Goal: Task Accomplishment & Management: Manage account settings

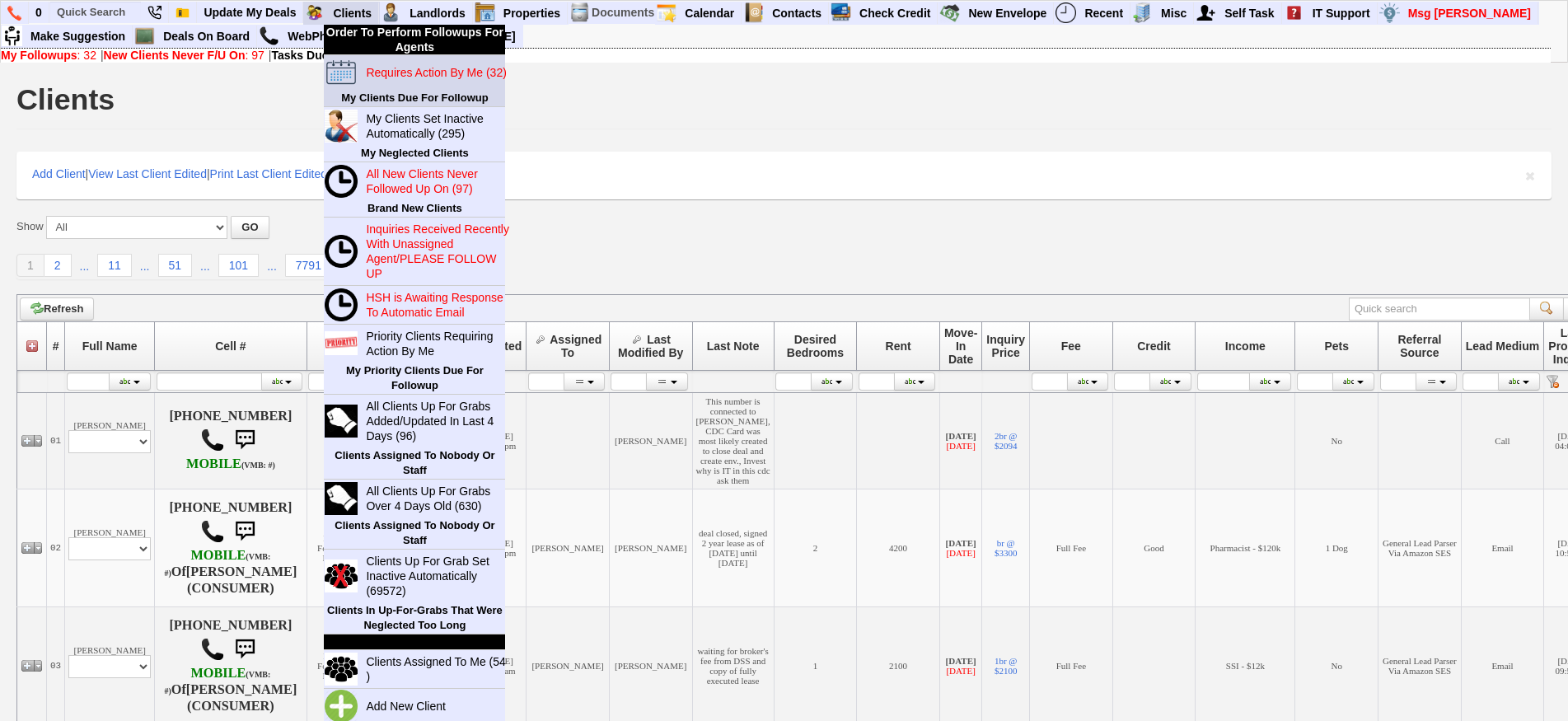
click at [387, 66] on blink "Requires Action By Me (32)" at bounding box center [436, 72] width 140 height 13
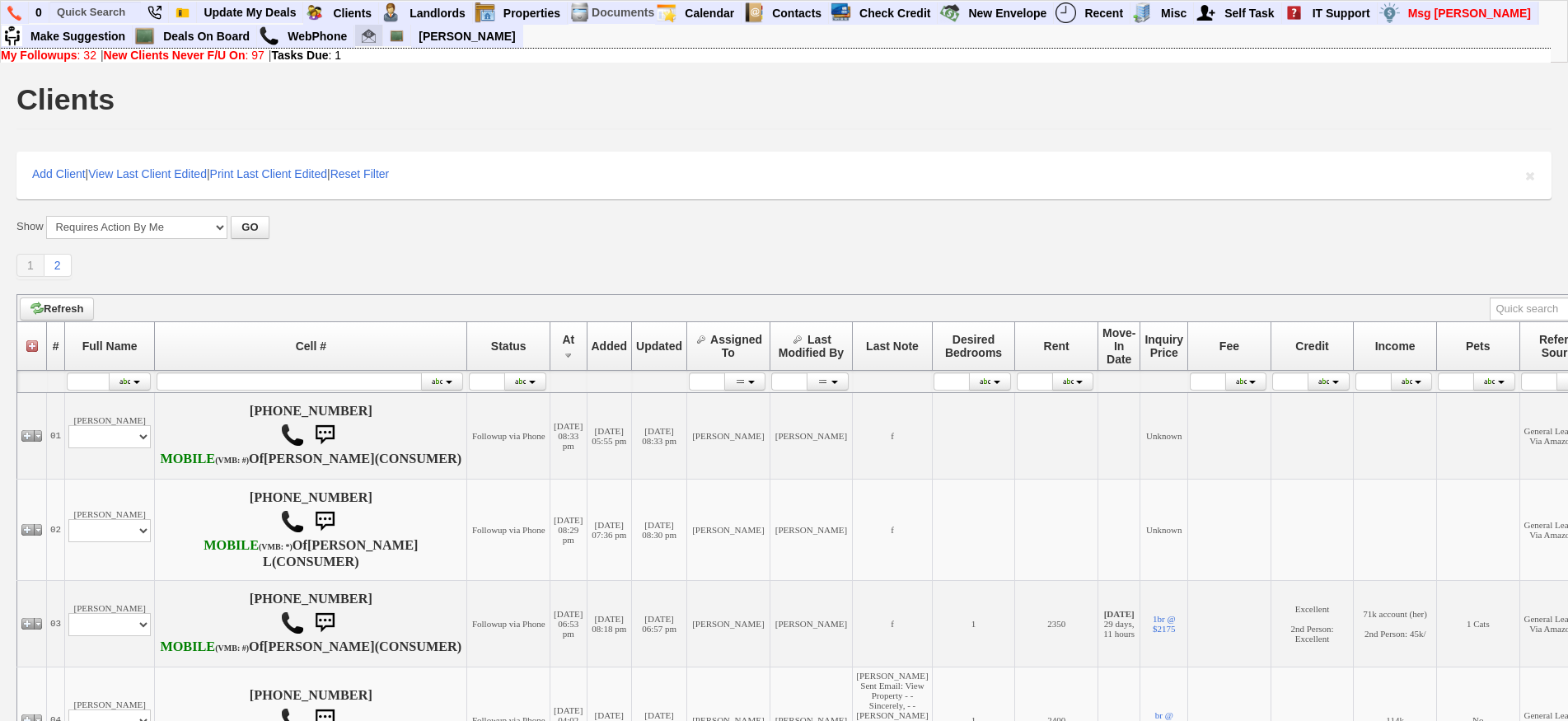
click at [375, 34] on img at bounding box center [368, 36] width 14 height 14
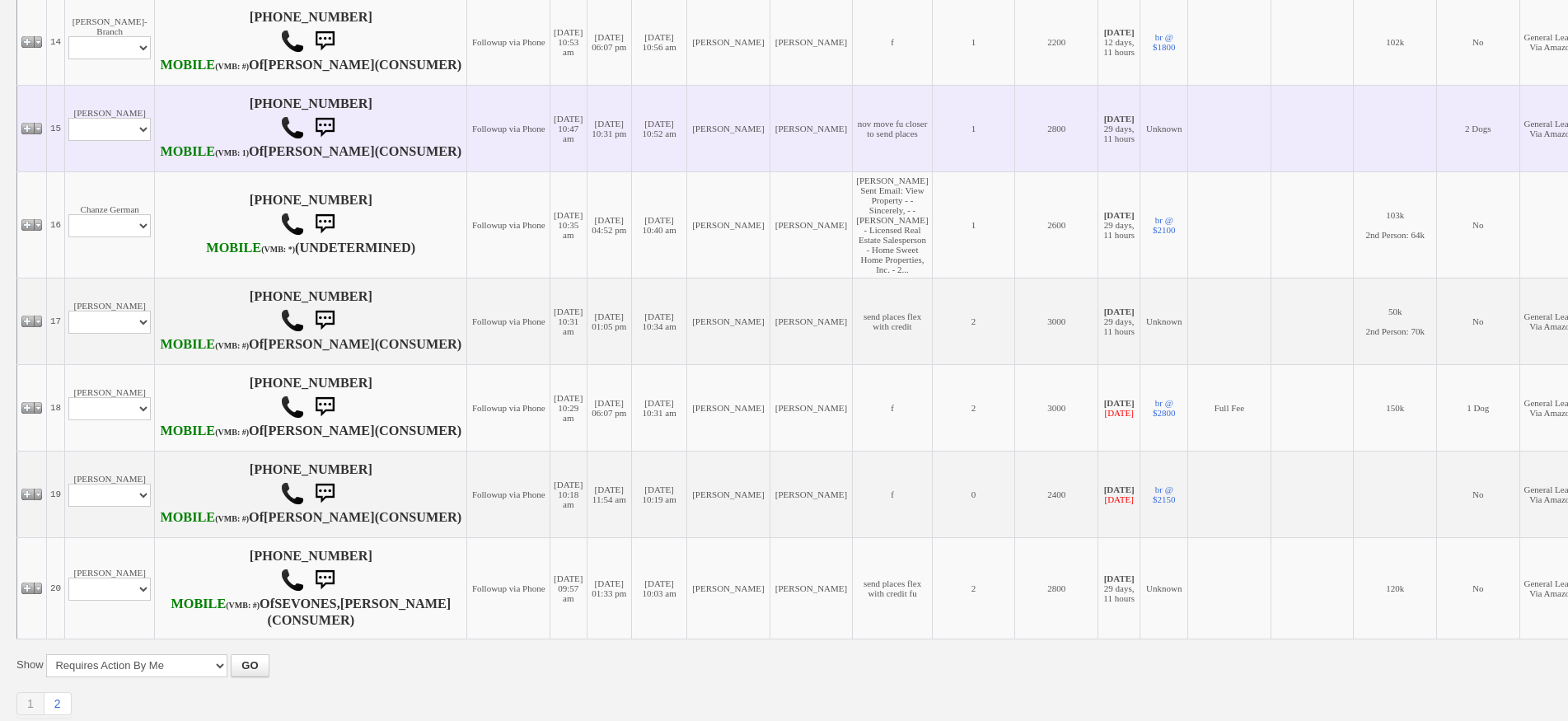
scroll to position [1402, 0]
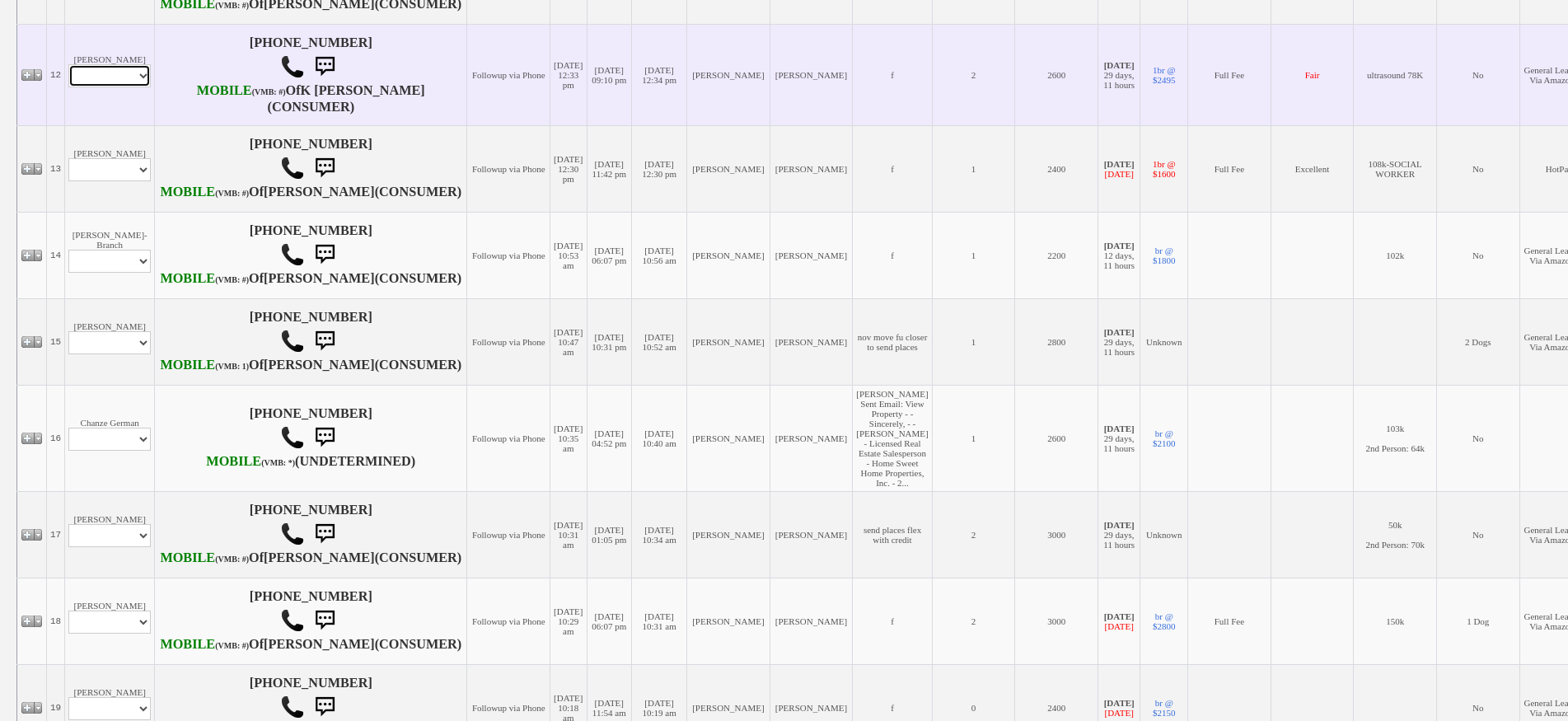
click at [134, 88] on select "Profile Edit Print Email Externally (Will Not Be Tracked In CRM) Closed Deals" at bounding box center [109, 76] width 82 height 23
select select "ChangeURL,/crm/custom/edit_client_form.php?redirect=%2Fcrm%2Fclients.php&id=656…"
click at [68, 88] on select "Profile Edit Print Email Externally (Will Not Be Tracked In CRM) Closed Deals" at bounding box center [109, 76] width 82 height 23
select select
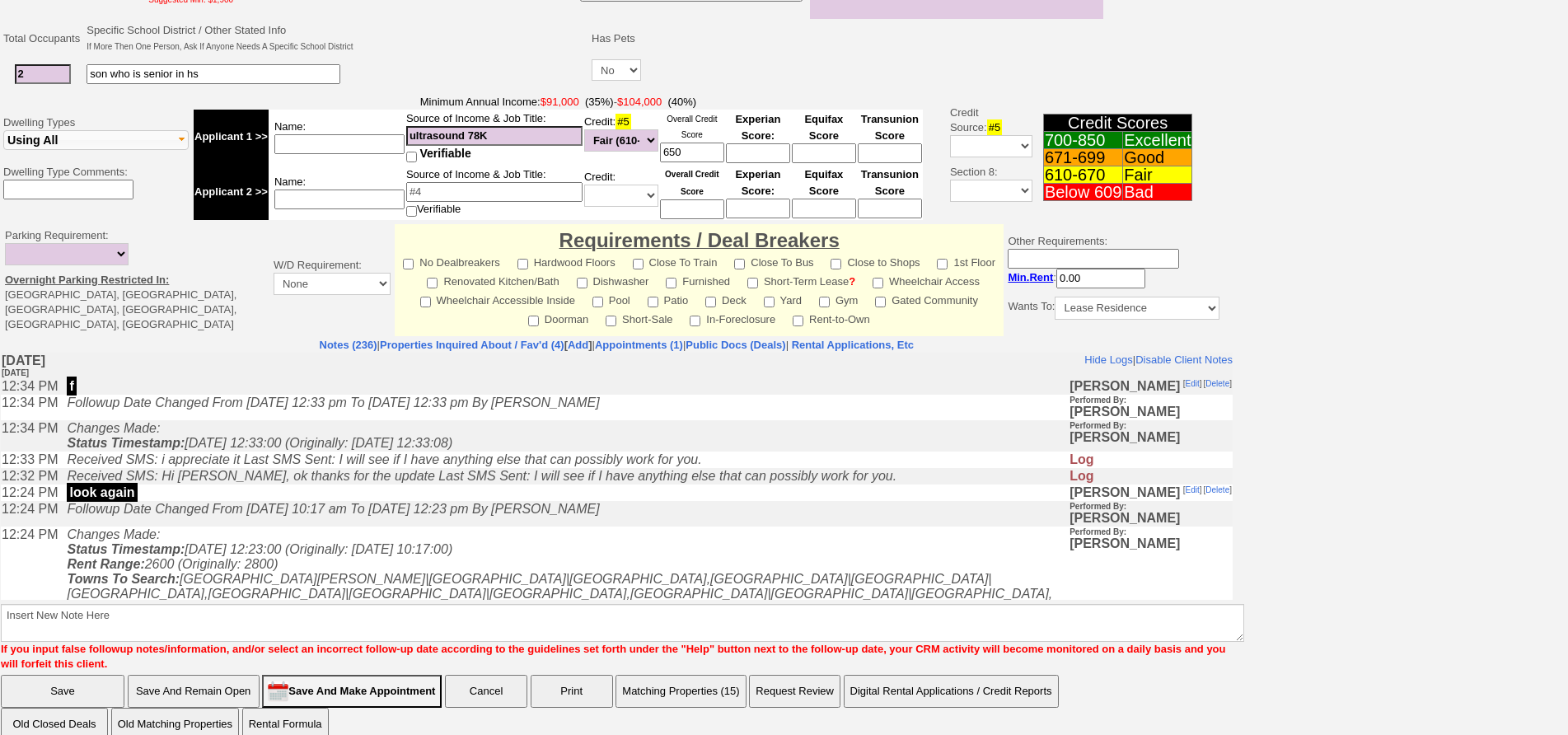
click at [456, 513] on icon "Followup Date Changed From Tuesday, September 30th, 2025 10:17 am To Thursday, …" at bounding box center [333, 508] width 532 height 14
click at [237, 526] on td "Followup Date Changed From Tuesday, September 30th, 2025 10:17 am To Thursday, …" at bounding box center [563, 514] width 1010 height 26
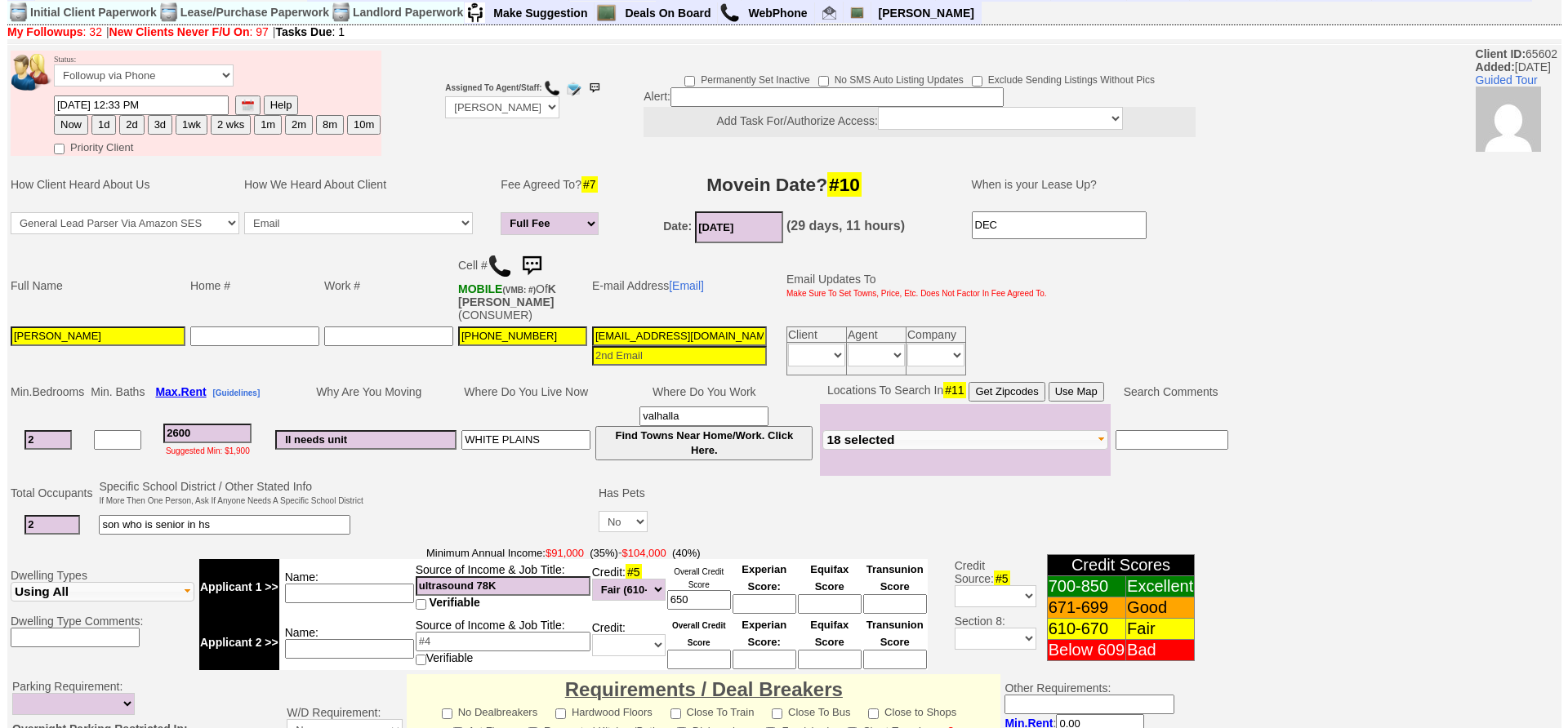
scroll to position [470, 0]
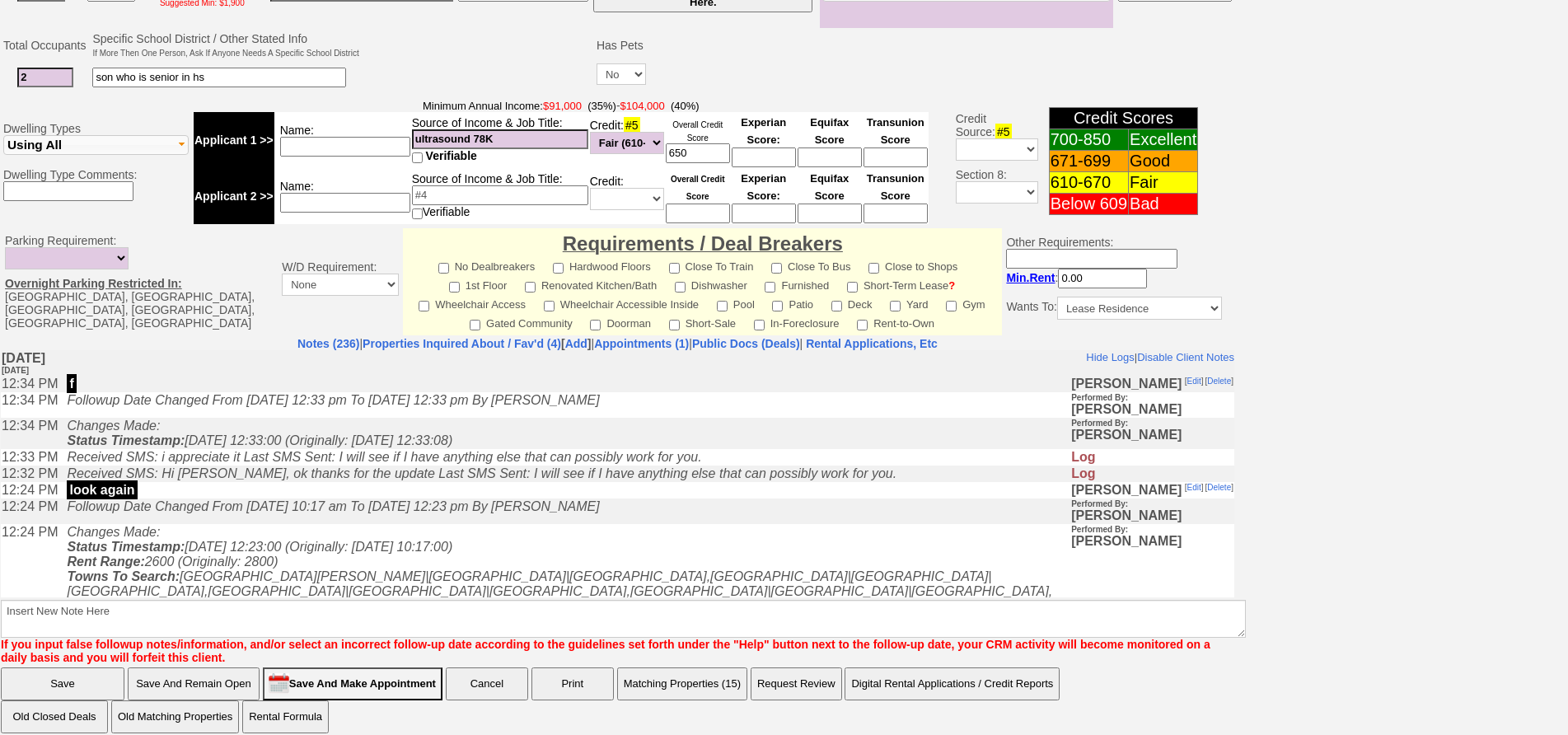
click at [722, 687] on button "Matching Properties (15)" at bounding box center [682, 684] width 130 height 33
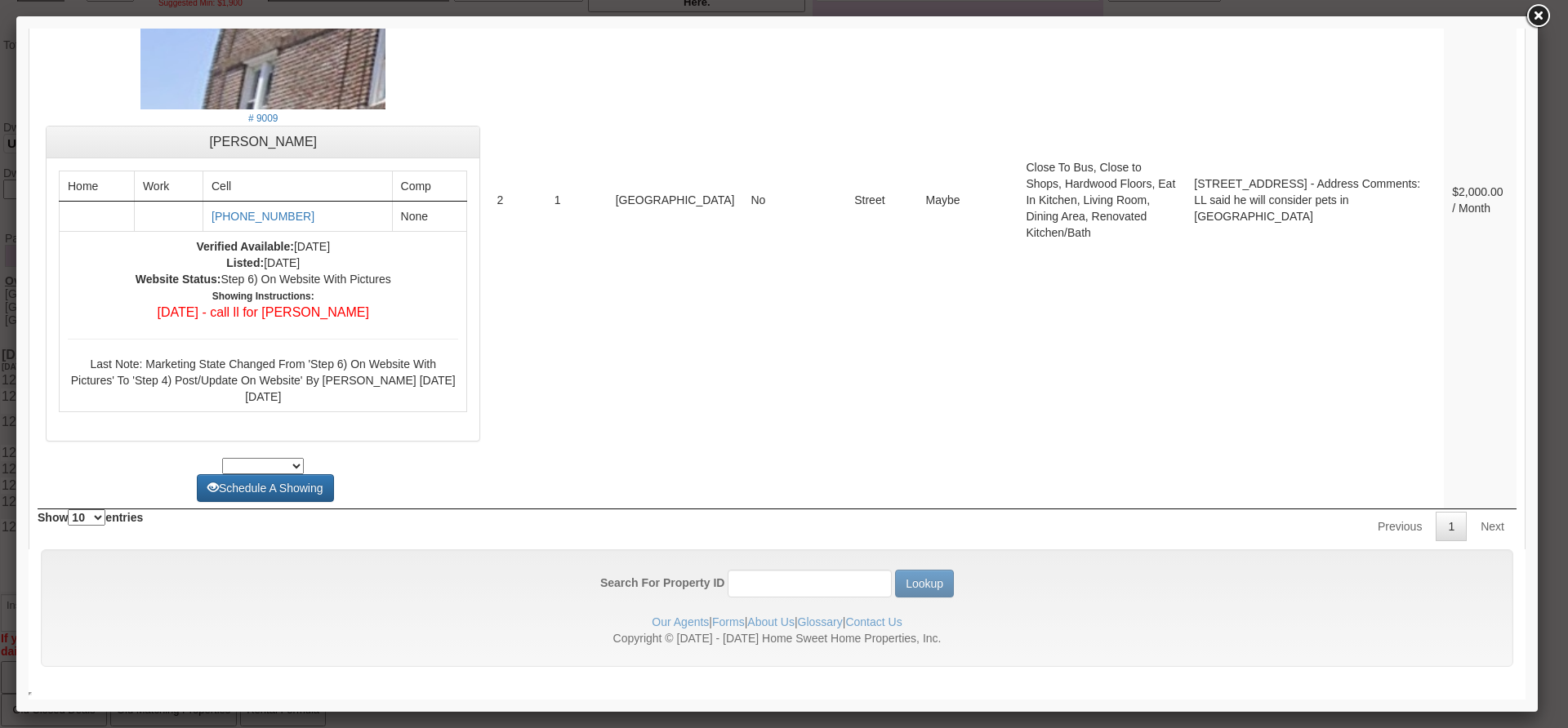
scroll to position [0, 0]
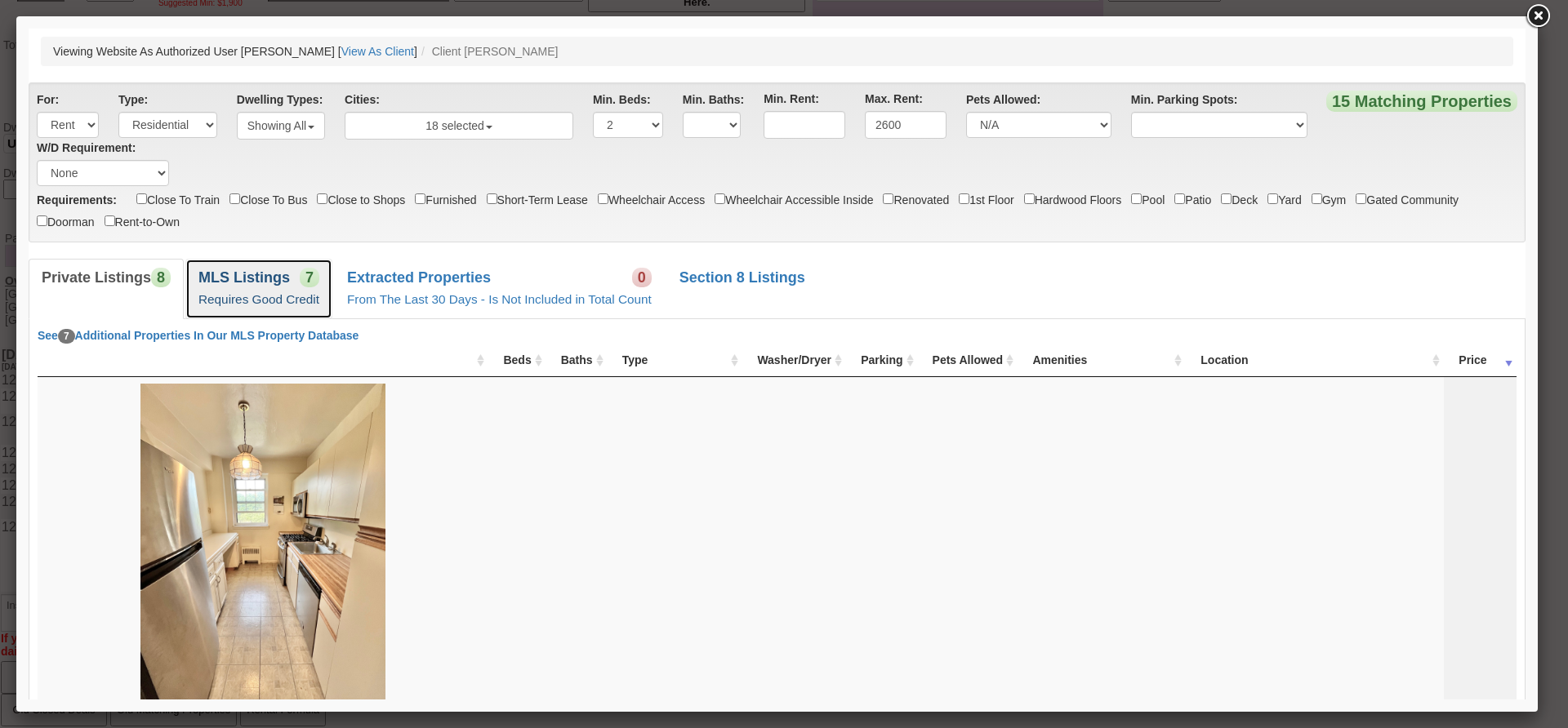
click at [295, 278] on link "MLS Listings 7 Requires Good Credit" at bounding box center [258, 289] width 147 height 60
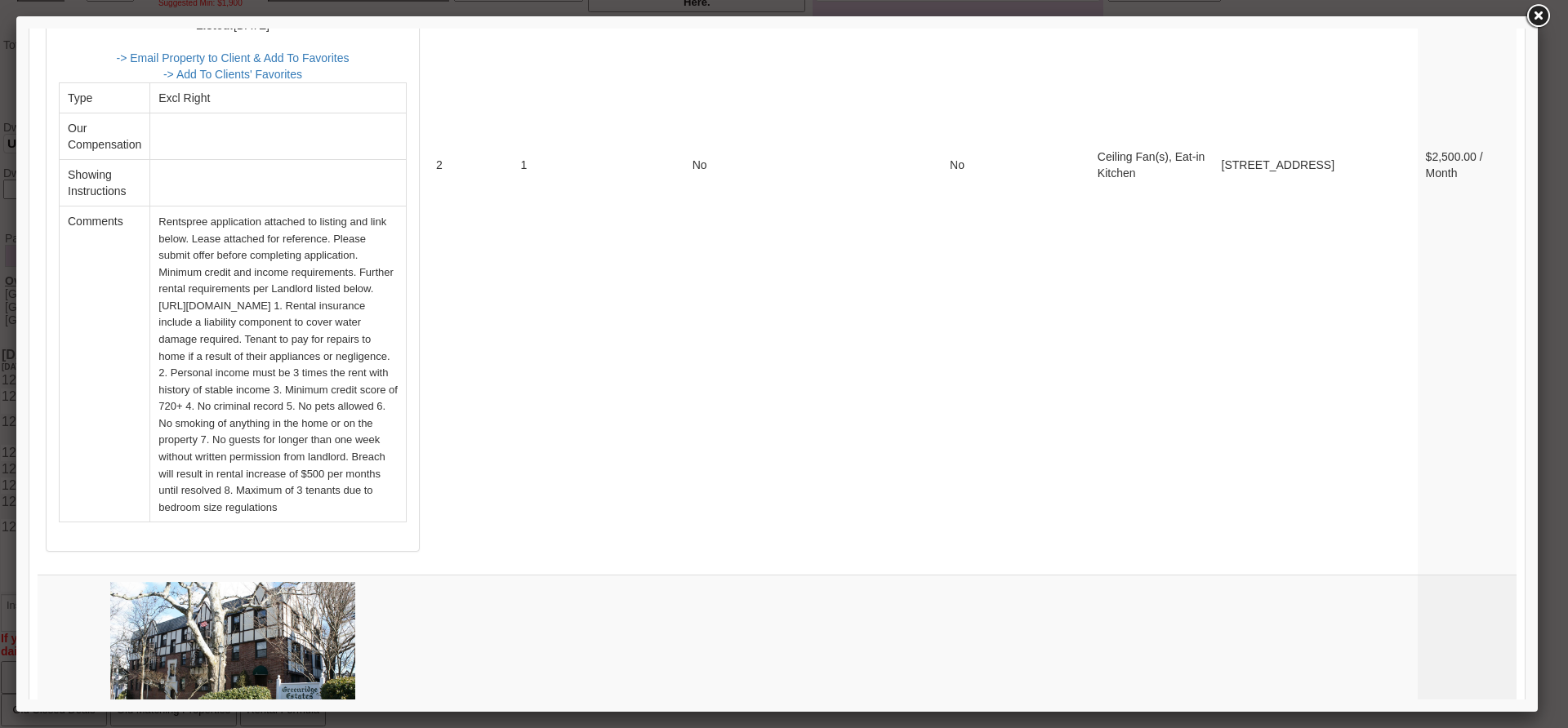
scroll to position [4243, 0]
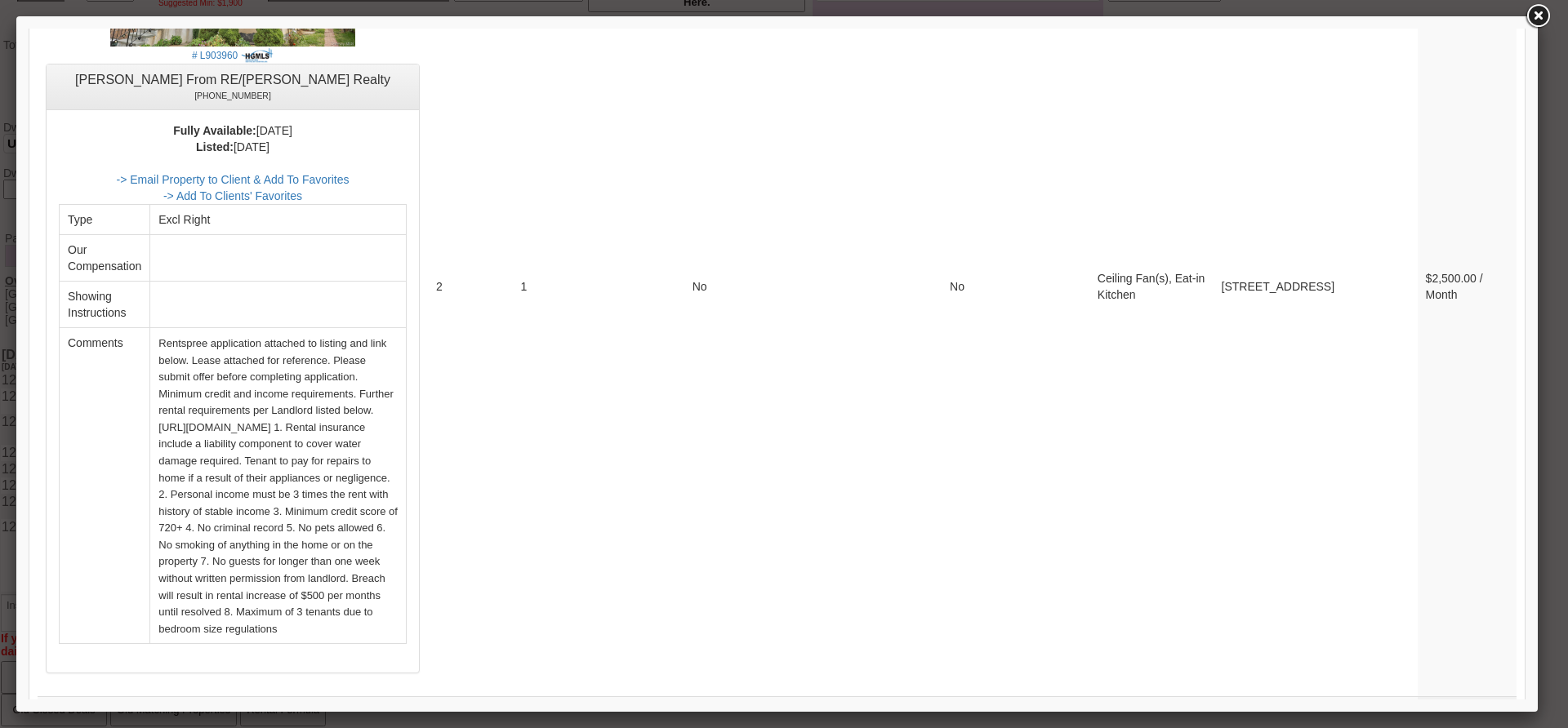
drag, startPoint x: 1530, startPoint y: 603, endPoint x: 1526, endPoint y: 592, distance: 11.7
click at [1526, 592] on div at bounding box center [776, 364] width 1521 height 696
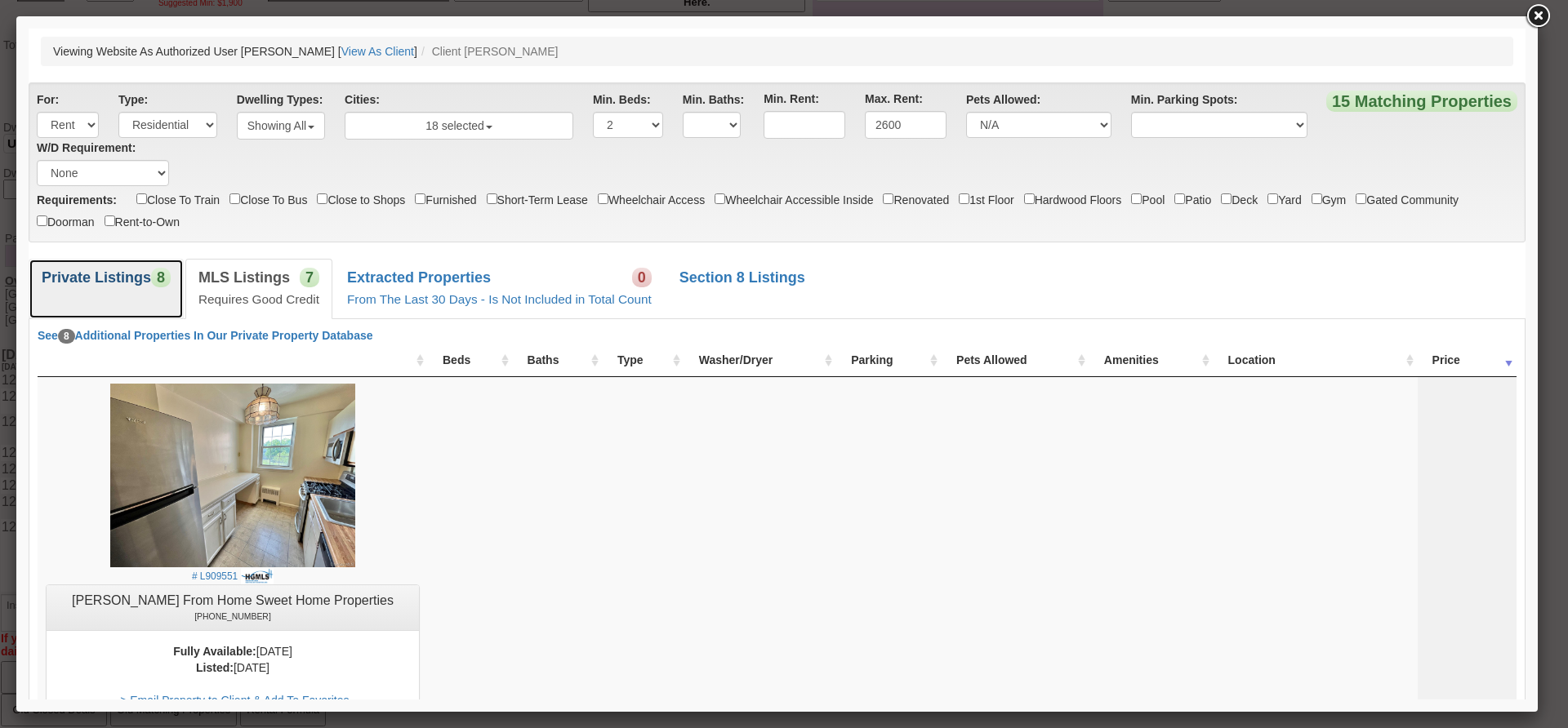
click at [123, 286] on b "Private Listings" at bounding box center [96, 277] width 109 height 16
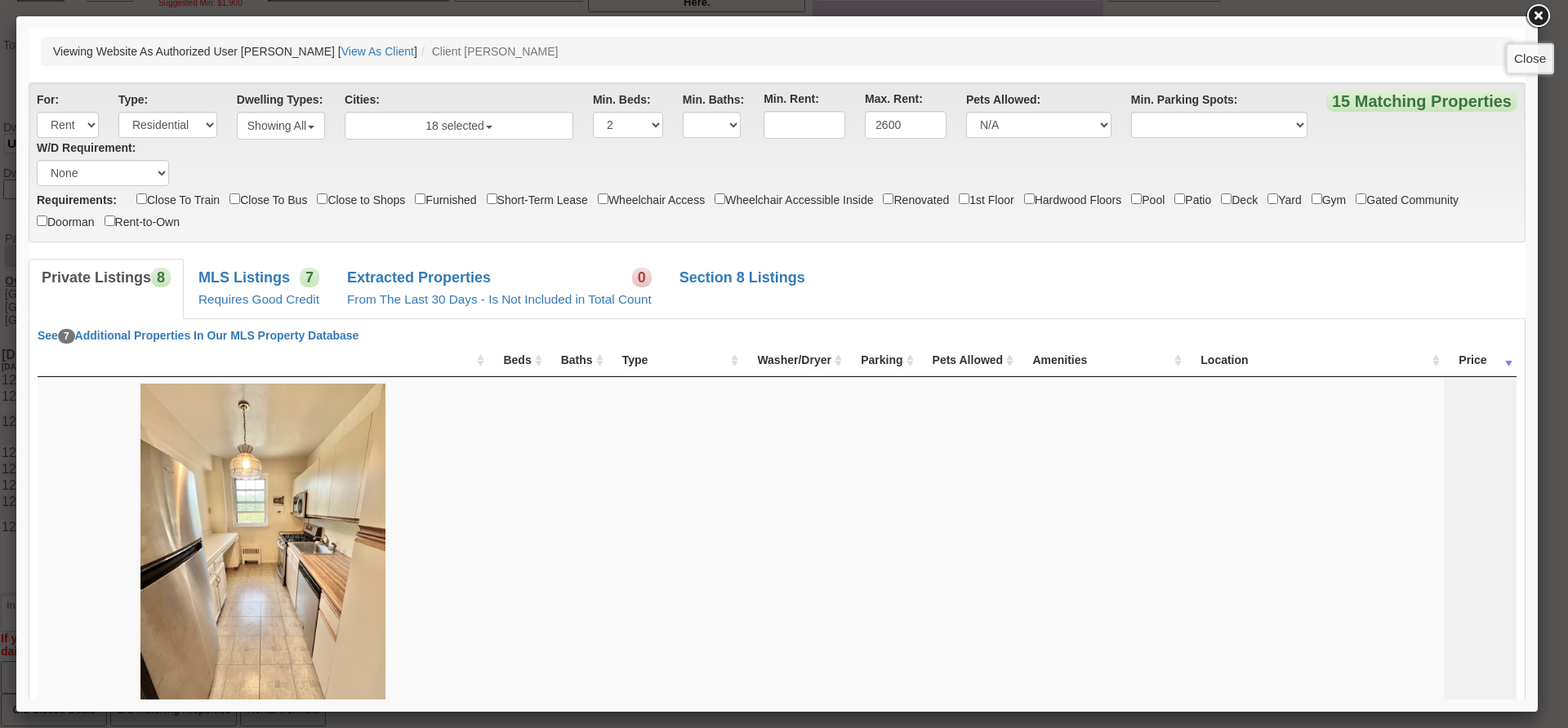
click at [1536, 15] on link at bounding box center [1537, 16] width 30 height 30
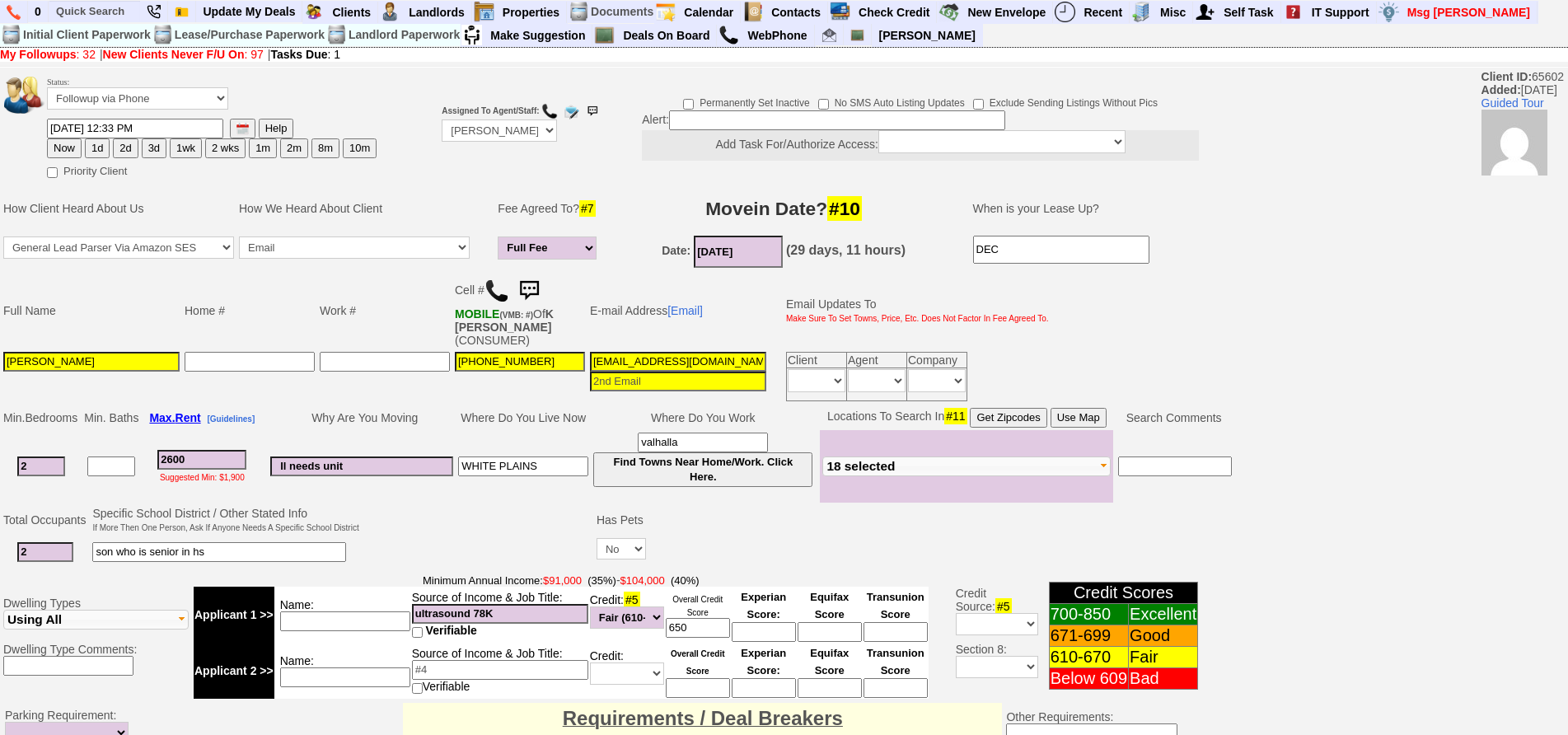
click at [1071, 408] on button "Use Map" at bounding box center [1079, 418] width 56 height 20
click at [102, 90] on select "Followup via Phone Followup via Email Followup When Section 8 Property Found De…" at bounding box center [138, 98] width 181 height 22
click at [1073, 408] on button "Use Map" at bounding box center [1079, 418] width 56 height 20
click at [534, 281] on img at bounding box center [529, 291] width 33 height 33
click at [542, 292] on img at bounding box center [529, 291] width 33 height 33
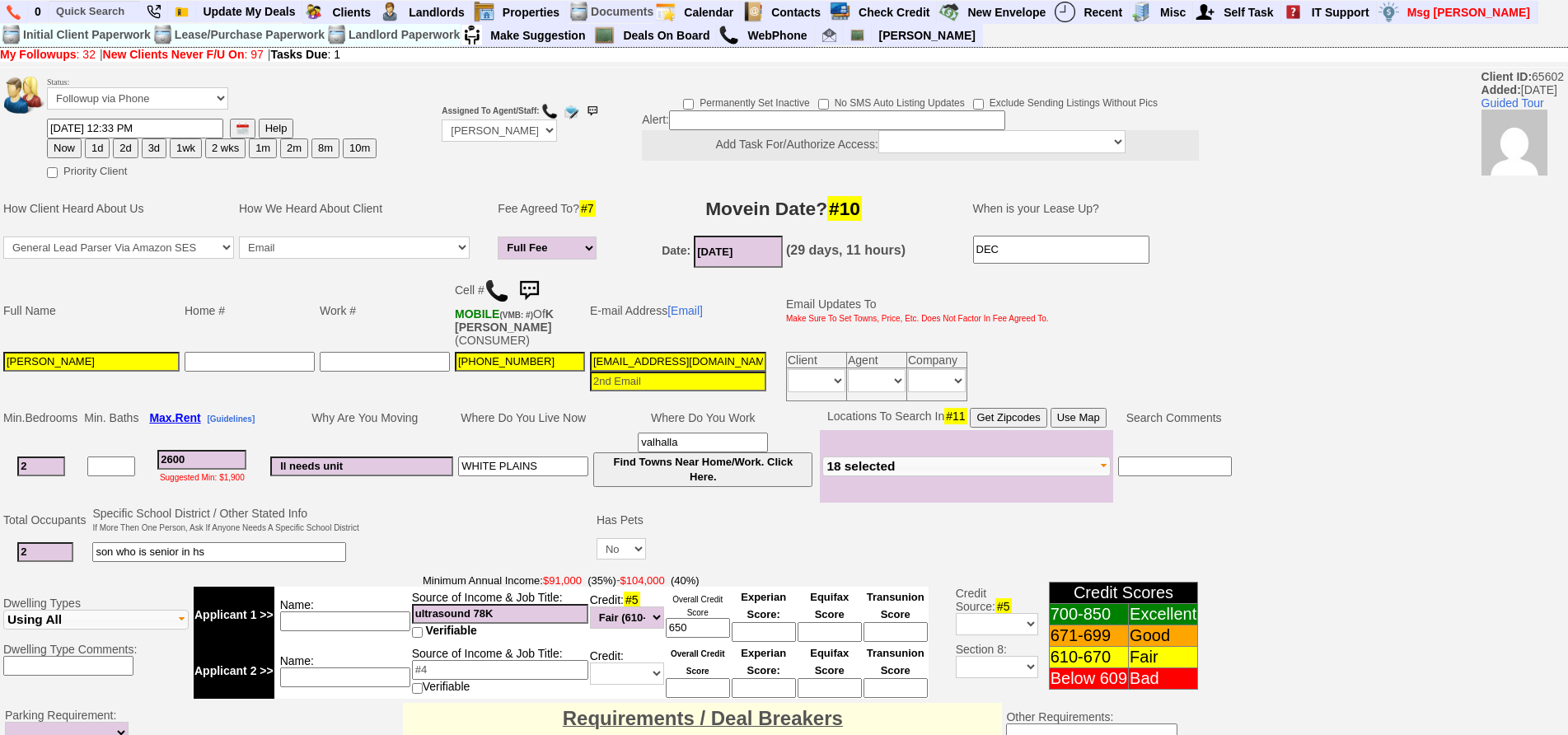
click at [156, 148] on button "3d" at bounding box center [154, 148] width 25 height 20
type input "10/05/2025 12:05 PM"
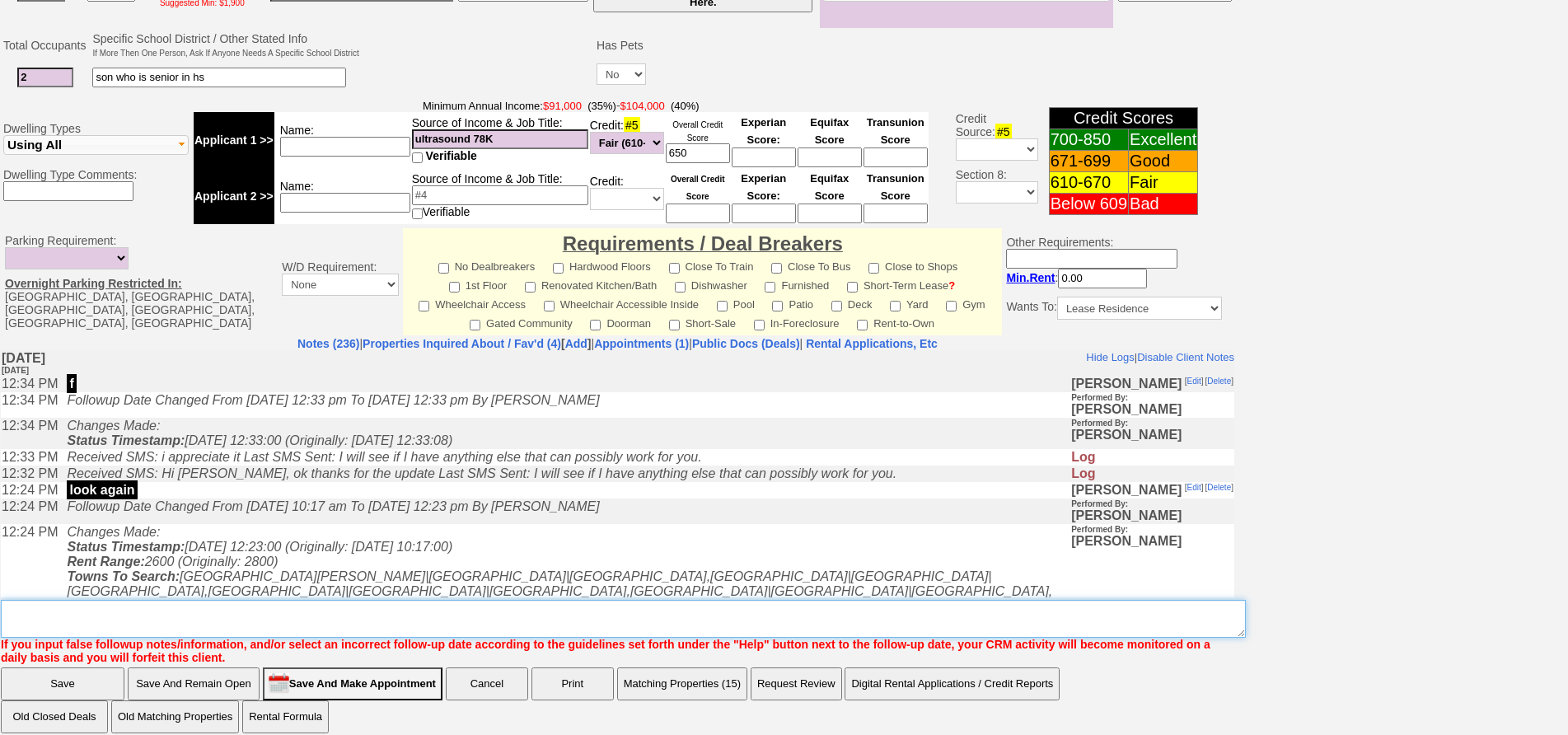
click at [641, 606] on textarea "Insert New Note Here" at bounding box center [623, 618] width 1245 height 38
type textarea "will she go outside of white plains"
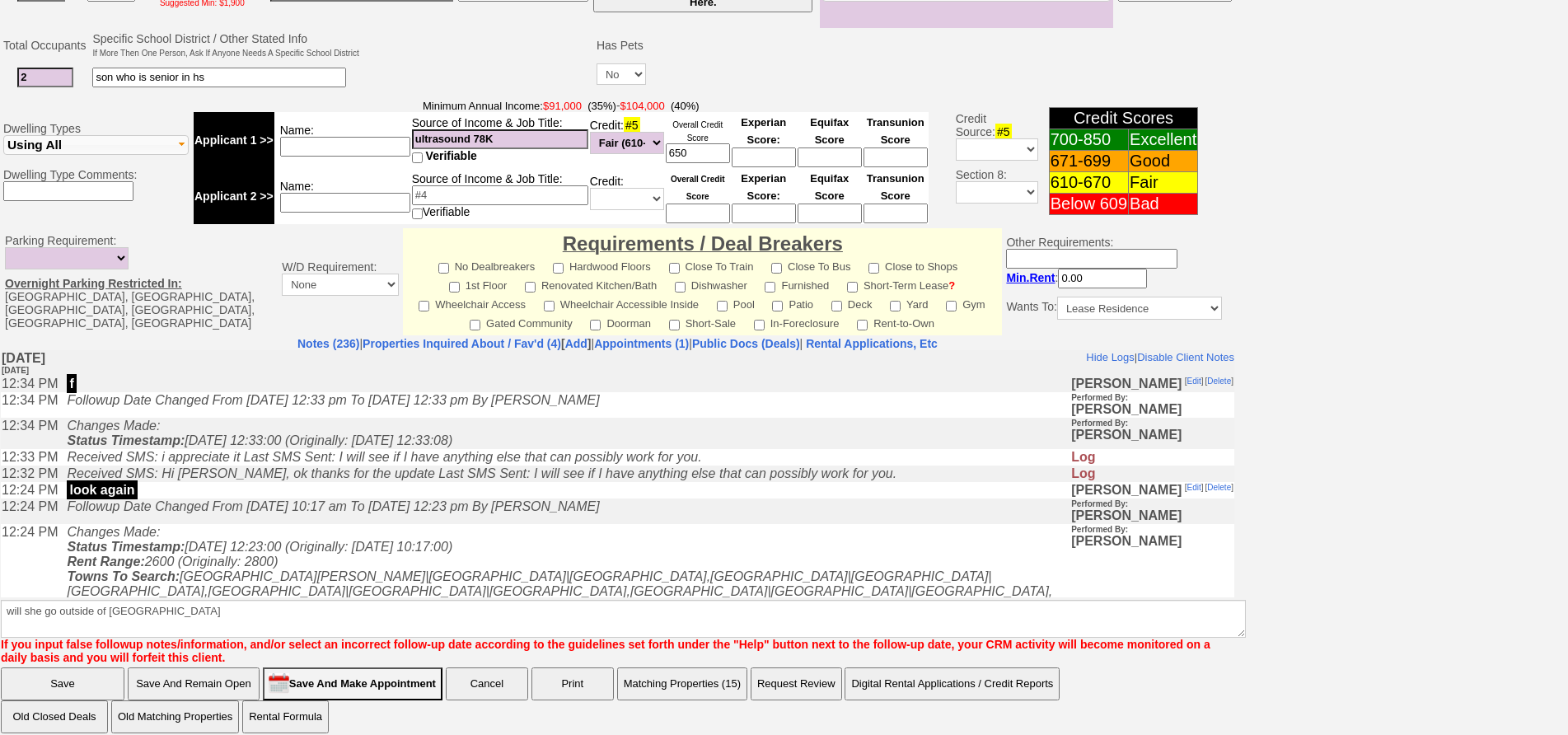
click input "Save" at bounding box center [63, 684] width 124 height 33
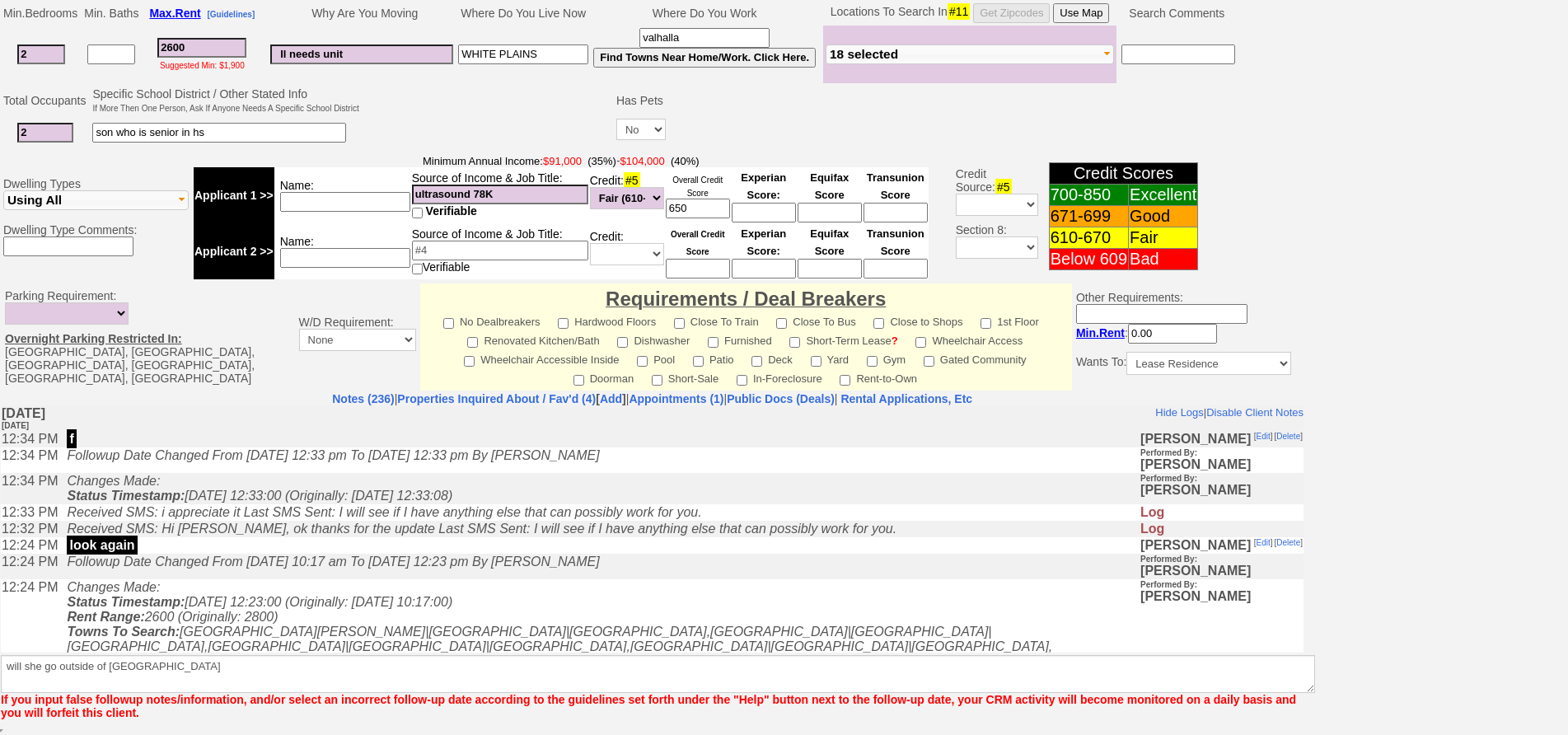
scroll to position [393, 0]
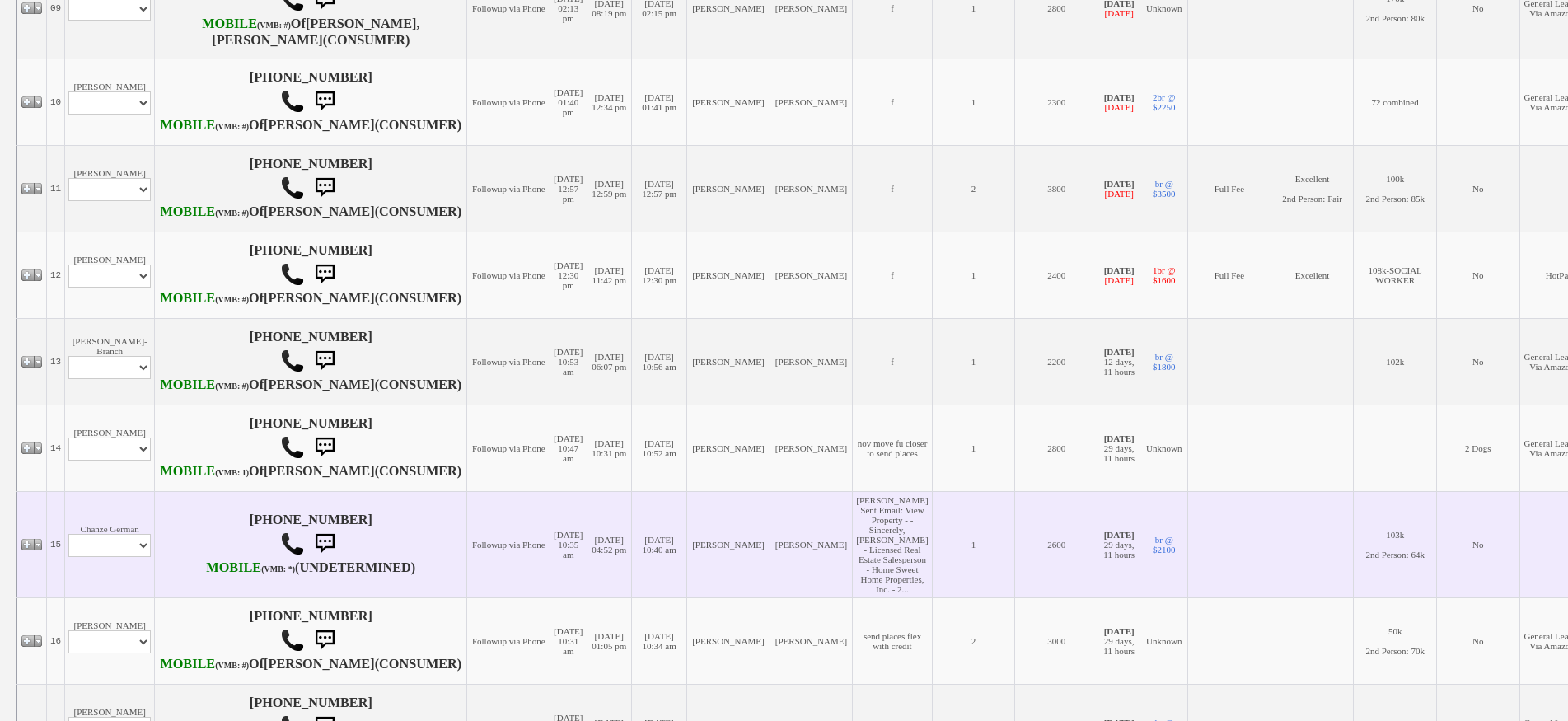
scroll to position [1072, 0]
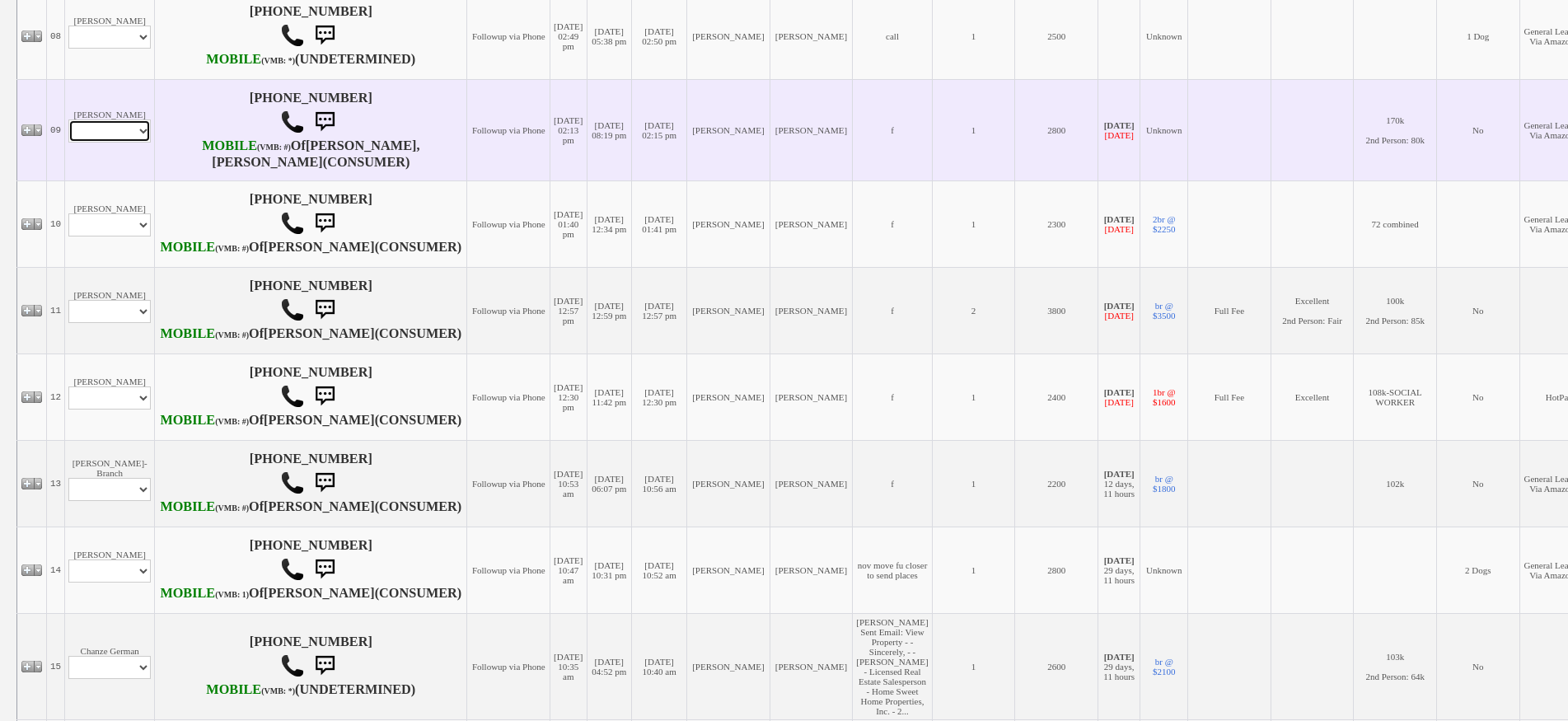
click at [119, 142] on select "Profile Edit Print Email Externally (Will Not Be Tracked In CRM) Closed Deals" at bounding box center [109, 130] width 82 height 23
select select "ChangeURL,/crm/custom/edit_client_form.php?redirect=%2Fcrm%2Fclients.php&id=167…"
click at [68, 142] on select "Profile Edit Print Email Externally (Will Not Be Tracked In CRM) Closed Deals" at bounding box center [109, 130] width 82 height 23
select select
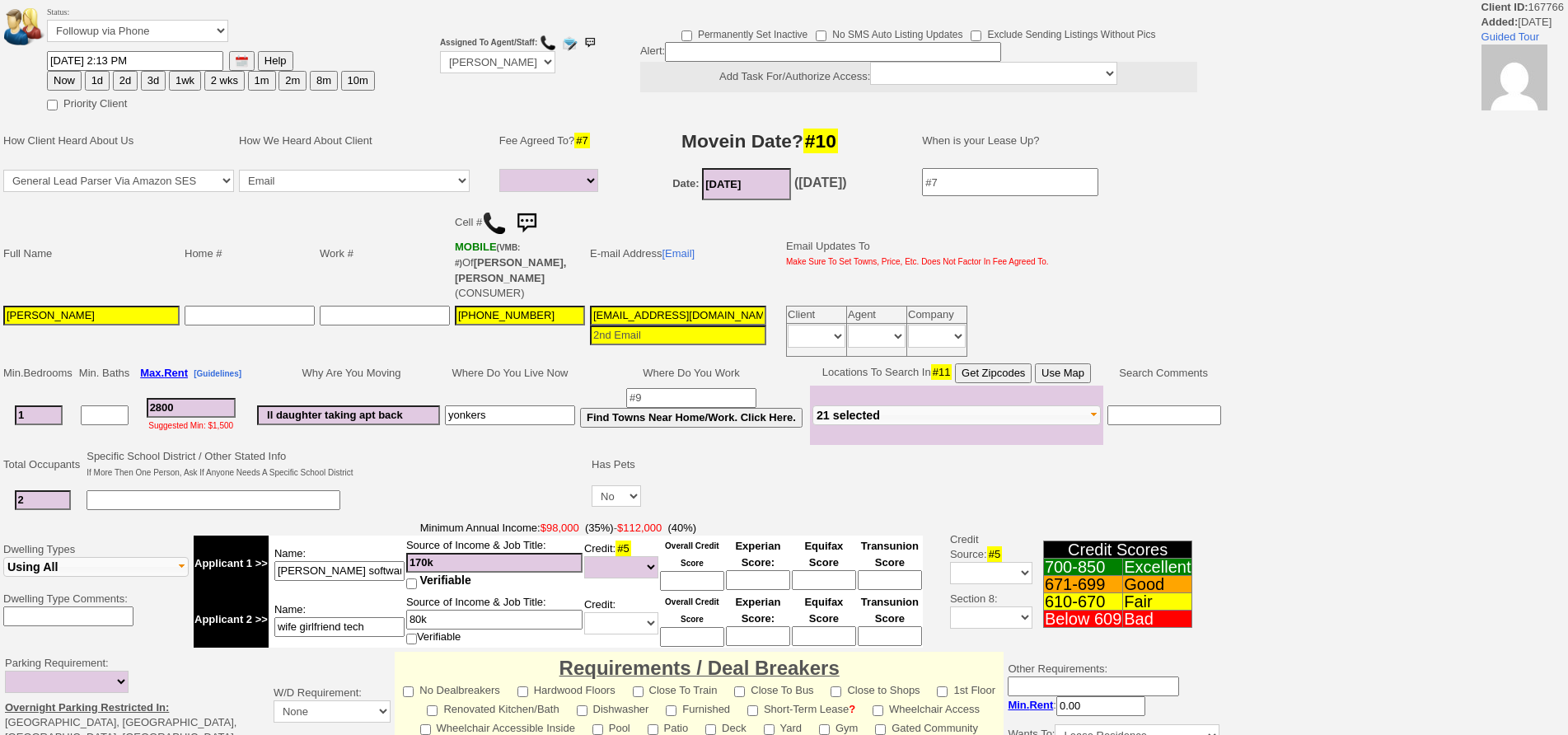
select select
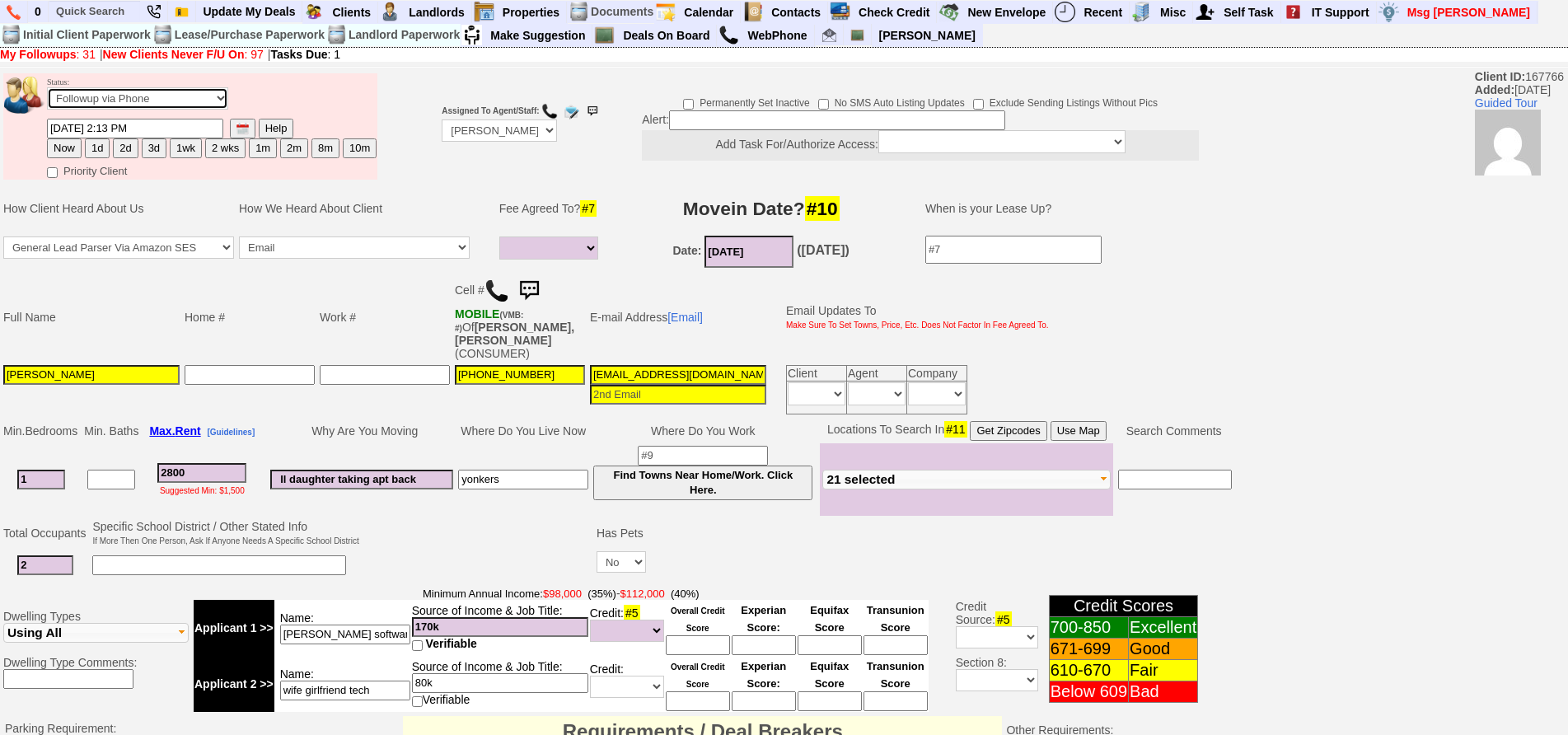
click at [224, 99] on select "Followup via Phone Followup via Email Followup When Section 8 Property Found De…" at bounding box center [138, 98] width 181 height 22
click at [94, 10] on input "text" at bounding box center [94, 11] width 90 height 21
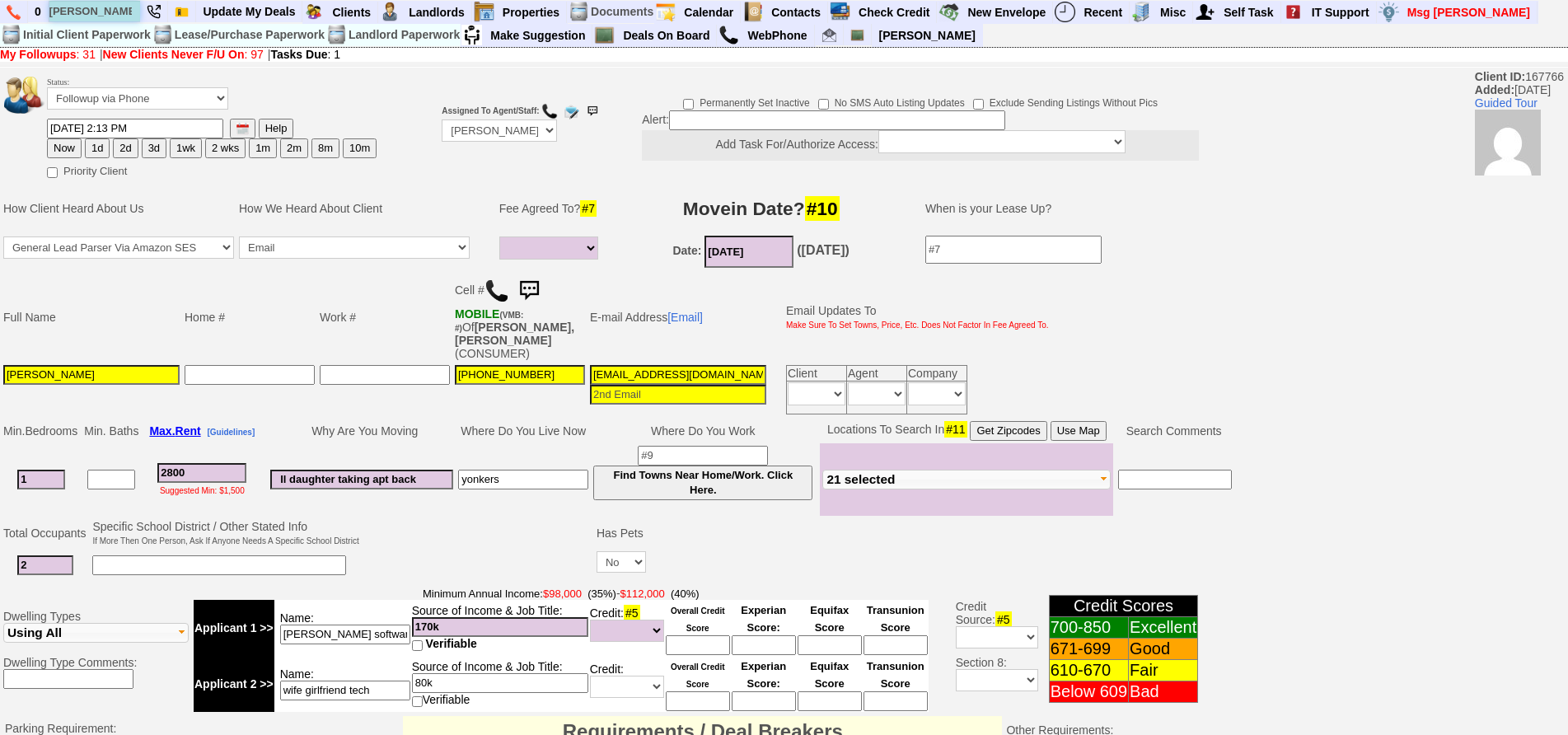
click at [122, 13] on input "katherine" at bounding box center [94, 11] width 90 height 21
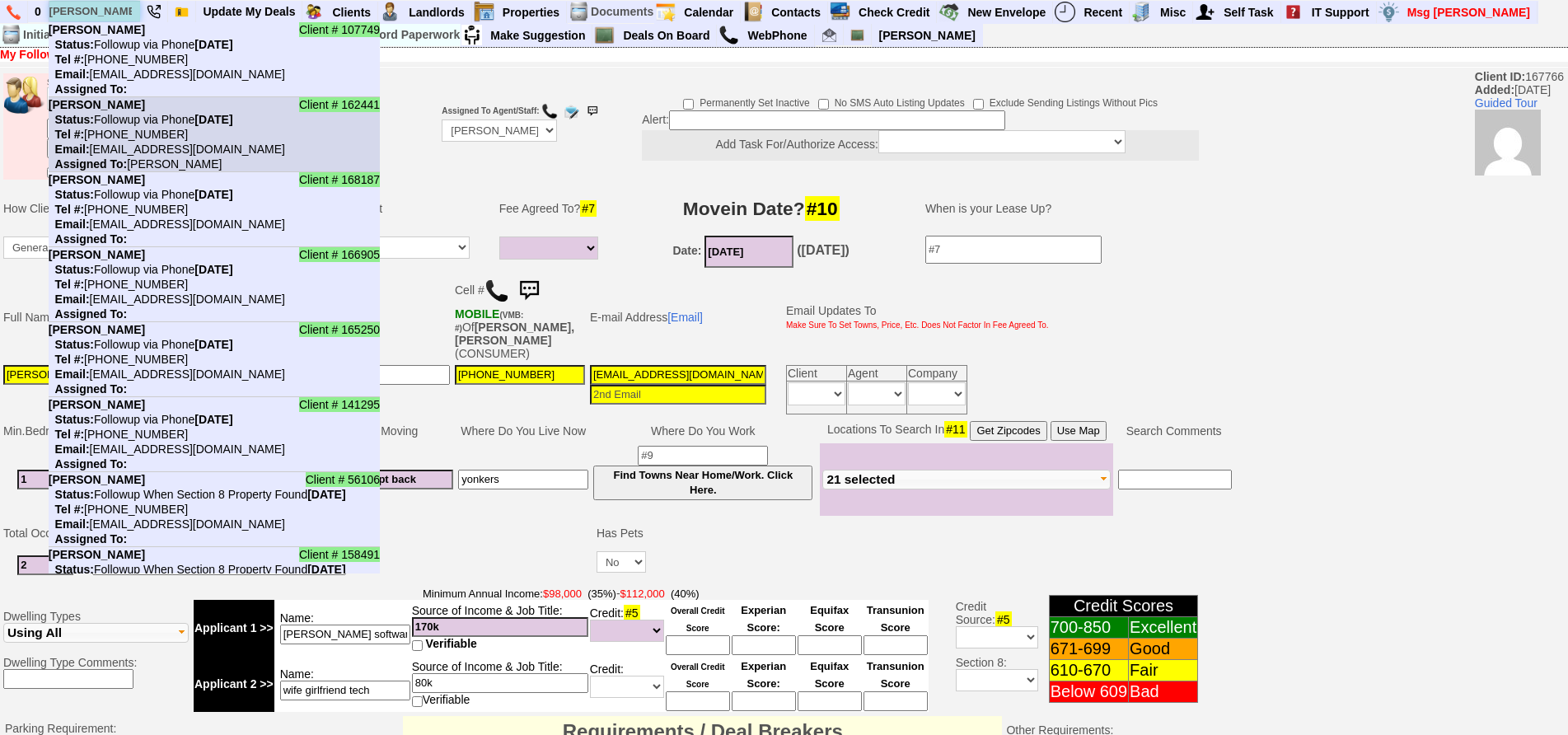
type input "katherine"
click at [210, 141] on li "Client # 162441 Katherine Esposito Status: Followup via Phone Wednesday, Octobe…" at bounding box center [214, 135] width 332 height 75
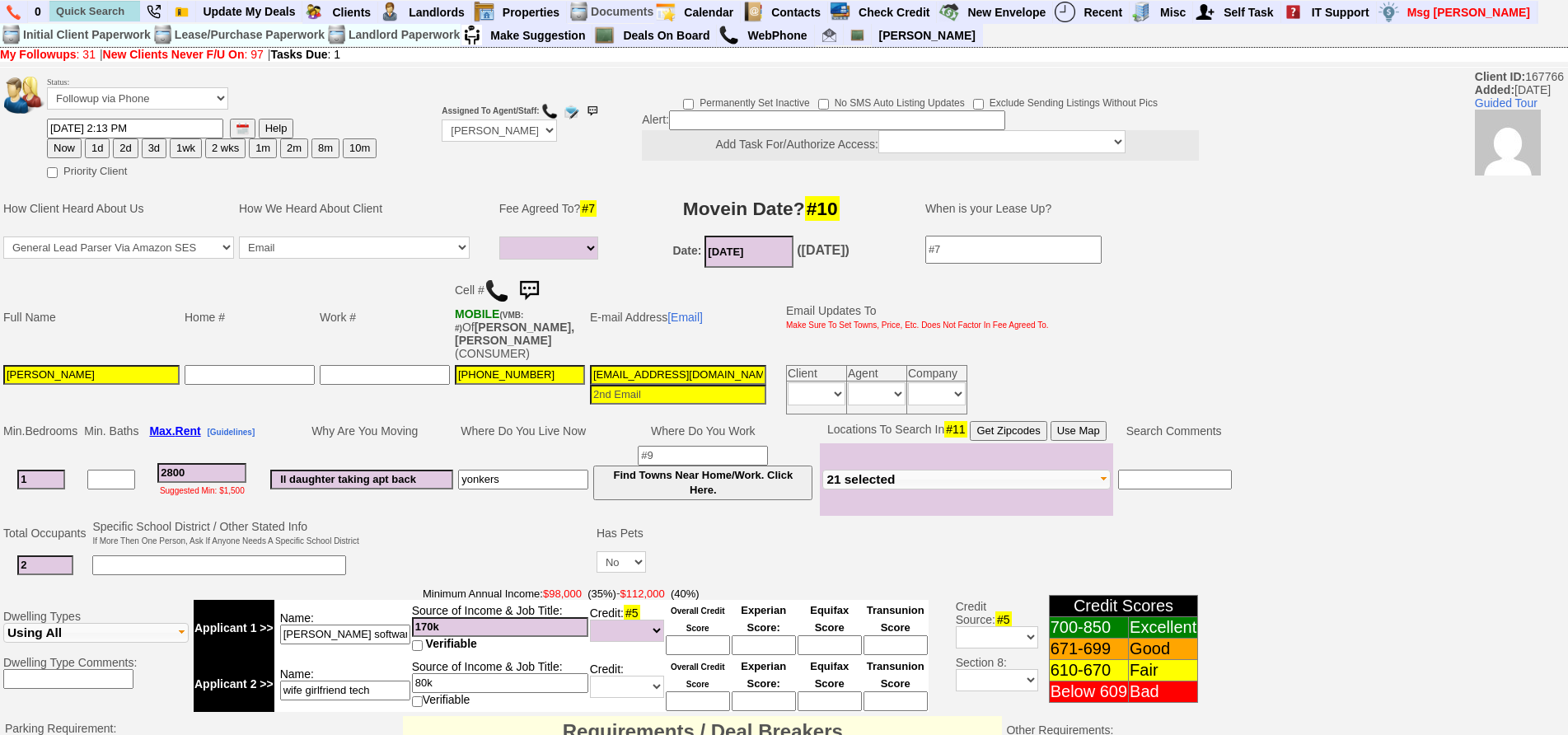
click at [497, 281] on img at bounding box center [497, 291] width 25 height 25
click at [46, 470] on input "1" at bounding box center [41, 480] width 47 height 20
drag, startPoint x: 39, startPoint y: 467, endPoint x: 6, endPoint y: 458, distance: 34.2
click at [5, 458] on td "1" at bounding box center [41, 480] width 81 height 73
type input "2"
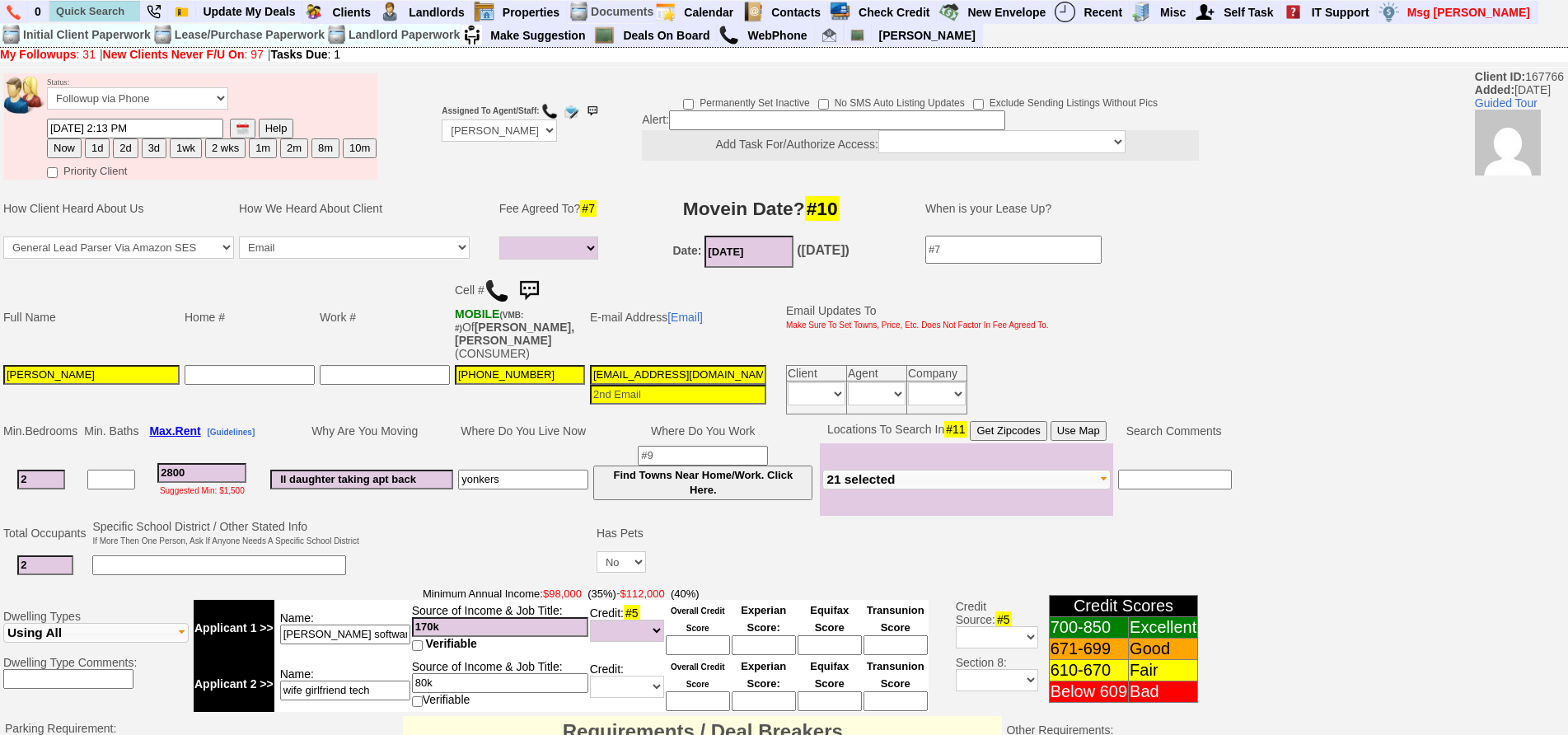
select select
type input "2"
click at [159, 153] on button "3d" at bounding box center [154, 148] width 25 height 20
type input "10/05/2025 12:11 PM"
select select
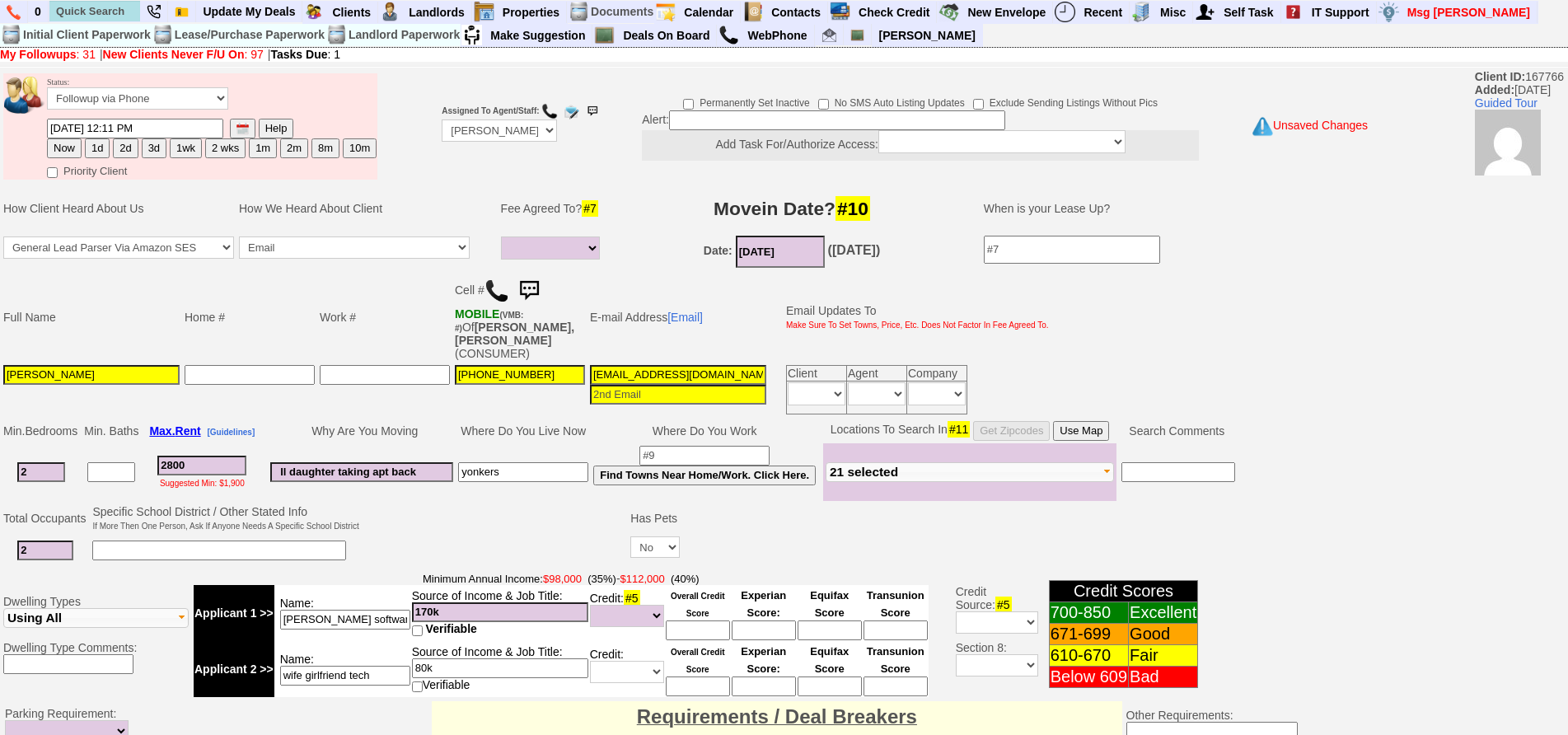
drag, startPoint x: 200, startPoint y: 457, endPoint x: 103, endPoint y: 431, distance: 100.4
click at [103, 444] on tr "2 2800 Suggested Min: $1,900 ll daughter taking apt back yonkers Find Towns Nea…" at bounding box center [620, 472] width 1237 height 57
type input "2"
select select
type input "29"
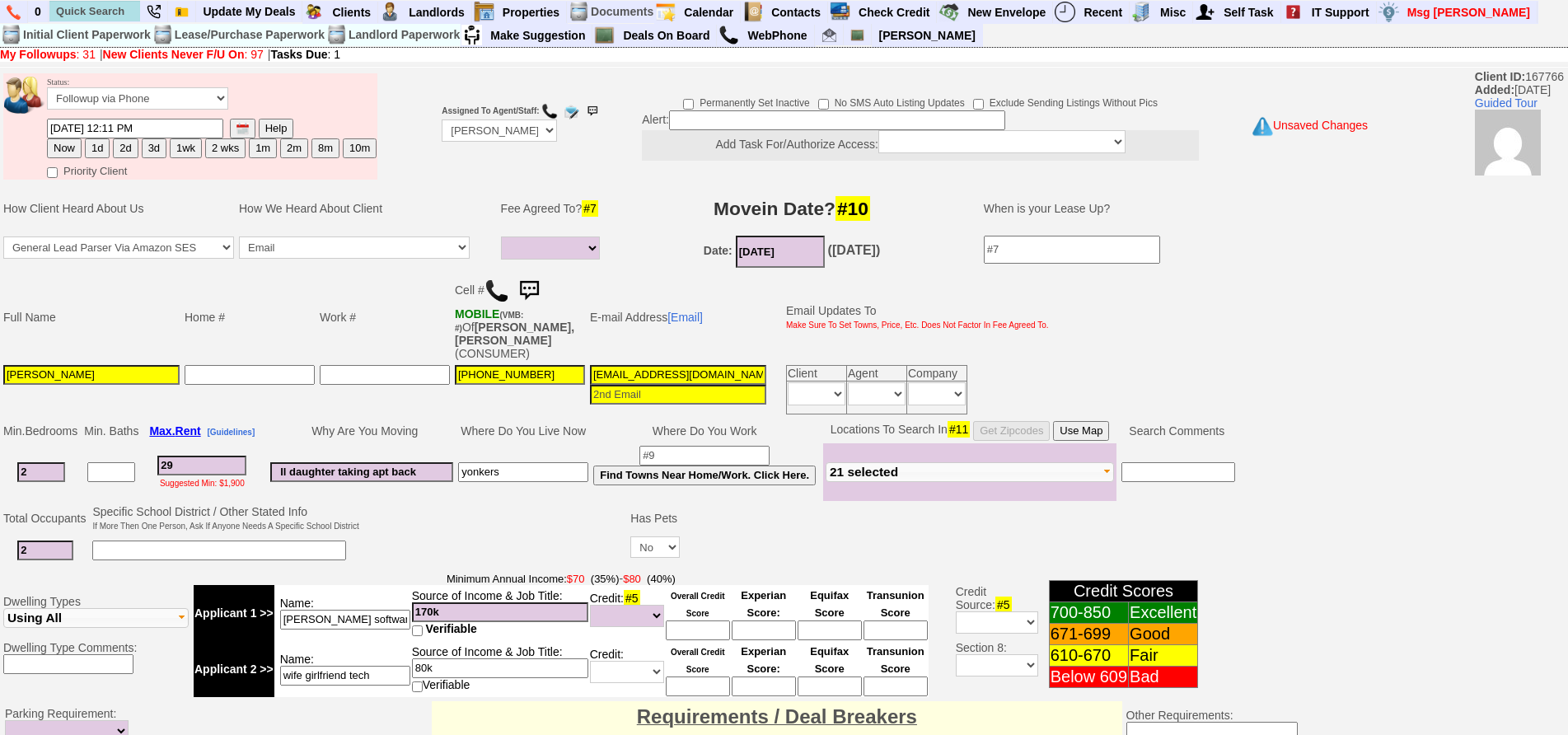
select select
type input "29540"
select select
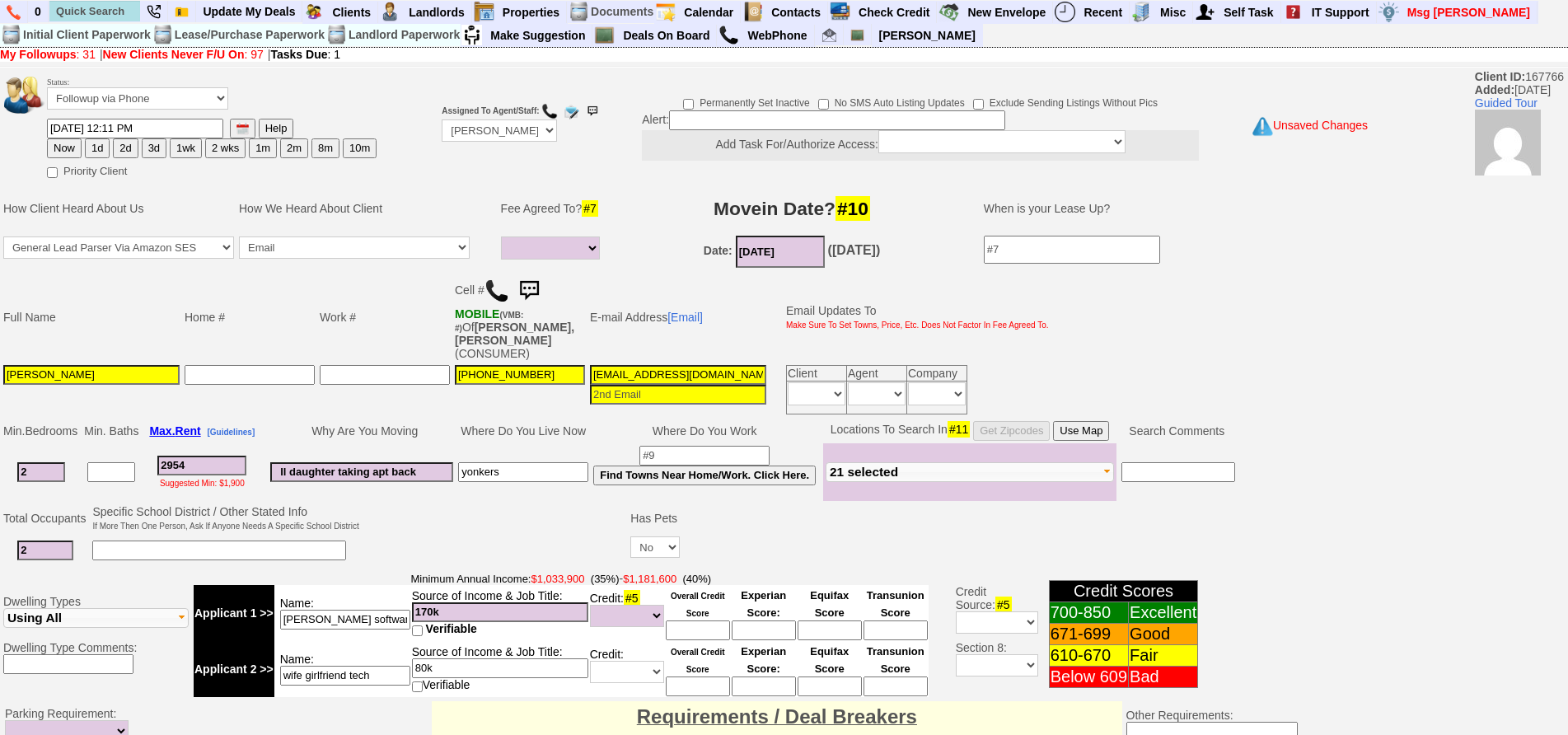
type input "295"
select select
type input "2950"
select select
type input "2950"
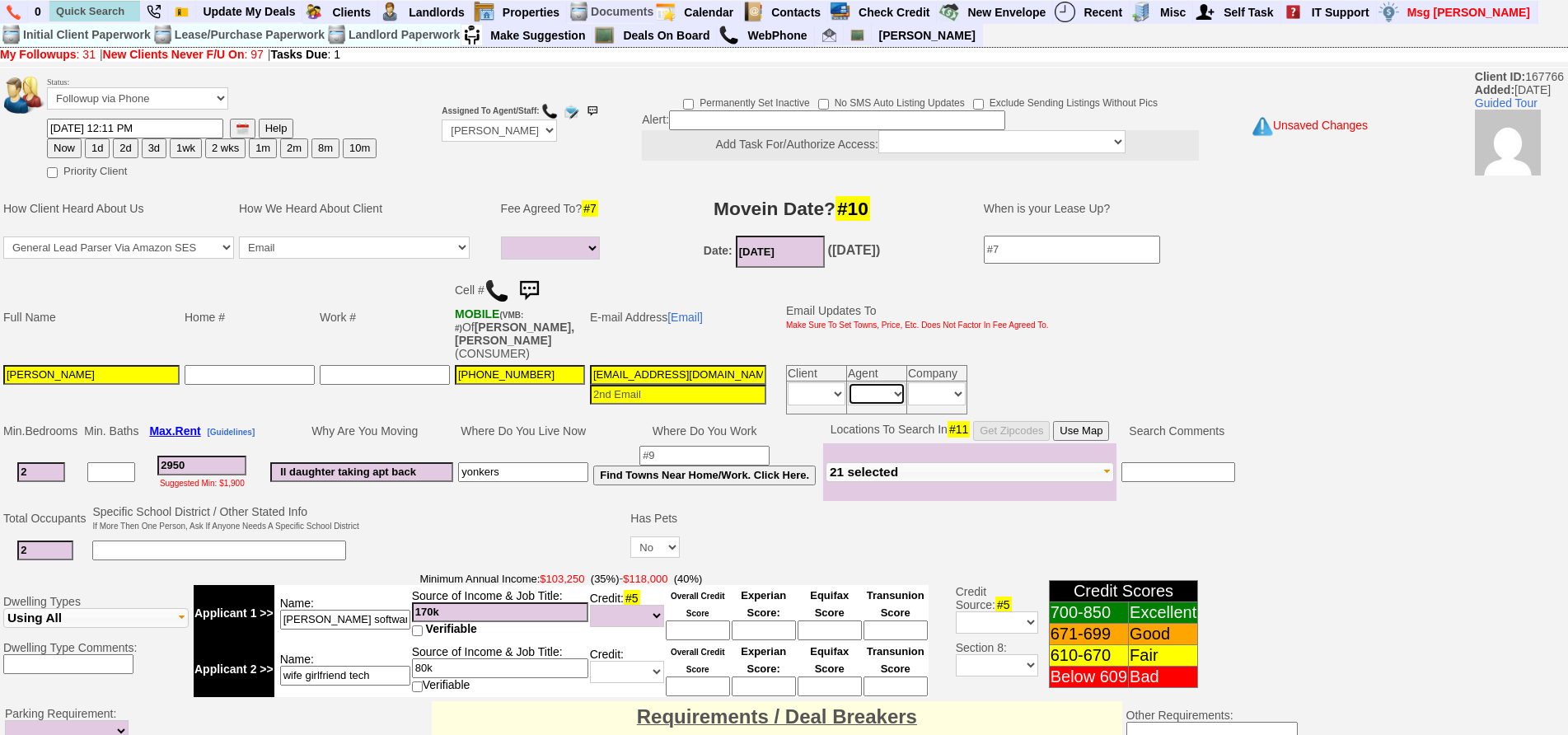
click at [881, 386] on select "Immediately Daily" at bounding box center [876, 393] width 57 height 23
select select
select select "Immediately"
click at [848, 383] on select "Immediately Daily" at bounding box center [876, 393] width 57 height 23
click at [151, 154] on button "3d" at bounding box center [154, 148] width 25 height 20
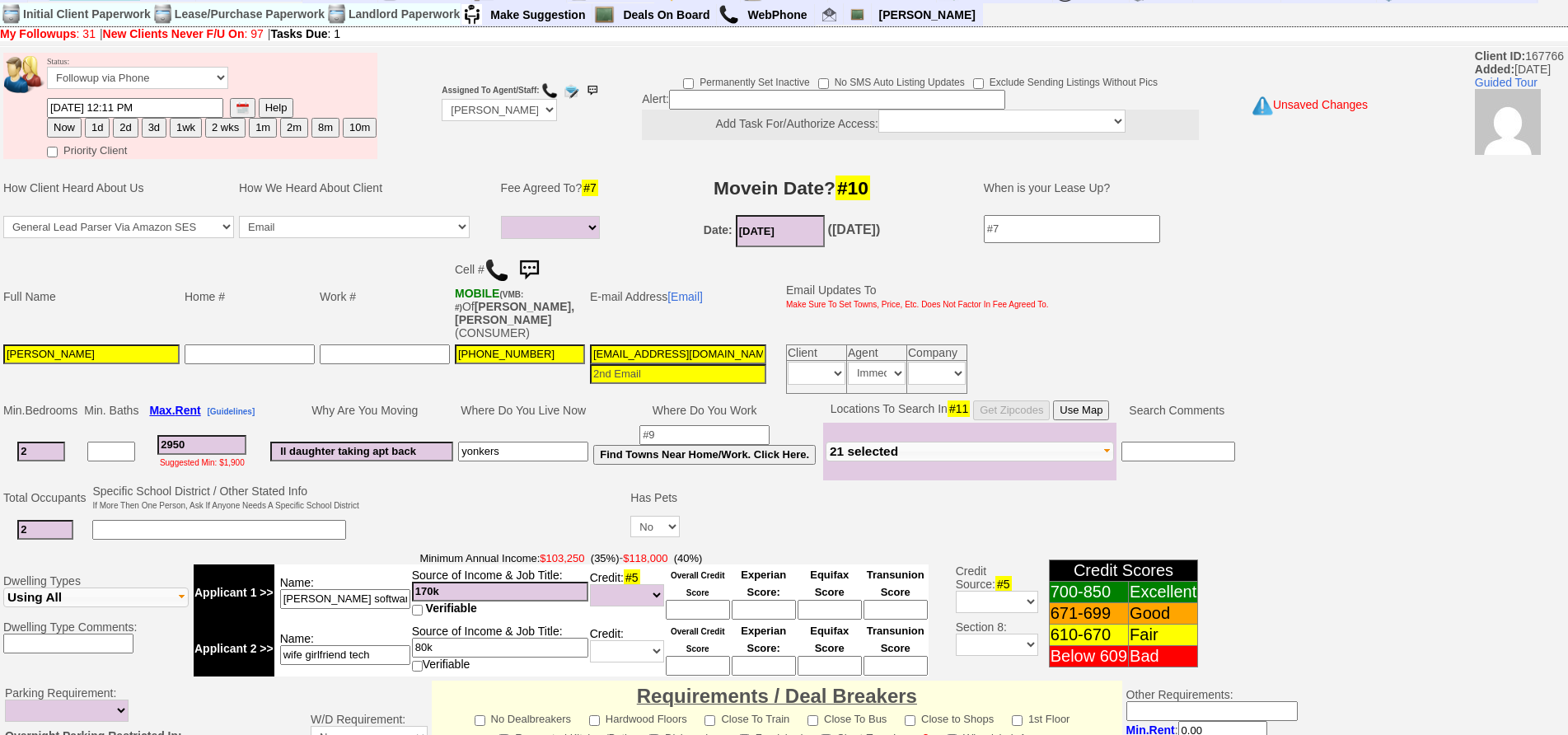
scroll to position [82, 0]
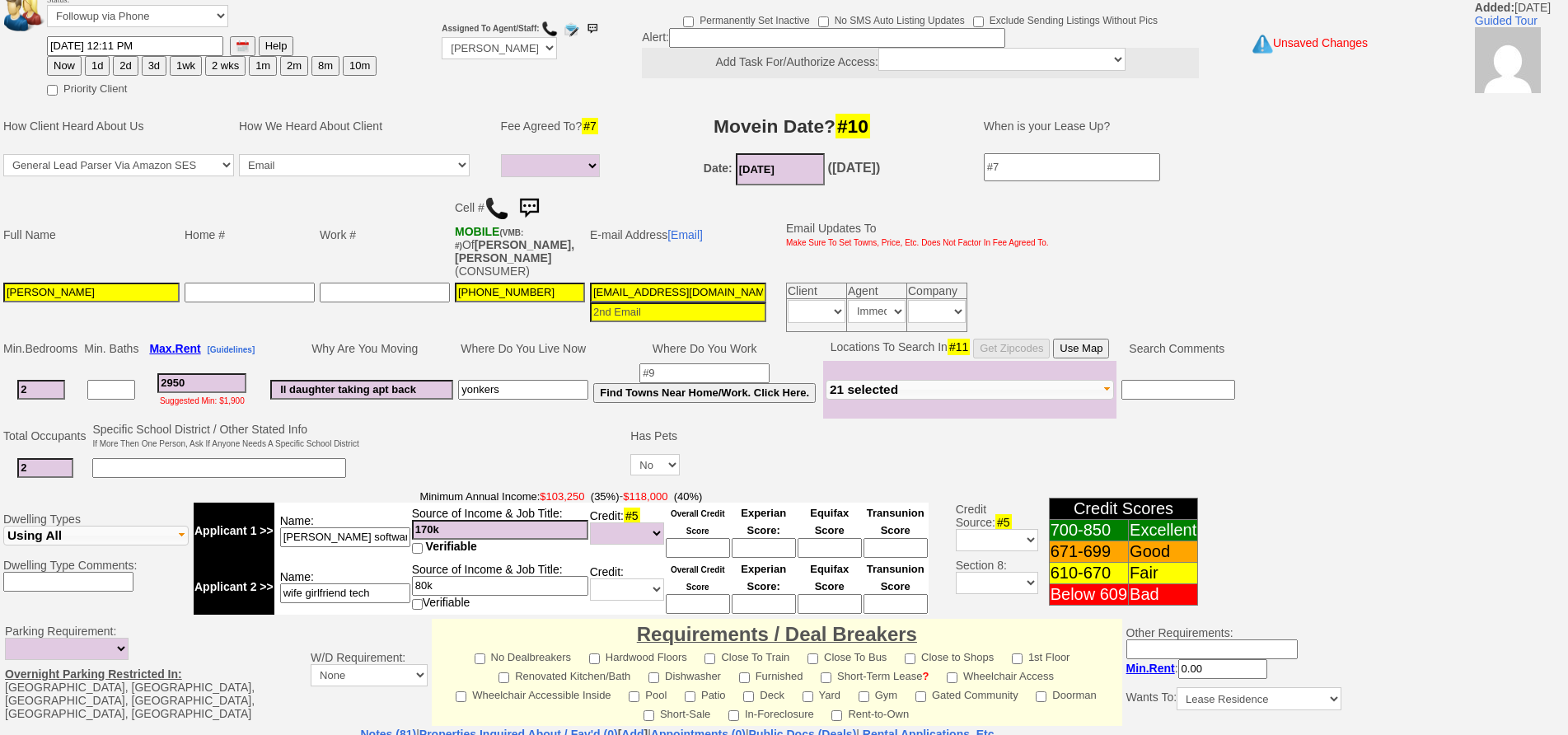
click at [177, 68] on button "1wk" at bounding box center [185, 66] width 32 height 20
type input "10/09/2025 12:11 PM"
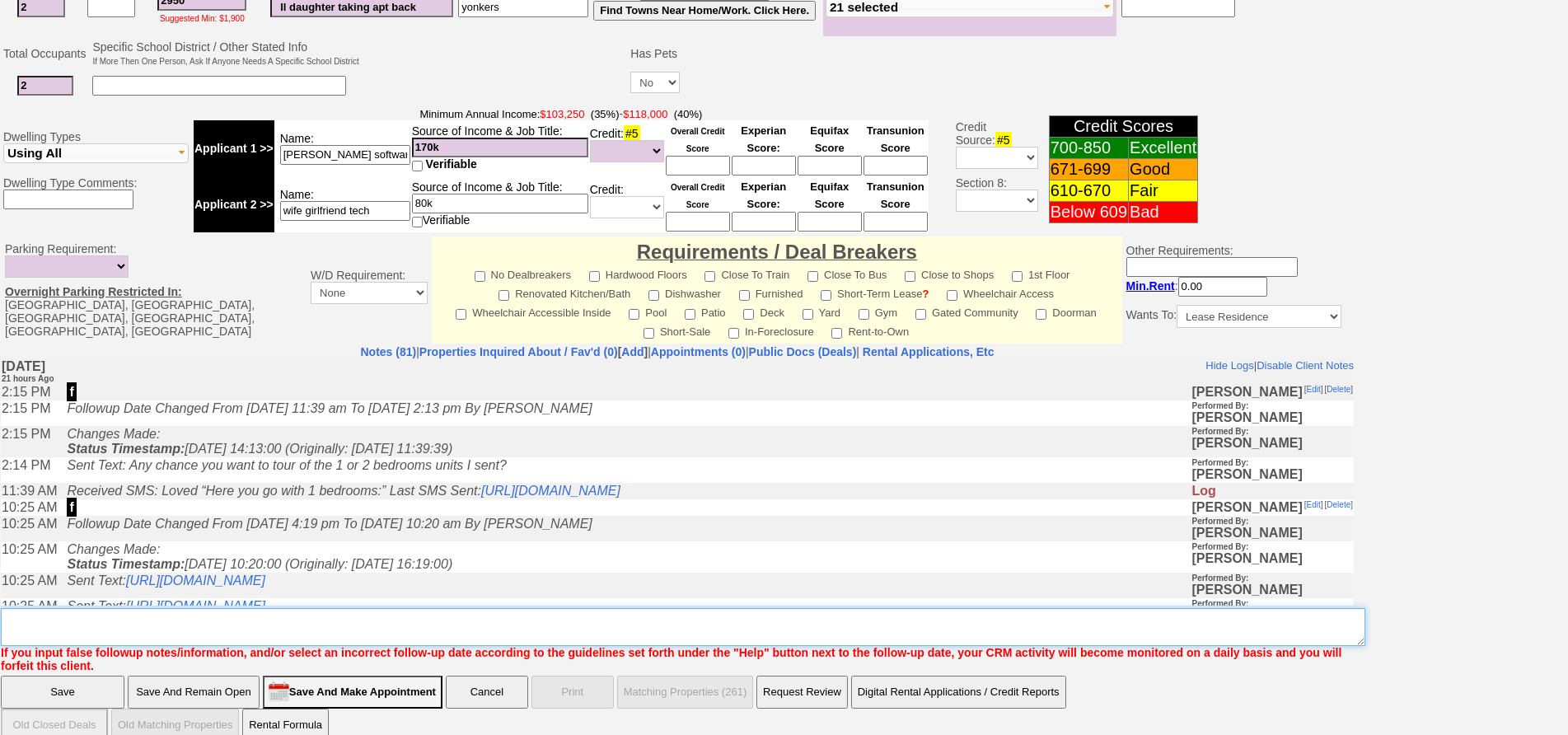
click at [478, 609] on textarea "Insert New Note Here" at bounding box center [683, 628] width 1365 height 38
type textarea "send more as they come in"
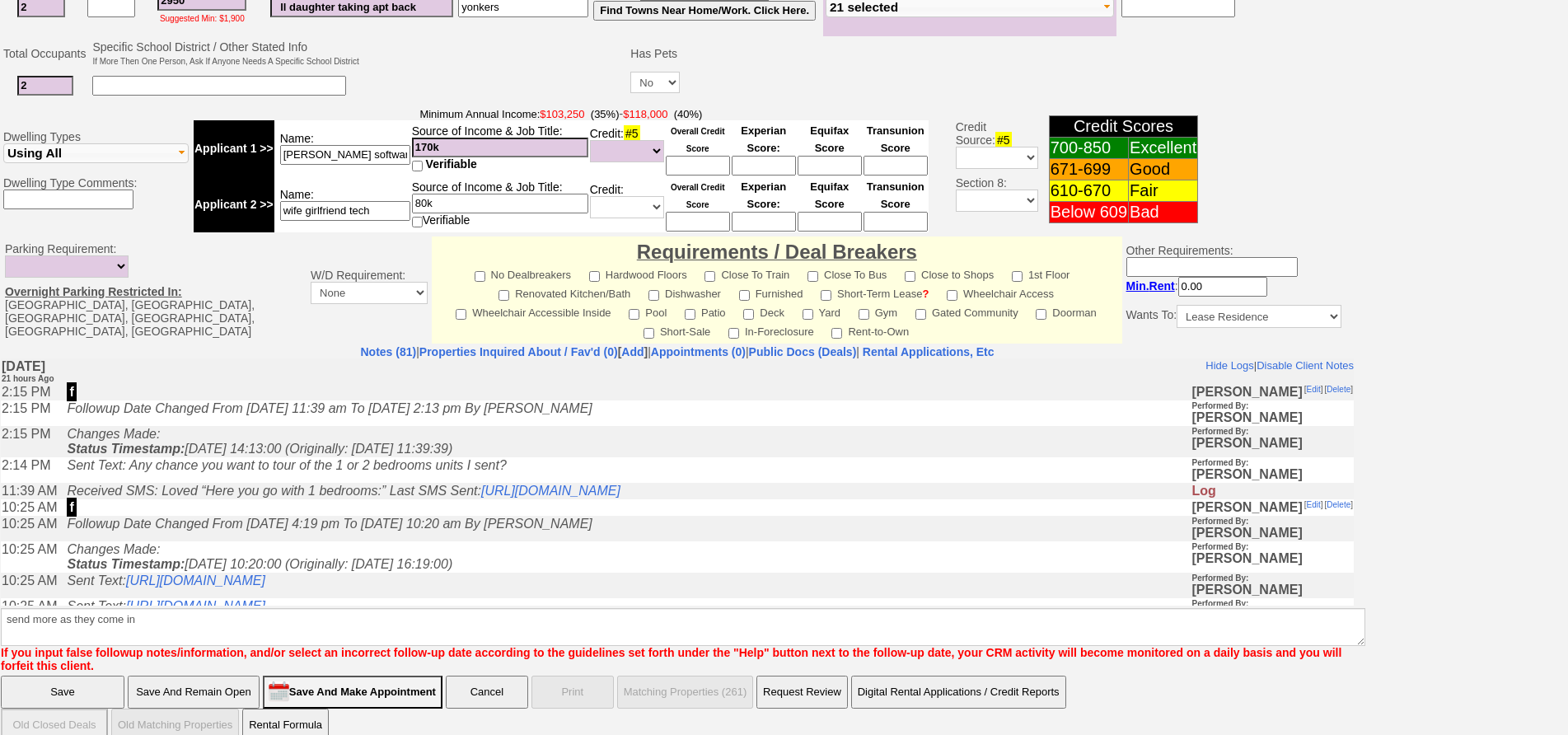
click input "Save" at bounding box center [63, 692] width 124 height 33
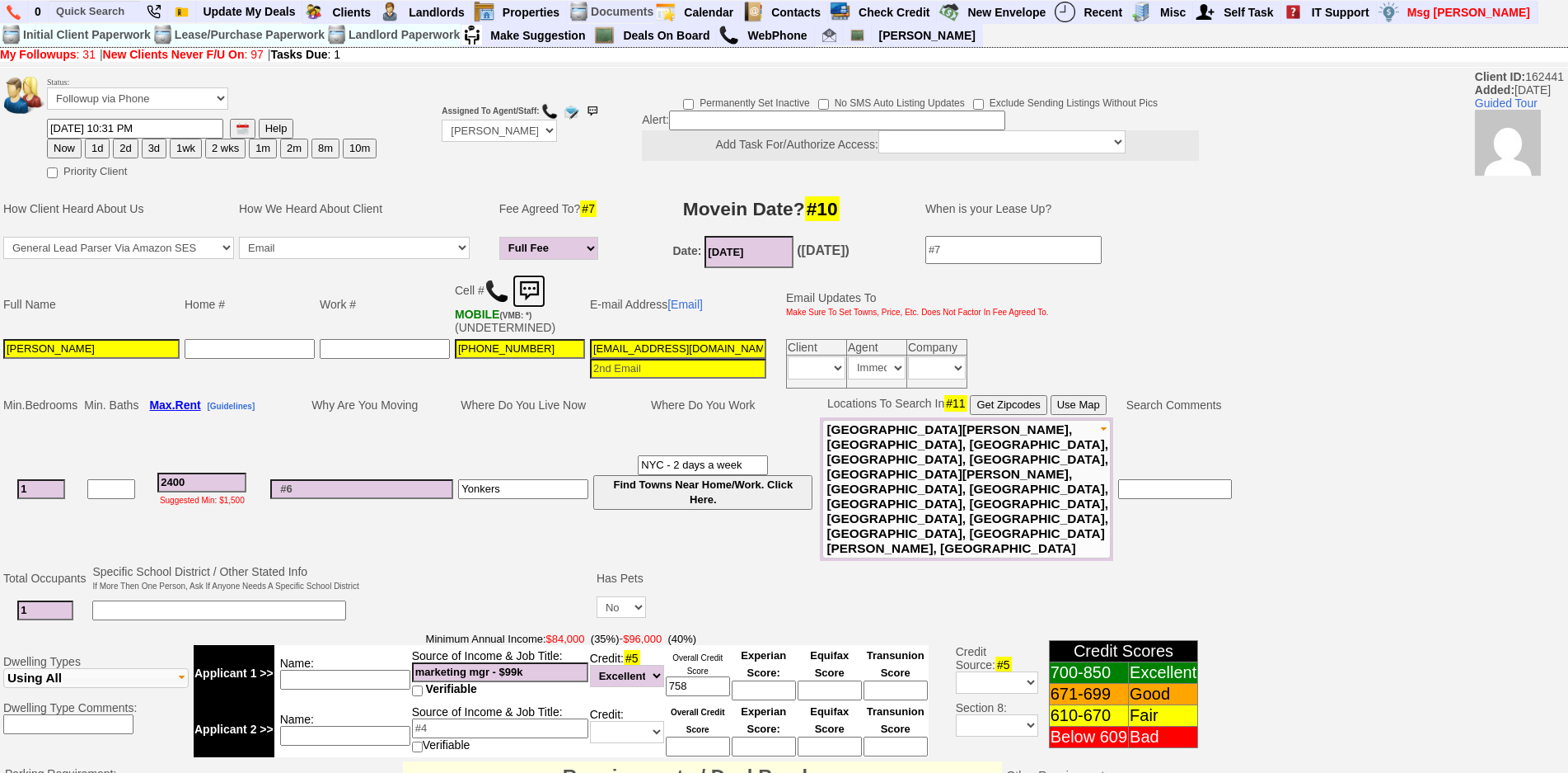
drag, startPoint x: 532, startPoint y: 283, endPoint x: 753, endPoint y: 70, distance: 306.9
click at [532, 283] on img at bounding box center [529, 291] width 33 height 33
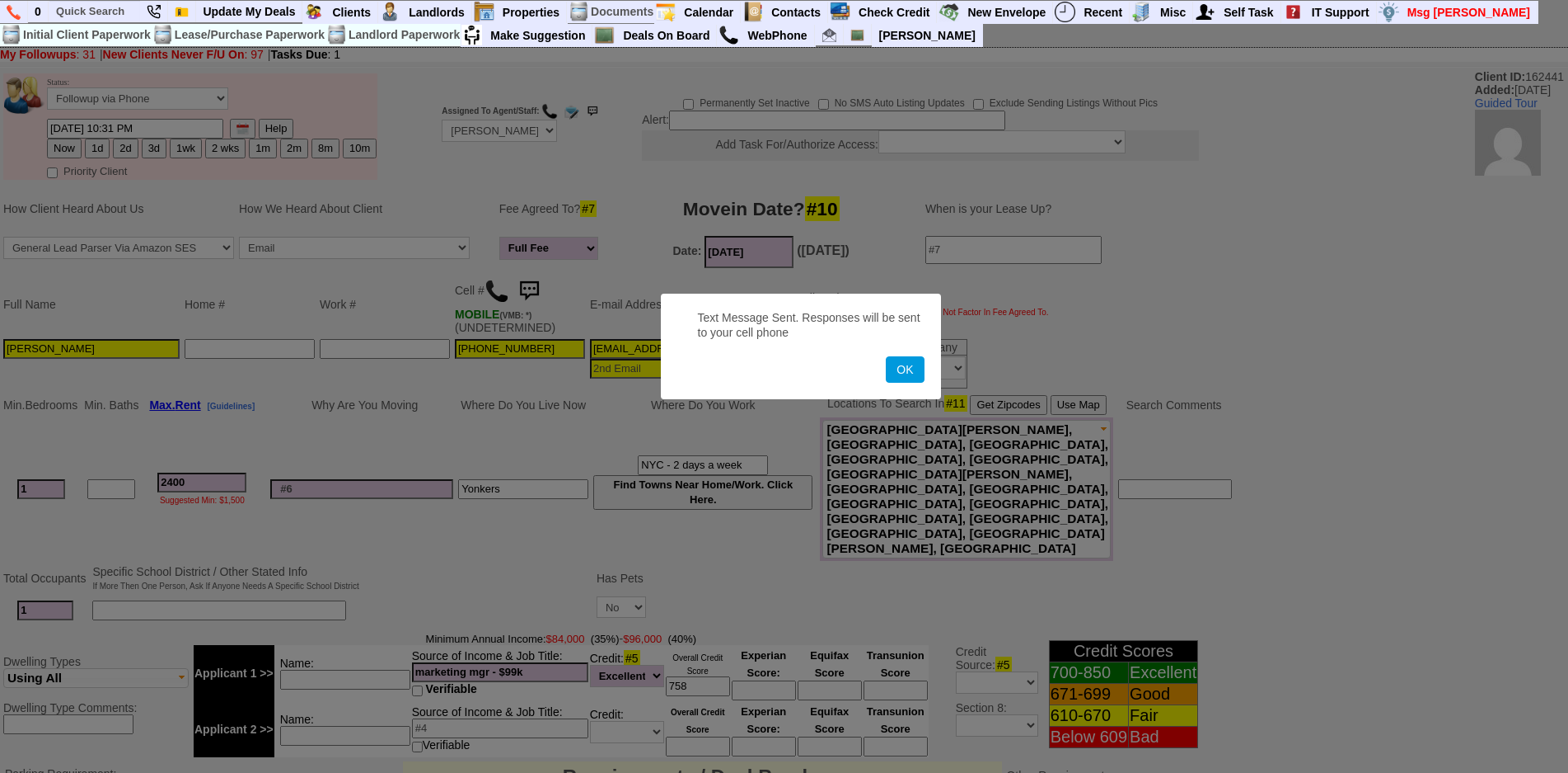
click at [886, 356] on button "OK" at bounding box center [905, 369] width 38 height 26
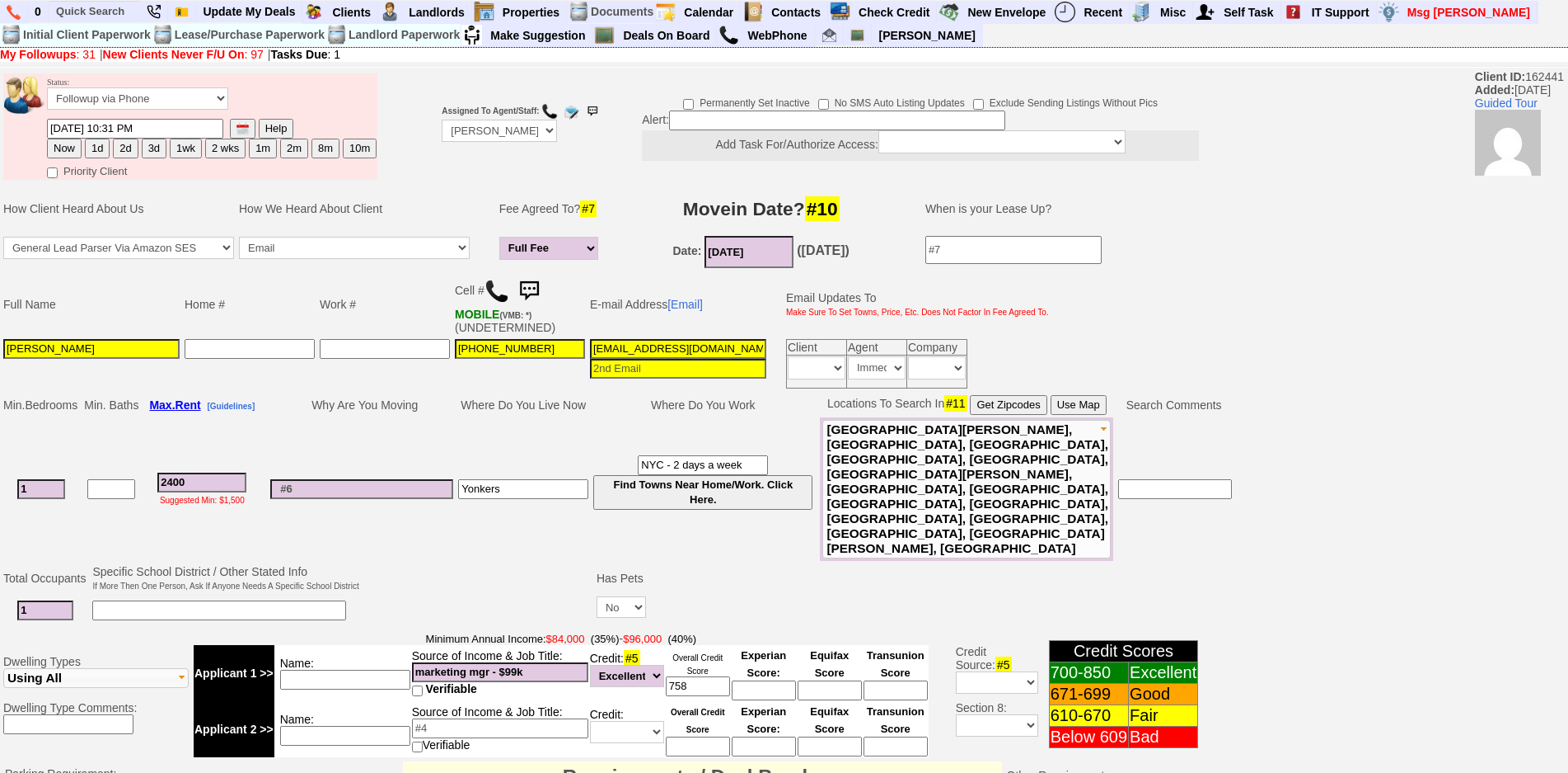
click at [101, 152] on button "1d" at bounding box center [97, 149] width 25 height 20
type input "[DATE] 12:11 PM"
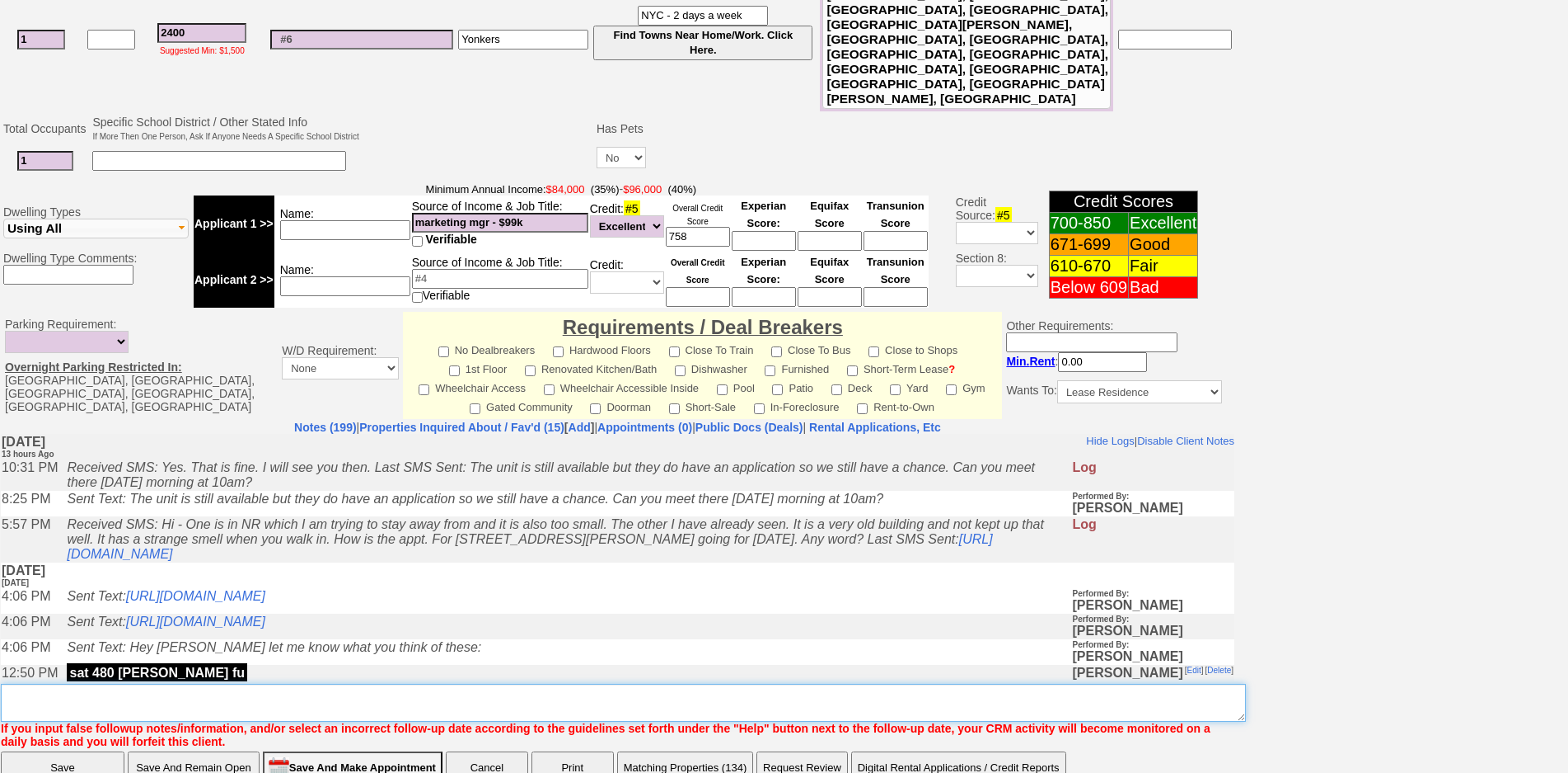
click at [530, 684] on textarea "Insert New Note Here" at bounding box center [623, 703] width 1245 height 38
type textarea "f"
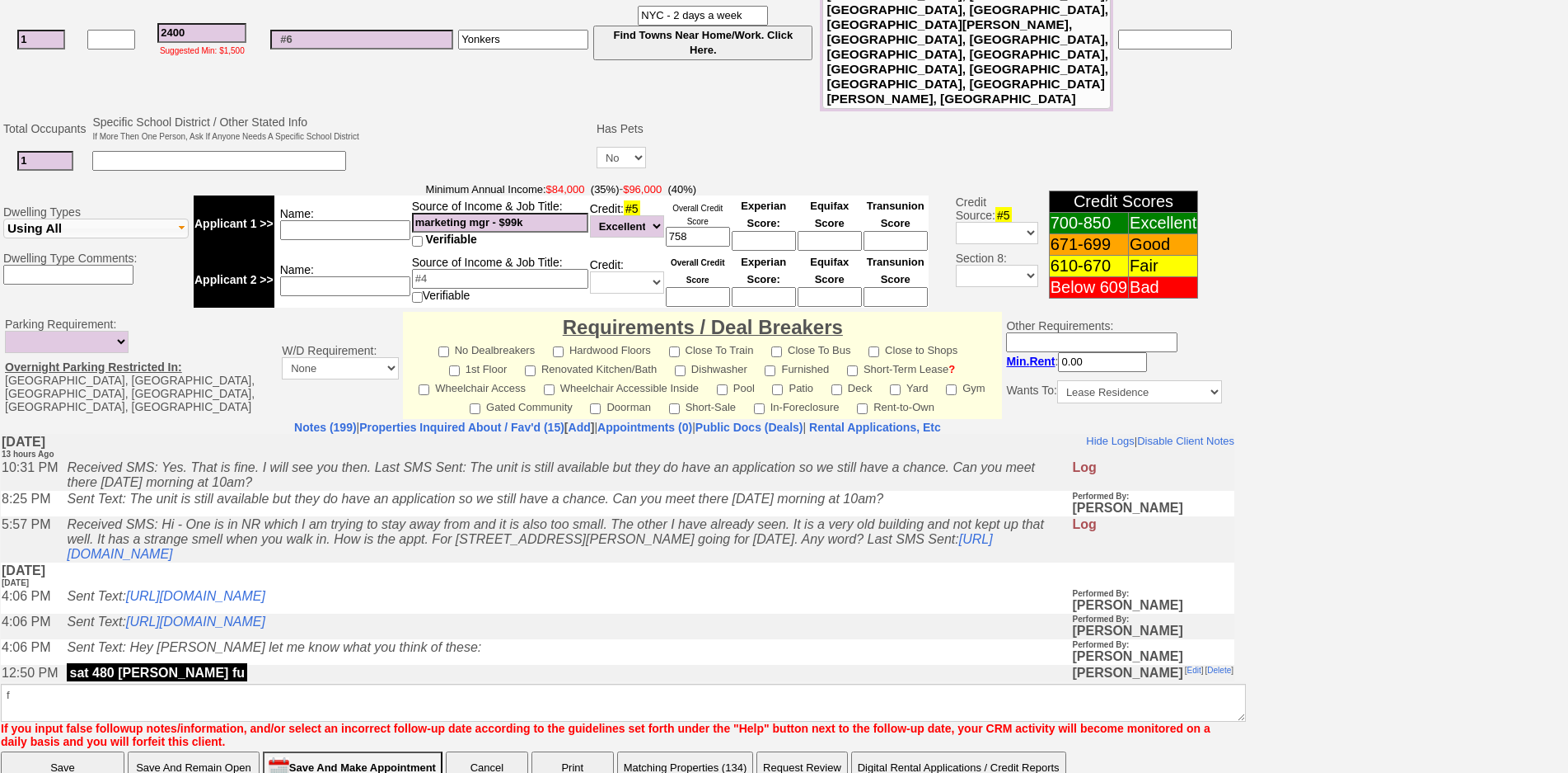
click input "Save" at bounding box center [63, 768] width 124 height 33
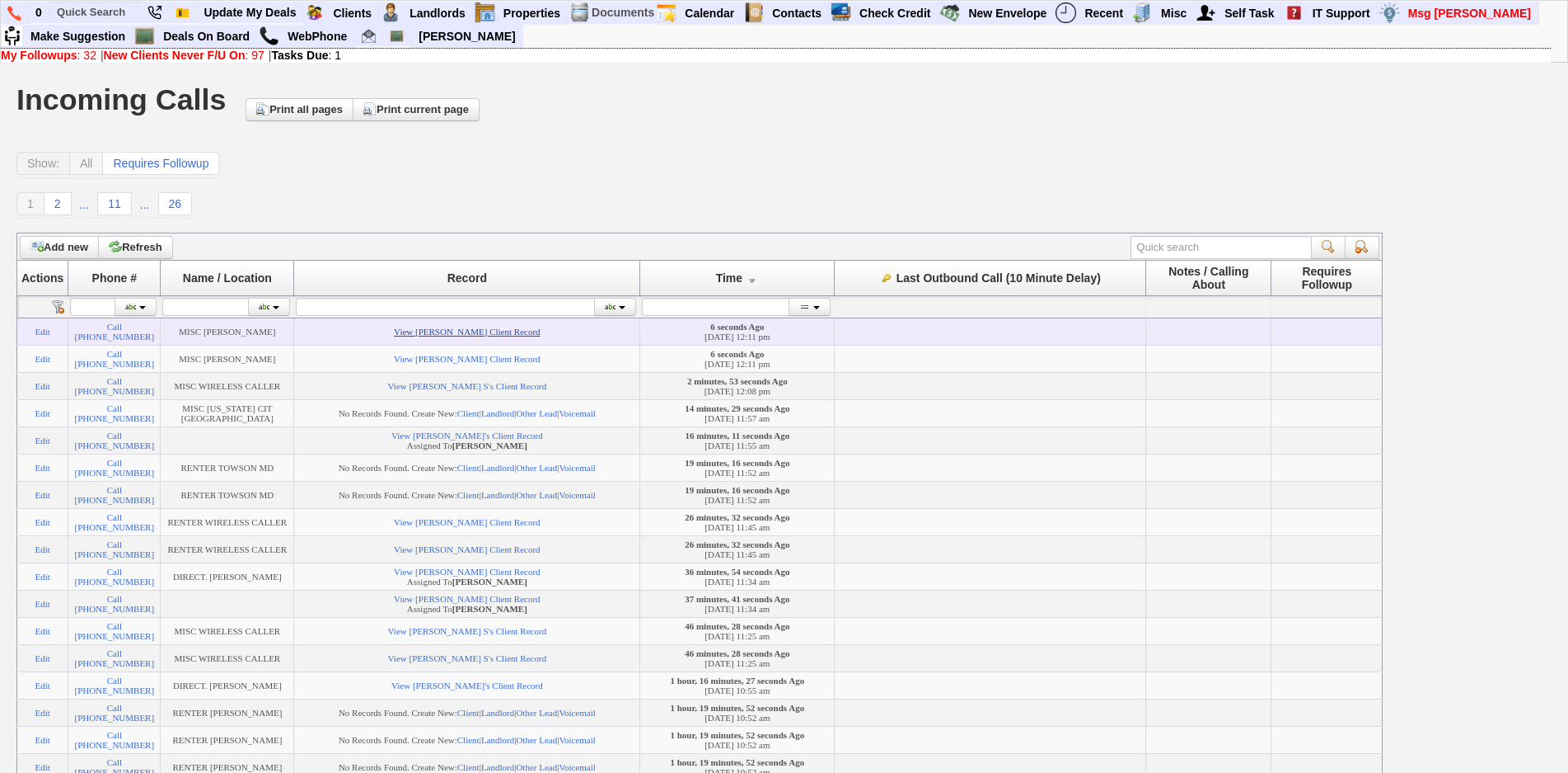
click at [465, 335] on link "View [PERSON_NAME] Client Record" at bounding box center [466, 331] width 146 height 10
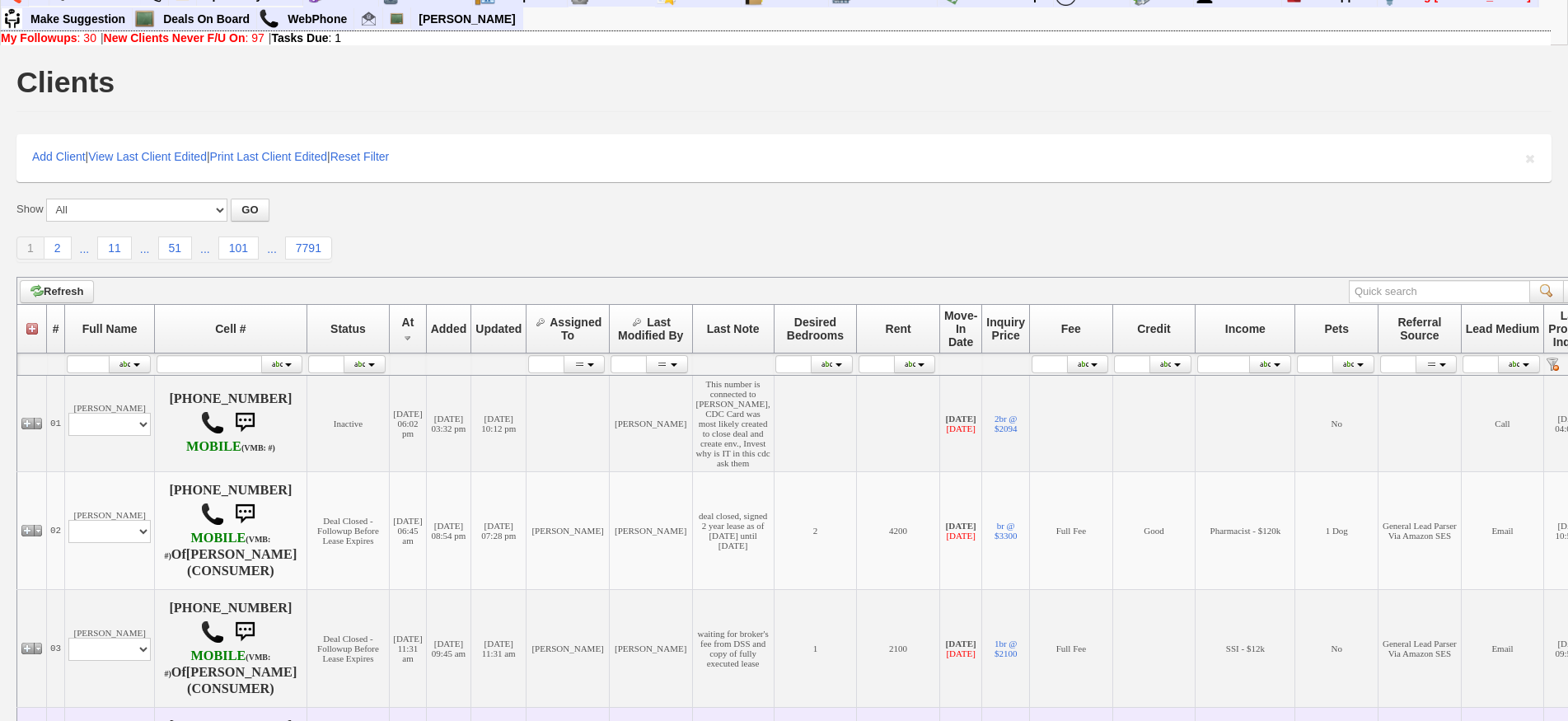
scroll to position [412, 0]
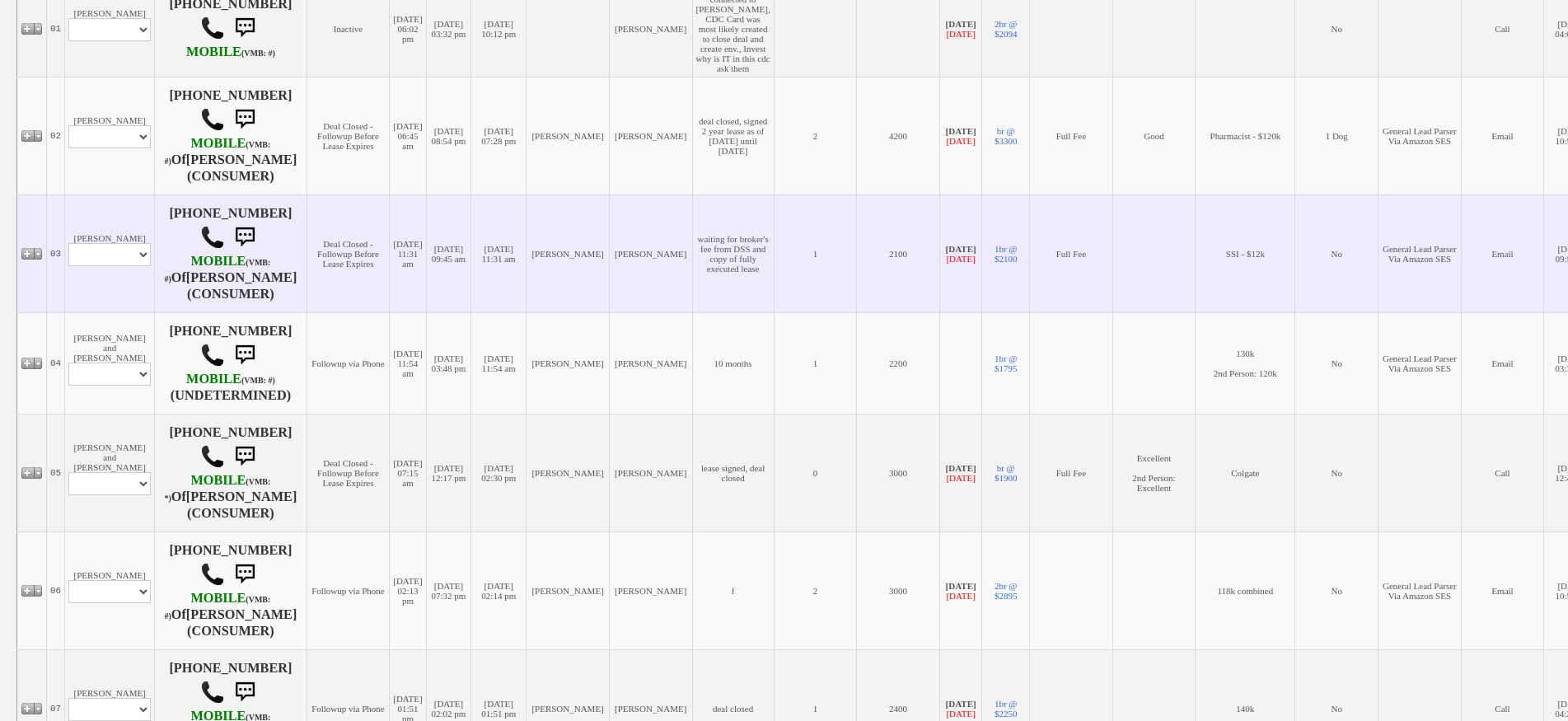
click at [126, 313] on td "Jahnia Chavis Profile Edit Print Email Externally (Will Not Be Tracked In CRM) …" at bounding box center [109, 252] width 90 height 118
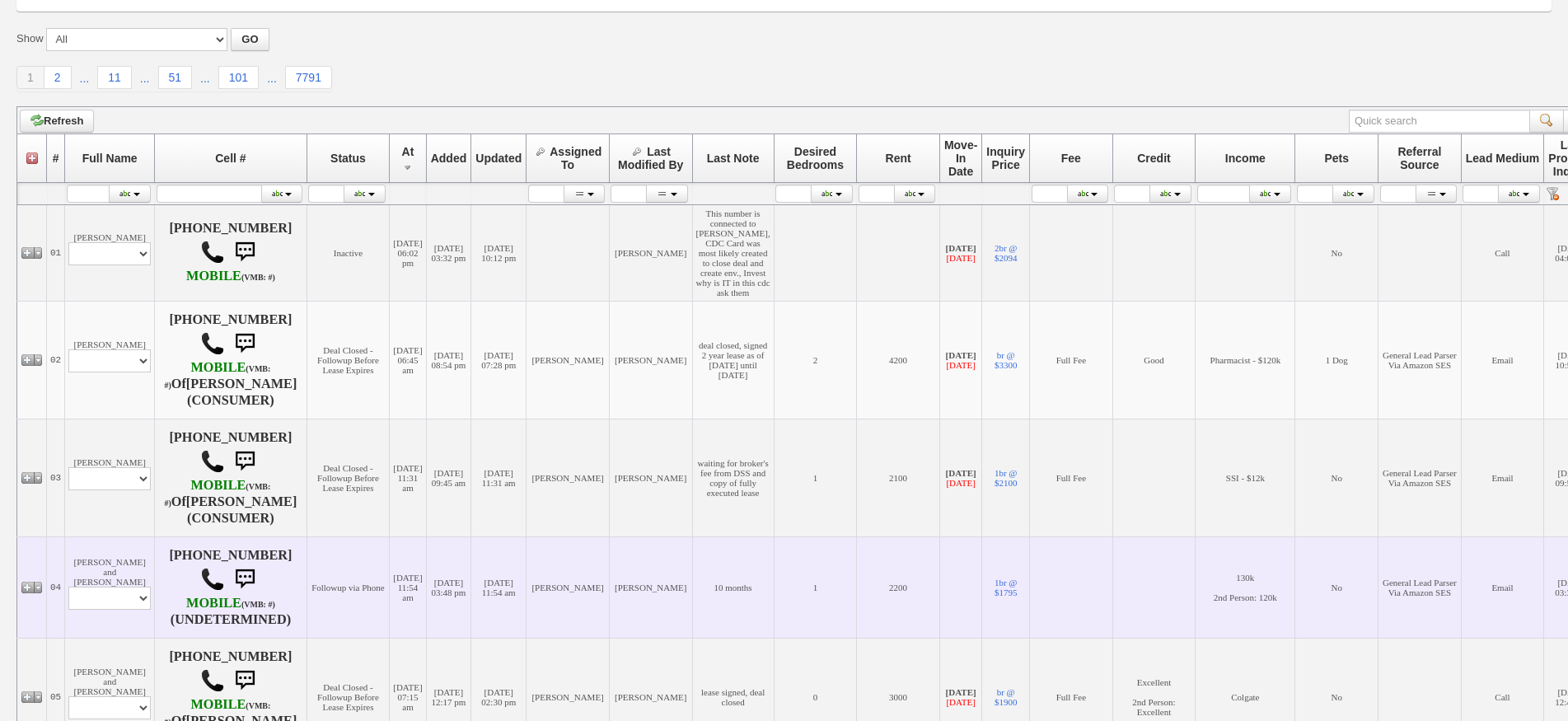
scroll to position [0, 0]
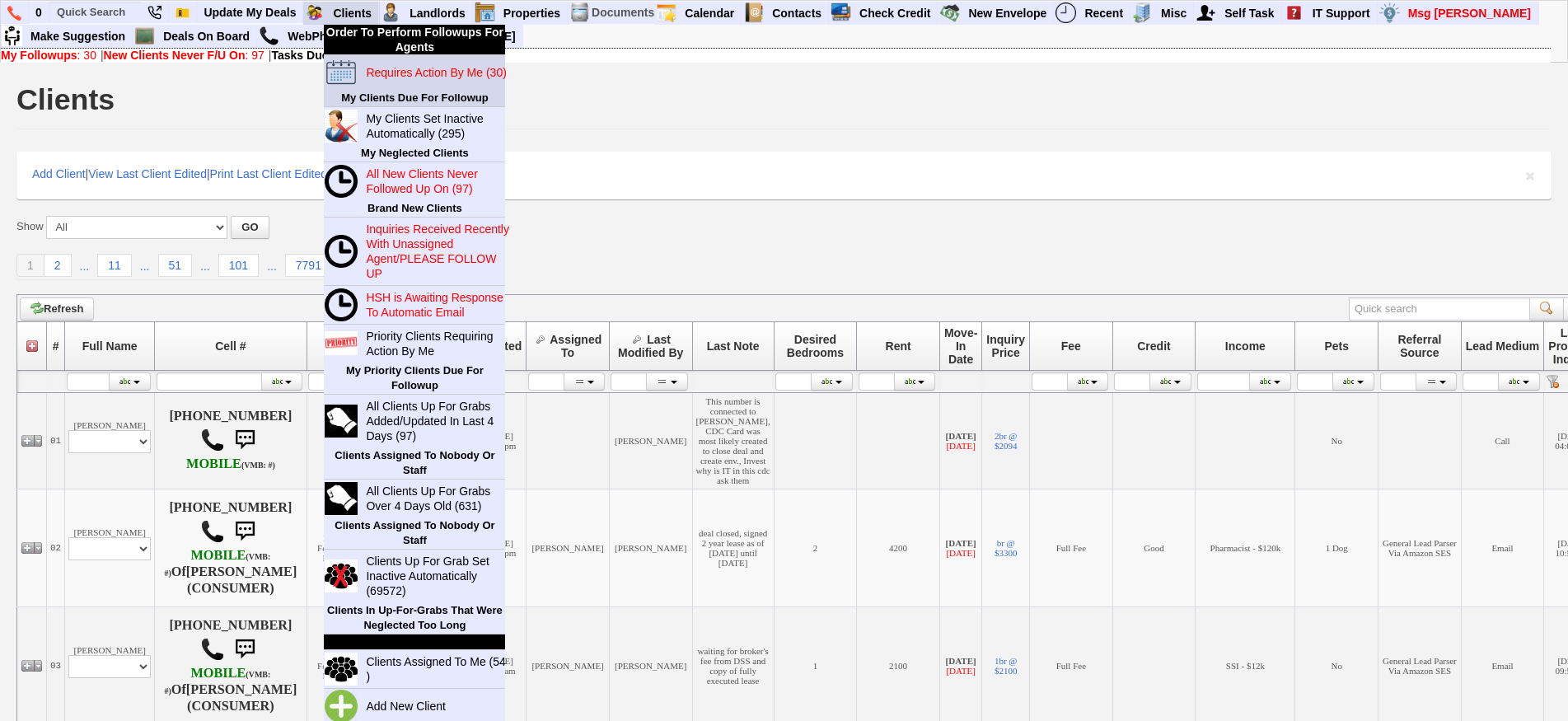
click at [393, 62] on link "Requires Action By Me (30)" at bounding box center [438, 73] width 159 height 22
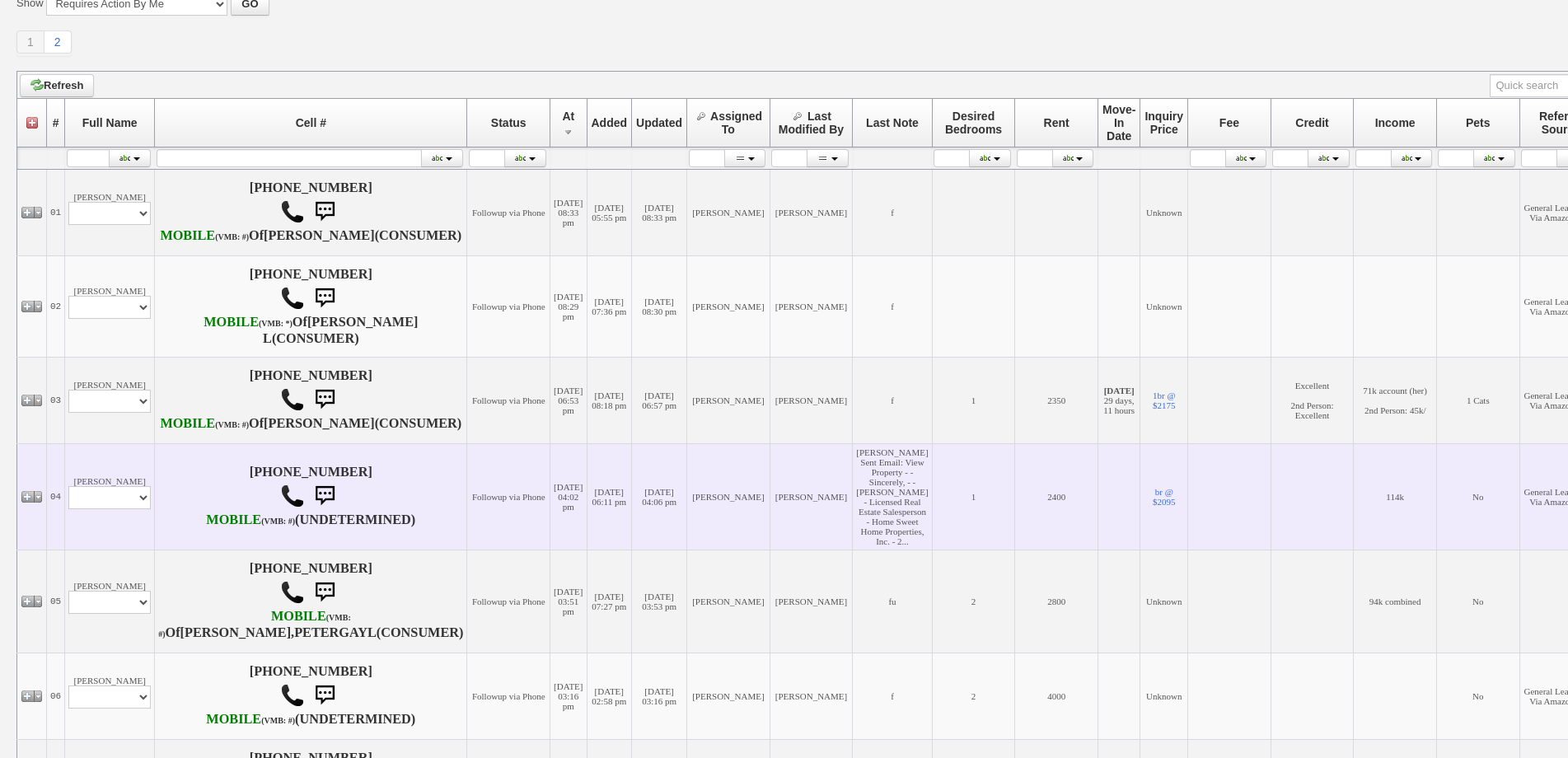
scroll to position [495, 0]
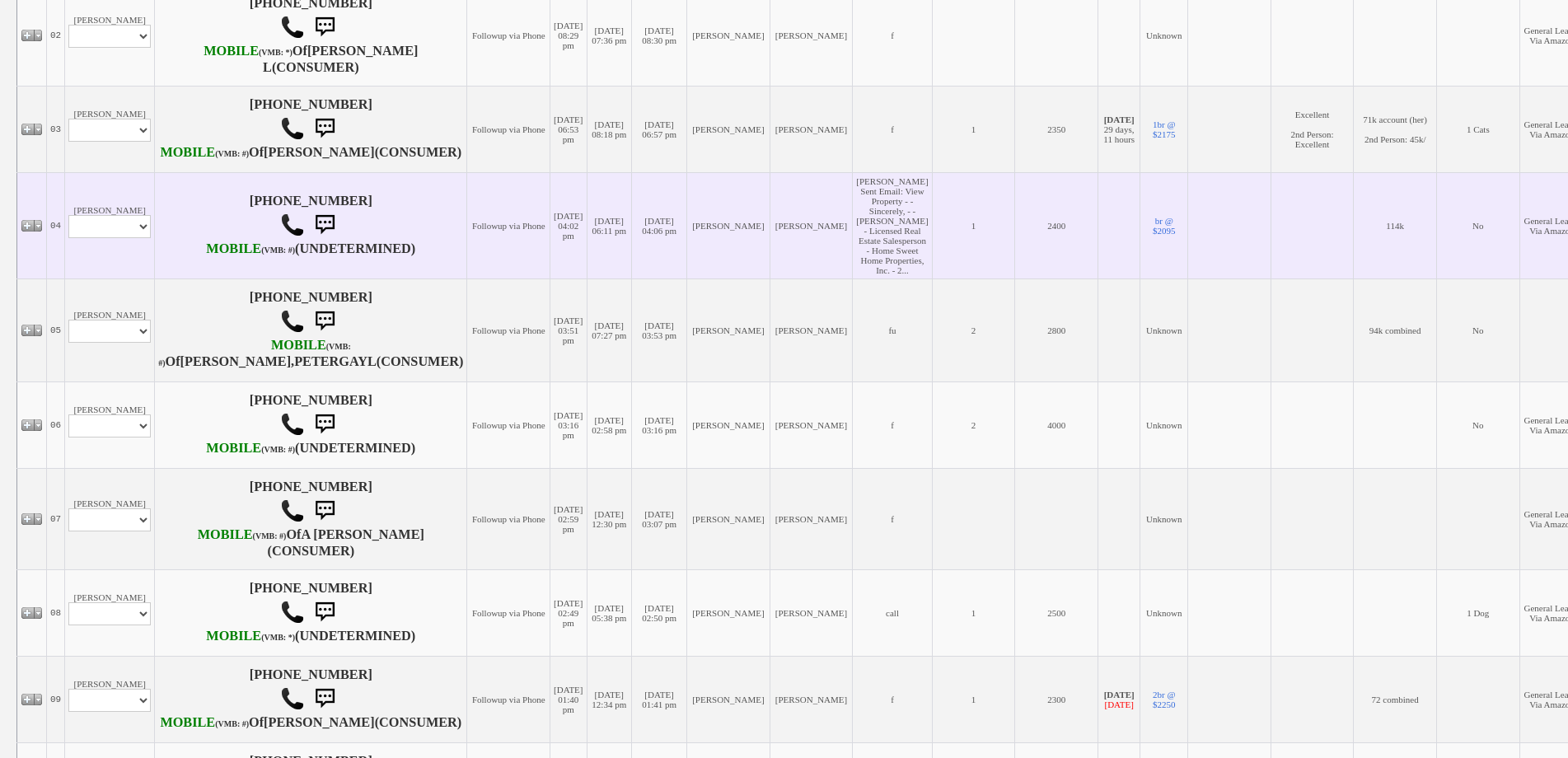
click at [138, 279] on td "Susan AKINSANYA Profile Edit Print Email Externally (Will Not Be Tracked In CRM…" at bounding box center [109, 225] width 90 height 107
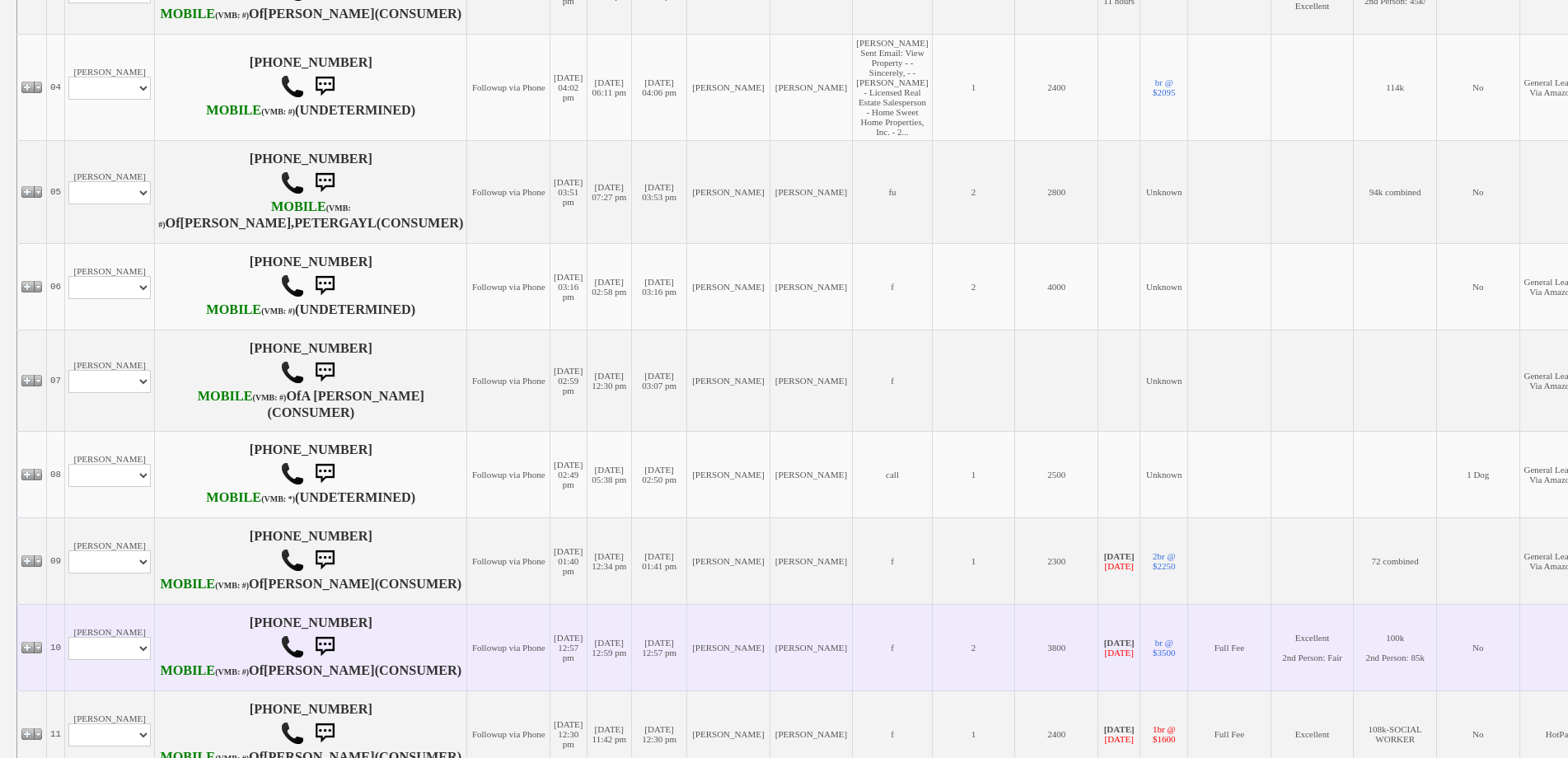
scroll to position [988, 0]
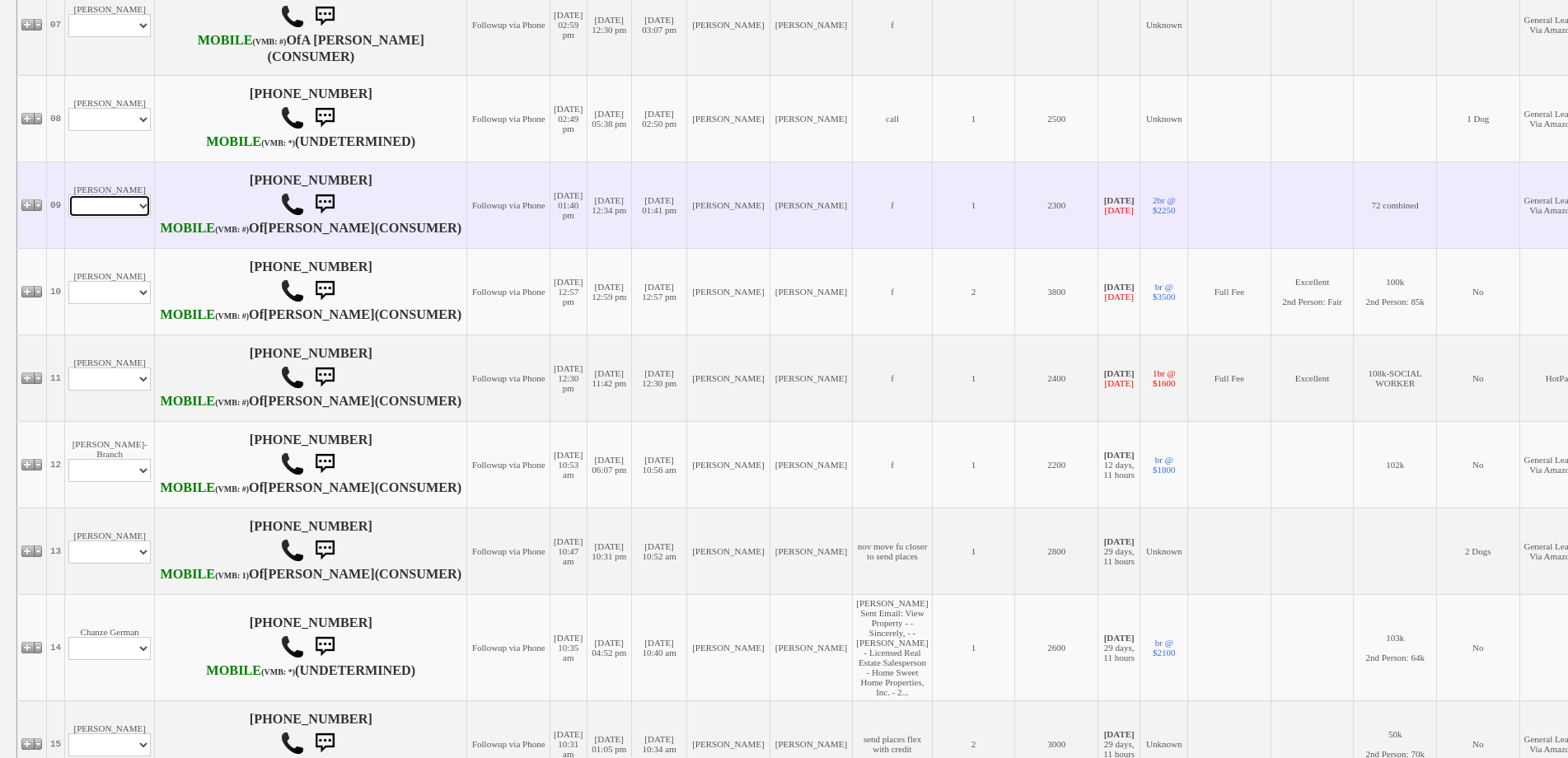
click at [131, 218] on select "Profile Edit Print Email Externally (Will Not Be Tracked In CRM) Closed Deals" at bounding box center [109, 205] width 82 height 23
select select "ChangeURL,/crm/custom/edit_client_form.php?redirect=%2Fcrm%2Fclients.php&id=166…"
click at [68, 218] on select "Profile Edit Print Email Externally (Will Not Be Tracked In CRM) Closed Deals" at bounding box center [109, 205] width 82 height 23
select select
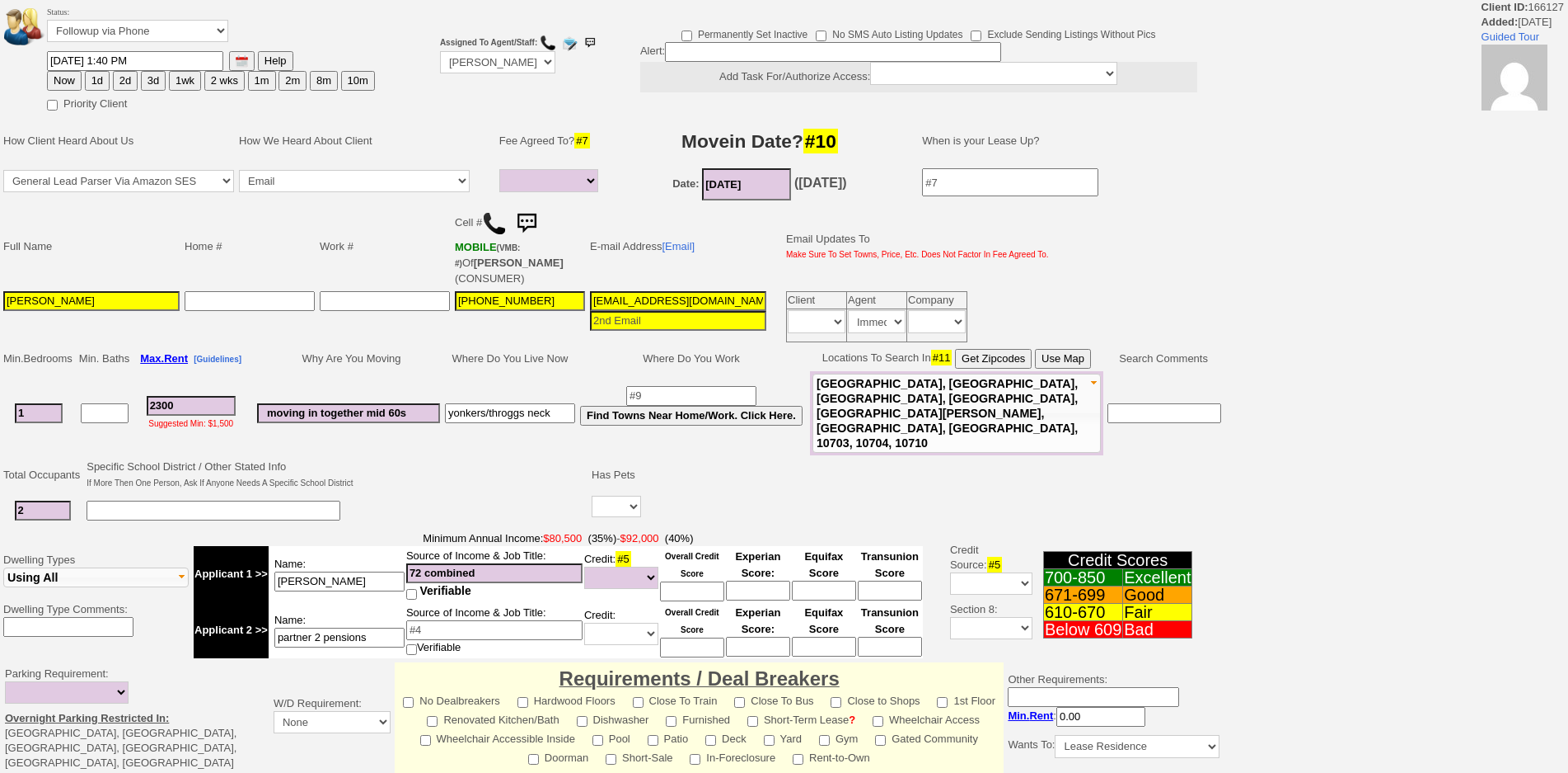
select select
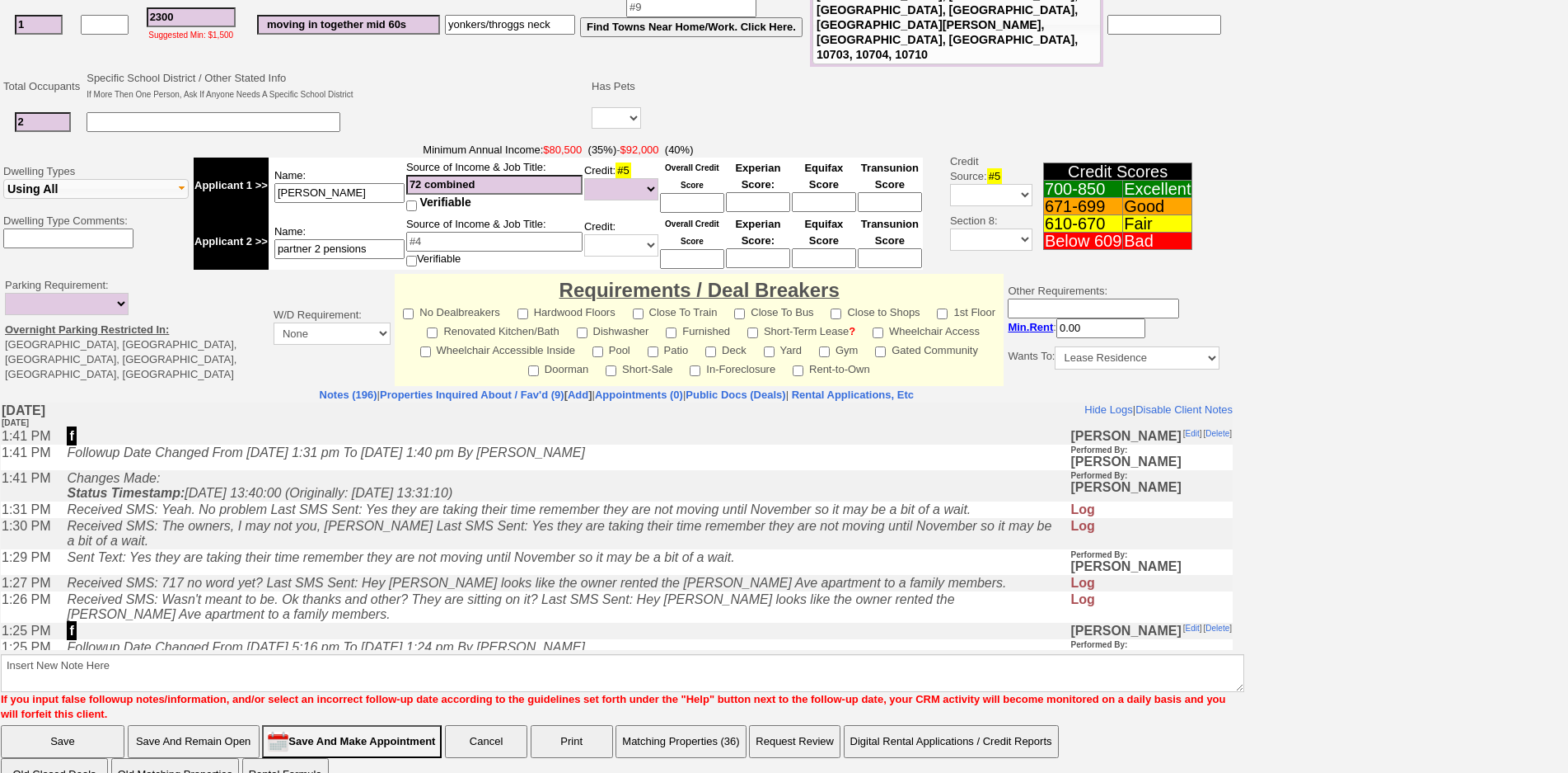
click at [385, 541] on td "Received SMS: The owners, I may not you, [PERSON_NAME] Last SMS Sent: Yes they …" at bounding box center [564, 533] width 1011 height 31
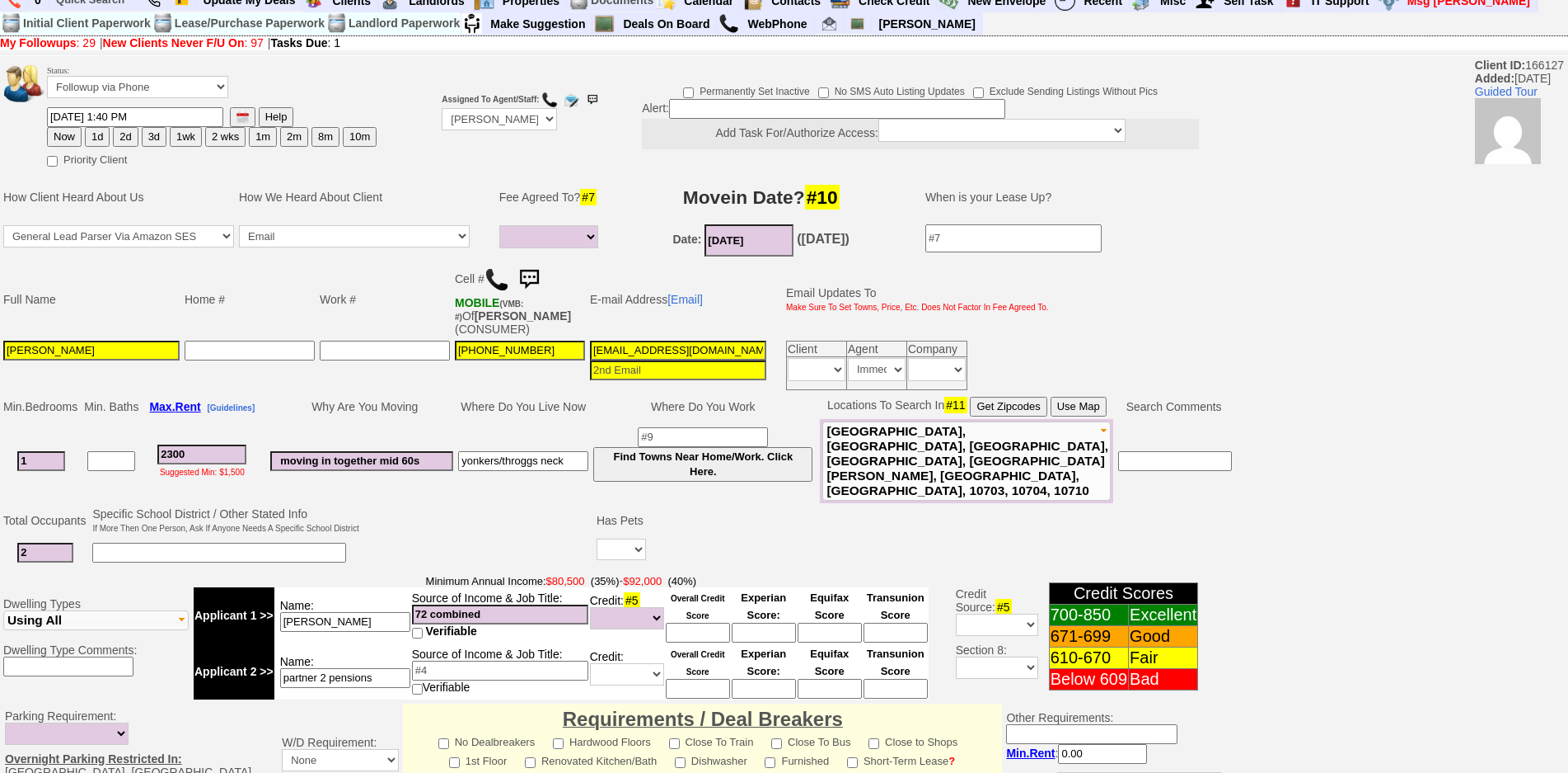
scroll to position [0, 0]
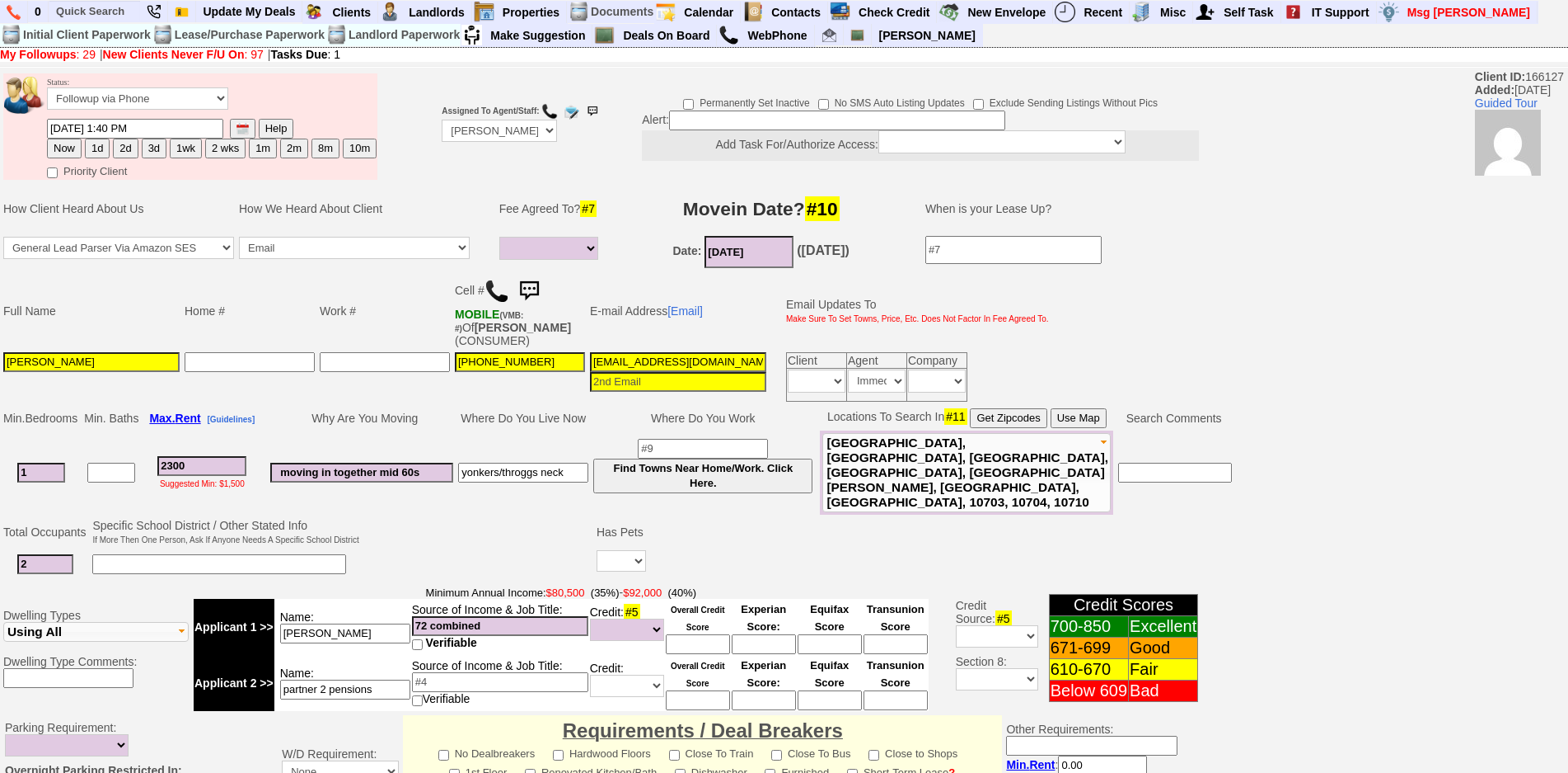
click at [178, 156] on button "1wk" at bounding box center [185, 149] width 32 height 20
click at [74, 128] on input "[DATE] 12:16 PM" at bounding box center [136, 129] width 177 height 20
type input "[DATE] 12:16 PM"
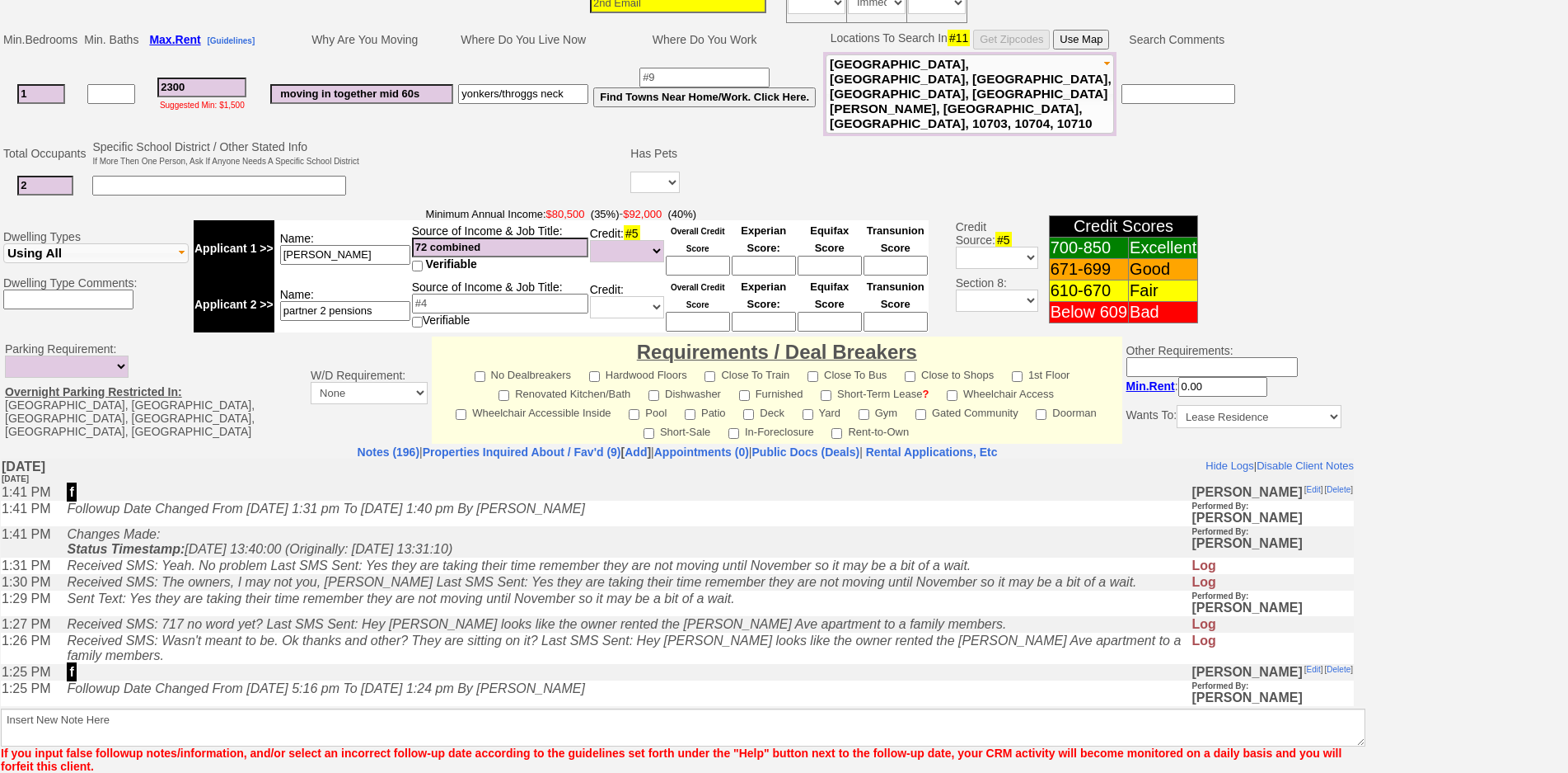
scroll to position [428, 0]
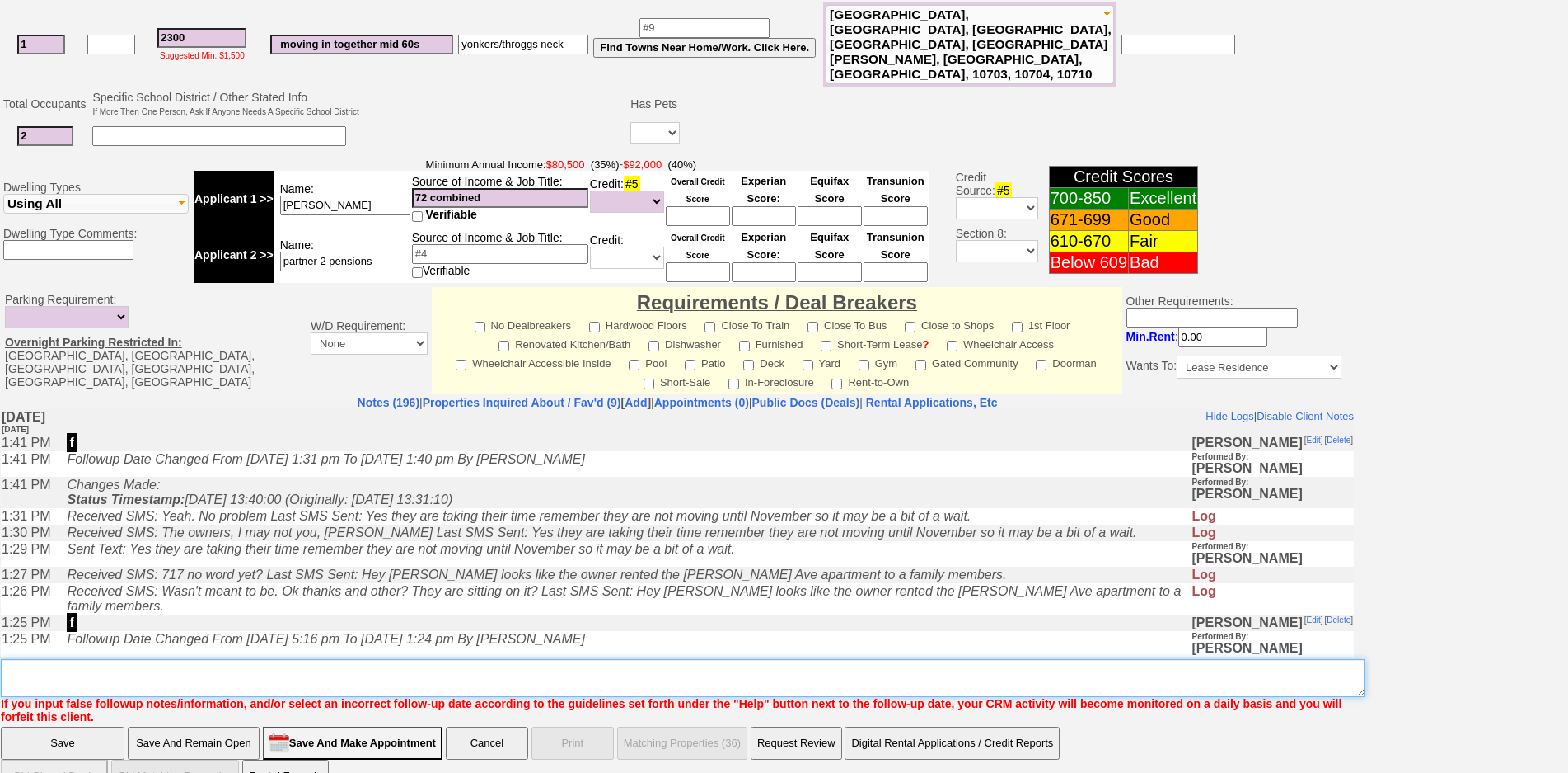
click at [1075, 659] on textarea "Insert New Note Here" at bounding box center [683, 678] width 1365 height 38
type textarea "call fort tuckahoe rd"
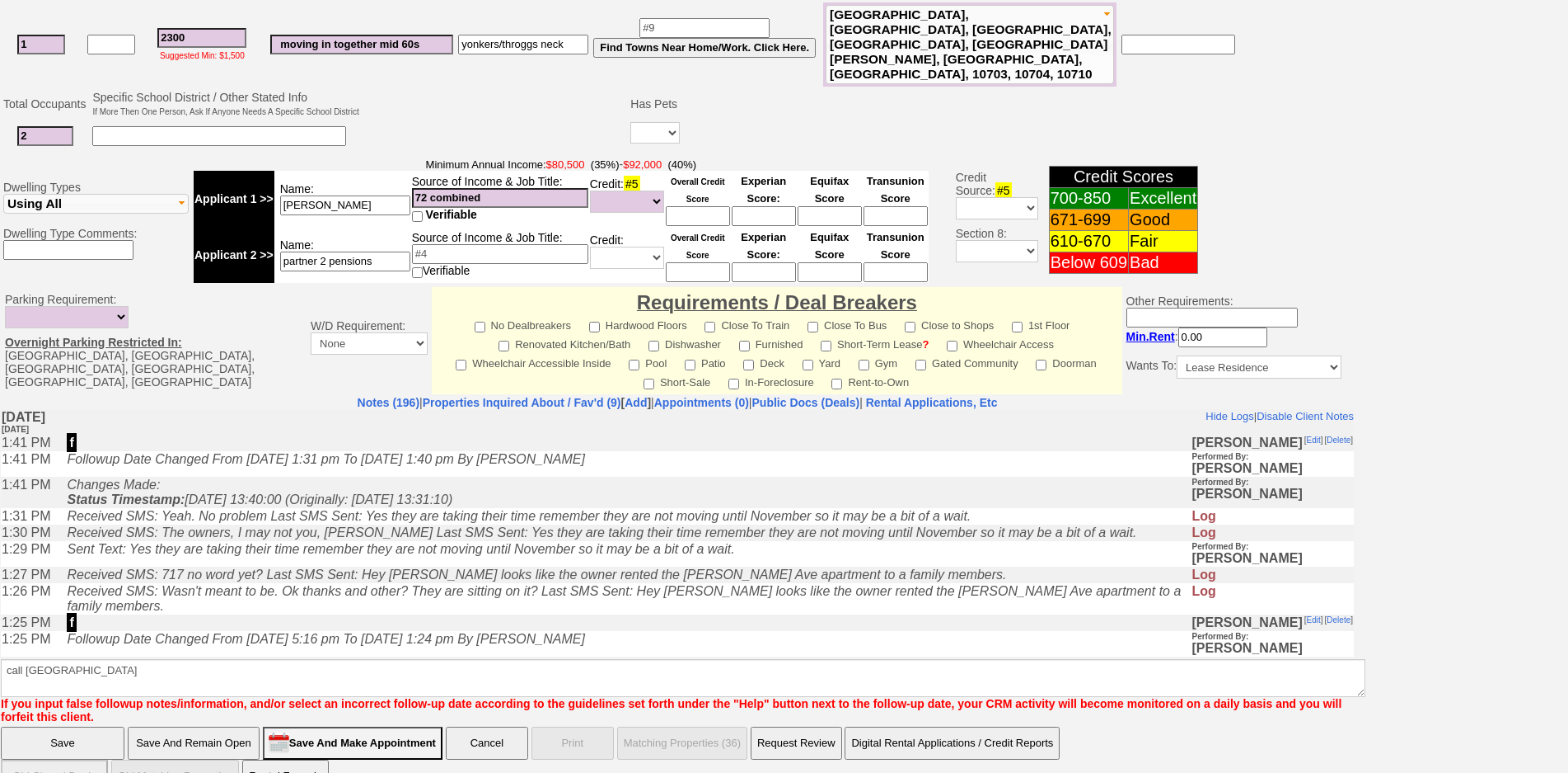
click input "Save" at bounding box center [63, 743] width 124 height 33
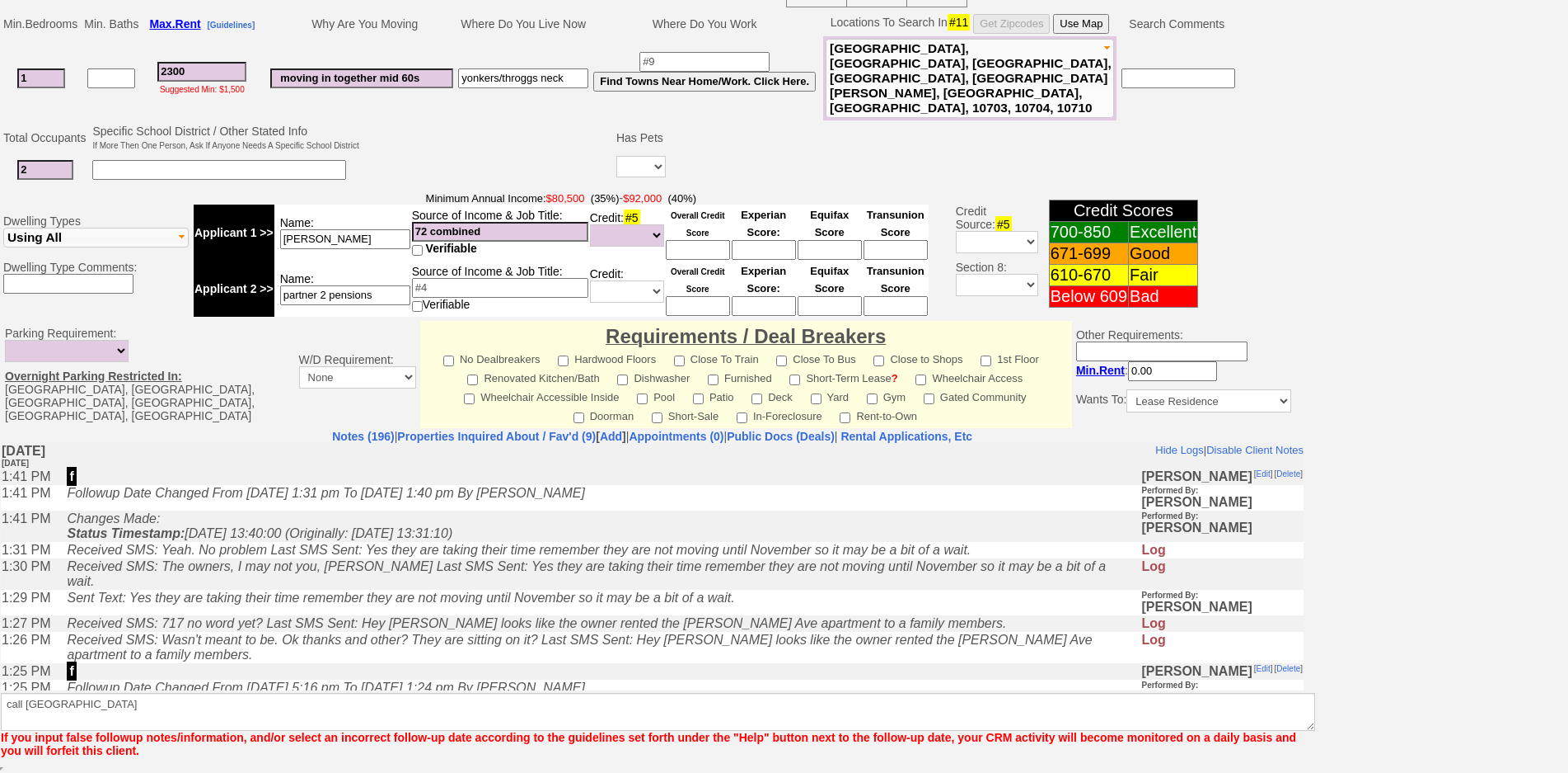
scroll to position [368, 0]
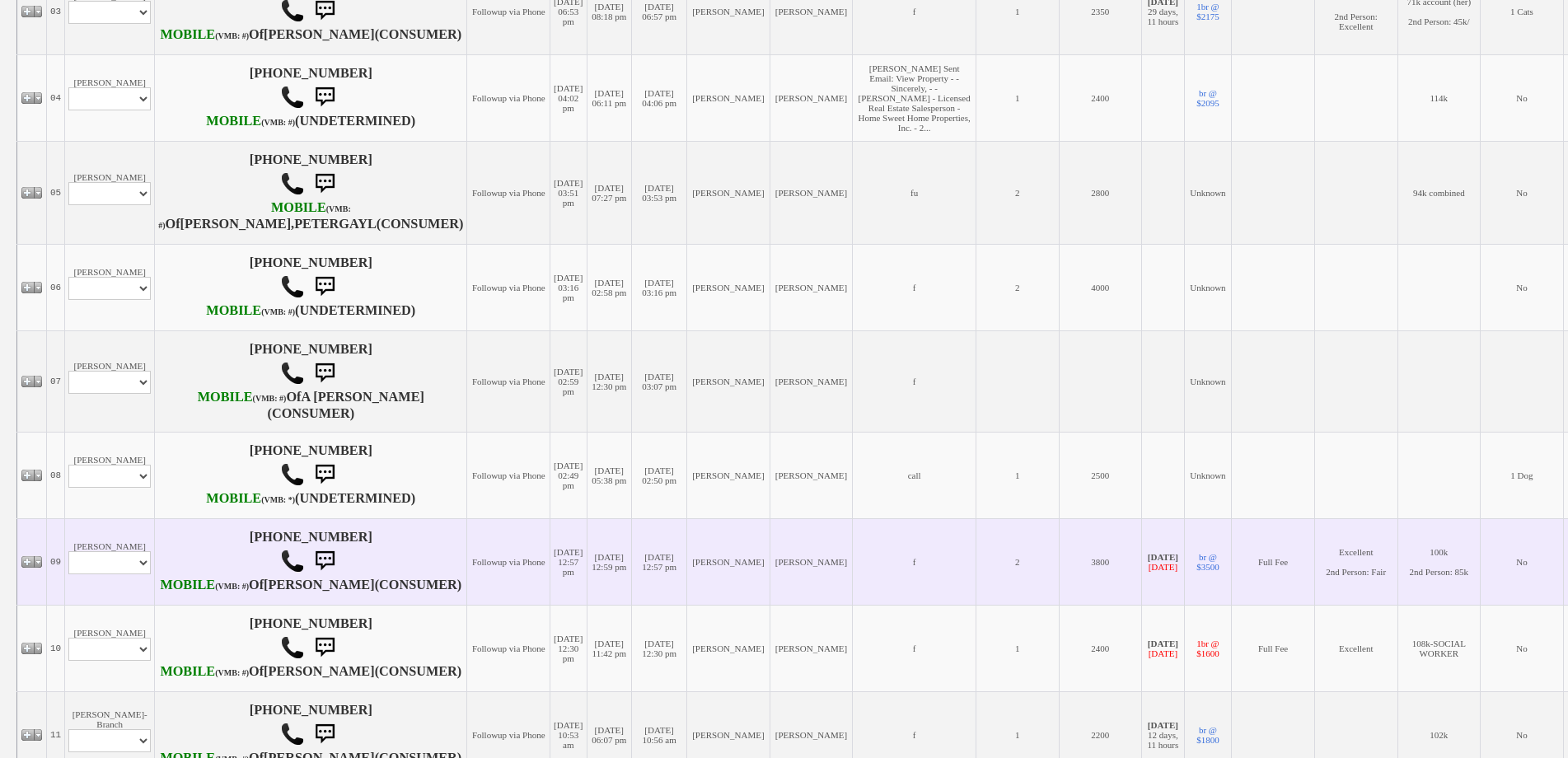
scroll to position [988, 0]
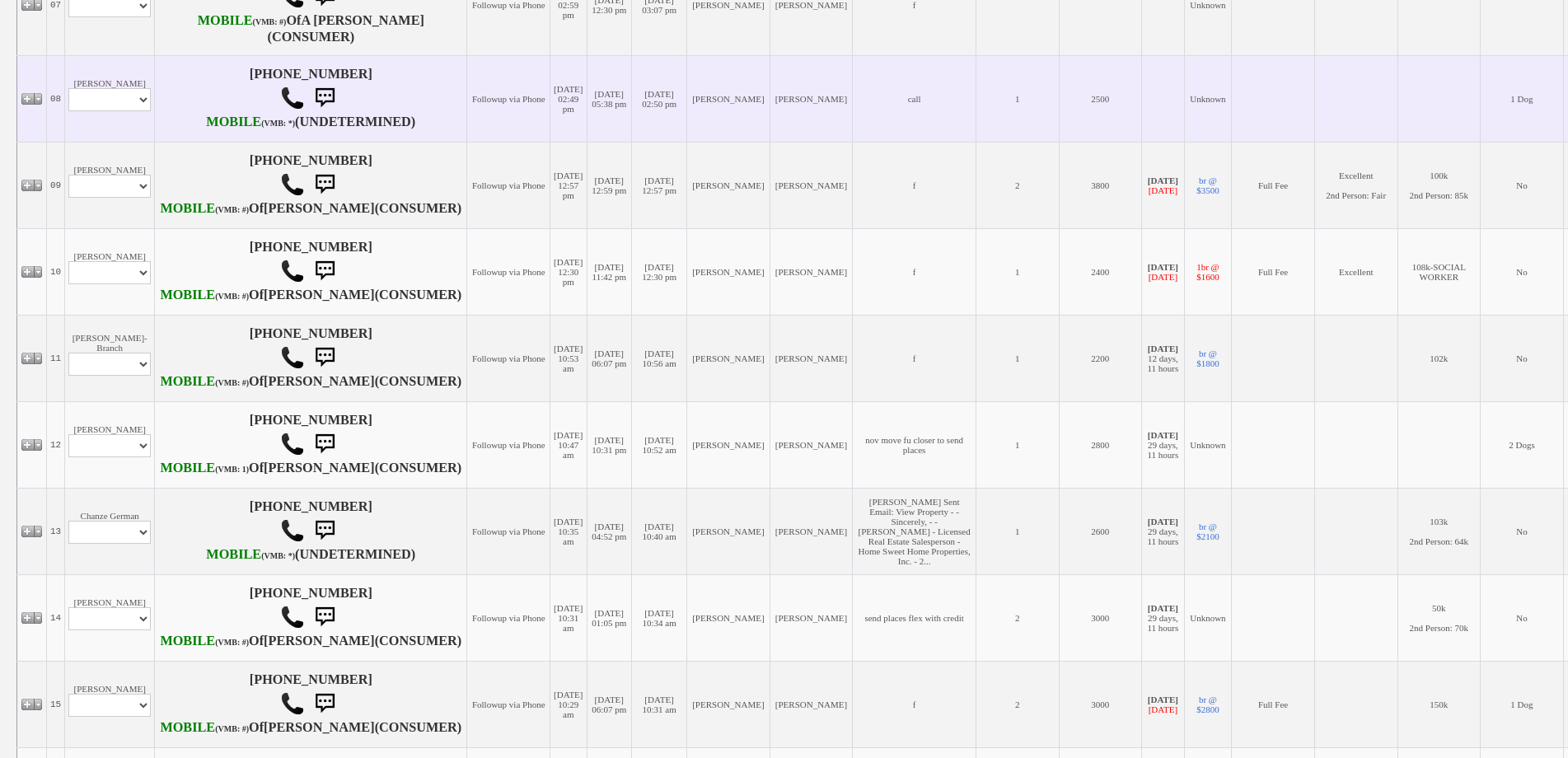
click at [125, 142] on td "[PERSON_NAME] Profile Edit Print Email Externally (Will Not Be Tracked In CRM) …" at bounding box center [109, 98] width 90 height 87
click at [118, 111] on select "Profile Edit Print Email Externally (Will Not Be Tracked In CRM) Closed Deals" at bounding box center [109, 99] width 82 height 23
select select "ChangeURL,/crm/custom/edit_client_form.php?redirect=%2Fcrm%2Fclients.php&id=166…"
click at [68, 111] on select "Profile Edit Print Email Externally (Will Not Be Tracked In CRM) Closed Deals" at bounding box center [109, 99] width 82 height 23
select select
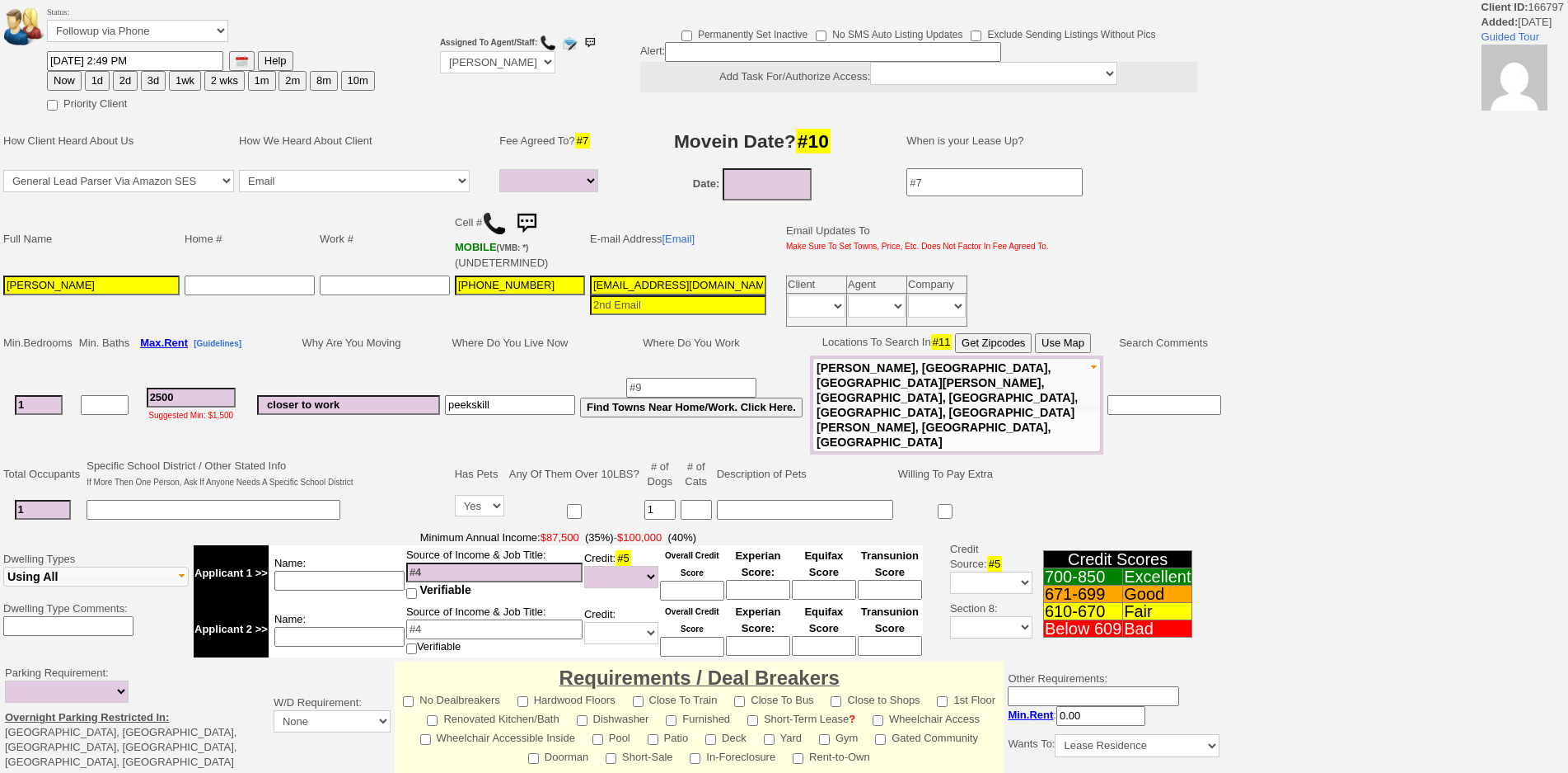
select select
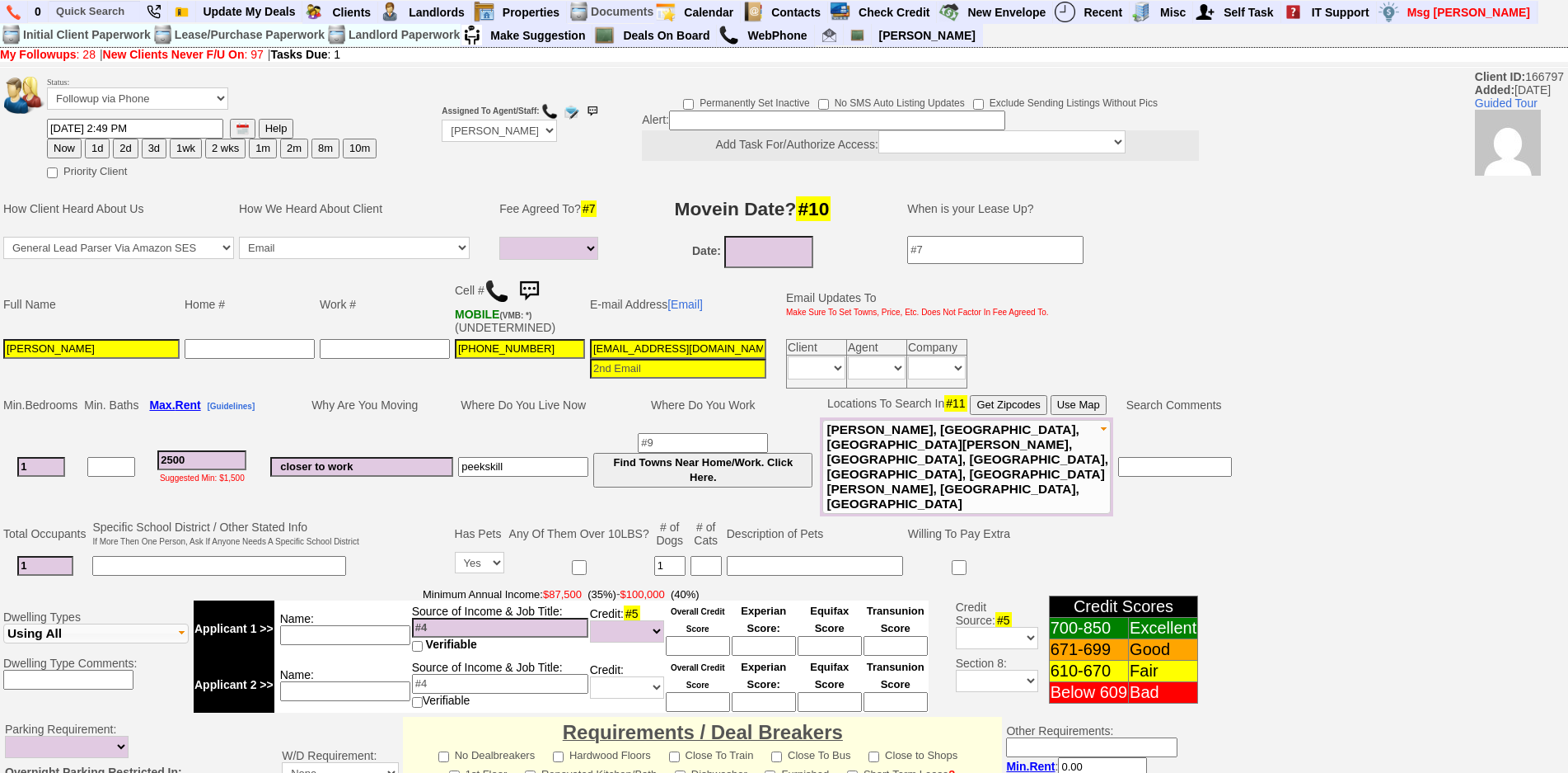
scroll to position [438, 0]
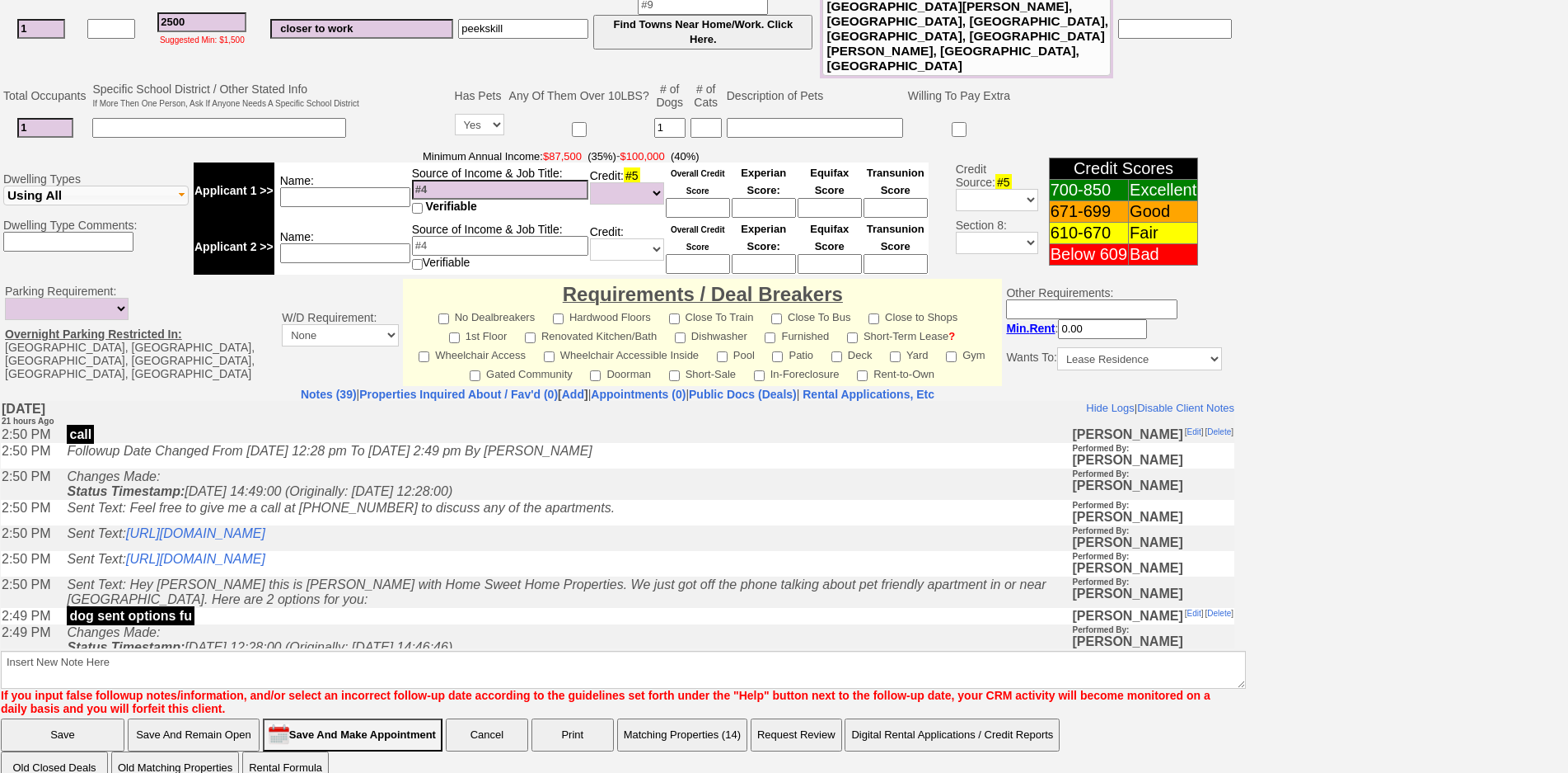
click at [412, 497] on icon "Changes Made: Status Timestamp: [DATE] 14:49:00 (Originally: [DATE] 12:28:00)" at bounding box center [259, 483] width 385 height 29
click at [265, 540] on link "https://hshprop.com/?section=view_property&propertyid=L907655&collection=" at bounding box center [195, 531] width 139 height 14
click at [265, 565] on link "https://hshprop.com/?section=view_property&propertyid=L908196&collection=" at bounding box center [195, 557] width 139 height 14
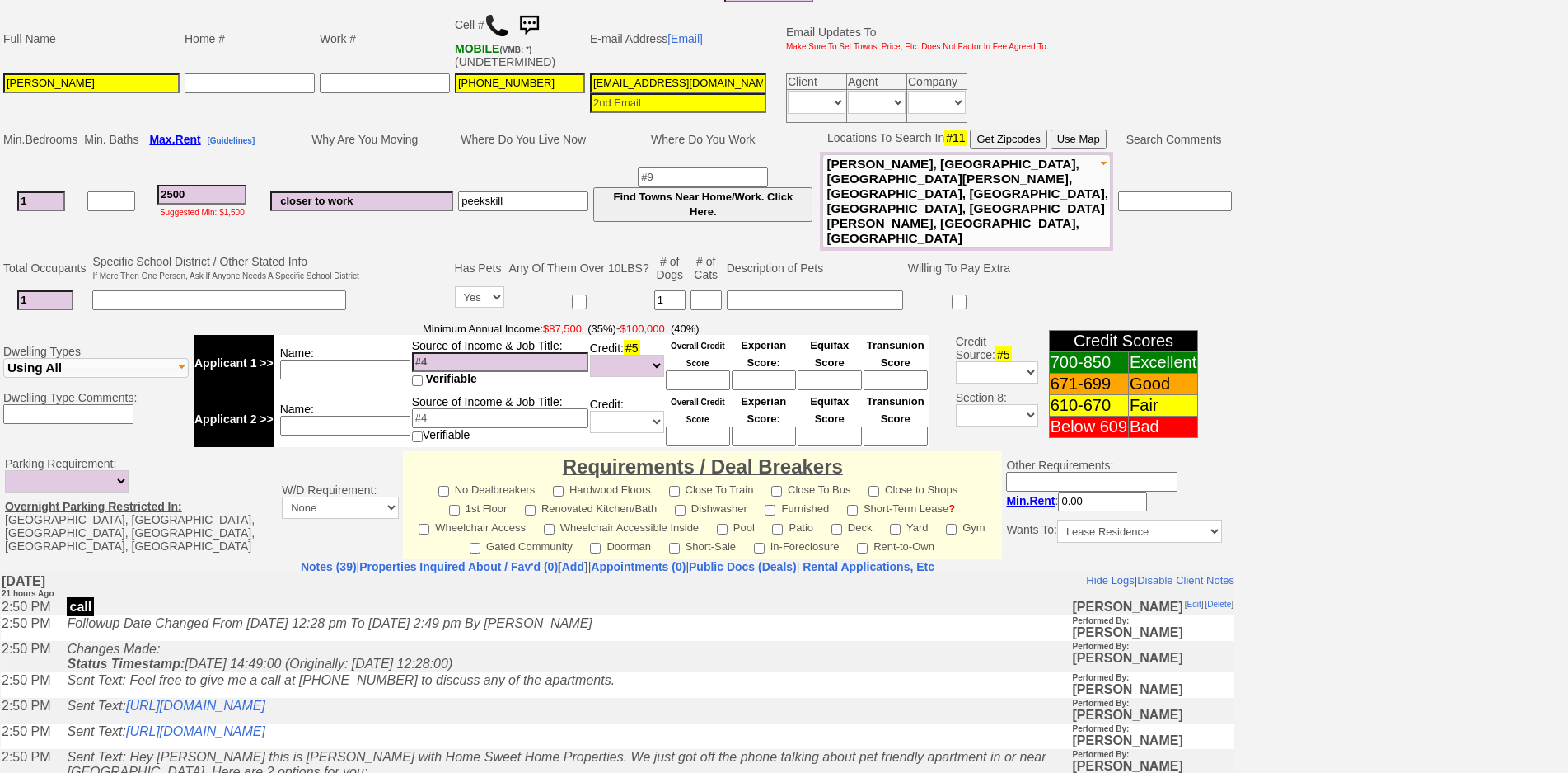
scroll to position [26, 0]
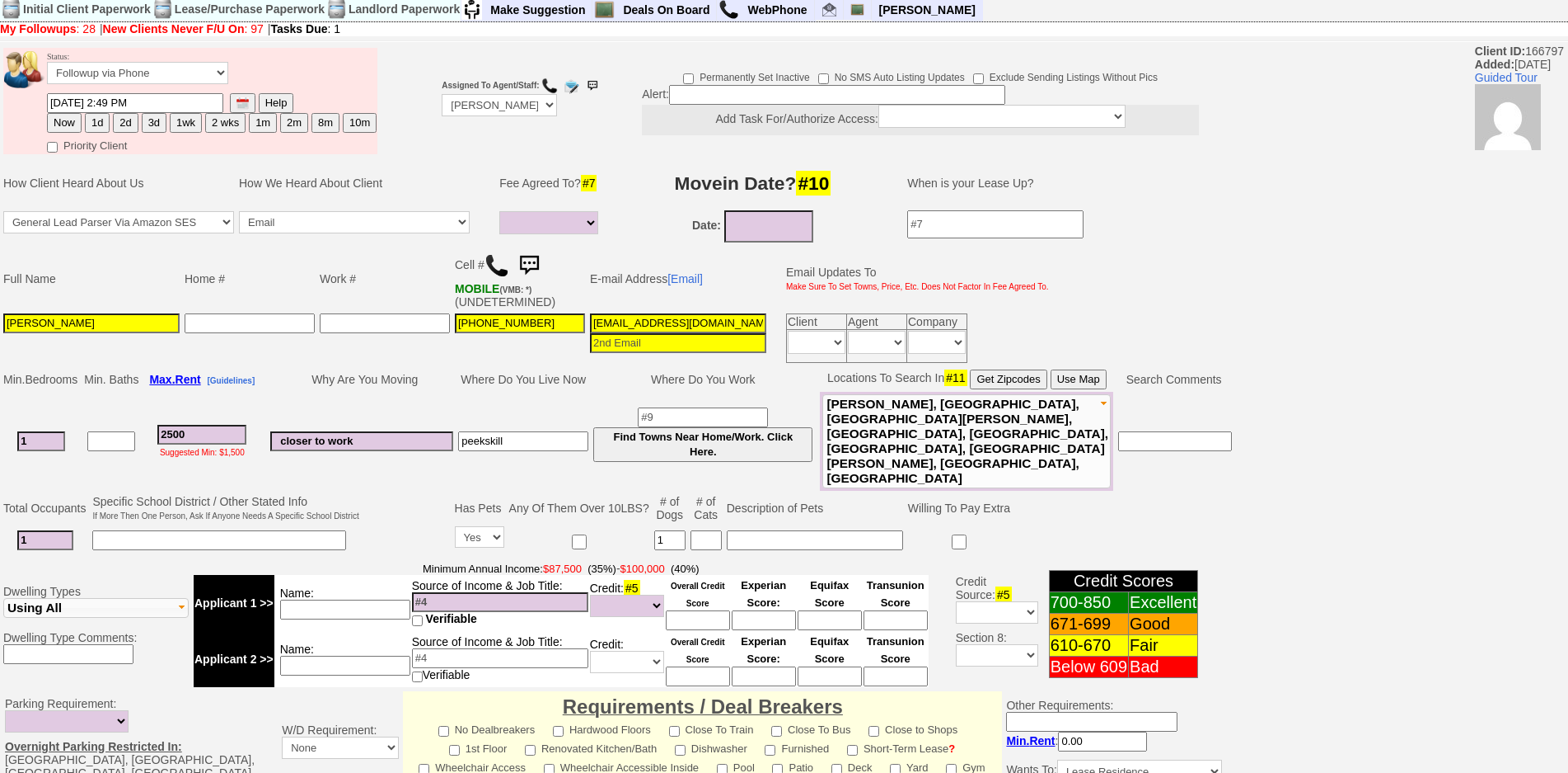
click at [488, 267] on img at bounding box center [497, 265] width 25 height 25
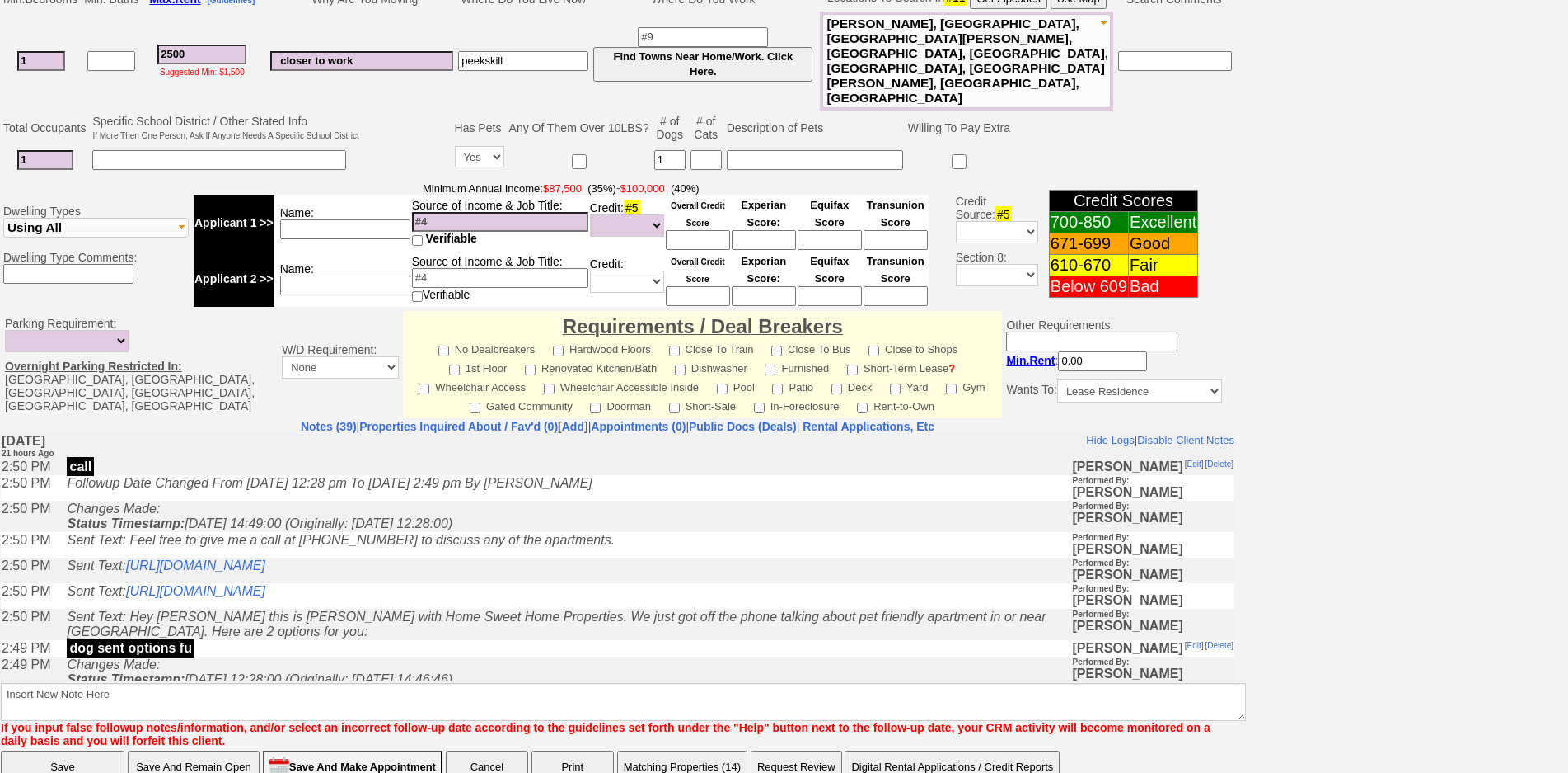
scroll to position [438, 0]
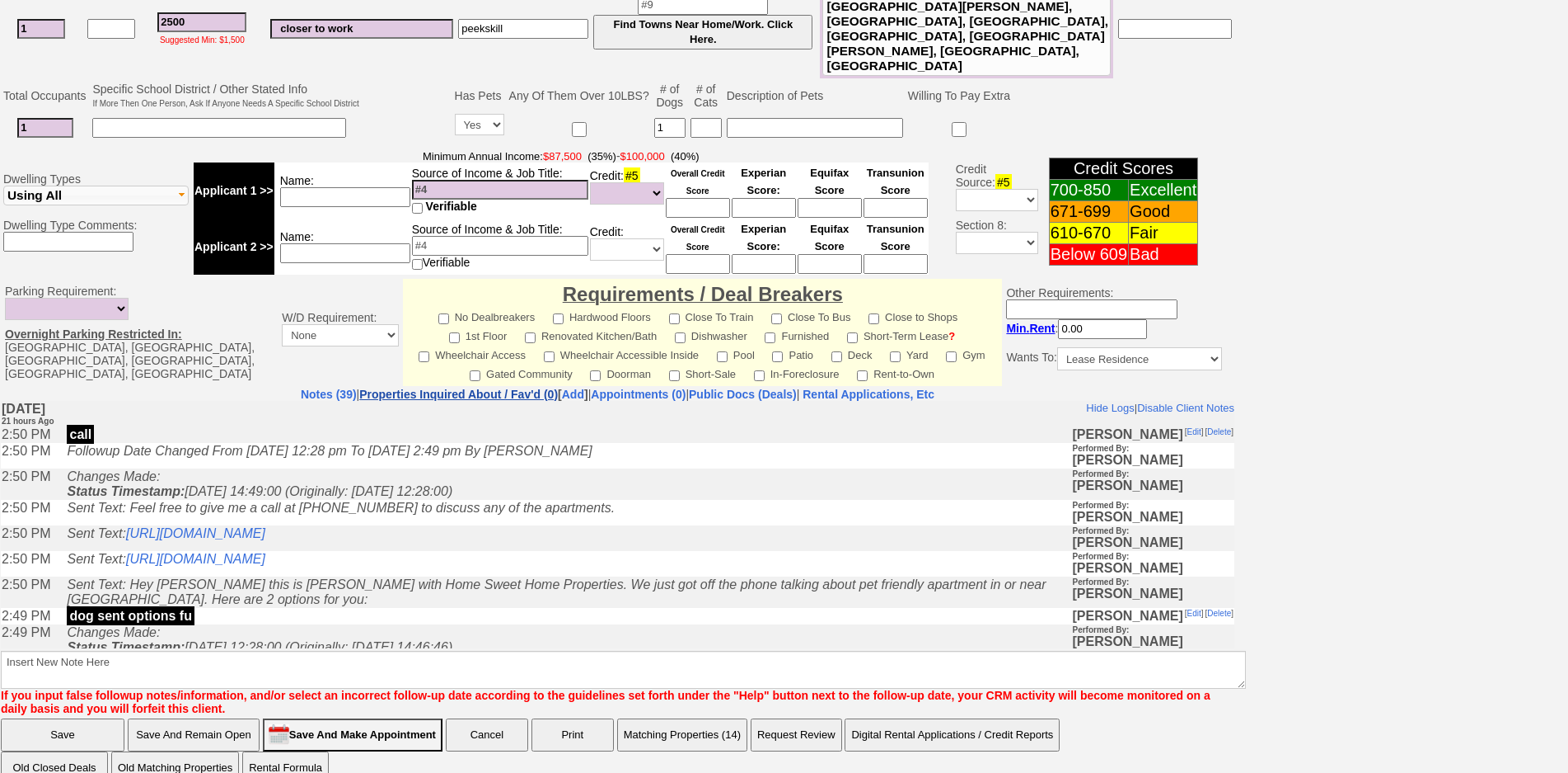
click at [488, 387] on link "Properties Inquired About / Fav'd (0)" at bounding box center [458, 394] width 199 height 13
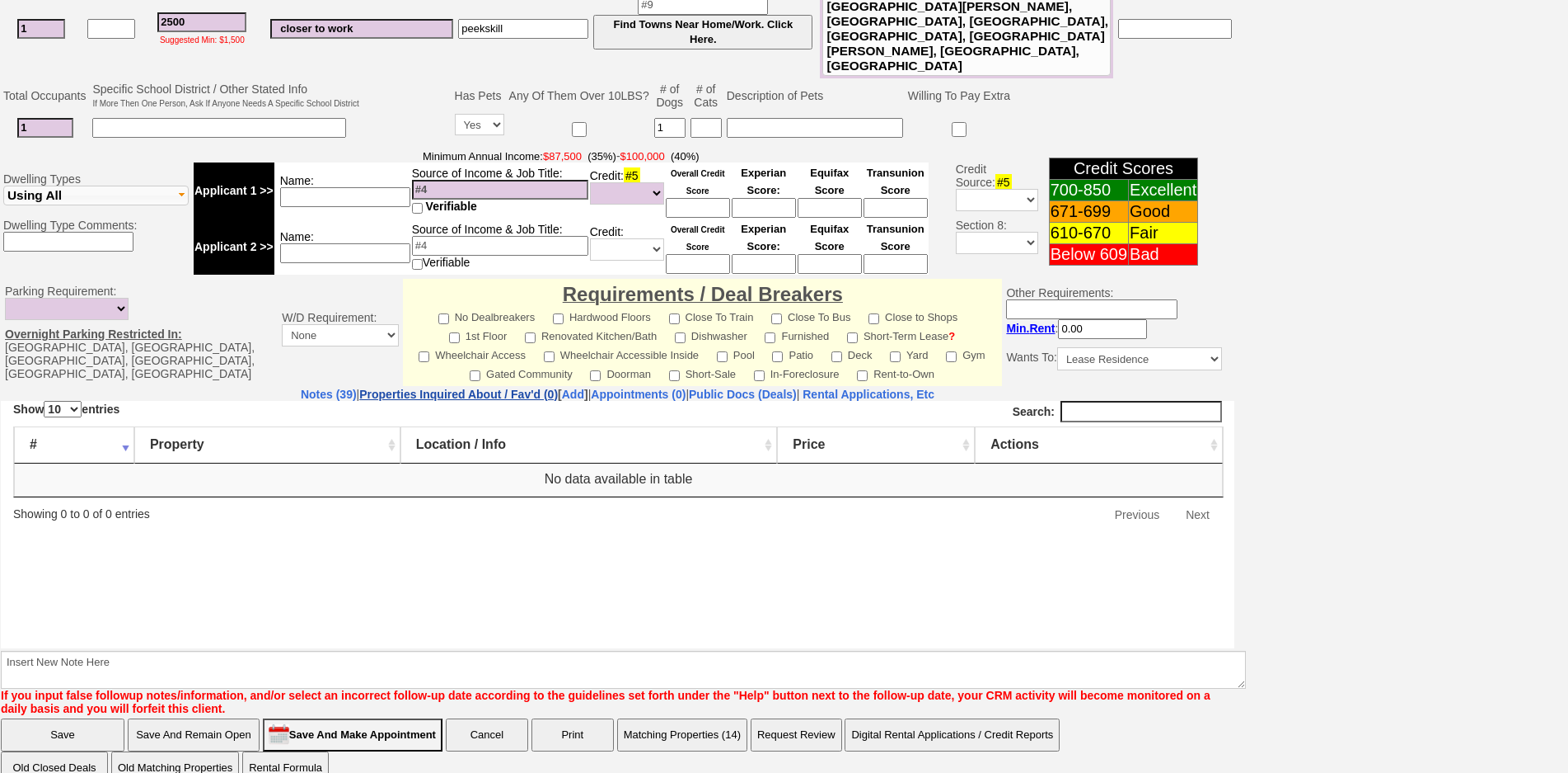
scroll to position [0, 0]
click at [301, 387] on link "Notes (39)" at bounding box center [329, 394] width 56 height 13
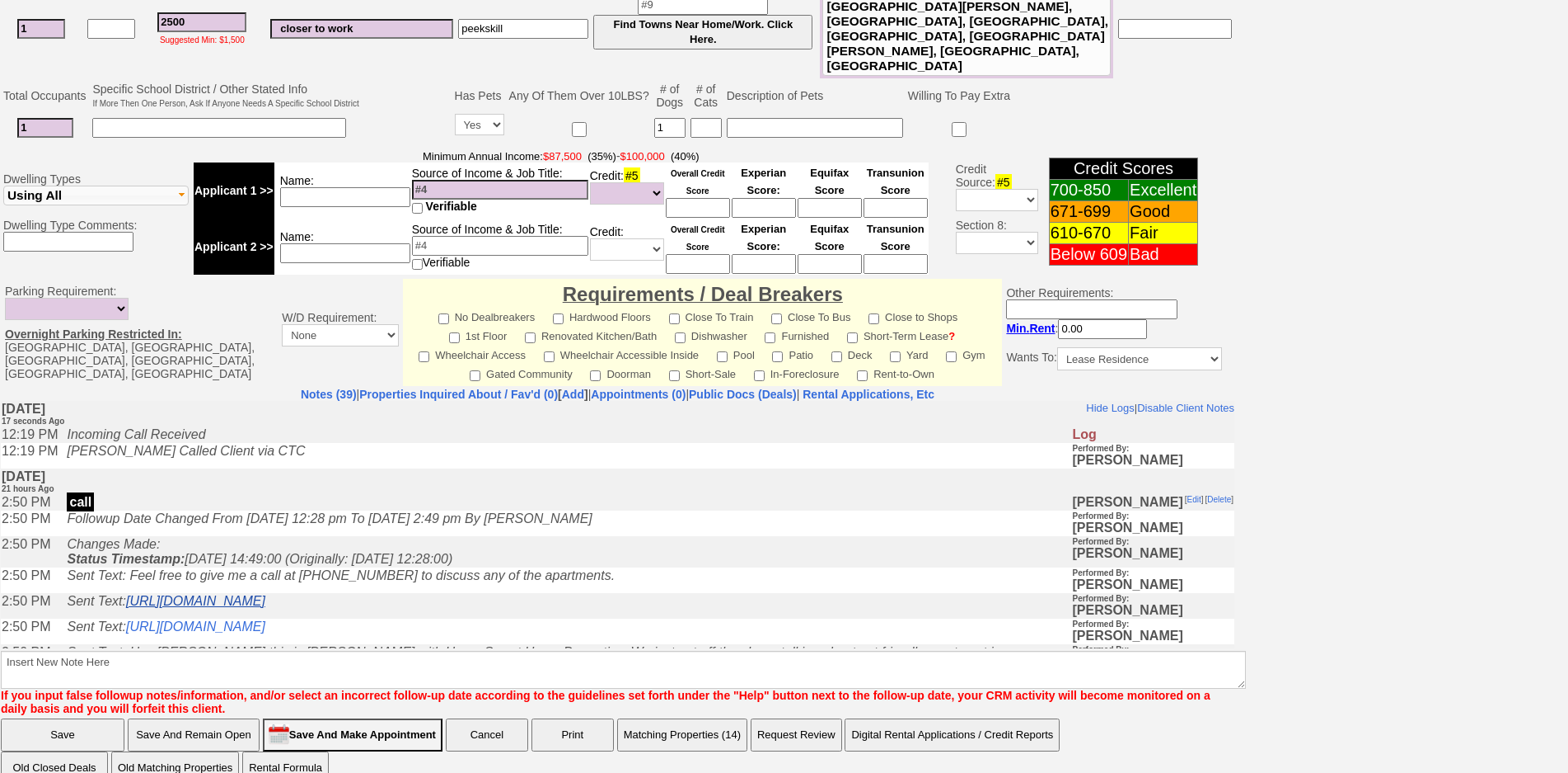
click at [265, 607] on link "https://hshprop.com/?section=view_property&propertyid=L907655&collection=" at bounding box center [195, 599] width 139 height 14
click at [265, 633] on link "https://hshprop.com/?section=view_property&propertyid=L908196&collection=" at bounding box center [195, 624] width 139 height 14
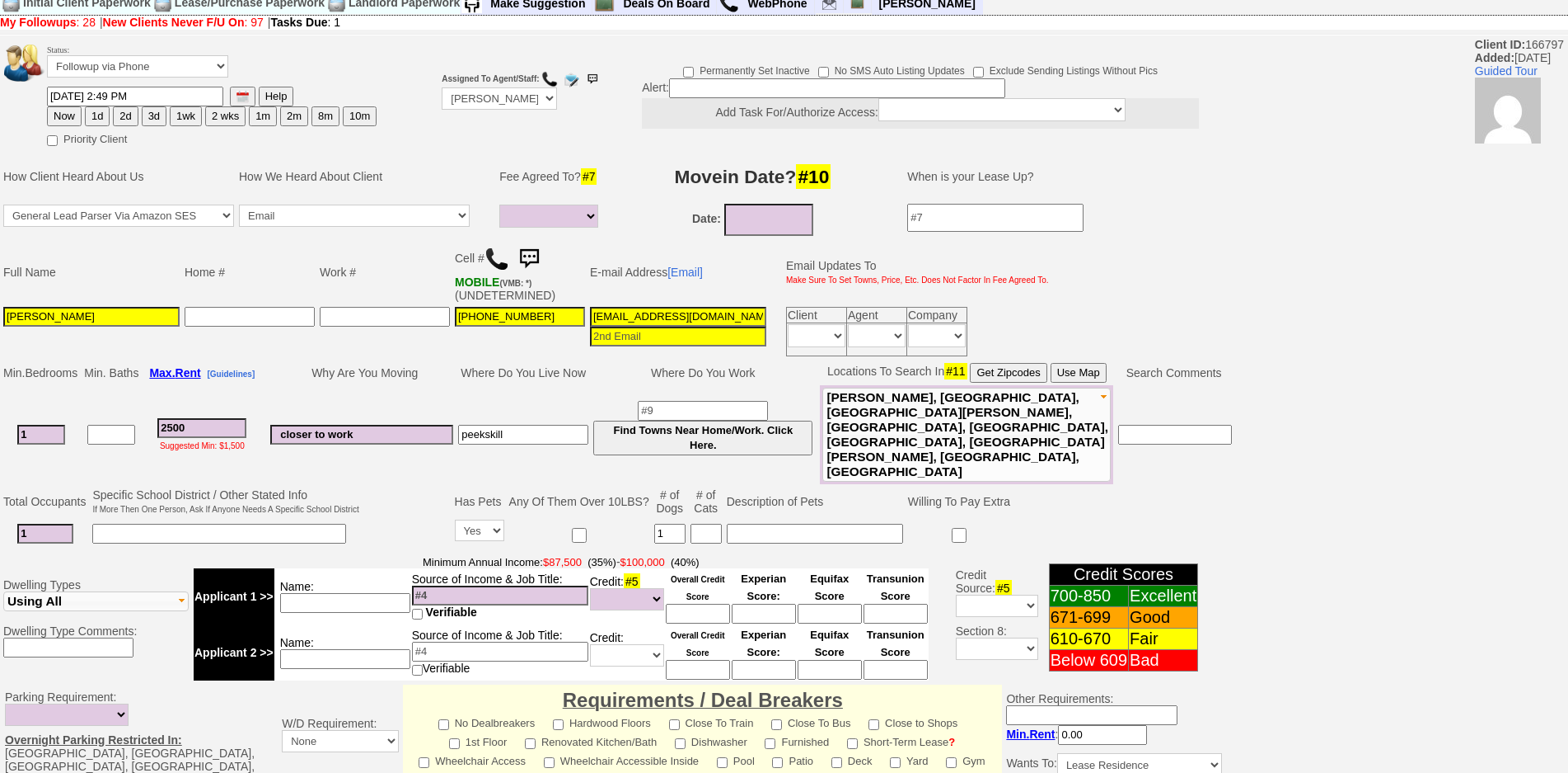
click at [360, 405] on tbody "Min. Bedrooms Min. Baths Max. Rent [Guidelines] Why Are You Moving Where Do You…" at bounding box center [618, 422] width 1234 height 124
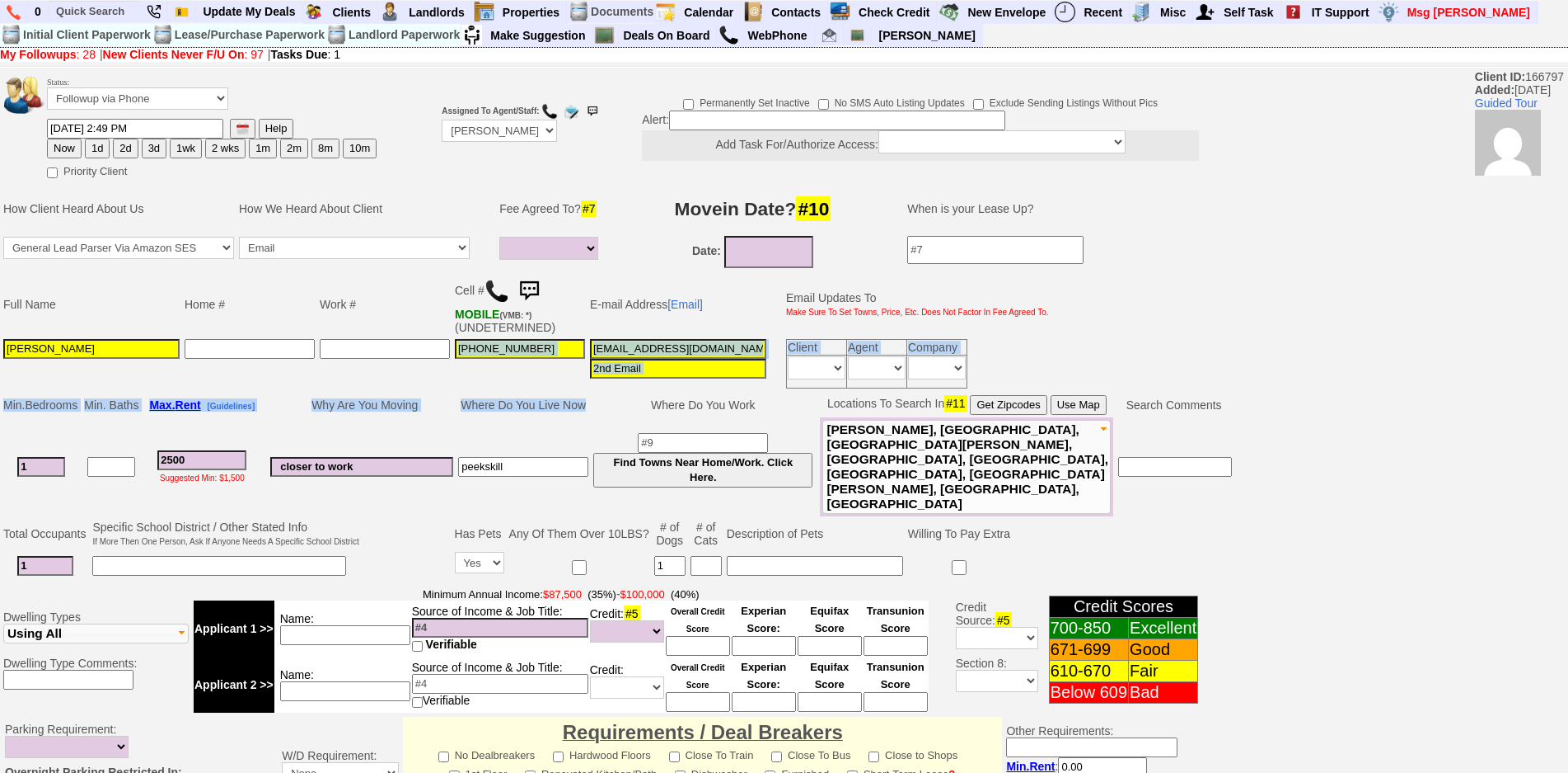
drag, startPoint x: 594, startPoint y: 409, endPoint x: 352, endPoint y: 358, distance: 247.3
click at [352, 358] on tbody "Status: Followup via Phone Followup via Email Followup When Section 8 Property …" at bounding box center [618, 646] width 1235 height 1152
click at [323, 362] on td at bounding box center [384, 364] width 135 height 55
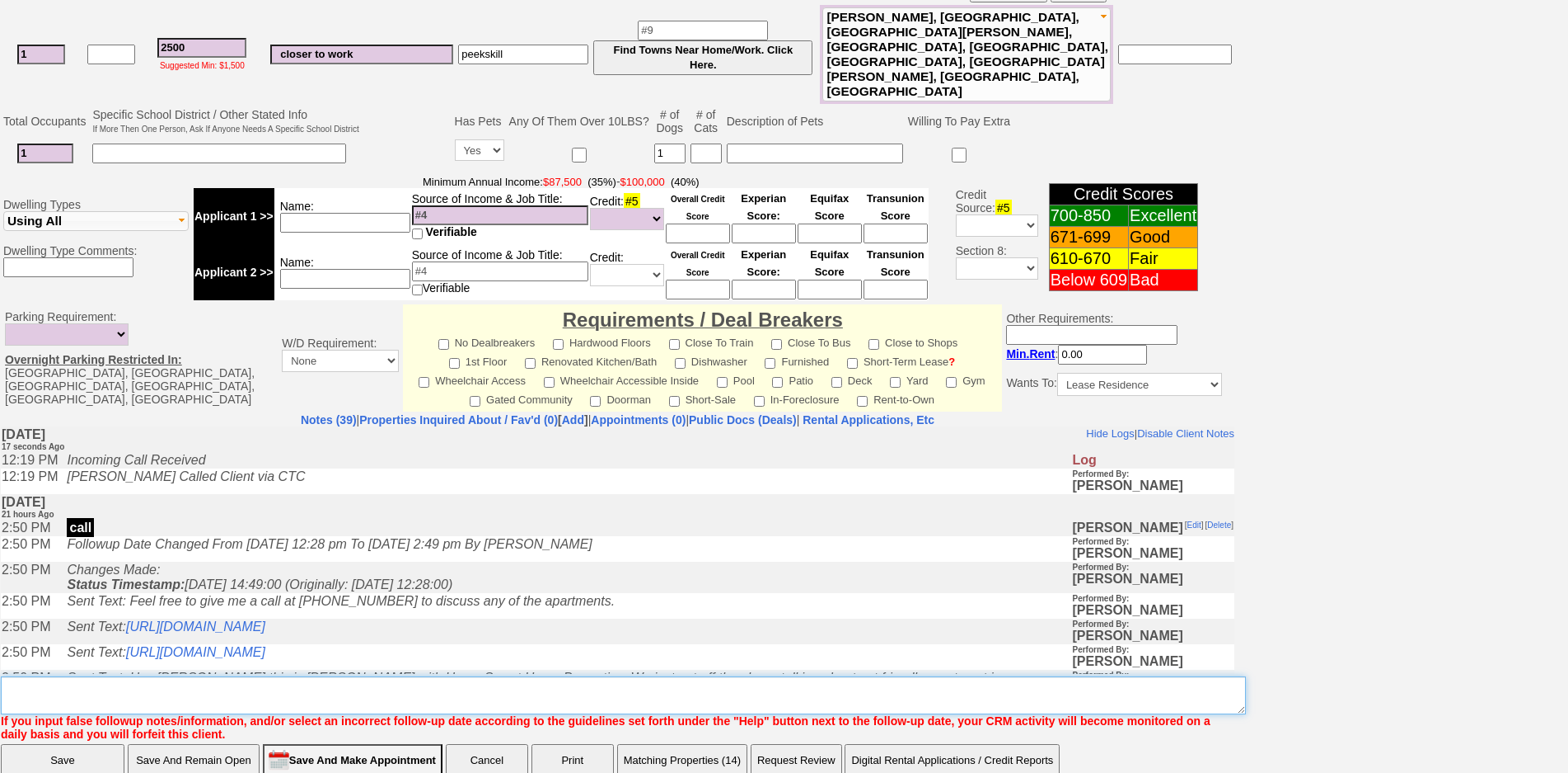
click at [595, 676] on textarea "Insert New Note Here" at bounding box center [623, 696] width 1245 height 38
type textarea "w"
type textarea "i"
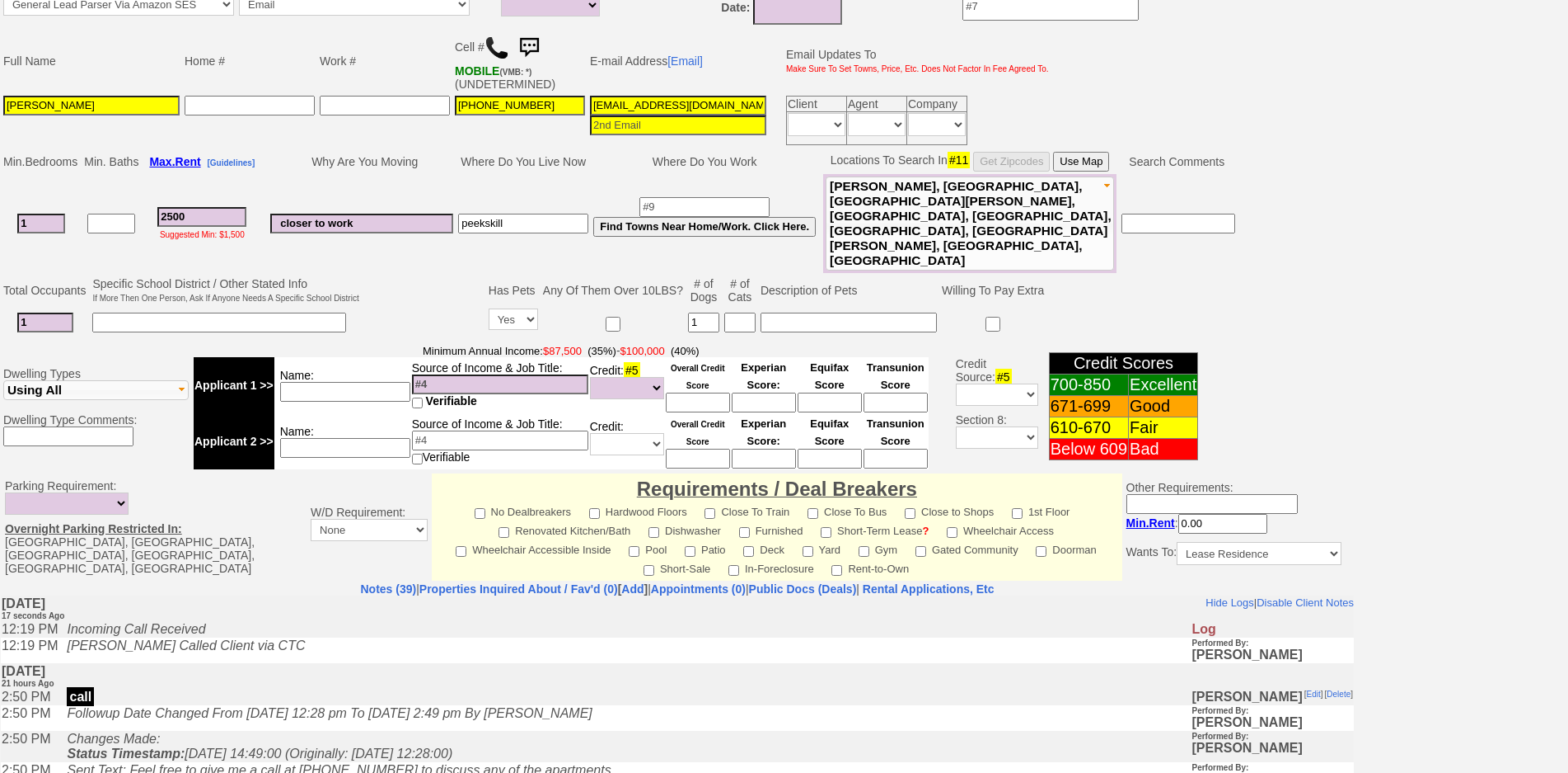
scroll to position [415, 0]
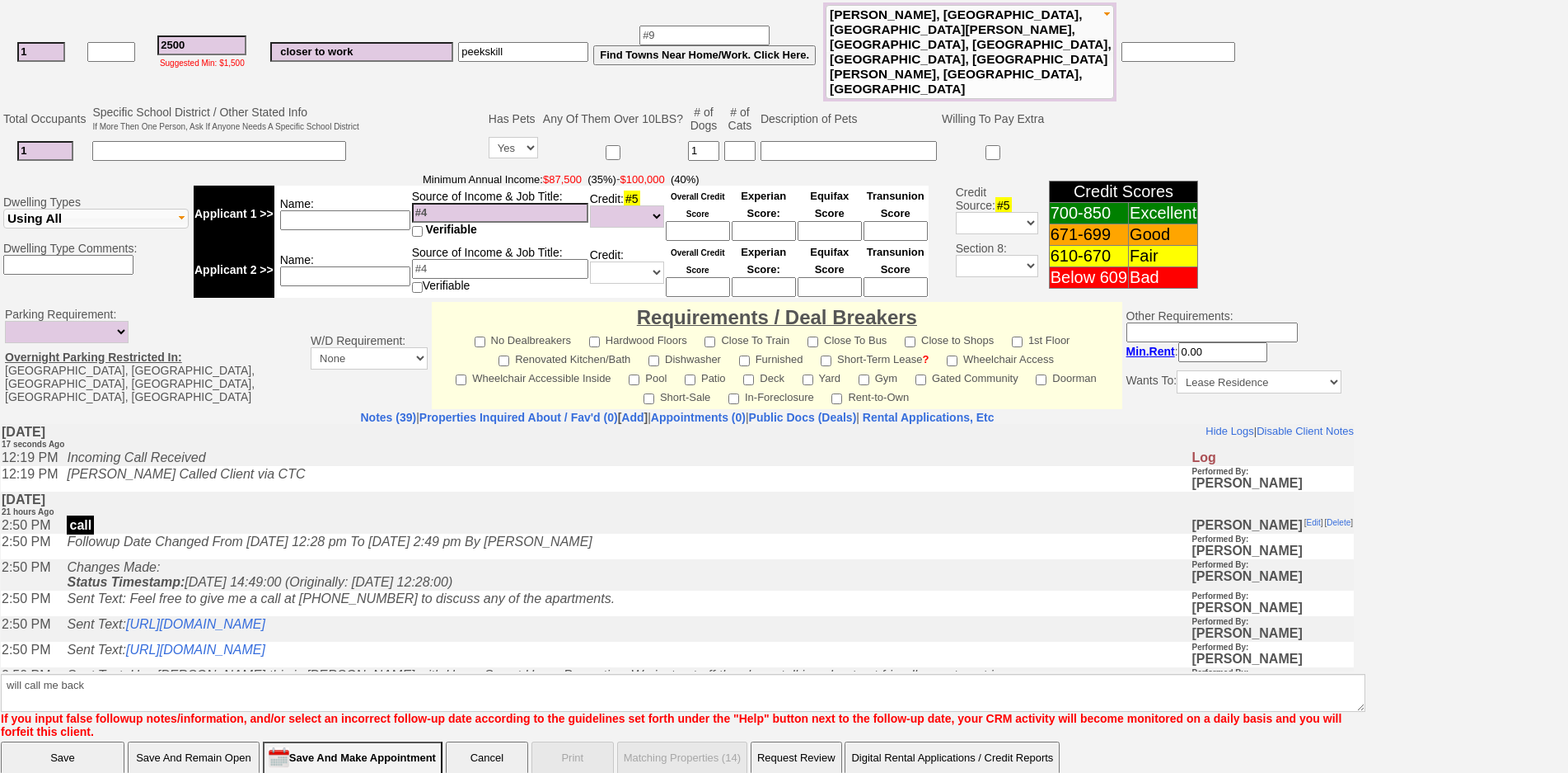
click at [534, 579] on td "Changes Made: Status Timestamp: 2025-10-02 14:49:00 (Originally: 2025-10-01 12:…" at bounding box center [624, 573] width 1132 height 31
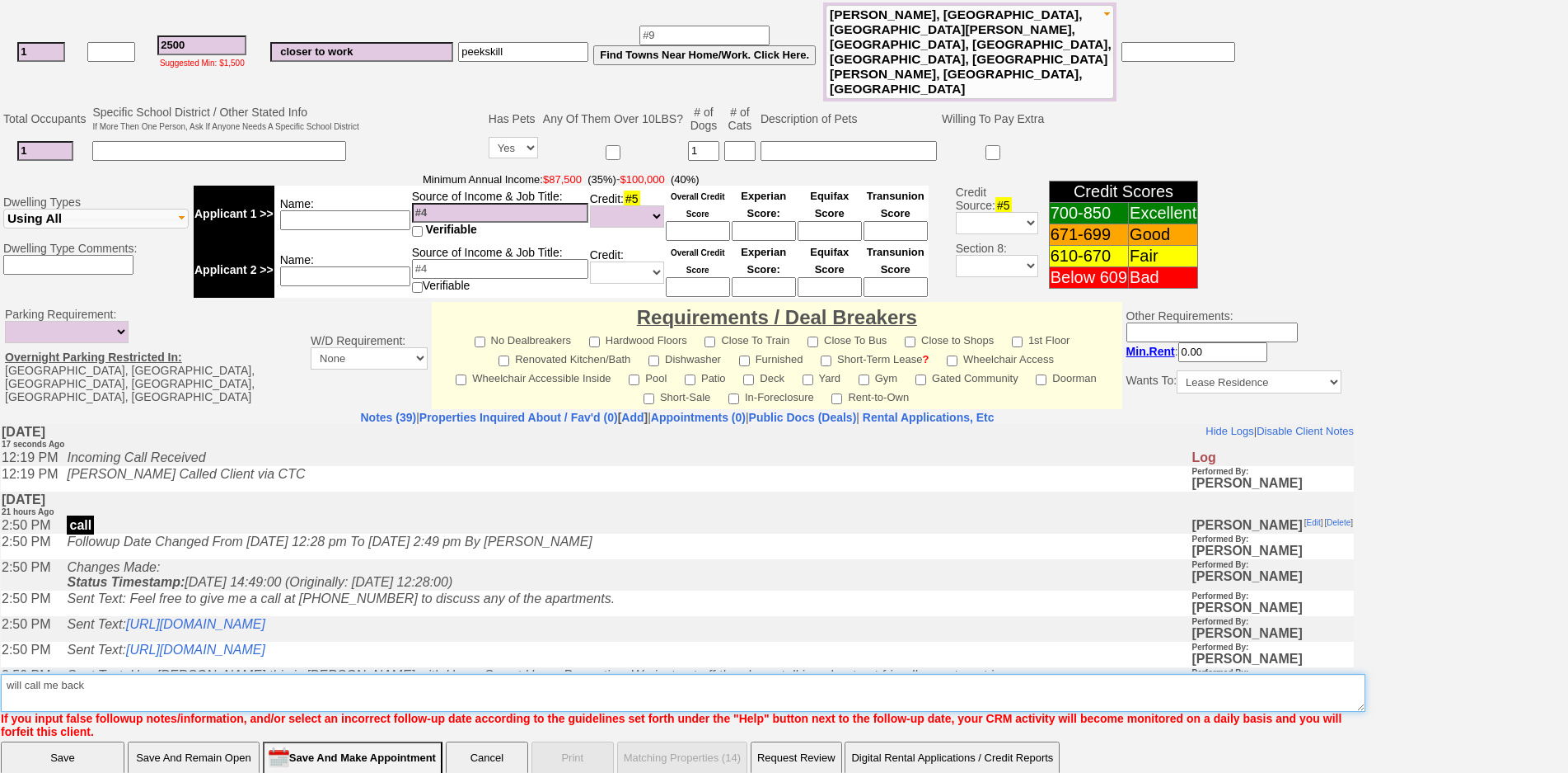
click at [469, 674] on textarea "Insert New Note Here" at bounding box center [683, 693] width 1365 height 38
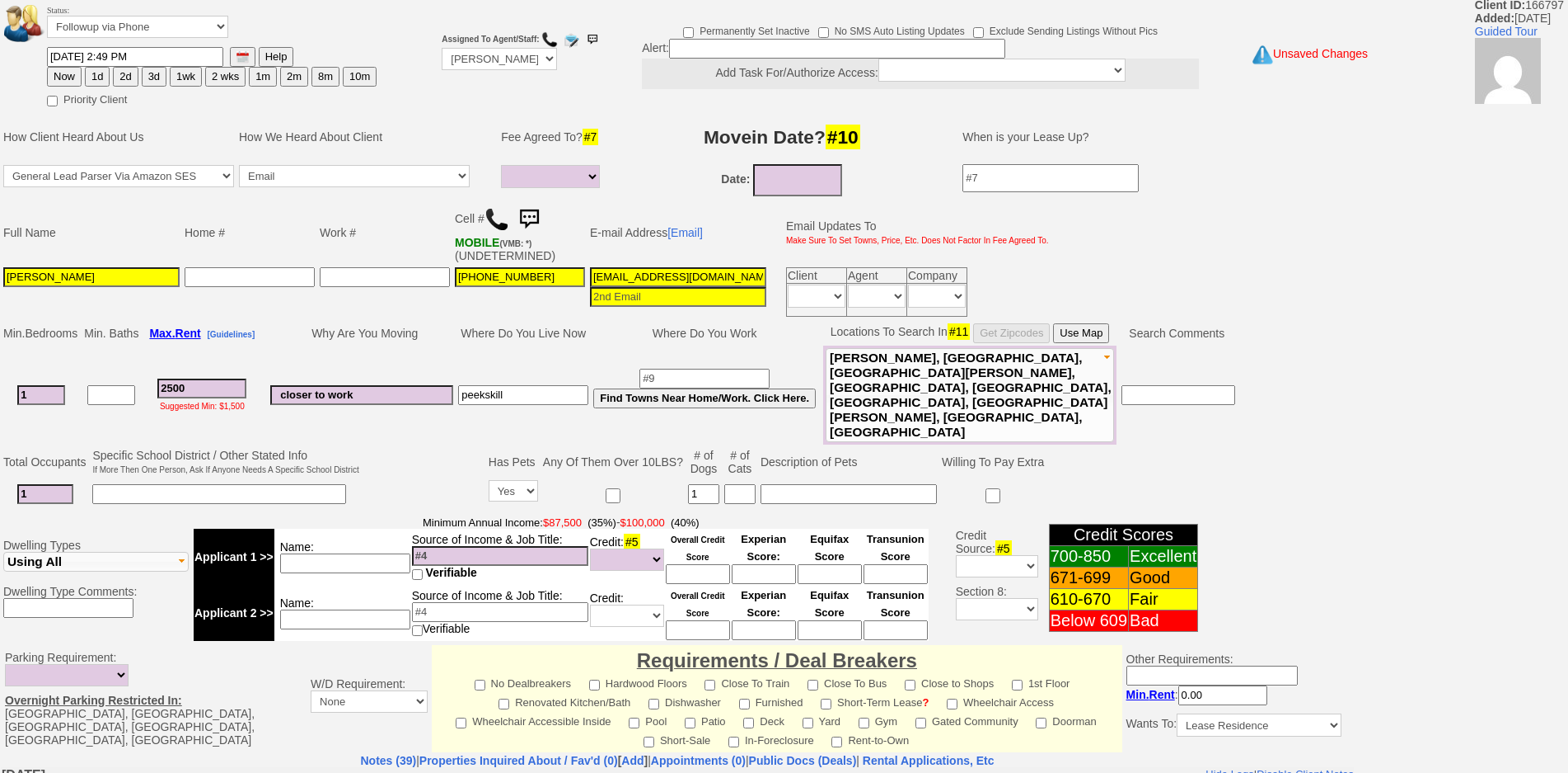
scroll to position [0, 0]
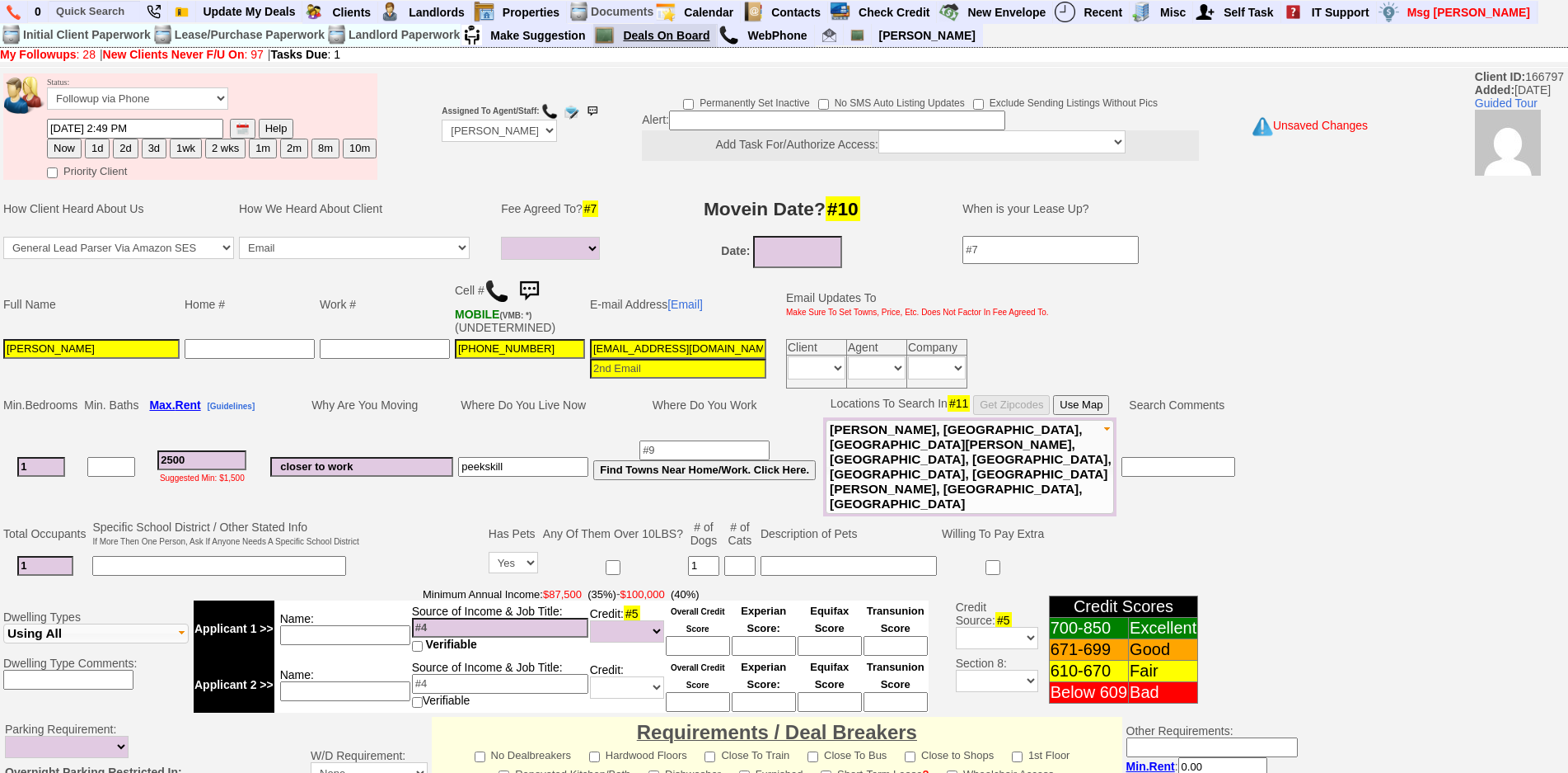
click at [686, 39] on link "Deals On Board" at bounding box center [667, 36] width 100 height 22
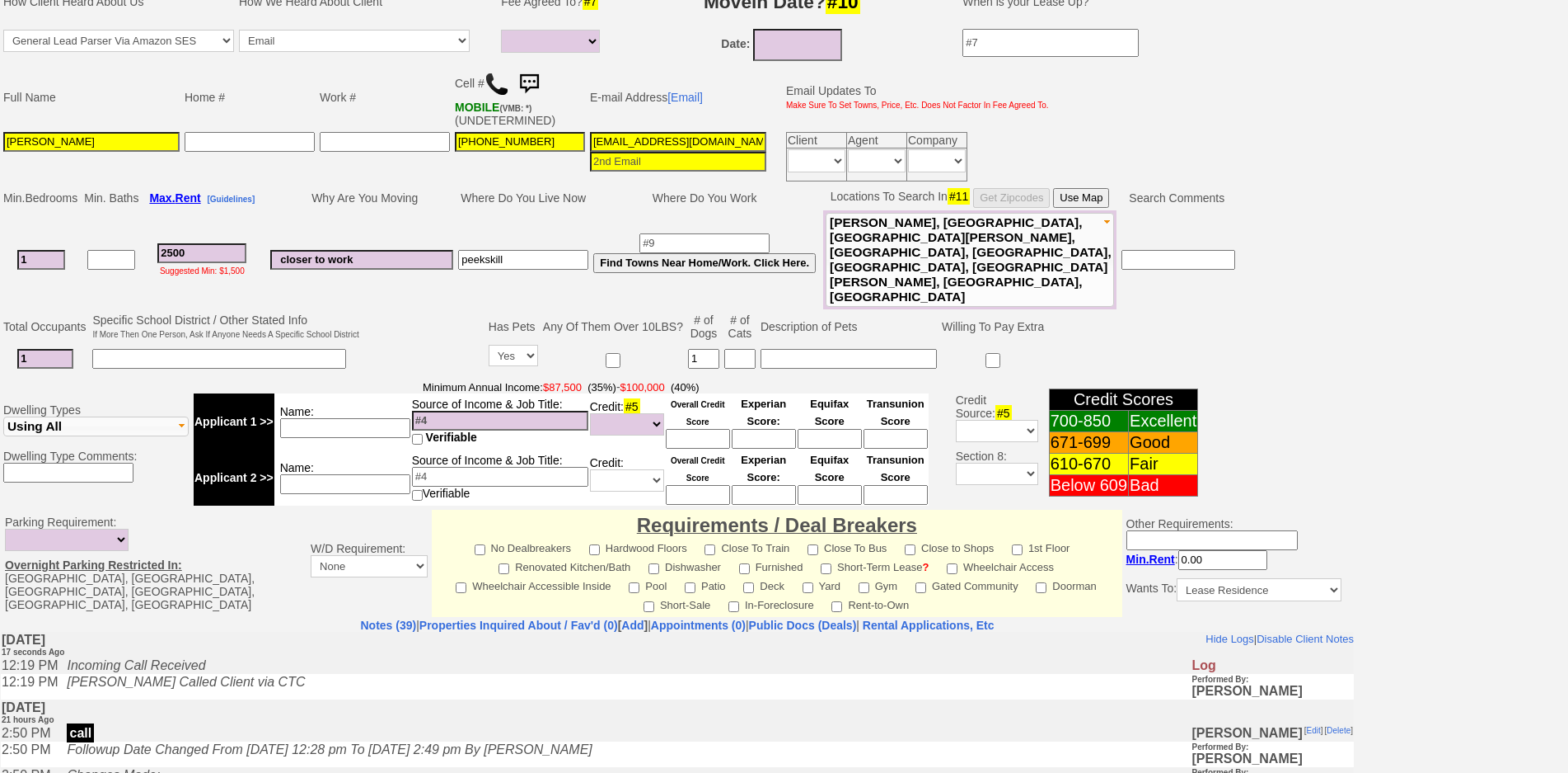
scroll to position [412, 0]
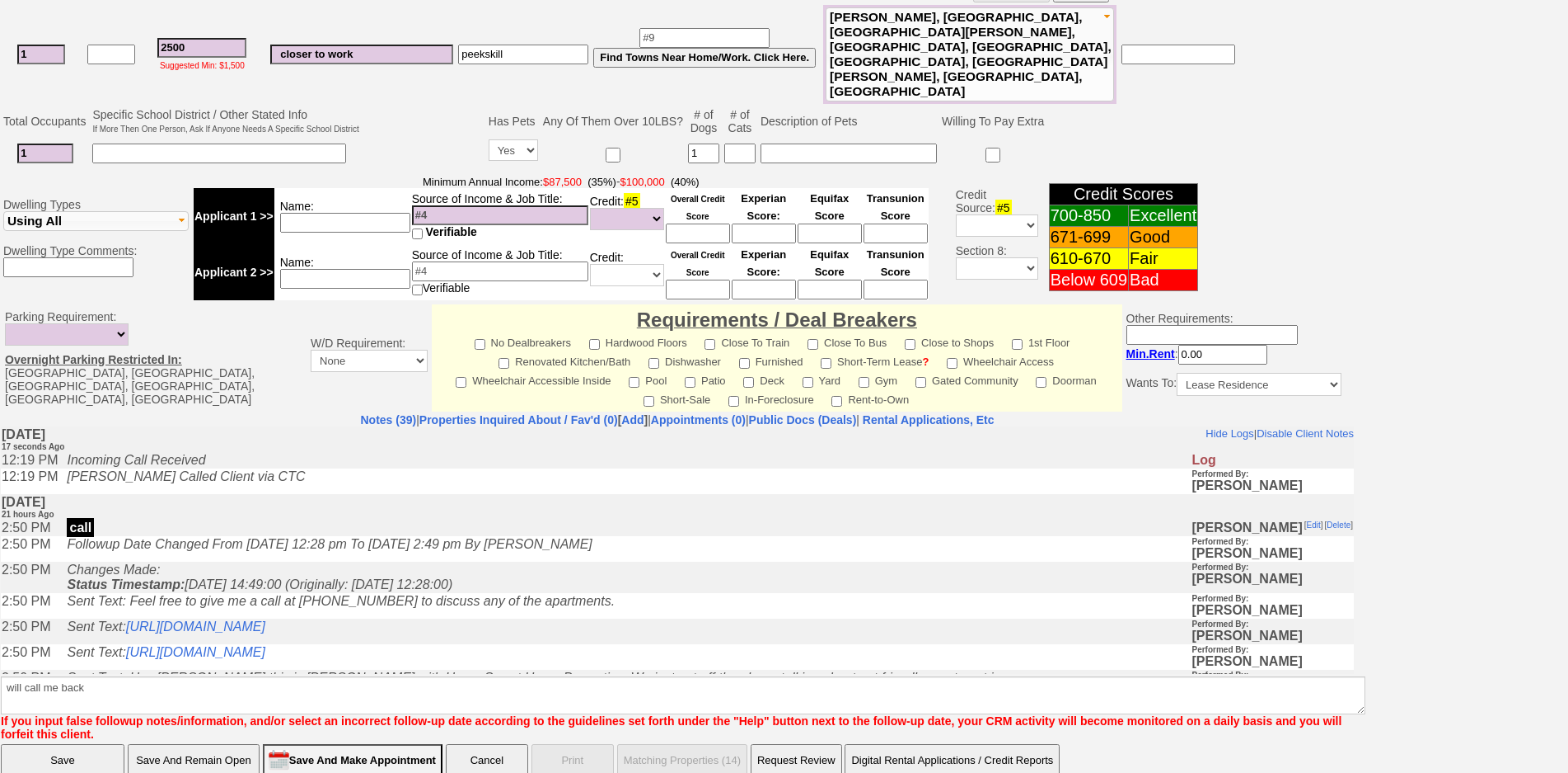
click at [570, 580] on td "Changes Made: Status Timestamp: 2025-10-02 14:49:00 (Originally: 2025-10-01 12:…" at bounding box center [624, 576] width 1132 height 31
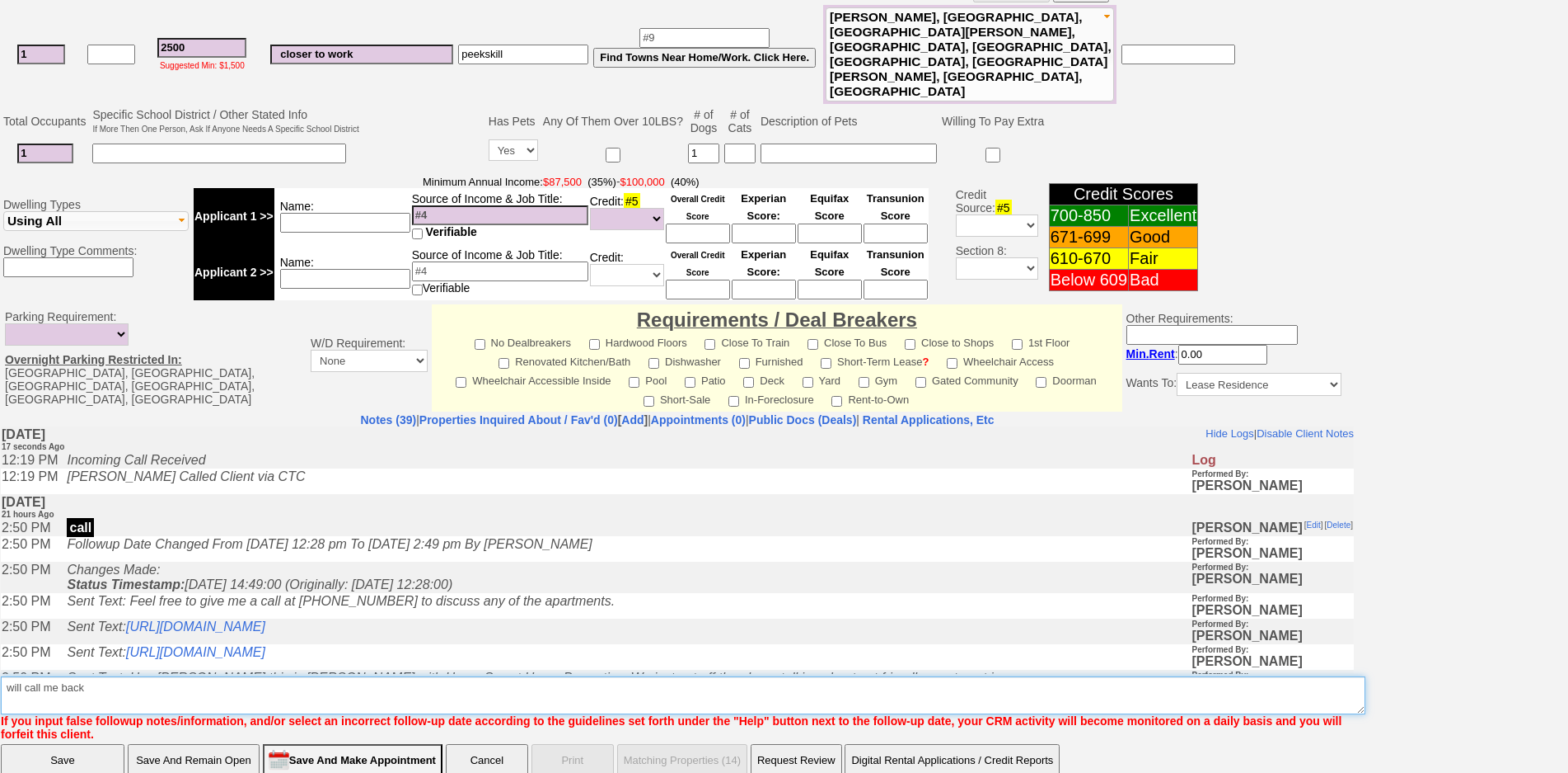
click at [151, 676] on textarea "Insert New Note Here" at bounding box center [683, 696] width 1365 height 38
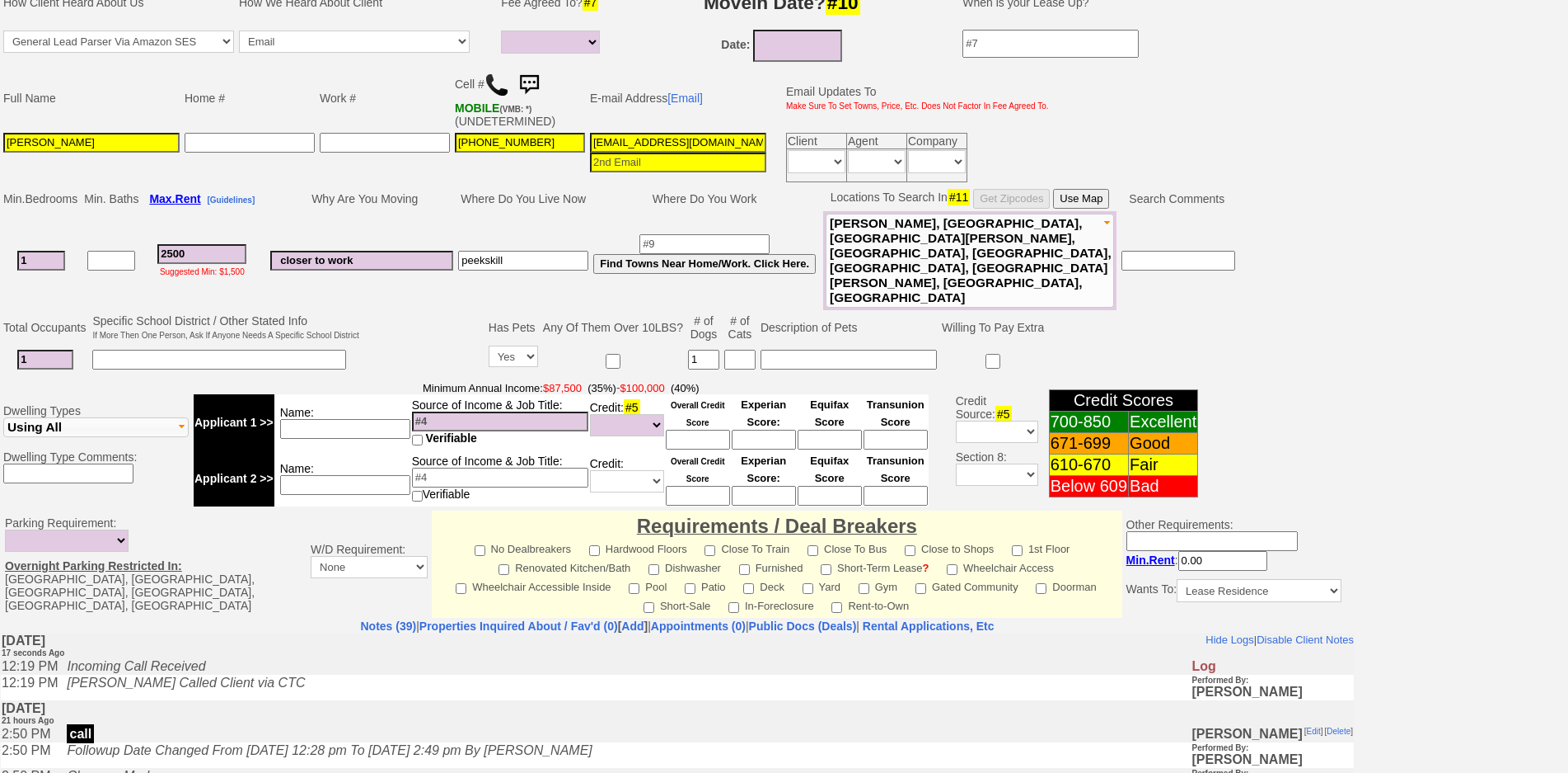
scroll to position [0, 0]
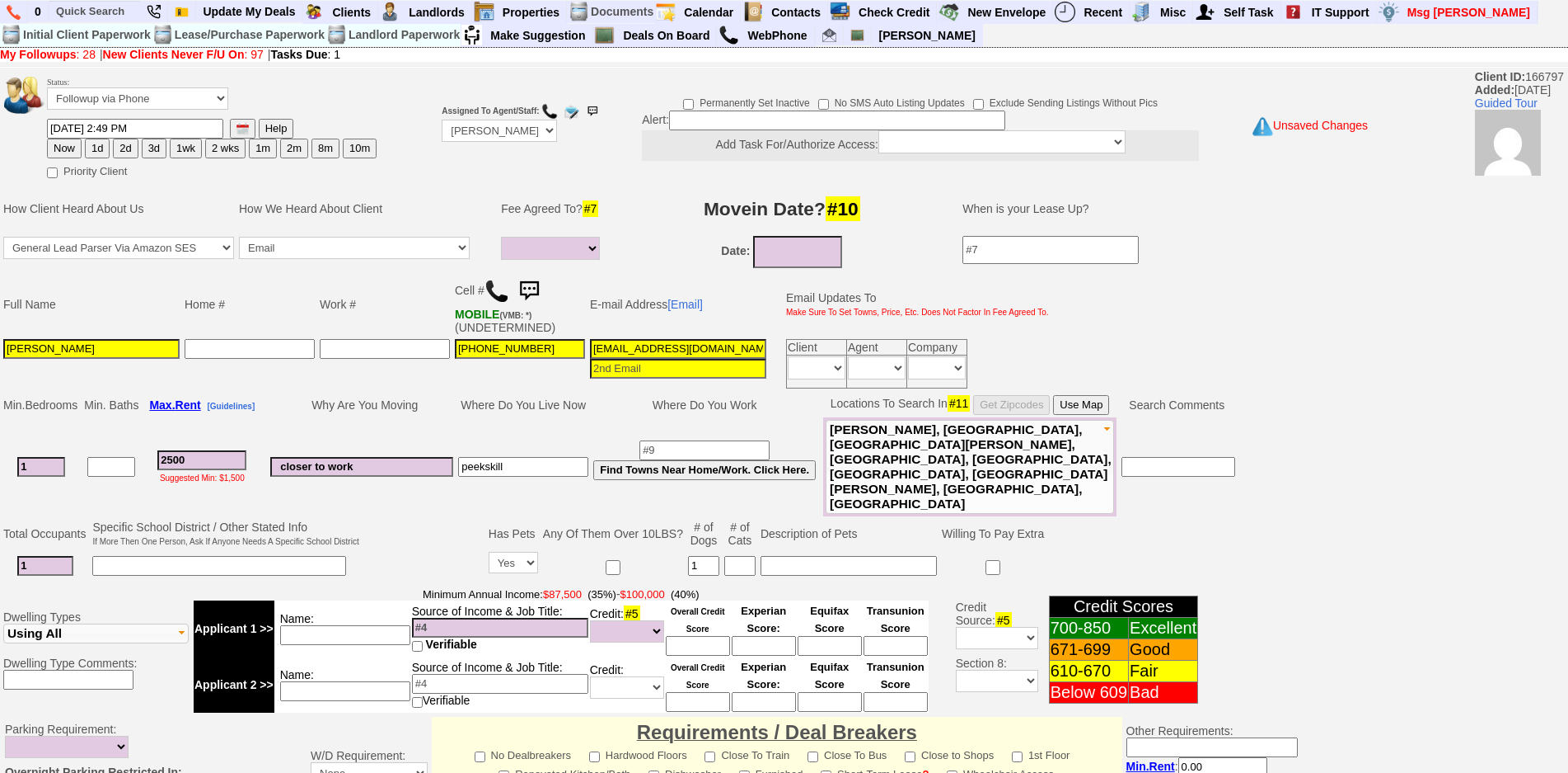
type textarea "will call me back ia until response"
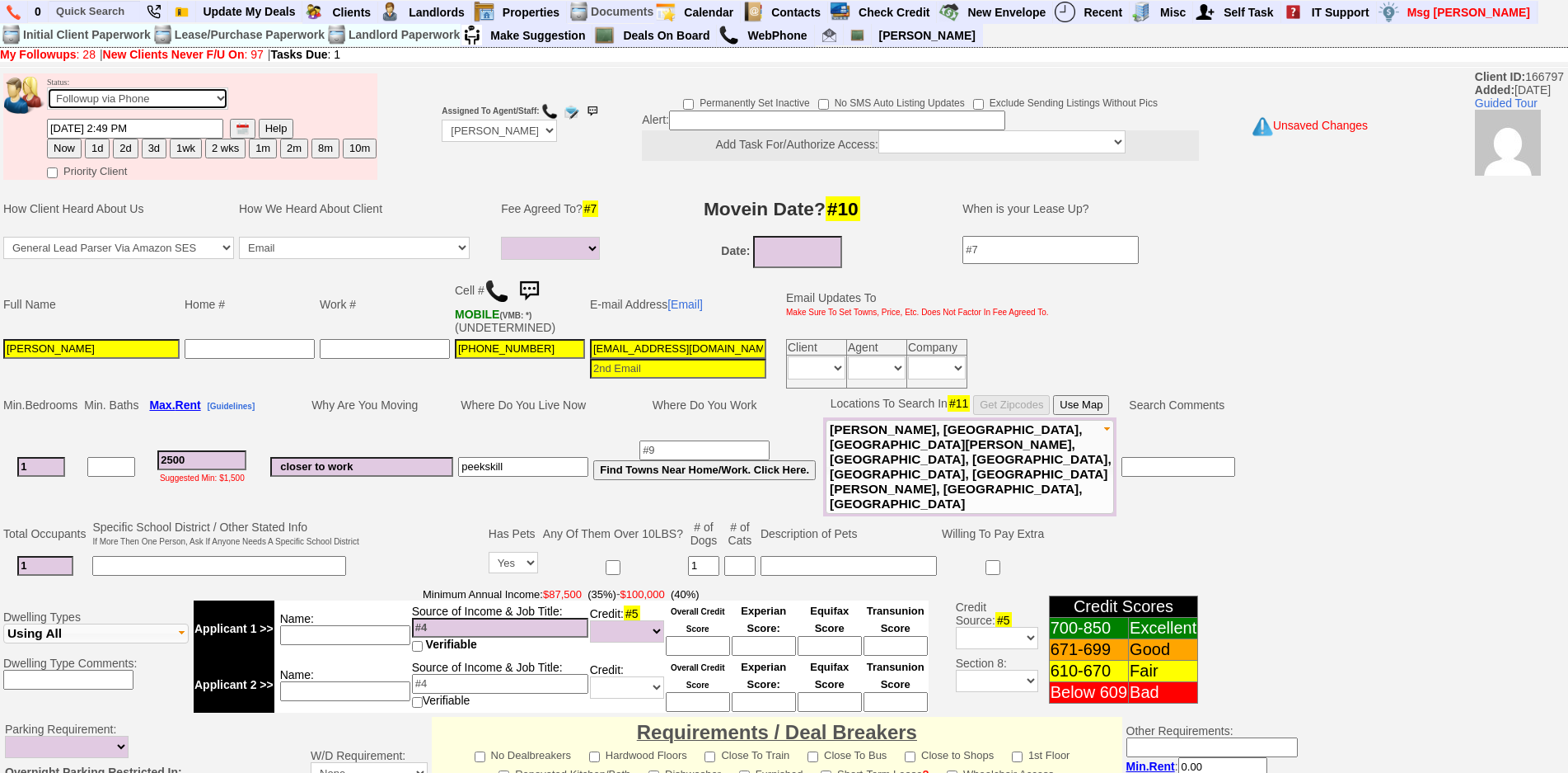
click at [178, 102] on select "Followup via Phone Followup via Email Followup When Section 8 Property Found De…" at bounding box center [138, 98] width 181 height 22
select select "Inactive"
click at [47, 88] on select "Followup via Phone Followup via Email Followup When Section 8 Property Found De…" at bounding box center [138, 98] width 181 height 22
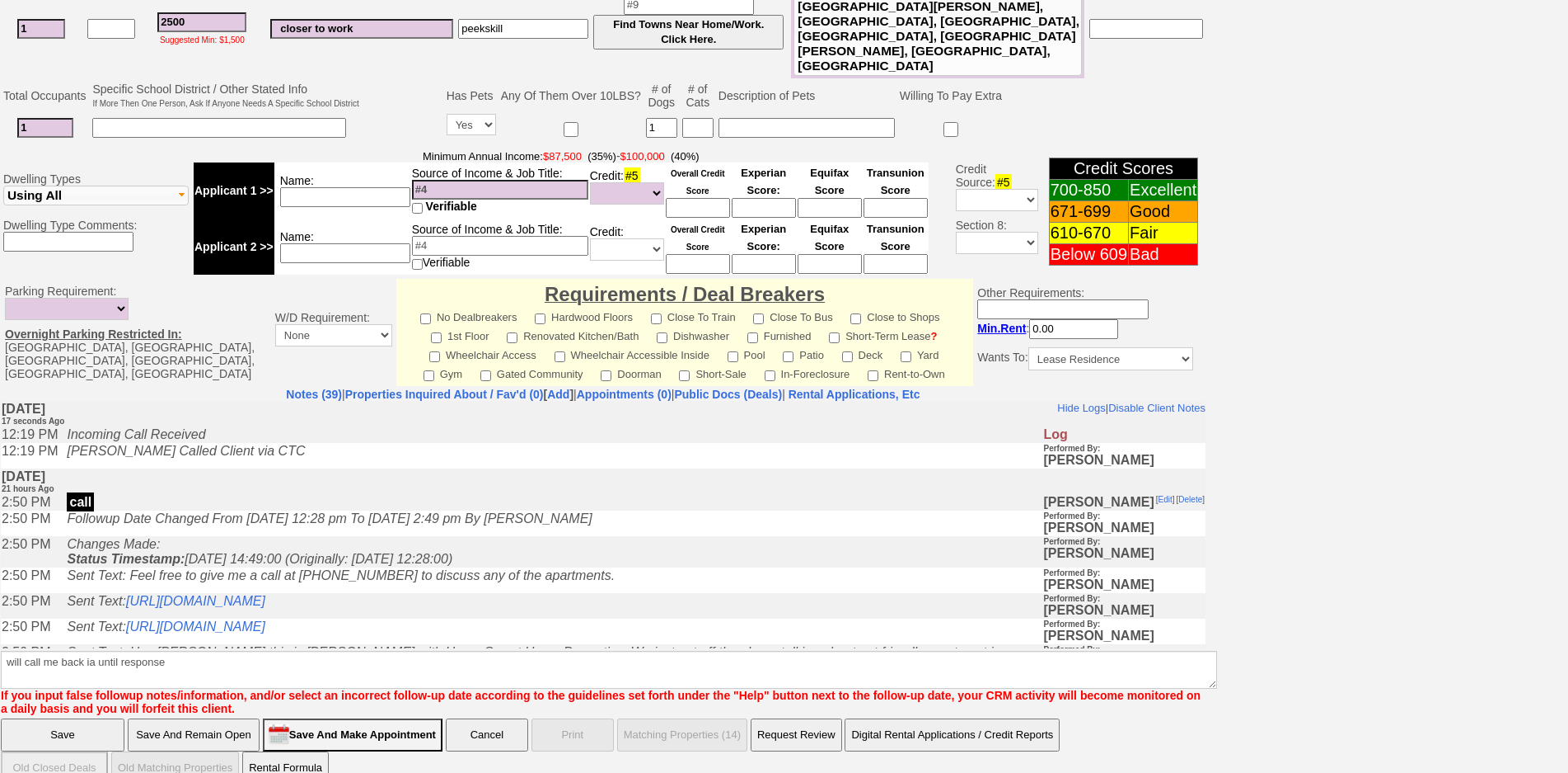
click at [57, 718] on input "Save" at bounding box center [63, 735] width 124 height 33
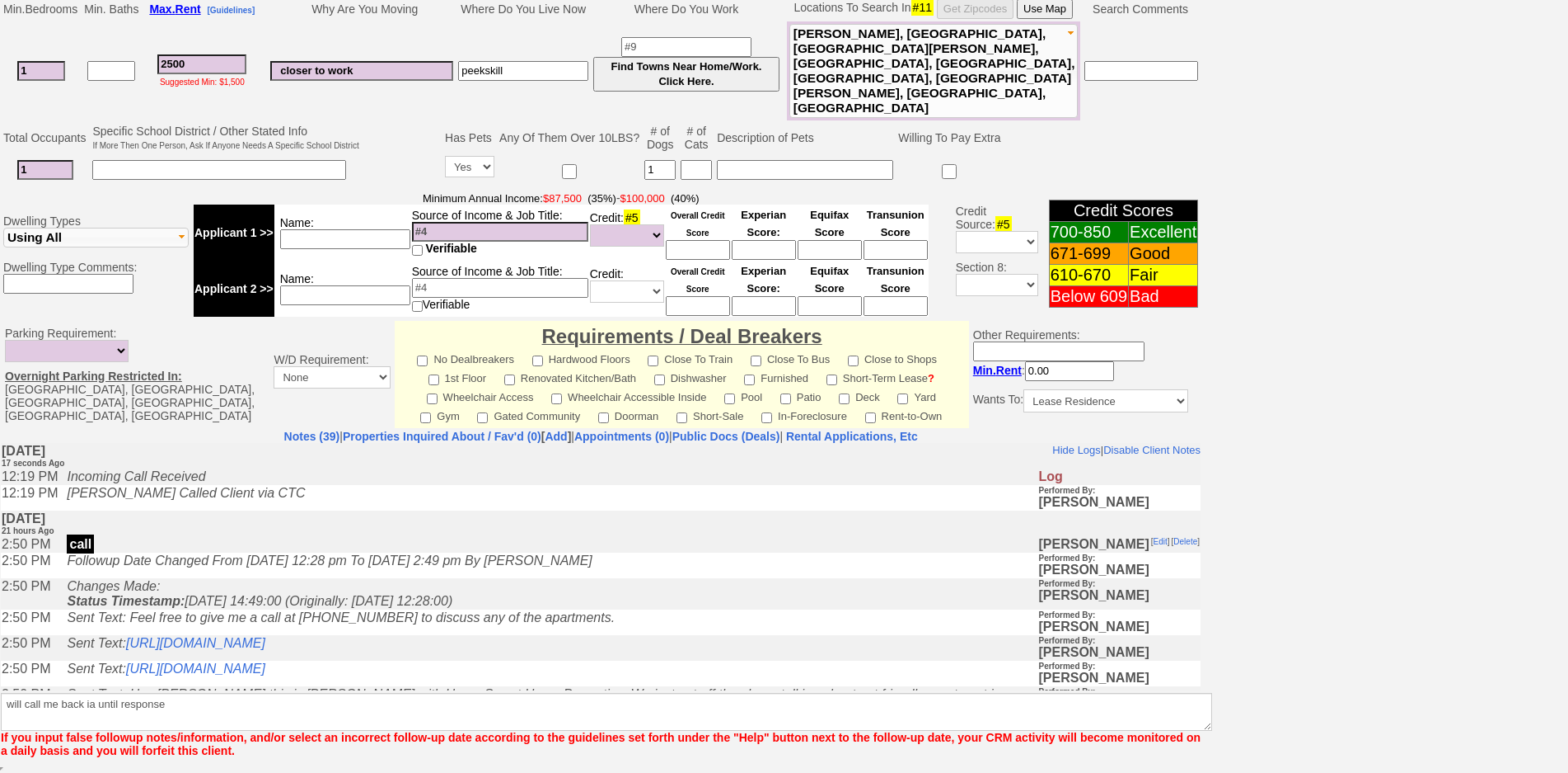
scroll to position [341, 0]
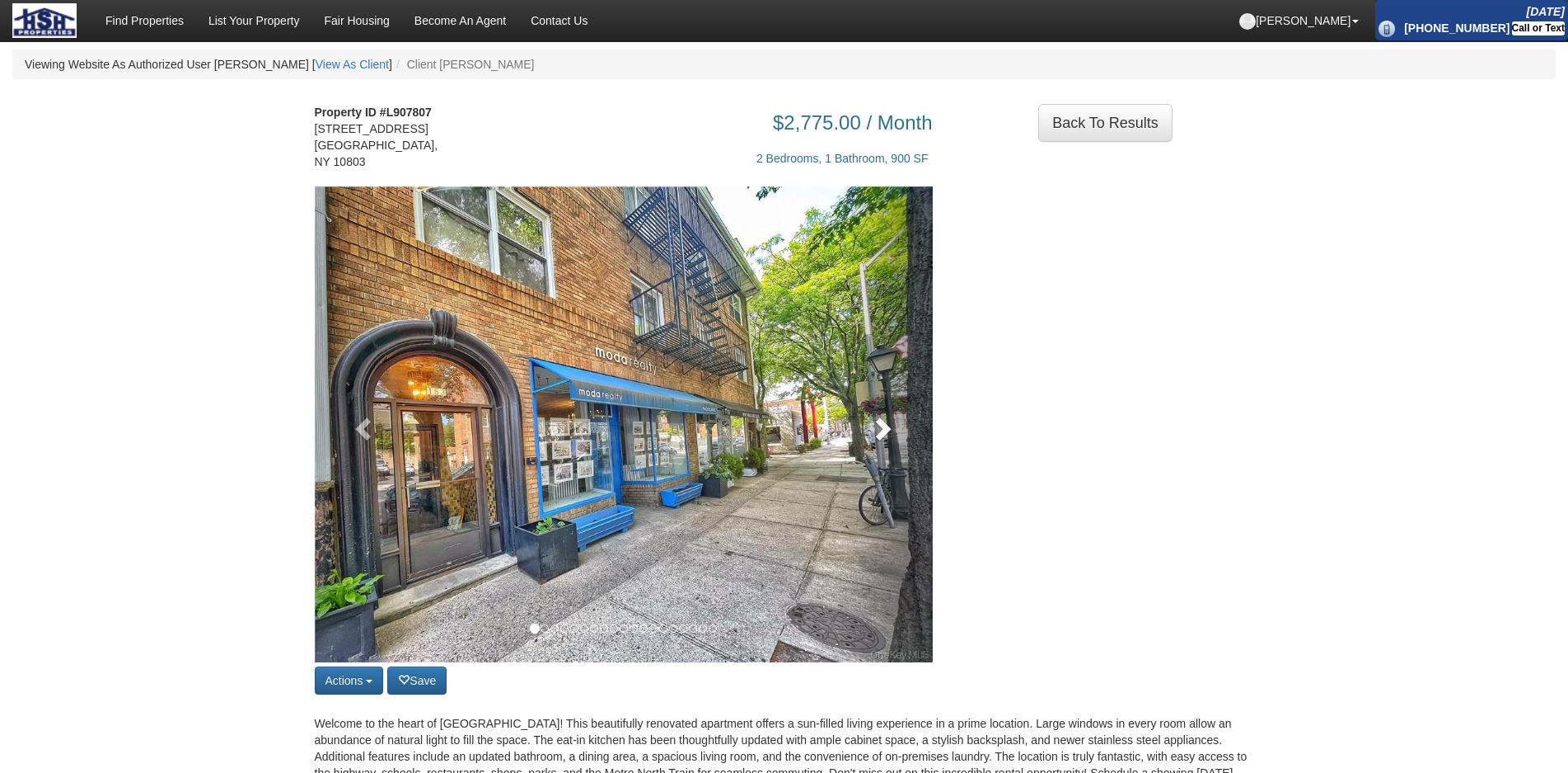
click at [885, 416] on span at bounding box center [881, 428] width 25 height 25
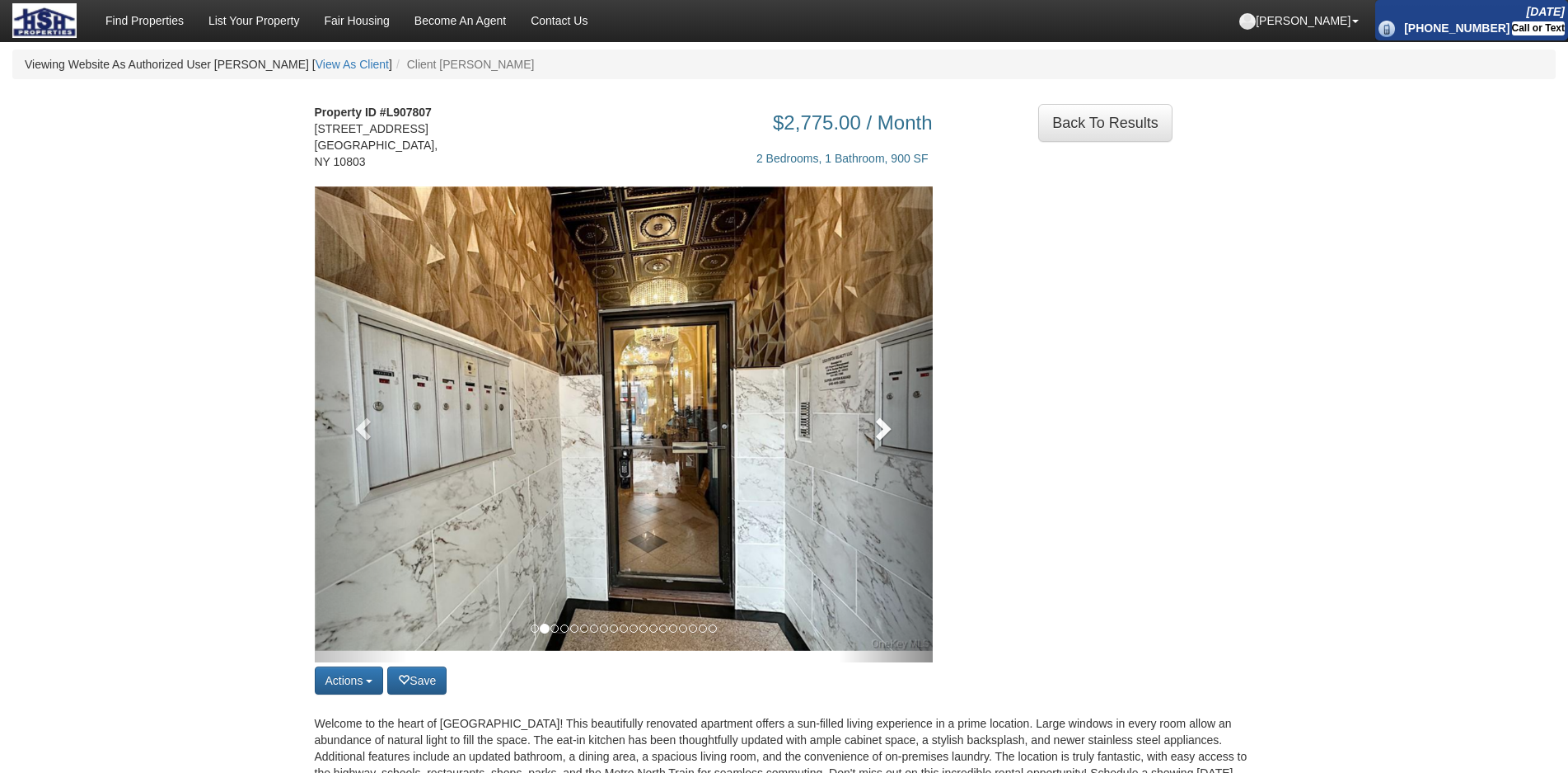
click at [885, 416] on span at bounding box center [881, 428] width 25 height 25
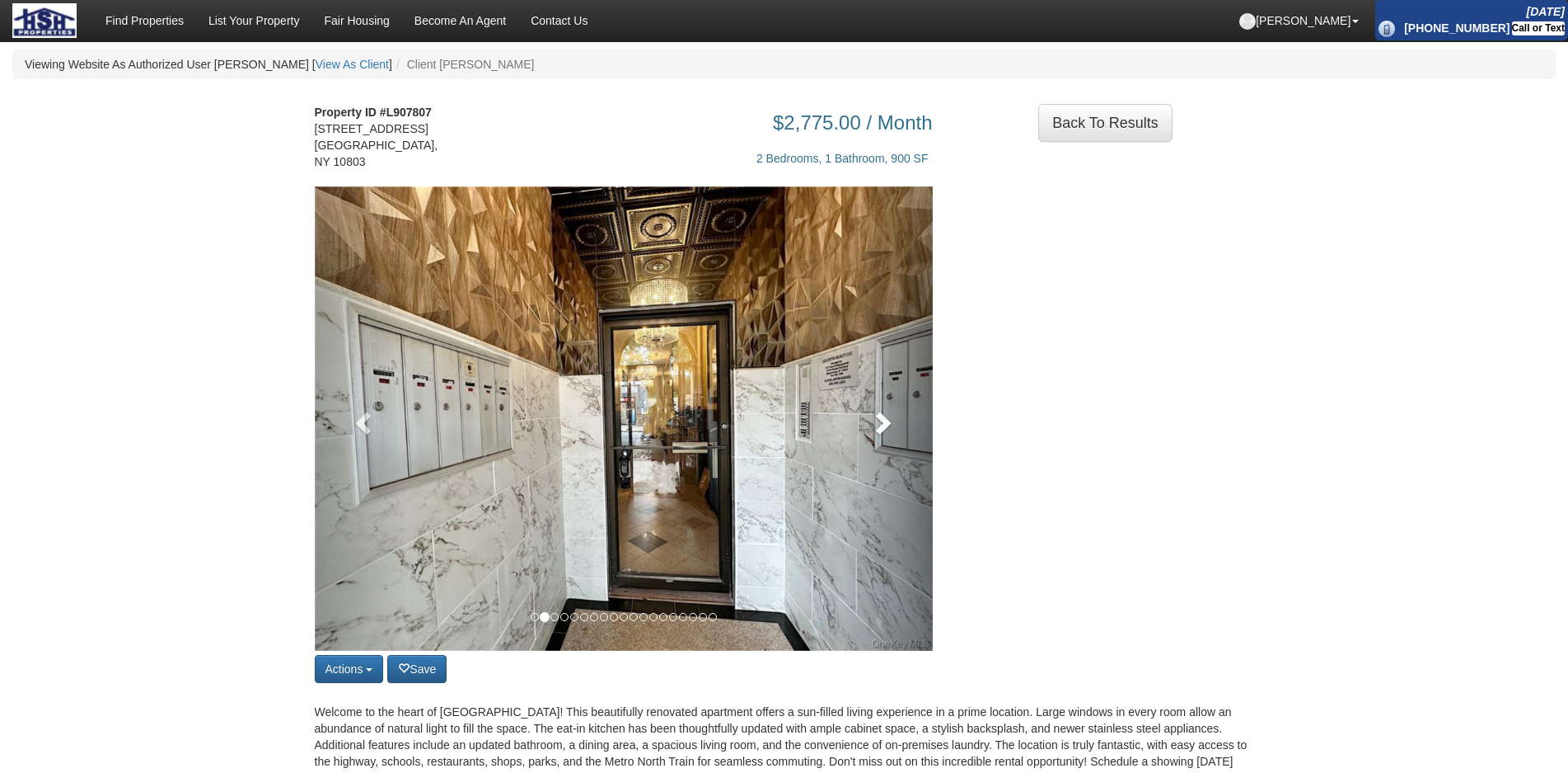
click at [885, 410] on span at bounding box center [881, 422] width 25 height 25
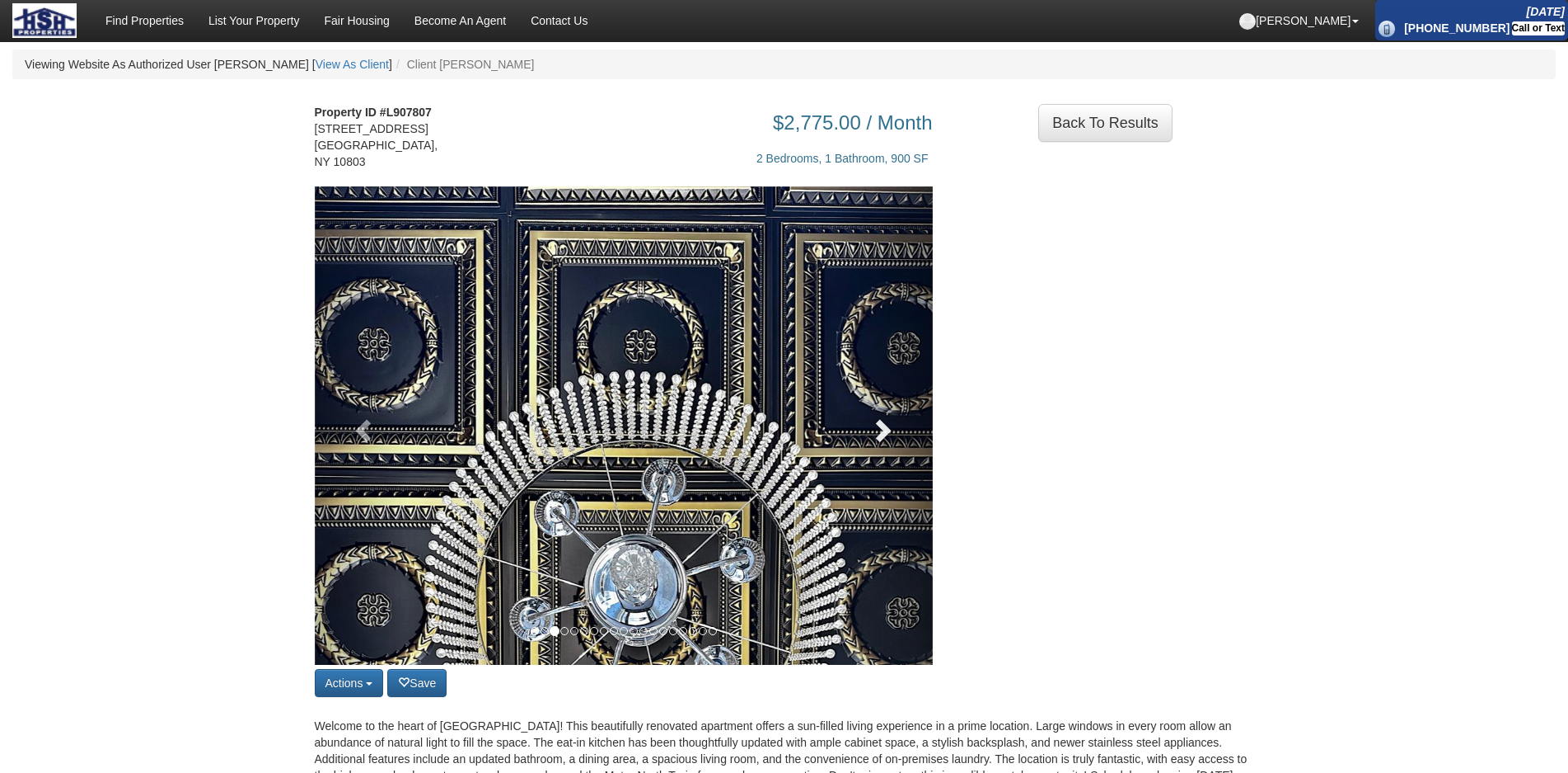
scroll to position [82, 0]
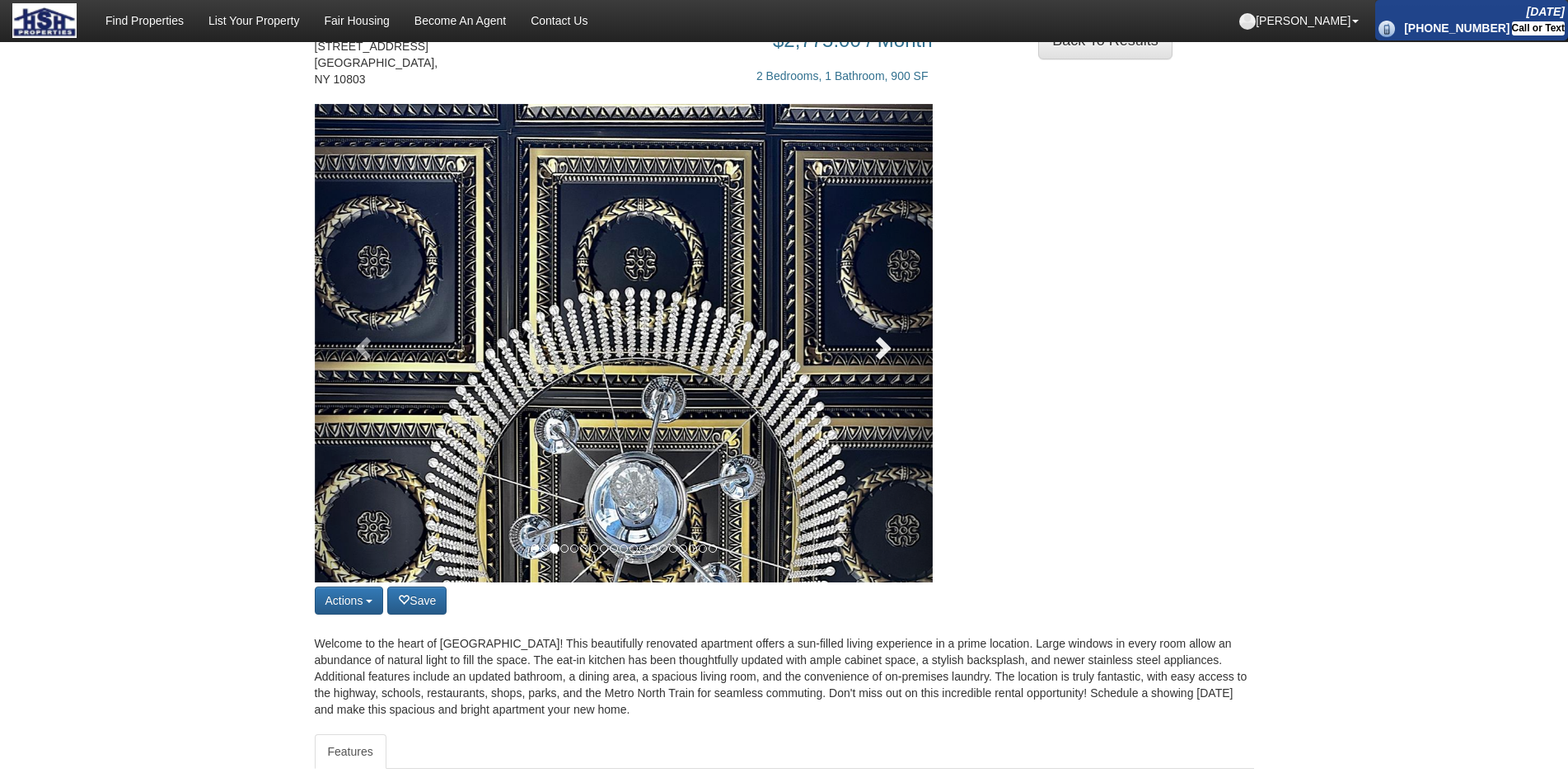
click at [855, 289] on link at bounding box center [886, 343] width 93 height 479
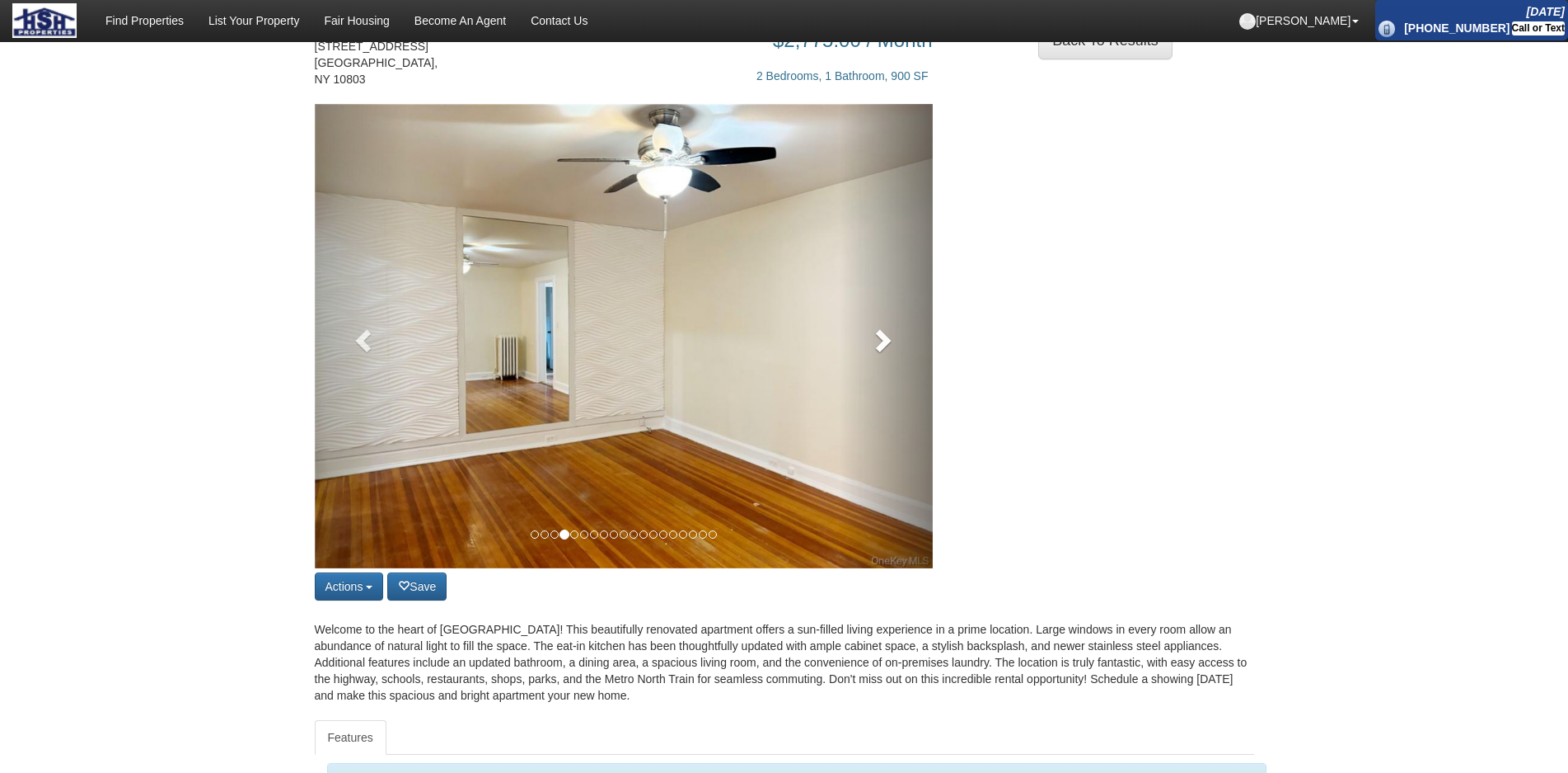
click at [855, 289] on link at bounding box center [886, 335] width 93 height 464
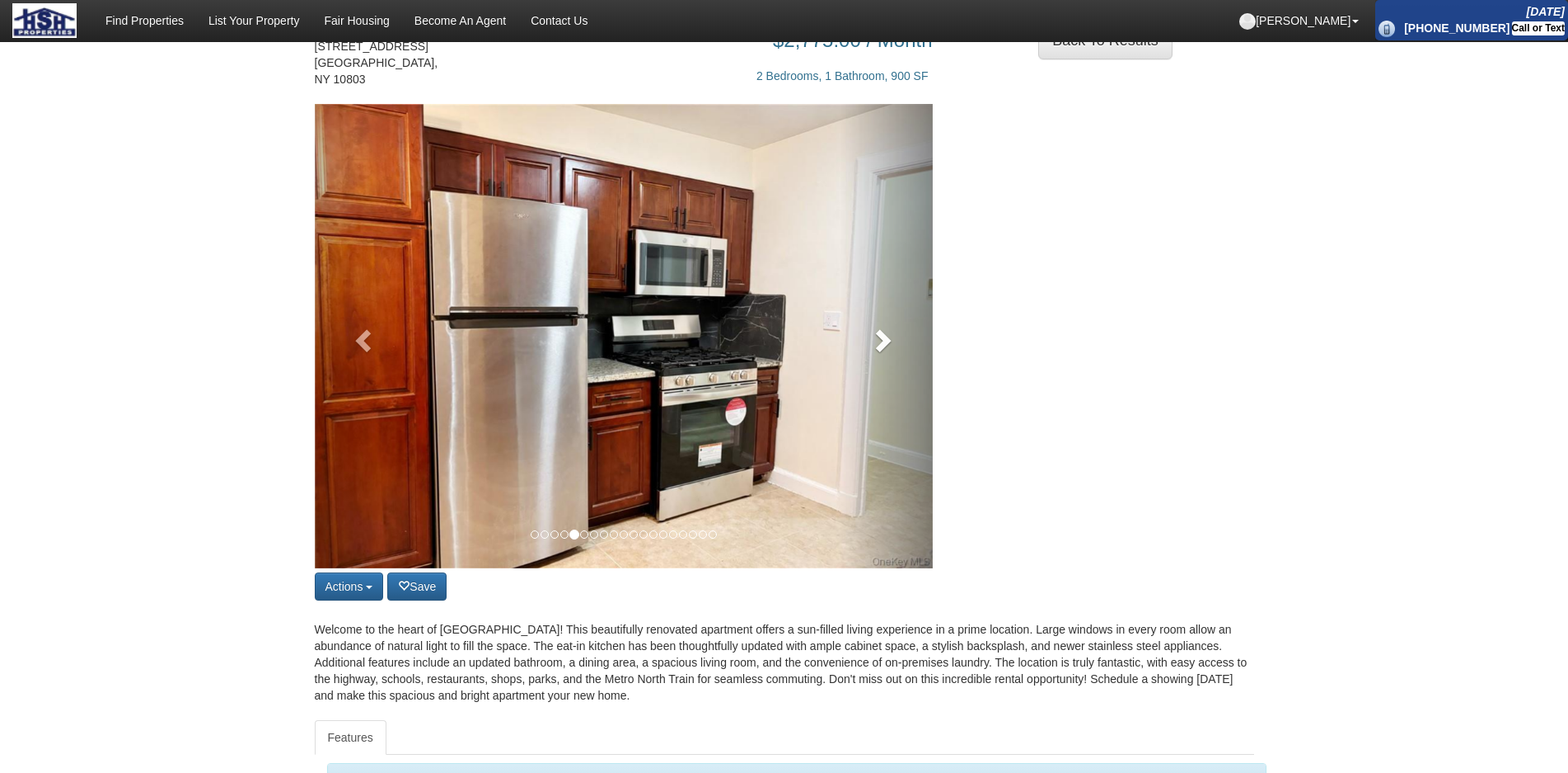
click at [855, 289] on link at bounding box center [886, 335] width 93 height 464
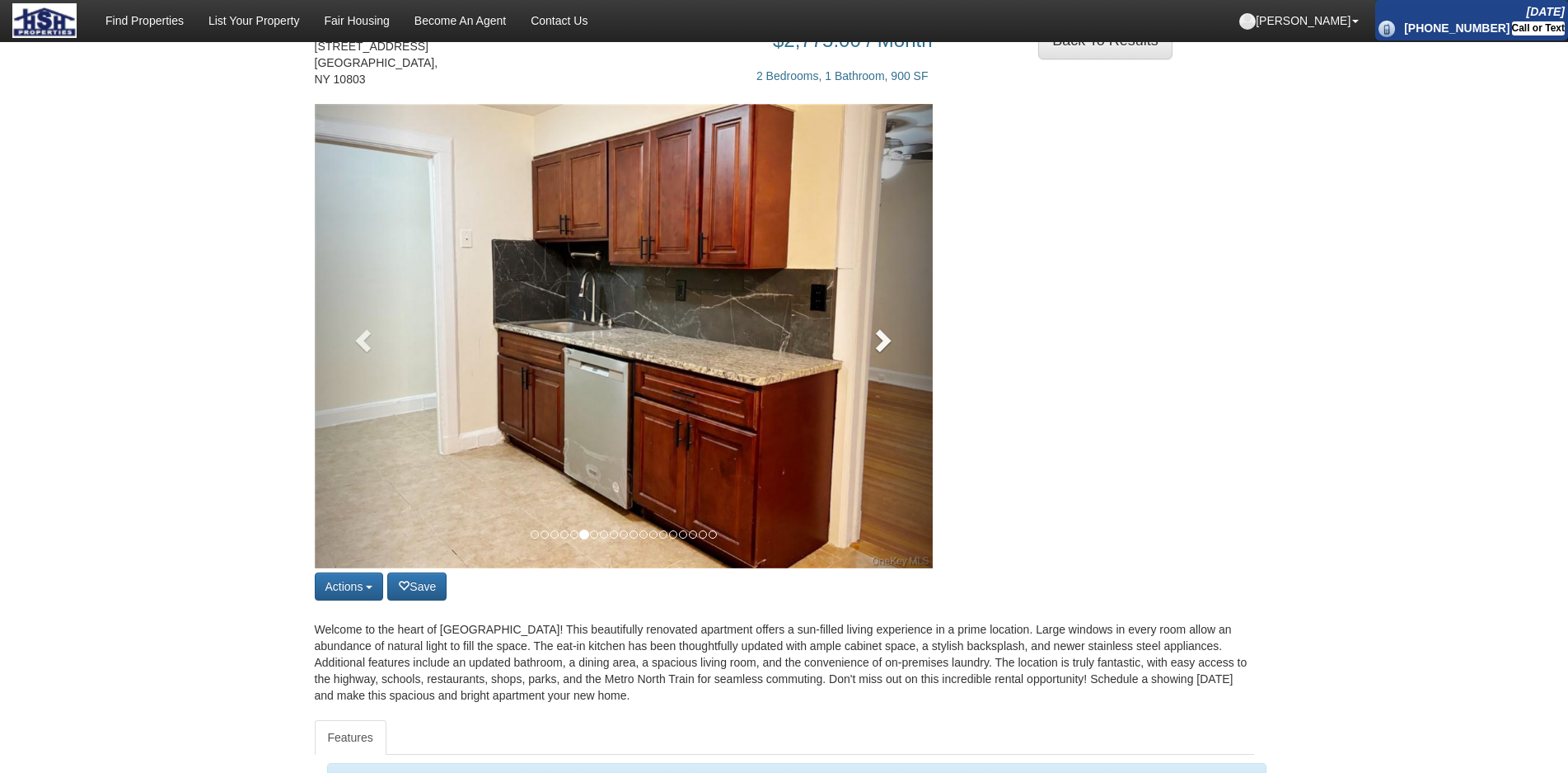
click at [855, 289] on link at bounding box center [886, 335] width 93 height 464
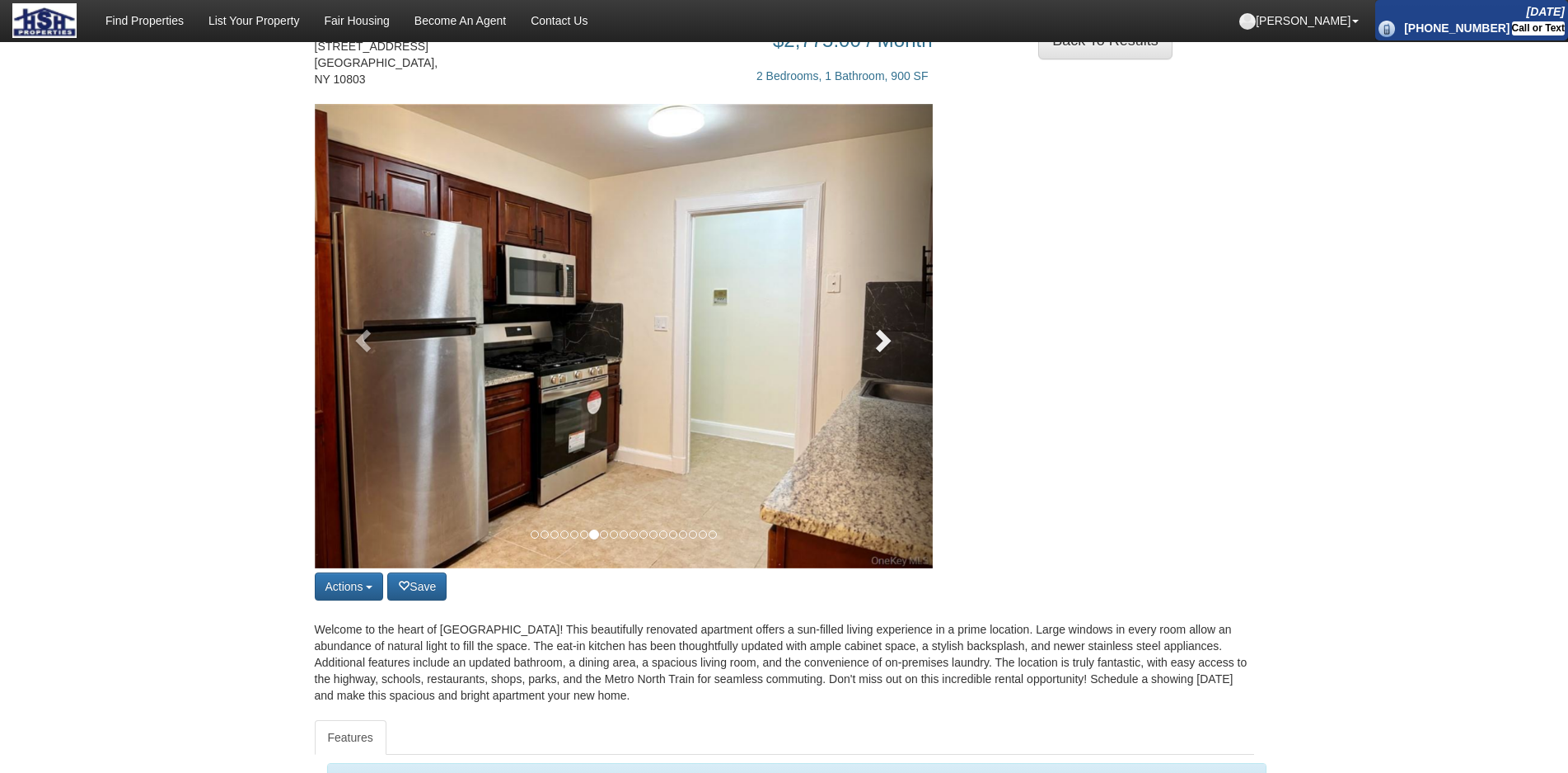
click at [862, 311] on link at bounding box center [886, 335] width 93 height 464
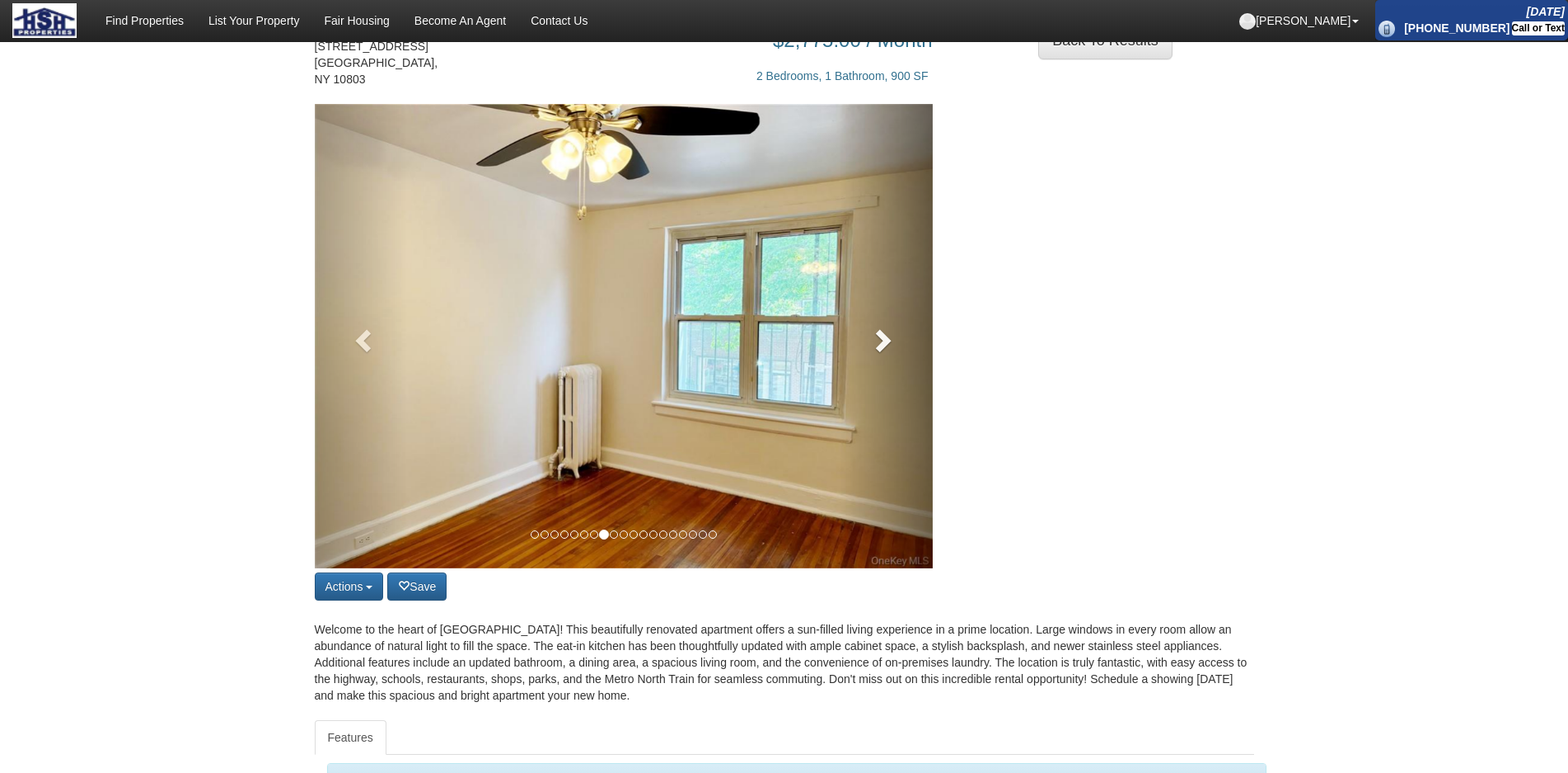
click at [876, 356] on link at bounding box center [886, 335] width 93 height 464
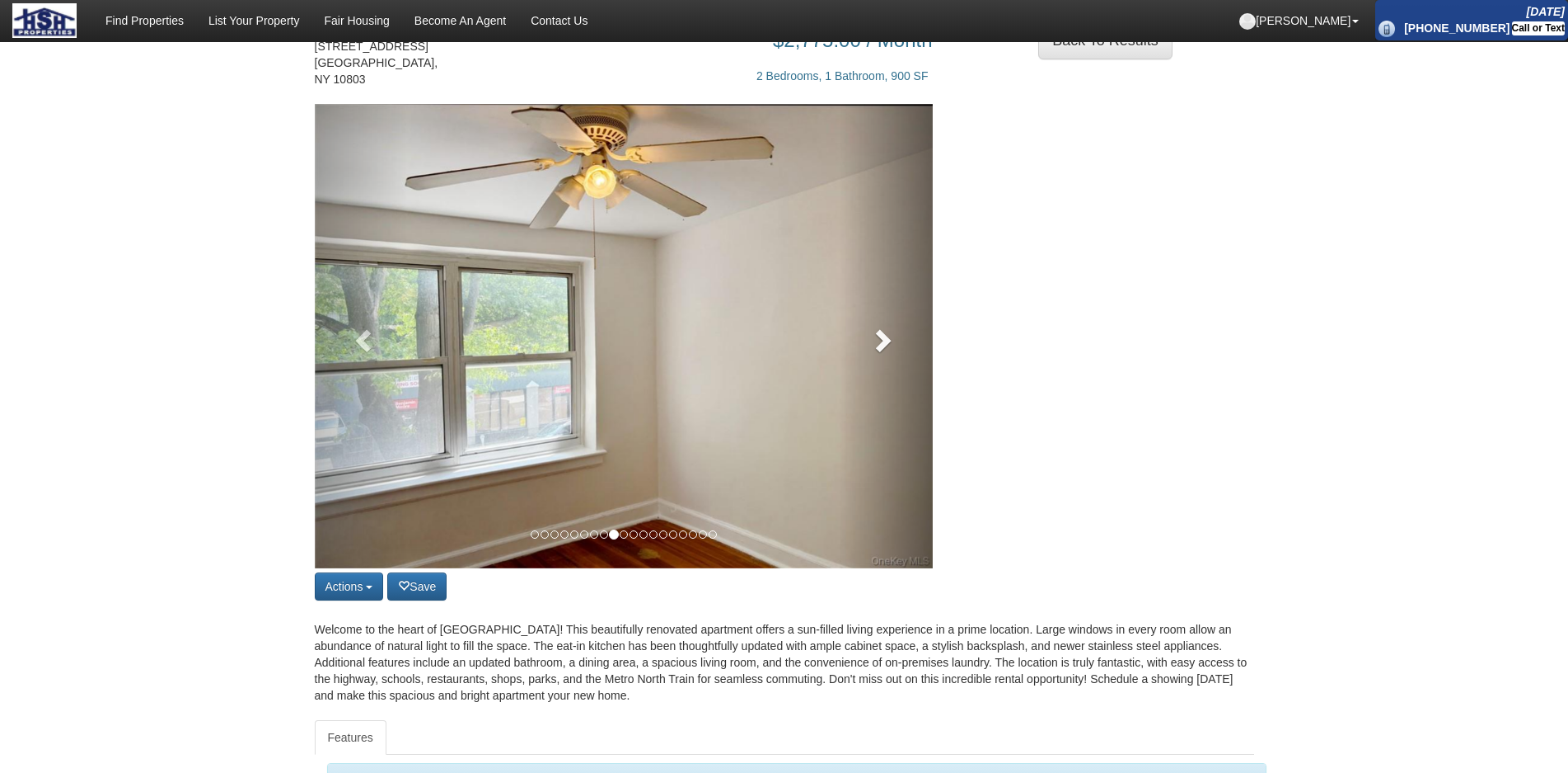
click at [876, 356] on link at bounding box center [886, 335] width 93 height 464
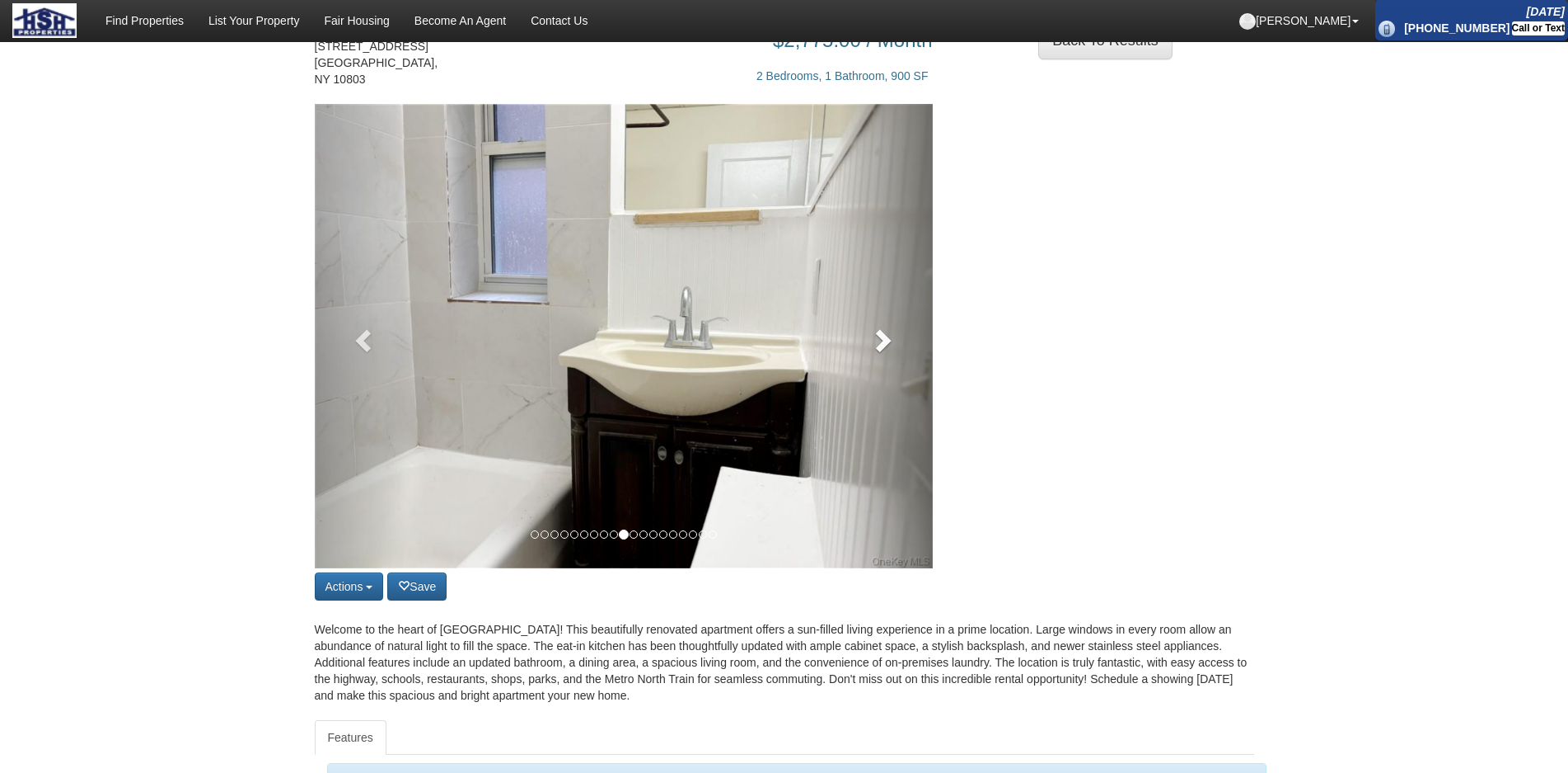
click at [876, 356] on link at bounding box center [886, 335] width 93 height 464
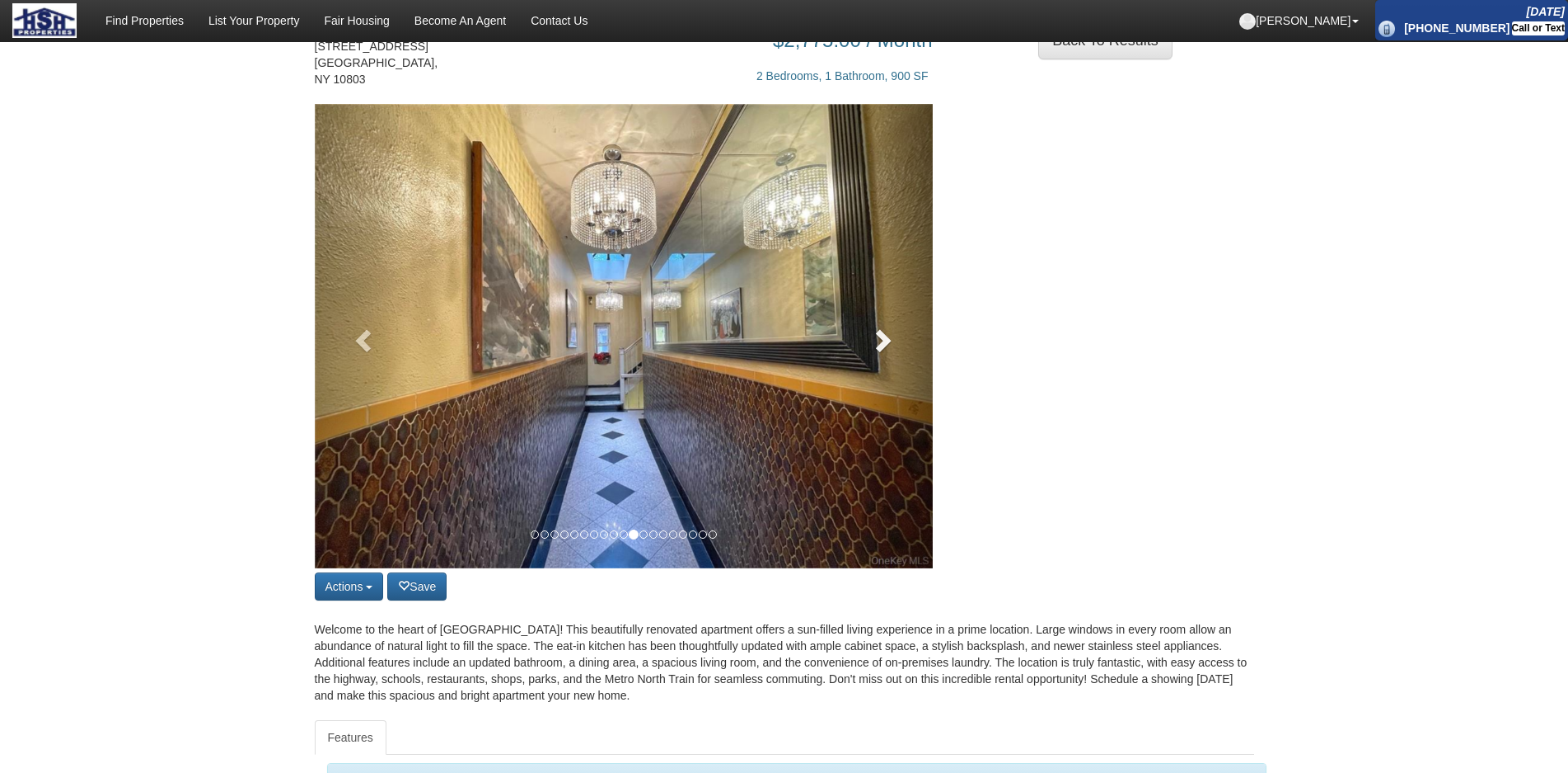
click at [876, 356] on link at bounding box center [886, 335] width 93 height 464
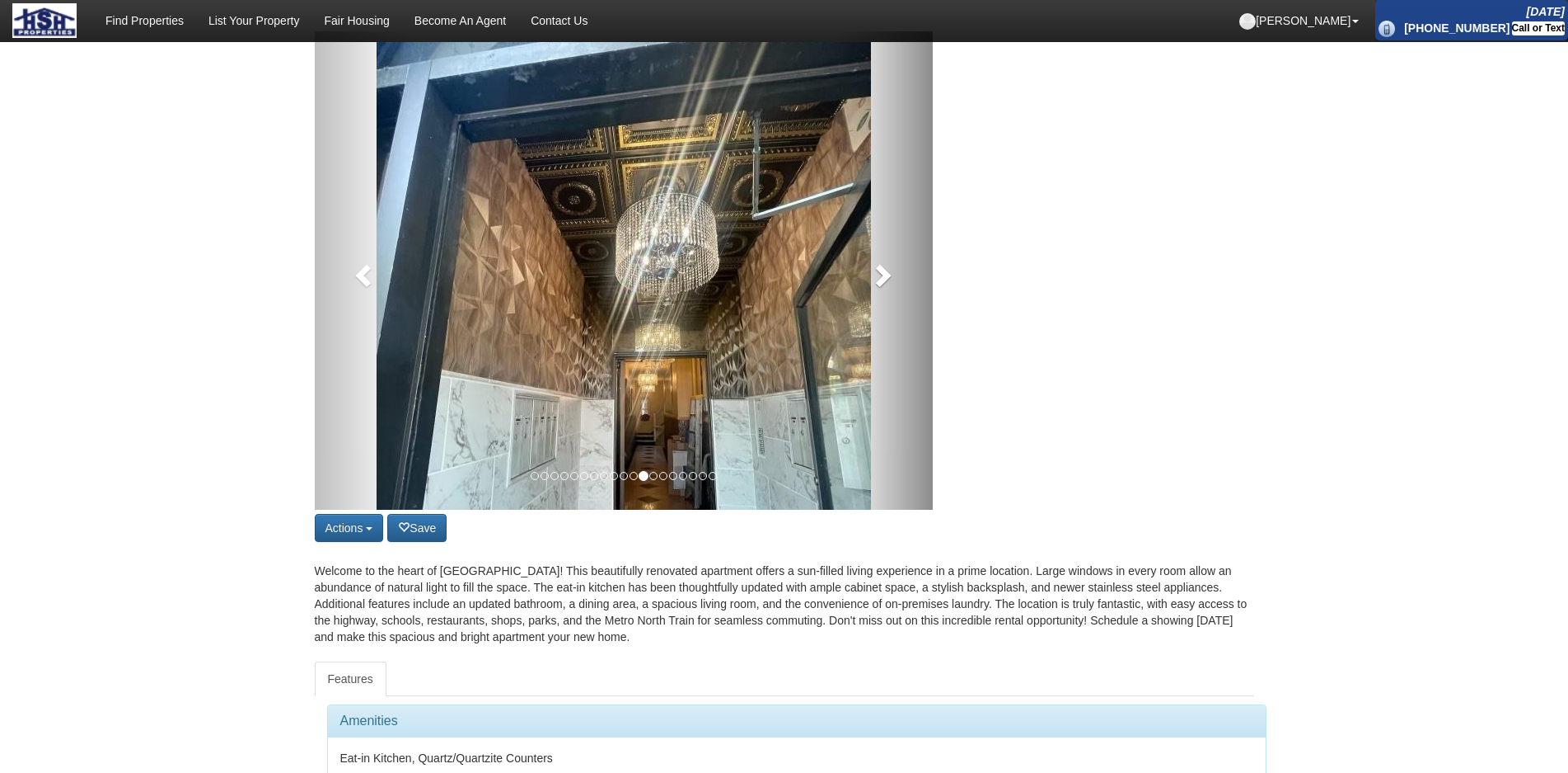
scroll to position [0, 0]
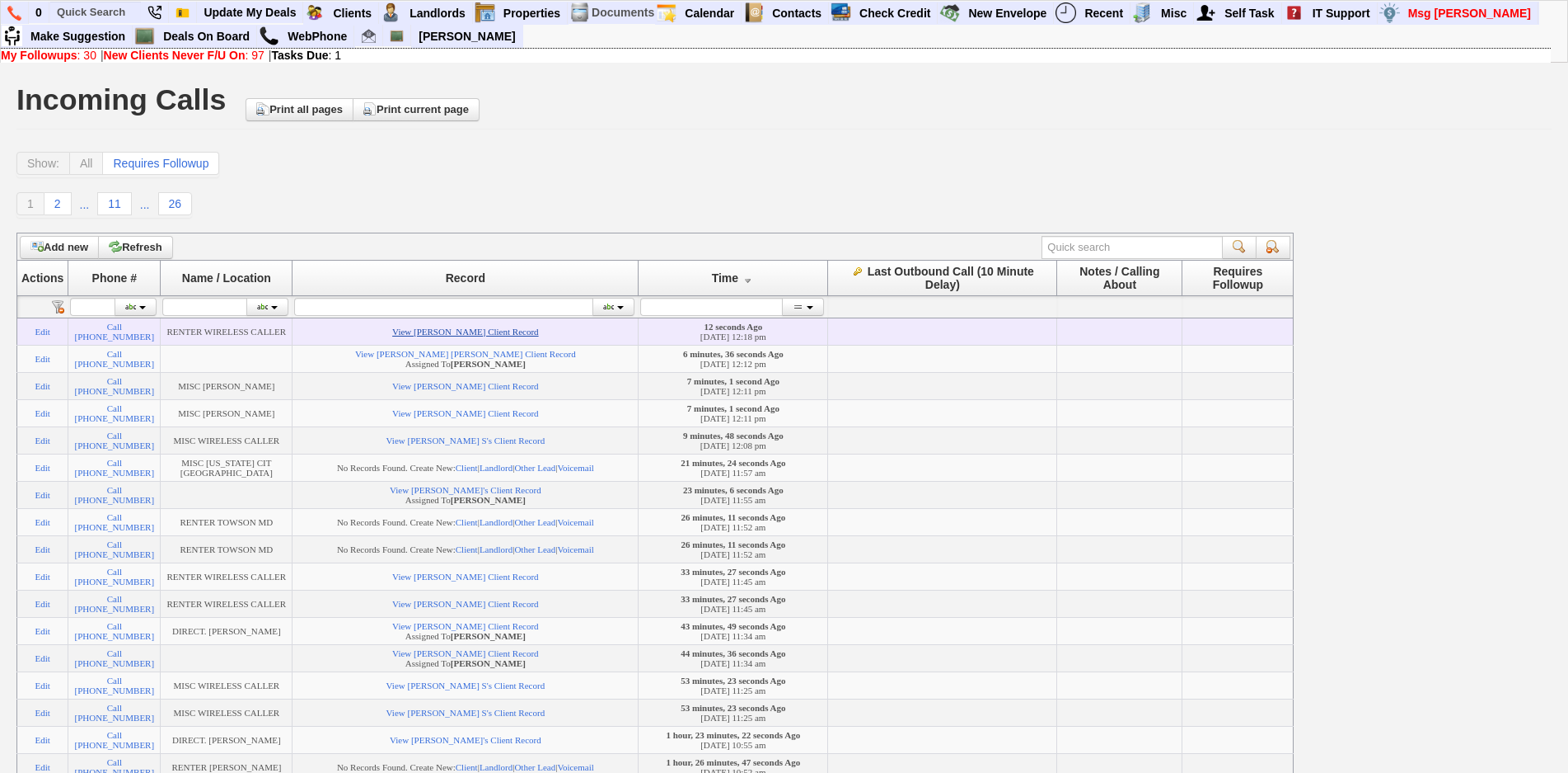
click at [415, 334] on link "View [PERSON_NAME] Client Record" at bounding box center [466, 331] width 146 height 10
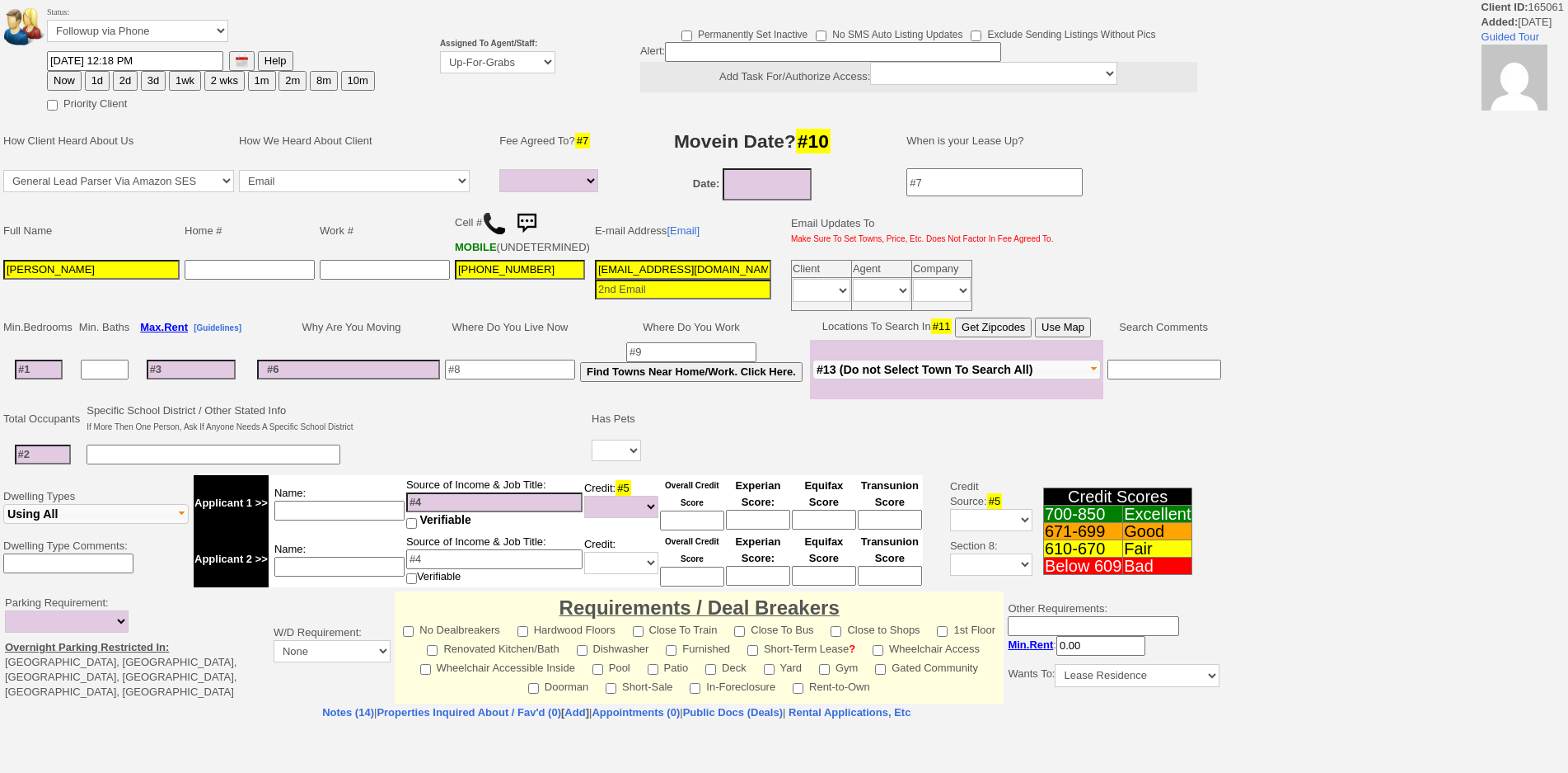
select select
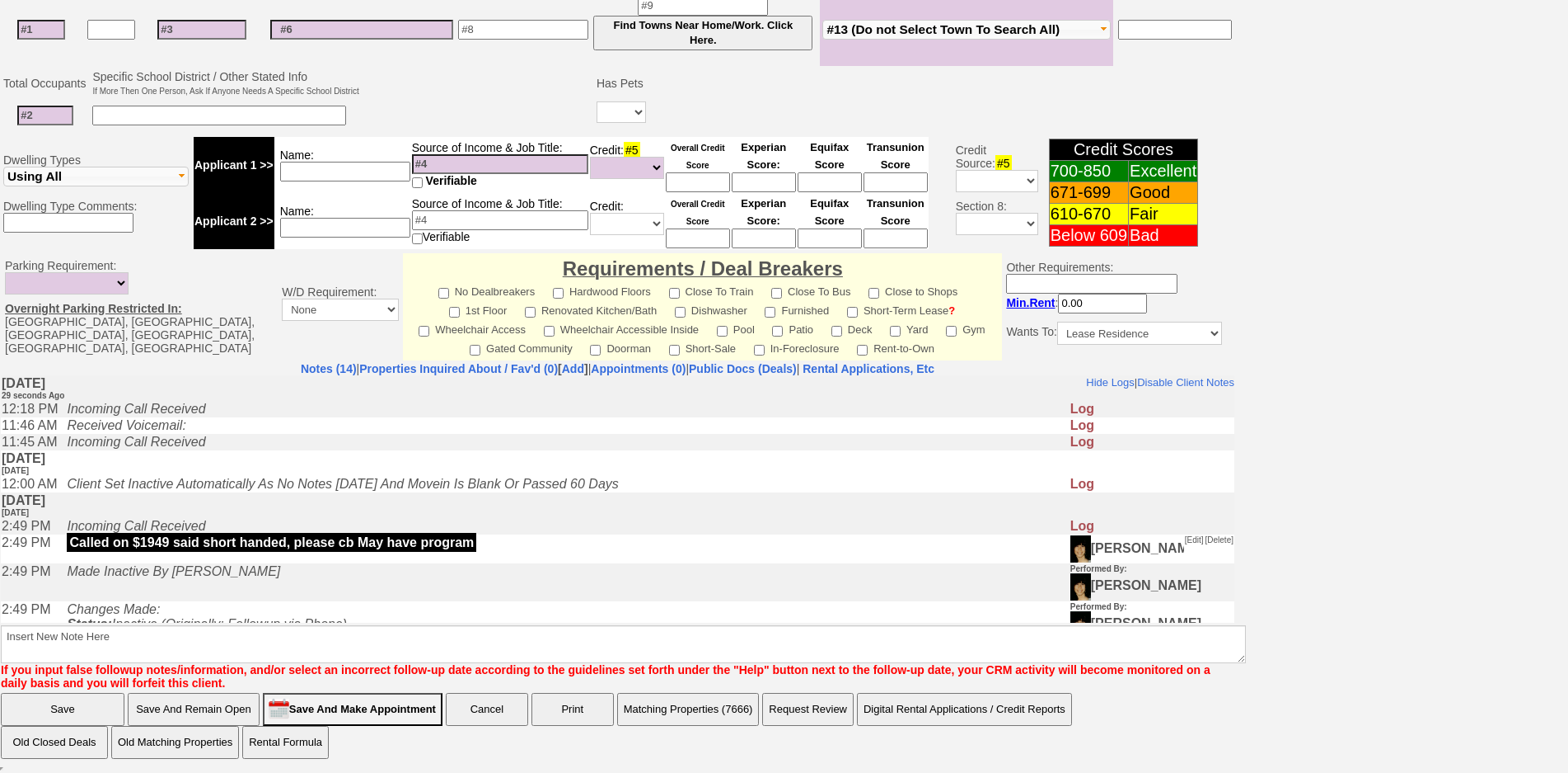
click at [440, 509] on td "Monday, July 28th, 2025 2 months Ago" at bounding box center [618, 504] width 1234 height 26
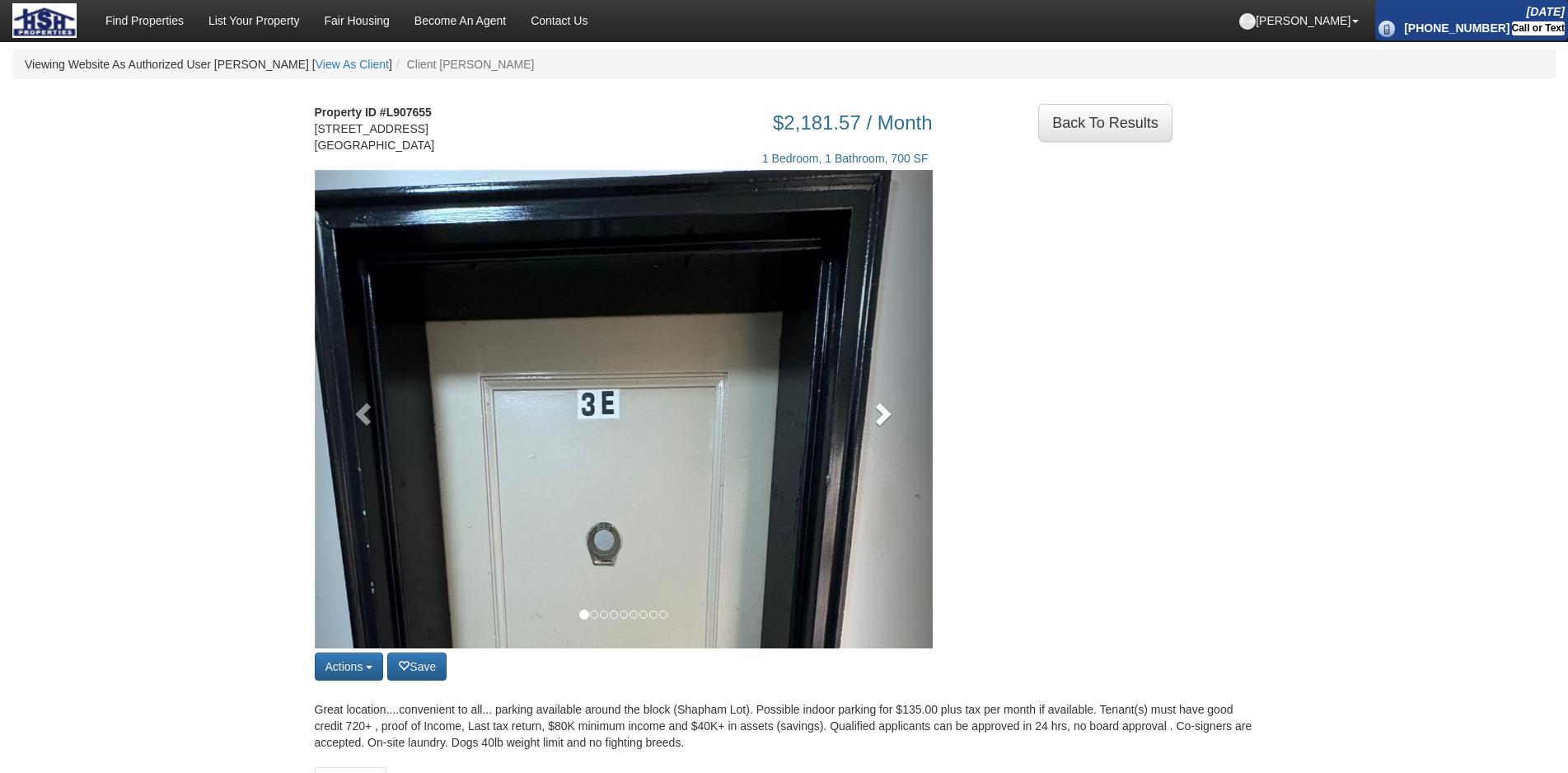
click at [847, 443] on link at bounding box center [886, 408] width 93 height 479
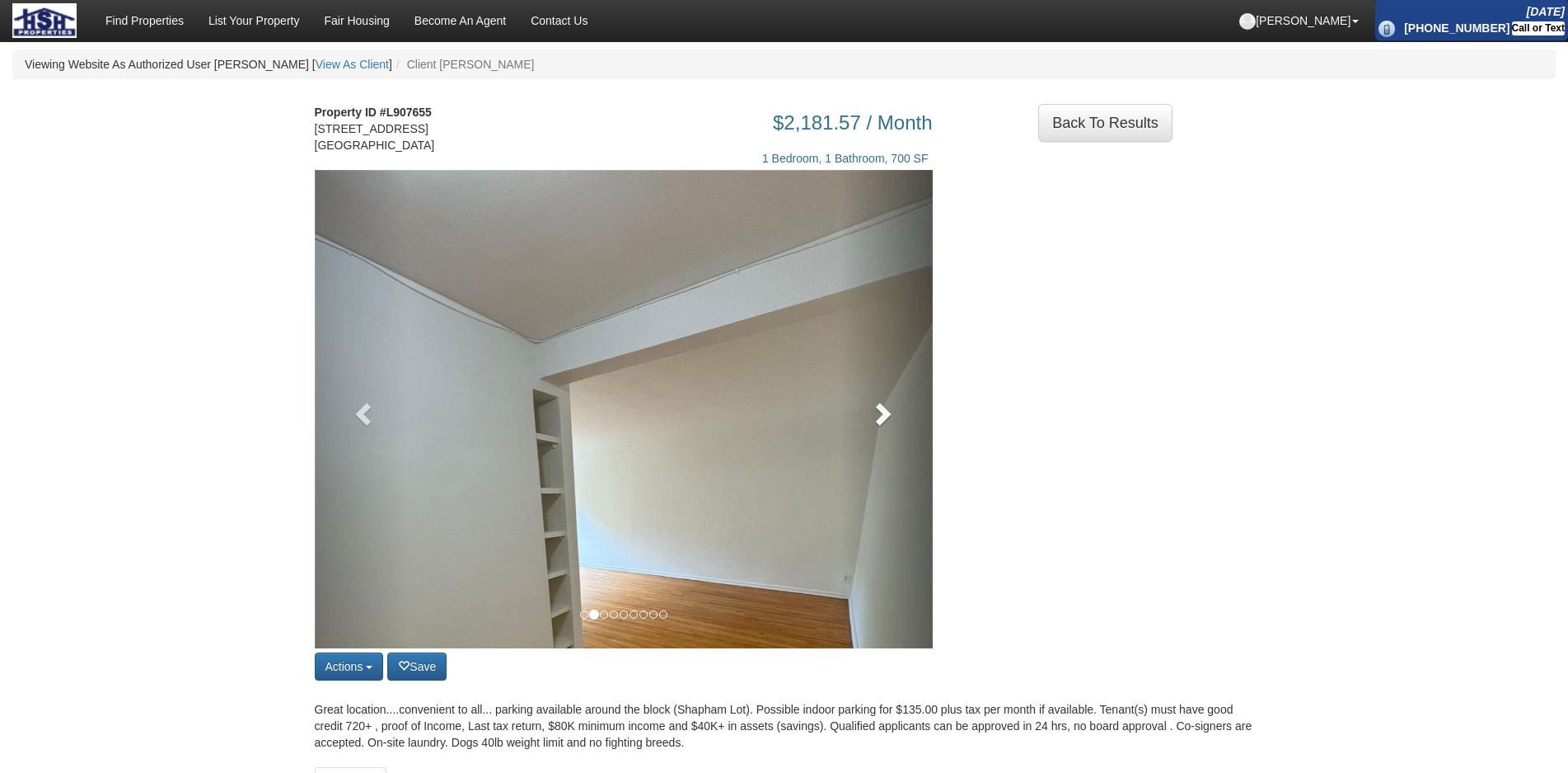
click at [872, 426] on span at bounding box center [881, 413] width 25 height 25
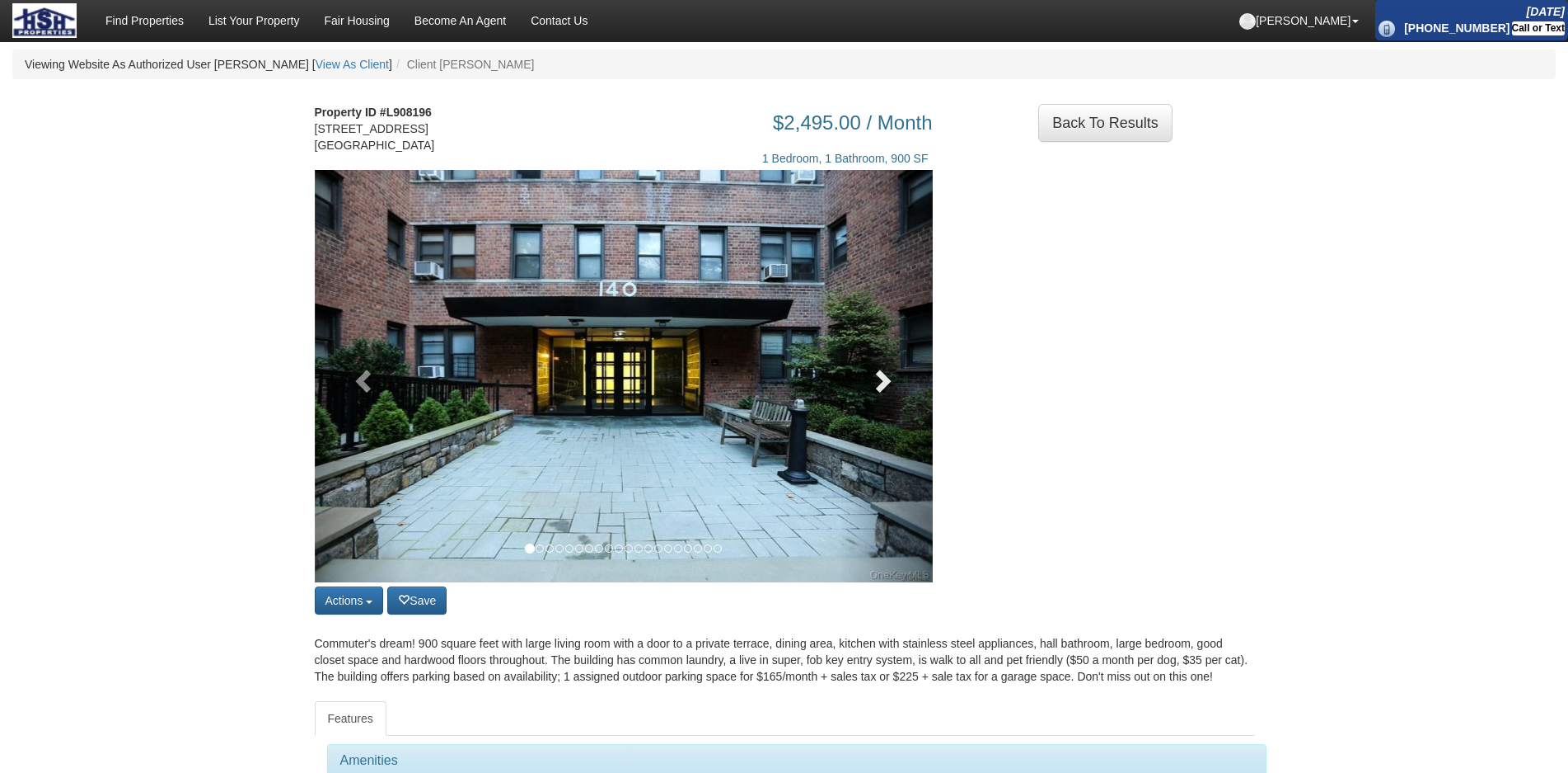
click at [880, 393] on span at bounding box center [881, 379] width 25 height 25
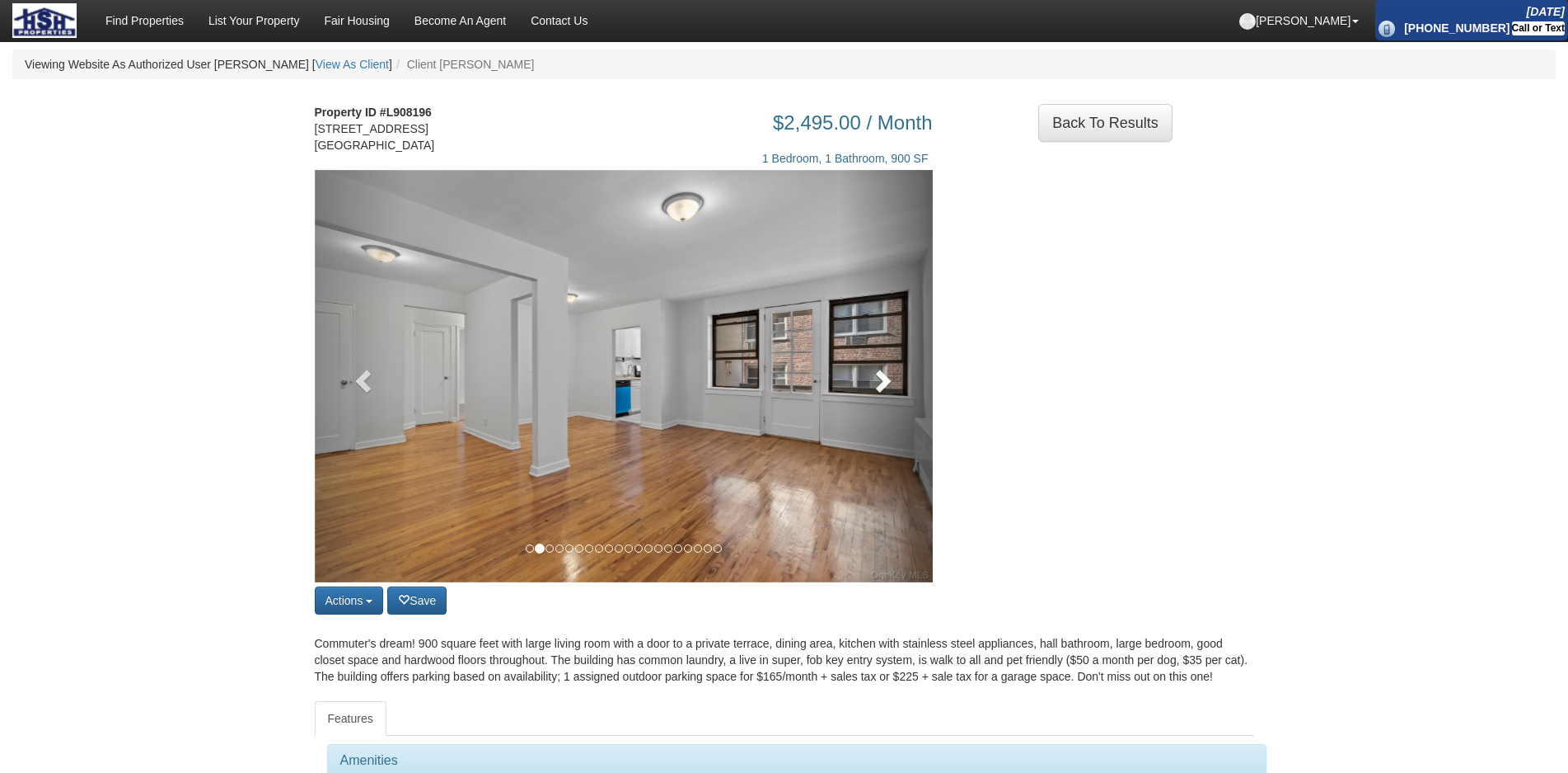
click at [880, 393] on span at bounding box center [881, 379] width 25 height 25
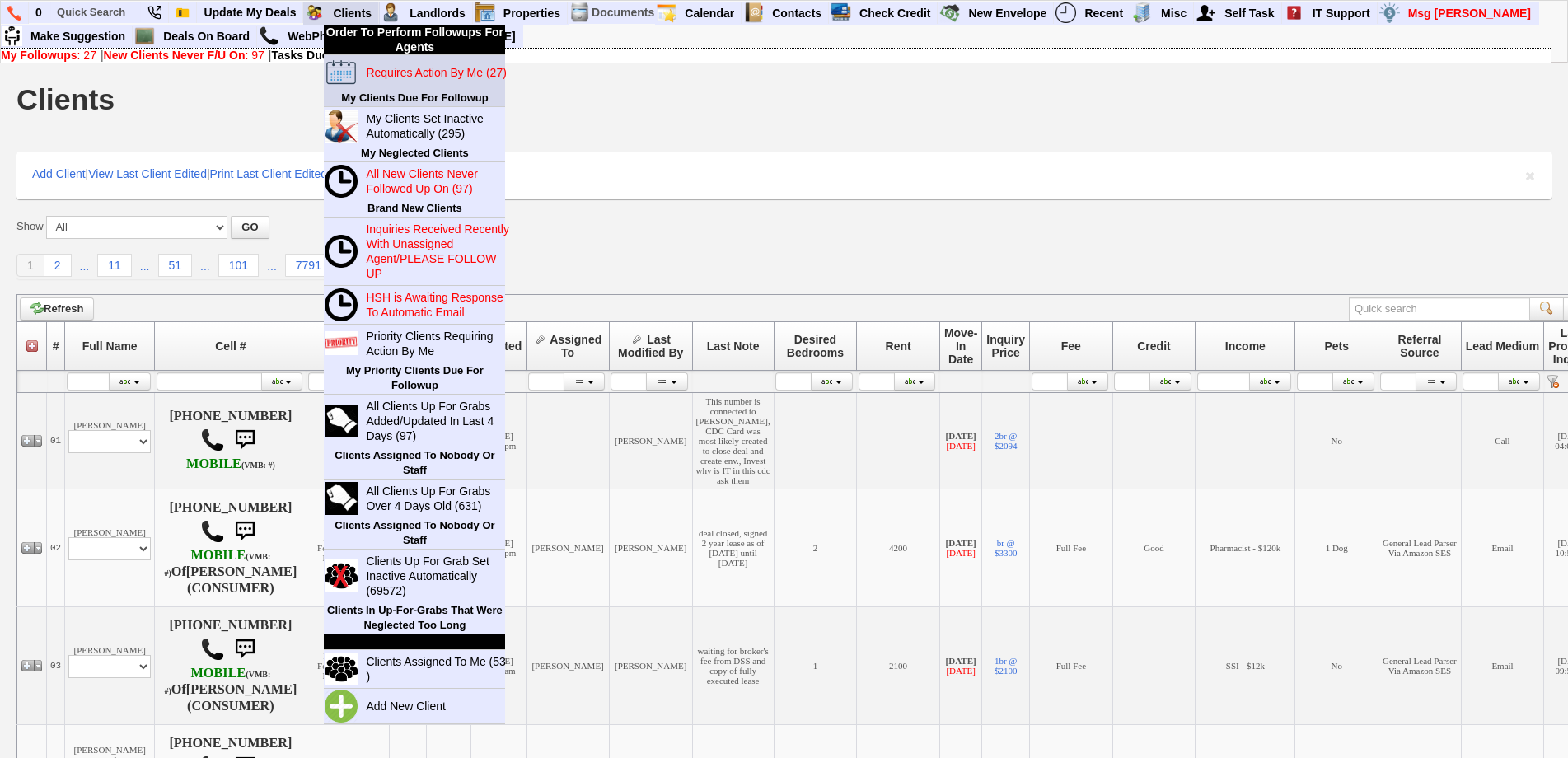
click at [399, 77] on blink "Requires Action By Me (27)" at bounding box center [436, 72] width 140 height 13
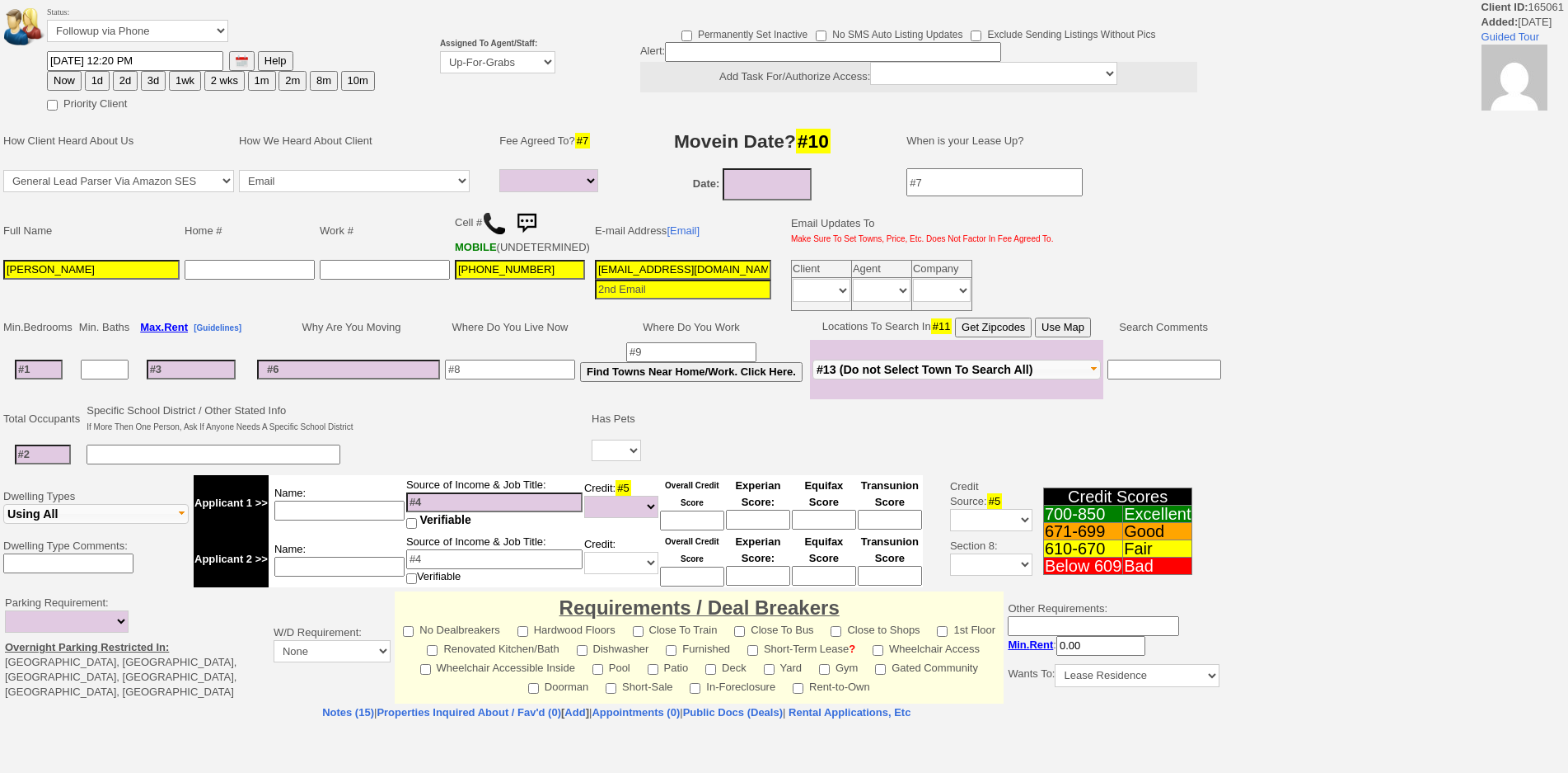
select select
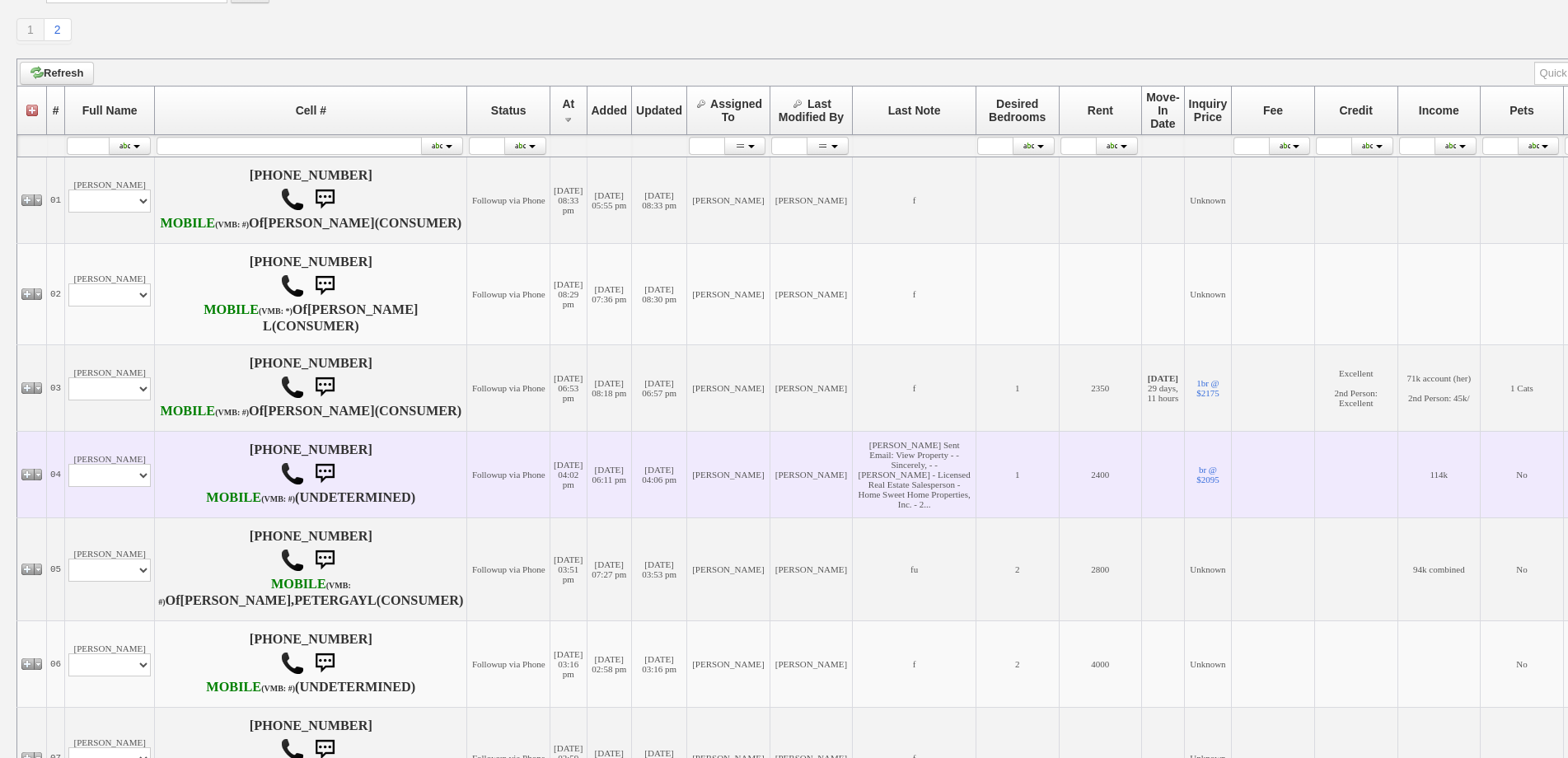
scroll to position [412, 0]
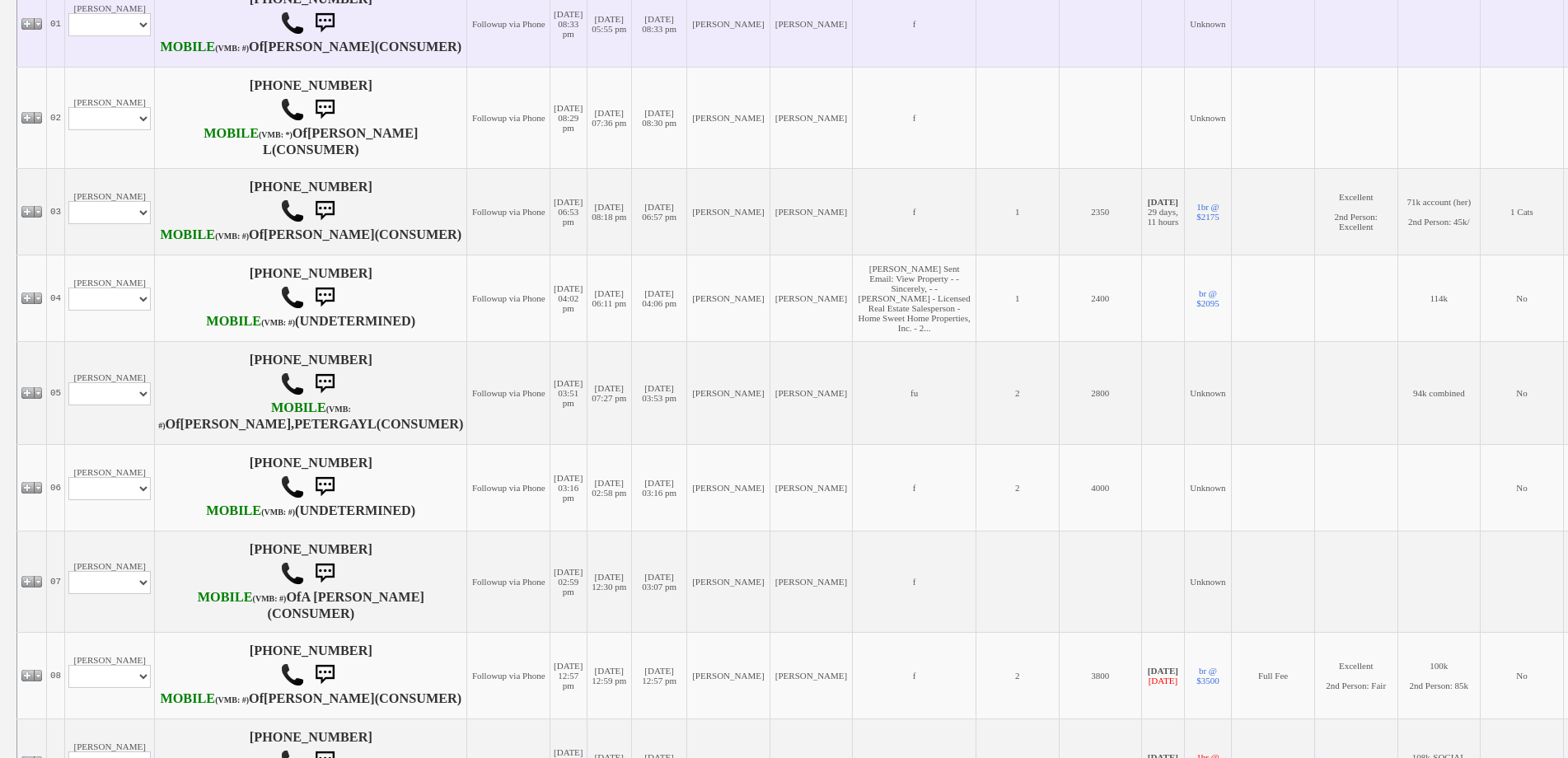
click at [133, 26] on td "Crystal Serrano Profile Edit Print Email Externally (Will Not Be Tracked In CRM…" at bounding box center [109, 23] width 90 height 87
click at [133, 36] on select "Profile Edit Print Email Externally (Will Not Be Tracked In CRM) Closed Deals" at bounding box center [109, 24] width 82 height 23
select select "ChangeURL,/crm/custom/edit_client_form.php?redirect=%2Fcrm%2Fclients.php&id=168…"
click at [68, 28] on select "Profile Edit Print Email Externally (Will Not Be Tracked In CRM) Closed Deals" at bounding box center [109, 24] width 82 height 23
select select
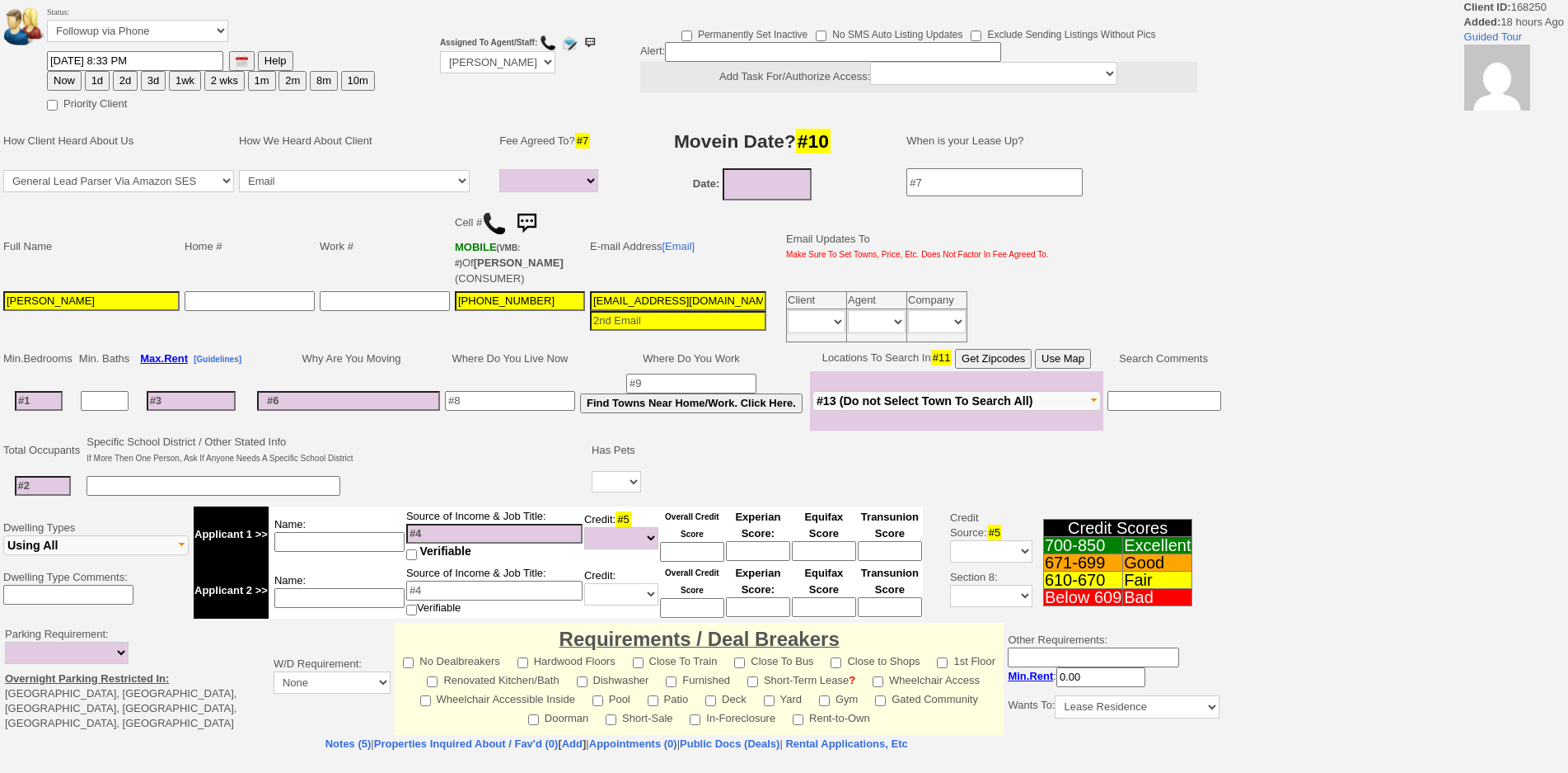
select select
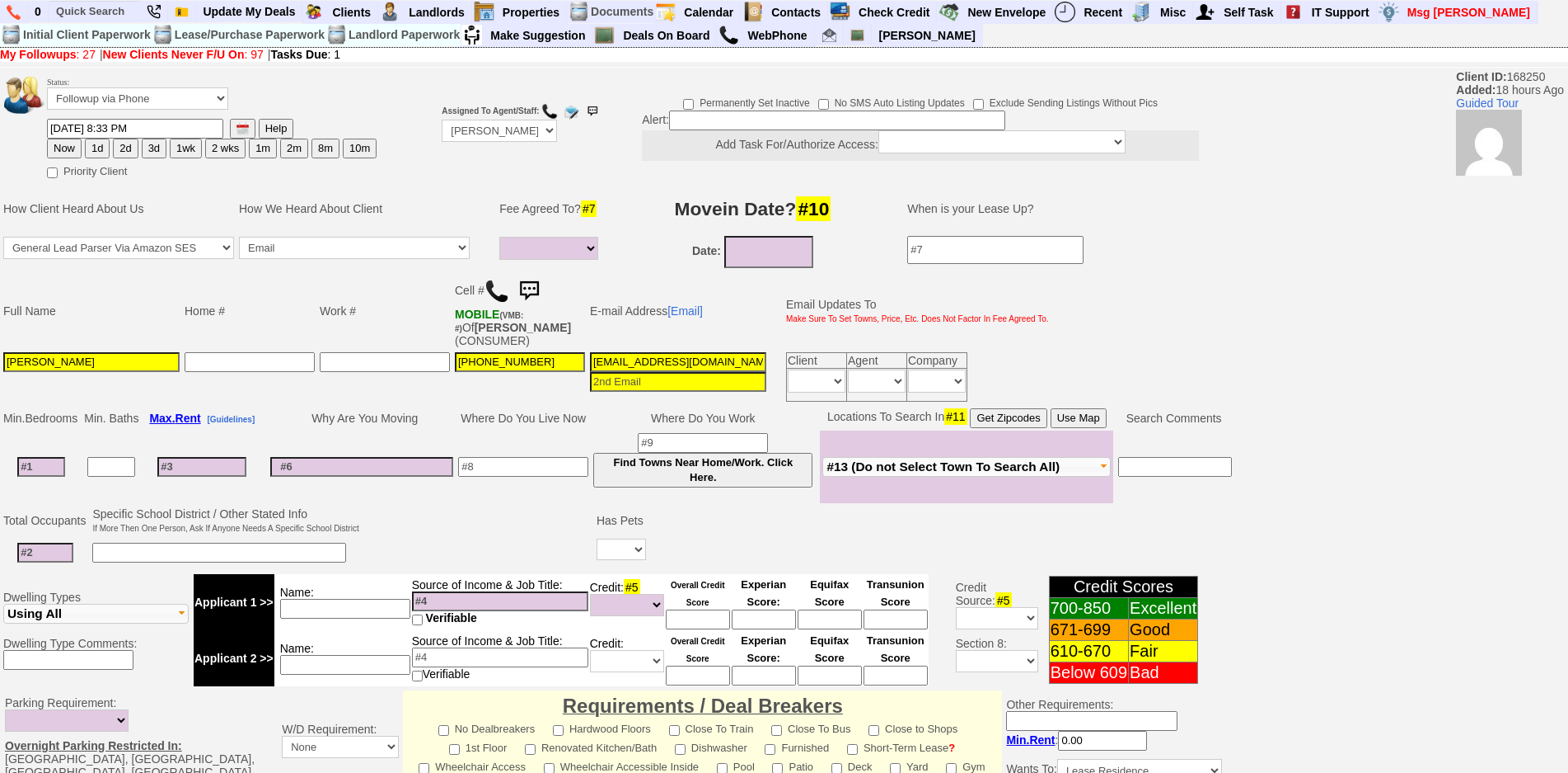
click at [497, 294] on img at bounding box center [497, 291] width 25 height 25
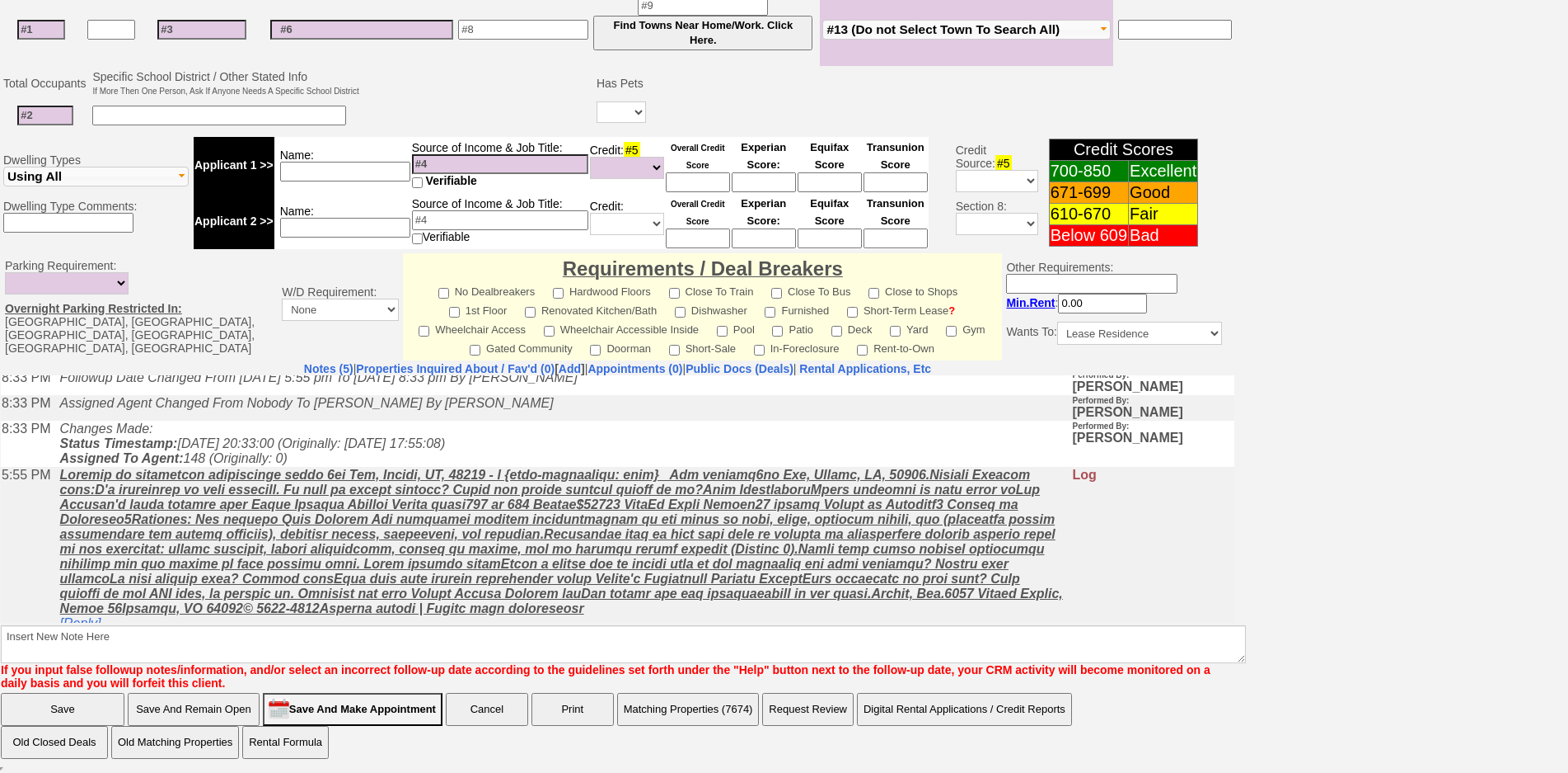
scroll to position [74, 0]
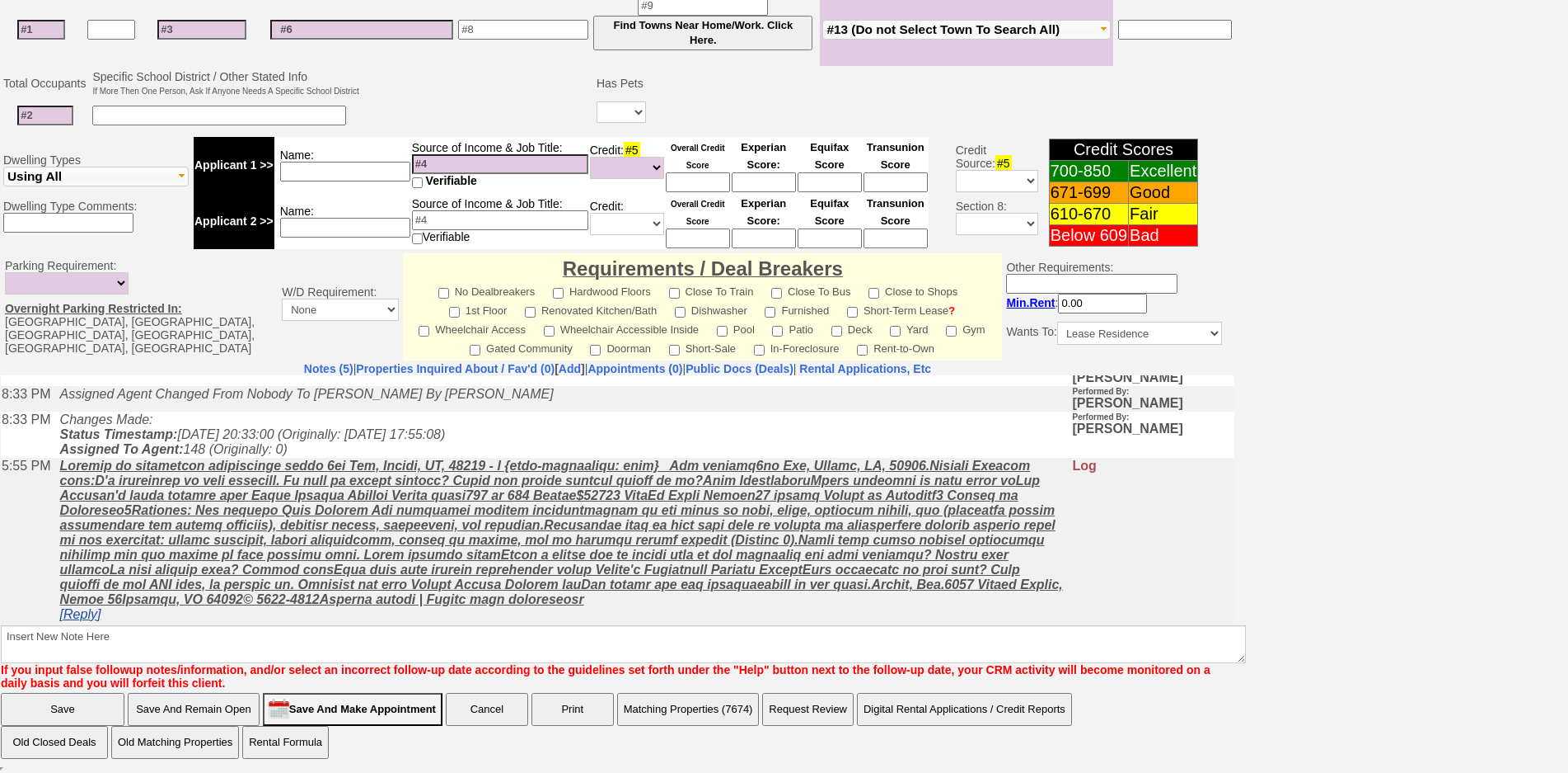
click at [90, 614] on link "[Reply]" at bounding box center [80, 613] width 41 height 14
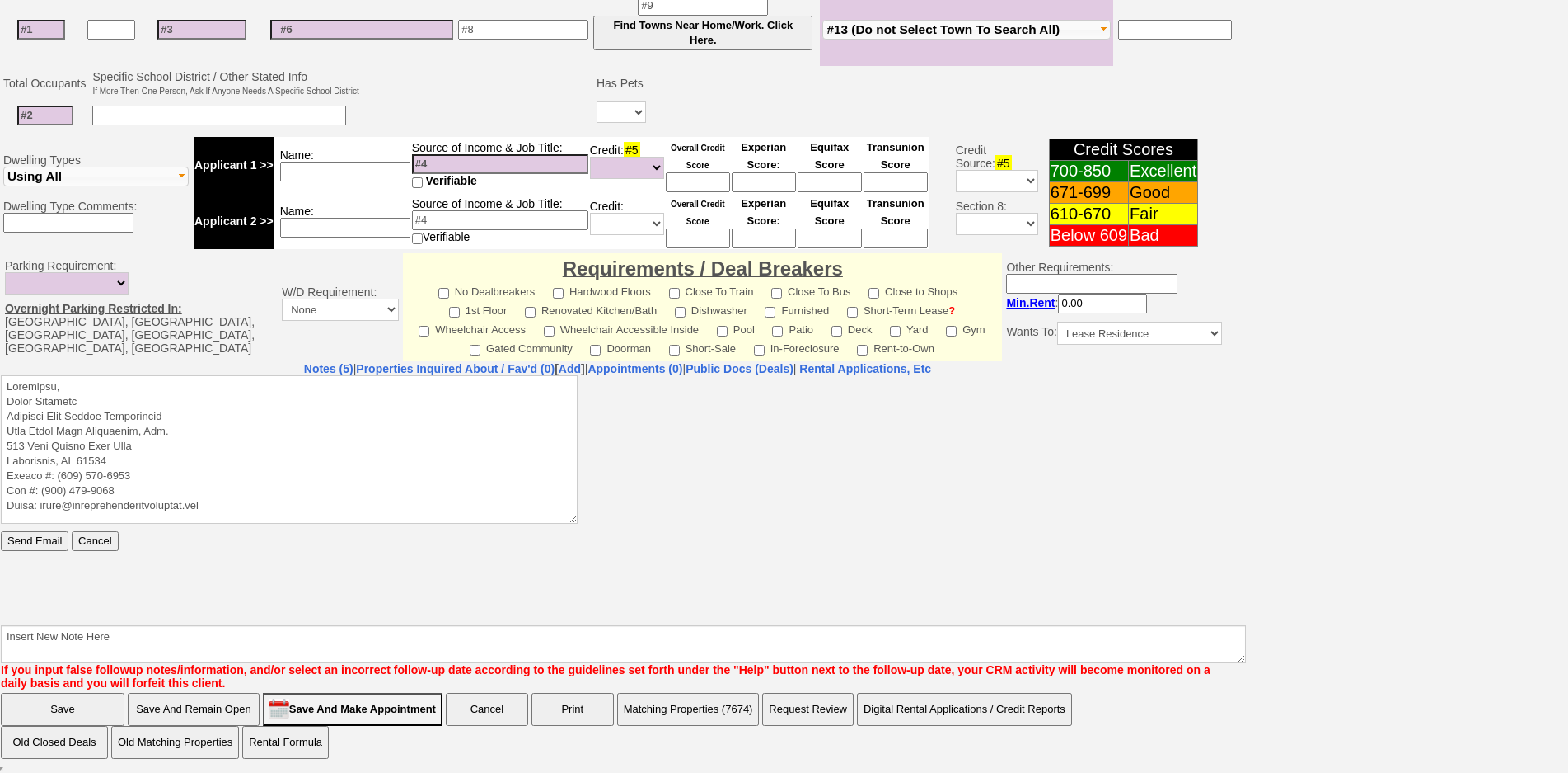
scroll to position [0, 0]
click at [136, 384] on textarea at bounding box center [289, 448] width 577 height 149
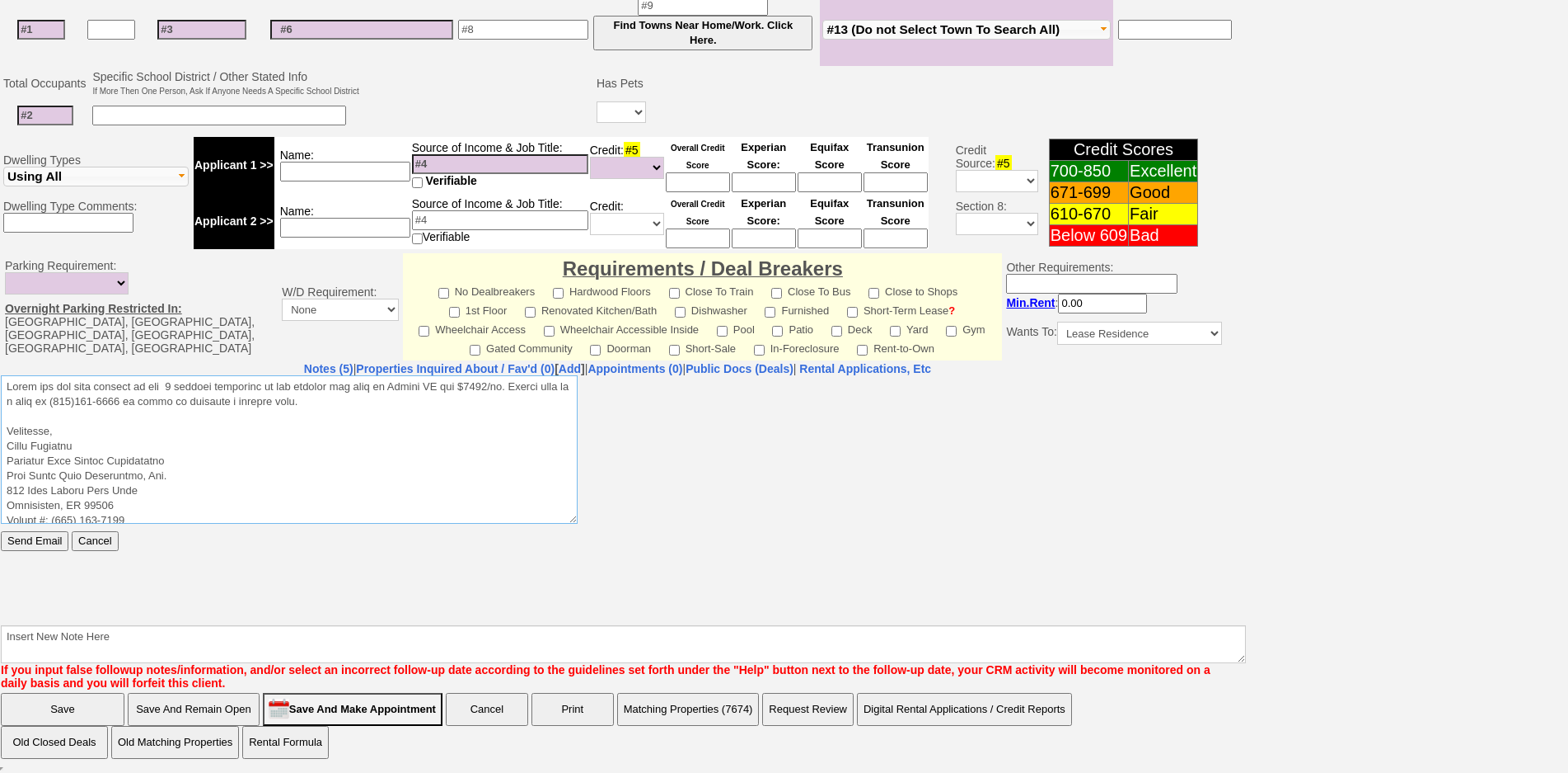
drag, startPoint x: 388, startPoint y: 405, endPoint x: 0, endPoint y: 328, distance: 395.6
click at [1, 375] on html "Send Email Cancel" at bounding box center [618, 498] width 1234 height 247
type textarea "Thank you for your request on the 1 bedroom apartment we are hosting for rent i…"
click at [44, 538] on input "Send Email" at bounding box center [35, 541] width 67 height 20
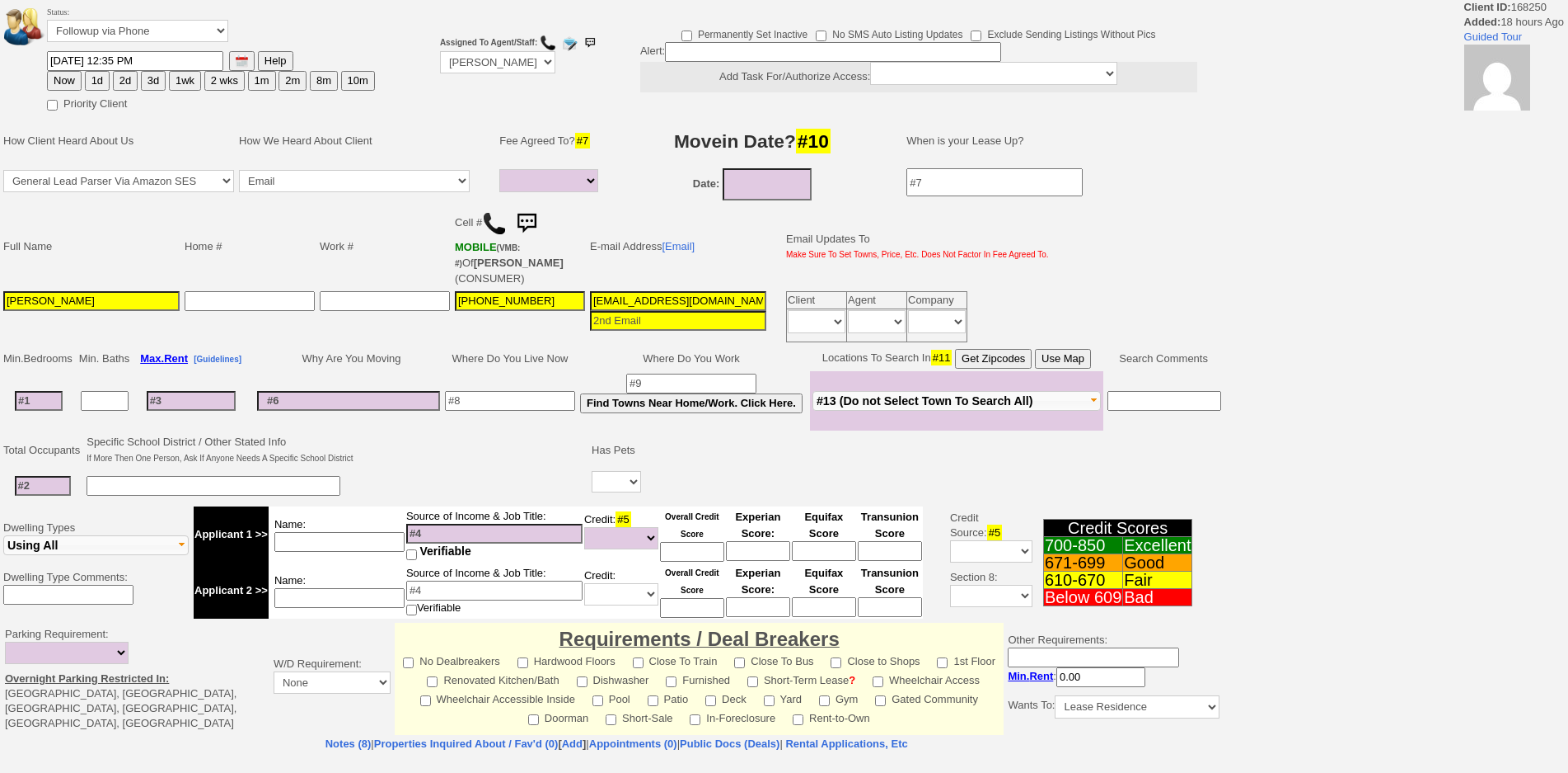
select select
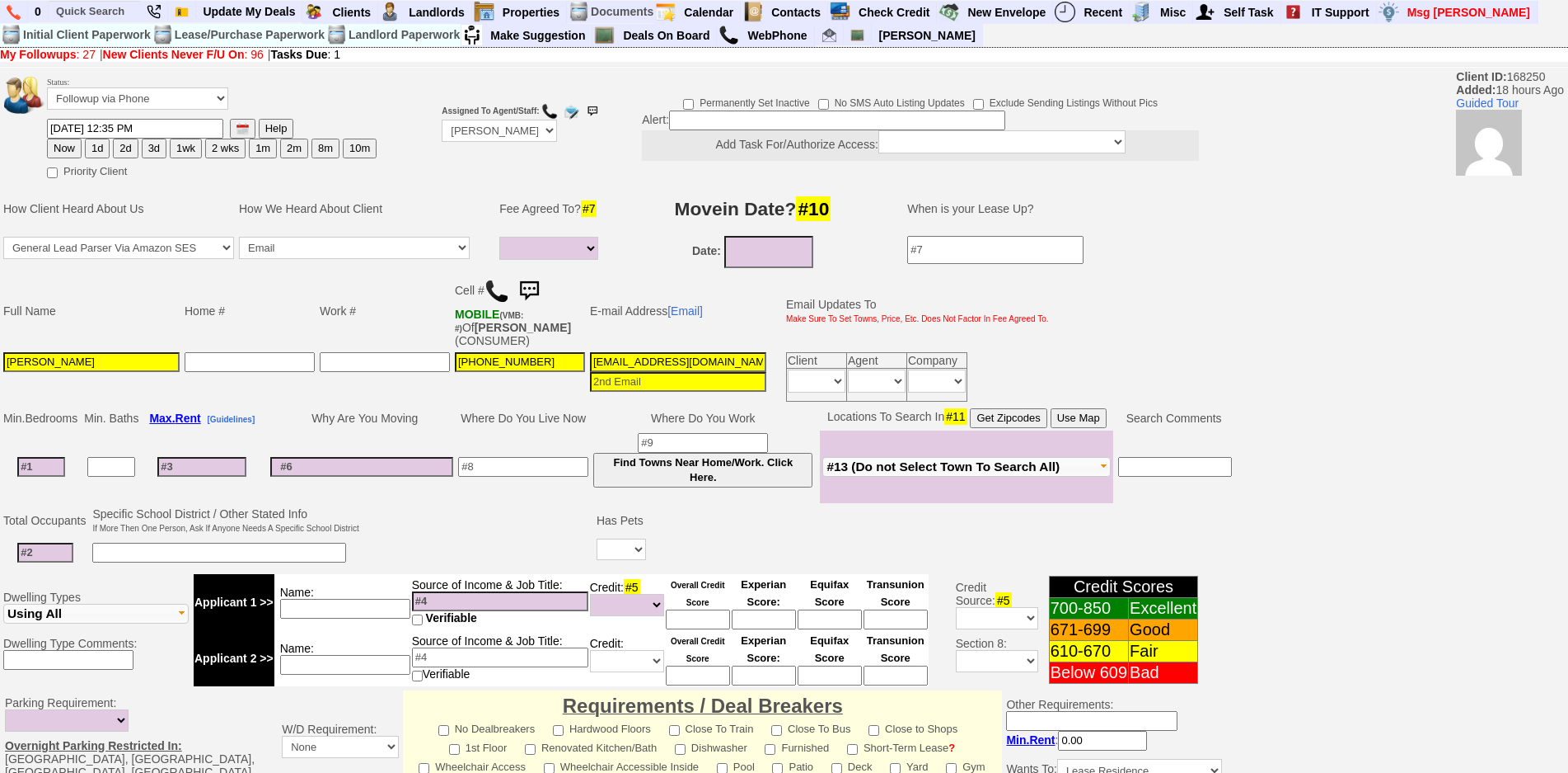
click at [538, 281] on img at bounding box center [529, 291] width 33 height 33
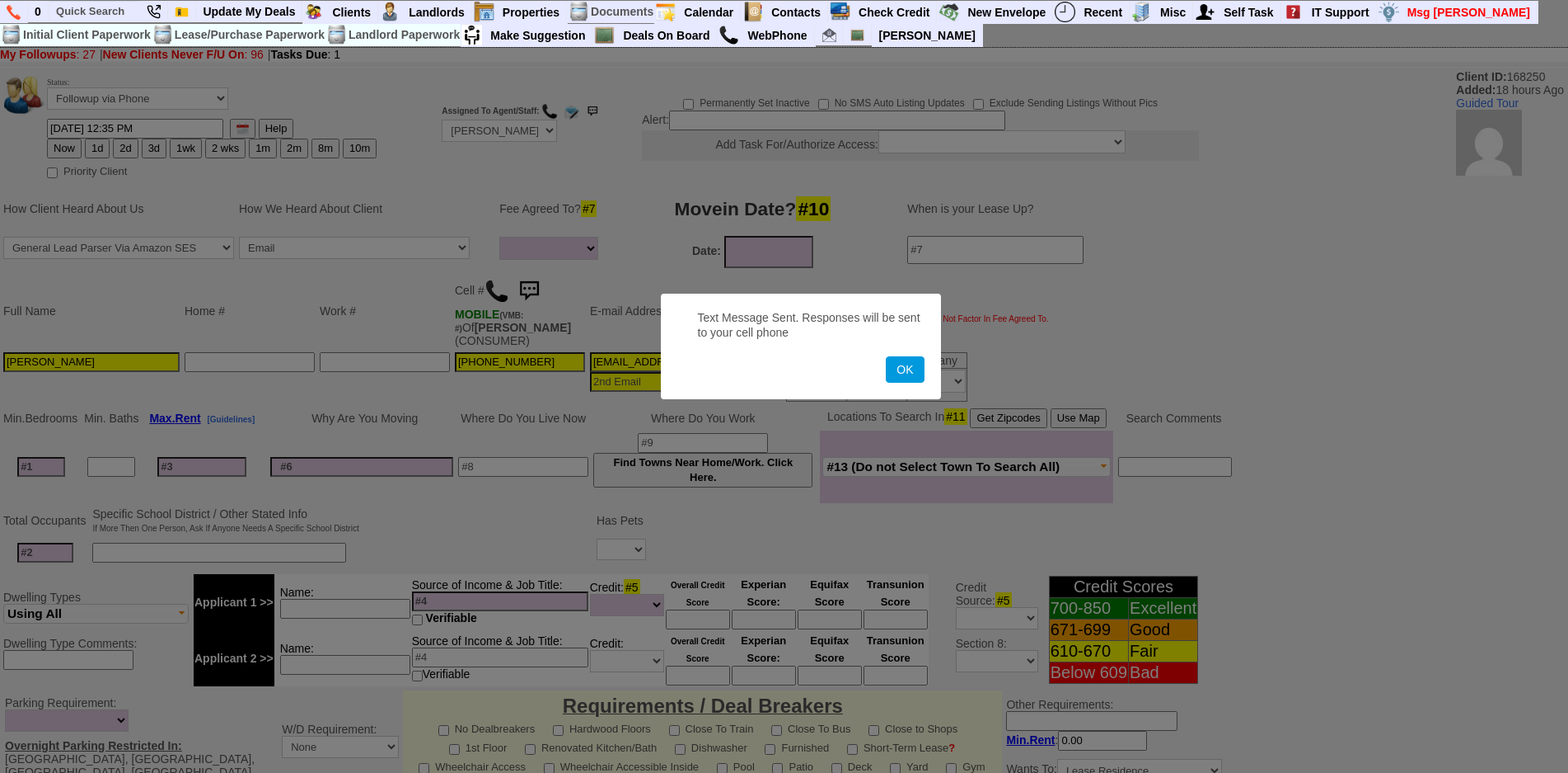
click at [886, 356] on button "OK" at bounding box center [905, 369] width 38 height 26
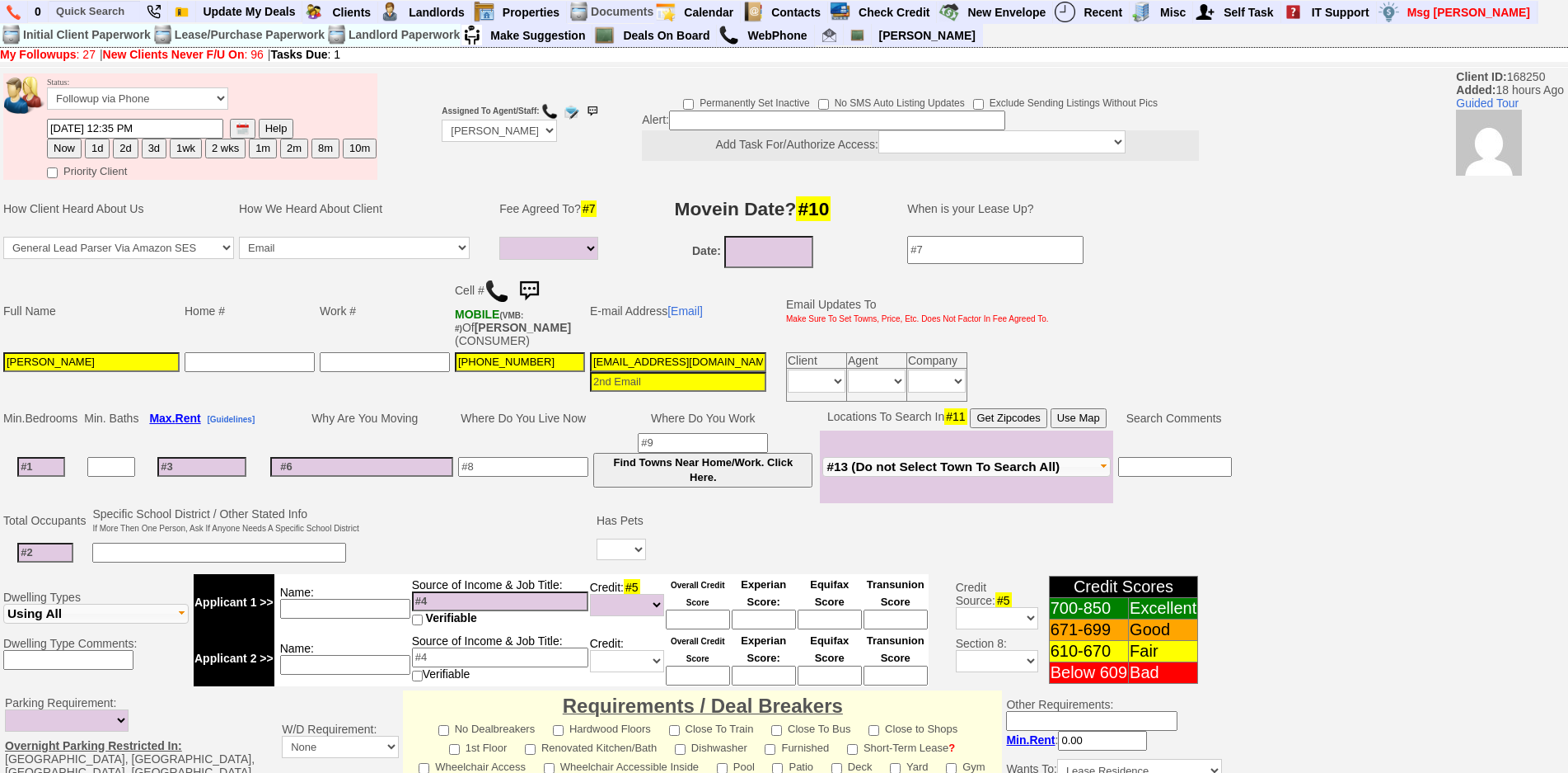
click at [194, 117] on td "Status: Followup via Phone Followup via Email Followup When Section 8 Property …" at bounding box center [212, 95] width 332 height 45
click at [184, 104] on select "Followup via Phone Followup via Email Followup When Section 8 Property Found De…" at bounding box center [138, 98] width 181 height 22
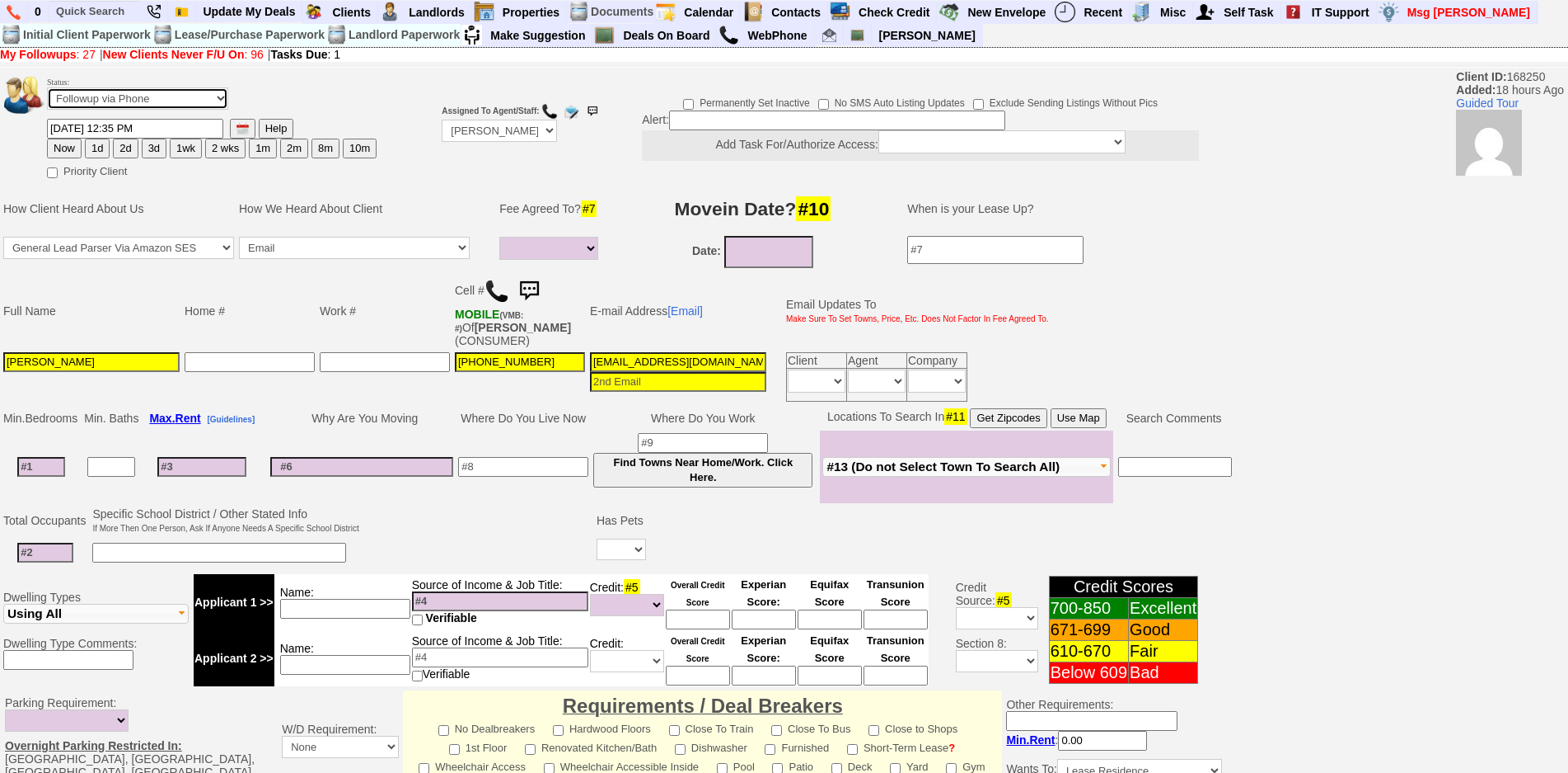
select select "Inactive"
click at [47, 88] on select "Followup via Phone Followup via Email Followup When Section 8 Property Found De…" at bounding box center [138, 98] width 181 height 22
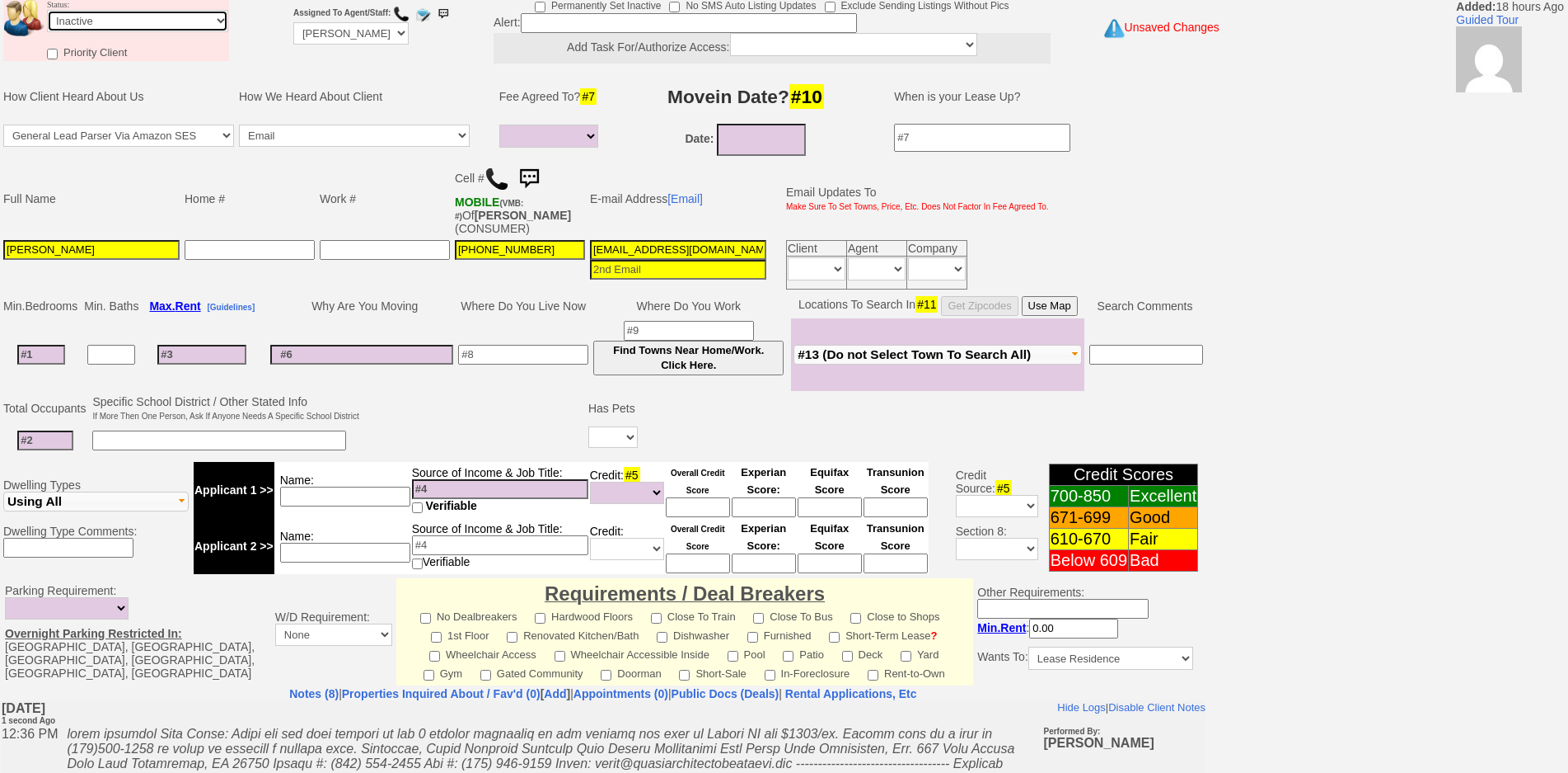
scroll to position [409, 0]
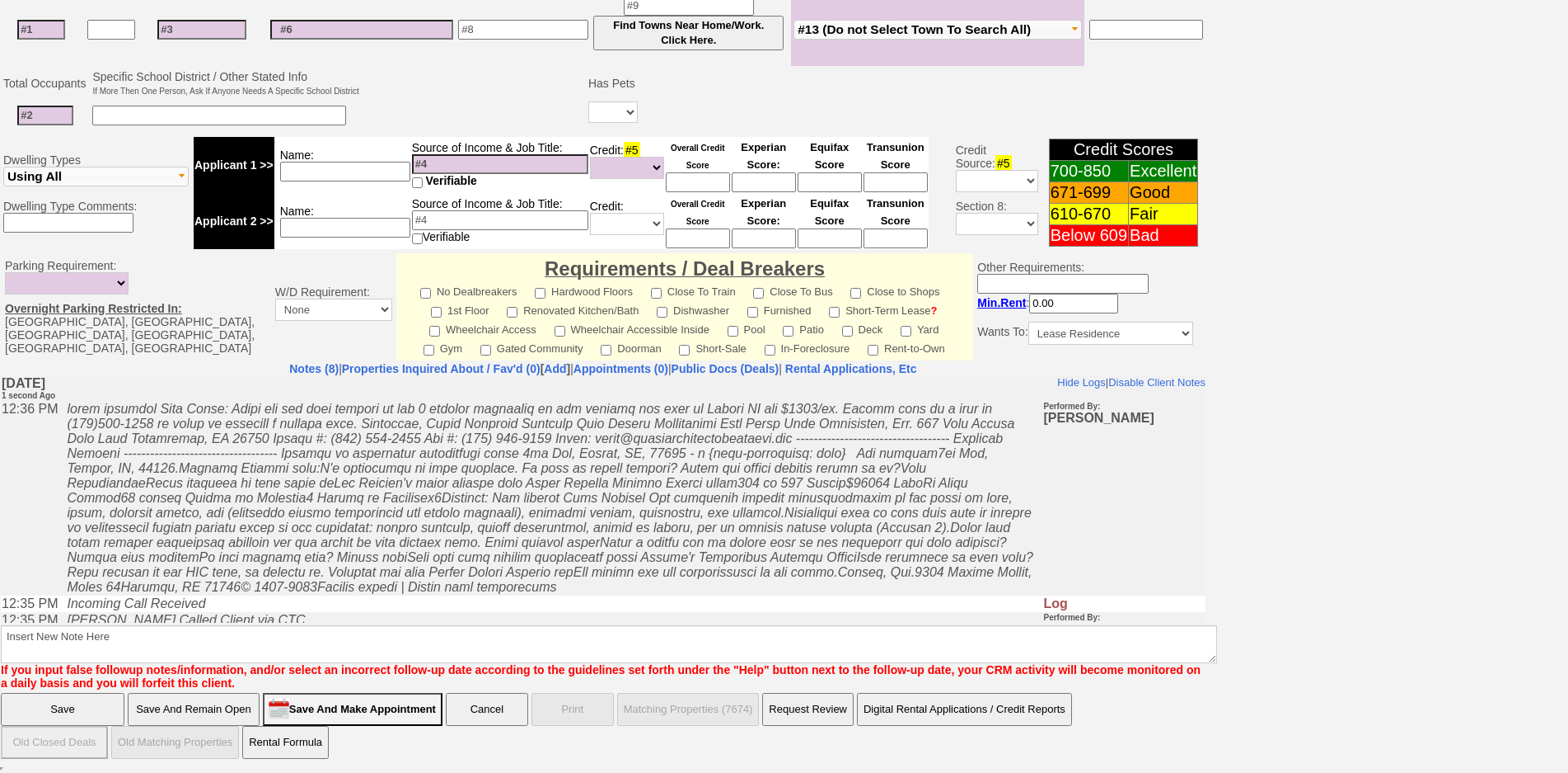
click at [382, 593] on icon at bounding box center [549, 497] width 967 height 192
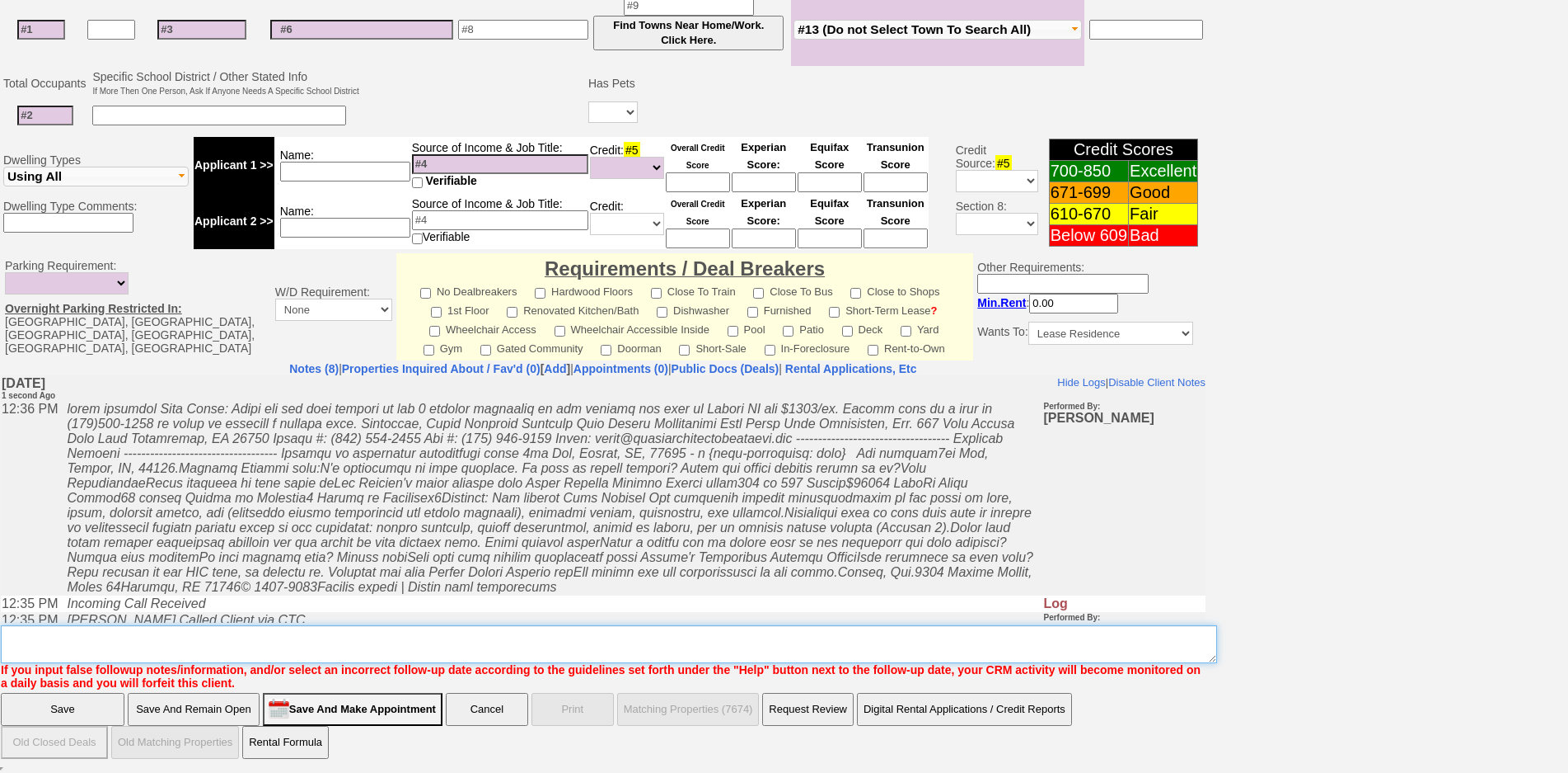
click at [400, 643] on textarea "Insert New Note Here" at bounding box center [609, 644] width 1216 height 38
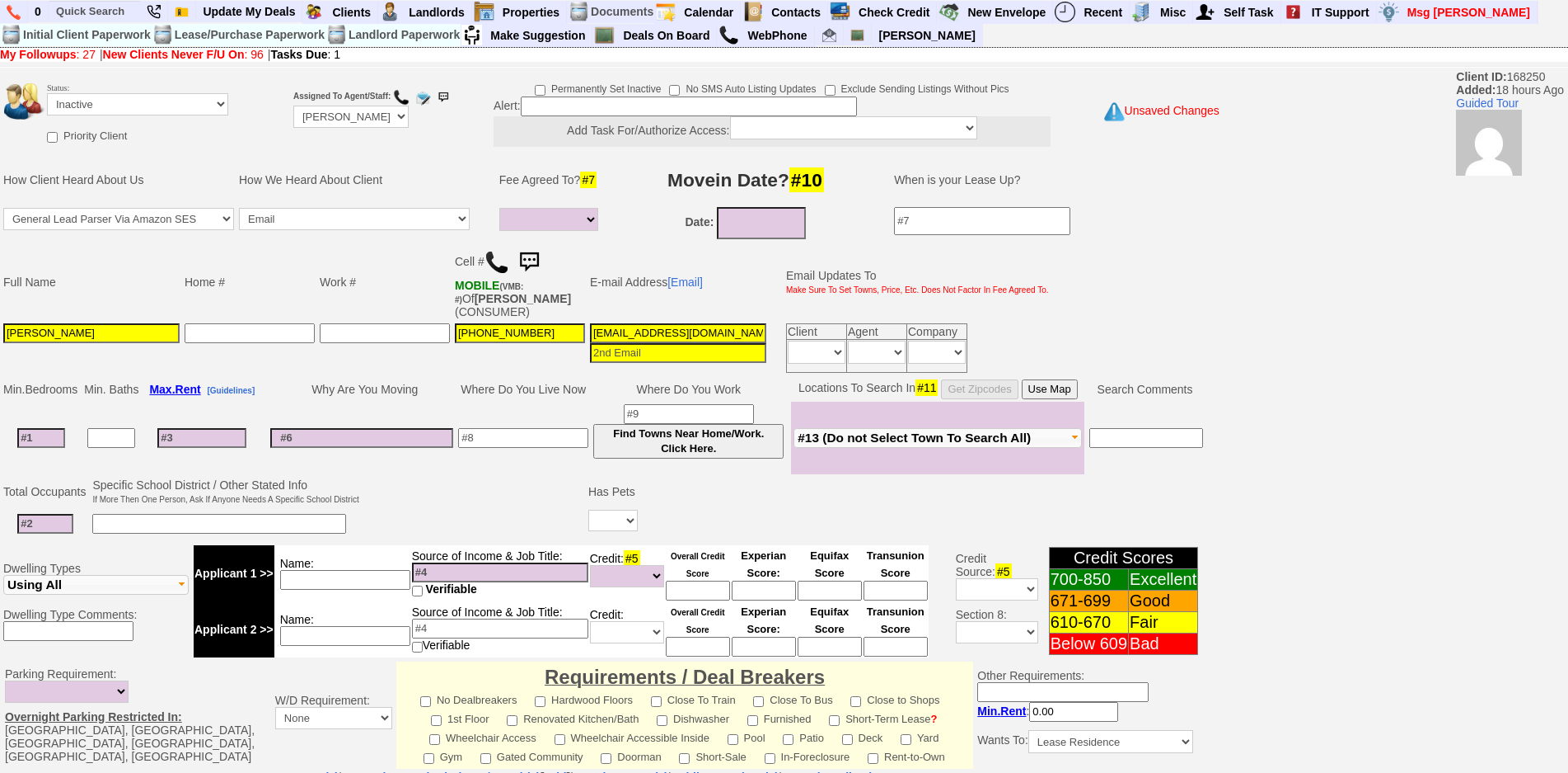
type textarea "called client lm sent txt and email ia until response"
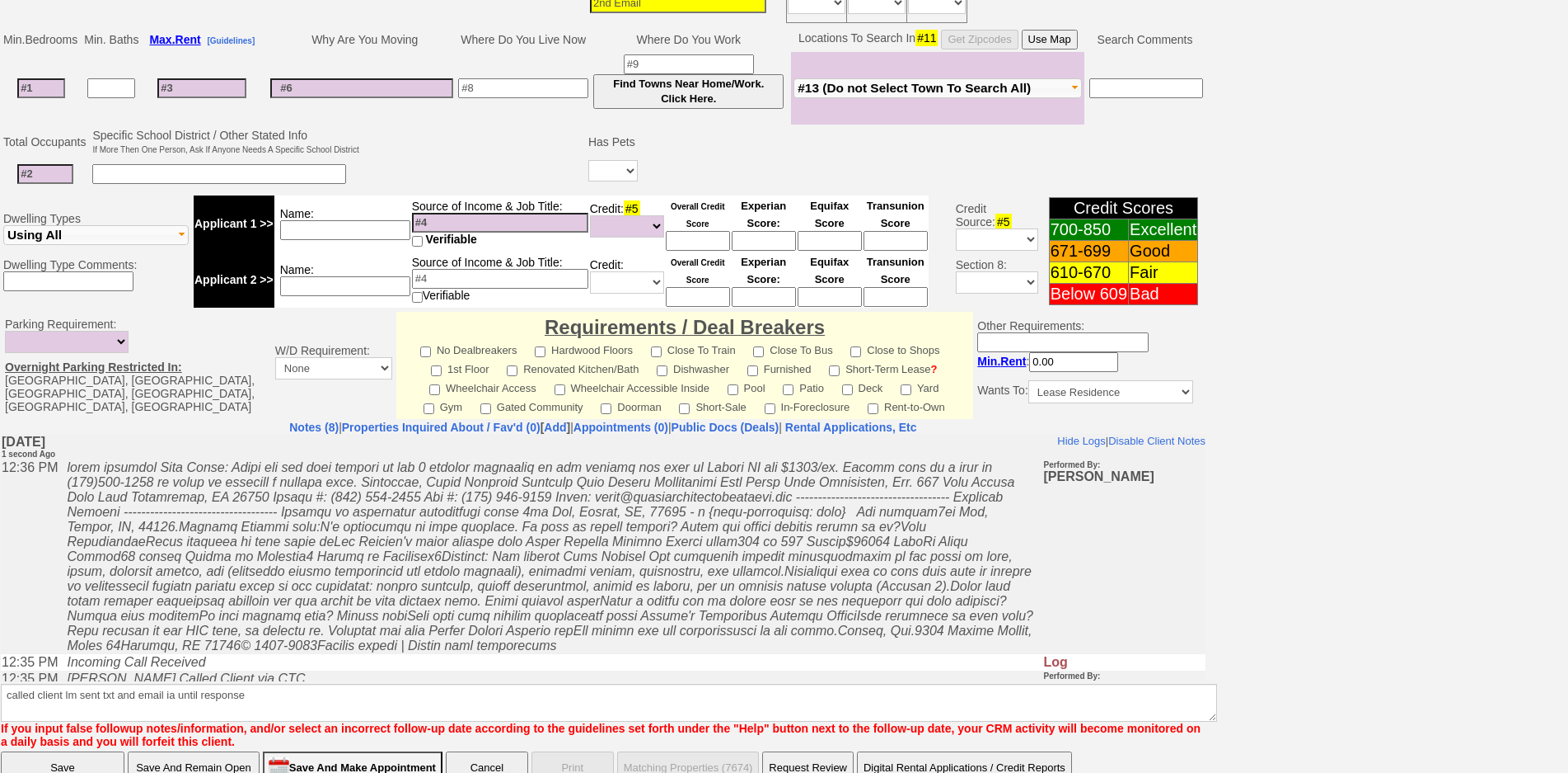
click input "Save" at bounding box center [63, 768] width 124 height 33
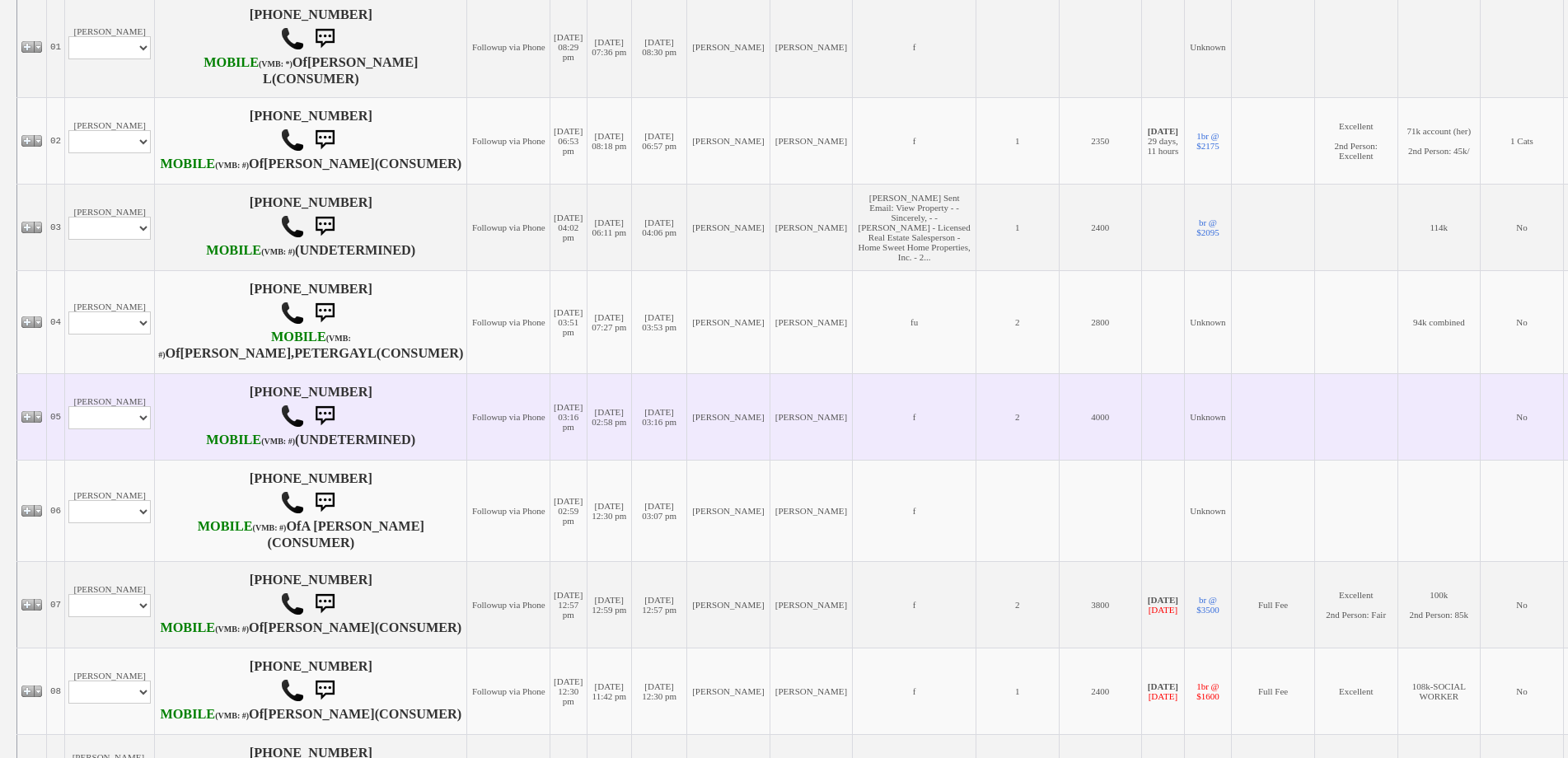
scroll to position [412, 0]
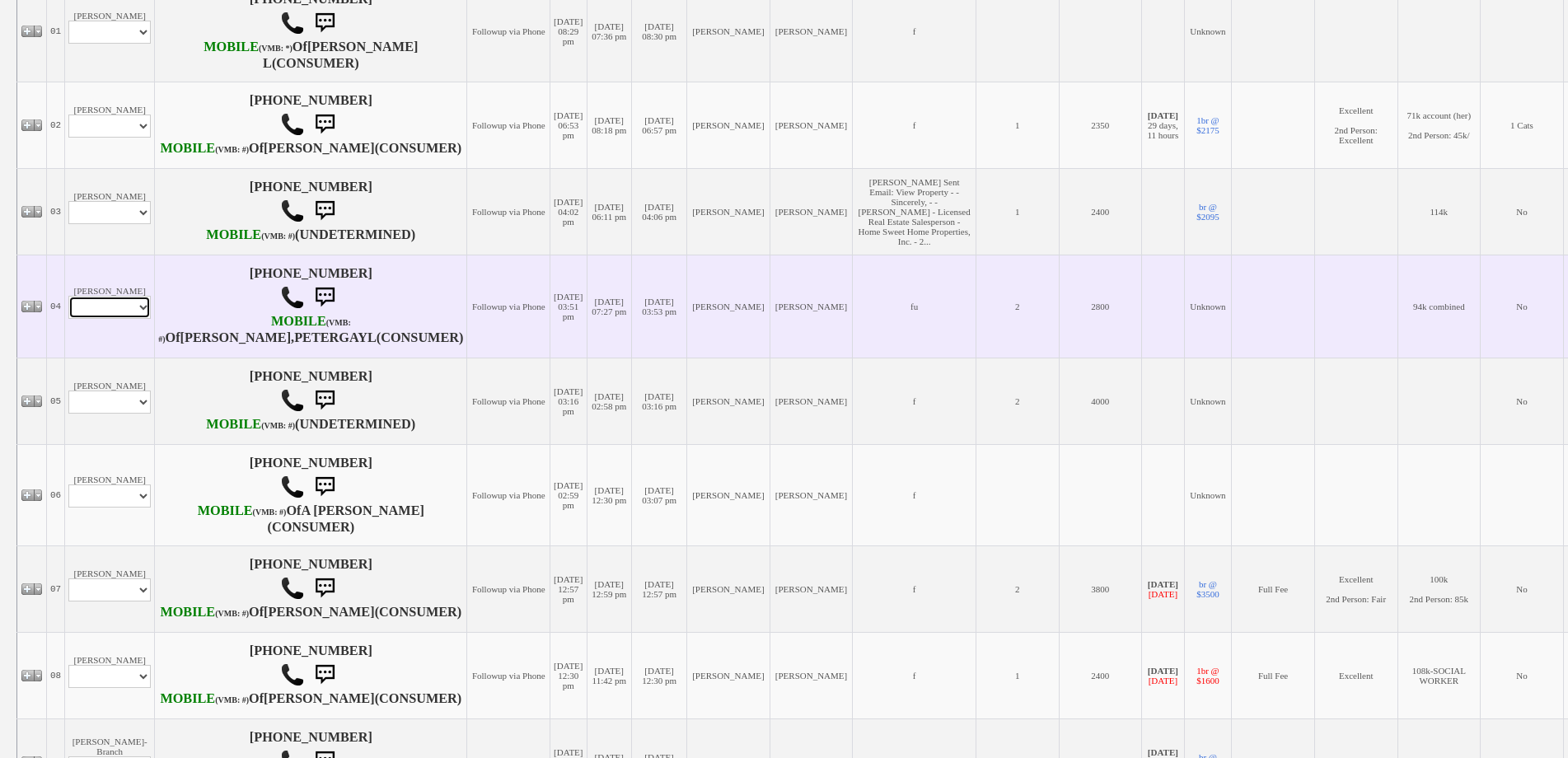
click at [131, 319] on select "Profile Edit Print Email Externally (Will Not Be Tracked In CRM) Closed Deals" at bounding box center [109, 307] width 82 height 23
select select "ChangeURL,/crm/custom/edit_client_form.php?redirect=%2Fcrm%2Fclients.php&id=168…"
click at [68, 319] on select "Profile Edit Print Email Externally (Will Not Be Tracked In CRM) Closed Deals" at bounding box center [109, 307] width 82 height 23
select select
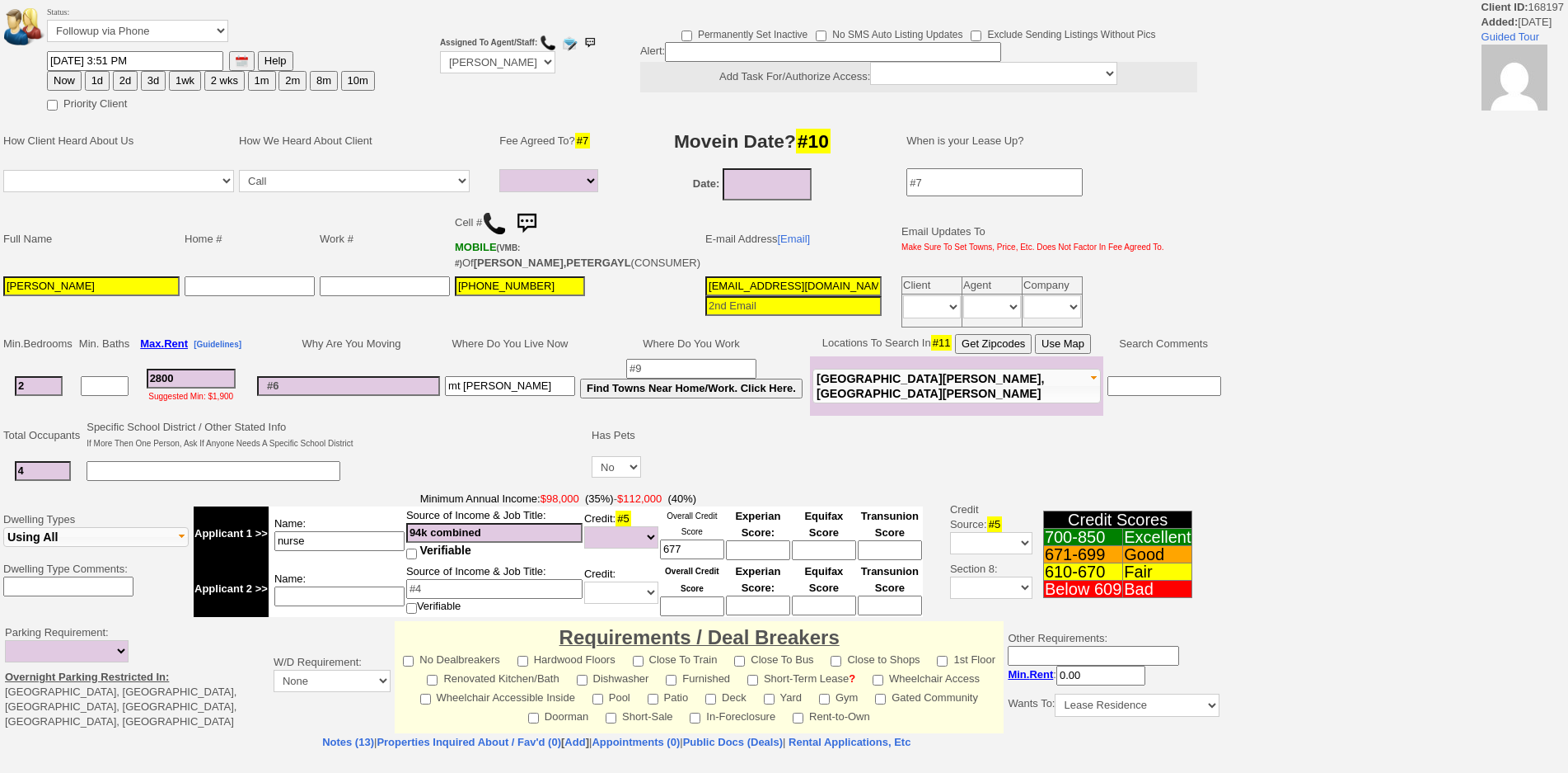
select select
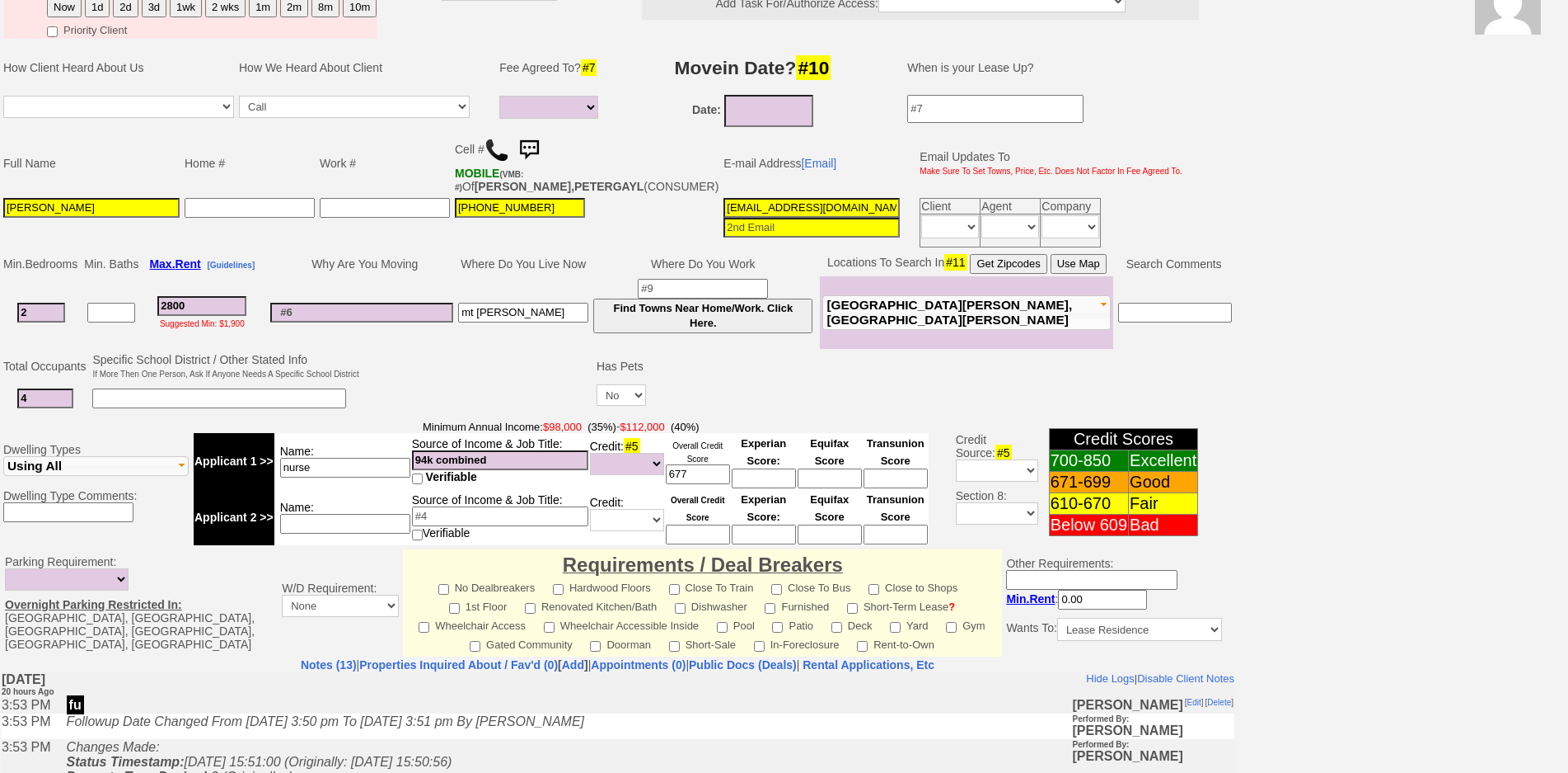
scroll to position [209, 0]
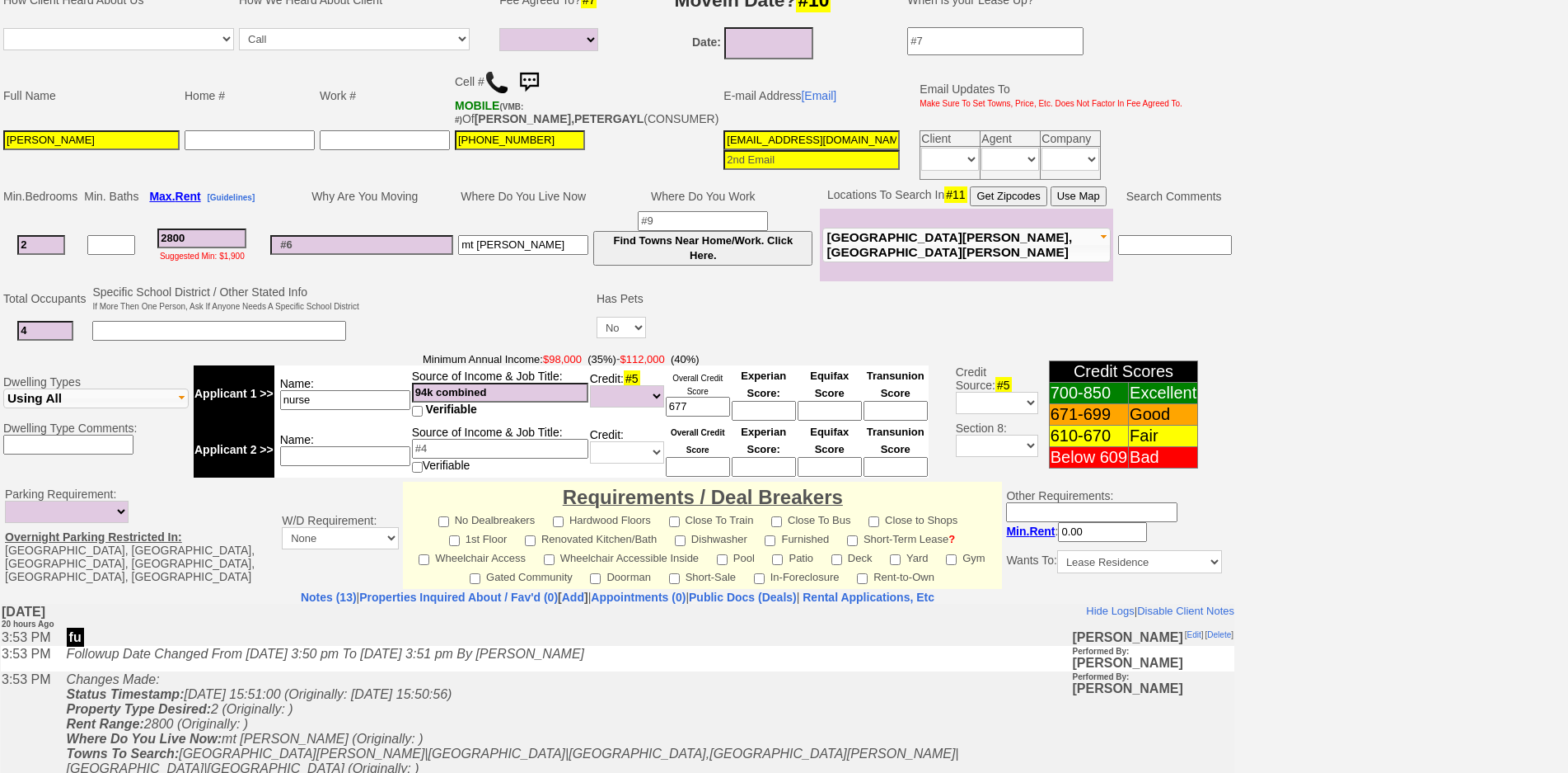
click at [412, 321] on td at bounding box center [477, 314] width 232 height 65
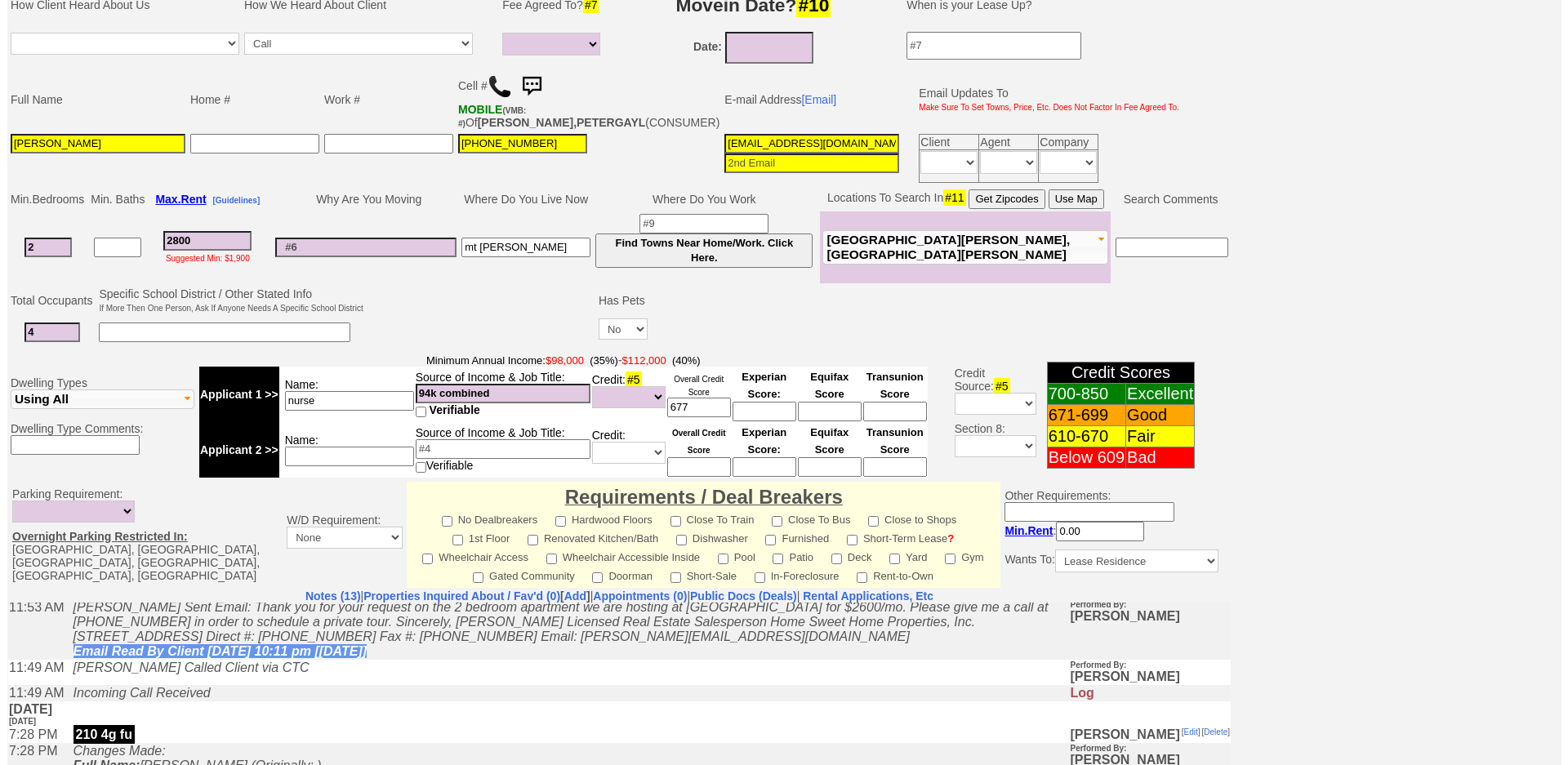
scroll to position [447, 0]
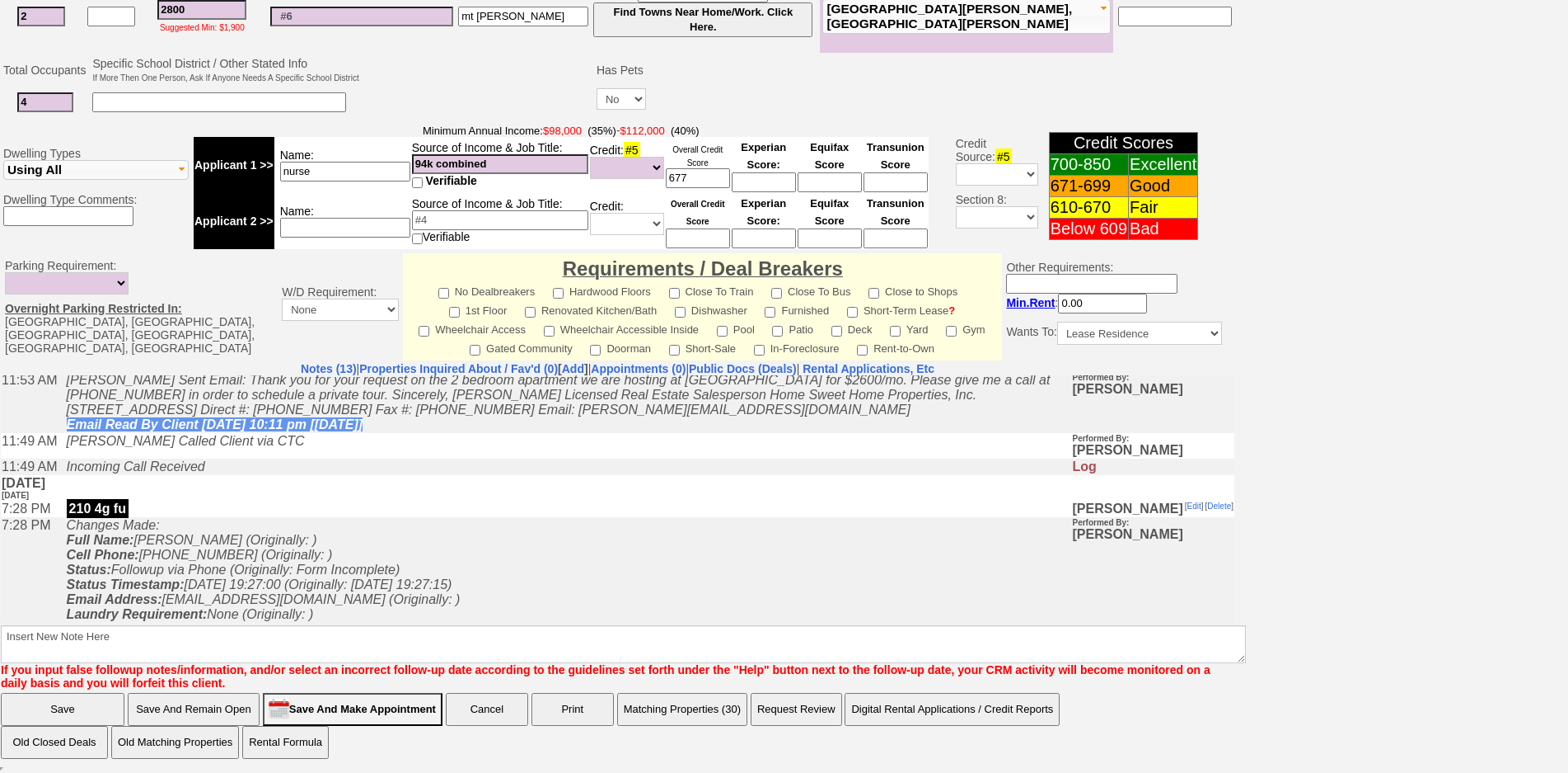
click at [708, 695] on button "Matching Properties (30)" at bounding box center [682, 709] width 130 height 33
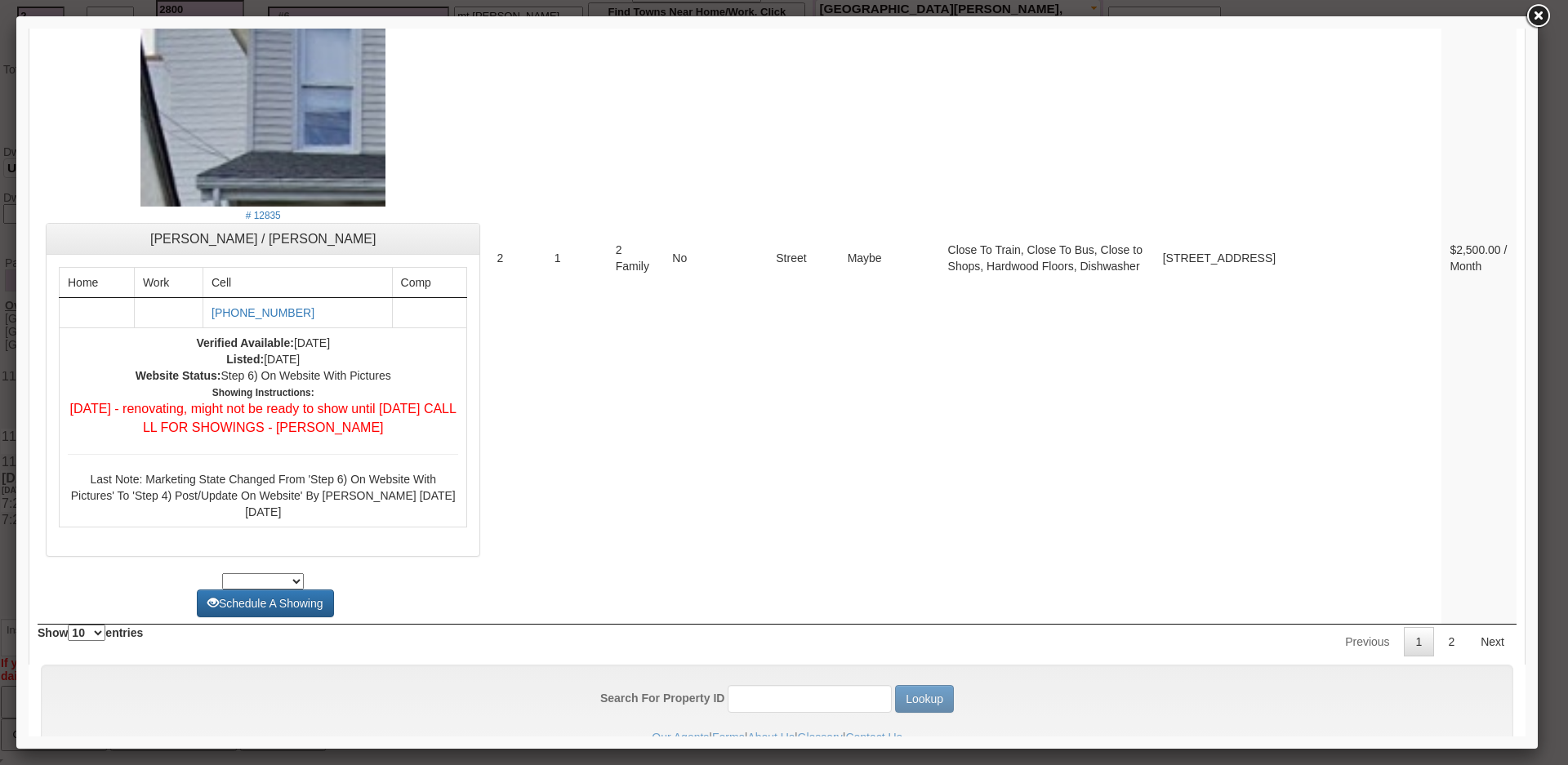
scroll to position [6532, 0]
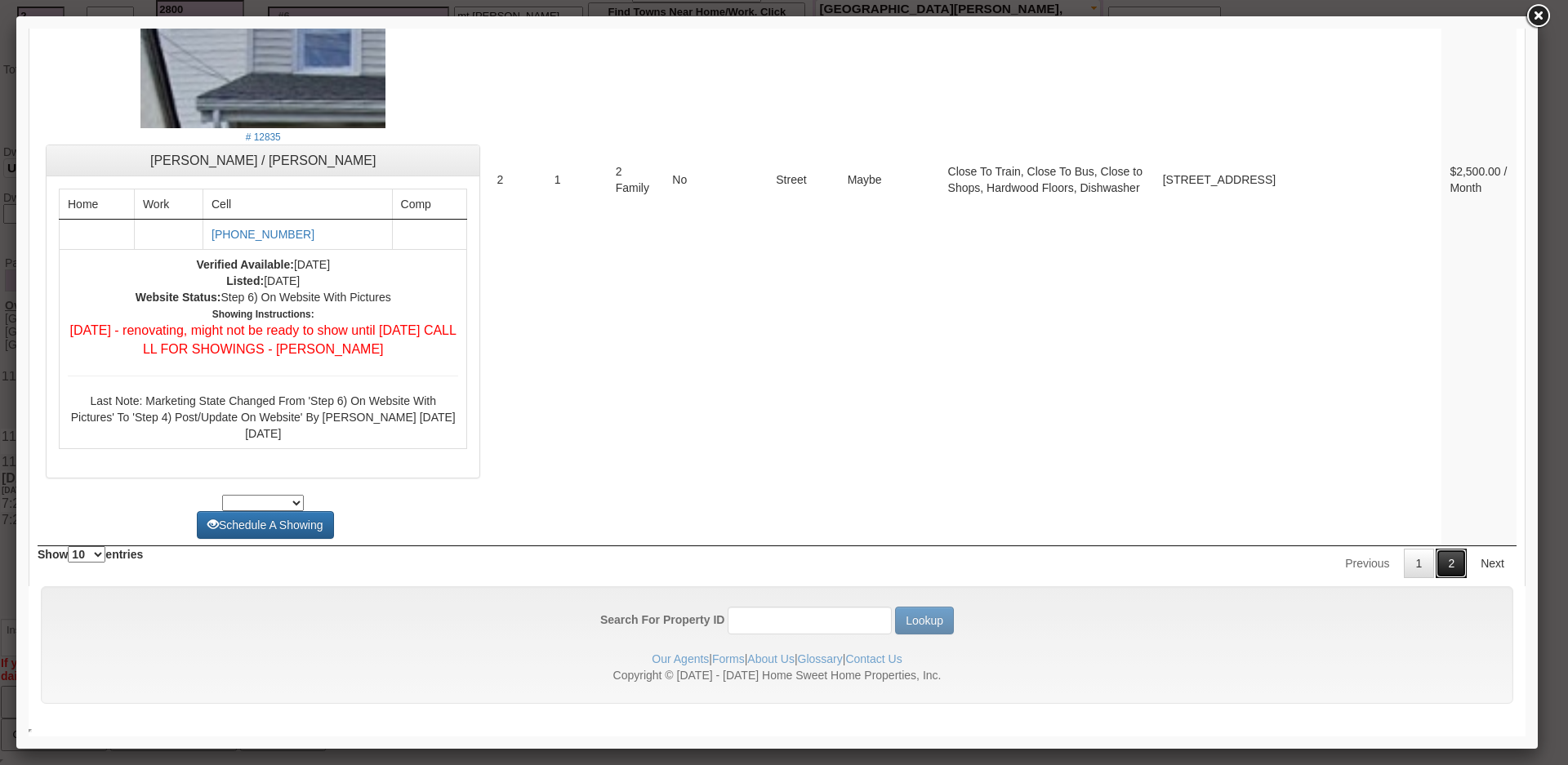
click at [1435, 576] on link "2" at bounding box center [1451, 563] width 31 height 30
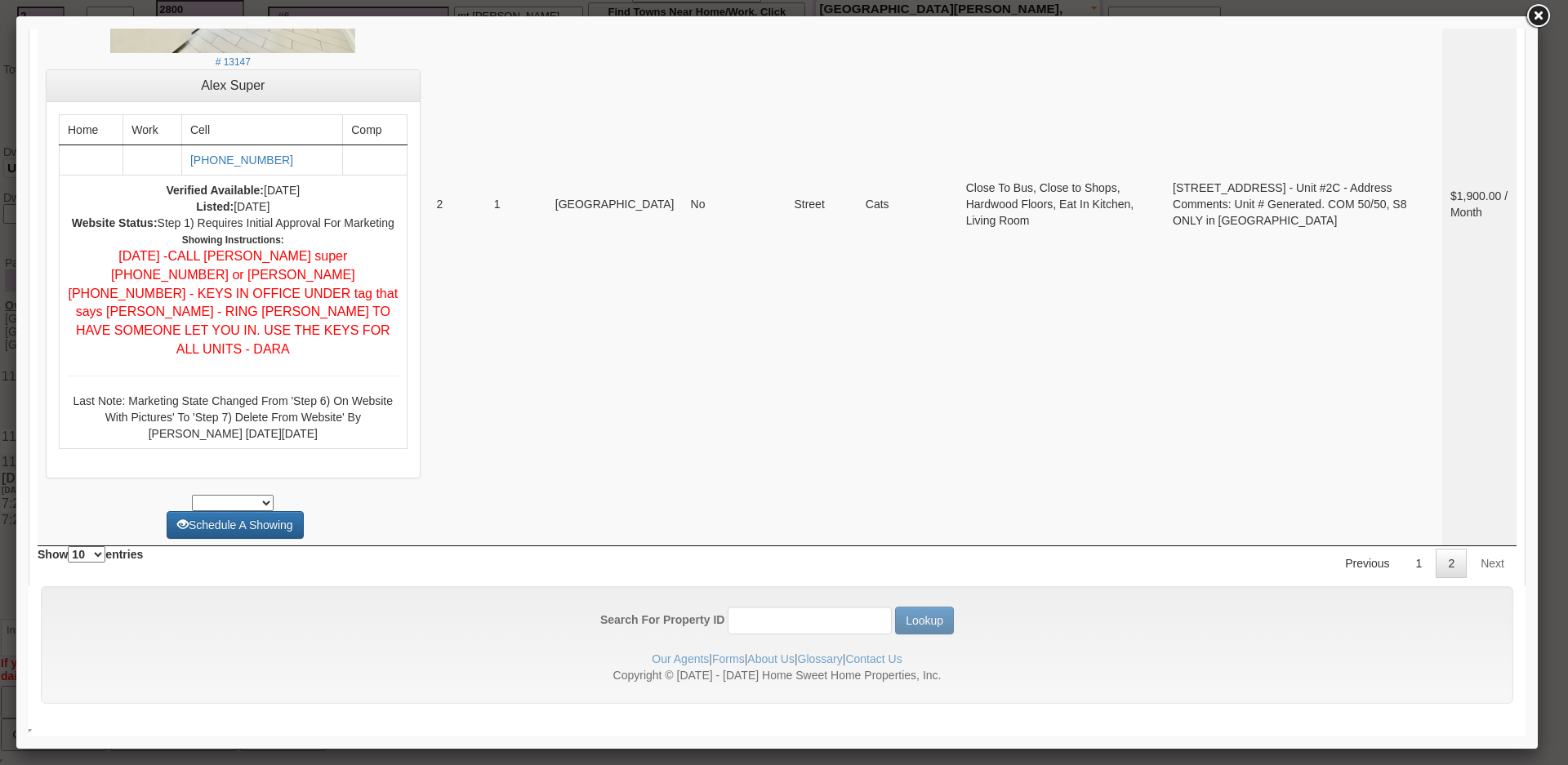
scroll to position [4259, 0]
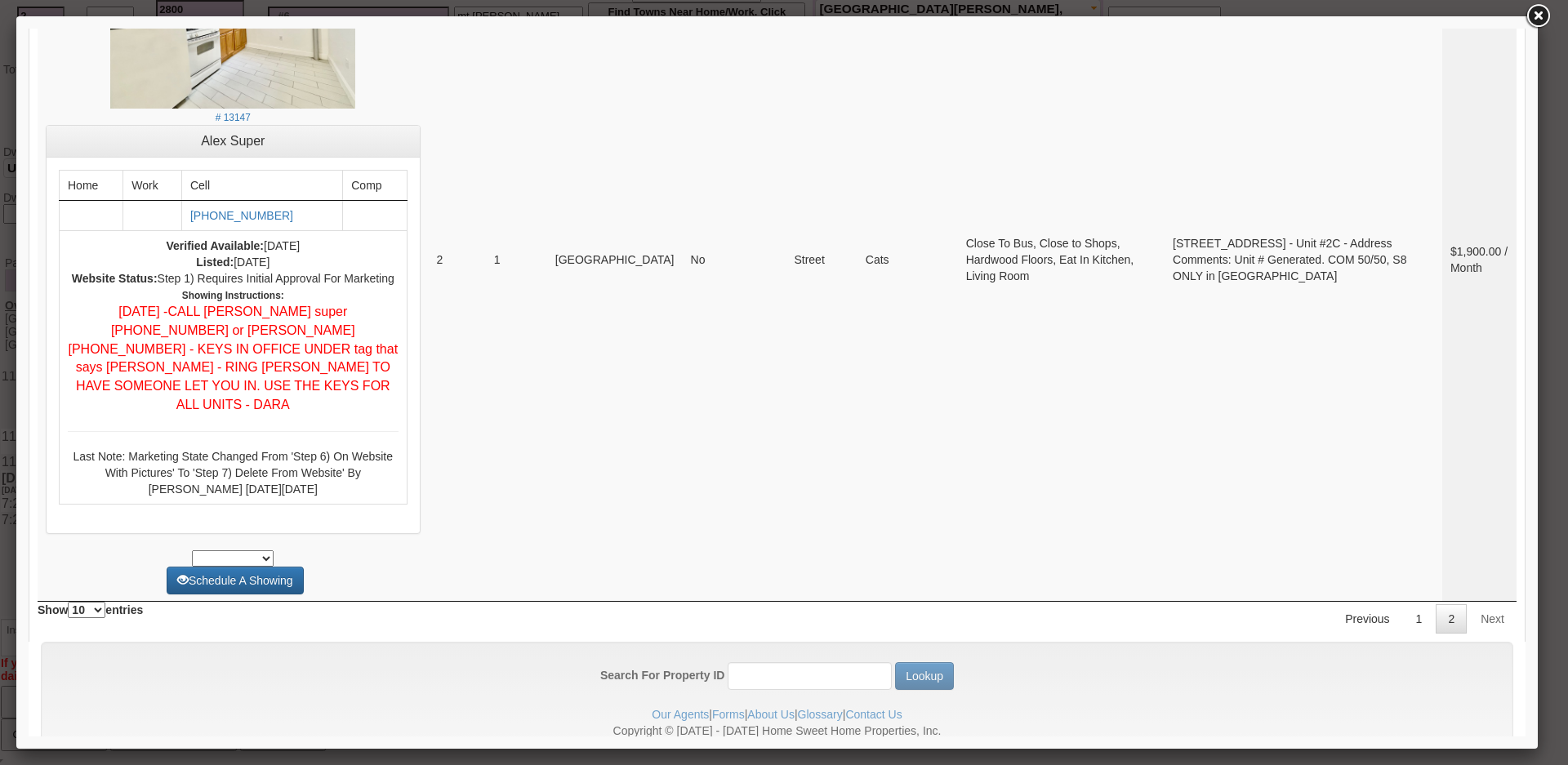
drag, startPoint x: 1555, startPoint y: 728, endPoint x: 1519, endPoint y: 502, distance: 228.8
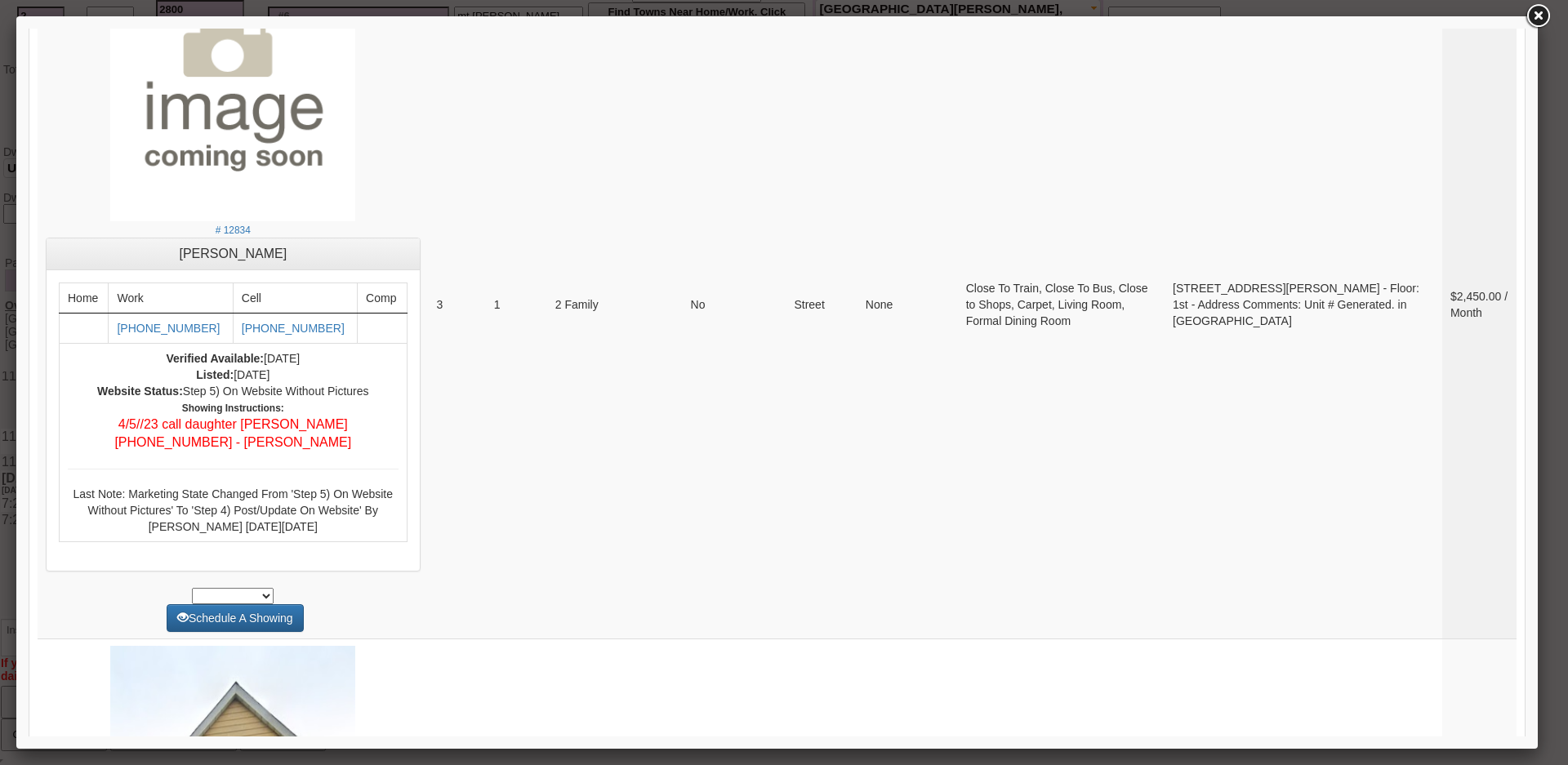
scroll to position [0, 0]
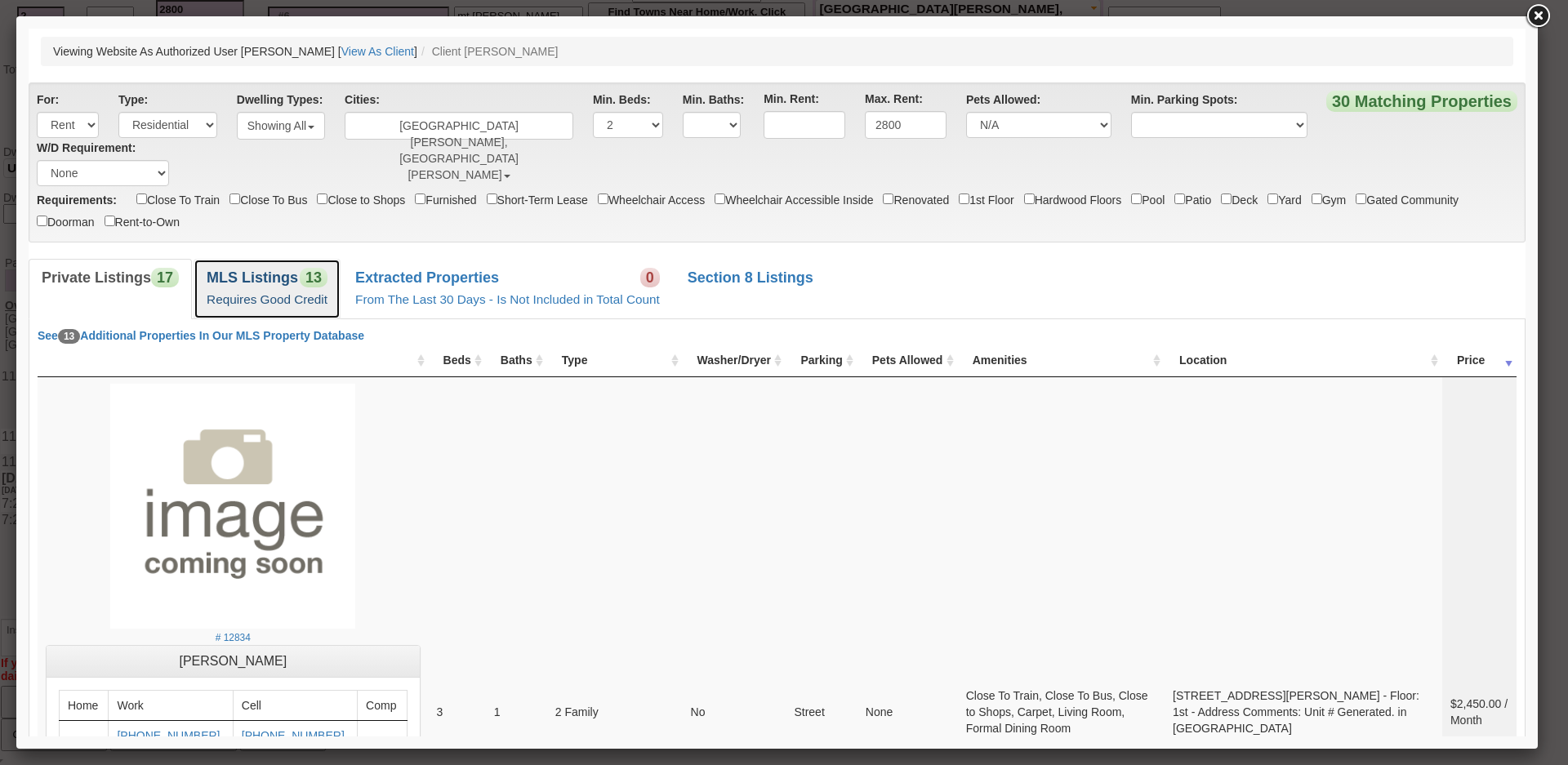
click at [218, 275] on b "MLS Listings" at bounding box center [252, 277] width 91 height 16
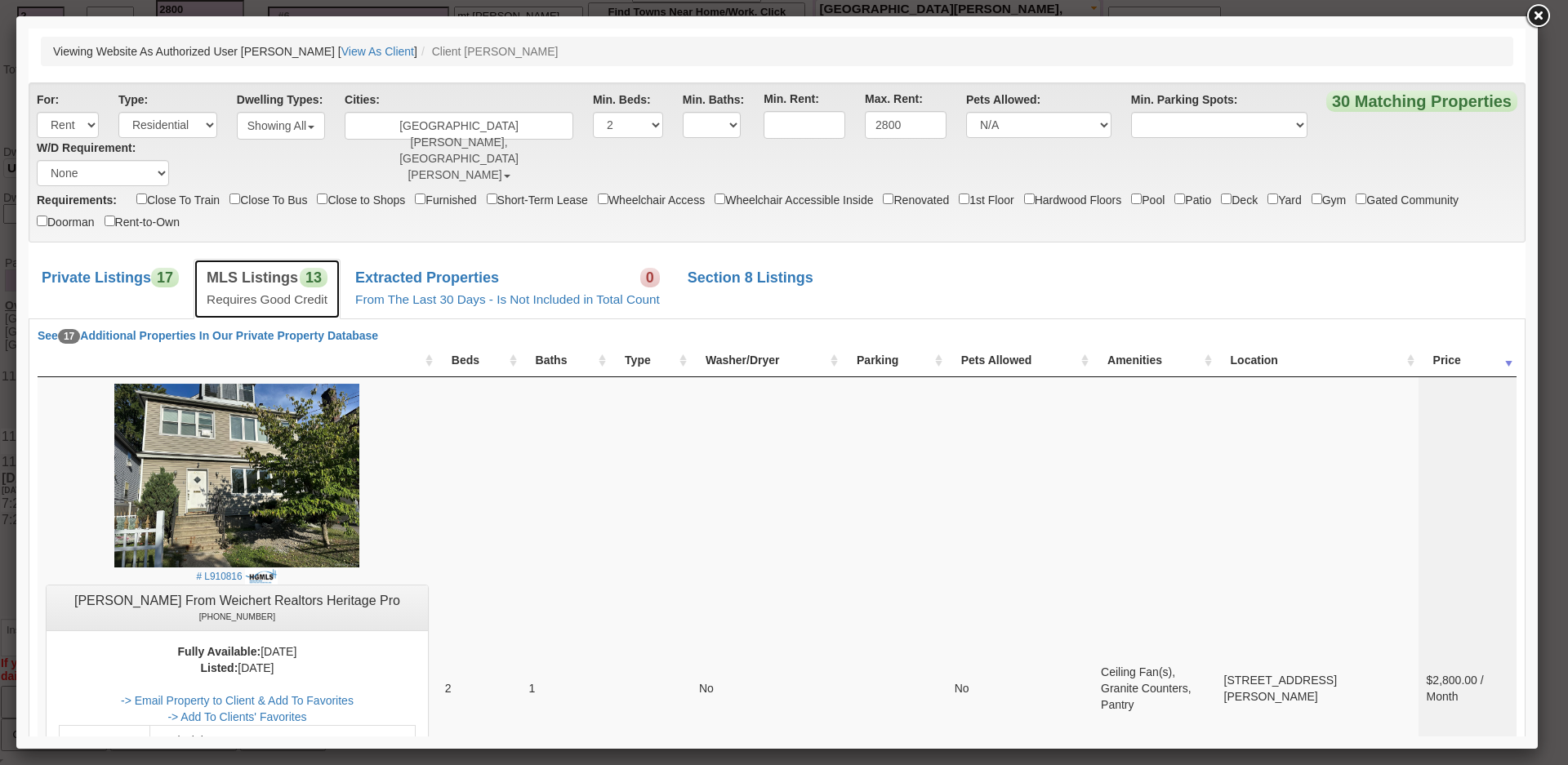
scroll to position [490, 0]
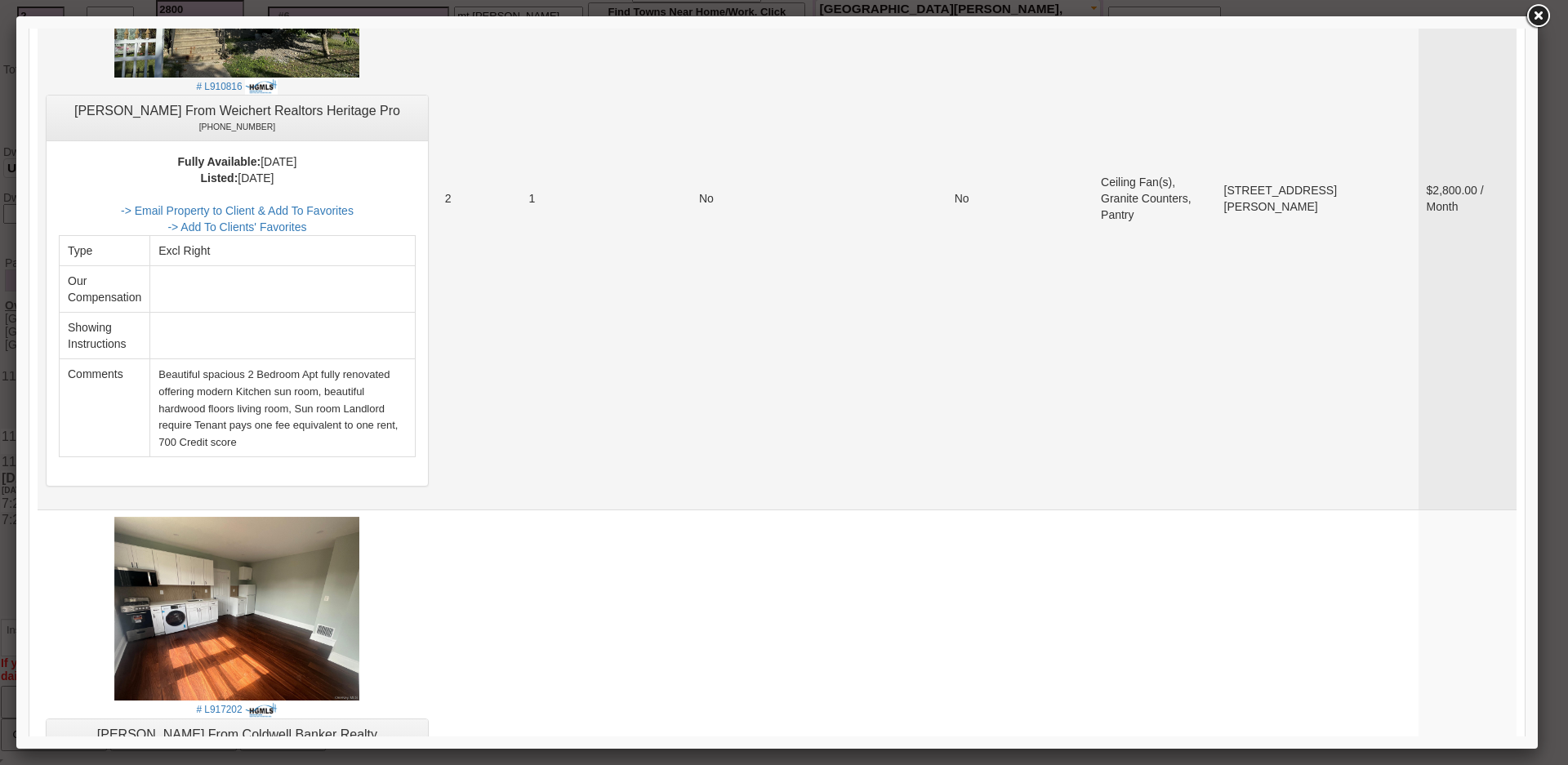
click at [611, 492] on td "1" at bounding box center [565, 198] width 89 height 622
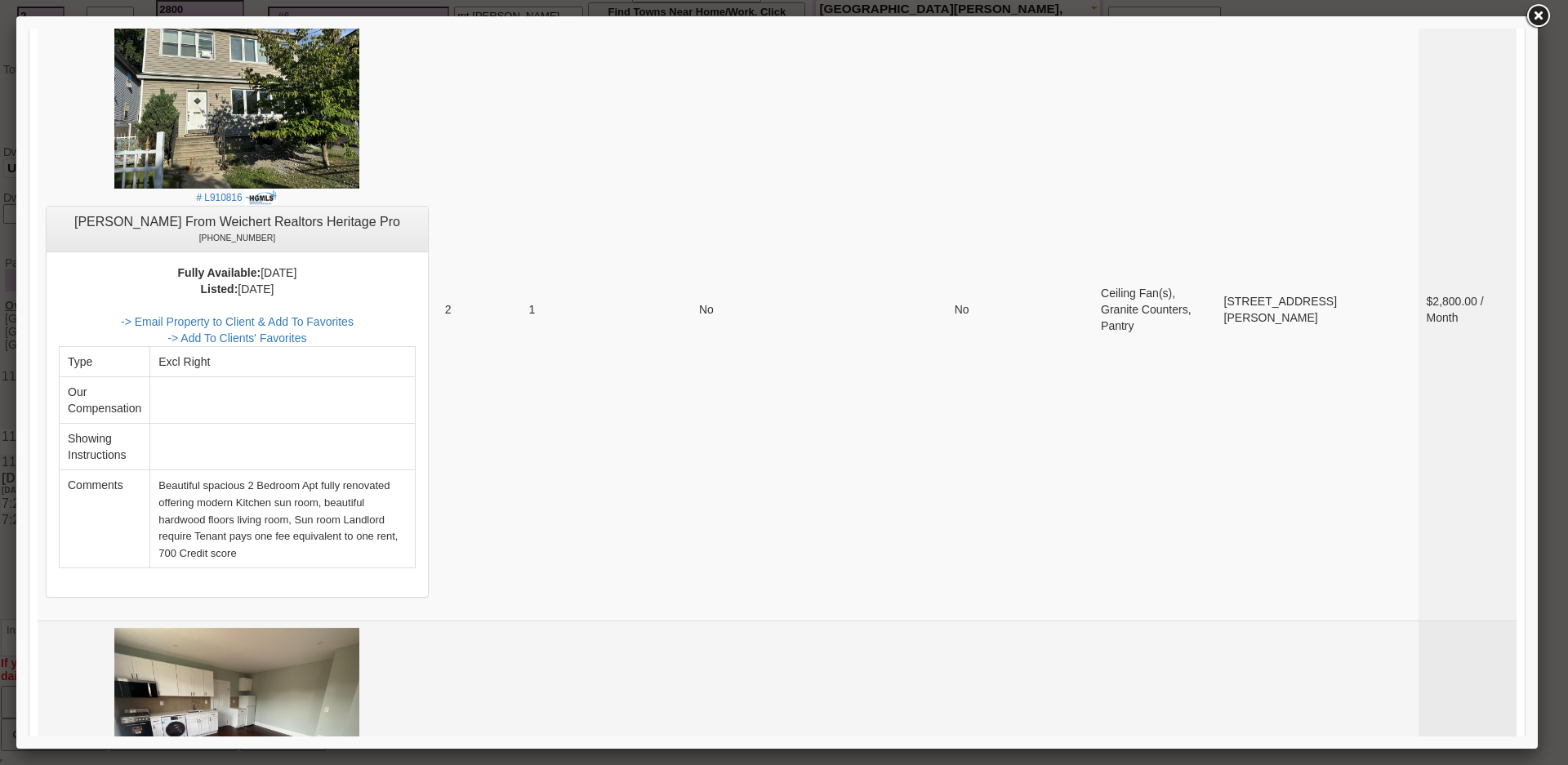
scroll to position [327, 0]
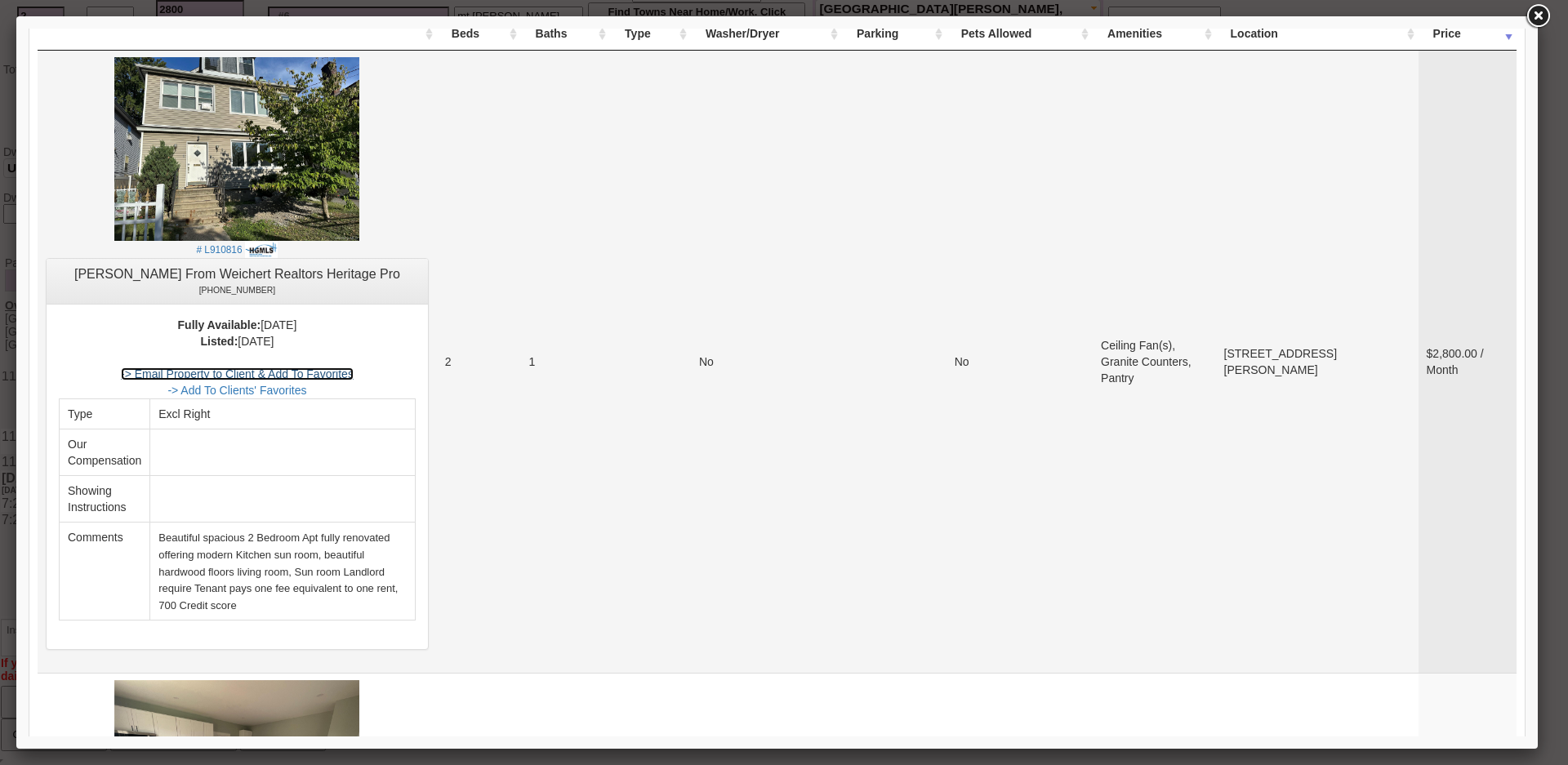
click at [338, 376] on link "-> Email Property to Client & Add To Favorites" at bounding box center [237, 373] width 233 height 13
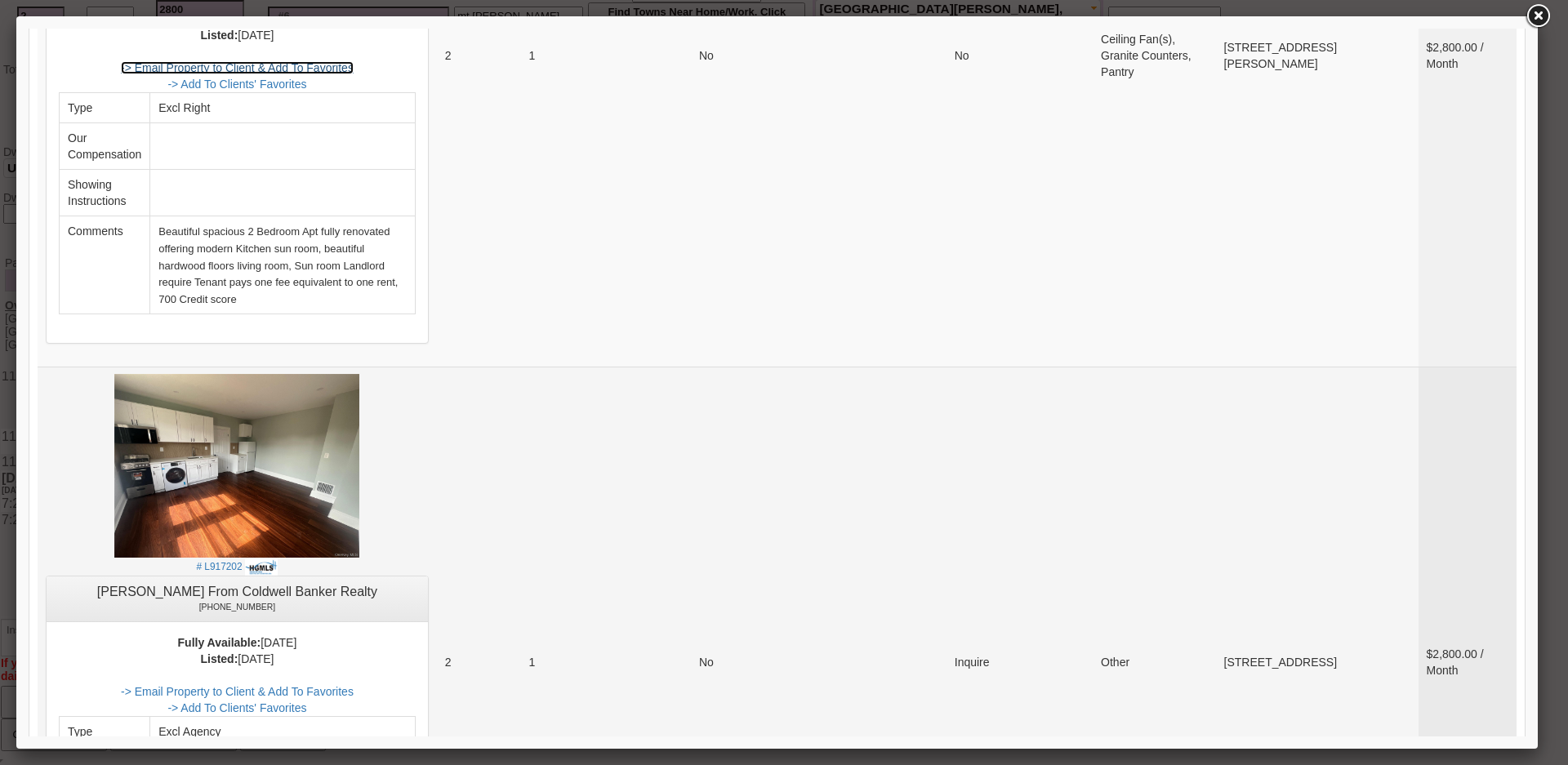
scroll to position [816, 0]
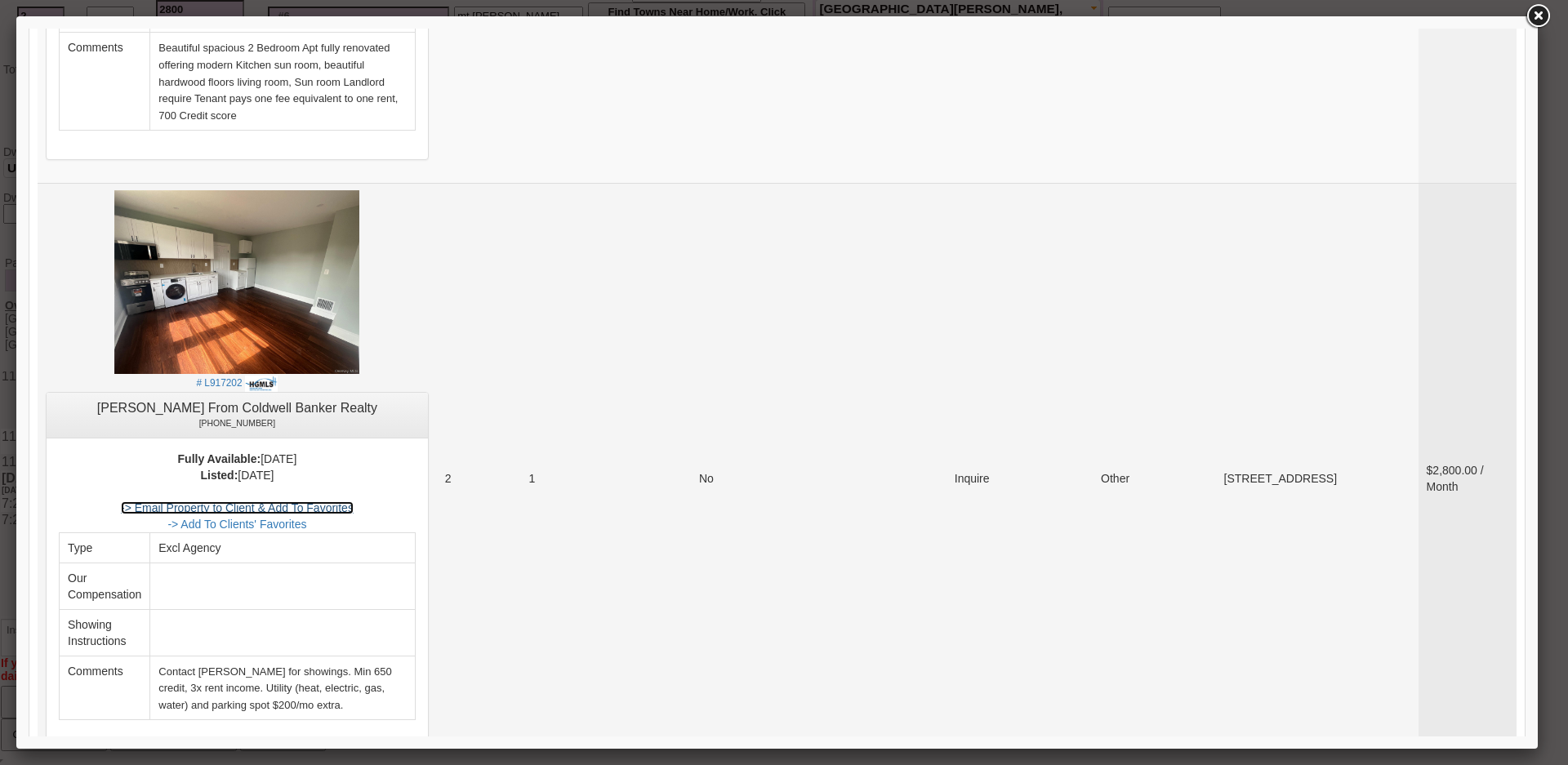
click at [354, 501] on link "-> Email Property to Client & Add To Favorites" at bounding box center [237, 507] width 233 height 13
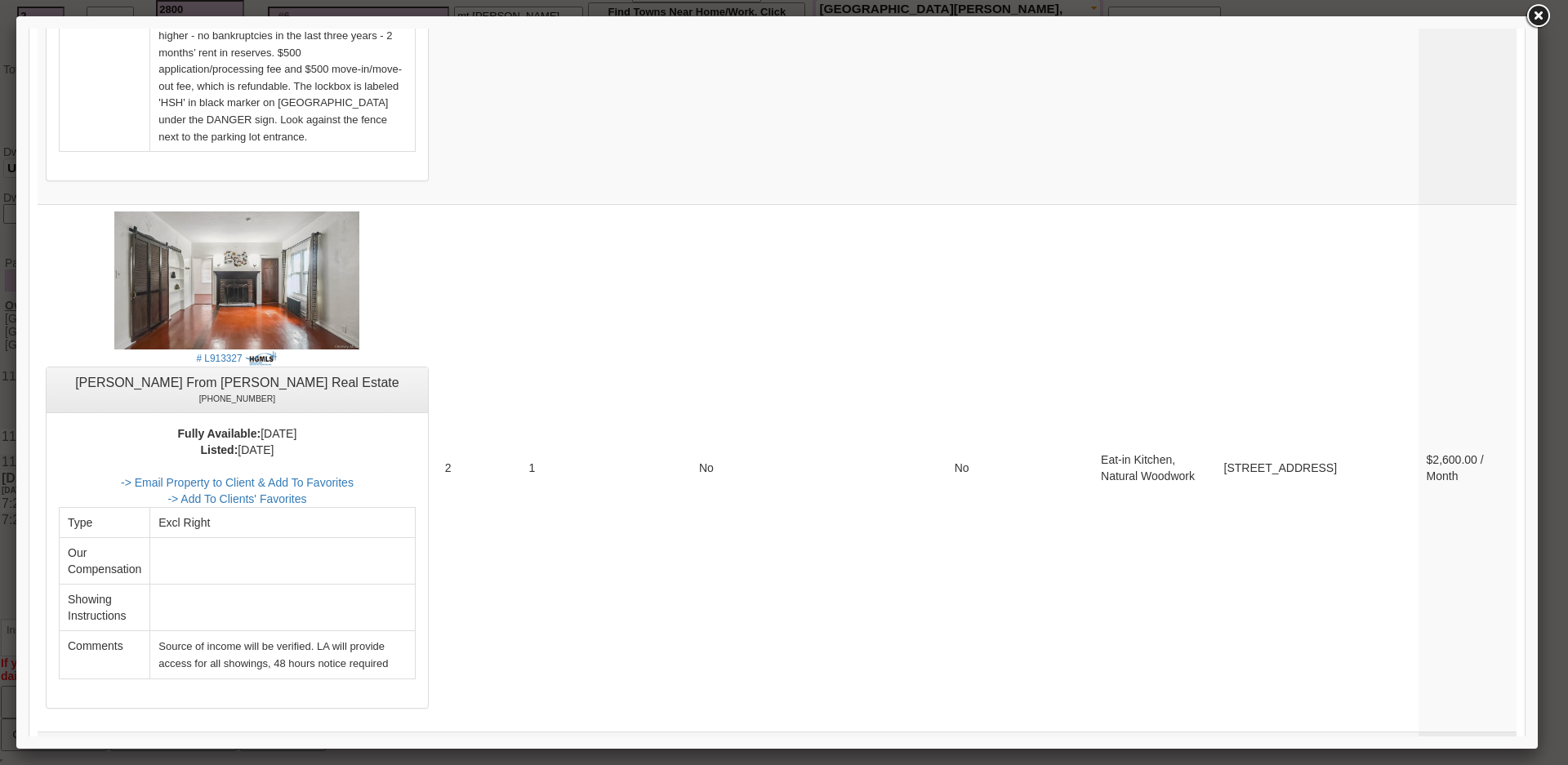
scroll to position [3433, 0]
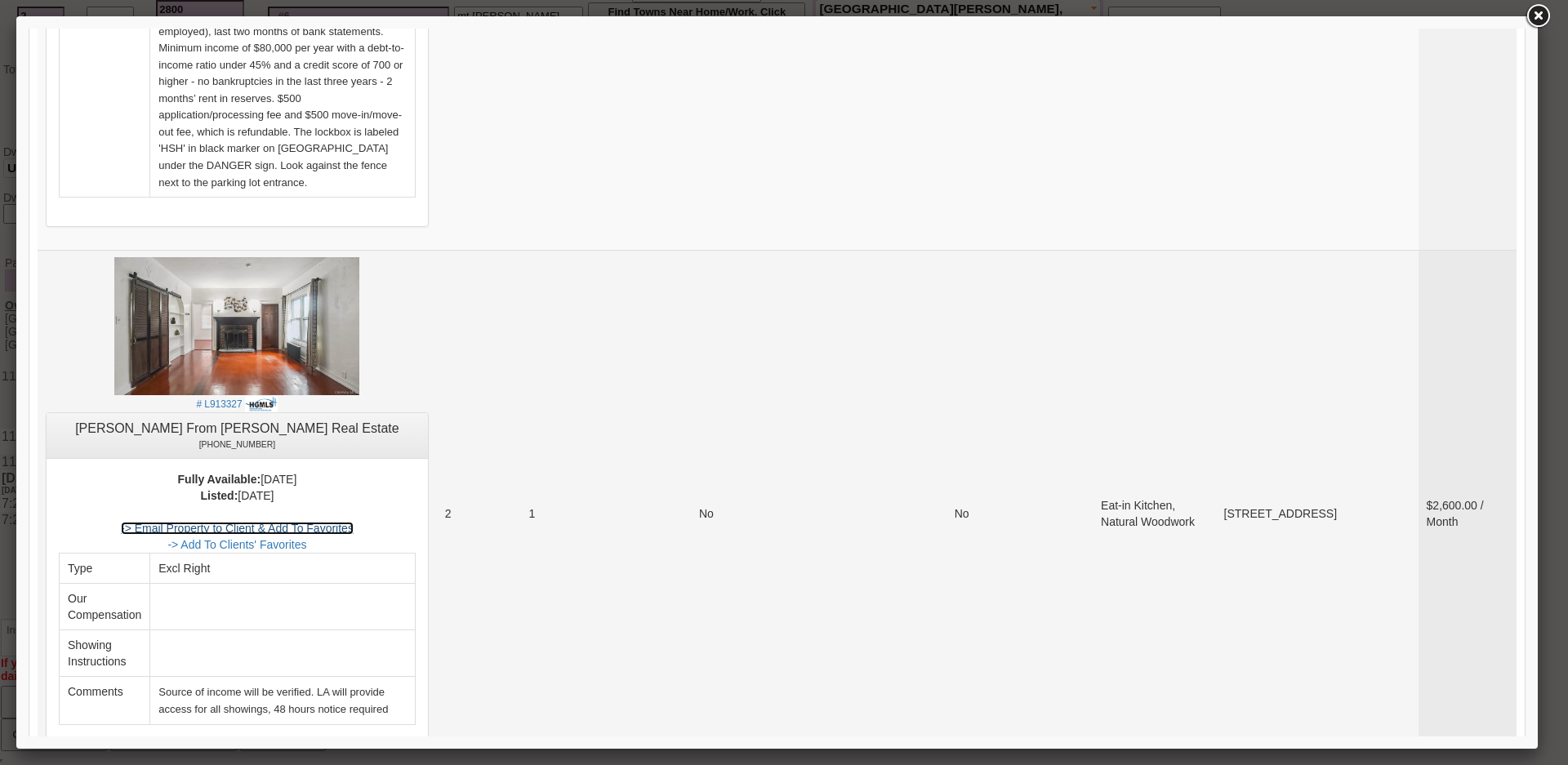
click at [354, 521] on link "-> Email Property to Client & Add To Favorites" at bounding box center [237, 528] width 233 height 13
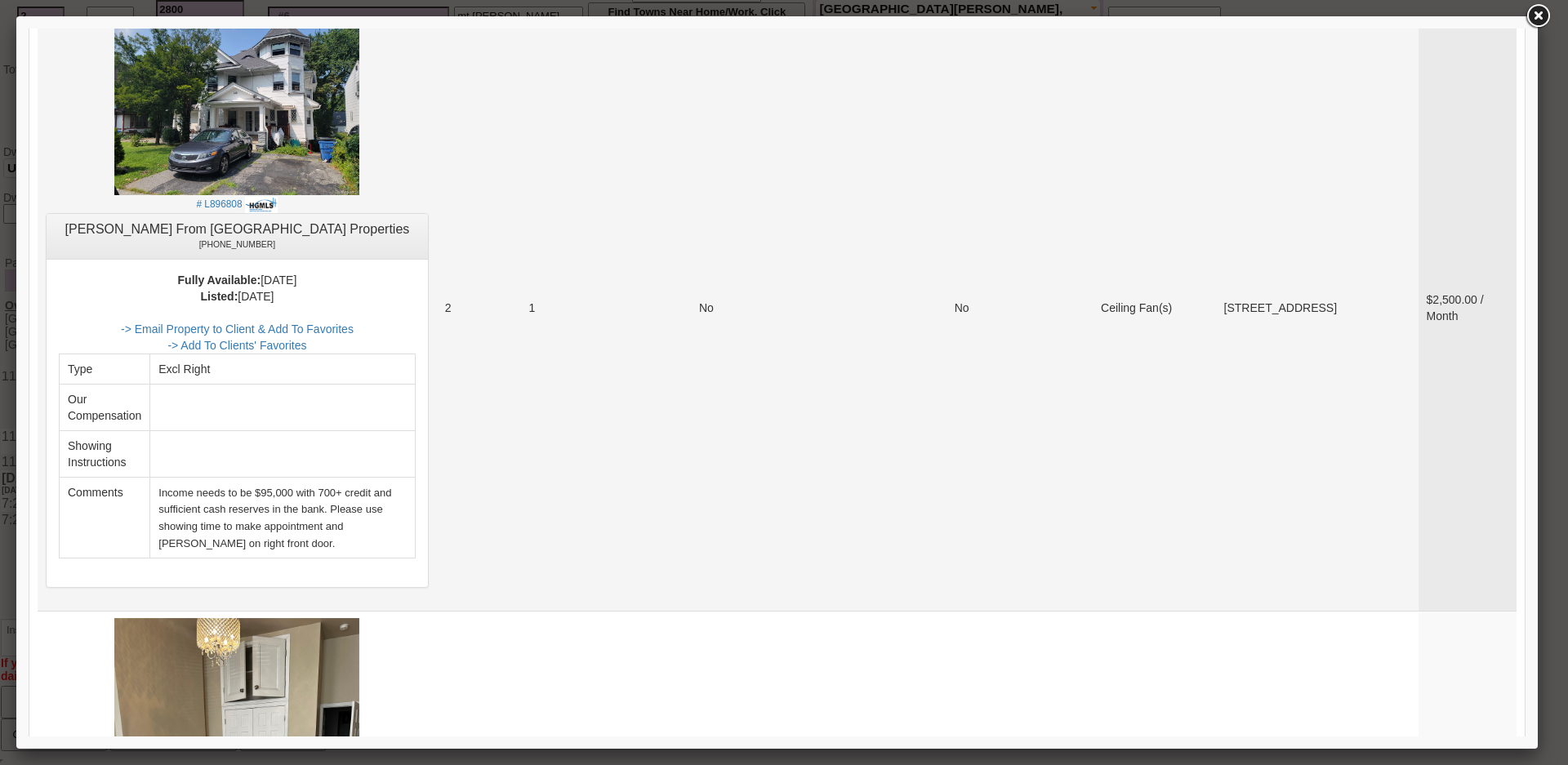
scroll to position [6044, 0]
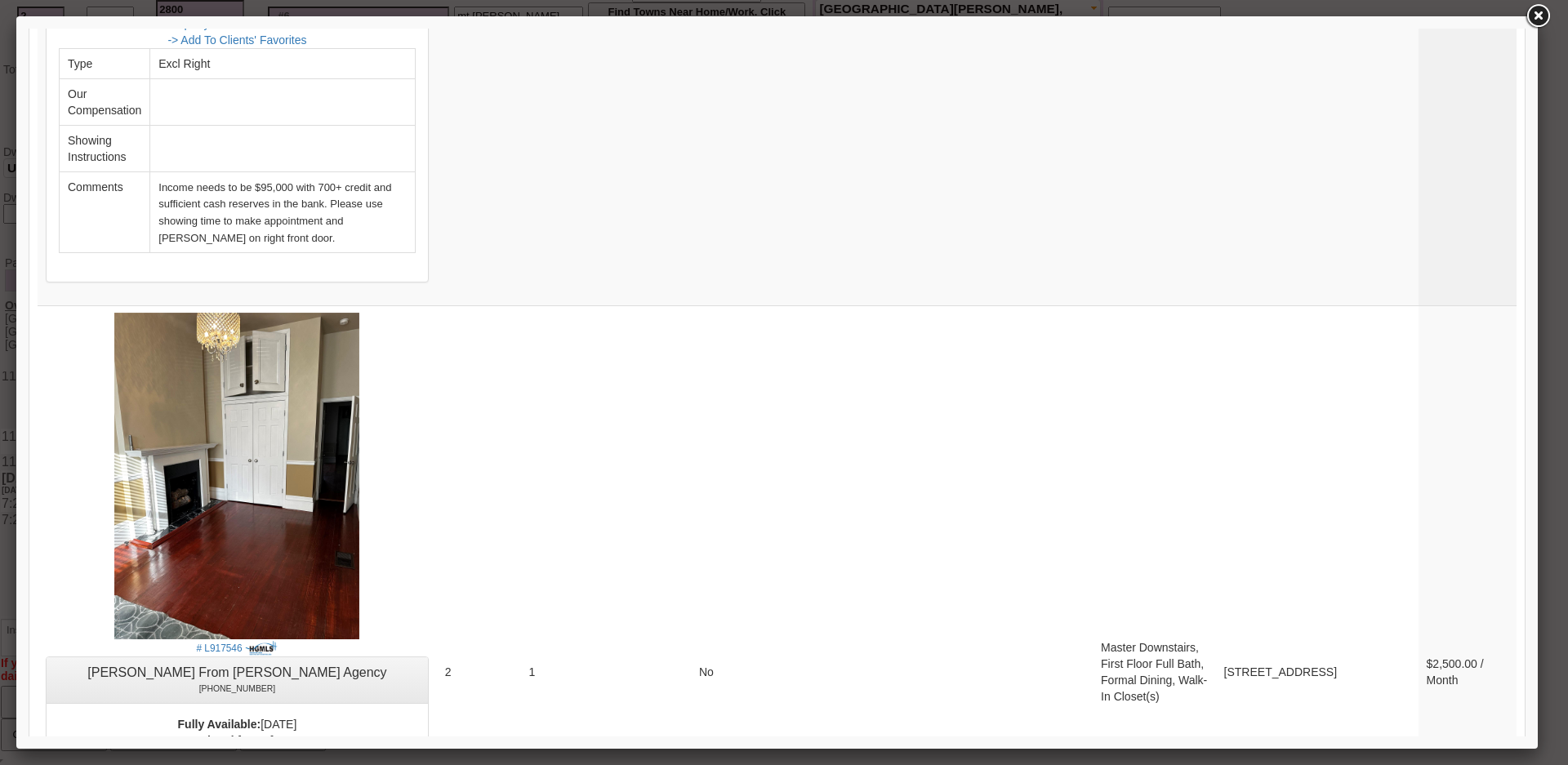
scroll to position [6374, 0]
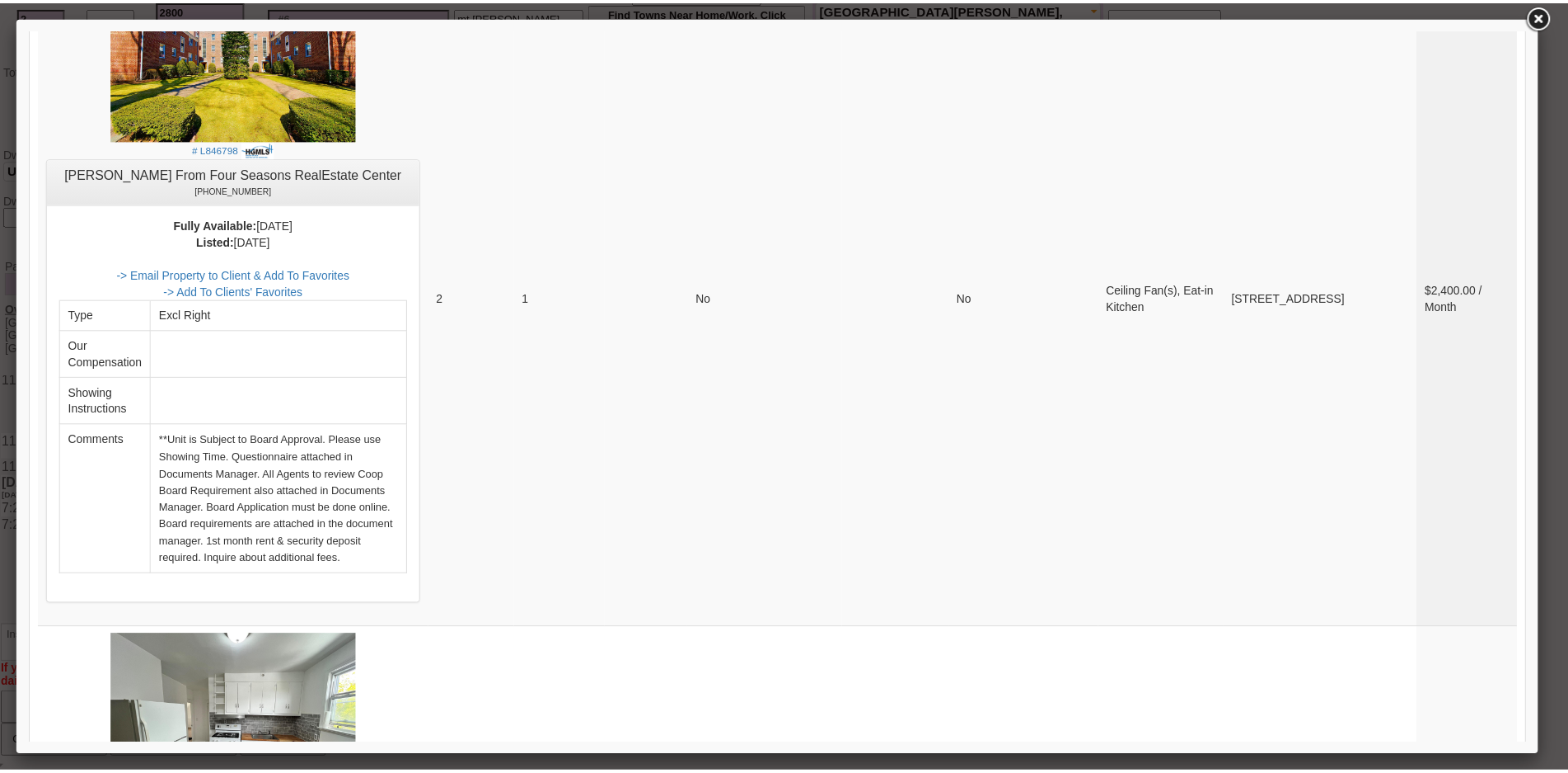
scroll to position [0, 0]
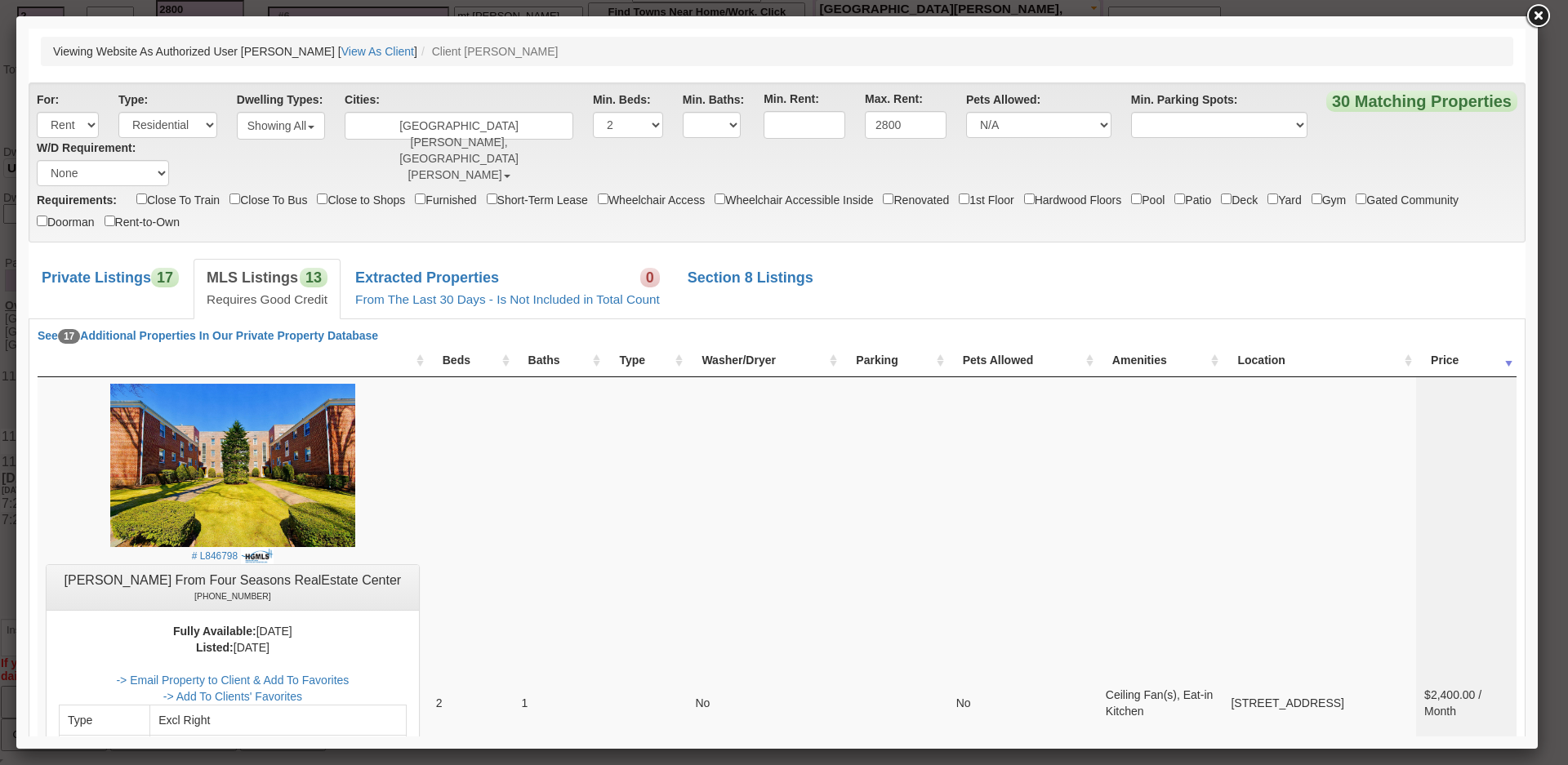
drag, startPoint x: 1518, startPoint y: 633, endPoint x: 1595, endPoint y: 43, distance: 595.0
click at [1537, 18] on link at bounding box center [1537, 16] width 30 height 30
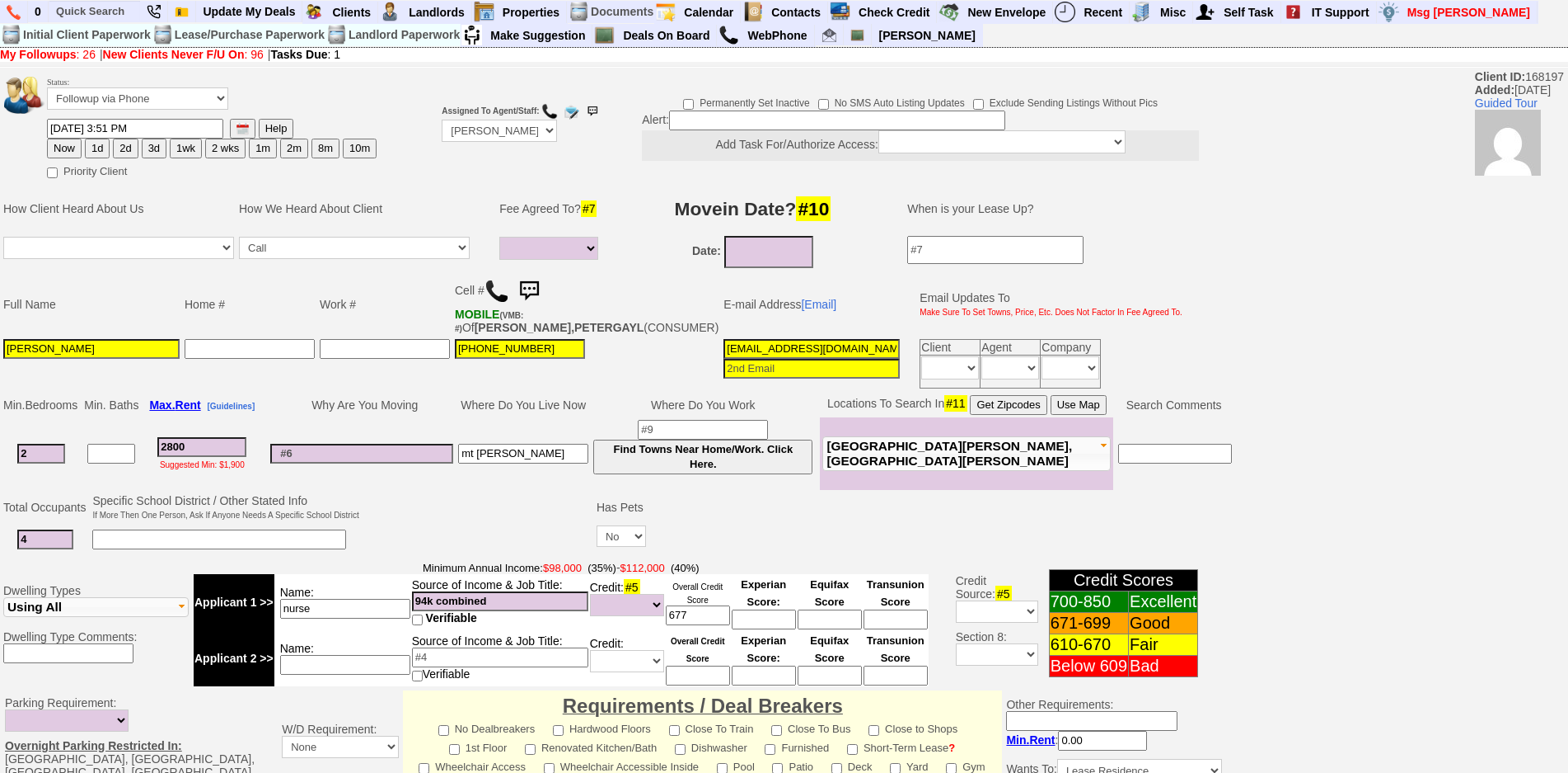
click at [94, 156] on button "1d" at bounding box center [97, 149] width 25 height 20
type input "10/03/2025 12:37 PM"
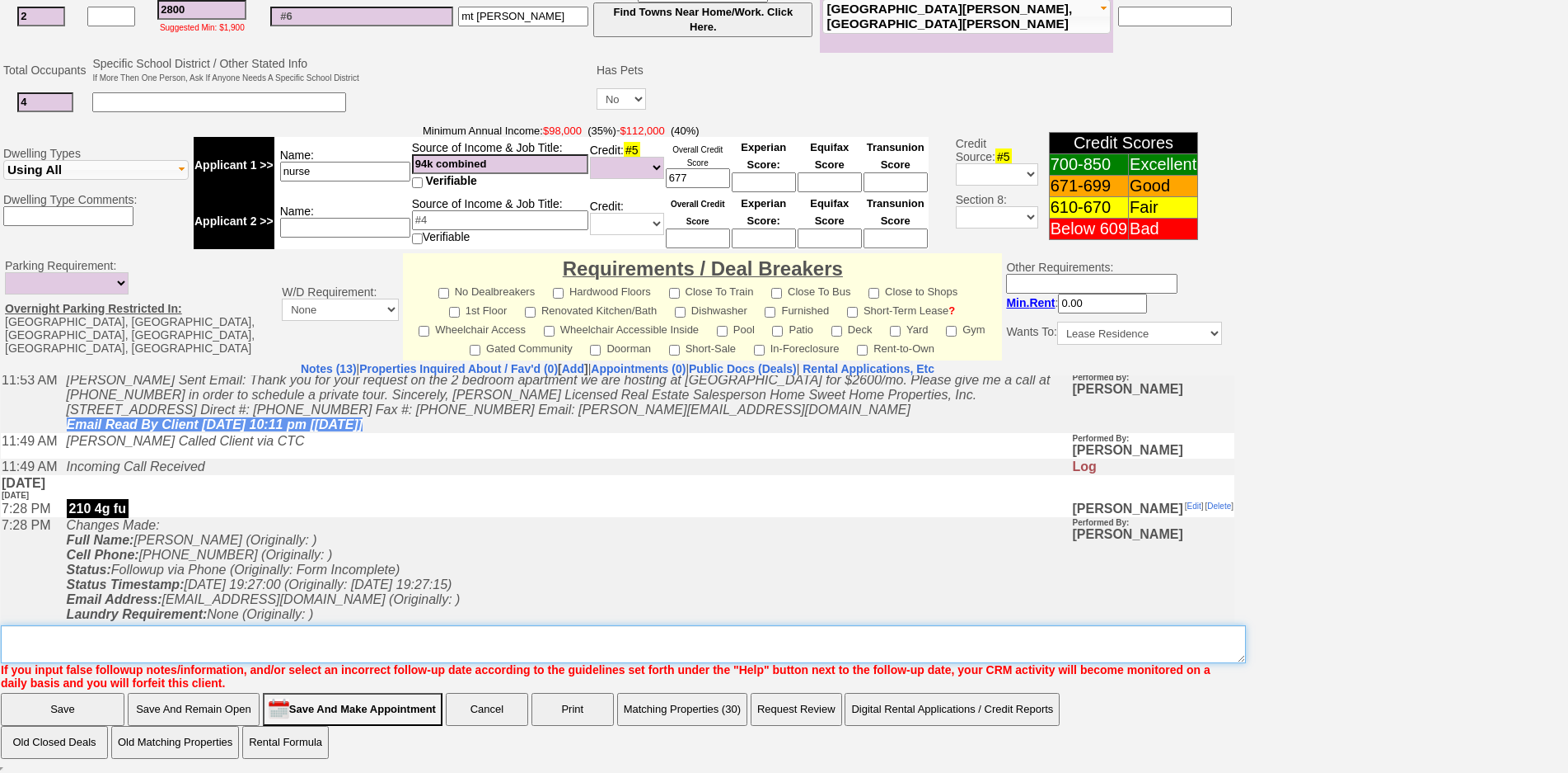
drag, startPoint x: 515, startPoint y: 638, endPoint x: 538, endPoint y: 625, distance: 26.4
click at [538, 625] on textarea "Insert New Note Here" at bounding box center [623, 644] width 1245 height 38
type textarea "fu on matches"
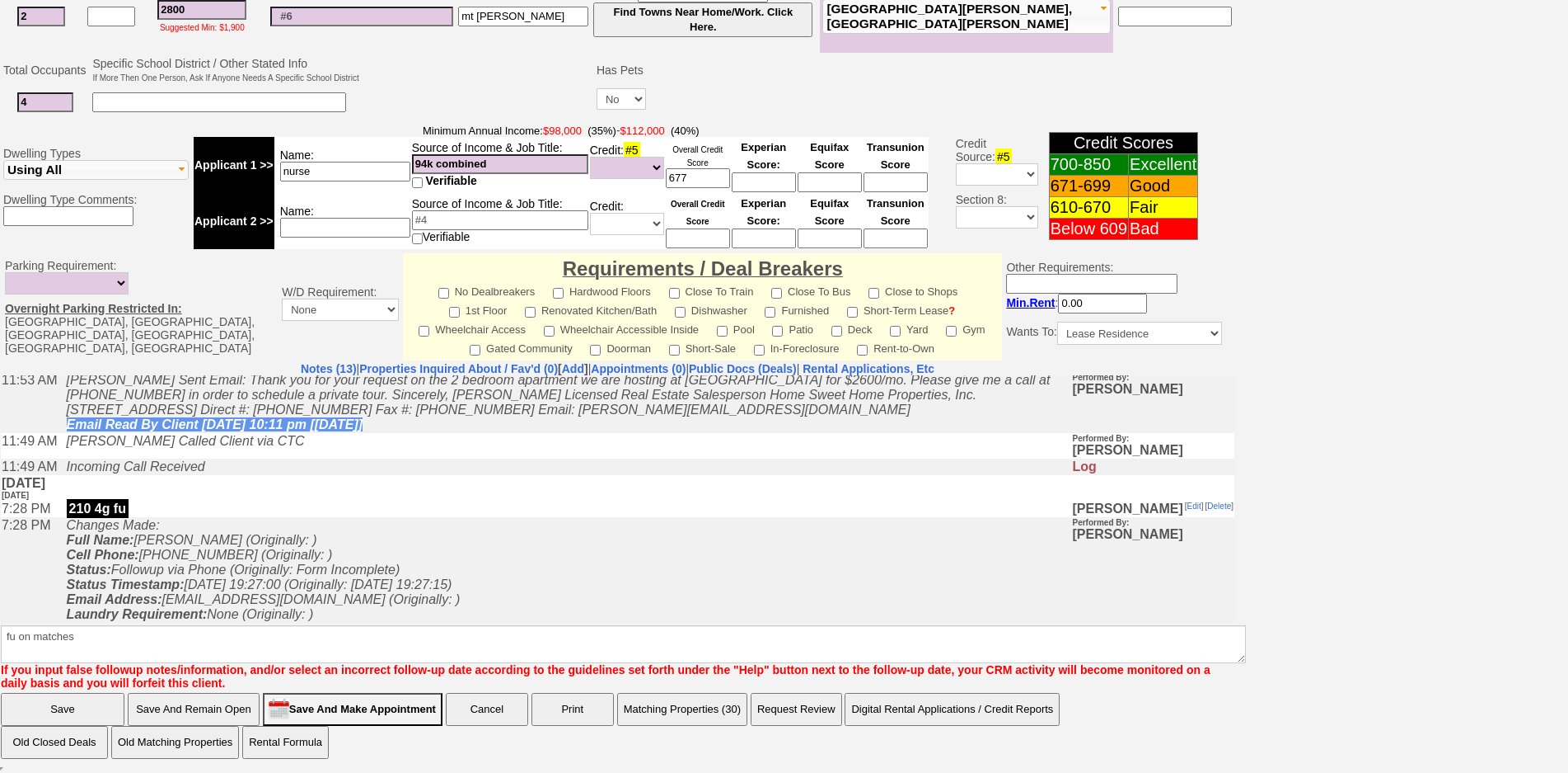
scroll to position [368, 0]
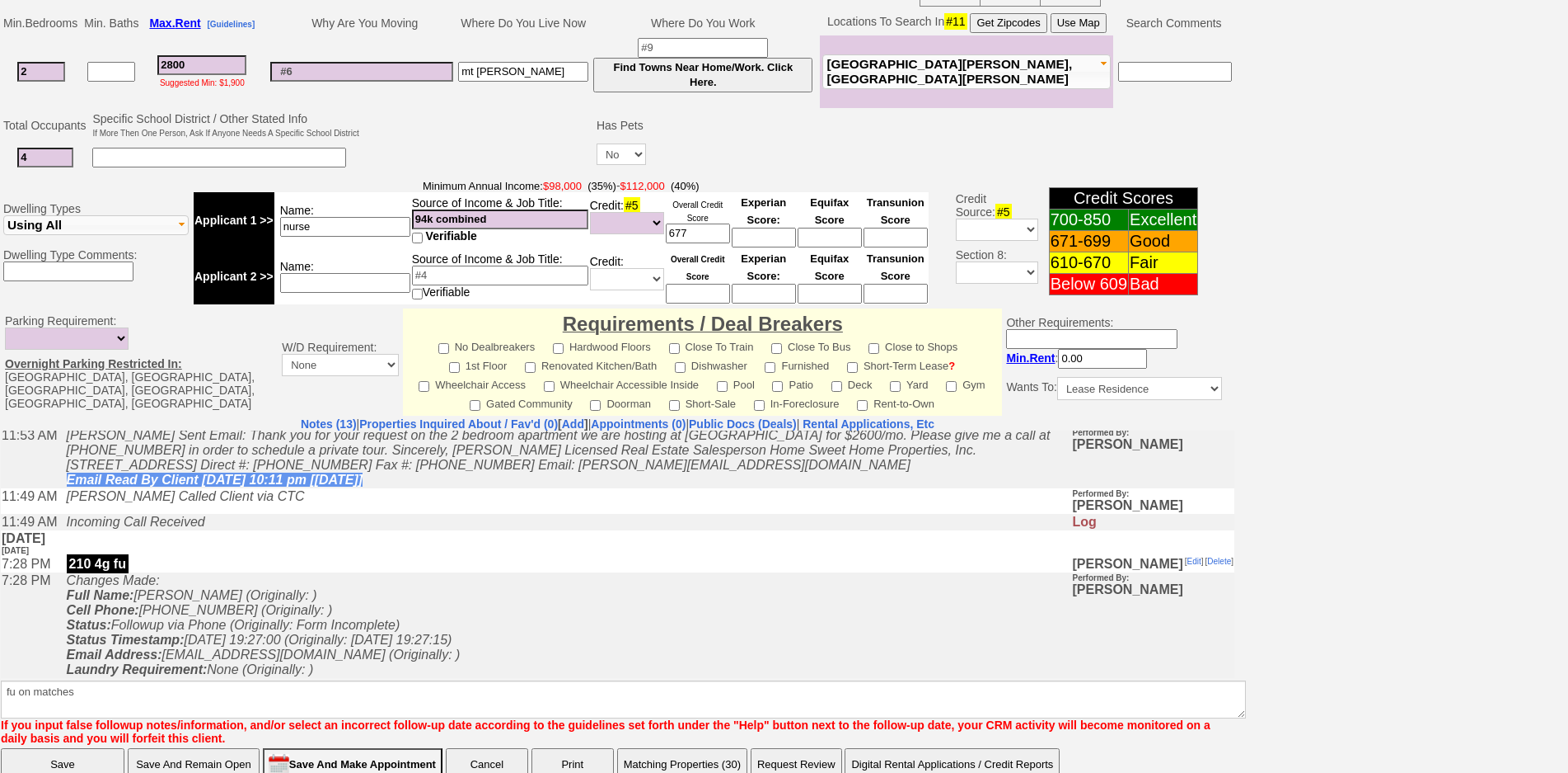
click input "Save" at bounding box center [63, 764] width 124 height 33
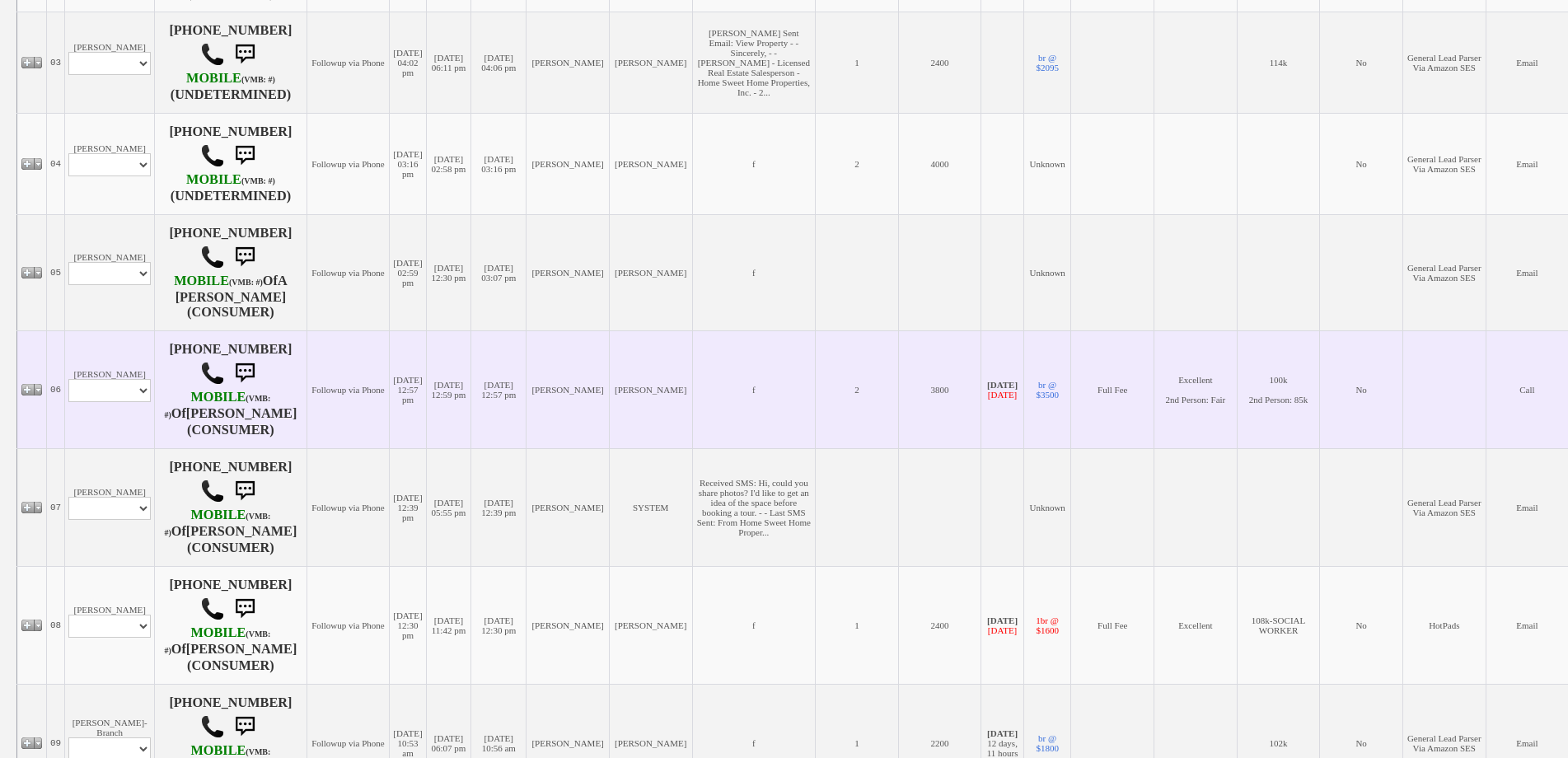
scroll to position [742, 0]
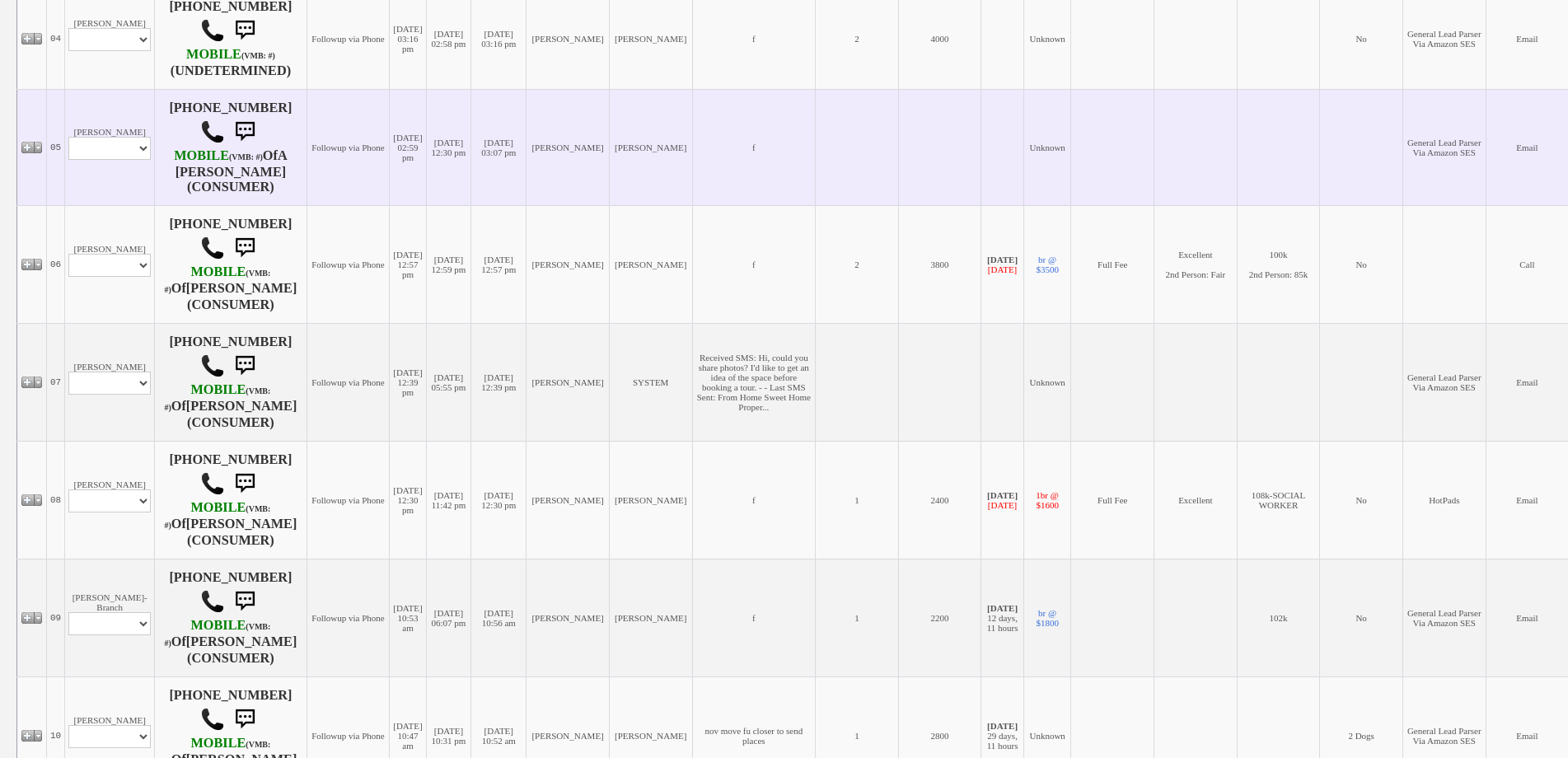
click at [119, 188] on td "[PERSON_NAME] Profile Edit Print Email Externally (Will Not Be Tracked In CRM) …" at bounding box center [109, 148] width 90 height 117
click at [125, 159] on select "Profile Edit Print Email Externally (Will Not Be Tracked In CRM) Closed Deals" at bounding box center [109, 148] width 82 height 23
select select "ChangeURL,/crm/custom/edit_client_form.php?redirect=%2Fcrm%2Fclients.php&id=168…"
click at [68, 159] on select "Profile Edit Print Email Externally (Will Not Be Tracked In CRM) Closed Deals" at bounding box center [109, 148] width 82 height 23
select select
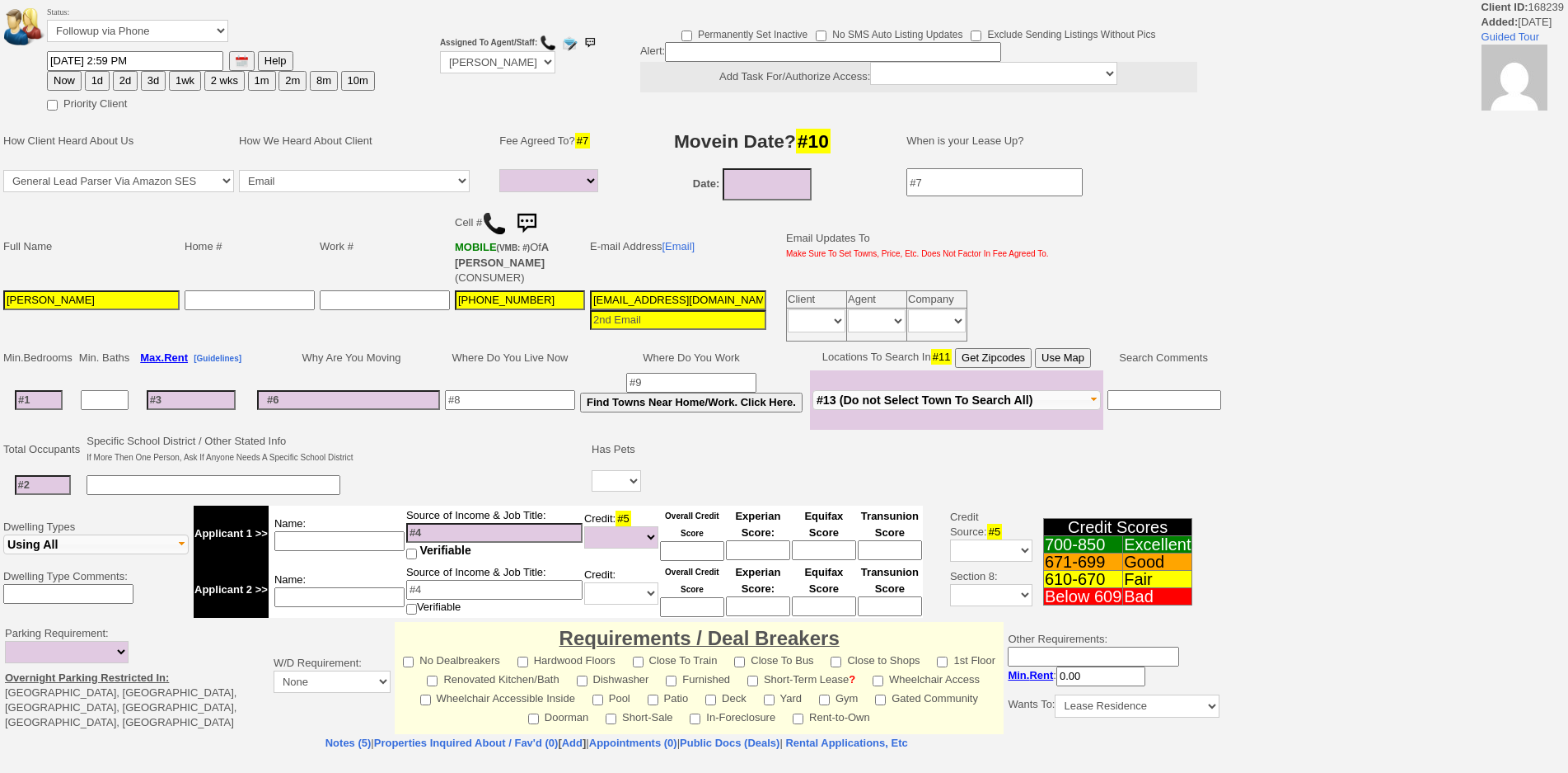
select select
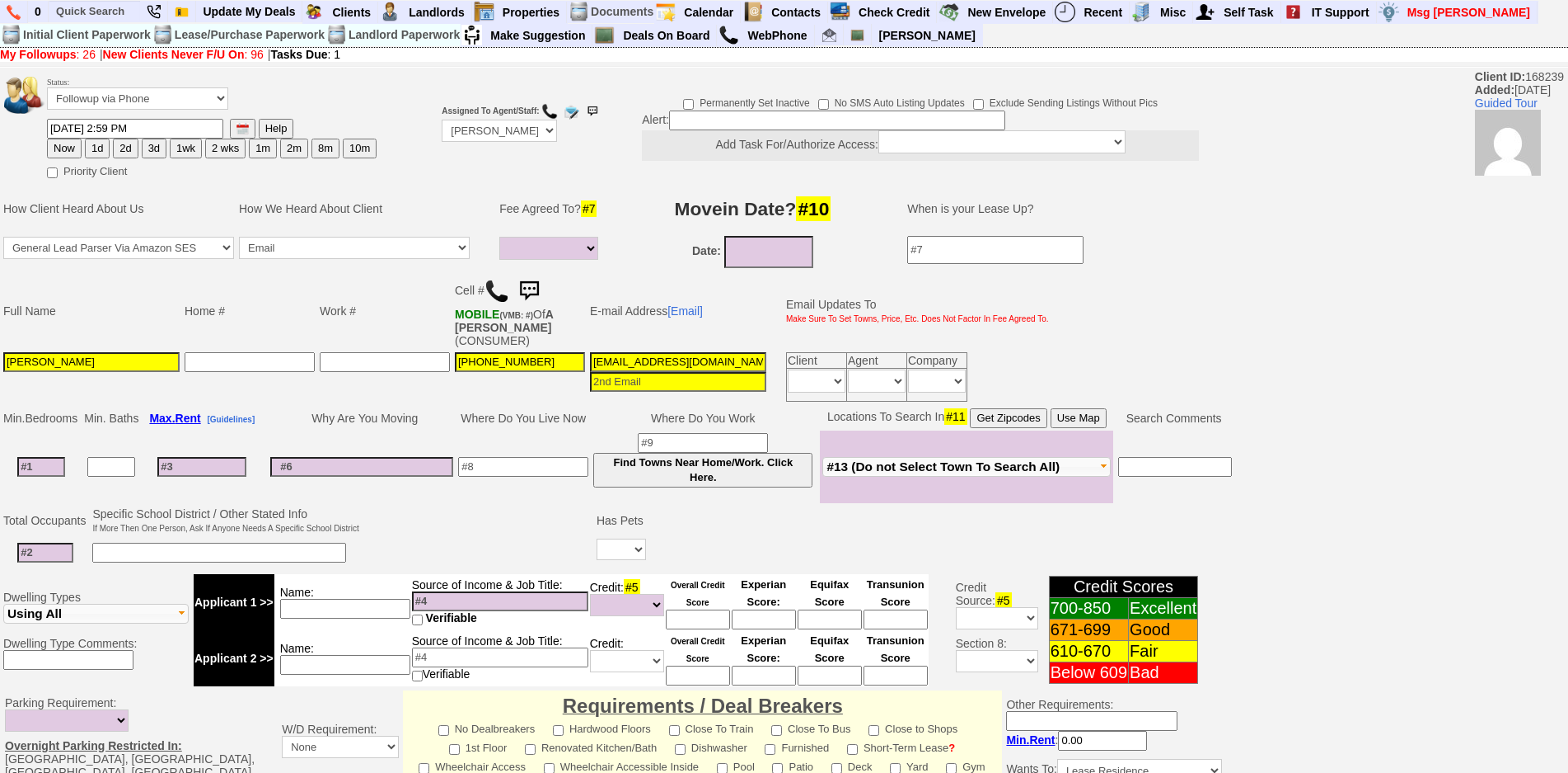
click at [506, 290] on img at bounding box center [497, 291] width 25 height 25
click at [1213, 406] on td "Search Comments" at bounding box center [1173, 417] width 121 height 25
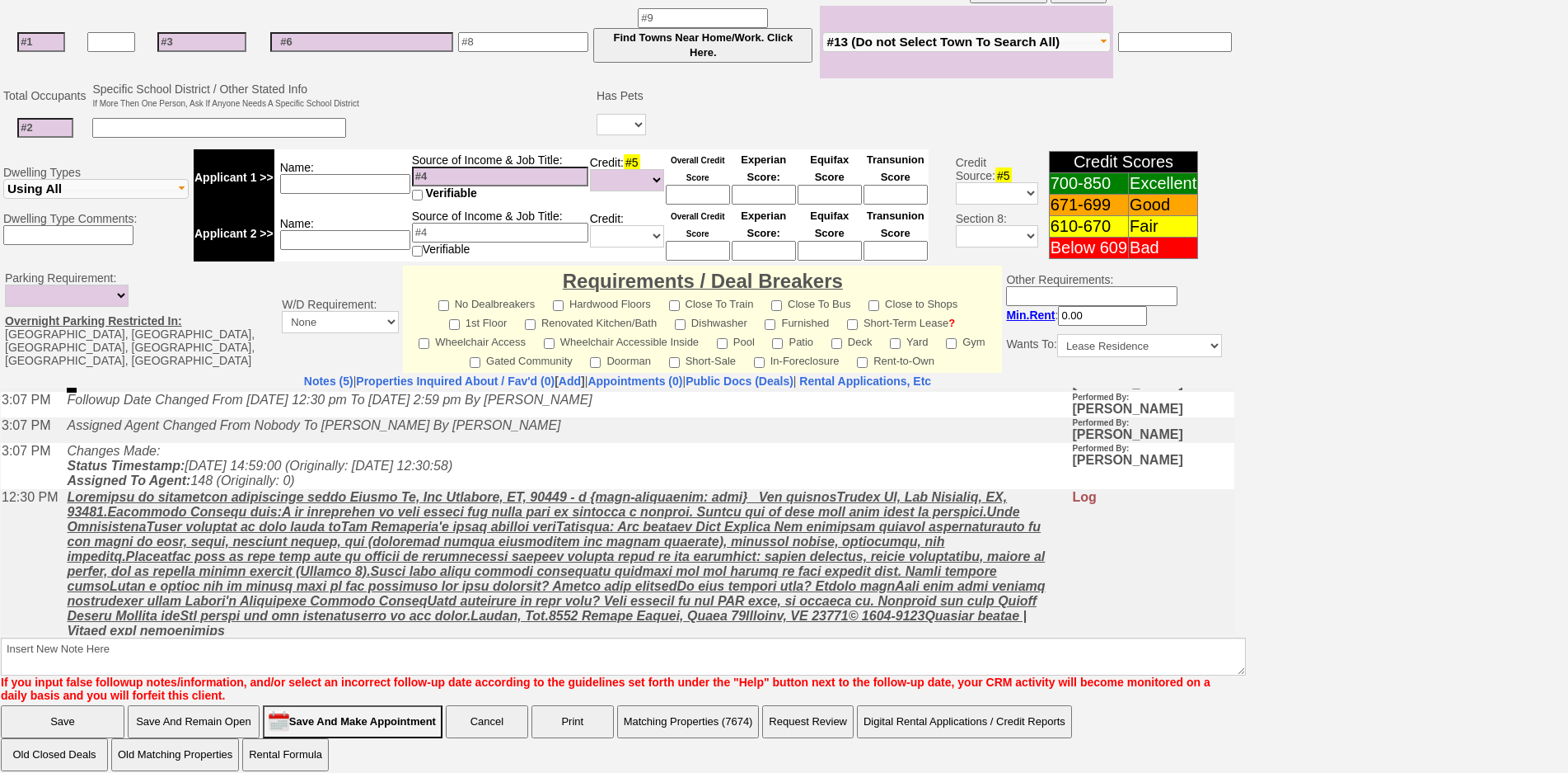
scroll to position [58, 0]
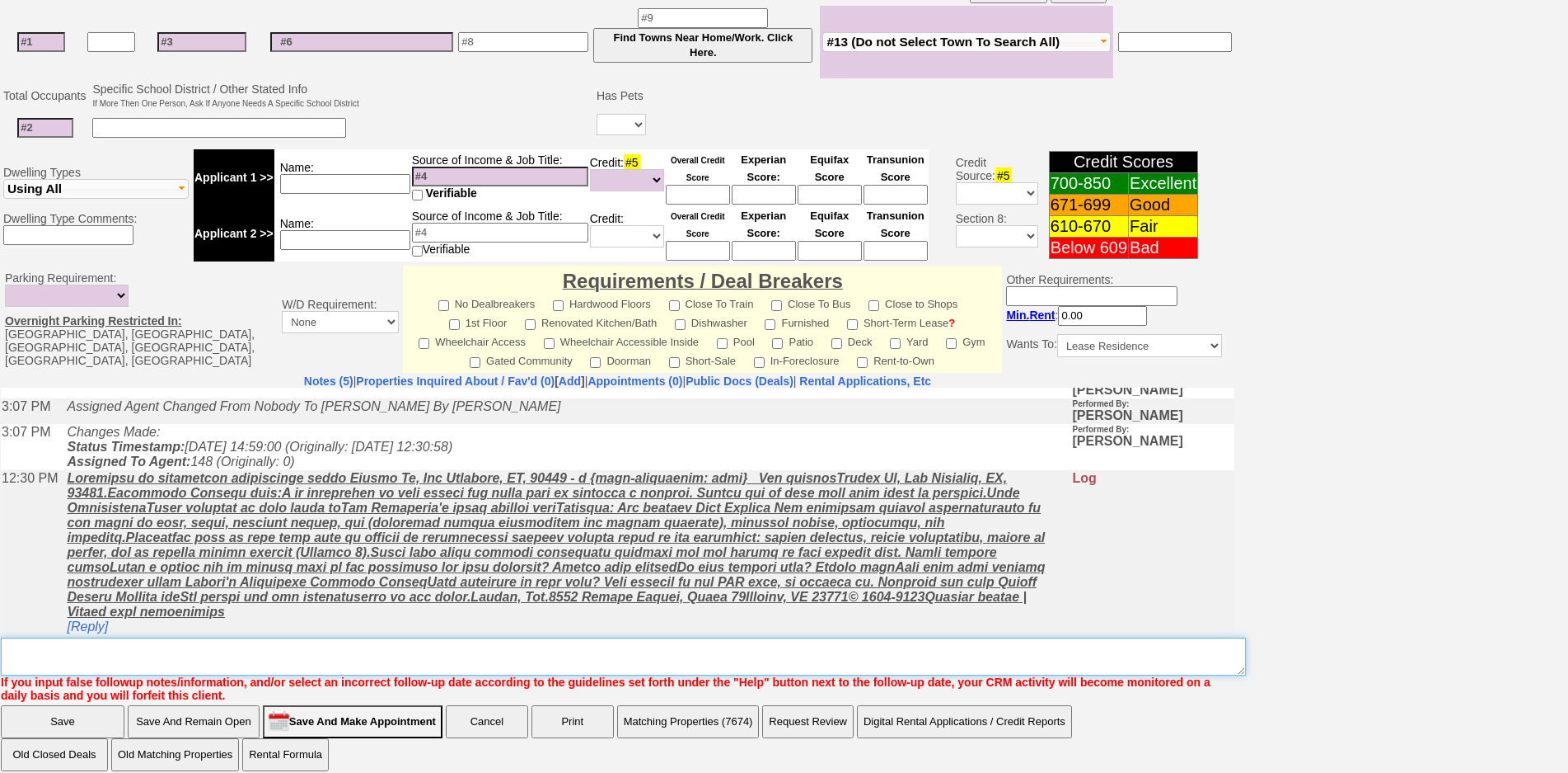
click at [375, 644] on textarea "Insert New Note Here" at bounding box center [623, 656] width 1245 height 38
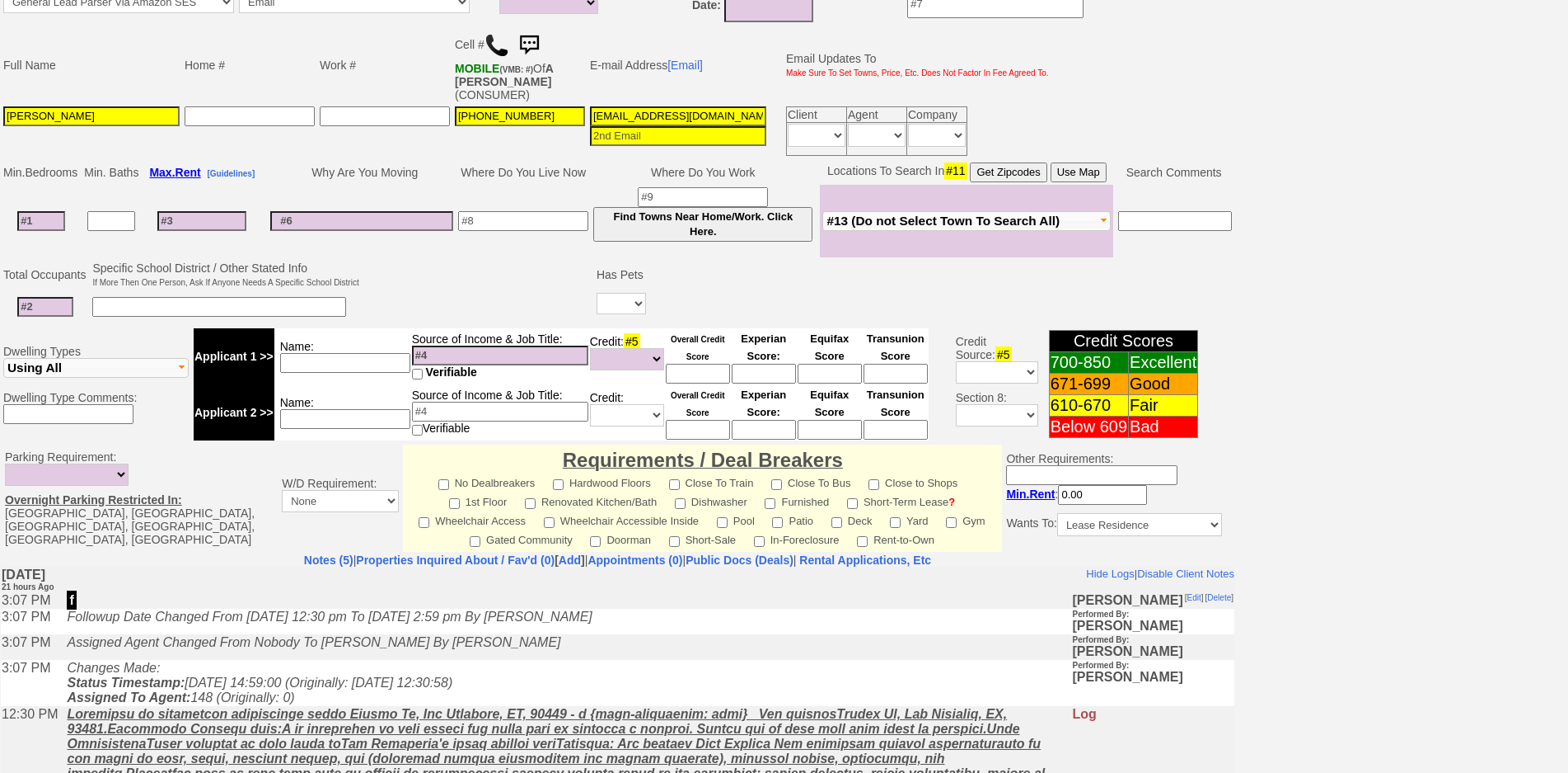
scroll to position [0, 0]
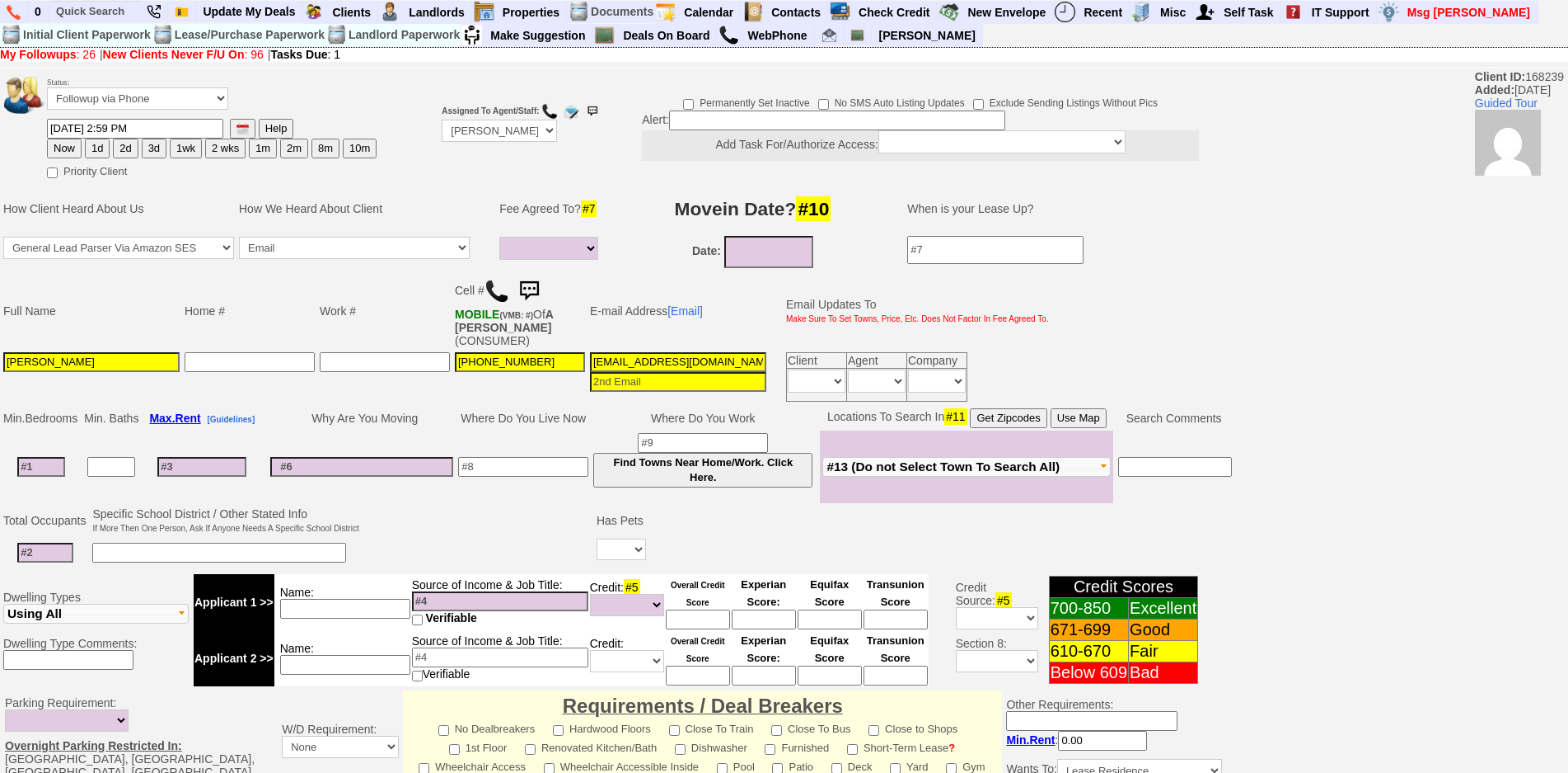
click at [55, 457] on input at bounding box center [41, 467] width 47 height 20
type input "2"
select select
type input "2"
select select
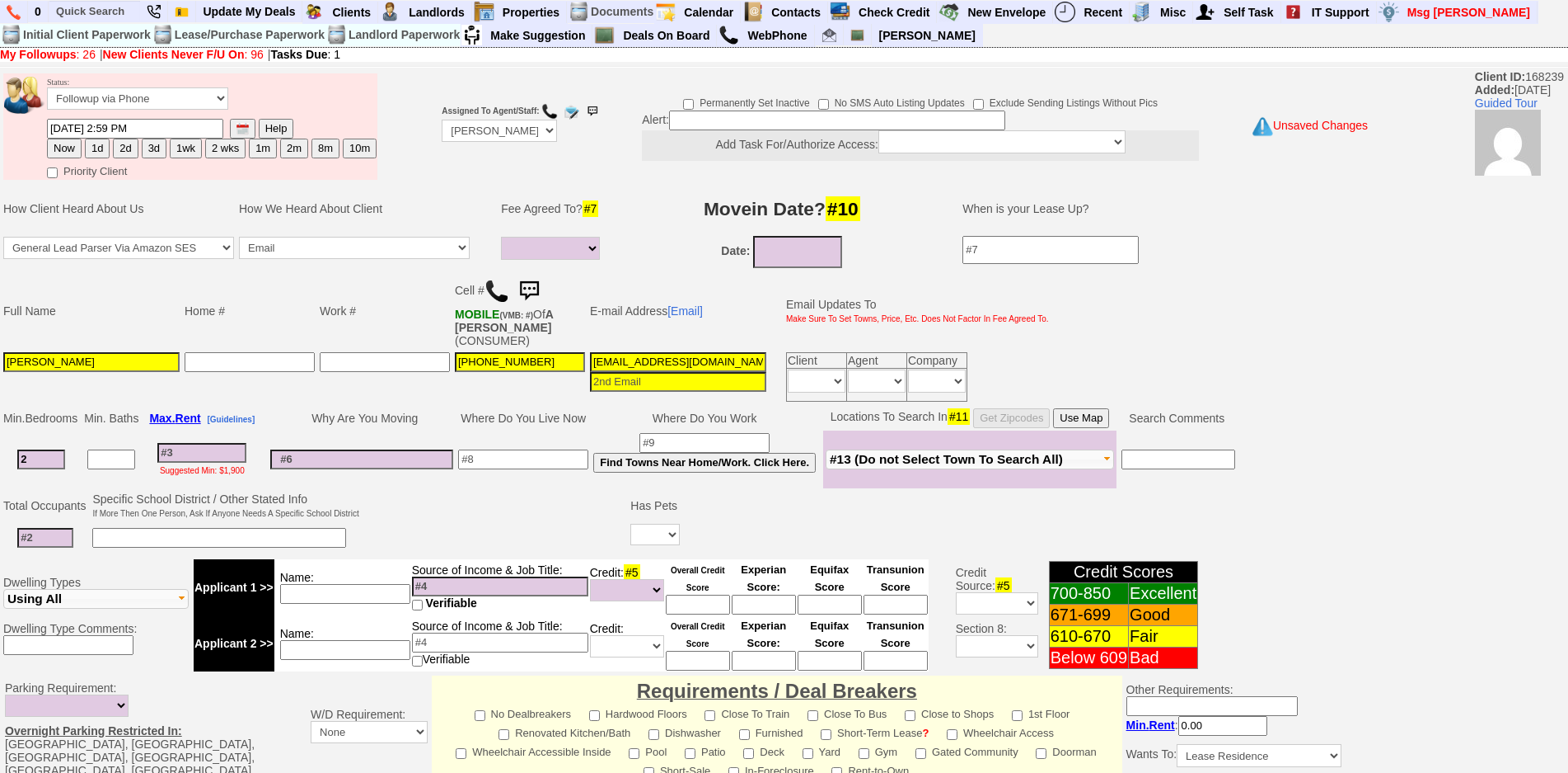
click at [62, 538] on td at bounding box center [46, 538] width 89 height 34
click at [55, 534] on td at bounding box center [46, 538] width 89 height 34
click at [56, 528] on input at bounding box center [46, 538] width 56 height 20
type input "2"
click at [491, 449] on input at bounding box center [523, 459] width 130 height 20
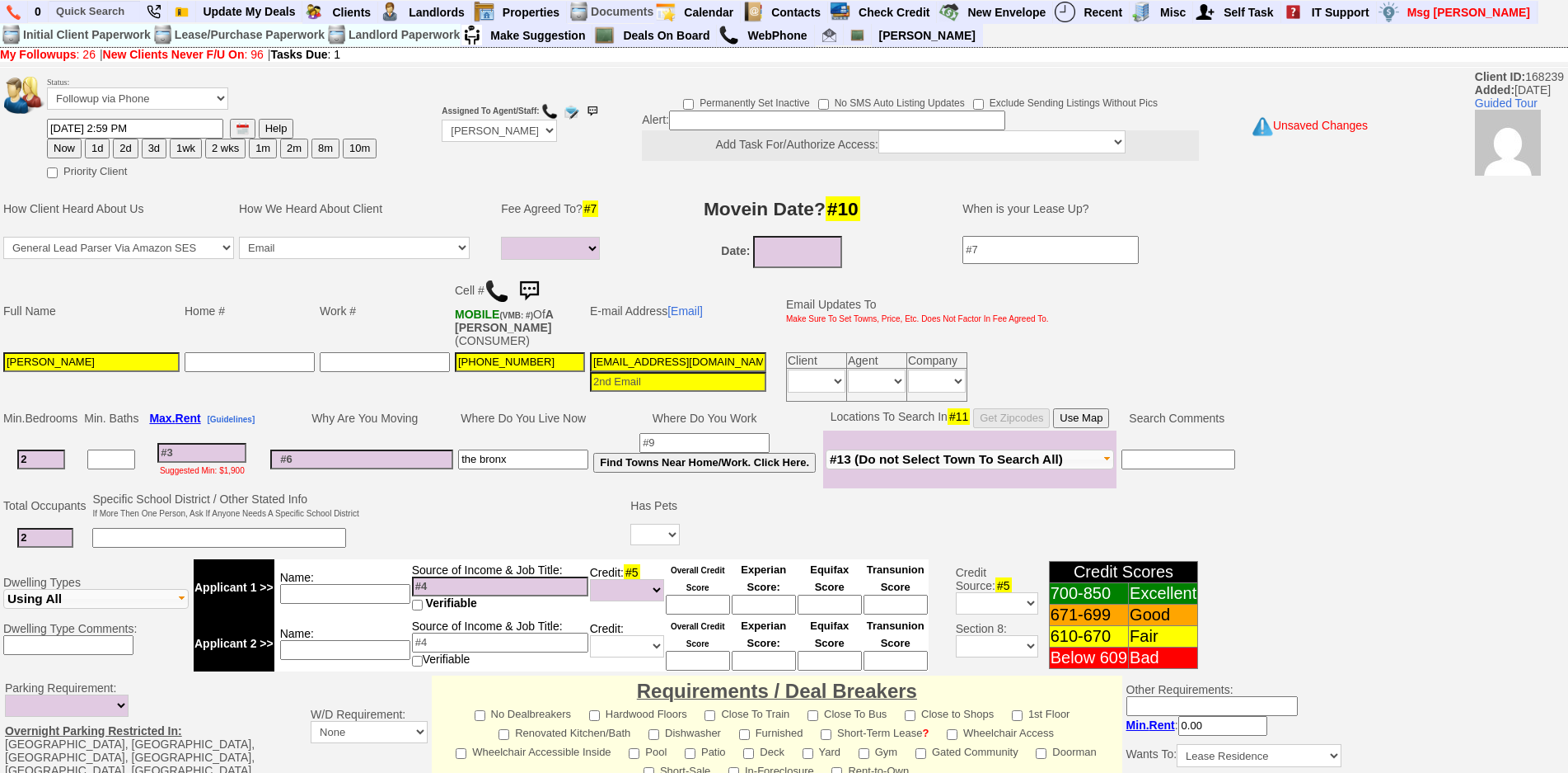
type input "the bronx"
click at [410, 386] on td at bounding box center [384, 377] width 135 height 55
click at [65, 449] on input "2" at bounding box center [41, 459] width 47 height 20
click at [670, 523] on select "Yes No" at bounding box center [655, 534] width 49 height 22
select select "Yes"
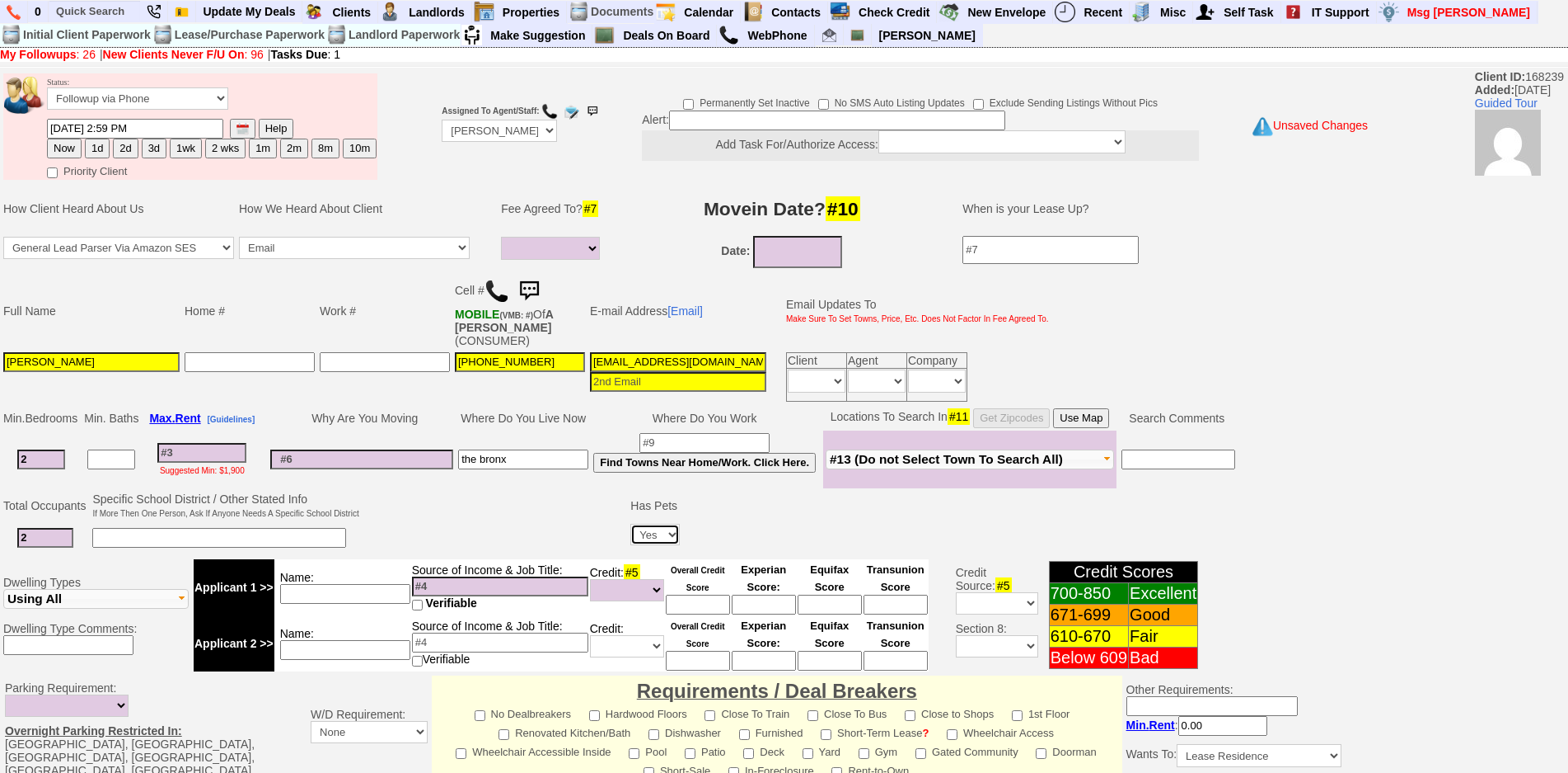
click at [633, 523] on select "Yes No" at bounding box center [655, 534] width 49 height 22
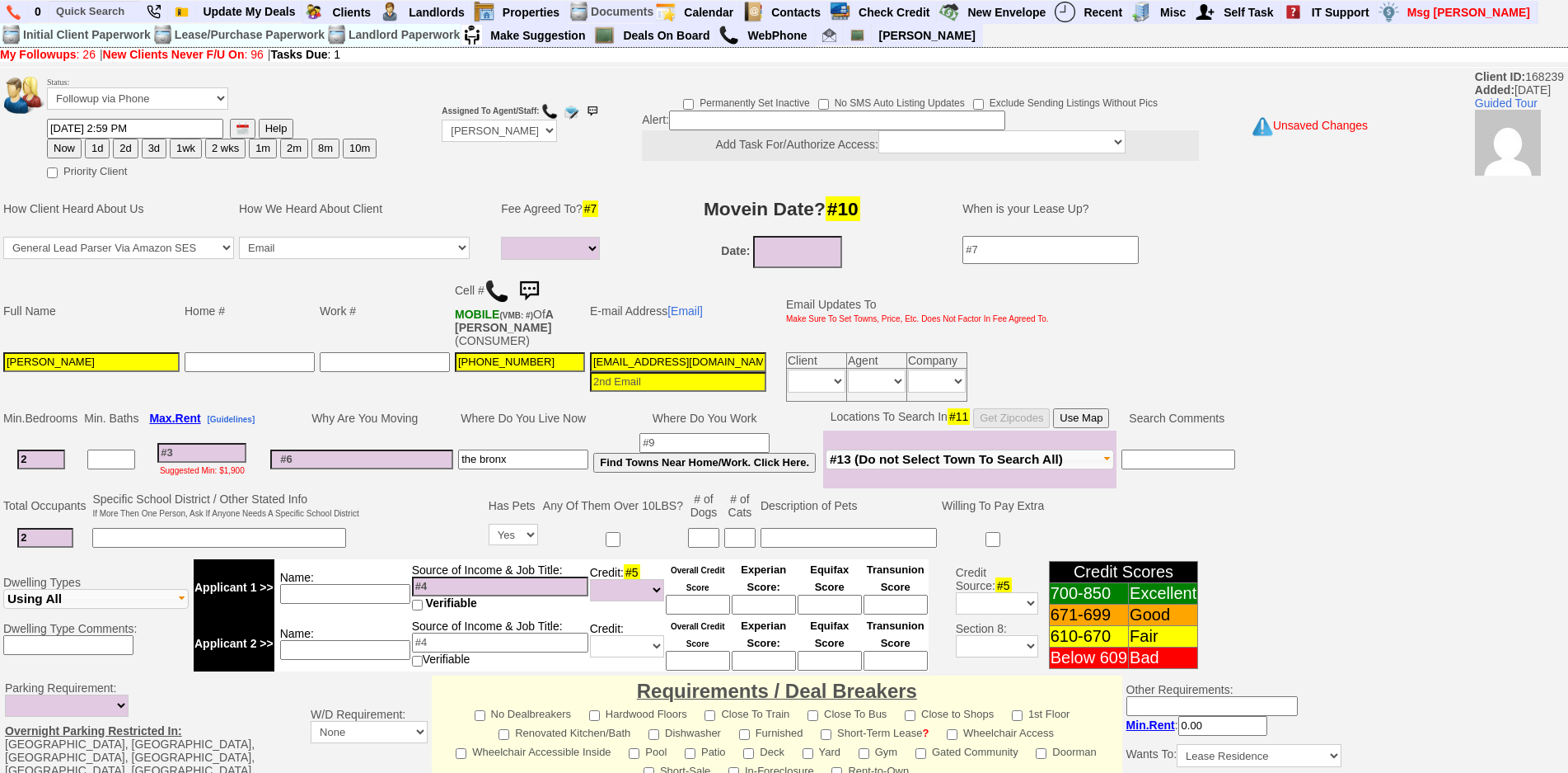
click at [707, 528] on input at bounding box center [703, 538] width 31 height 20
type input "1"
click at [445, 576] on input at bounding box center [500, 586] width 177 height 20
click at [387, 583] on input at bounding box center [345, 593] width 130 height 20
click at [442, 576] on input at bounding box center [500, 586] width 177 height 20
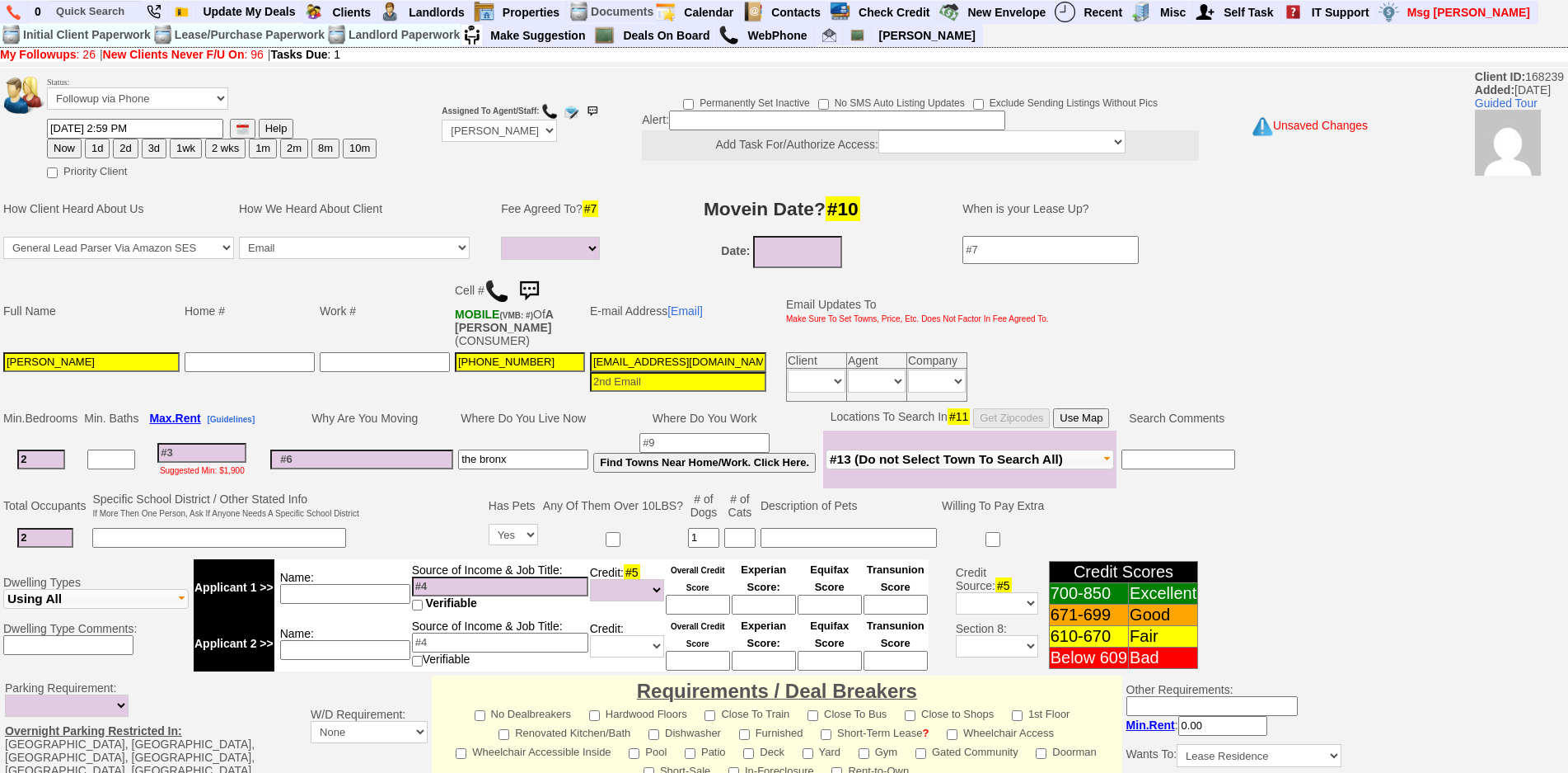
click at [292, 584] on input at bounding box center [345, 593] width 130 height 20
type input "anastasia"
click at [758, 123] on input at bounding box center [836, 120] width 336 height 20
type input "fu when available"
click at [544, 129] on select "Up-For-Grabs ***** STAFF ***** Bob Bruno 914-419-3579 Cristy Liberto 914-486-10…" at bounding box center [499, 130] width 116 height 22
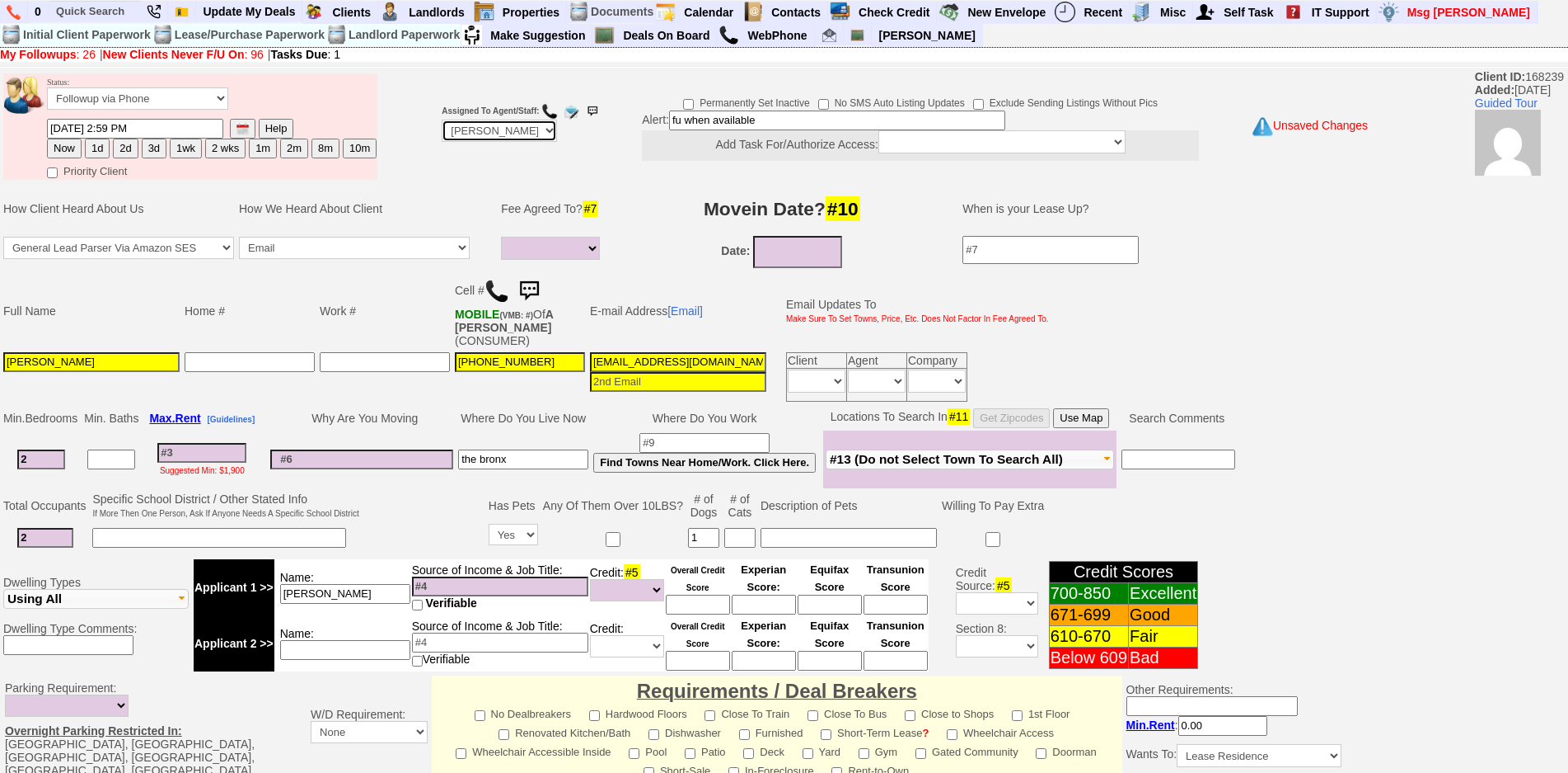
select select "Up-For-Grabs"
click at [442, 119] on select "Up-For-Grabs ***** STAFF ***** Bob Bruno 914-419-3579 Cristy Liberto 914-486-10…" at bounding box center [499, 130] width 116 height 22
click at [670, 268] on td "Date:" at bounding box center [781, 252] width 329 height 37
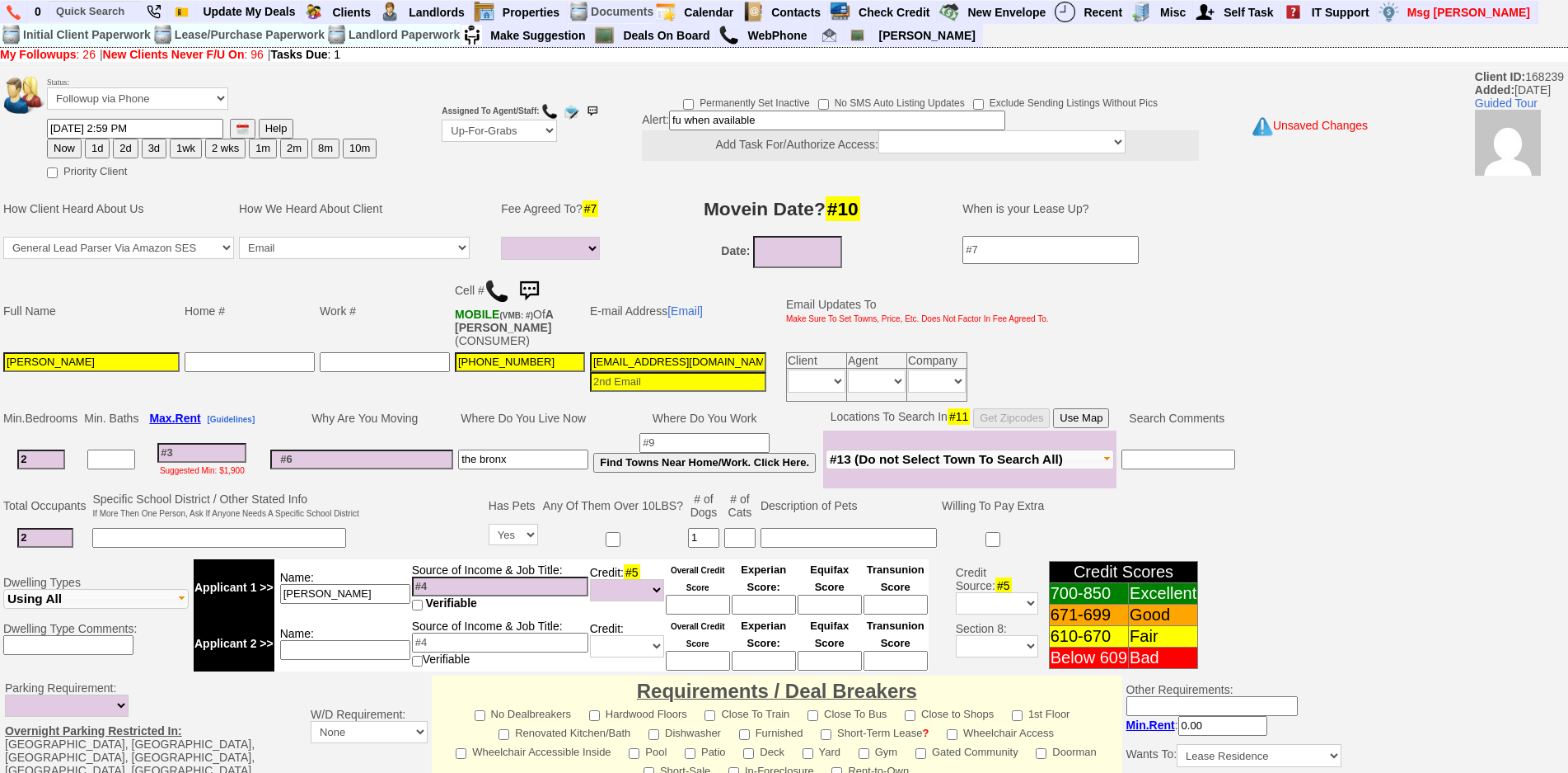
click at [208, 444] on input at bounding box center [202, 453] width 89 height 20
click at [222, 443] on input at bounding box center [202, 453] width 89 height 20
type input "2"
select select
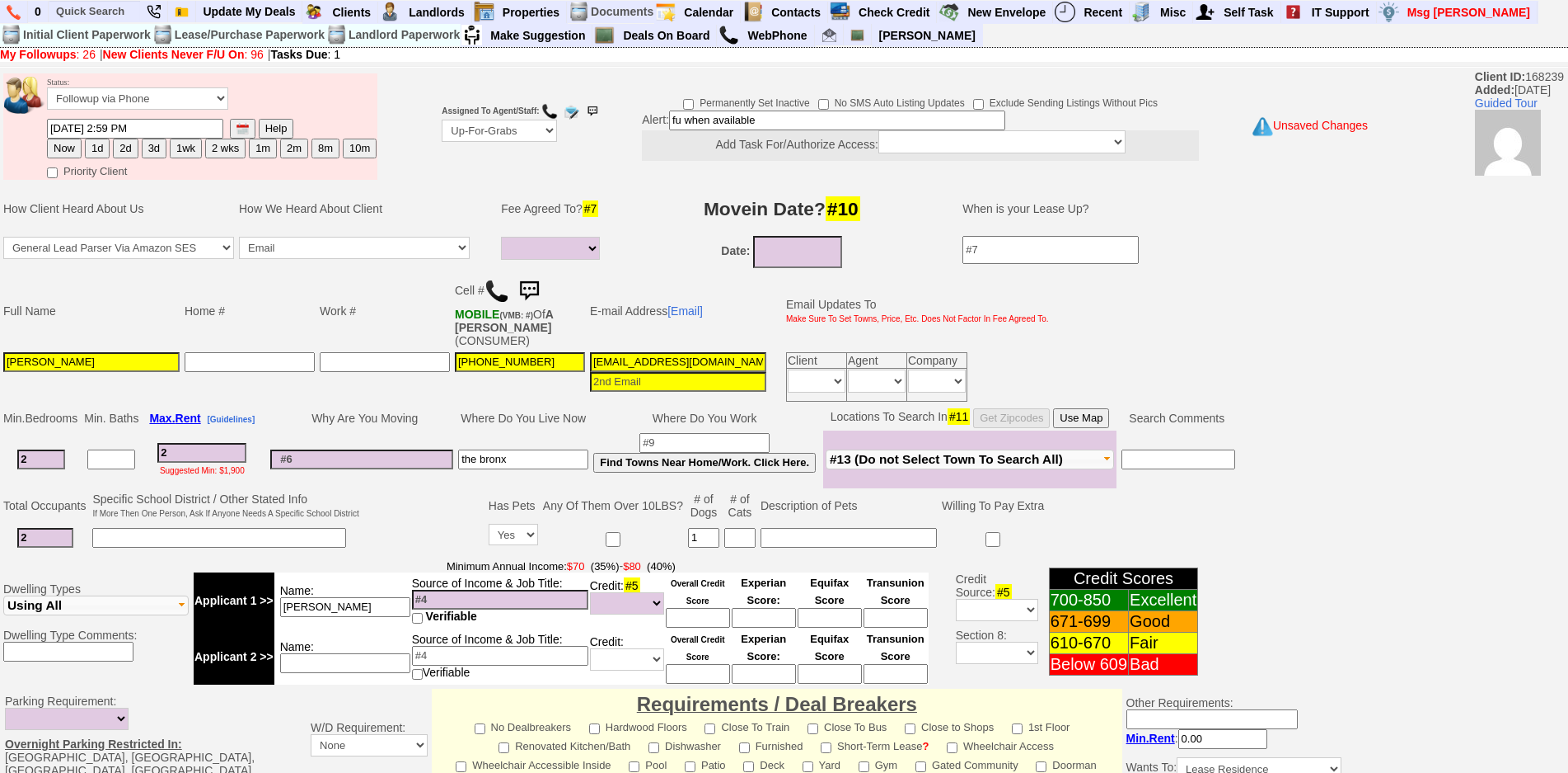
type input "28"
select select
type input "280"
select select
type input "2800"
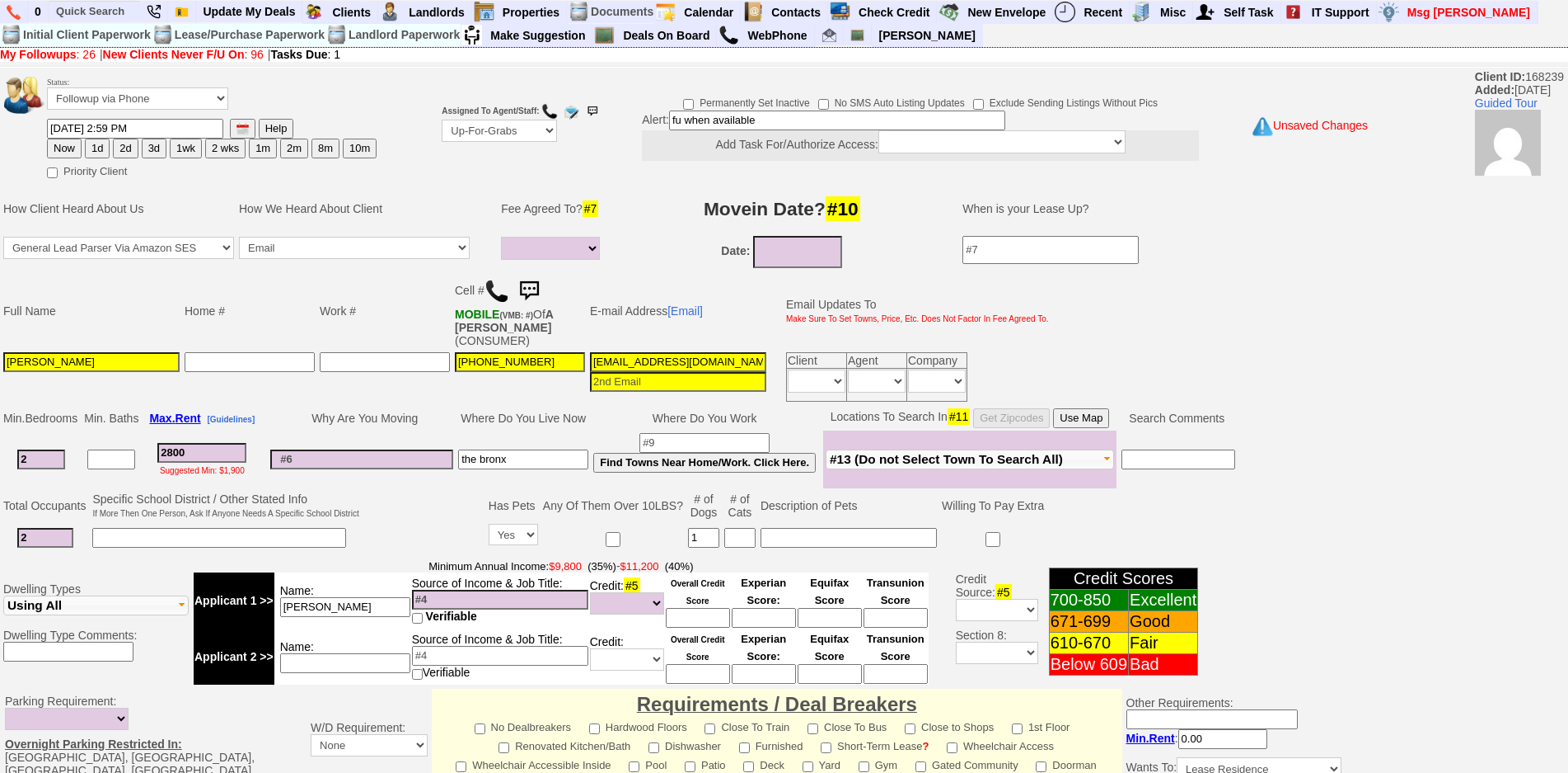
select select
type input "2800"
select select
drag, startPoint x: 774, startPoint y: 124, endPoint x: 600, endPoint y: 135, distance: 174.3
click at [600, 135] on td "Permanently Set Inactive No SMS Auto Listing Updates Exclude Sending Listings W…" at bounding box center [900, 126] width 607 height 77
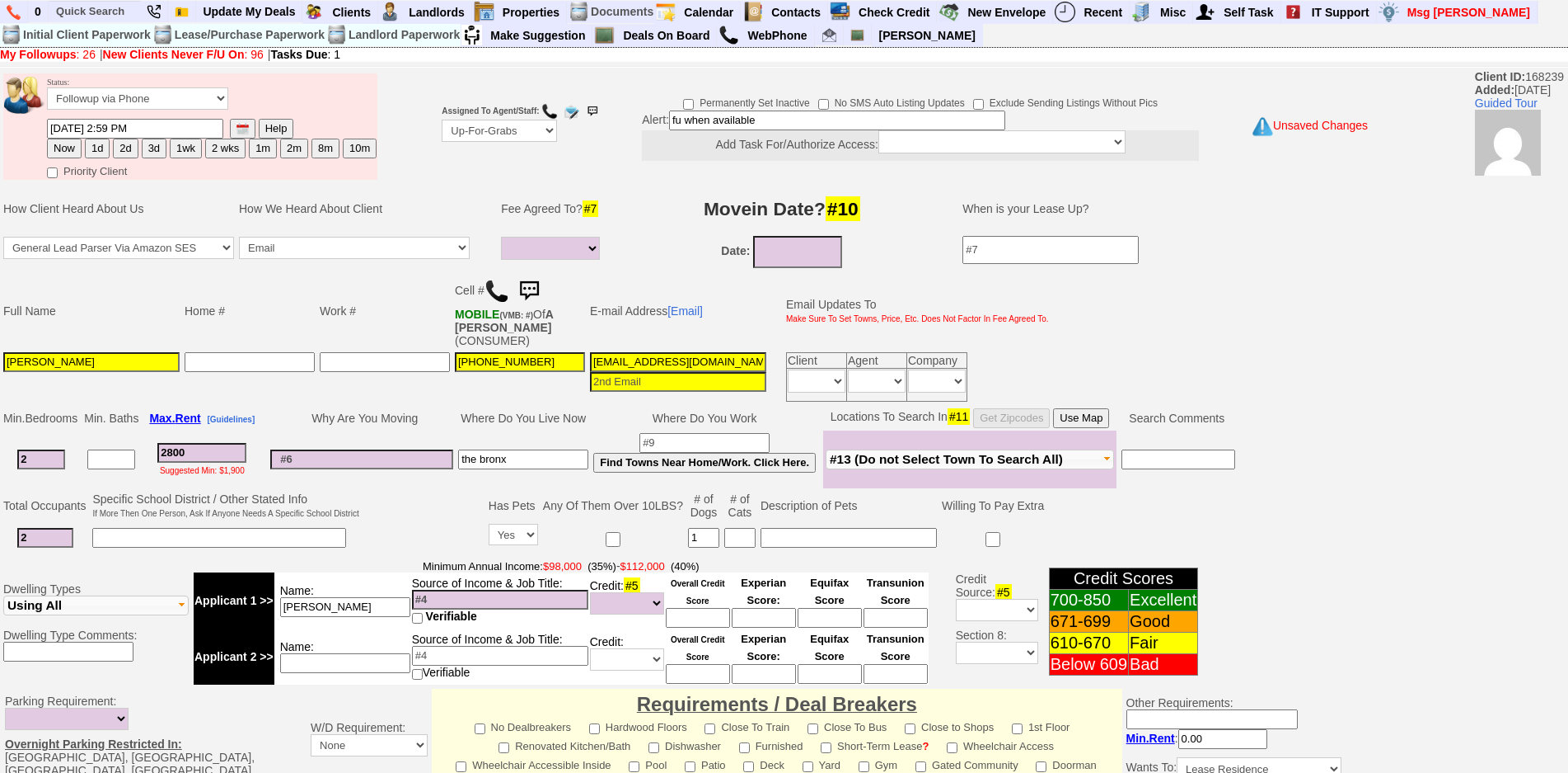
scroll to position [415, 0]
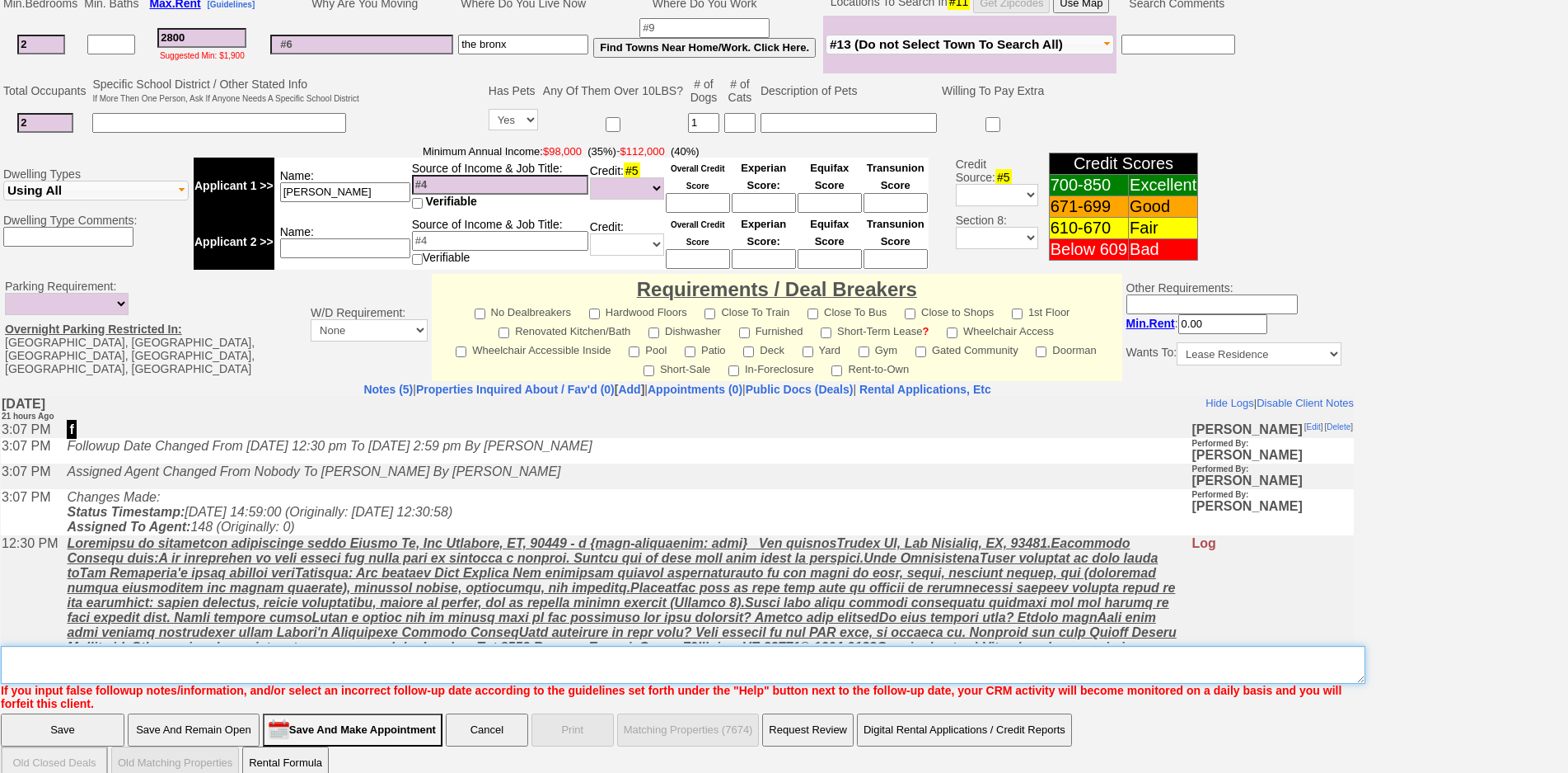
click at [725, 645] on textarea "Insert New Note Here" at bounding box center [683, 665] width 1365 height 38
paste textarea "fu when available"
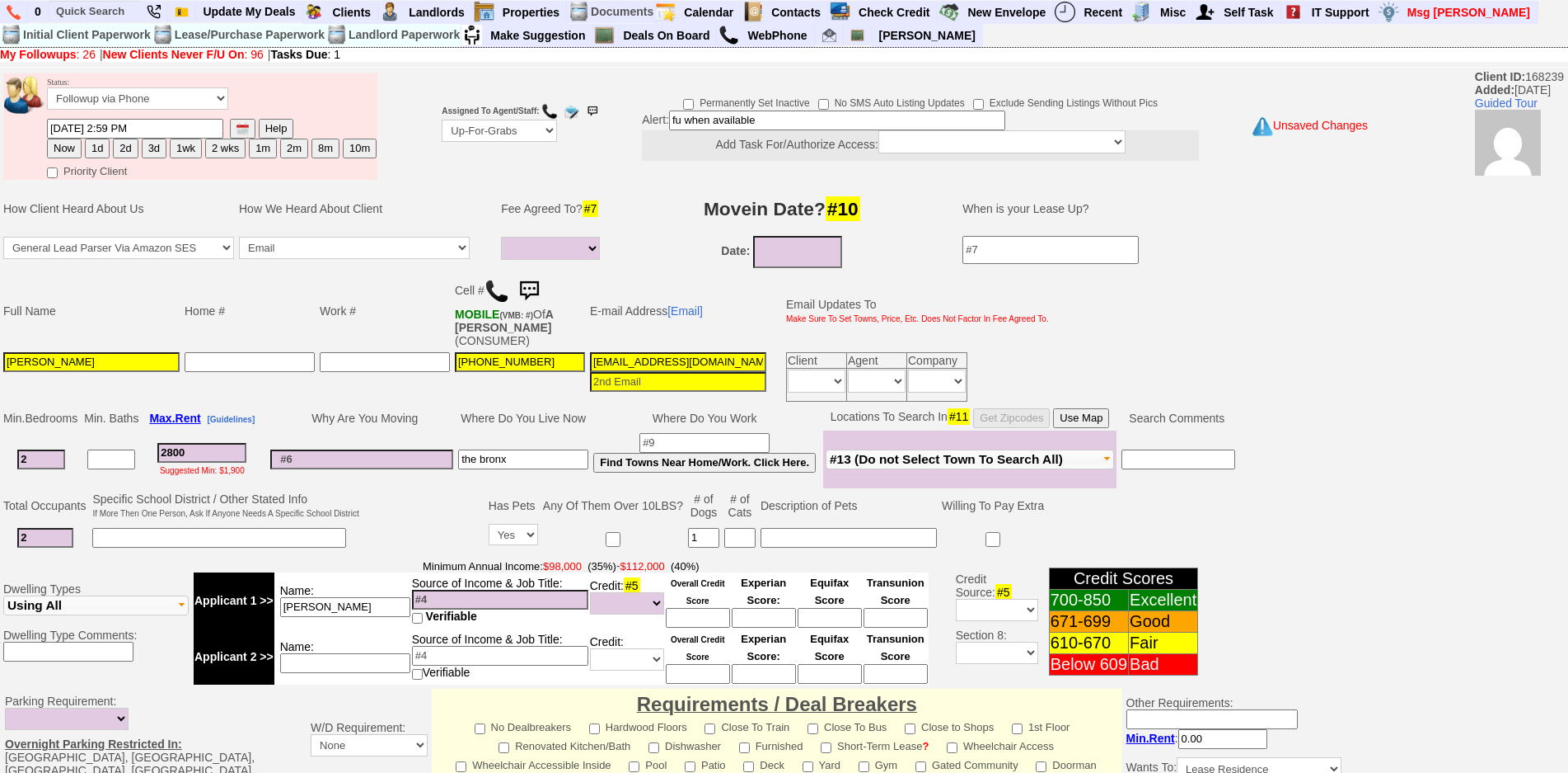
type textarea "fu when available"
click at [540, 406] on td "Where Do You Live Now" at bounding box center [523, 417] width 135 height 25
click at [390, 449] on input at bounding box center [362, 459] width 183 height 20
click at [712, 352] on input "7xubcpr7pyzsi2pm2nmmtevng3@convo.zillow.com" at bounding box center [679, 362] width 177 height 20
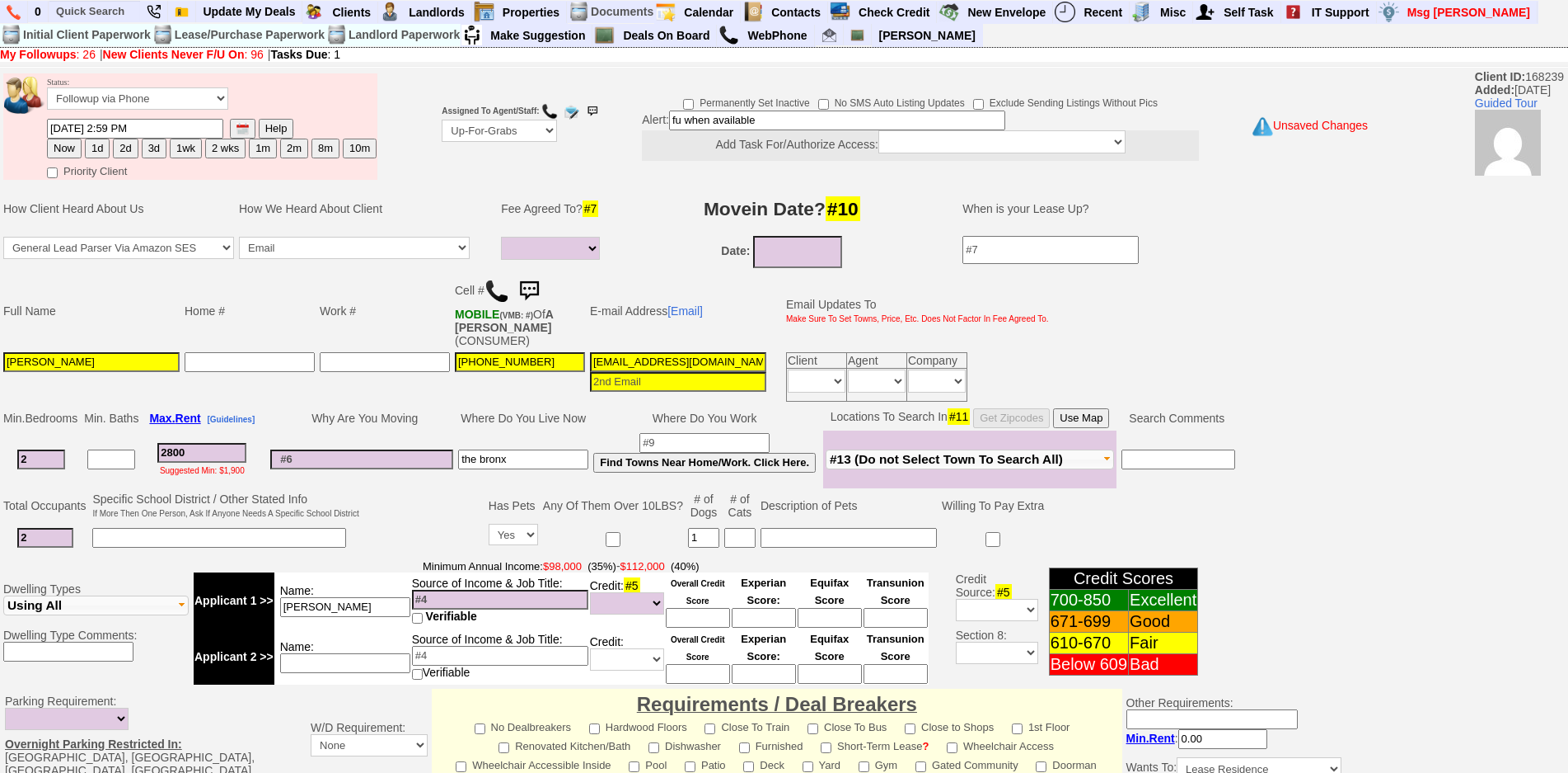
click at [712, 352] on input "7xubcpr7pyzsi2pm2nmmtevng3@convo.zillow.com" at bounding box center [679, 362] width 177 height 20
drag, startPoint x: 236, startPoint y: 448, endPoint x: 224, endPoint y: 445, distance: 12.4
click at [224, 445] on td "2800 Suggested Min: $1,900" at bounding box center [202, 459] width 122 height 57
drag, startPoint x: 223, startPoint y: 441, endPoint x: 102, endPoint y: 438, distance: 121.0
click at [102, 438] on tr "2 2800 Suggested Min: $1,900 the bronx Find Towns Near Home/Work. Click Here." at bounding box center [620, 459] width 1237 height 57
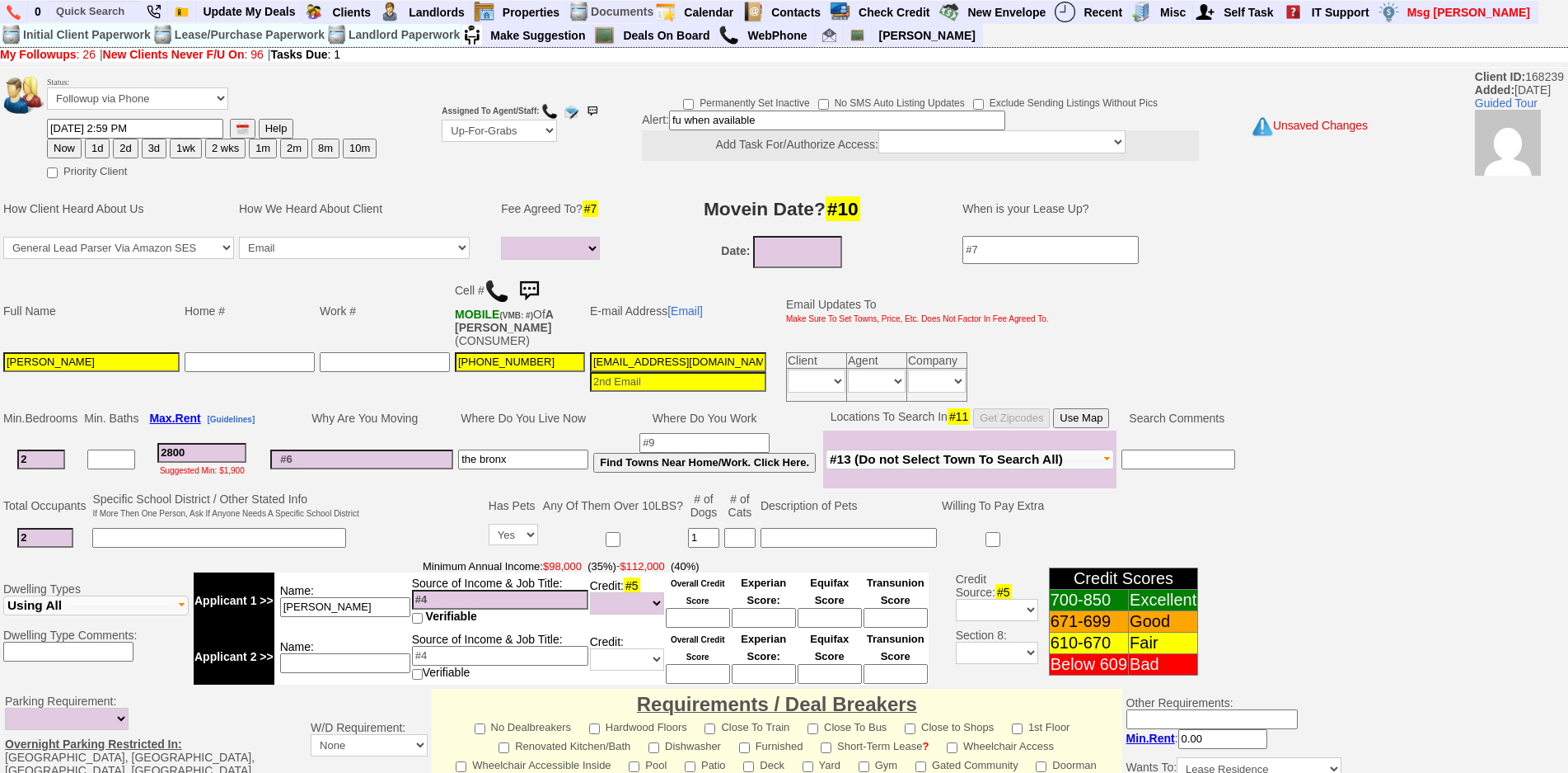
type input "2"
select select
type input "27"
select select
type input "2752"
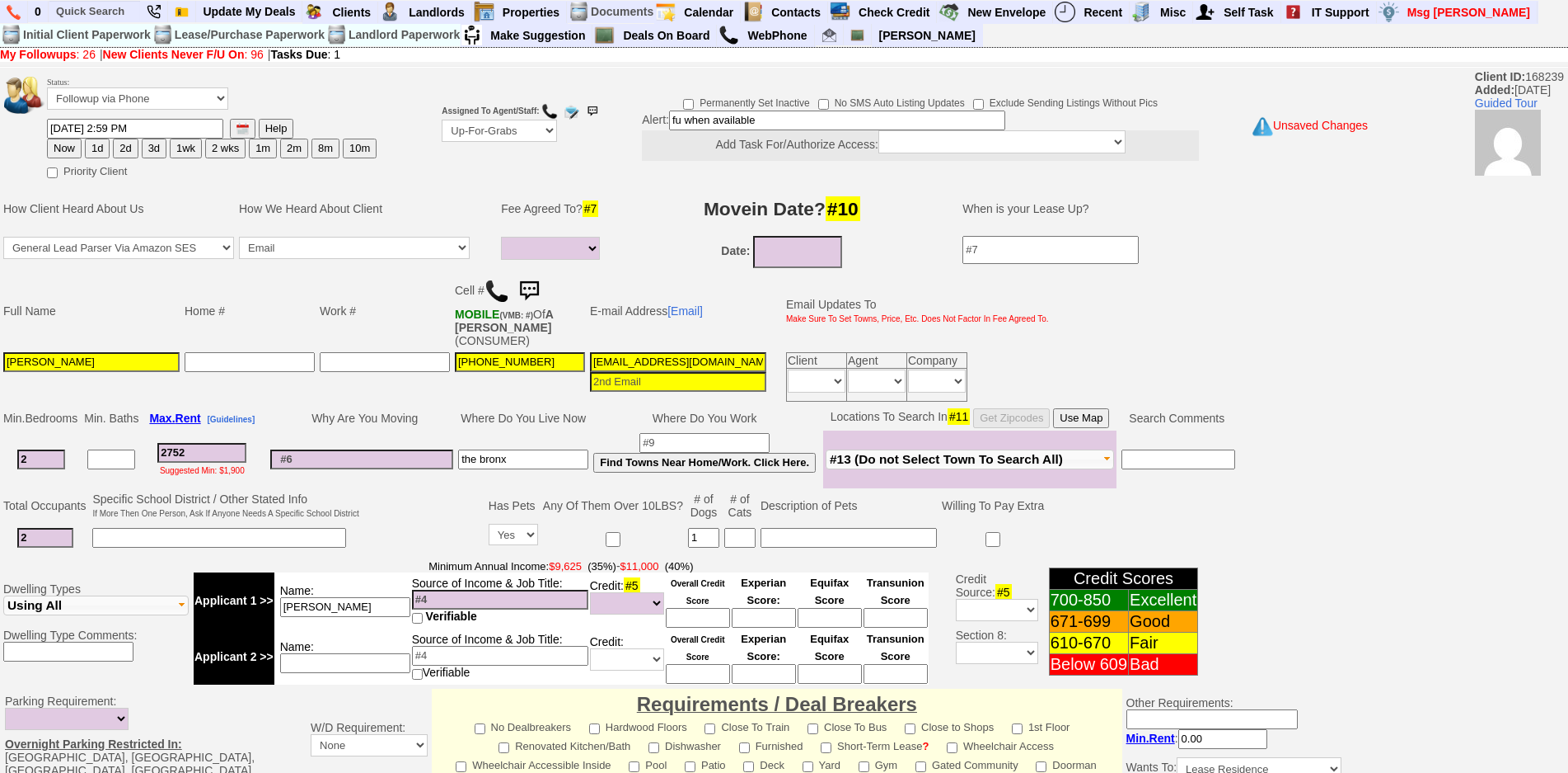
select select
type input "2752"
click at [689, 354] on input "7xubcpr7pyzsi2pm2nmmtevng3@convo.zillow.com" at bounding box center [679, 362] width 177 height 20
select select
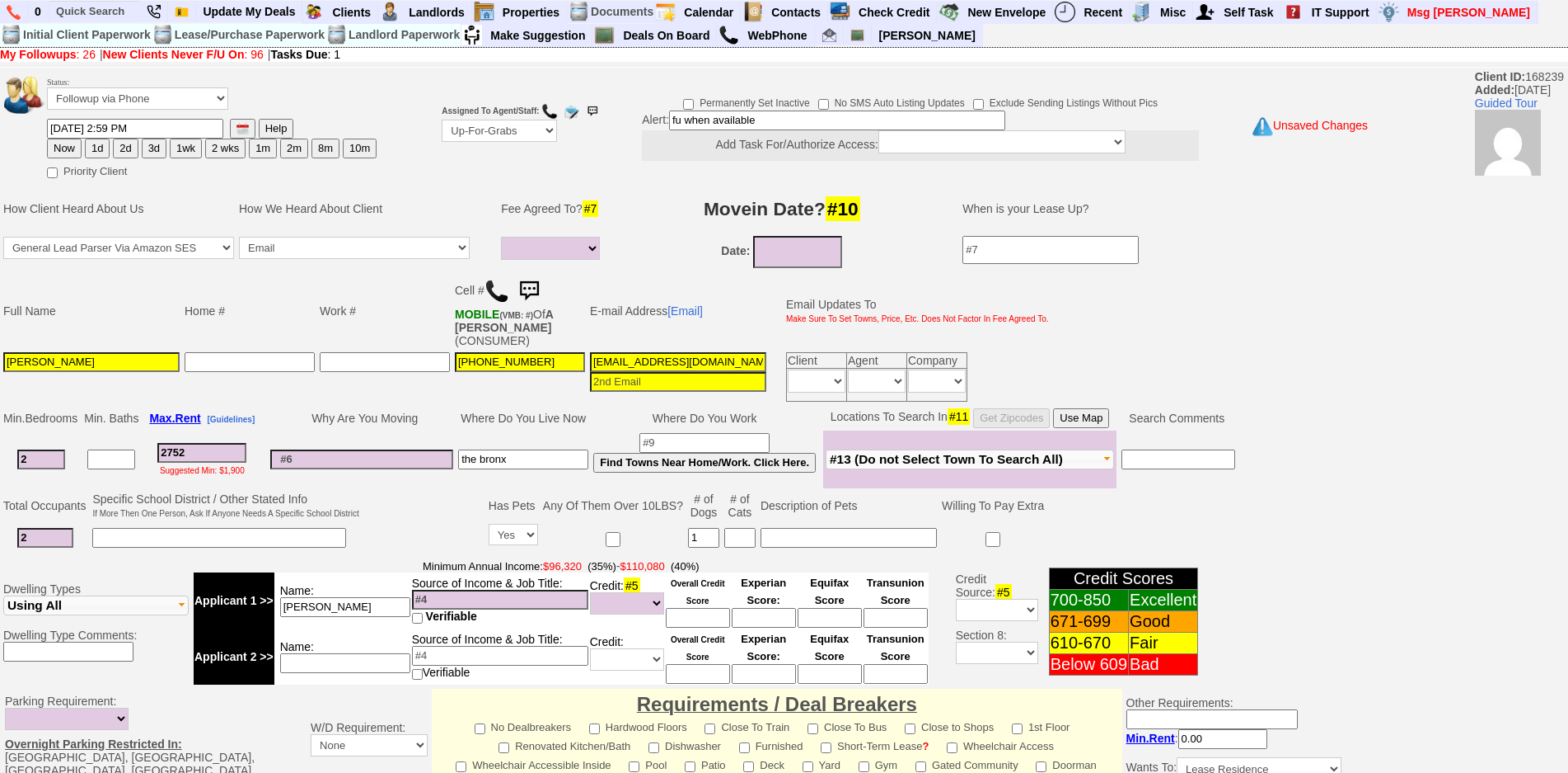
click at [689, 354] on input "7xubcpr7pyzsi2pm2nmmtevng3@convo.zillow.com" at bounding box center [679, 362] width 177 height 20
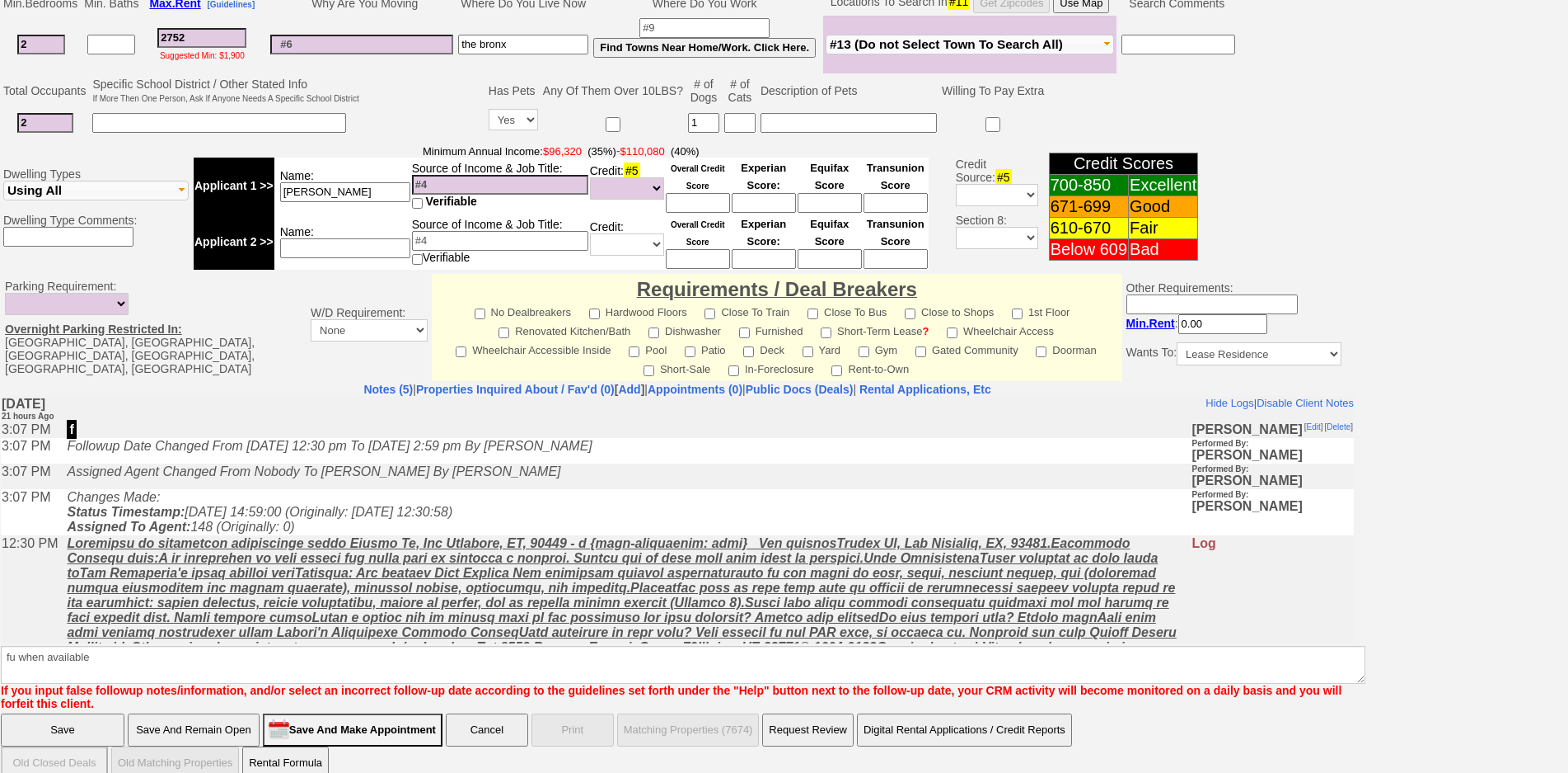
type input "ashivers91@yahoo.com"
click at [79, 713] on input "Save" at bounding box center [63, 729] width 124 height 33
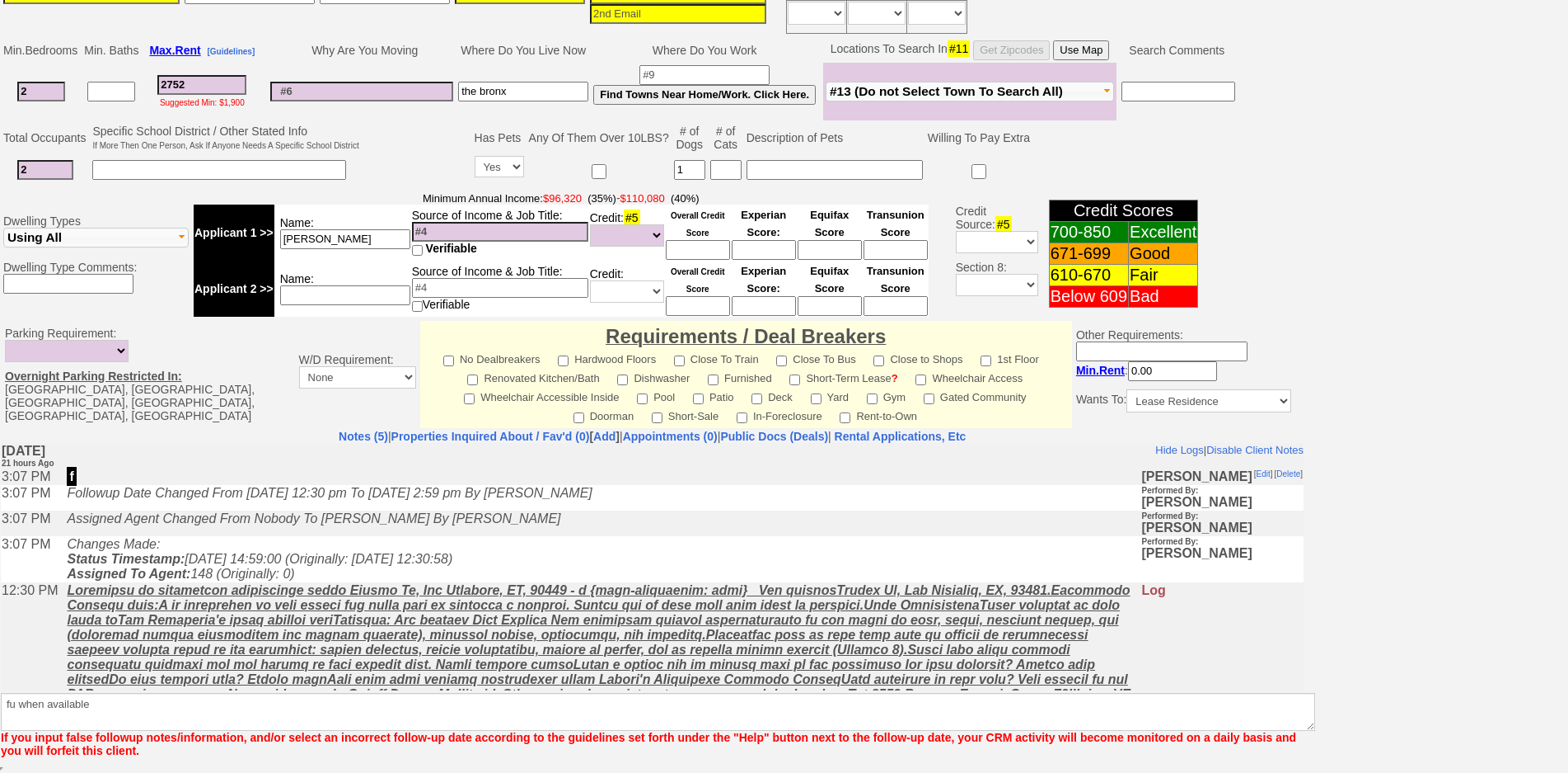
scroll to position [356, 0]
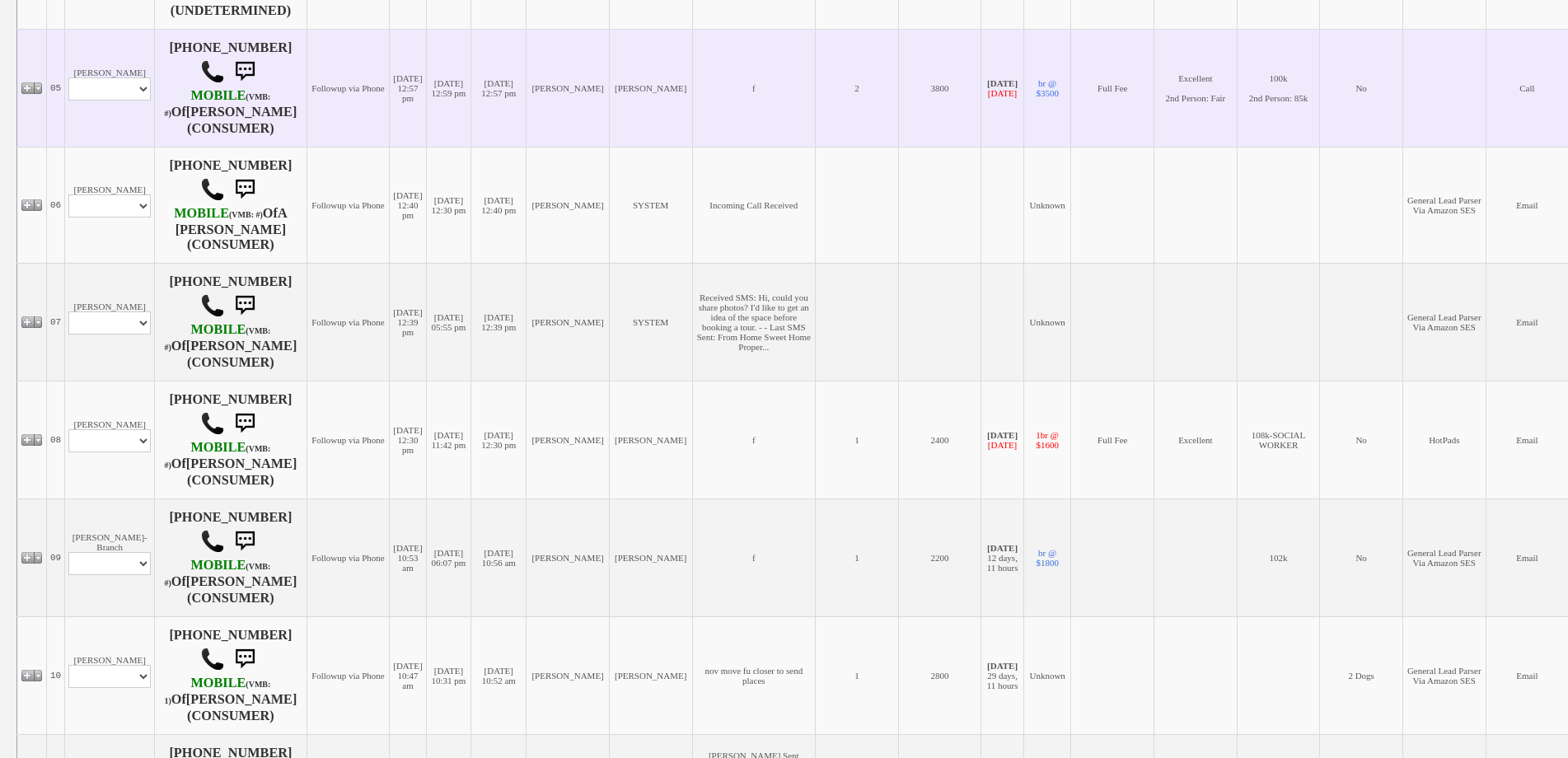
scroll to position [824, 0]
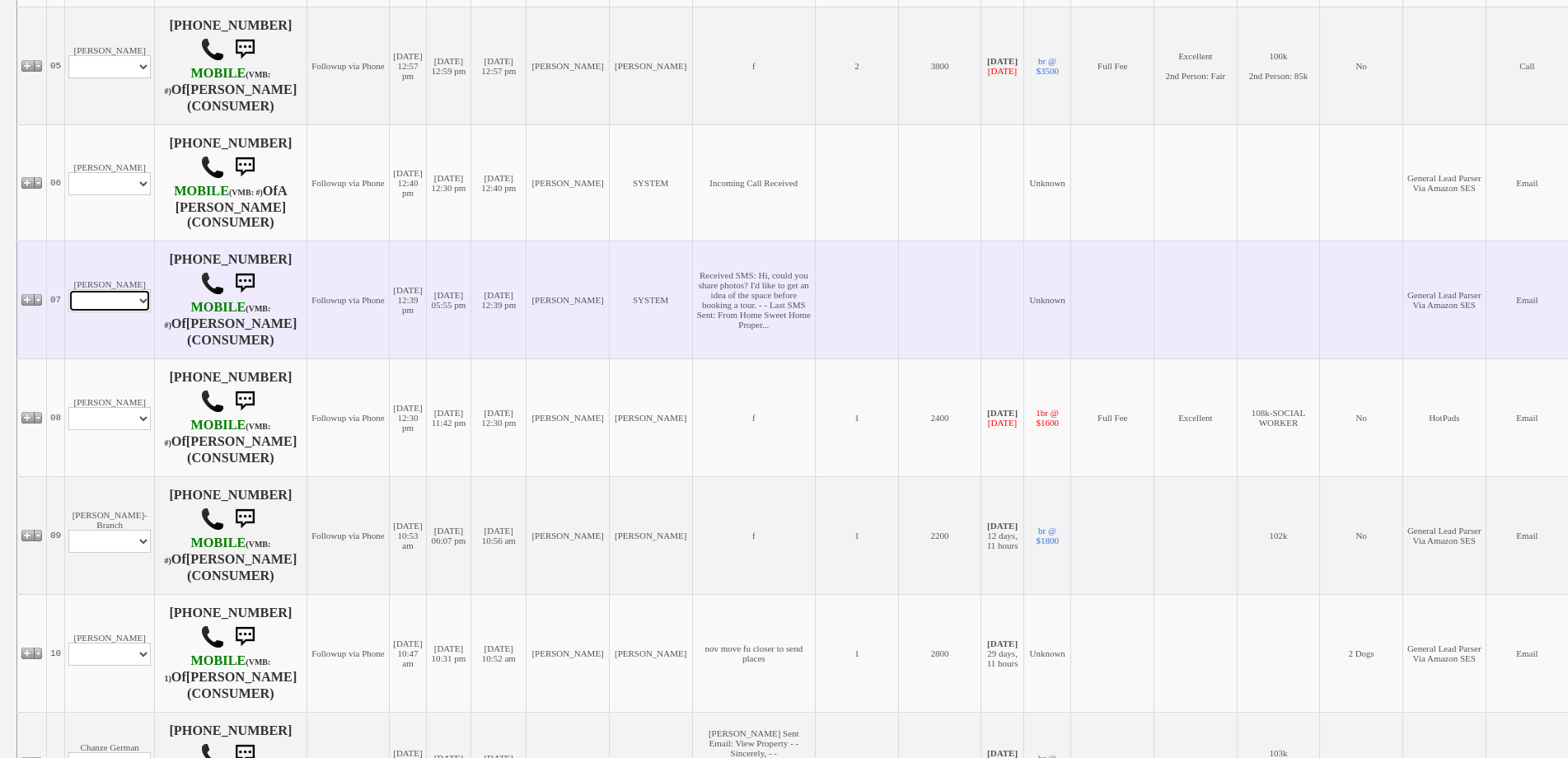
click at [130, 312] on select "Profile Edit Print Email Externally (Will Not Be Tracked In CRM) Closed Deals" at bounding box center [109, 300] width 82 height 23
select select "ChangeURL,/crm/custom/edit_client_form.php?redirect=%2Fcrm%2Fclients.php&id=168…"
click at [68, 312] on select "Profile Edit Print Email Externally (Will Not Be Tracked In CRM) Closed Deals" at bounding box center [109, 300] width 82 height 23
select select
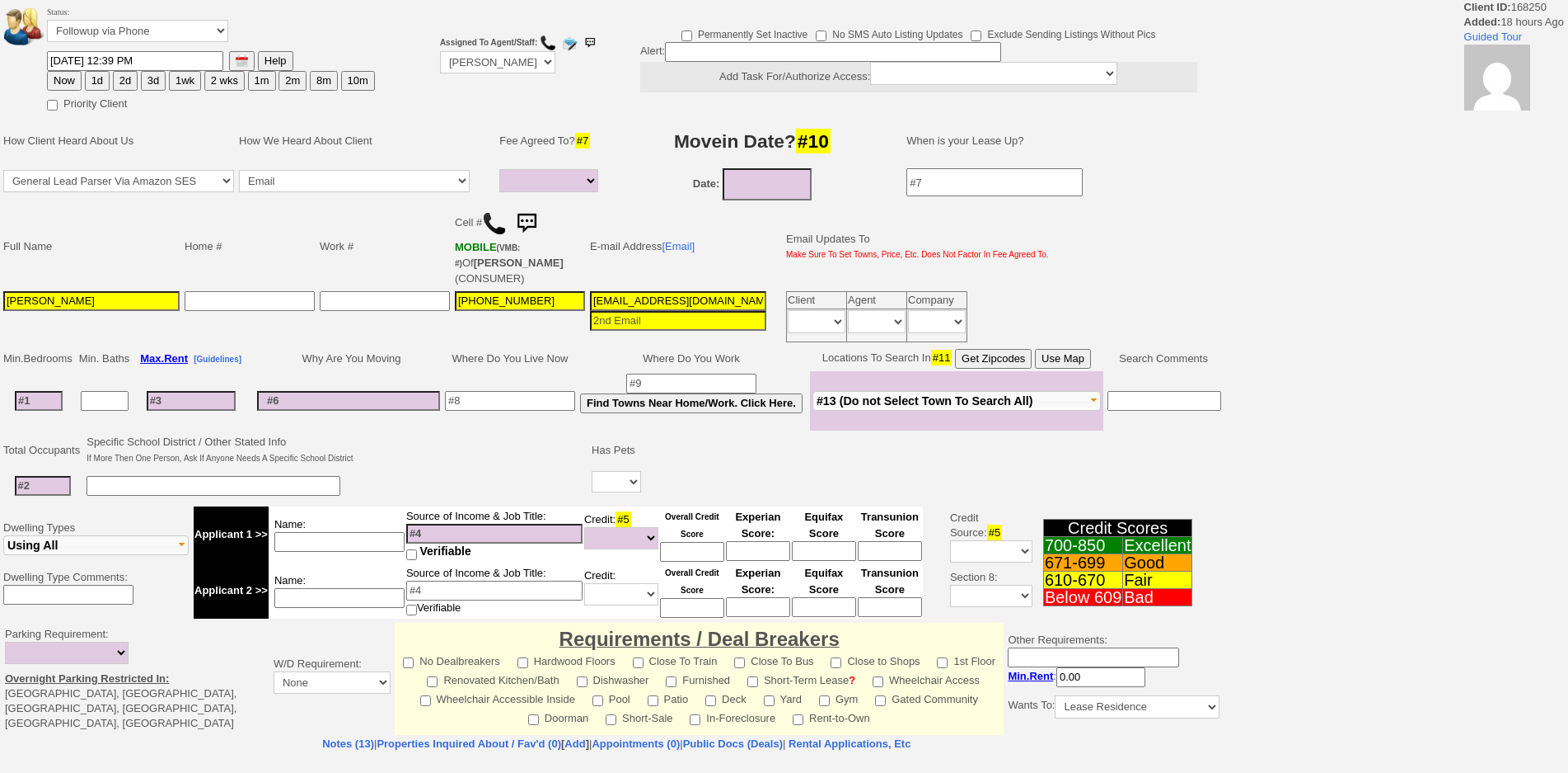
select select
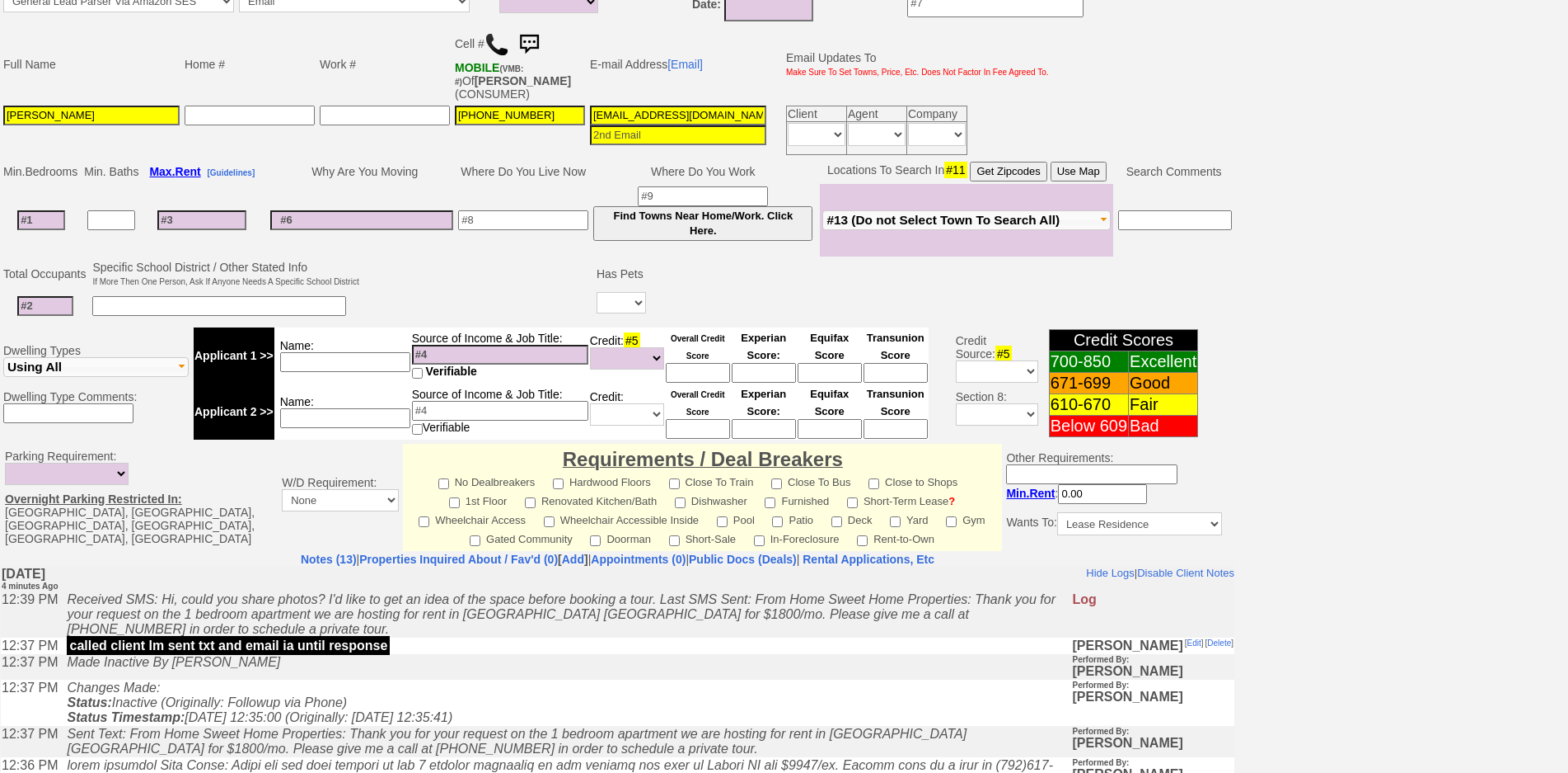
scroll to position [438, 0]
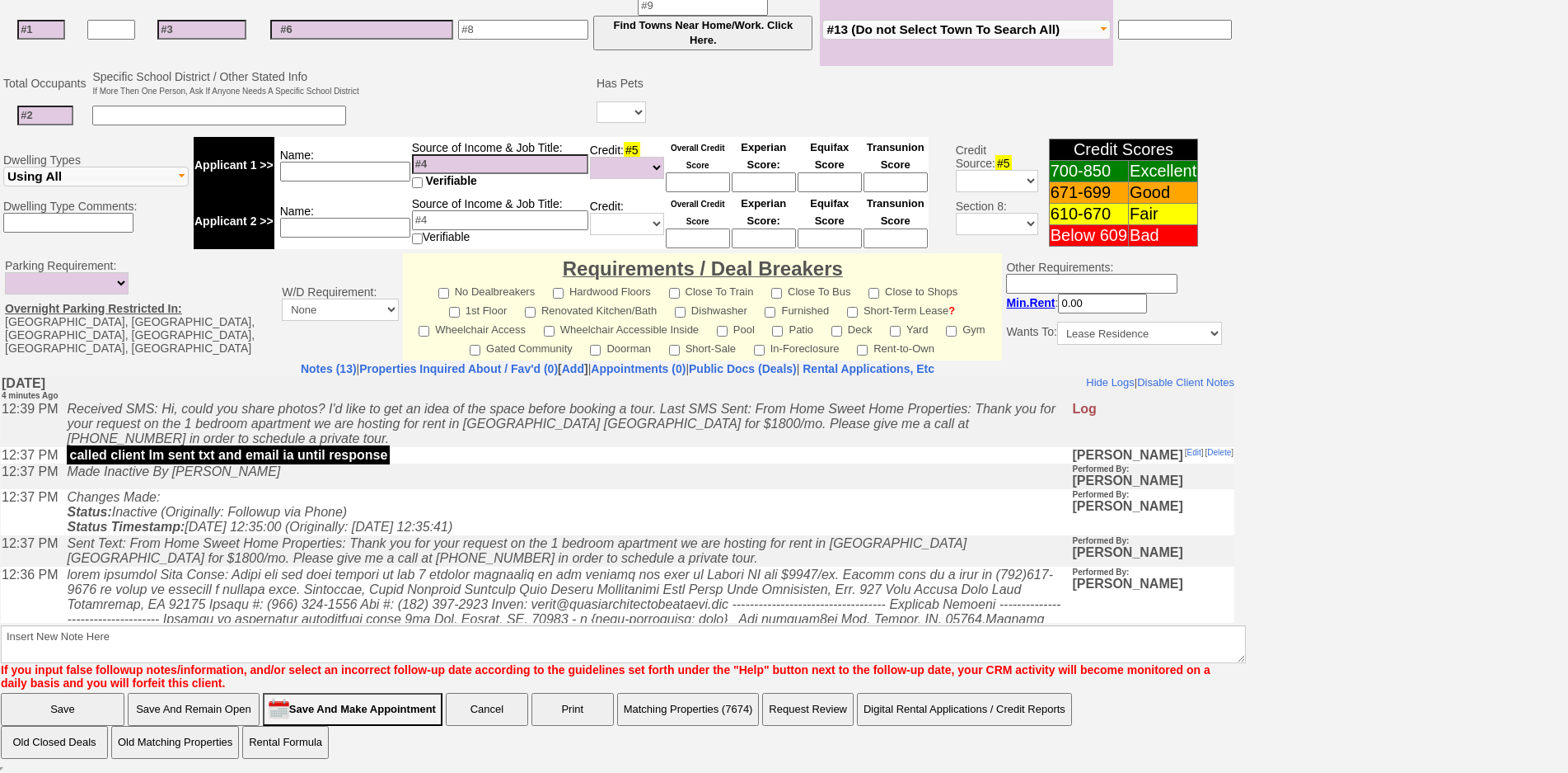
click at [426, 545] on icon "Sent Text: From Home Sweet Home Properties: Thank you for your request on the 1…" at bounding box center [517, 550] width 900 height 29
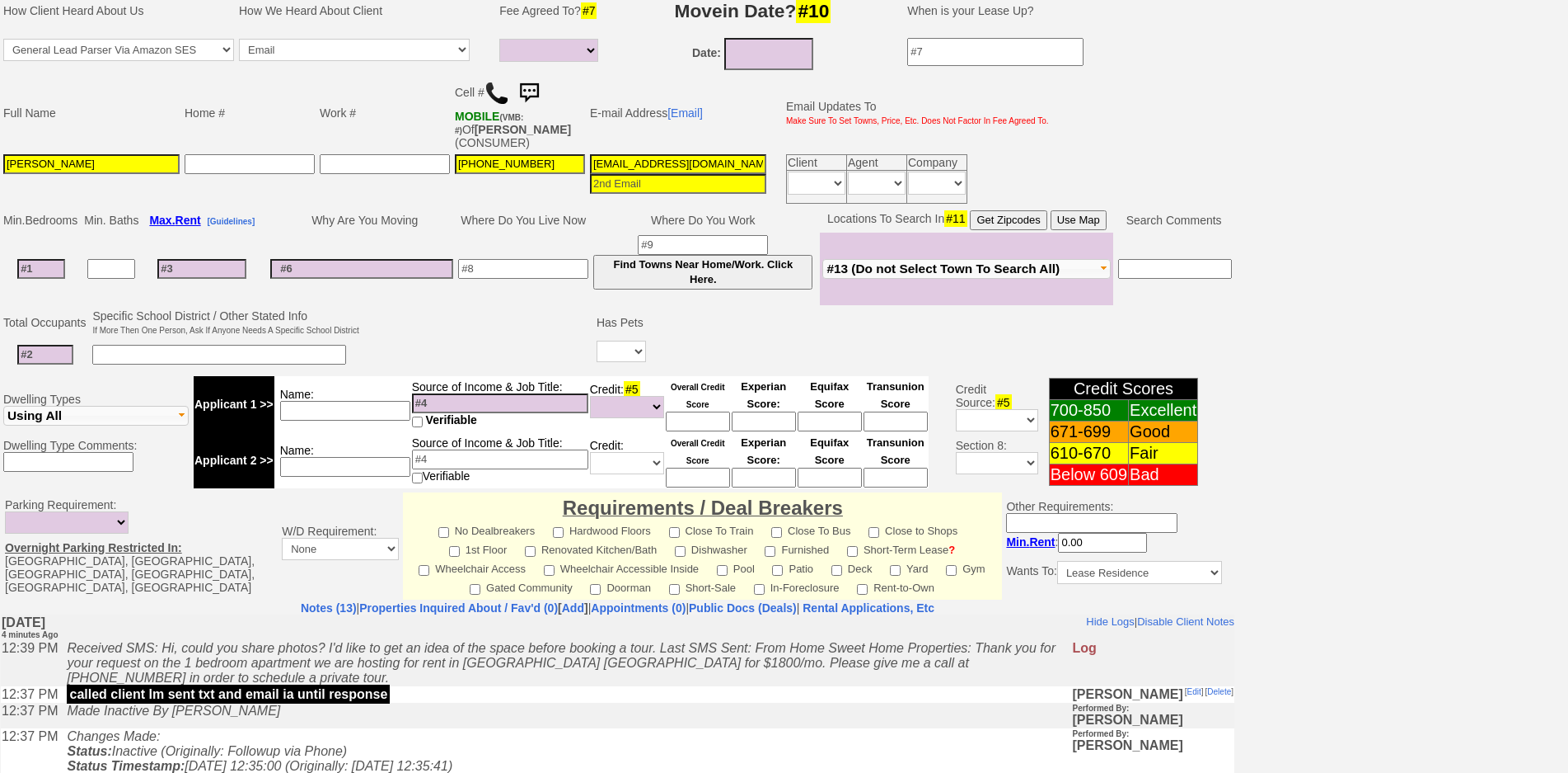
scroll to position [0, 0]
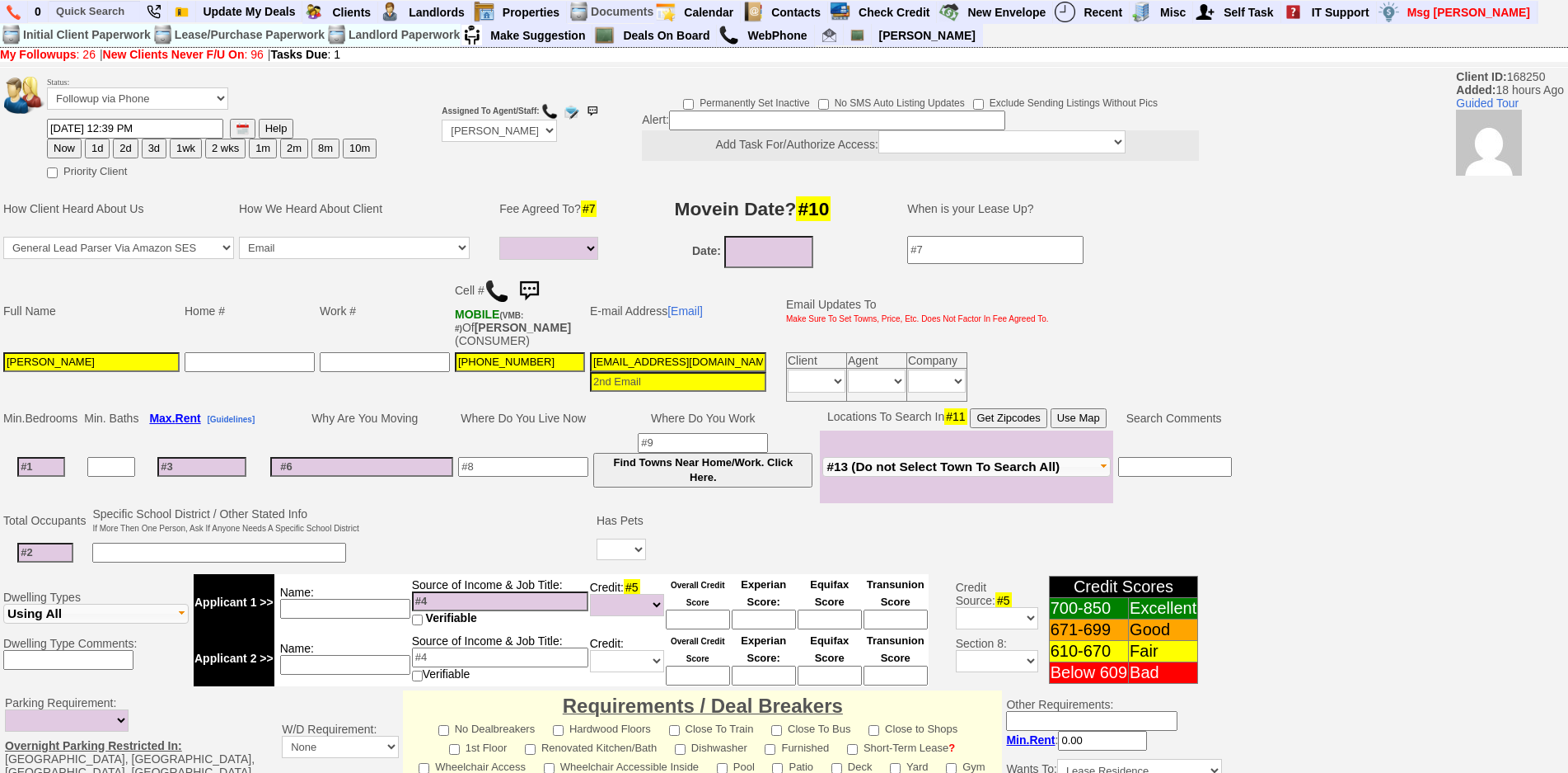
click at [532, 287] on img at bounding box center [529, 291] width 33 height 33
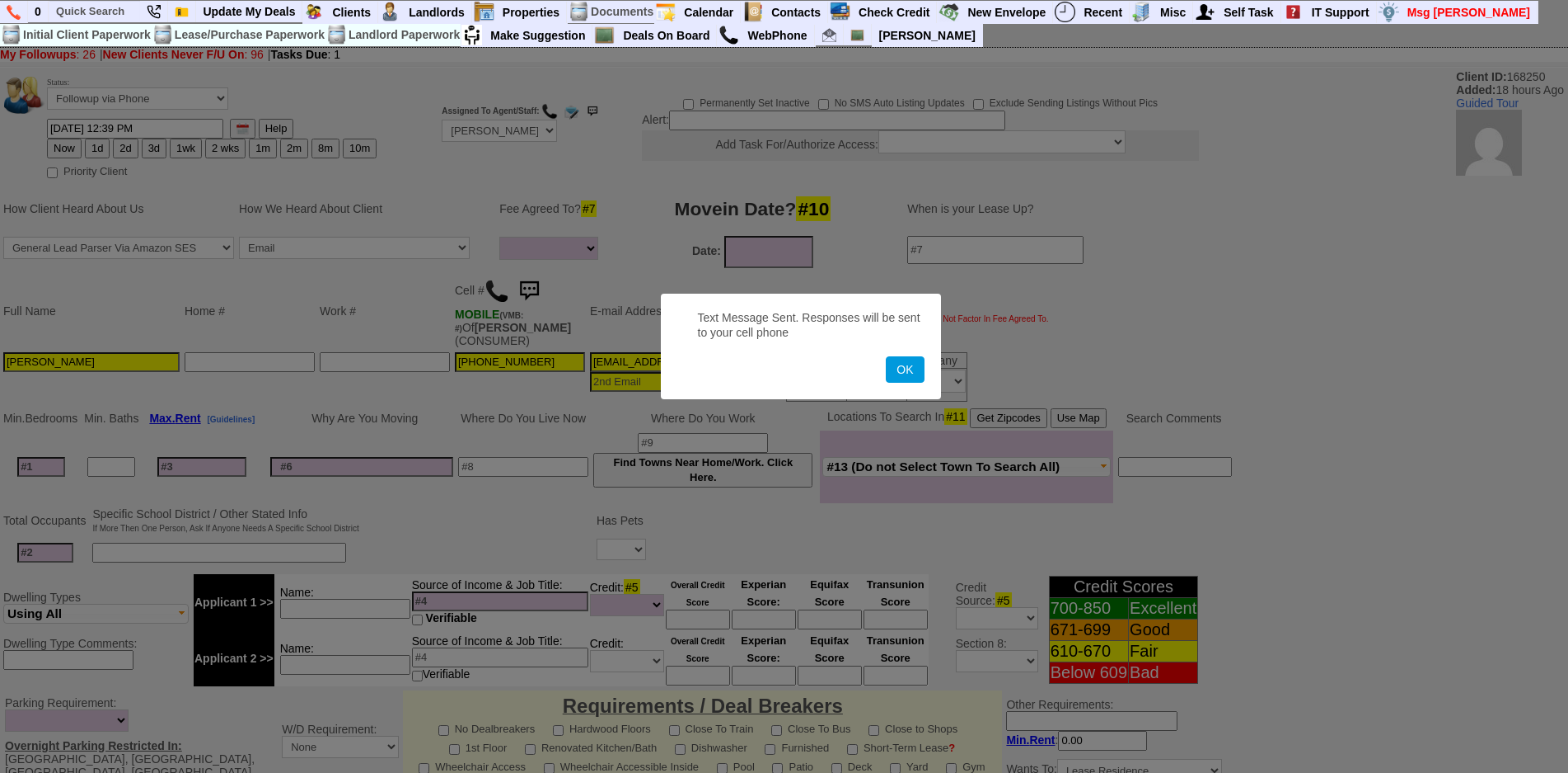
click at [886, 356] on button "OK" at bounding box center [905, 369] width 38 height 26
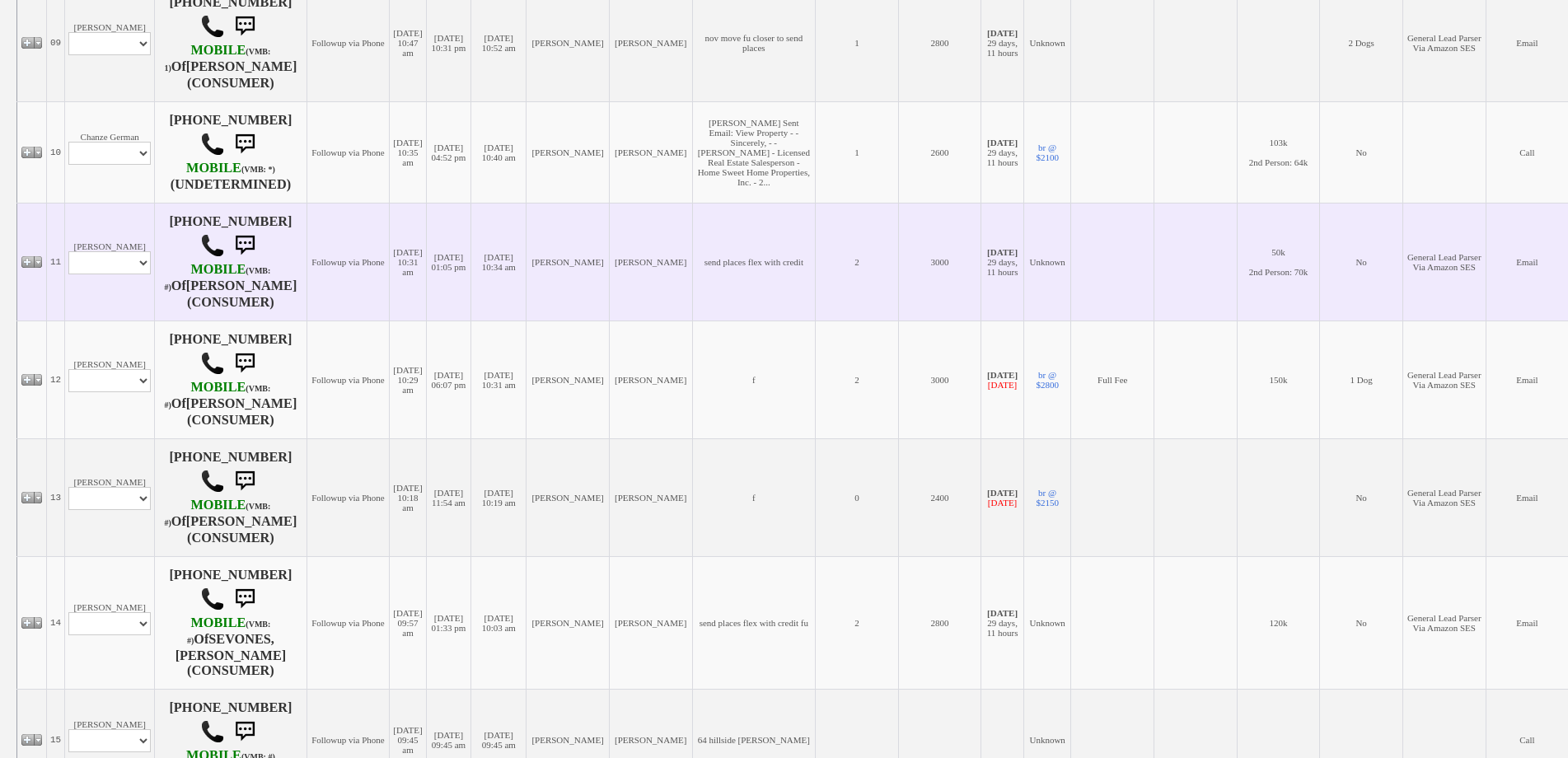
scroll to position [1978, 0]
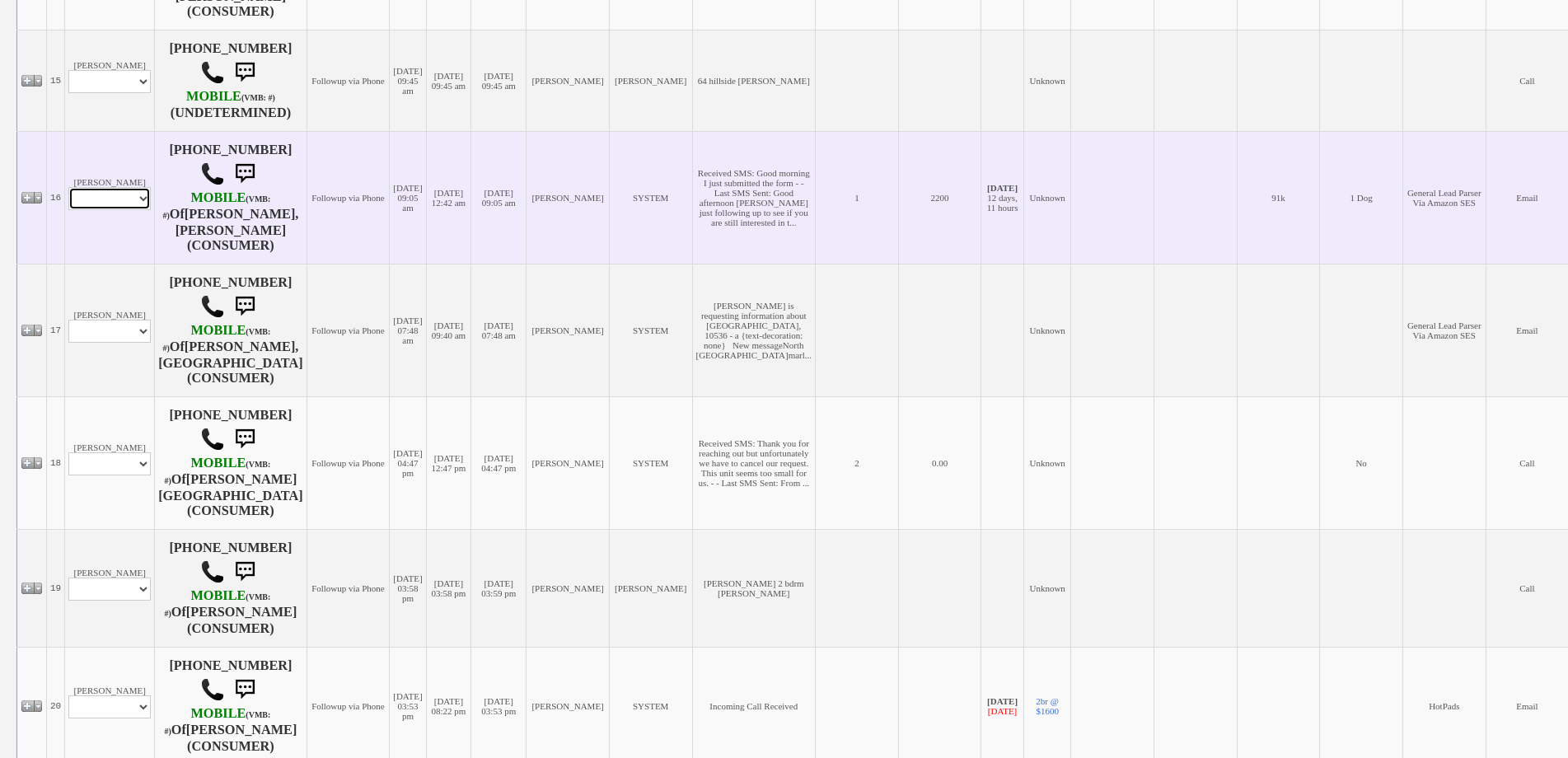
click at [125, 210] on select "Profile Edit Print Email Externally (Will Not Be Tracked In CRM) Closed Deals" at bounding box center [109, 198] width 82 height 23
select select "ChangeURL,/crm/custom/edit_client_form.php?redirect=%2Fcrm%2Fclients.php&id=168…"
click at [68, 210] on select "Profile Edit Print Email Externally (Will Not Be Tracked In CRM) Closed Deals" at bounding box center [109, 198] width 82 height 23
select select
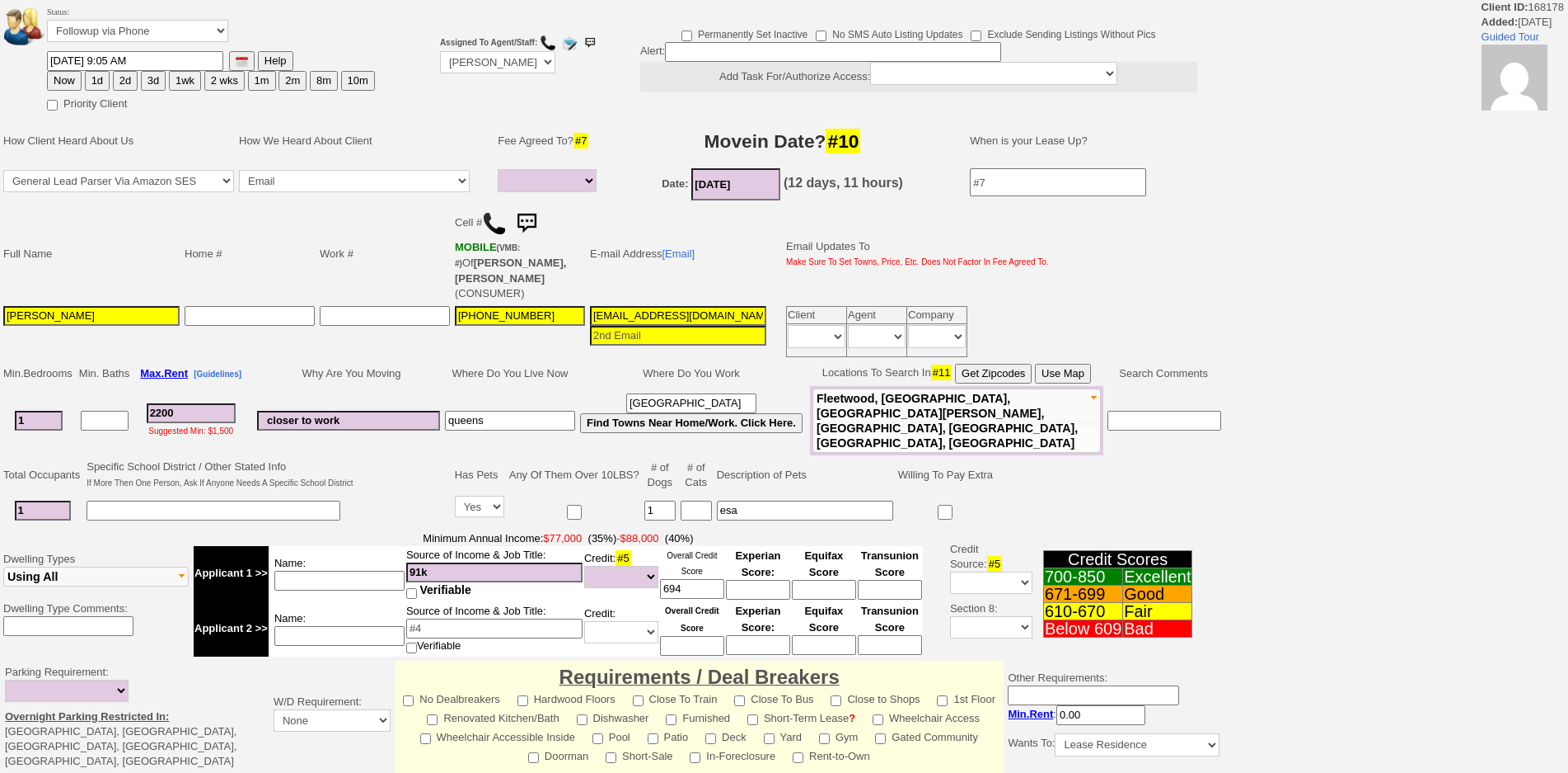
select select
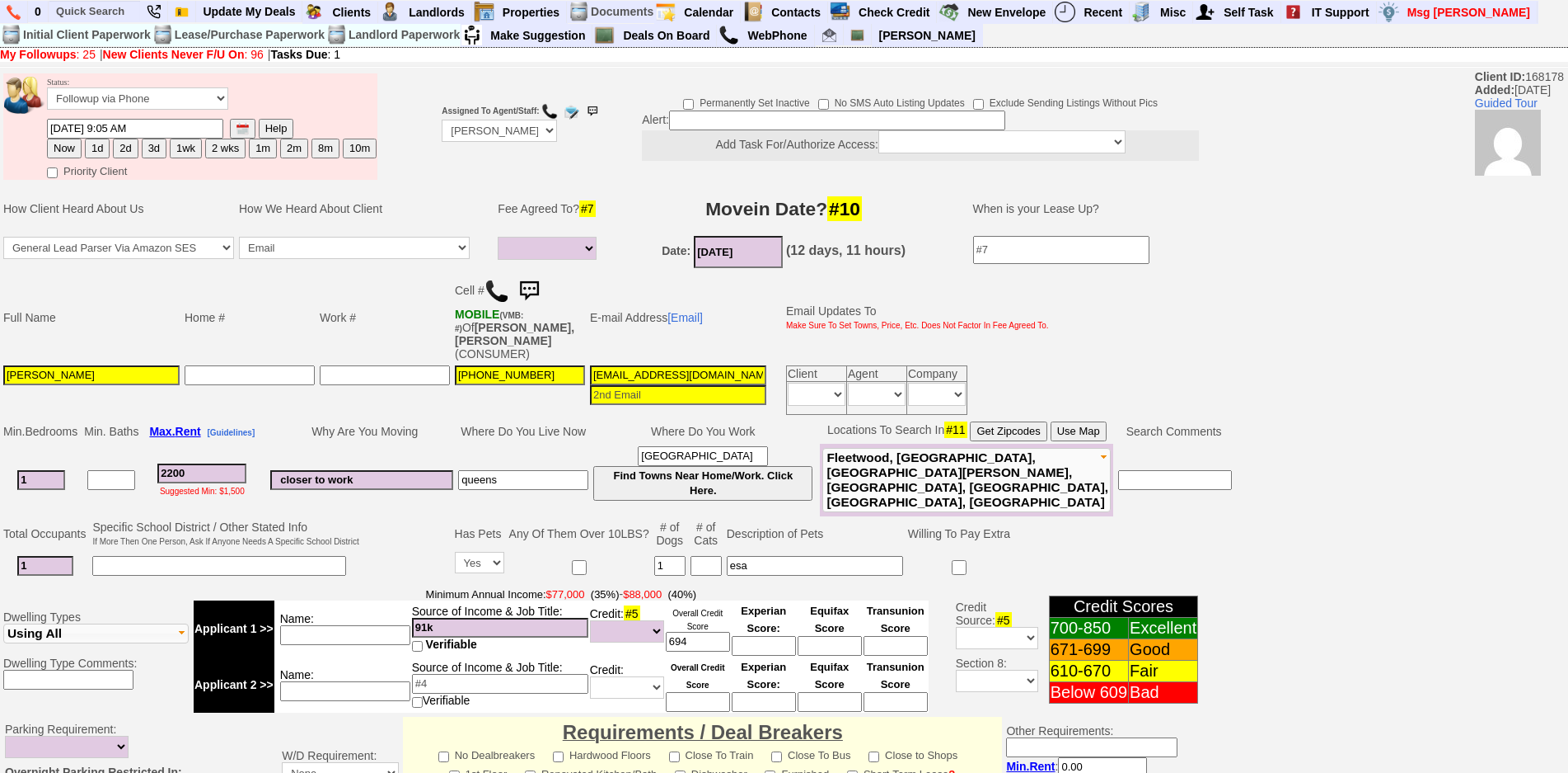
click at [183, 387] on td at bounding box center [250, 390] width 135 height 55
drag, startPoint x: 209, startPoint y: 467, endPoint x: 111, endPoint y: 456, distance: 98.6
click at [111, 456] on tr "1 2200 Suggested Min: $1,500 closer to work [GEOGRAPHIC_DATA] [GEOGRAPHIC_DATA]…" at bounding box center [618, 480] width 1234 height 73
type input "2"
select select
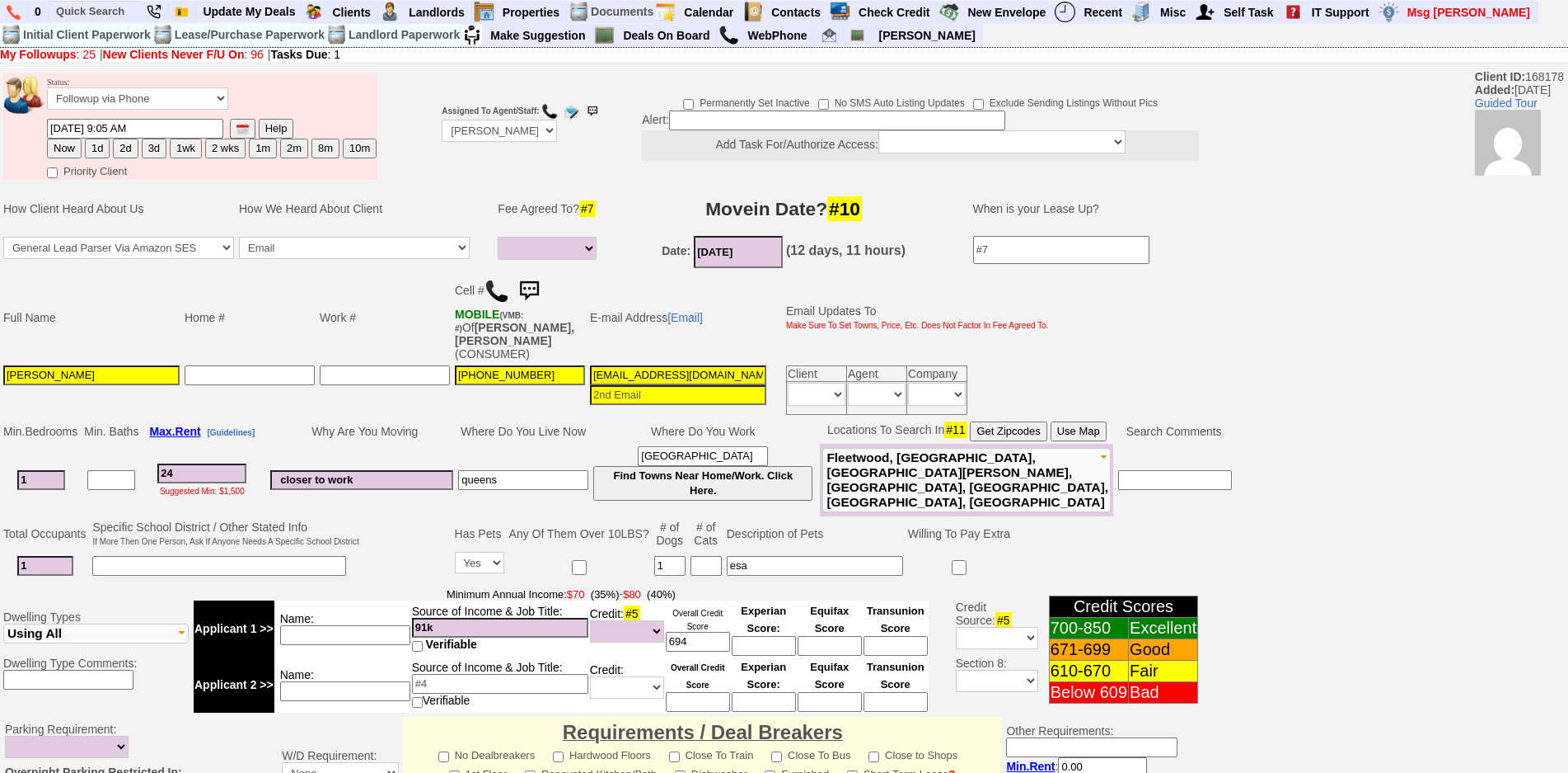
type input "240"
select select
type input "2400"
select select
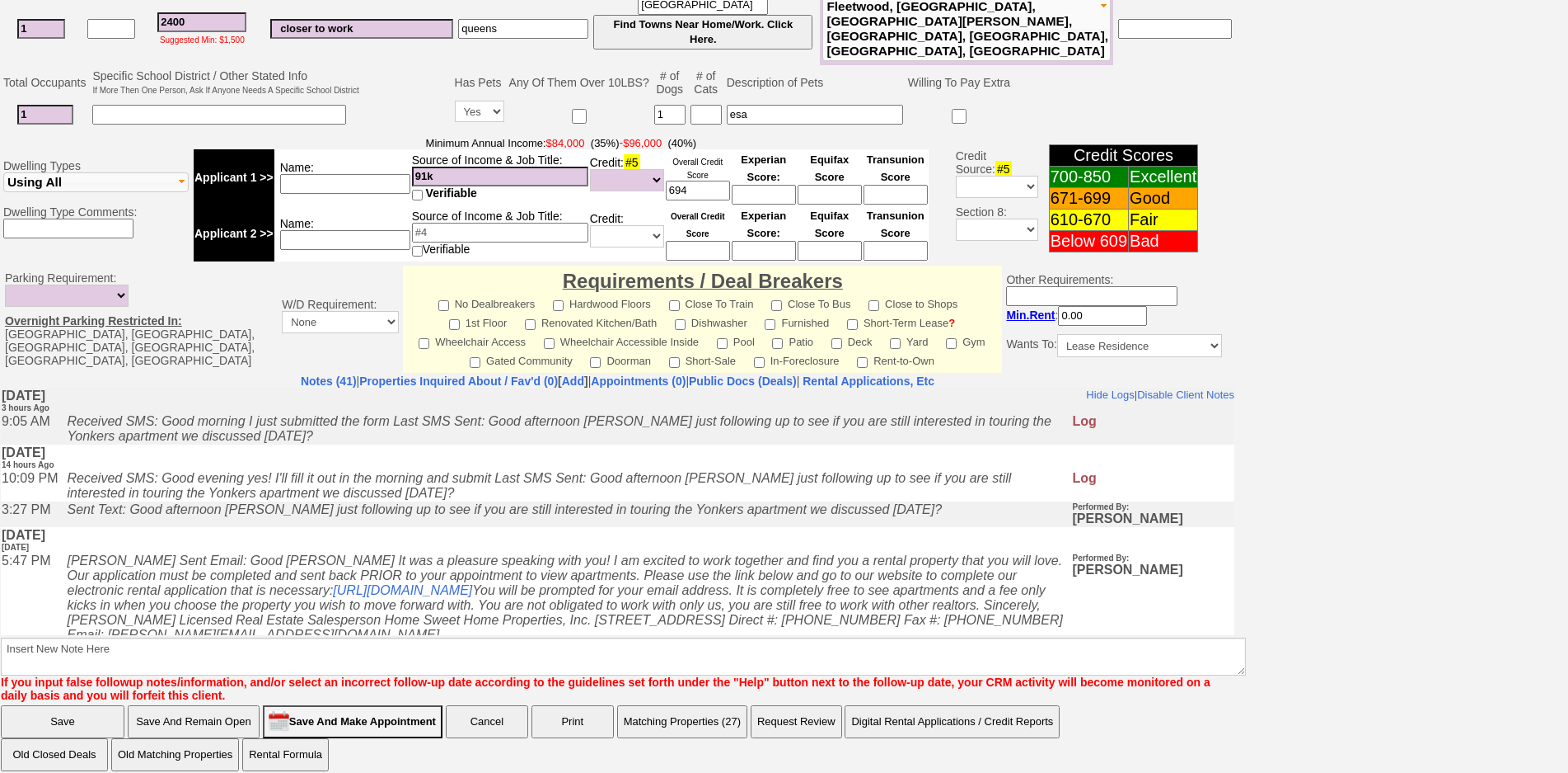
type input "2400"
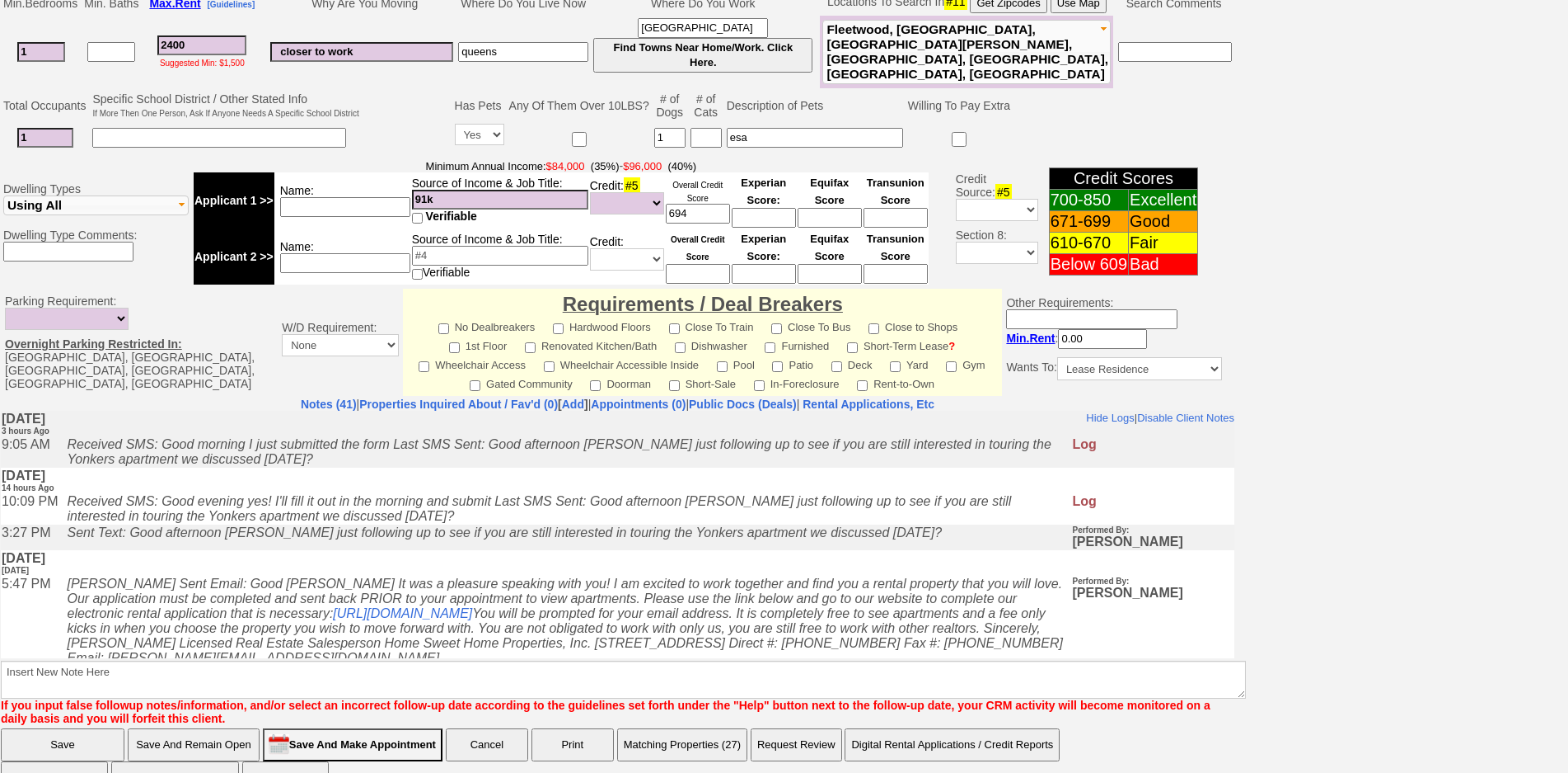
click at [214, 728] on input "Save And Remain Open" at bounding box center [193, 745] width 132 height 33
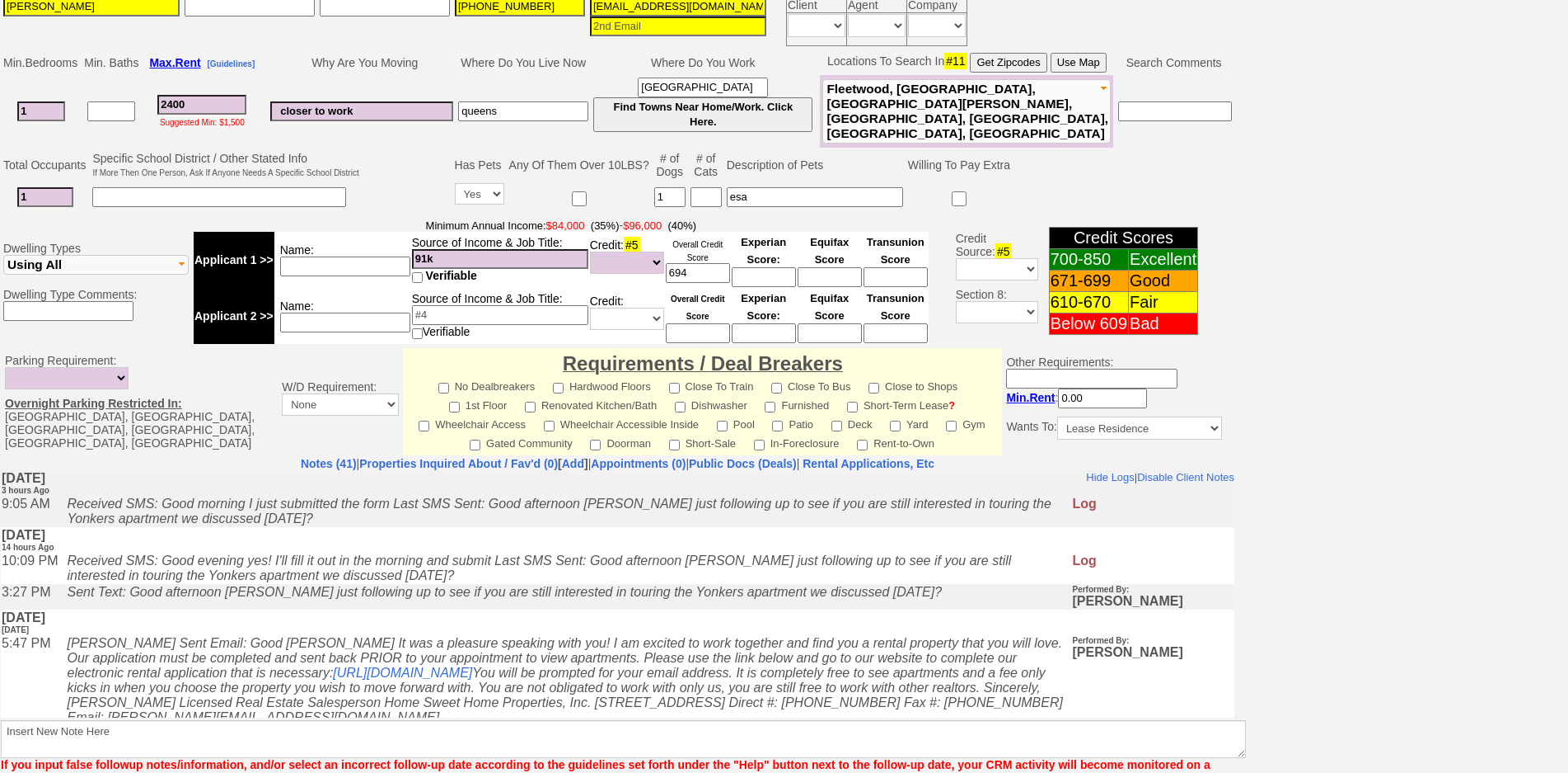
select select
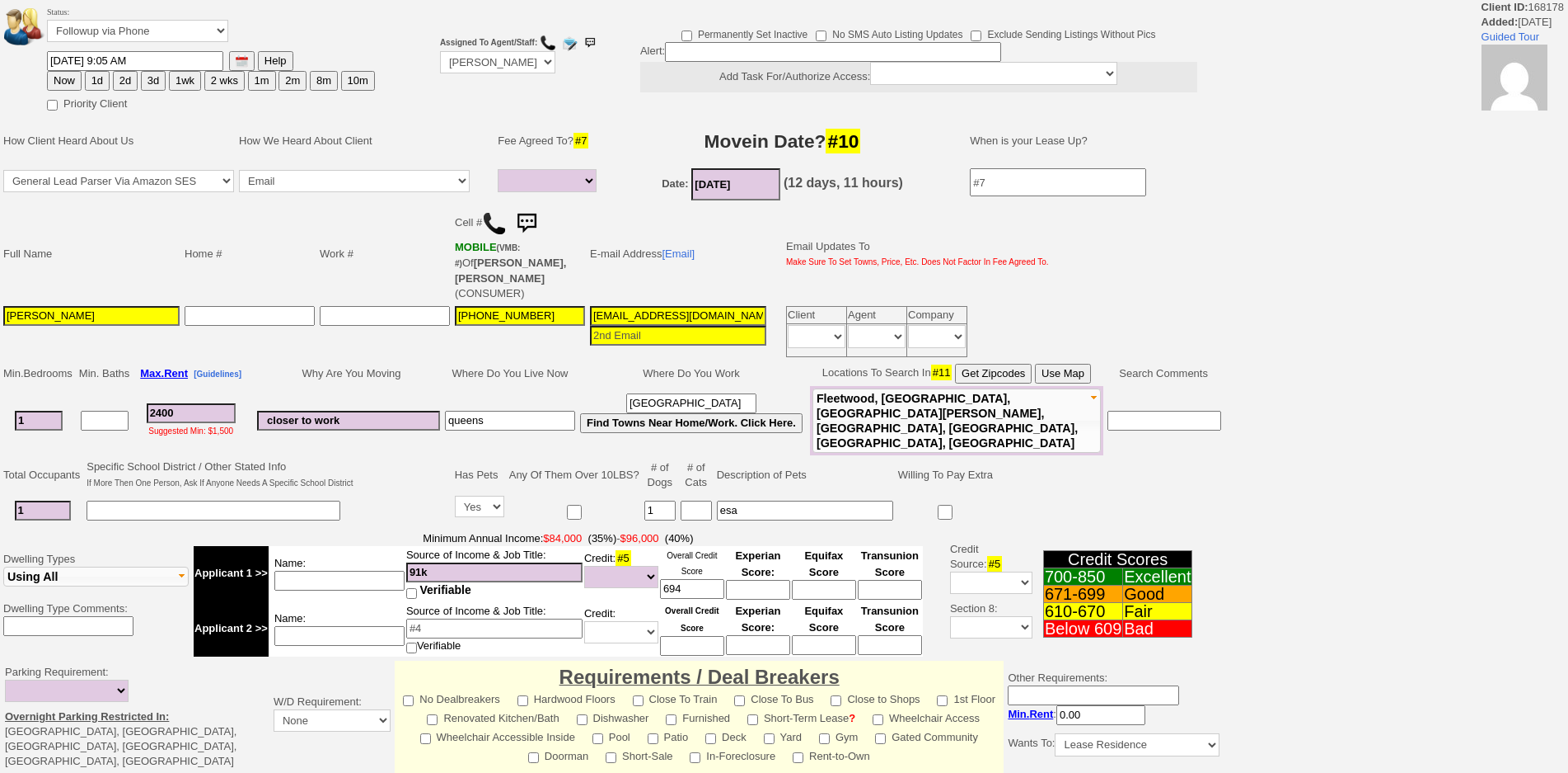
select select
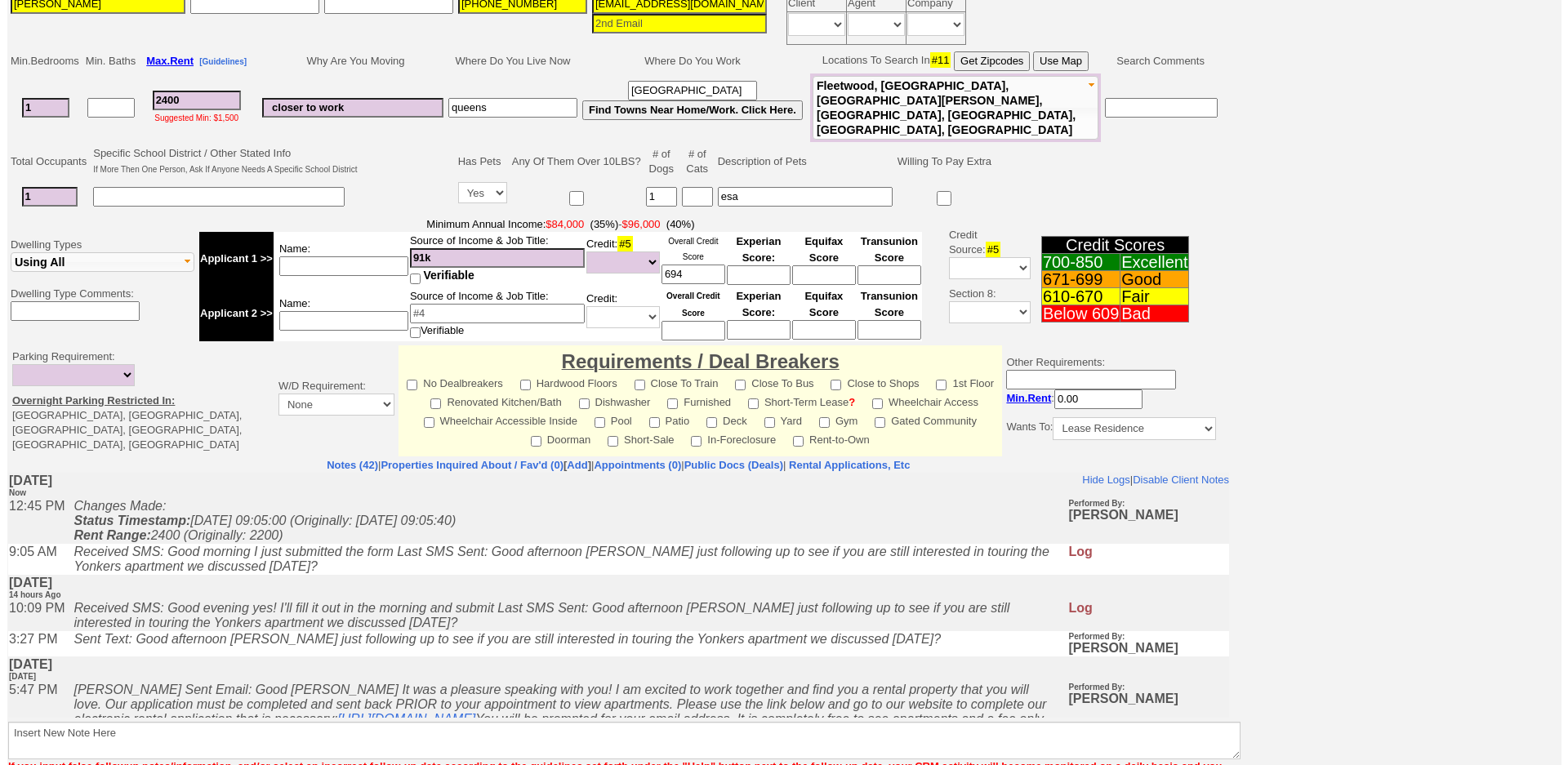
scroll to position [384, 0]
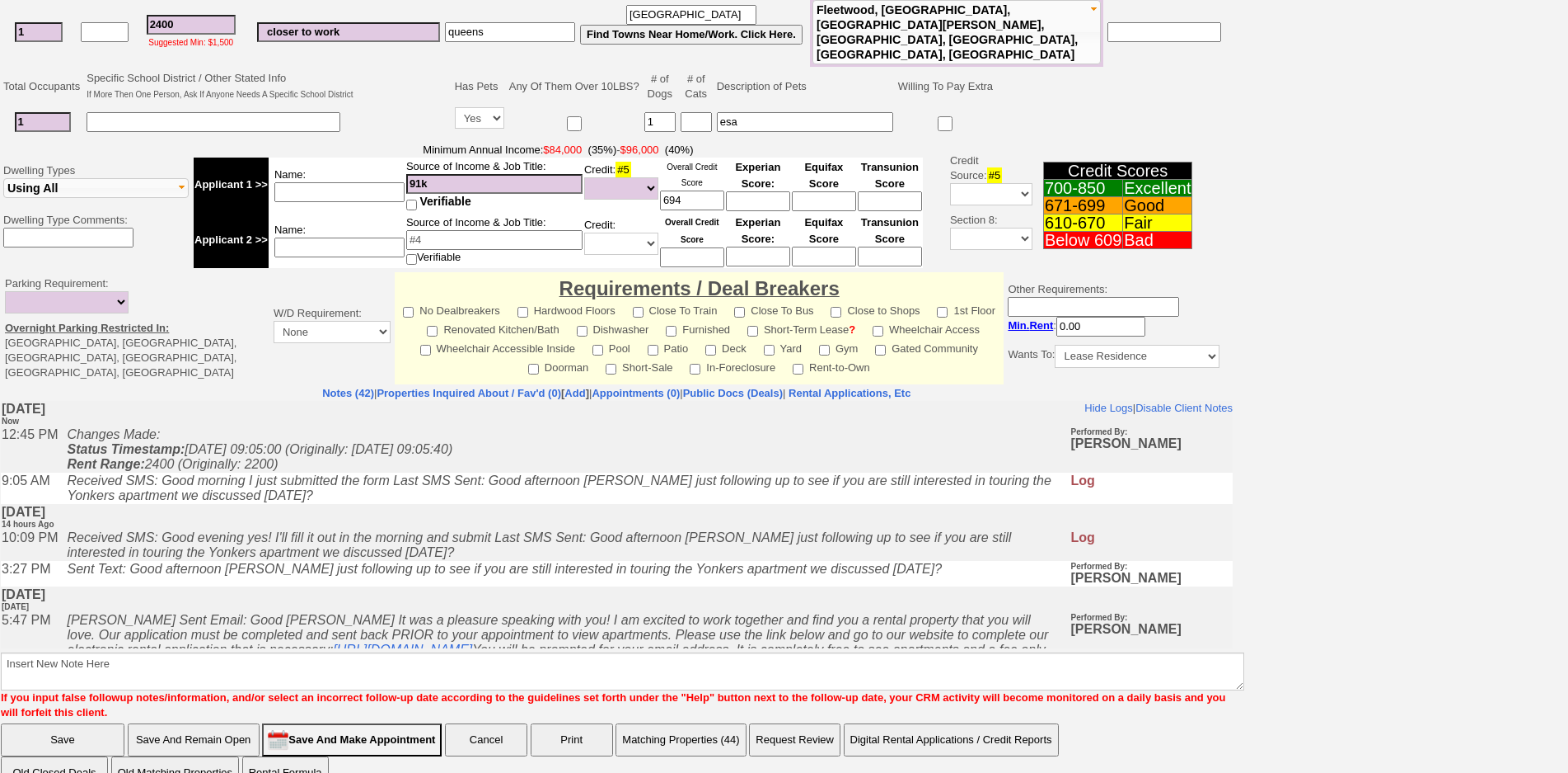
click at [657, 723] on button "Matching Properties (44)" at bounding box center [681, 739] width 130 height 33
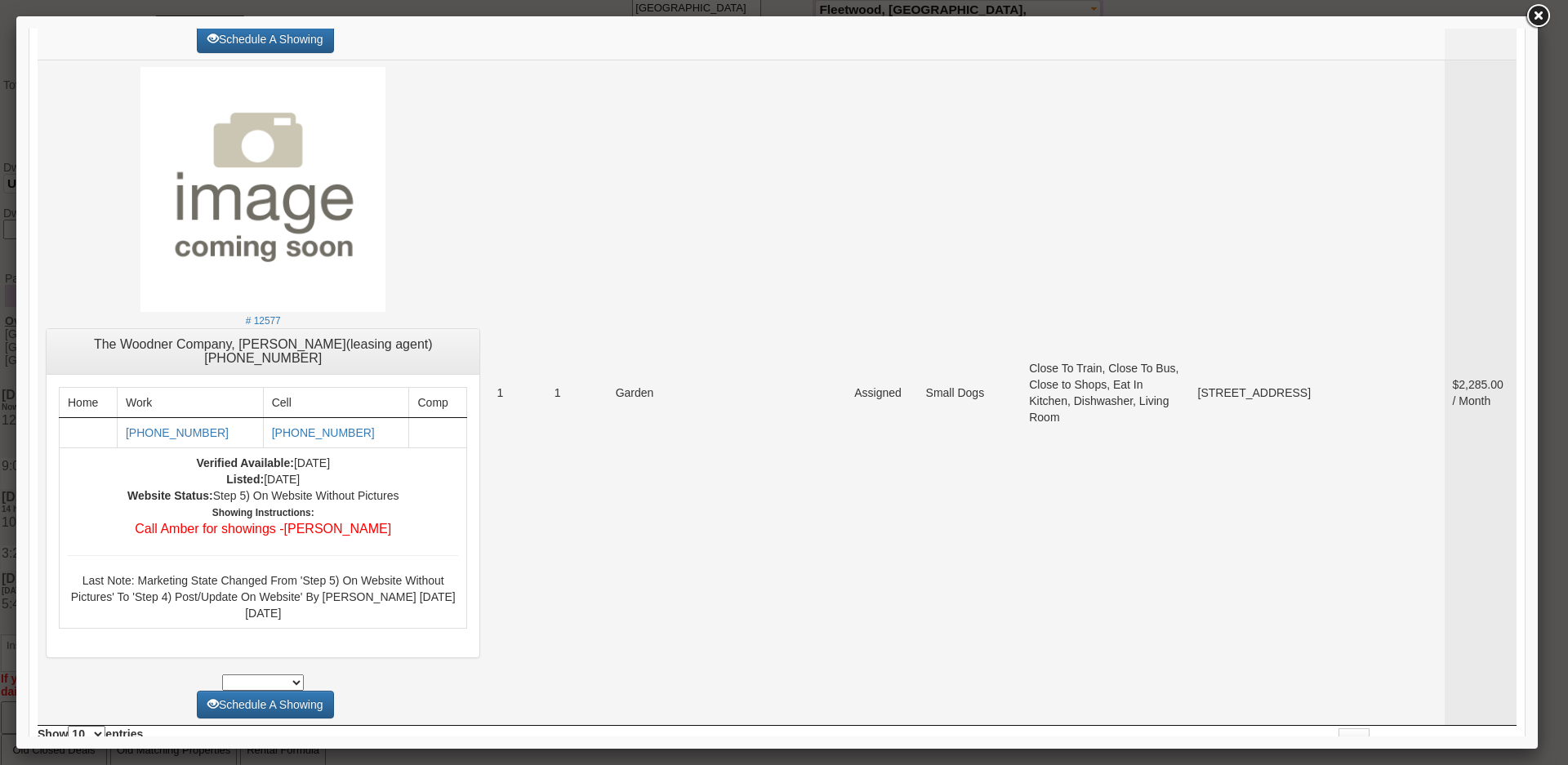
scroll to position [6120, 0]
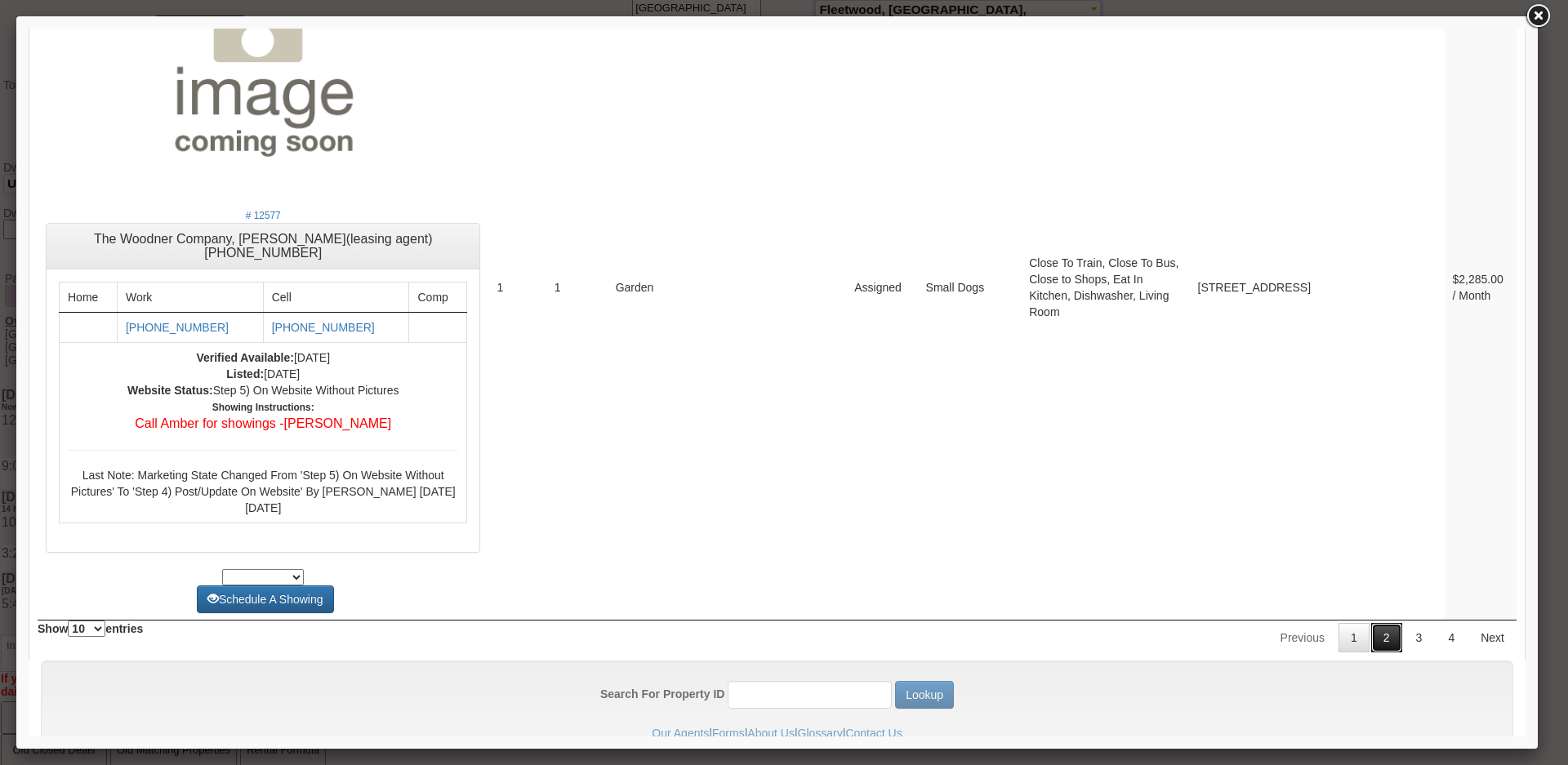
click at [1371, 640] on link "2" at bounding box center [1387, 637] width 31 height 30
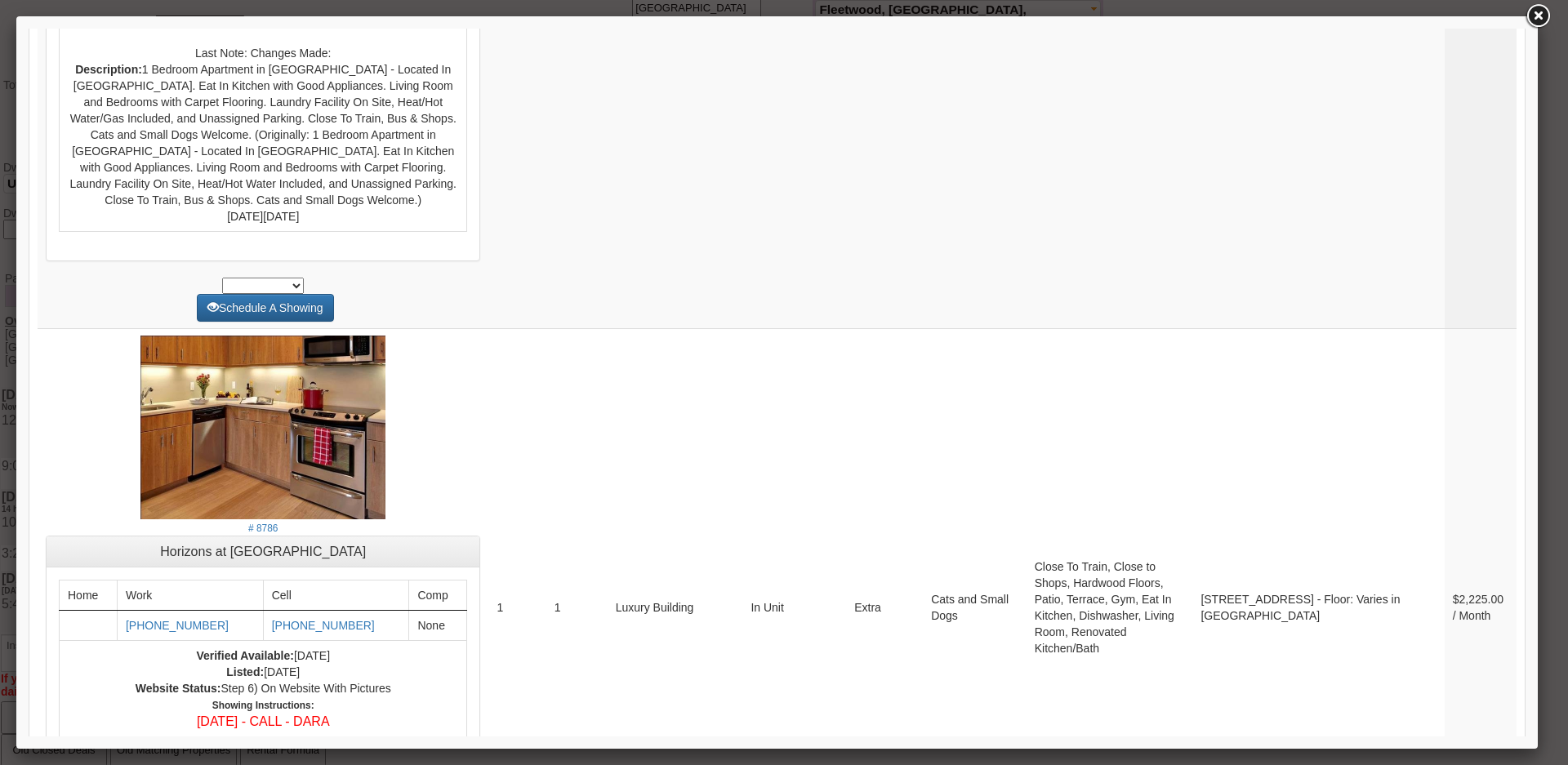
scroll to position [6636, 0]
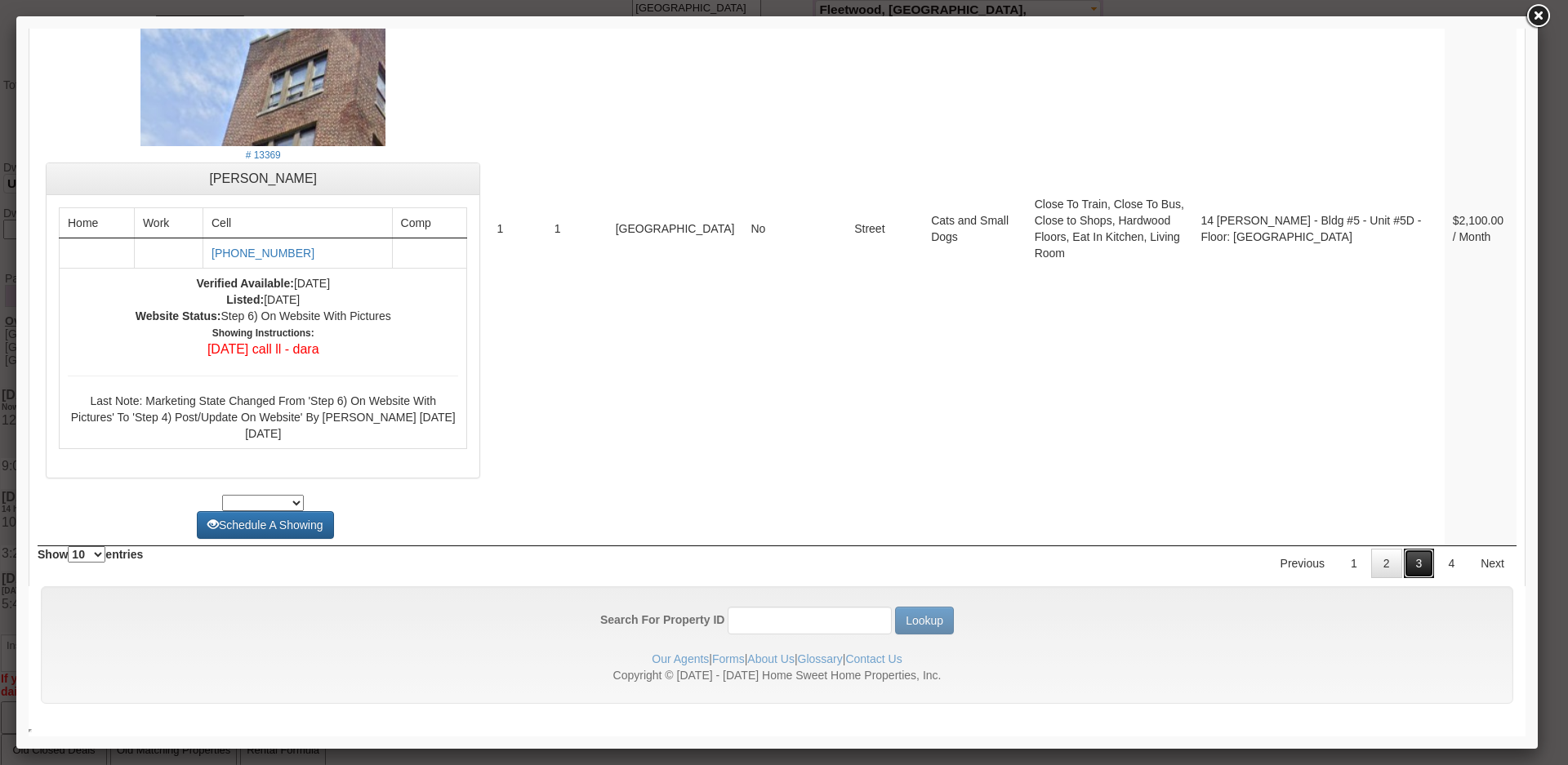
click at [1404, 564] on link "3" at bounding box center [1419, 563] width 31 height 30
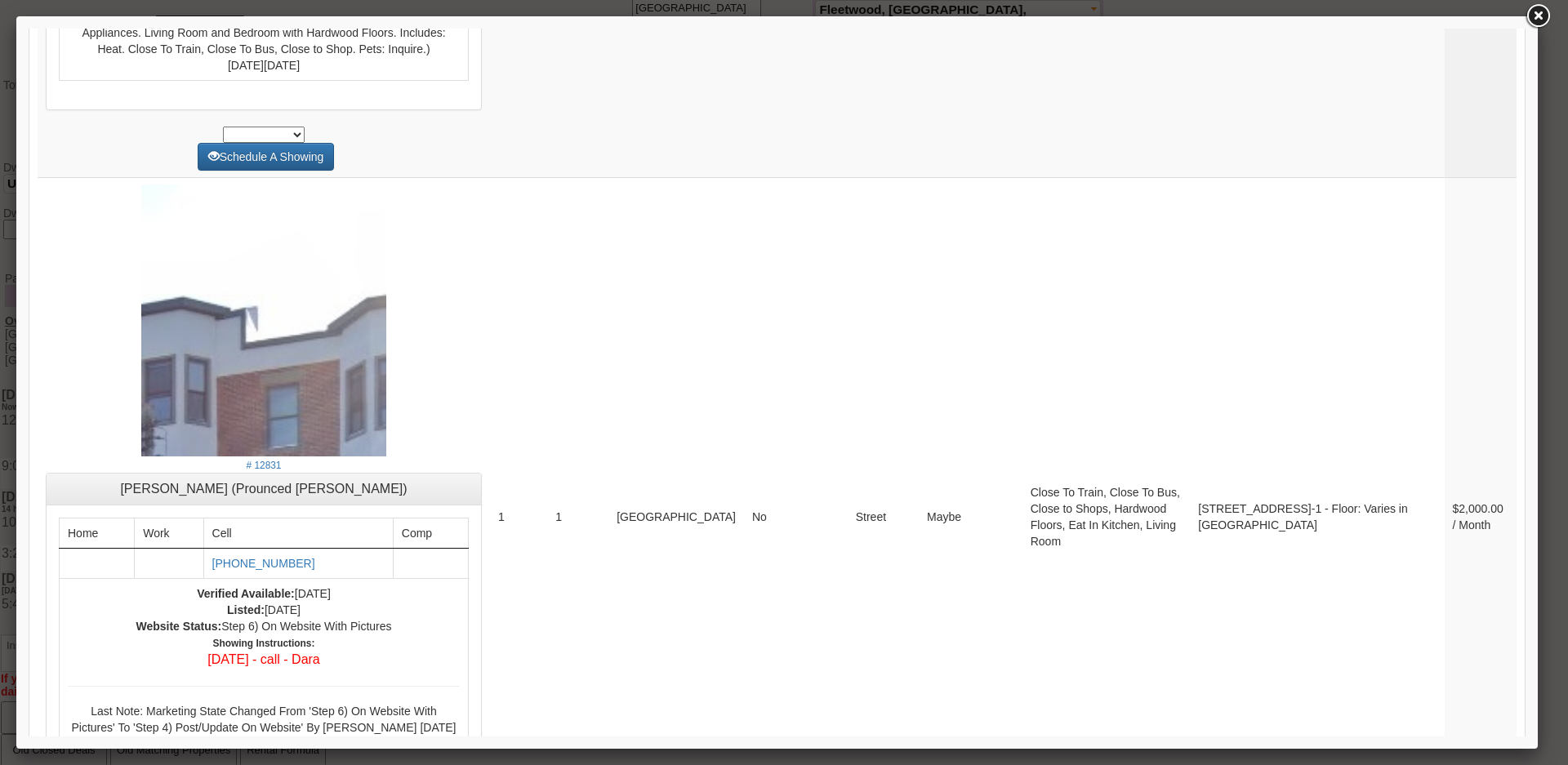
scroll to position [7196, 0]
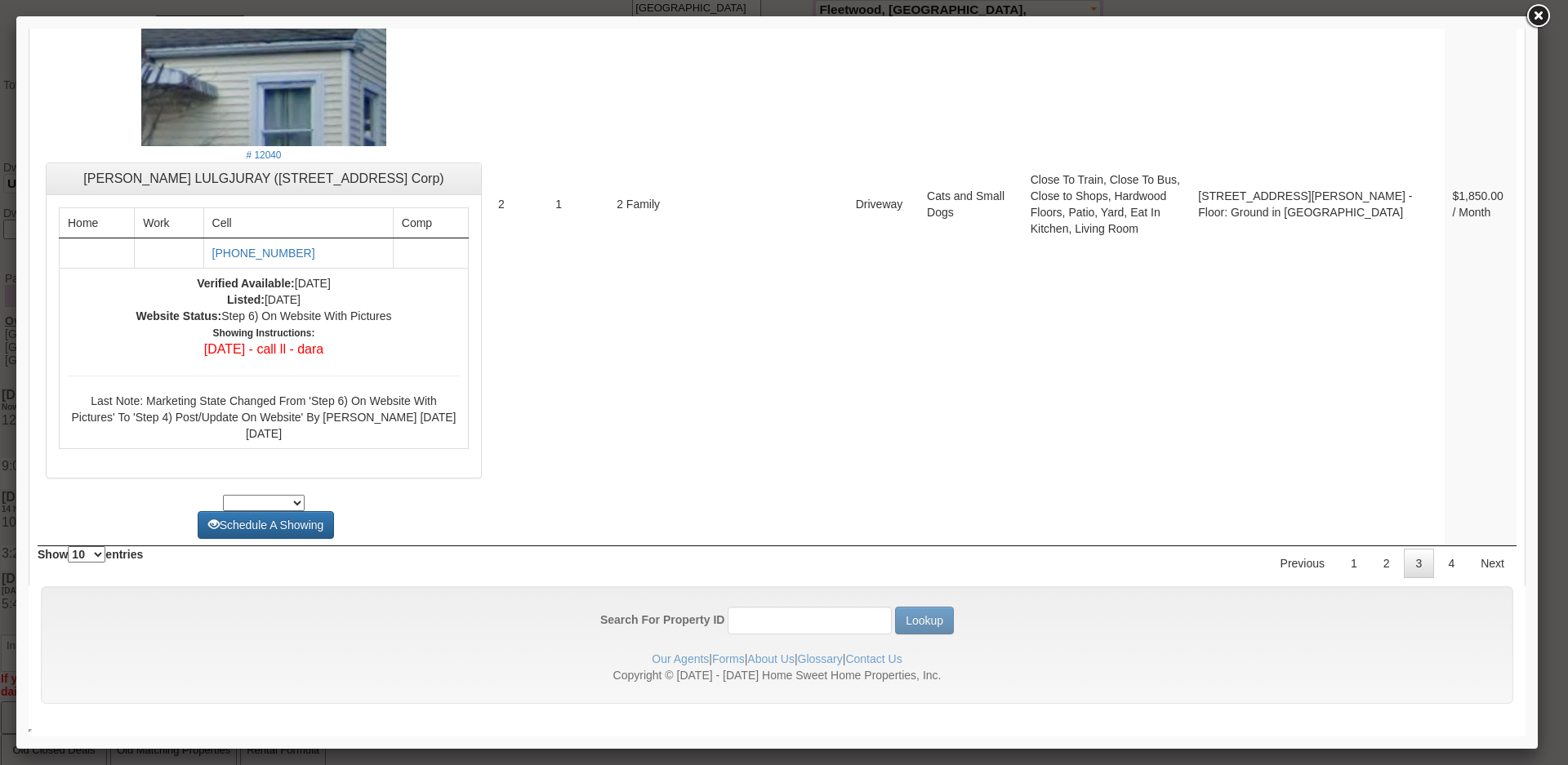
drag, startPoint x: 1517, startPoint y: 668, endPoint x: 1485, endPoint y: 765, distance: 102.1
click at [1441, 568] on link "4" at bounding box center [1451, 563] width 31 height 30
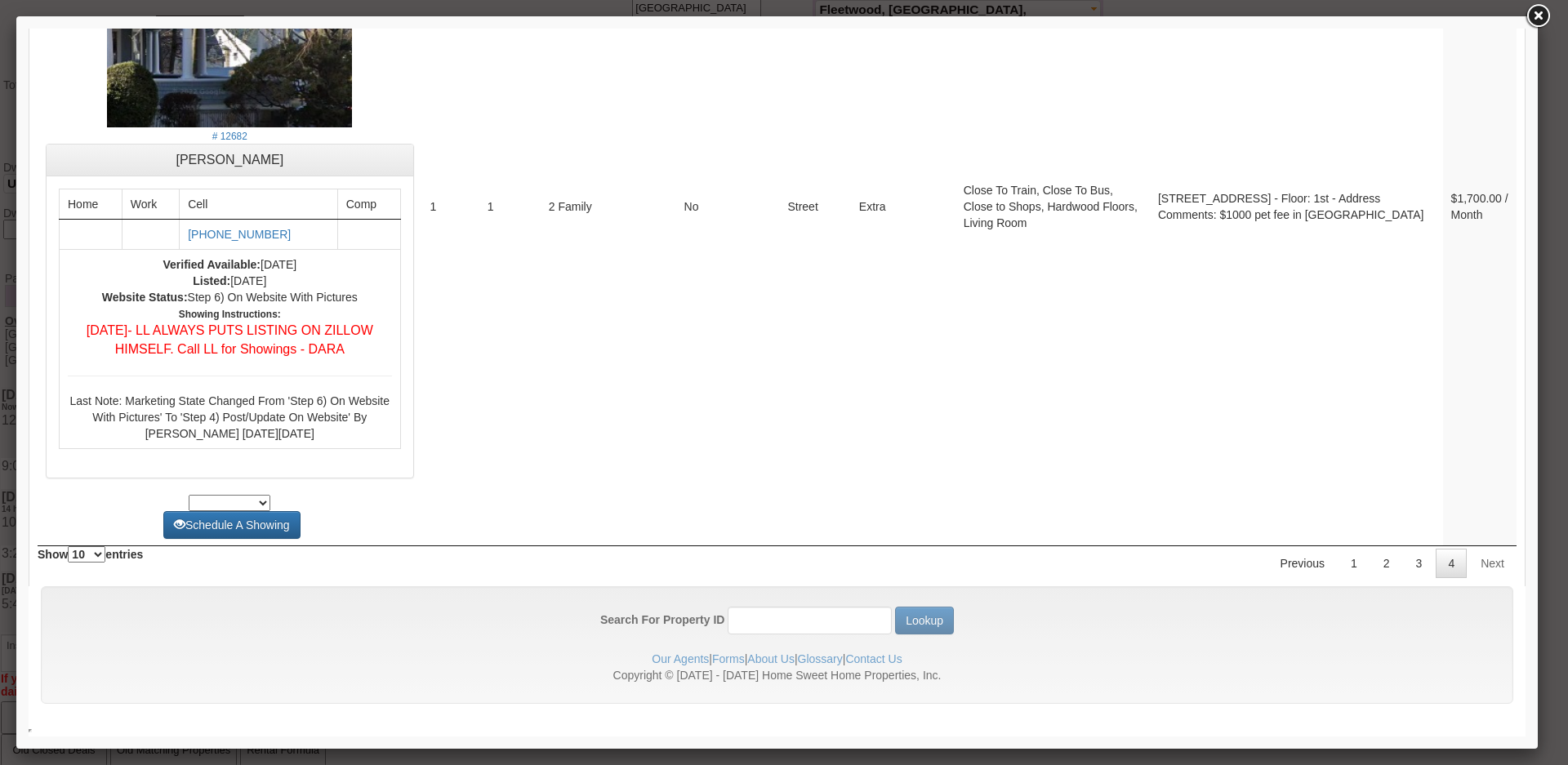
scroll to position [4203, 0]
drag, startPoint x: 1554, startPoint y: 682, endPoint x: 1517, endPoint y: 502, distance: 183.8
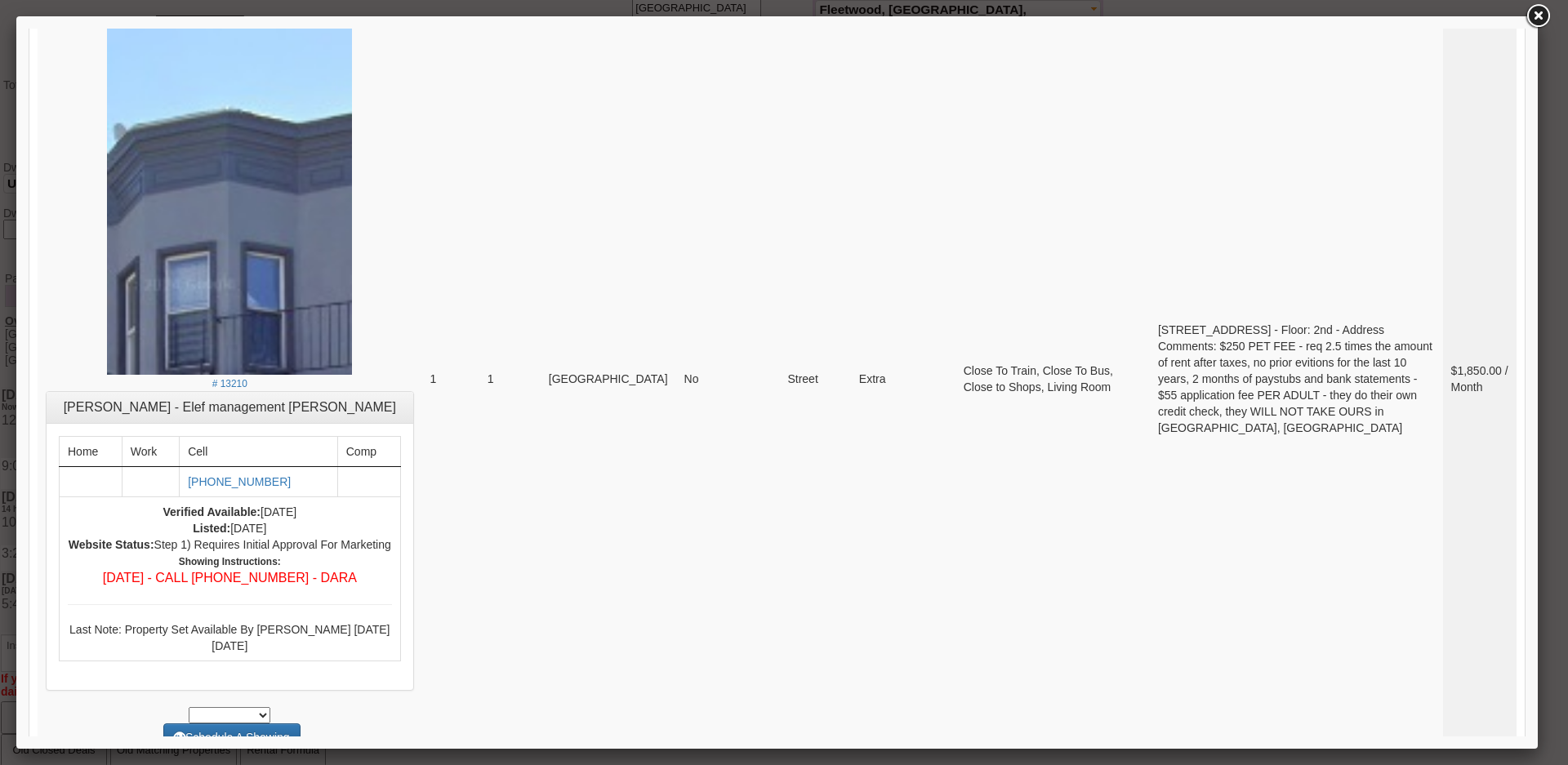
scroll to position [0, 0]
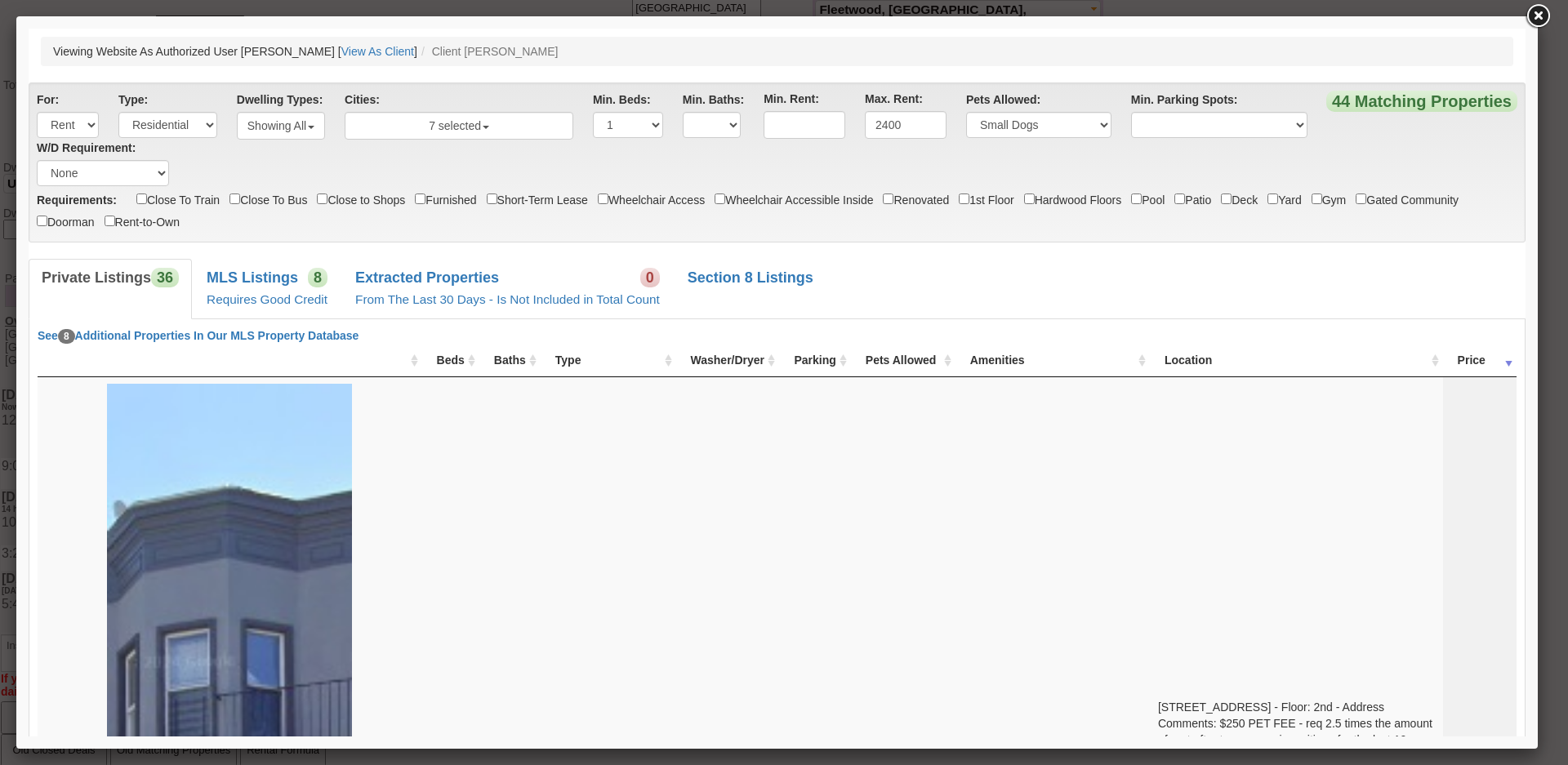
drag, startPoint x: 1518, startPoint y: 512, endPoint x: 1492, endPoint y: 32, distance: 480.7
click at [267, 294] on small "Requires Good Credit" at bounding box center [267, 299] width 121 height 14
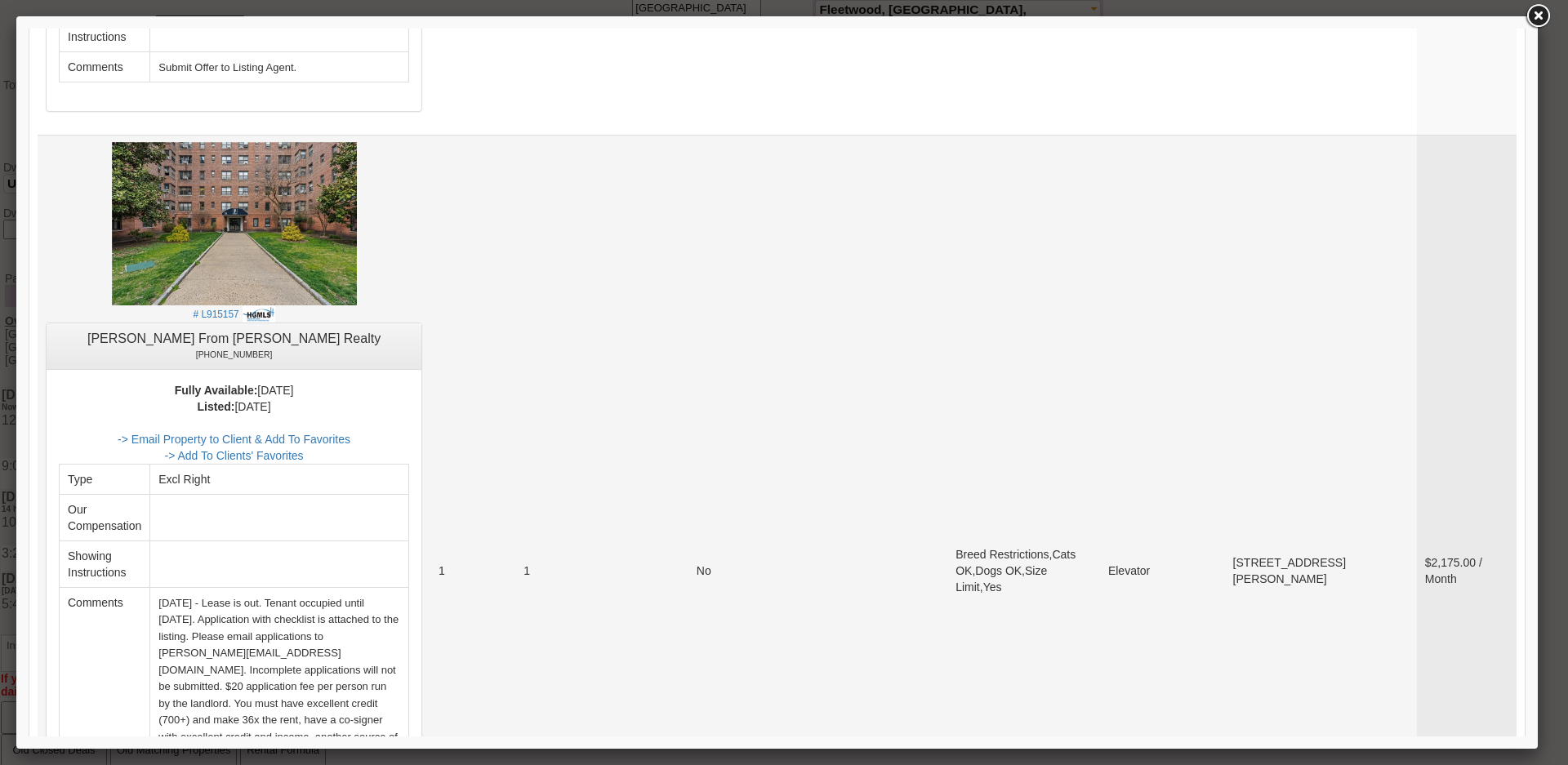
scroll to position [1713, 0]
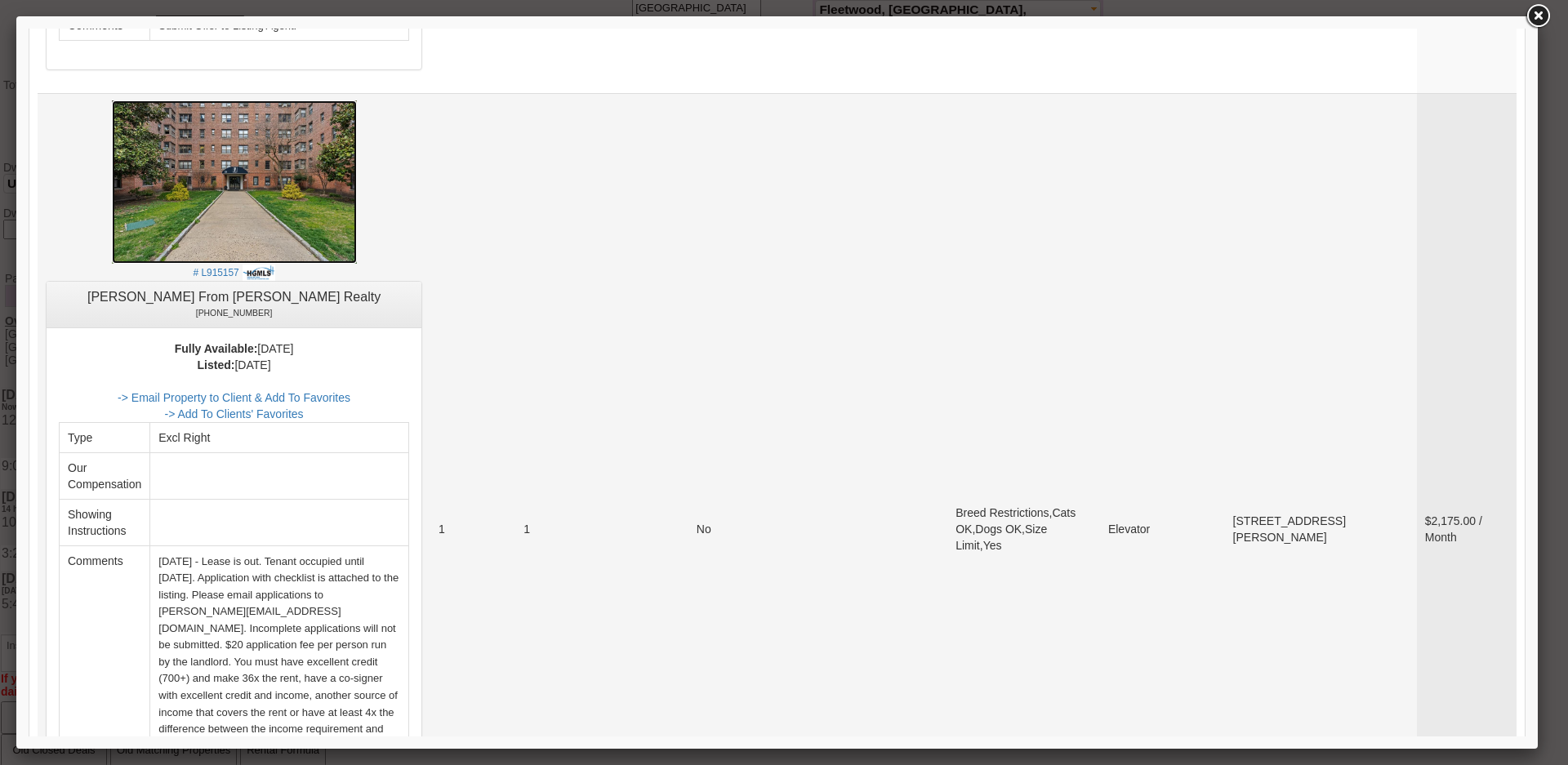
click at [286, 259] on img at bounding box center [234, 181] width 245 height 163
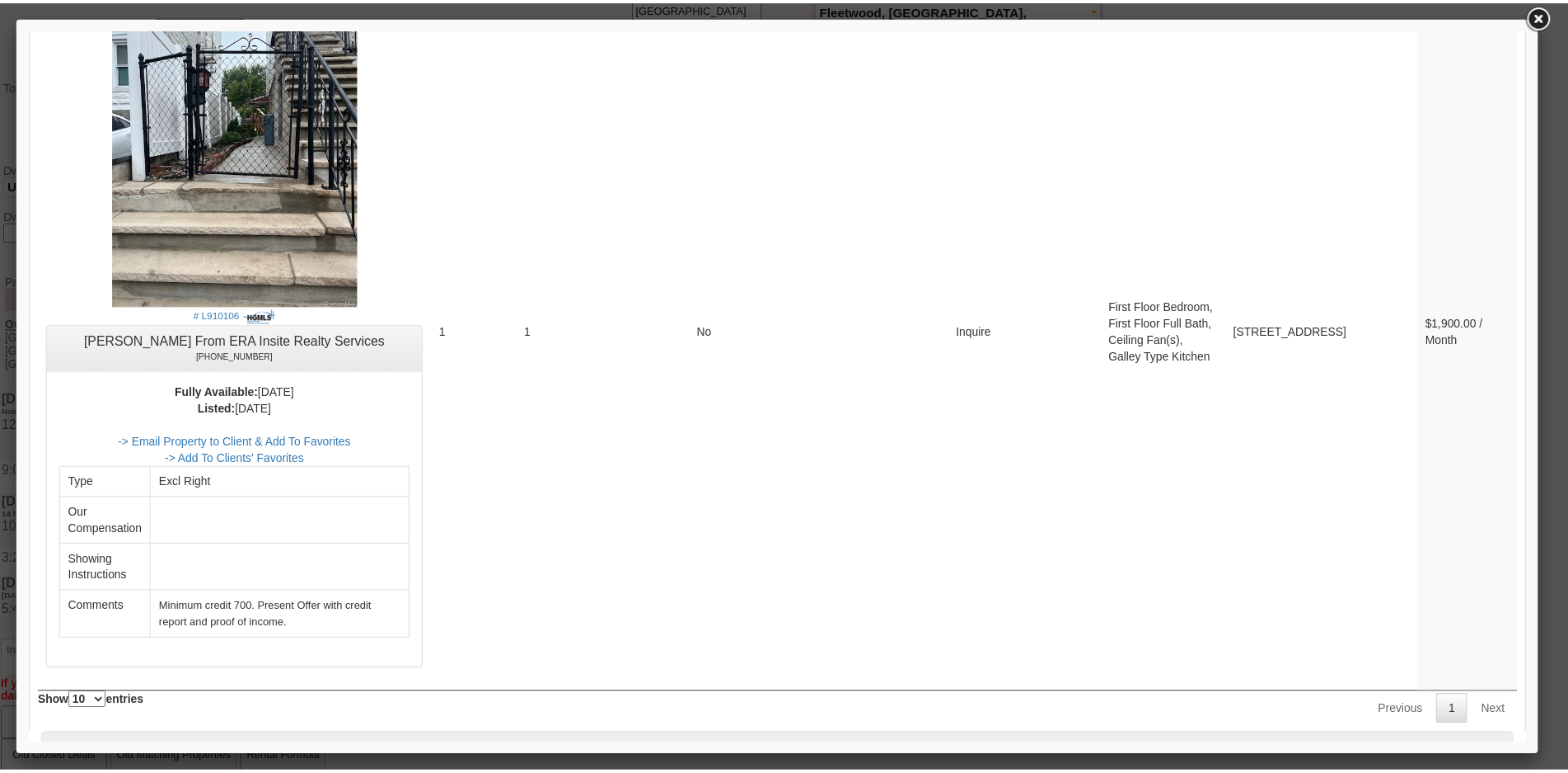
scroll to position [6059, 0]
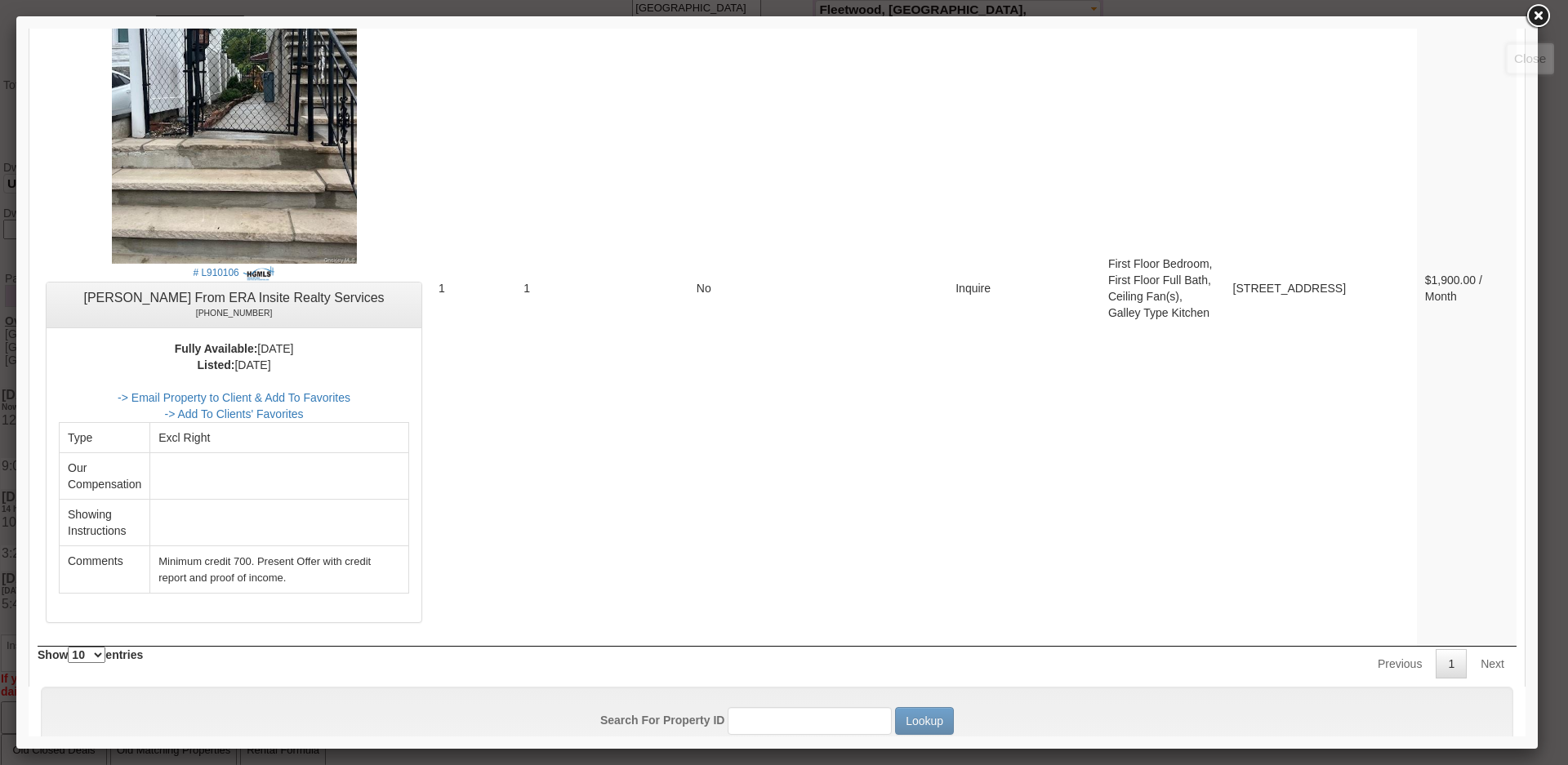
click at [1536, 18] on link at bounding box center [1537, 16] width 30 height 30
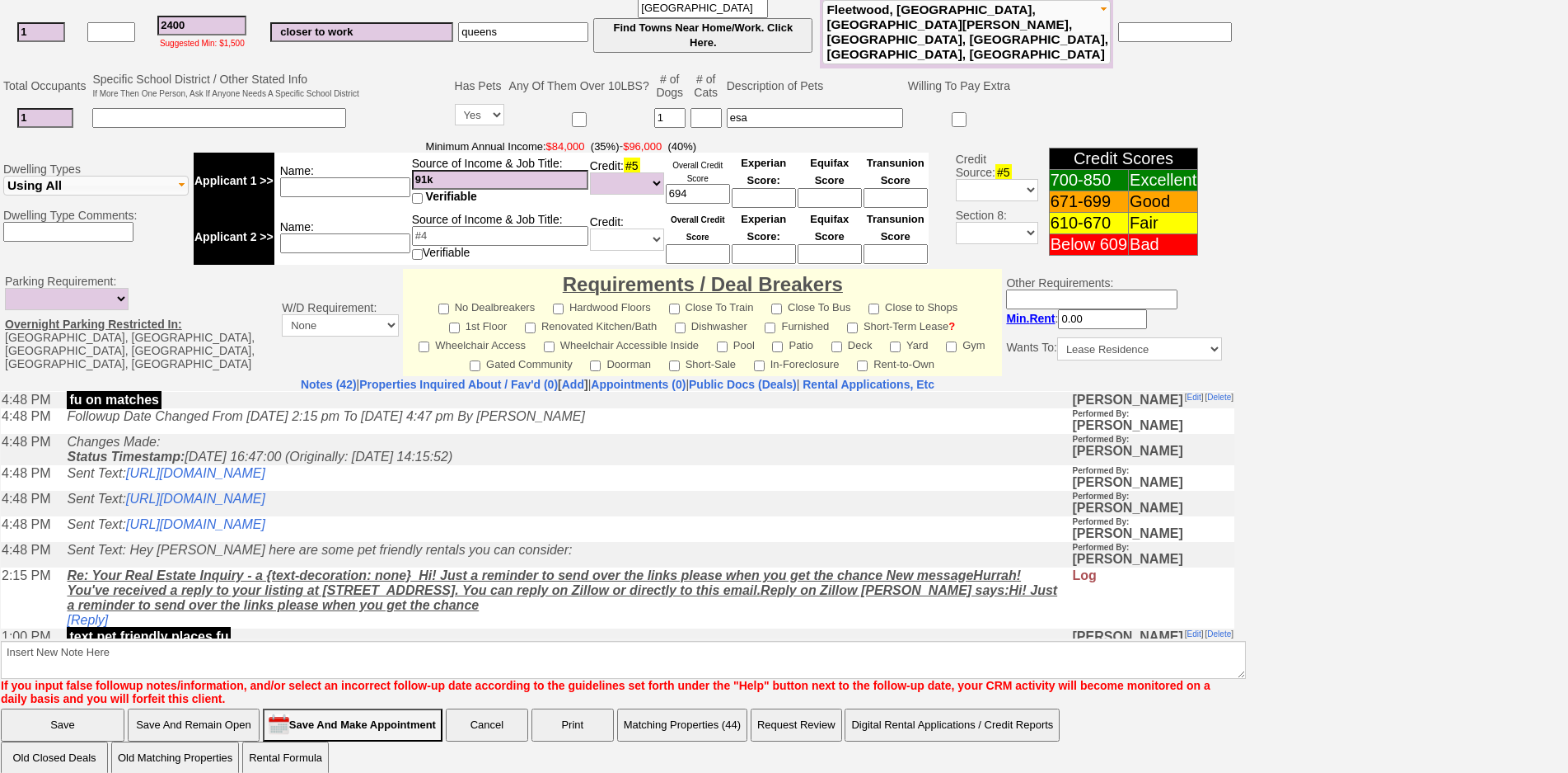
scroll to position [742, 0]
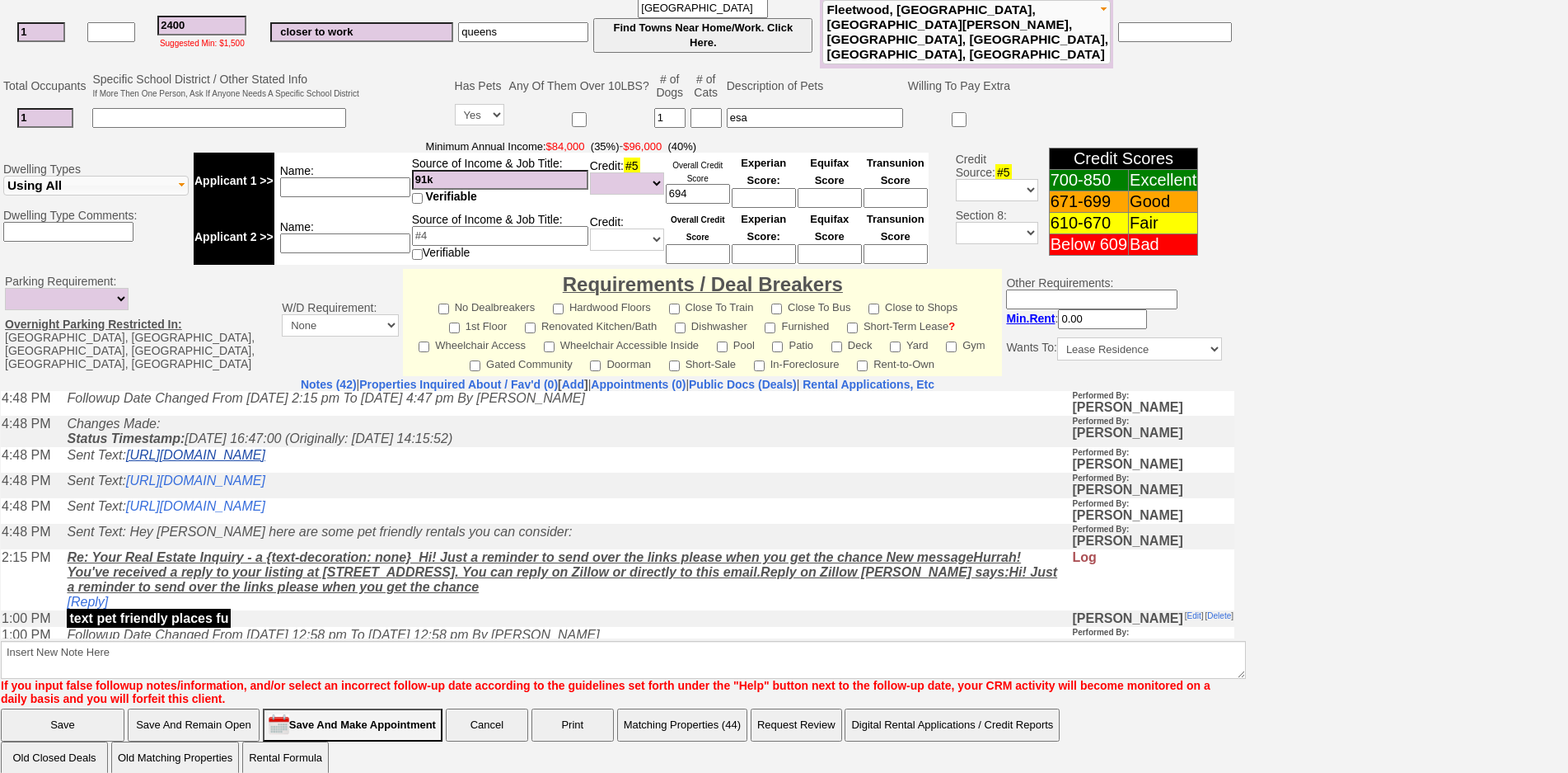
click at [265, 461] on link "https://hshprop.com/?section=view_property&propertyid=13009" at bounding box center [195, 453] width 139 height 14
click at [265, 487] on link "https://hshprop.com/?section=view_property&propertyid=L915157&collection=" at bounding box center [195, 479] width 139 height 14
click at [265, 512] on link "https://hshprop.com/?section=view_property&propertyid=L877054&collection=" at bounding box center [195, 504] width 139 height 14
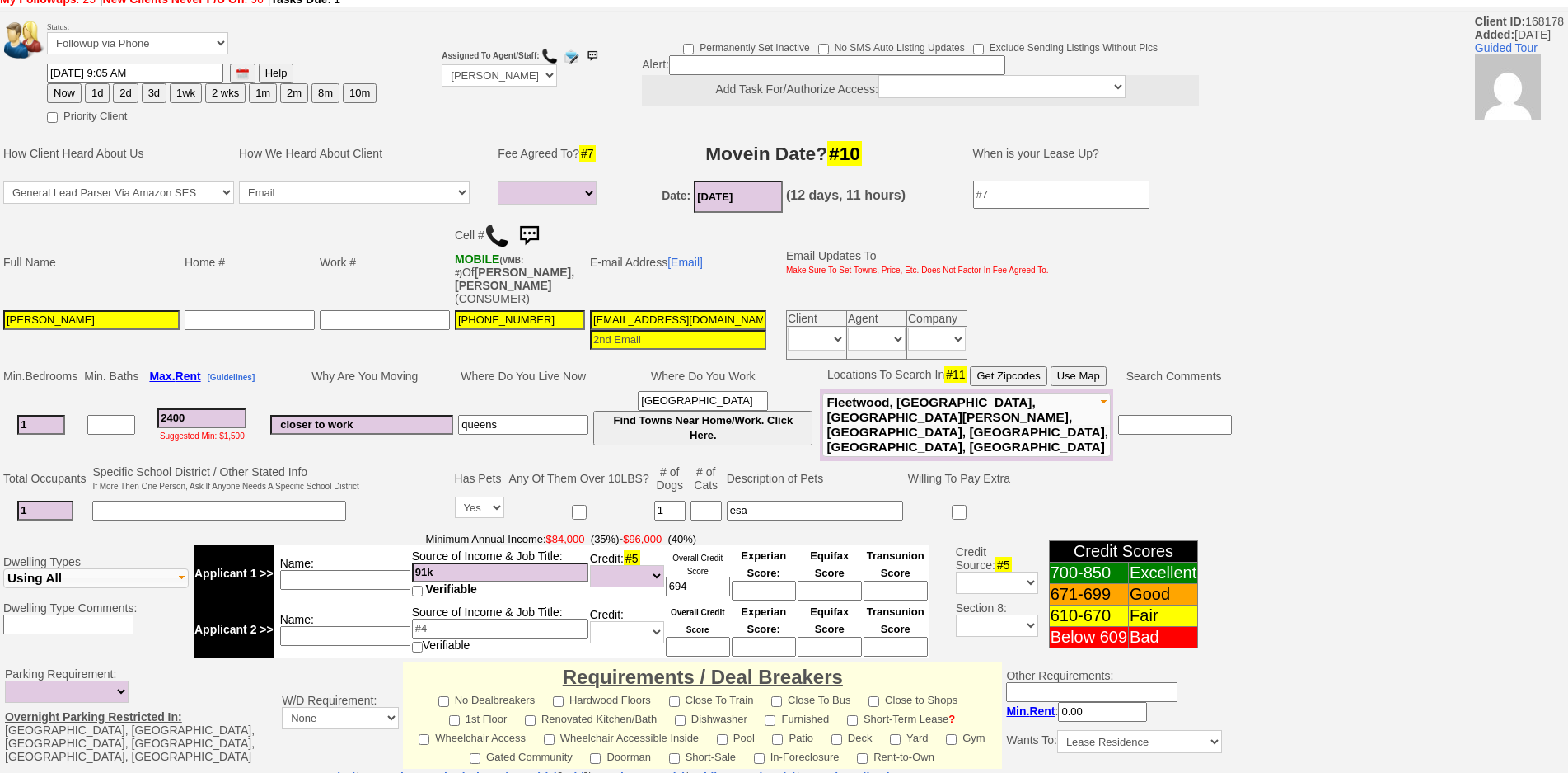
scroll to position [0, 0]
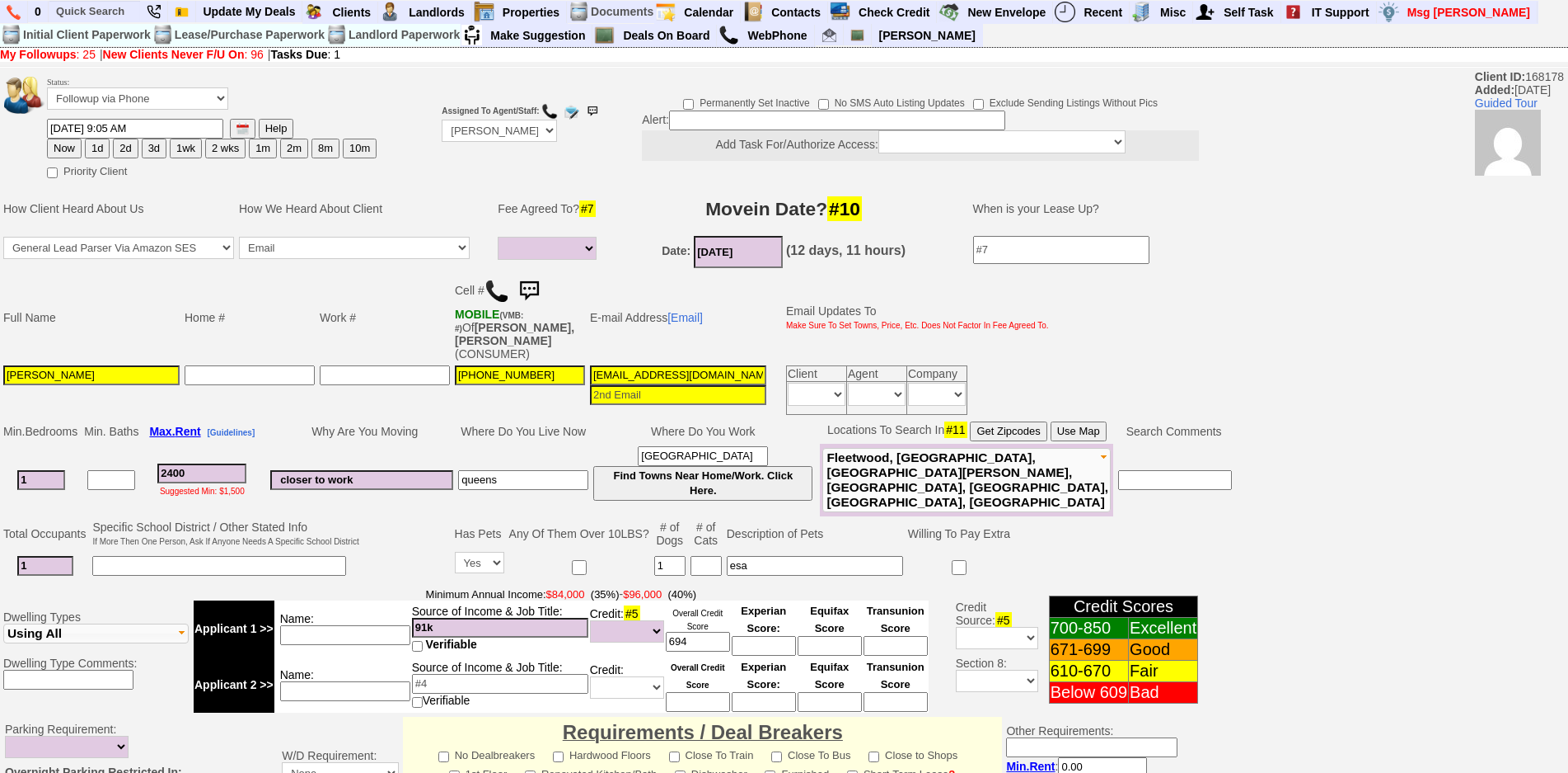
click at [528, 285] on img at bounding box center [529, 291] width 33 height 33
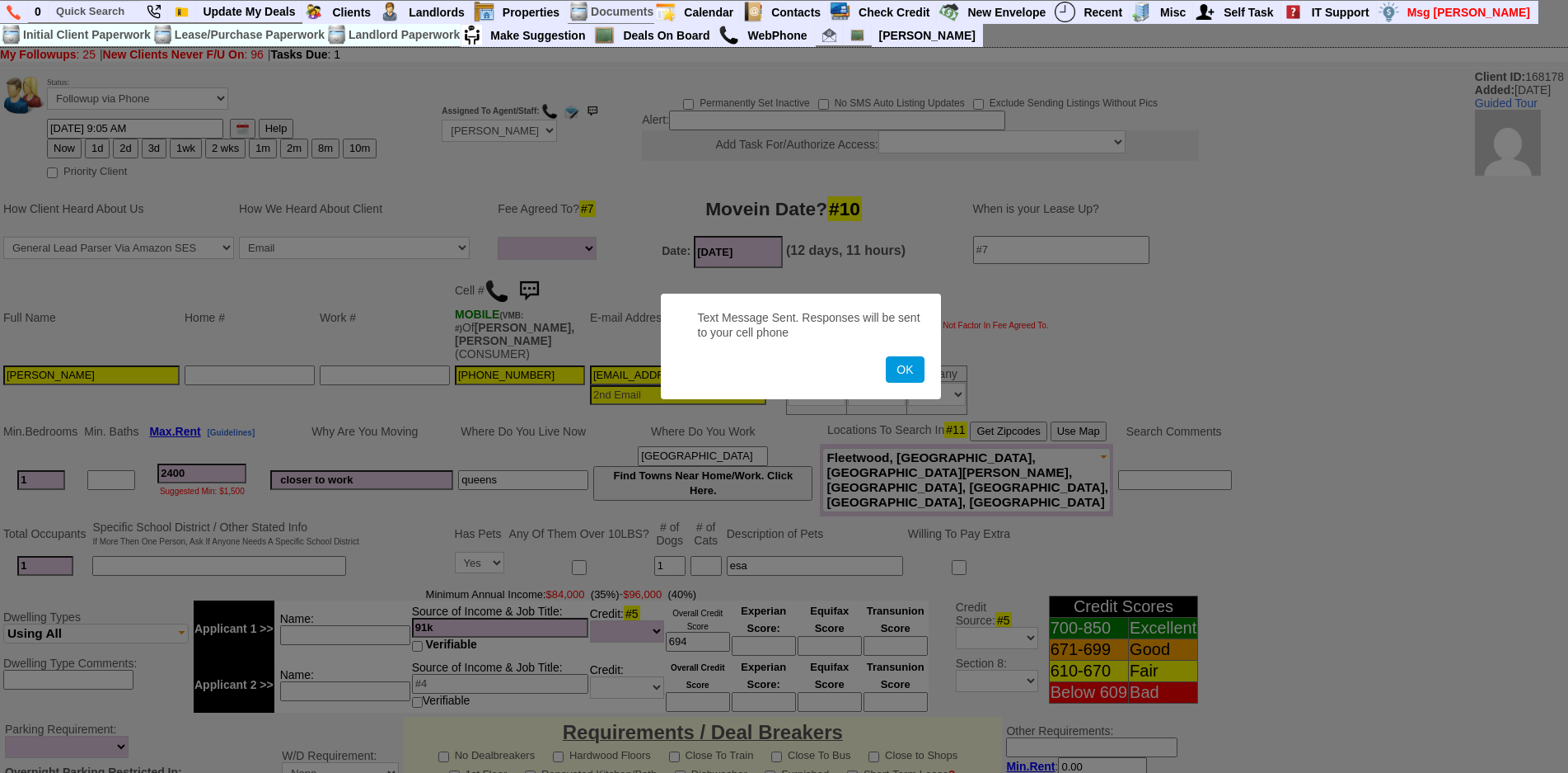
click at [886, 356] on button "OK" at bounding box center [905, 369] width 38 height 26
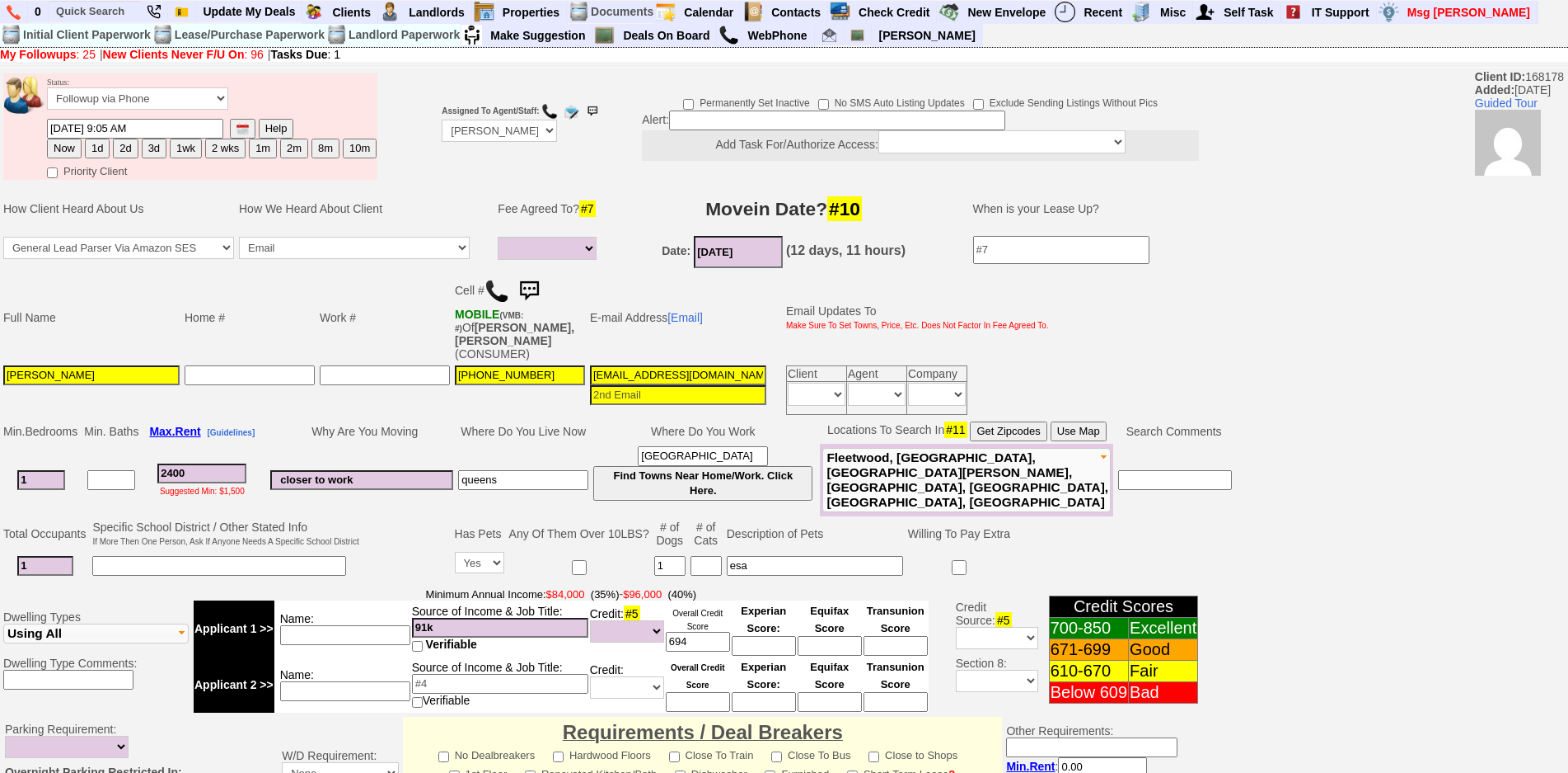
click at [528, 285] on img at bounding box center [529, 291] width 33 height 33
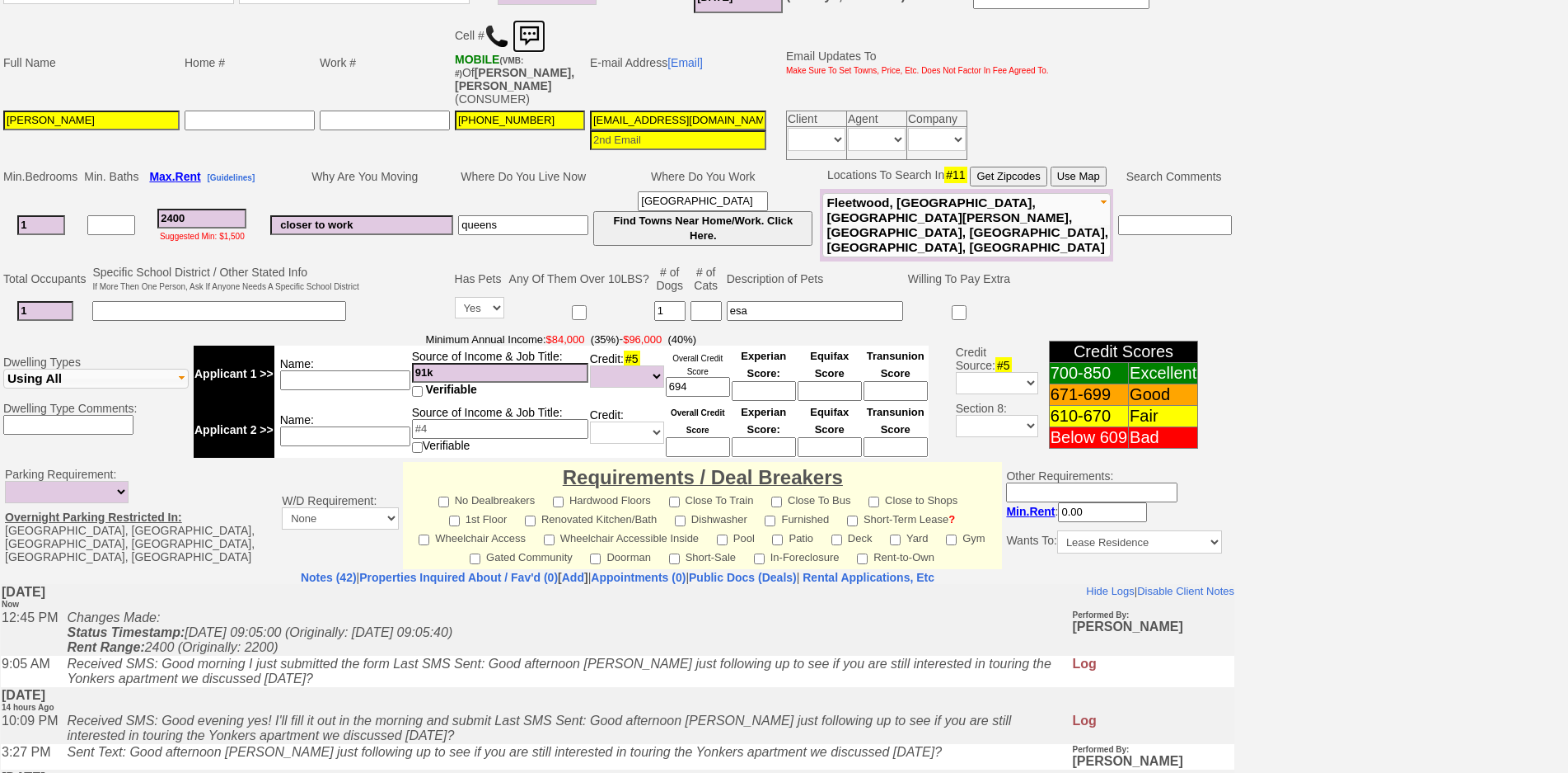
scroll to position [165, 0]
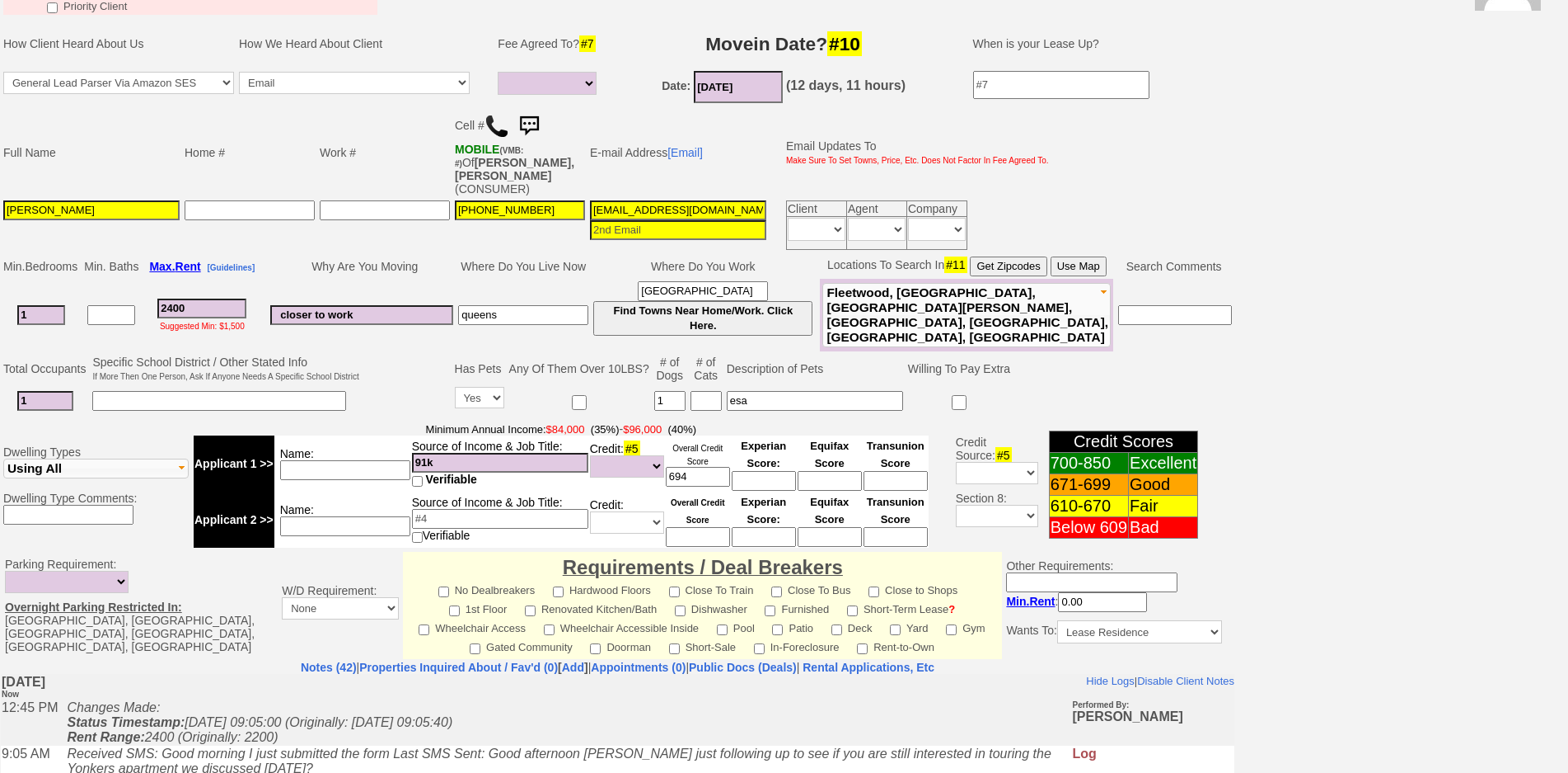
click at [538, 133] on img at bounding box center [529, 126] width 33 height 33
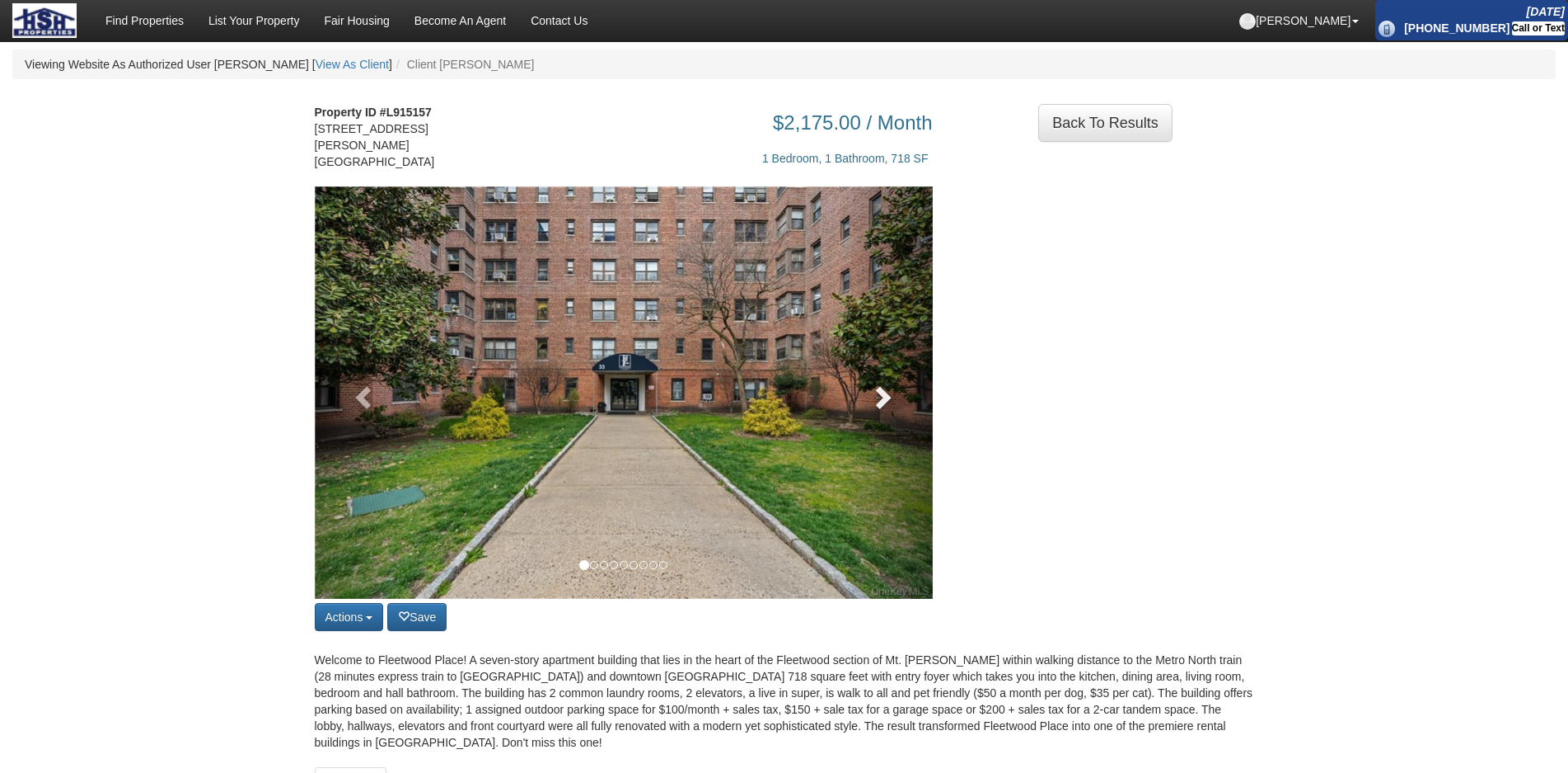
click at [848, 394] on link at bounding box center [886, 392] width 93 height 412
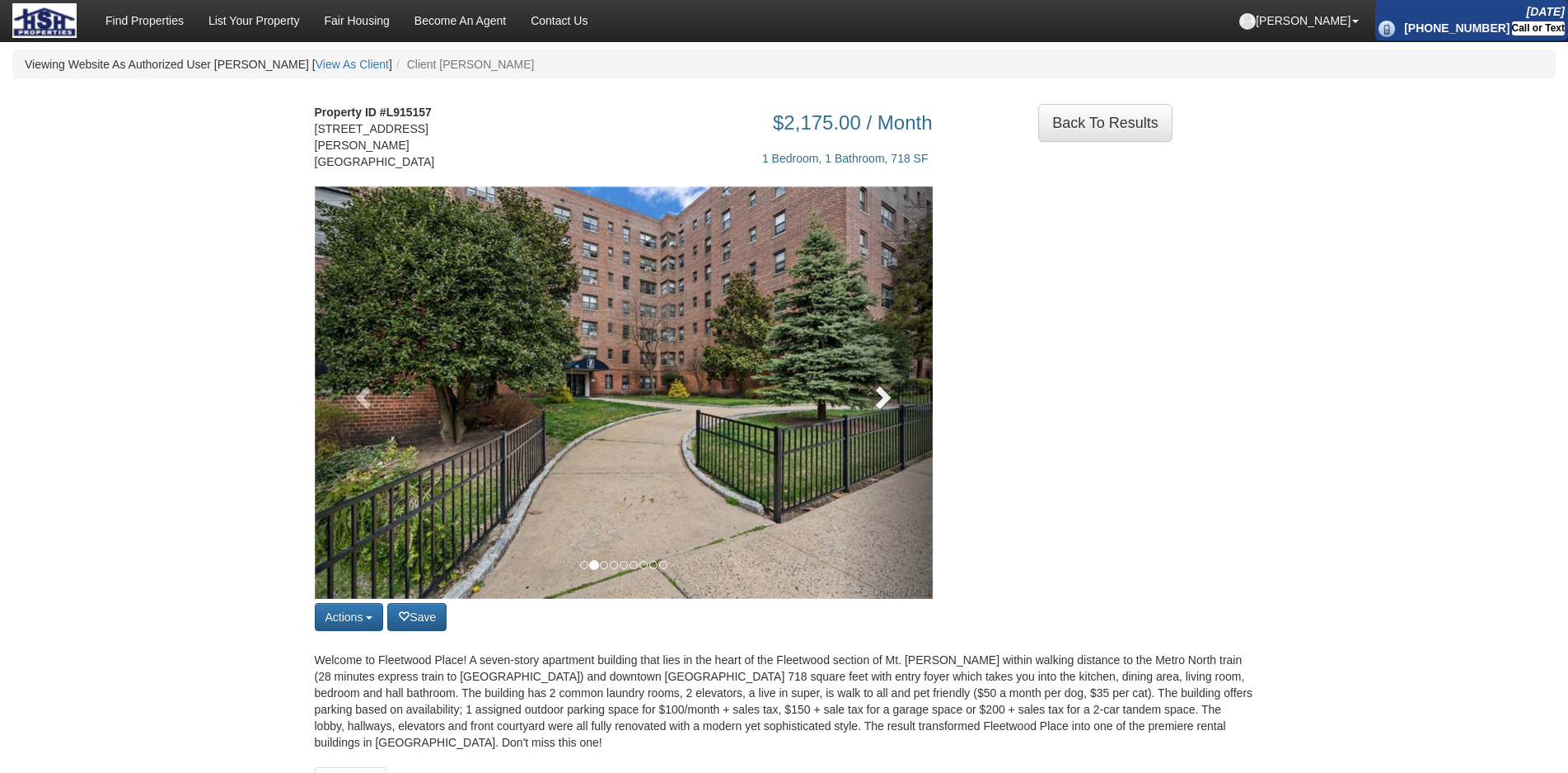
click at [878, 392] on span at bounding box center [881, 396] width 25 height 25
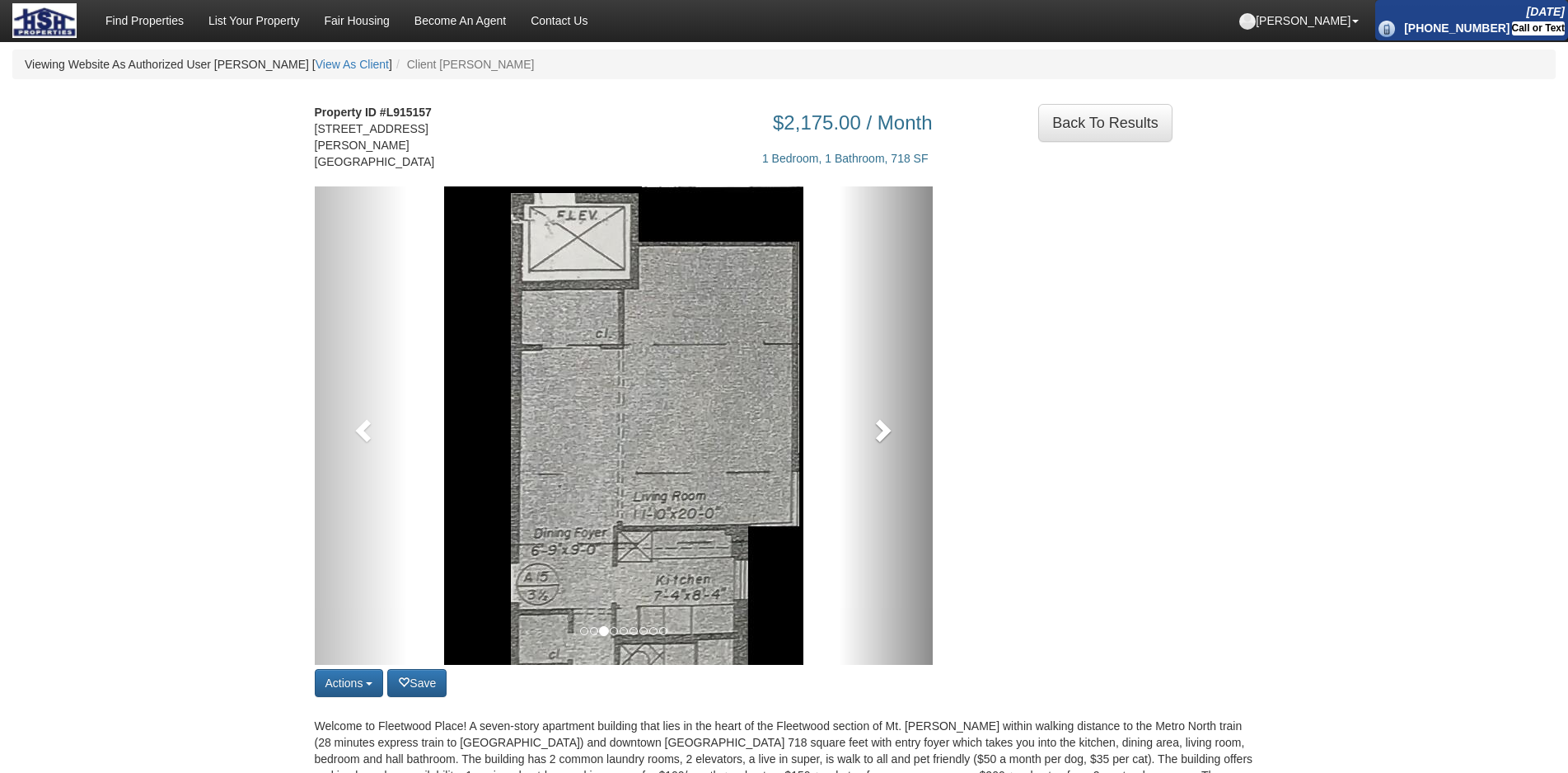
click at [878, 392] on link at bounding box center [886, 425] width 93 height 479
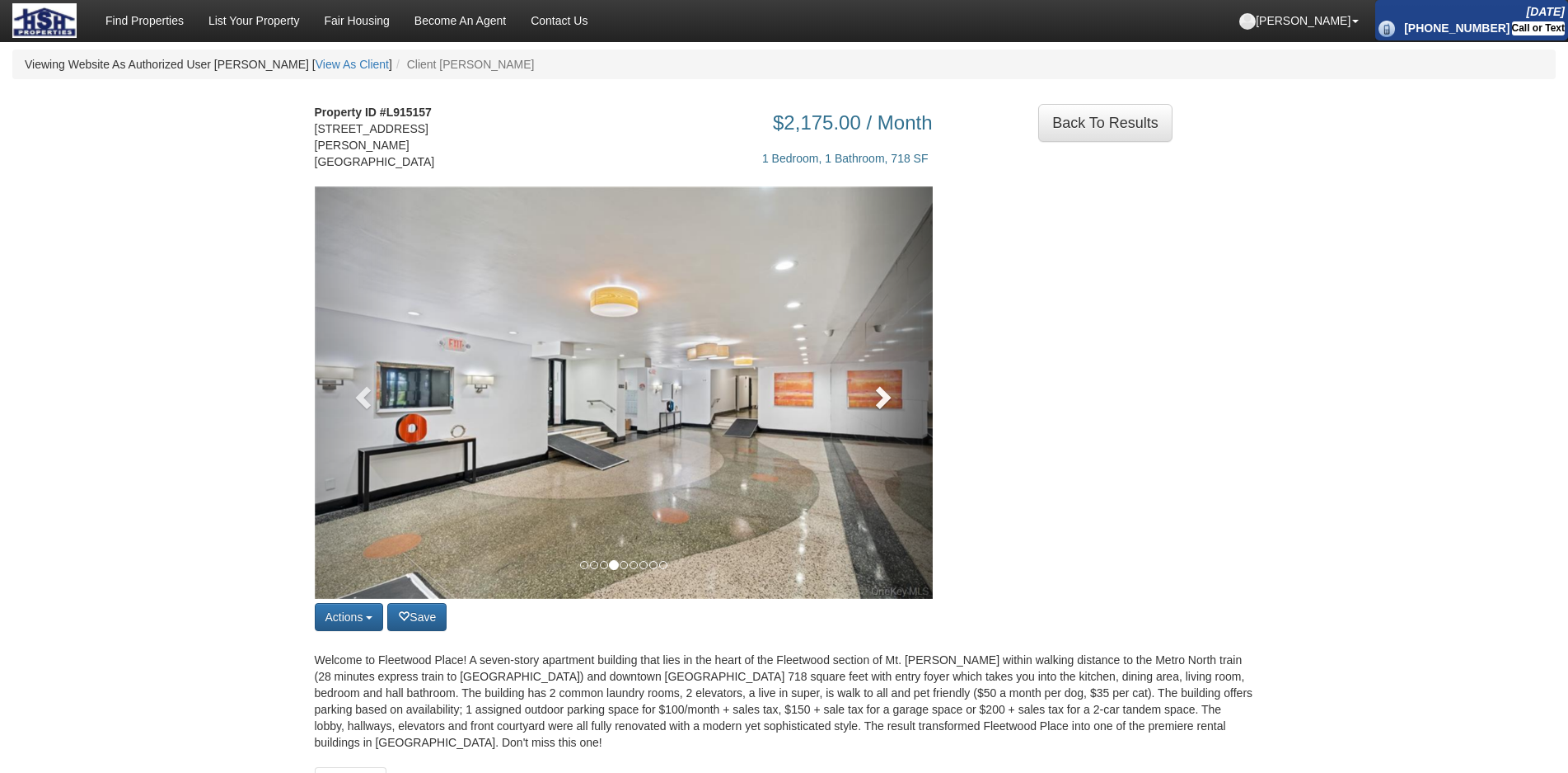
click at [878, 392] on span at bounding box center [881, 396] width 25 height 25
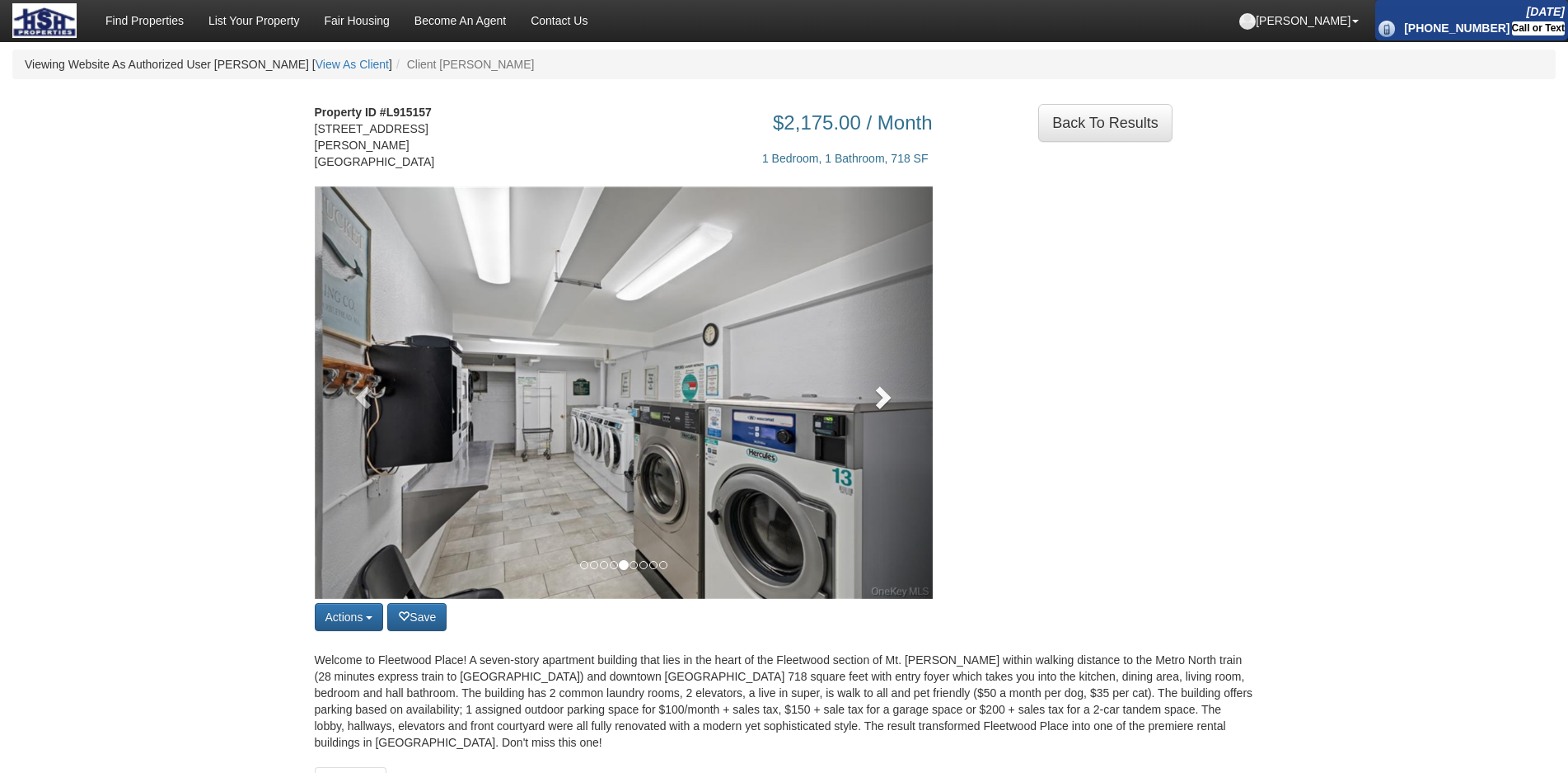
click at [878, 392] on span at bounding box center [881, 396] width 25 height 25
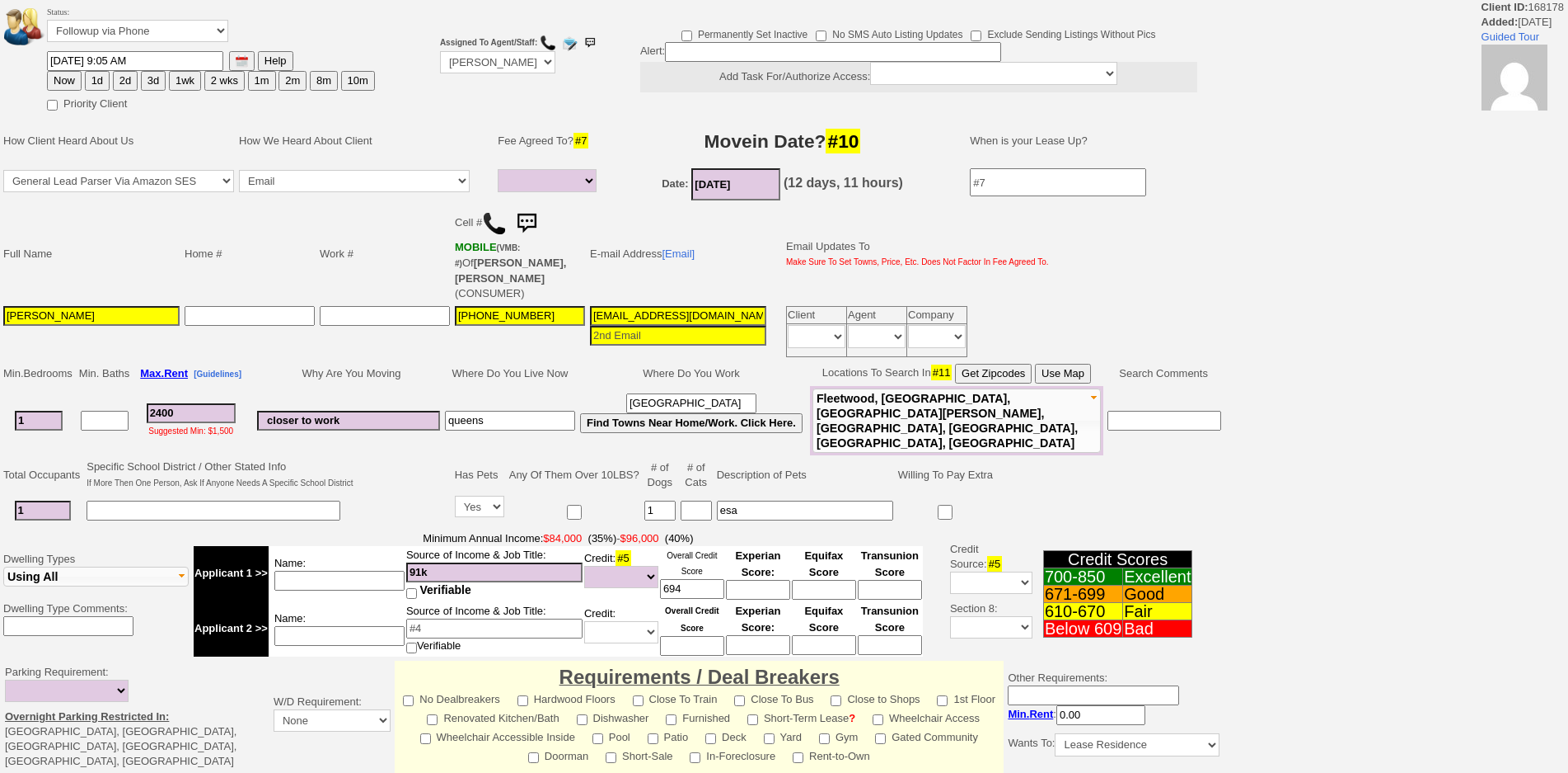
select select
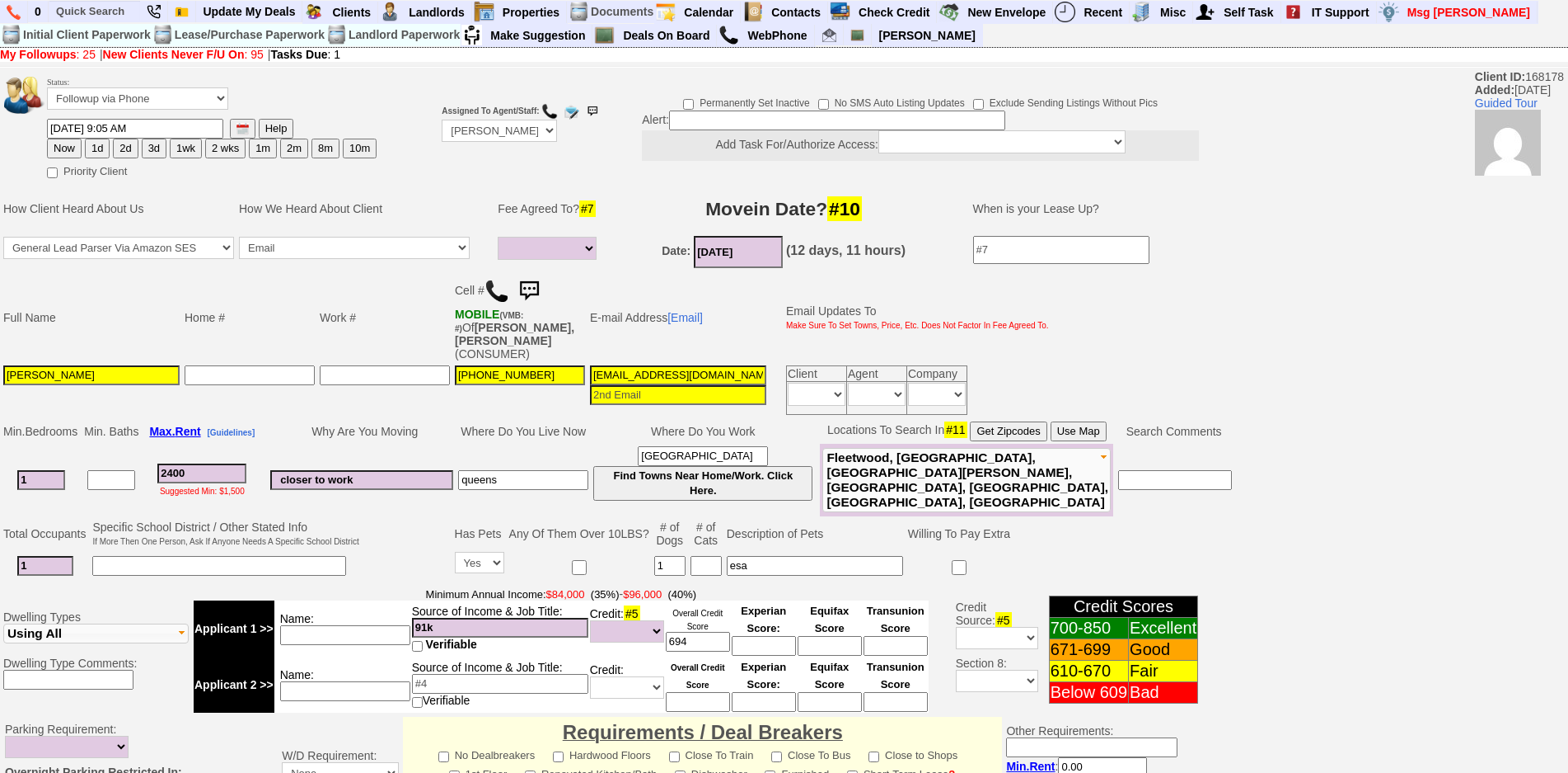
click at [544, 288] on img at bounding box center [529, 291] width 33 height 33
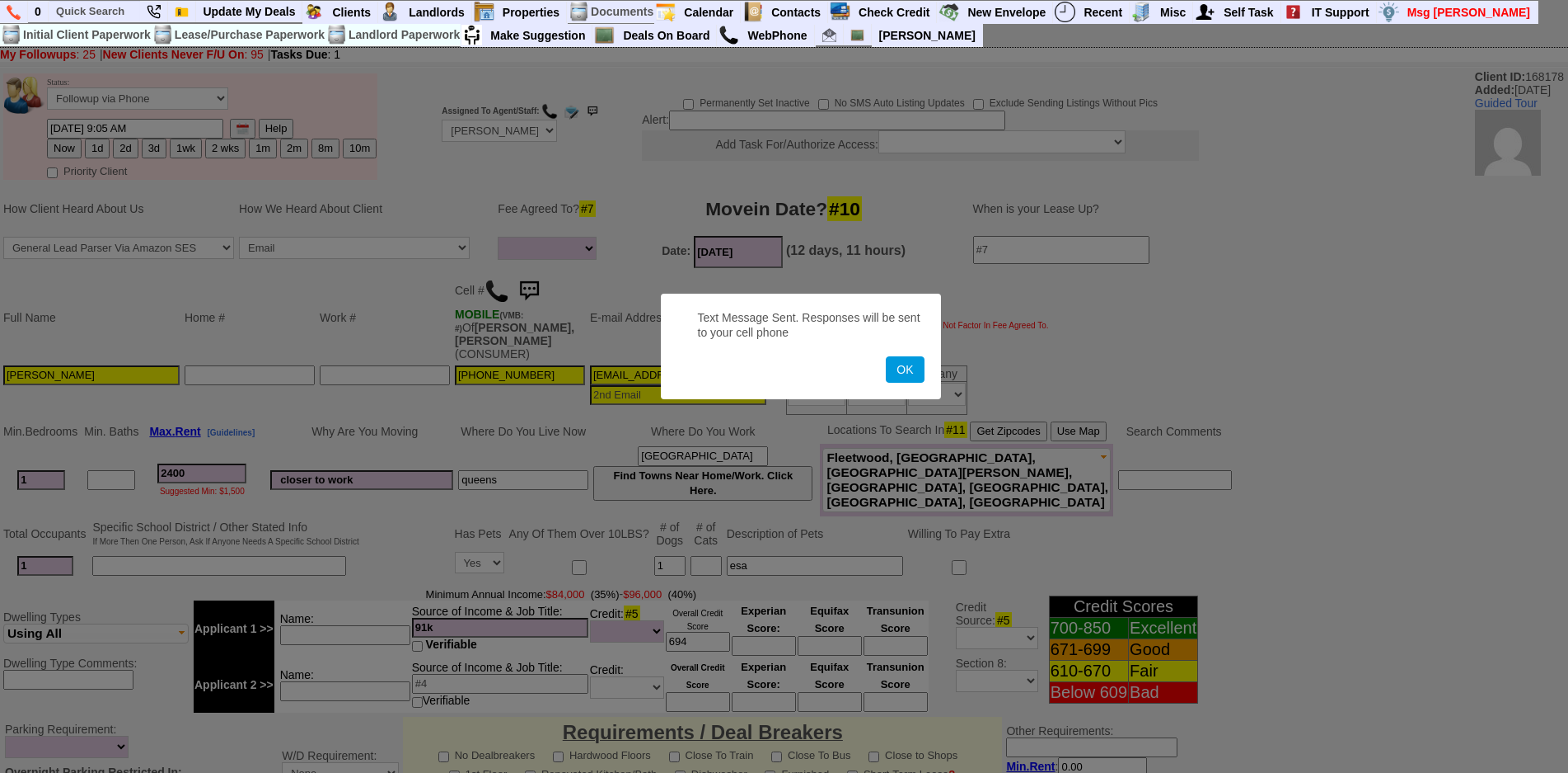
click at [886, 356] on button "OK" at bounding box center [905, 369] width 38 height 26
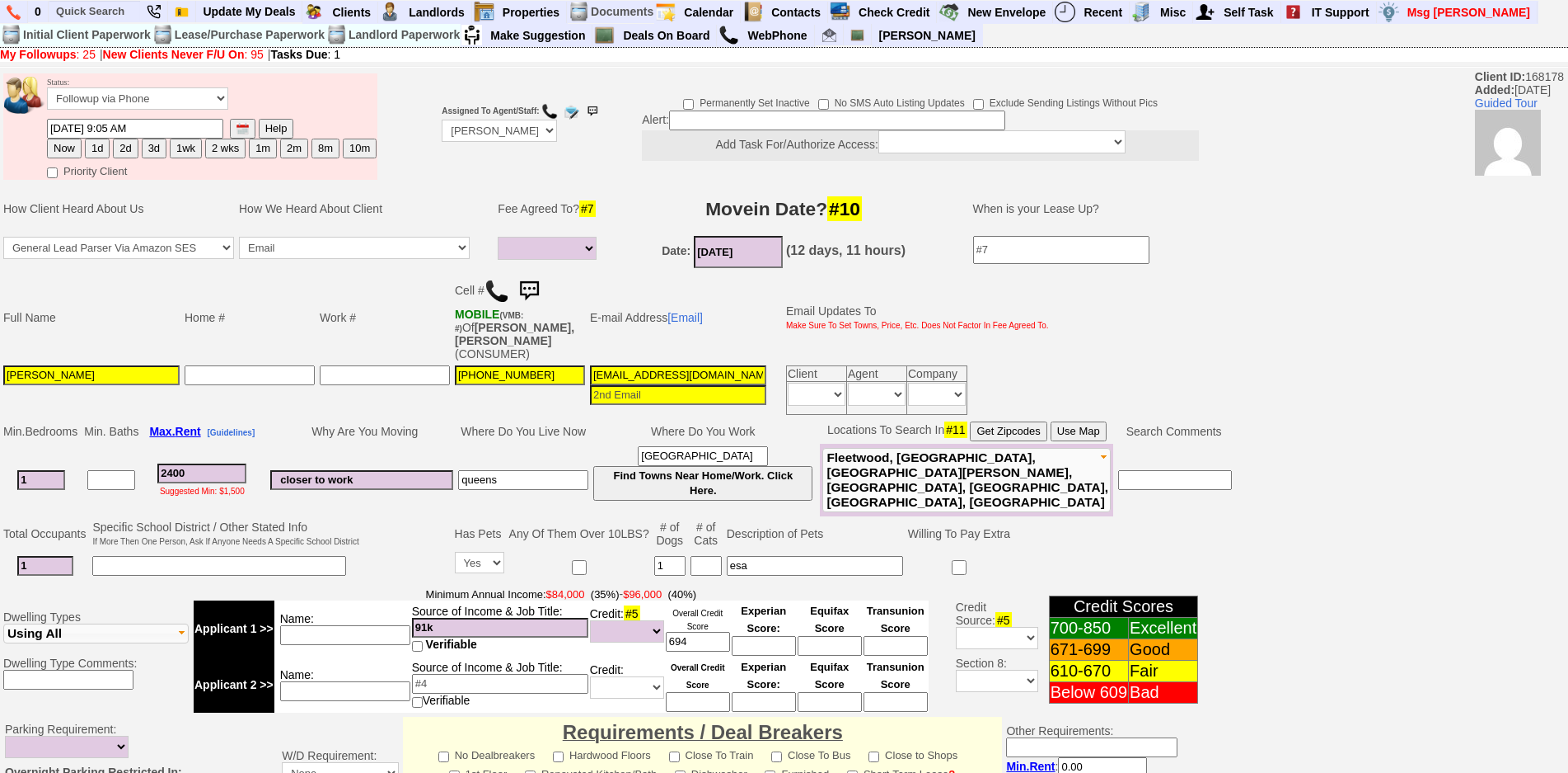
drag, startPoint x: 106, startPoint y: 148, endPoint x: 579, endPoint y: 196, distance: 475.4
click at [106, 147] on button "1d" at bounding box center [97, 149] width 25 height 20
type input "[DATE] 12:47 PM"
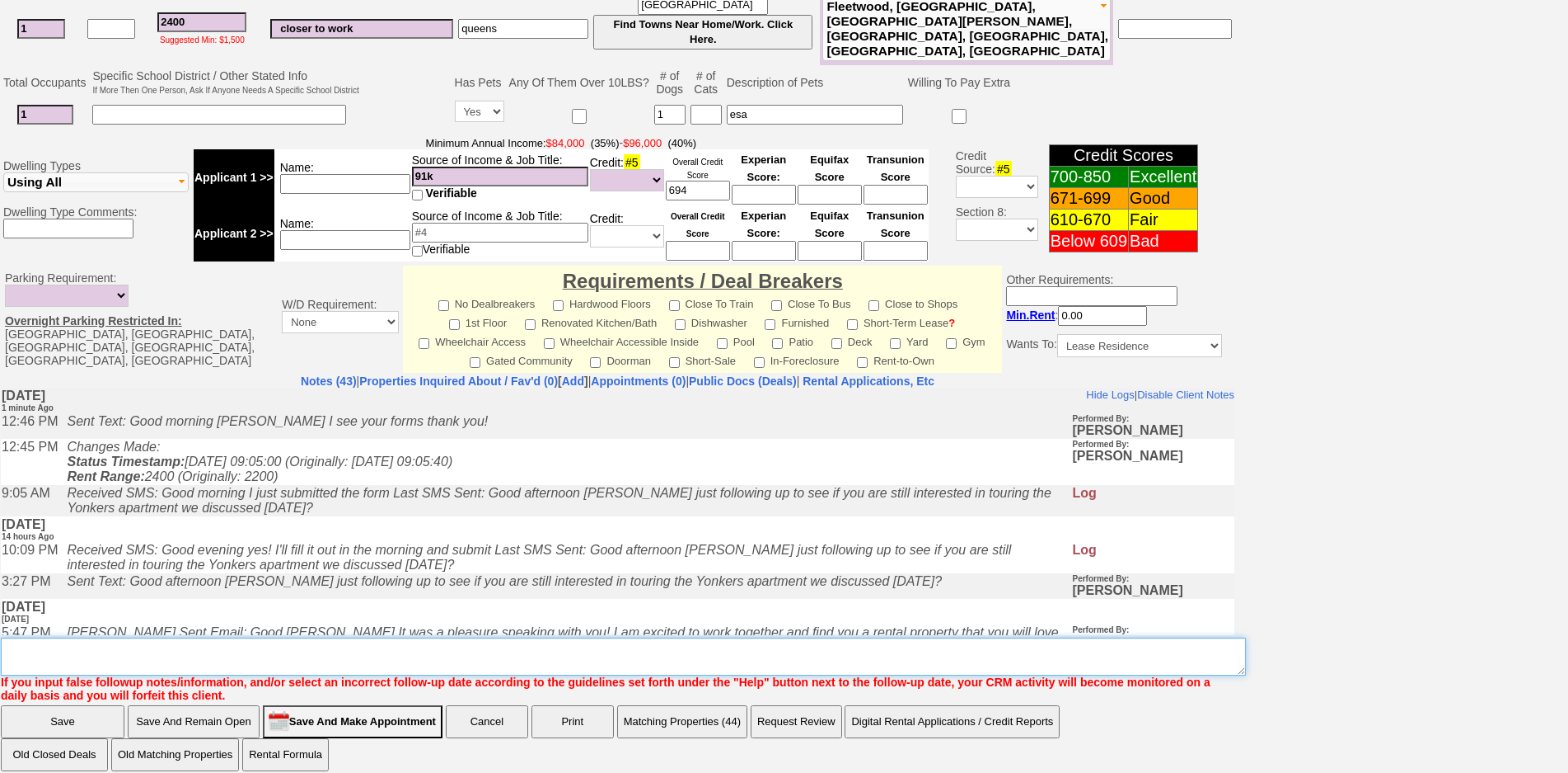
click at [447, 660] on textarea "Insert New Note Here" at bounding box center [623, 656] width 1245 height 38
type textarea "f"
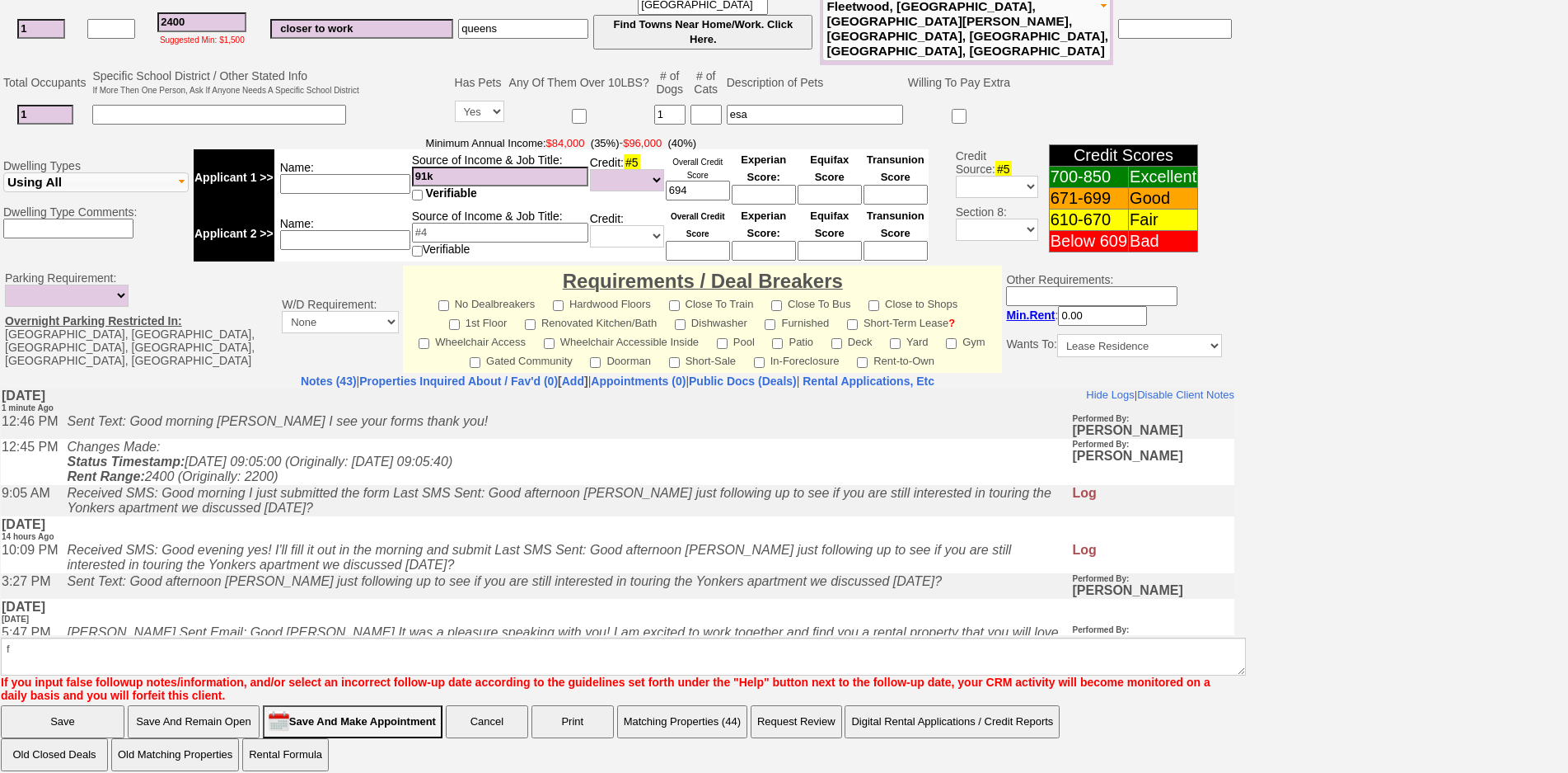
click input "Save" at bounding box center [63, 721] width 124 height 33
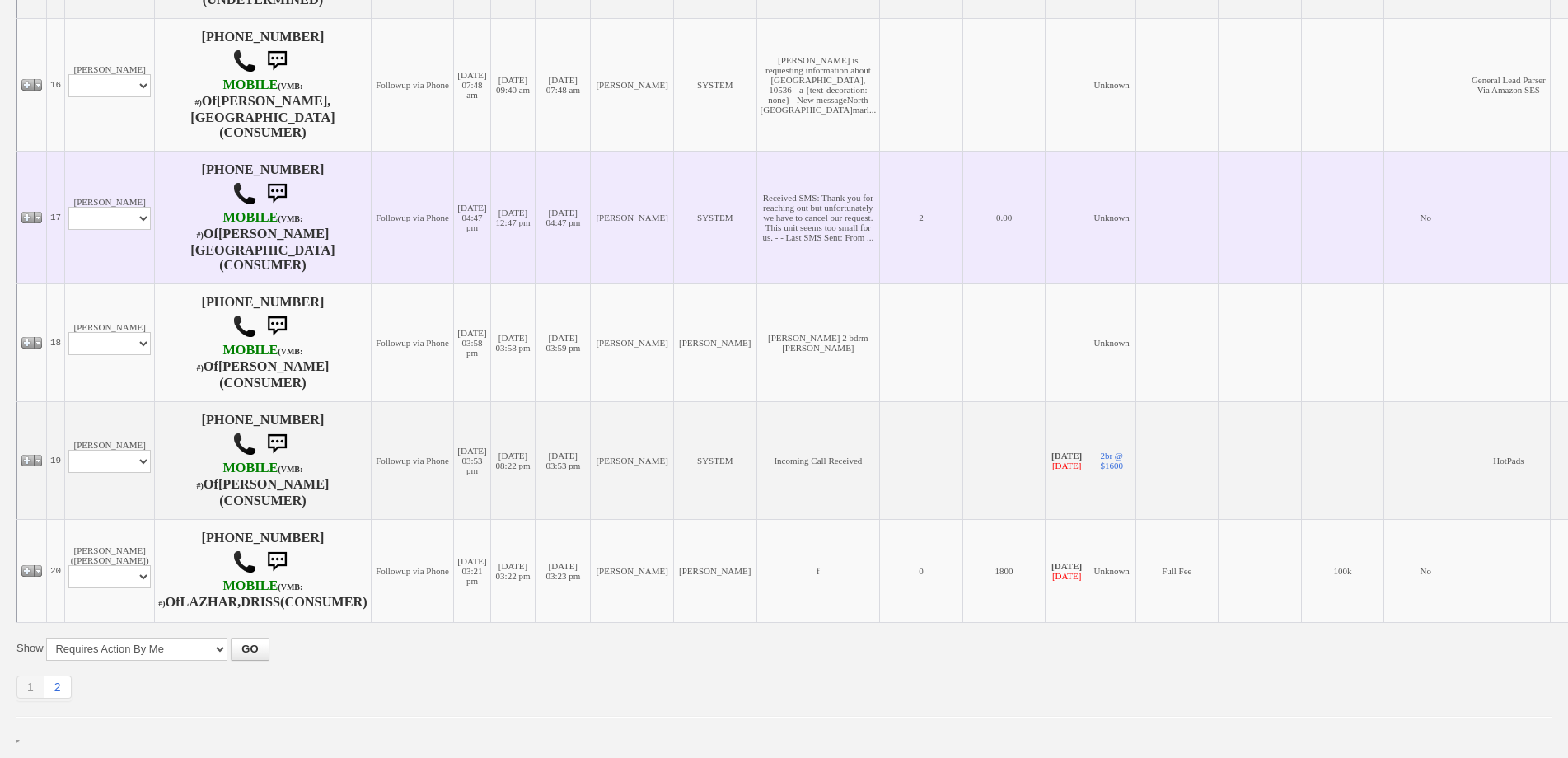
scroll to position [2088, 0]
drag, startPoint x: 115, startPoint y: 355, endPoint x: 118, endPoint y: 368, distance: 13.3
click at [115, 230] on select "Profile Edit Print Email Externally (Will Not Be Tracked In CRM) Closed Deals" at bounding box center [109, 218] width 82 height 23
select select "ChangeURL,/crm/custom/edit_client_form.php?redirect=%2Fcrm%2Fclients.php&id=168…"
click at [68, 230] on select "Profile Edit Print Email Externally (Will Not Be Tracked In CRM) Closed Deals" at bounding box center [109, 218] width 82 height 23
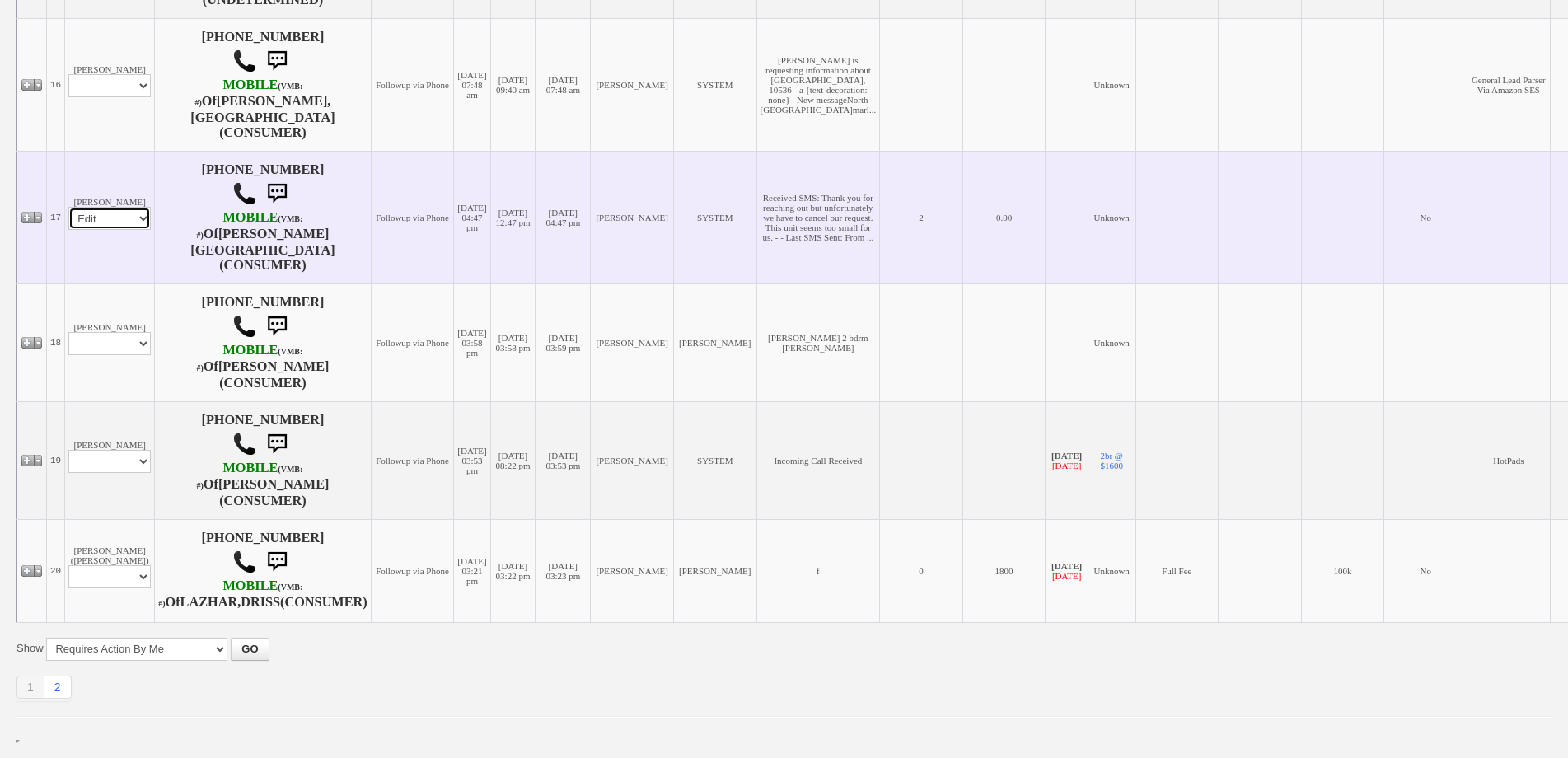
select select
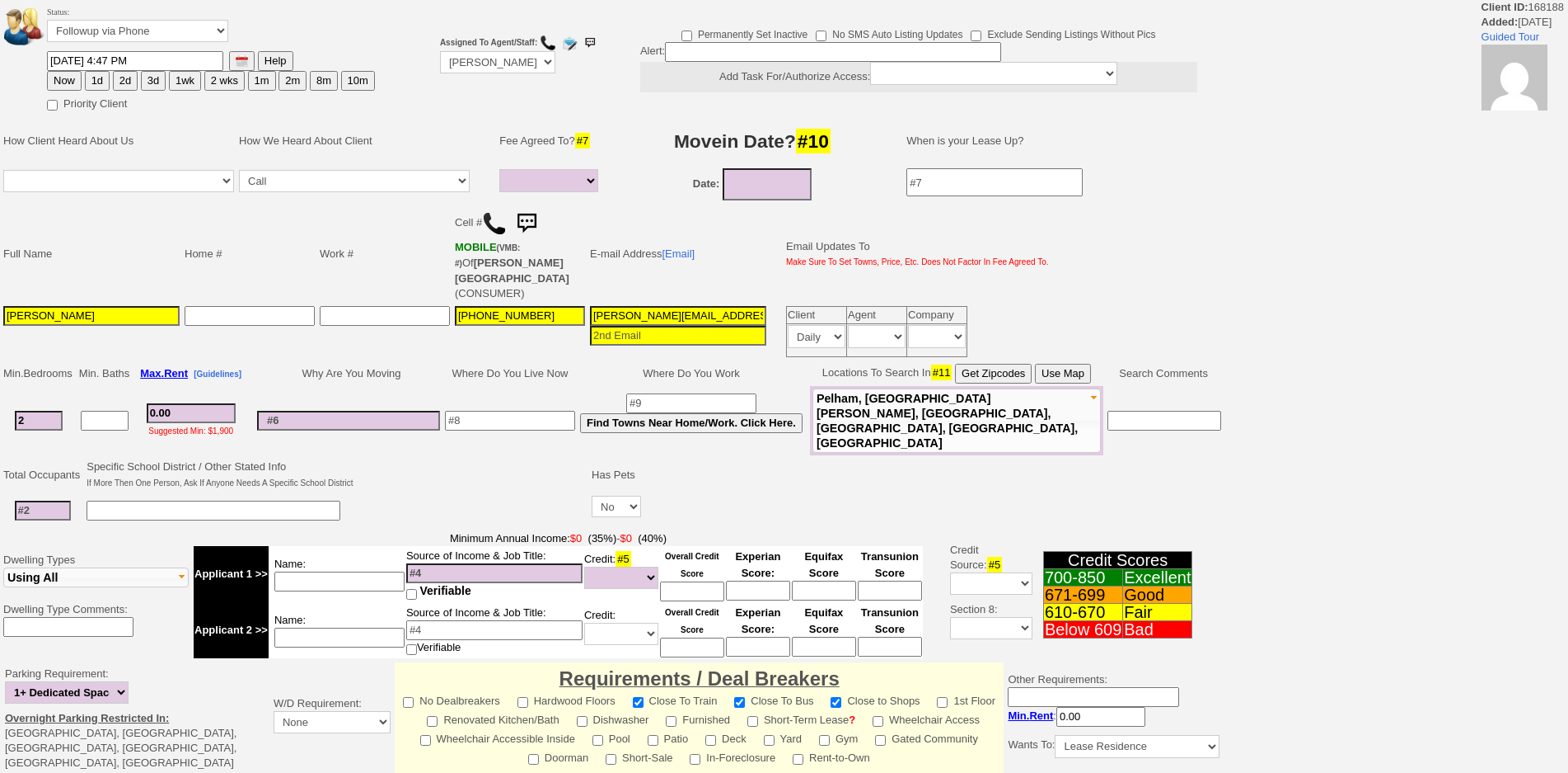
select select
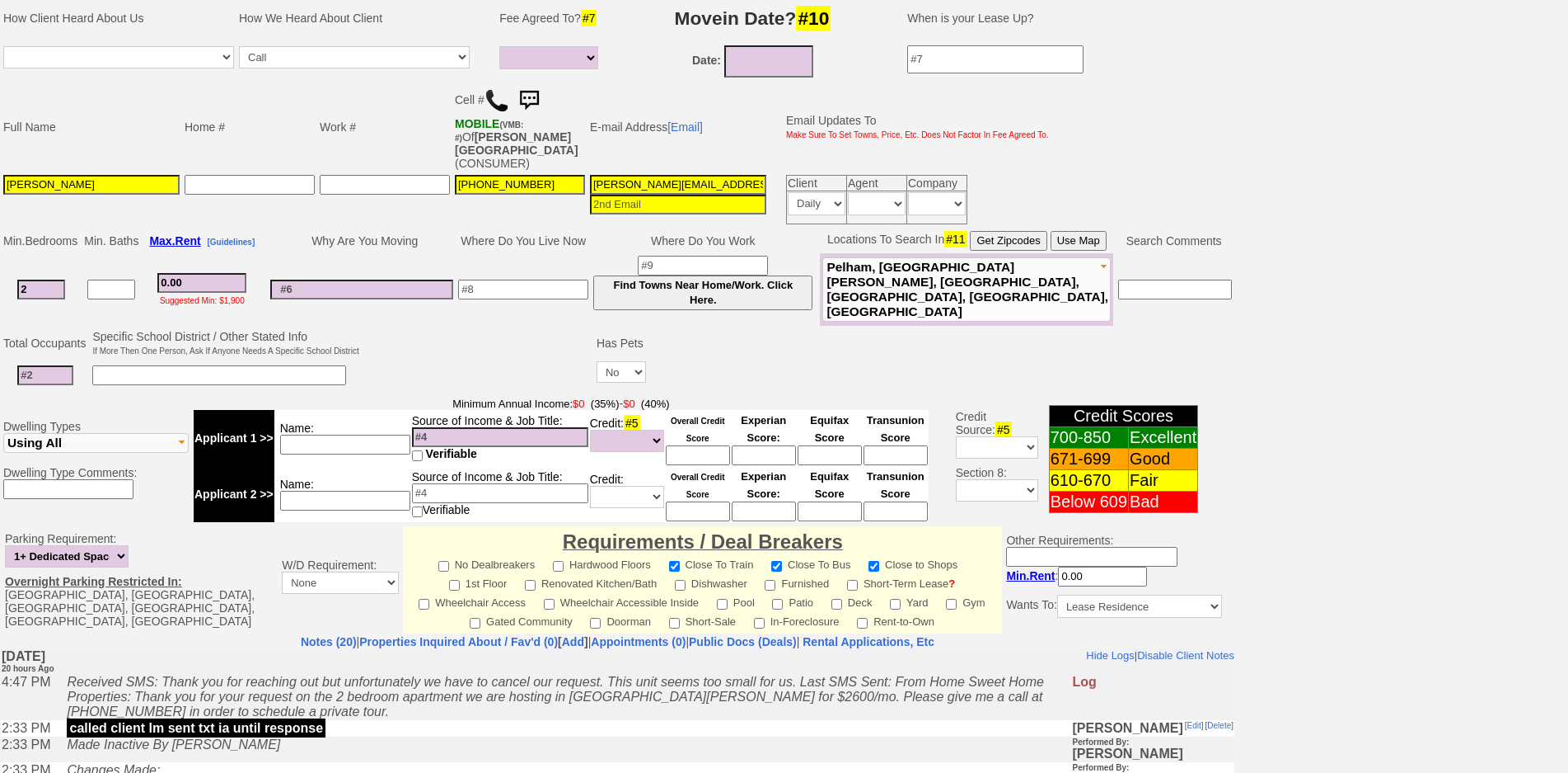
scroll to position [451, 0]
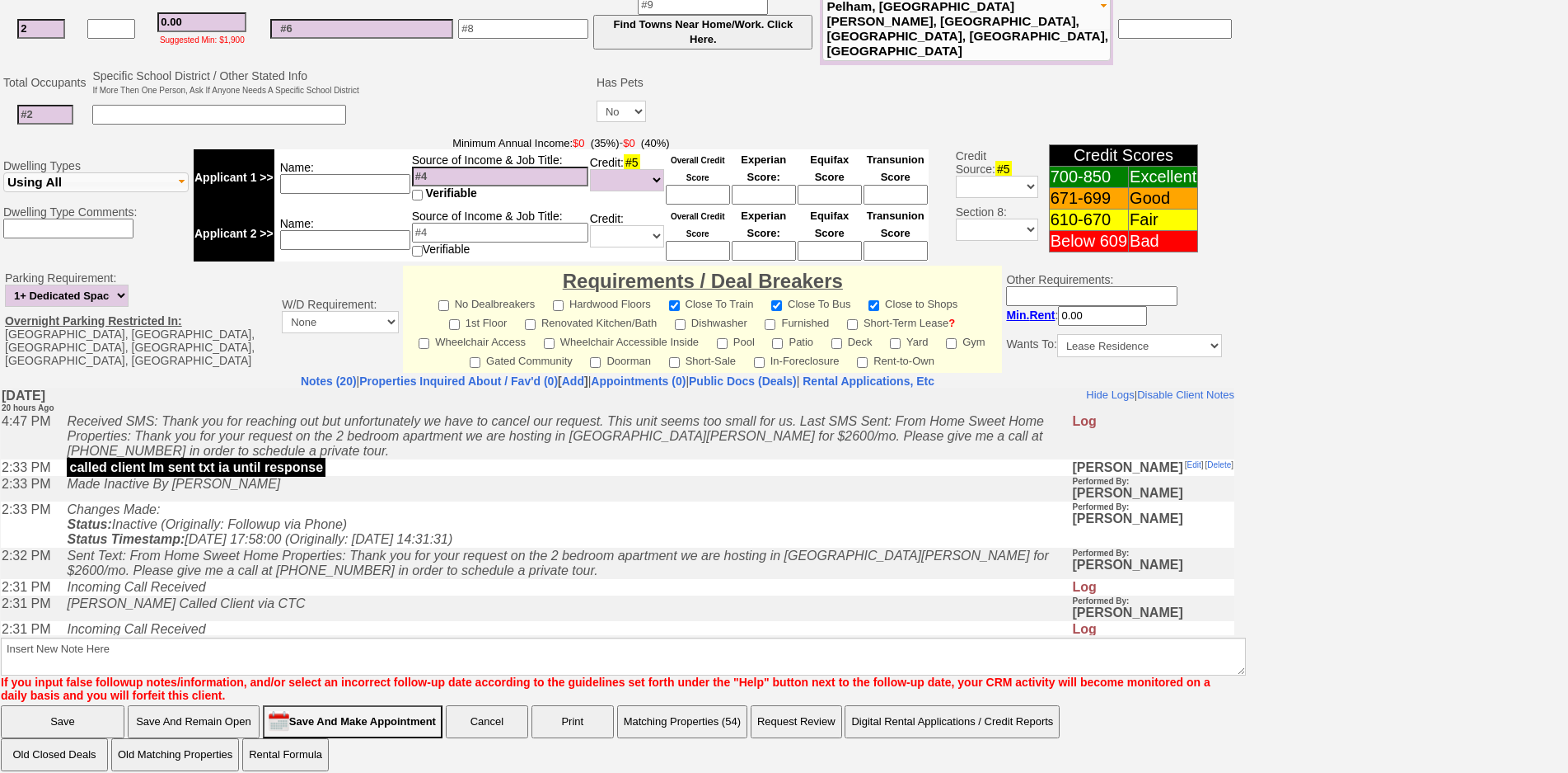
click at [568, 541] on td "Changes Made: Status: Inactive (Originally: Followup via Phone) Status Timestam…" at bounding box center [565, 523] width 1013 height 46
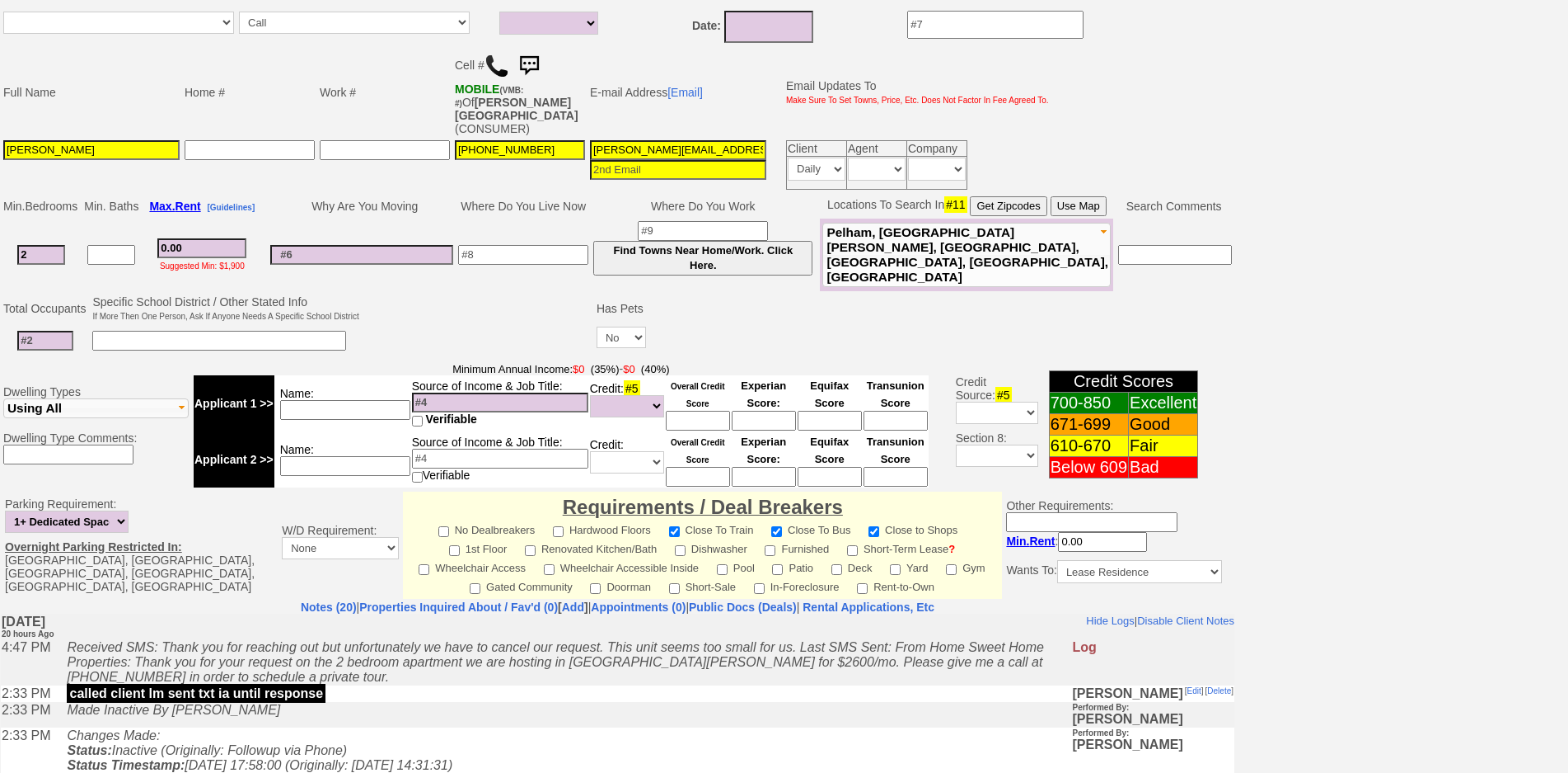
scroll to position [0, 0]
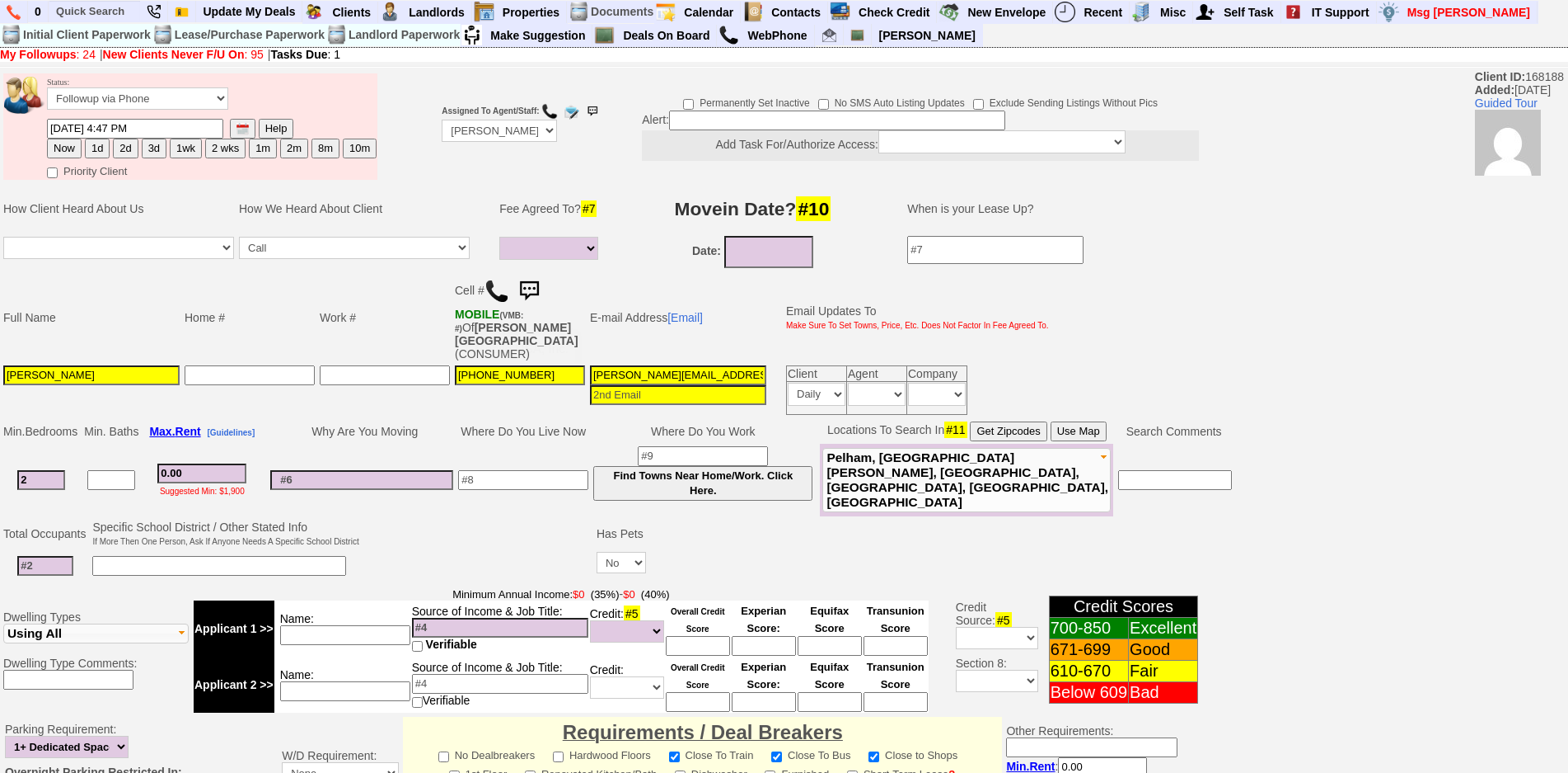
click at [531, 293] on img at bounding box center [529, 291] width 33 height 33
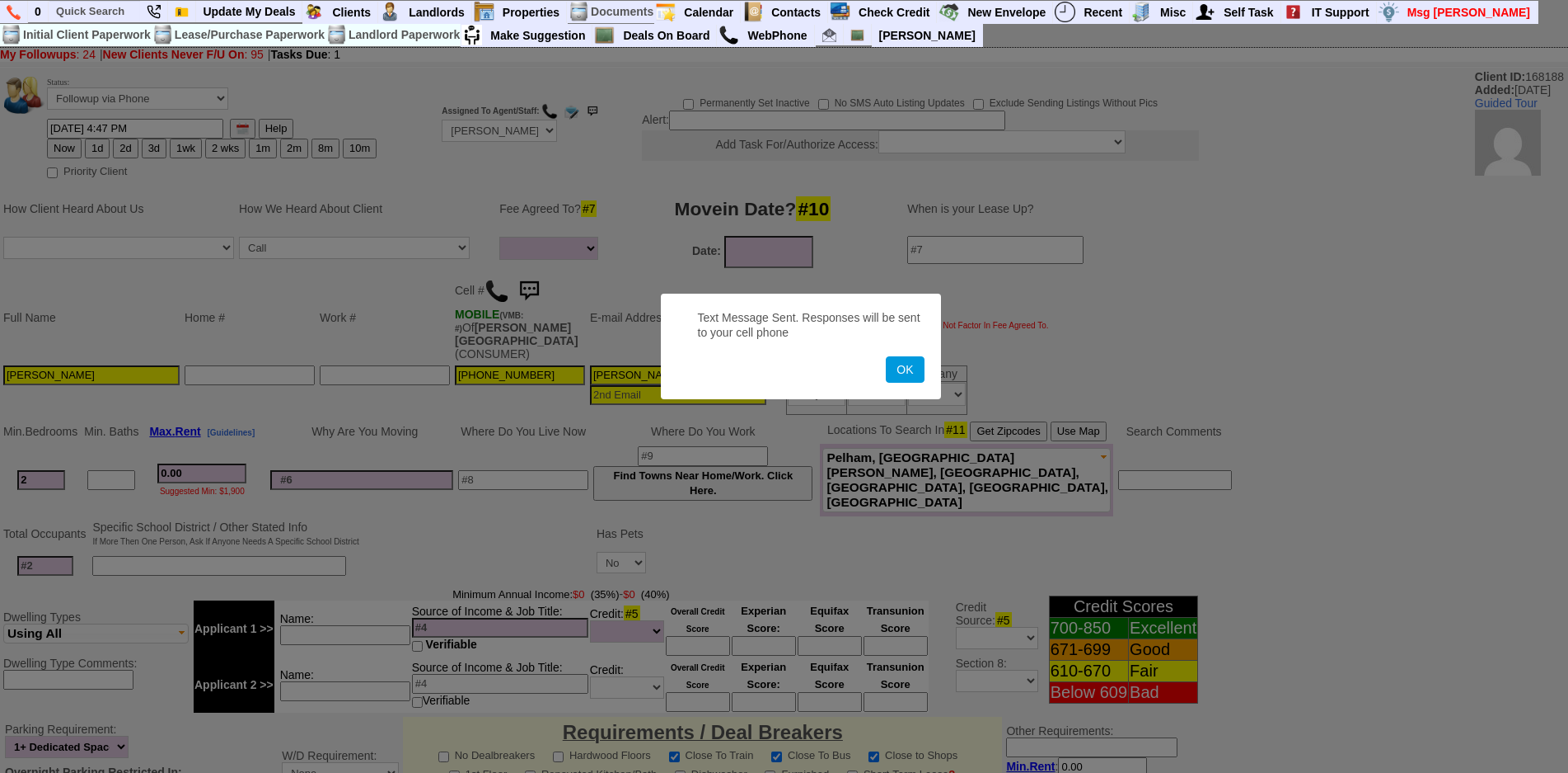
click at [886, 356] on button "OK" at bounding box center [905, 369] width 38 height 26
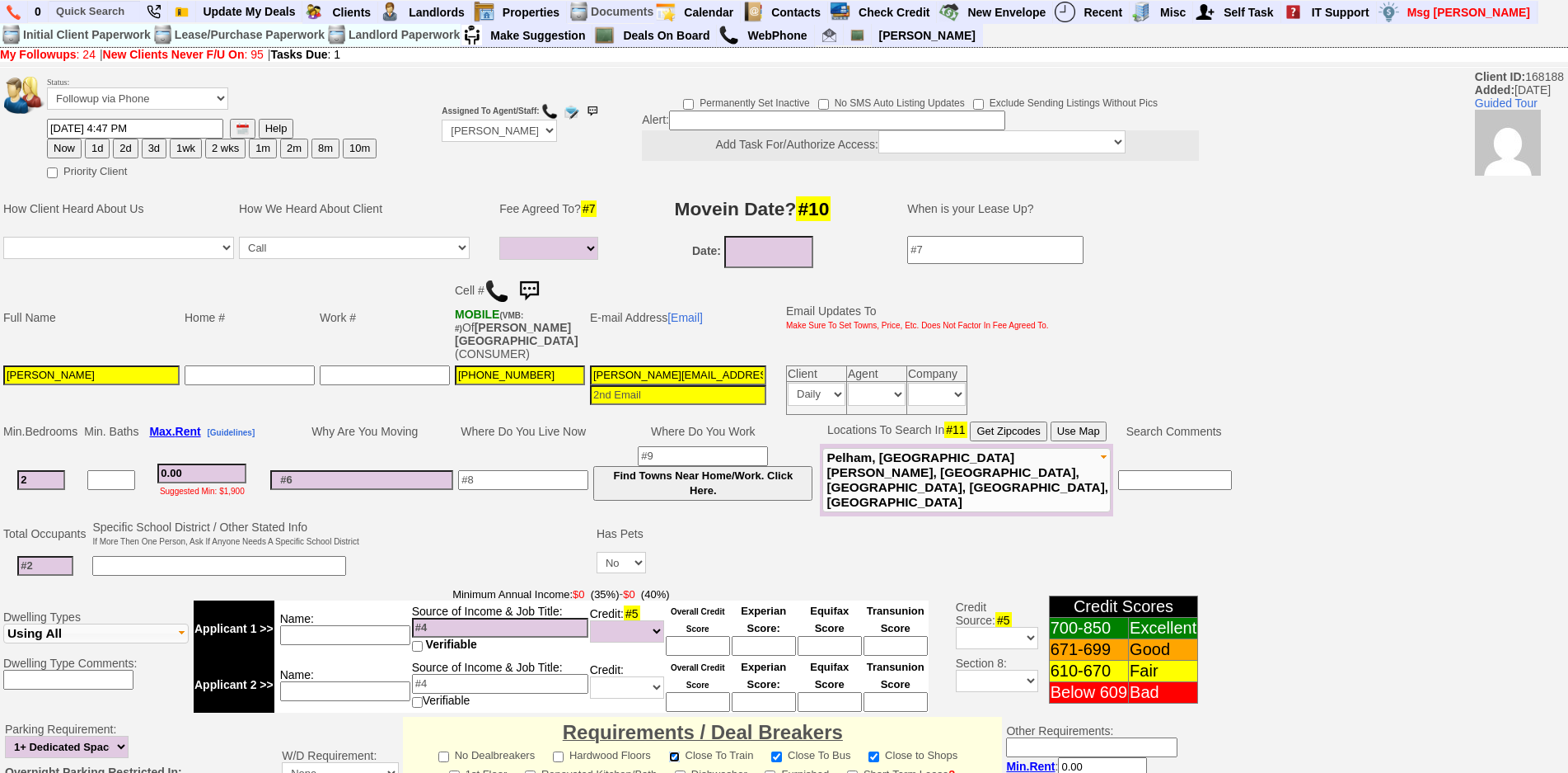
click at [669, 751] on input"] "Close To Train" at bounding box center [674, 757] width 11 height 11
checkbox input"] "false"
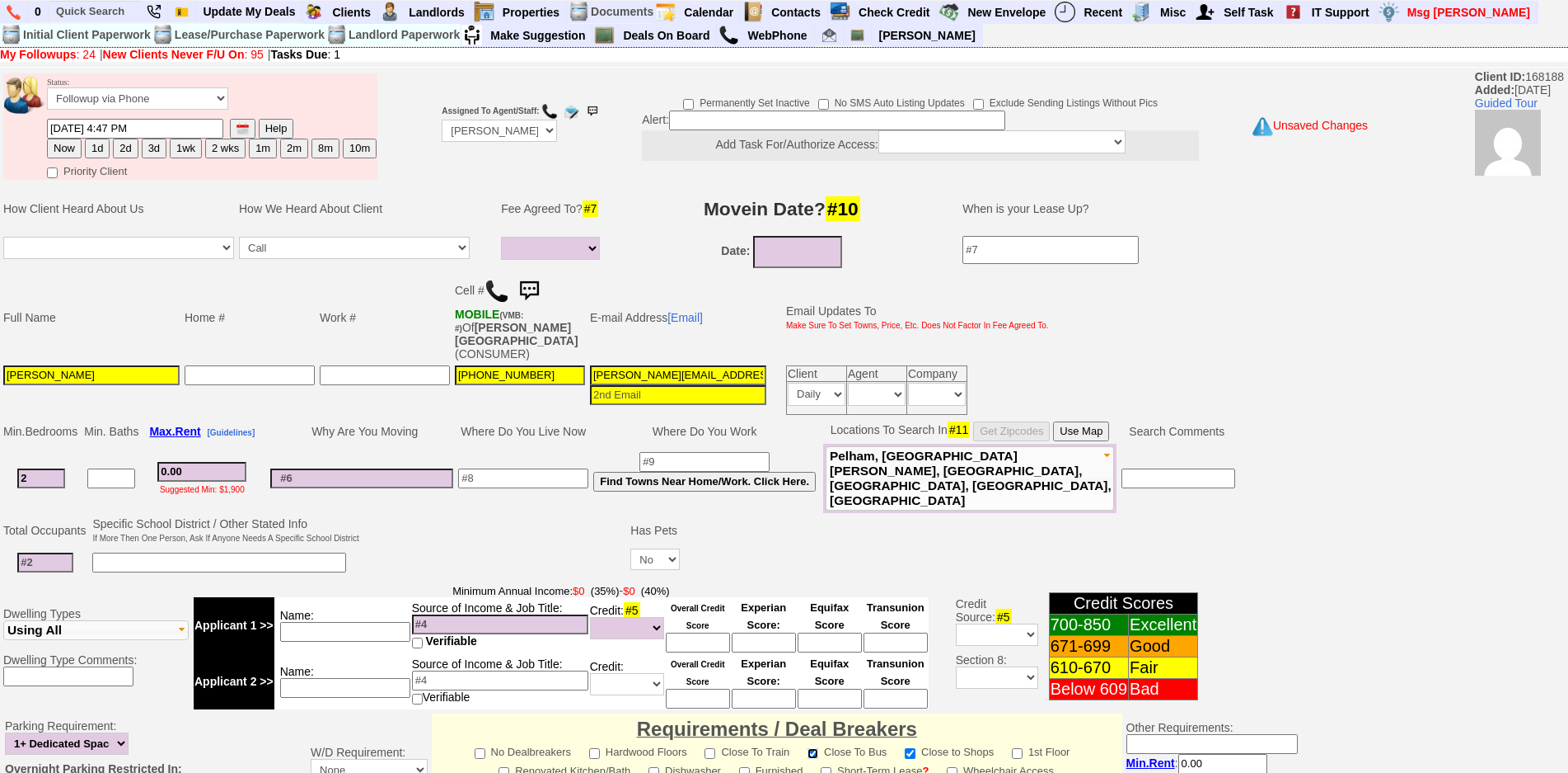
click at [807, 747] on input"] "Close To Bus" at bounding box center [813, 753] width 11 height 11
checkbox input"] "false"
click at [905, 747] on input"] "Close to Shops" at bounding box center [910, 753] width 11 height 11
checkbox input"] "false"
click at [102, 145] on button "1d" at bounding box center [97, 149] width 25 height 20
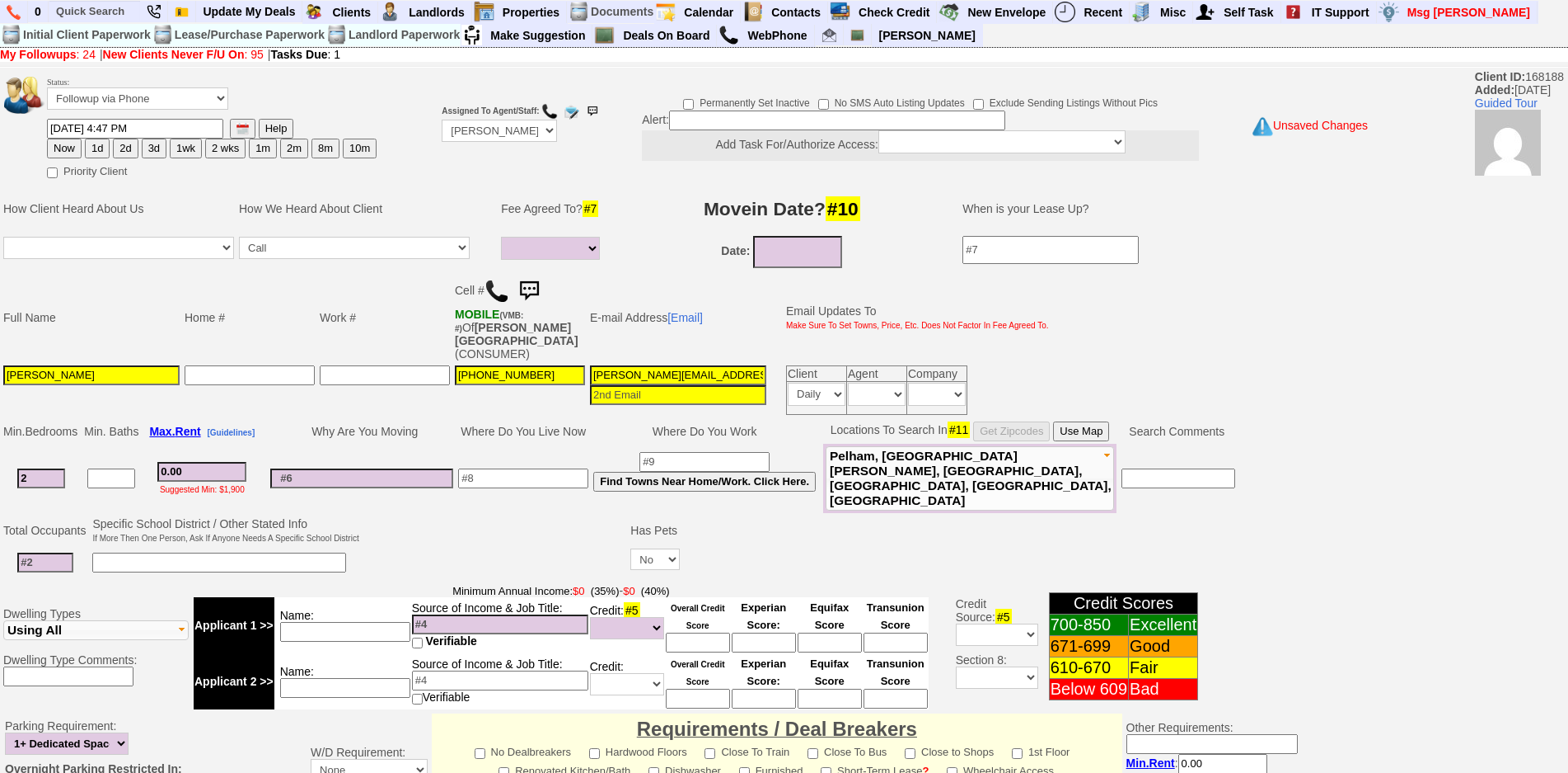
type input "10/03/2025 12:48 PM"
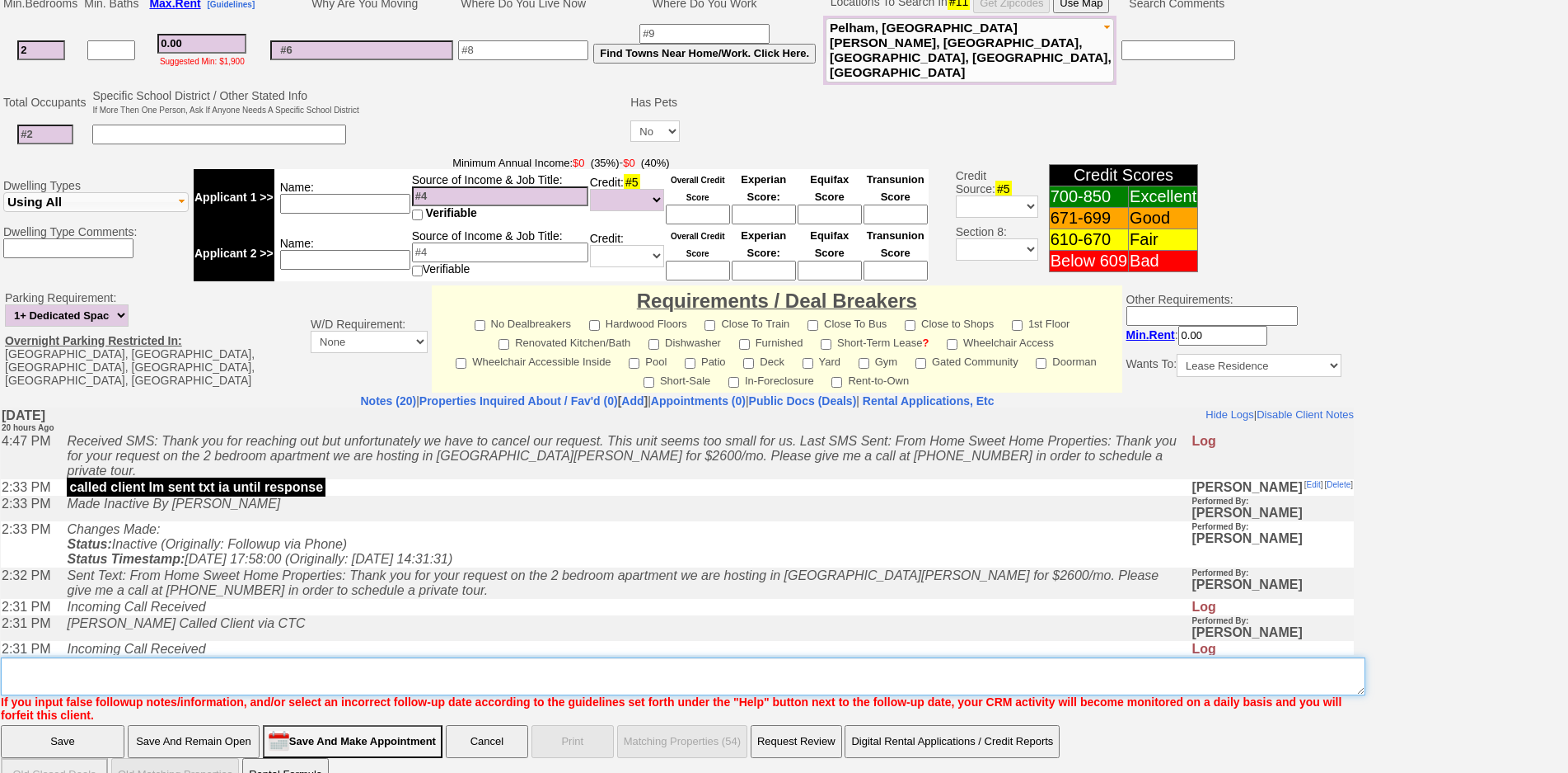
click at [600, 657] on textarea "Insert New Note Here" at bounding box center [683, 676] width 1365 height 38
type textarea "f"
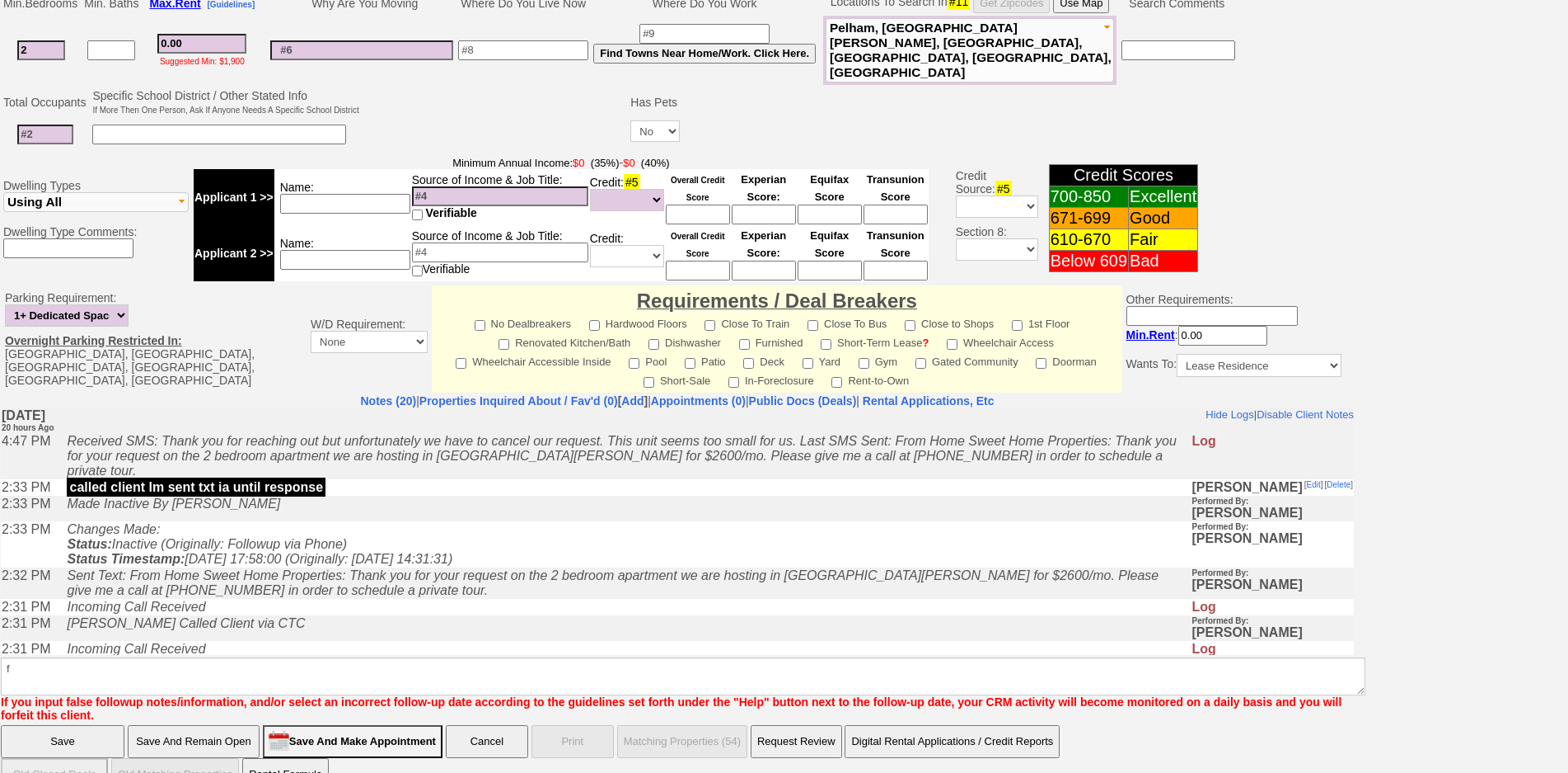
click input "Save" at bounding box center [63, 741] width 124 height 33
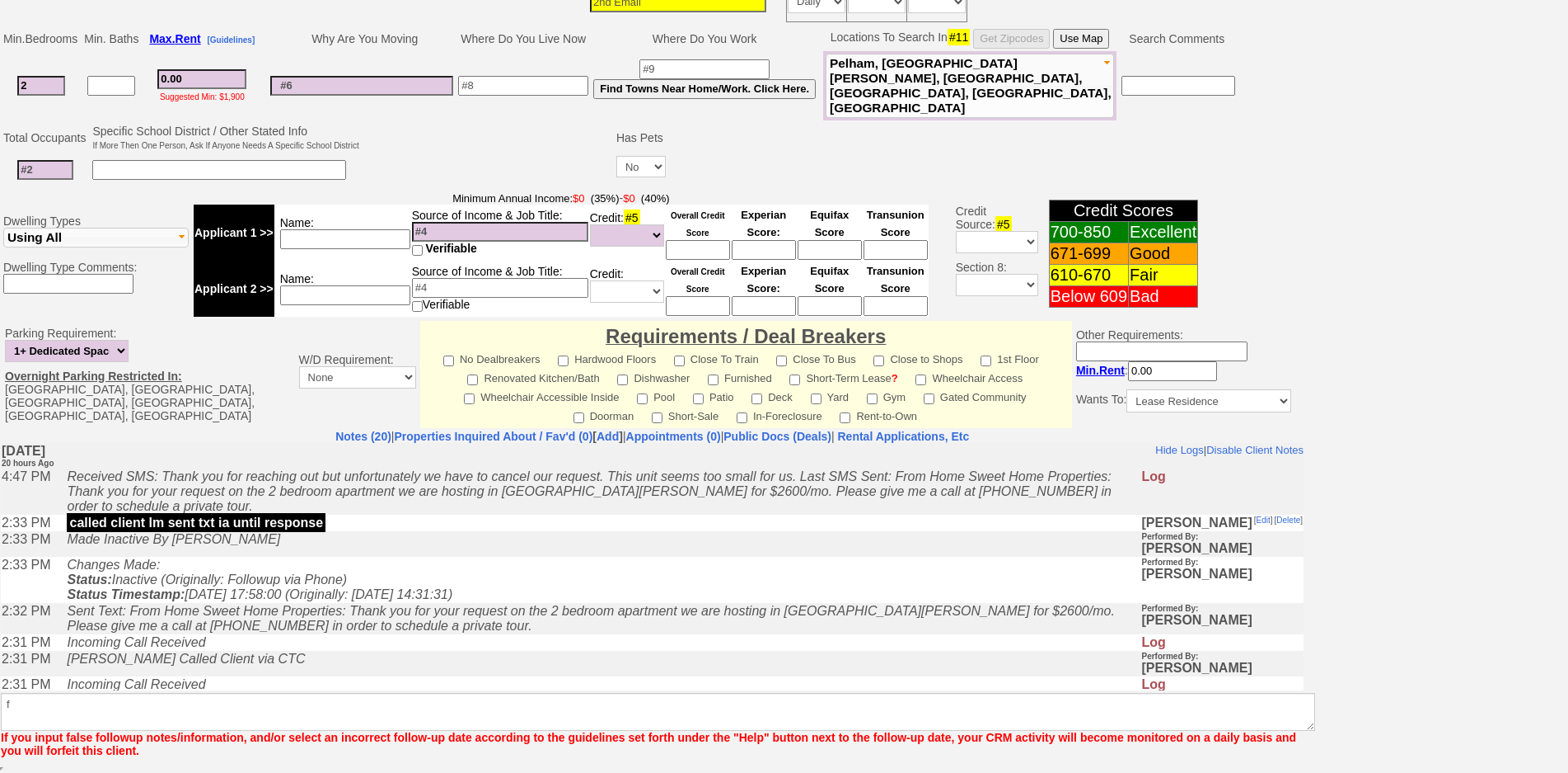
scroll to position [368, 0]
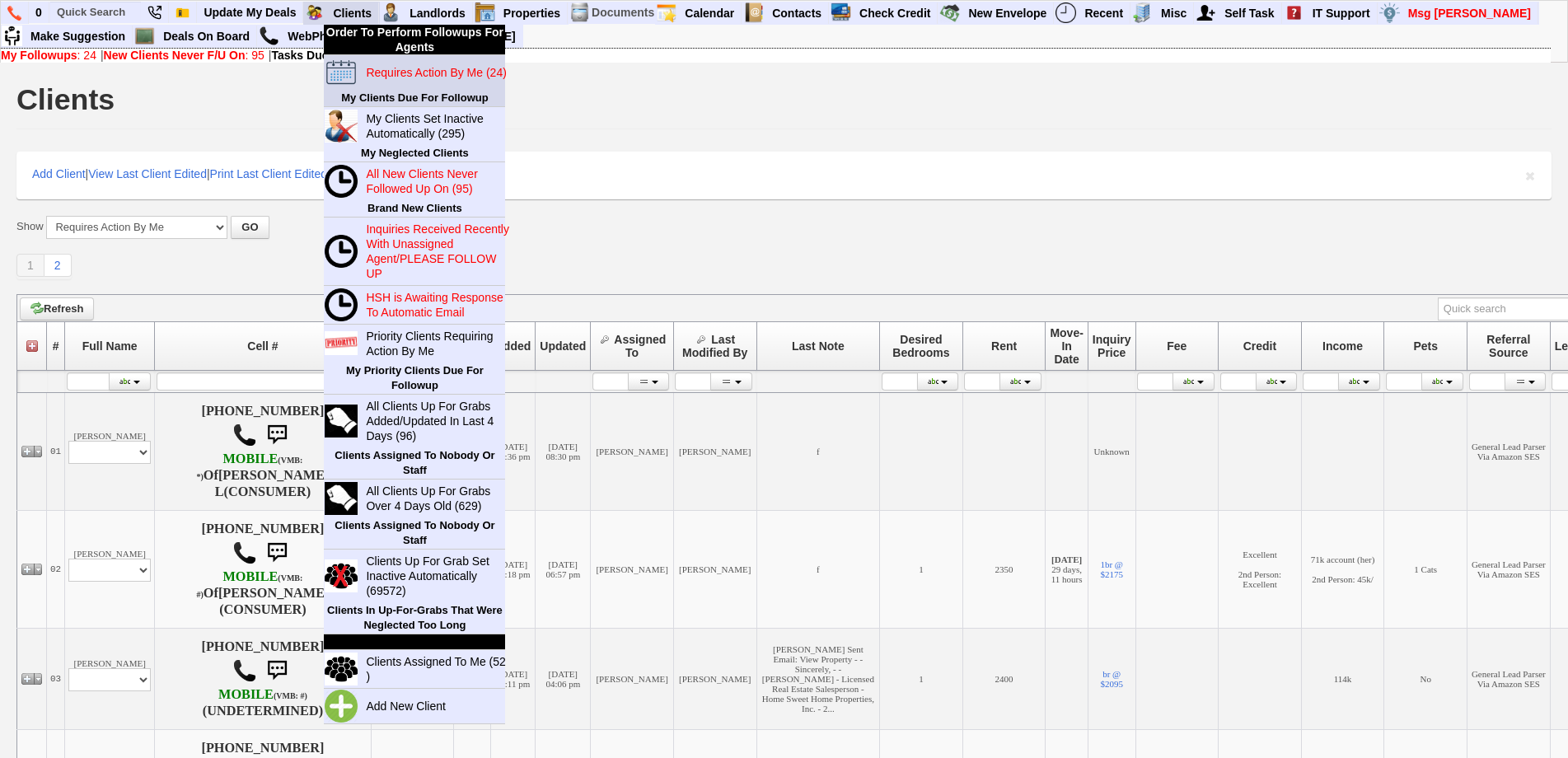
click at [395, 76] on blink "Requires Action By Me (24)" at bounding box center [436, 72] width 140 height 13
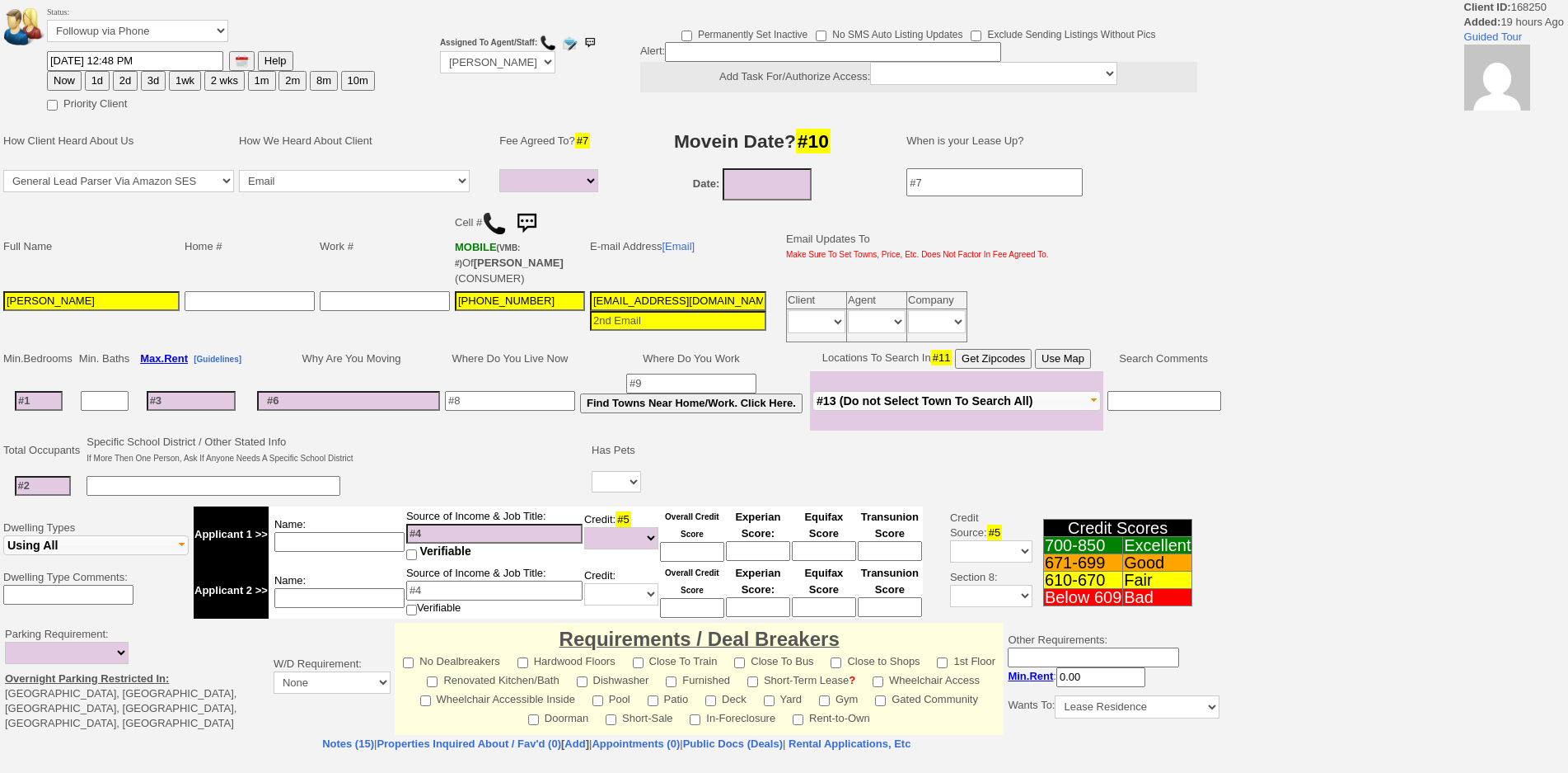
select select
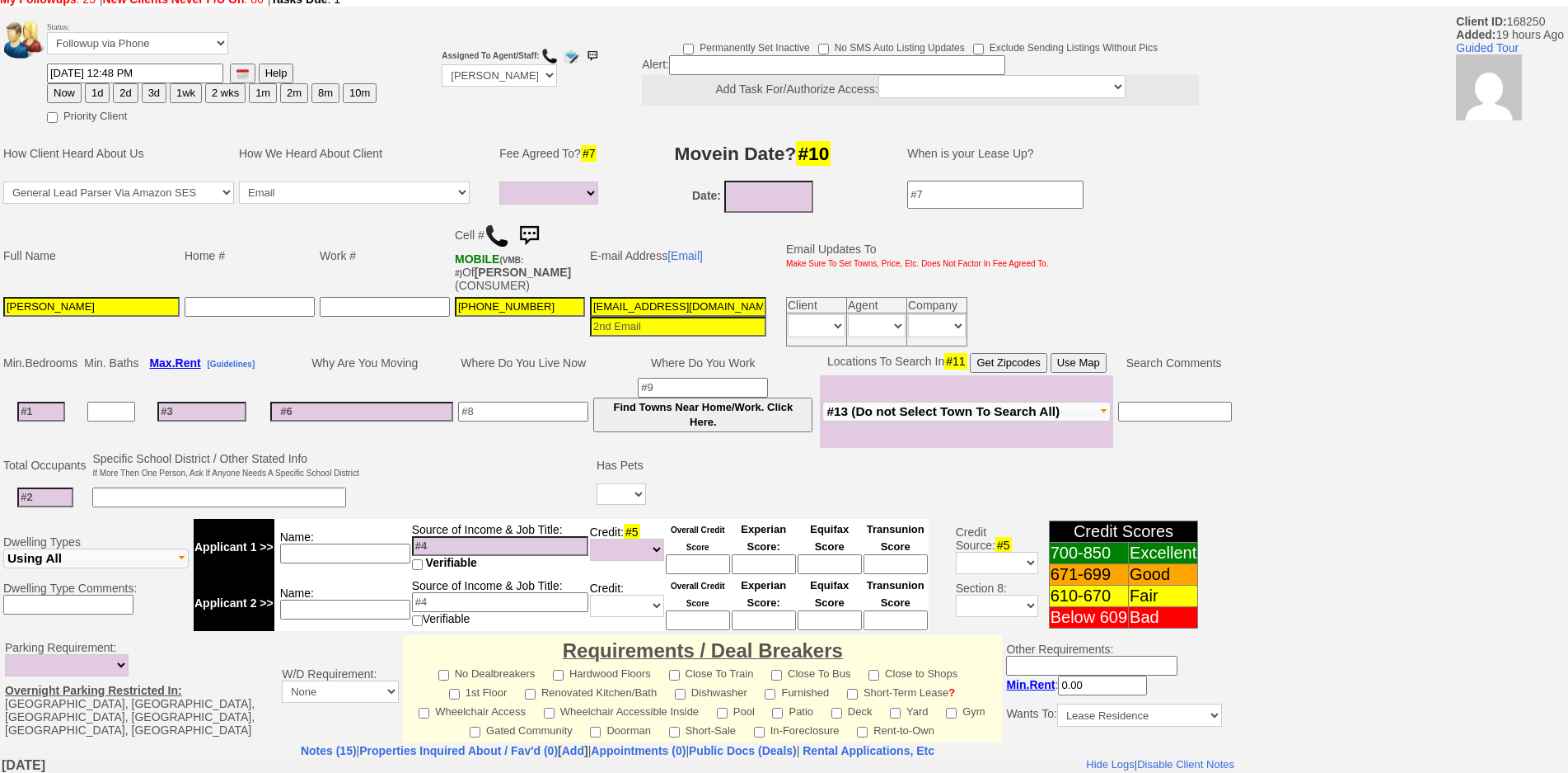
scroll to position [82, 0]
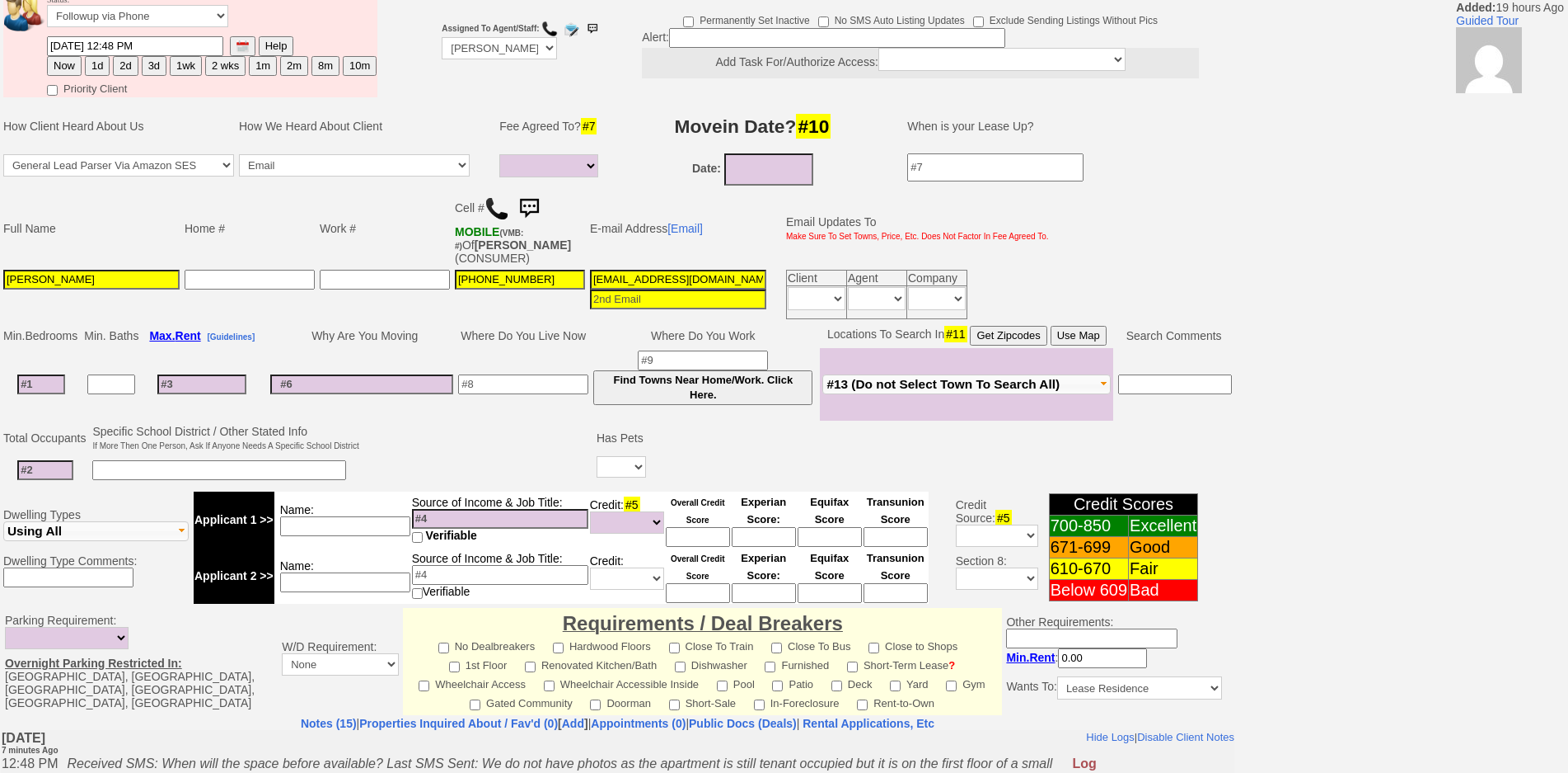
click at [532, 204] on img at bounding box center [529, 209] width 33 height 33
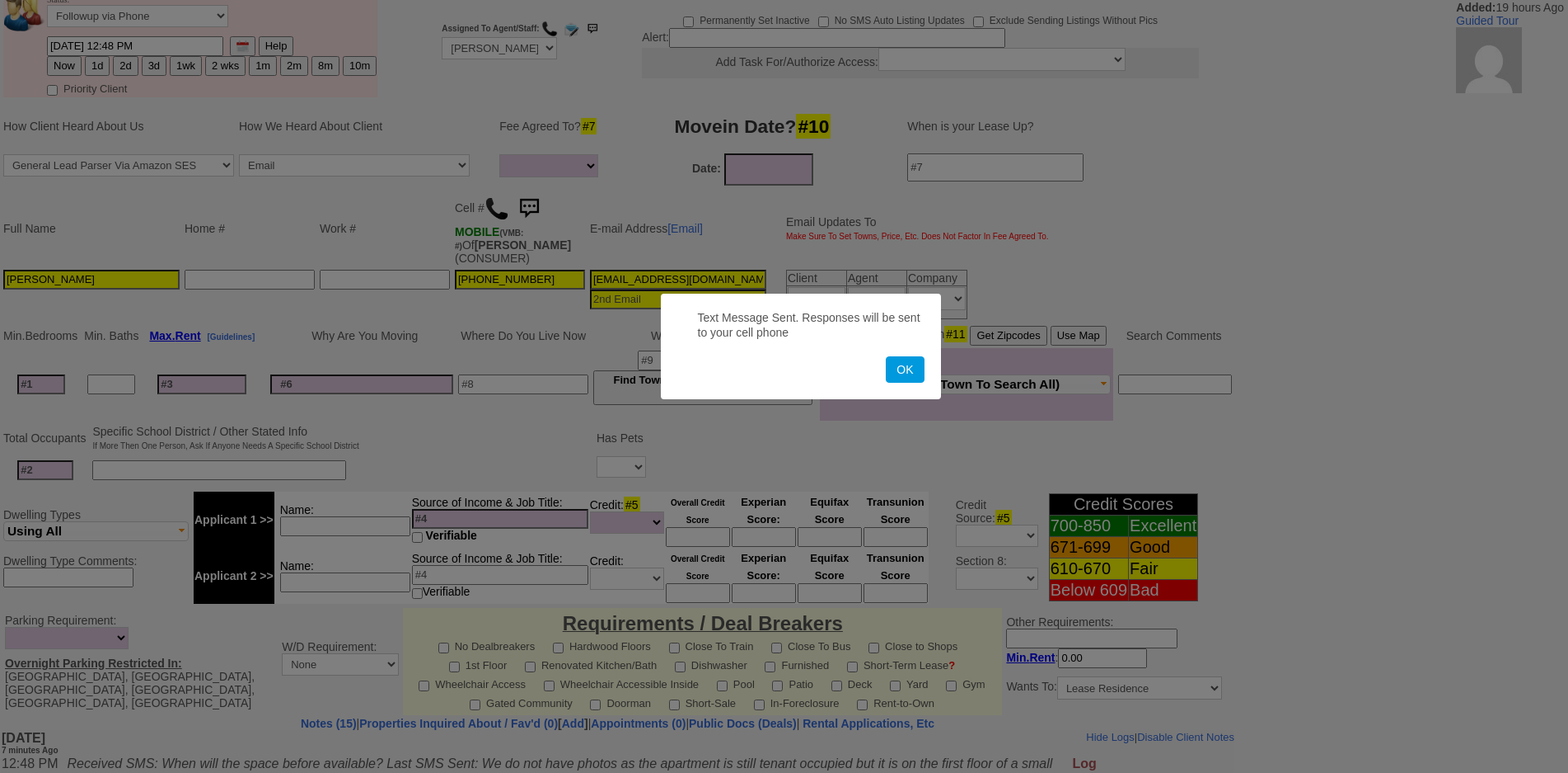
click at [886, 356] on button "OK" at bounding box center [905, 369] width 38 height 26
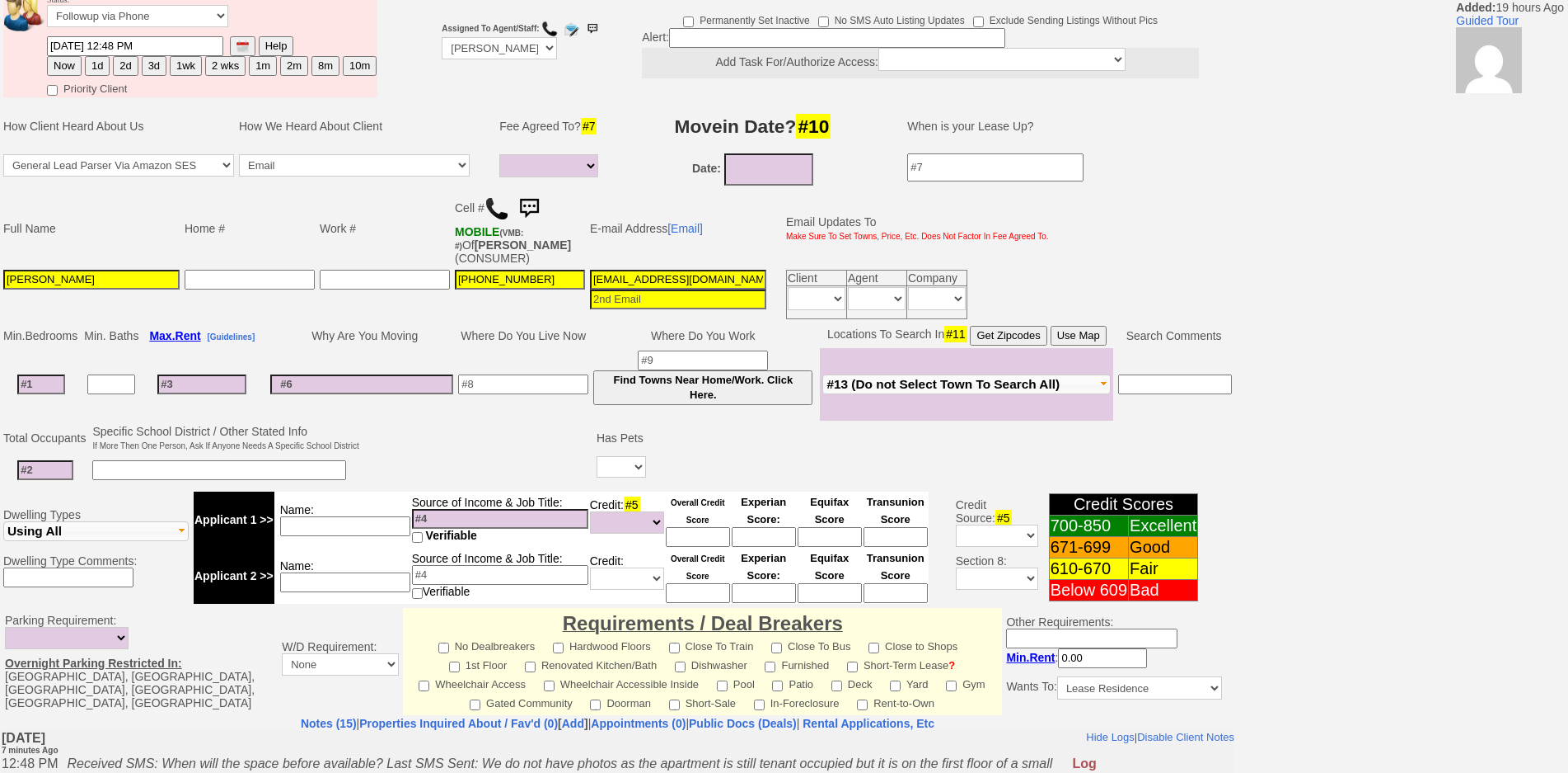
click at [534, 203] on img at bounding box center [529, 209] width 33 height 33
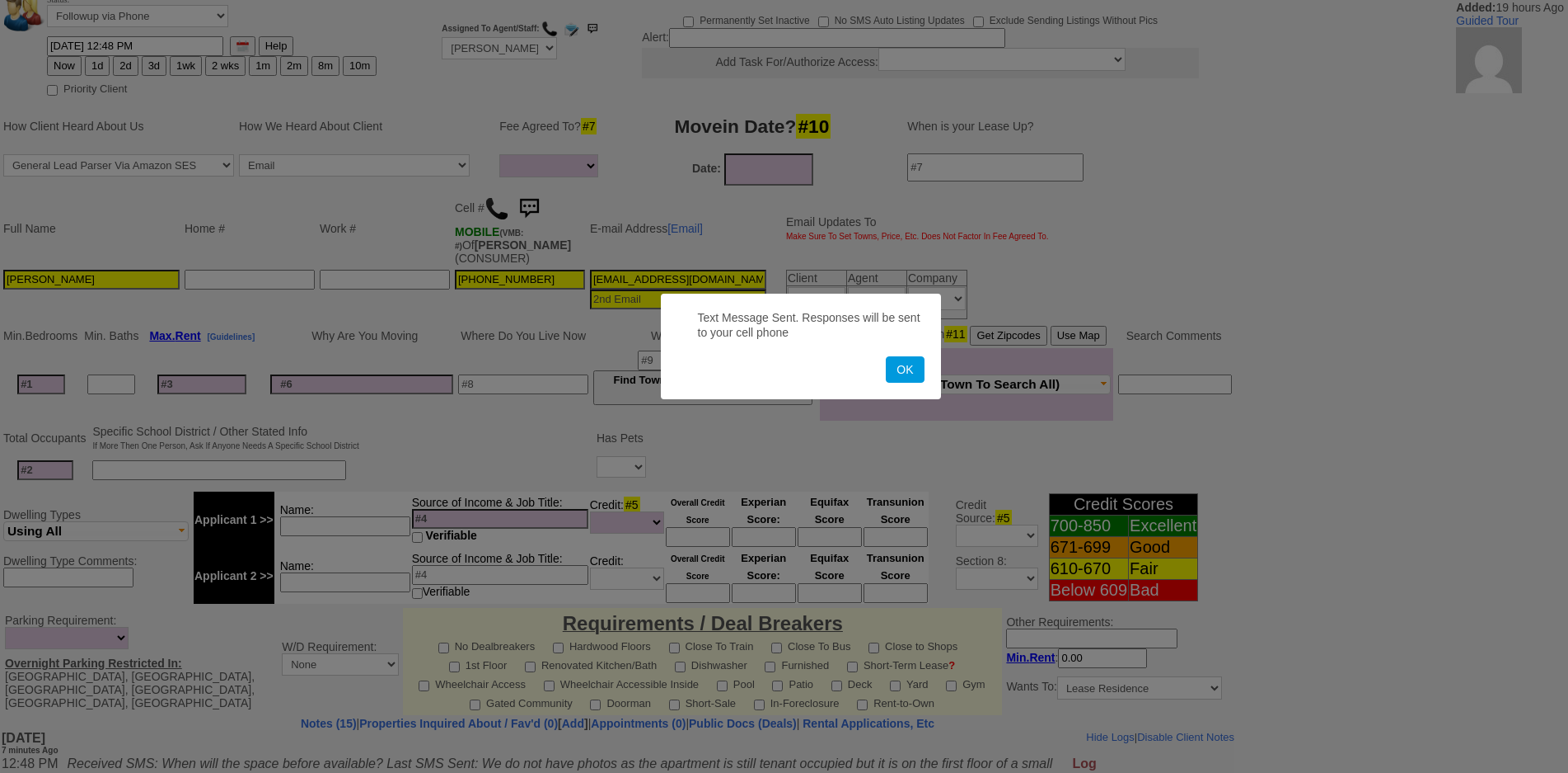
click at [886, 356] on button "OK" at bounding box center [905, 369] width 38 height 26
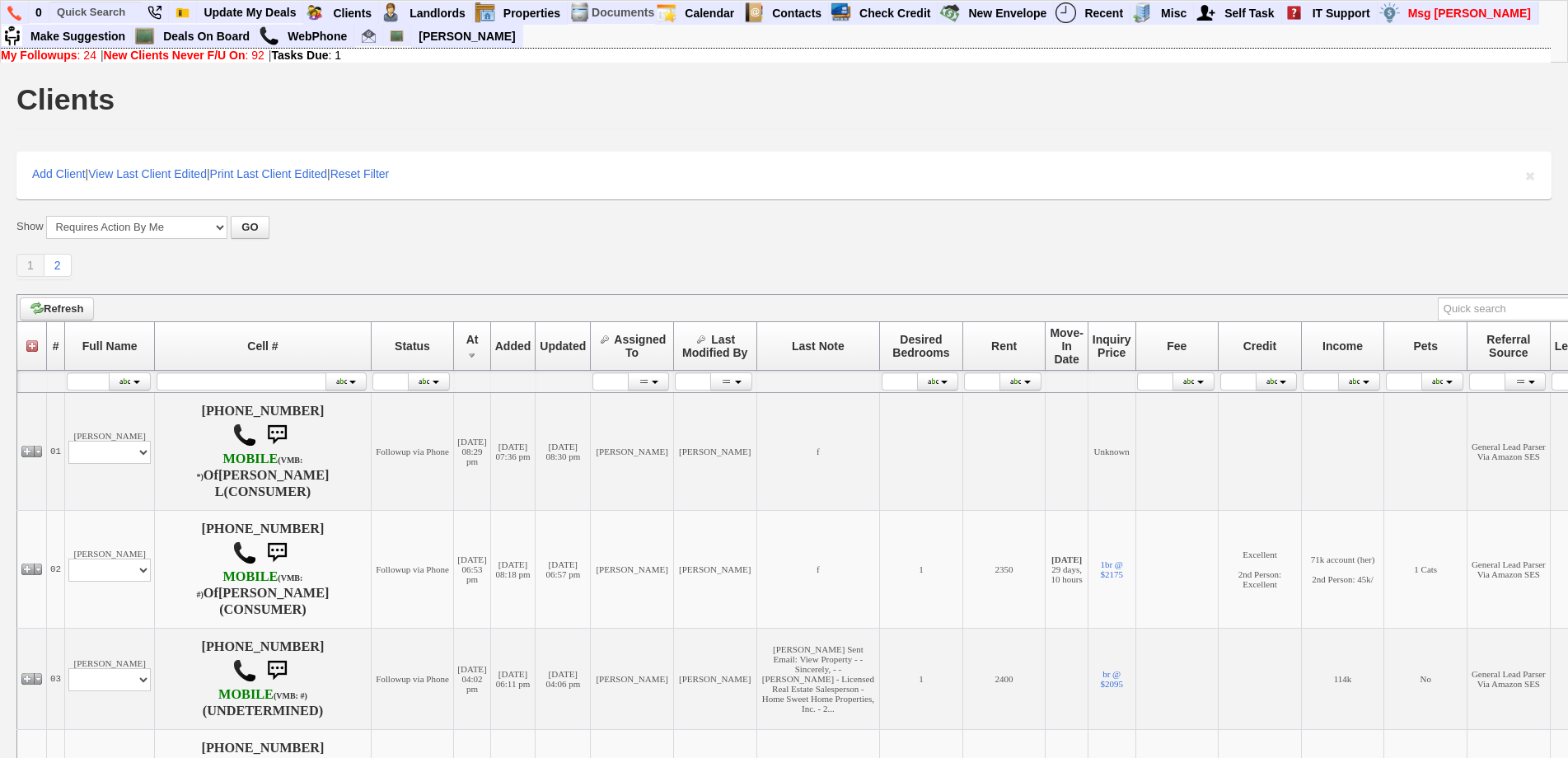
click at [559, 250] on div "Show All New Clients Never Followed-Up On -------------------------------------…" at bounding box center [784, 248] width 1535 height 64
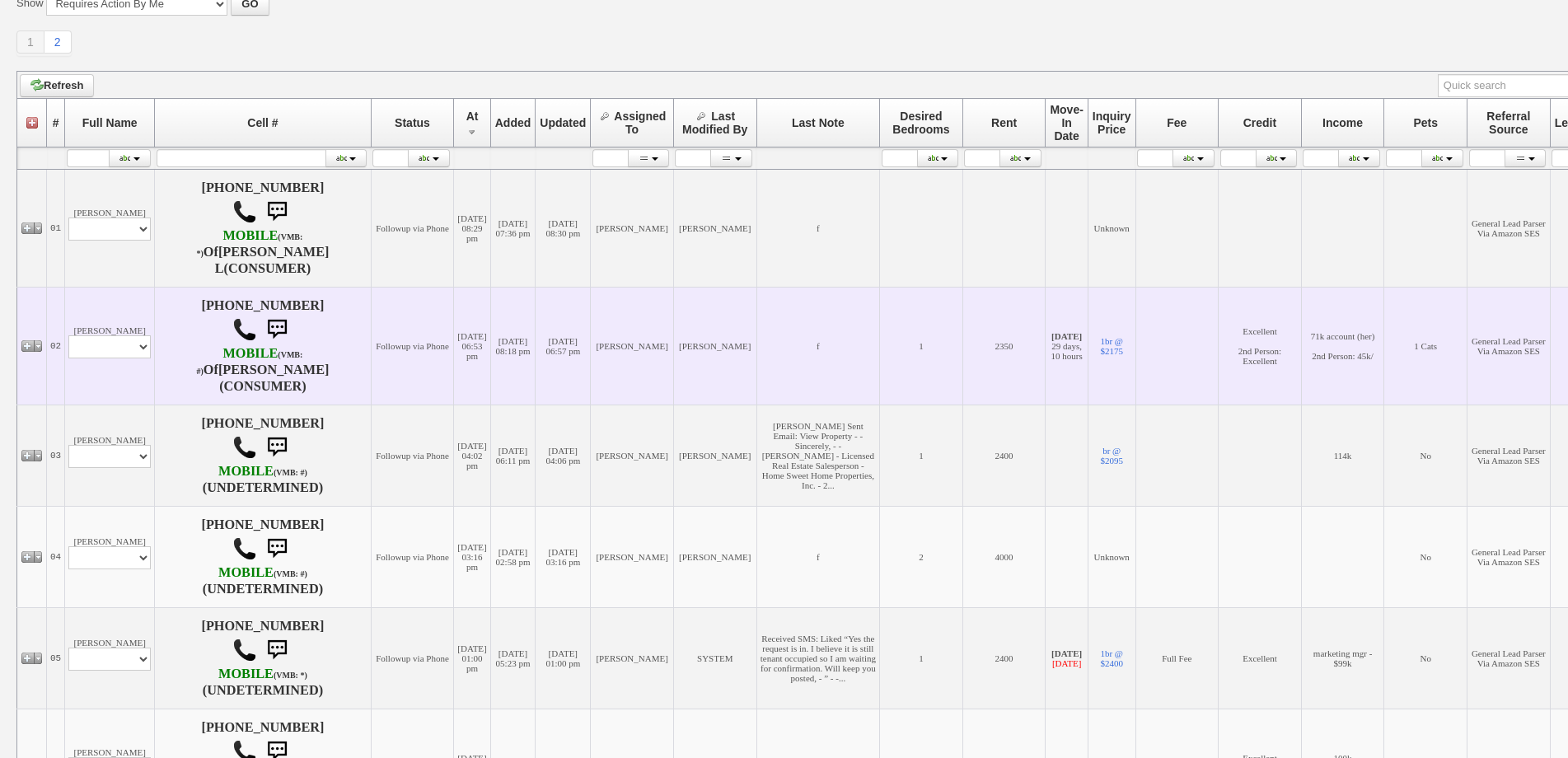
scroll to position [165, 0]
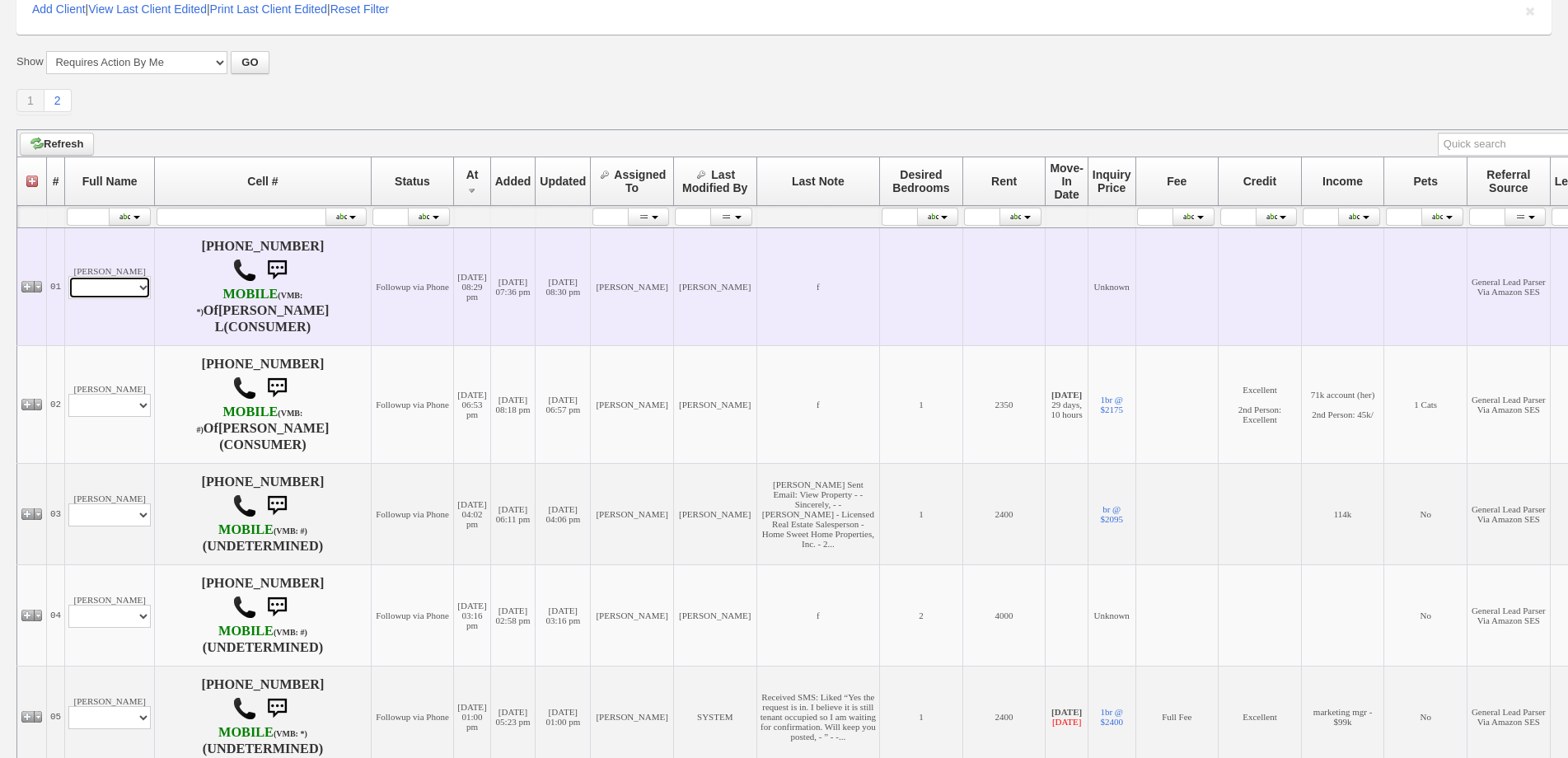
click at [125, 284] on select "Profile Edit Print Email Externally (Will Not Be Tracked In CRM) Closed Deals" at bounding box center [109, 287] width 82 height 23
select select "ChangeURL,/crm/custom/edit_client_form.php?redirect=%2Fcrm%2Fclients.php&id=168…"
click at [68, 276] on select "Profile Edit Print Email Externally (Will Not Be Tracked In CRM) Closed Deals" at bounding box center [109, 287] width 82 height 23
select select
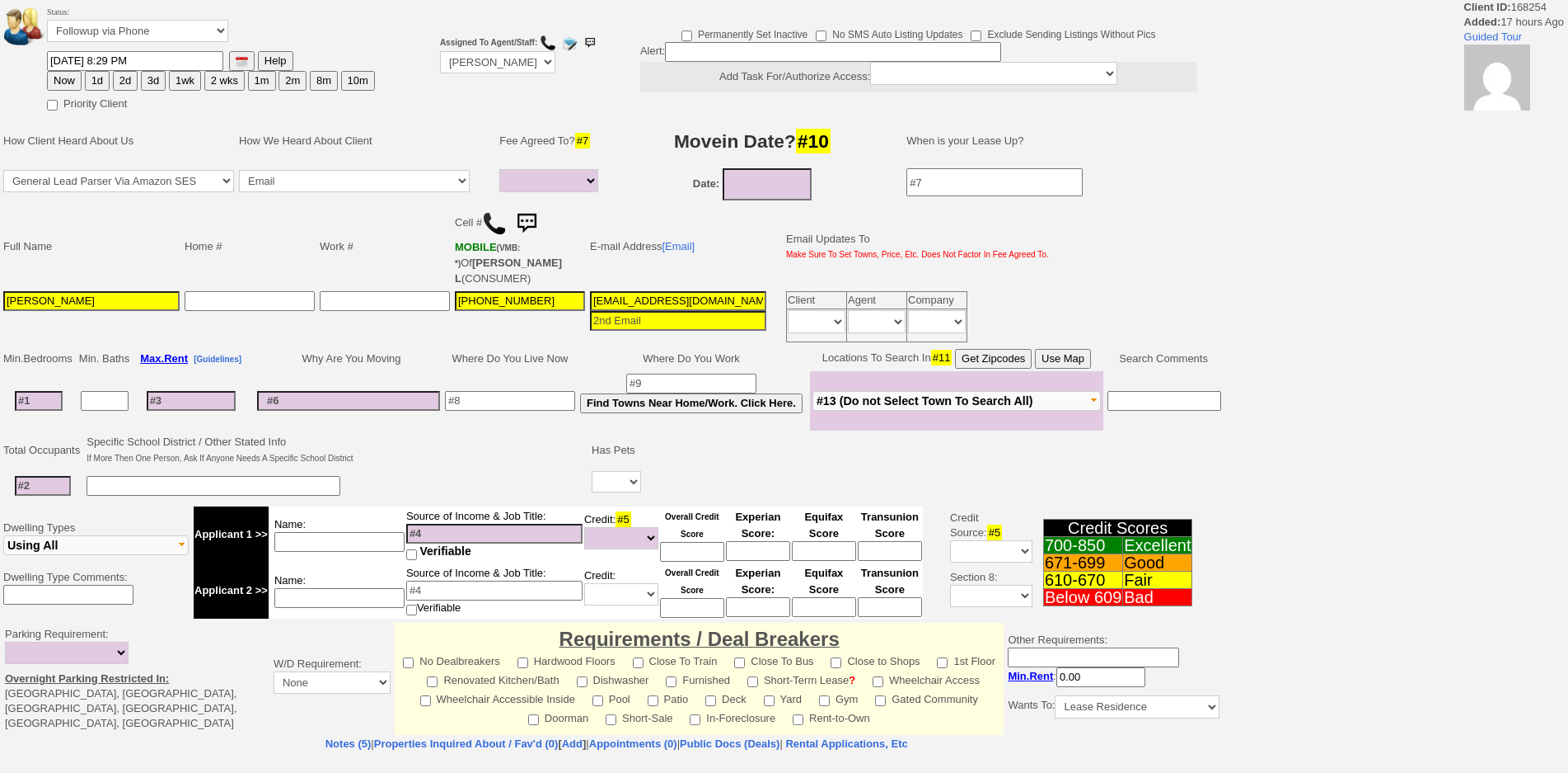
select select
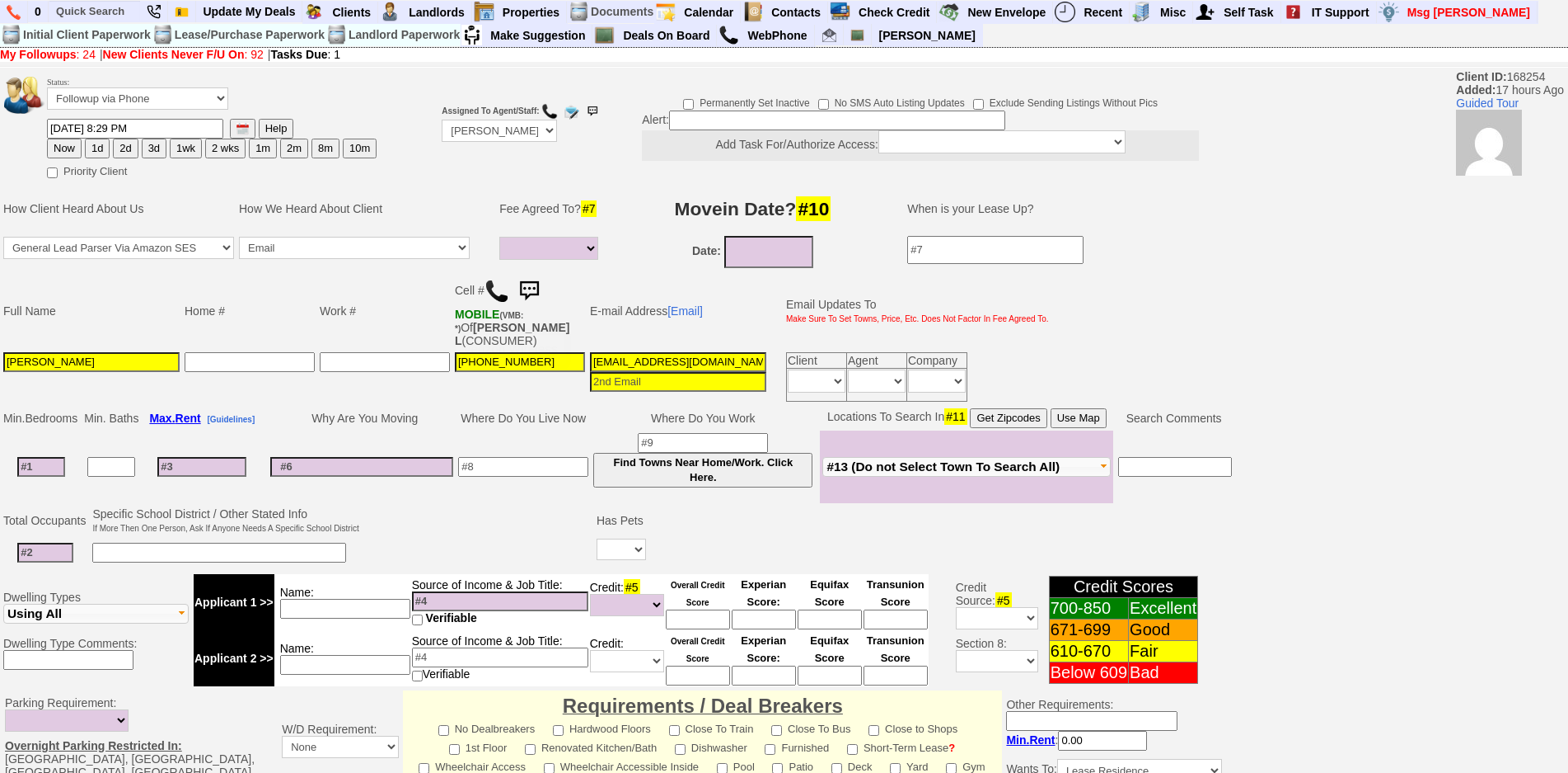
click at [505, 292] on img at bounding box center [497, 291] width 25 height 25
click at [96, 3] on input "text" at bounding box center [94, 11] width 90 height 21
click at [123, 15] on input "26 coligni" at bounding box center [94, 11] width 90 height 21
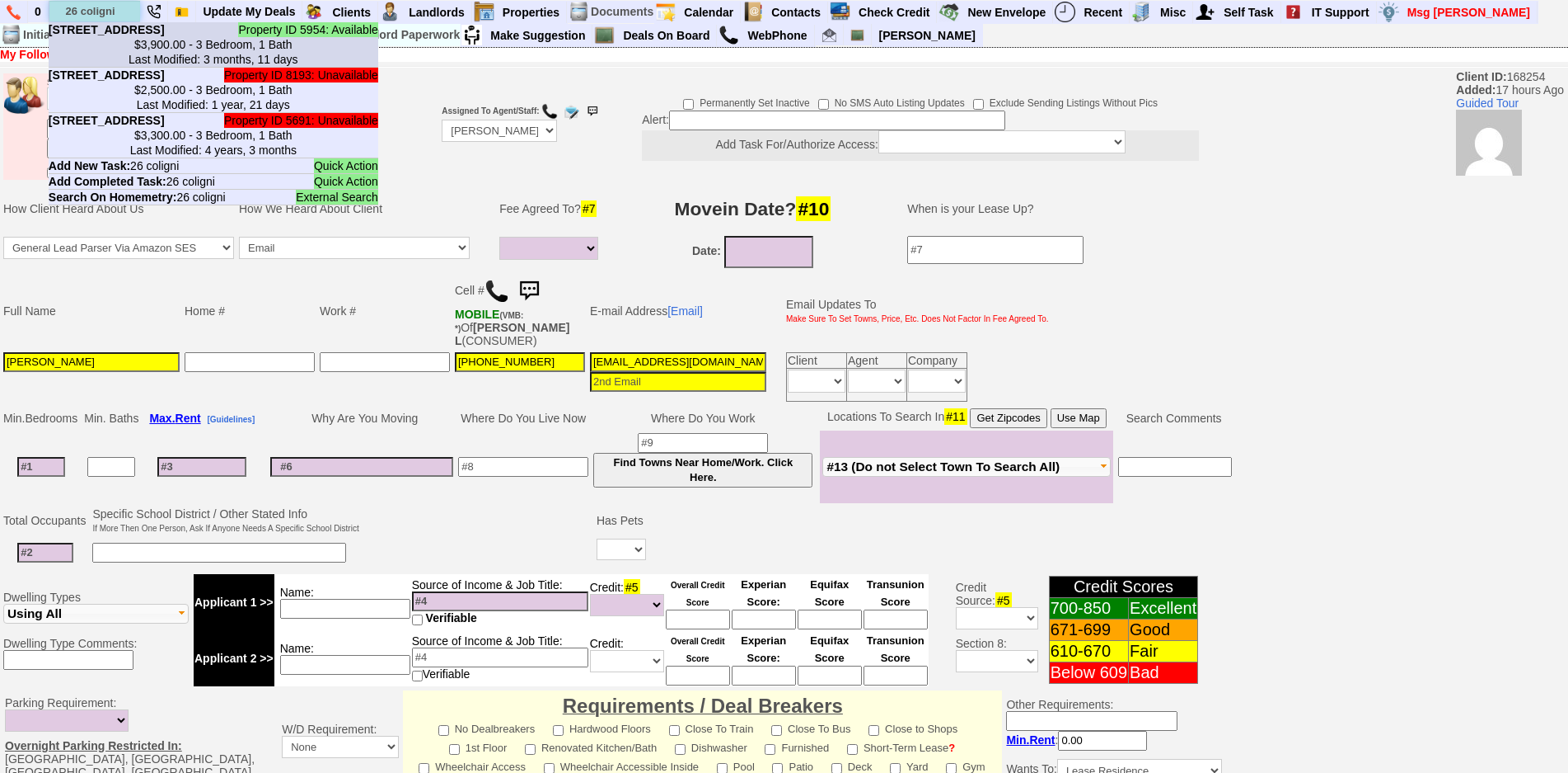
type input "26 coligni"
click at [135, 36] on b "26 Coligni Ave - Unit #21 - Floor: 2nd in New Rochelle, NY" at bounding box center [107, 29] width 117 height 13
click at [123, 9] on input "text" at bounding box center [94, 11] width 90 height 21
paste input "914-755-8202"
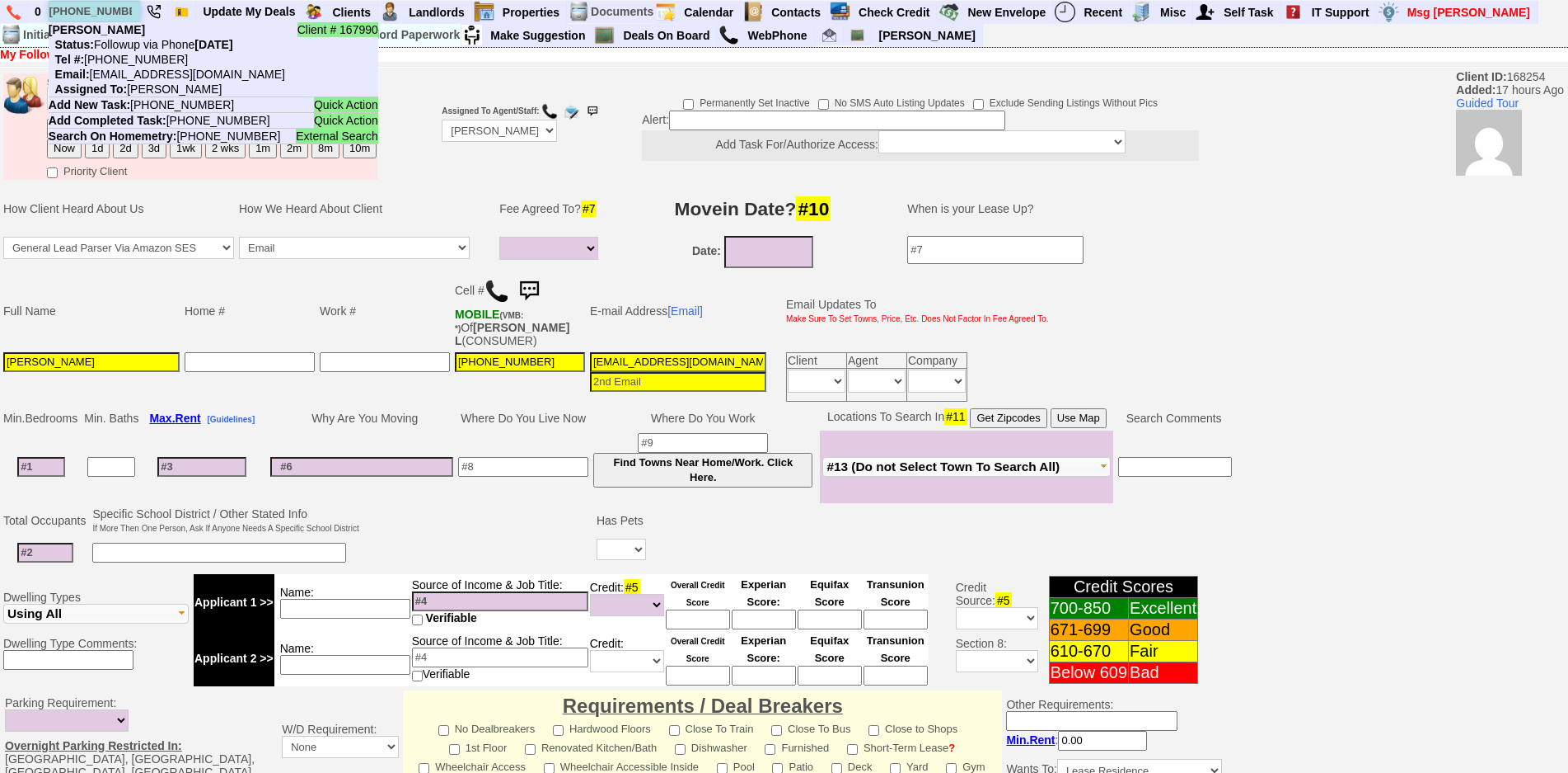
click at [131, 12] on input "914-755-8202" at bounding box center [94, 11] width 90 height 21
paste input "885-5304"
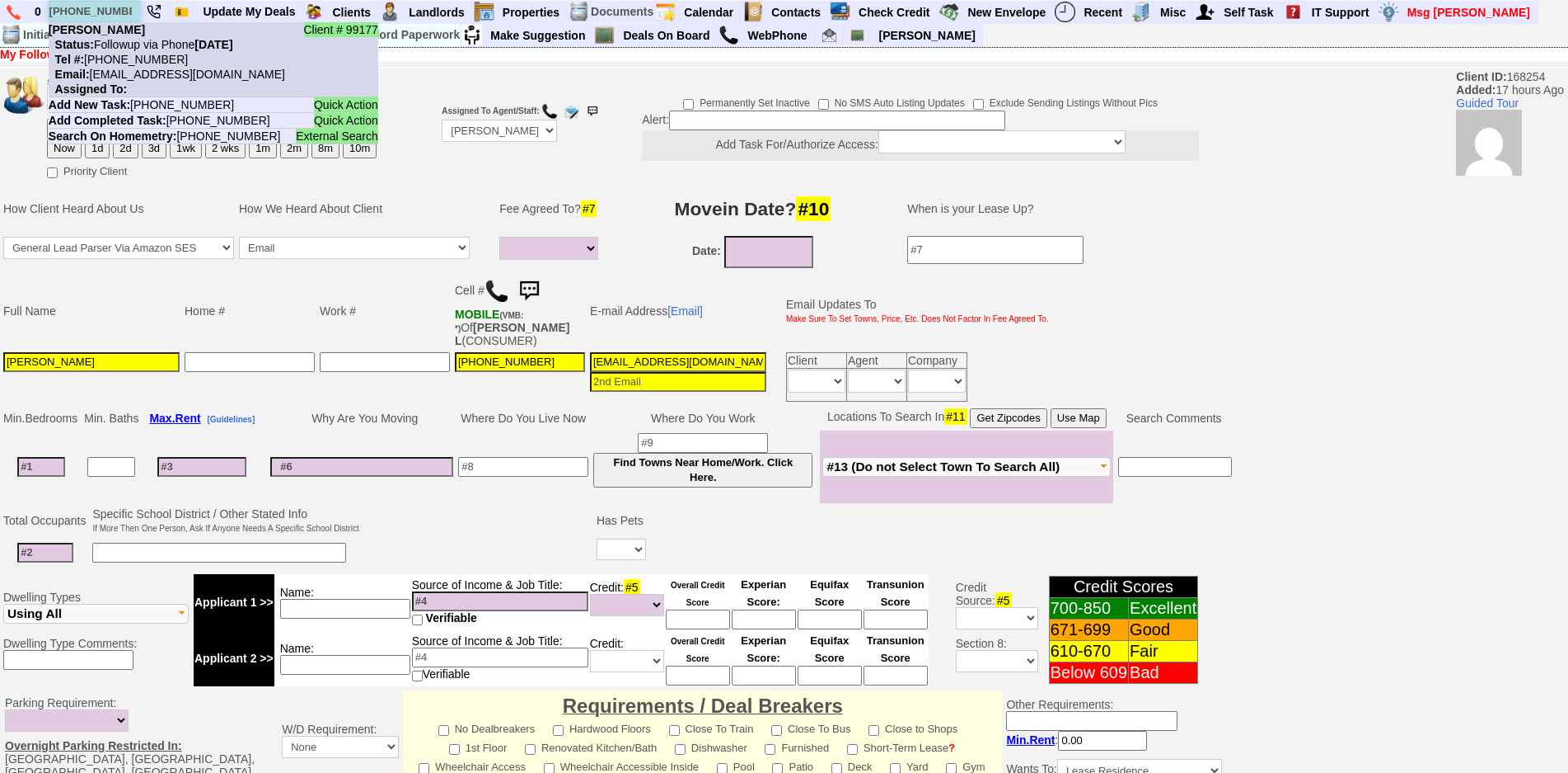
type input "914-885-5304"
click at [128, 45] on nobr "Status: Followup via Phone Thursday, October 2nd, 2025" at bounding box center [140, 45] width 185 height 13
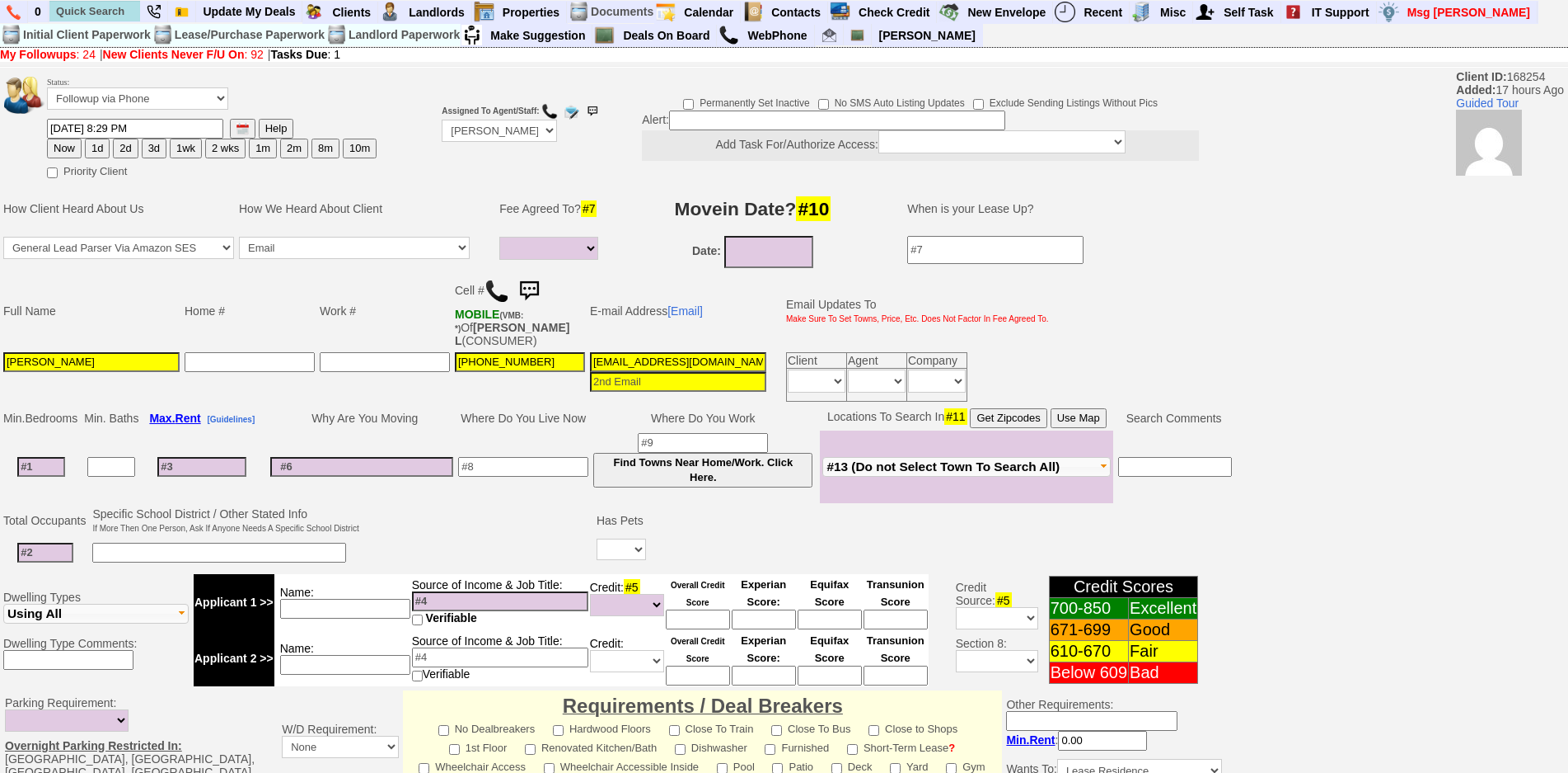
click at [504, 300] on img at bounding box center [497, 291] width 25 height 25
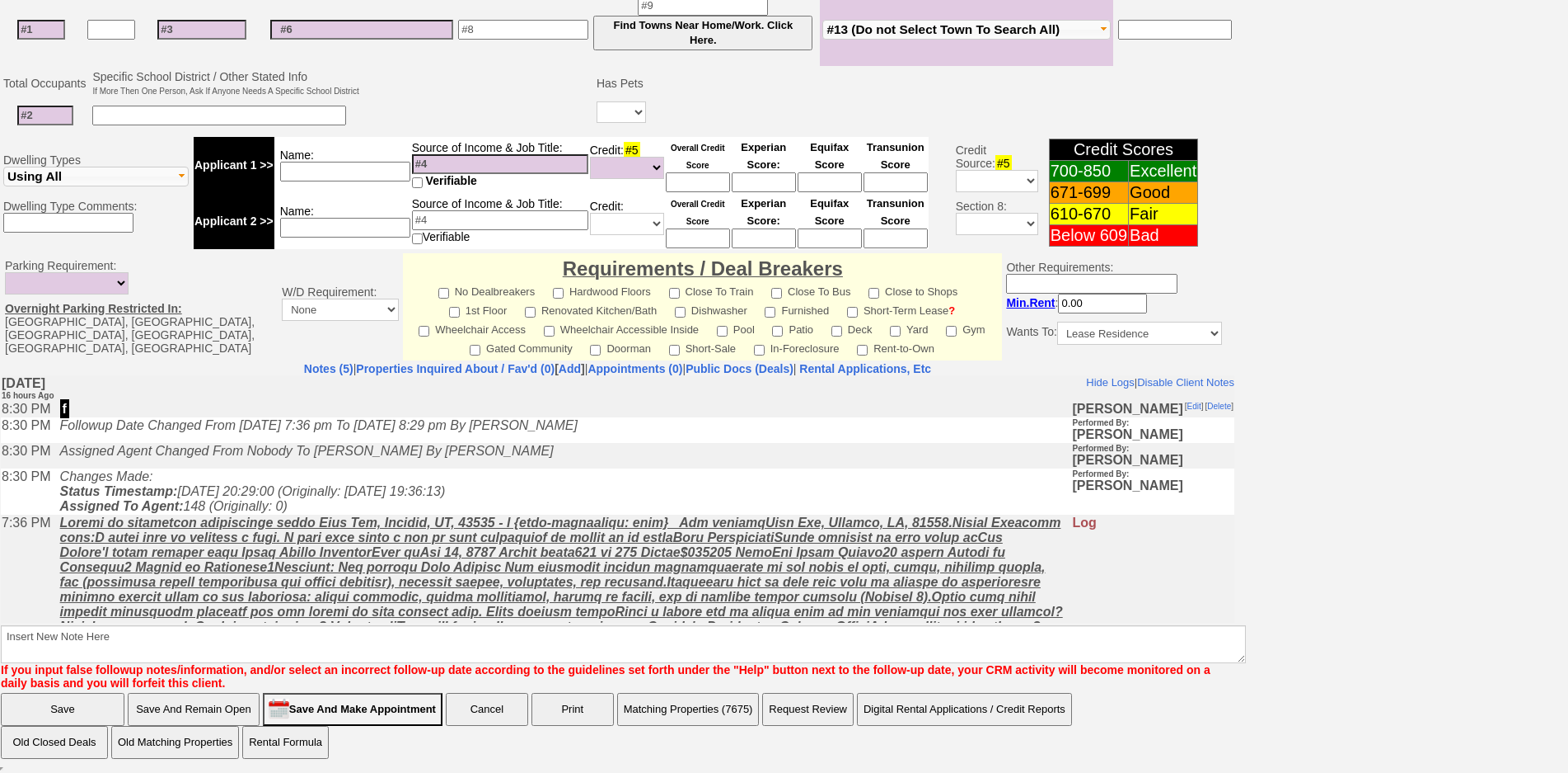
click at [320, 487] on td "Changes Made: Status Timestamp: 2025-10-02 20:29:00 (Originally: 2025-10-01 19:…" at bounding box center [562, 490] width 1020 height 46
click at [345, 487] on td "Changes Made: Status Timestamp: 2025-10-02 20:29:00 (Originally: 2025-10-01 19:…" at bounding box center [562, 490] width 1020 height 46
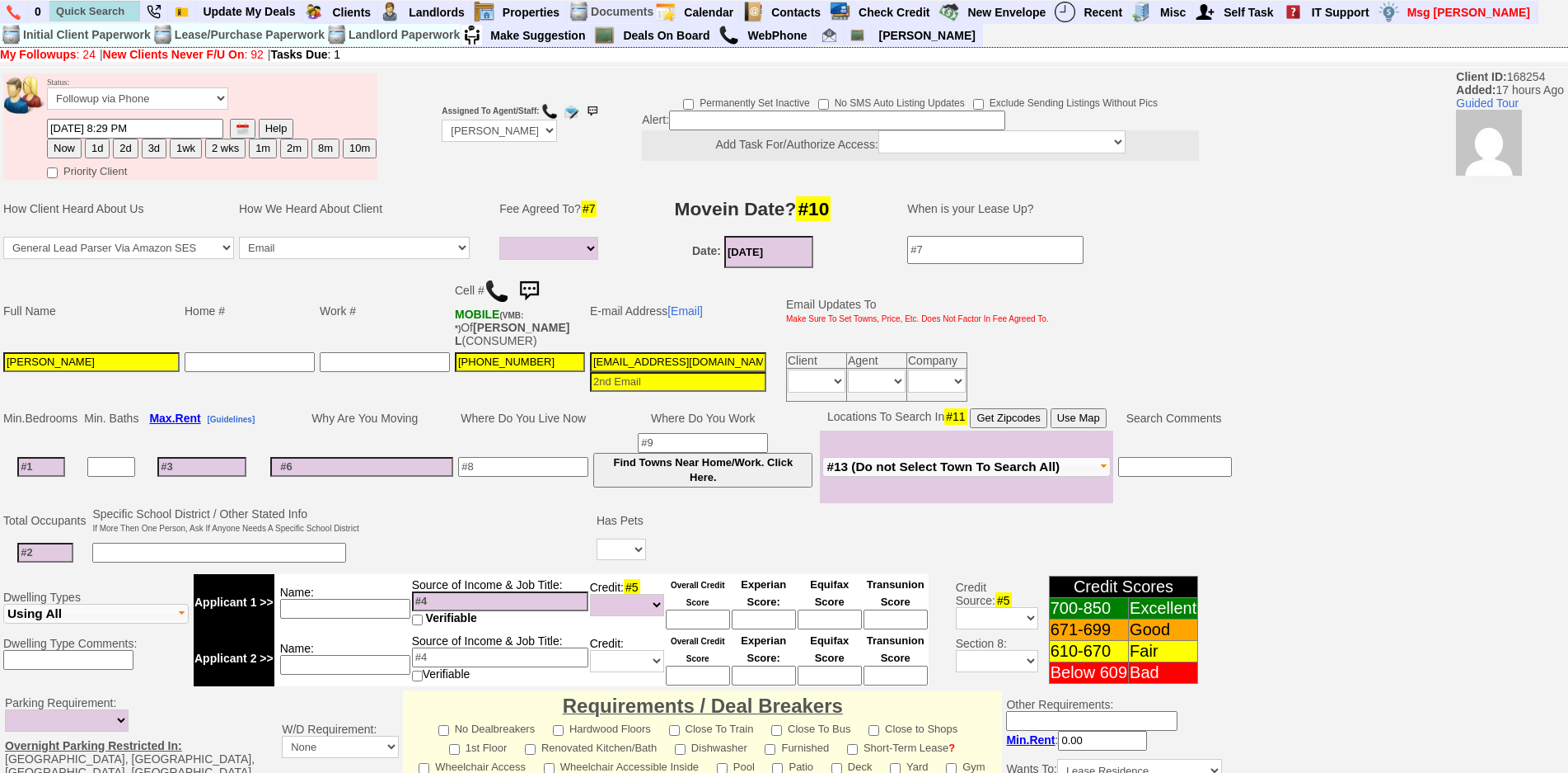
click at [743, 259] on td "Date: 10/02/2025" at bounding box center [753, 252] width 277 height 37
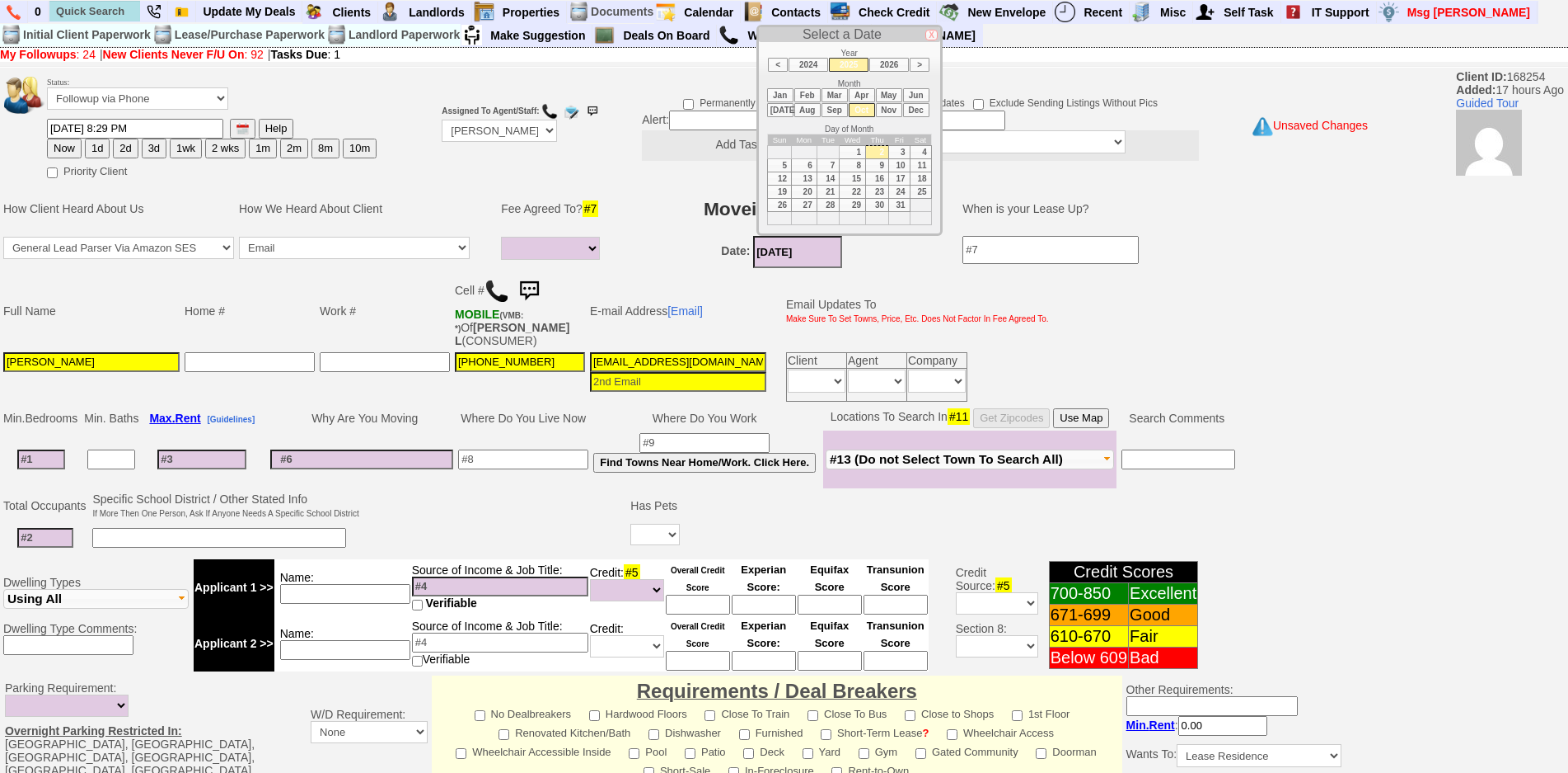
click at [886, 114] on li "Nov" at bounding box center [888, 109] width 26 height 14
click at [916, 176] on td "15" at bounding box center [921, 178] width 22 height 13
type input "11/15/2025"
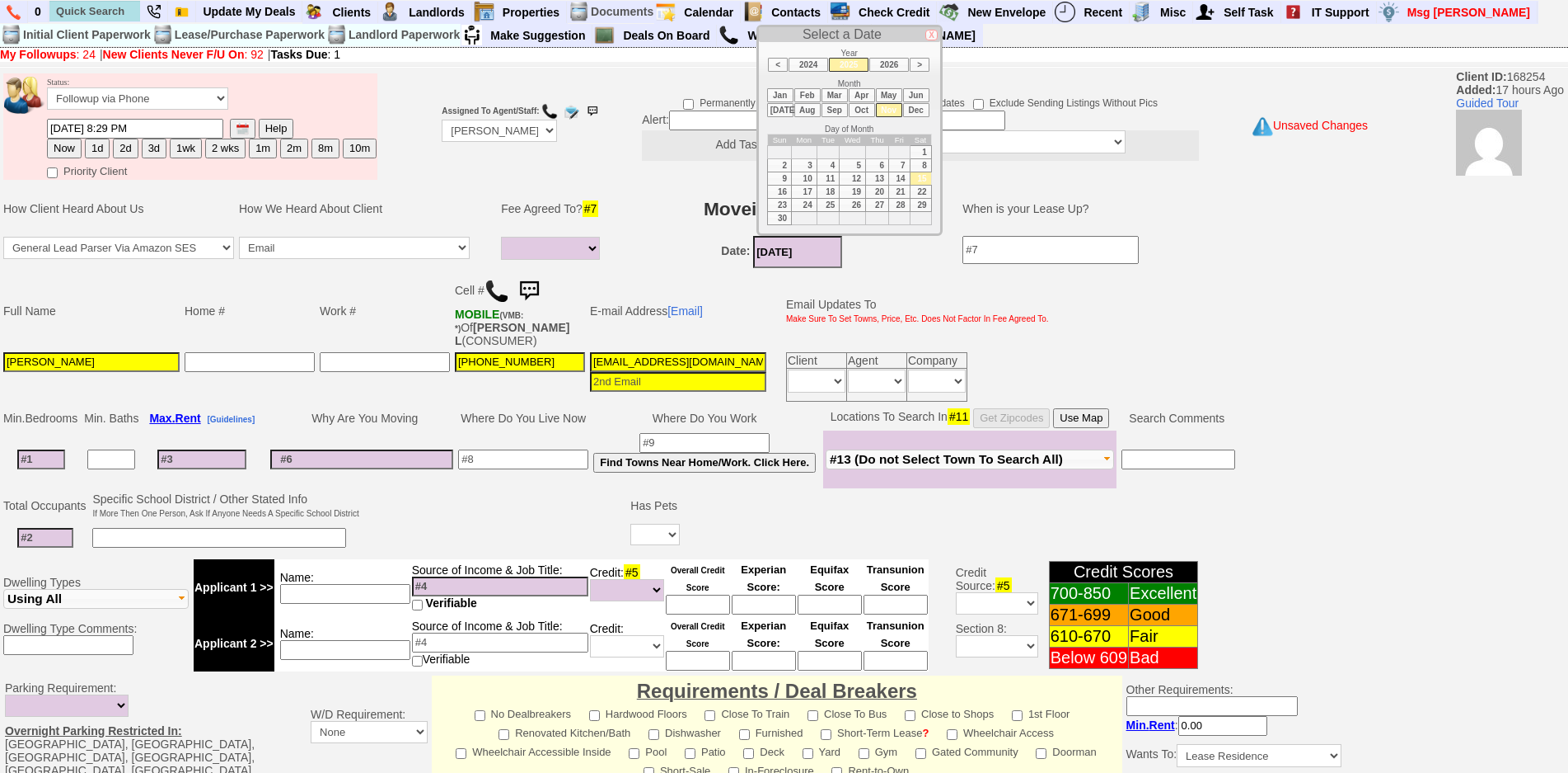
click at [33, 463] on input at bounding box center [41, 459] width 47 height 20
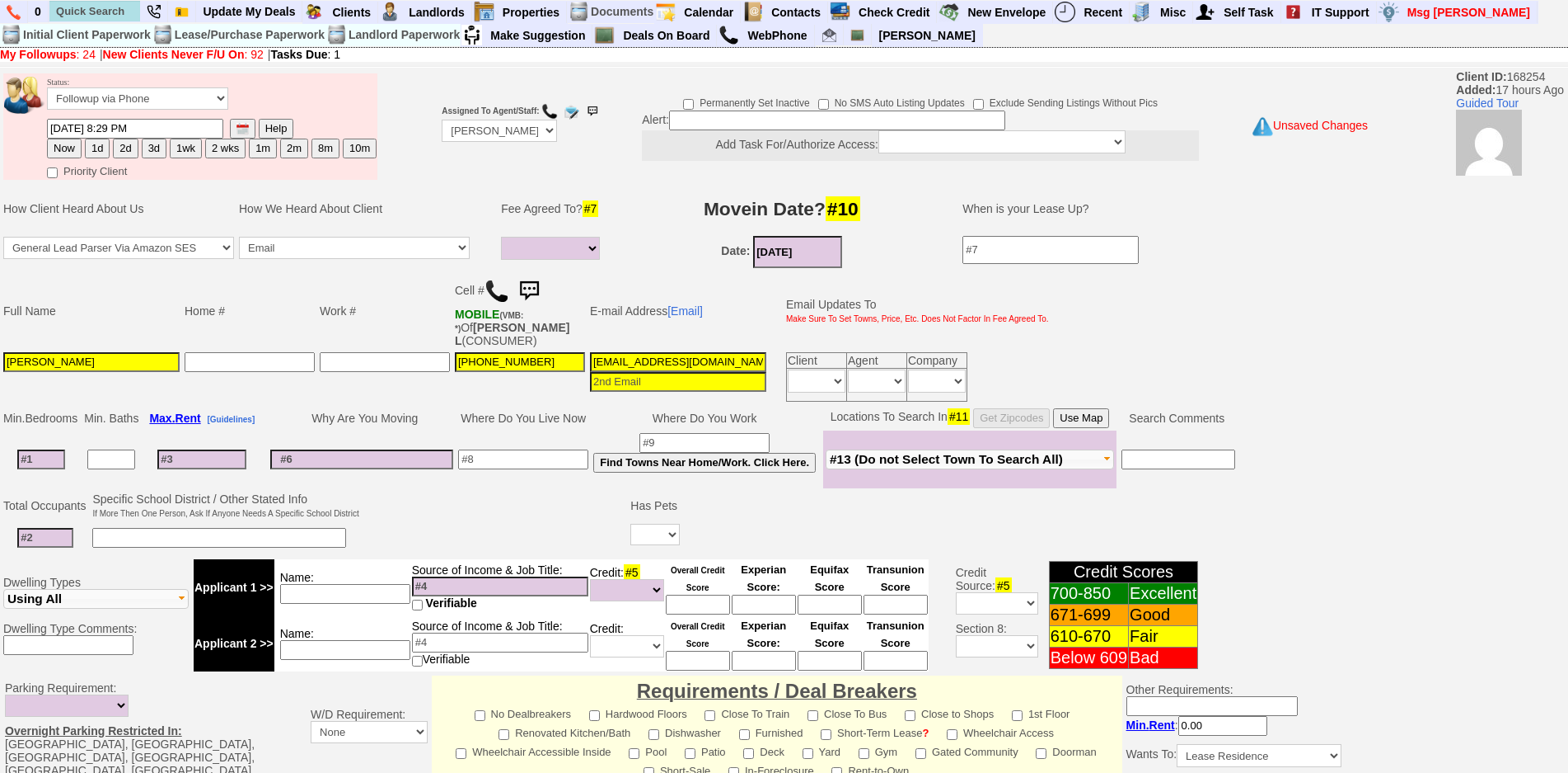
type input "1"
select select
type input "1"
select select
click at [216, 454] on input at bounding box center [202, 453] width 89 height 20
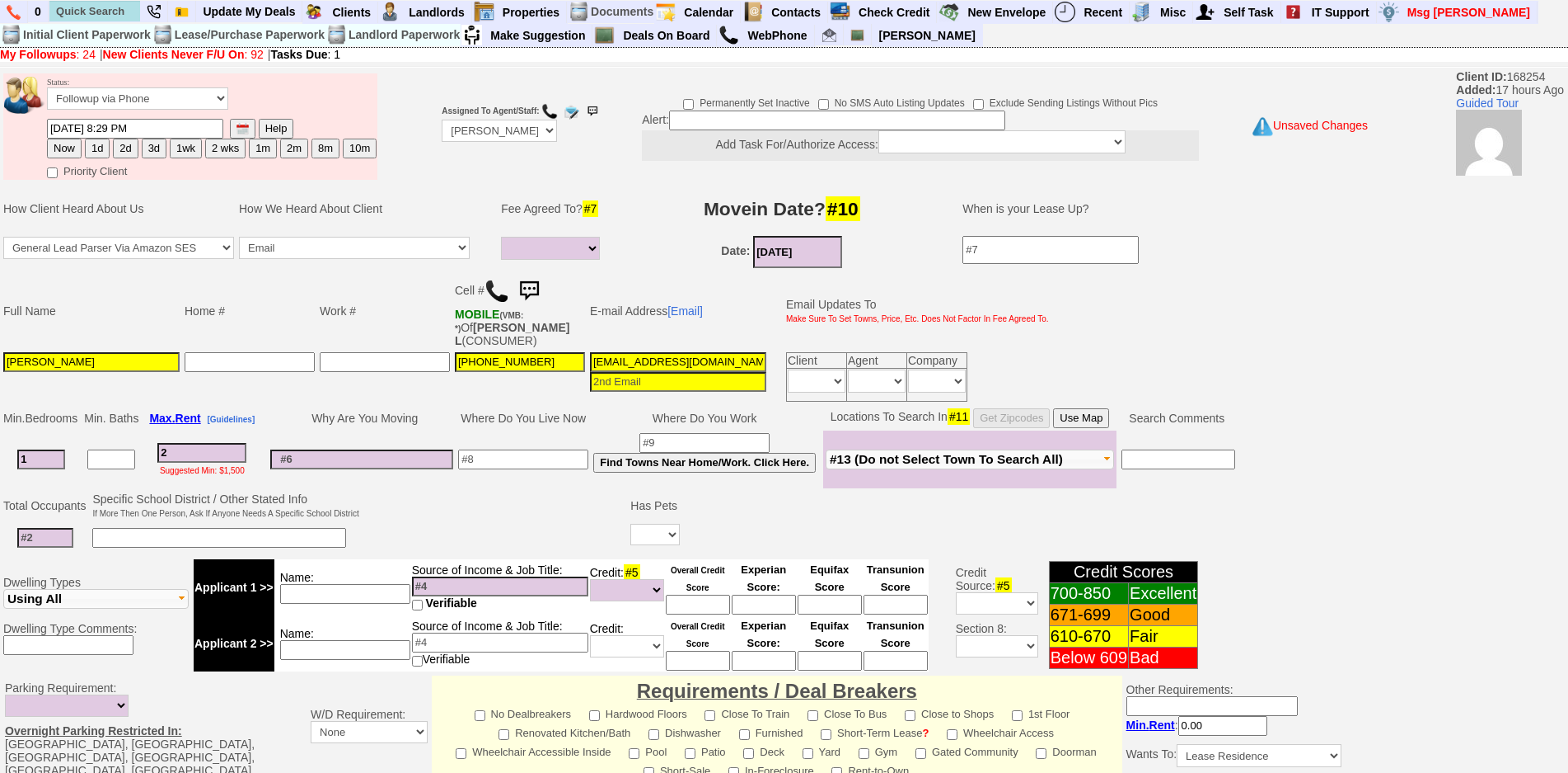
type input "22"
select select
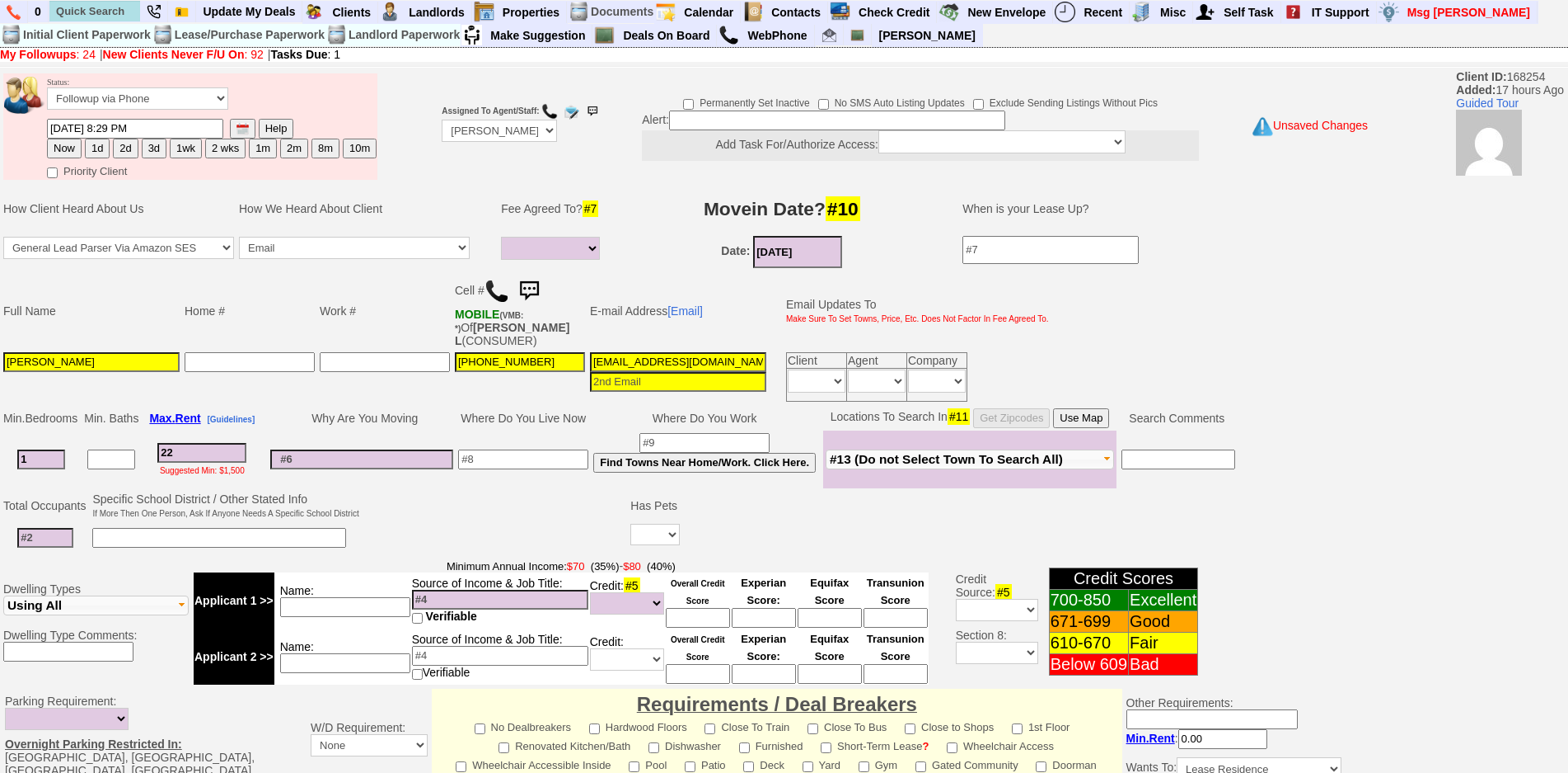
type input "220"
select select
type input "2200"
select select
type input "2200"
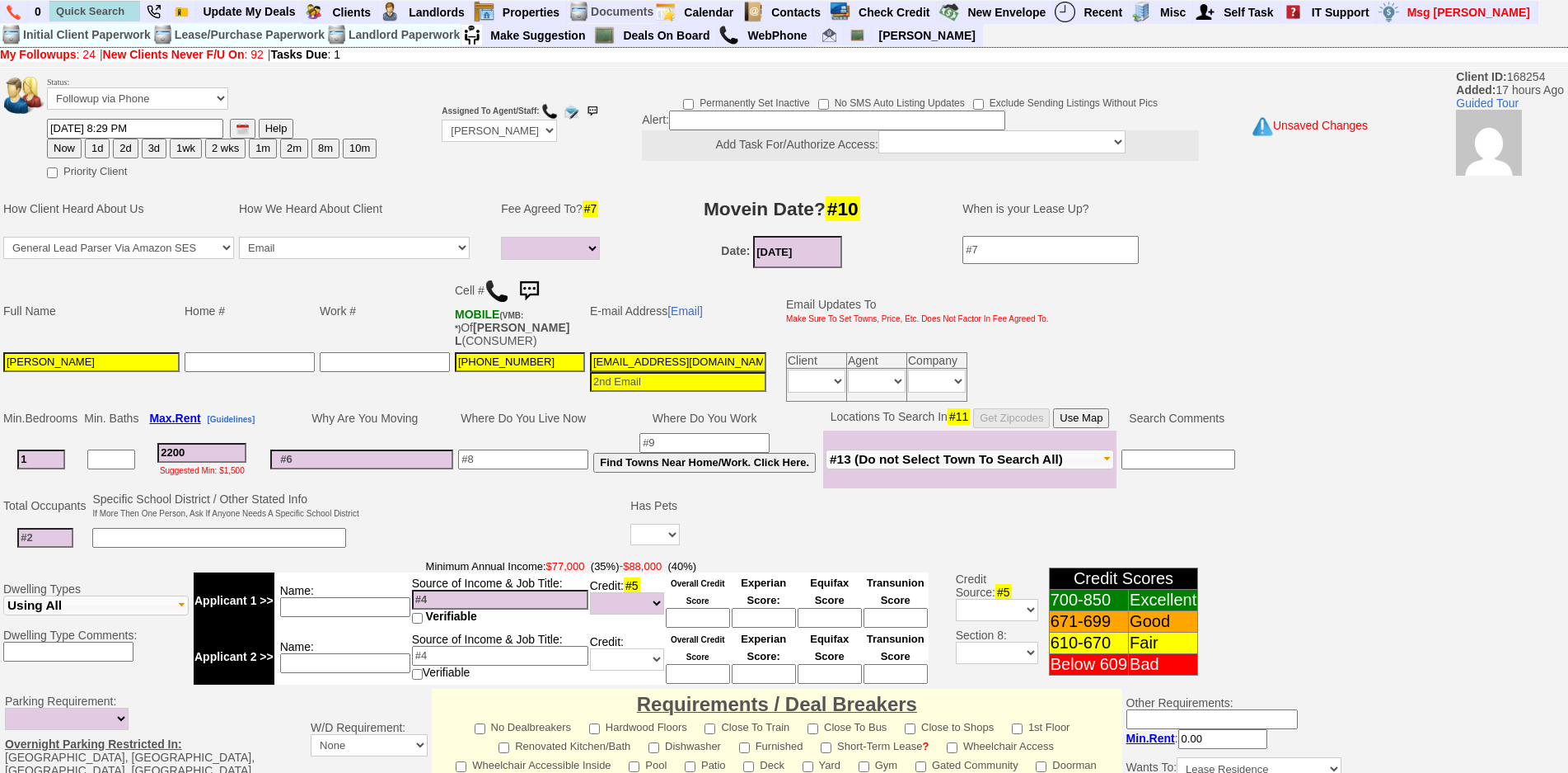
click at [308, 417] on td "Why Are You Moving" at bounding box center [362, 417] width 188 height 25
select select
click at [207, 458] on input "2200" at bounding box center [202, 453] width 89 height 20
click at [492, 455] on input at bounding box center [523, 459] width 130 height 20
click at [626, 356] on input "6qwcepsskwzci584f0xt5aamfn@convo.zillow.com" at bounding box center [679, 362] width 177 height 20
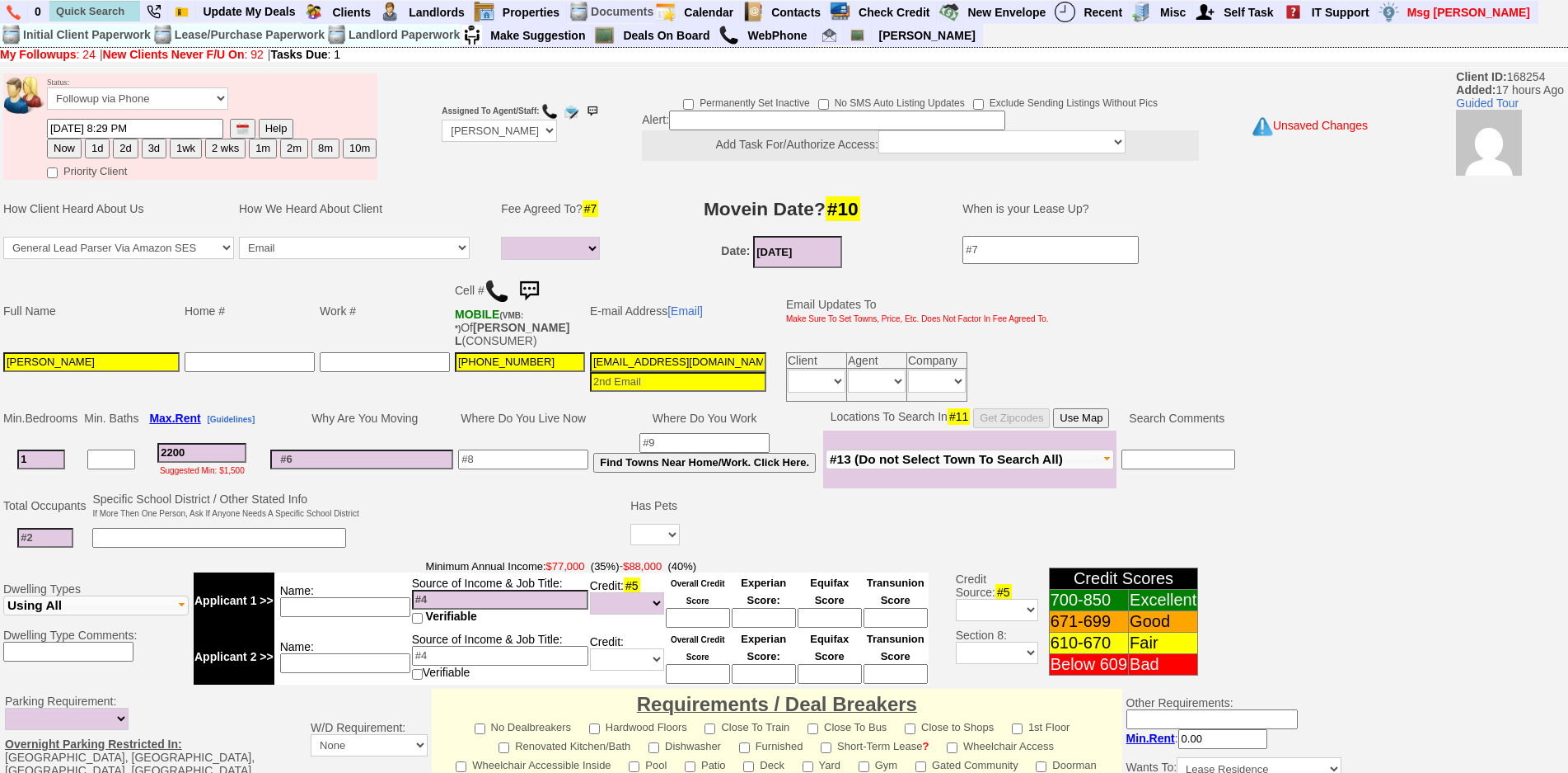
click at [626, 356] on input "6qwcepsskwzci584f0xt5aamfn@convo.zillow.com" at bounding box center [679, 362] width 177 height 20
click at [569, 461] on input at bounding box center [523, 459] width 130 height 20
type input "y"
type input "upper east side"
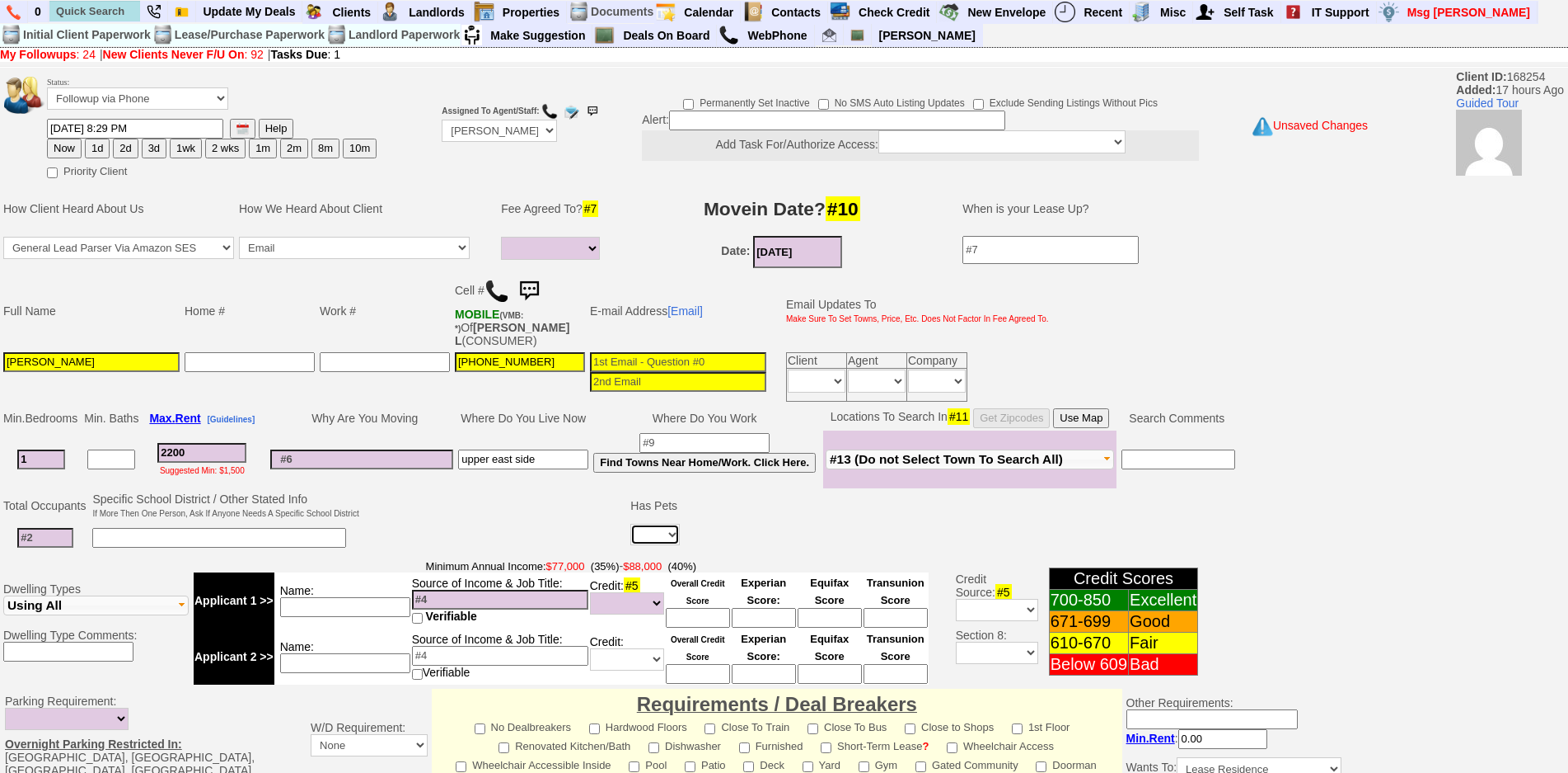
click at [648, 538] on select "Yes No" at bounding box center [655, 534] width 49 height 22
select select "Yes"
click at [633, 523] on select "Yes No" at bounding box center [655, 534] width 49 height 22
click at [738, 541] on input at bounding box center [740, 538] width 31 height 20
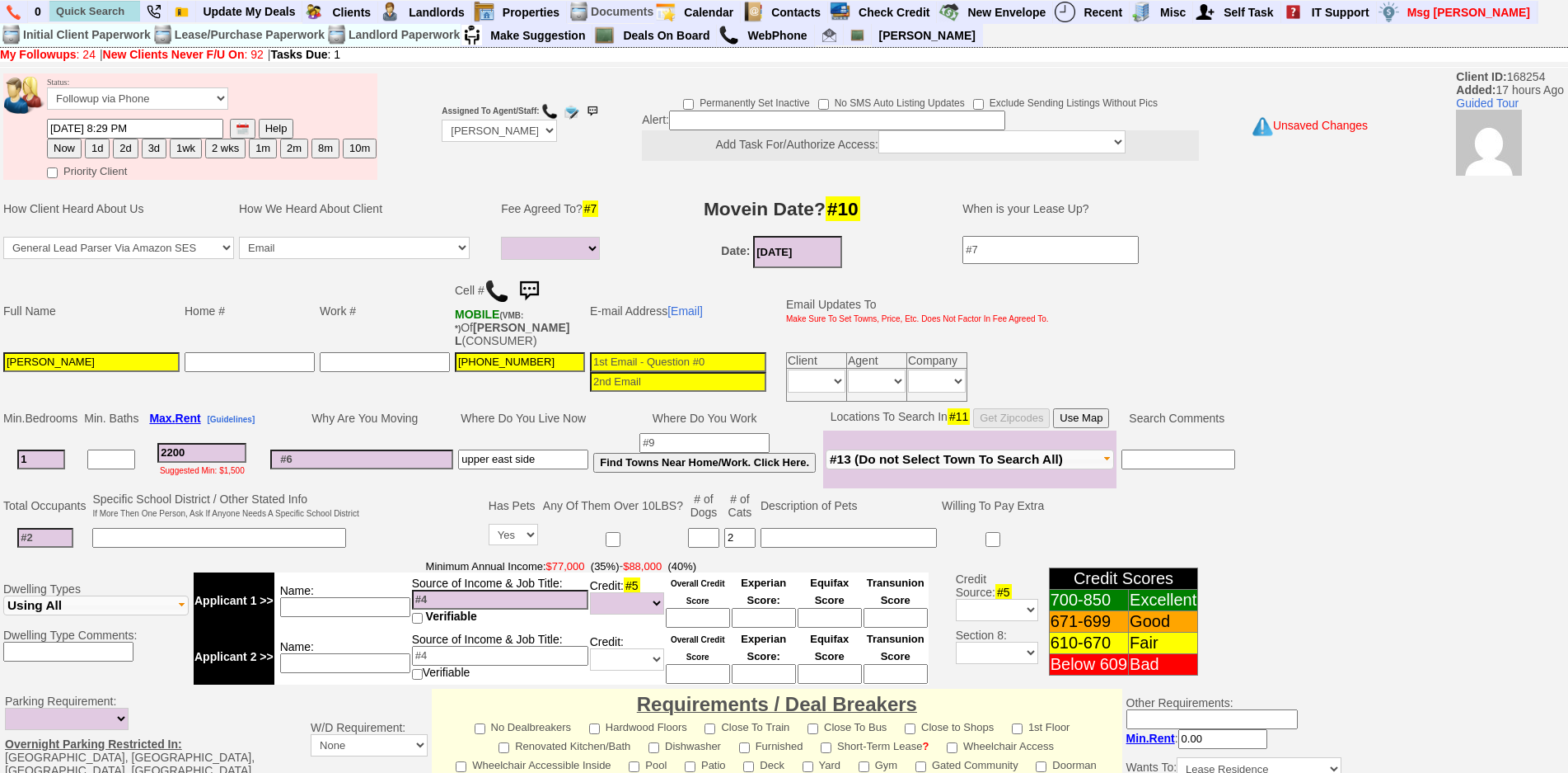
type input "2"
click at [39, 539] on input at bounding box center [46, 538] width 56 height 20
type input "1"
click at [386, 459] on input at bounding box center [362, 459] width 183 height 20
click at [1081, 418] on button "Use Map" at bounding box center [1081, 418] width 56 height 20
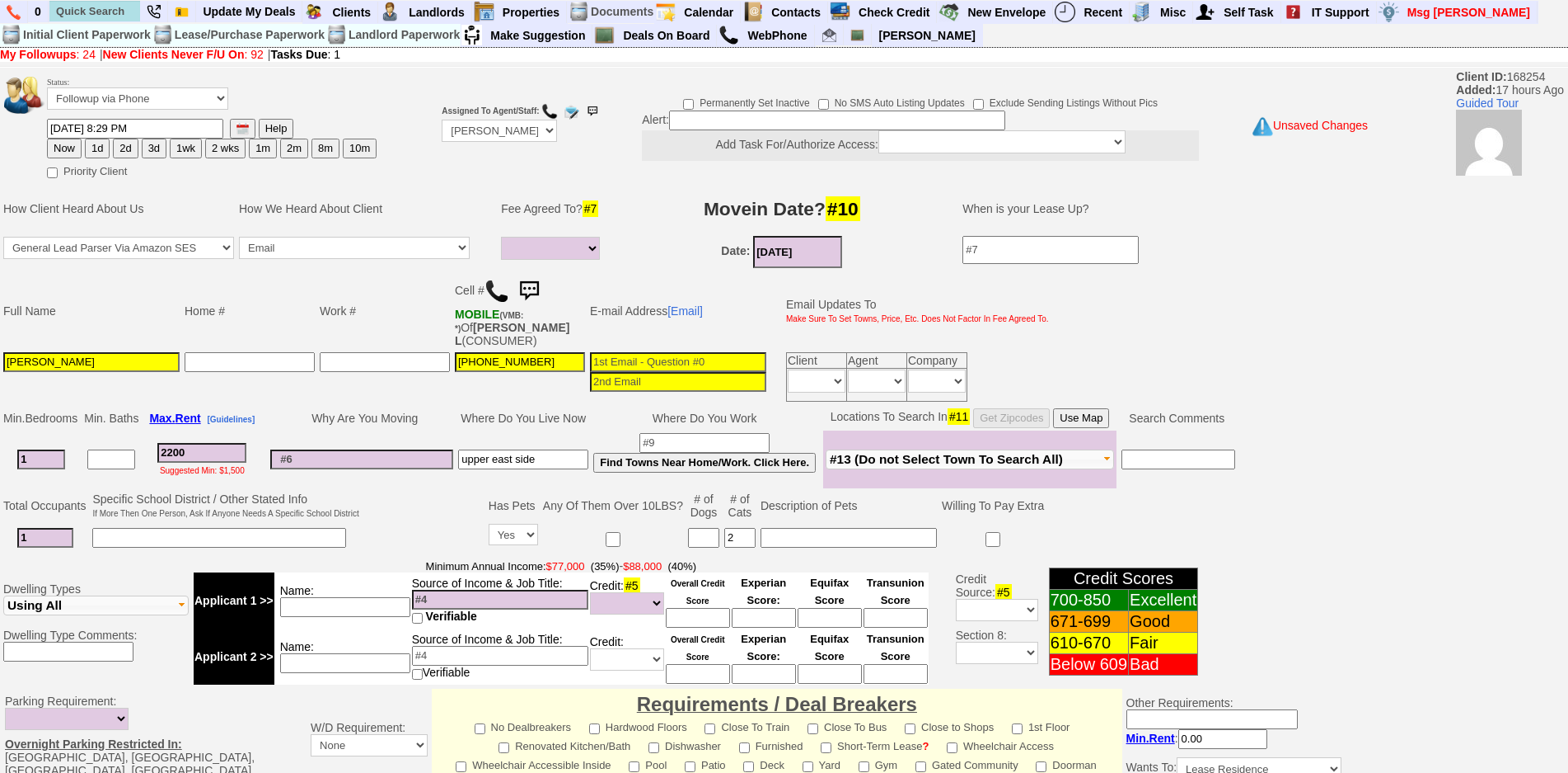
click at [323, 613] on input at bounding box center [345, 607] width 130 height 20
type input "danica"
click at [453, 593] on input at bounding box center [500, 600] width 177 height 20
type input "135k"
click at [379, 601] on input "danica" at bounding box center [345, 607] width 130 height 20
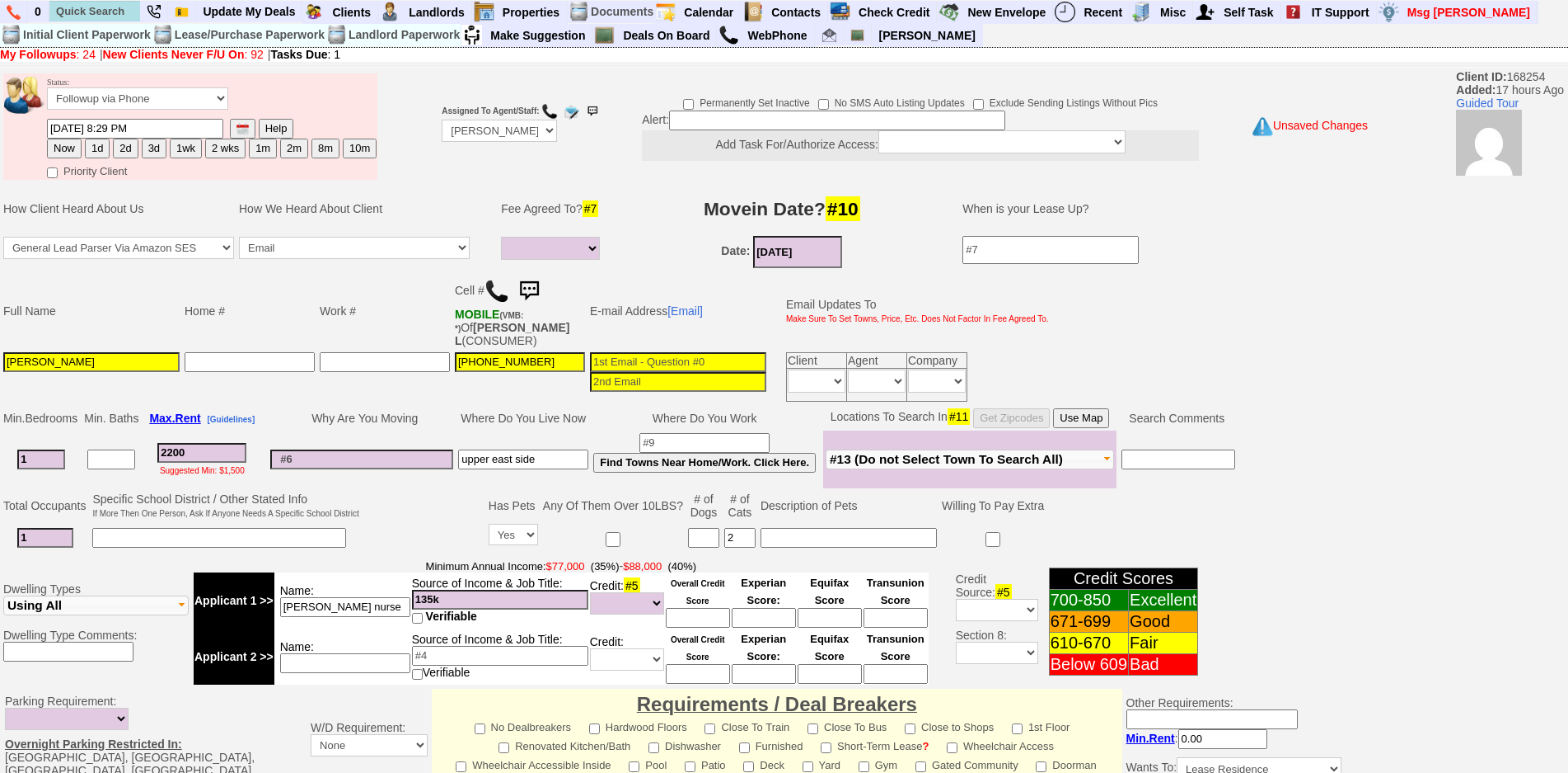
type input "danica nurse"
click at [432, 458] on input at bounding box center [362, 459] width 183 height 20
type input "p"
type input "more space"
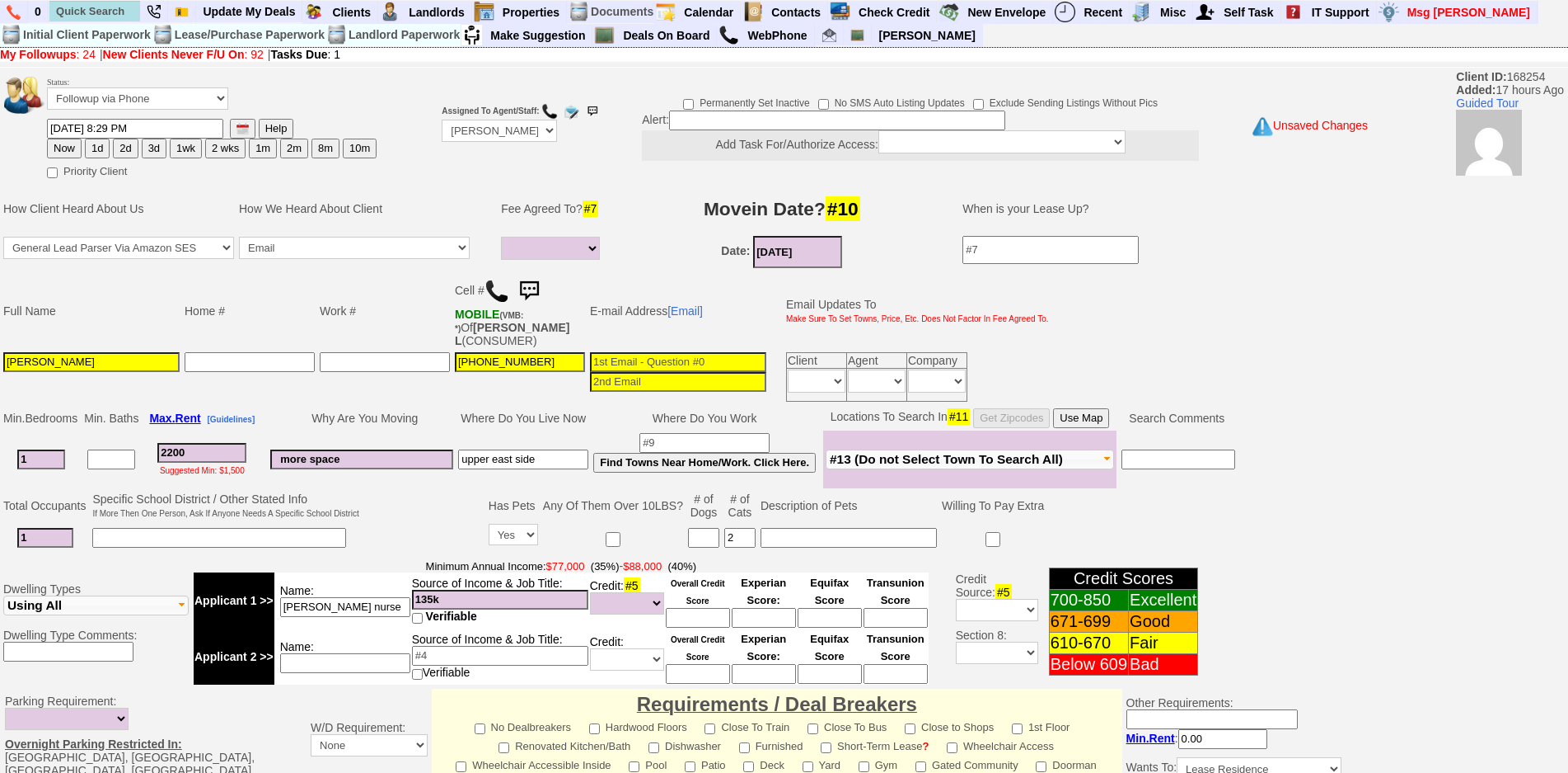
click at [561, 417] on td "Where Do You Live Now" at bounding box center [523, 417] width 135 height 25
click at [642, 277] on td "E-mail Address [Email]" at bounding box center [678, 310] width 181 height 77
click at [587, 428] on td "Where Do You Live Now" at bounding box center [523, 417] width 135 height 25
click at [630, 365] on input at bounding box center [679, 362] width 177 height 20
click at [618, 363] on input at bounding box center [679, 362] width 177 height 20
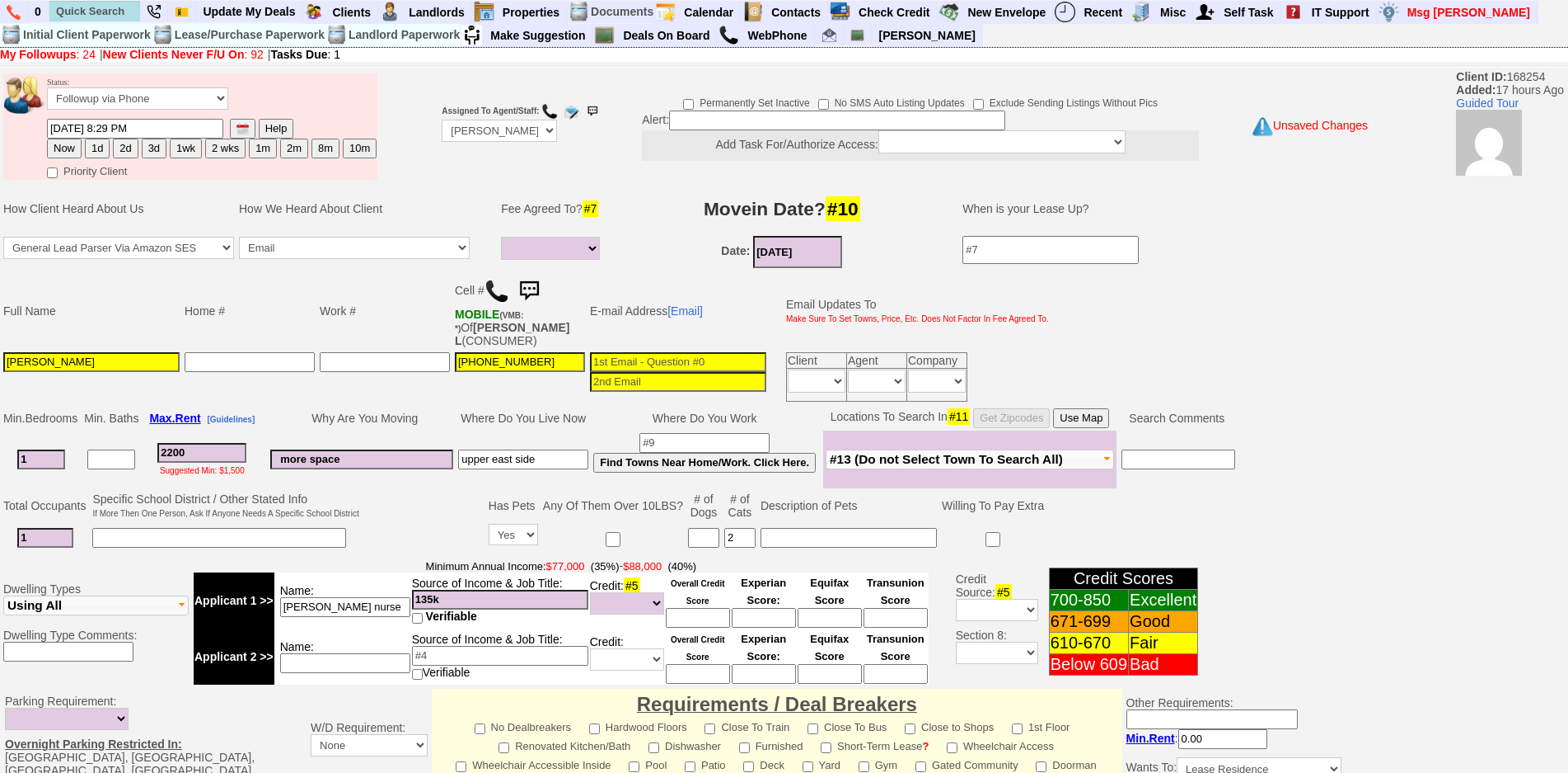
click at [1096, 418] on button "Use Map" at bounding box center [1081, 418] width 56 height 20
click at [370, 408] on td "Why Are You Moving" at bounding box center [362, 417] width 188 height 25
drag, startPoint x: 202, startPoint y: 455, endPoint x: 81, endPoint y: 441, distance: 121.8
click at [81, 441] on tr "1 2200 Suggested Min: $1,500 more space upper east side Find Towns Near Home/Wo…" at bounding box center [620, 459] width 1237 height 57
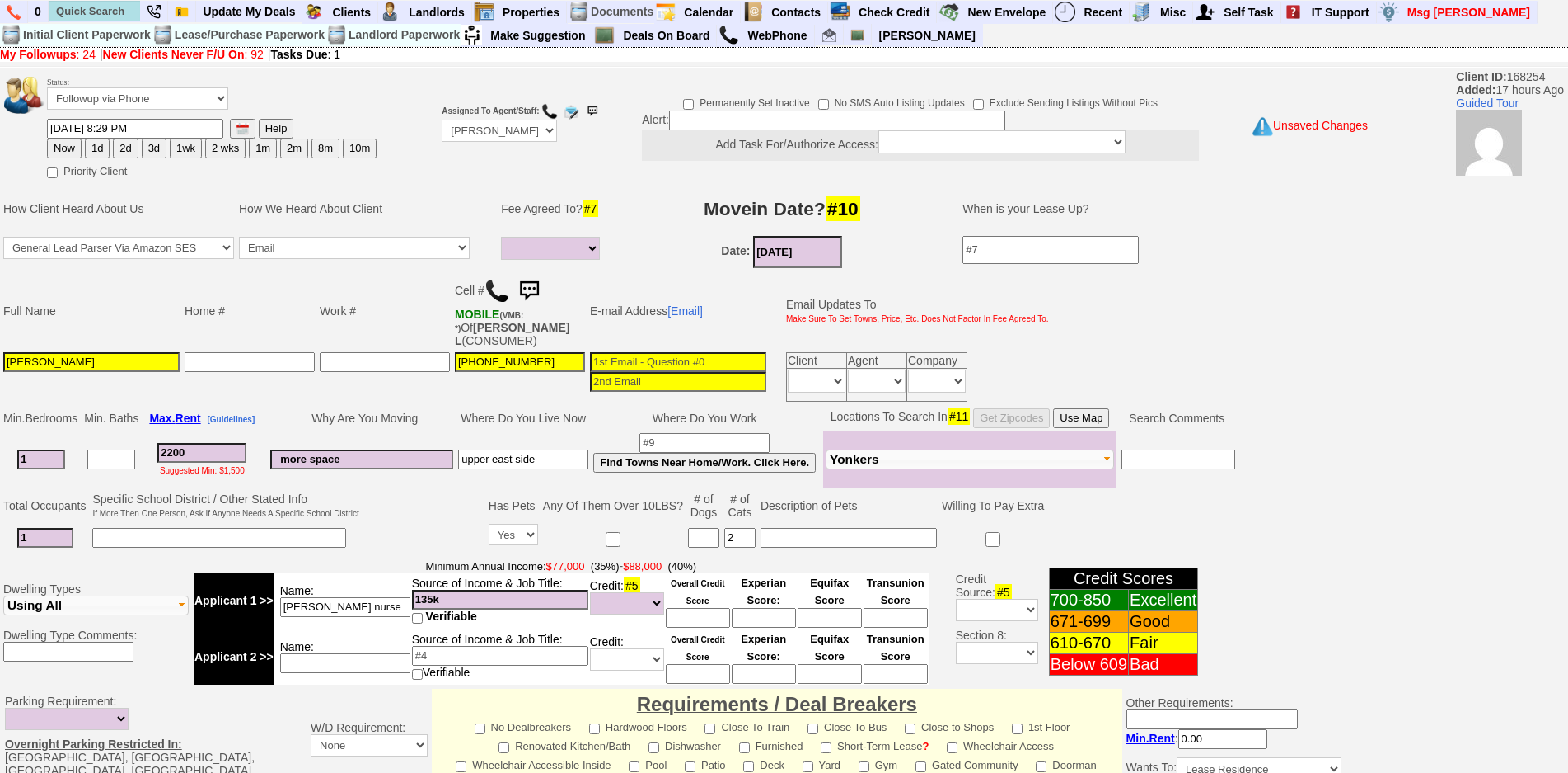
click at [45, 458] on input "1" at bounding box center [41, 459] width 47 height 20
click at [715, 363] on input at bounding box center [679, 362] width 177 height 20
type input "danicalamphere@gmail.com"
click at [722, 307] on td "E-mail Address [Email]" at bounding box center [678, 310] width 181 height 77
click at [734, 314] on td "E-mail Address [Email]" at bounding box center [678, 310] width 181 height 77
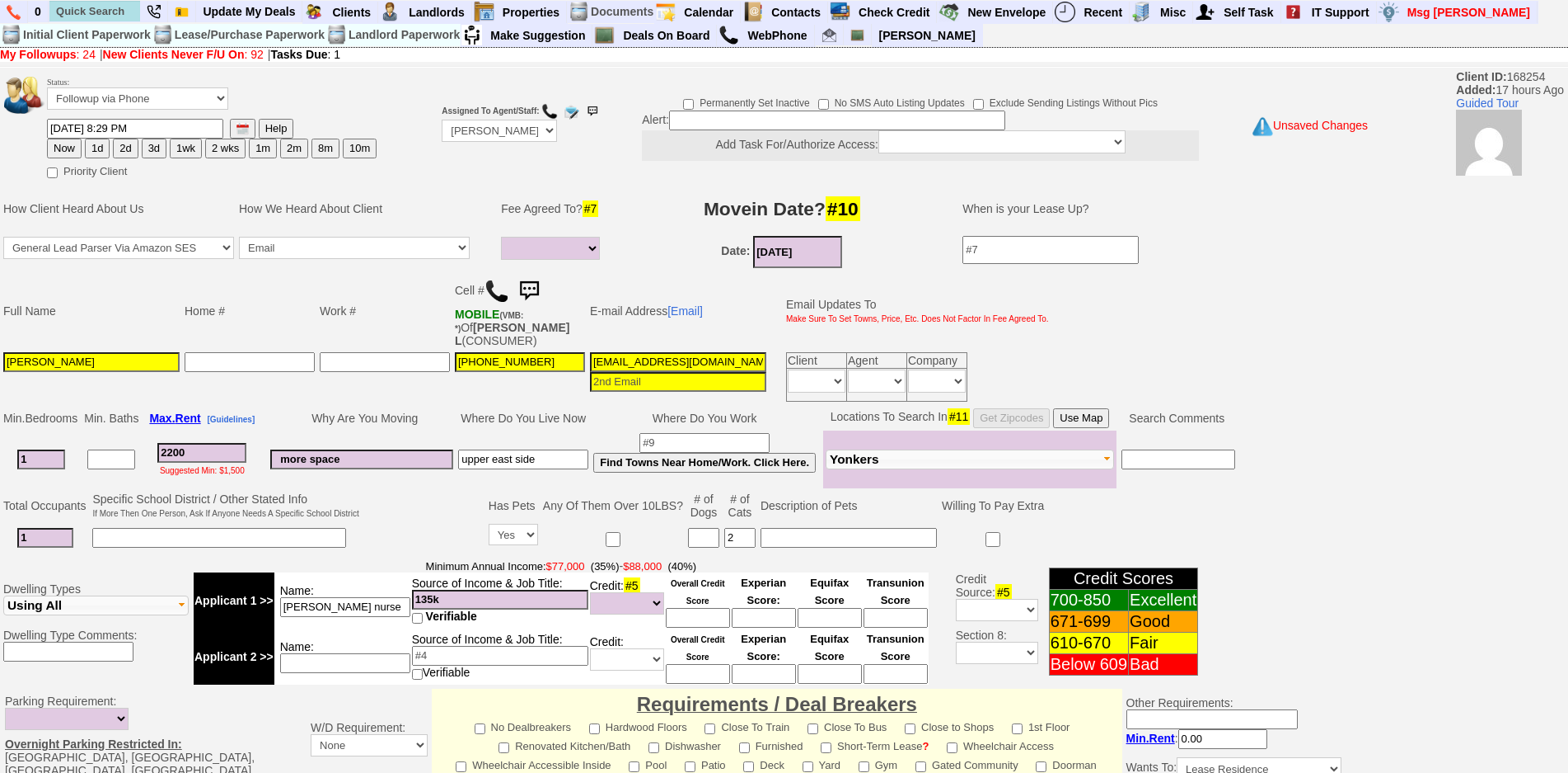
click at [104, 148] on button "1d" at bounding box center [97, 149] width 25 height 20
type input "10/03/2025 01:02 PM"
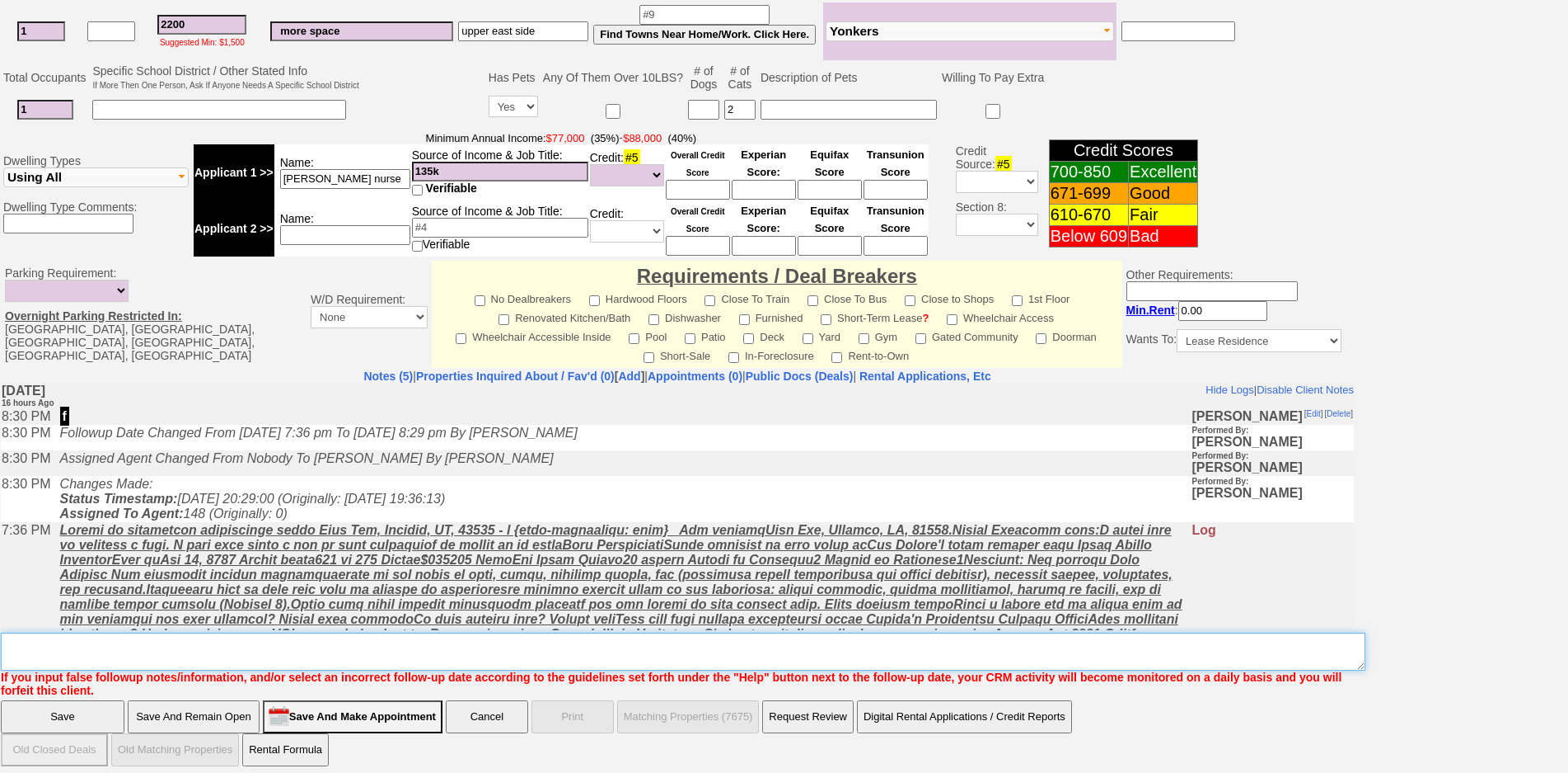
click at [670, 633] on textarea "Insert New Note Here" at bounding box center [683, 652] width 1365 height 38
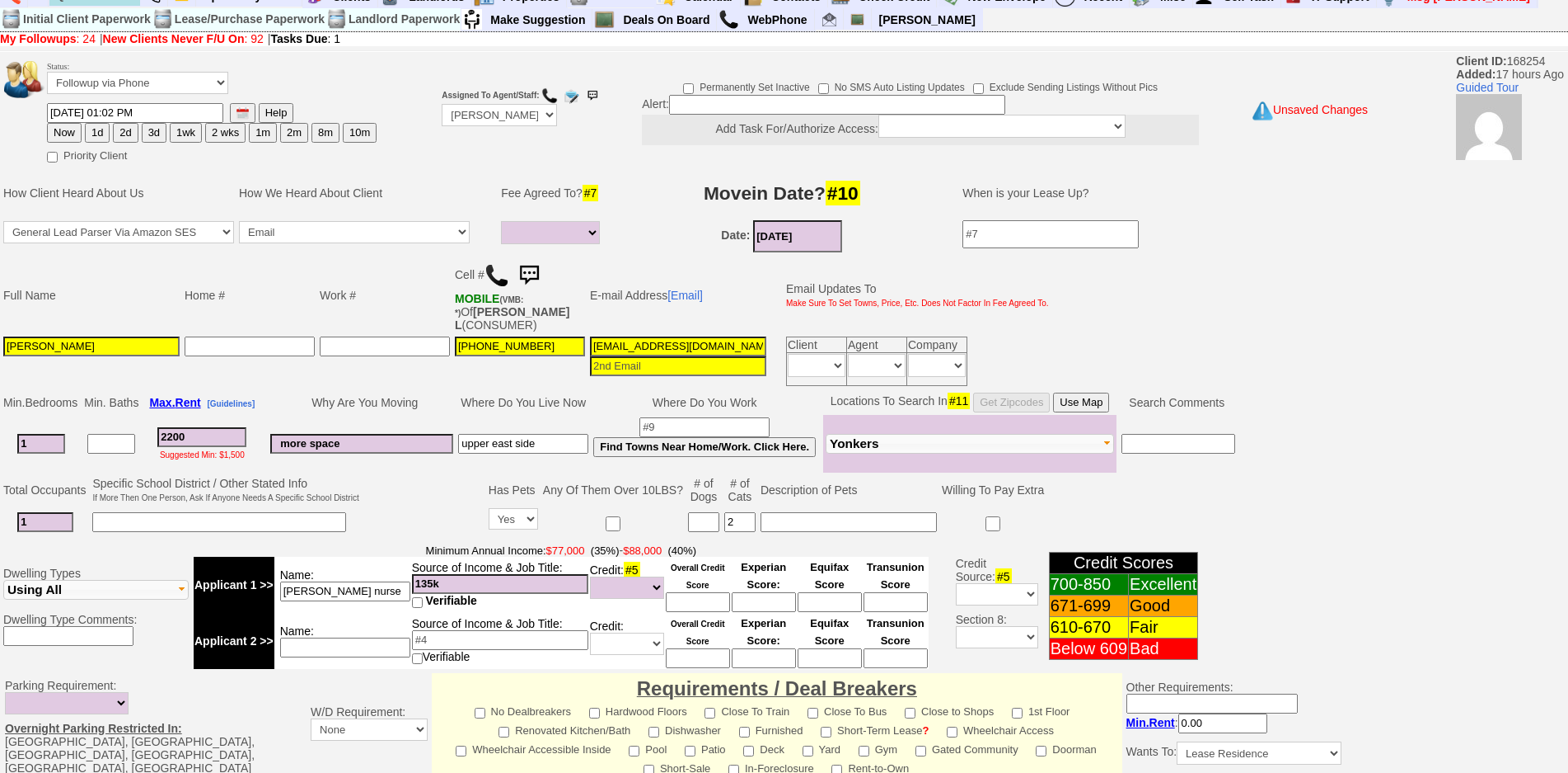
type textarea "cook ave sat at 11 fu"
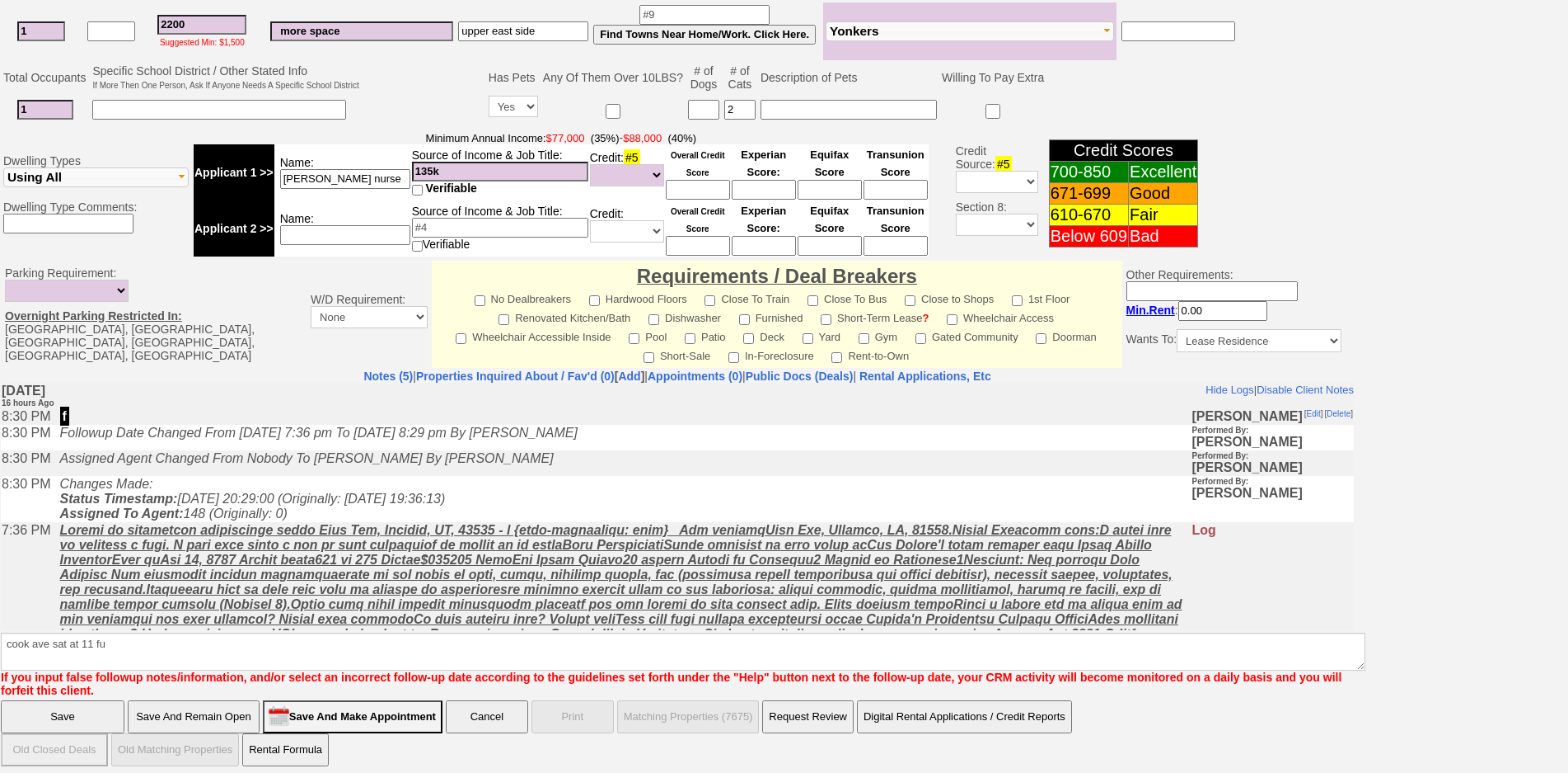
click input "Save And Remain Open" at bounding box center [193, 716] width 132 height 33
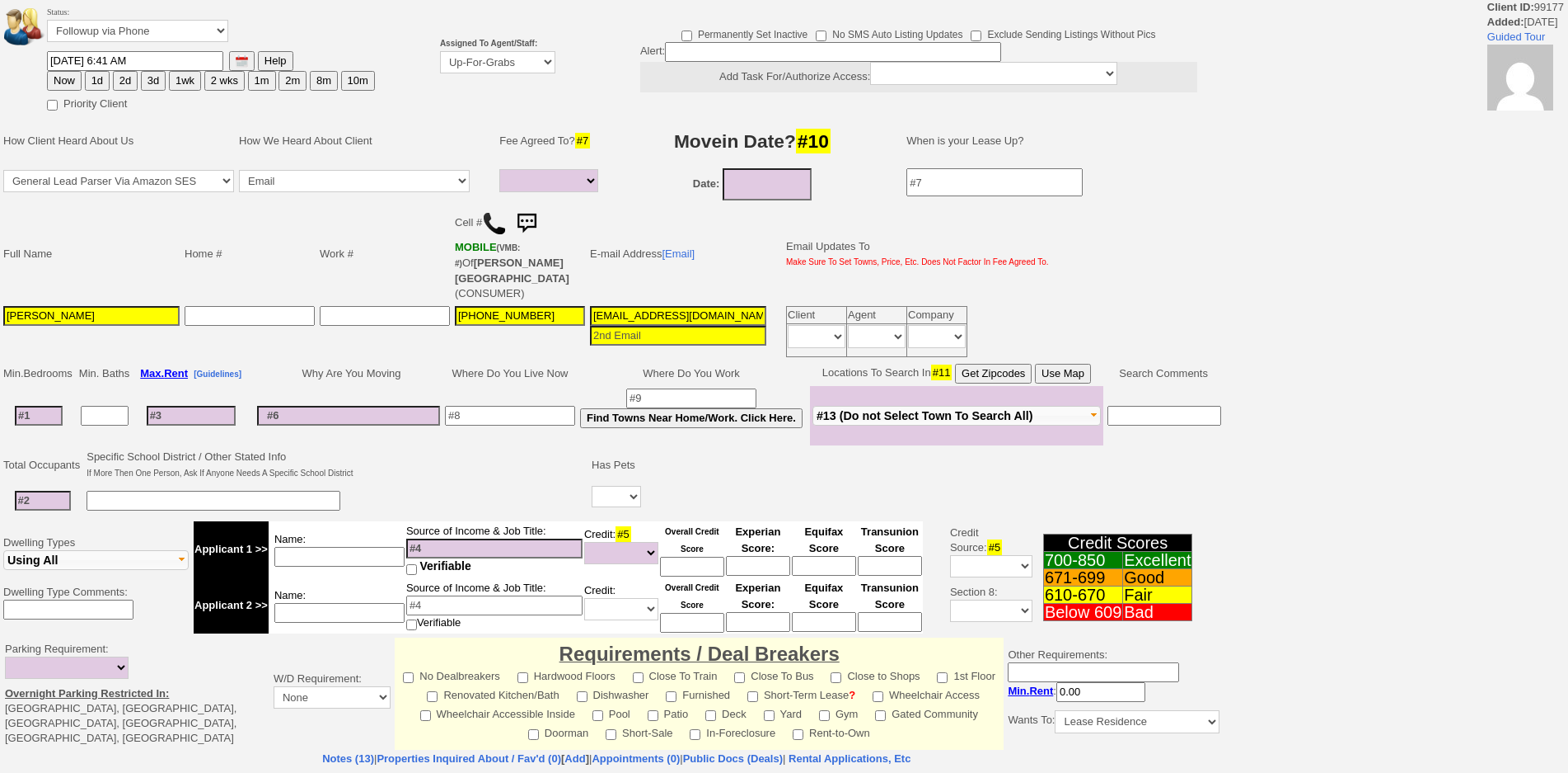
select select
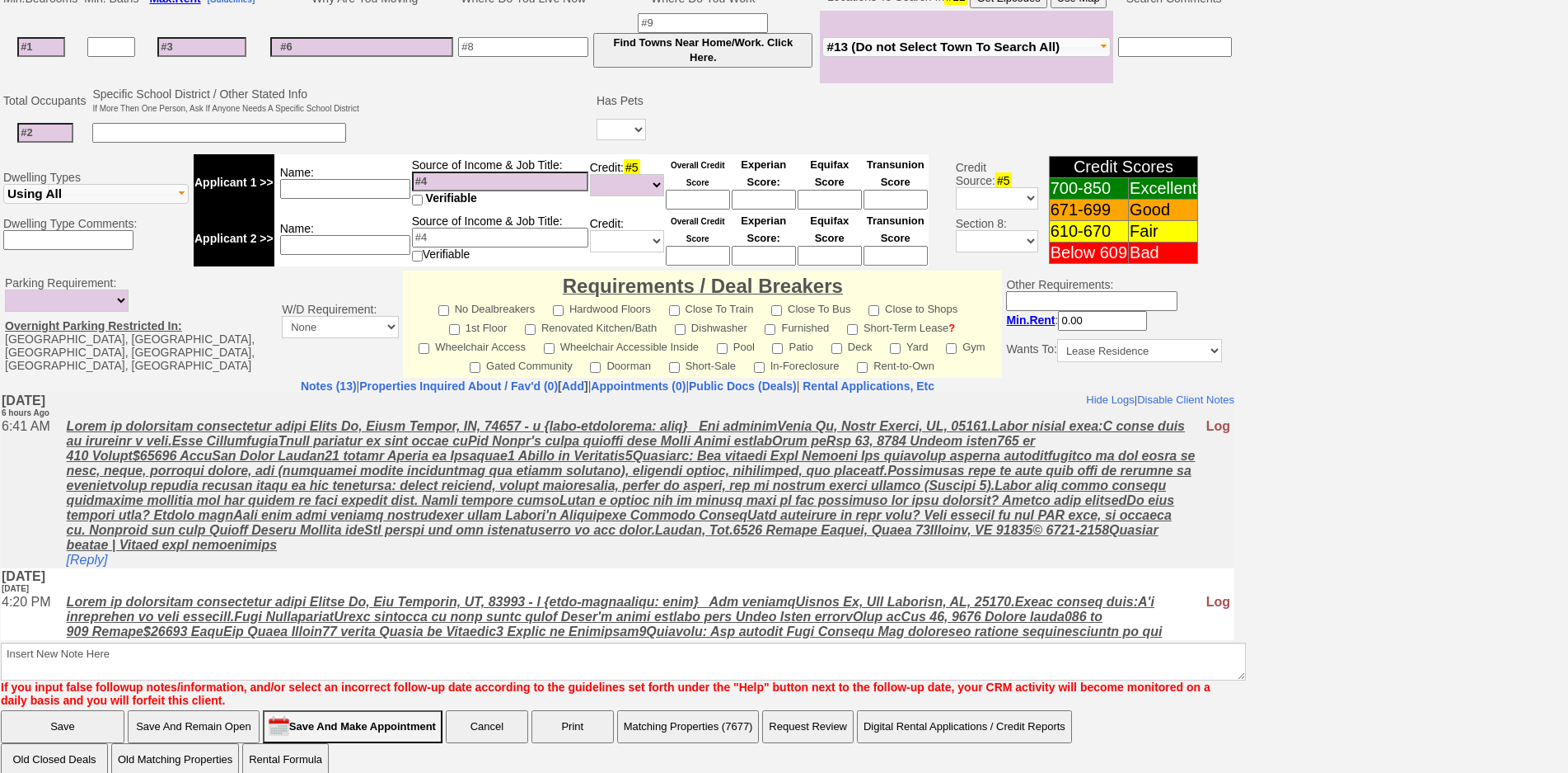
drag, startPoint x: 386, startPoint y: 571, endPoint x: 51, endPoint y: 481, distance: 346.9
click at [51, 481] on tr "6:41 AM [Reply] Log" at bounding box center [618, 492] width 1234 height 150
click at [51, 481] on td "6:41 AM" at bounding box center [29, 492] width 57 height 150
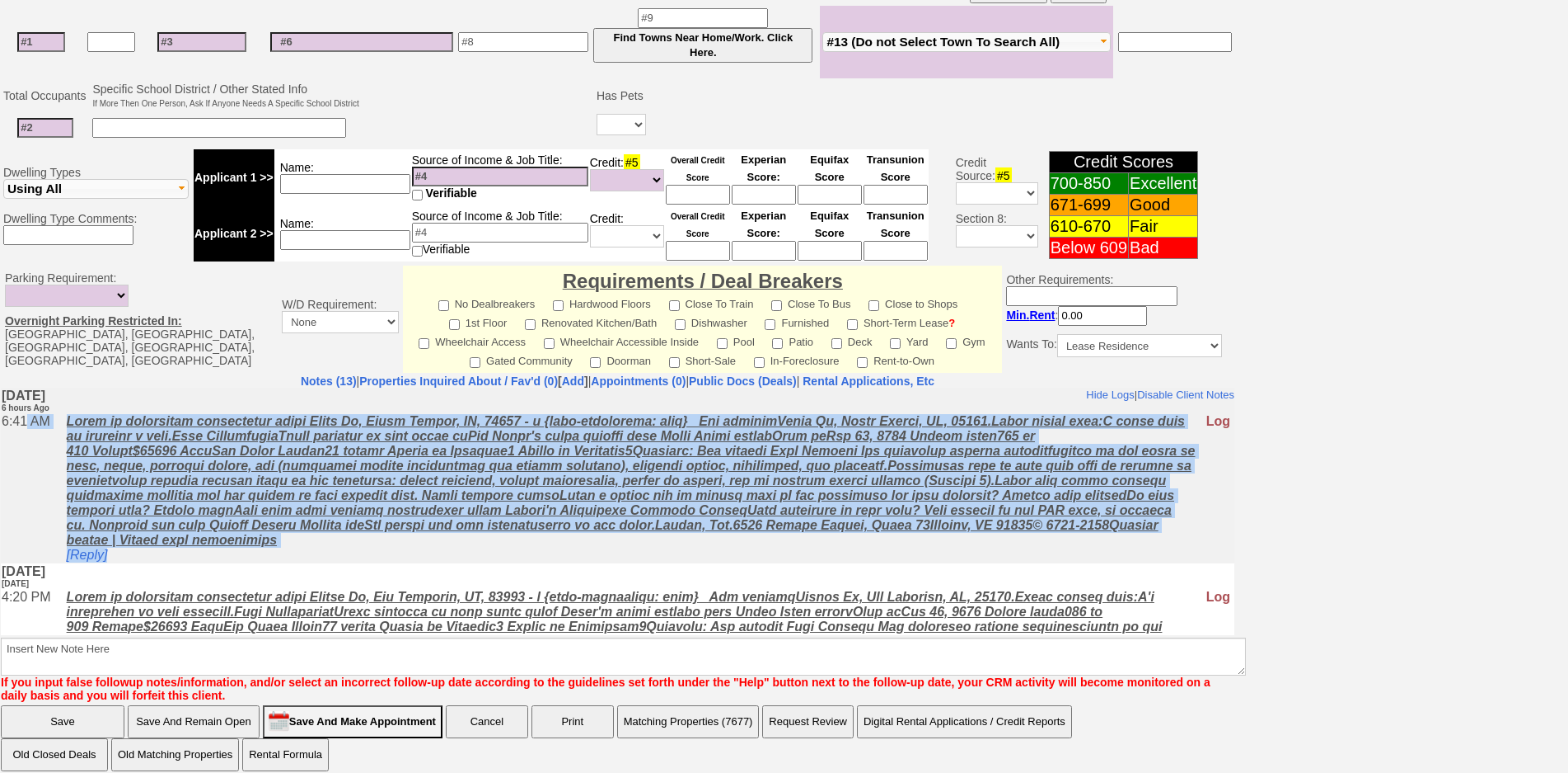
drag, startPoint x: 378, startPoint y: 556, endPoint x: 30, endPoint y: 506, distance: 351.6
click at [30, 506] on tr "6:41 AM [Reply] Log" at bounding box center [618, 487] width 1234 height 150
click at [30, 506] on td "6:41 AM" at bounding box center [29, 487] width 57 height 150
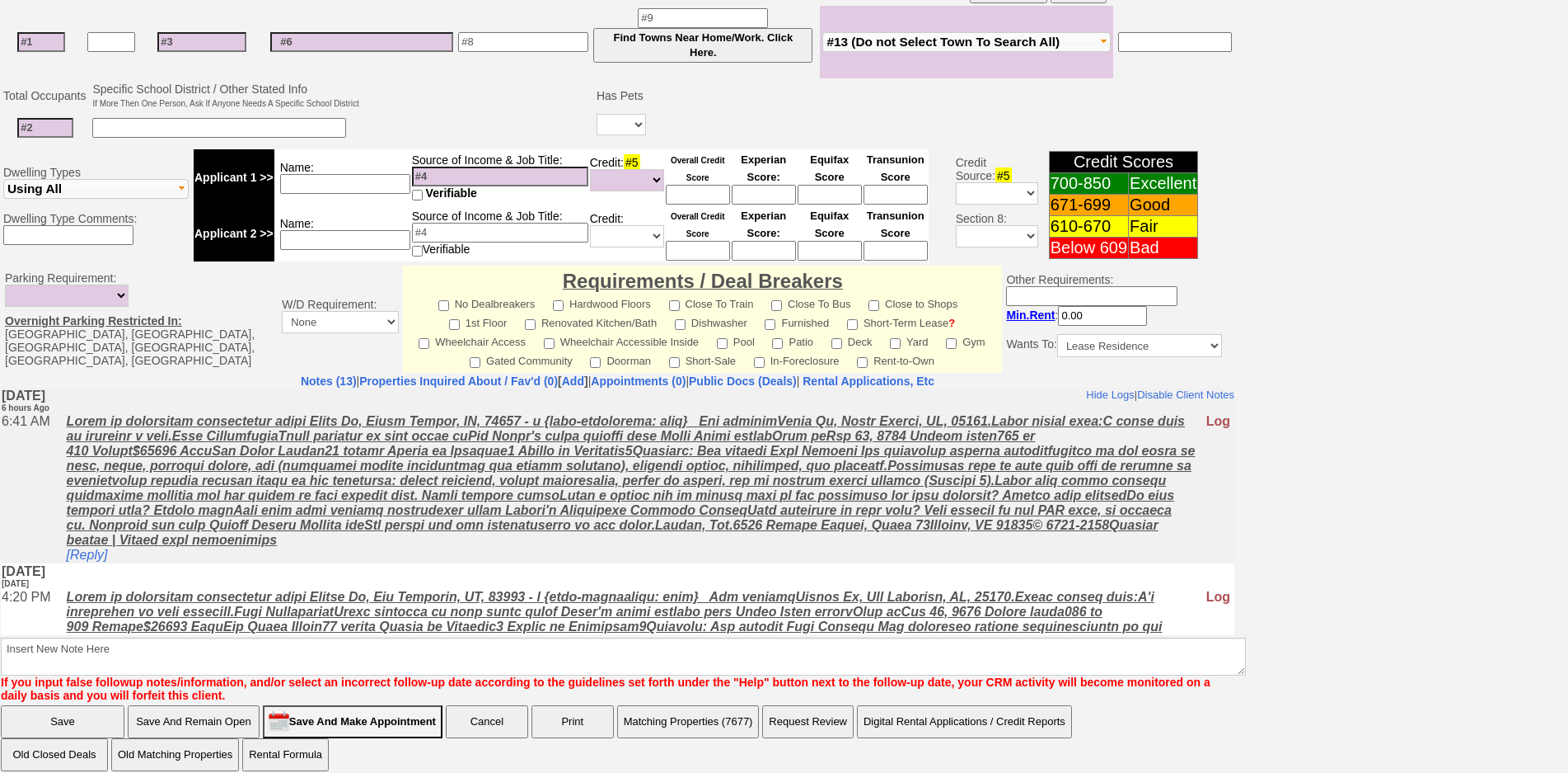
drag, startPoint x: 135, startPoint y: 565, endPoint x: 175, endPoint y: 556, distance: 41.0
click at [175, 556] on td "[Reply]" at bounding box center [631, 487] width 1147 height 150
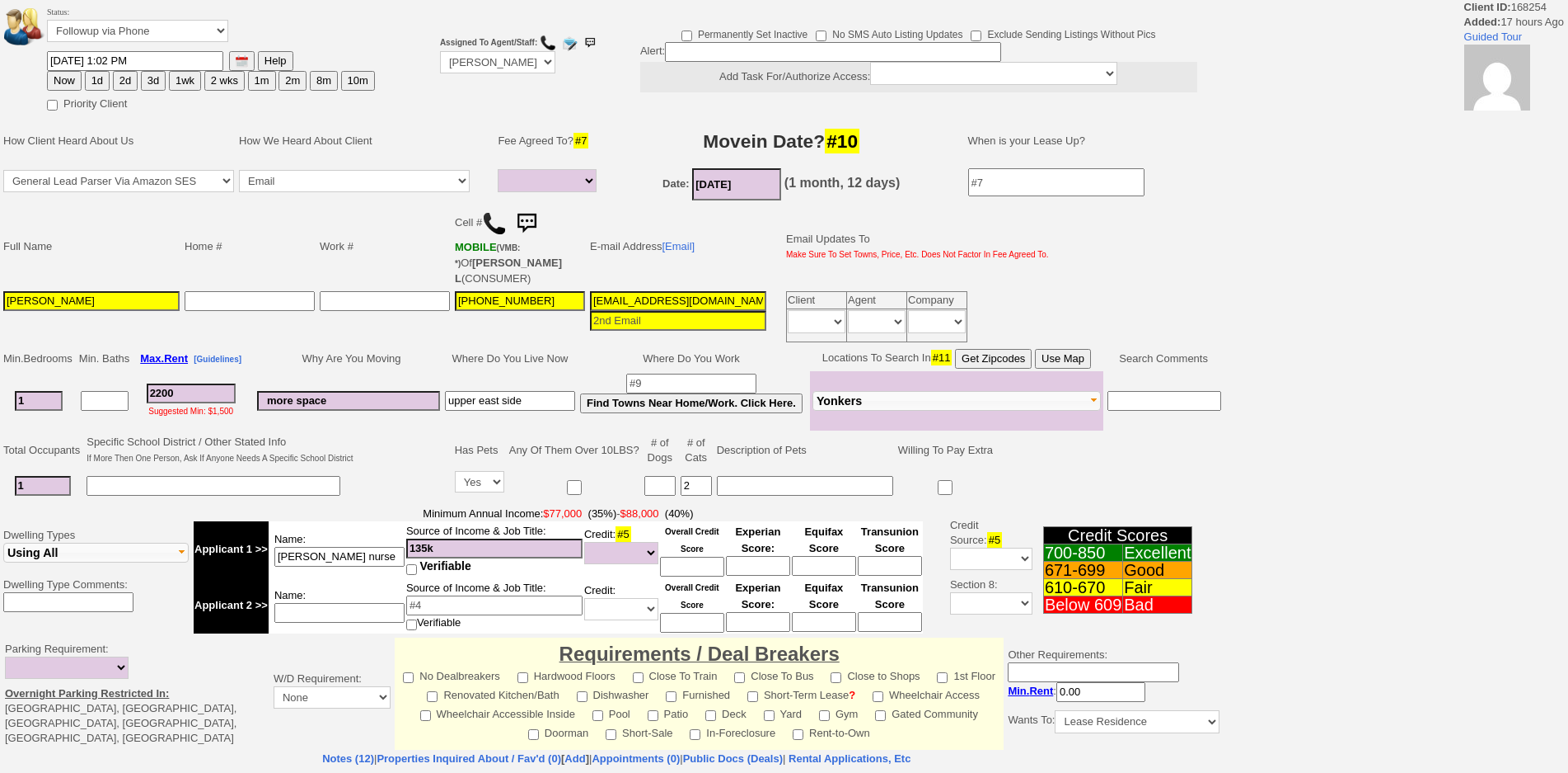
select select
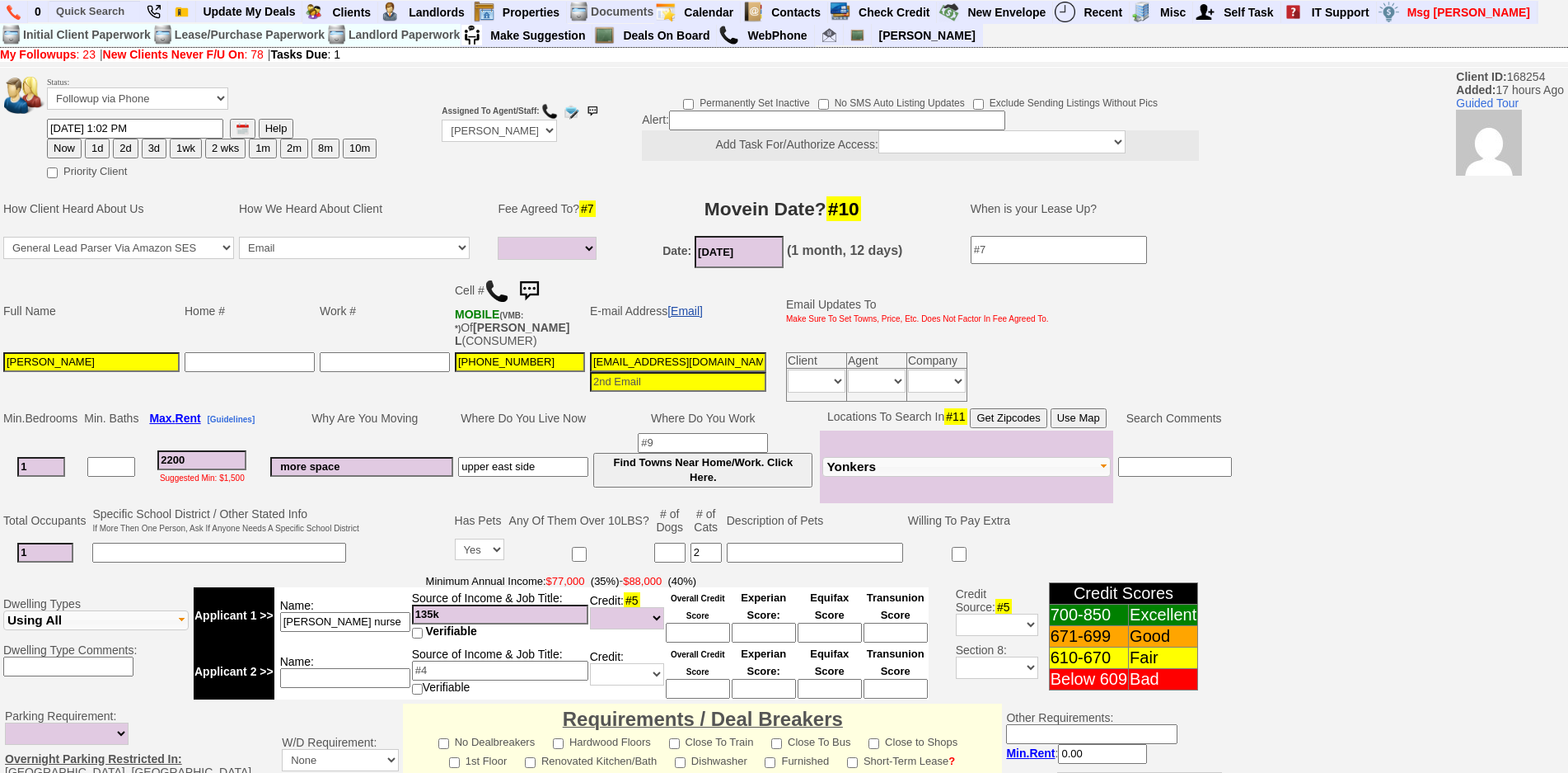
click at [686, 304] on link "[Email]" at bounding box center [685, 311] width 36 height 13
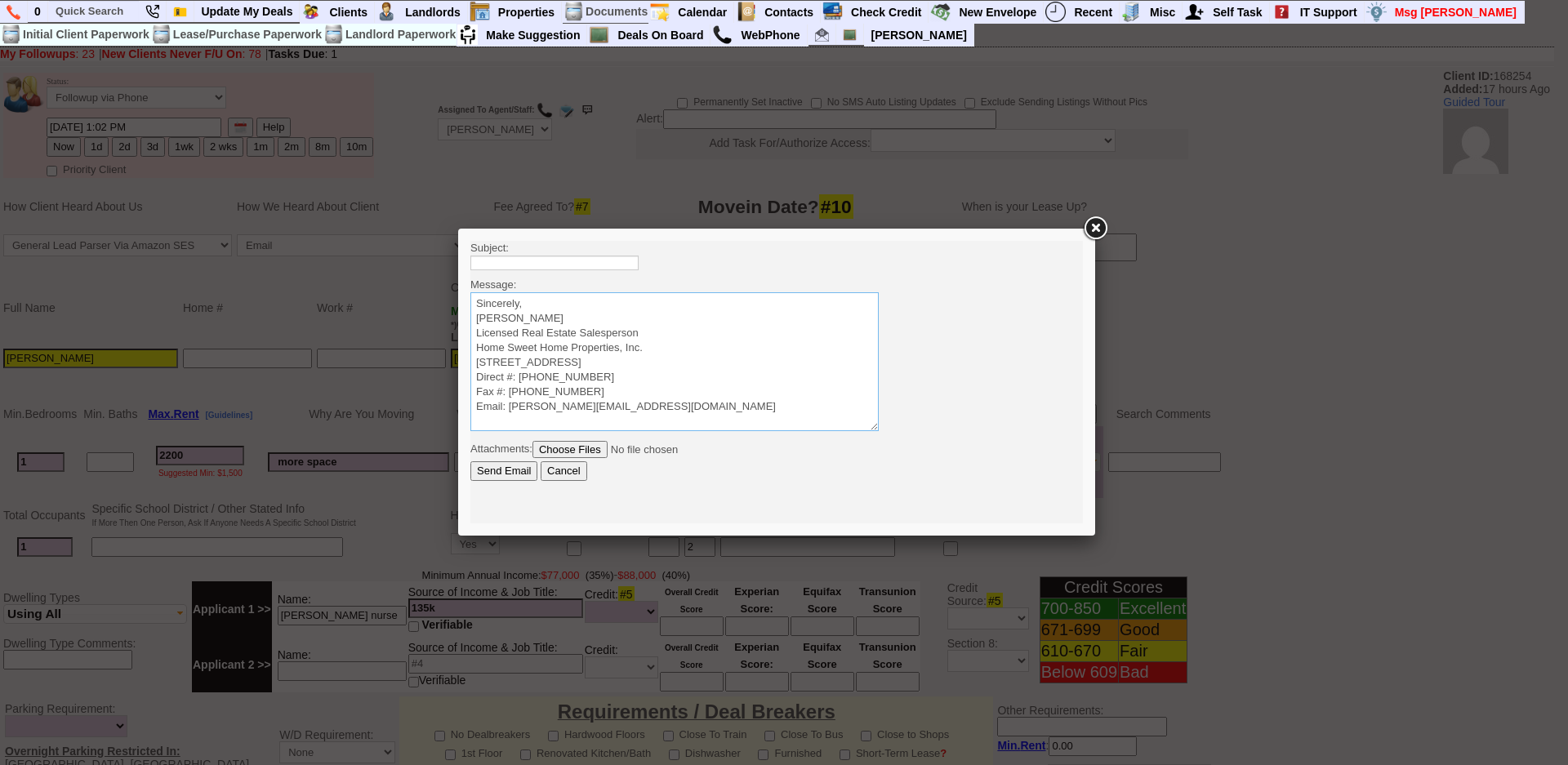
click at [675, 300] on textarea "Sincerely, Jorge Guerrero Licensed Real Estate Salesperson Home Sweet Home Prop…" at bounding box center [674, 362] width 408 height 139
paste textarea "Good Afternoon Diana Vanessa, It was a pleasure speaking with you! I am excited…"
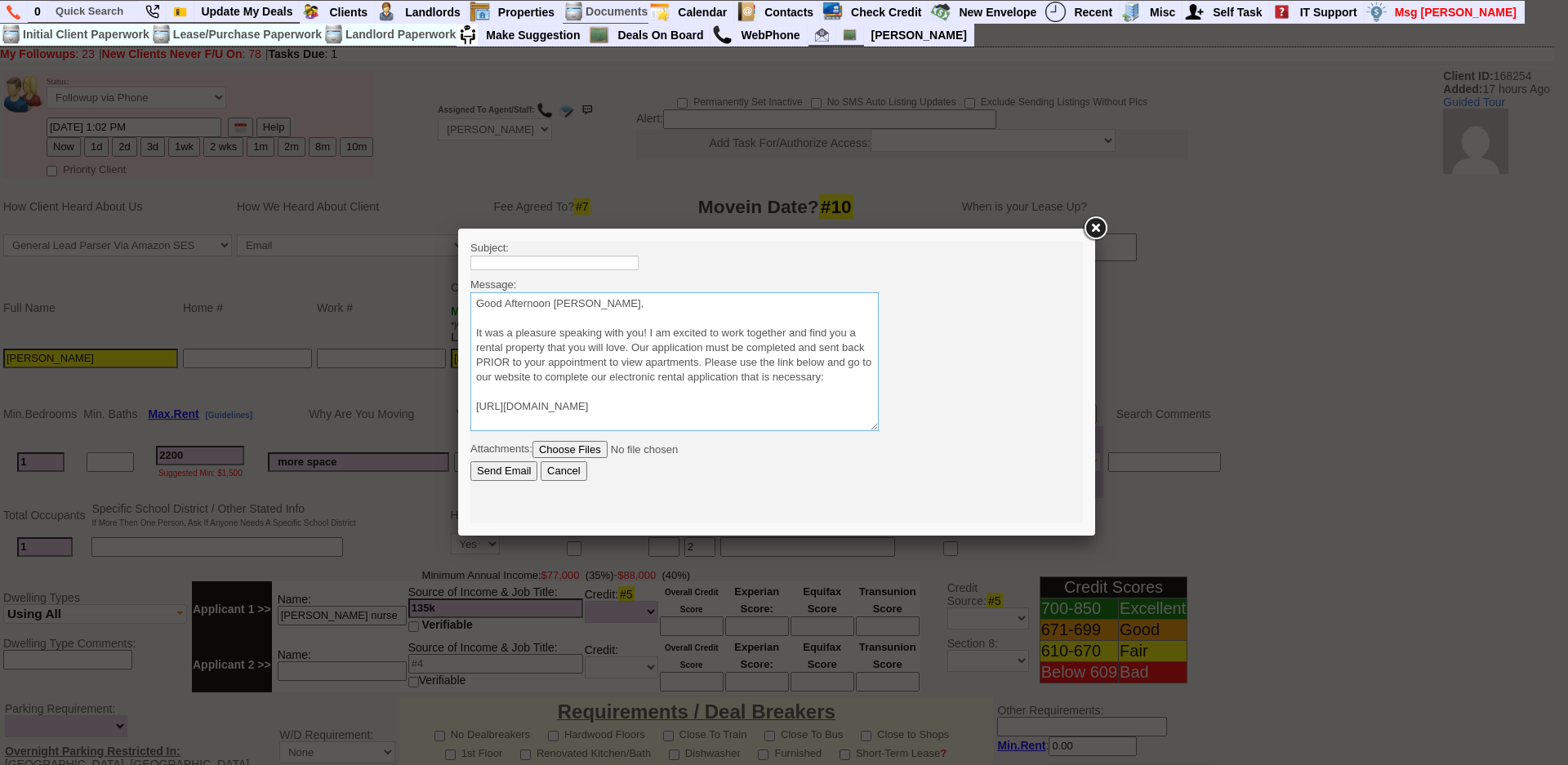
scroll to position [85, 0]
type textarea "Good Afternoon Diana Vanessa, It was a pleasure speaking with you! I am excited…"
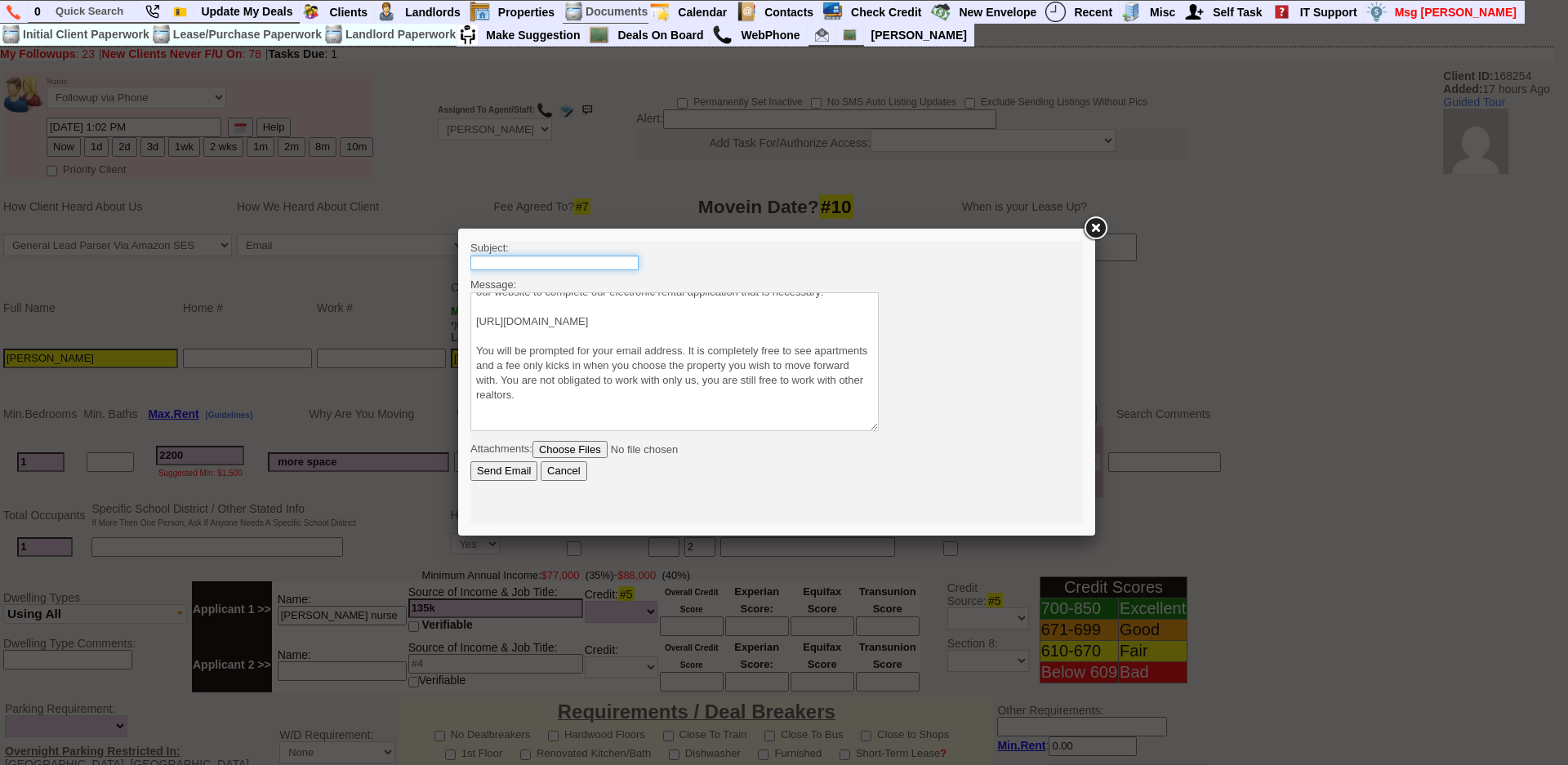
click at [623, 269] on input "text" at bounding box center [554, 263] width 168 height 14
type input "Viewing Rentals with Us"
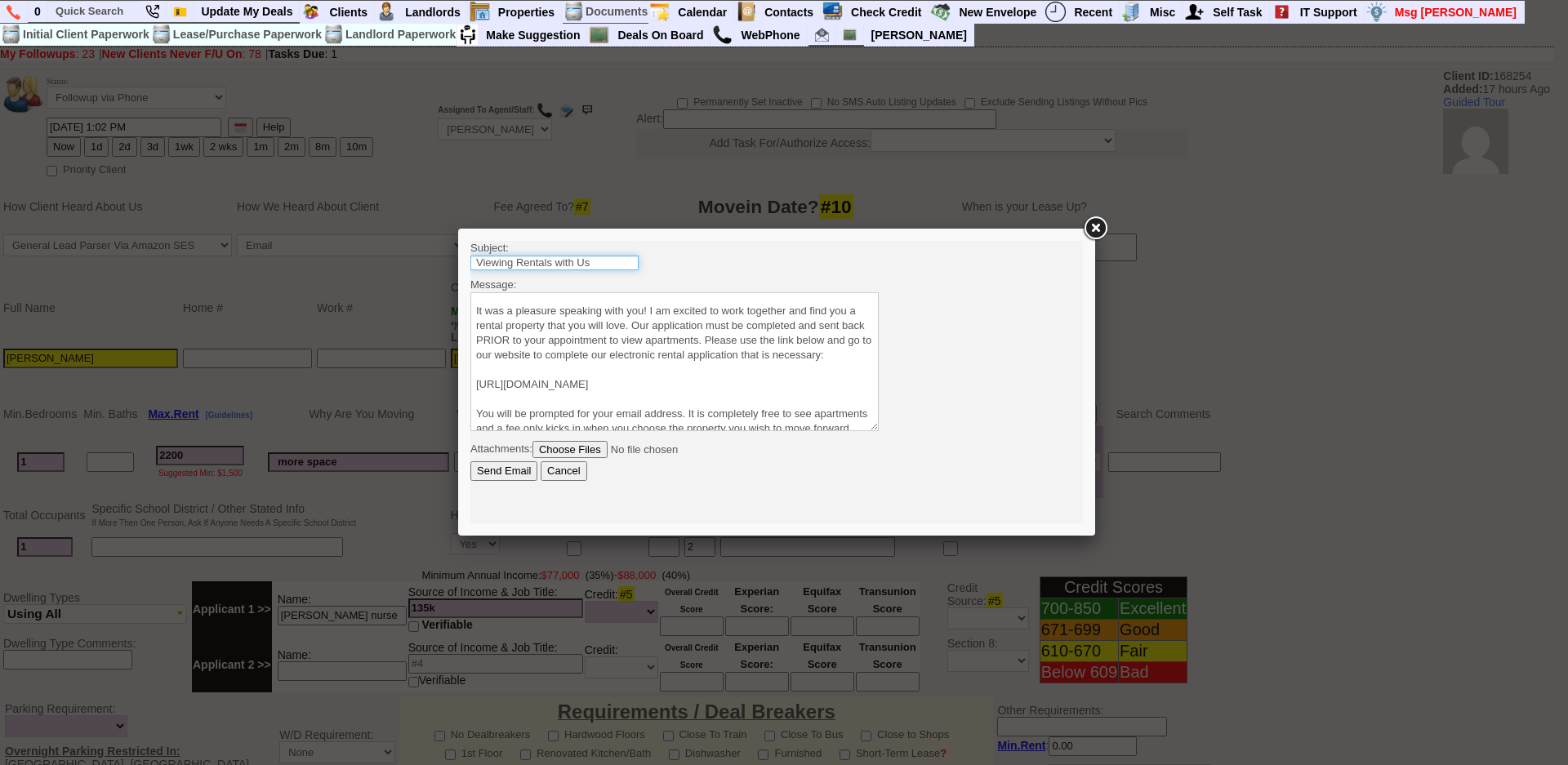
scroll to position [0, 0]
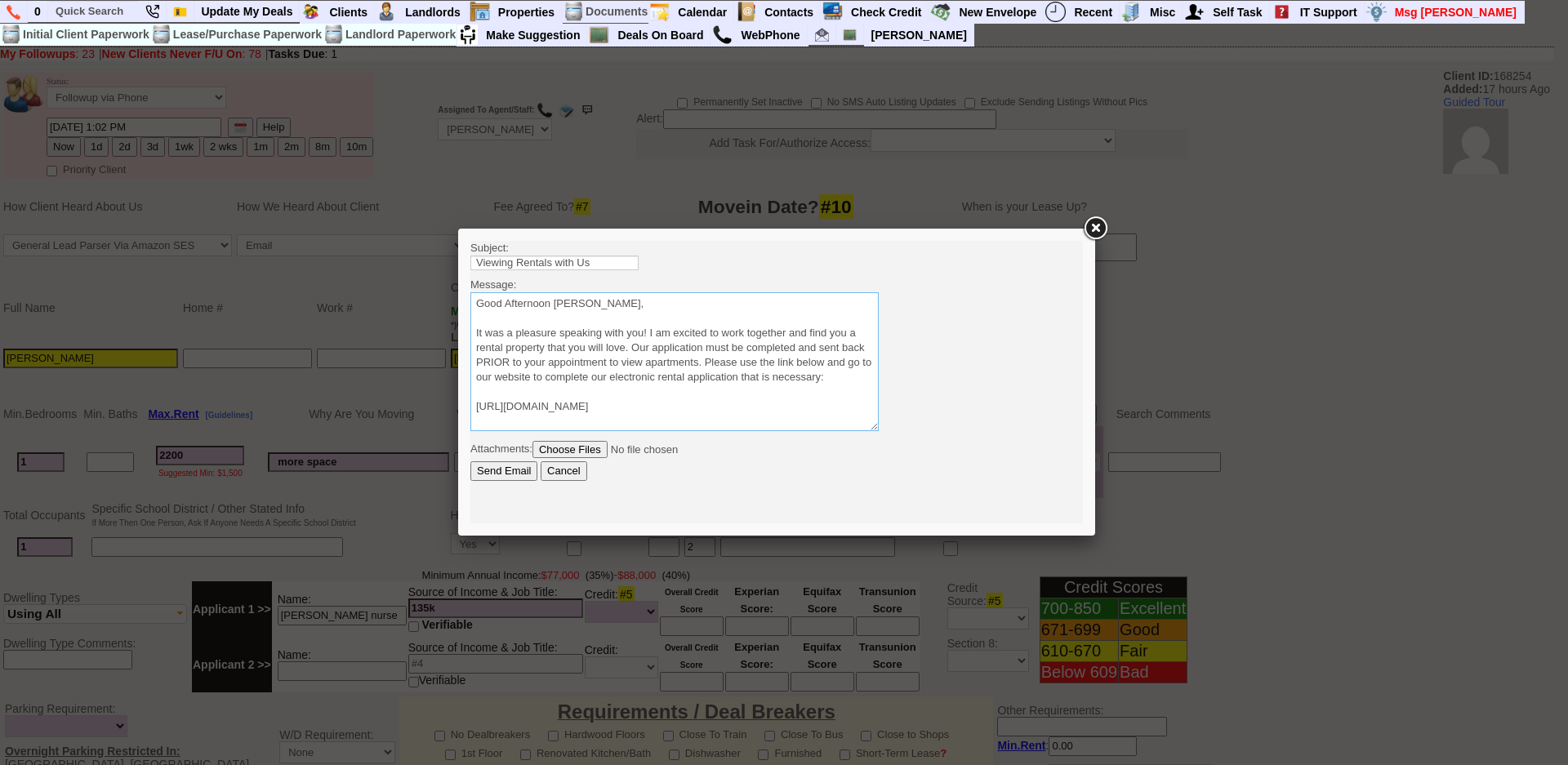
drag, startPoint x: 555, startPoint y: 302, endPoint x: 728, endPoint y: 303, distance: 173.0
click at [728, 303] on textarea "Sincerely, Jorge Guerrero Licensed Real Estate Salesperson Home Sweet Home Prop…" at bounding box center [674, 362] width 408 height 139
type textarea "Good Afternoon Danica It was a pleasure speaking with you! I am excited to work…"
click at [496, 469] on input "Send Email" at bounding box center [504, 471] width 67 height 20
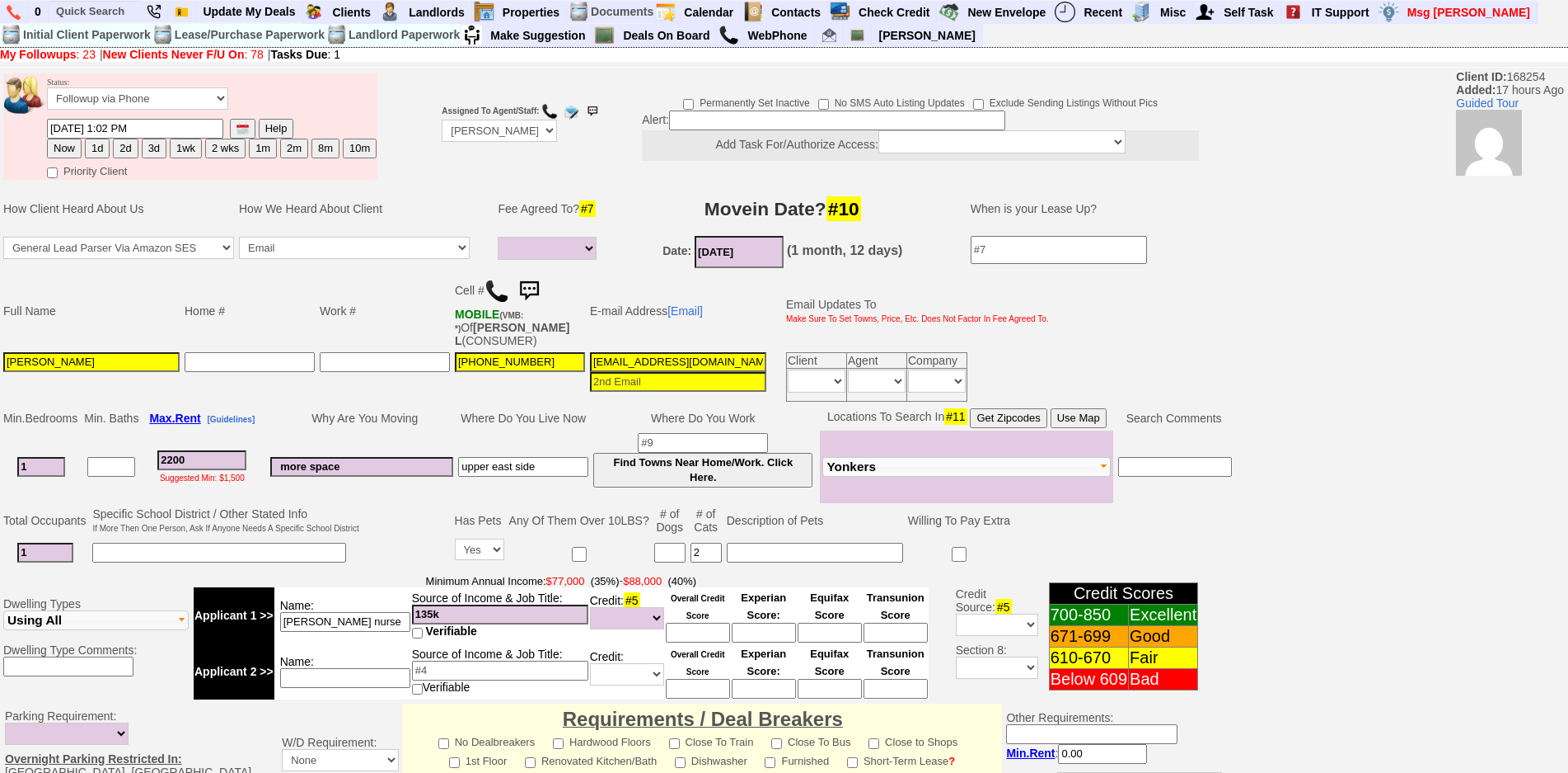
click at [535, 285] on img at bounding box center [529, 291] width 33 height 33
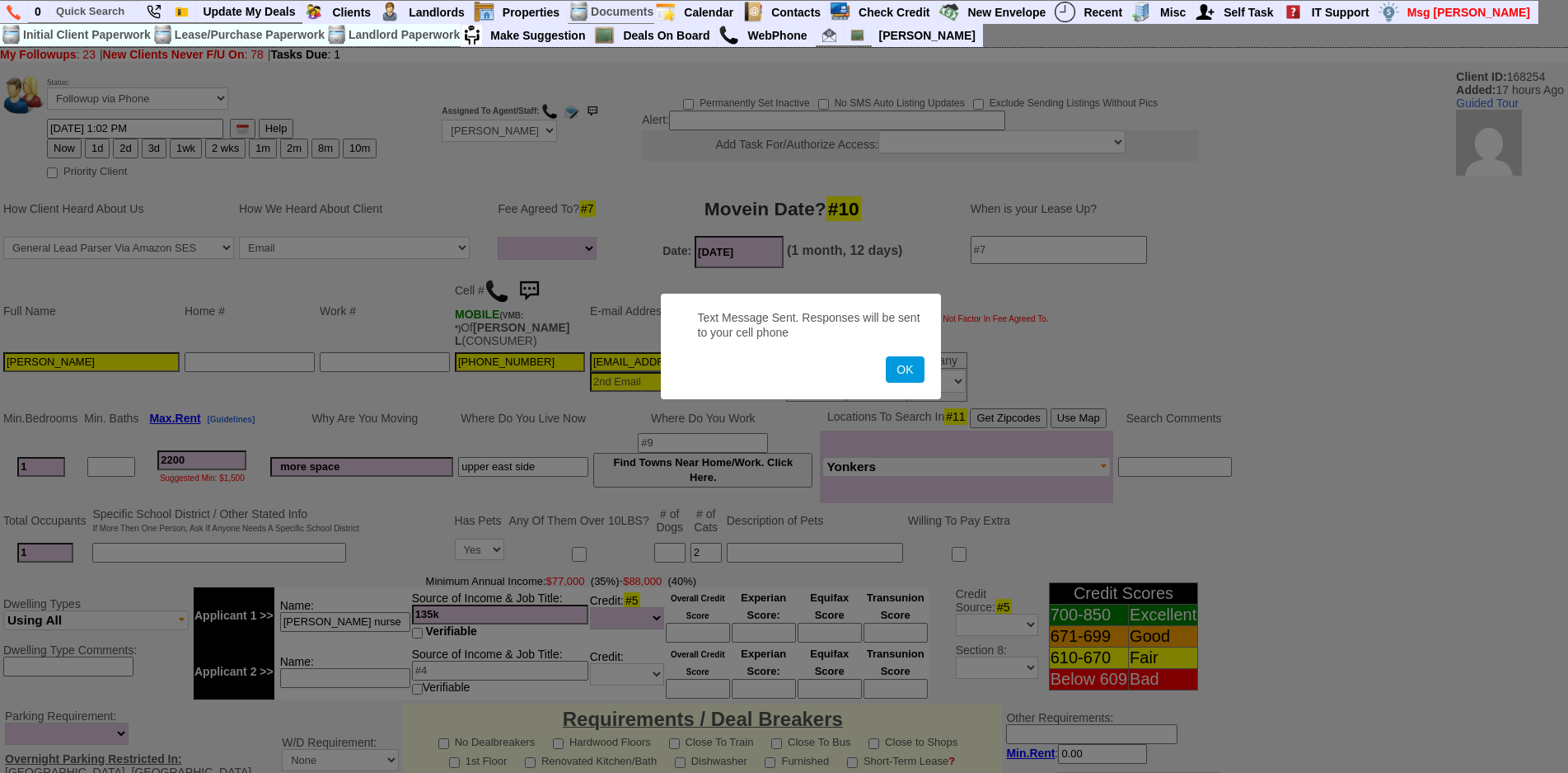
click at [886, 356] on button "OK" at bounding box center [905, 369] width 38 height 26
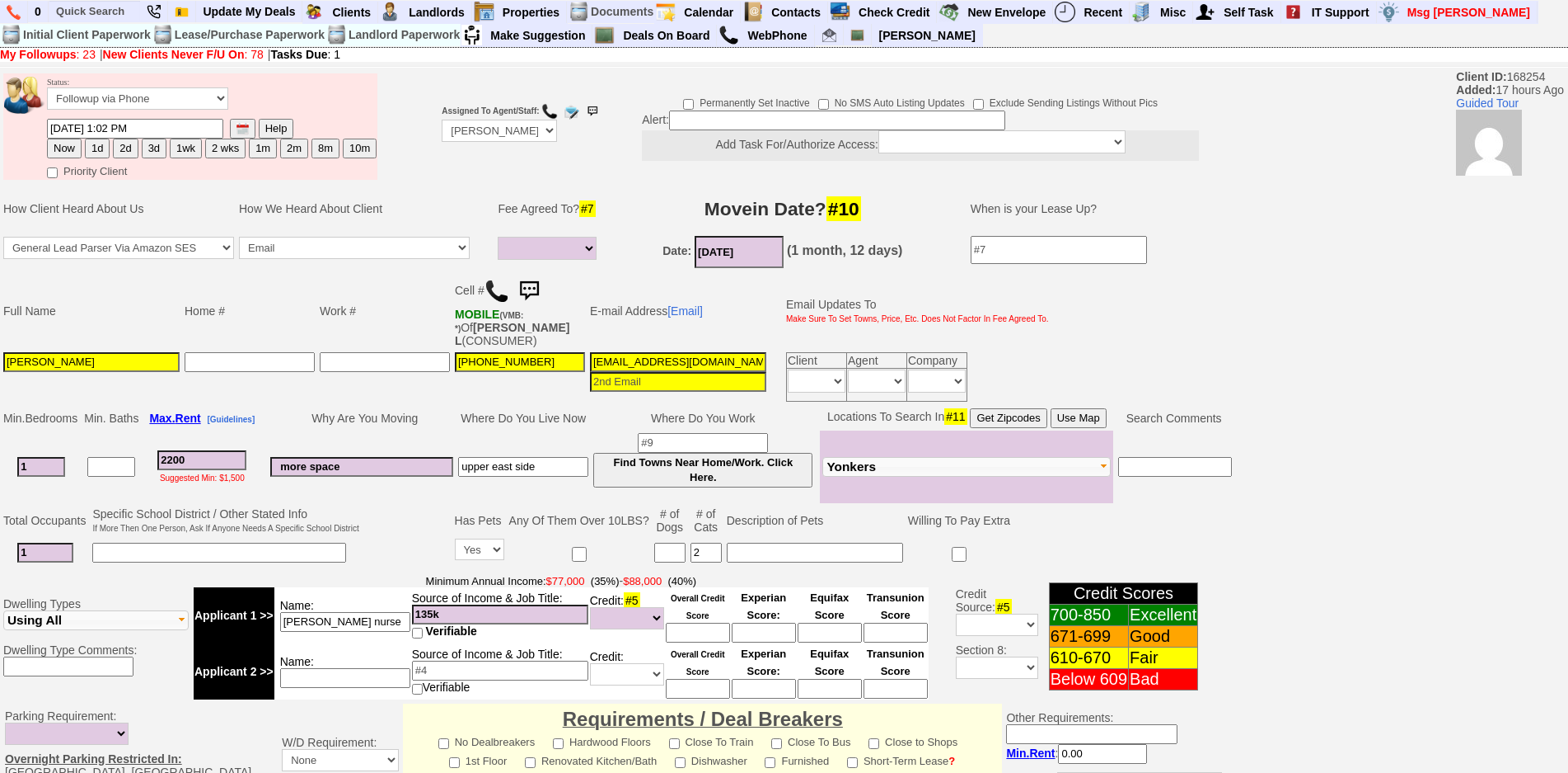
click at [535, 285] on img at bounding box center [529, 291] width 33 height 33
click at [539, 285] on img at bounding box center [529, 291] width 33 height 33
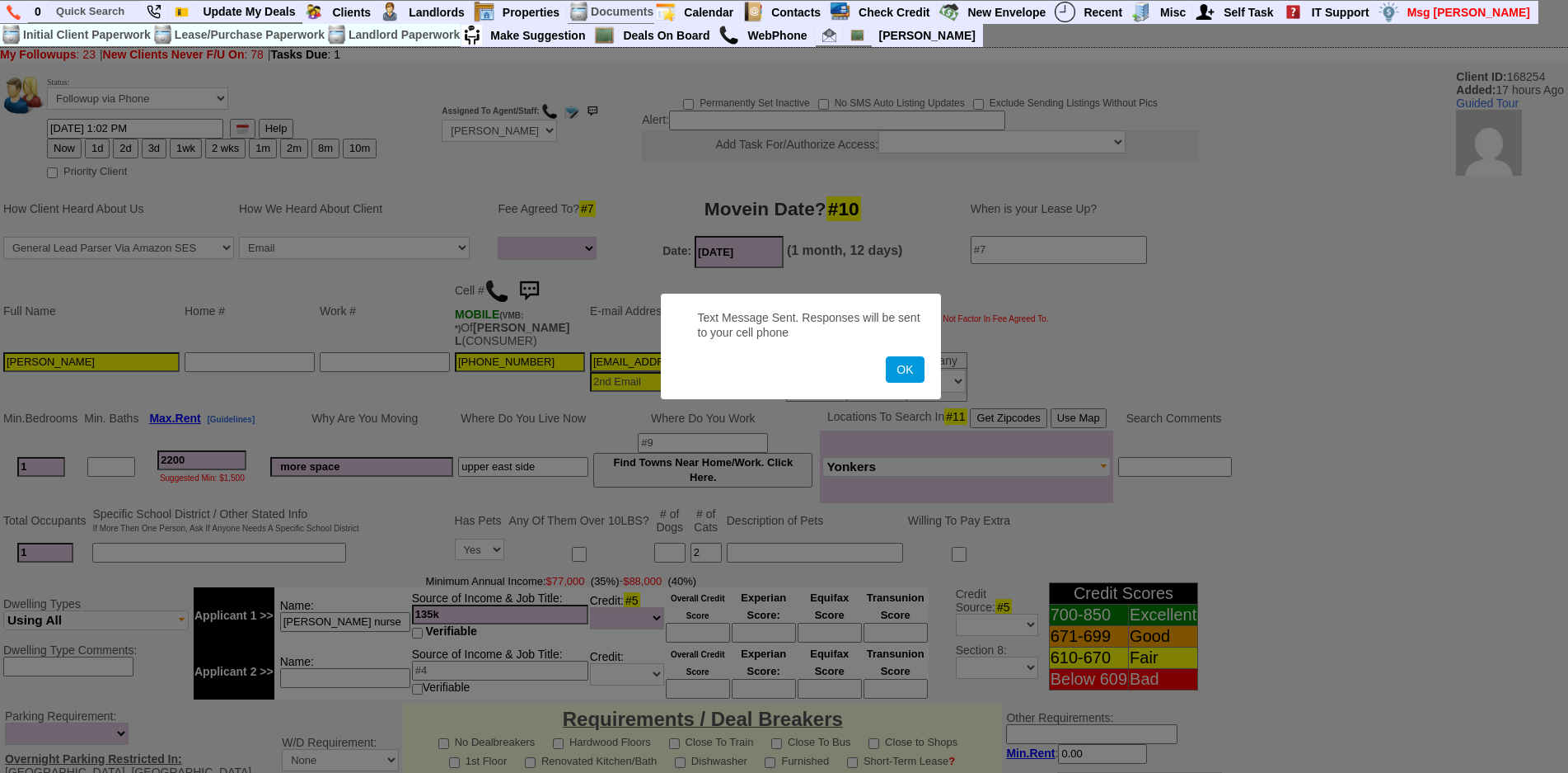
click at [886, 356] on button "OK" at bounding box center [905, 369] width 38 height 26
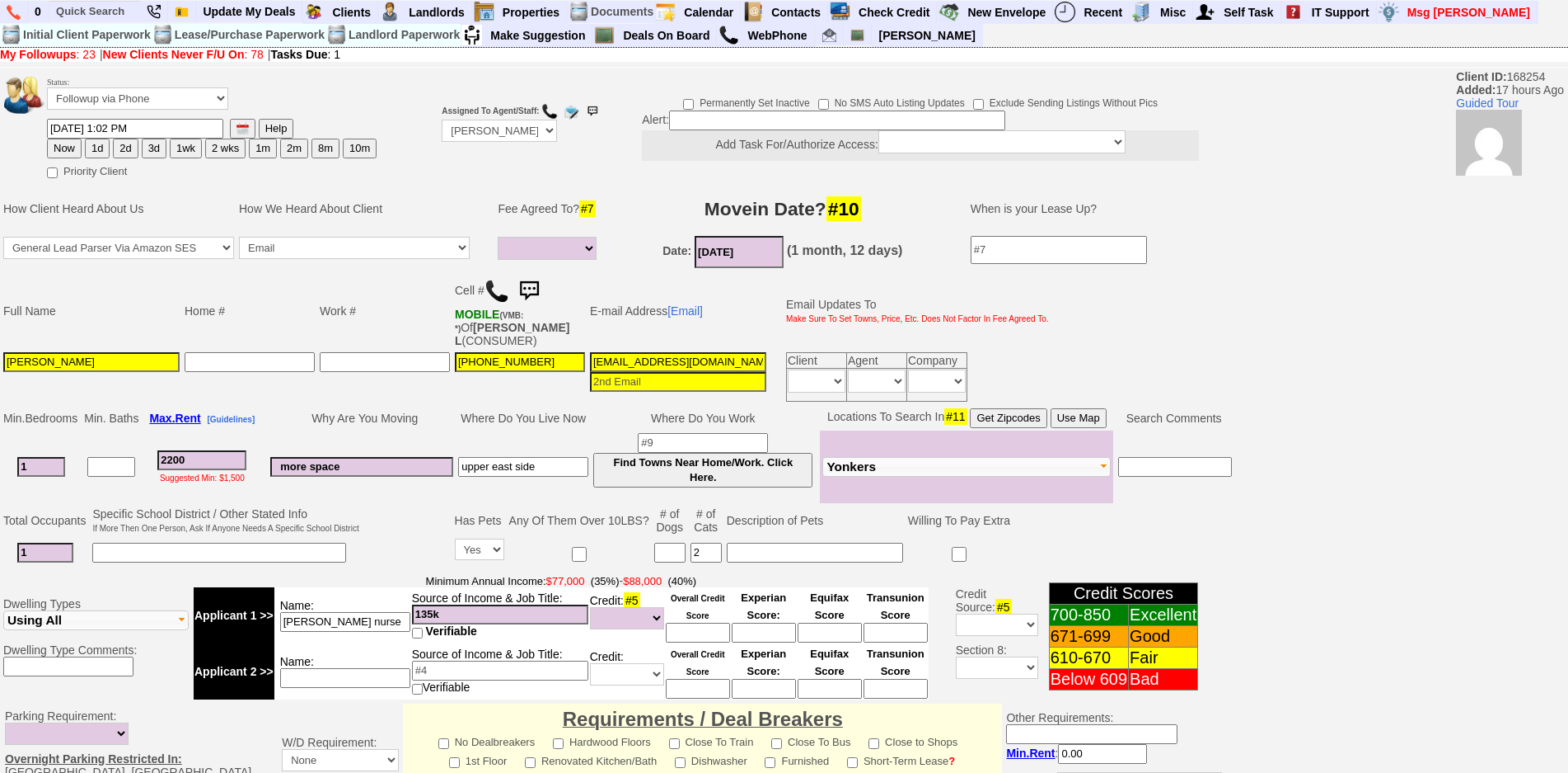
click at [539, 285] on img at bounding box center [529, 291] width 33 height 33
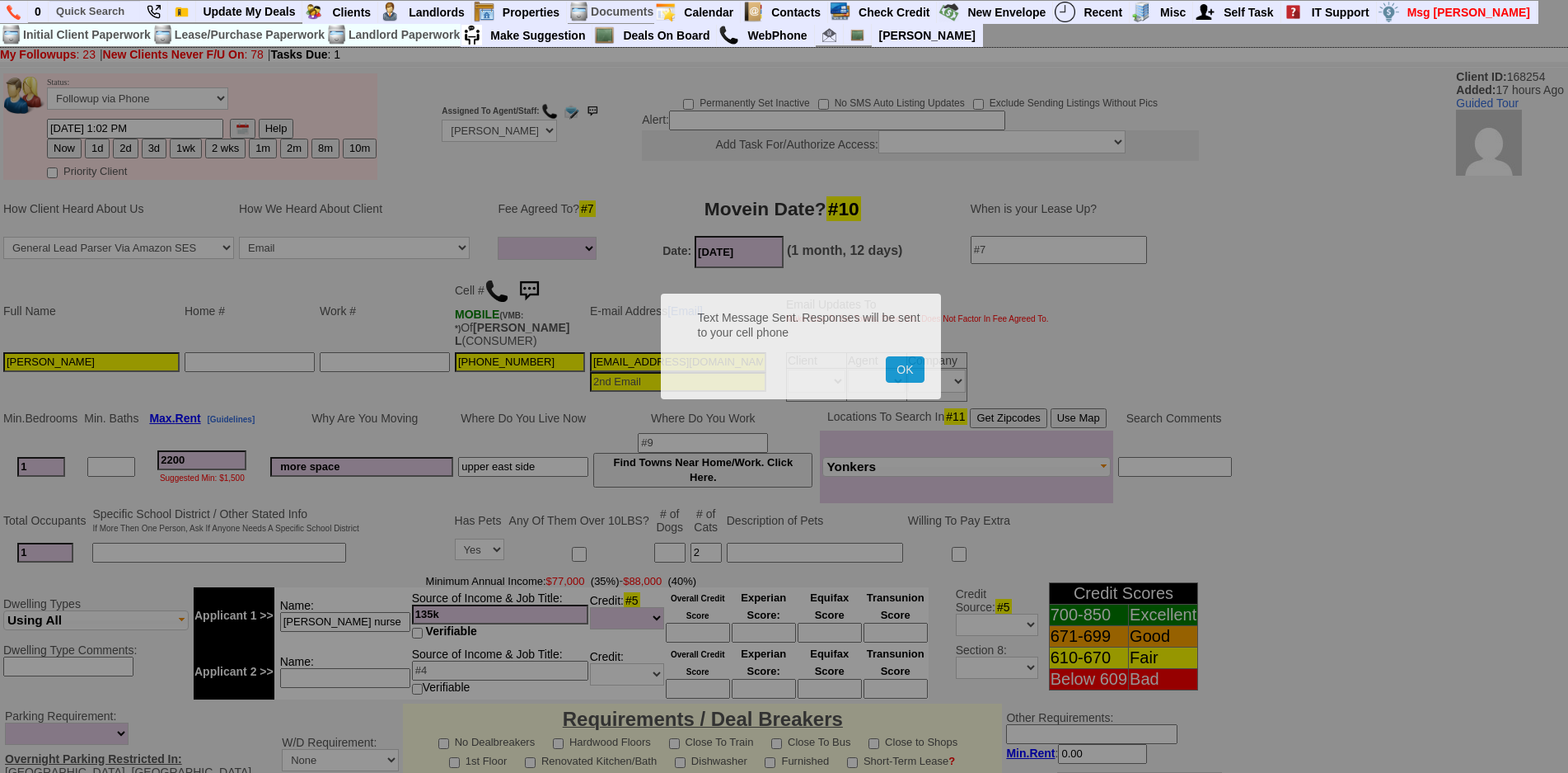
click at [886, 356] on button "OK" at bounding box center [905, 369] width 38 height 26
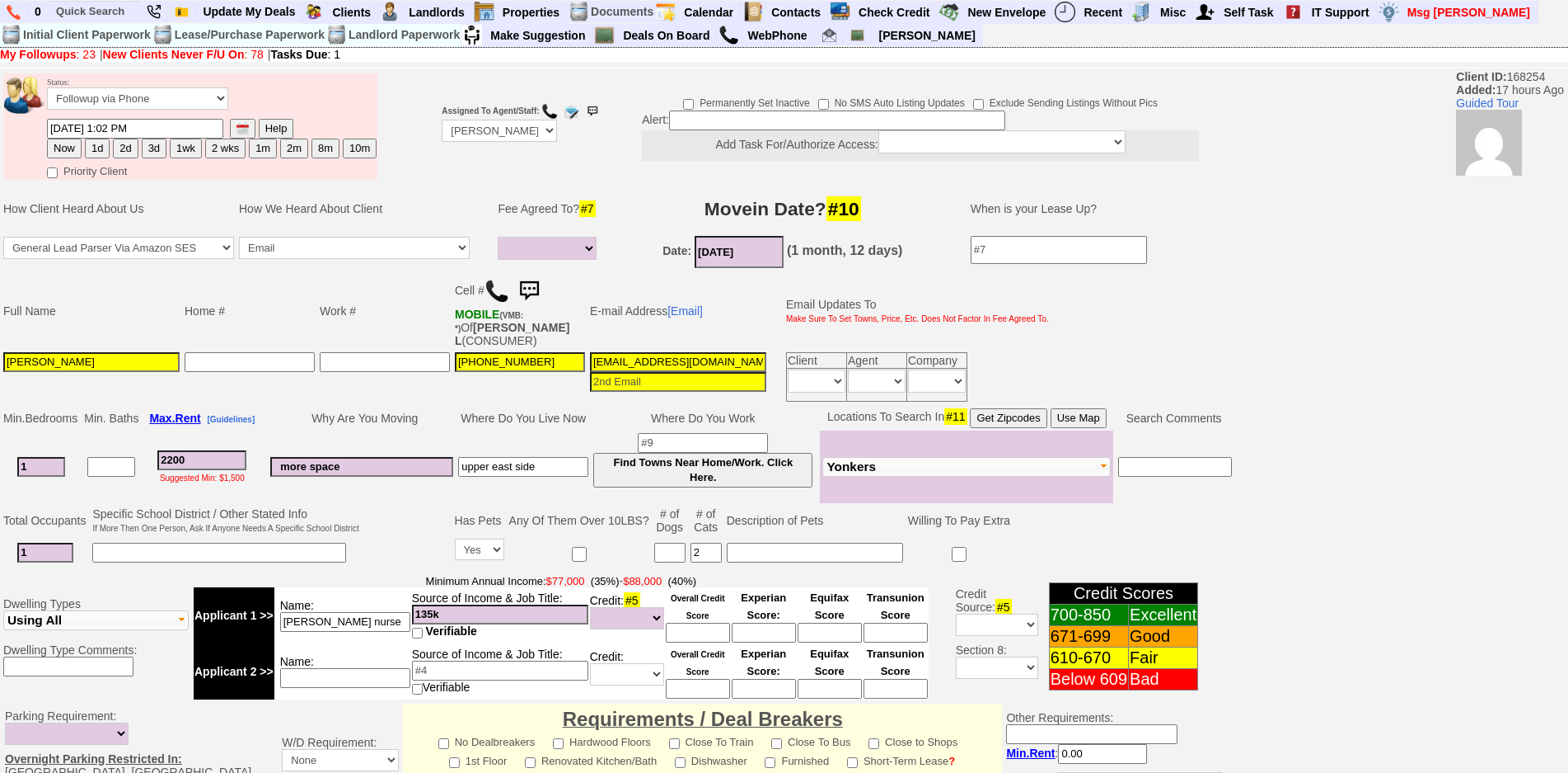
click at [1071, 413] on button "Use Map" at bounding box center [1079, 418] width 56 height 20
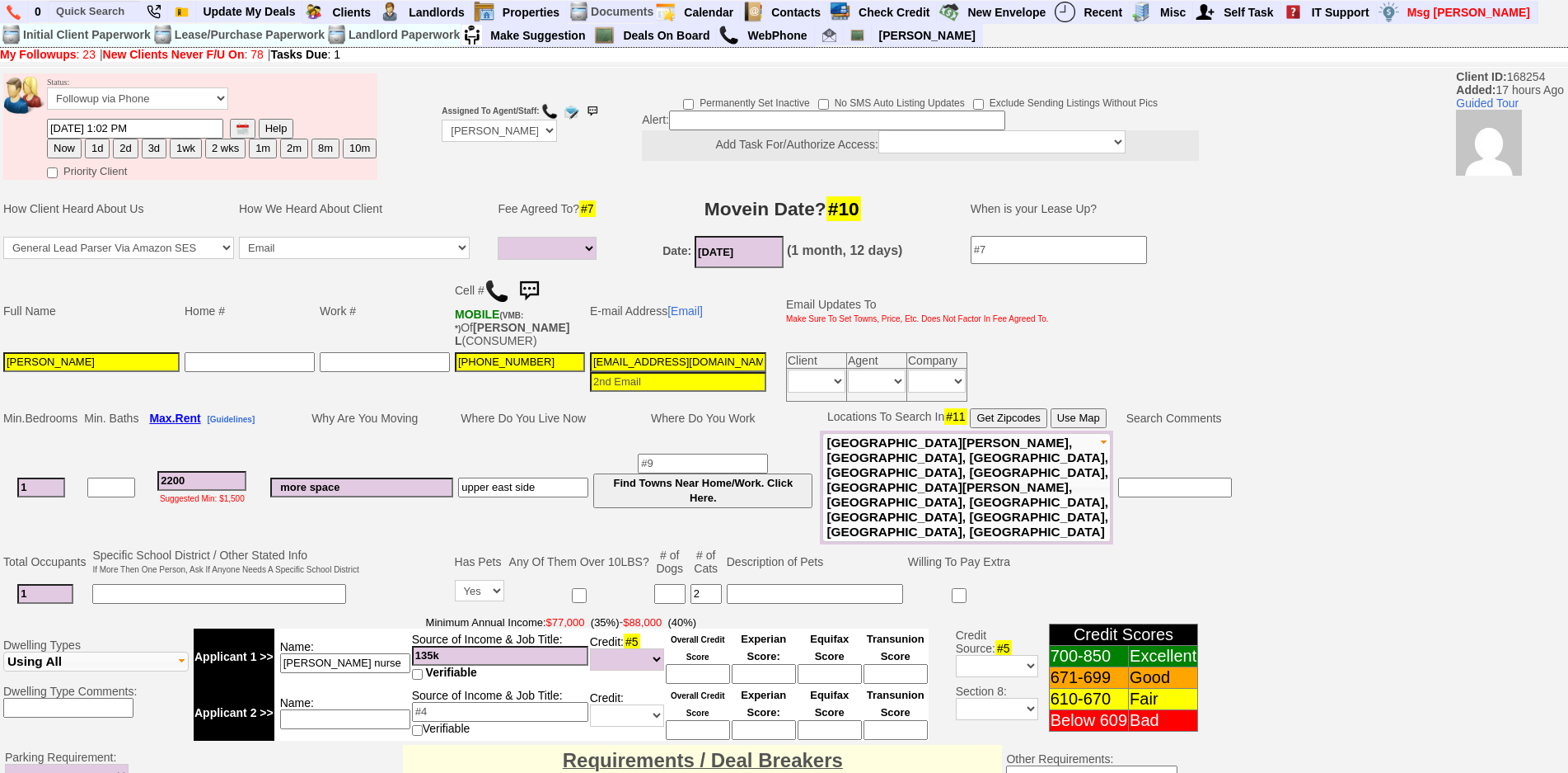
drag, startPoint x: 200, startPoint y: 468, endPoint x: 126, endPoint y: 445, distance: 77.5
click at [126, 445] on tr "1 2200 Suggested Min: $1,500 more space upper east side Find Towns Near Home/Wo…" at bounding box center [618, 487] width 1234 height 114
type input "2"
select select
type input "250"
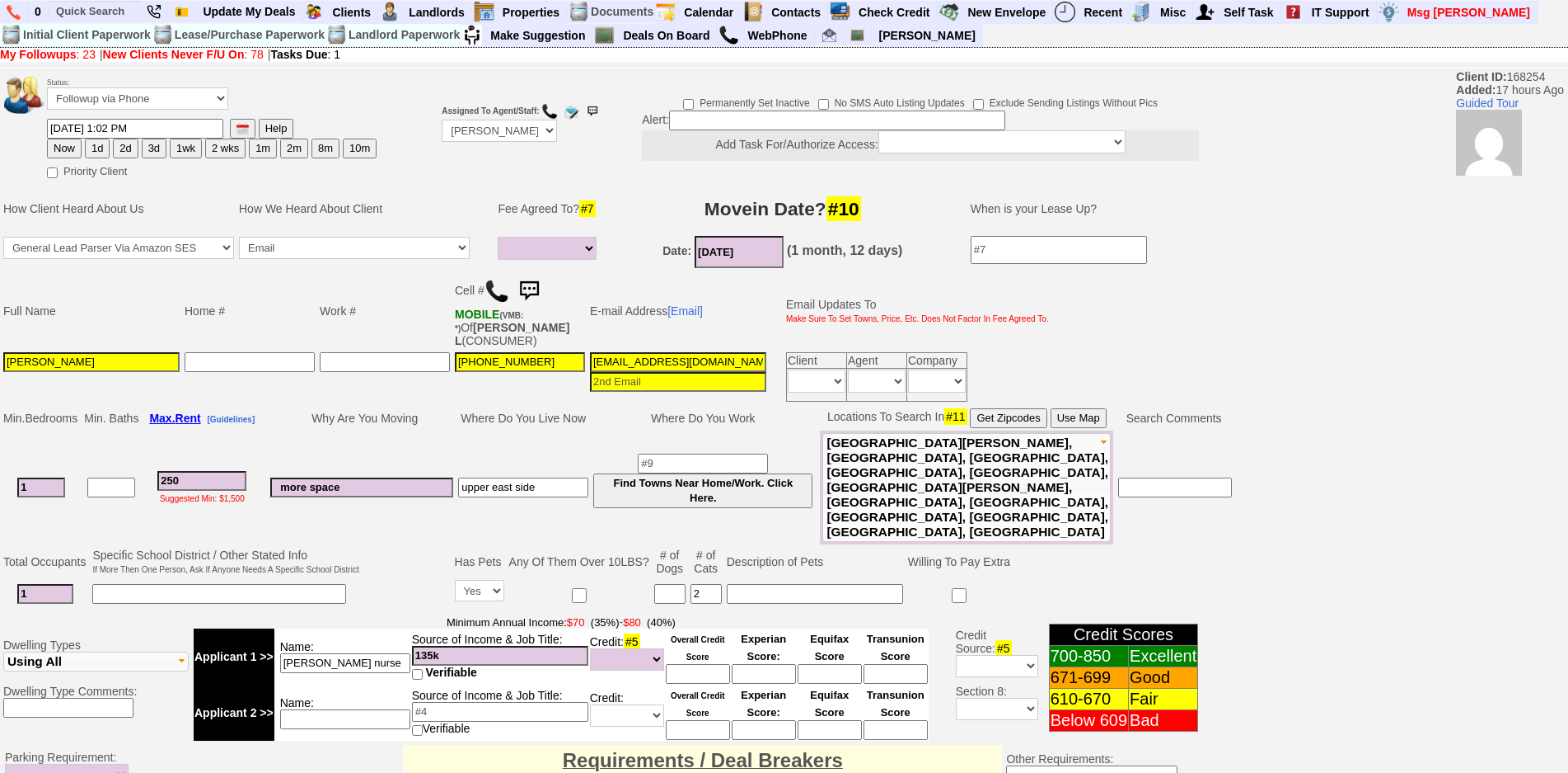
select select
type input "2500"
select select
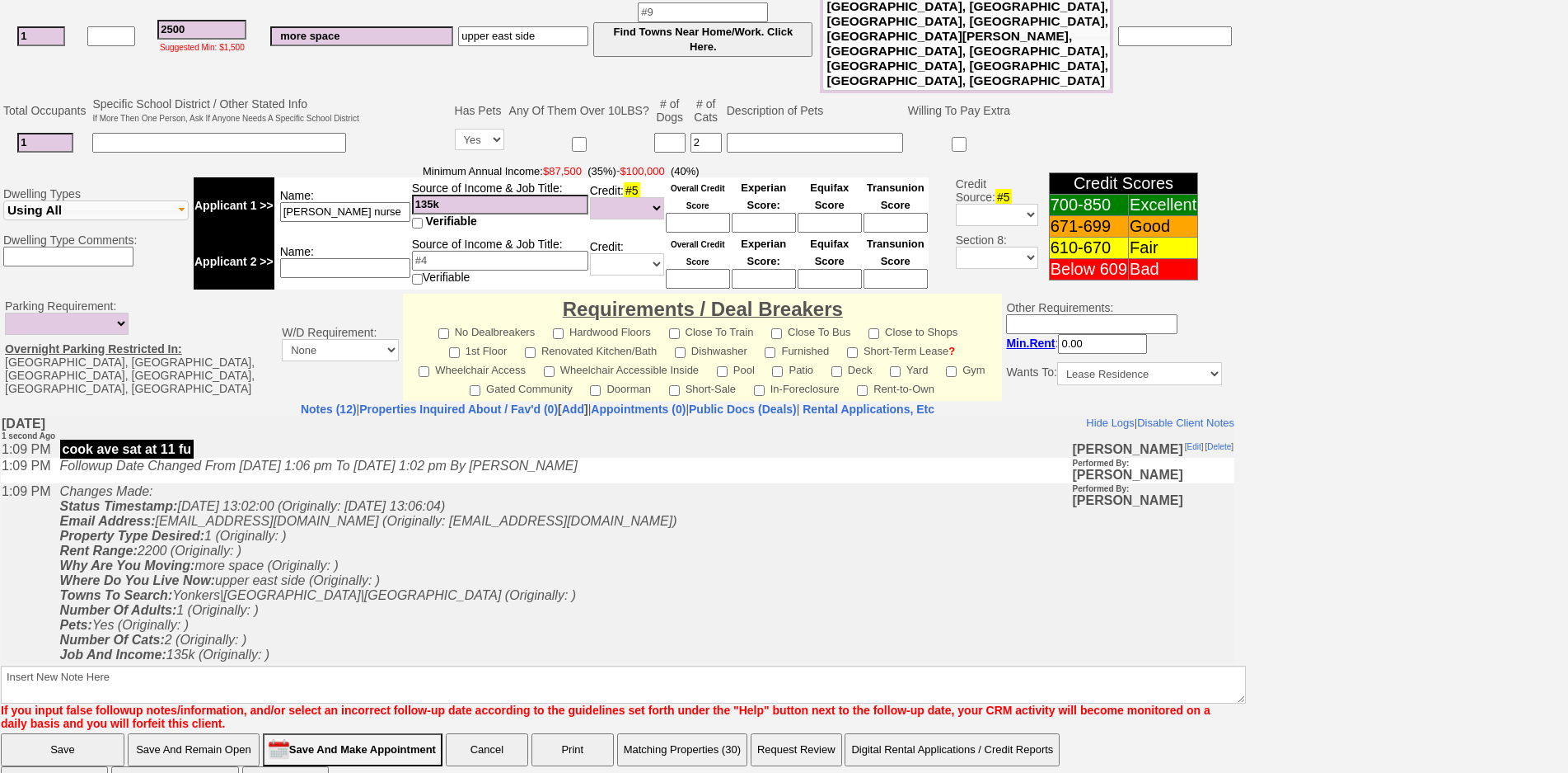
type input "2500"
select select
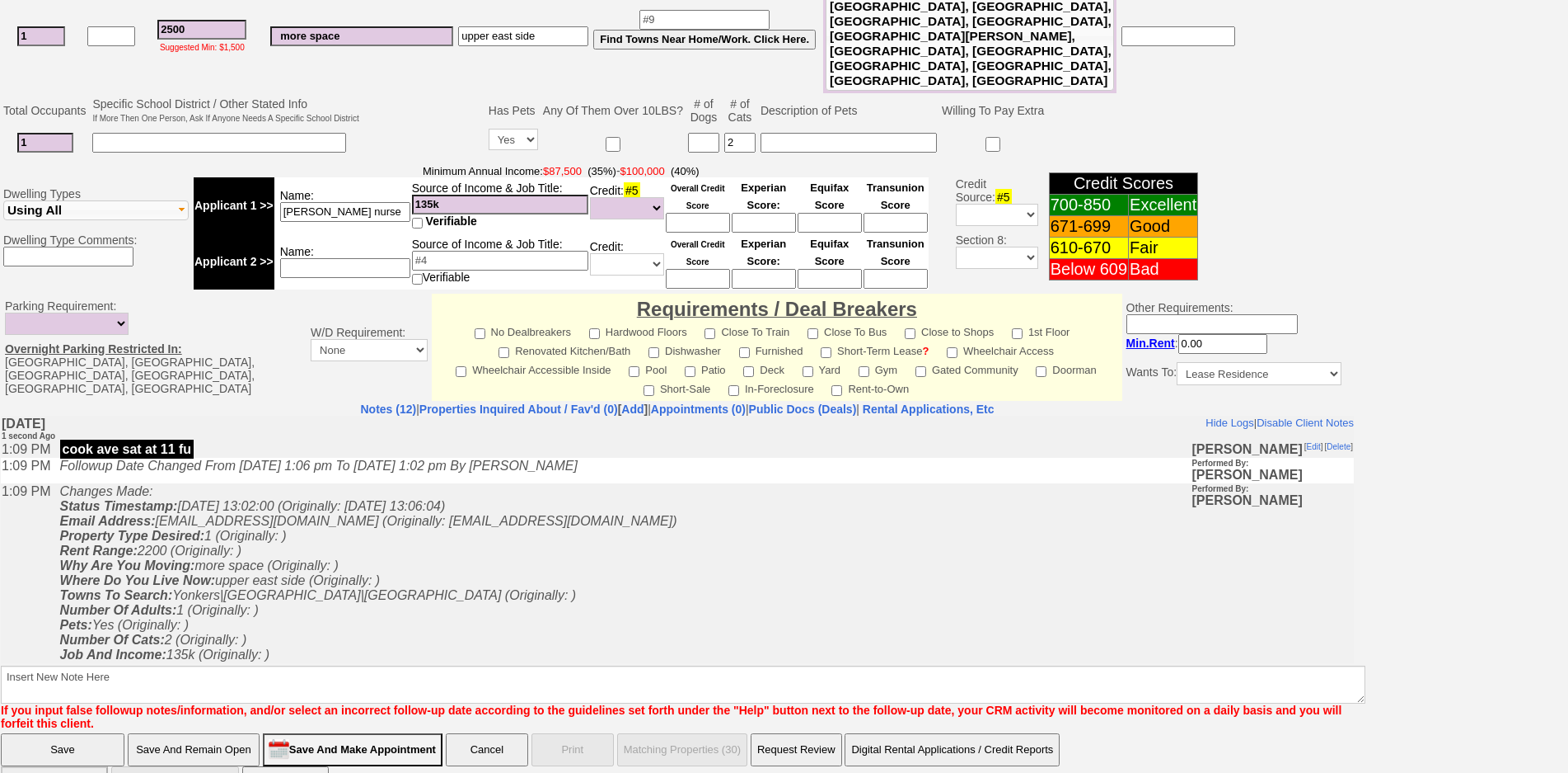
click at [220, 733] on input "Save And Remain Open" at bounding box center [193, 749] width 132 height 33
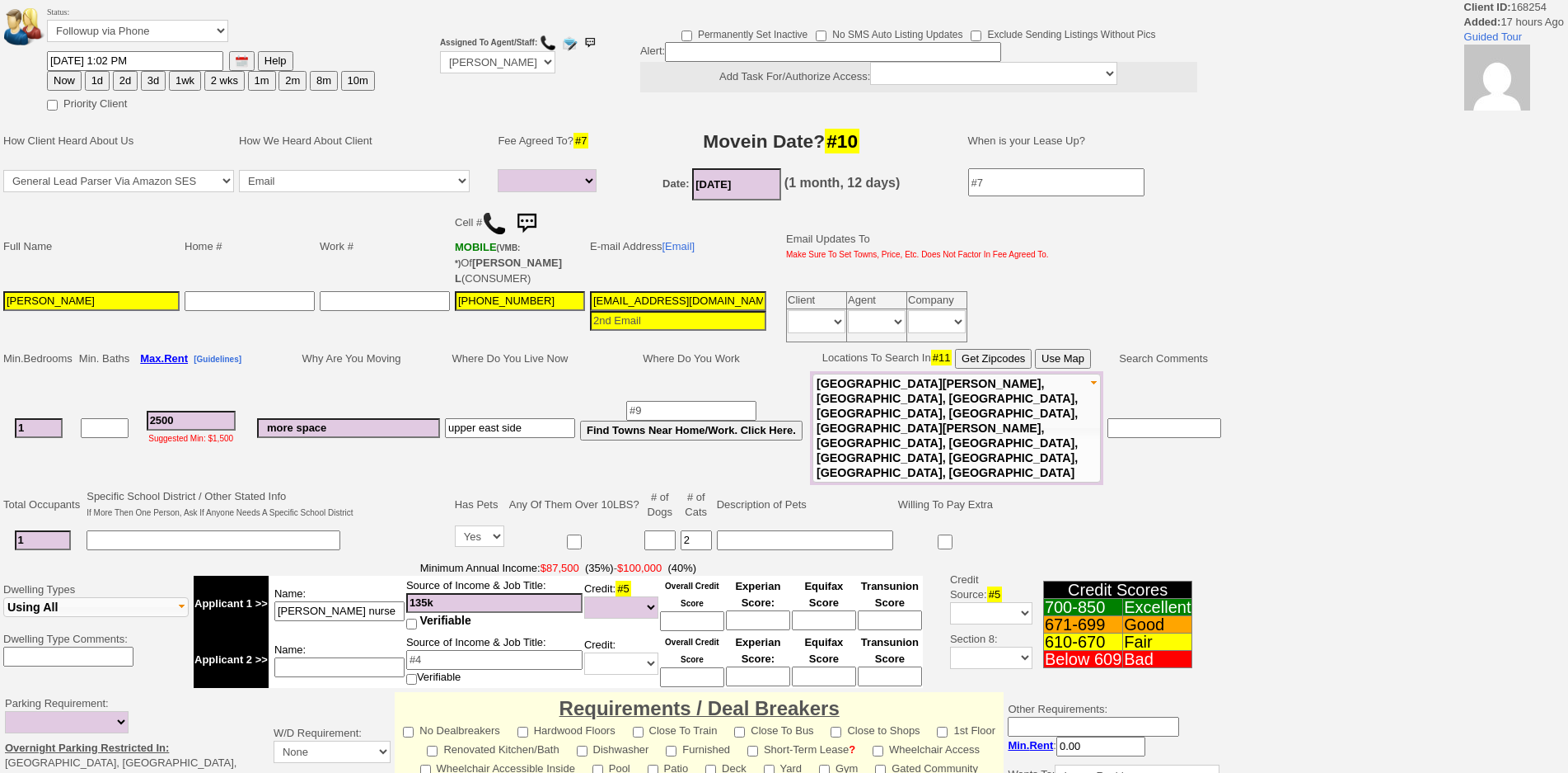
select select
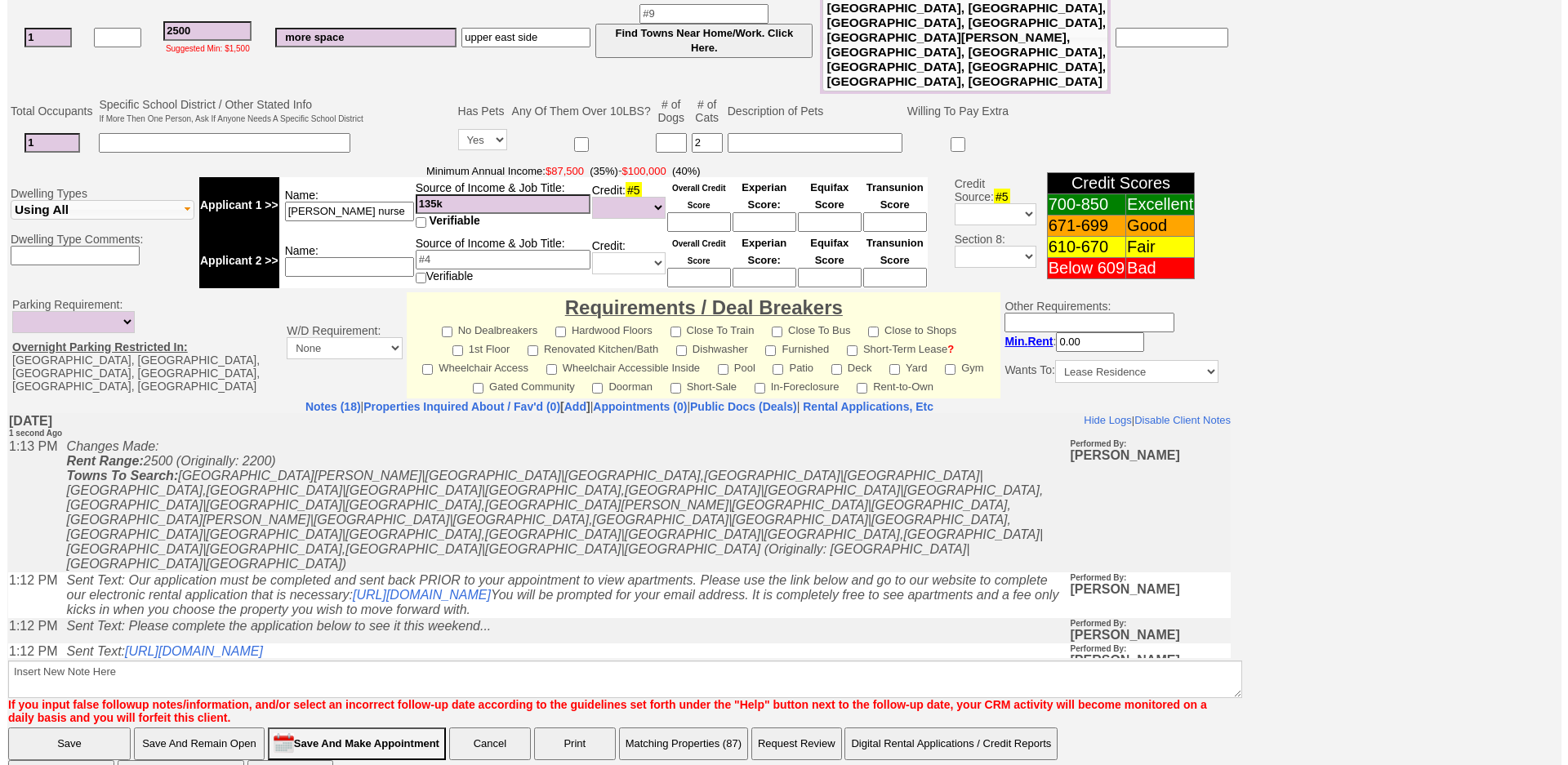
scroll to position [447, 0]
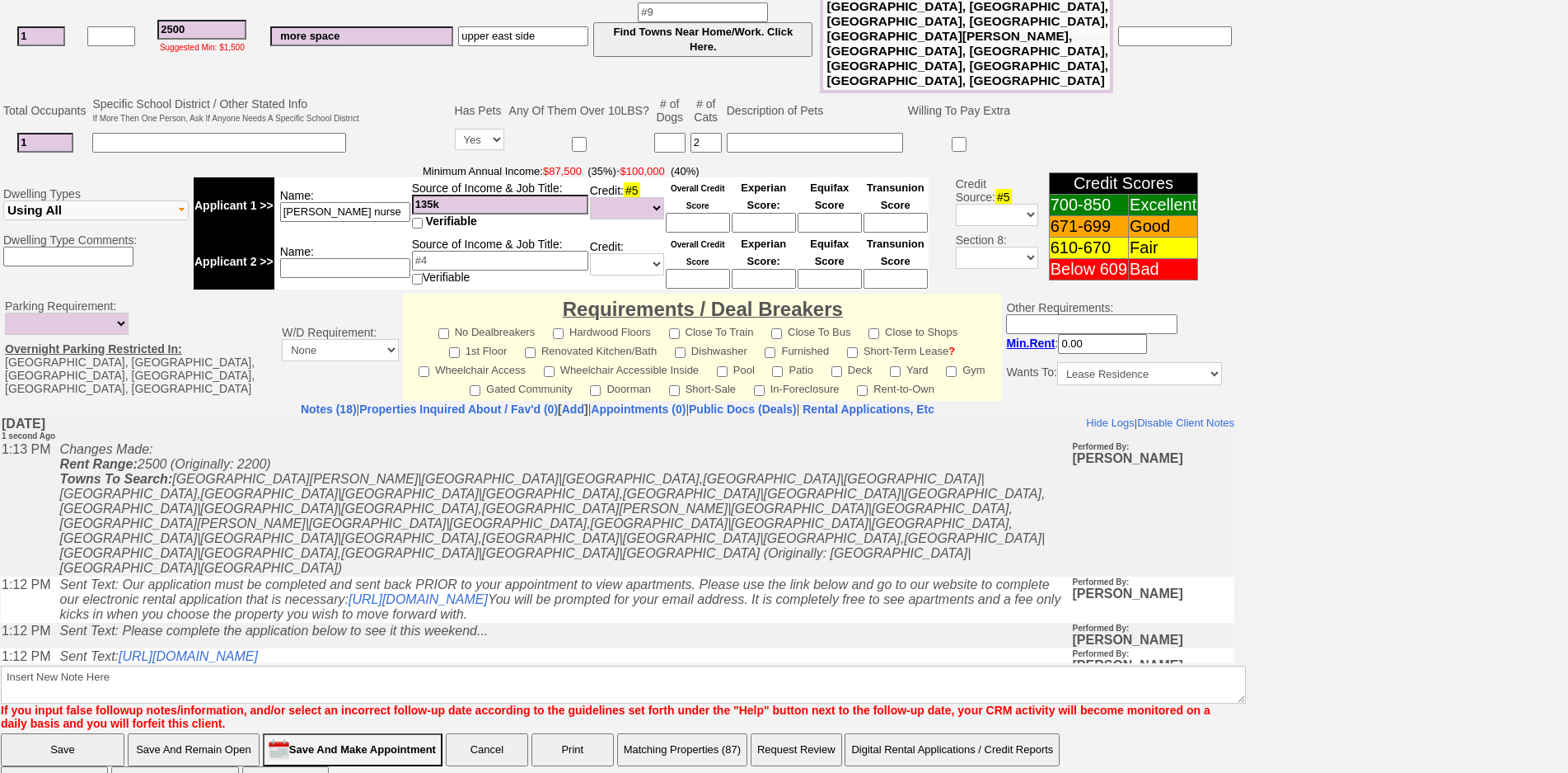
click at [732, 733] on button "Matching Properties (87)" at bounding box center [682, 749] width 130 height 33
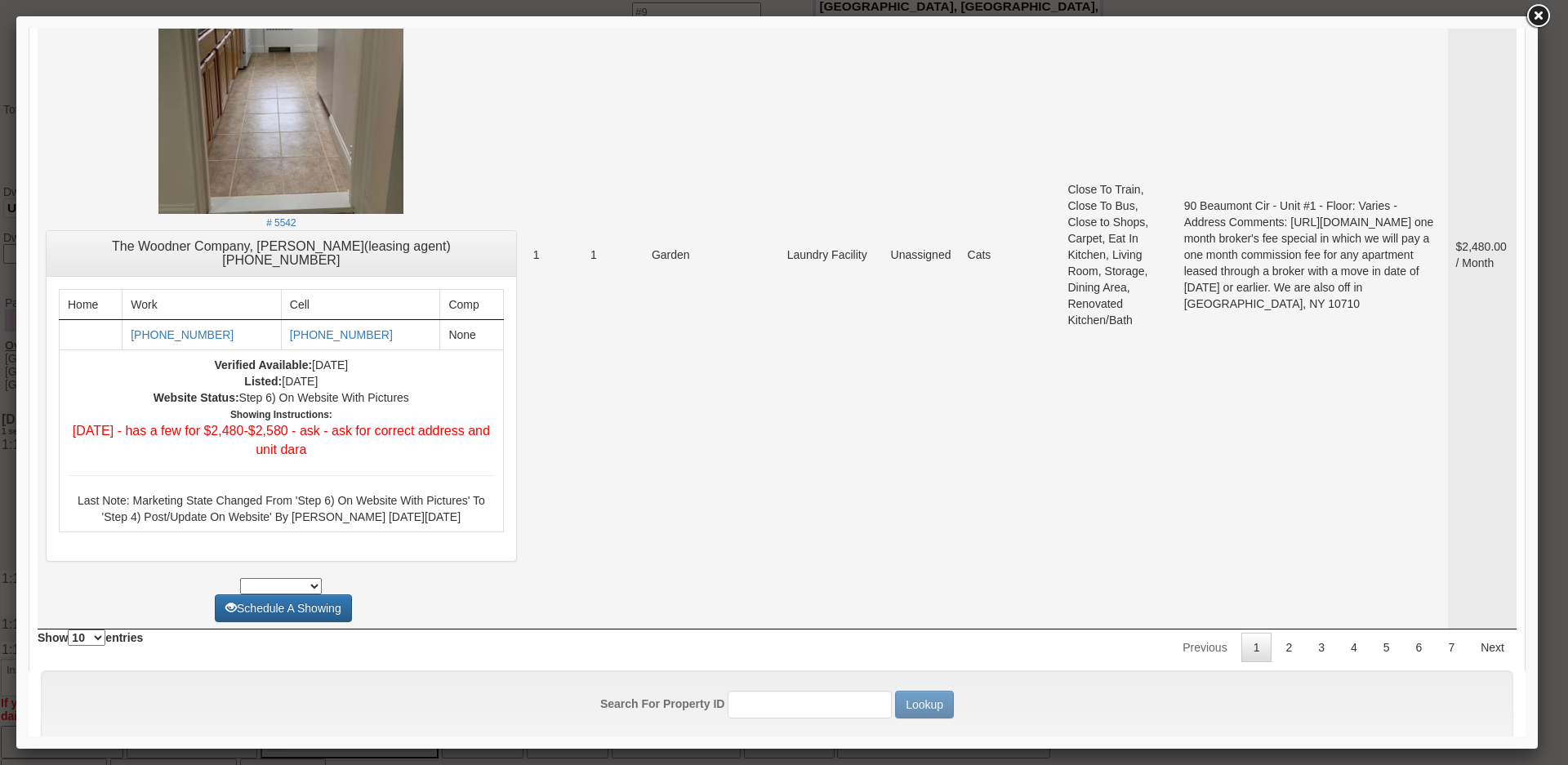
scroll to position [6608, 0]
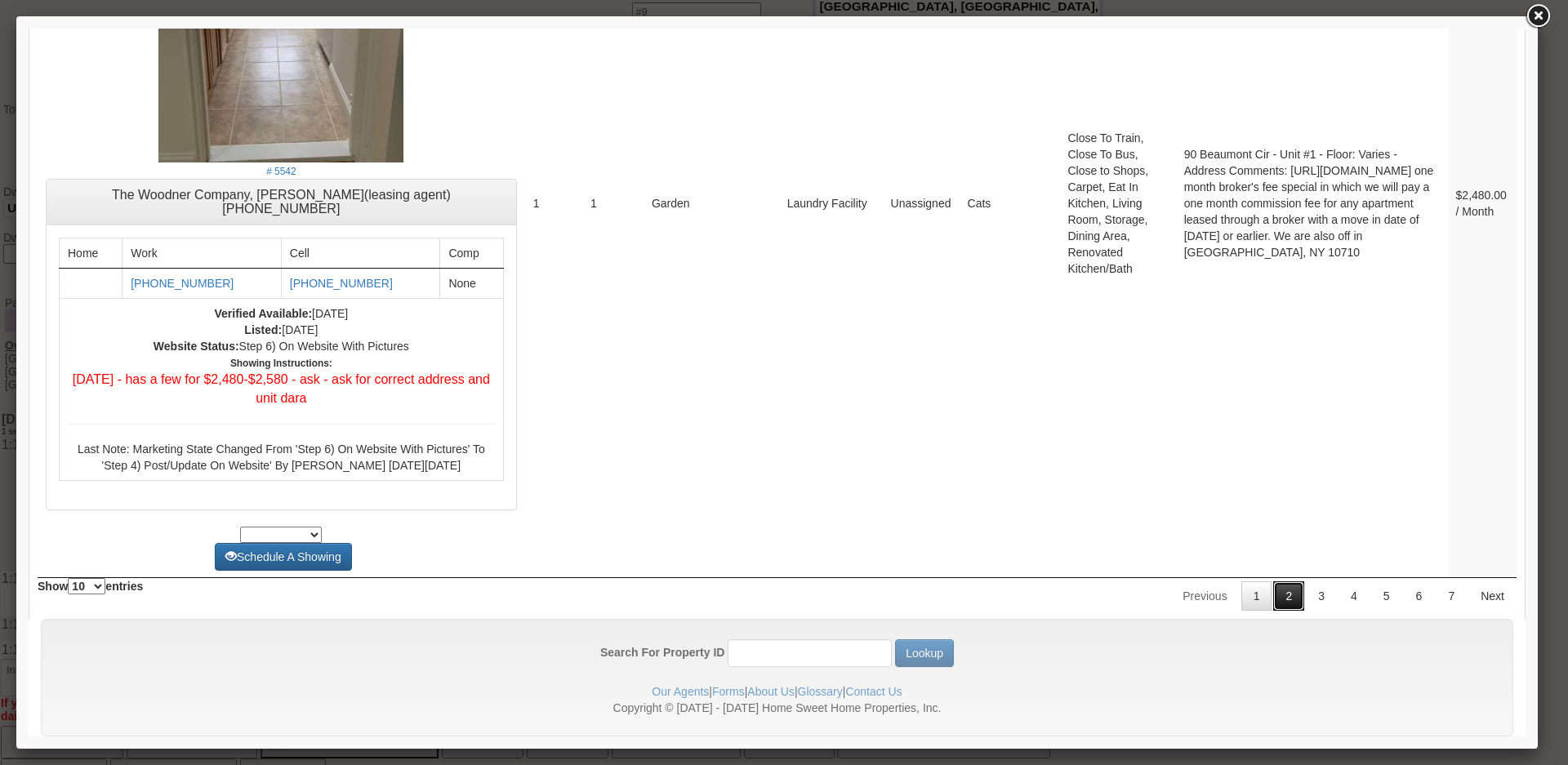
click at [1281, 581] on link "2" at bounding box center [1288, 595] width 31 height 30
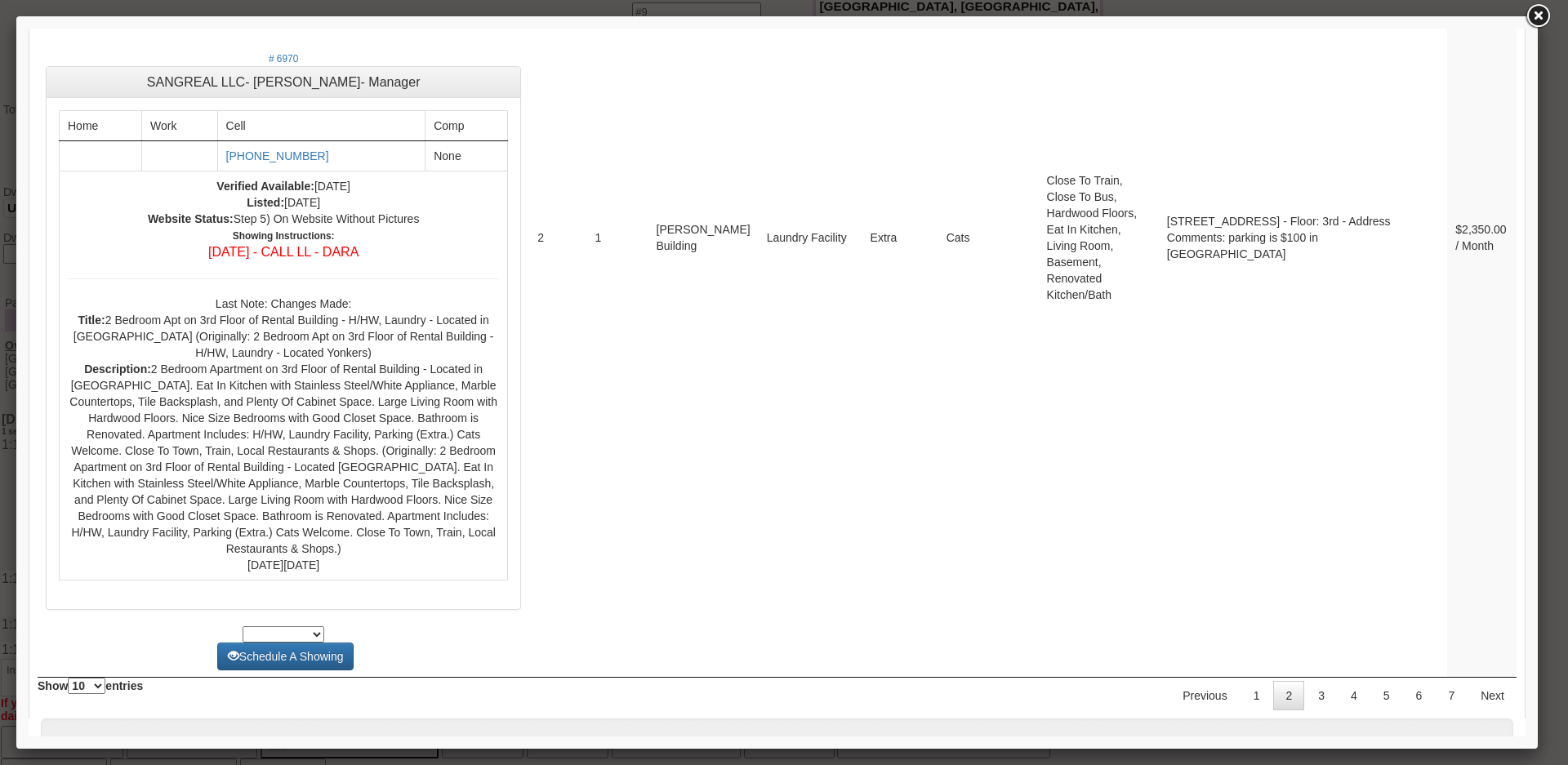
scroll to position [6213, 0]
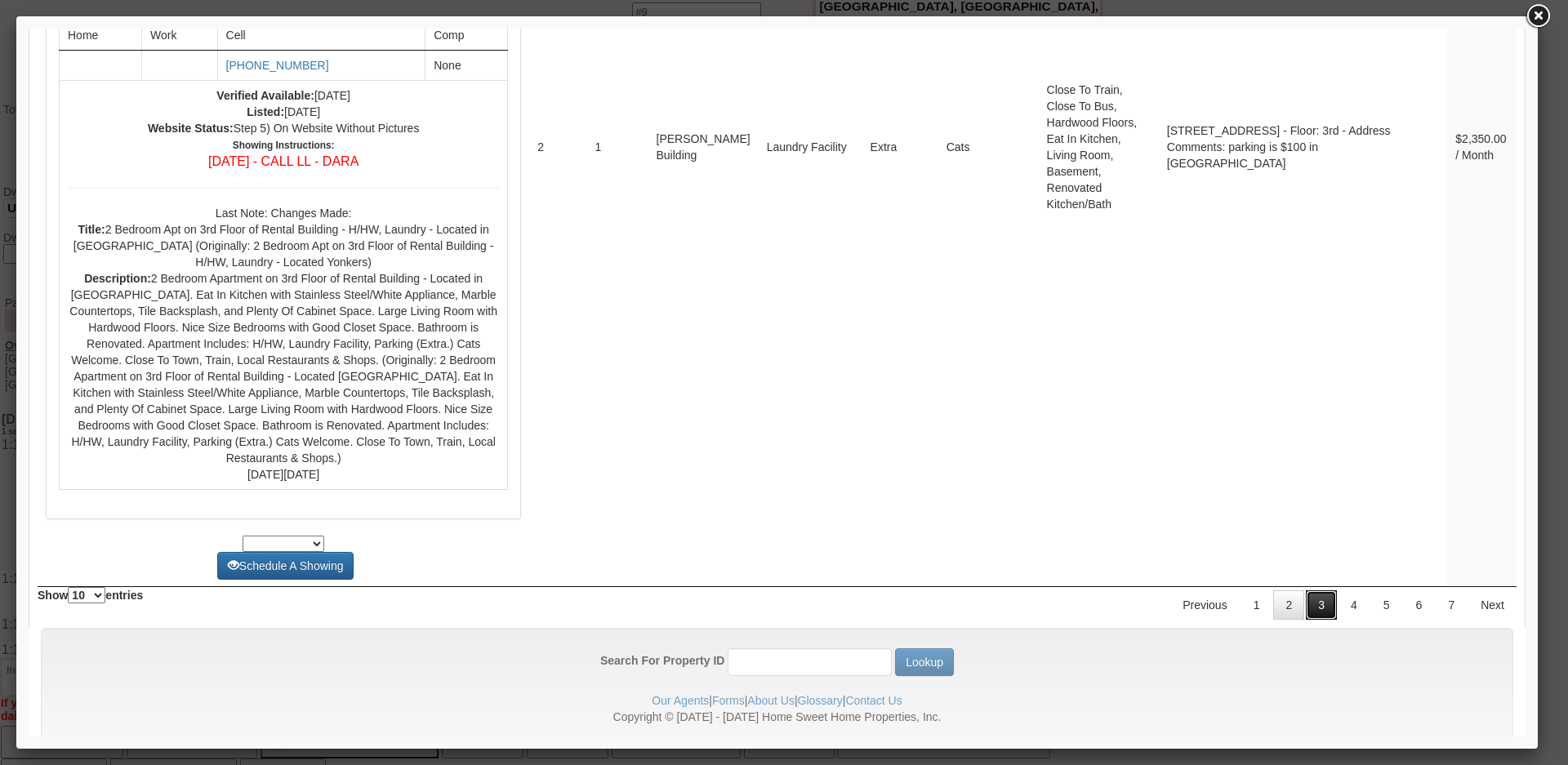
click at [1305, 590] on link "3" at bounding box center [1321, 604] width 31 height 30
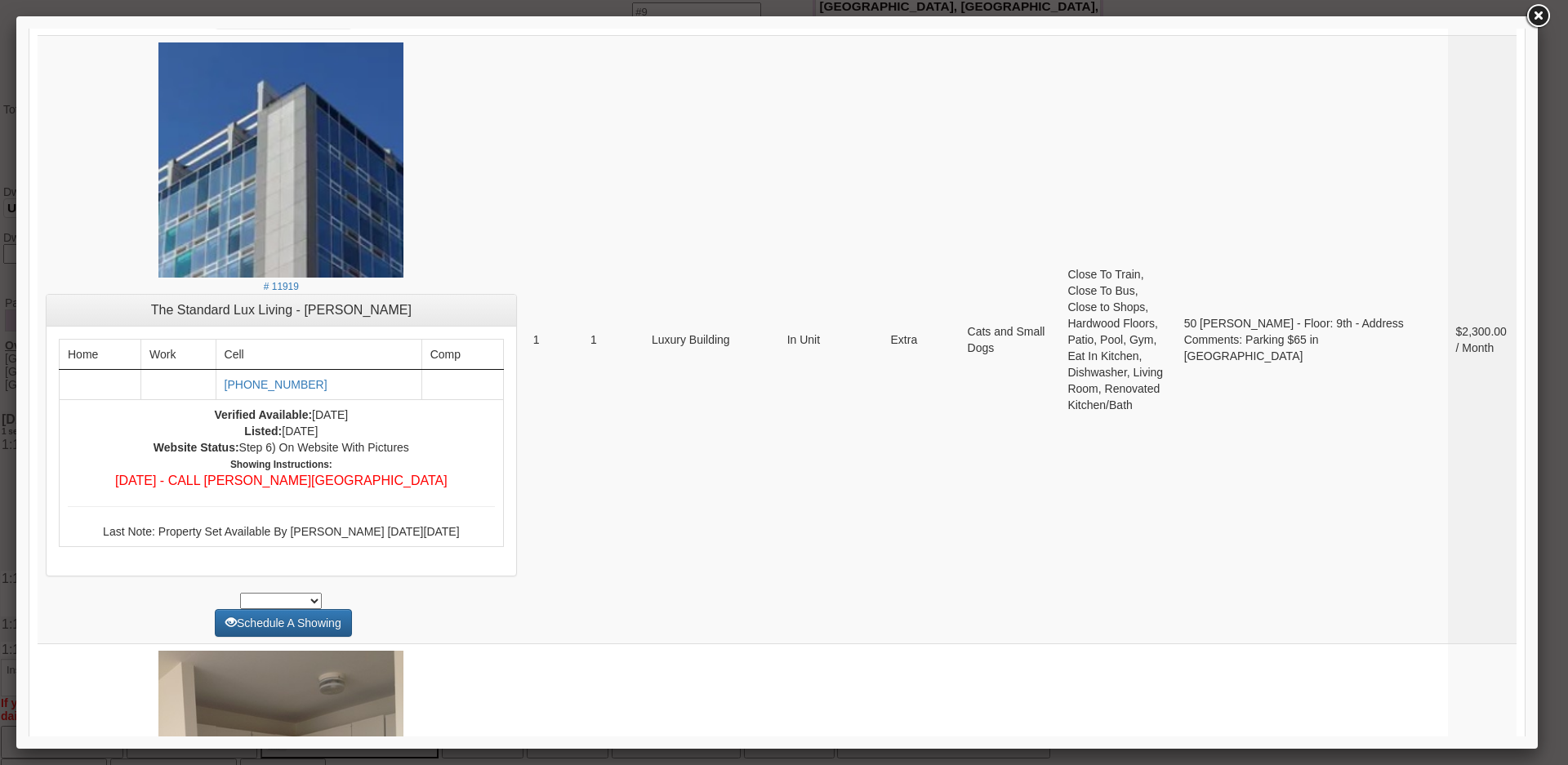
scroll to position [6782, 0]
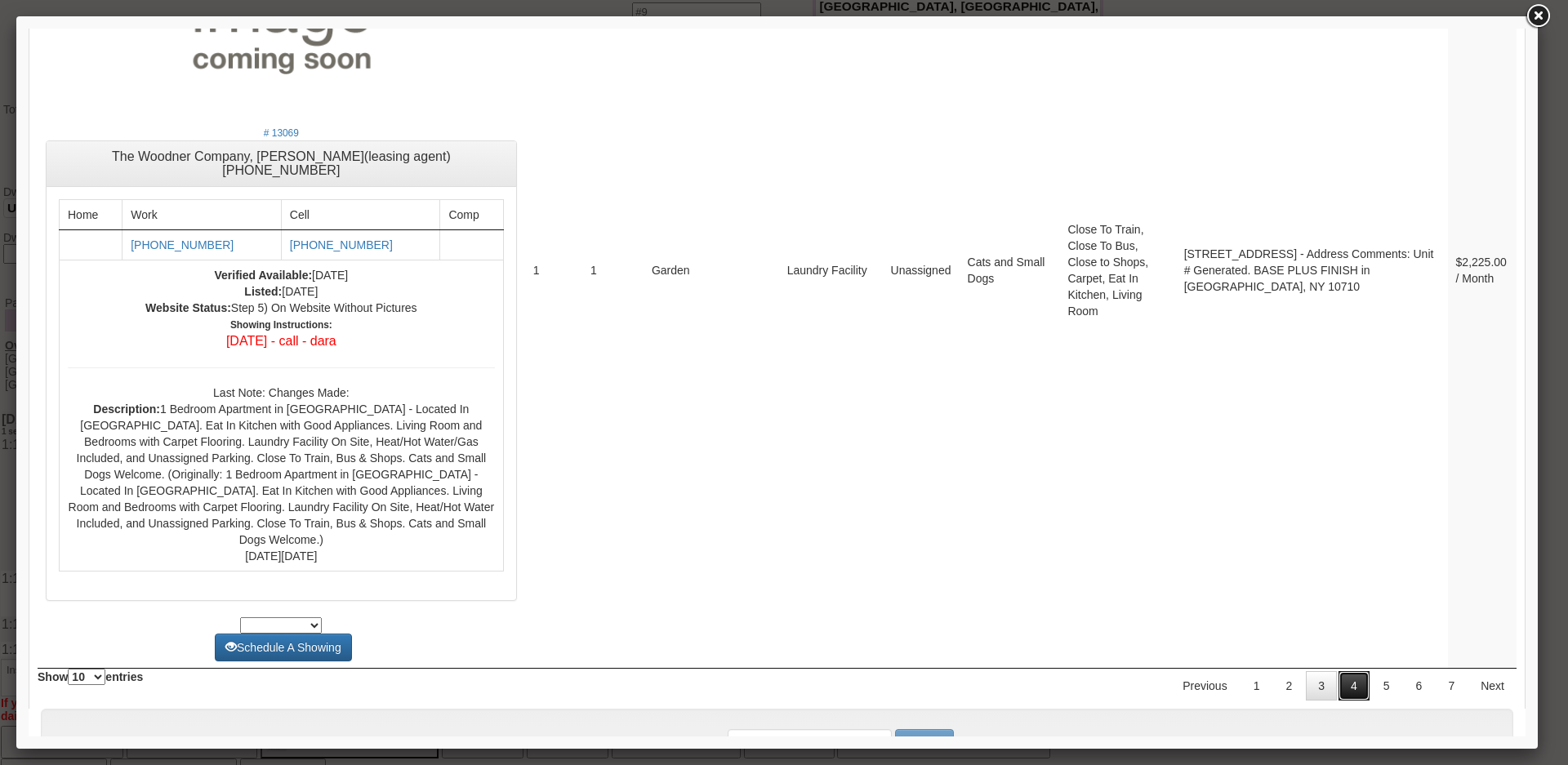
click at [1338, 670] on link "4" at bounding box center [1353, 685] width 31 height 30
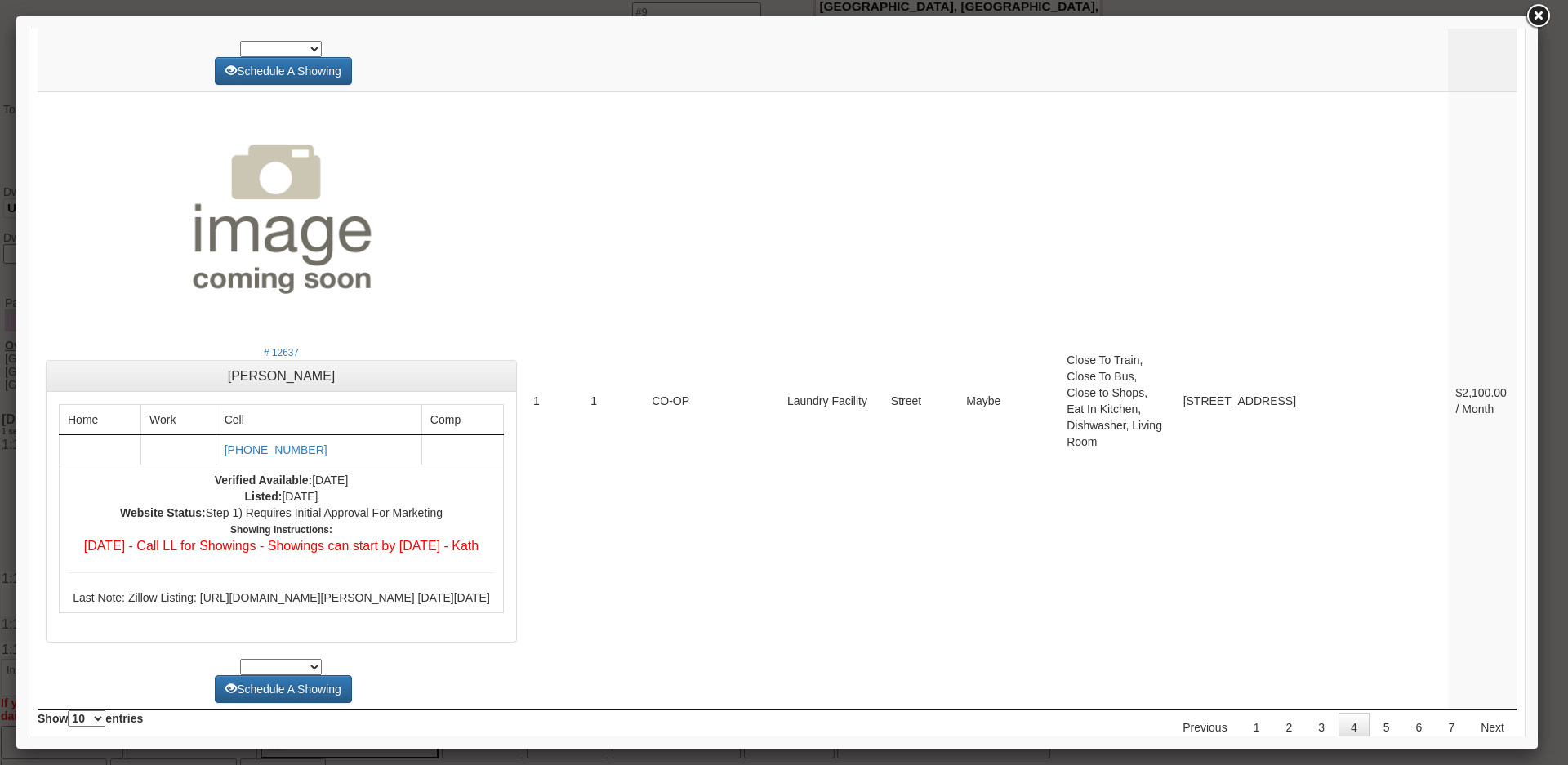
scroll to position [6254, 0]
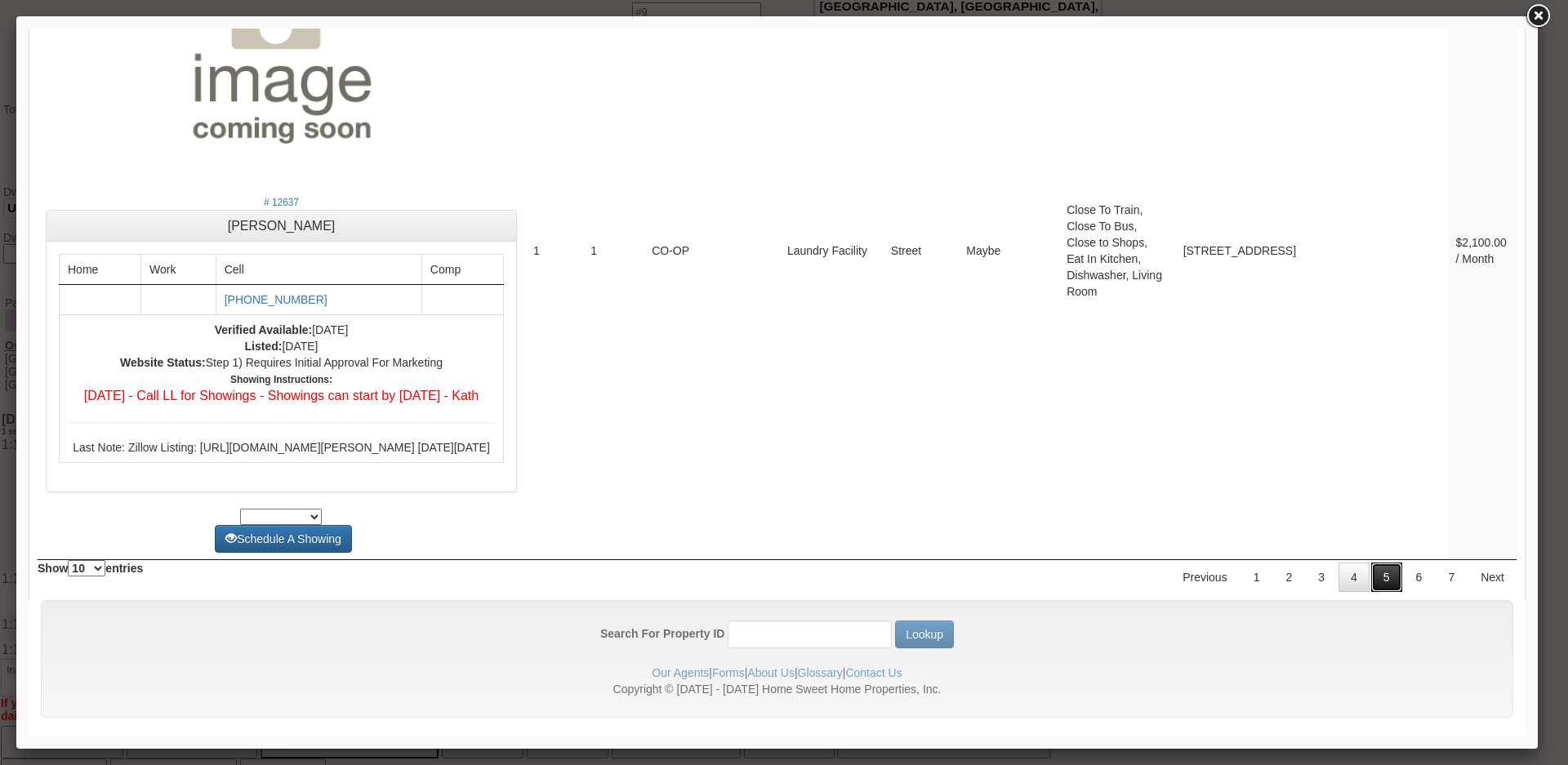
click at [1371, 570] on link "5" at bounding box center [1387, 576] width 31 height 30
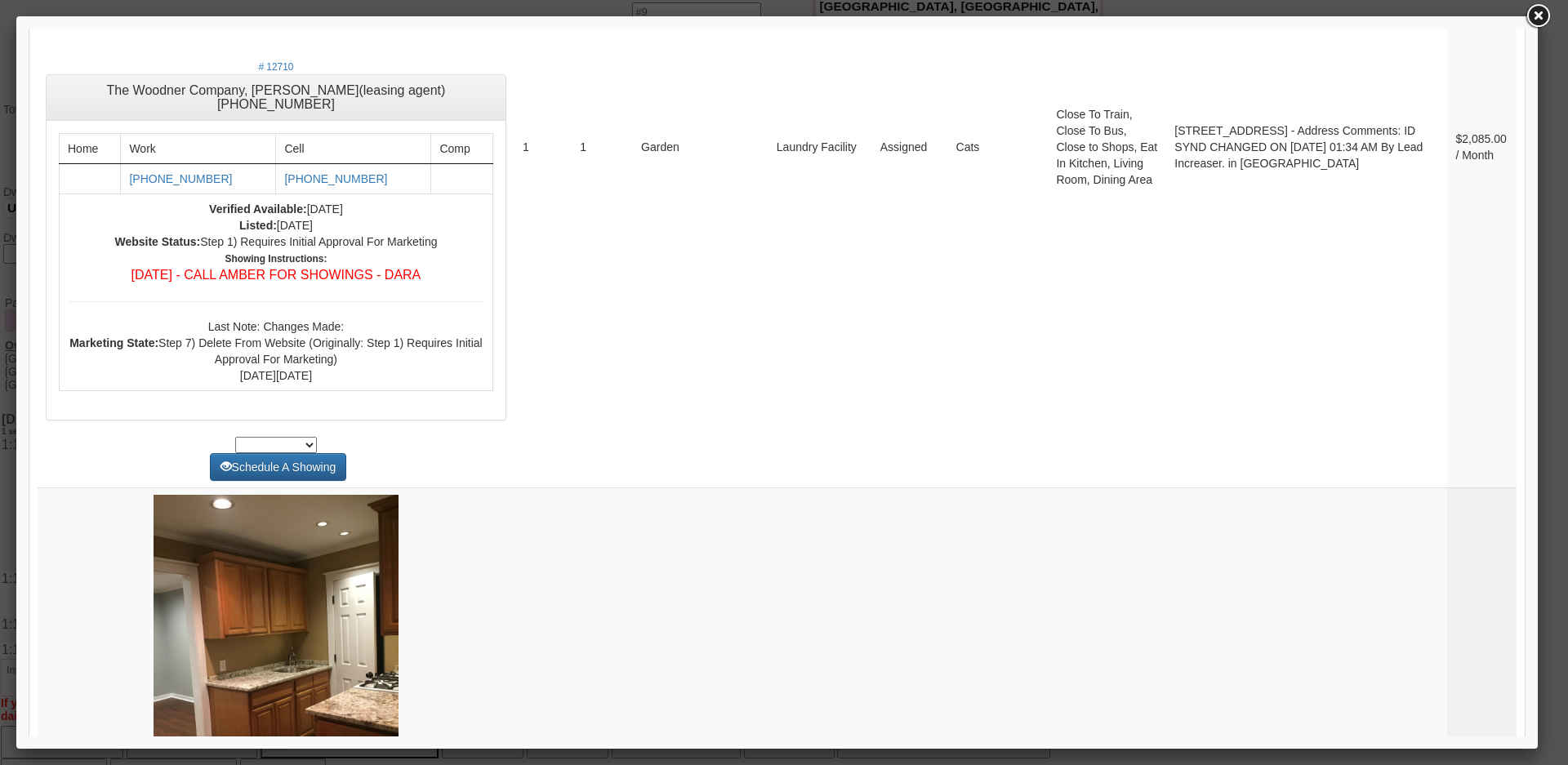
scroll to position [6110, 0]
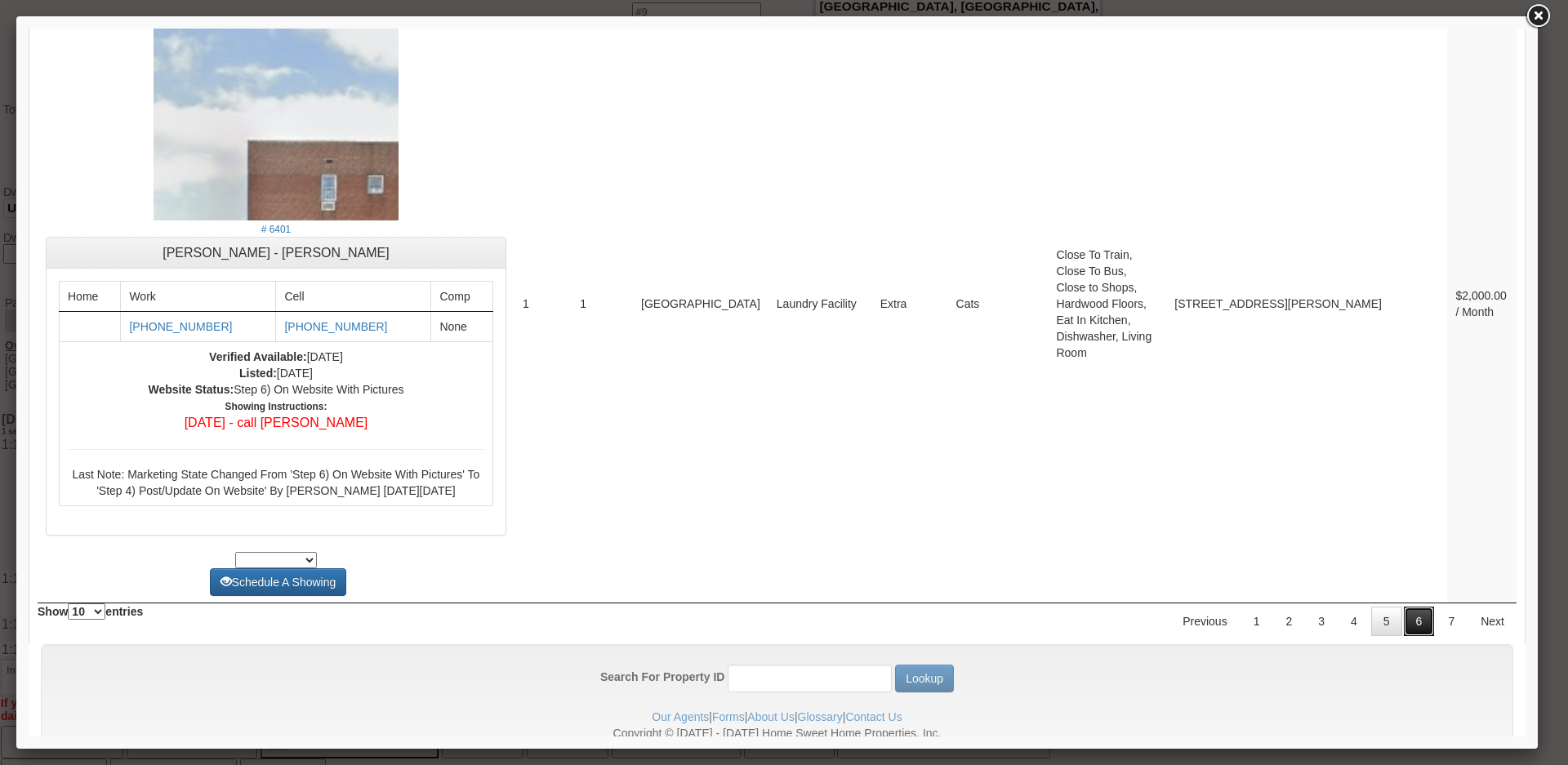
click at [1404, 606] on link "6" at bounding box center [1419, 621] width 31 height 30
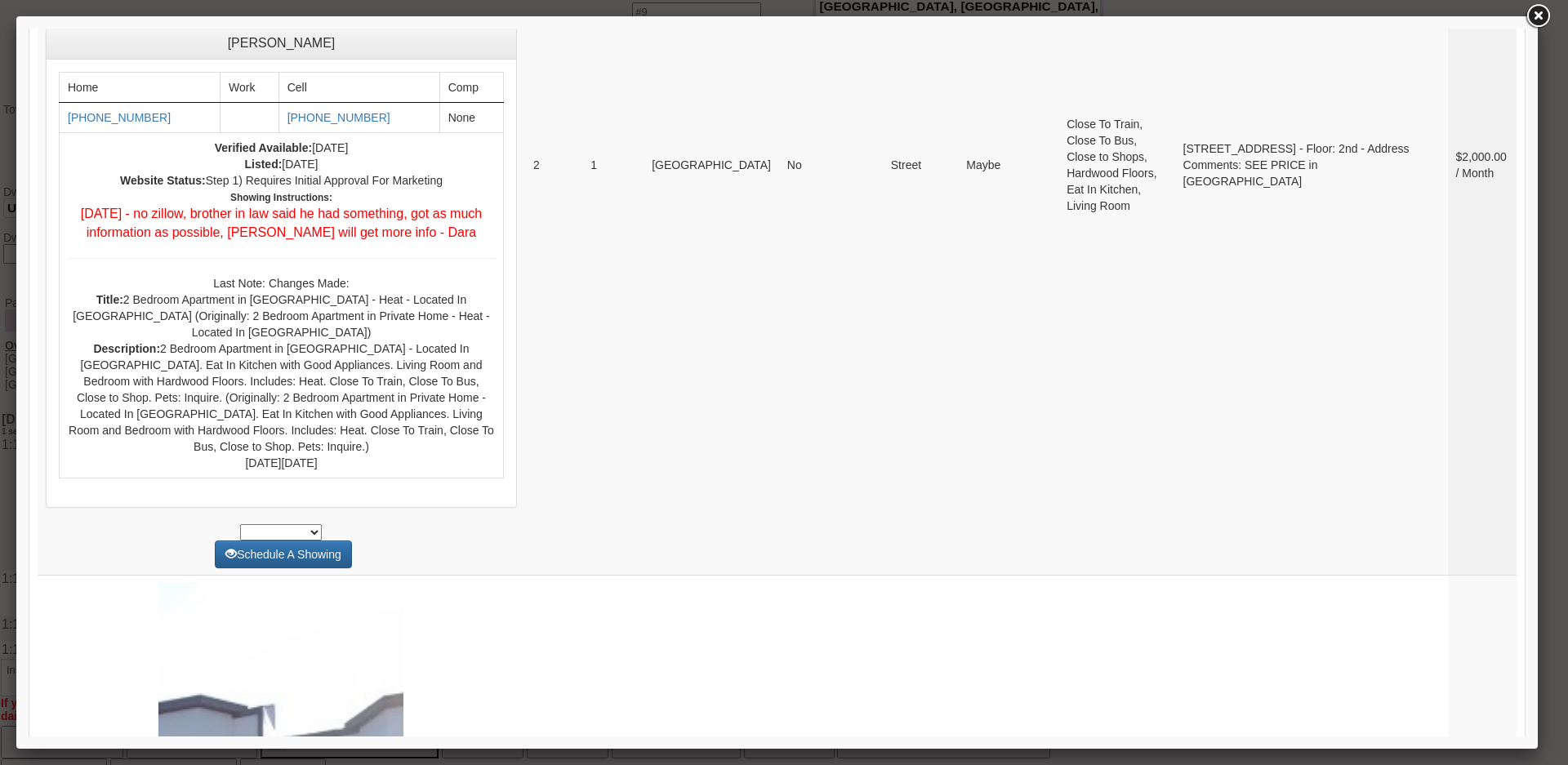
scroll to position [0, 0]
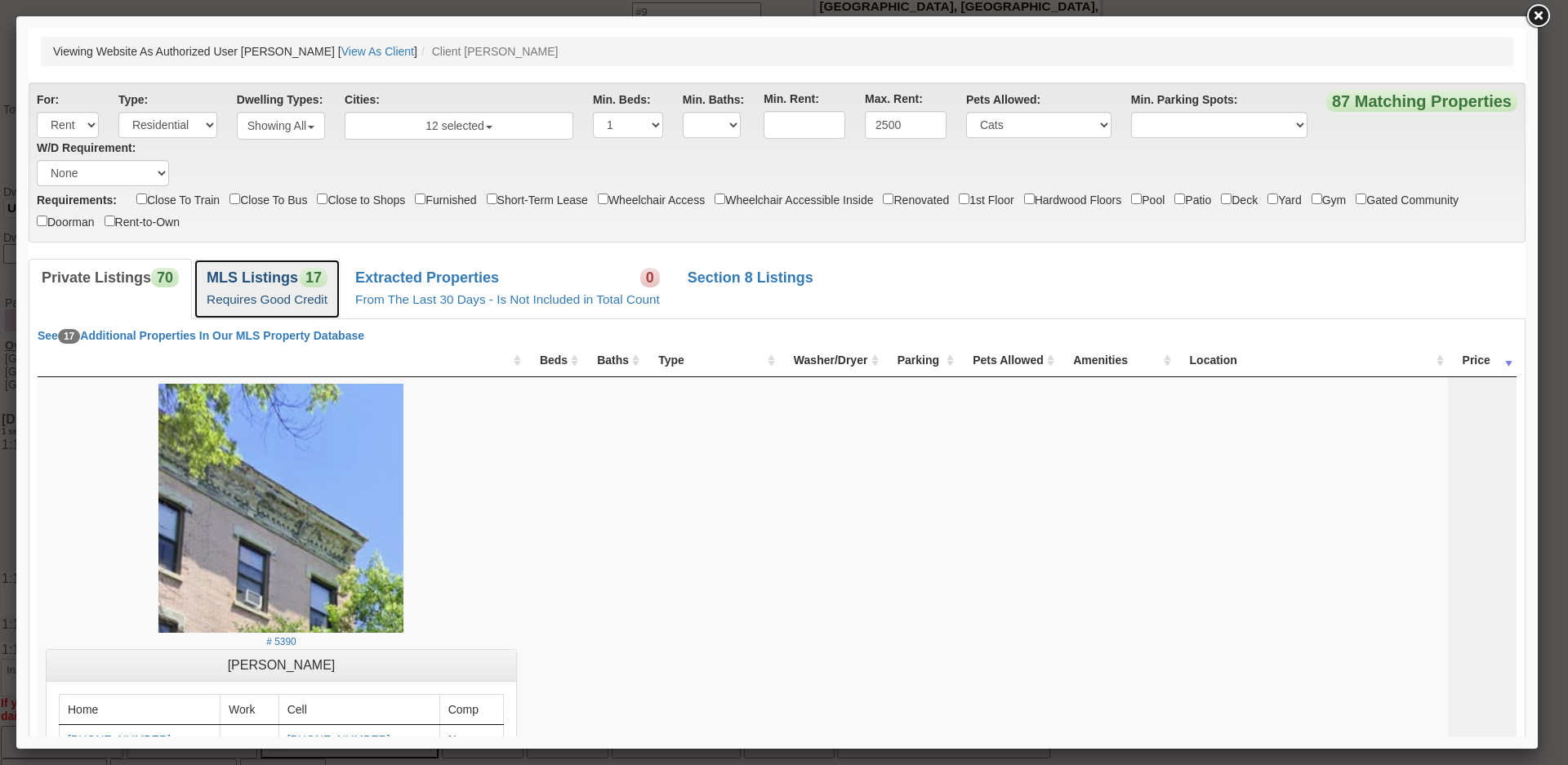
click at [322, 275] on span "17" at bounding box center [313, 278] width 28 height 20
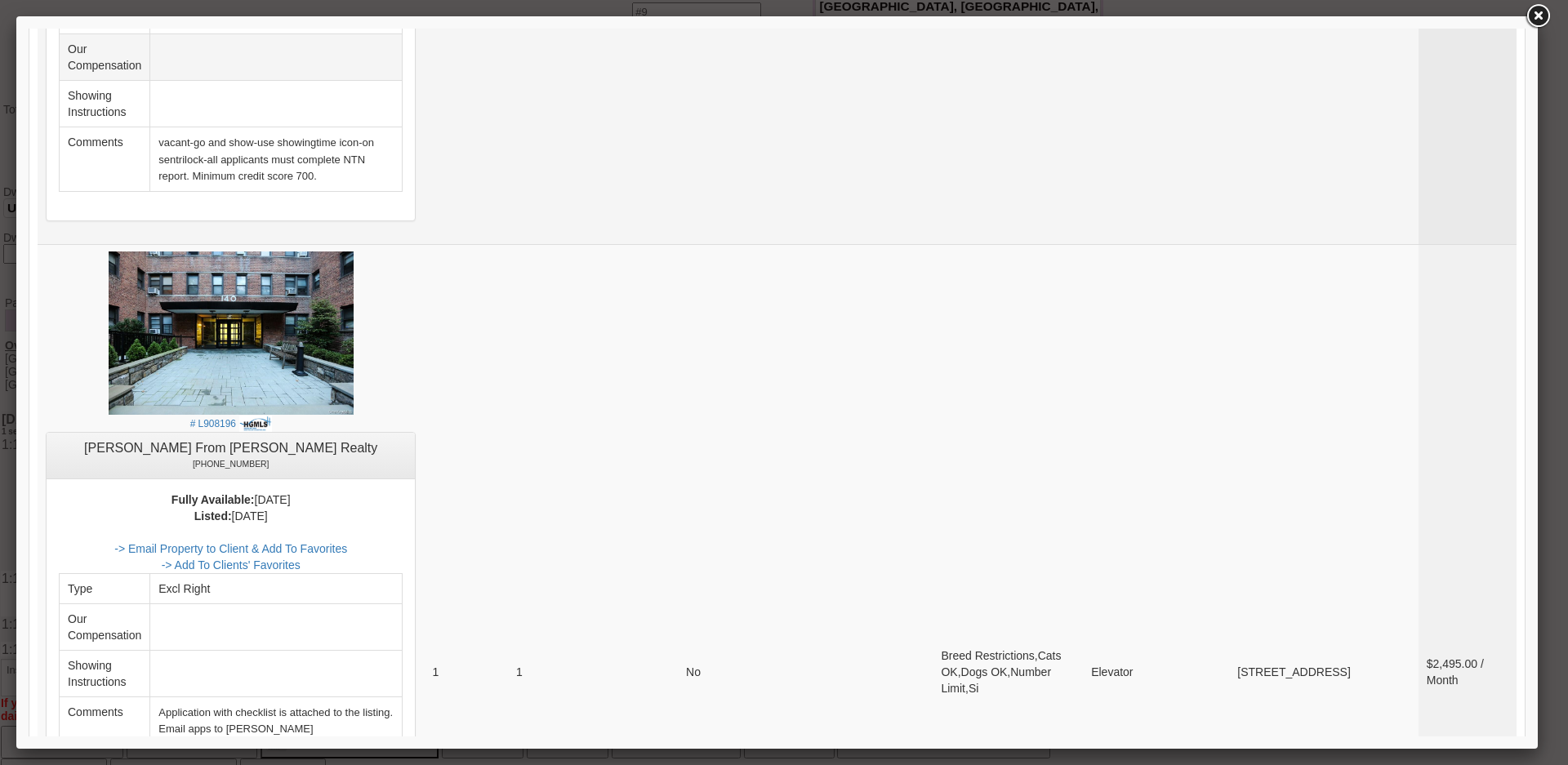
scroll to position [1551, 0]
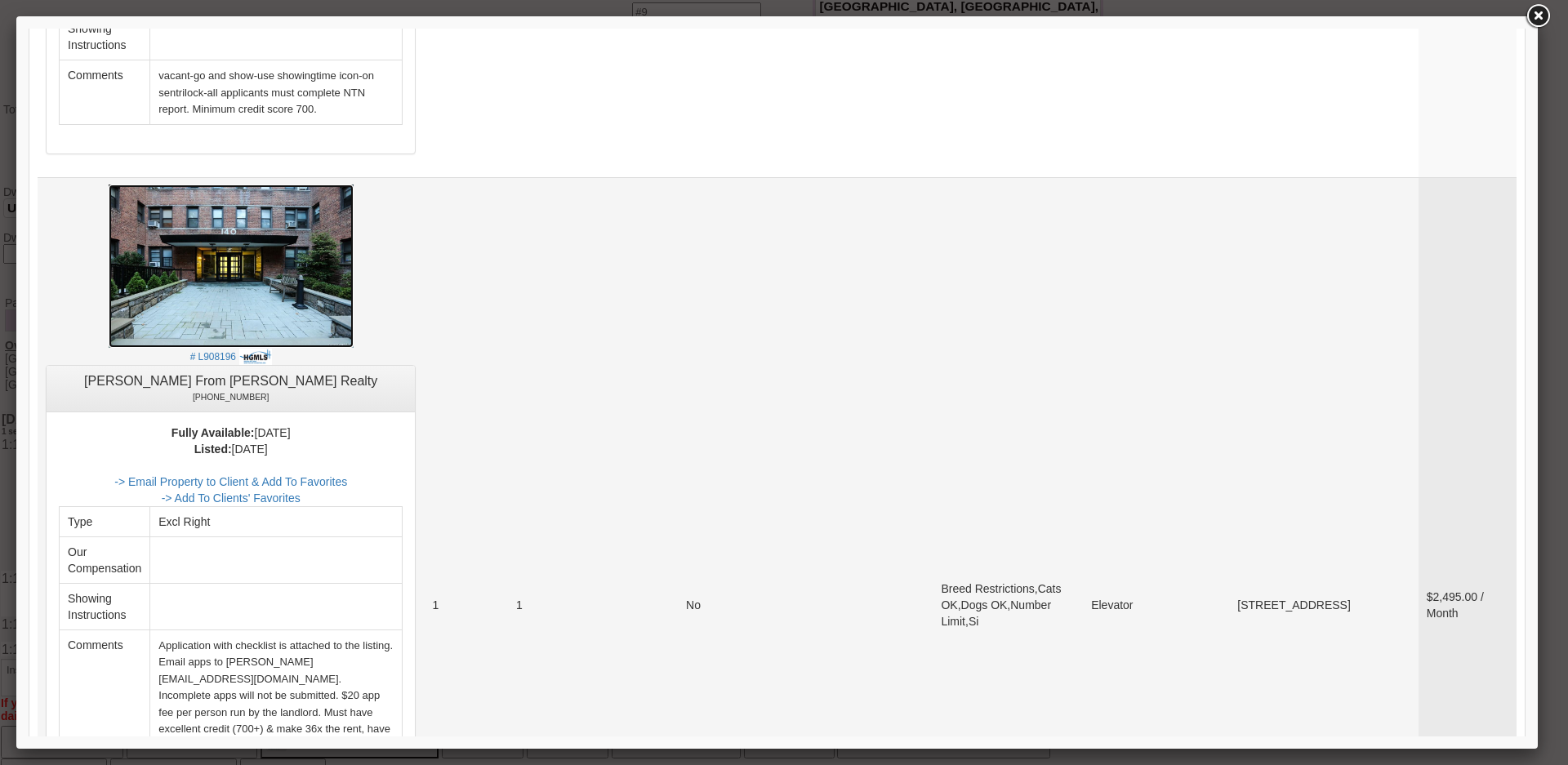
click at [325, 303] on img at bounding box center [230, 265] width 245 height 163
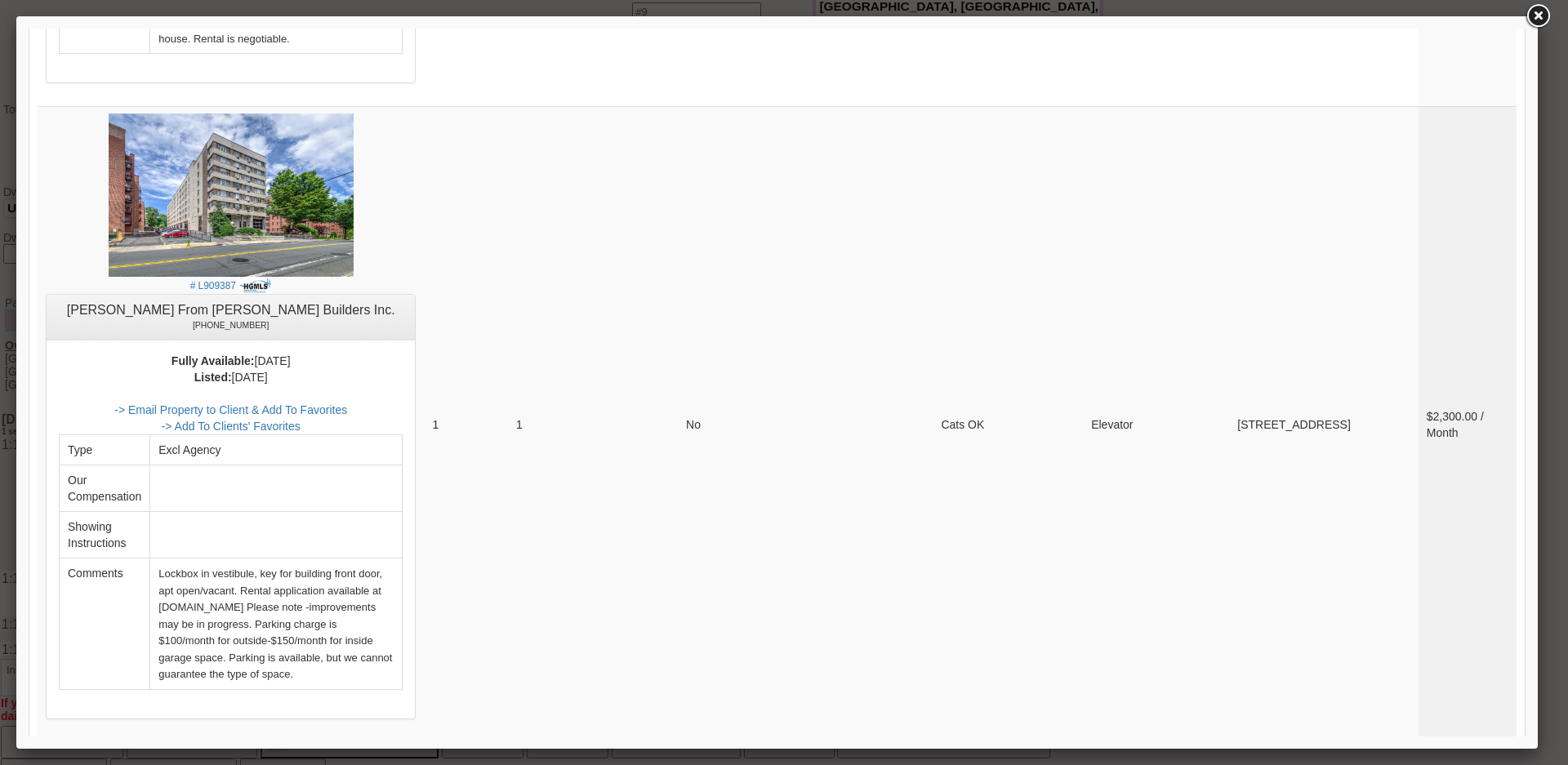
scroll to position [4406, 0]
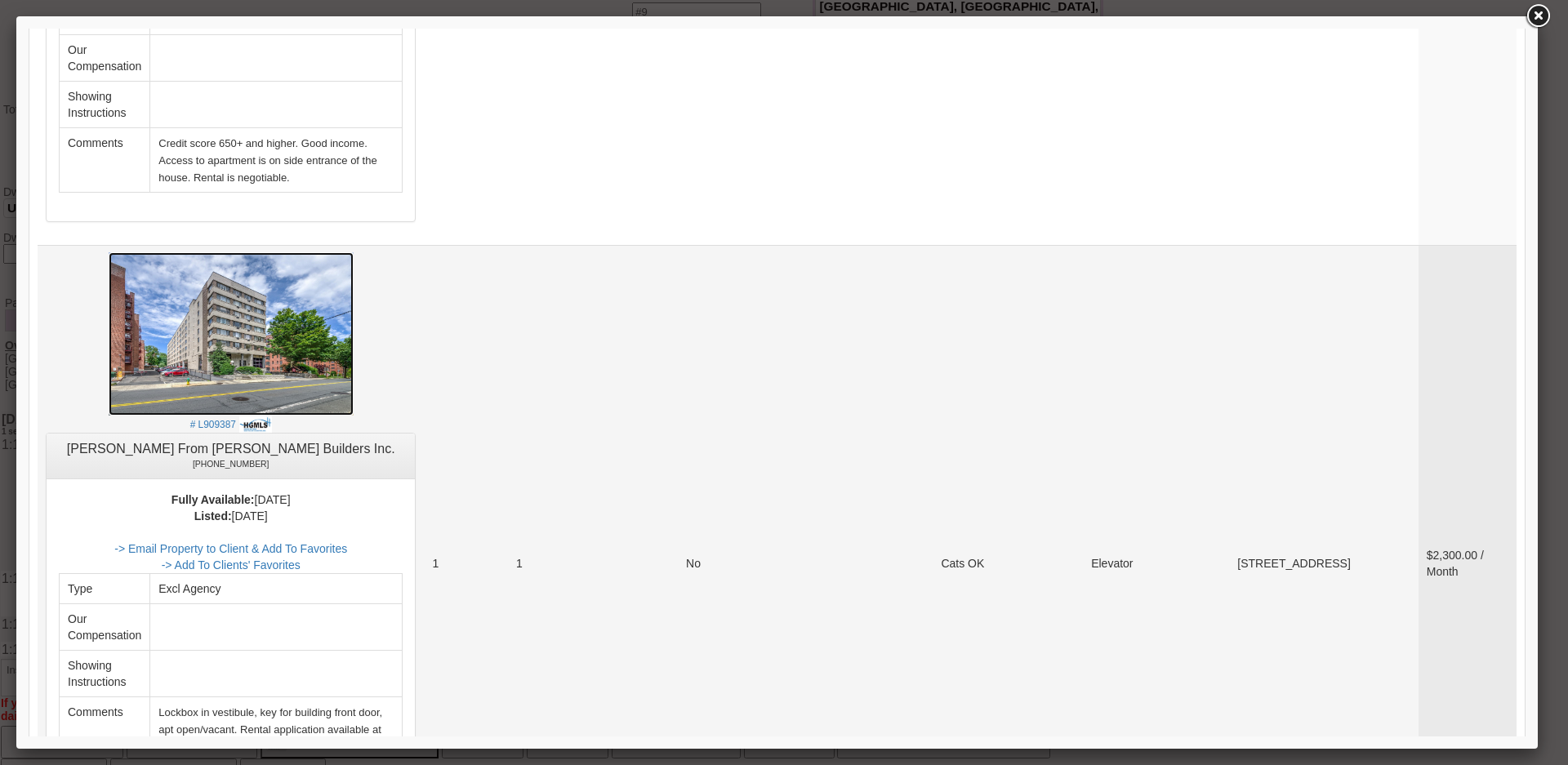
click at [336, 273] on img at bounding box center [230, 333] width 245 height 163
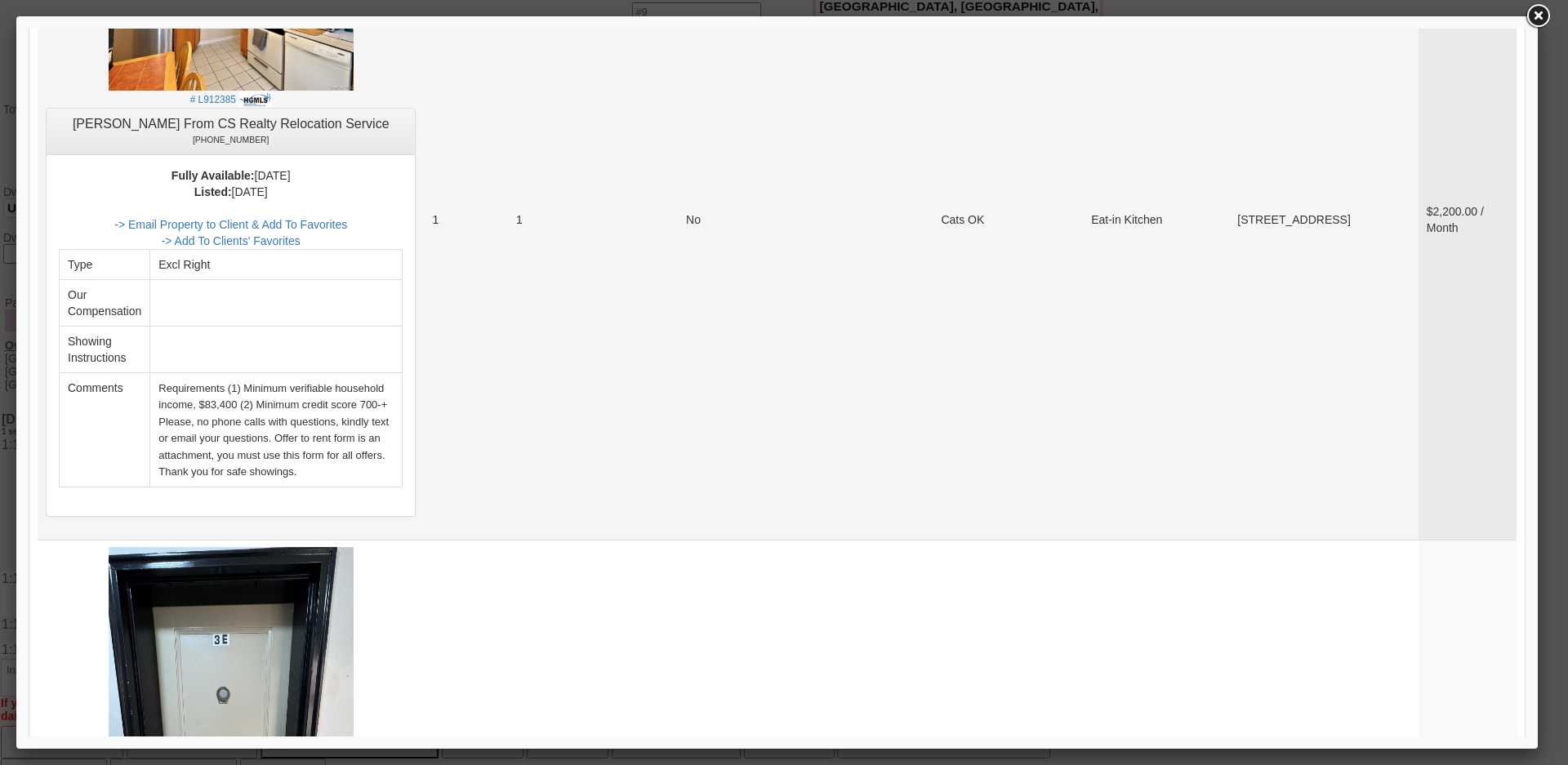
scroll to position [5875, 0]
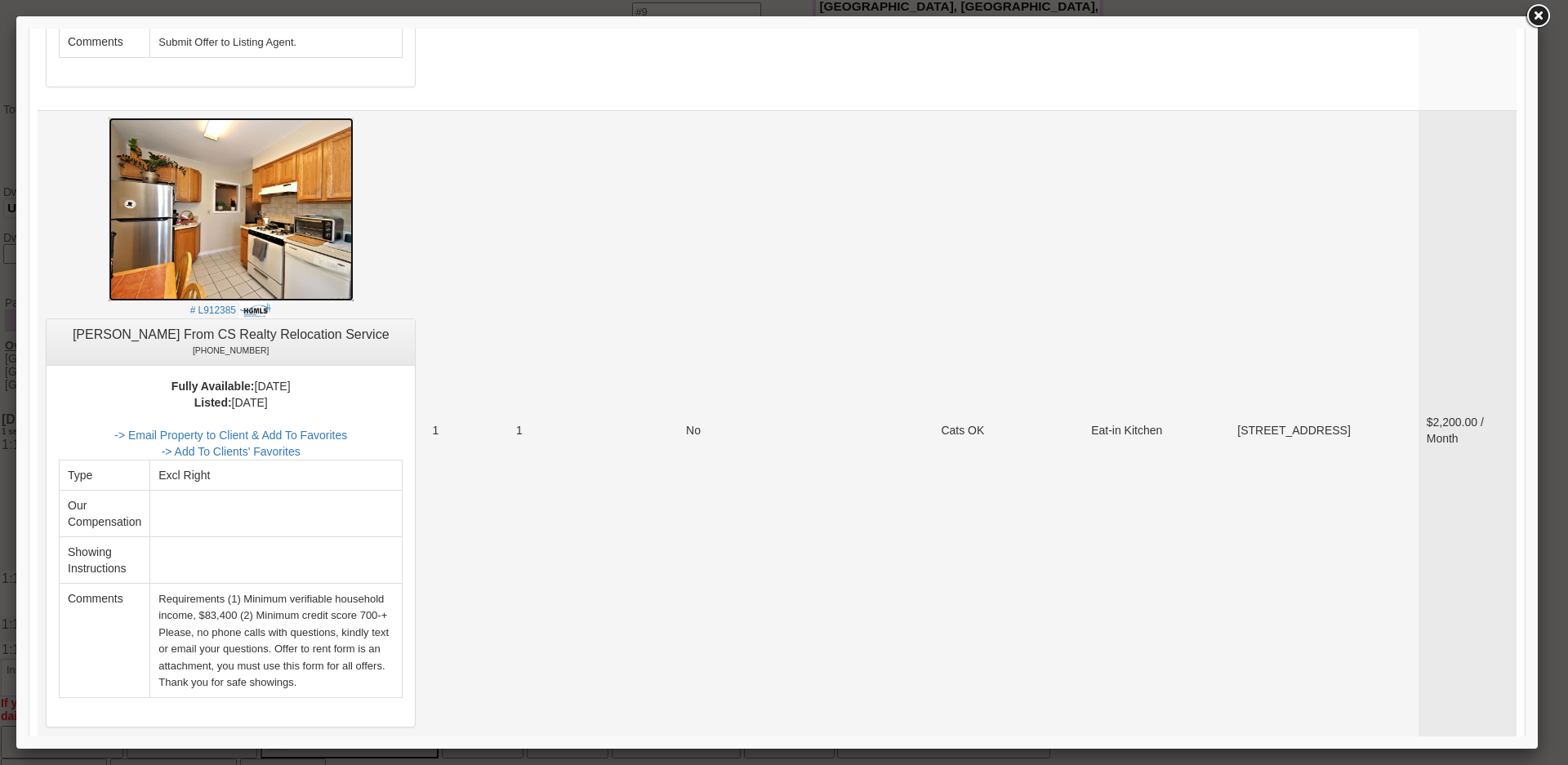
click at [253, 134] on img at bounding box center [230, 209] width 245 height 184
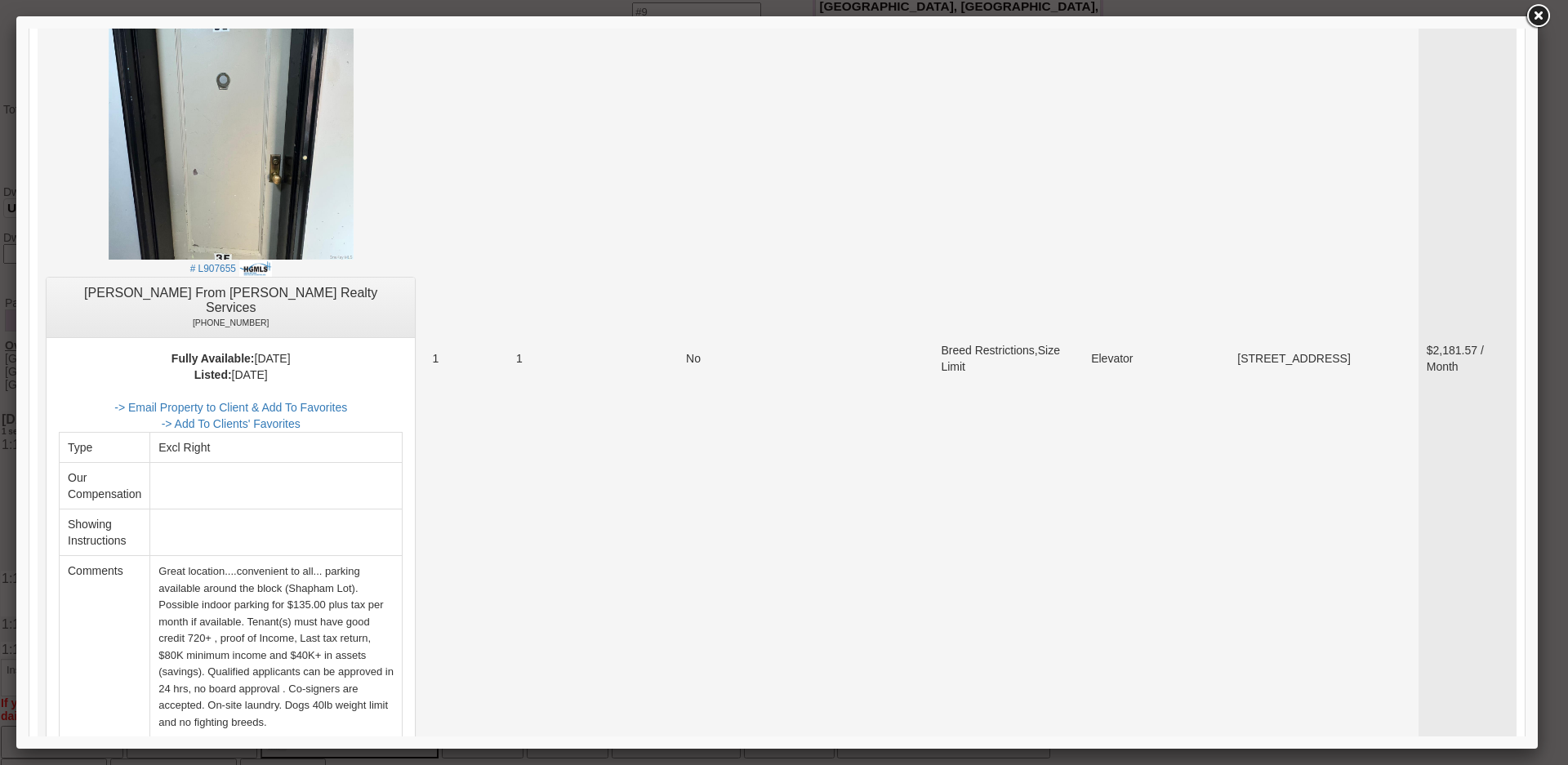
scroll to position [6767, 0]
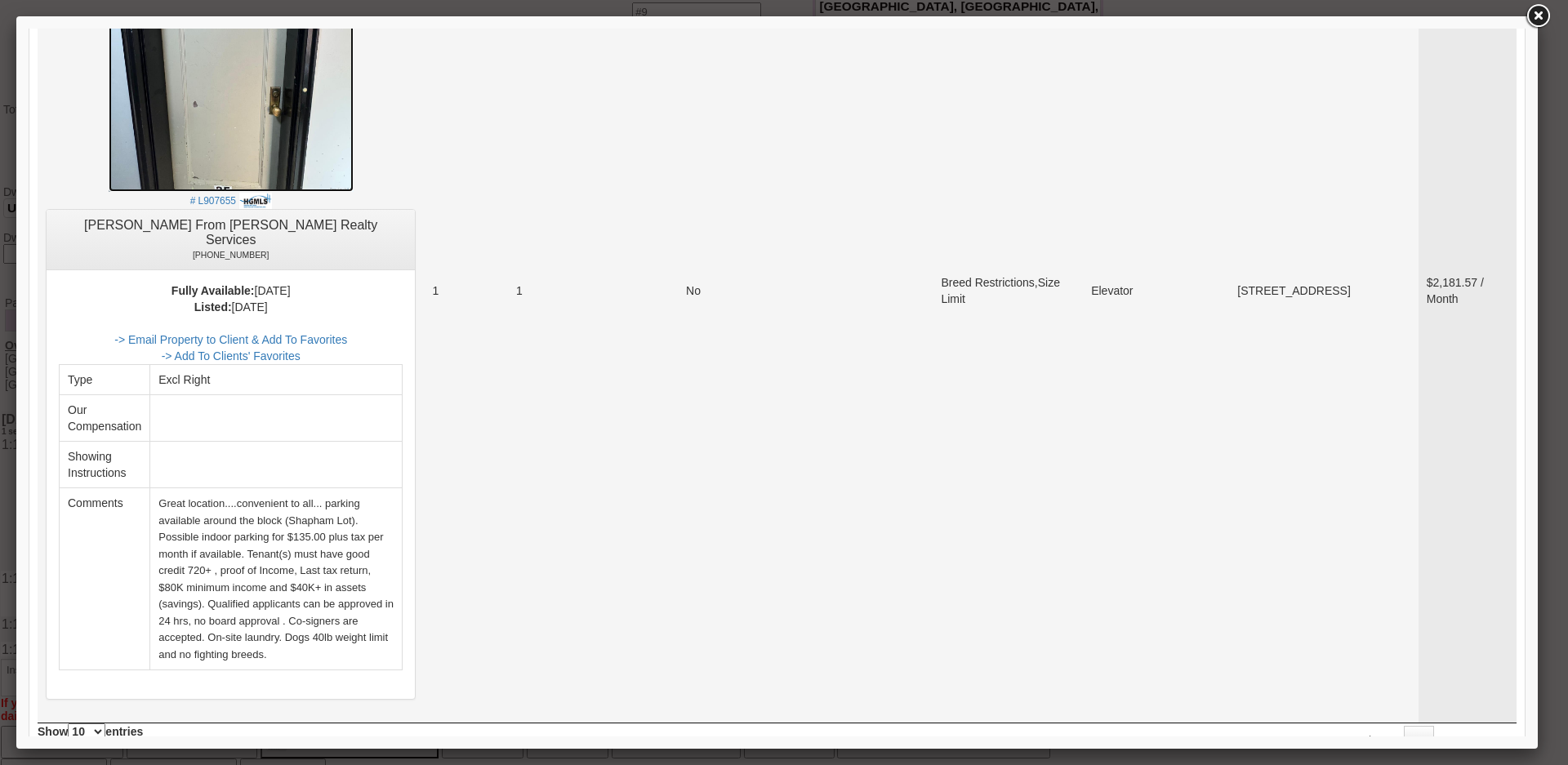
click at [170, 44] on img at bounding box center [230, 29] width 245 height 327
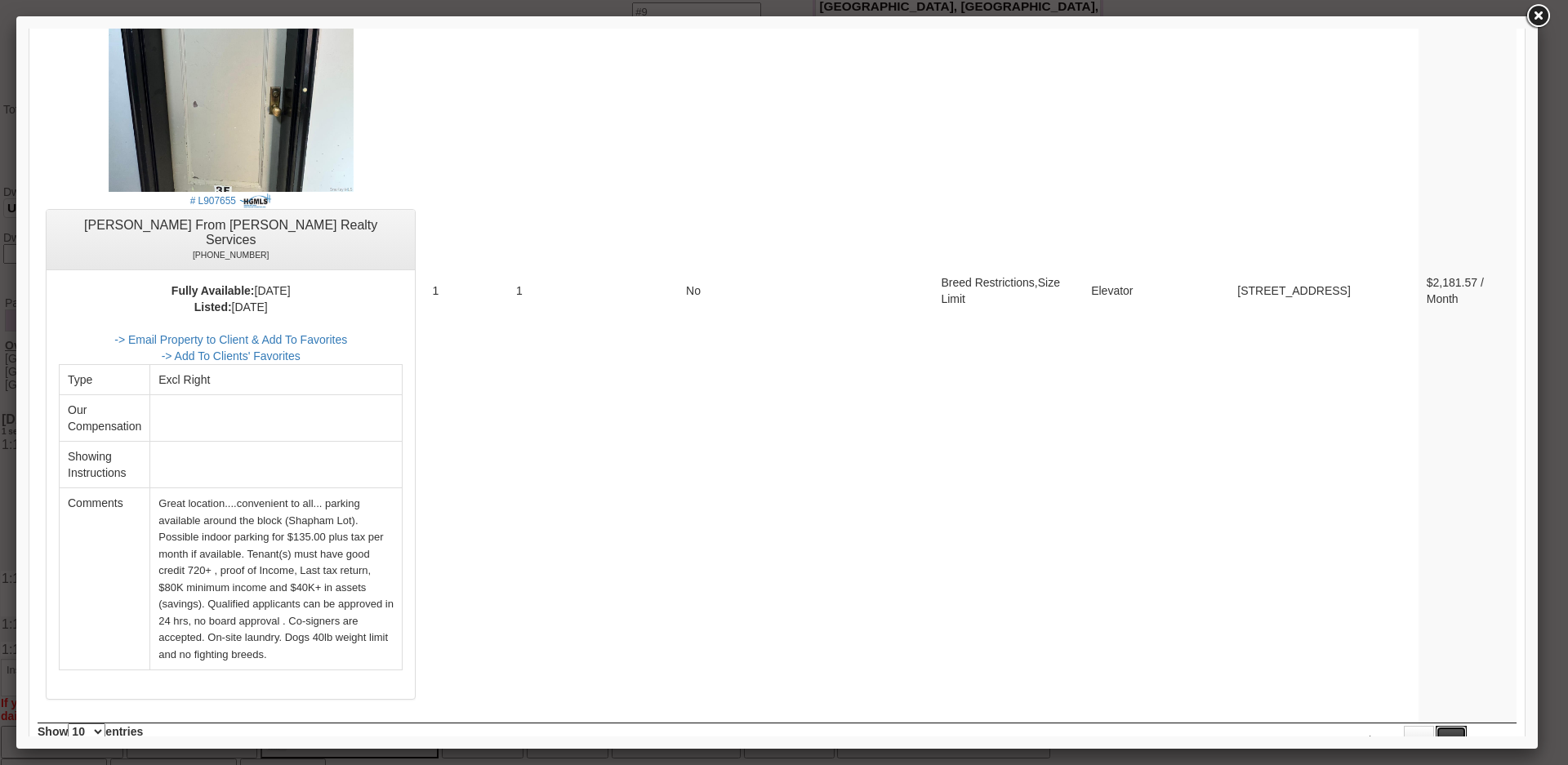
click at [1437, 725] on link "2" at bounding box center [1451, 740] width 31 height 30
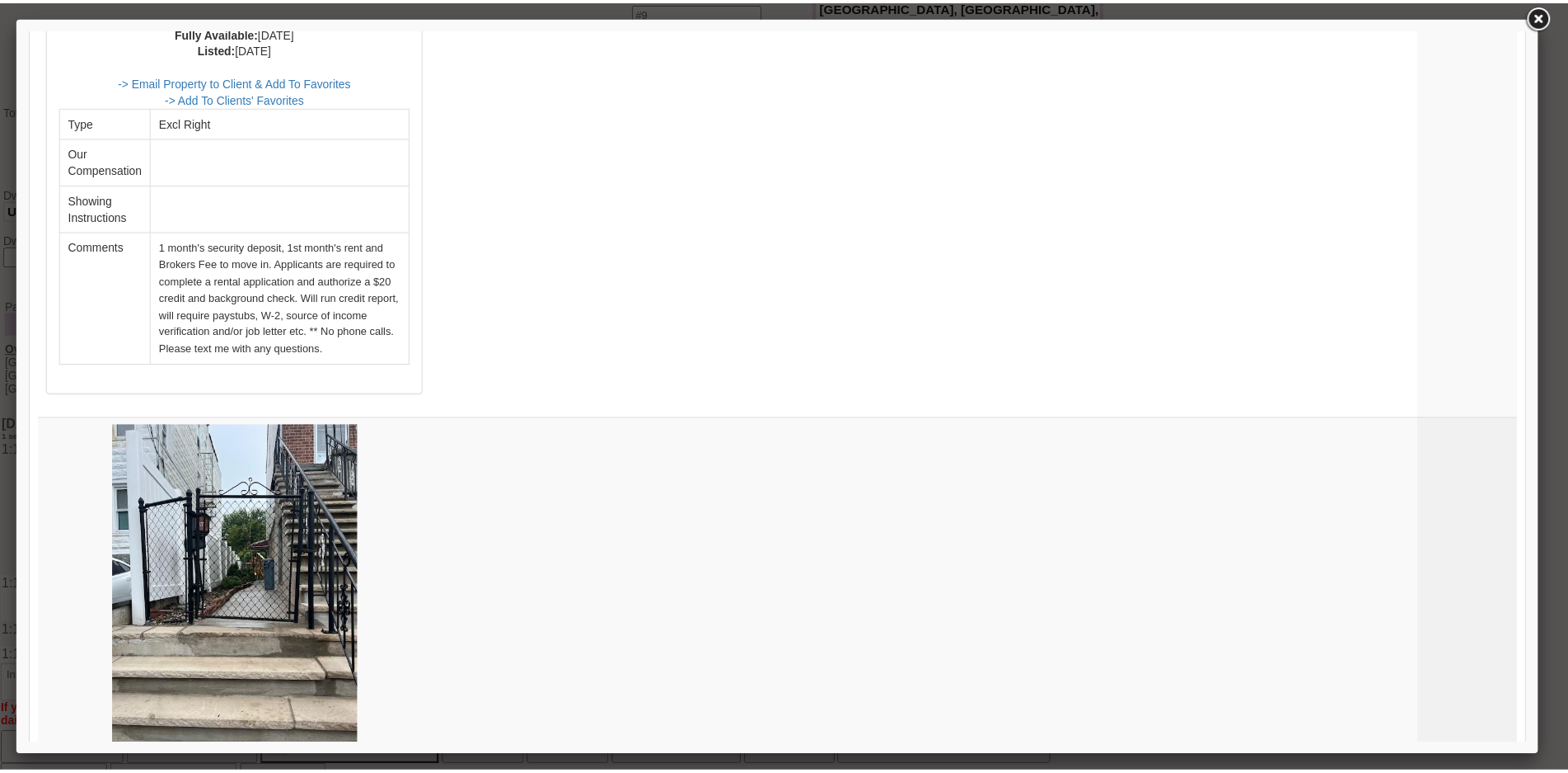
scroll to position [5175, 0]
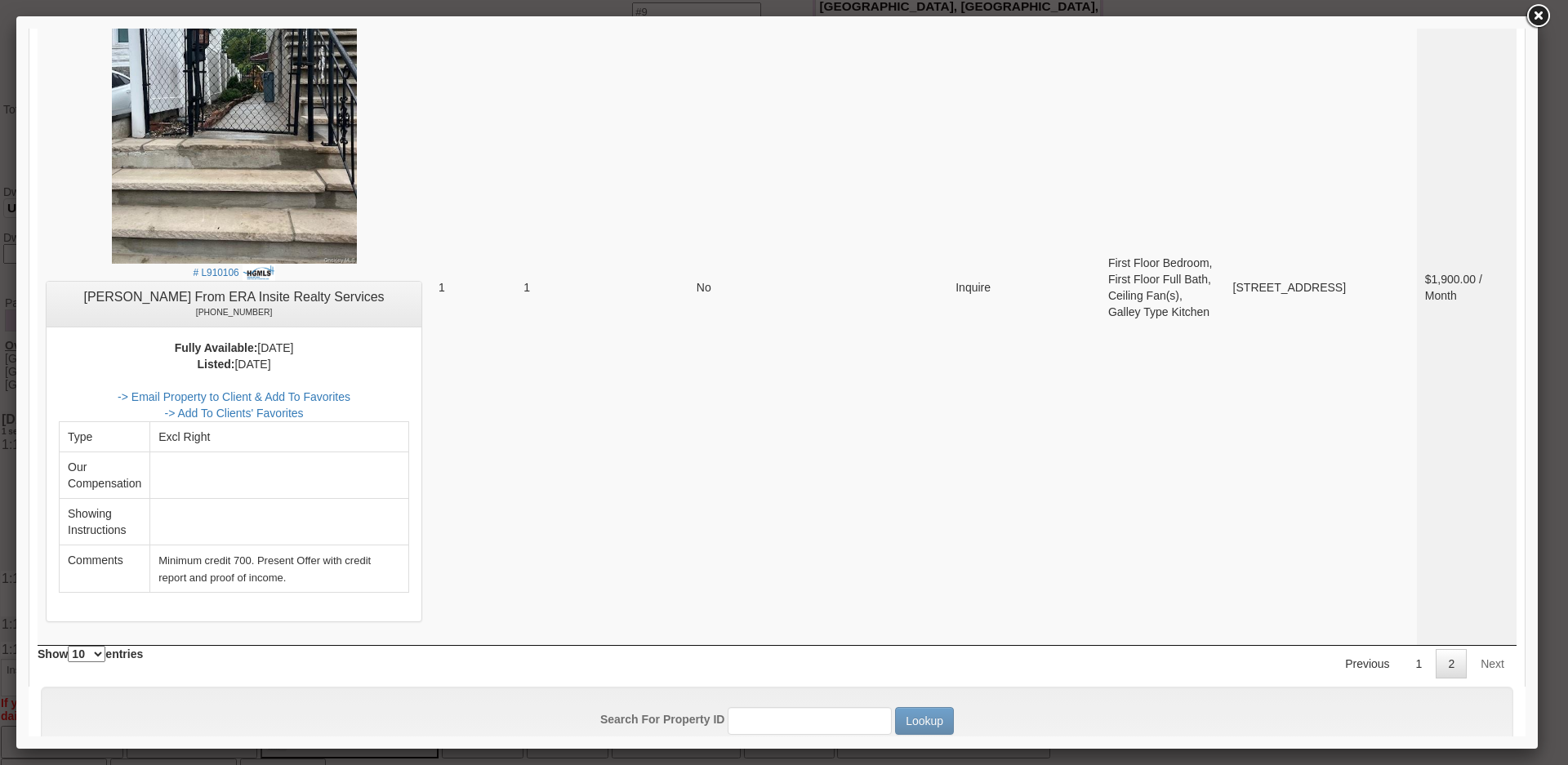
click at [1541, 22] on link at bounding box center [1537, 16] width 30 height 30
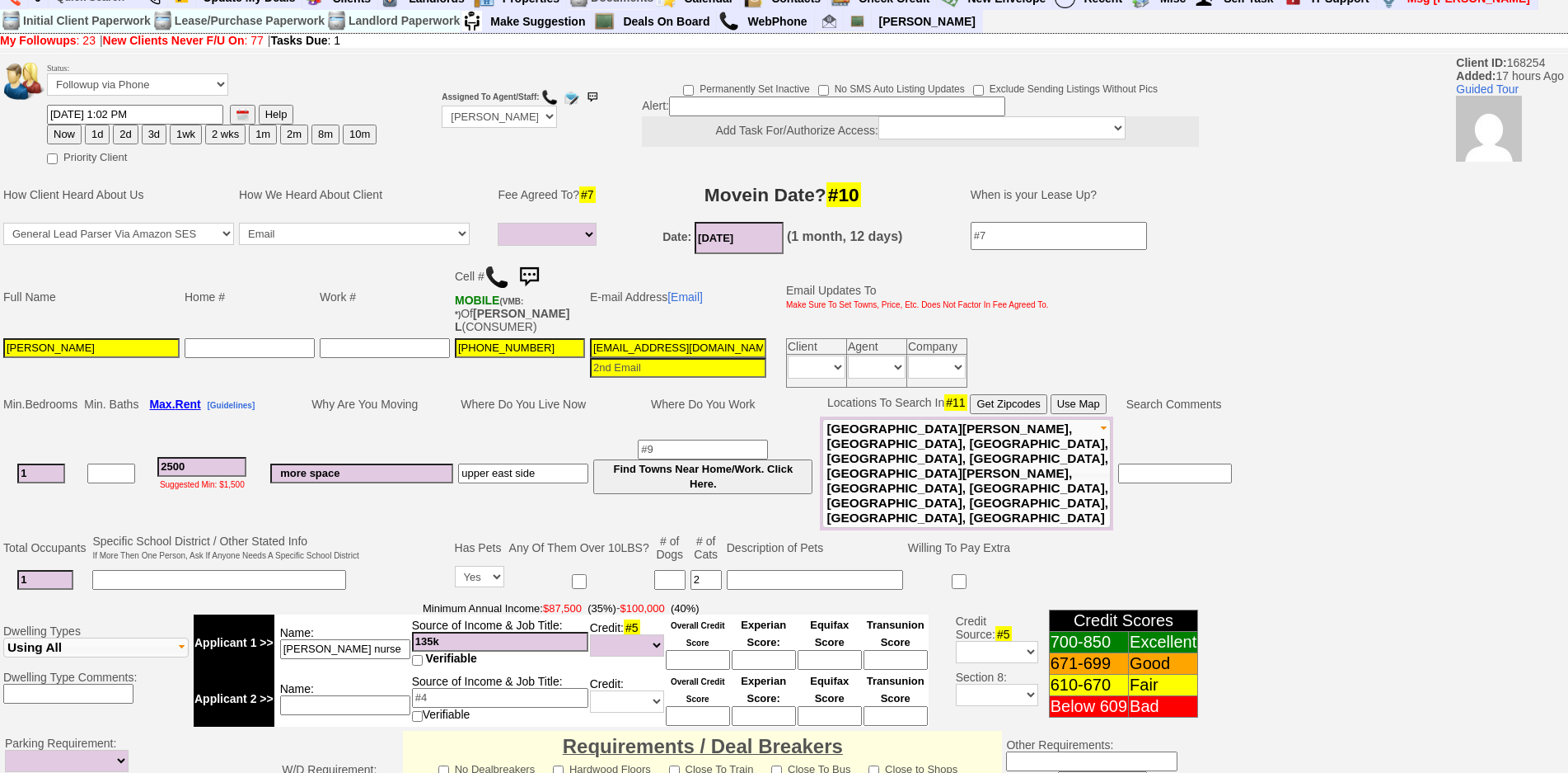
scroll to position [0, 0]
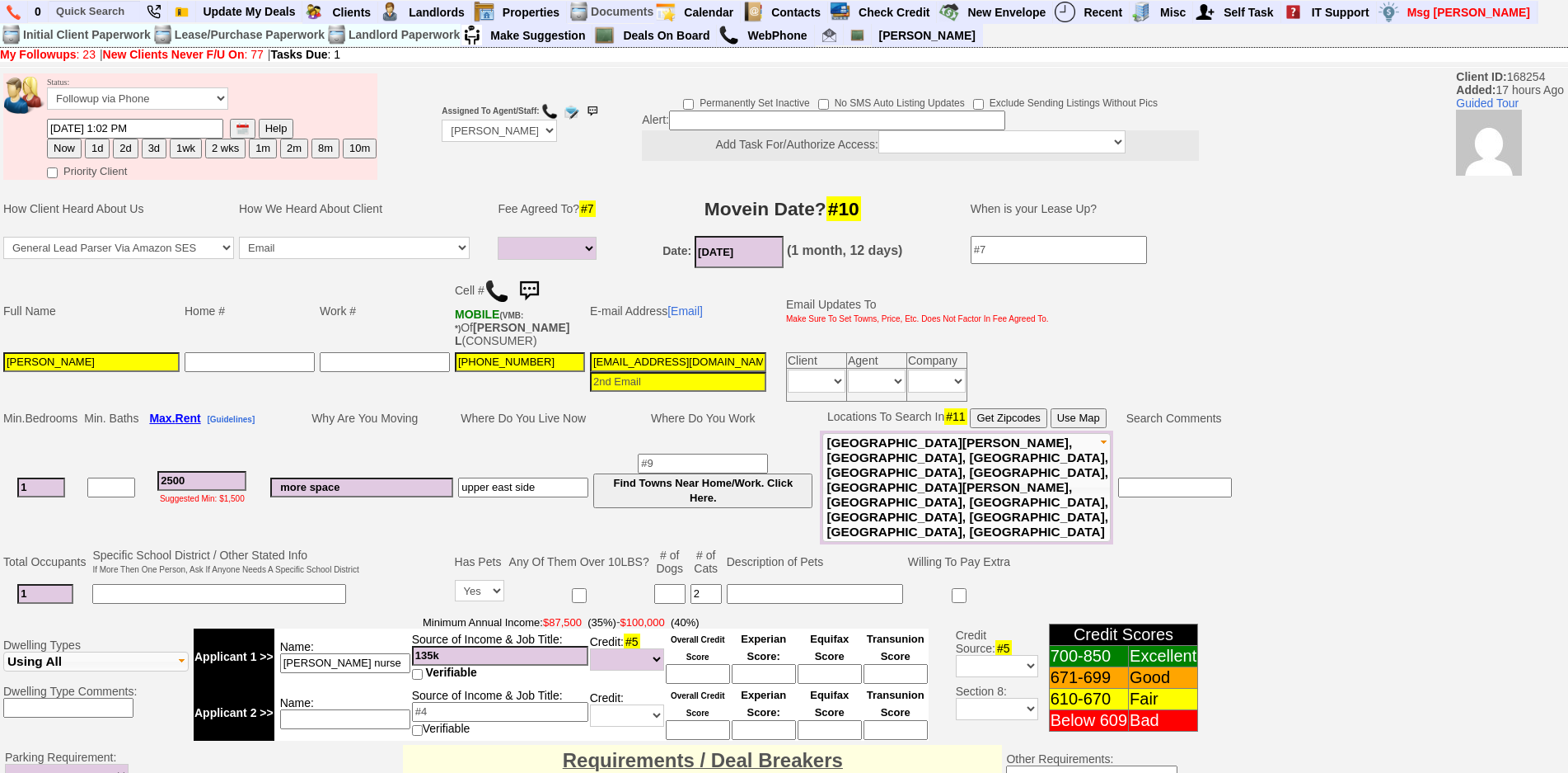
click at [530, 281] on img at bounding box center [529, 291] width 33 height 33
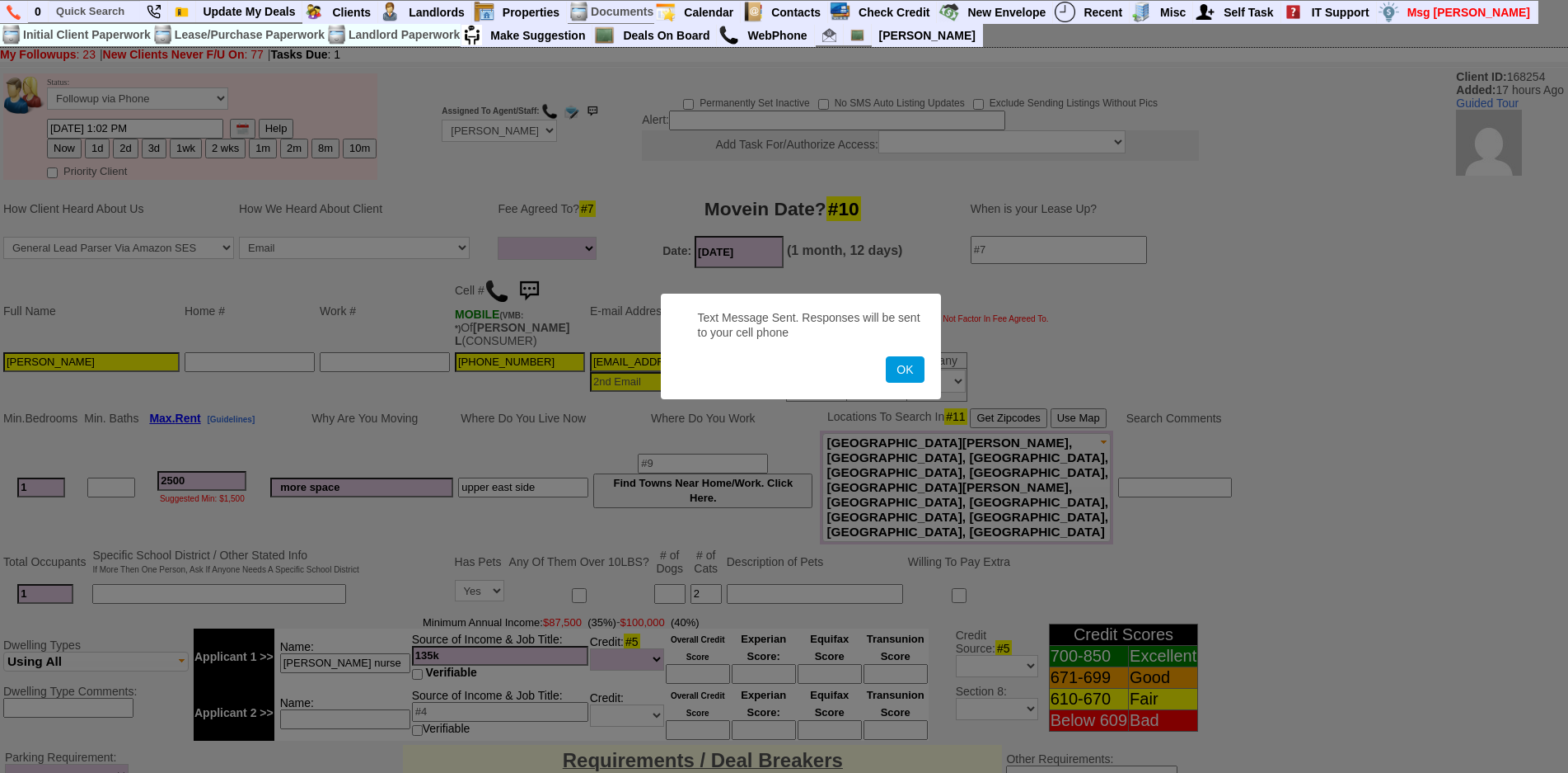
click at [886, 356] on button "OK" at bounding box center [905, 369] width 38 height 26
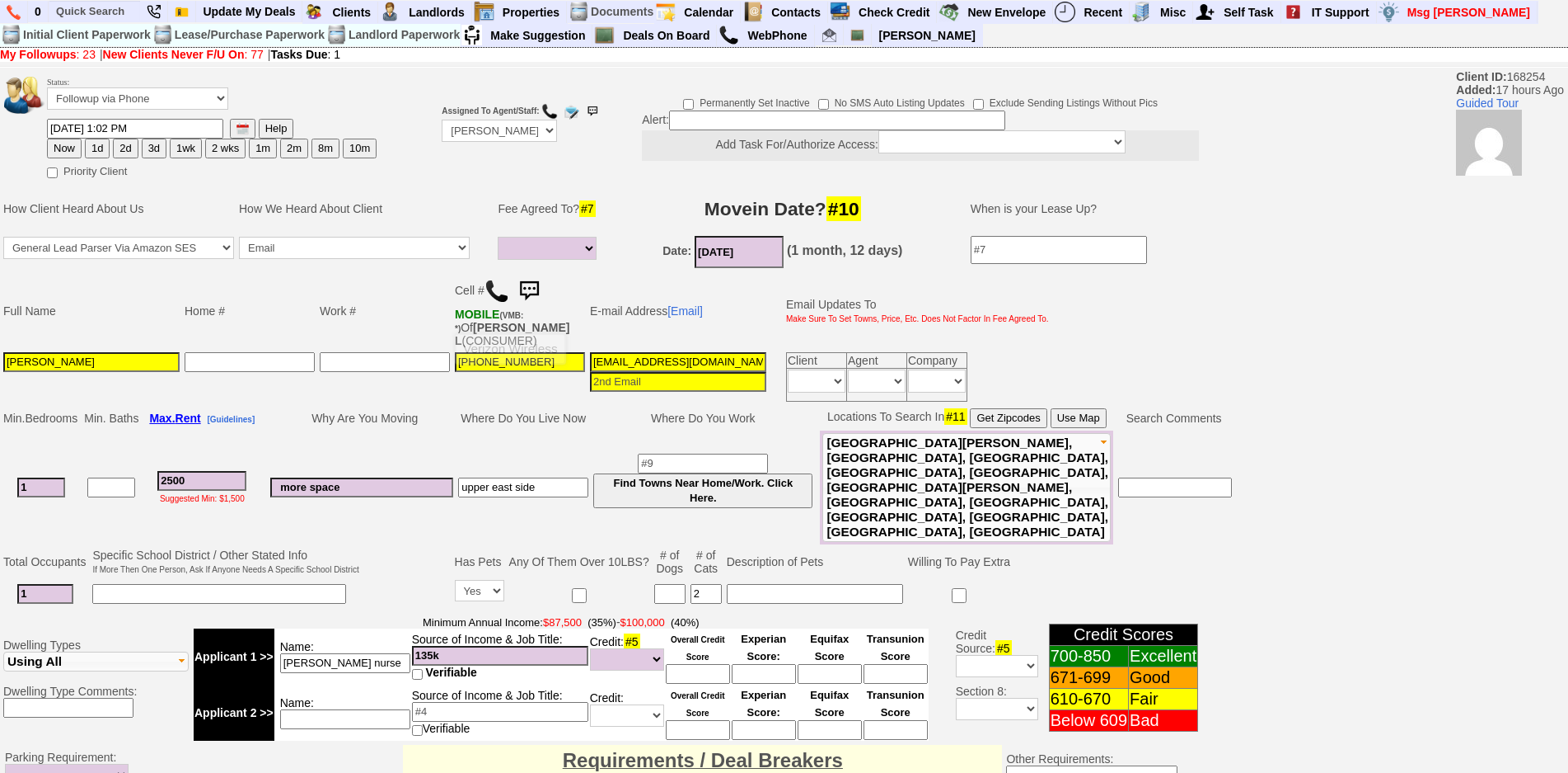
click at [535, 289] on img at bounding box center [529, 291] width 33 height 33
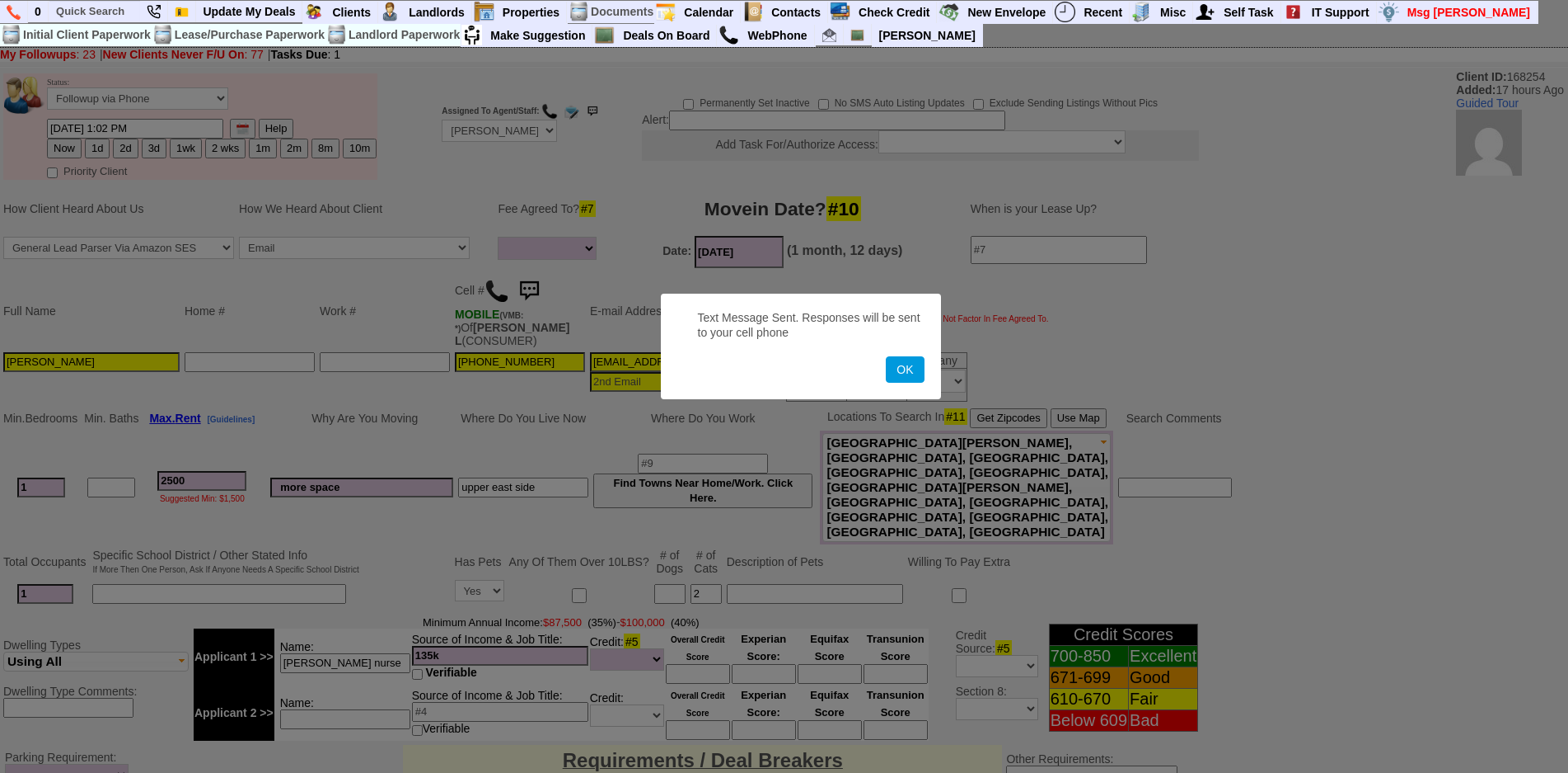
click at [886, 356] on button "OK" at bounding box center [905, 369] width 38 height 26
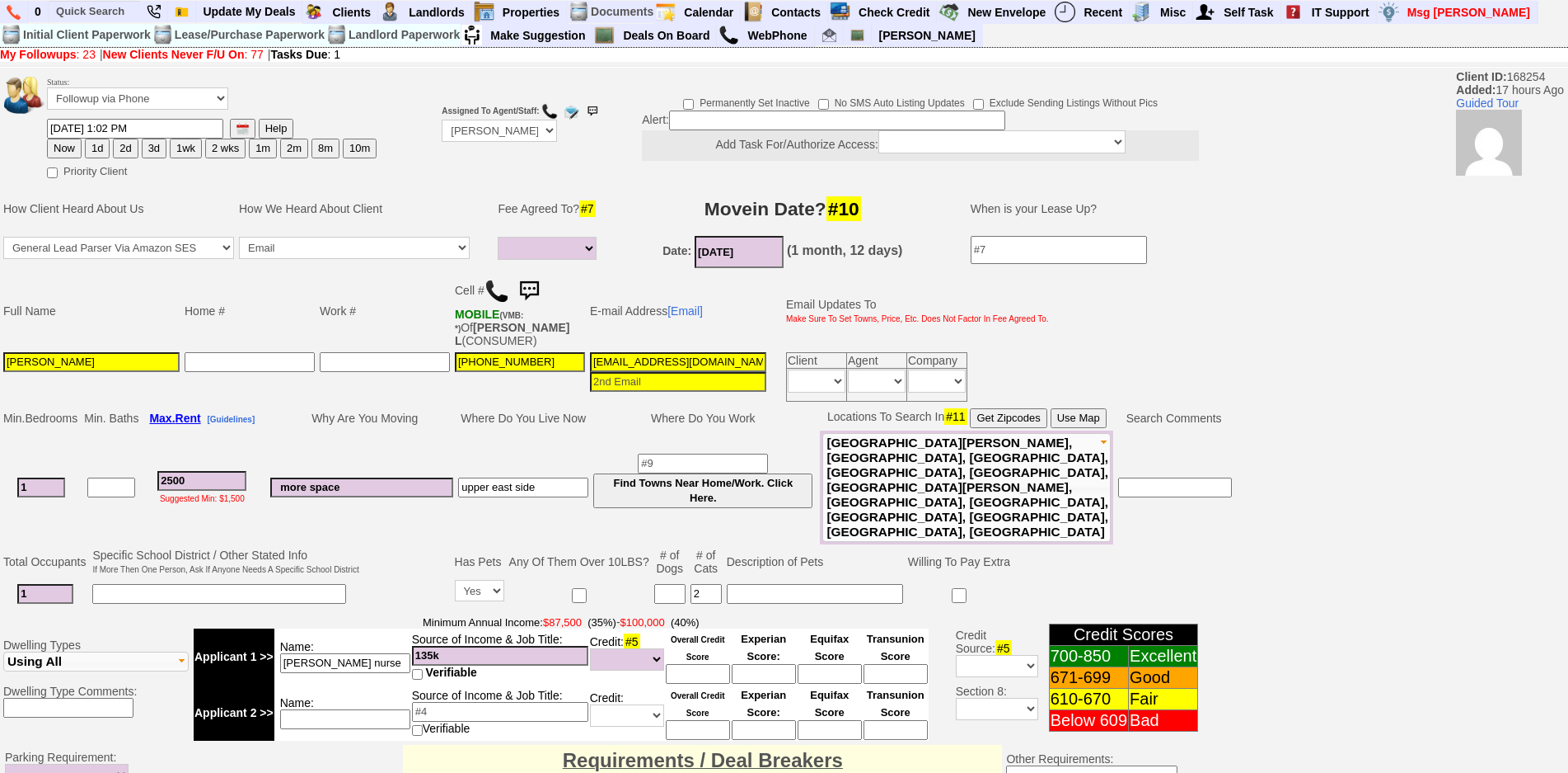
click at [530, 288] on img at bounding box center [529, 291] width 33 height 33
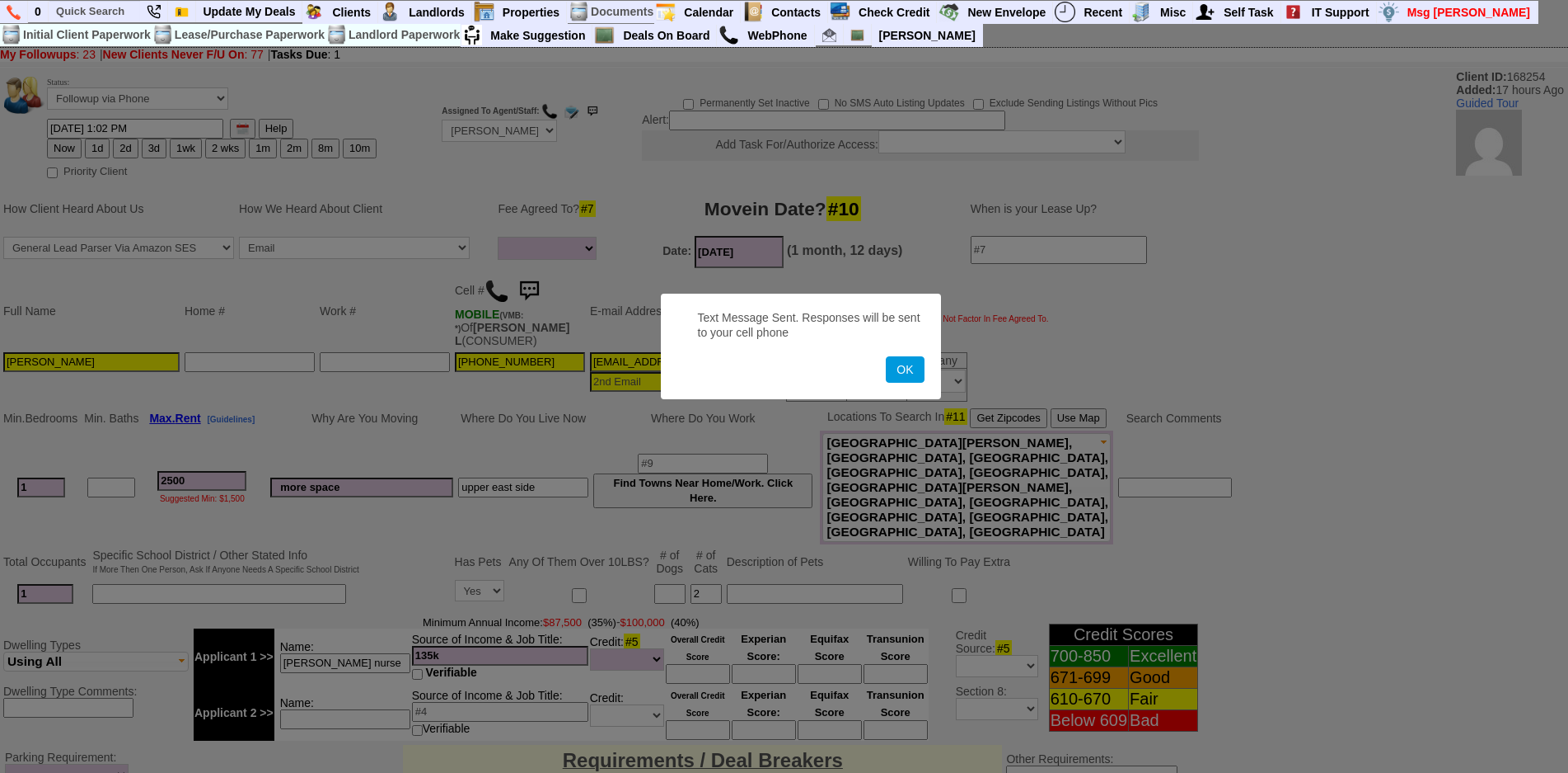
click at [886, 356] on button "OK" at bounding box center [905, 369] width 38 height 26
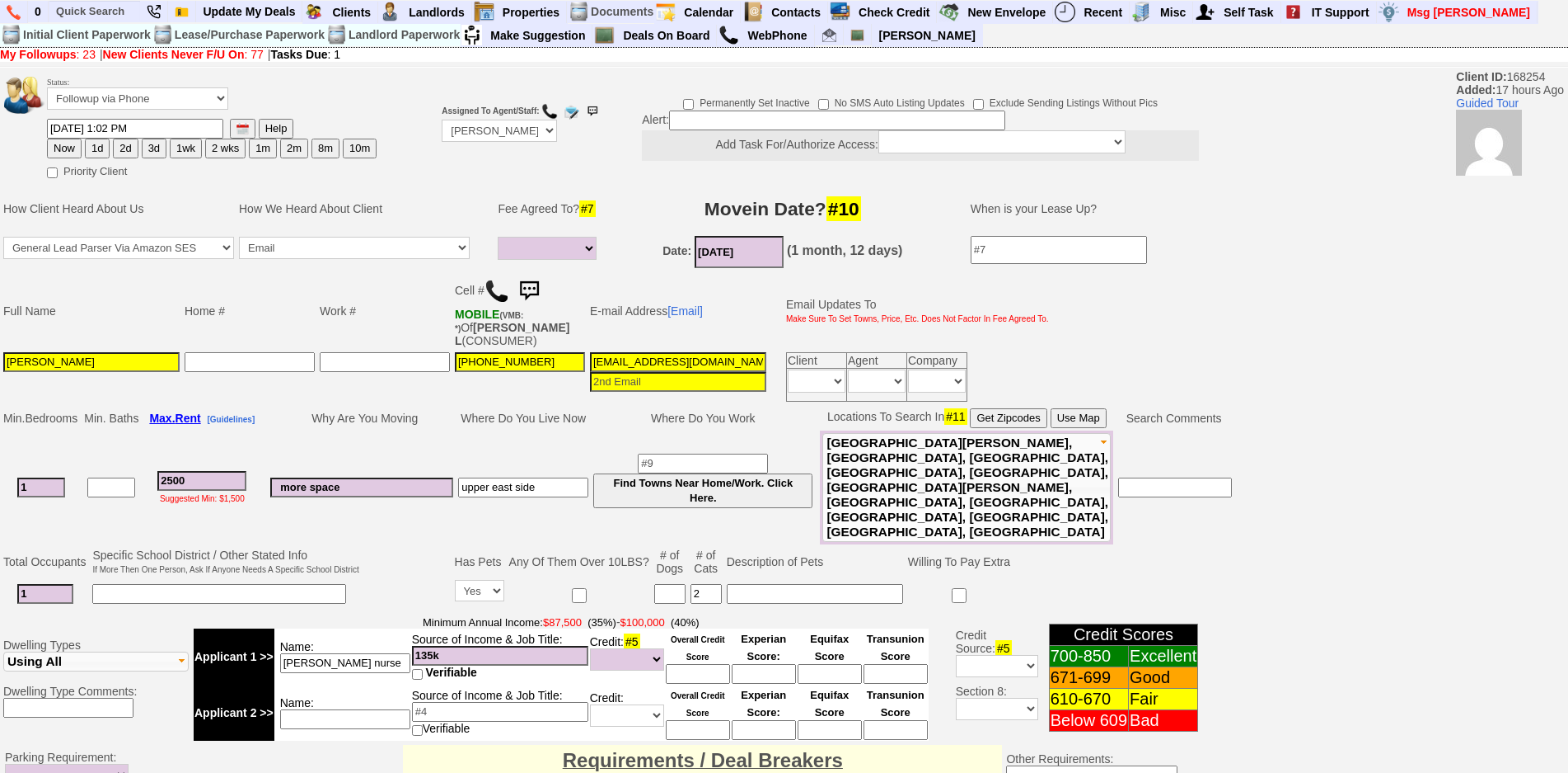
click at [526, 296] on img at bounding box center [529, 291] width 33 height 33
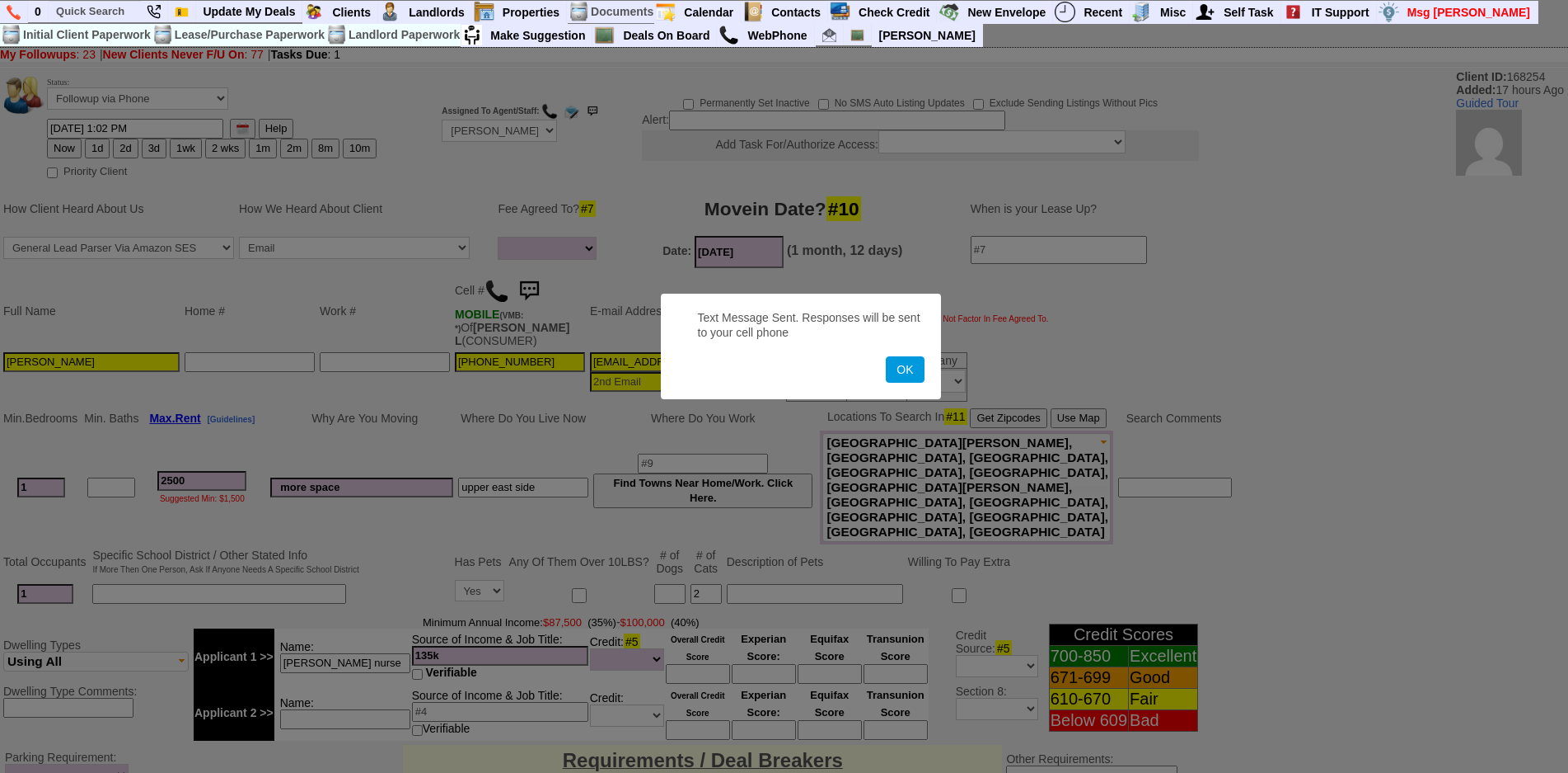
click at [886, 356] on button "OK" at bounding box center [905, 369] width 38 height 26
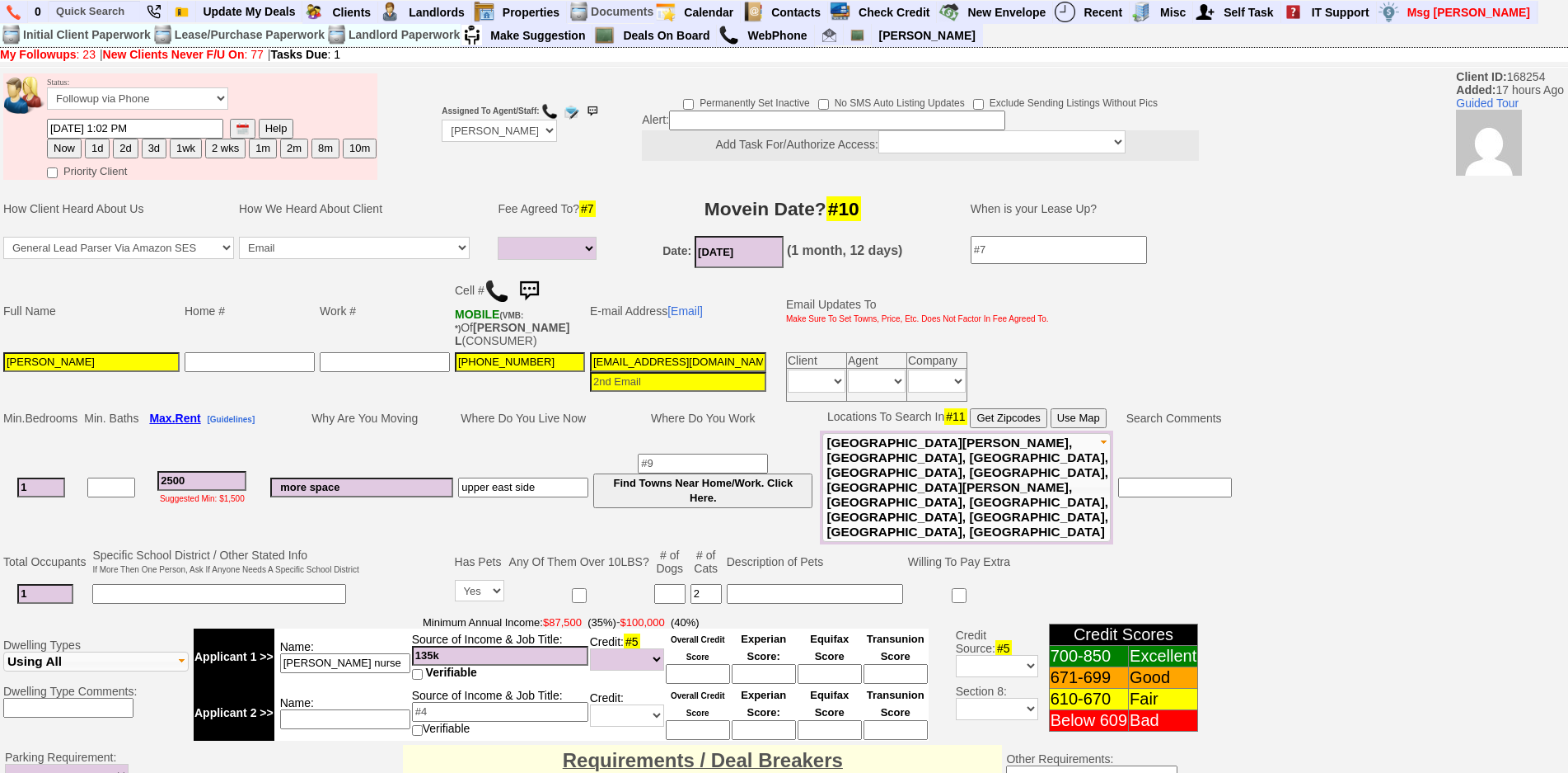
click at [539, 286] on img at bounding box center [529, 291] width 33 height 33
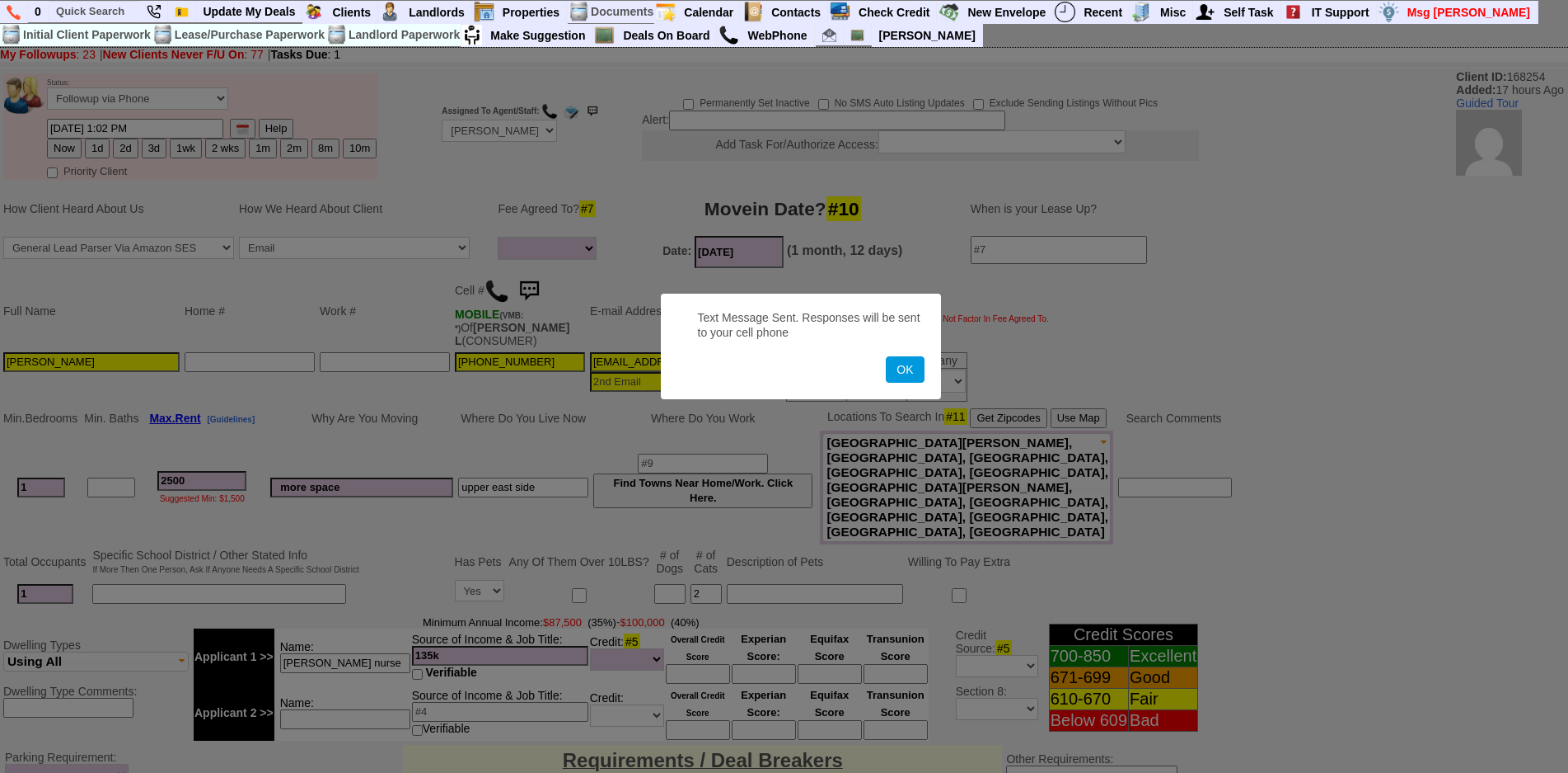
click at [886, 356] on button "OK" at bounding box center [905, 369] width 38 height 26
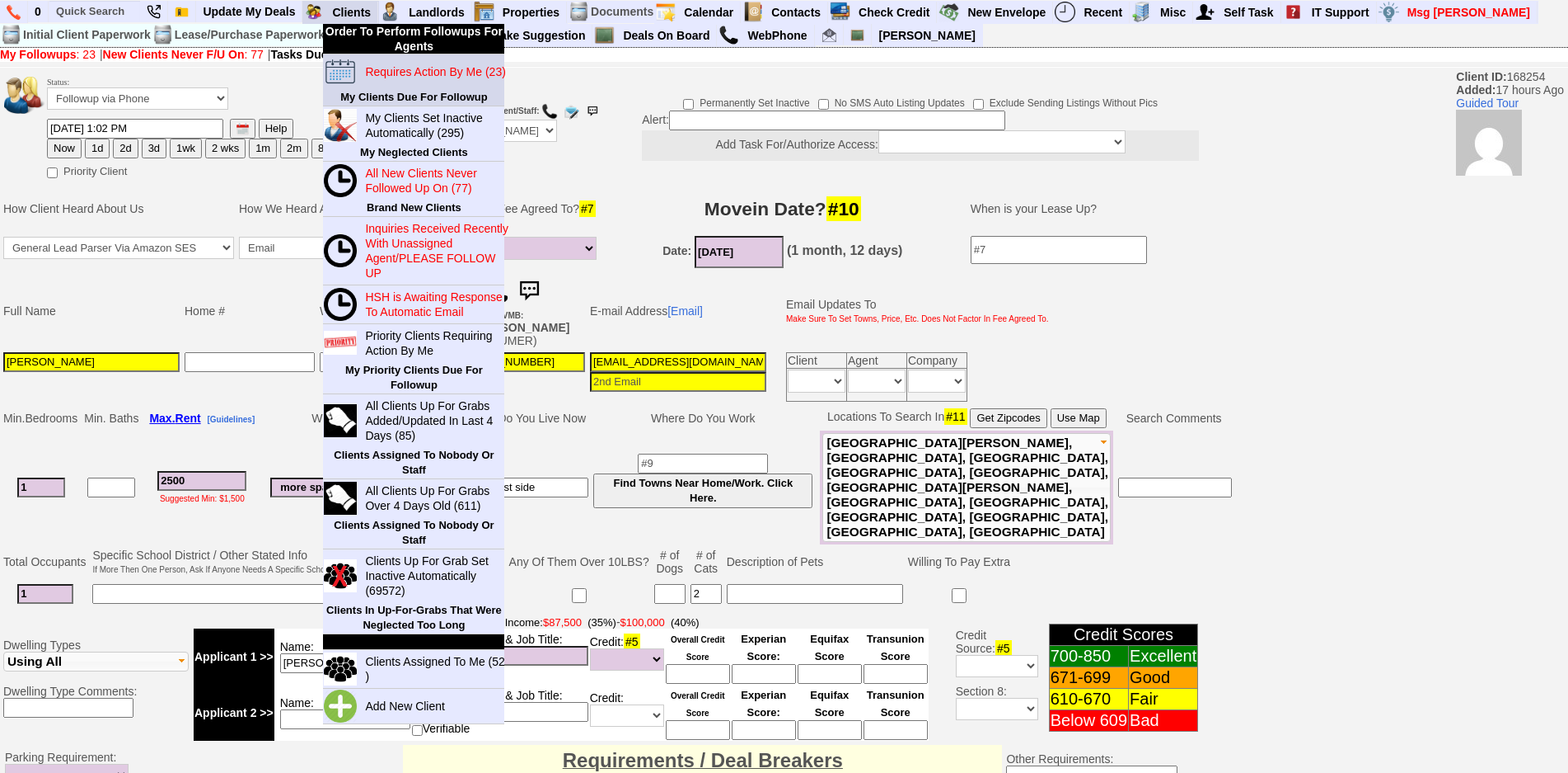
click at [389, 67] on blink "Requires Action By Me (23)" at bounding box center [436, 71] width 140 height 13
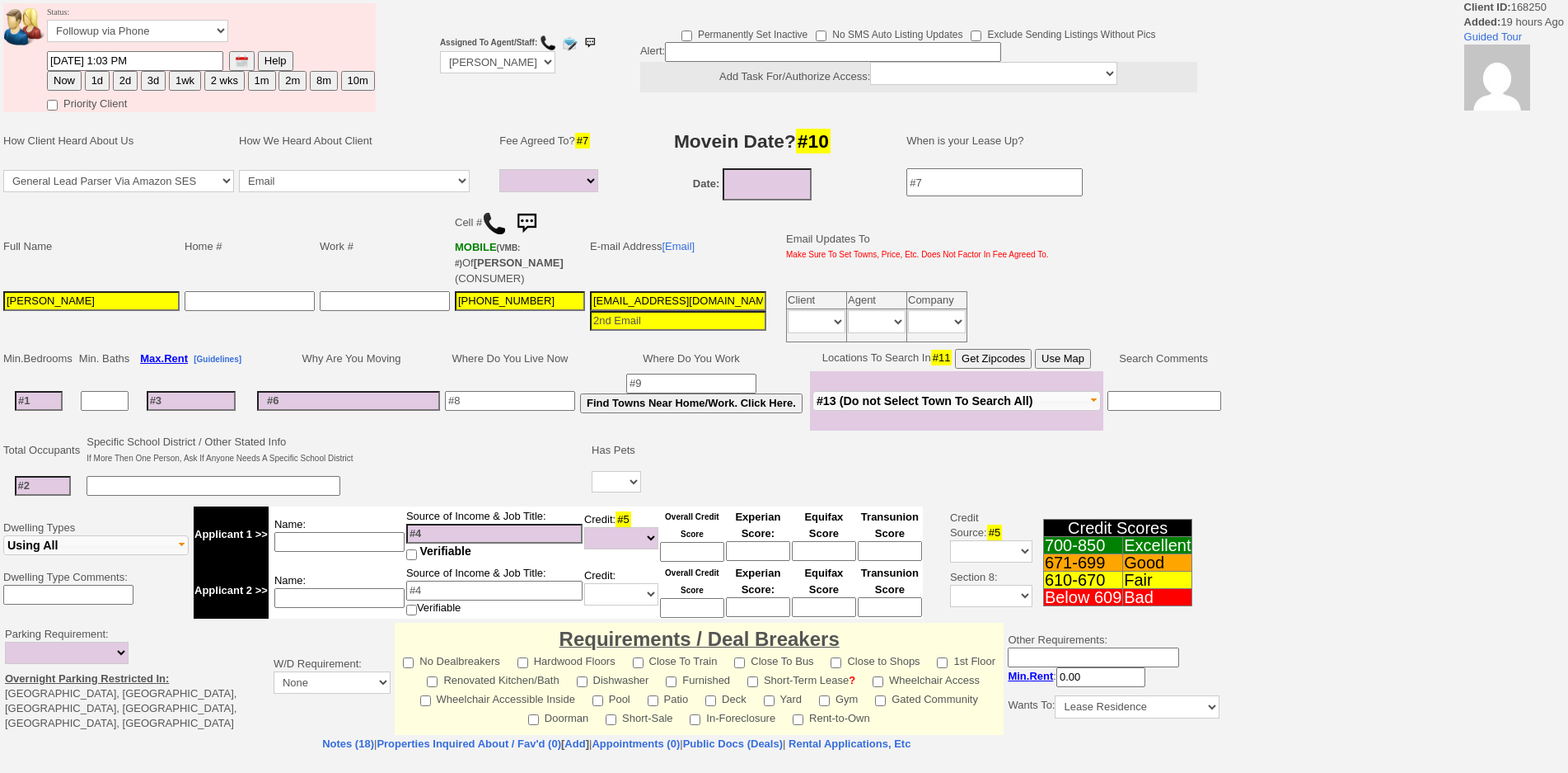
select select
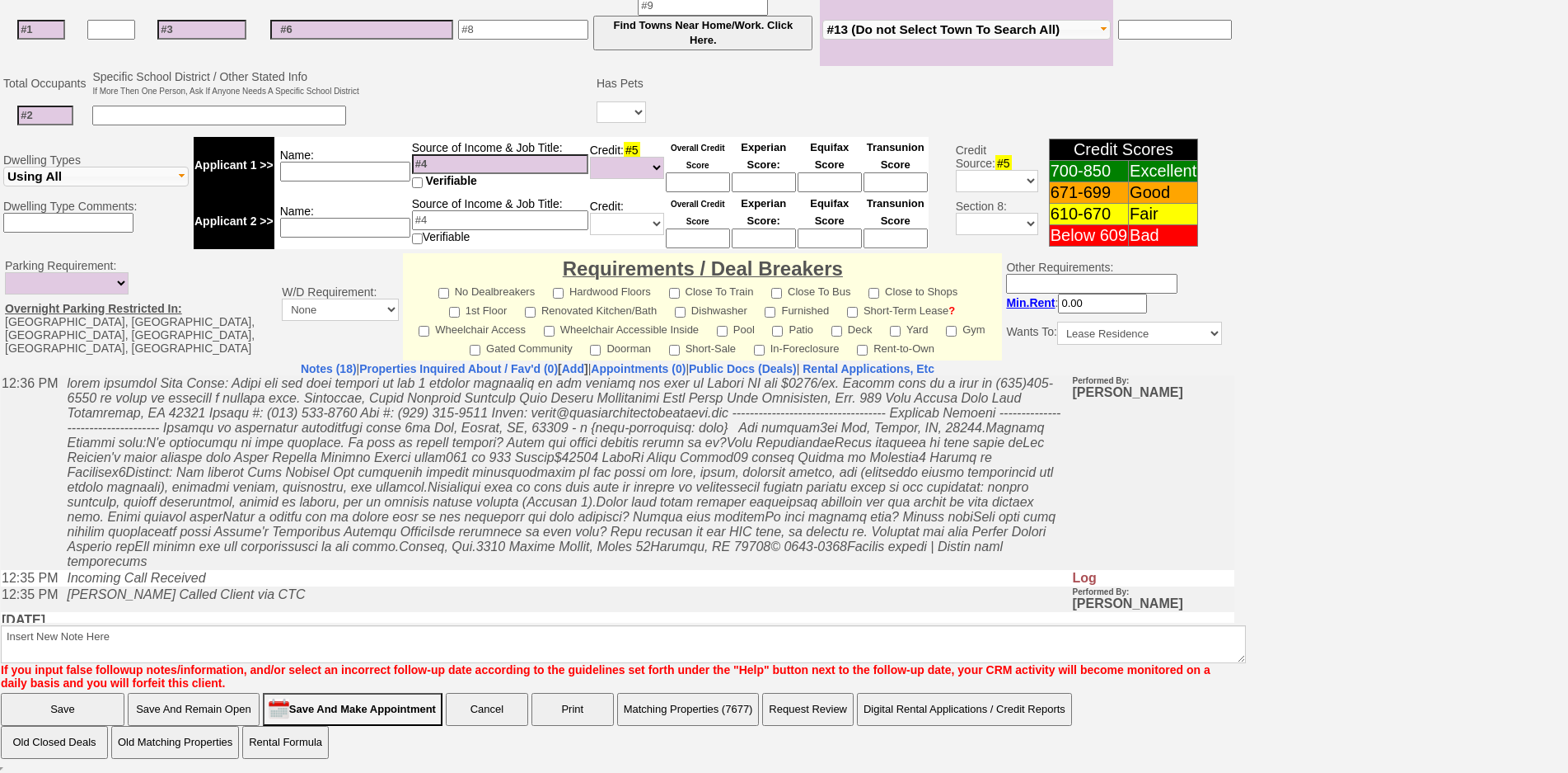
scroll to position [412, 0]
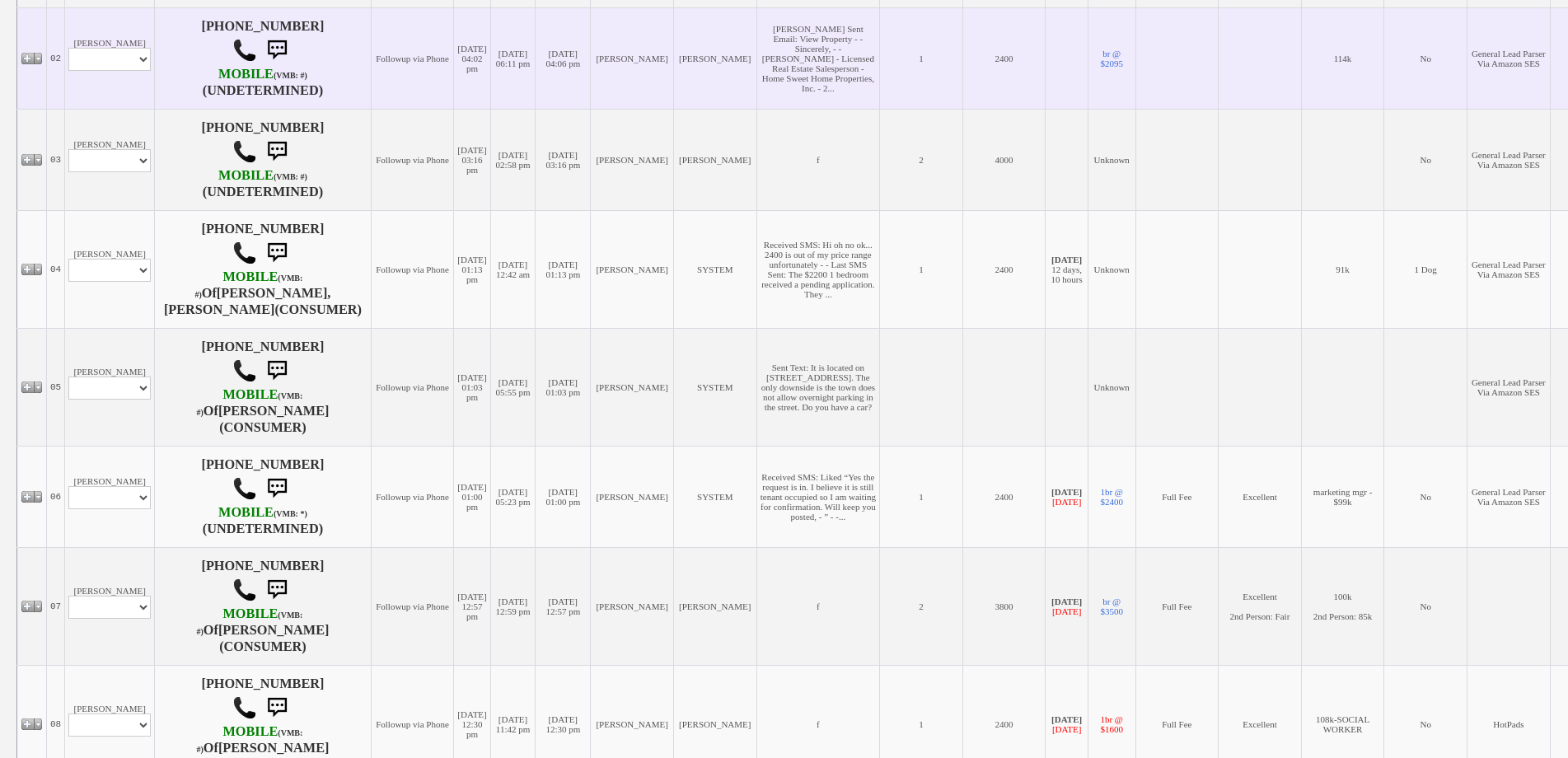
scroll to position [577, 0]
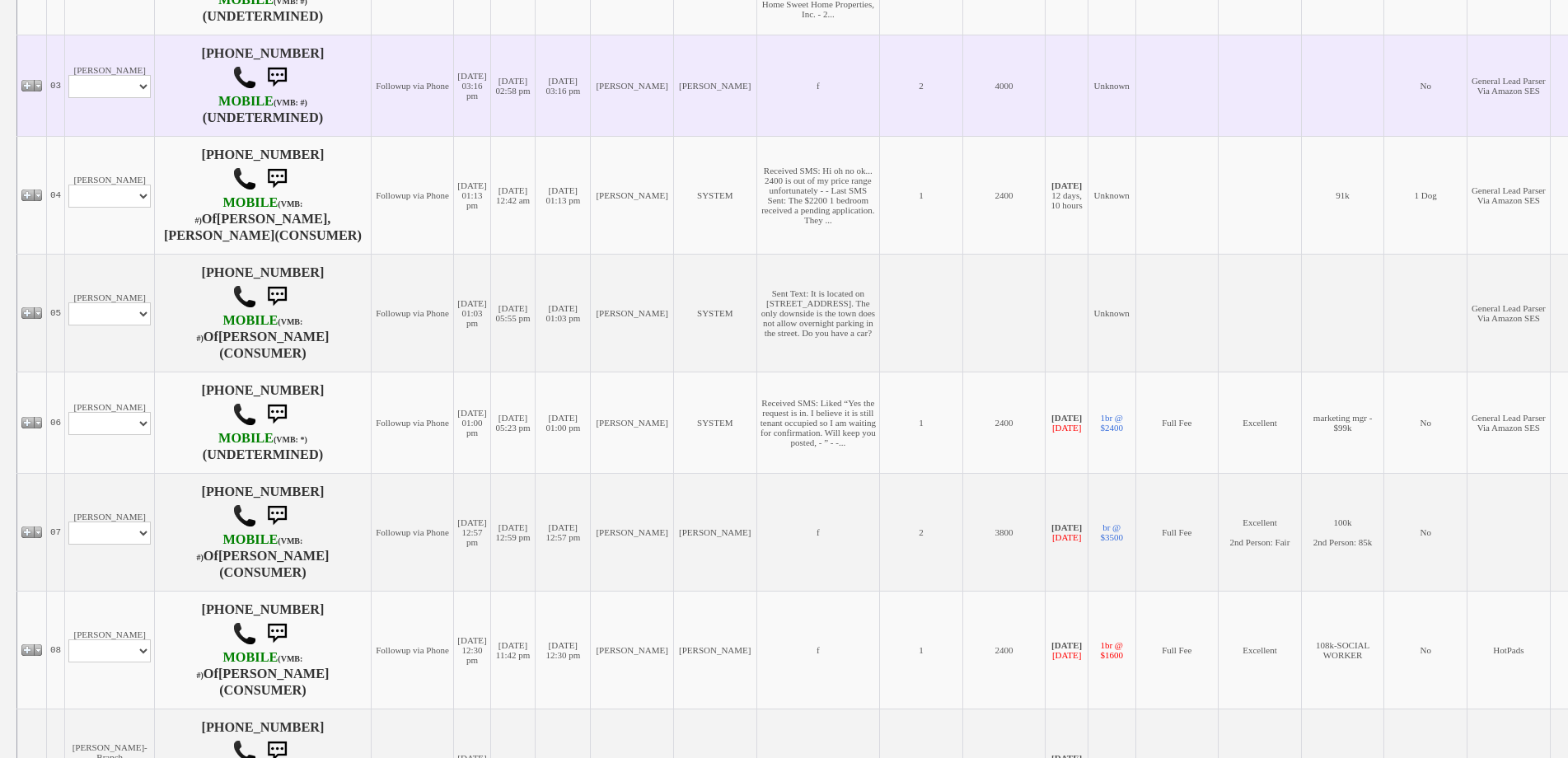
click at [118, 126] on td "[PERSON_NAME] Profile Edit Print Email Externally (Will Not Be Tracked In CRM) …" at bounding box center [109, 85] width 90 height 101
click at [122, 98] on select "Profile Edit Print Email Externally (Will Not Be Tracked In CRM) Closed Deals" at bounding box center [109, 86] width 82 height 23
select select "ChangeURL,/crm/custom/edit_client_form.php?redirect=%2Fcrm%2Fclients.php&id=168…"
click at [68, 98] on select "Profile Edit Print Email Externally (Will Not Be Tracked In CRM) Closed Deals" at bounding box center [109, 86] width 82 height 23
select select
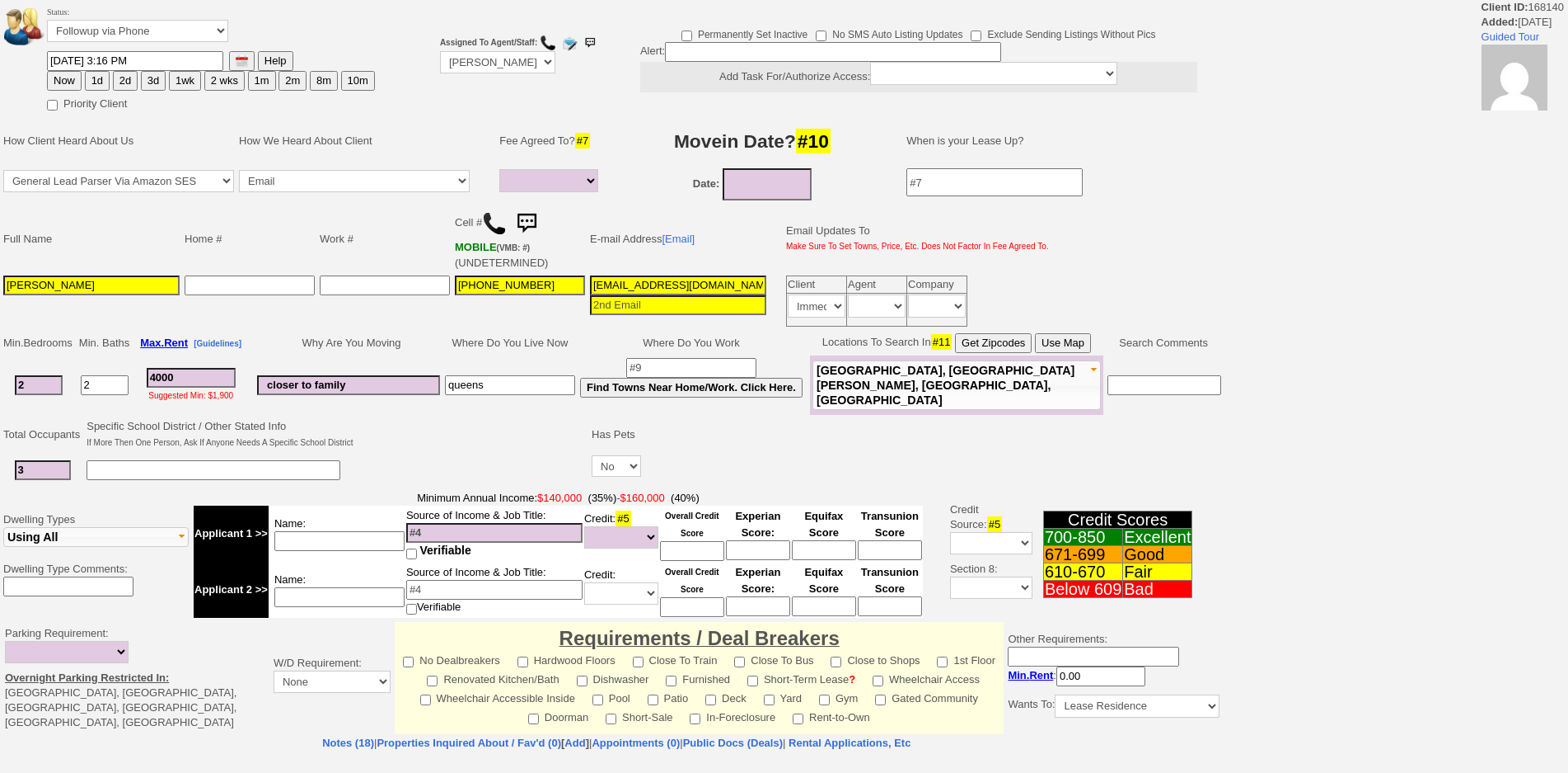
select select
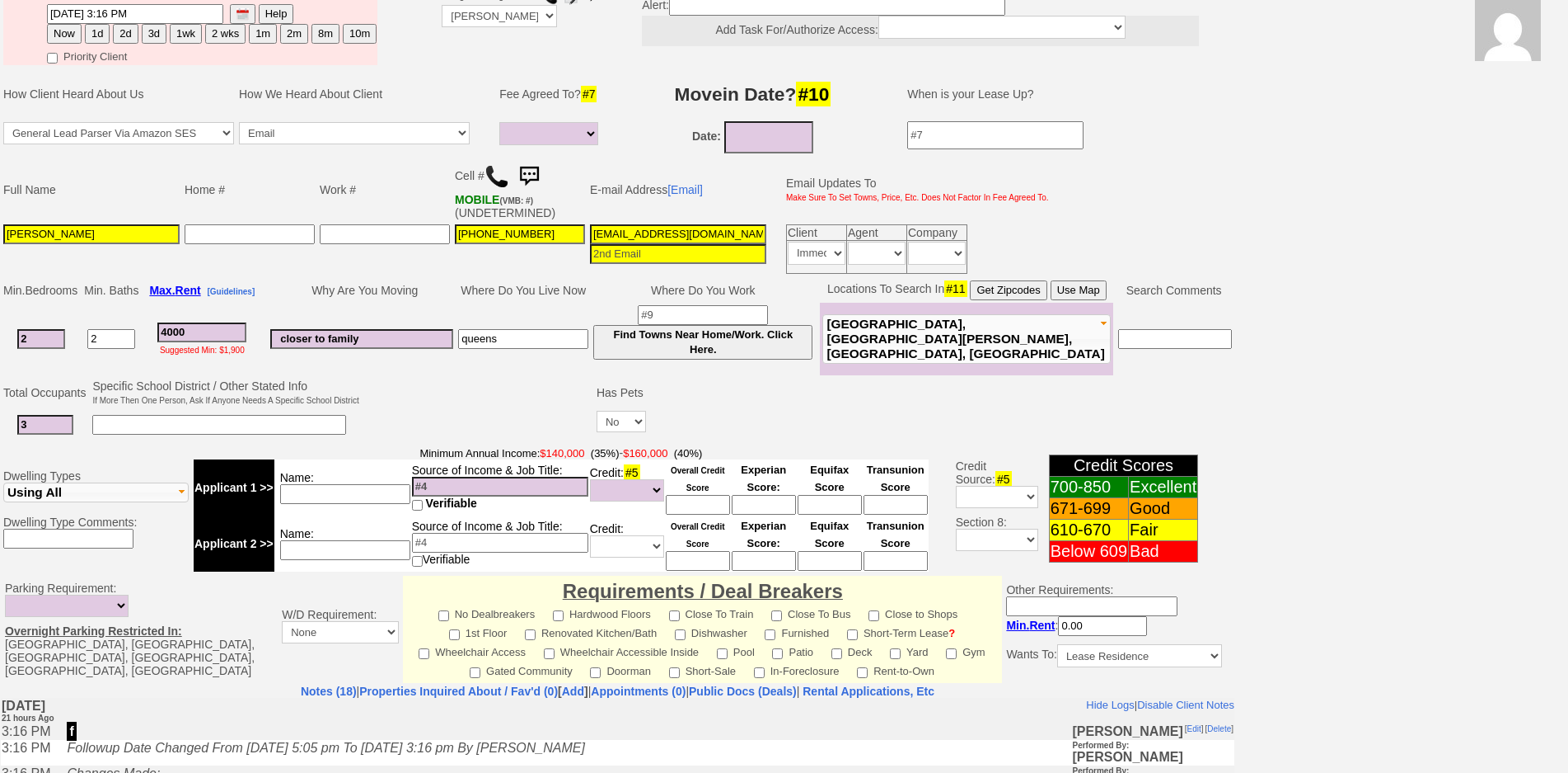
scroll to position [108, 0]
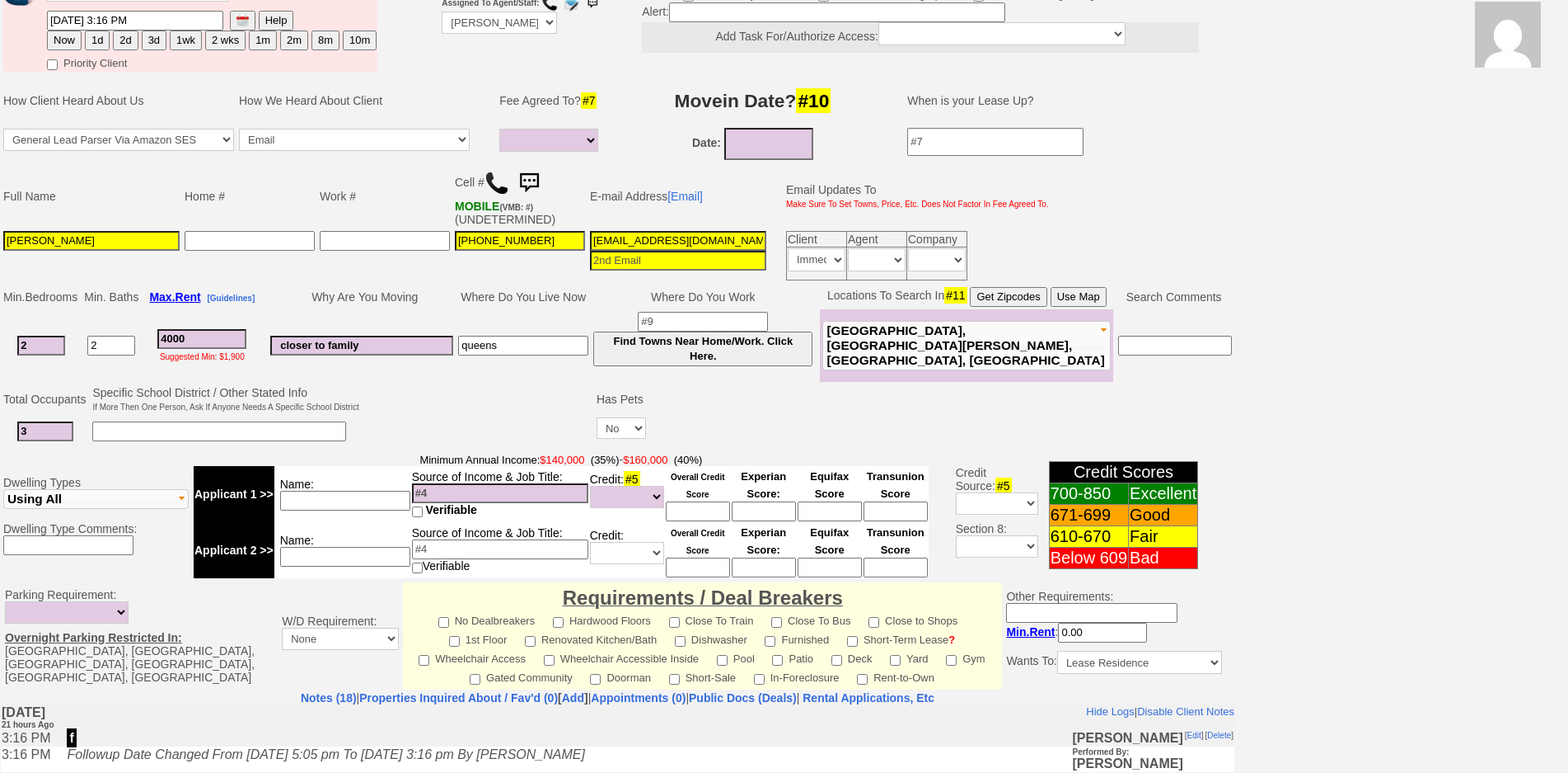
click at [491, 172] on img at bounding box center [497, 182] width 25 height 25
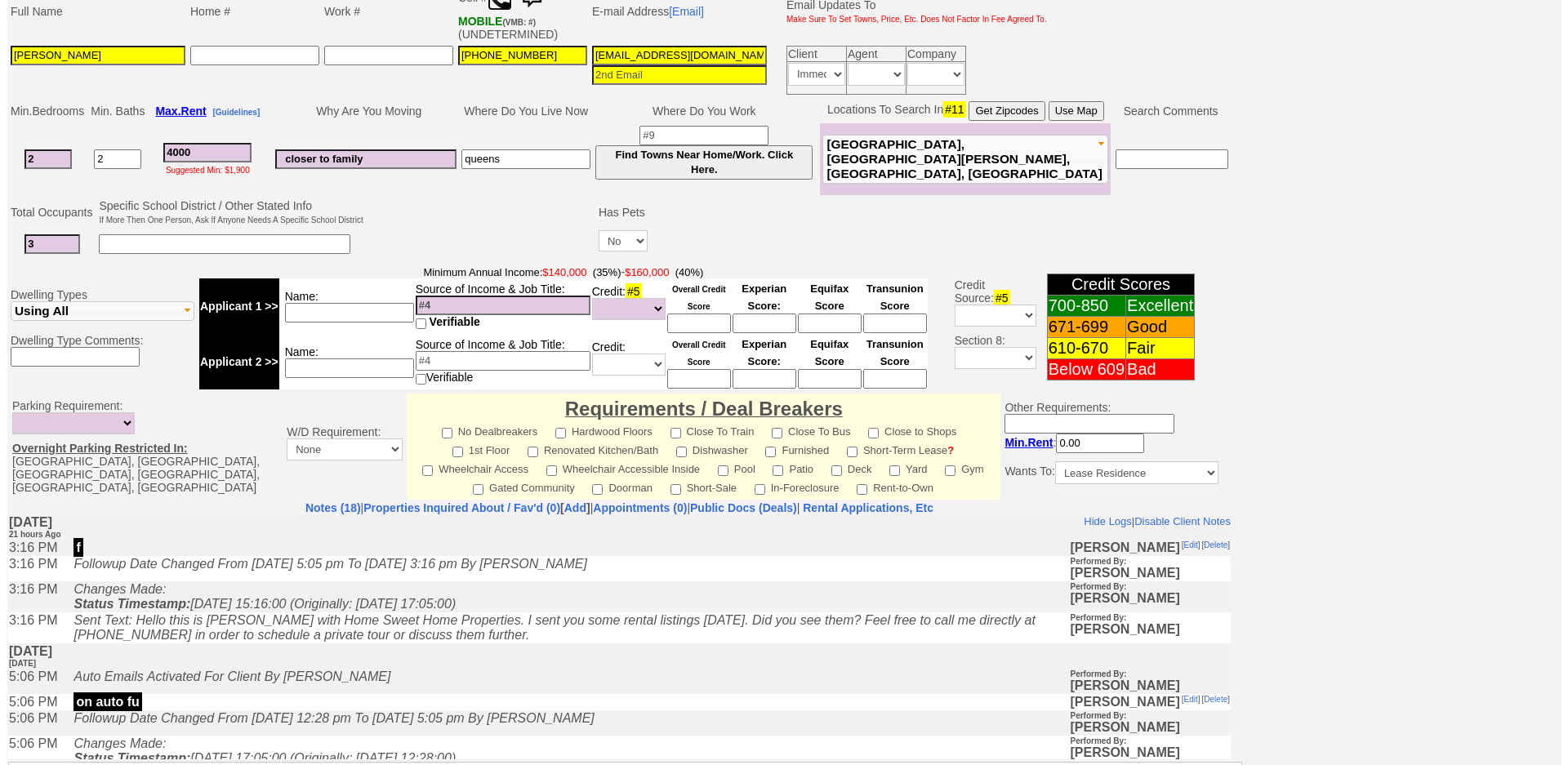
scroll to position [433, 0]
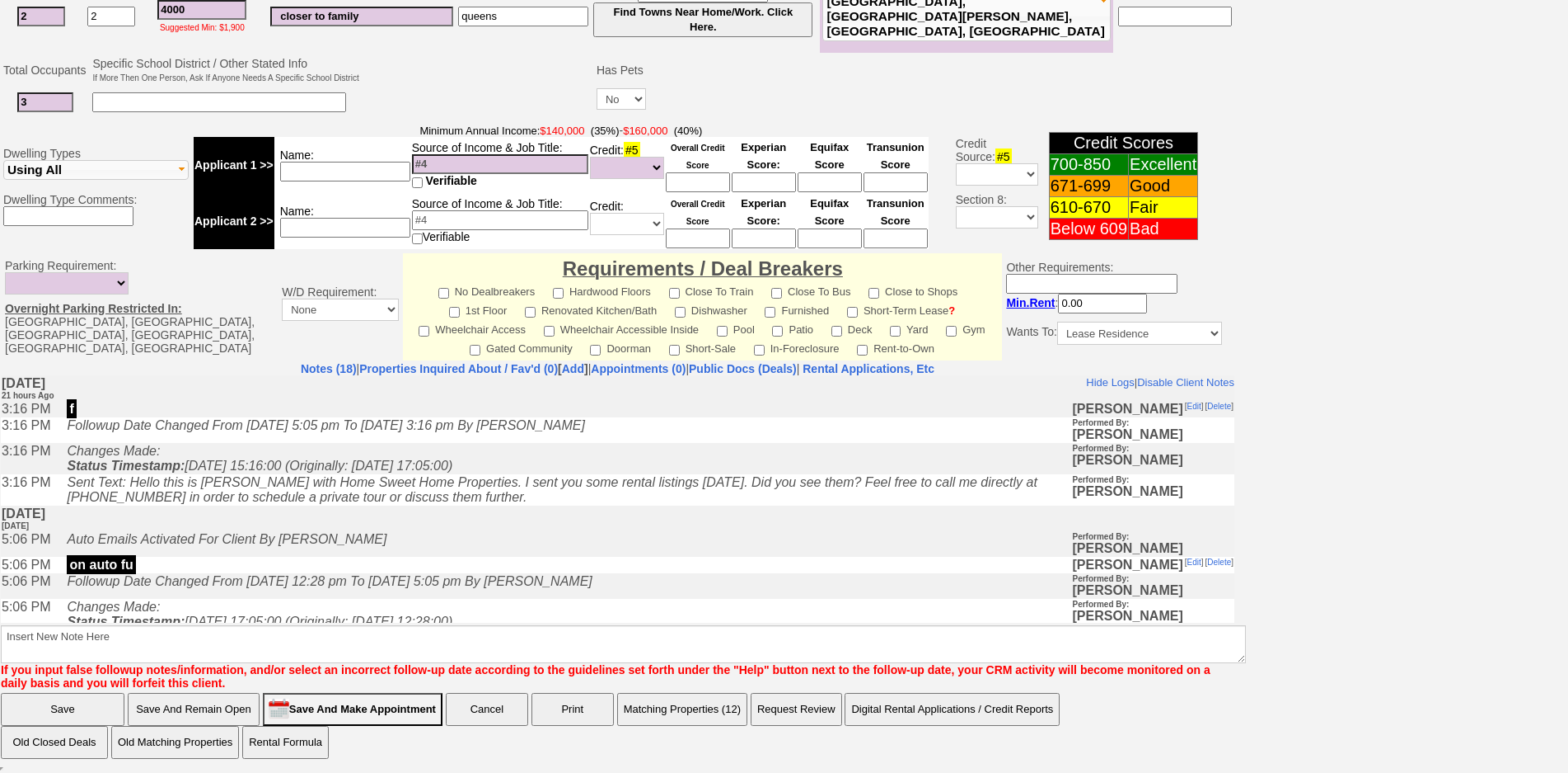
click at [499, 488] on icon "Sent Text: Hello this is [PERSON_NAME] with Home Sweet Home Properties. I sent …" at bounding box center [551, 489] width 970 height 29
click at [720, 698] on button "Matching Properties (12)" at bounding box center [682, 709] width 130 height 33
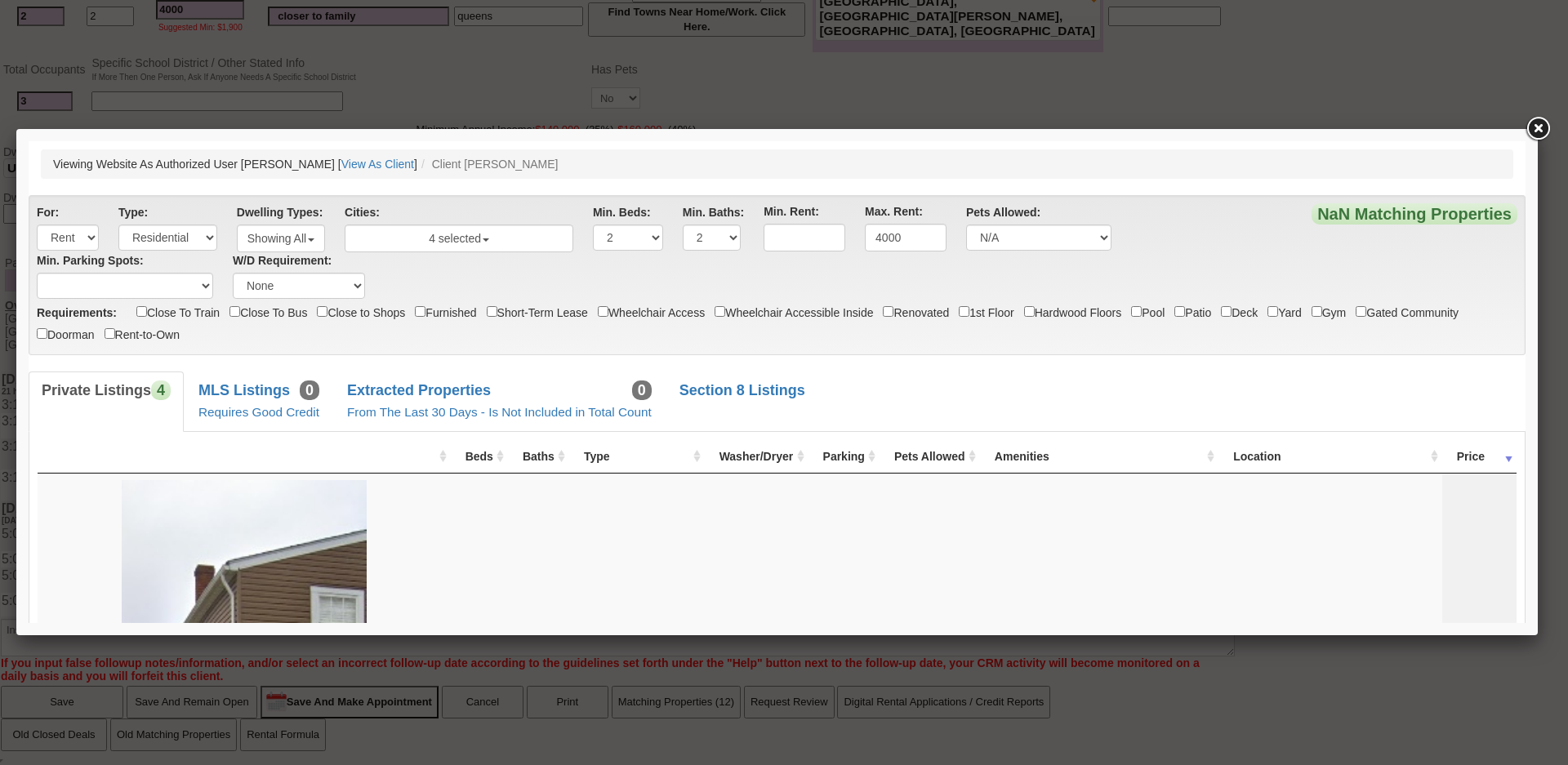
scroll to position [0, 0]
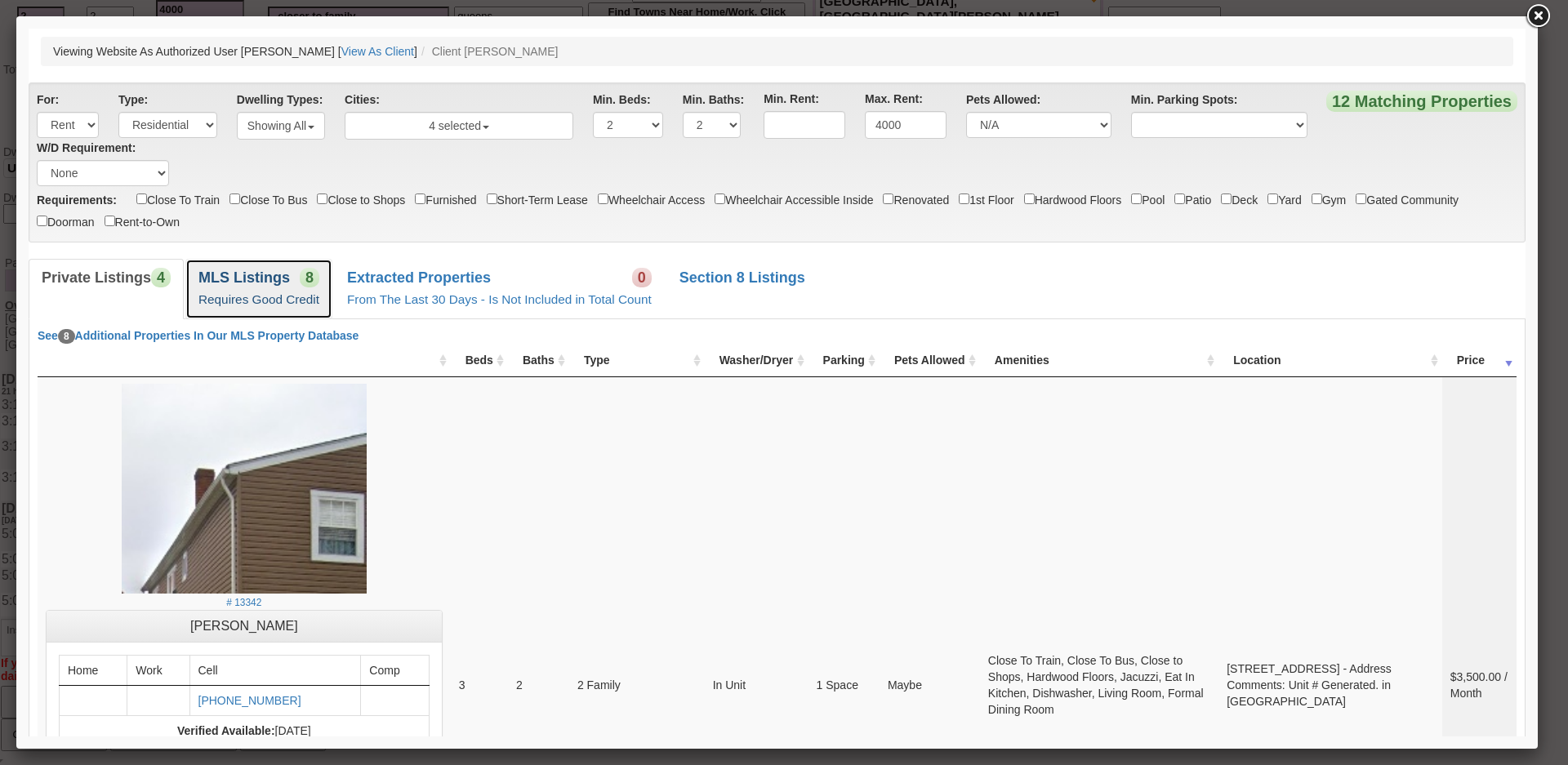
click at [311, 298] on small "Requires Good Credit" at bounding box center [259, 299] width 121 height 14
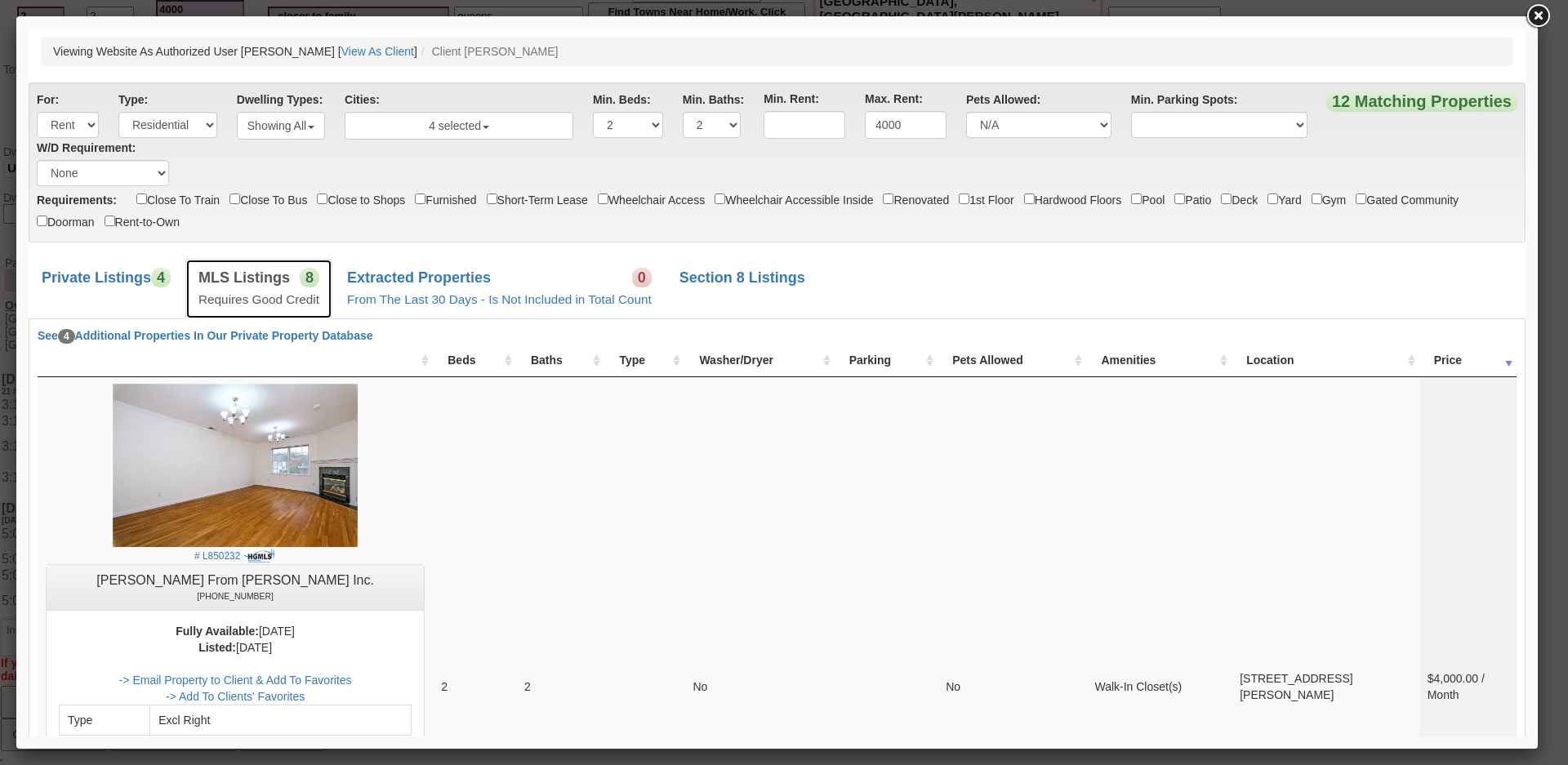
drag, startPoint x: 1517, startPoint y: 221, endPoint x: 1575, endPoint y: 52, distance: 178.7
click at [1541, 22] on link at bounding box center [1537, 16] width 30 height 30
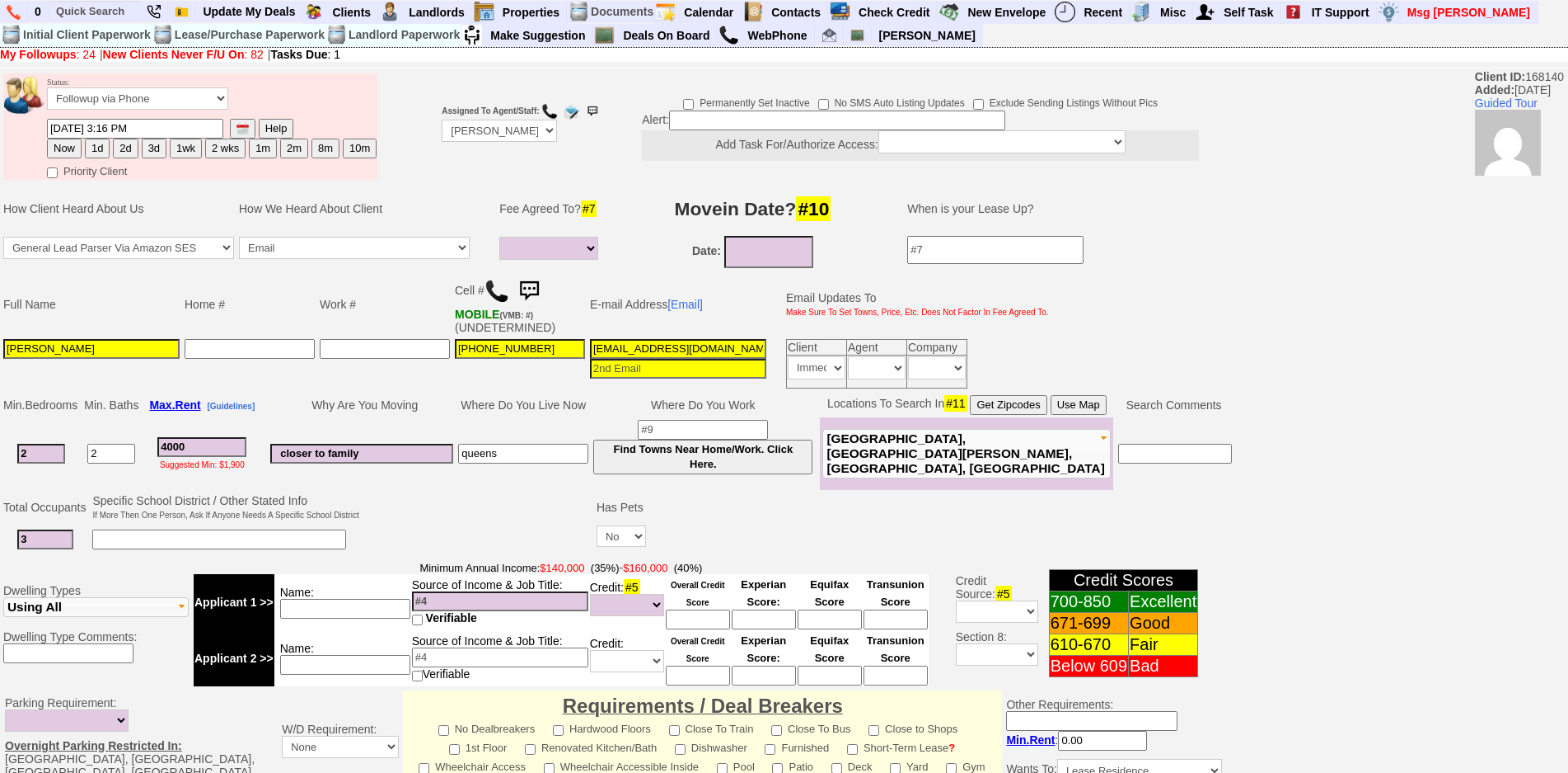
click at [140, 154] on td "[DATE] 3:16 PM Help Now 1d 2d 3d 1wk 2 wks" at bounding box center [212, 138] width 332 height 41
click at [143, 156] on button "3d" at bounding box center [154, 149] width 25 height 20
click at [73, 131] on input "[DATE] 01:15 PM" at bounding box center [136, 129] width 177 height 20
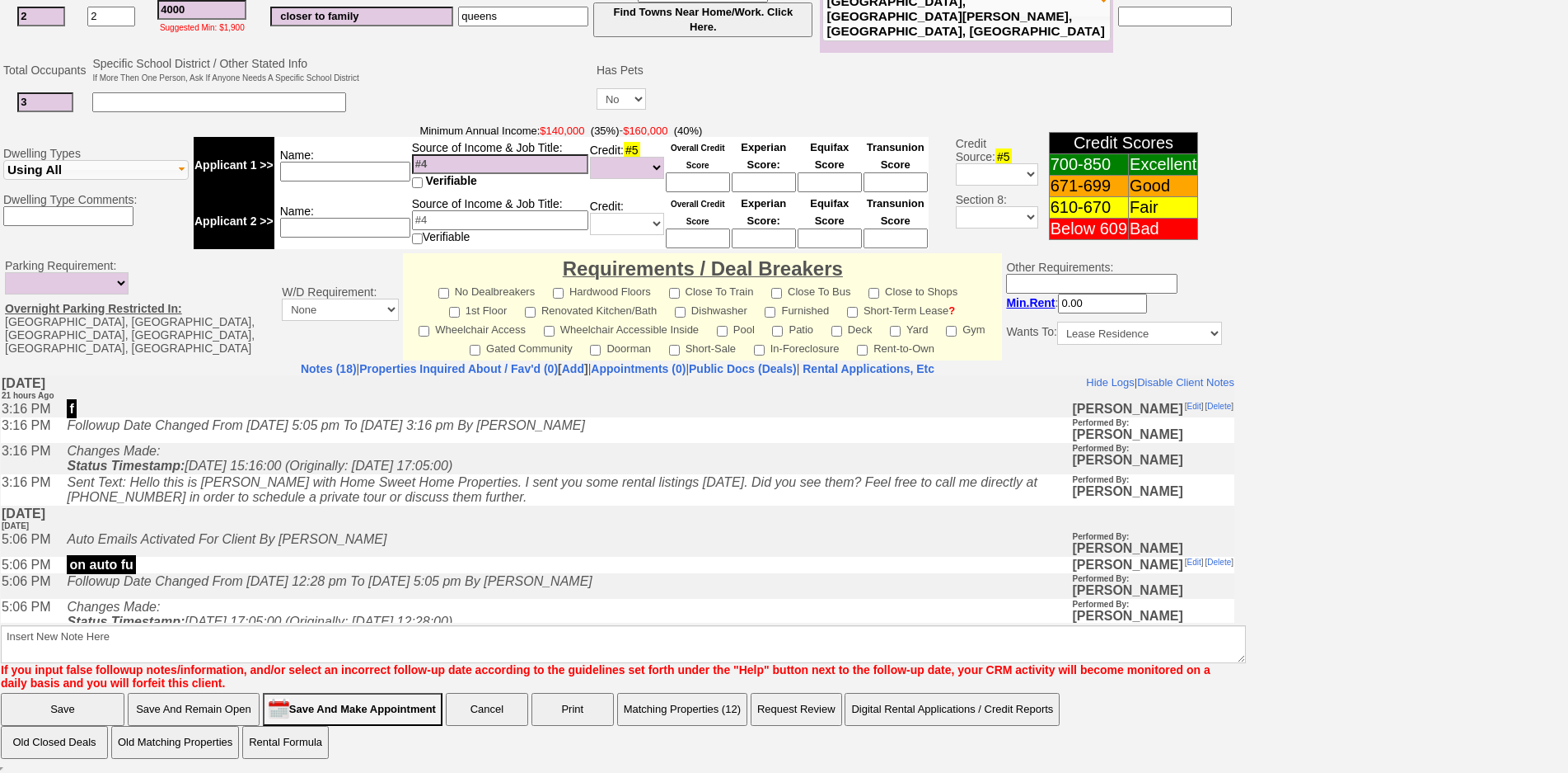
type input "[DATE] 01:15 PM"
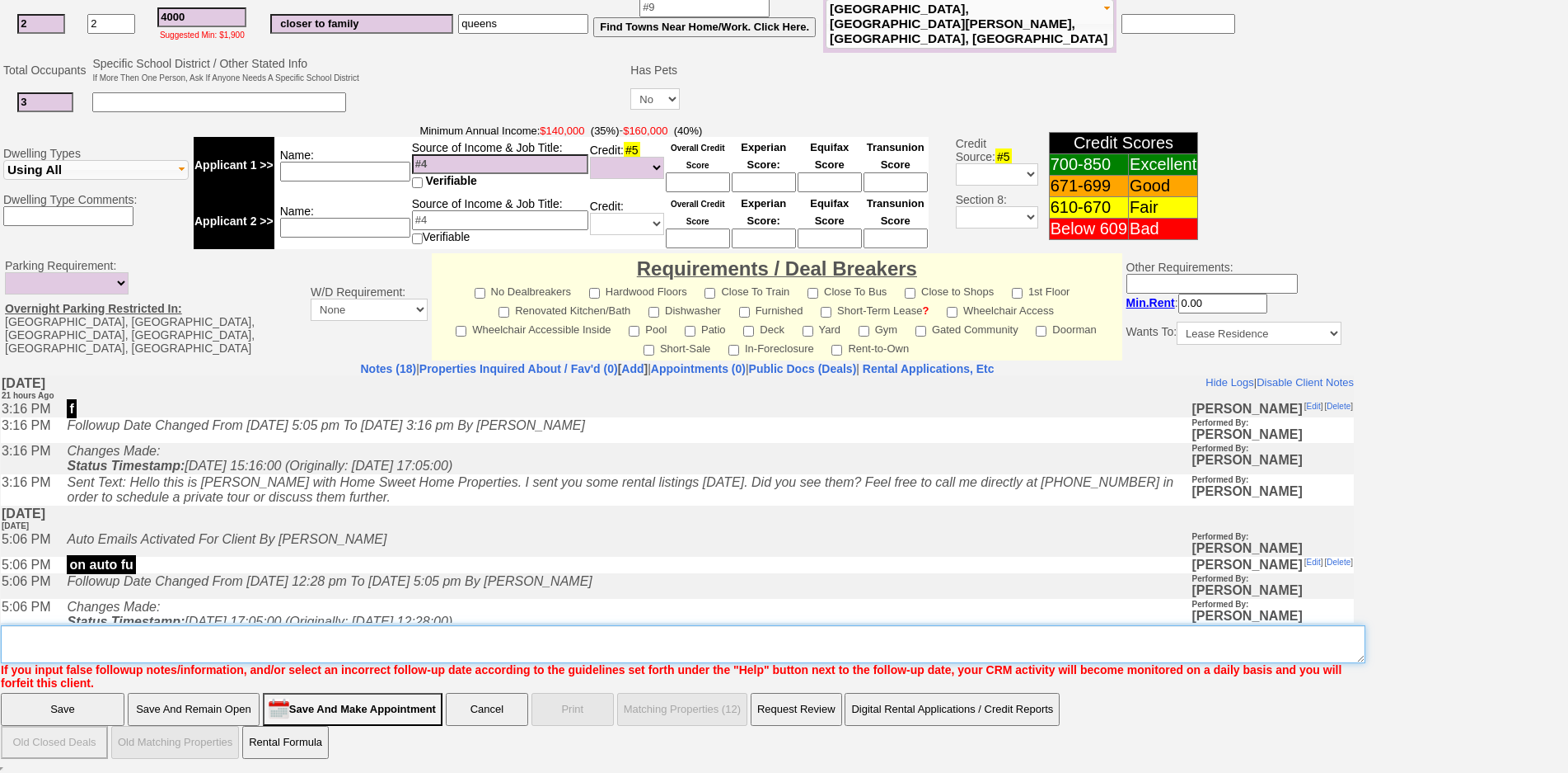
click at [570, 642] on textarea "Insert New Note Here" at bounding box center [683, 644] width 1365 height 38
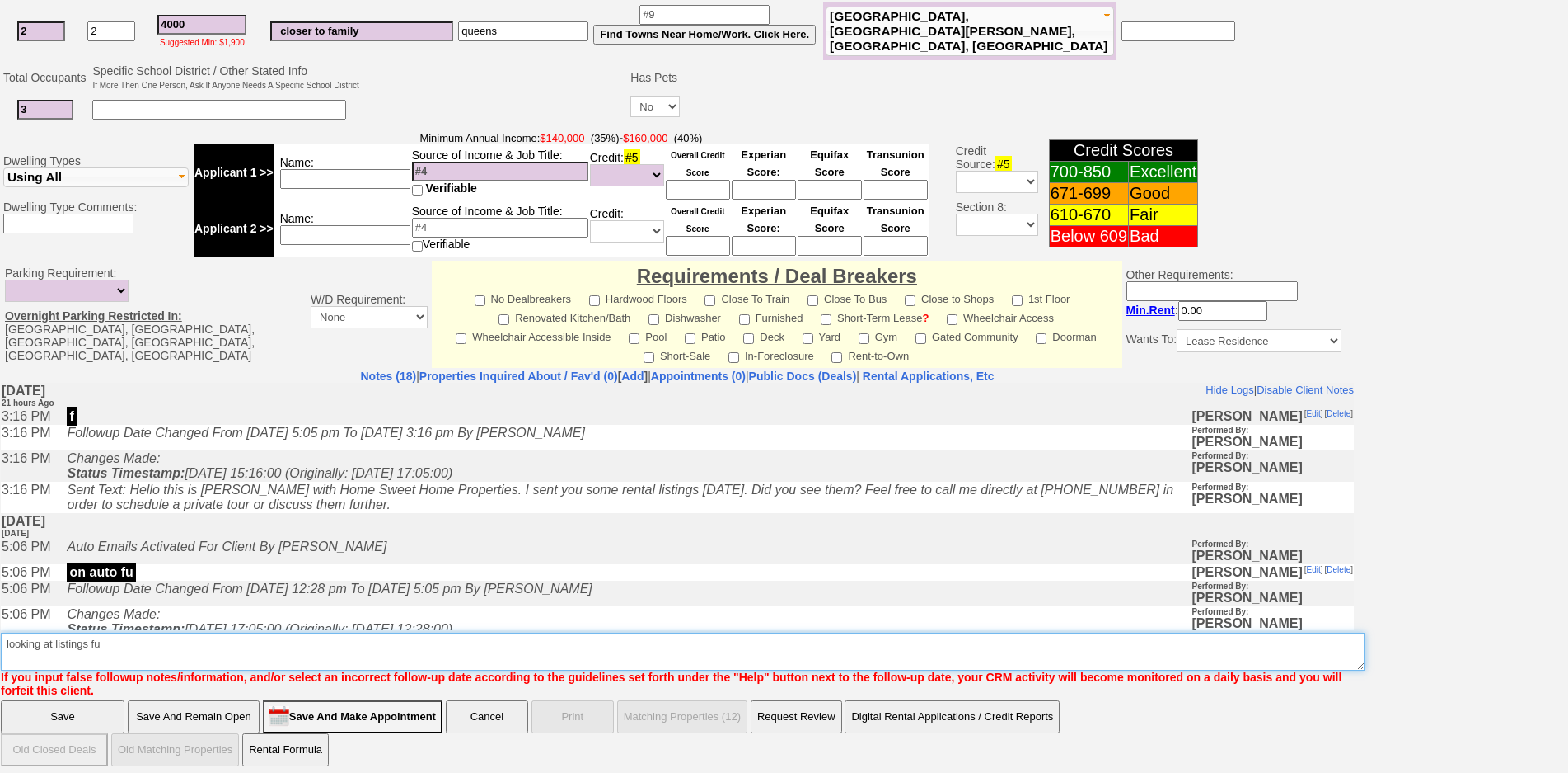
type textarea "looking at listings fu"
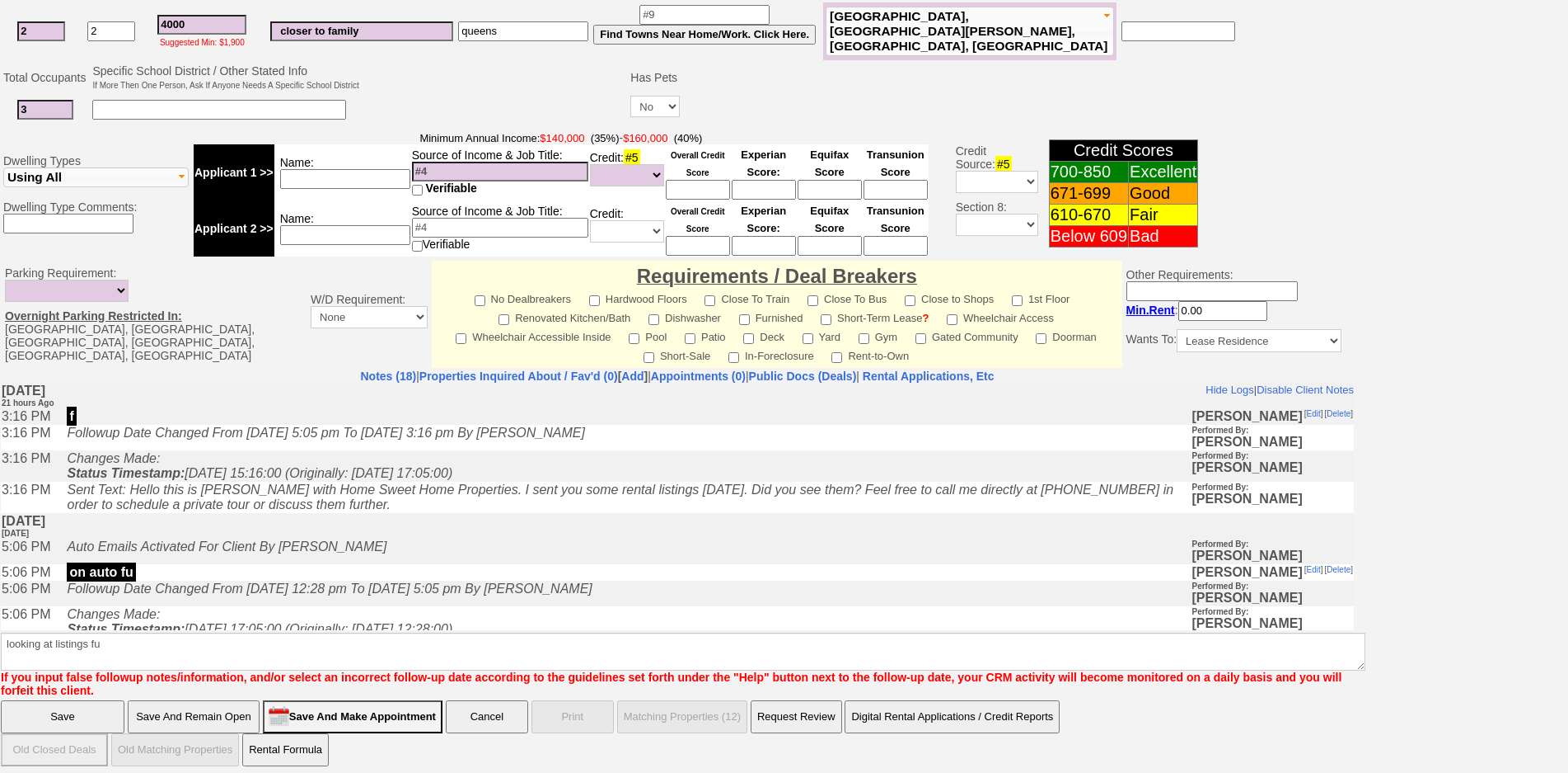
click input "Save" at bounding box center [63, 716] width 124 height 33
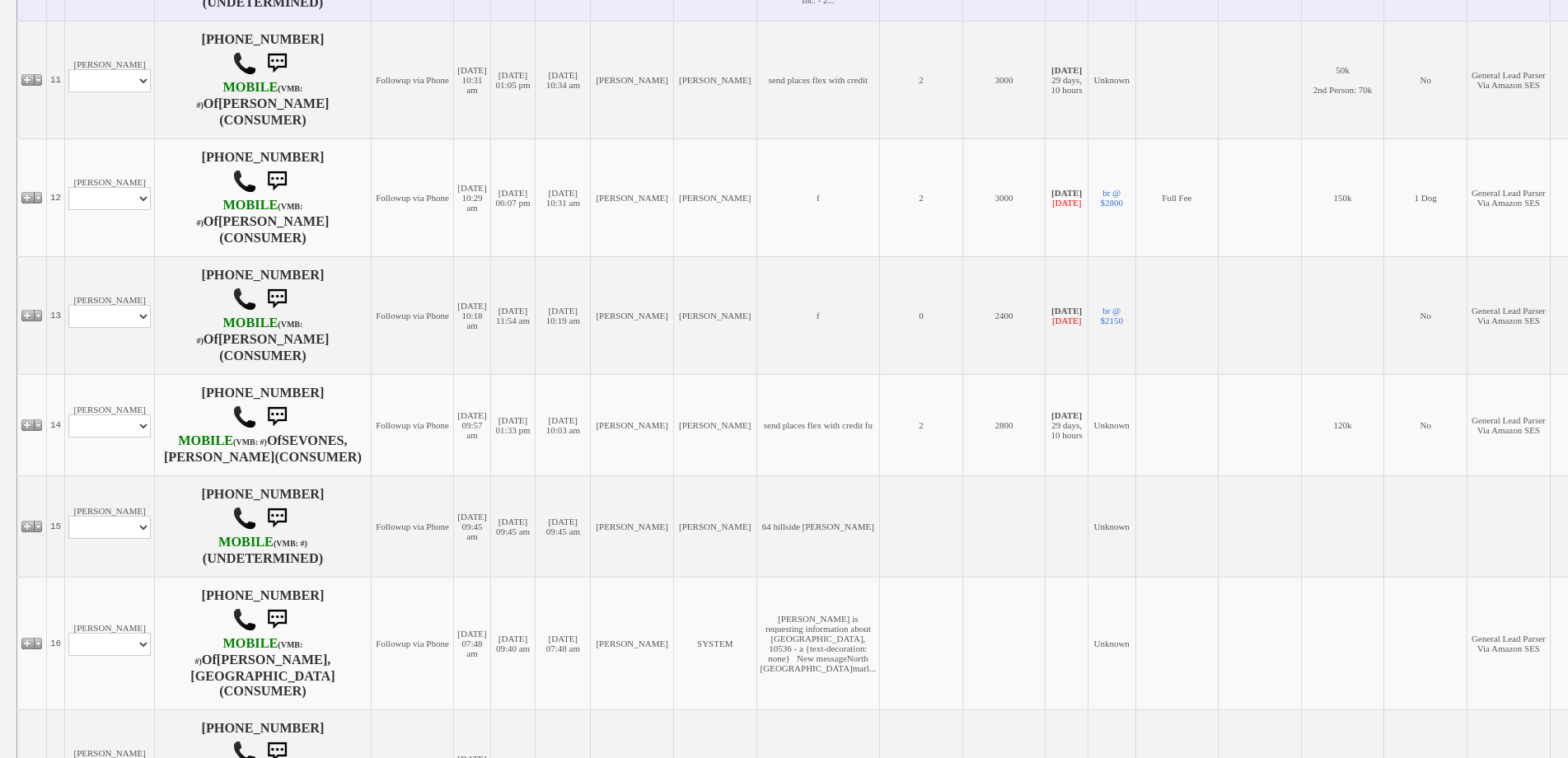
scroll to position [1483, 0]
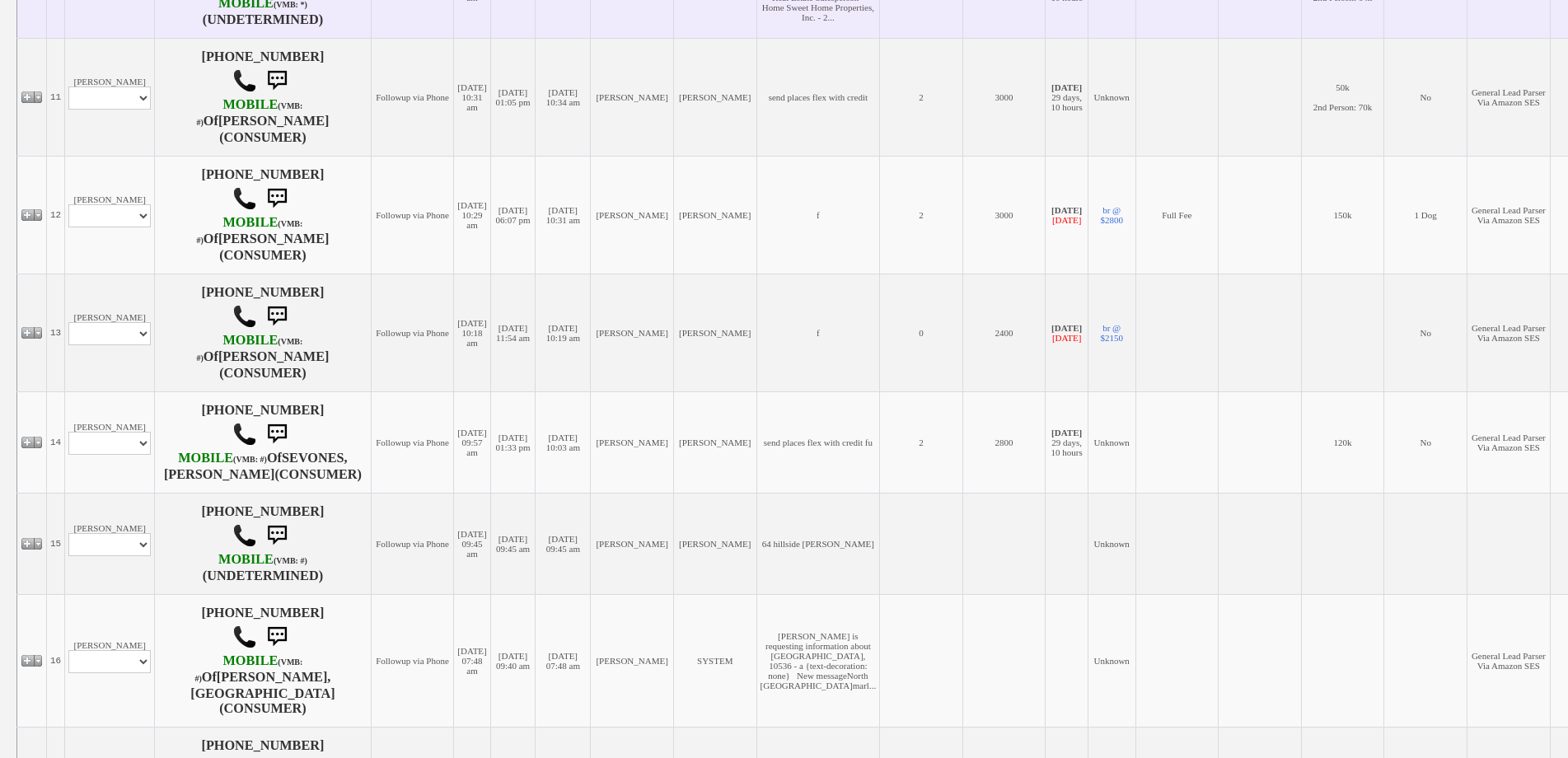
select select "ChangeURL,/crm/custom/edit_client_form.php?redirect=%2Fcrm%2Fclients.php&id=168…"
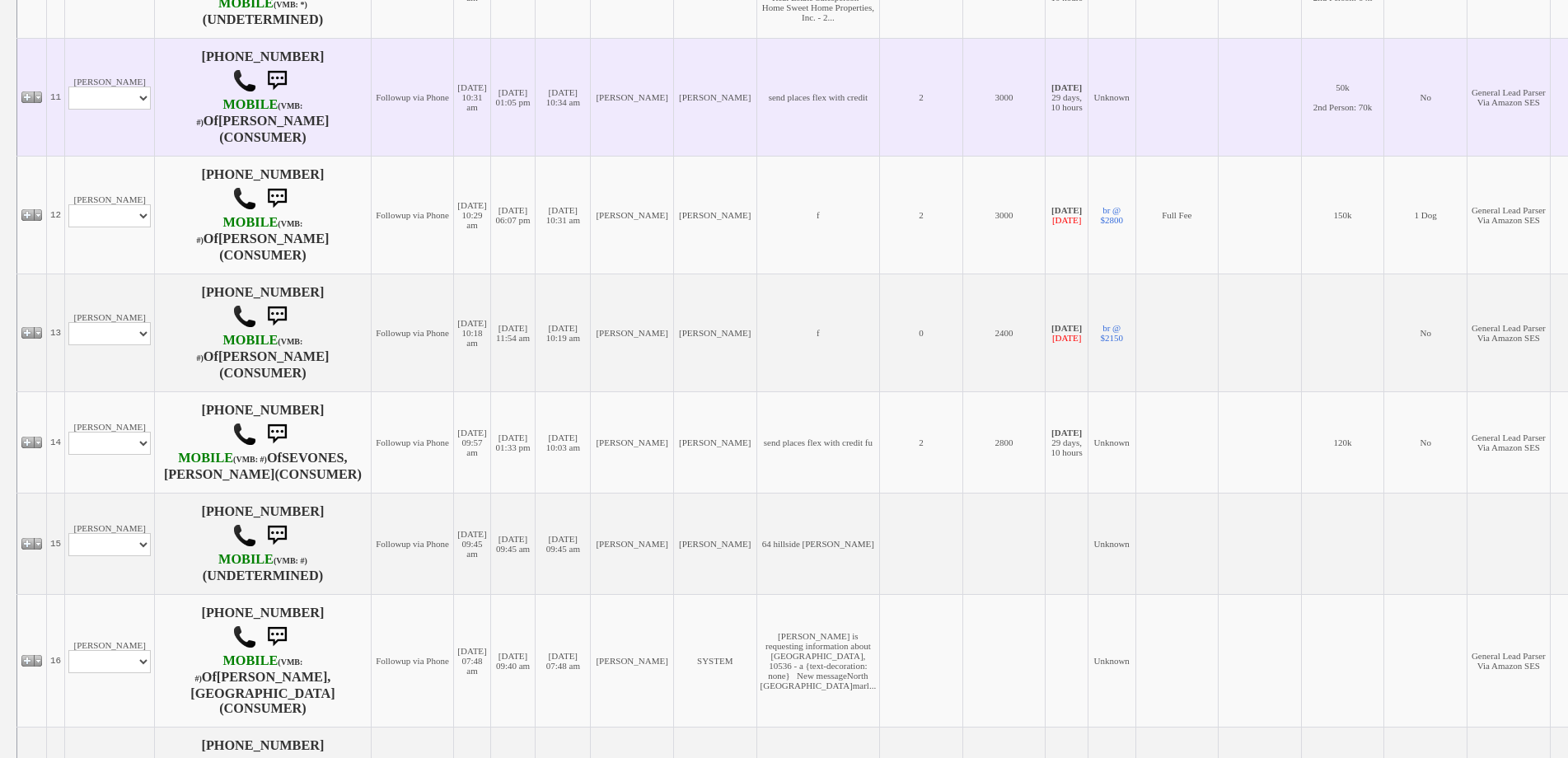
select select
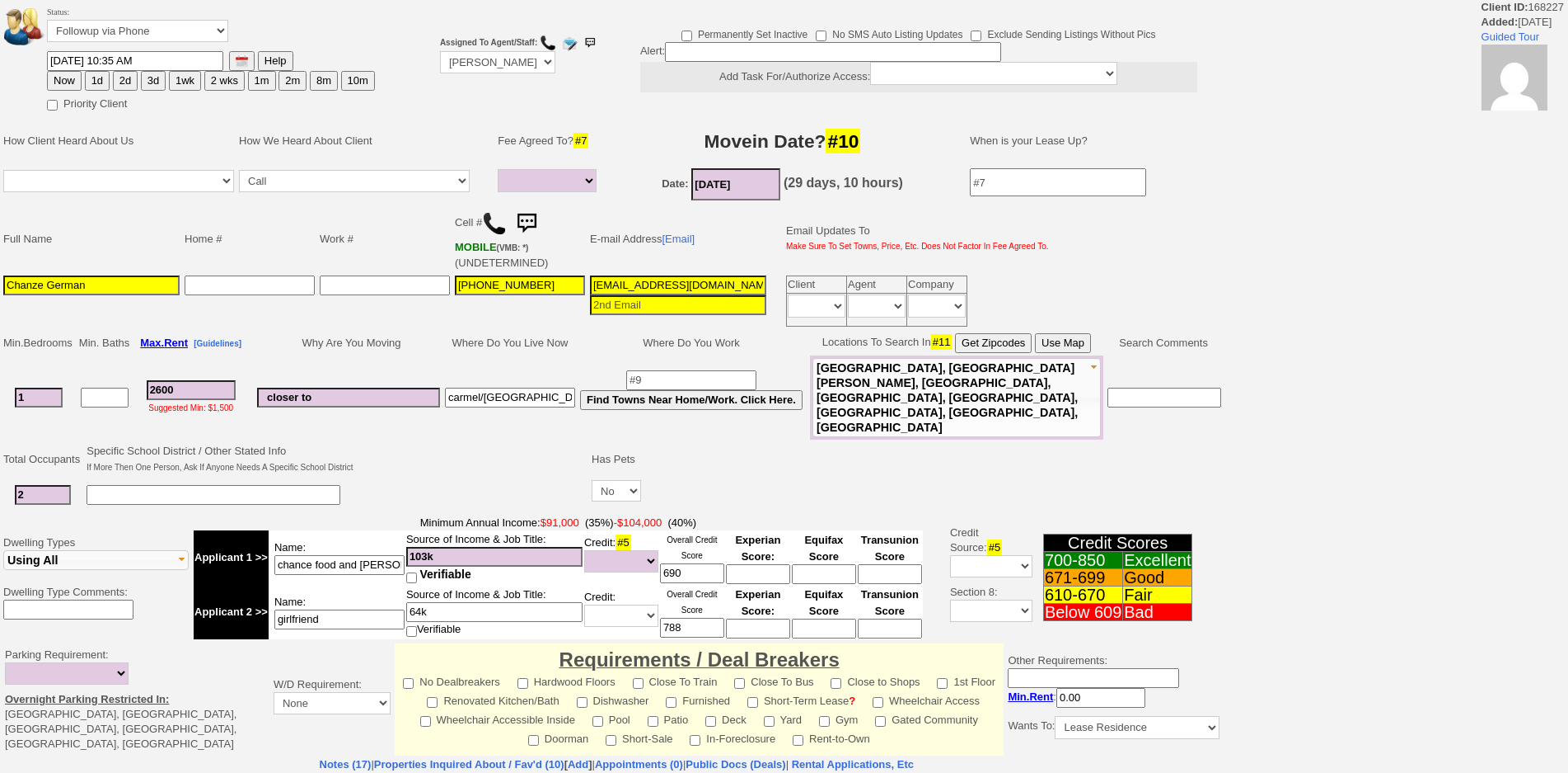
select select
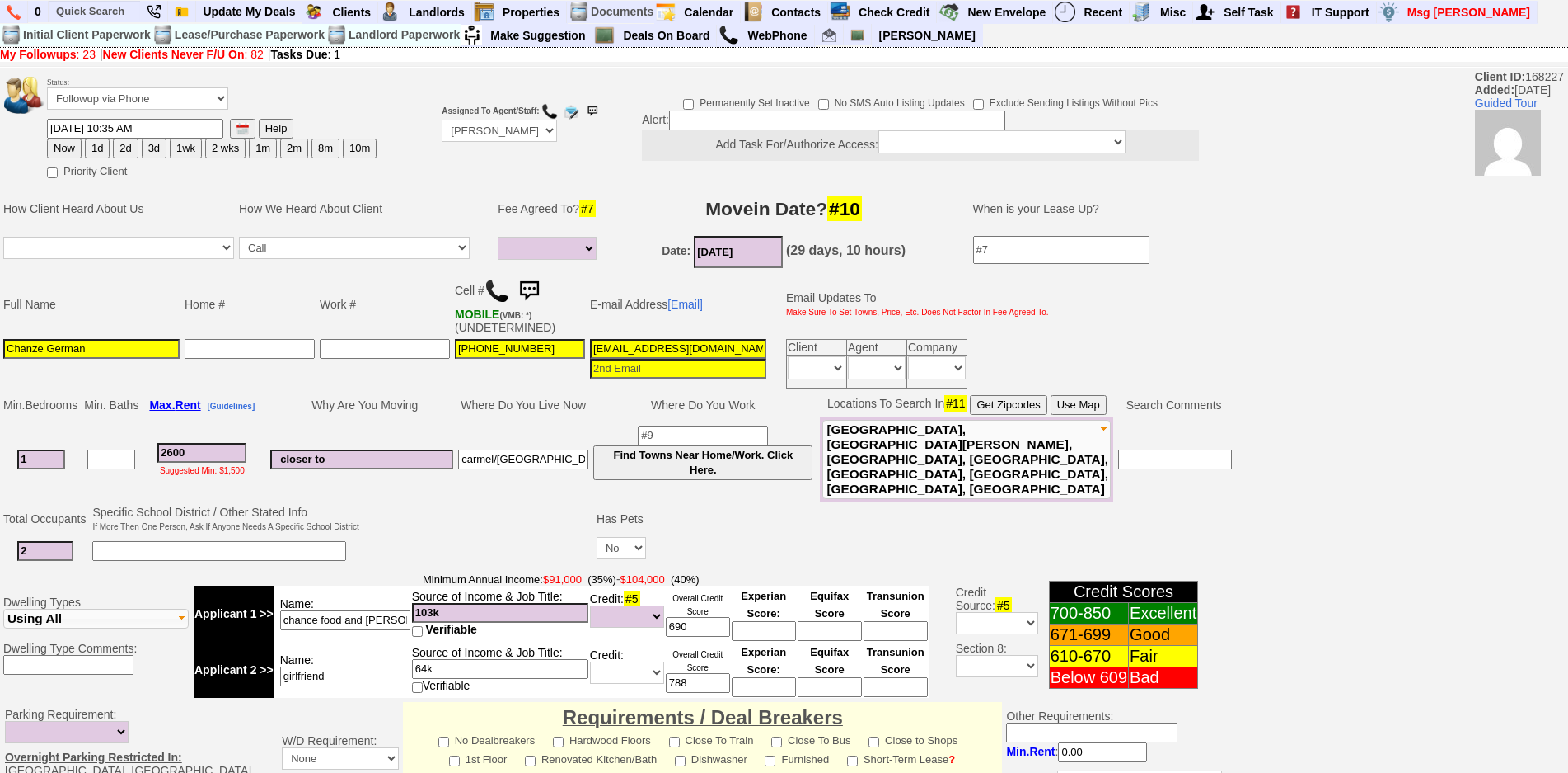
click at [499, 284] on img at bounding box center [497, 291] width 25 height 25
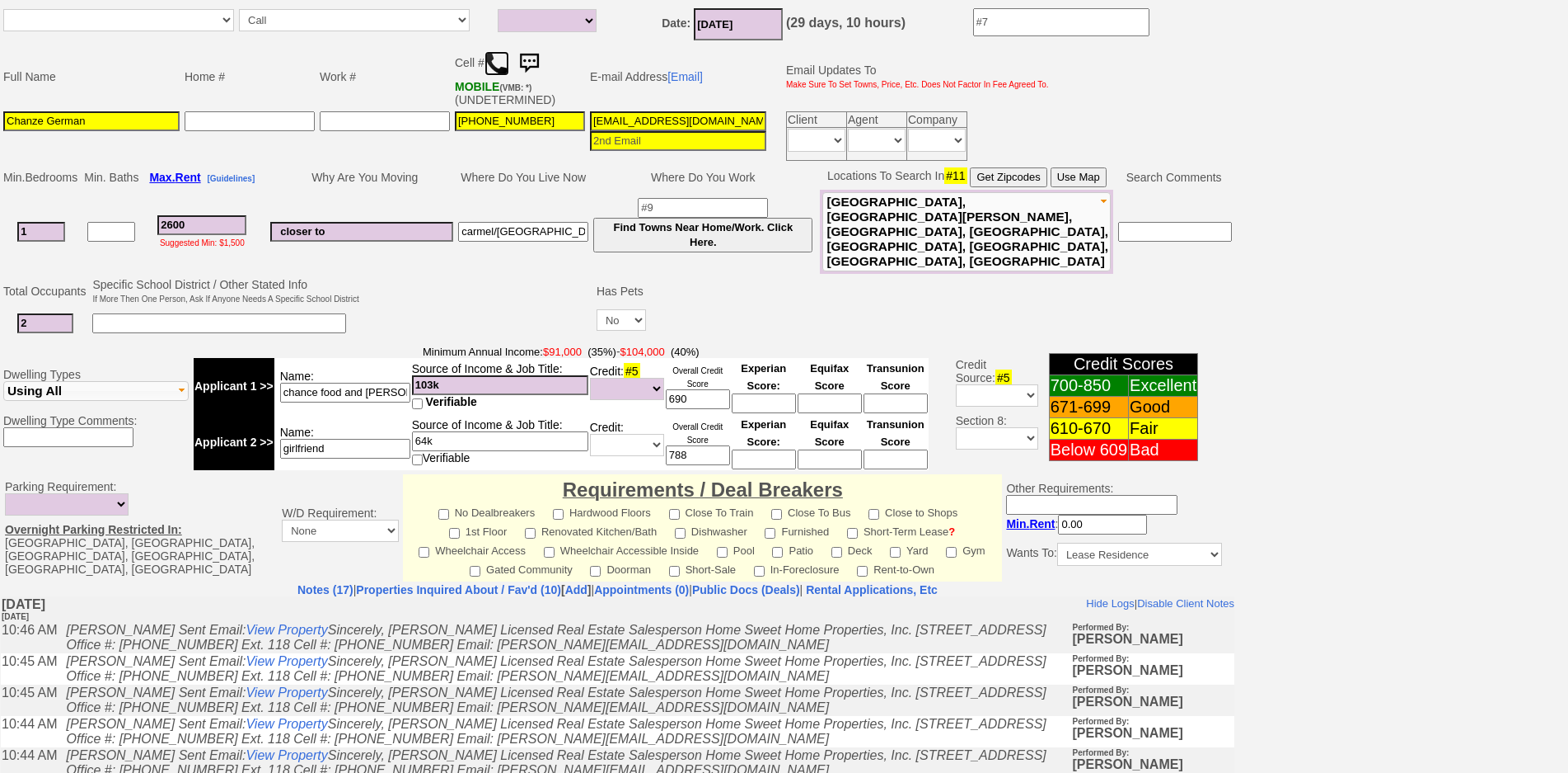
scroll to position [438, 0]
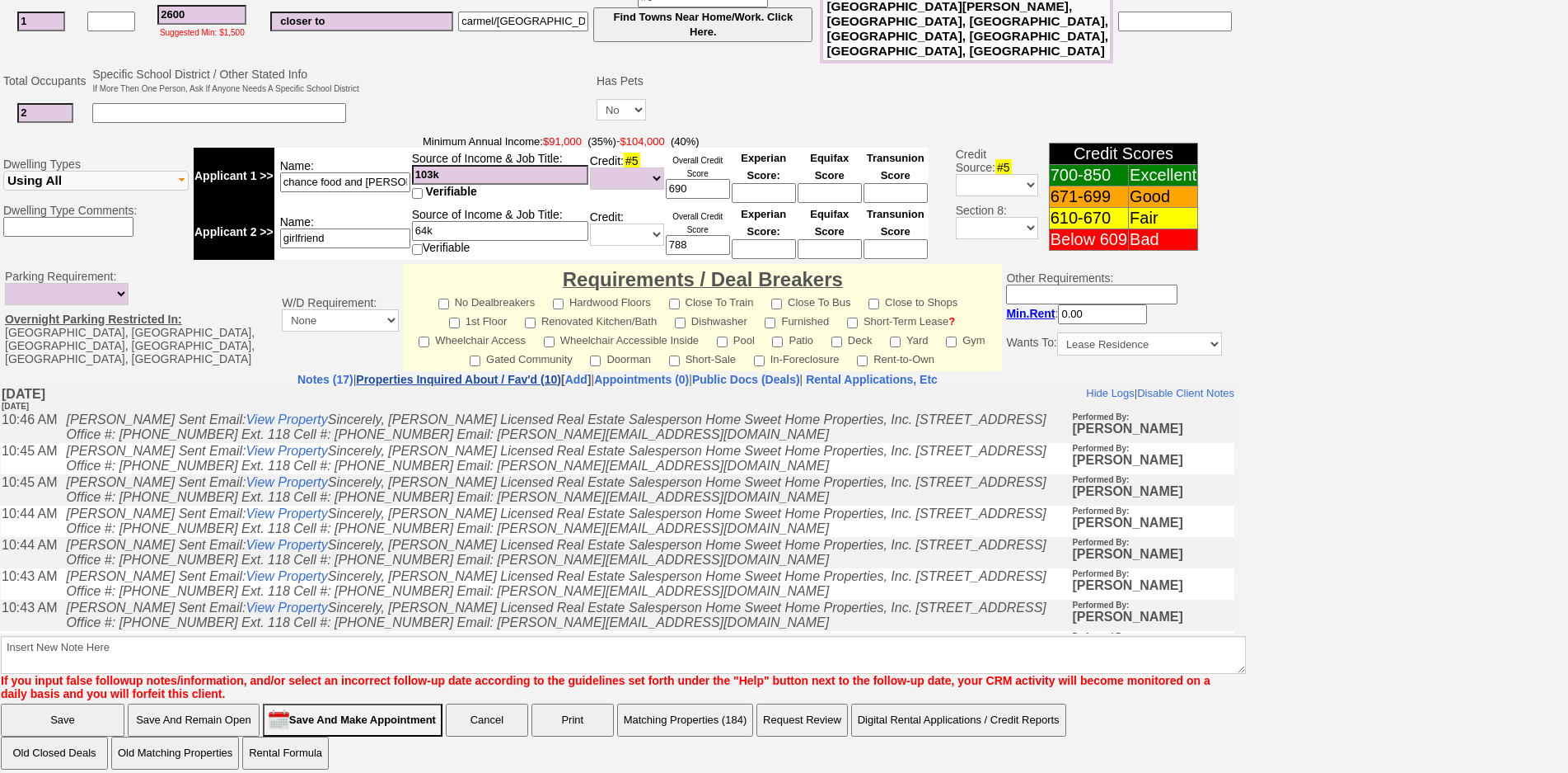
click at [419, 373] on link "Properties Inquired About / Fav'd (10)" at bounding box center [458, 379] width 205 height 13
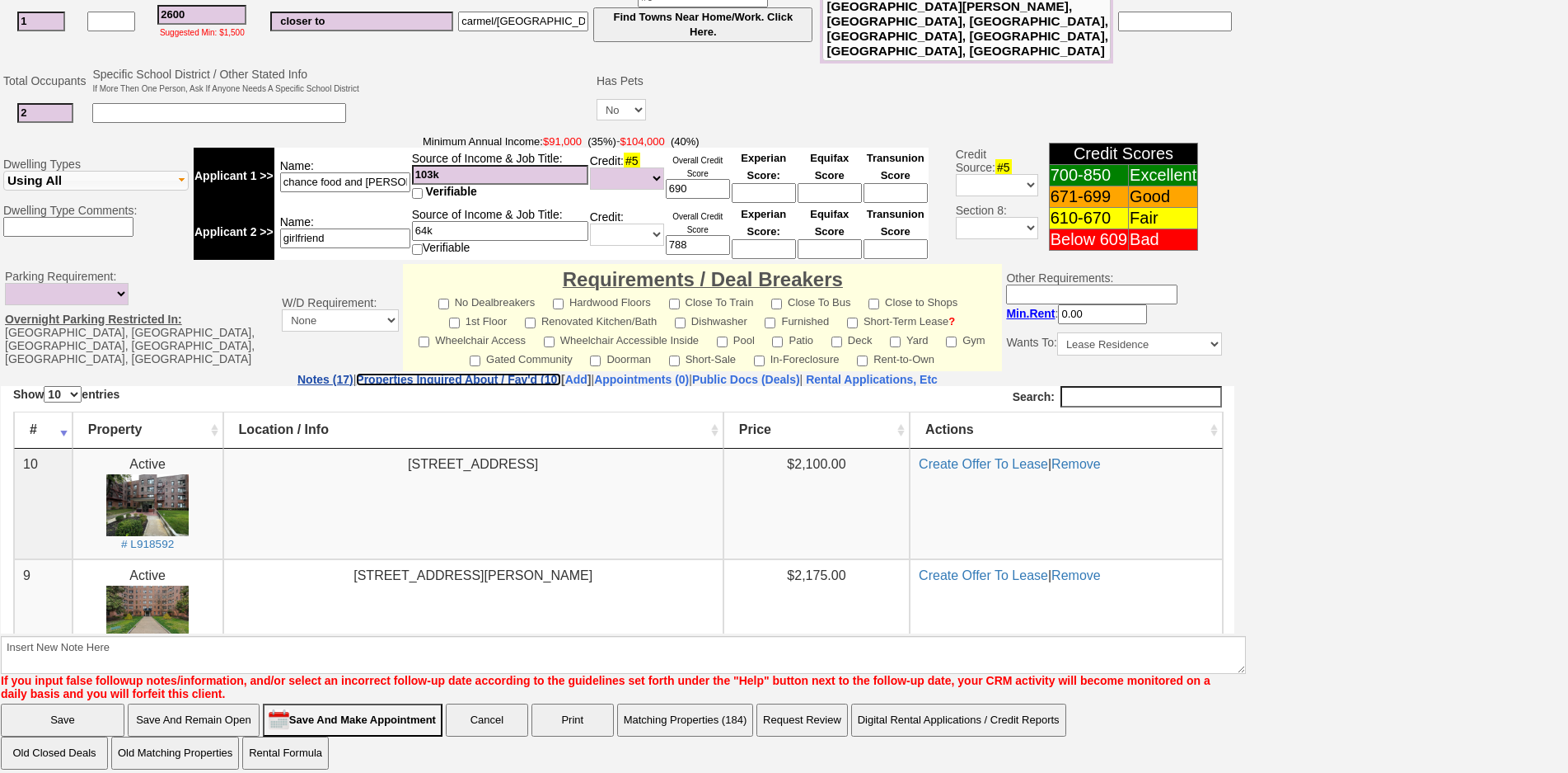
scroll to position [0, 0]
click at [298, 373] on link "Notes (17)" at bounding box center [326, 379] width 56 height 13
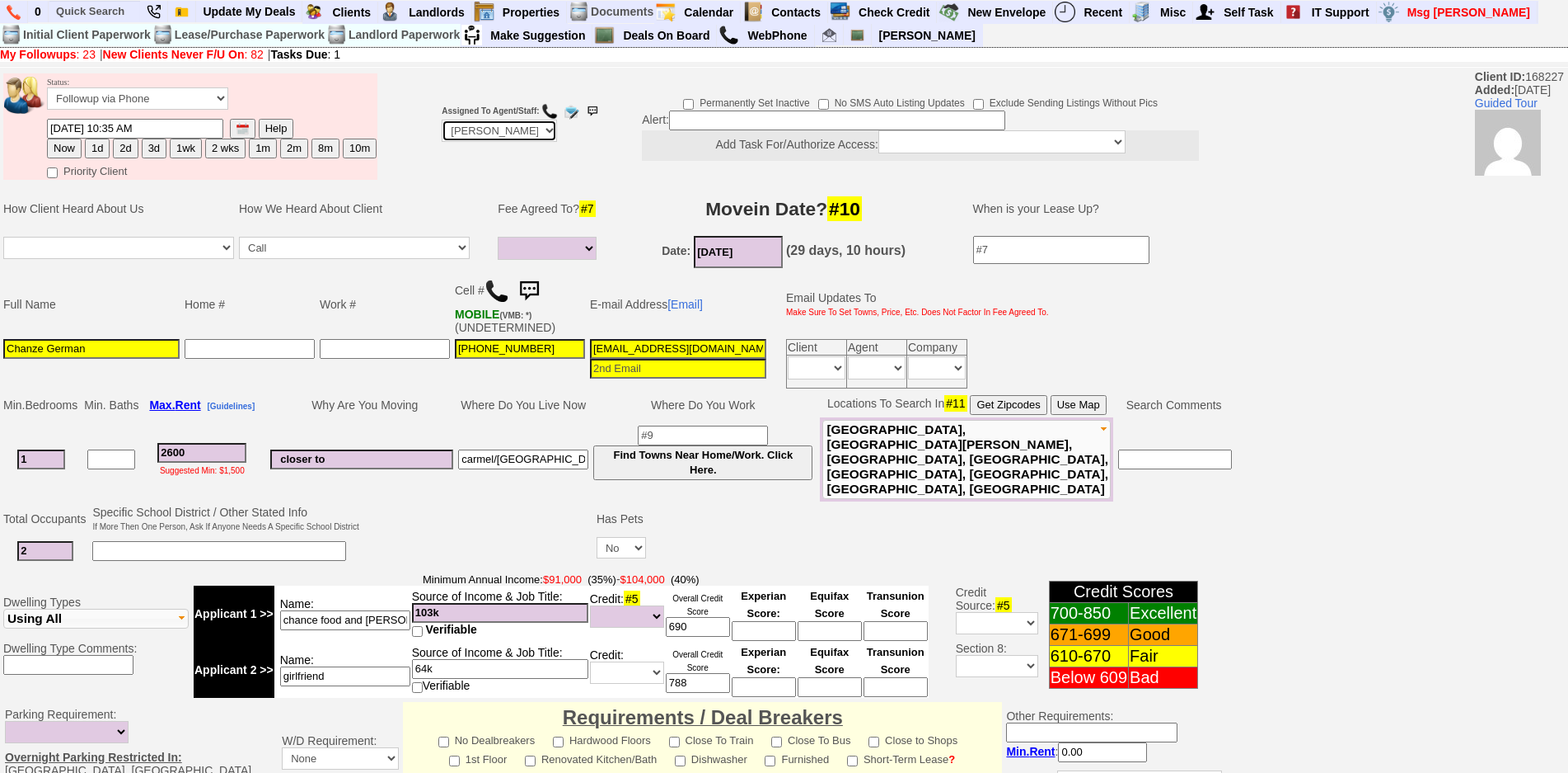
click at [453, 127] on select "Up-For-Grabs ***** STAFF ***** [PERSON_NAME] [PHONE_NUMBER] [PERSON_NAME] [PHON…" at bounding box center [499, 130] width 116 height 22
click at [416, 118] on td at bounding box center [415, 127] width 49 height 111
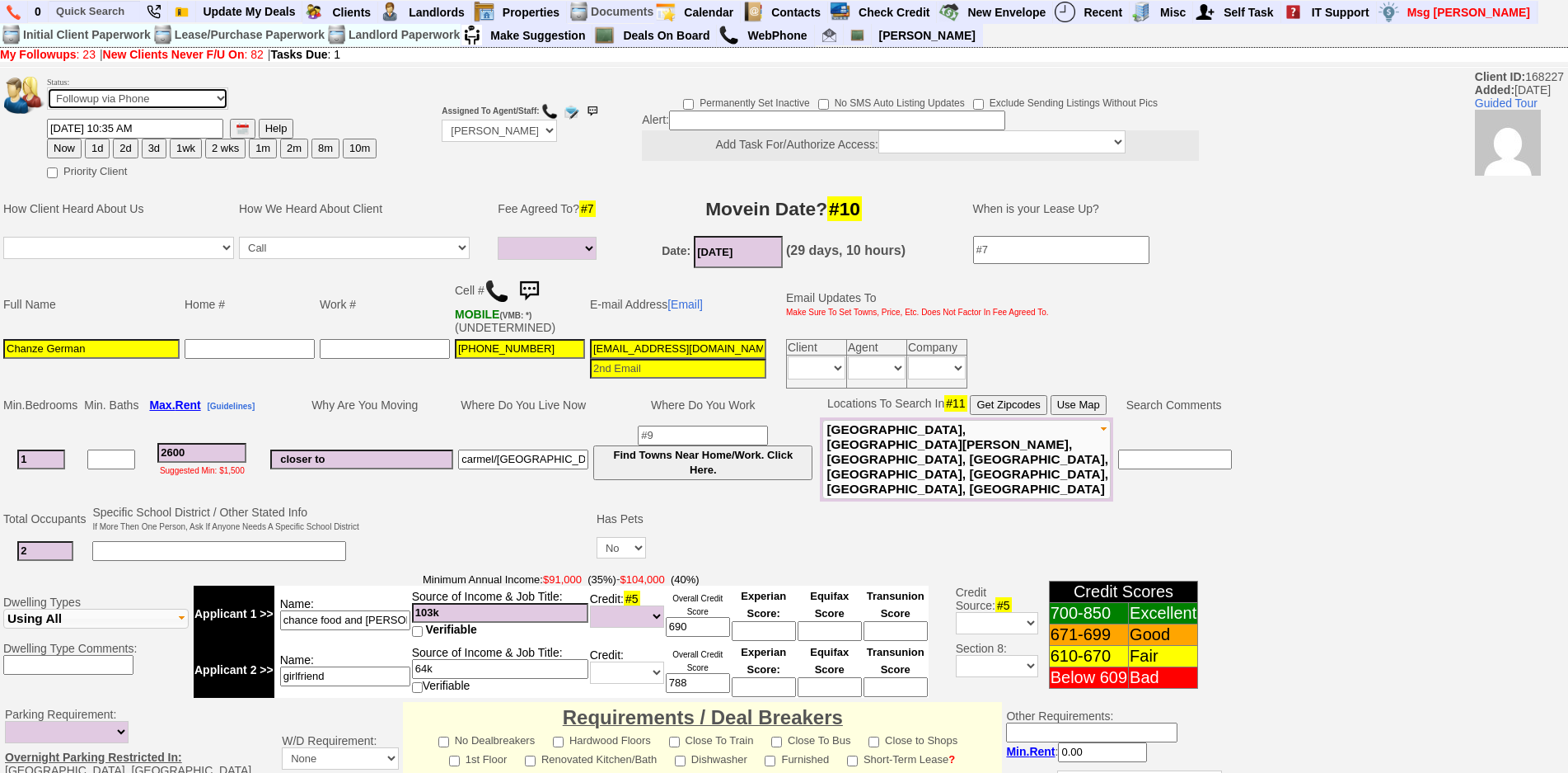
click at [101, 88] on select "Followup via Phone Followup via Email Followup When Section 8 Property Found De…" at bounding box center [138, 98] width 181 height 22
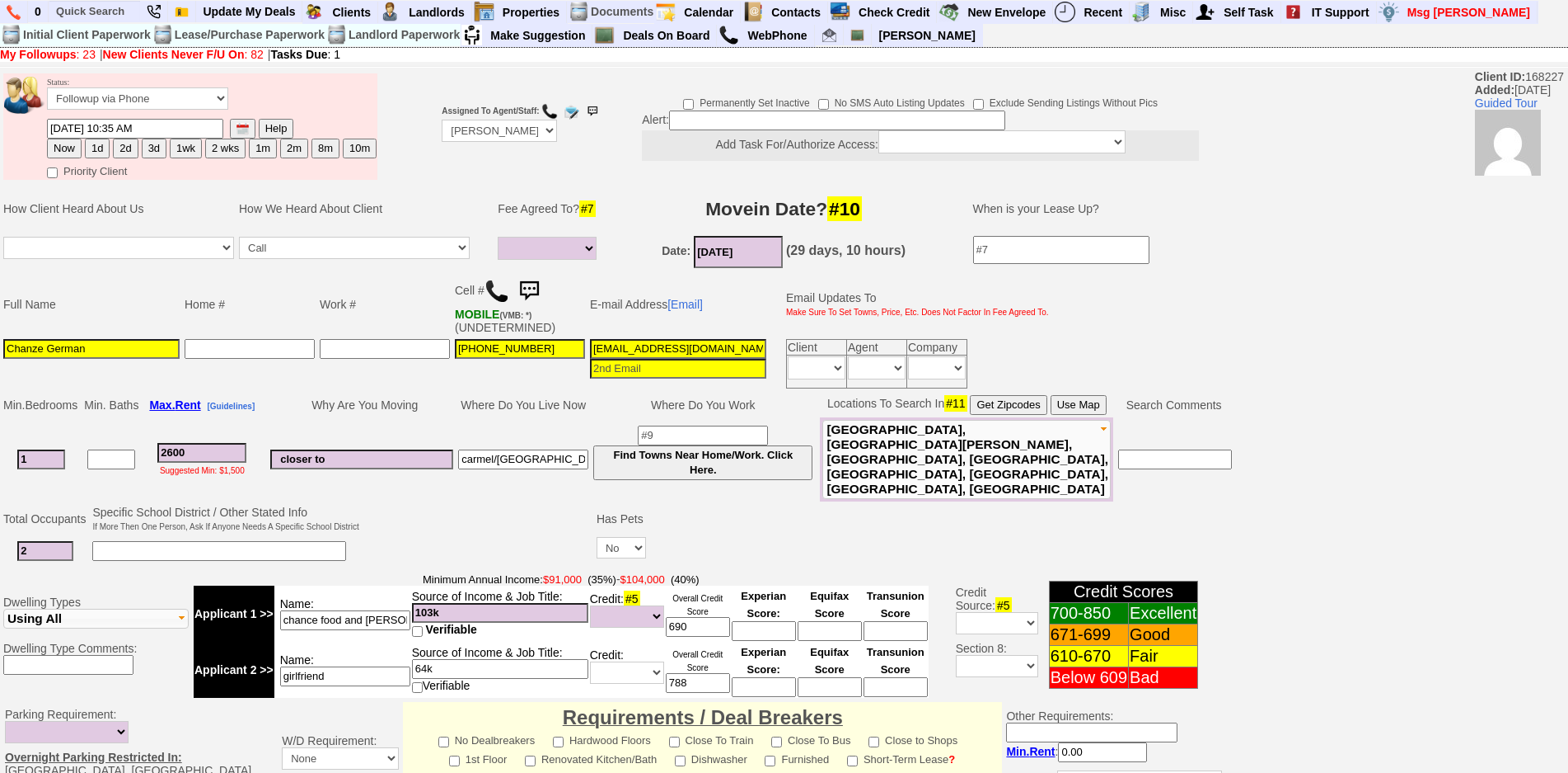
click at [536, 293] on img at bounding box center [529, 291] width 33 height 33
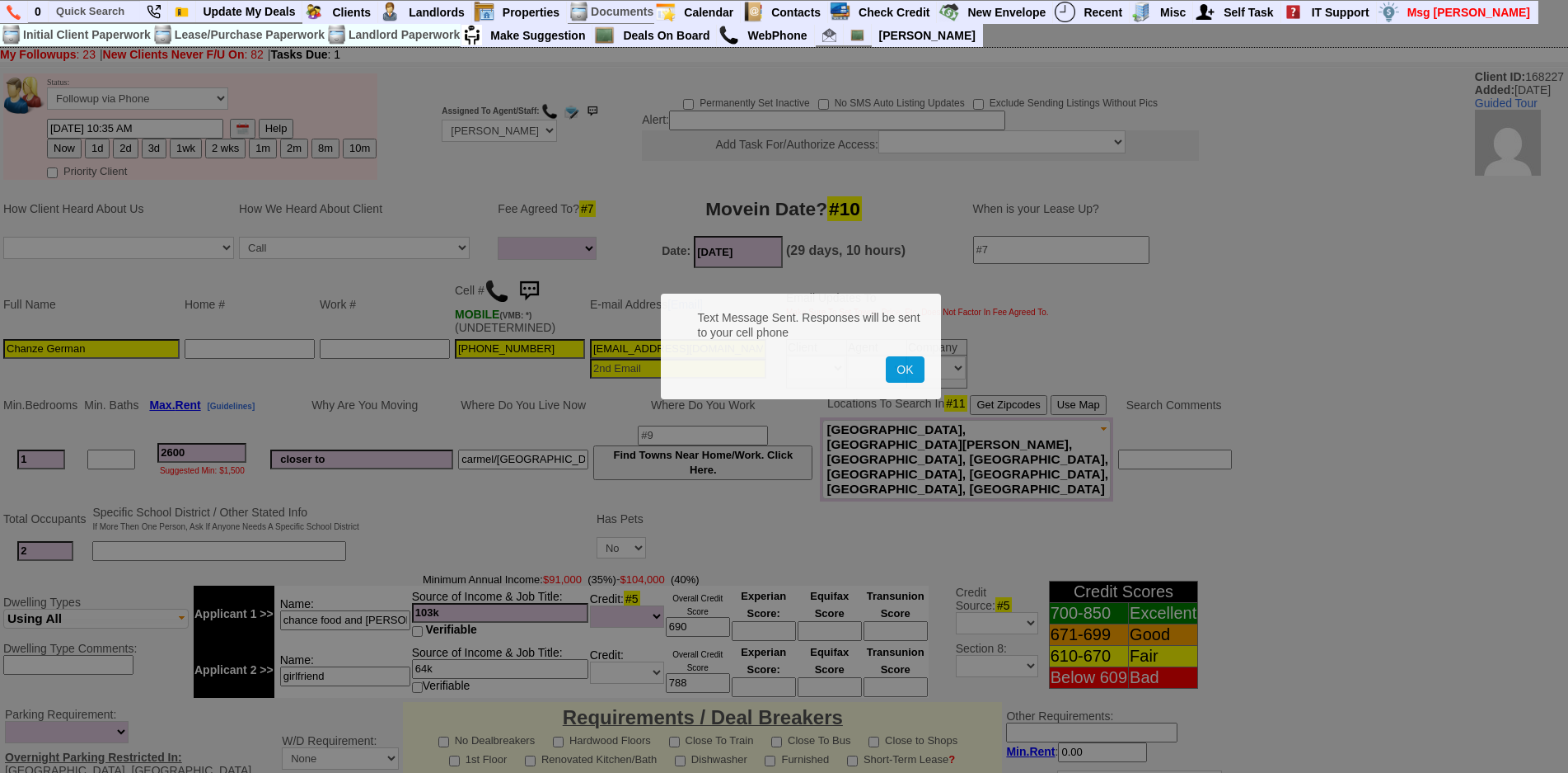
click at [886, 356] on button "OK" at bounding box center [905, 369] width 38 height 26
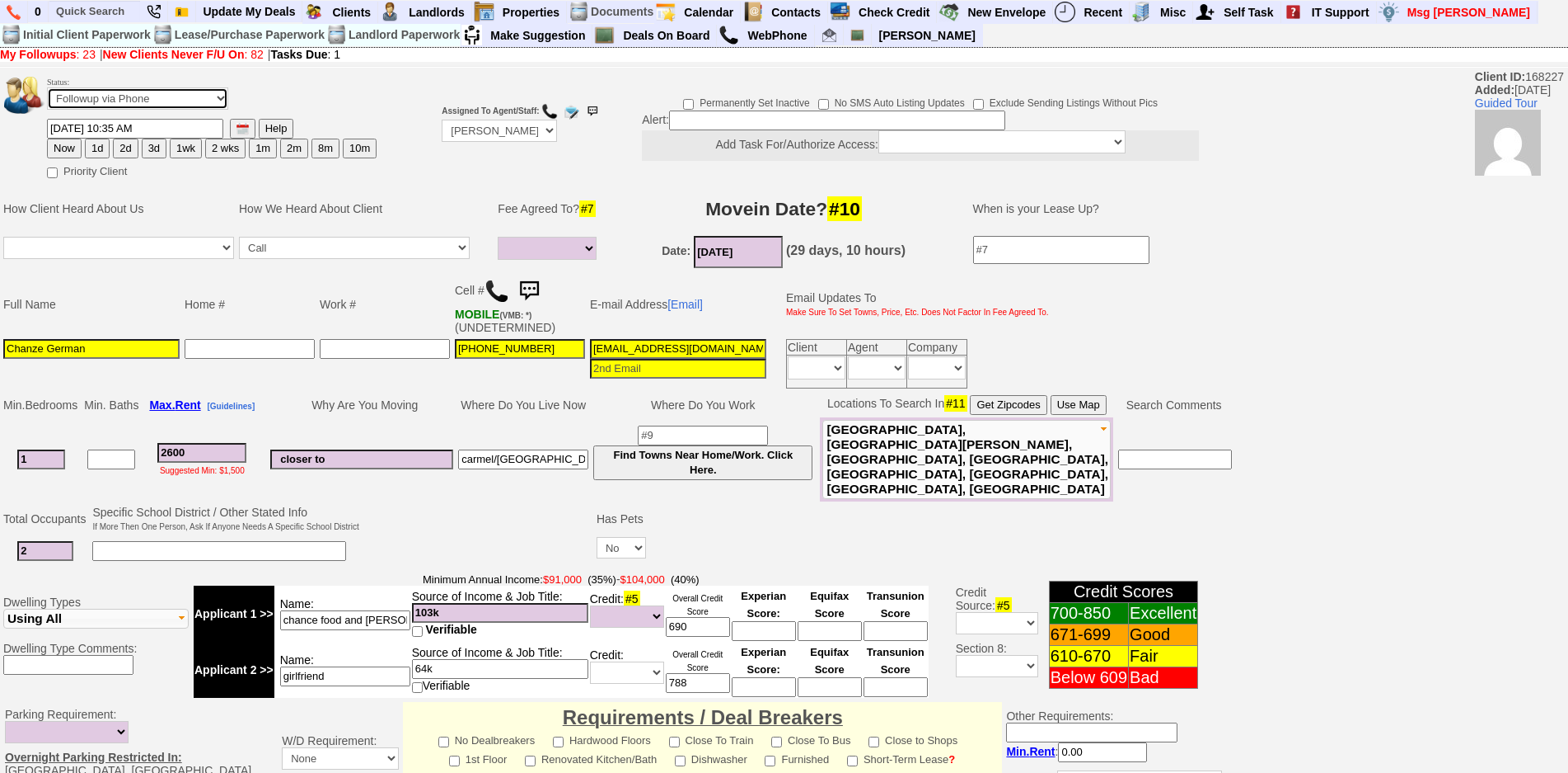
click at [86, 90] on select "Followup via Phone Followup via Email Followup When Section 8 Property Found De…" at bounding box center [138, 98] width 181 height 22
select select "Inactive"
click at [47, 88] on select "Followup via Phone Followup via Email Followup When Section 8 Property Found De…" at bounding box center [138, 98] width 181 height 22
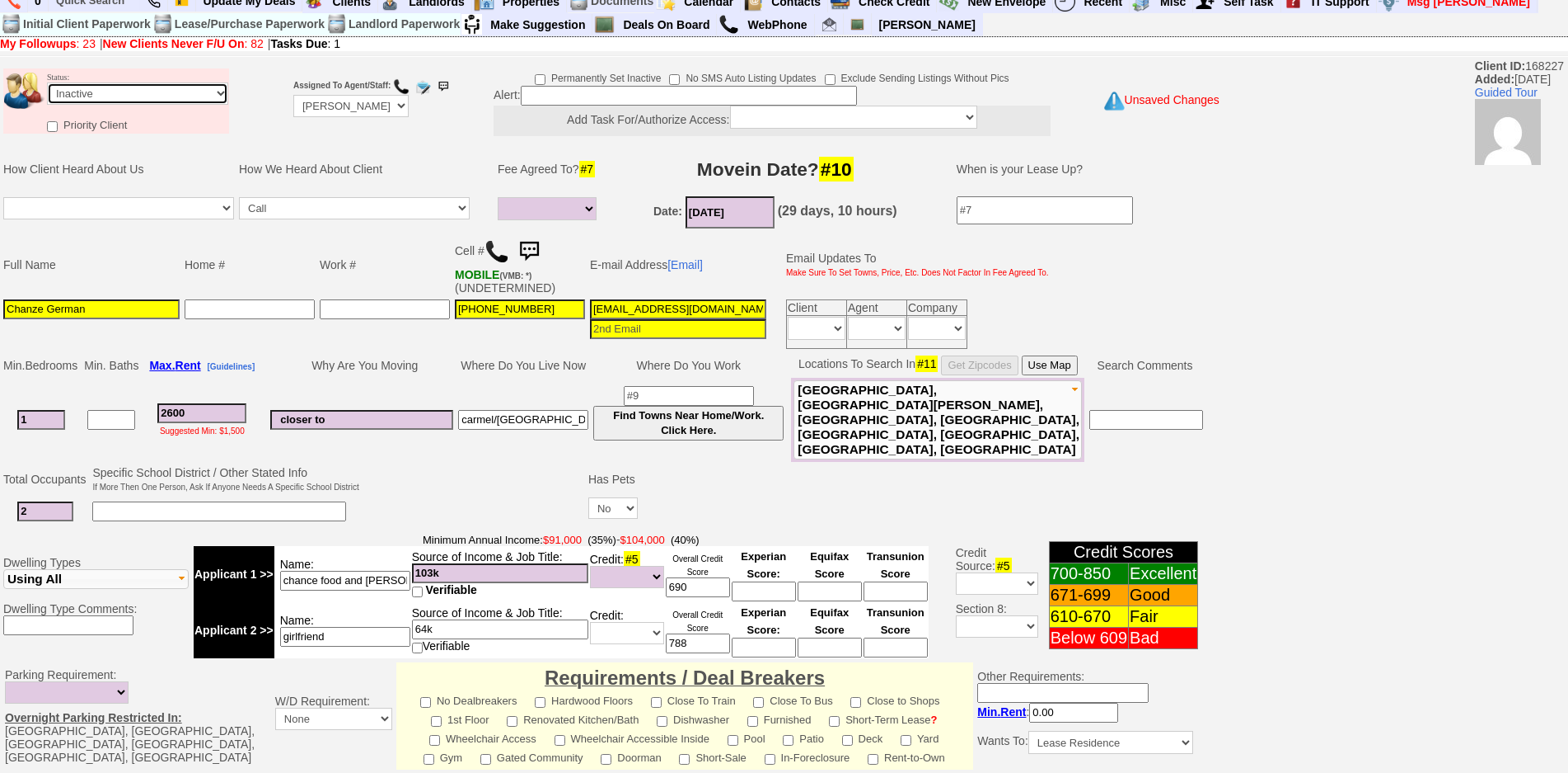
scroll to position [409, 0]
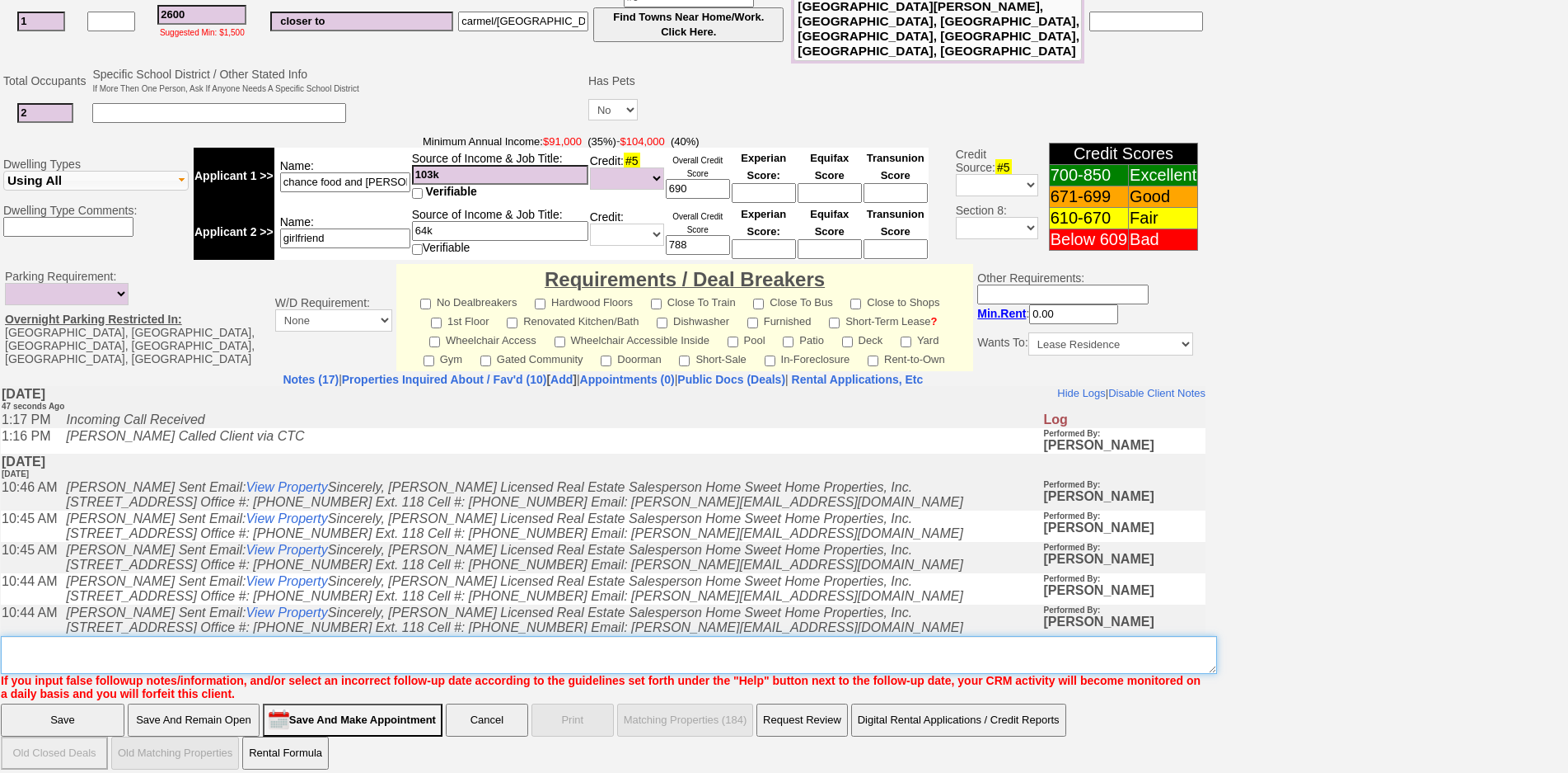
click at [476, 644] on textarea "Insert New Note Here" at bounding box center [609, 654] width 1216 height 38
type textarea "called client lm ia until response"
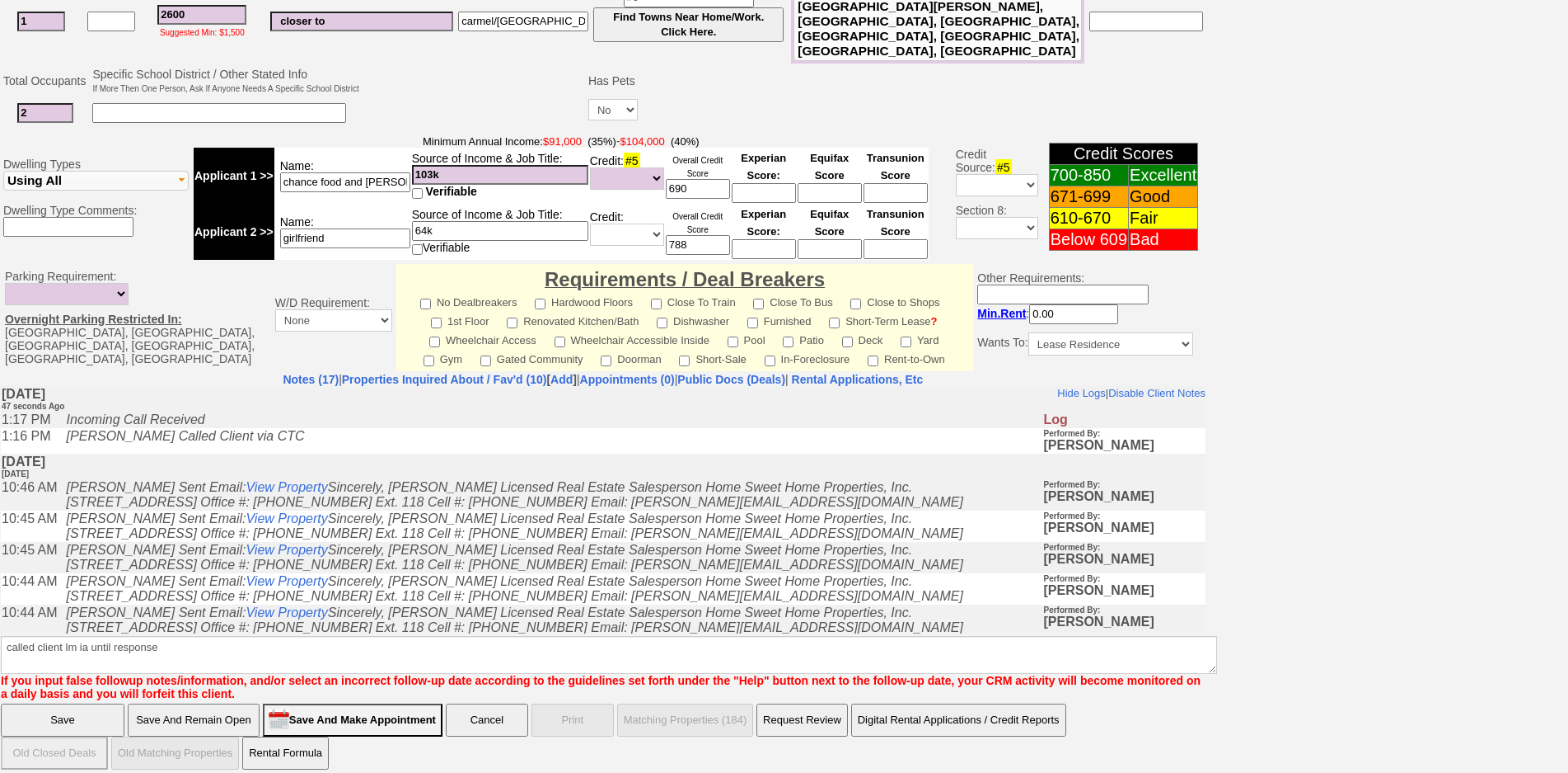
click at [93, 709] on input "Save" at bounding box center [63, 720] width 124 height 33
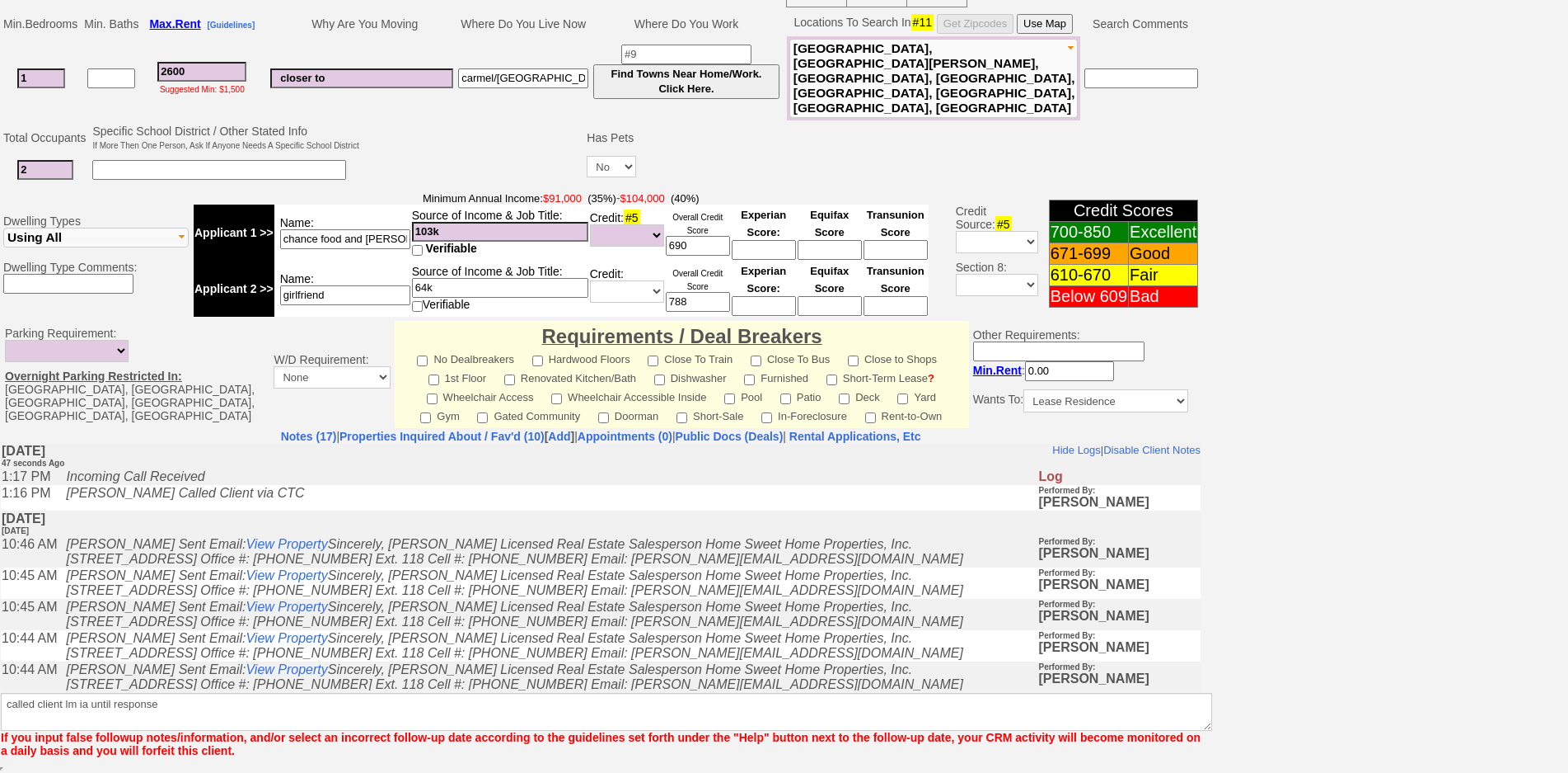
scroll to position [341, 0]
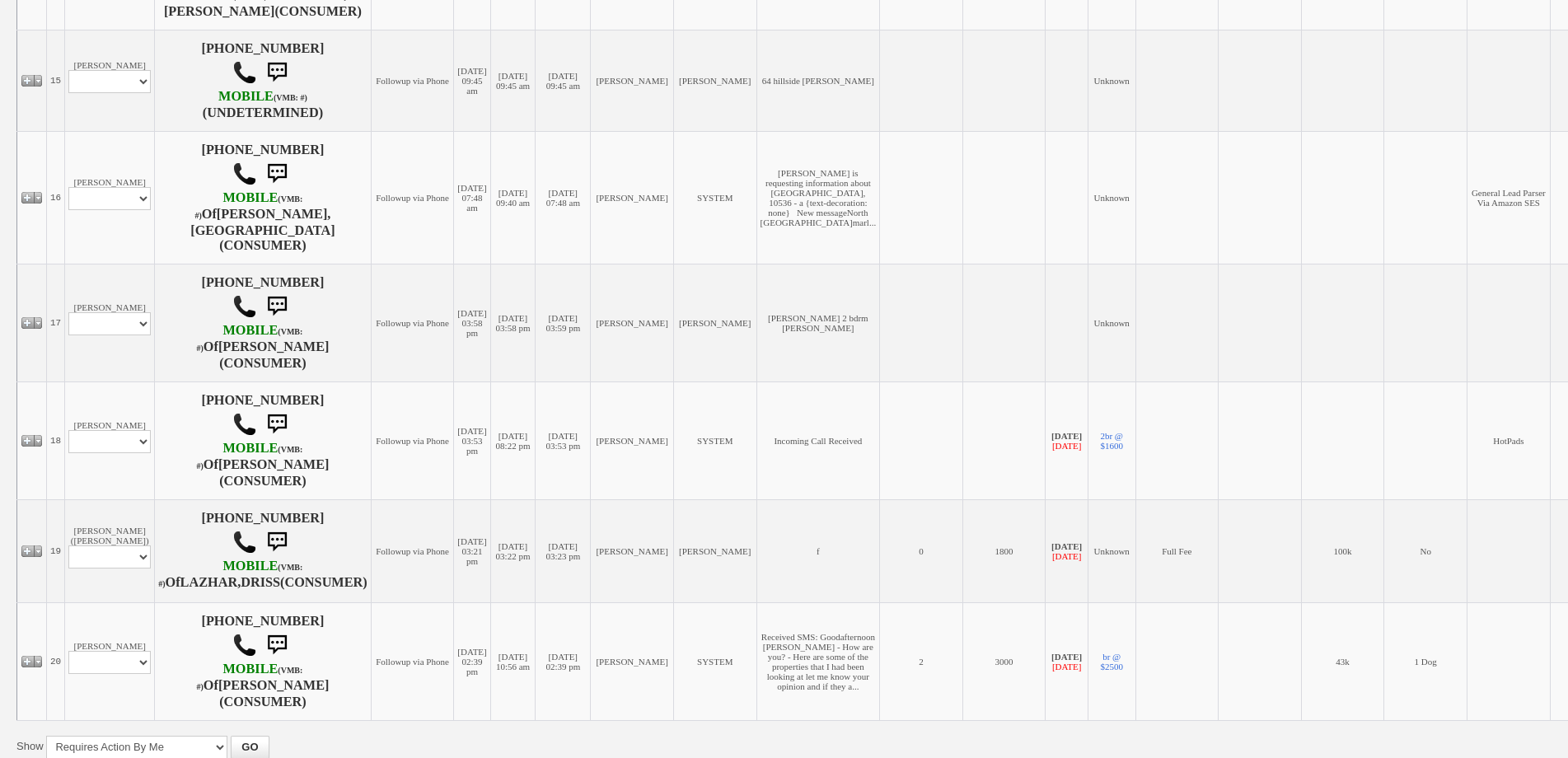
scroll to position [2064, 0]
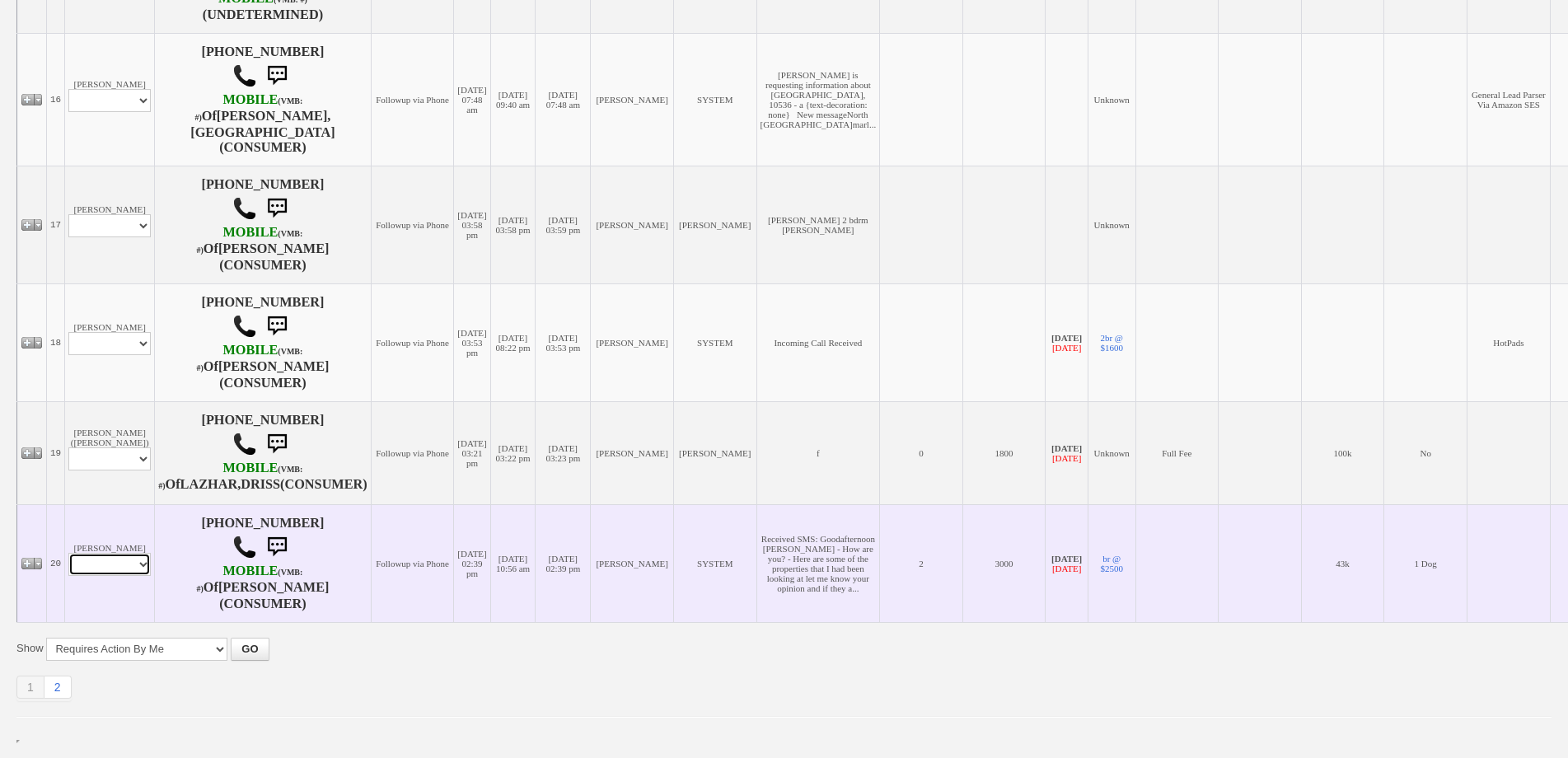
click at [121, 572] on select "Profile Edit Print Email Externally (Will Not Be Tracked In CRM) Closed Deals" at bounding box center [109, 564] width 82 height 23
select select "ChangeURL,/crm/custom/edit_client_form.php?redirect=%2Fcrm%2Fclients.php&id=168…"
click at [68, 554] on select "Profile Edit Print Email Externally (Will Not Be Tracked In CRM) Closed Deals" at bounding box center [109, 564] width 82 height 23
select select
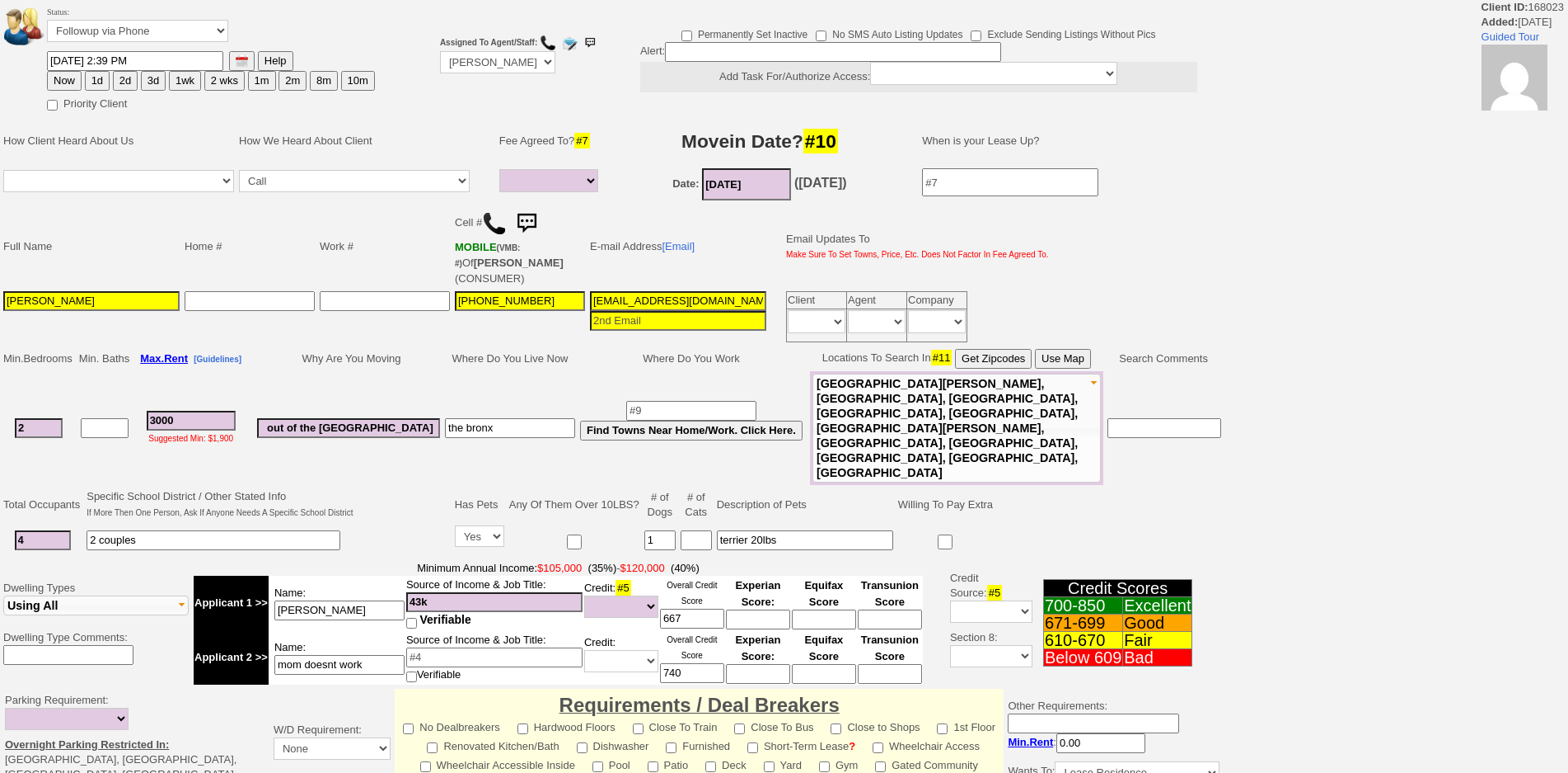
select select
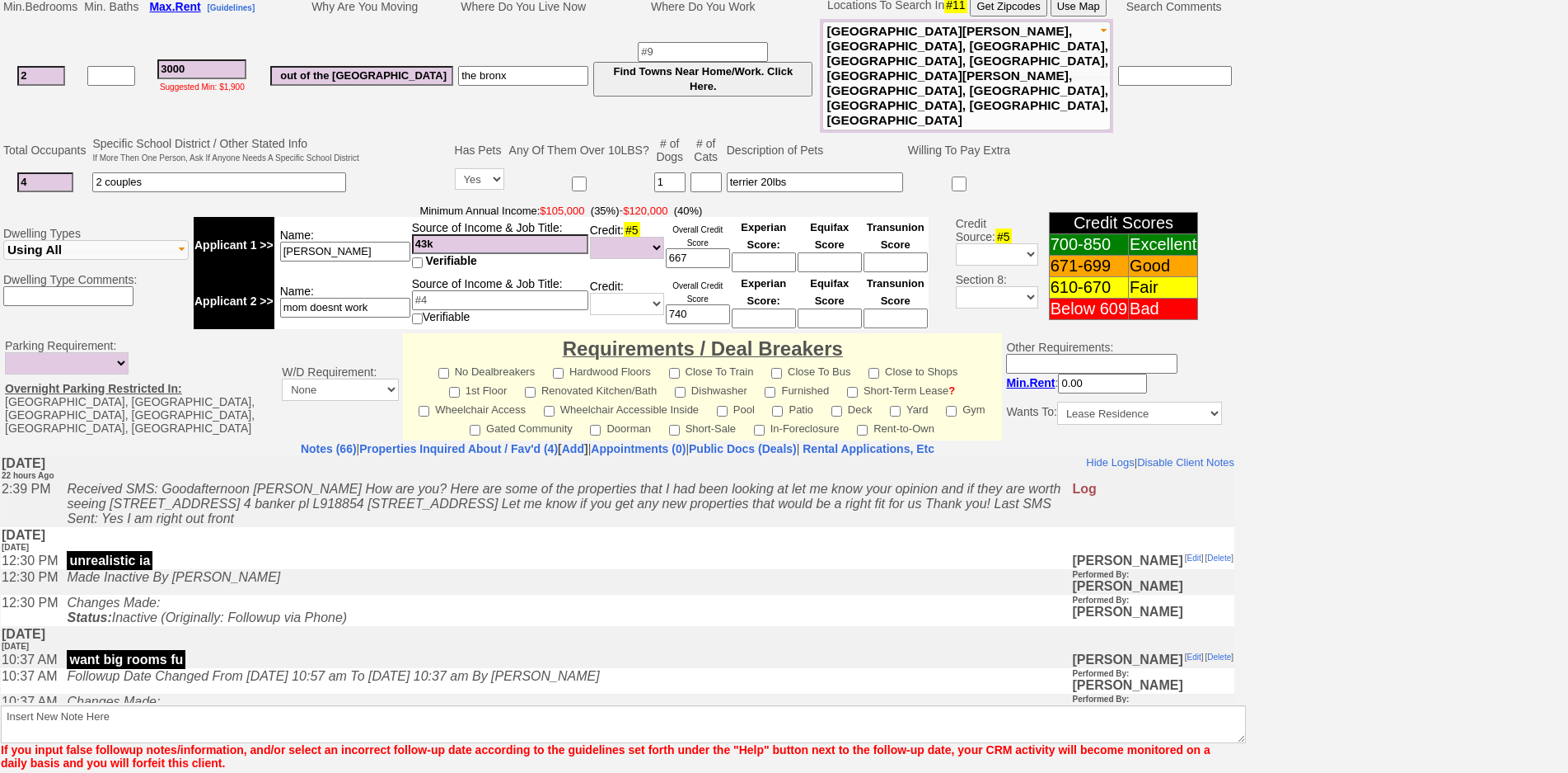
scroll to position [412, 0]
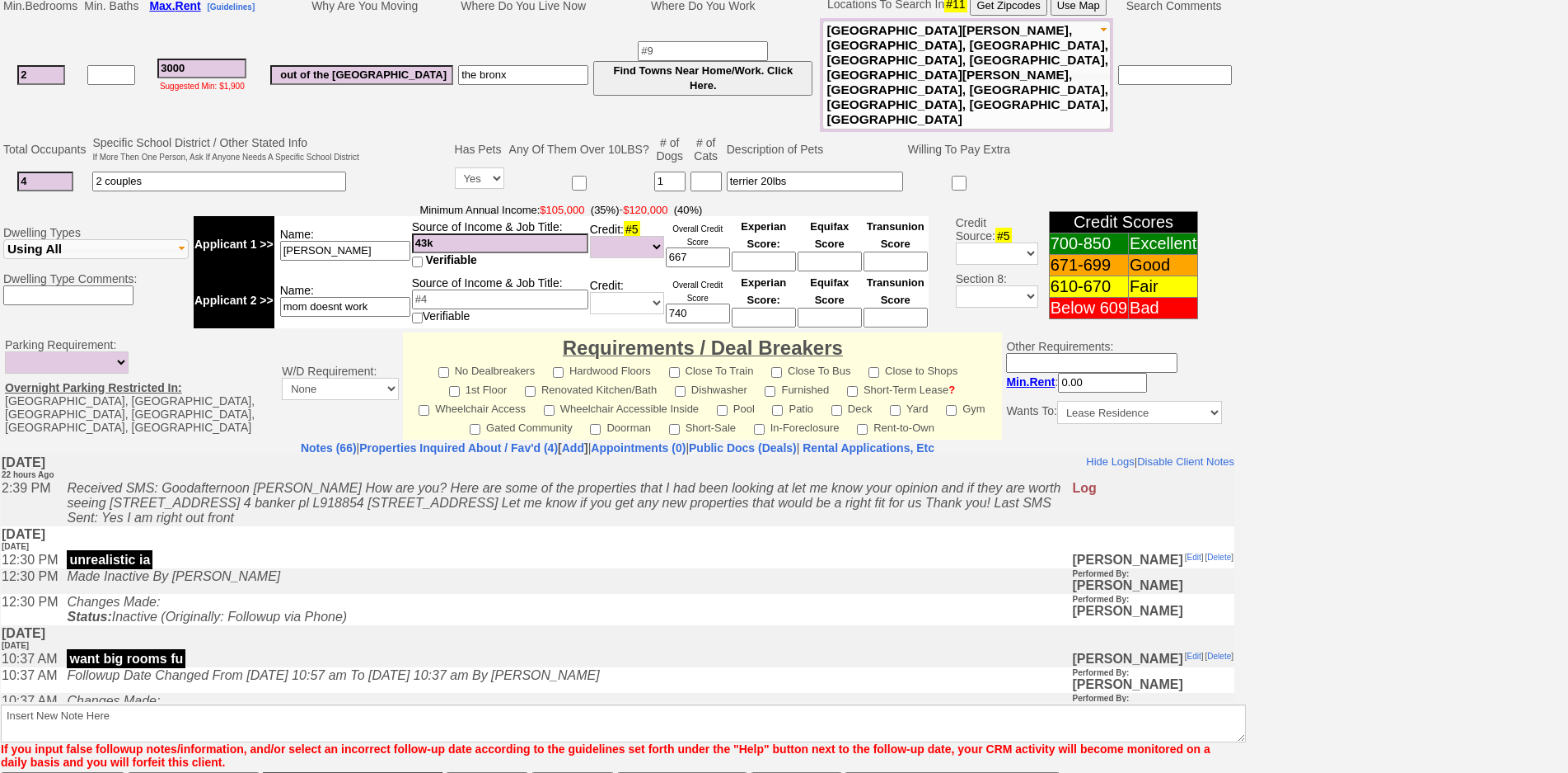
click at [345, 681] on icon "Followup Date Changed From [DATE] 10:57 am To [DATE] 10:37 am By [PERSON_NAME]" at bounding box center [333, 674] width 532 height 14
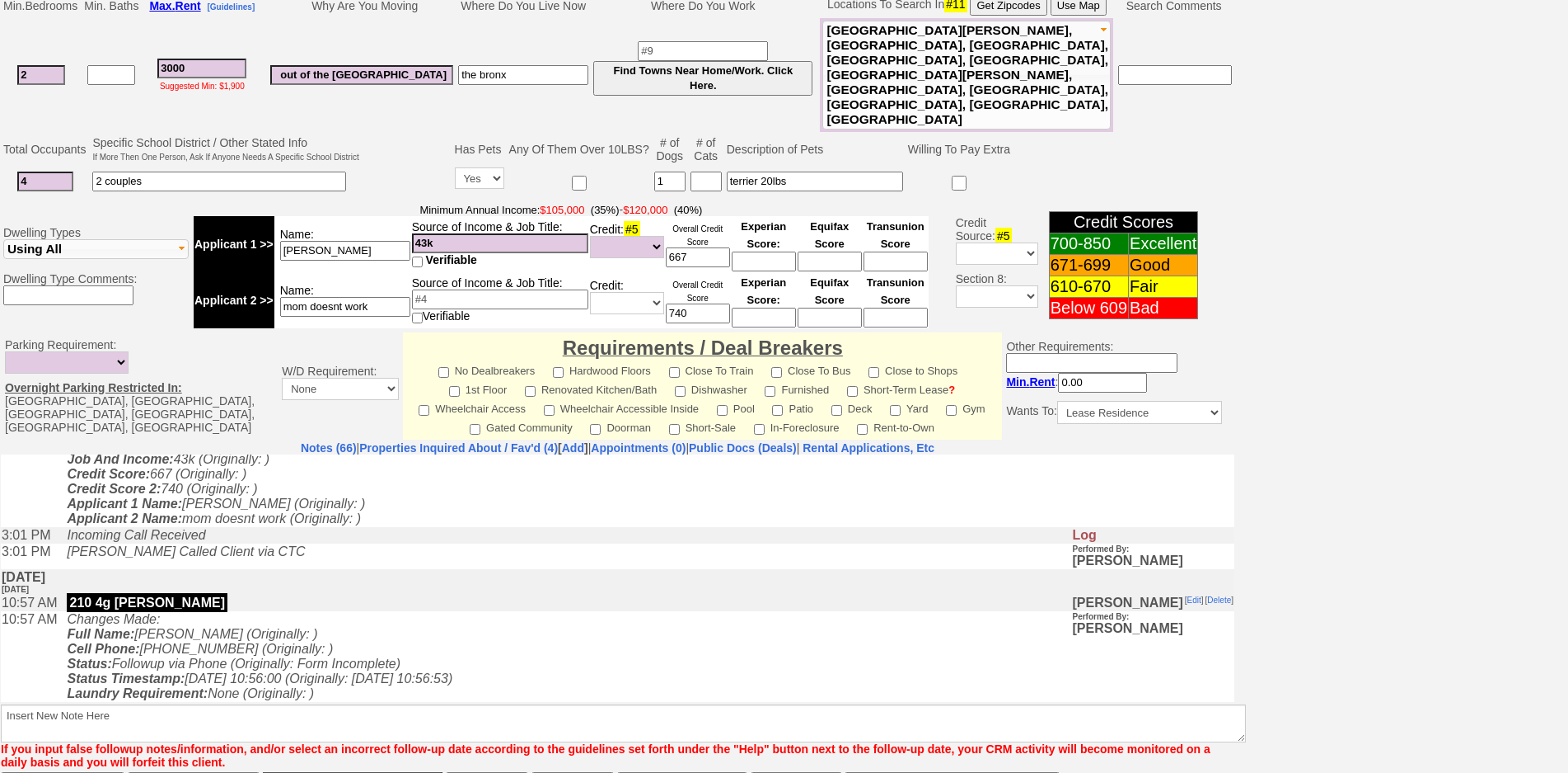
scroll to position [2365, 0]
drag, startPoint x: 1230, startPoint y: 655, endPoint x: 1189, endPoint y: 1126, distance: 472.8
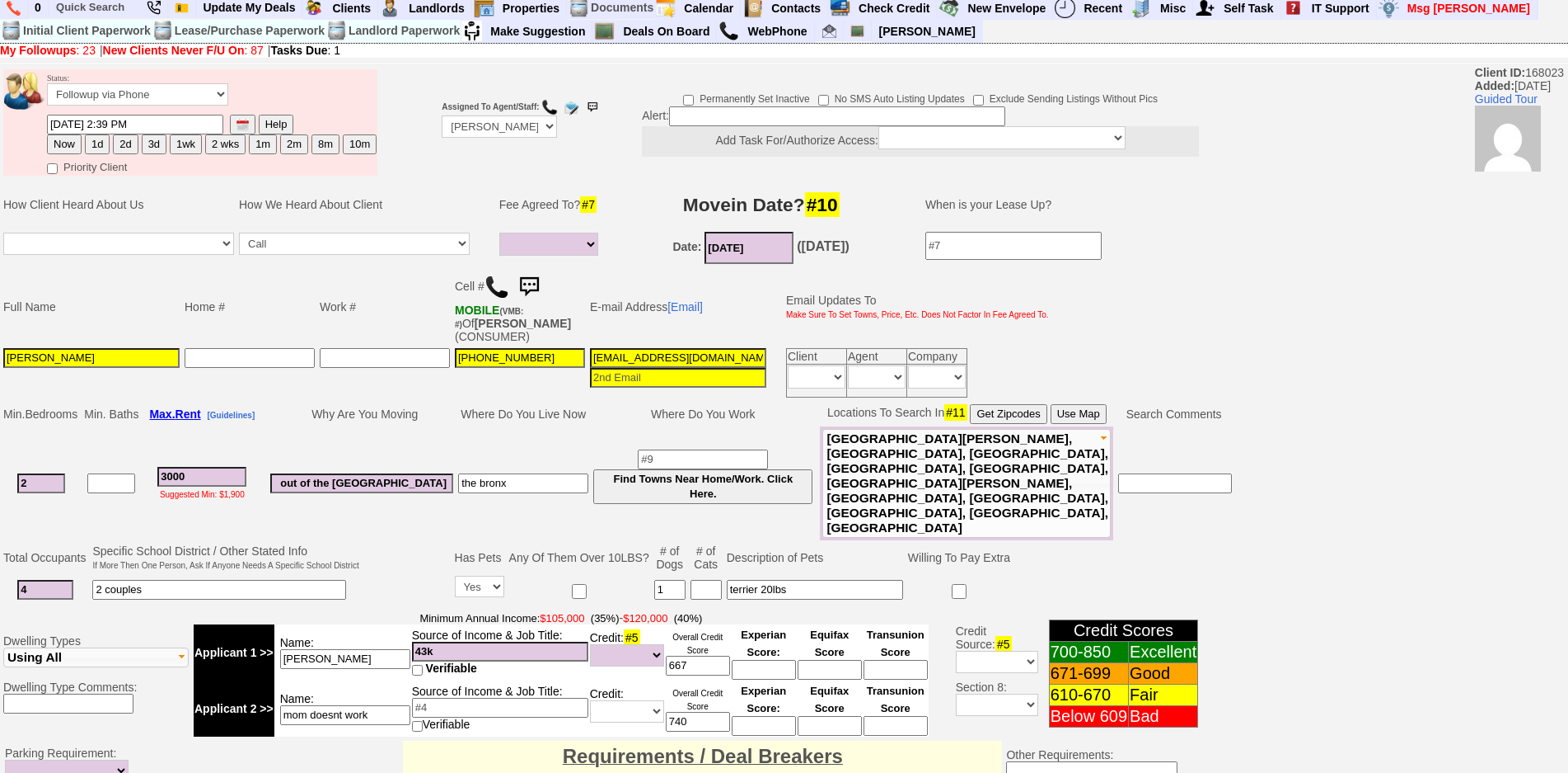
scroll to position [0, 0]
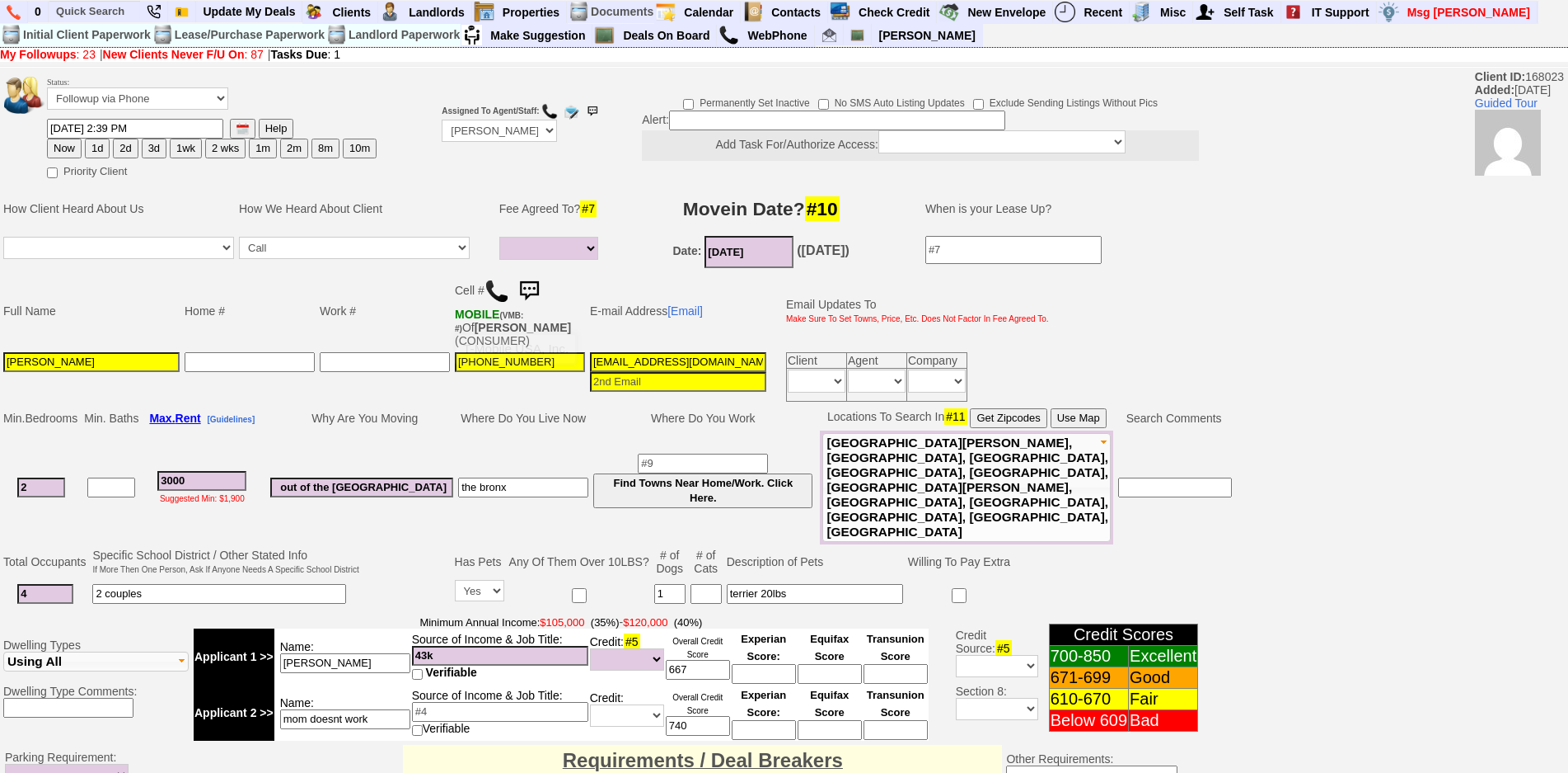
click at [538, 286] on img at bounding box center [529, 291] width 33 height 33
click at [539, 288] on img at bounding box center [529, 291] width 33 height 33
click at [536, 289] on img at bounding box center [529, 291] width 33 height 33
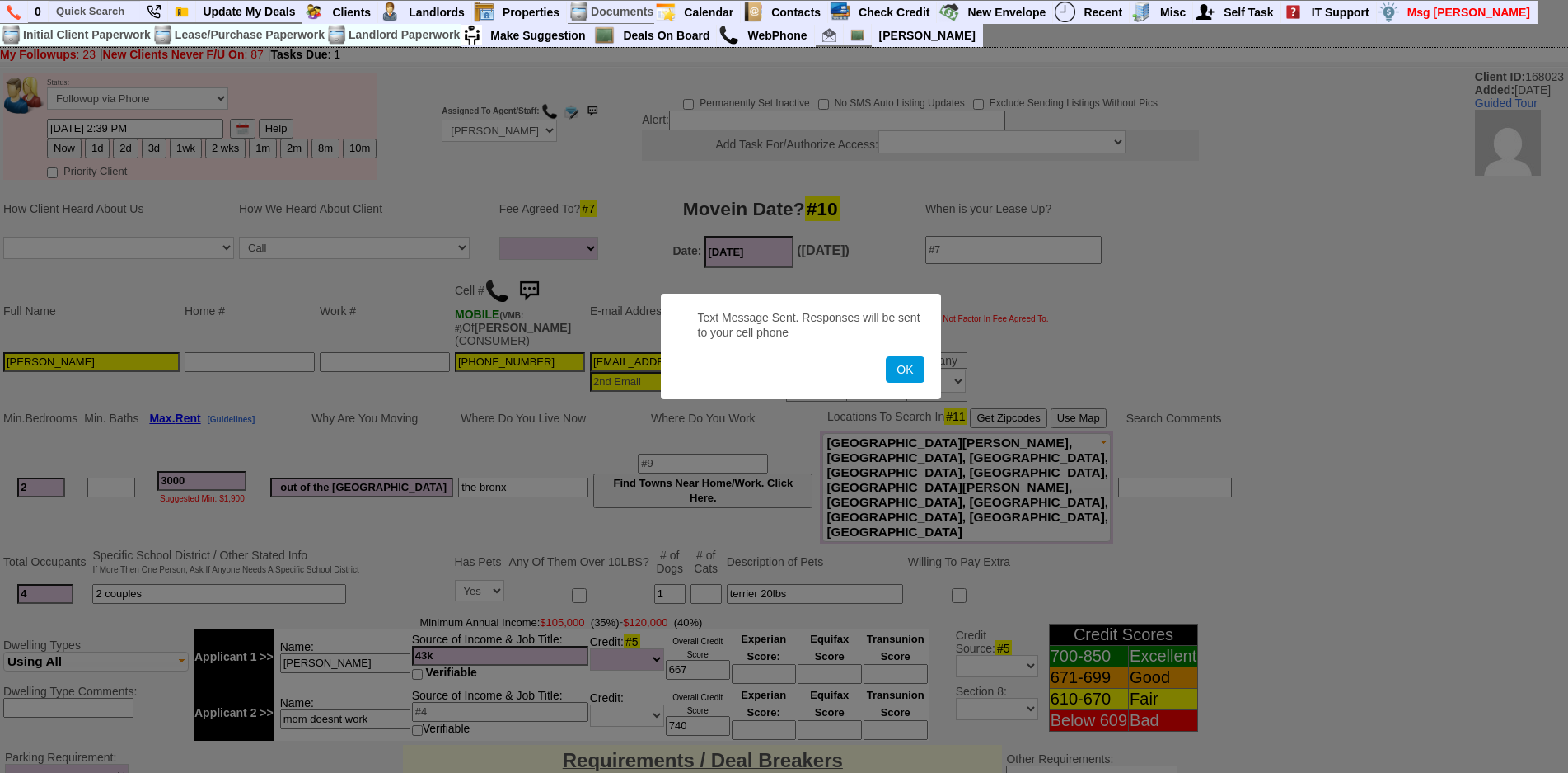
click at [886, 356] on button "OK" at bounding box center [905, 369] width 38 height 26
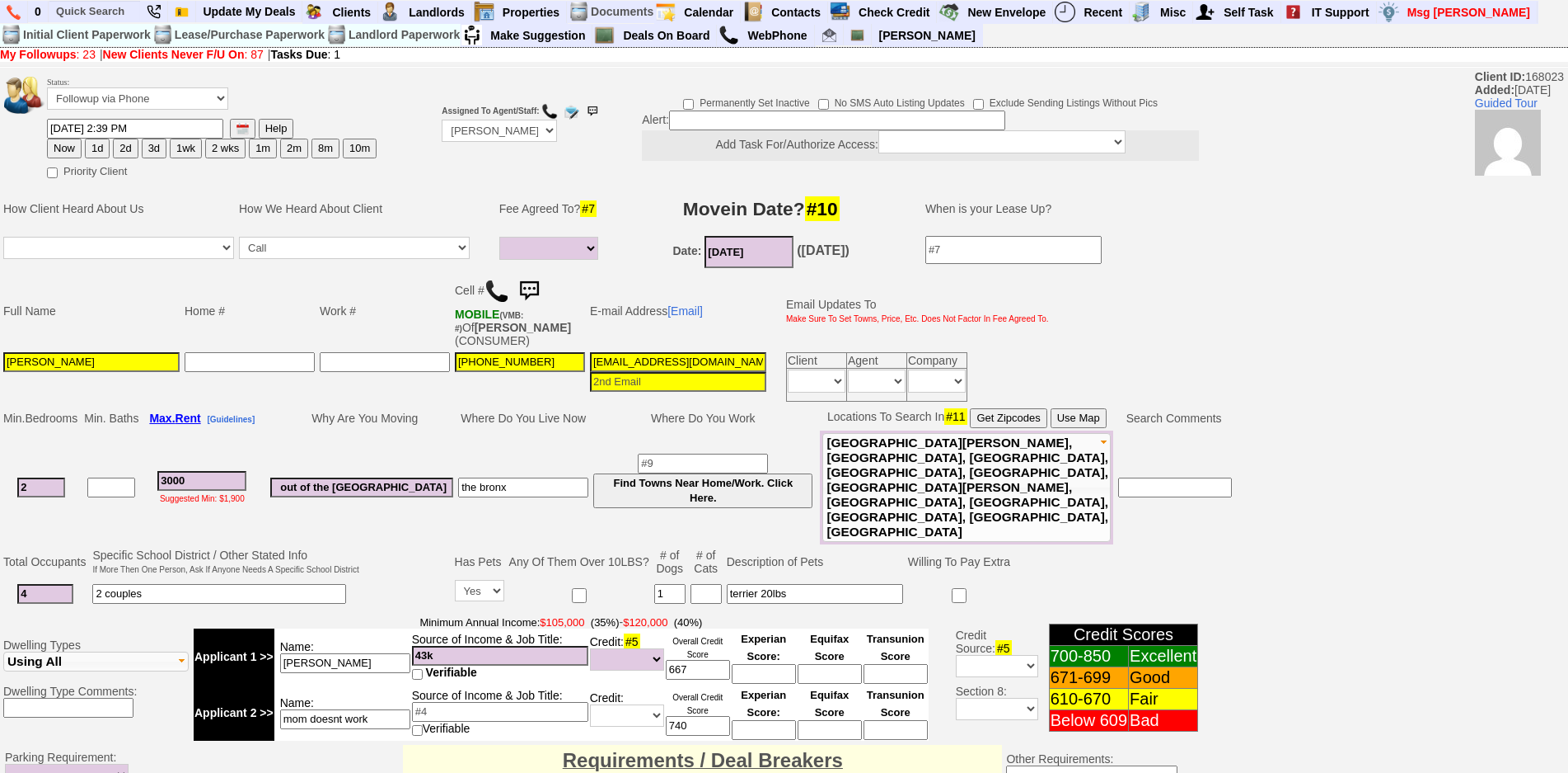
click at [539, 290] on img at bounding box center [529, 291] width 33 height 33
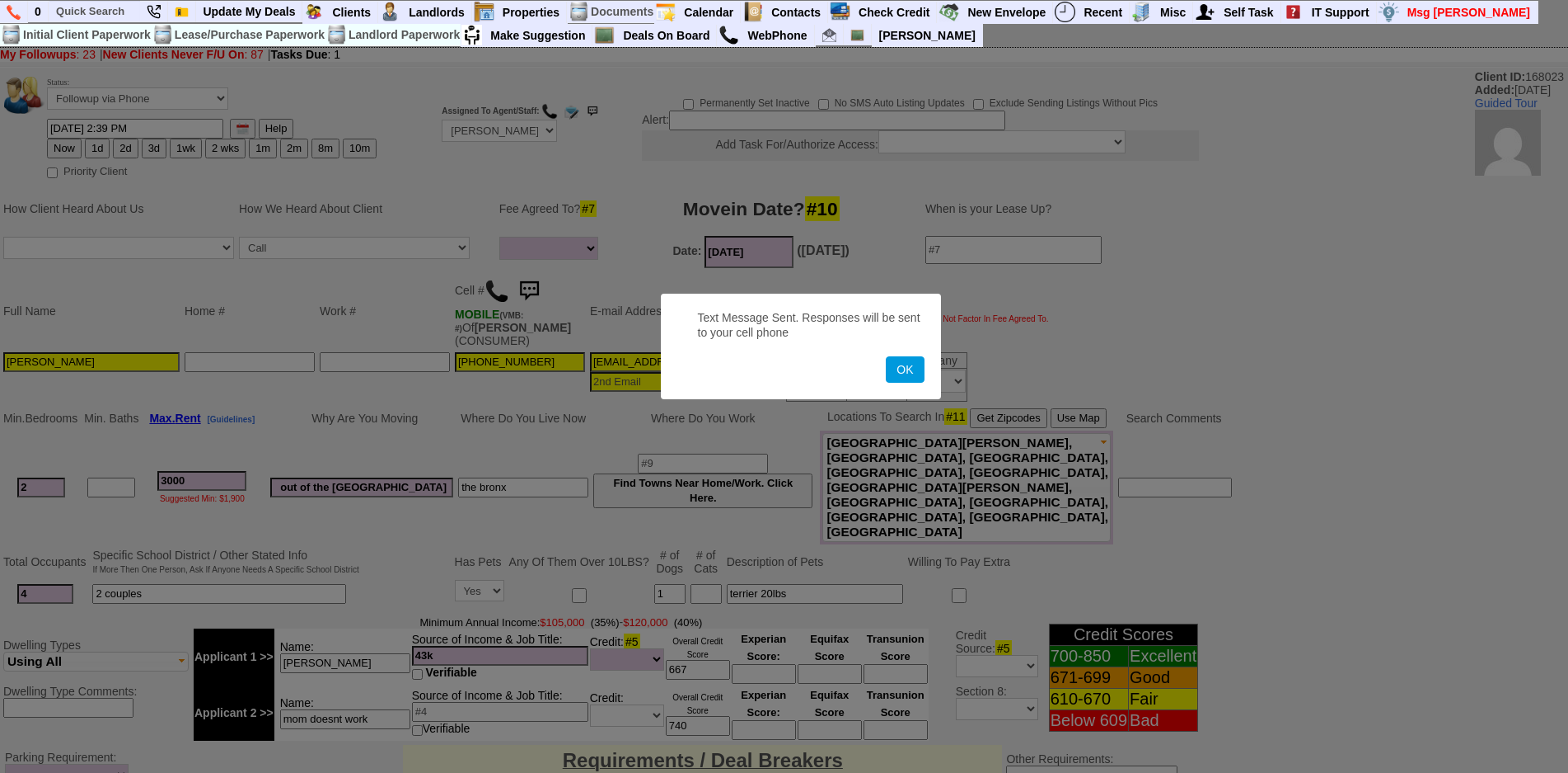
click at [886, 356] on button "OK" at bounding box center [905, 369] width 38 height 26
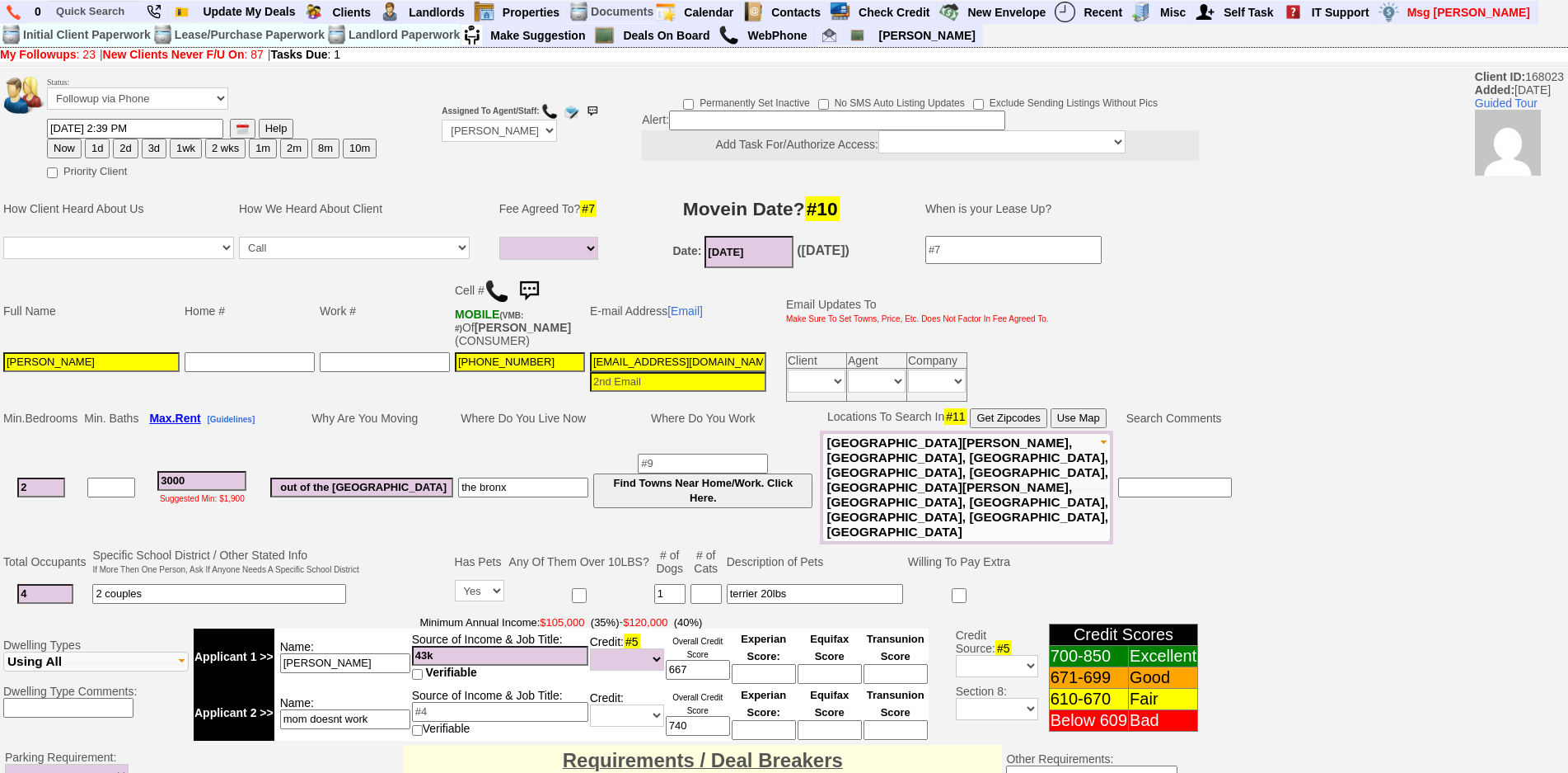
click at [100, 145] on button "1d" at bounding box center [97, 149] width 25 height 20
type input "[DATE] 01:18 PM"
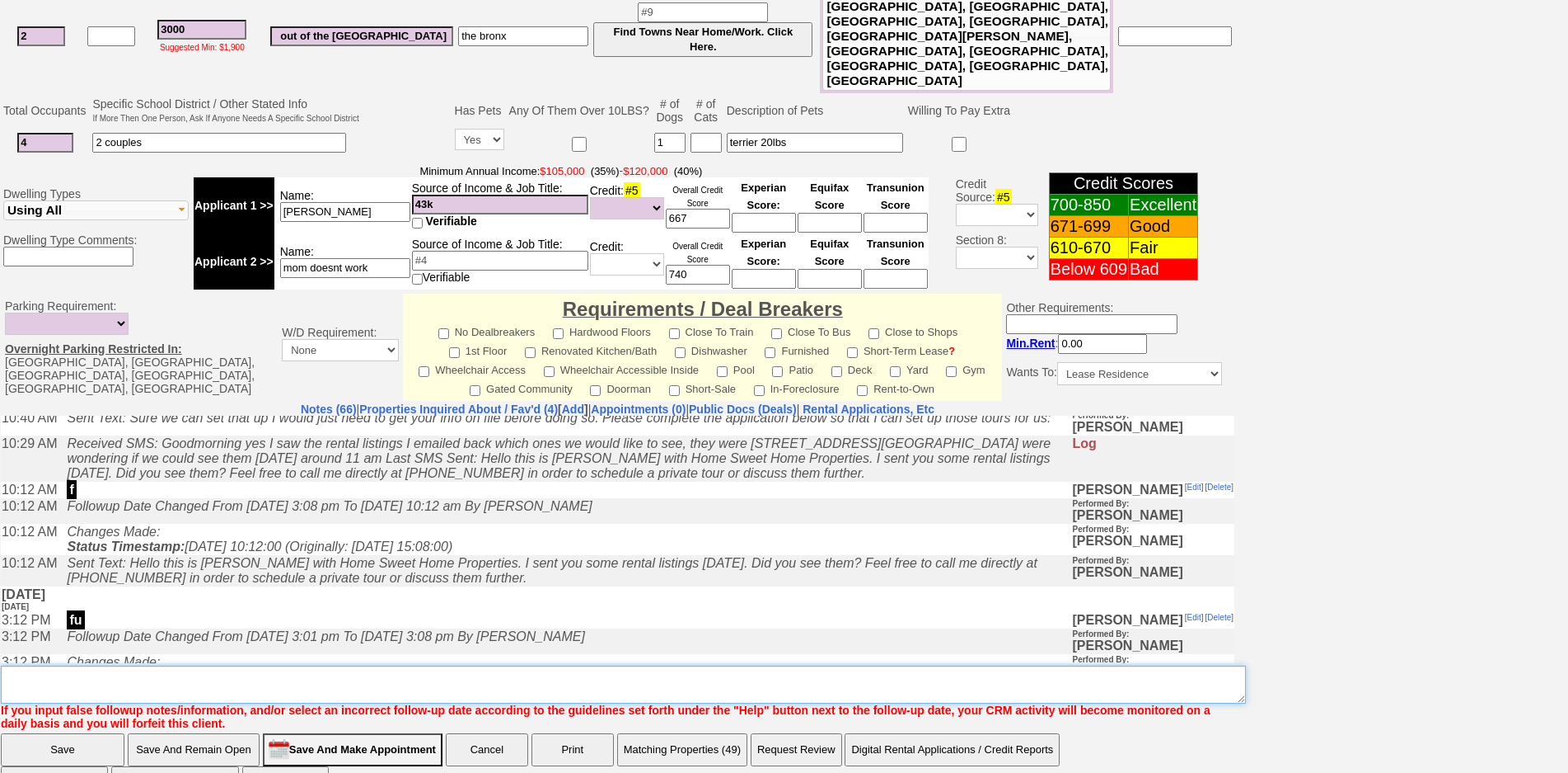
click at [615, 665] on textarea "Insert New Note Here" at bounding box center [623, 685] width 1245 height 38
type textarea "f"
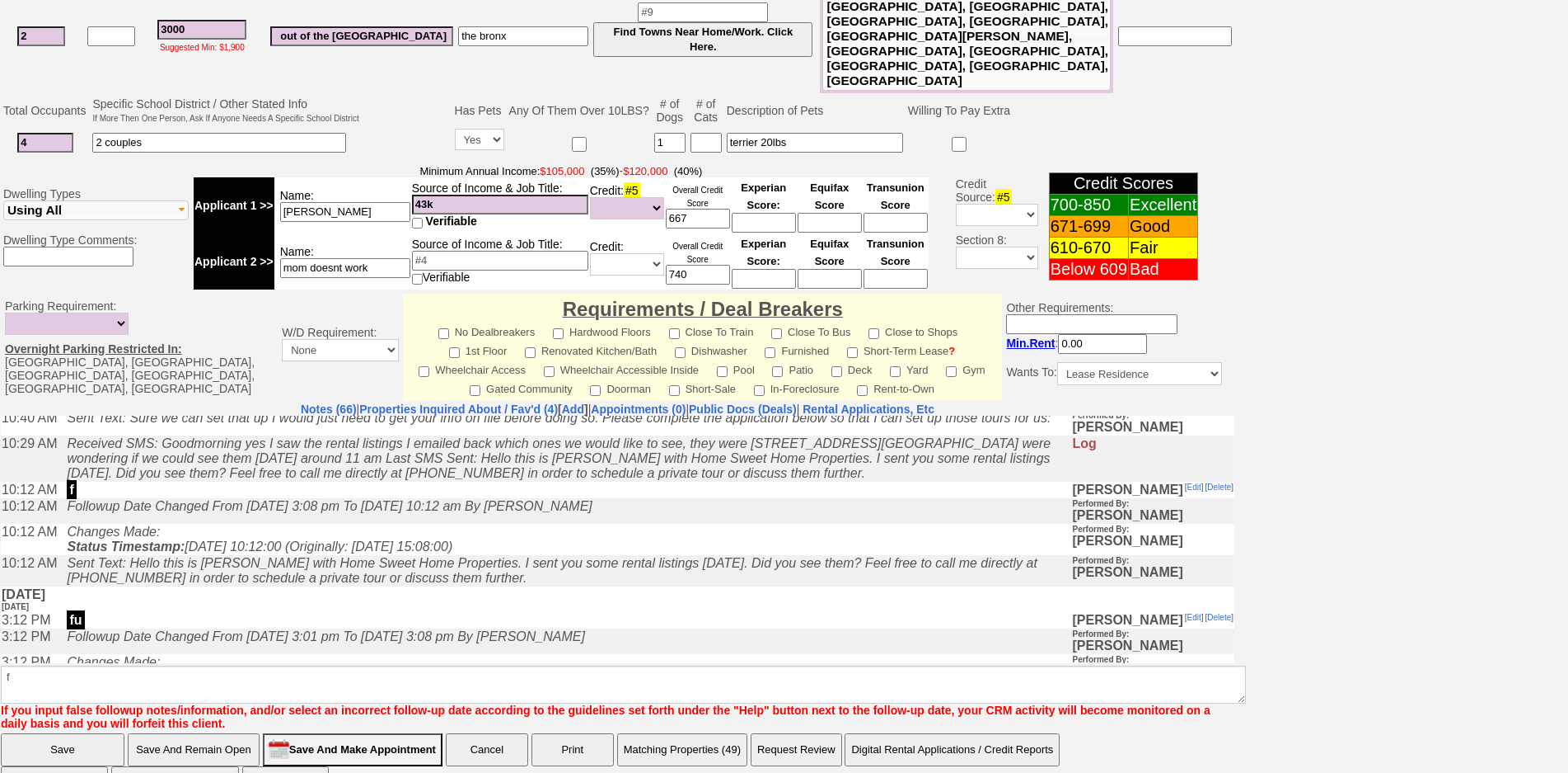
scroll to position [1443, 0]
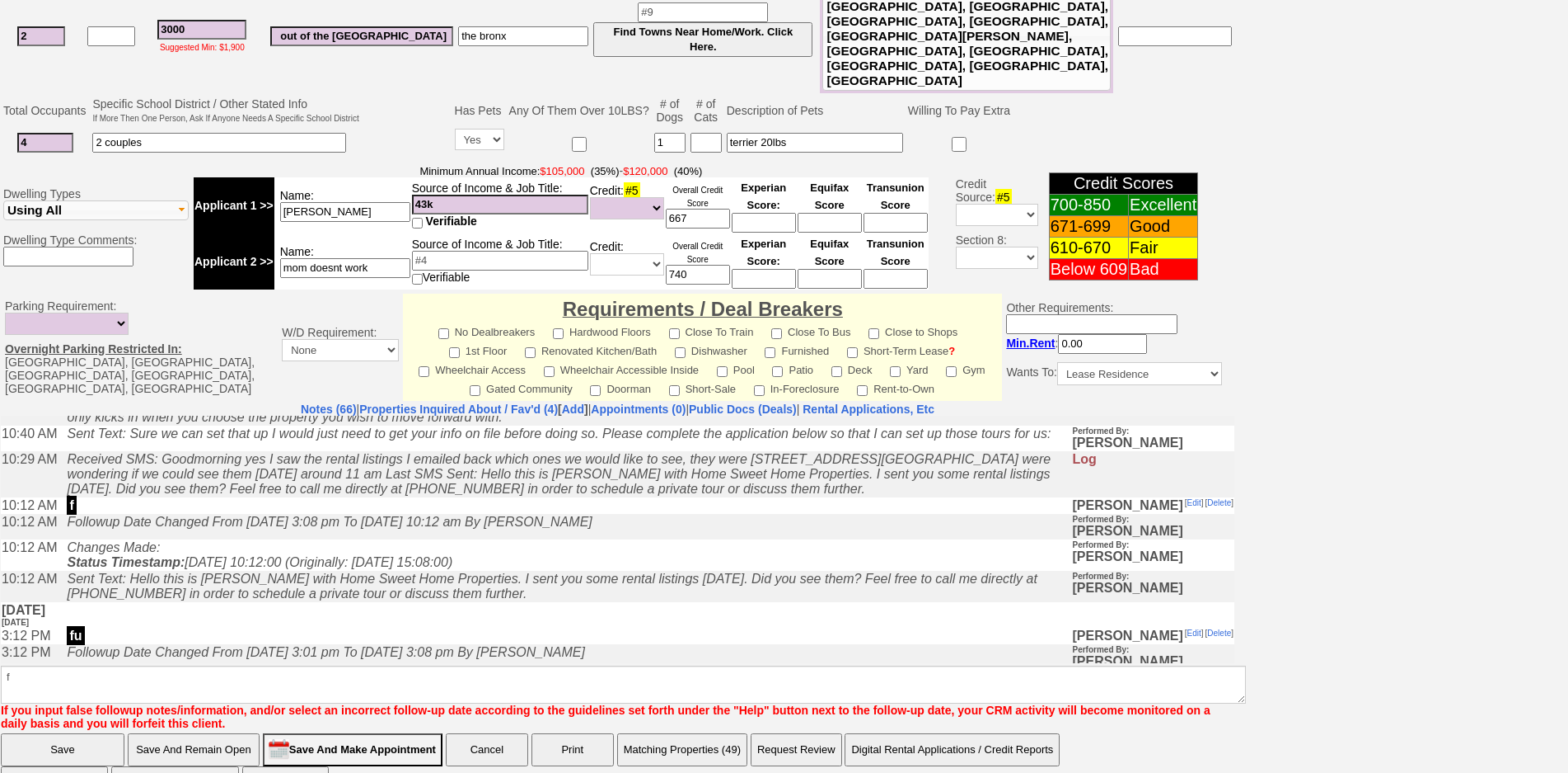
click input "Save" at bounding box center [63, 749] width 124 height 33
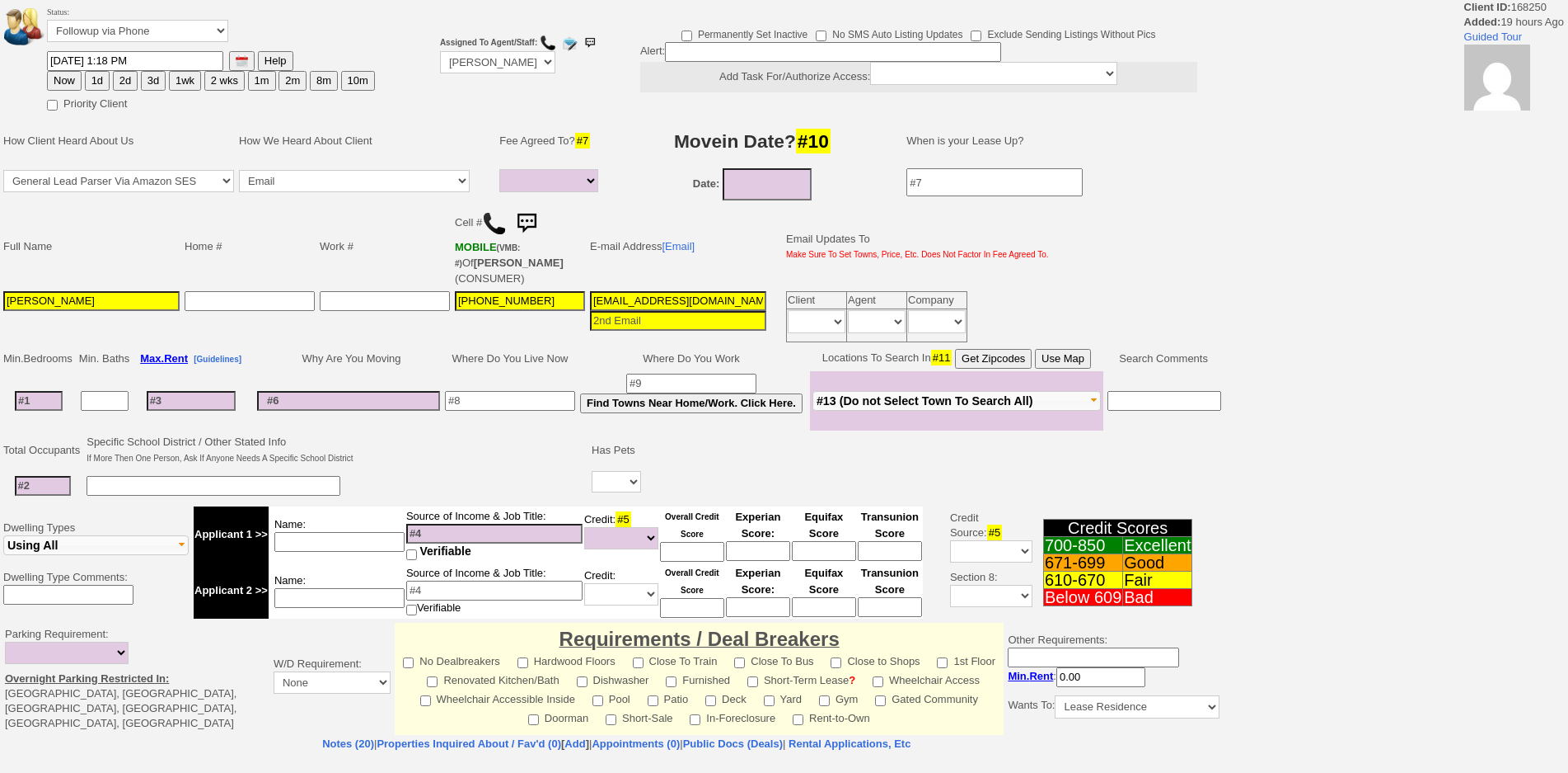
select select
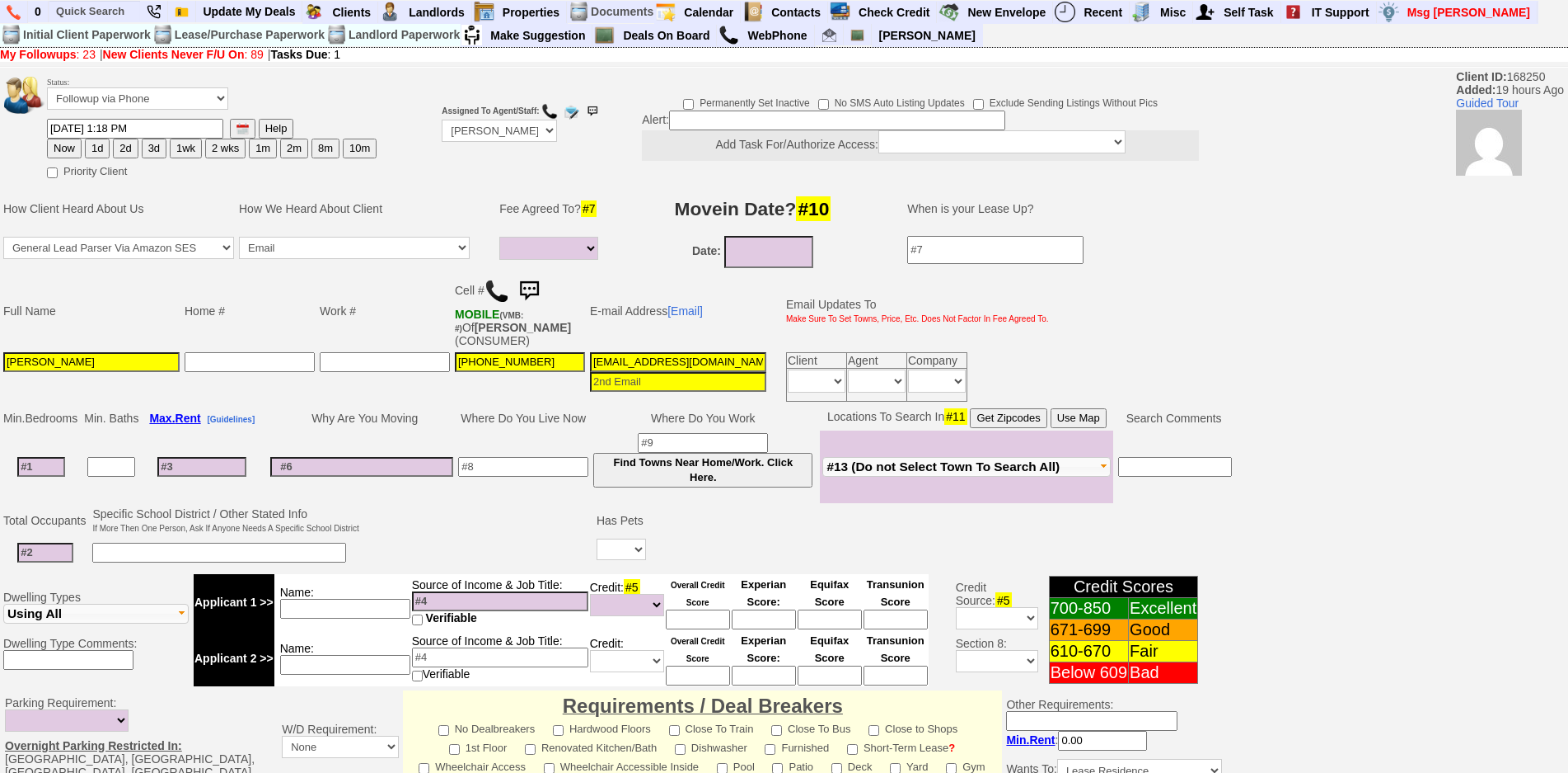
click at [539, 296] on img at bounding box center [529, 291] width 33 height 33
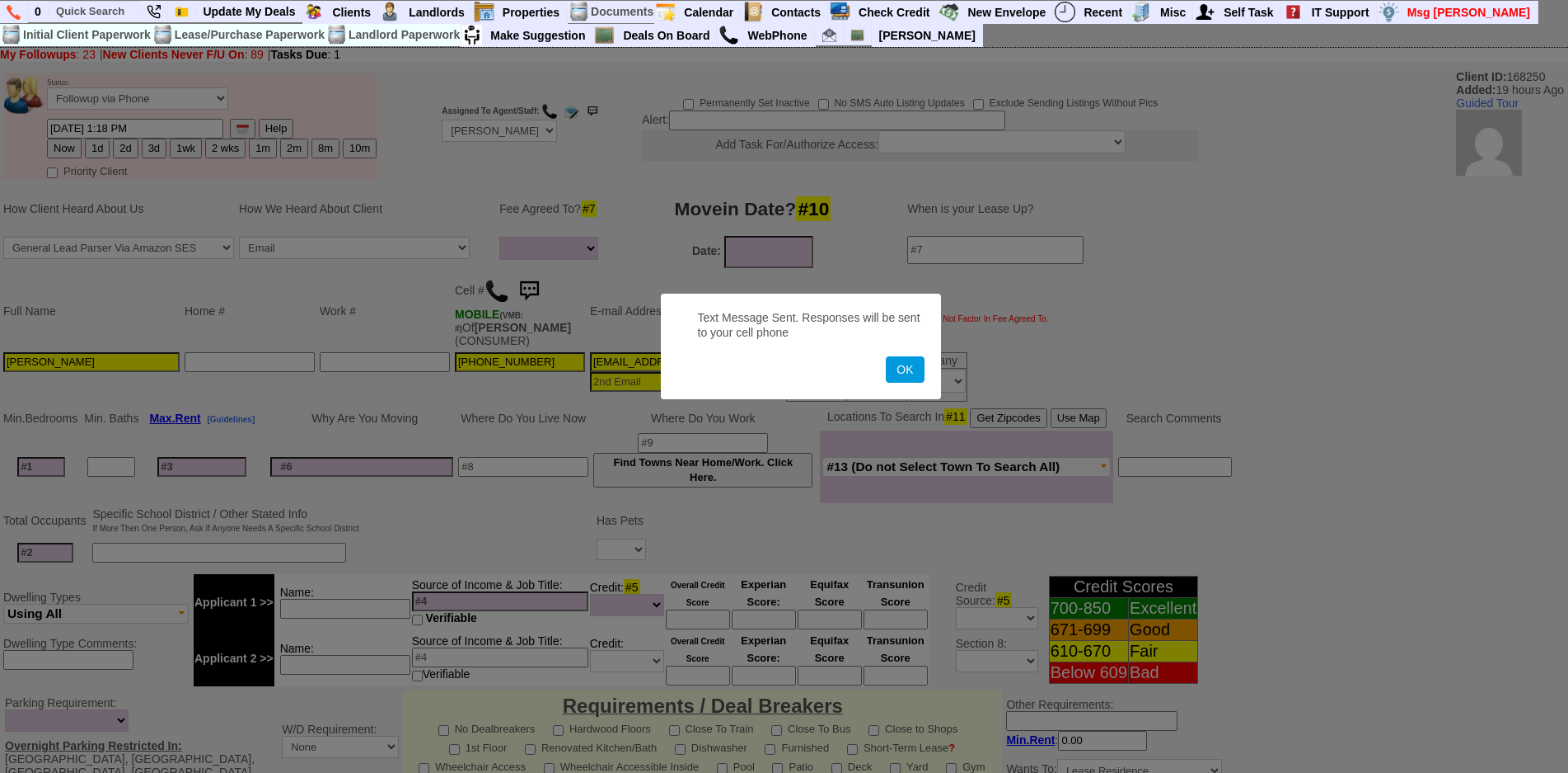
click at [886, 356] on button "OK" at bounding box center [905, 369] width 38 height 26
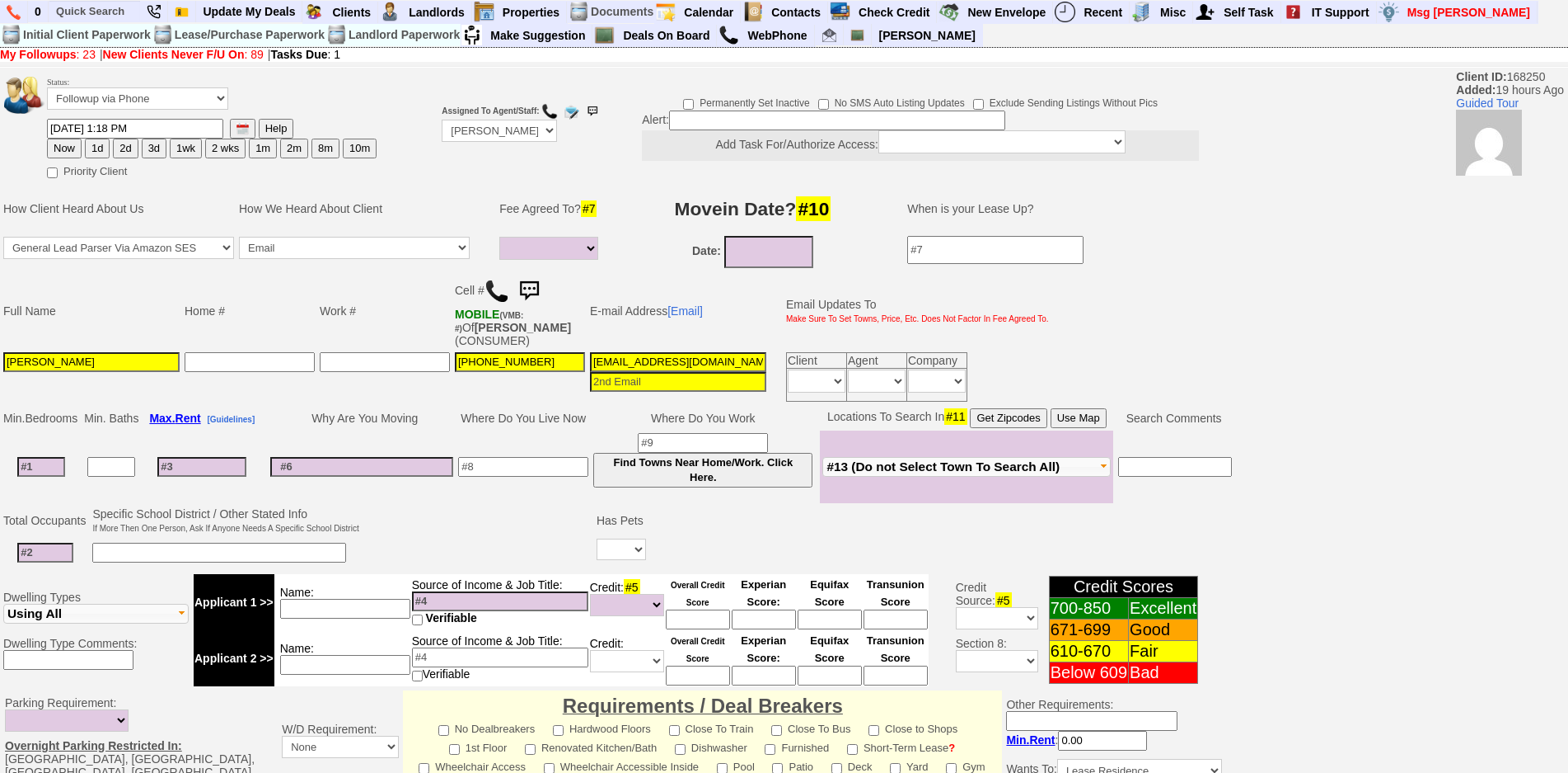
click at [539, 296] on img at bounding box center [529, 291] width 33 height 33
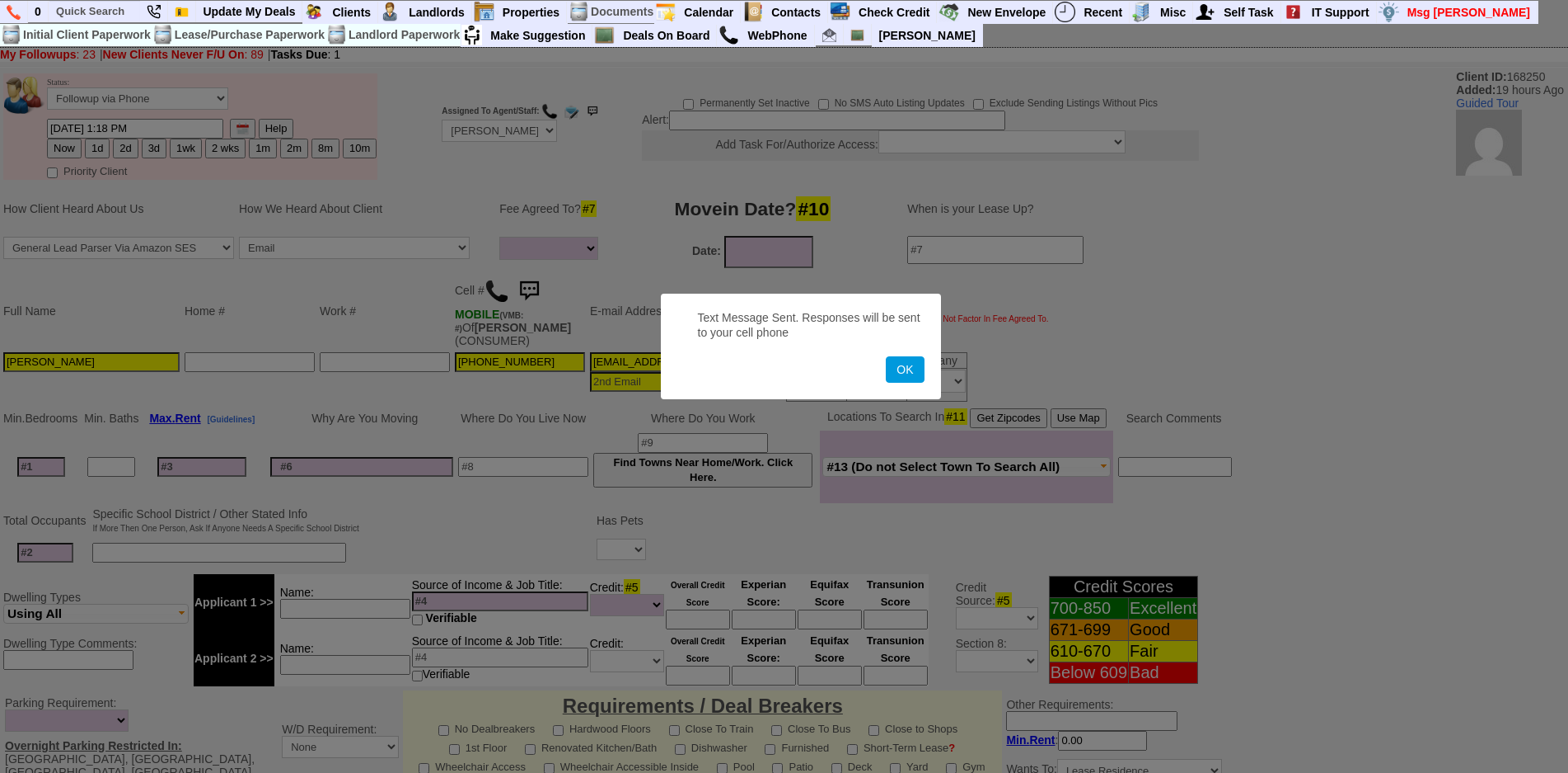
click at [886, 356] on button "OK" at bounding box center [905, 369] width 38 height 26
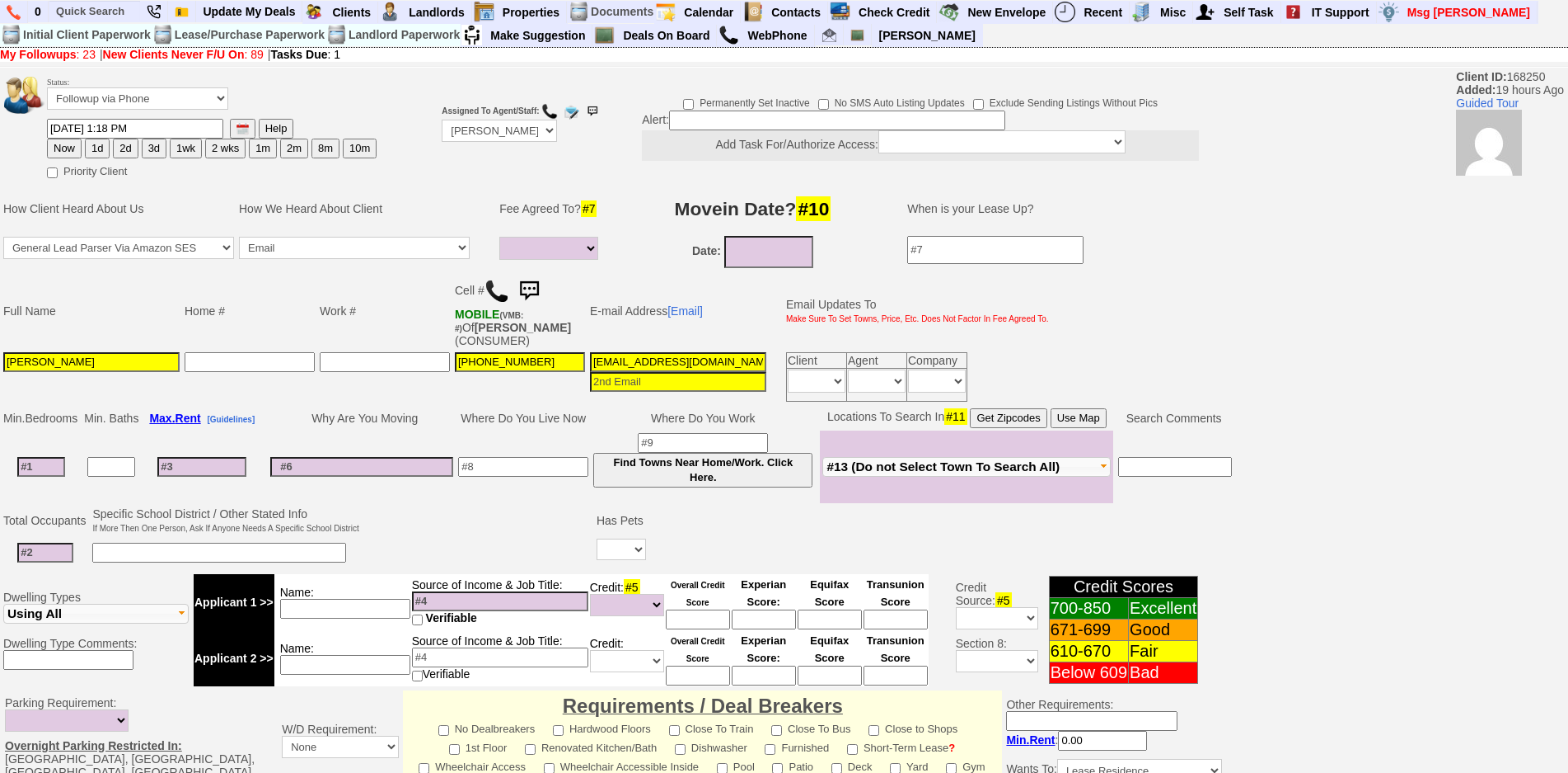
click at [539, 296] on img at bounding box center [529, 291] width 33 height 33
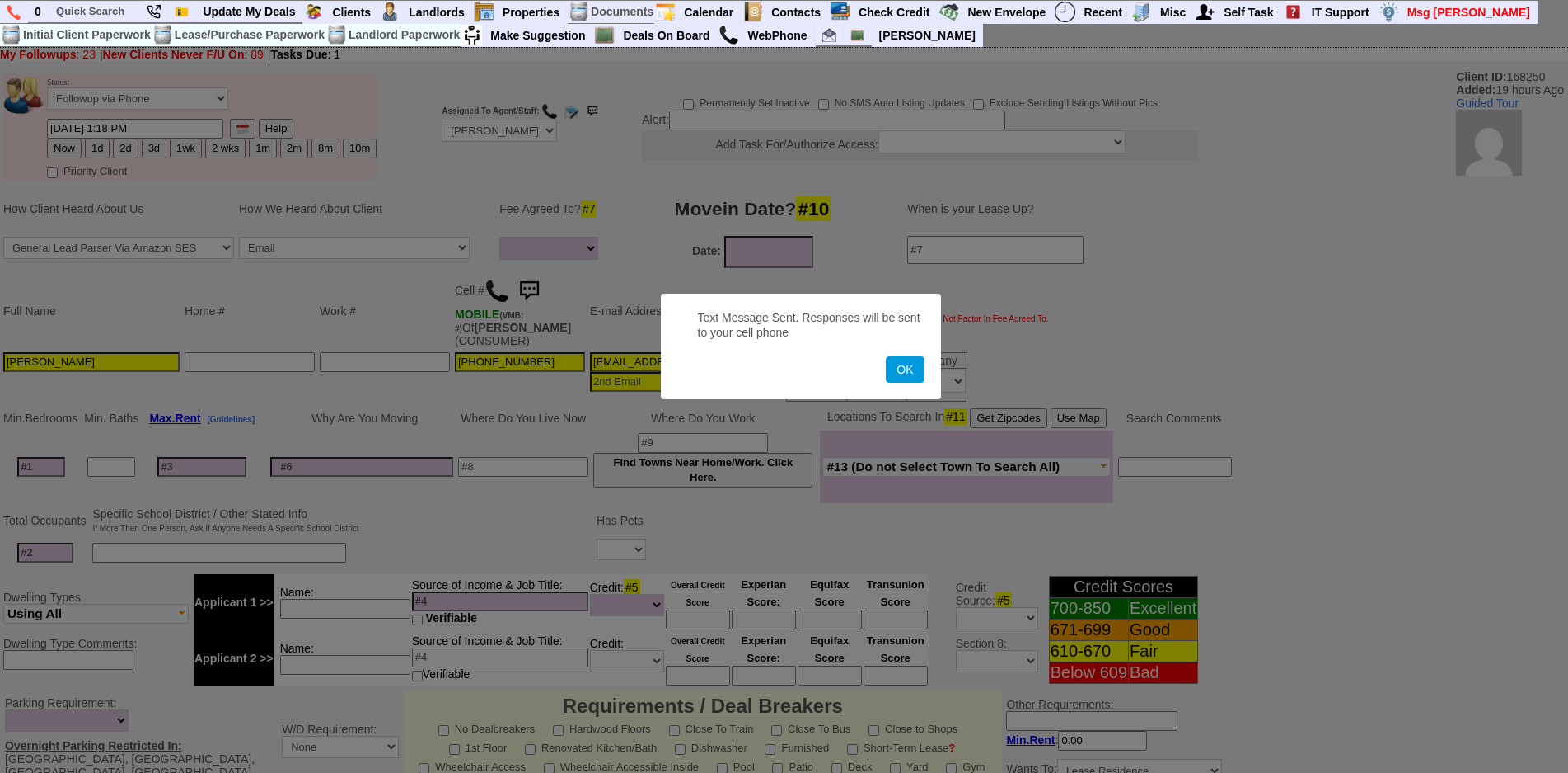
click at [886, 356] on button "OK" at bounding box center [905, 369] width 38 height 26
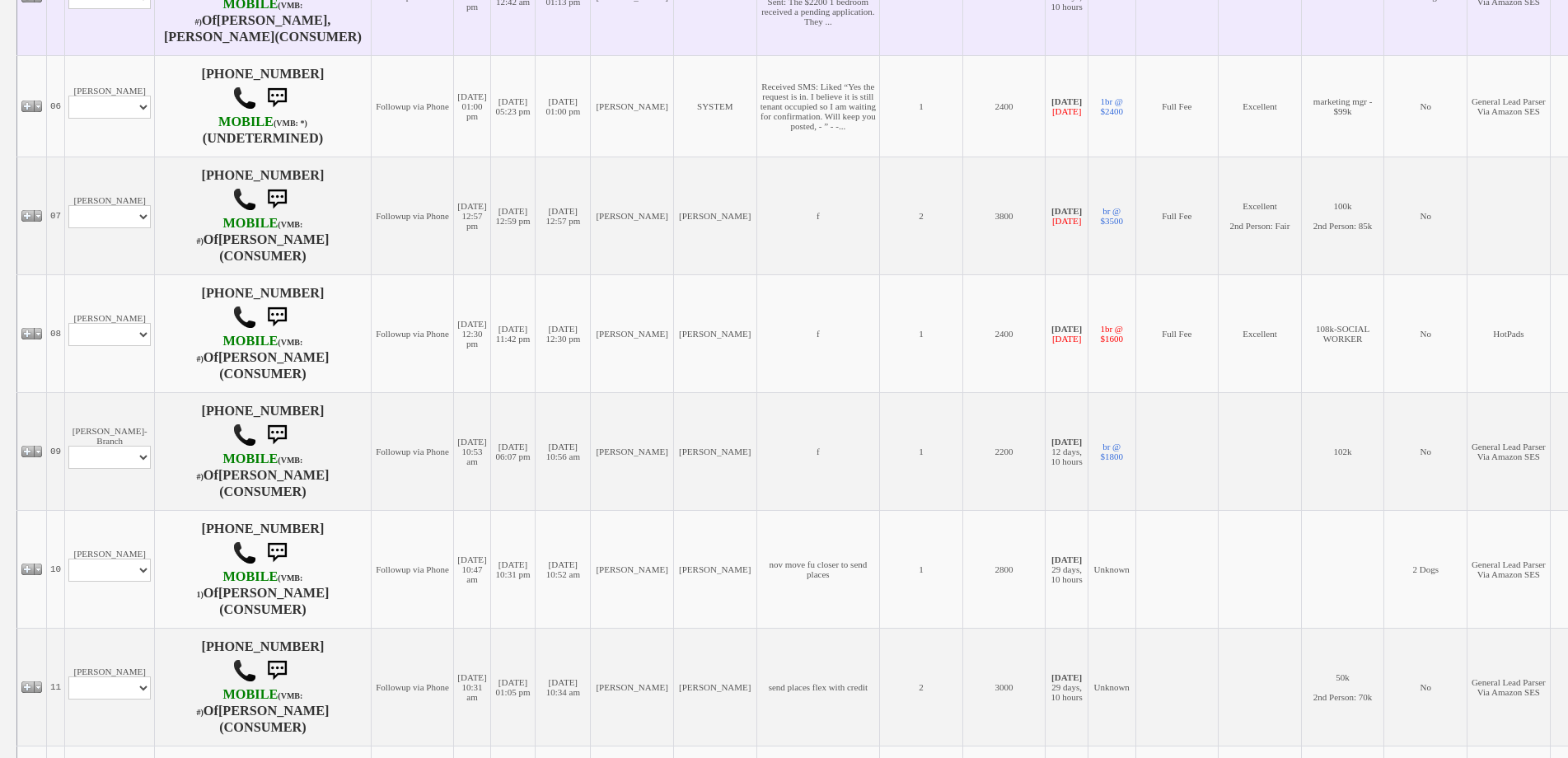
scroll to position [742, 0]
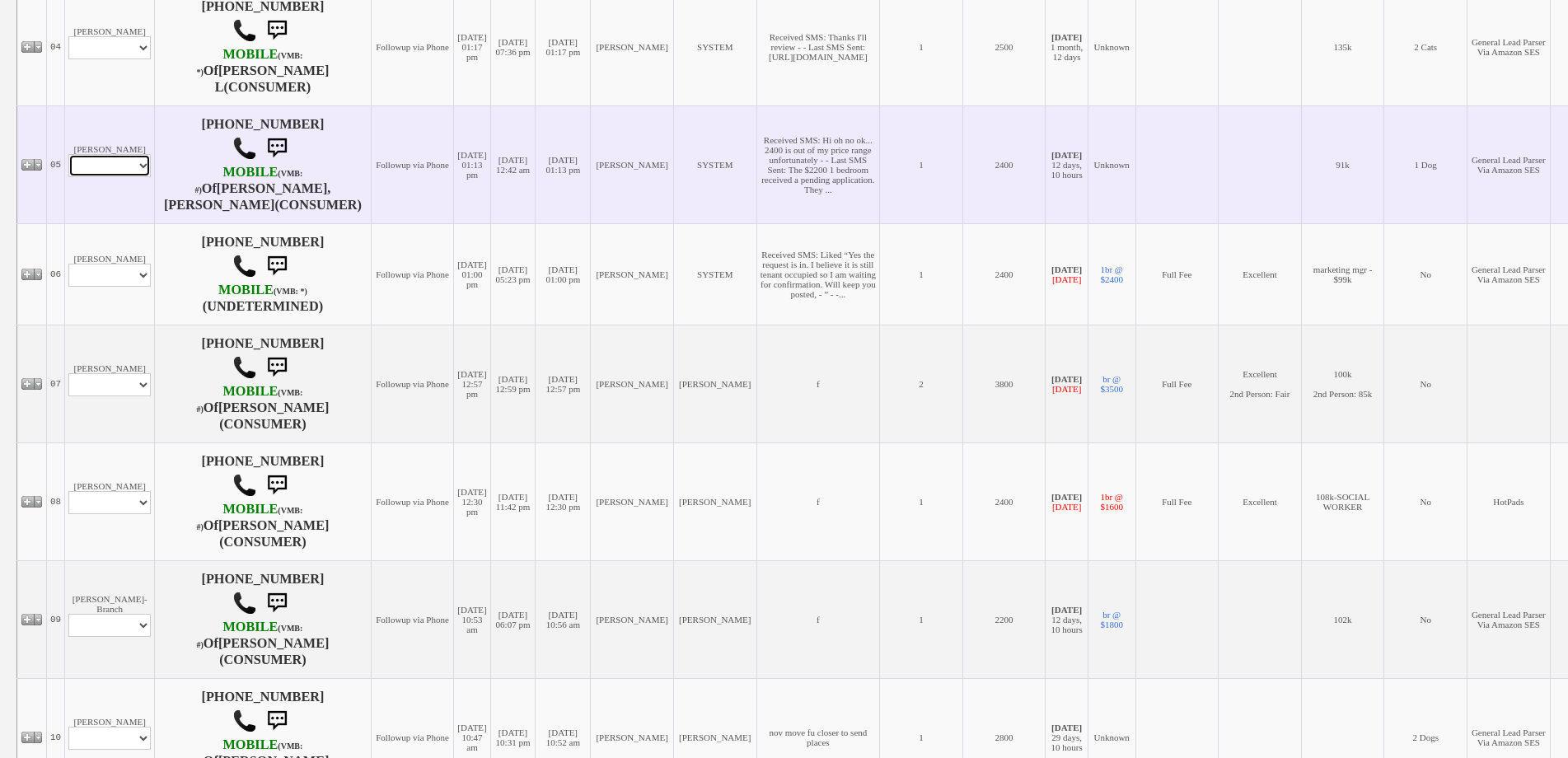
click at [129, 163] on select "Profile Edit Print Email Externally (Will Not Be Tracked In CRM) Closed Deals" at bounding box center [109, 165] width 82 height 23
select select "ChangeURL,/crm/custom/edit_client_form.php?redirect=%2Fcrm%2Fclients.php&id=168…"
click at [68, 154] on select "Profile Edit Print Email Externally (Will Not Be Tracked In CRM) Closed Deals" at bounding box center [109, 165] width 82 height 23
select select
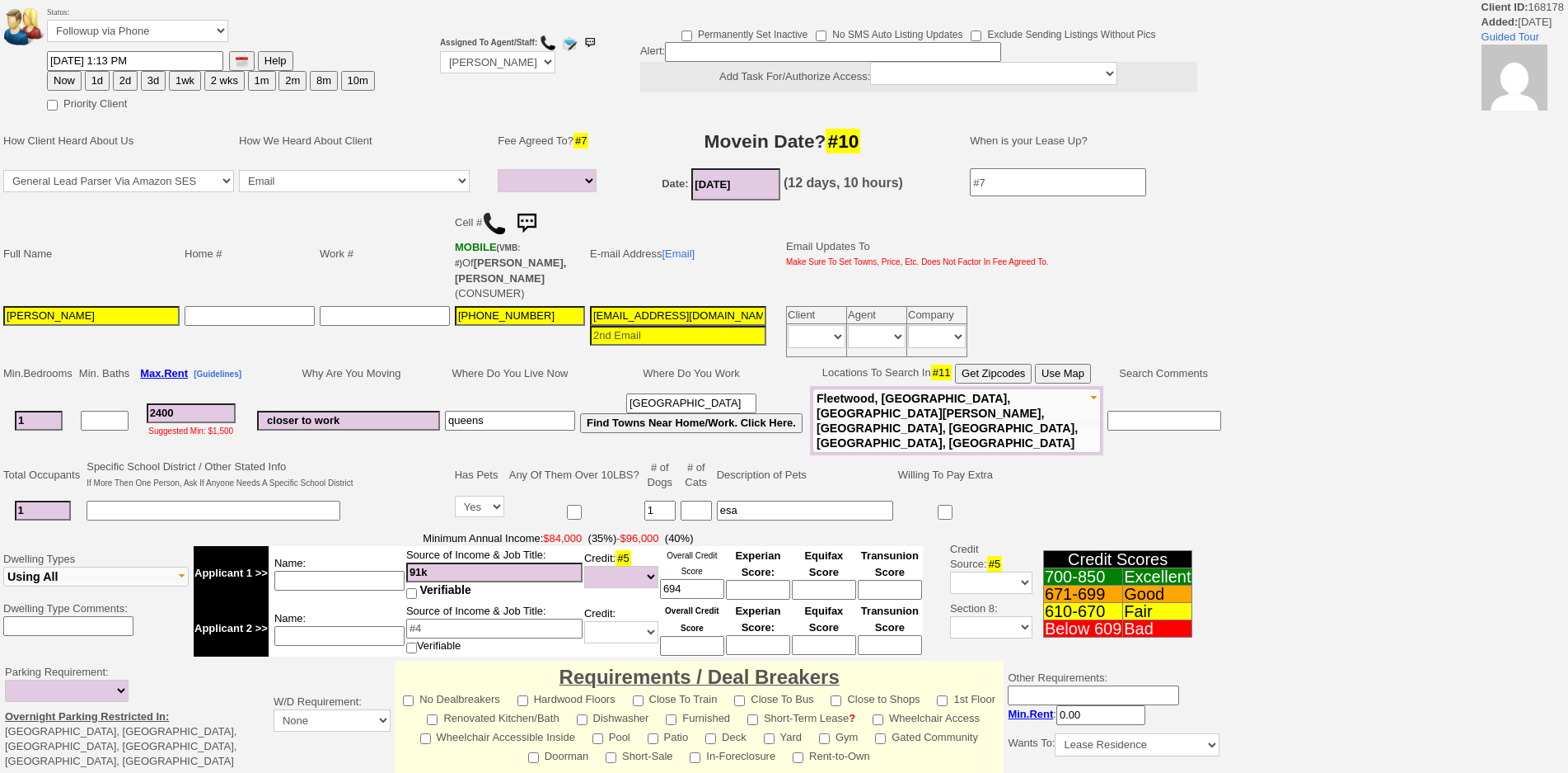
select select
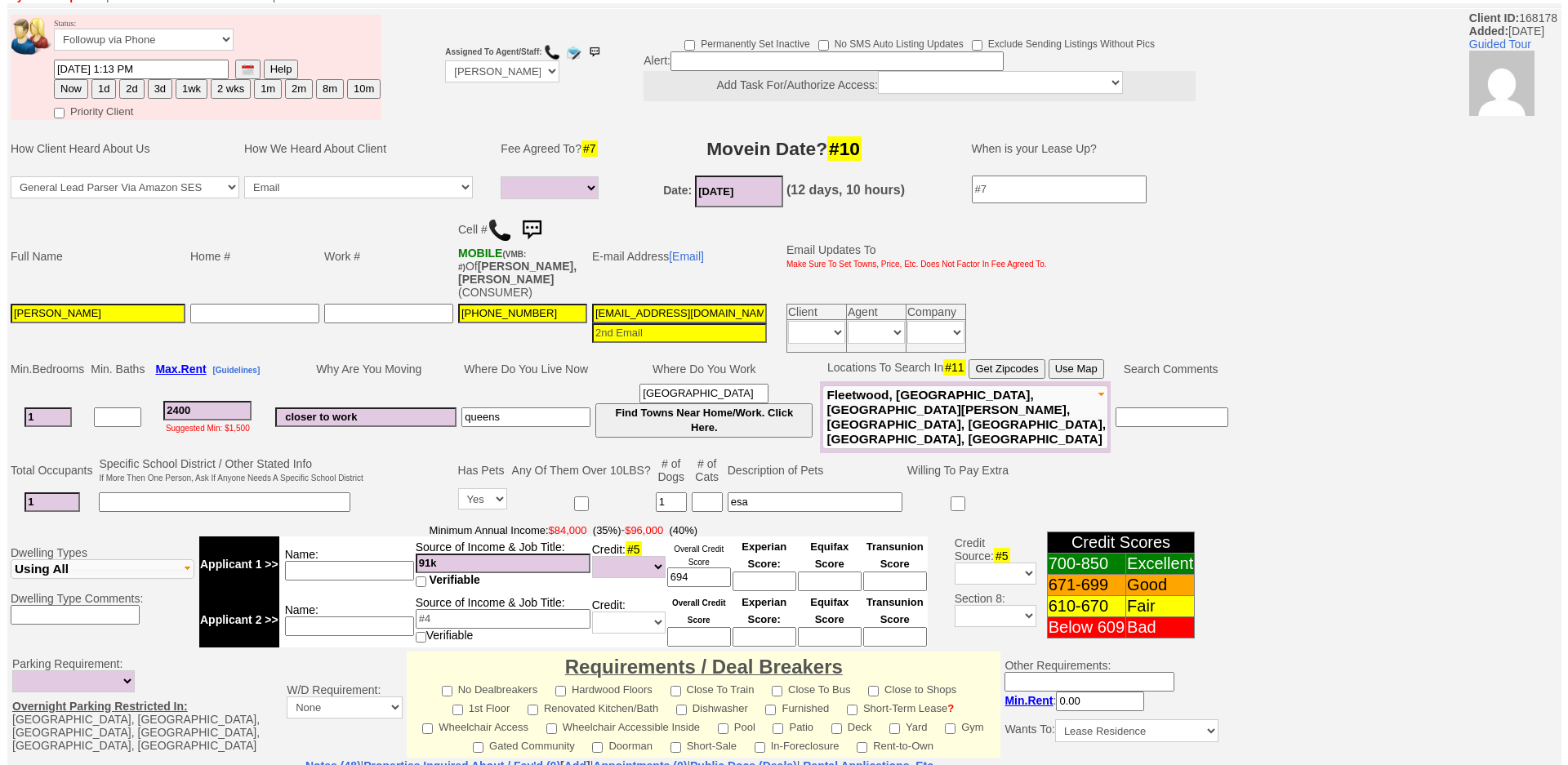
scroll to position [447, 0]
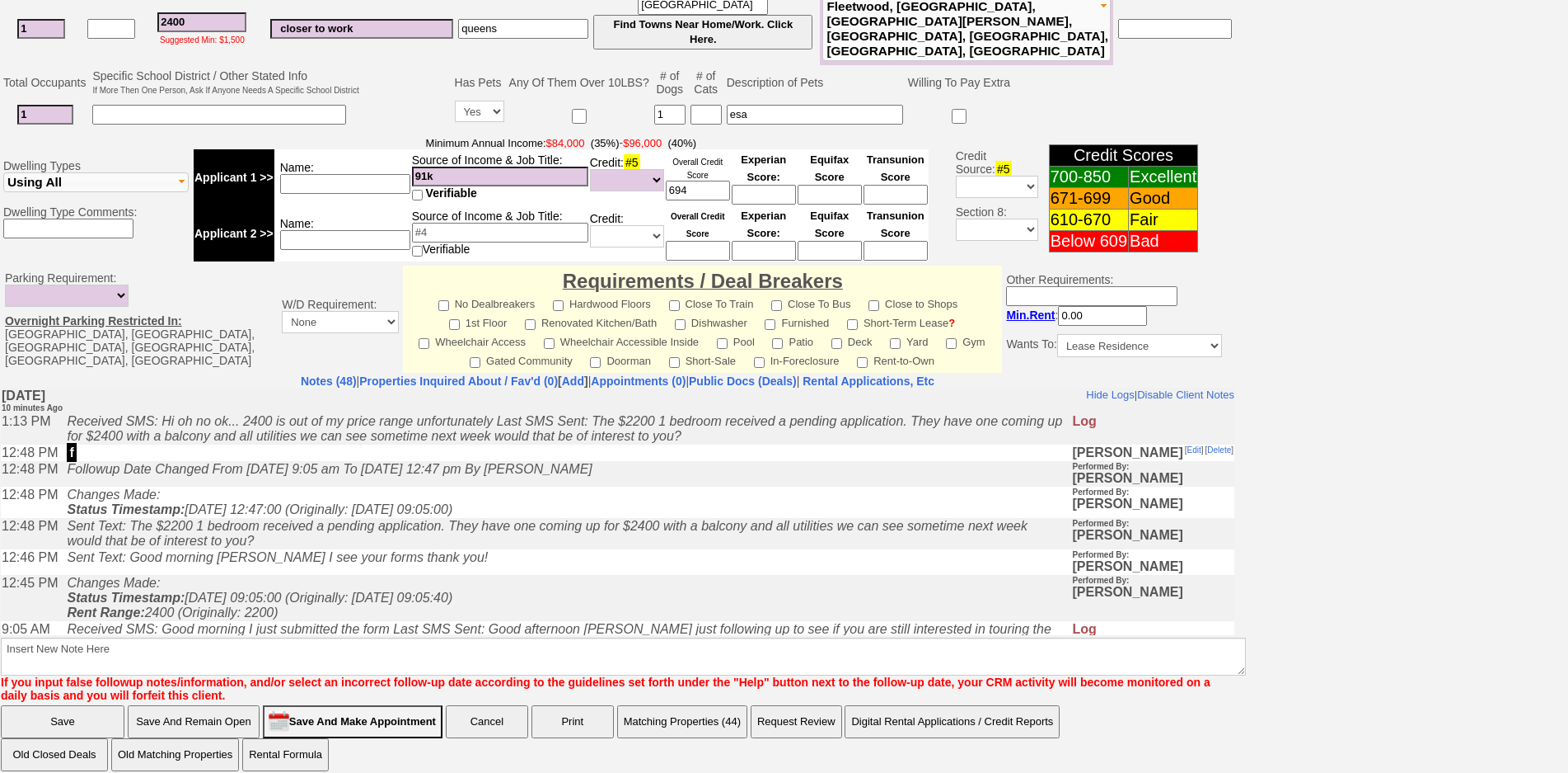
click at [717, 705] on button "Matching Properties (44)" at bounding box center [682, 721] width 130 height 33
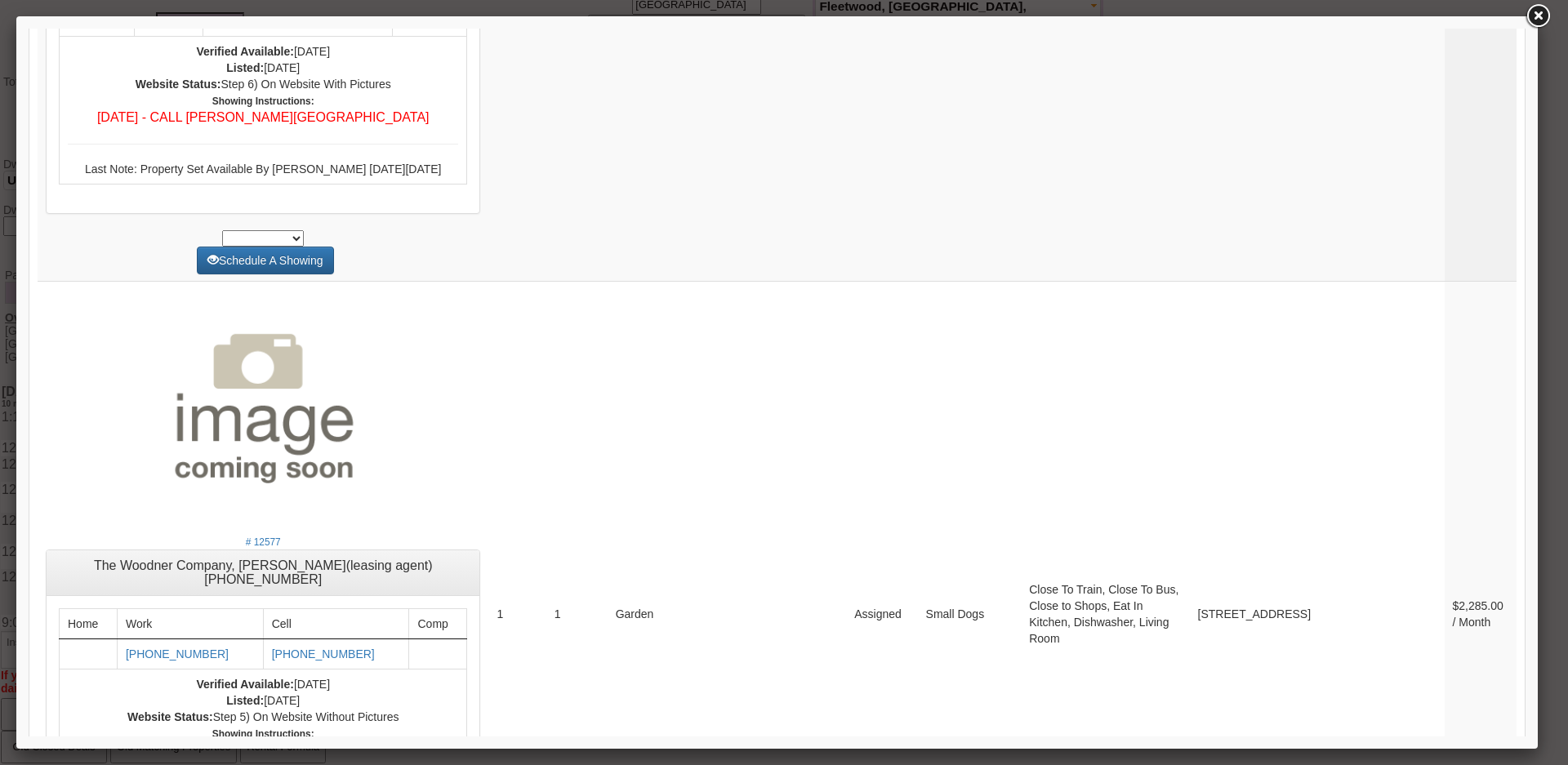
scroll to position [6208, 0]
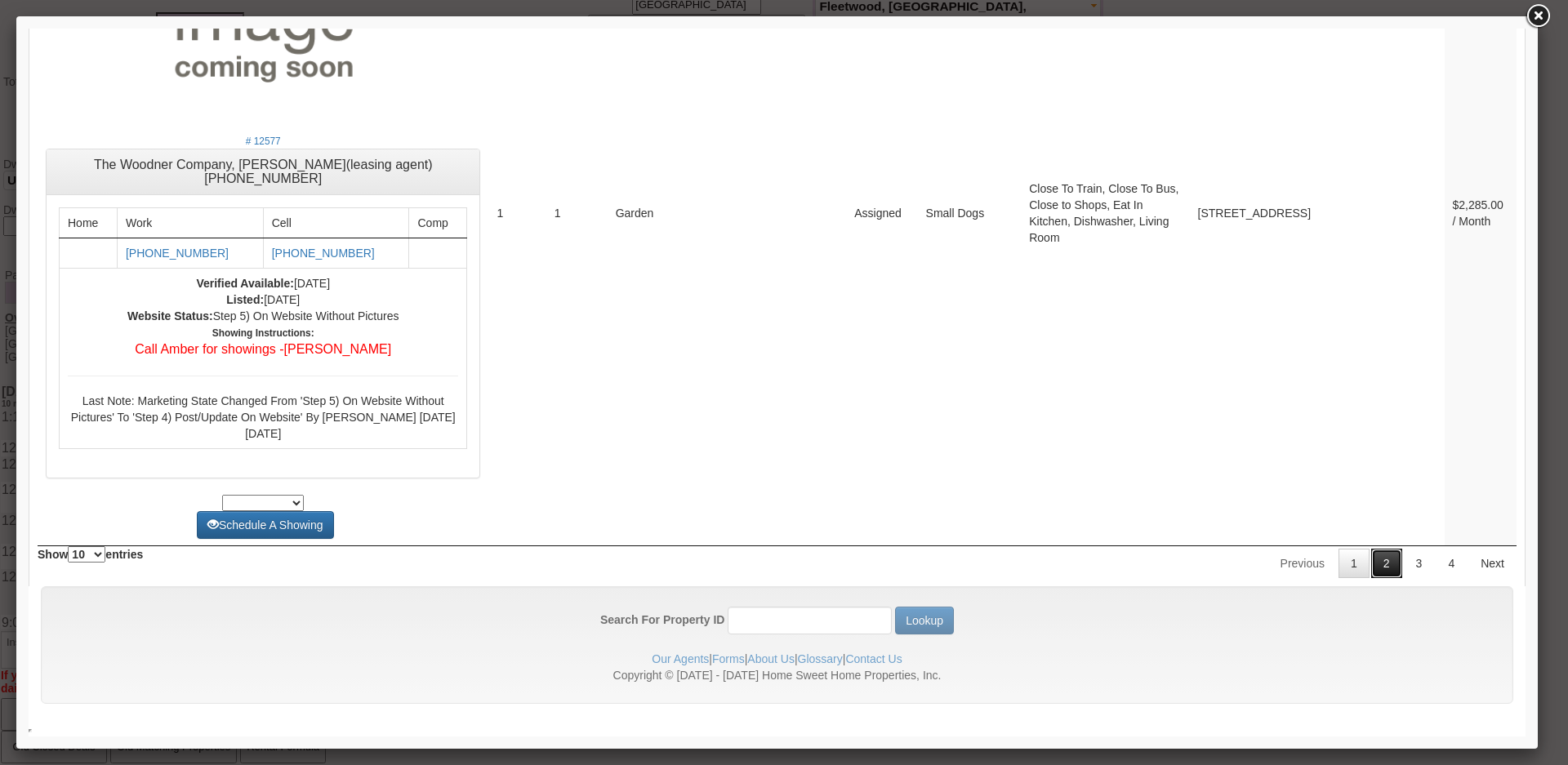
click at [1373, 568] on link "2" at bounding box center [1387, 563] width 31 height 30
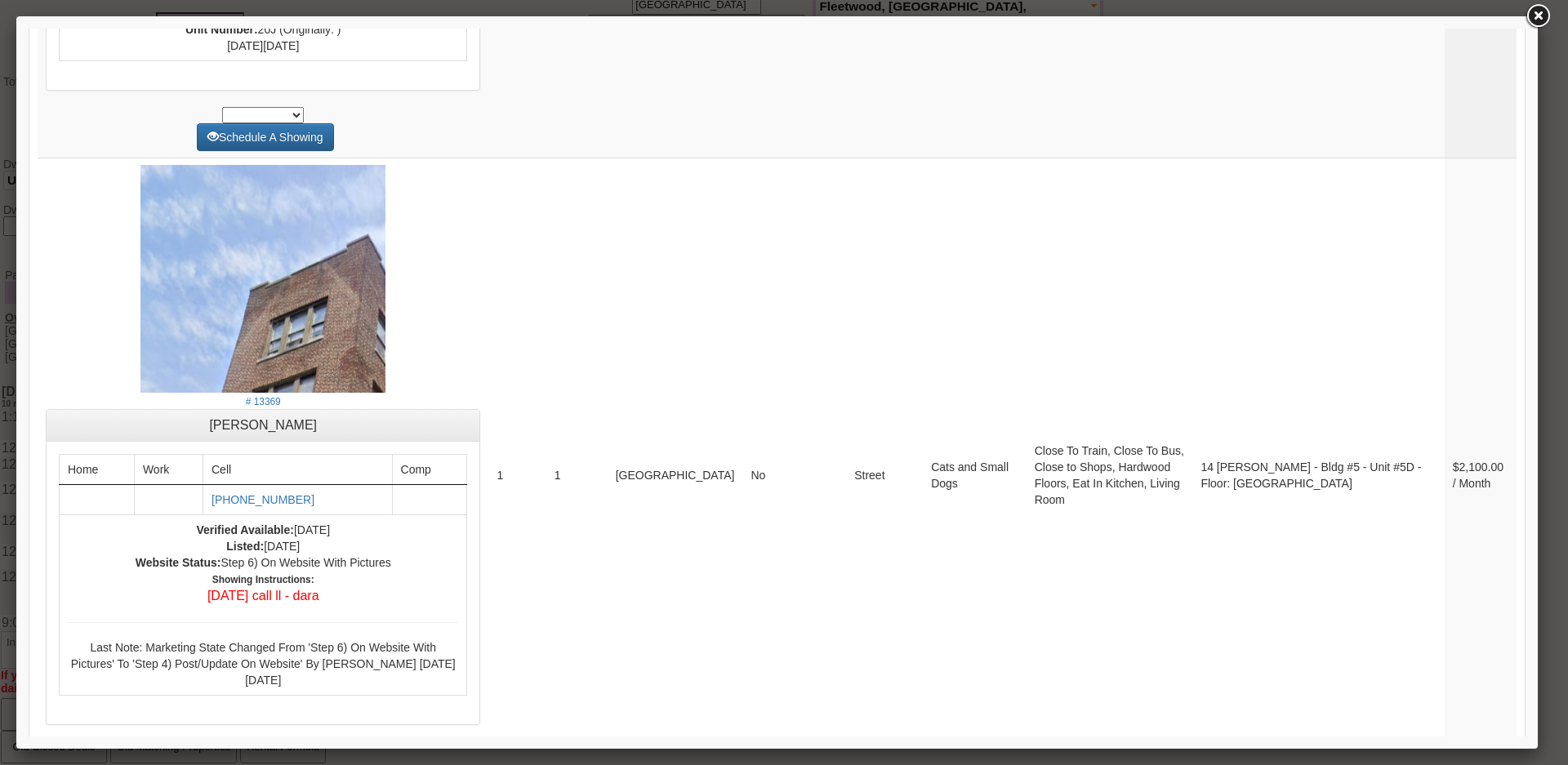
scroll to position [6636, 0]
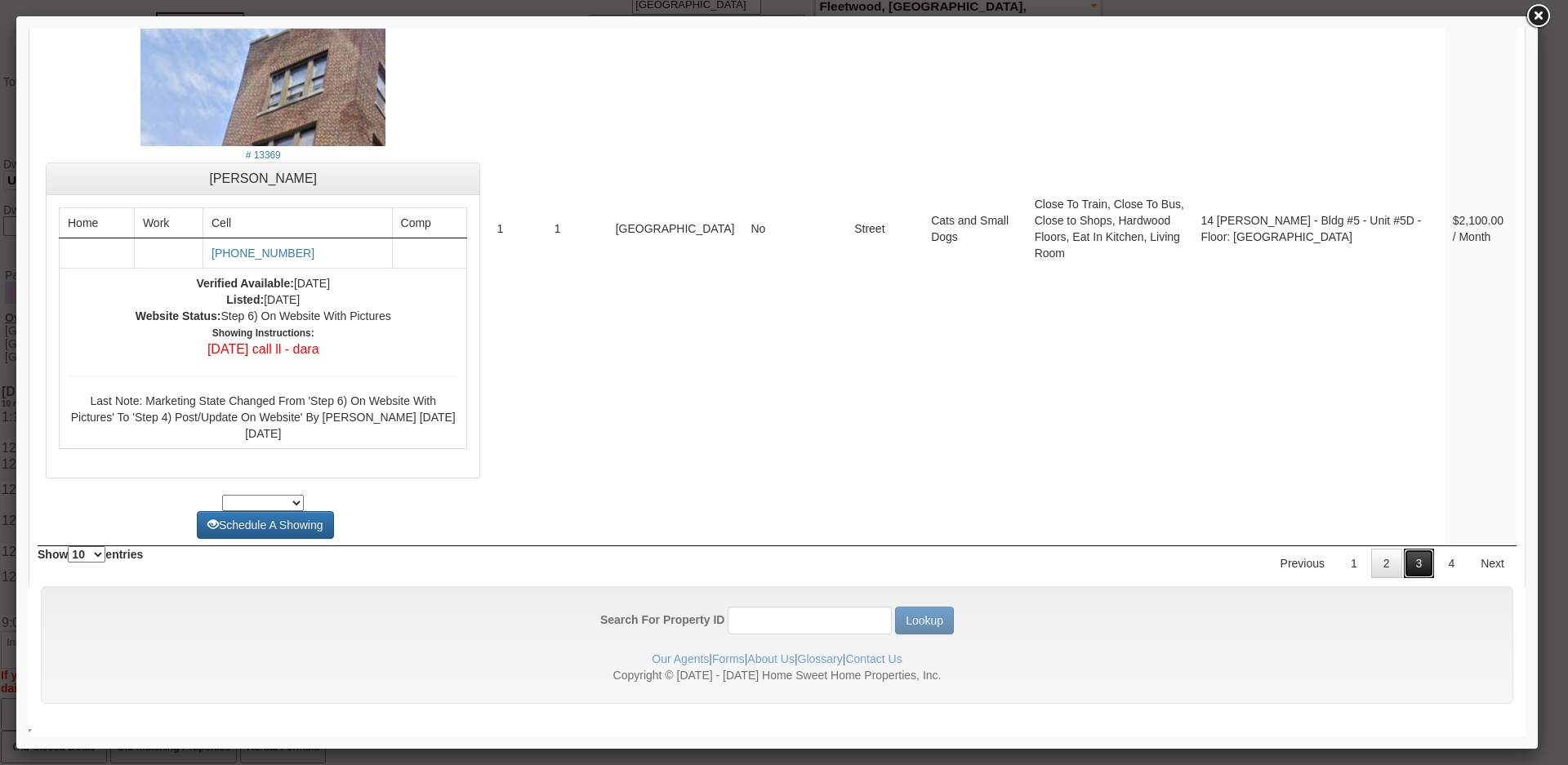
click at [1404, 576] on link "3" at bounding box center [1419, 563] width 31 height 30
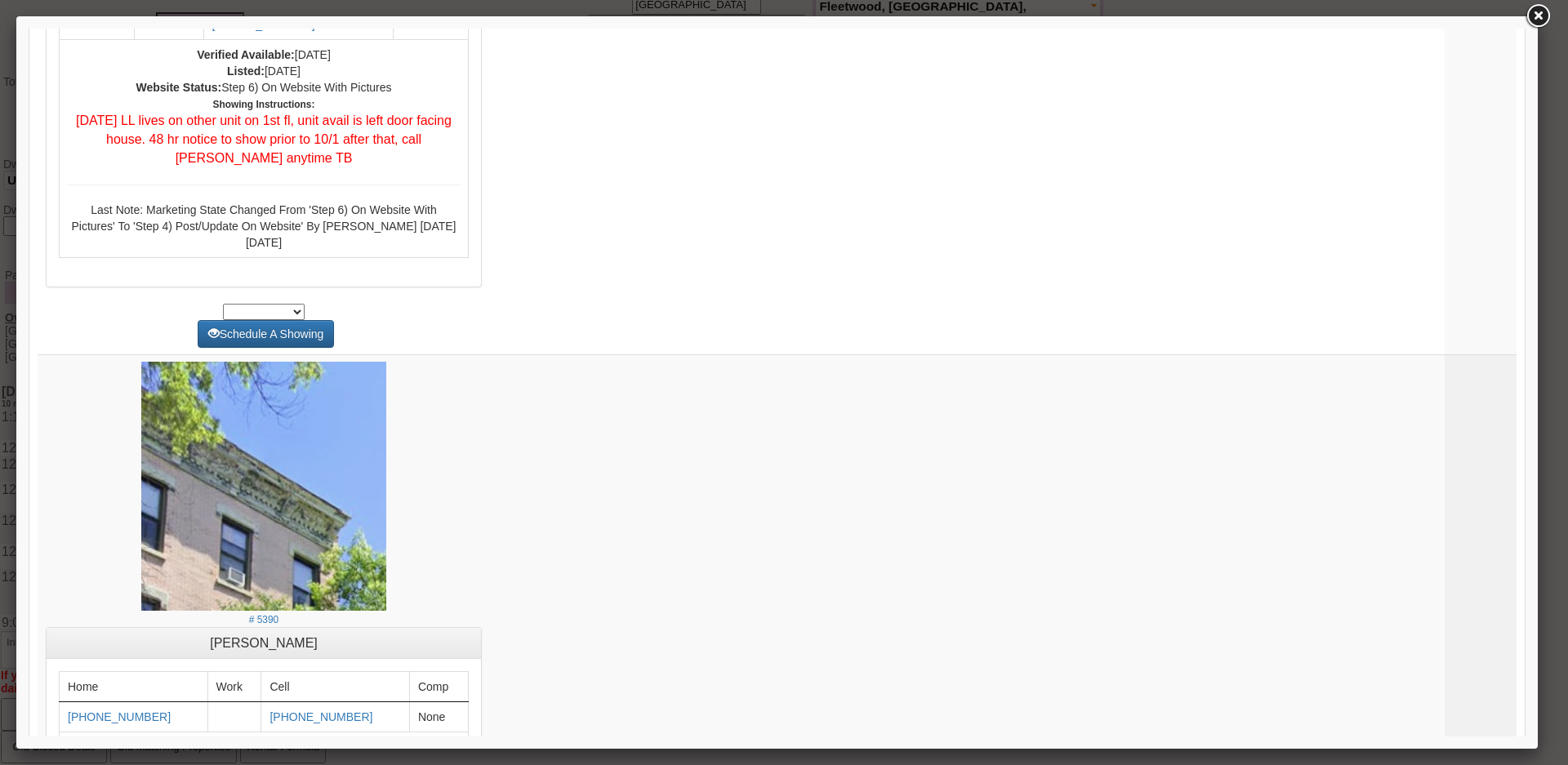
scroll to position [0, 0]
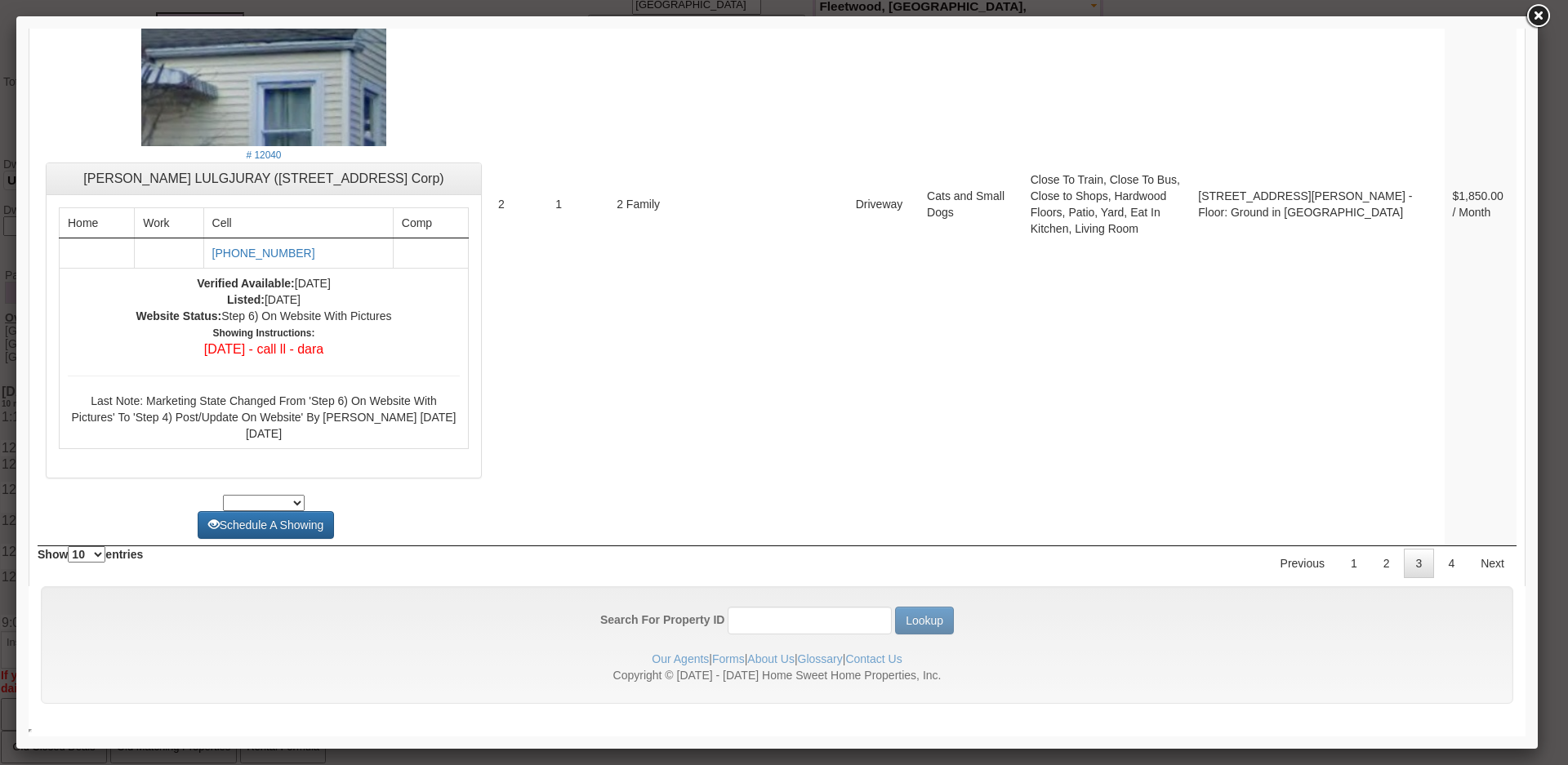
drag, startPoint x: 1522, startPoint y: 686, endPoint x: 1560, endPoint y: 703, distance: 41.6
click at [1442, 556] on link "4" at bounding box center [1451, 563] width 31 height 30
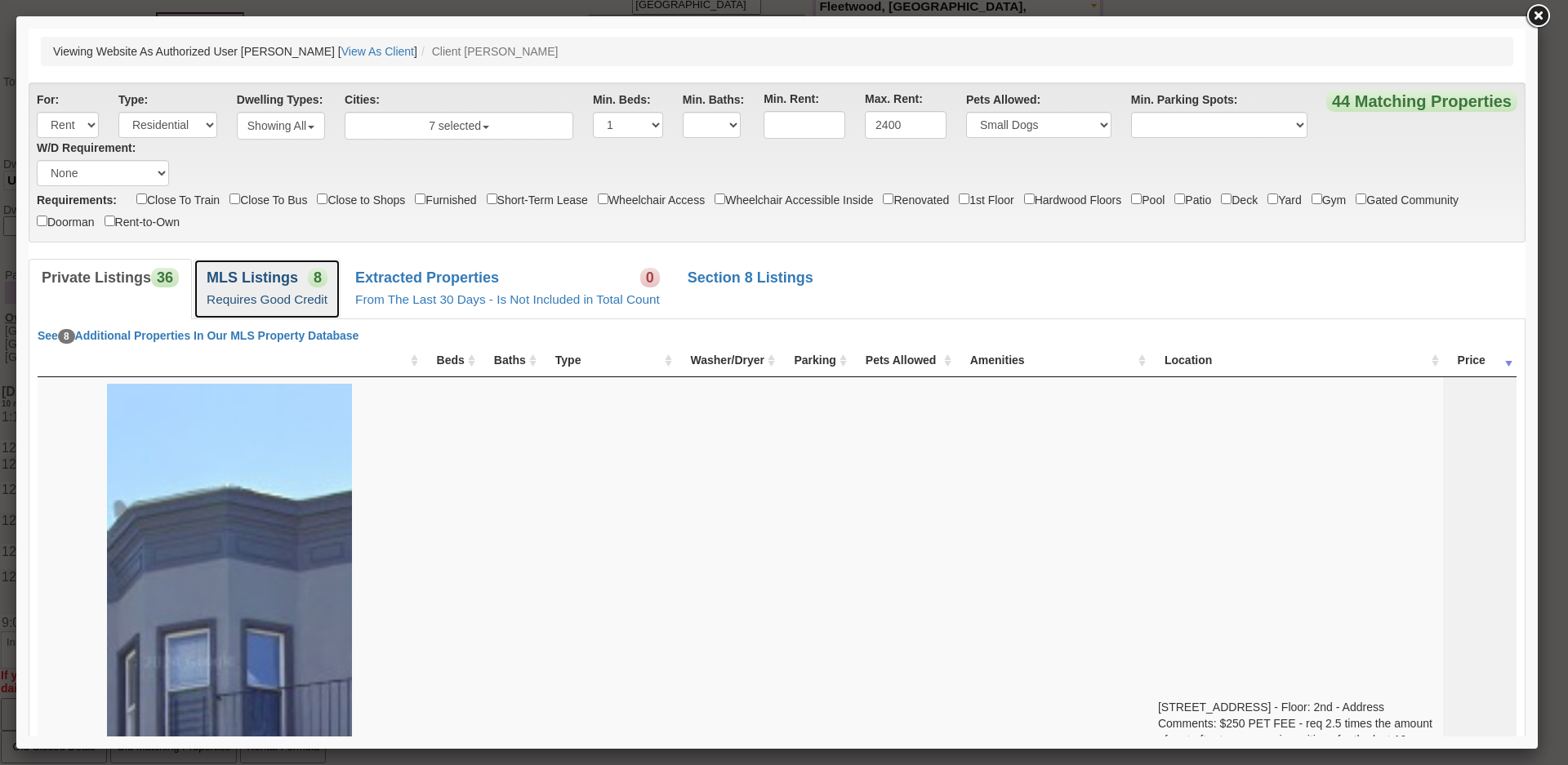
click at [261, 282] on b "MLS Listings" at bounding box center [252, 277] width 91 height 16
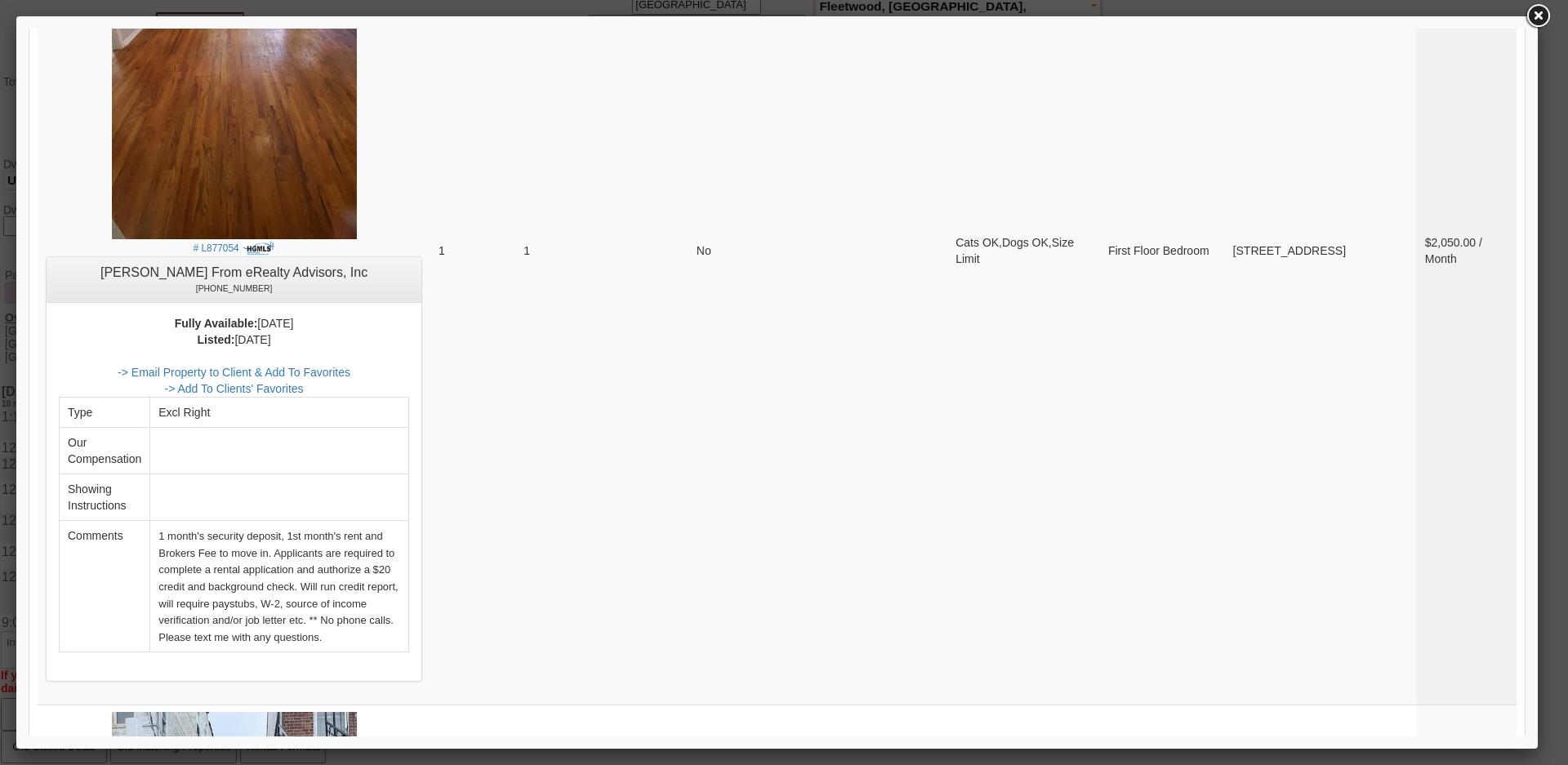
scroll to position [5875, 0]
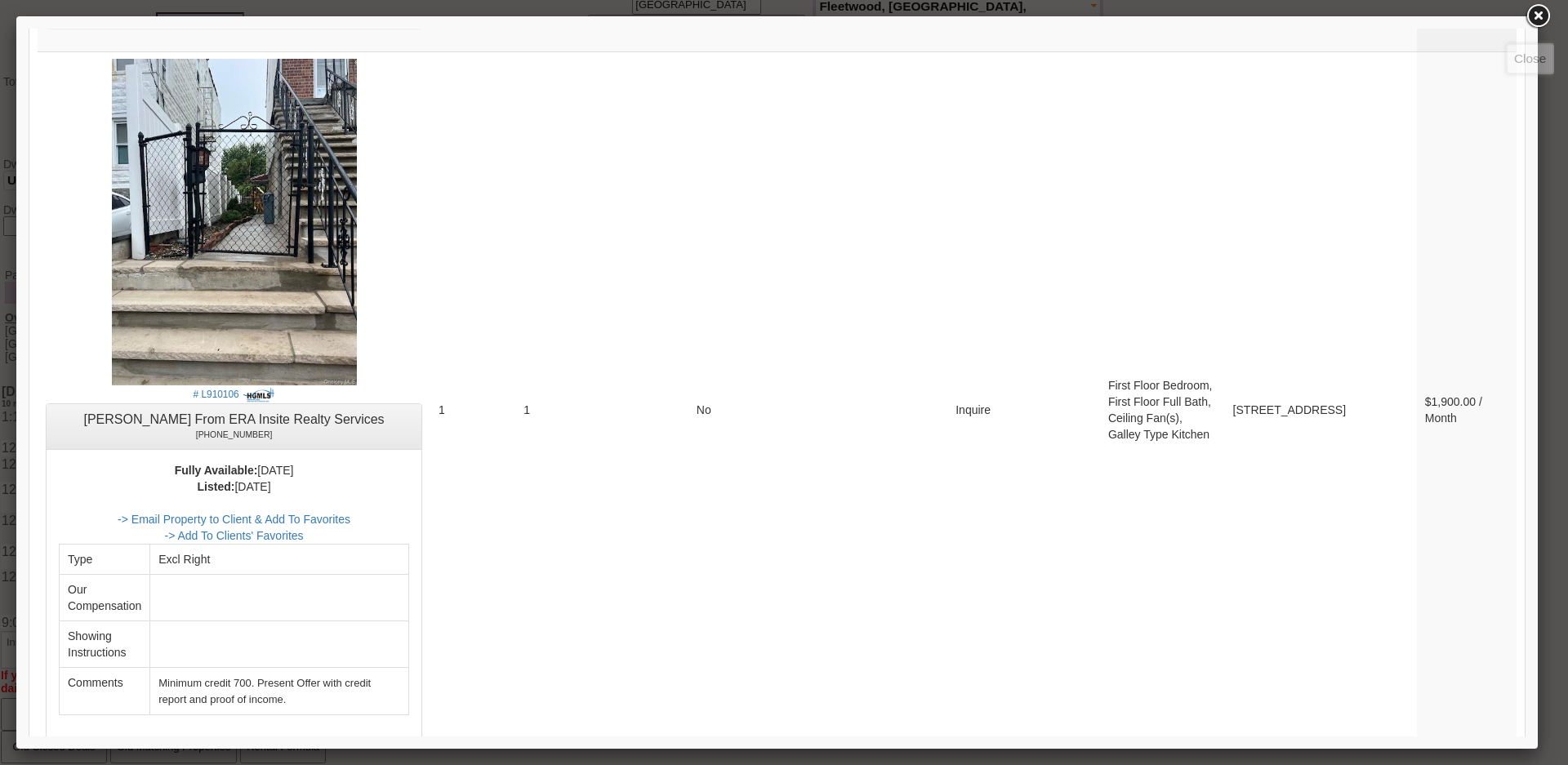
click at [1534, 16] on link at bounding box center [1537, 16] width 30 height 30
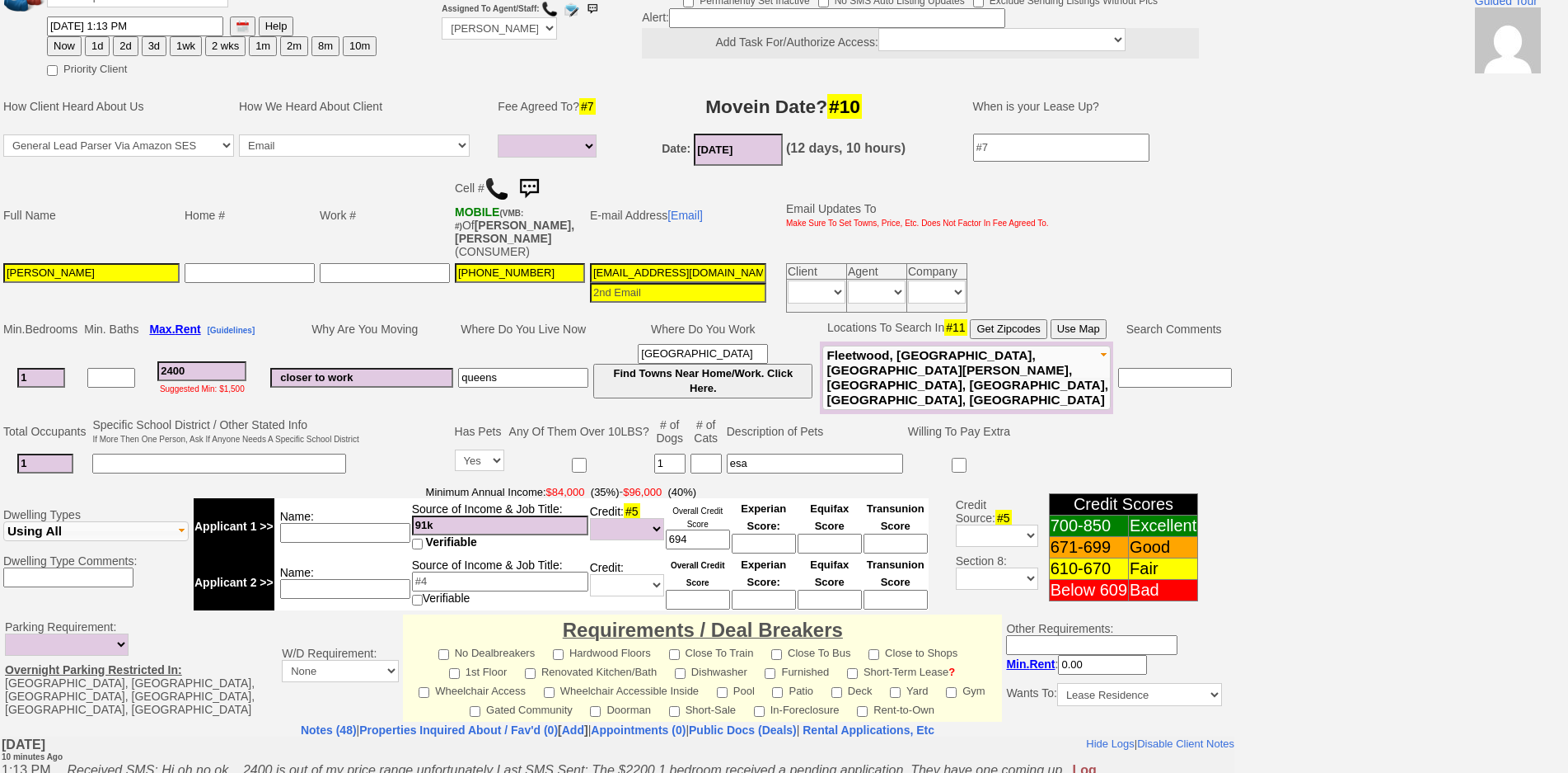
scroll to position [0, 0]
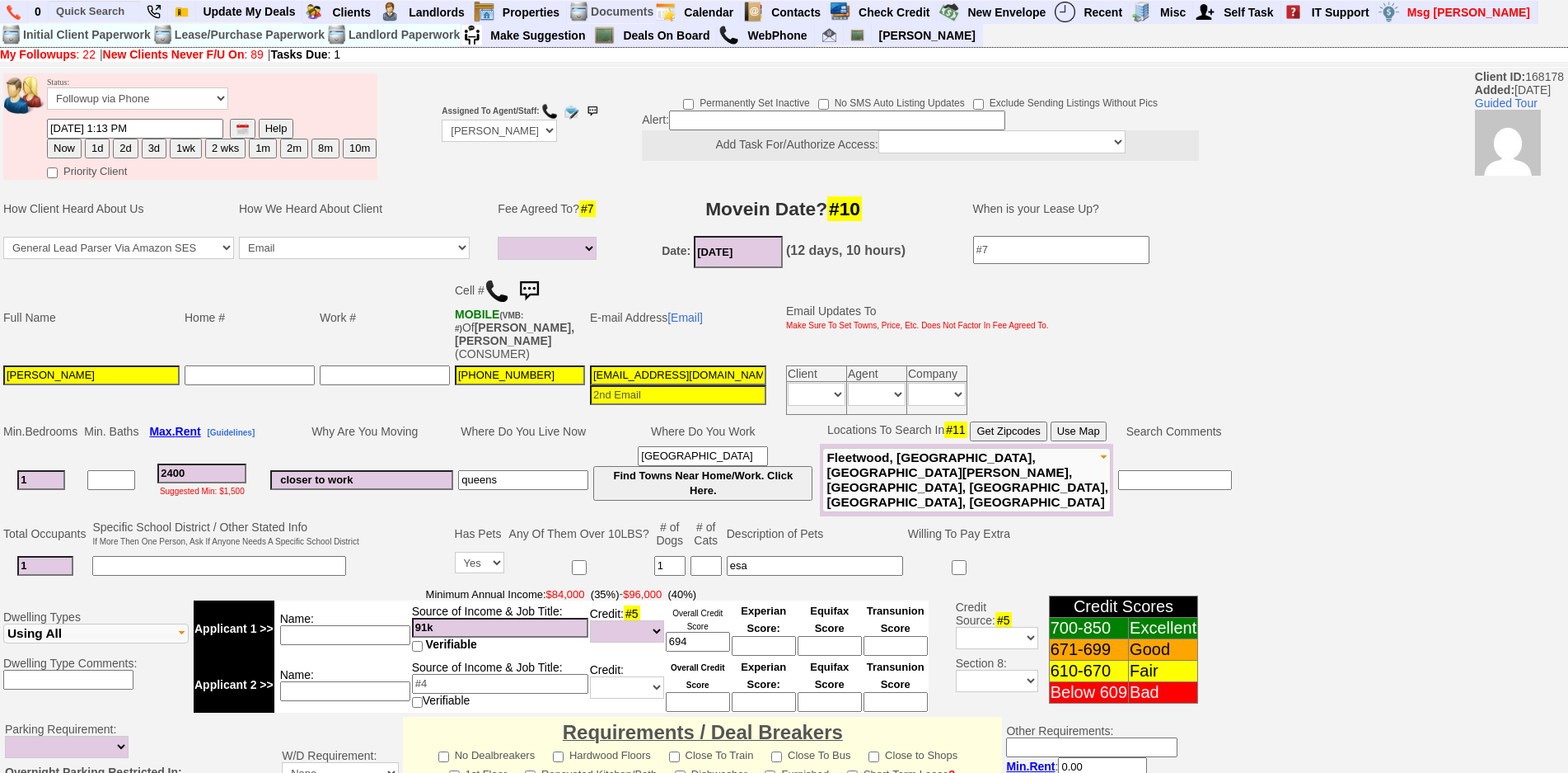
drag, startPoint x: 200, startPoint y: 459, endPoint x: 68, endPoint y: 438, distance: 133.7
click at [72, 444] on tr "1 2400 Suggested Min: $1,500 closer to work [GEOGRAPHIC_DATA] [GEOGRAPHIC_DATA]…" at bounding box center [618, 480] width 1234 height 73
type input "2"
select select
type input "225"
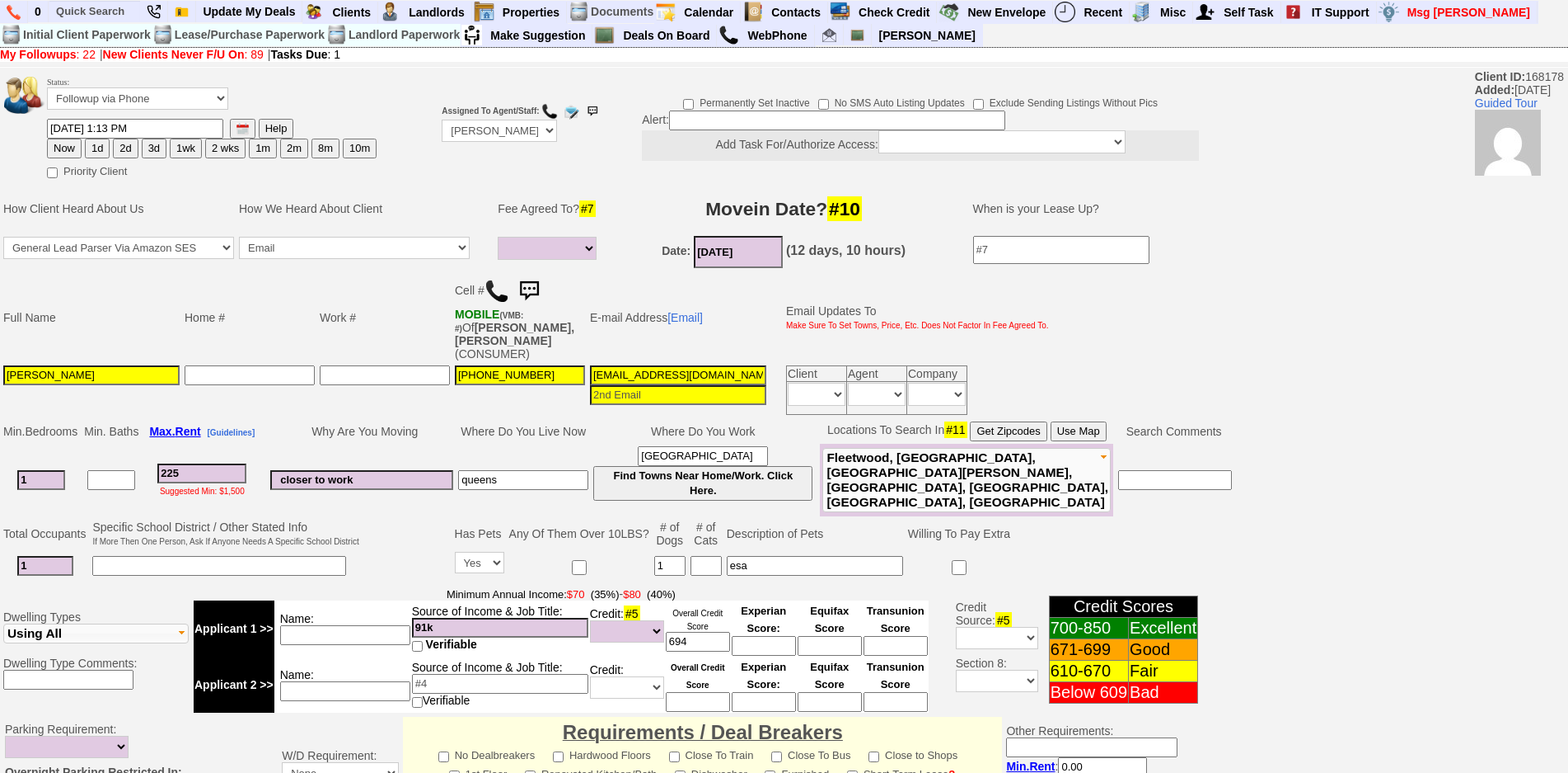
select select
type input "2250"
select select
type input "2250"
click at [538, 294] on img at bounding box center [529, 291] width 33 height 33
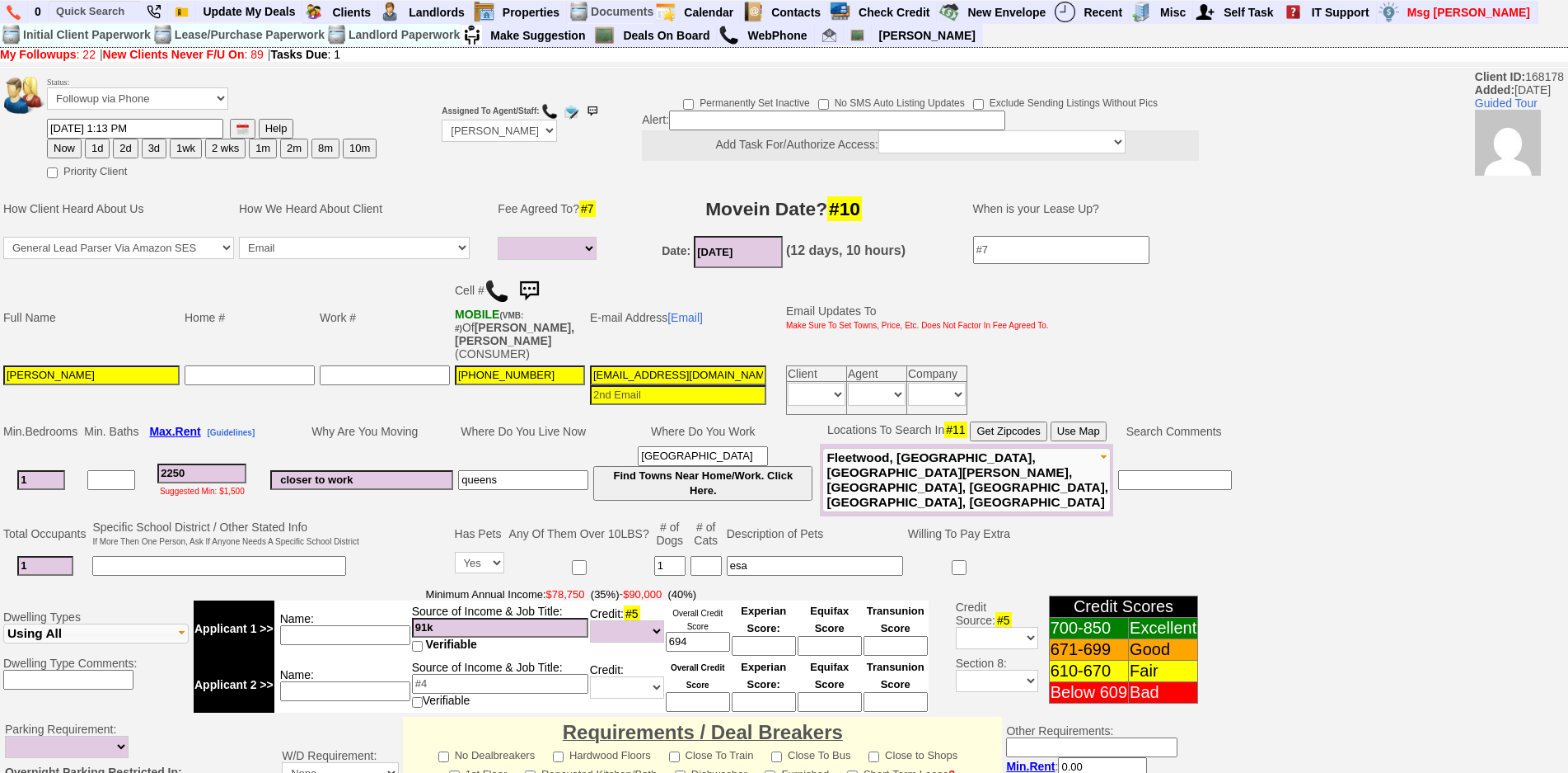
select select
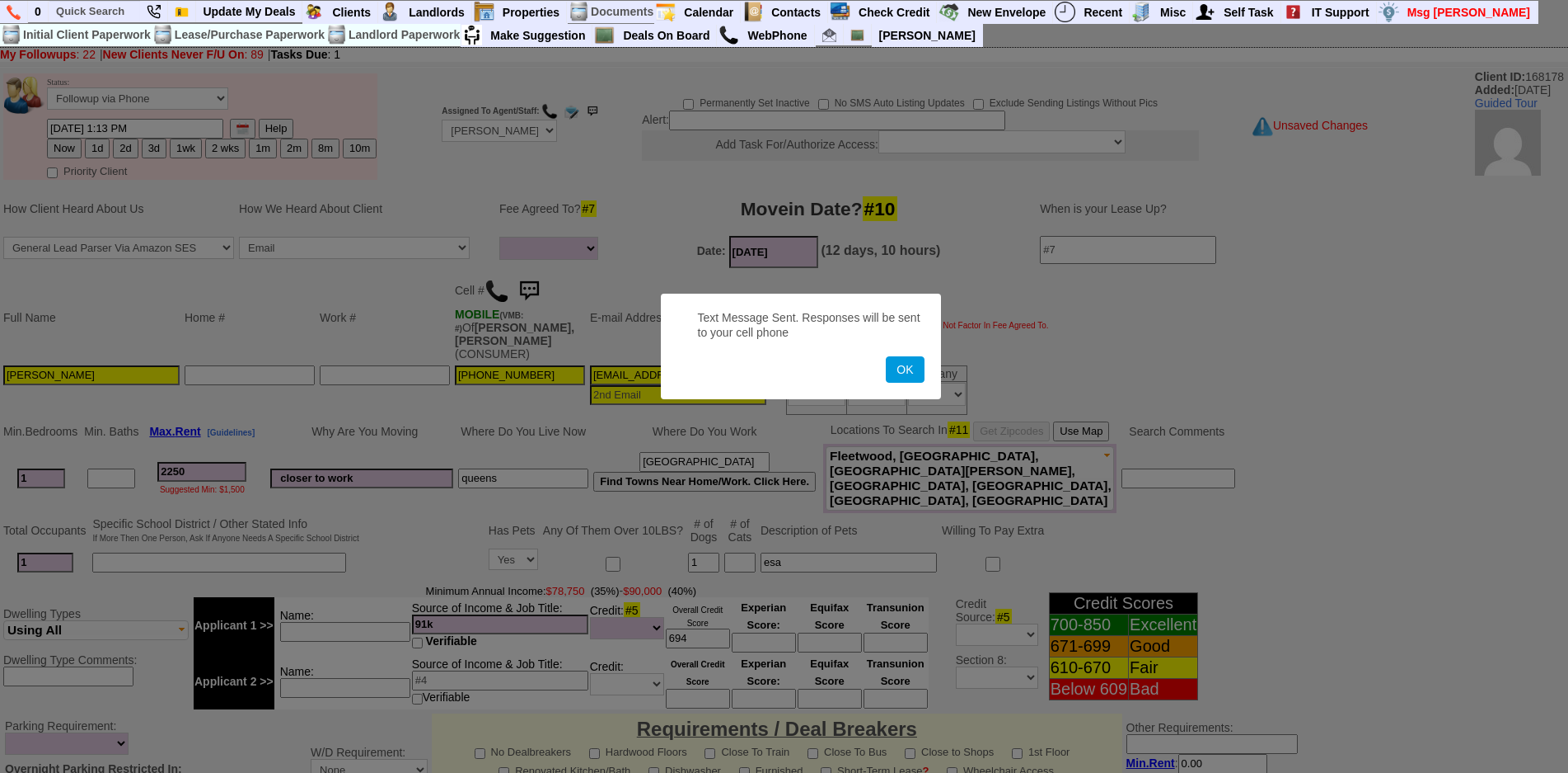
click at [886, 356] on button "OK" at bounding box center [905, 369] width 38 height 26
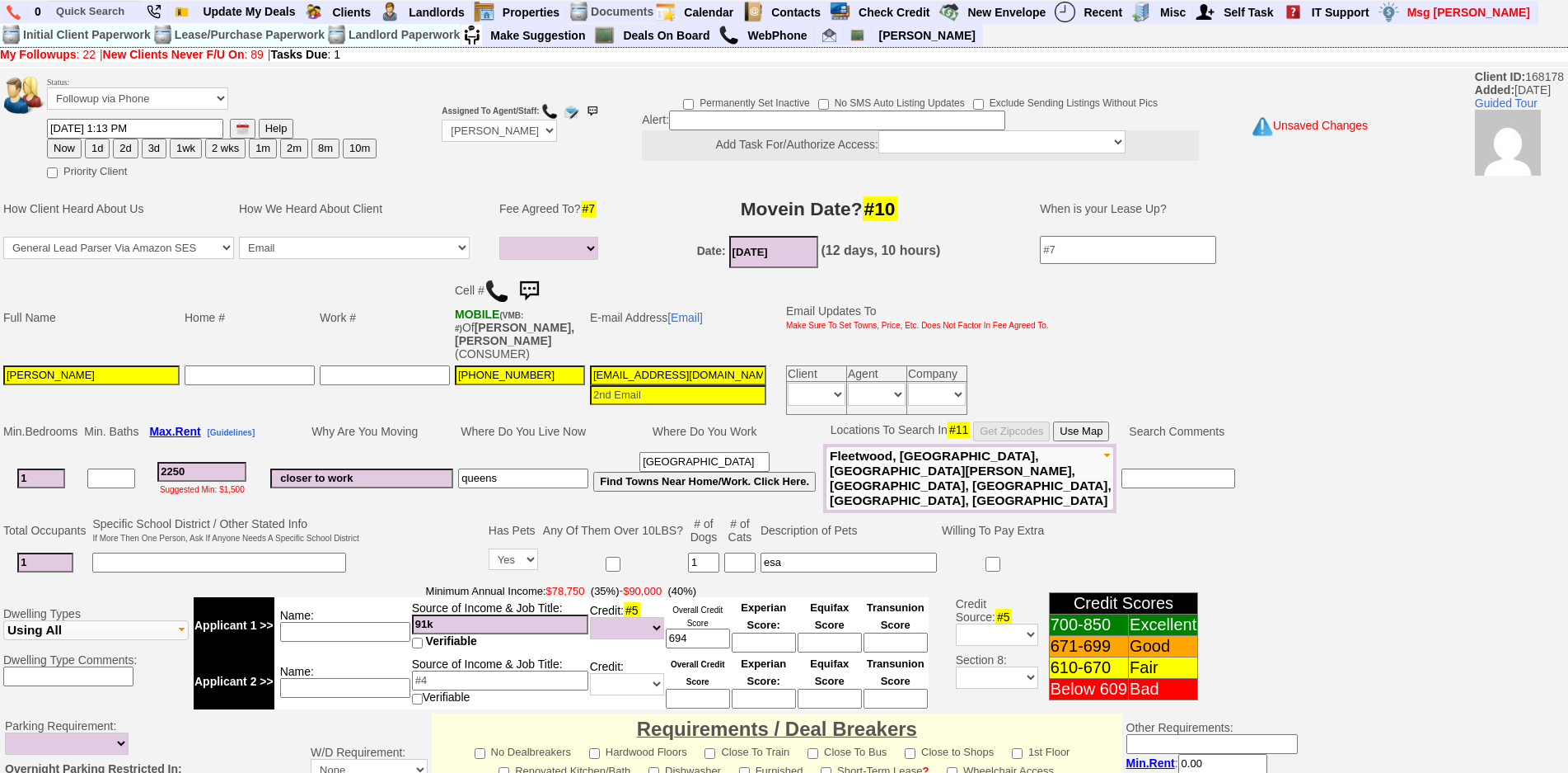
click at [538, 294] on img at bounding box center [529, 291] width 33 height 33
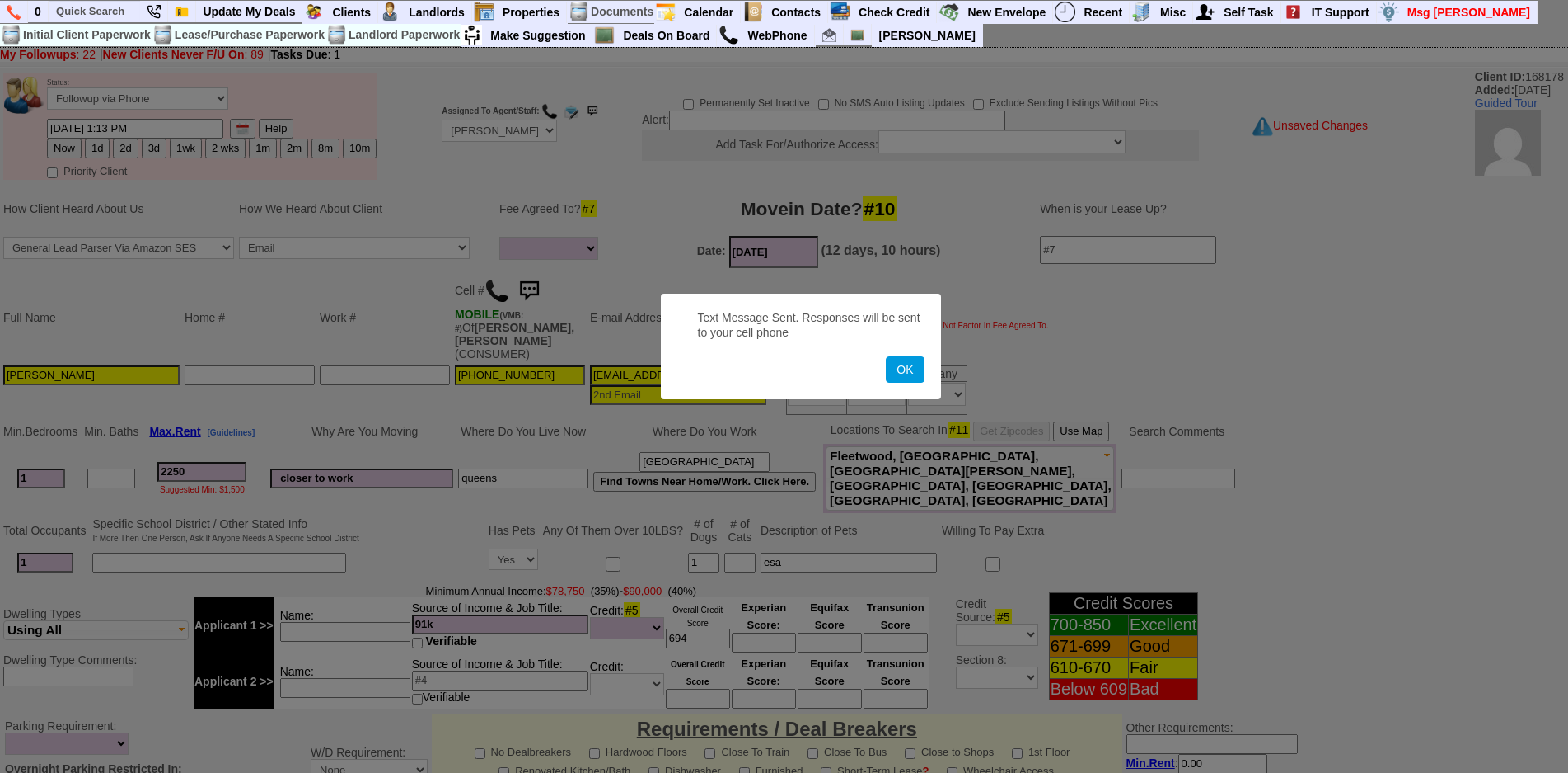
click at [886, 356] on button "OK" at bounding box center [905, 369] width 38 height 26
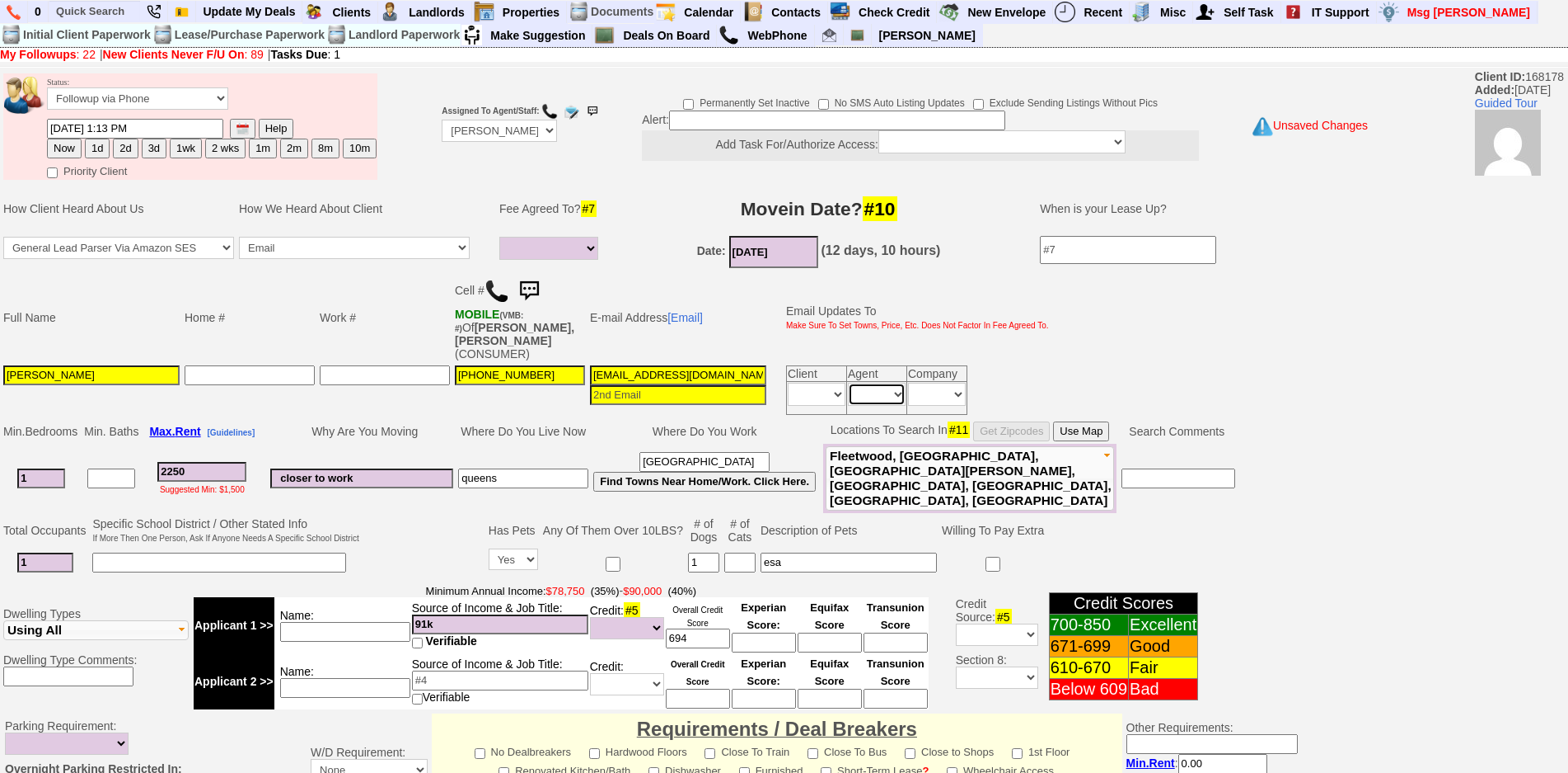
click at [871, 384] on select "Immediately Daily" at bounding box center [876, 394] width 57 height 23
select select "Immediately"
click at [848, 383] on select "Immediately Daily" at bounding box center [876, 394] width 57 height 23
click at [176, 142] on button "1wk" at bounding box center [185, 149] width 32 height 20
type input "10/09/2025 01:23 PM"
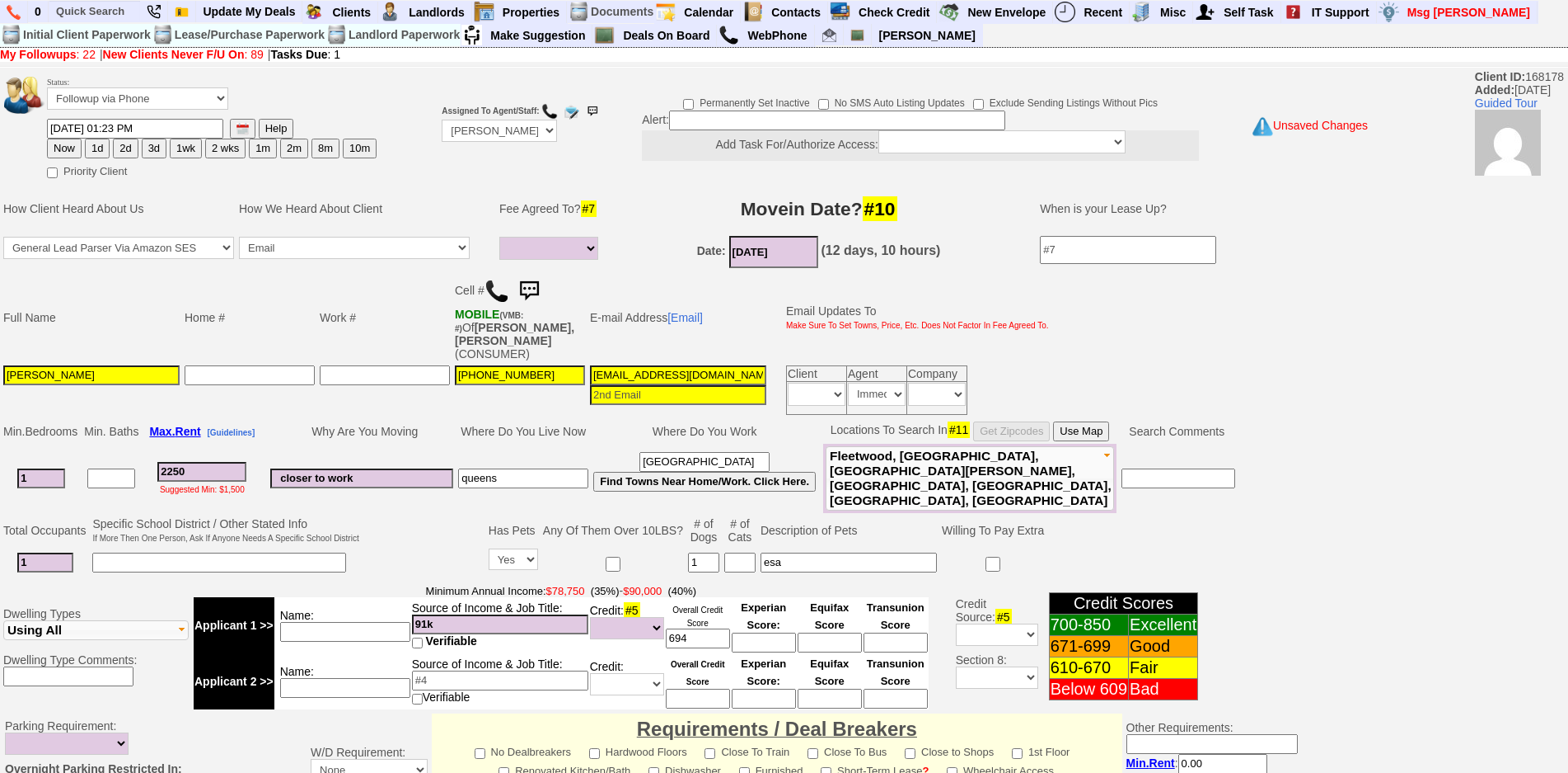
scroll to position [428, 0]
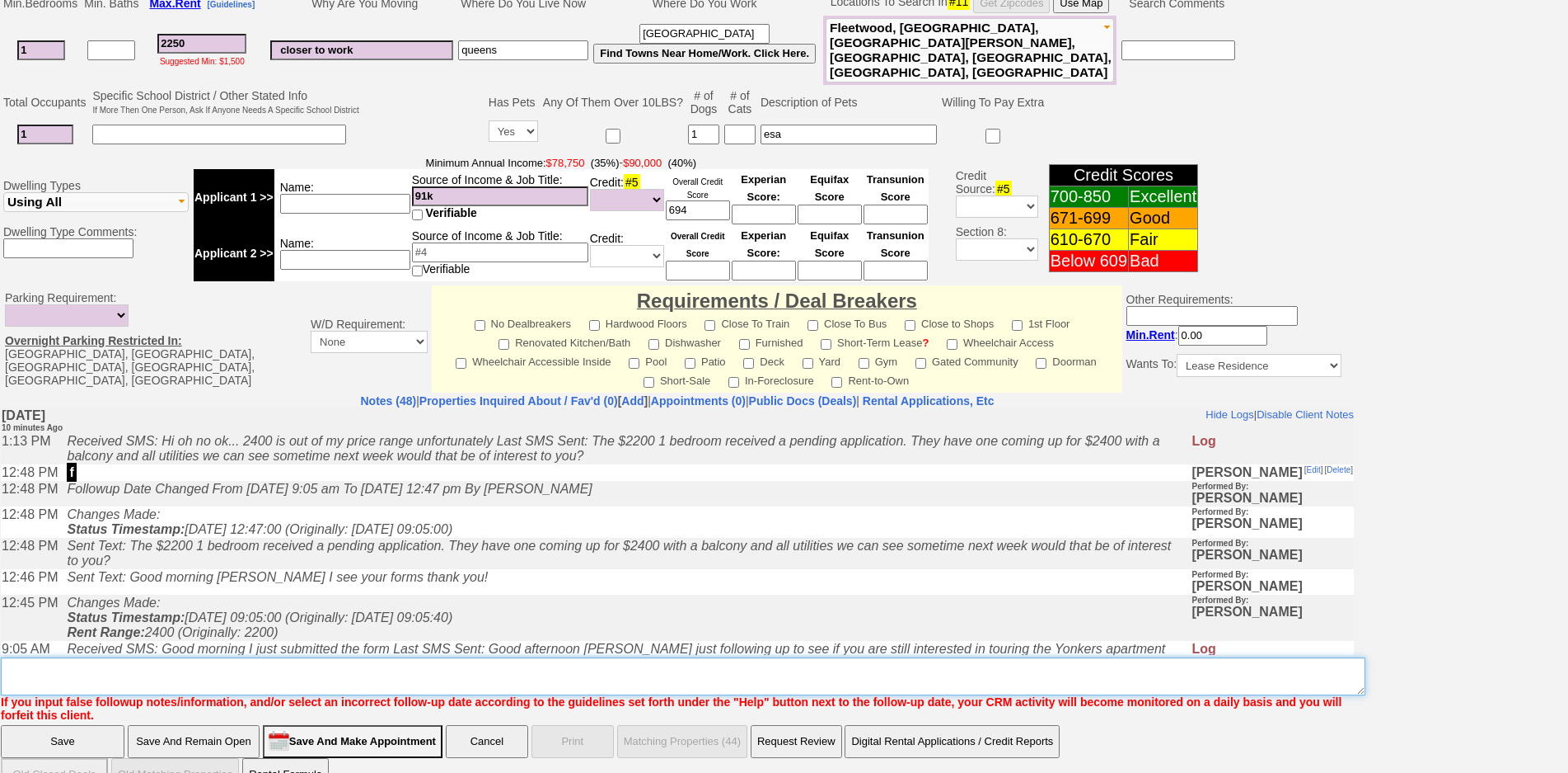
click at [666, 657] on textarea "Insert New Note Here" at bounding box center [683, 676] width 1365 height 38
type textarea "f"
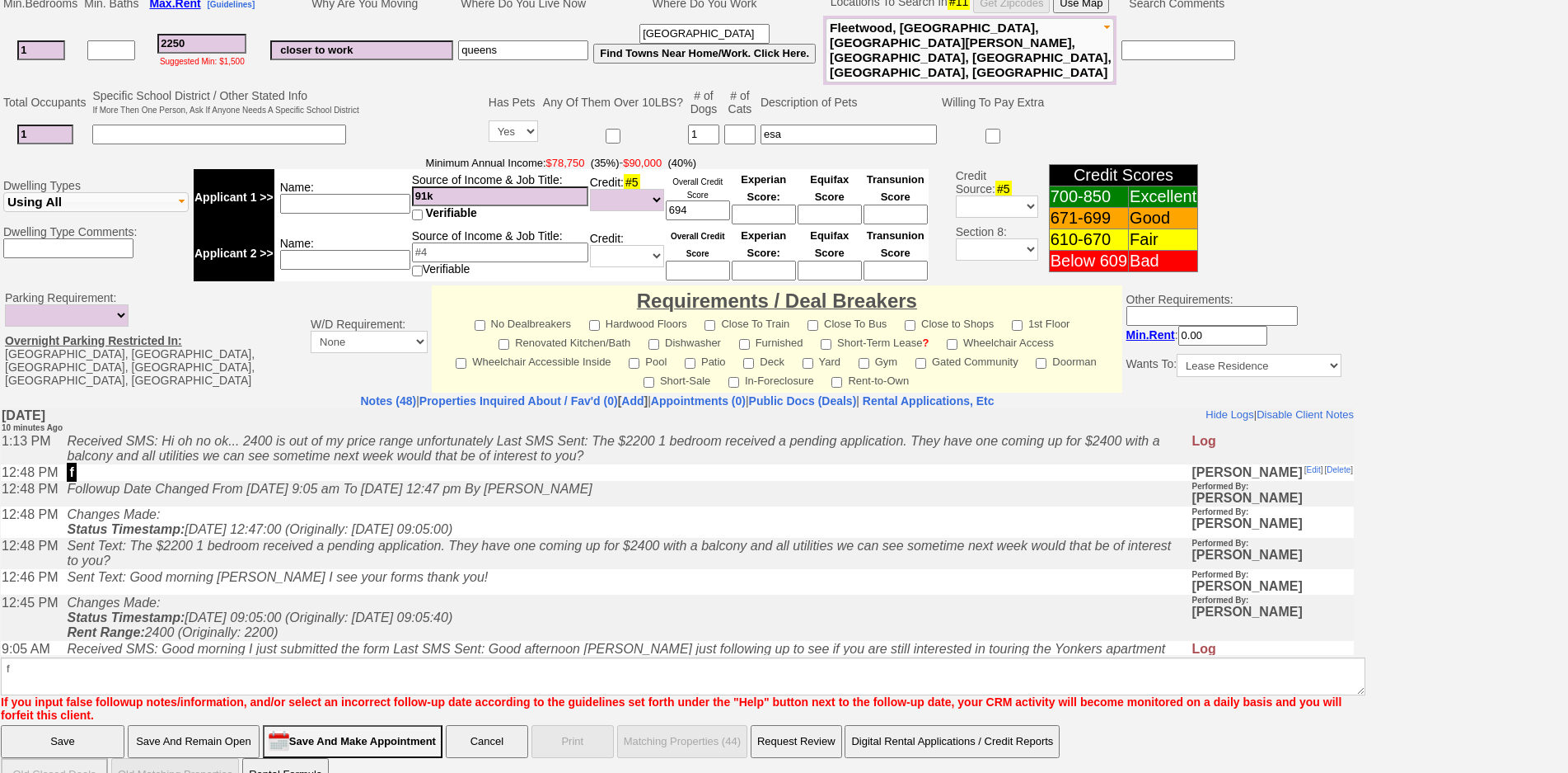
click input "Save" at bounding box center [63, 741] width 124 height 33
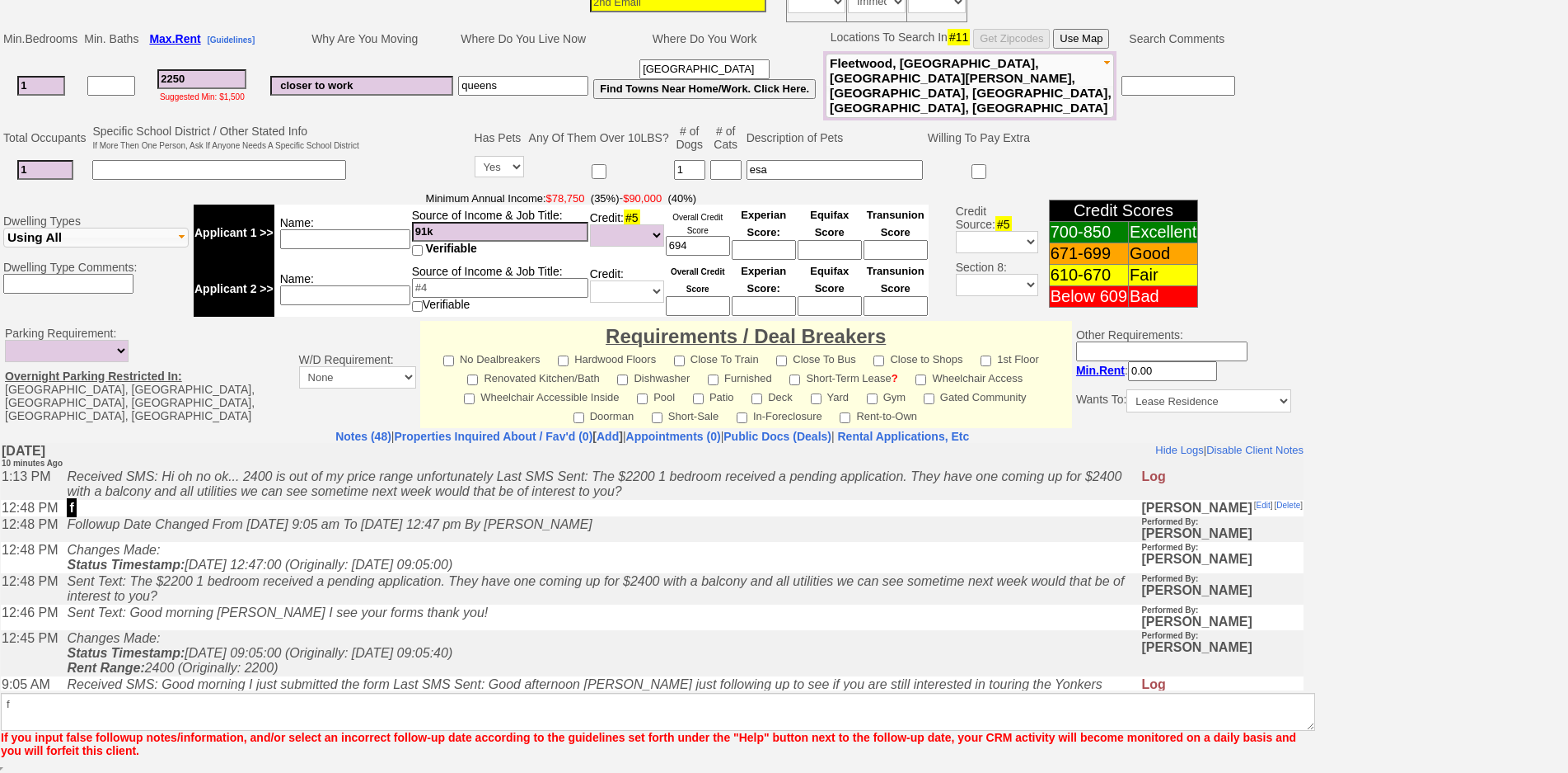
scroll to position [368, 0]
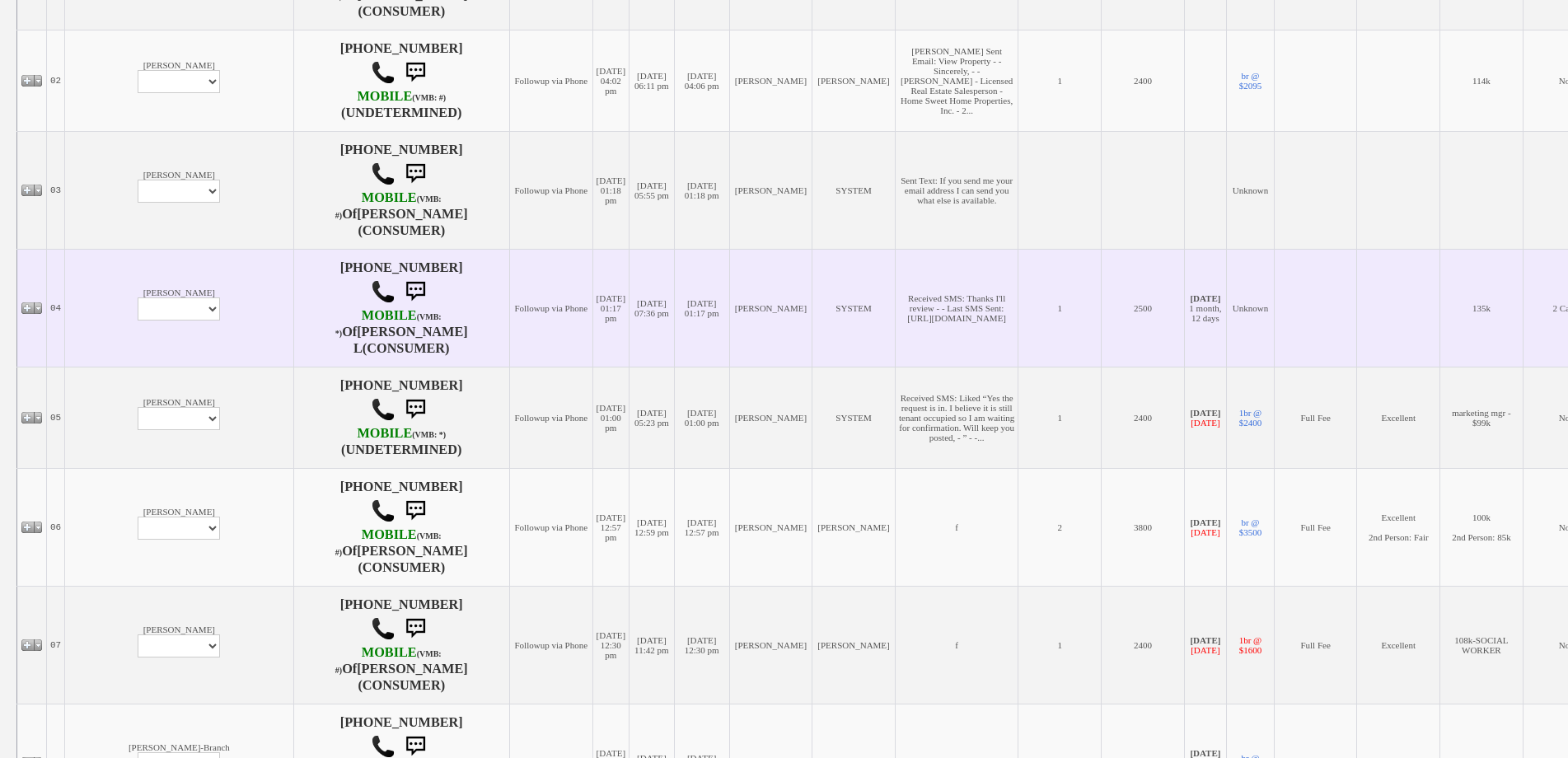
scroll to position [495, 0]
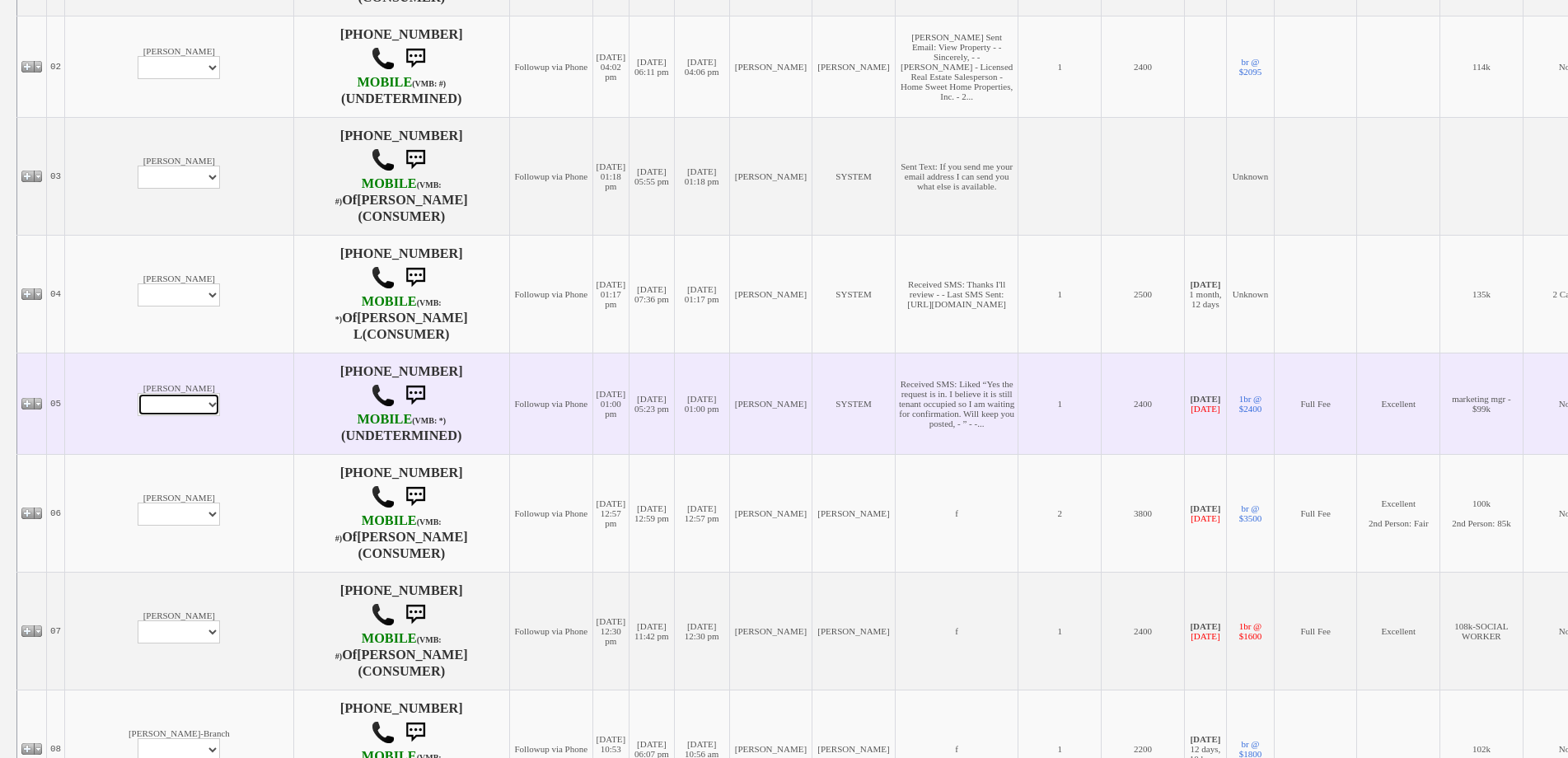
click at [138, 411] on select "Profile Edit Print Email Externally (Will Not Be Tracked In CRM) Closed Deals" at bounding box center [179, 404] width 82 height 23
select select "ChangeURL,/crm/custom/edit_client_form.php?redirect=%2Fcrm%2Fclients.php&id=162…"
click at [138, 394] on select "Profile Edit Print Email Externally (Will Not Be Tracked In CRM) Closed Deals" at bounding box center [179, 404] width 82 height 23
select select
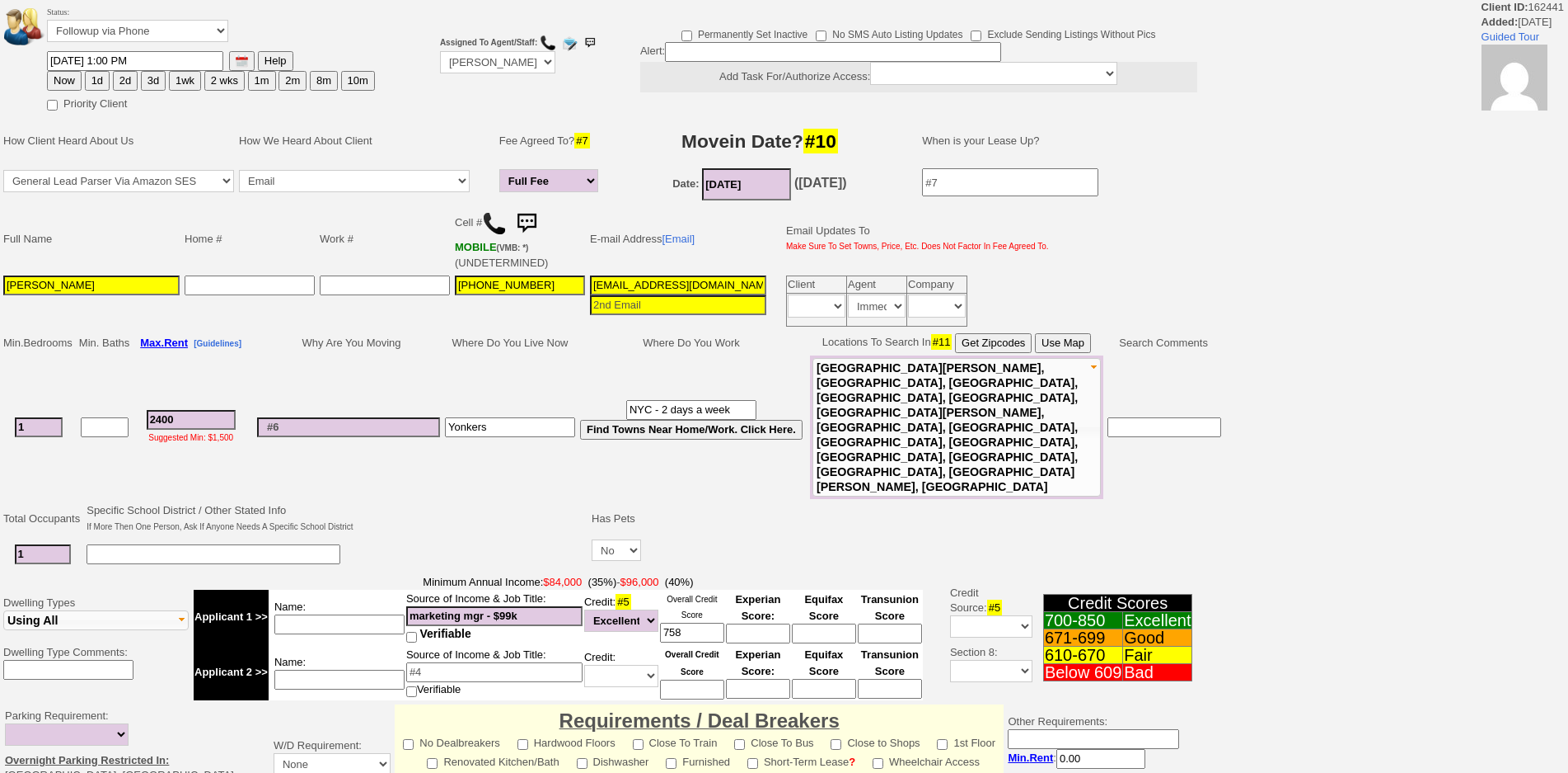
click at [95, 81] on button "1d" at bounding box center [97, 81] width 25 height 20
type input "10/03/2025 01:25 PM"
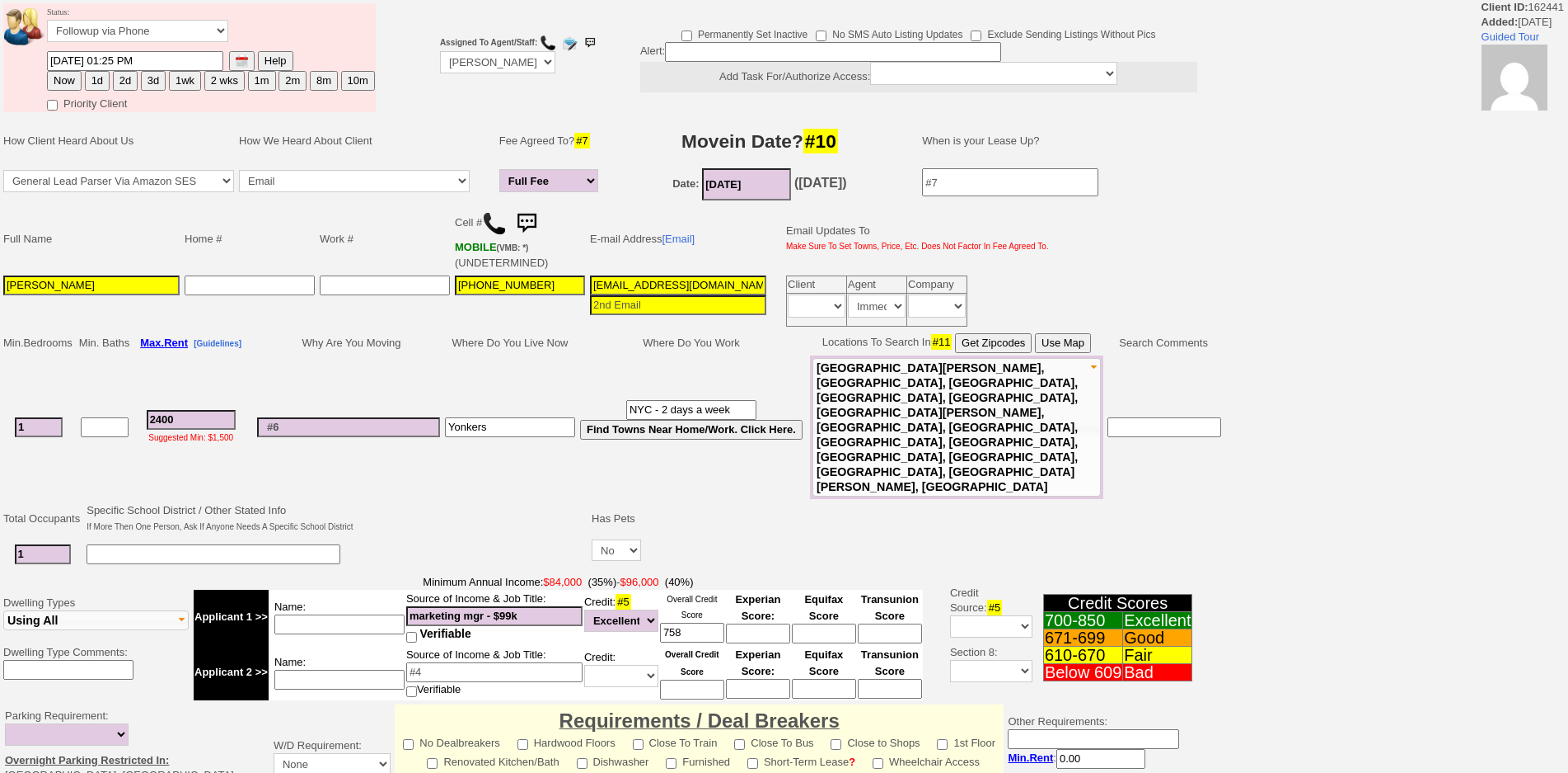
scroll to position [383, 0]
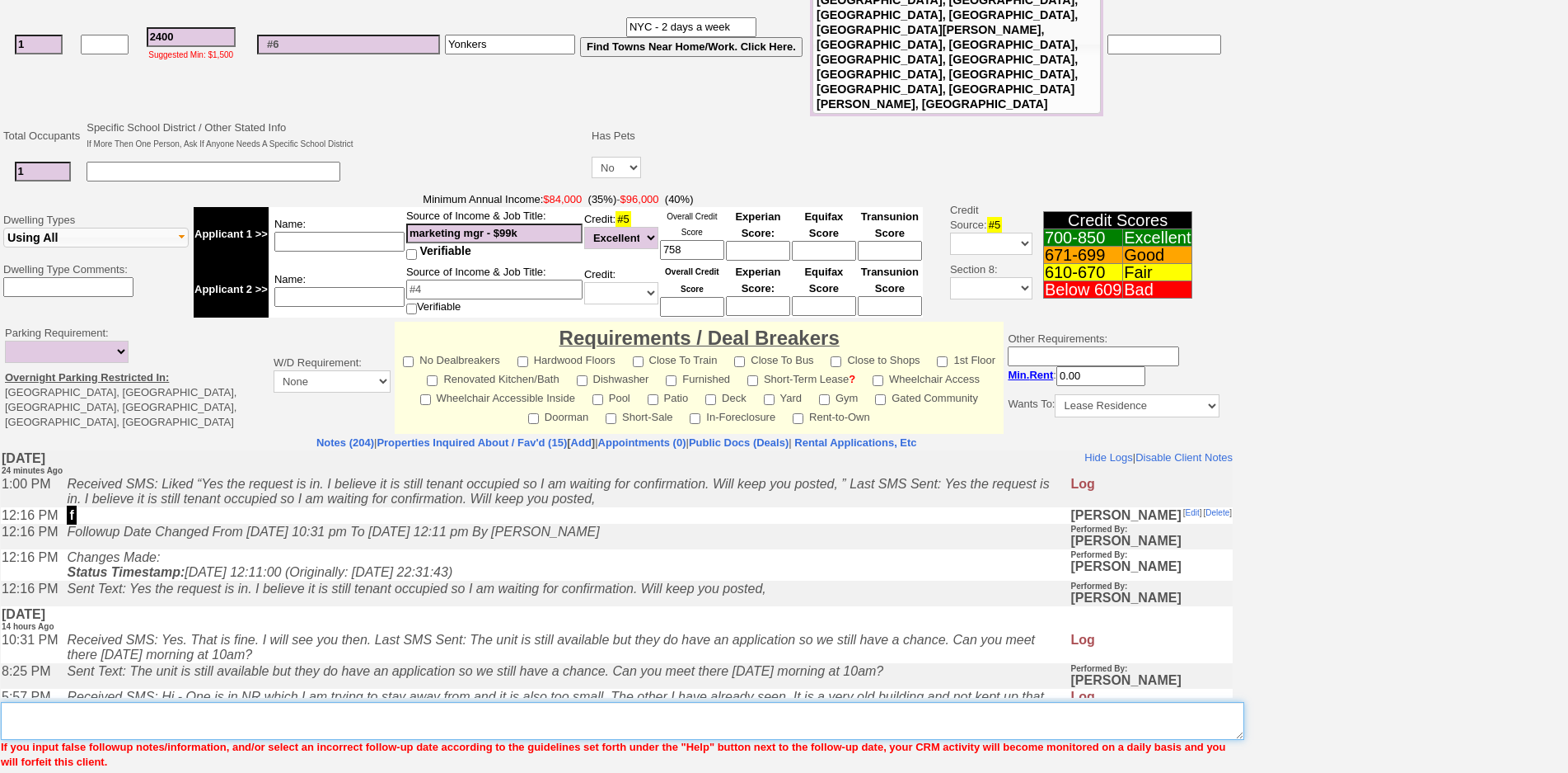
click at [522, 702] on textarea "Insert New Note Here" at bounding box center [622, 721] width 1244 height 38
type textarea "f"
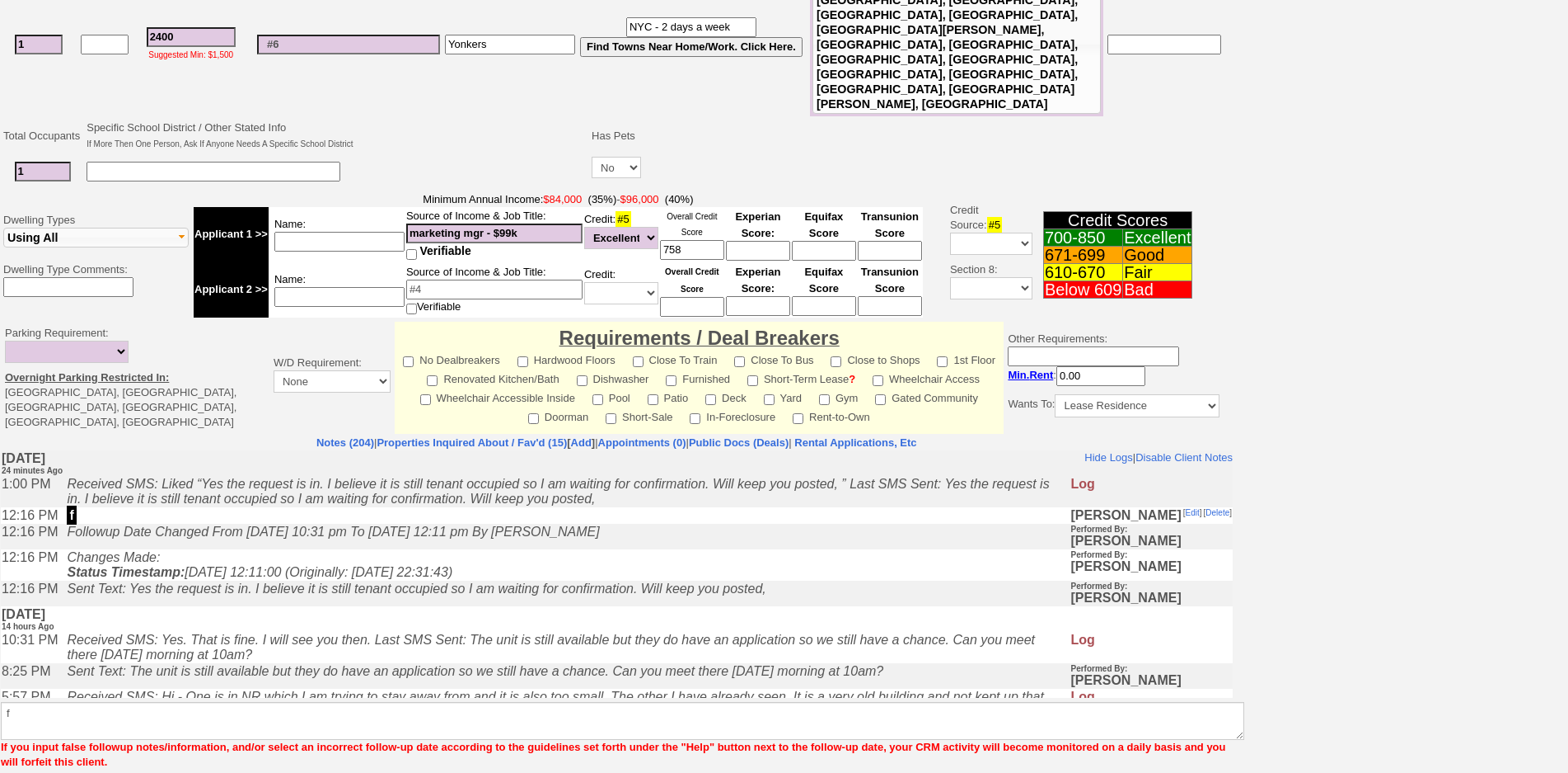
scroll to position [313, 0]
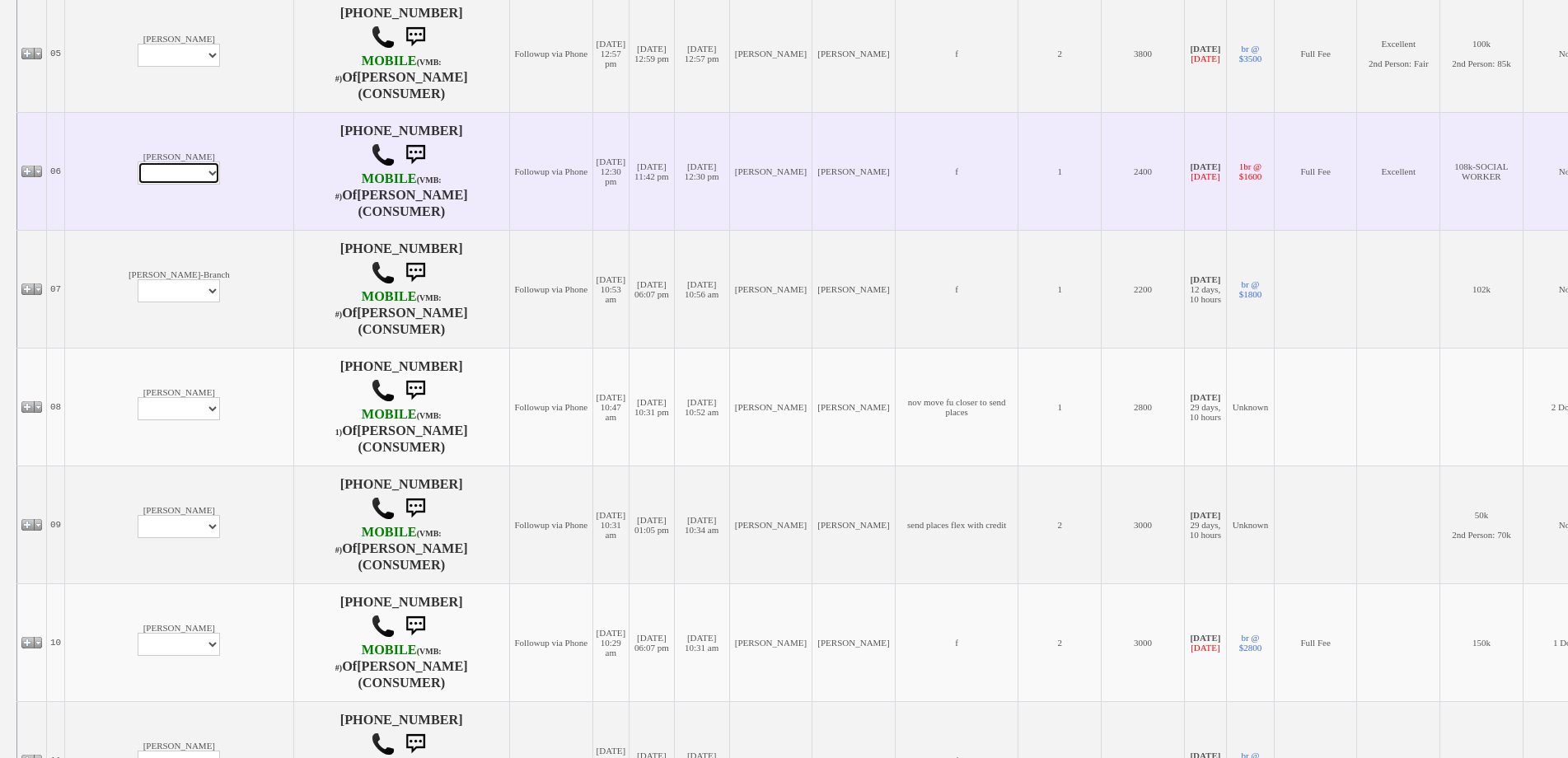
click at [138, 169] on select "Profile Edit Print Email Externally (Will Not Be Tracked In CRM) Closed Deals" at bounding box center [179, 172] width 82 height 23
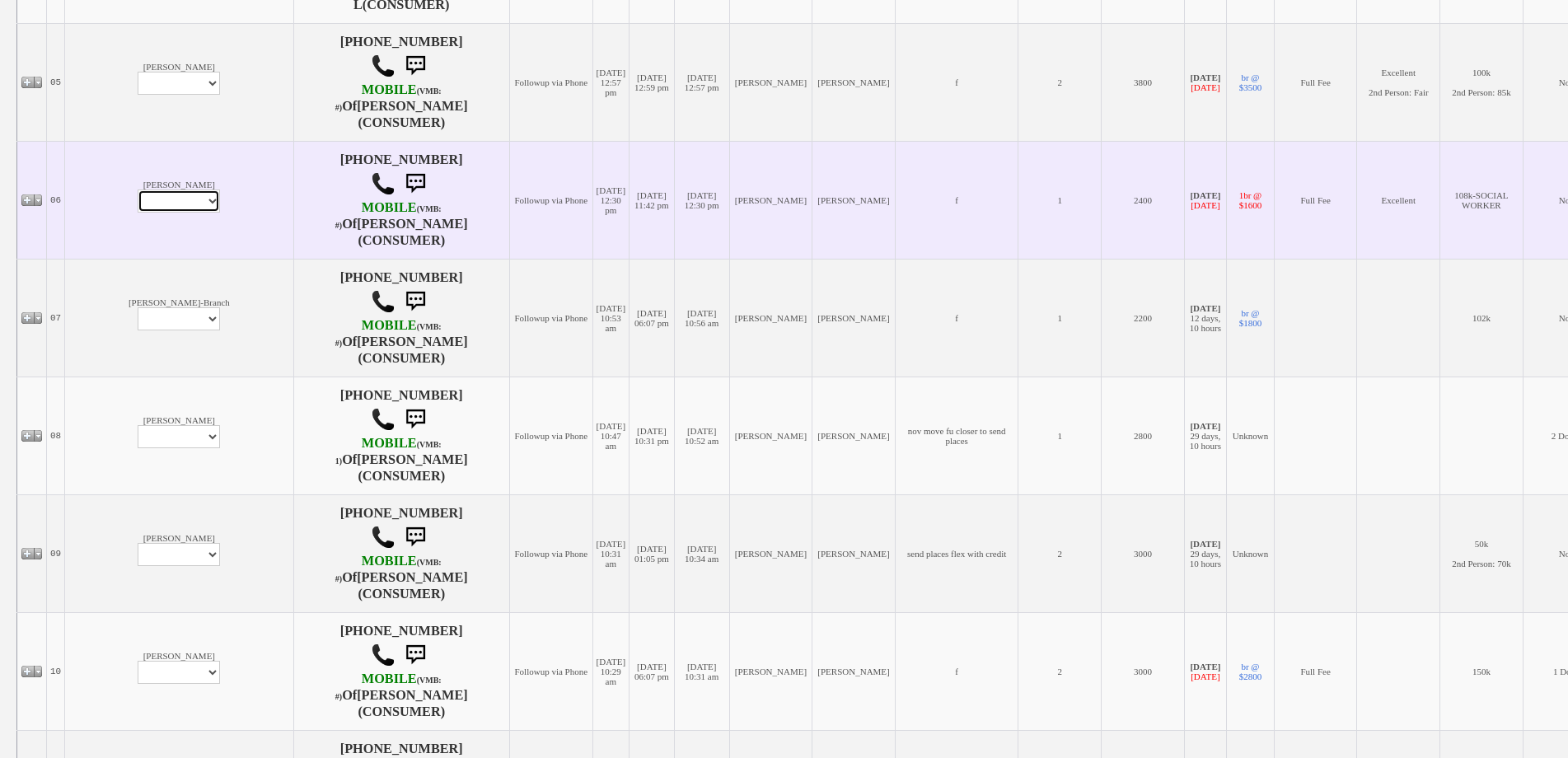
select select "ChangeURL,/crm/custom/edit_client_form.php?redirect=%2Fcrm%2Fclients.php&id=225…"
click at [138, 190] on select "Profile Edit Print Email Externally (Will Not Be Tracked In CRM) Closed Deals" at bounding box center [179, 200] width 82 height 23
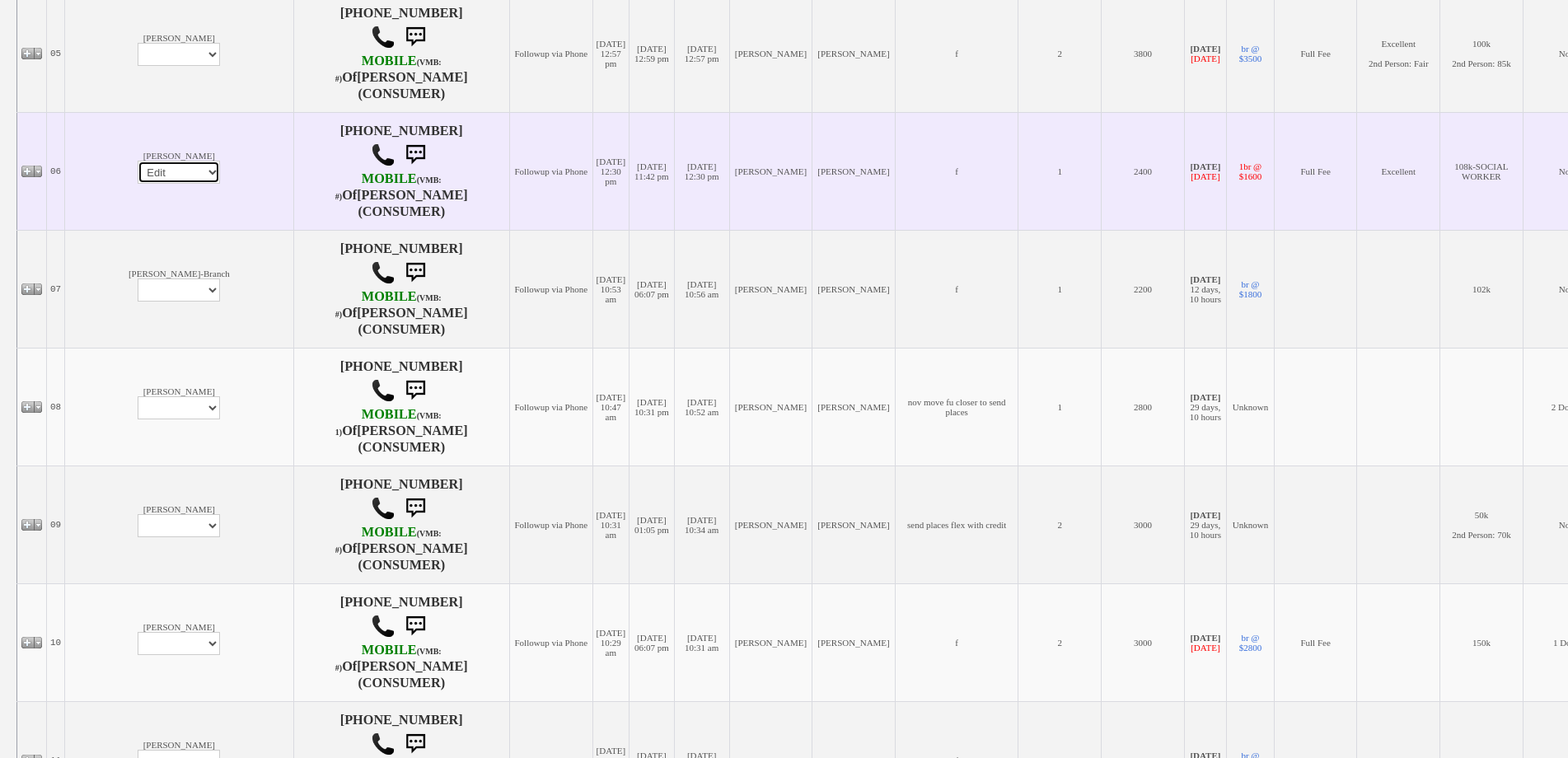
select select
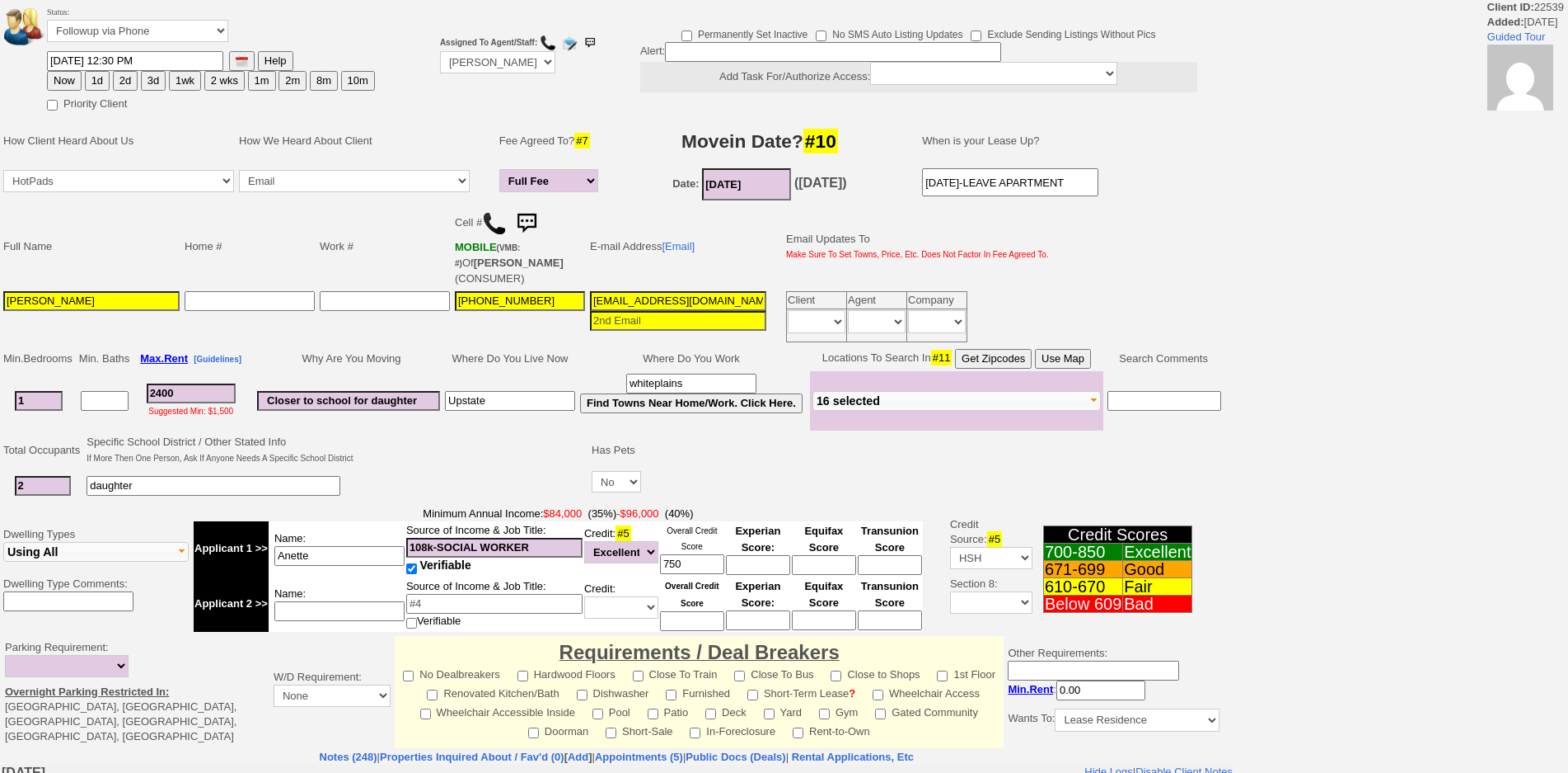
click at [88, 77] on button "1d" at bounding box center [97, 81] width 25 height 20
type input "10/03/2025 01:25 PM"
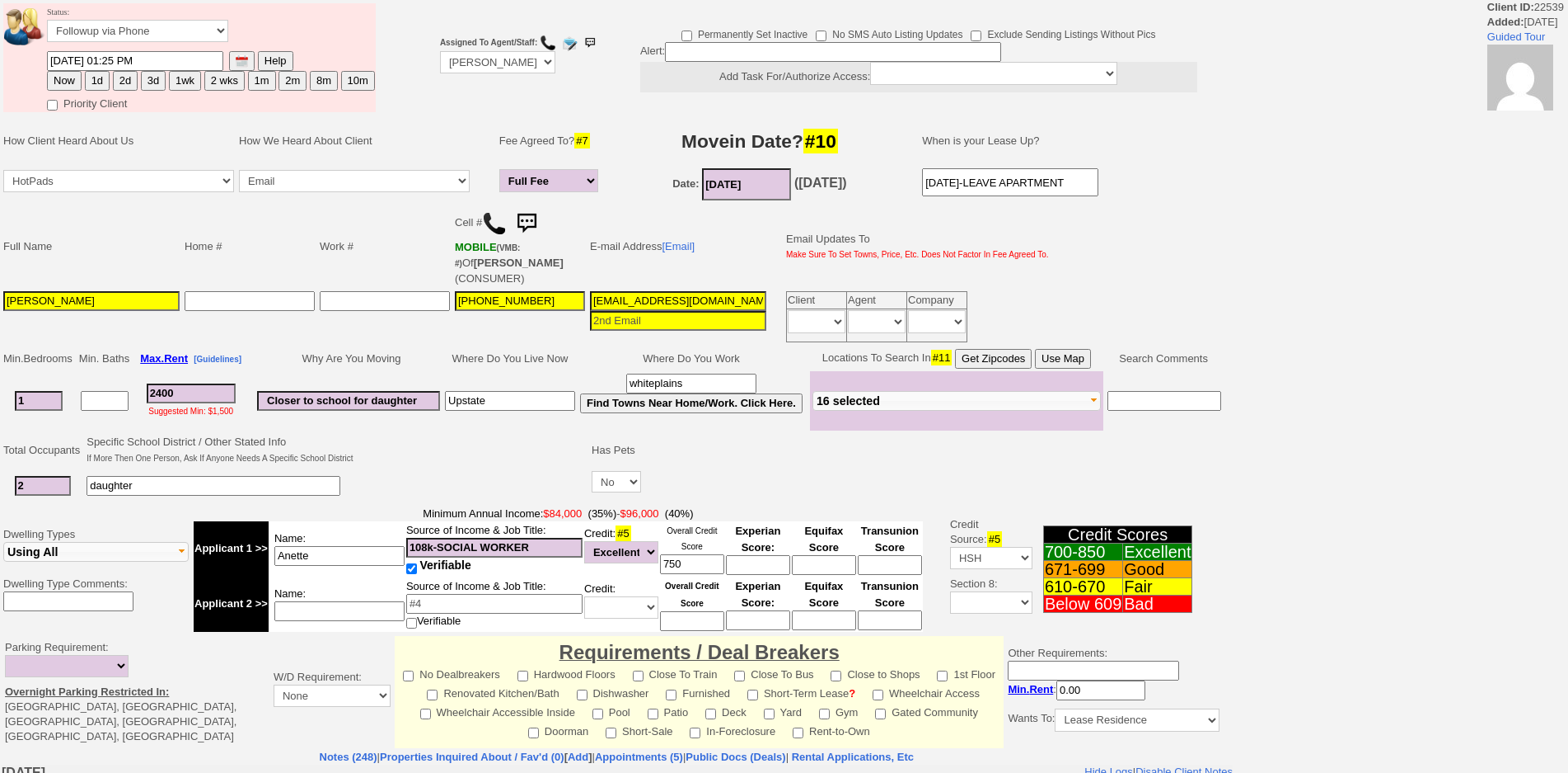
scroll to position [388, 0]
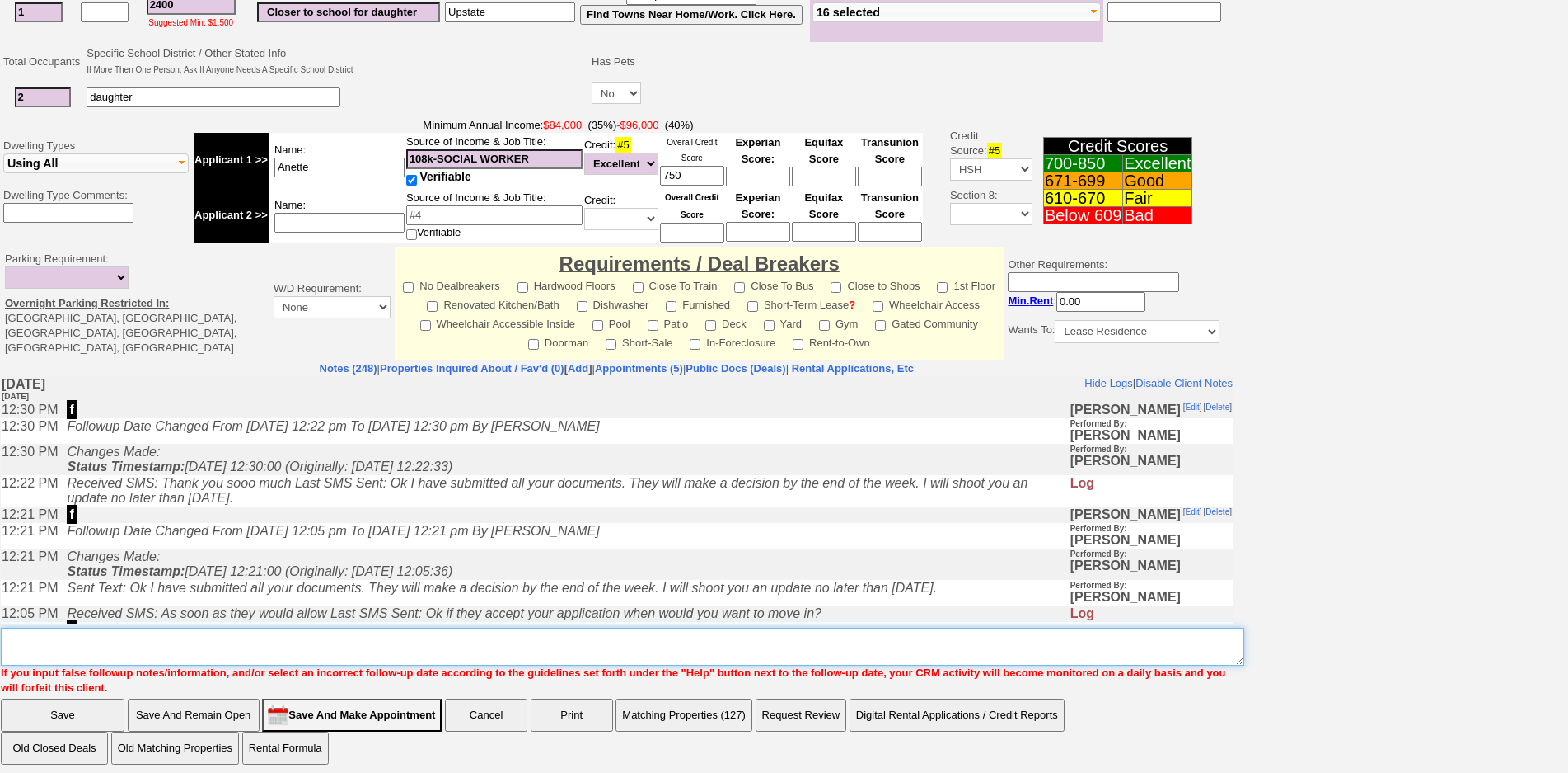
click at [553, 630] on textarea "Insert New Note Here" at bounding box center [622, 646] width 1244 height 38
type textarea "f"
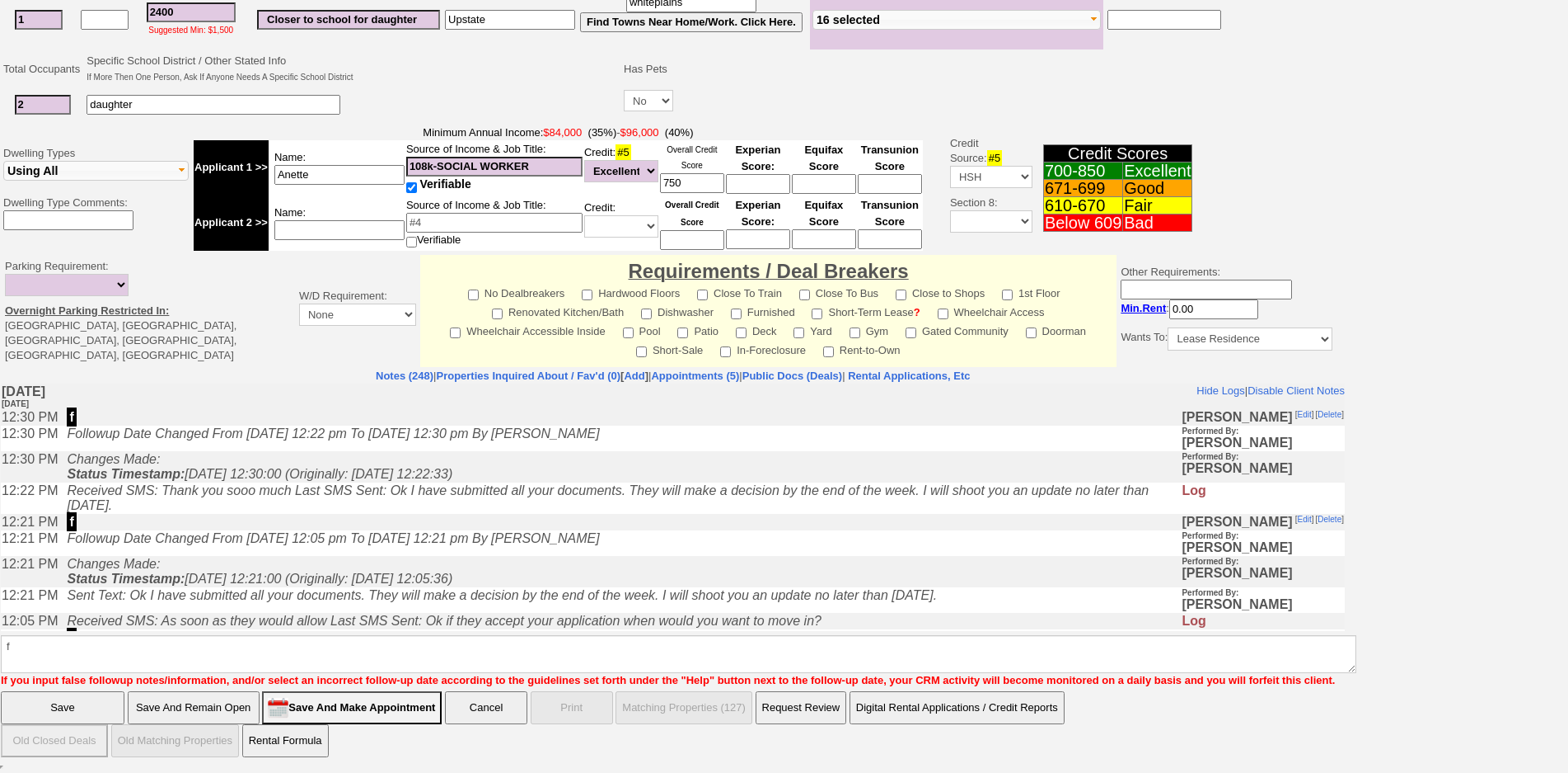
scroll to position [318, 0]
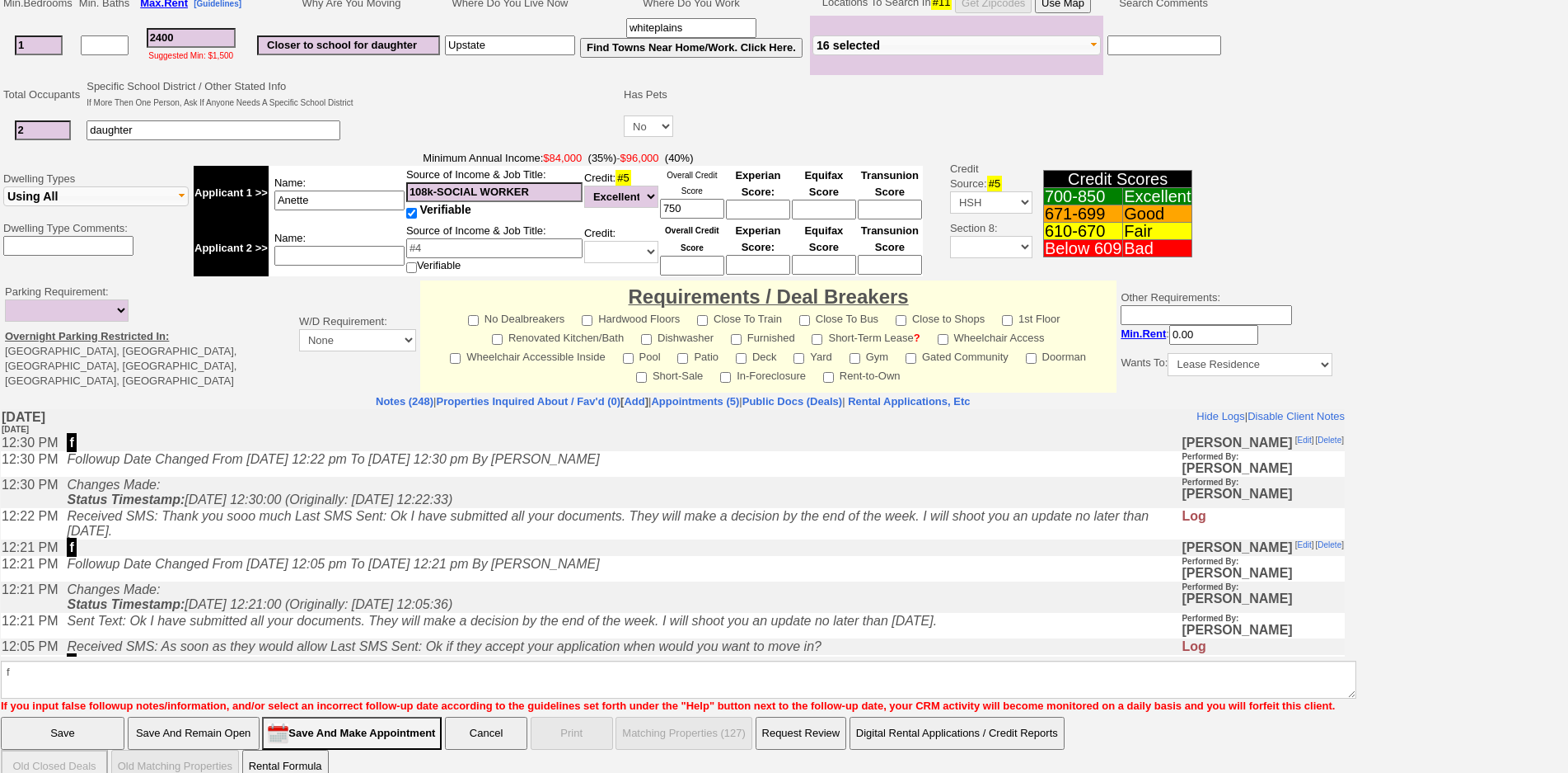
click input "Save" at bounding box center [63, 733] width 124 height 33
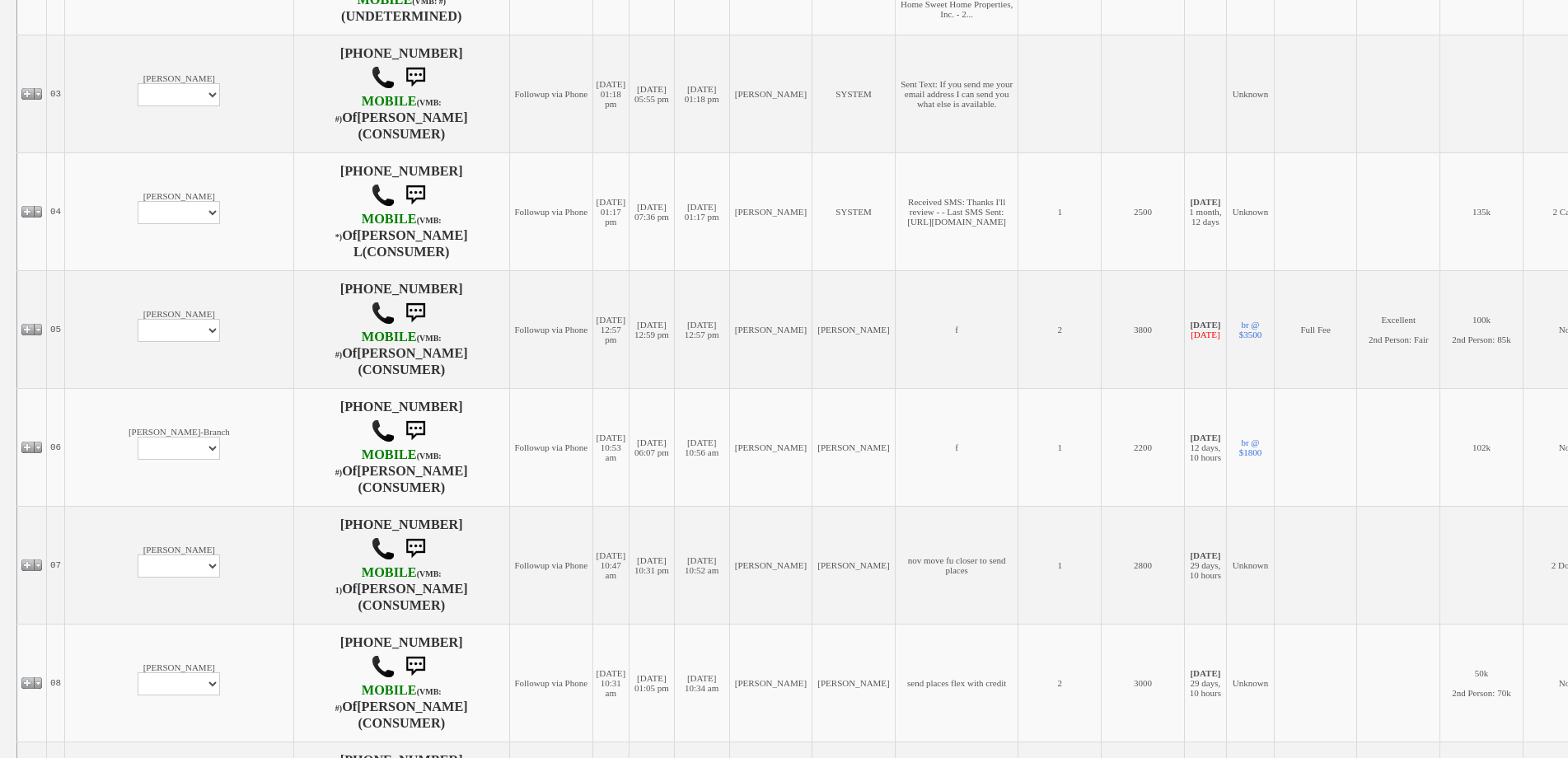
scroll to position [577, 0]
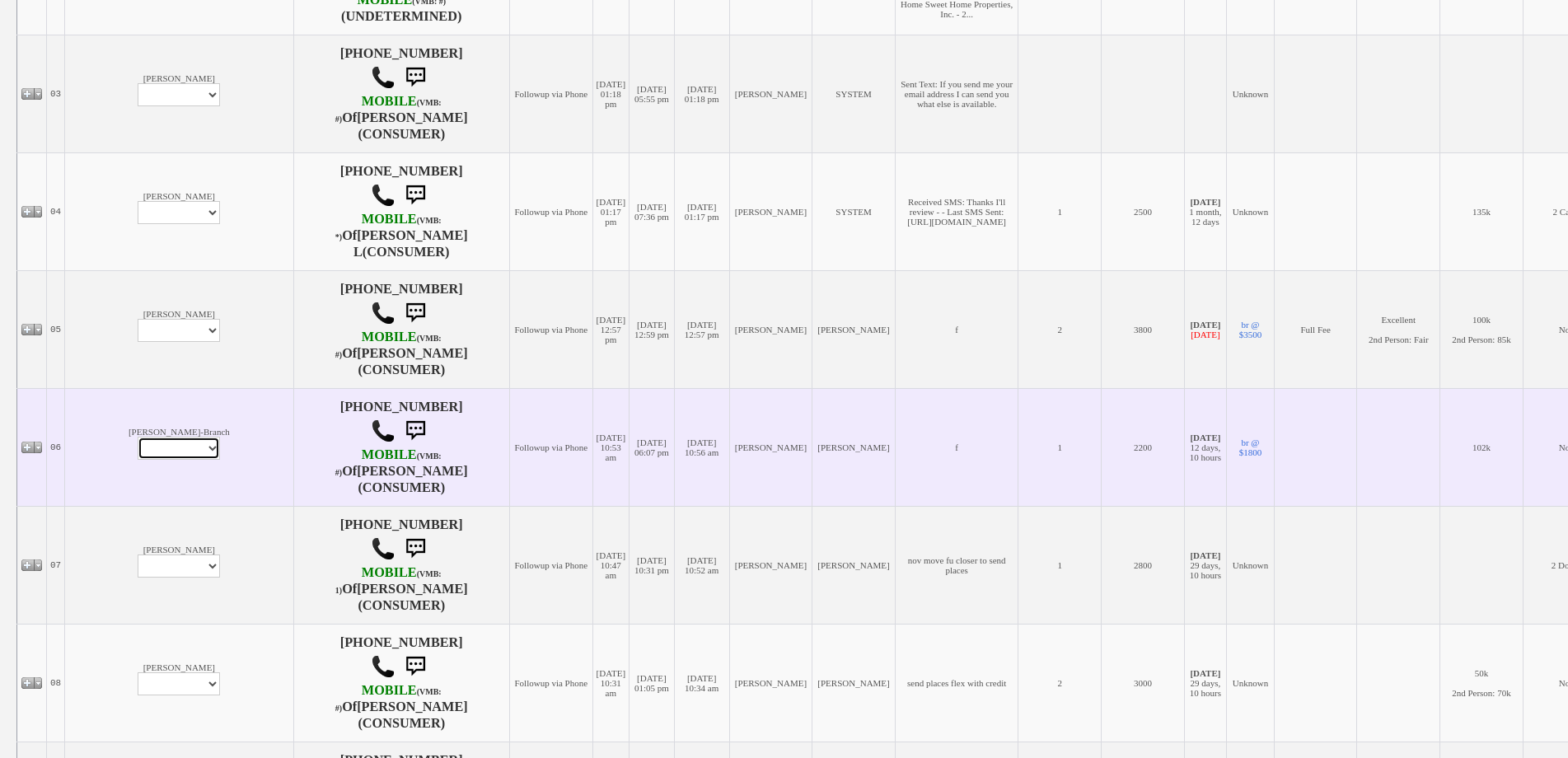
click at [138, 446] on select "Profile Edit Print Email Externally (Will Not Be Tracked In CRM) Closed Deals" at bounding box center [179, 447] width 82 height 23
select select "ChangeURL,/crm/custom/edit_client_form.php?redirect=%2Fcrm%2Fclients.php&id=168…"
click at [138, 436] on select "Profile Edit Print Email Externally (Will Not Be Tracked In CRM) Closed Deals" at bounding box center [179, 447] width 82 height 23
select select
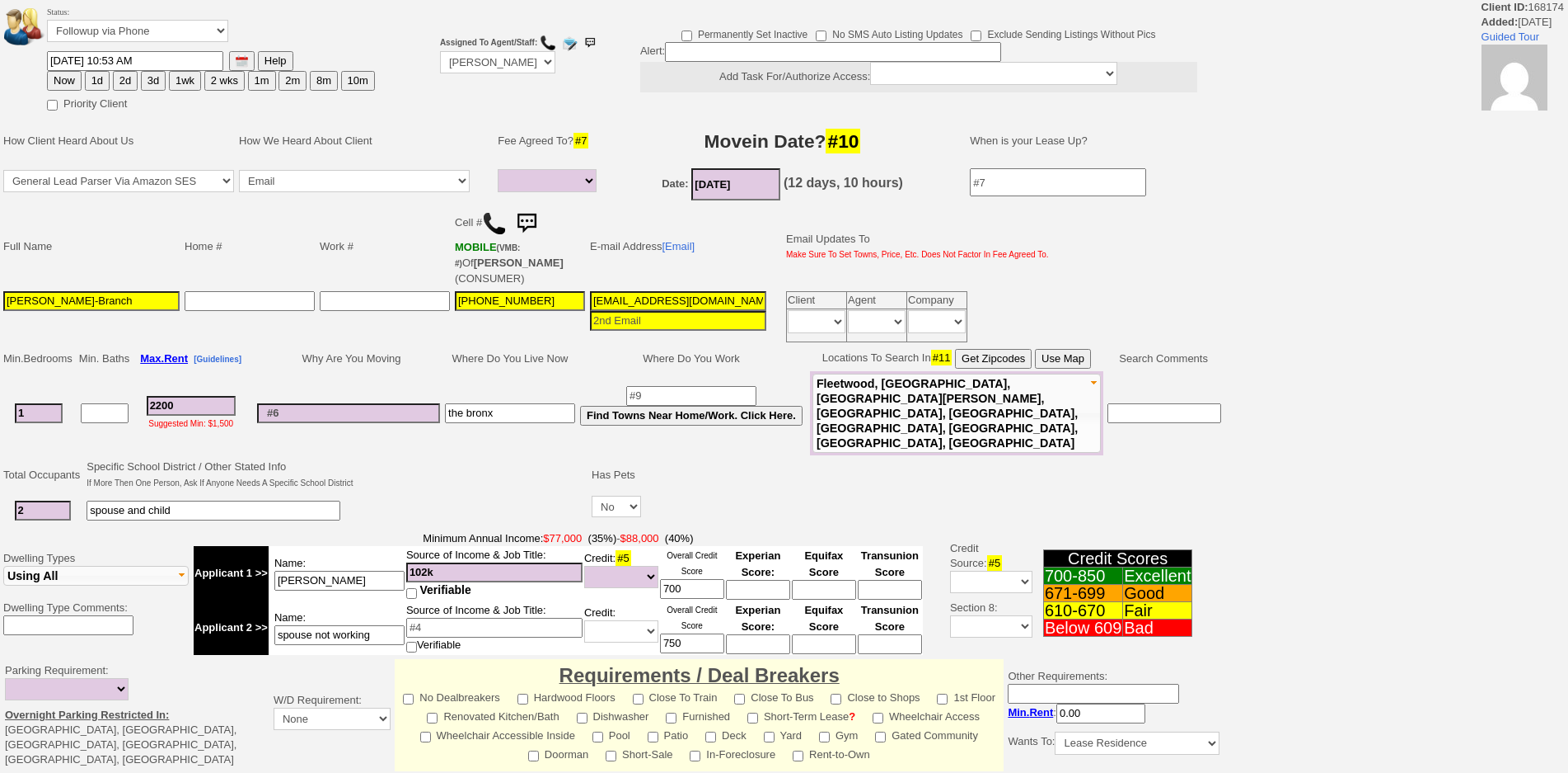
select select
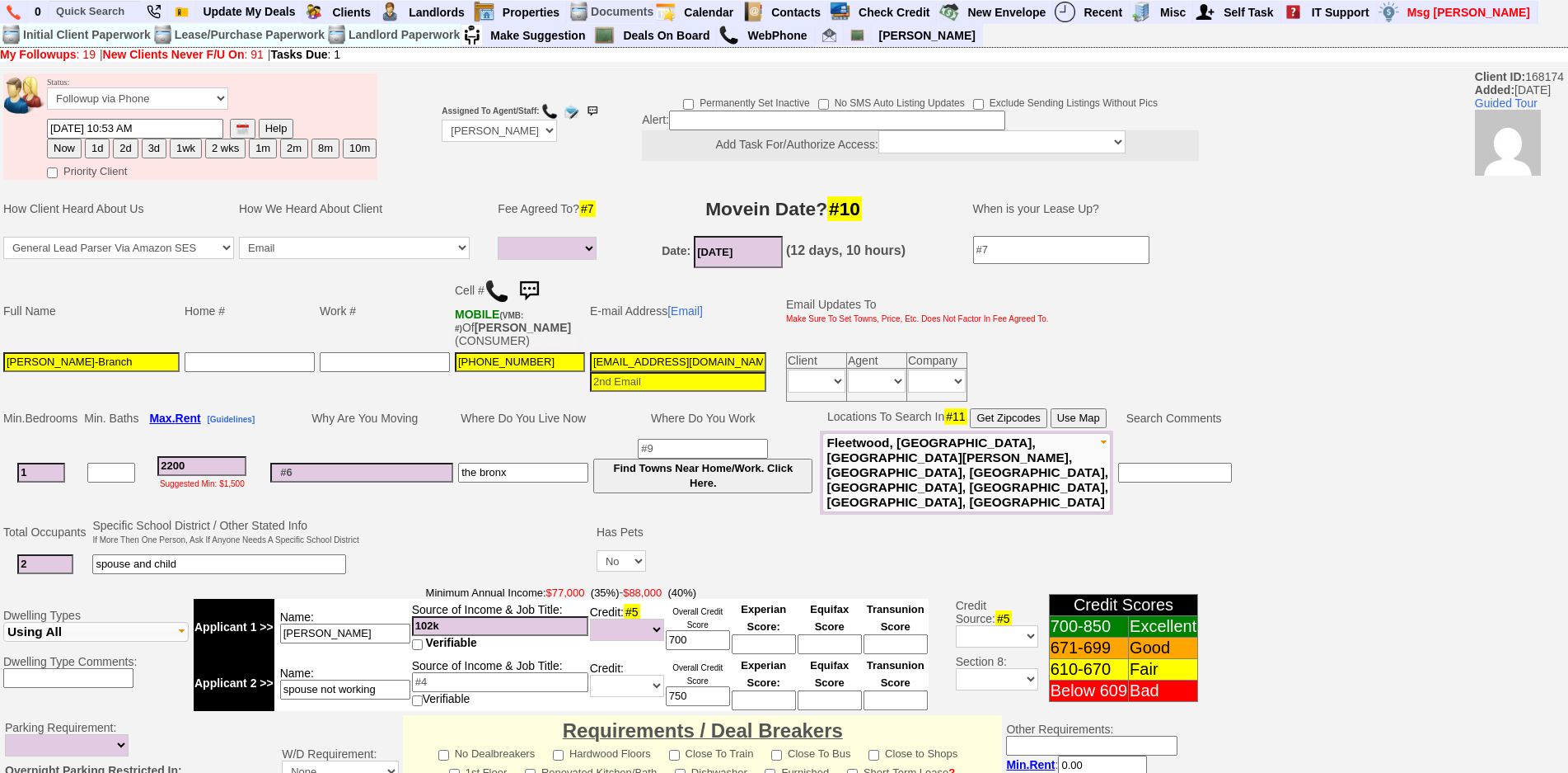
click at [493, 294] on img at bounding box center [497, 291] width 25 height 25
click at [404, 422] on td "Why Are You Moving" at bounding box center [362, 417] width 188 height 25
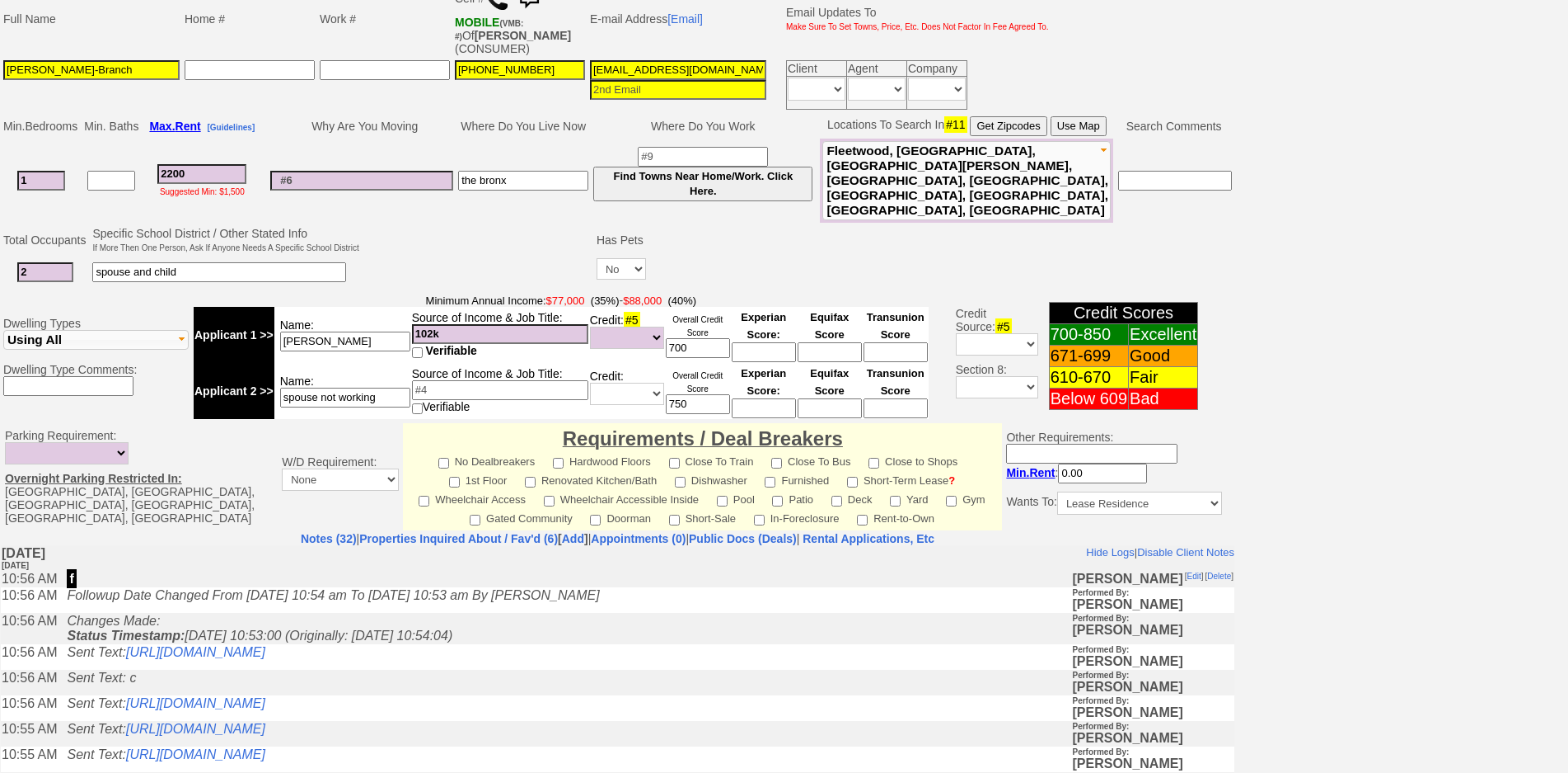
scroll to position [451, 0]
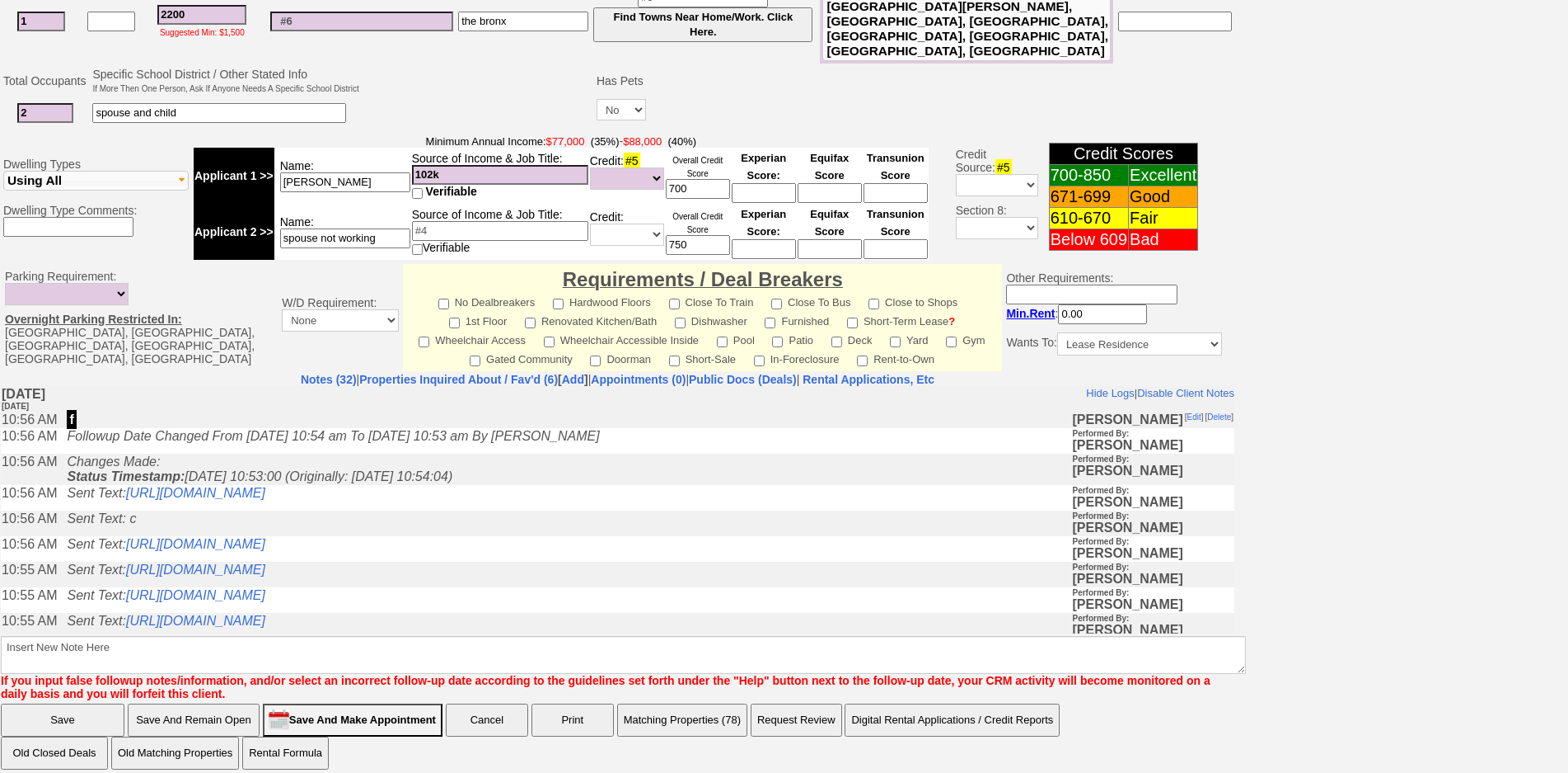
click at [507, 534] on td "Sent Text: c" at bounding box center [565, 522] width 1013 height 26
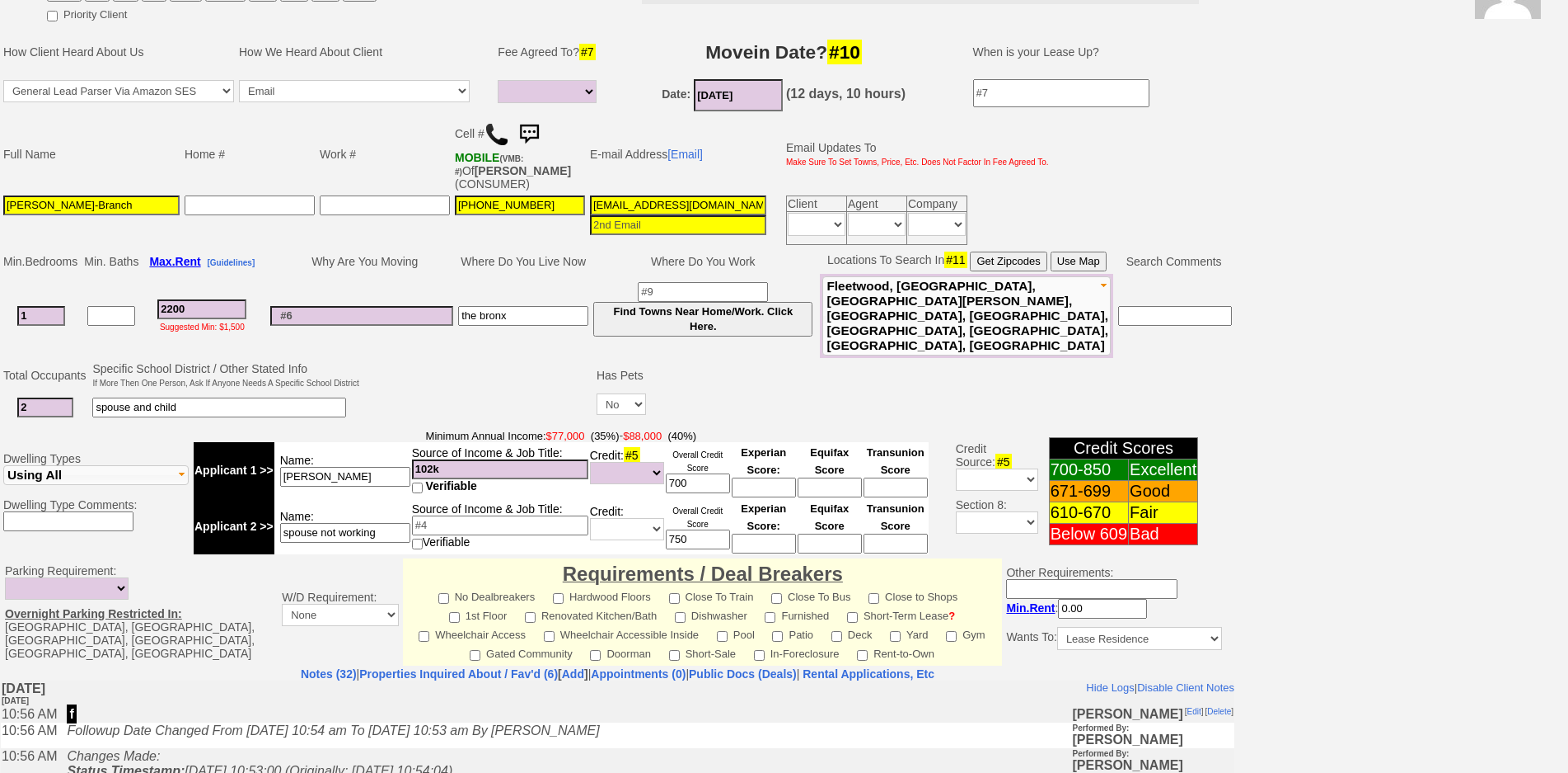
scroll to position [0, 0]
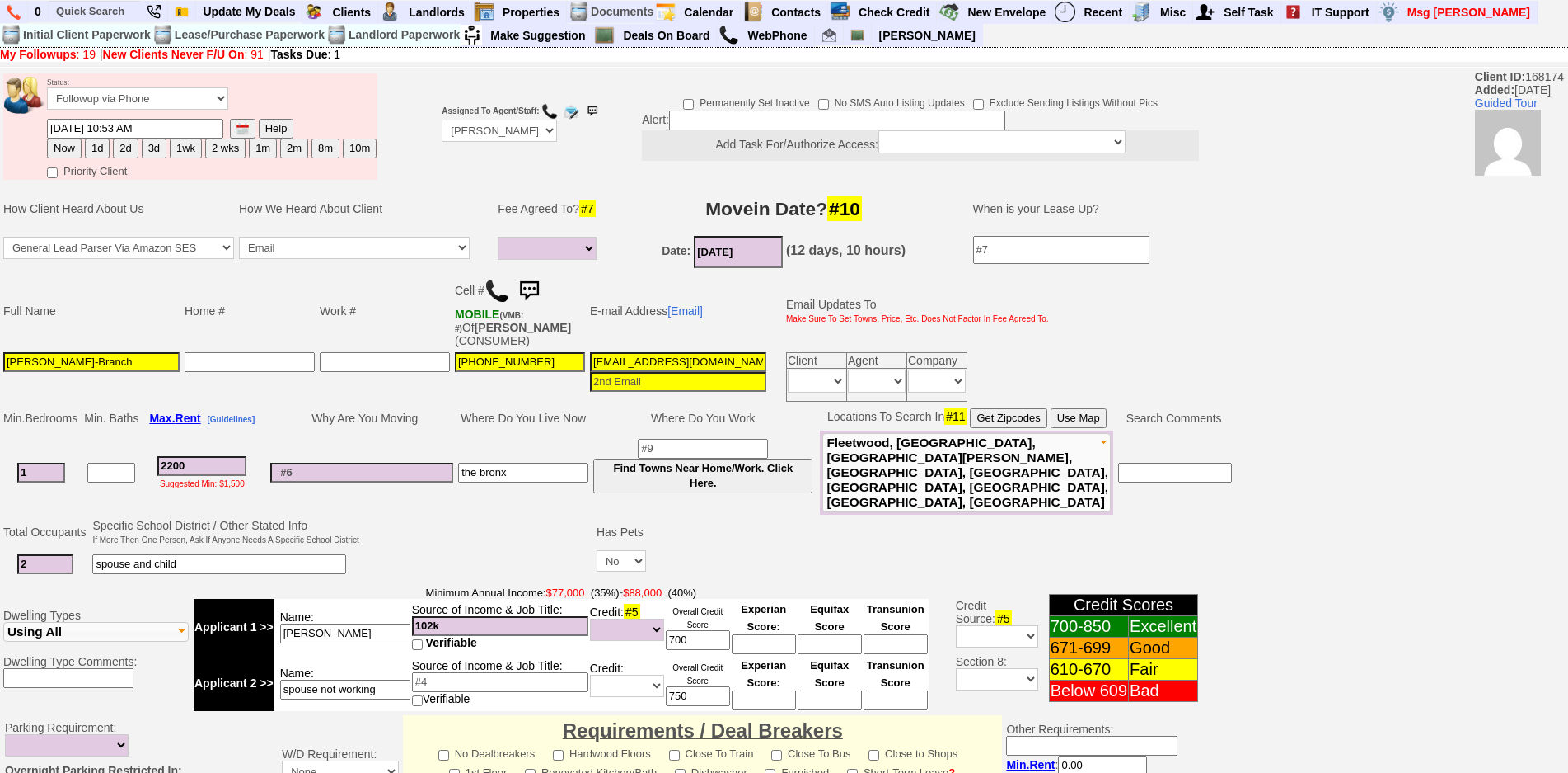
click at [528, 291] on img at bounding box center [529, 291] width 33 height 33
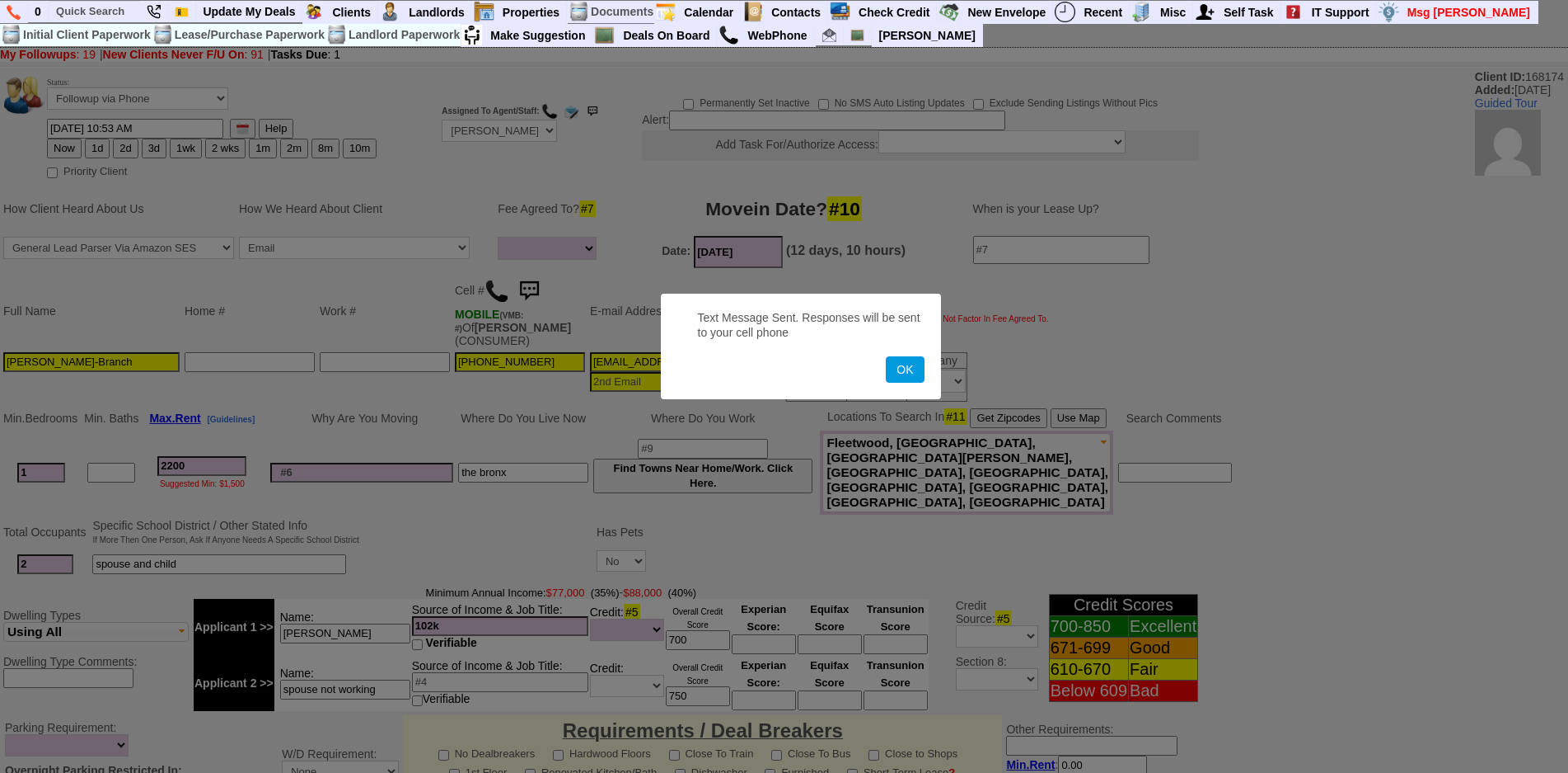
click at [886, 356] on button "OK" at bounding box center [905, 369] width 38 height 26
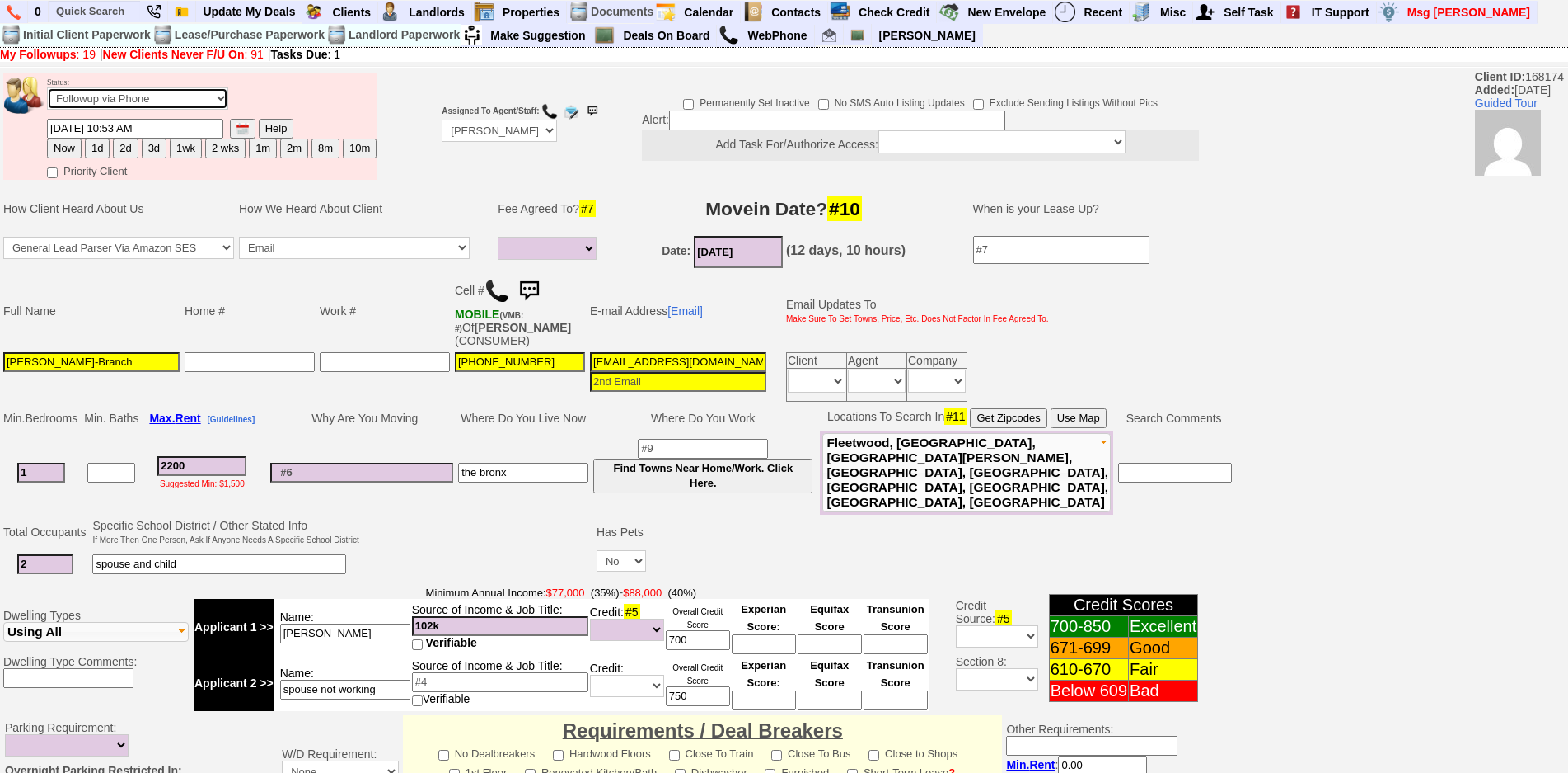
drag, startPoint x: 190, startPoint y: 104, endPoint x: 200, endPoint y: 108, distance: 10.8
click at [190, 104] on select "Followup via Phone Followup via Email Followup When Section 8 Property Found De…" at bounding box center [138, 98] width 181 height 22
select select "Inactive"
click at [47, 88] on select "Followup via Phone Followup via Email Followup When Section 8 Property Found De…" at bounding box center [138, 98] width 181 height 22
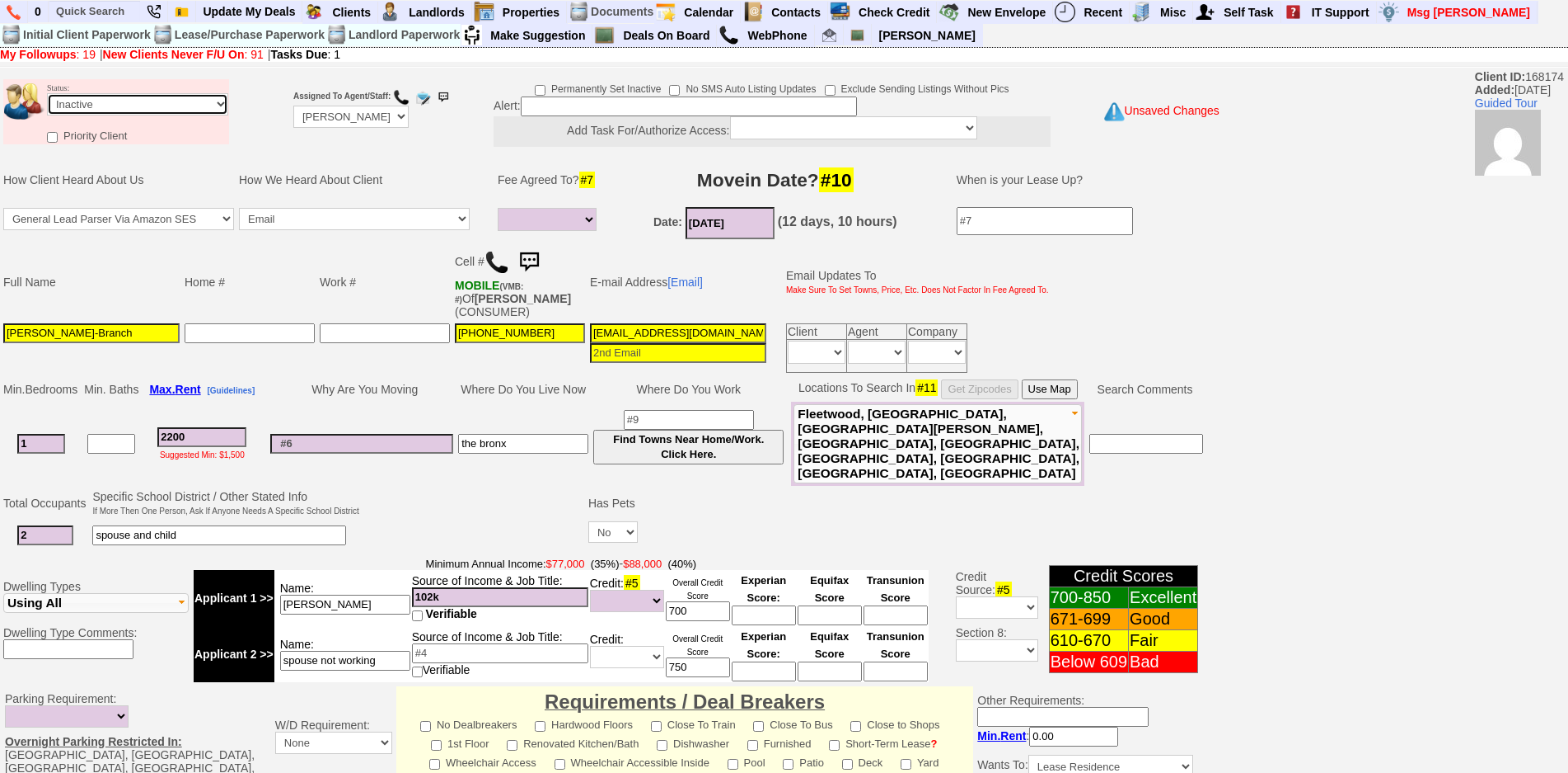
scroll to position [422, 0]
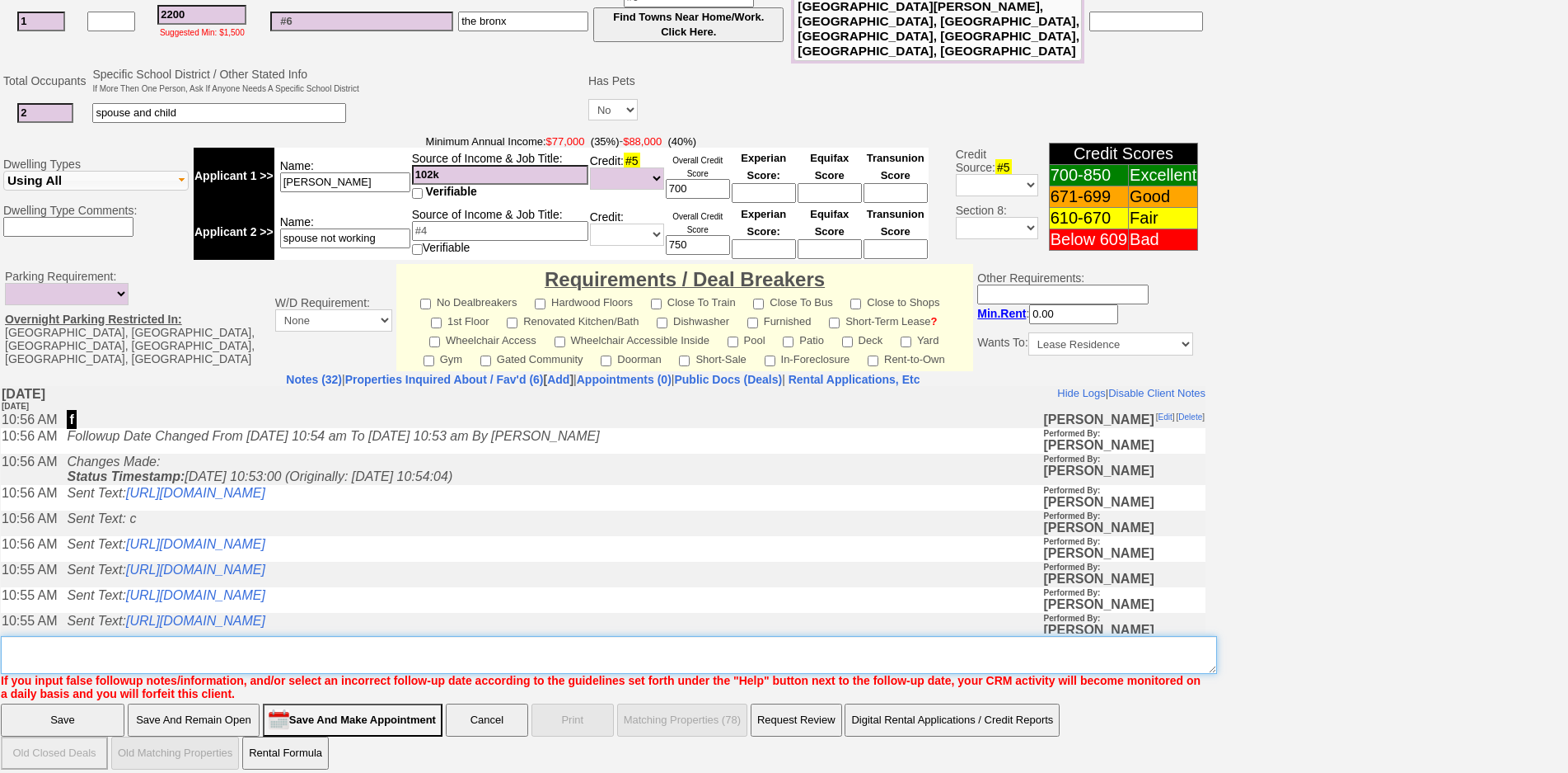
click at [475, 635] on textarea "Insert New Note Here" at bounding box center [609, 654] width 1216 height 38
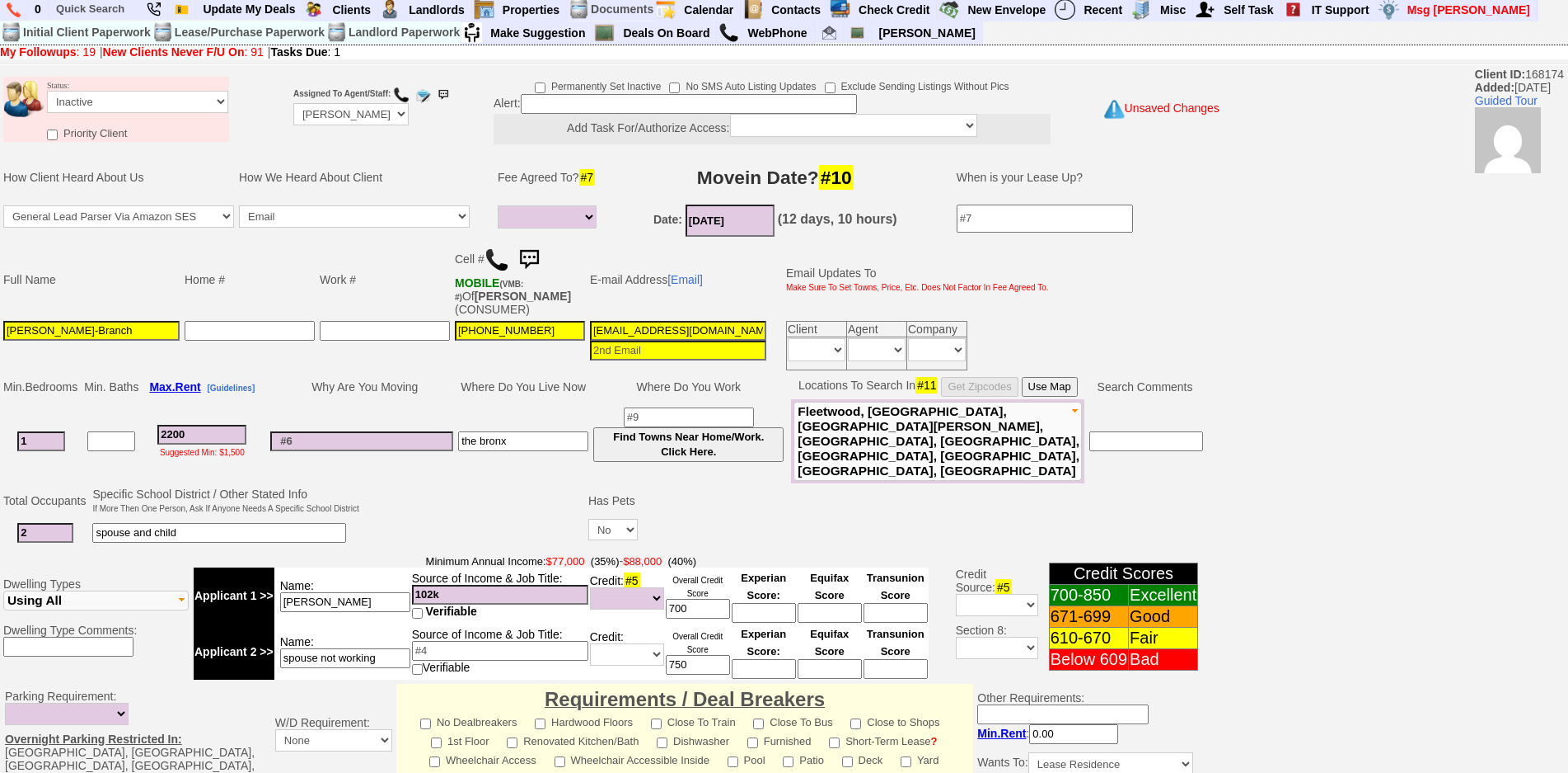
scroll to position [0, 0]
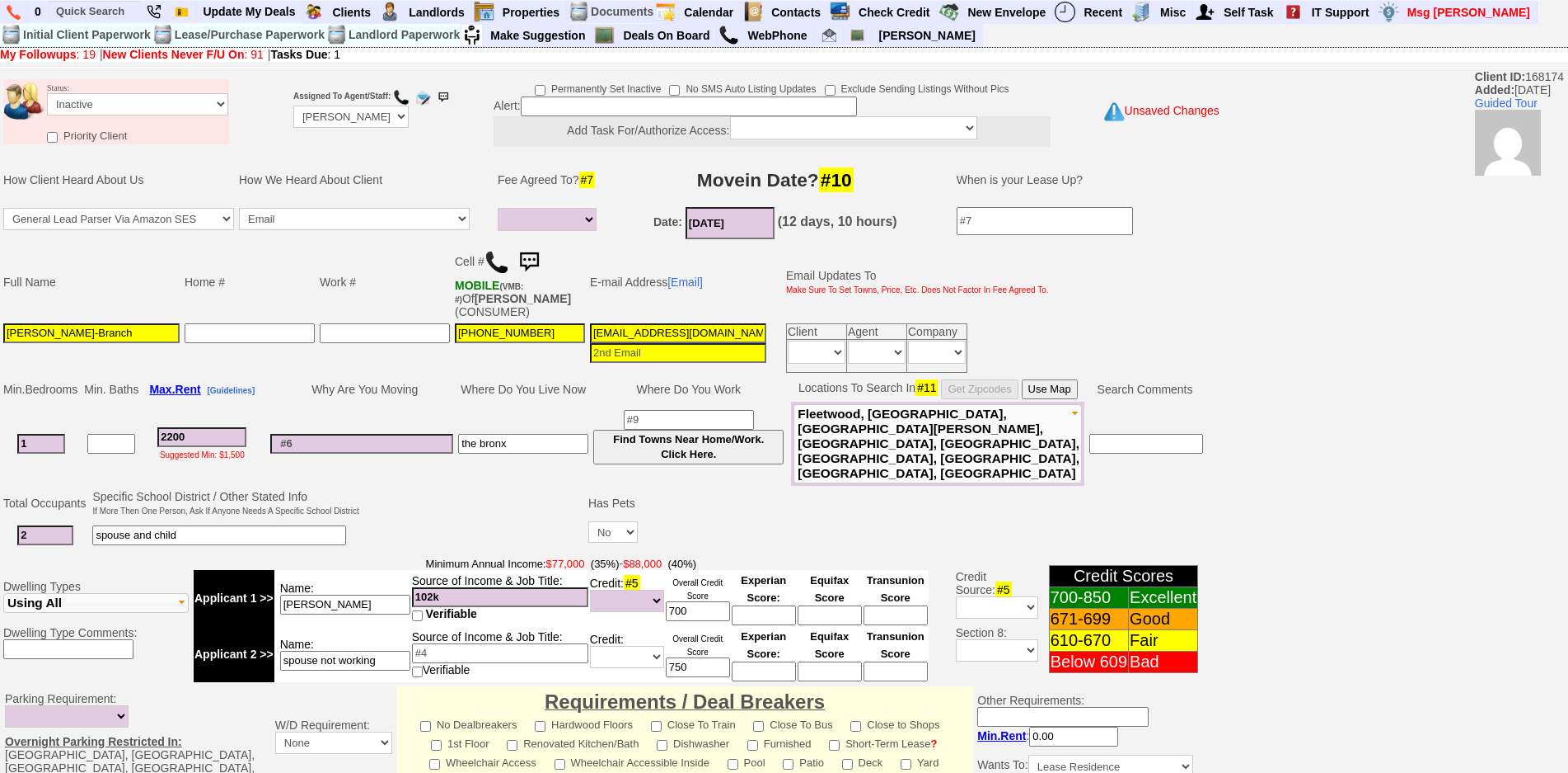
type textarea "called client lm sent txt ia until response"
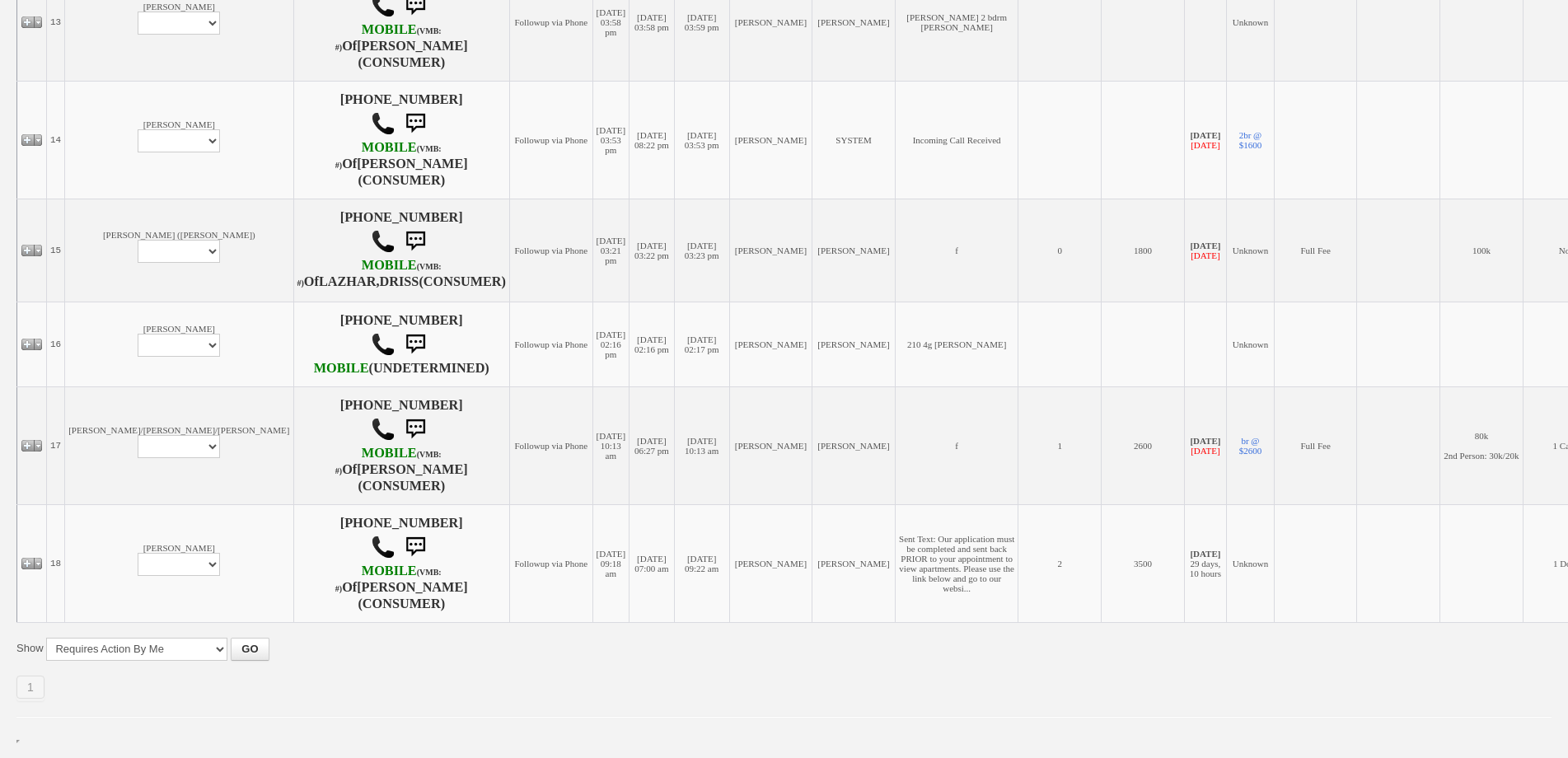
scroll to position [1830, 0]
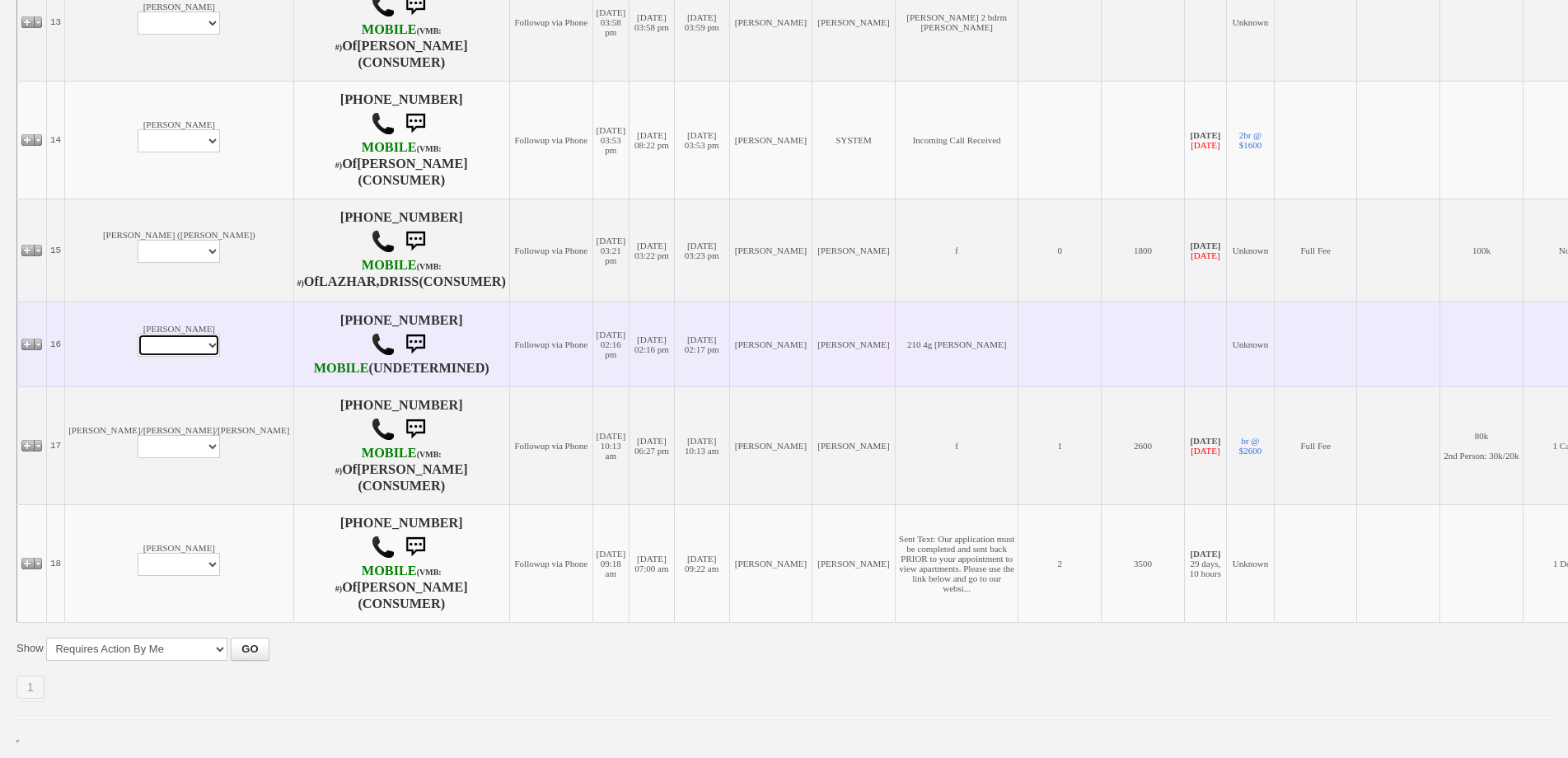
click at [138, 345] on select "Profile Edit Print Email Externally (Will Not Be Tracked In CRM) Closed Deals" at bounding box center [179, 344] width 82 height 23
select select "ChangeURL,/crm/custom/edit_client_form.php?redirect=%2Fcrm%2Fclients.php&id=168…"
click at [138, 333] on select "Profile Edit Print Email Externally (Will Not Be Tracked In CRM) Closed Deals" at bounding box center [179, 344] width 82 height 23
select select
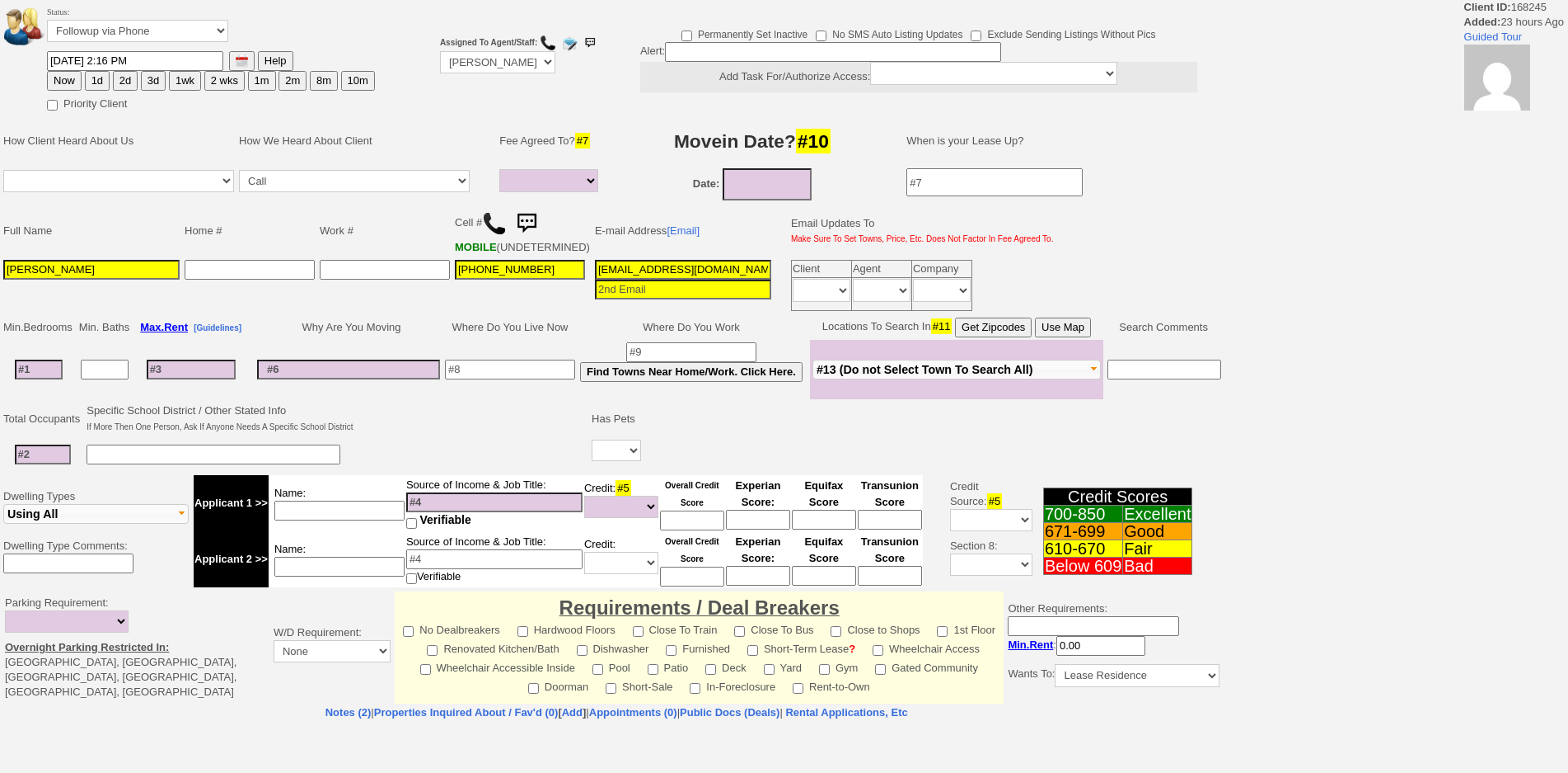
select select
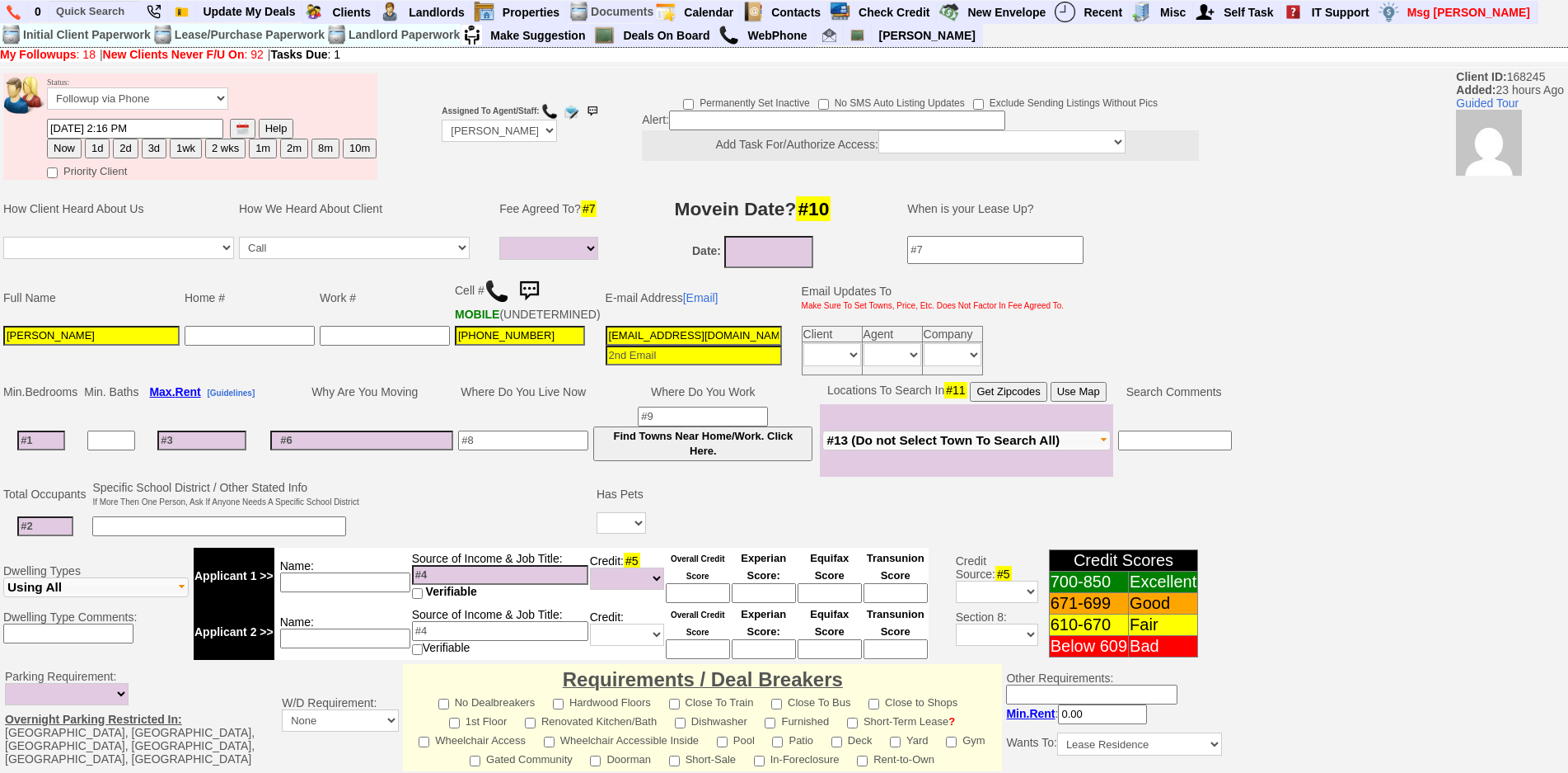
click at [492, 283] on img at bounding box center [497, 291] width 25 height 25
click at [56, 450] on input at bounding box center [41, 440] width 47 height 20
type input "2"
select select
type input "2"
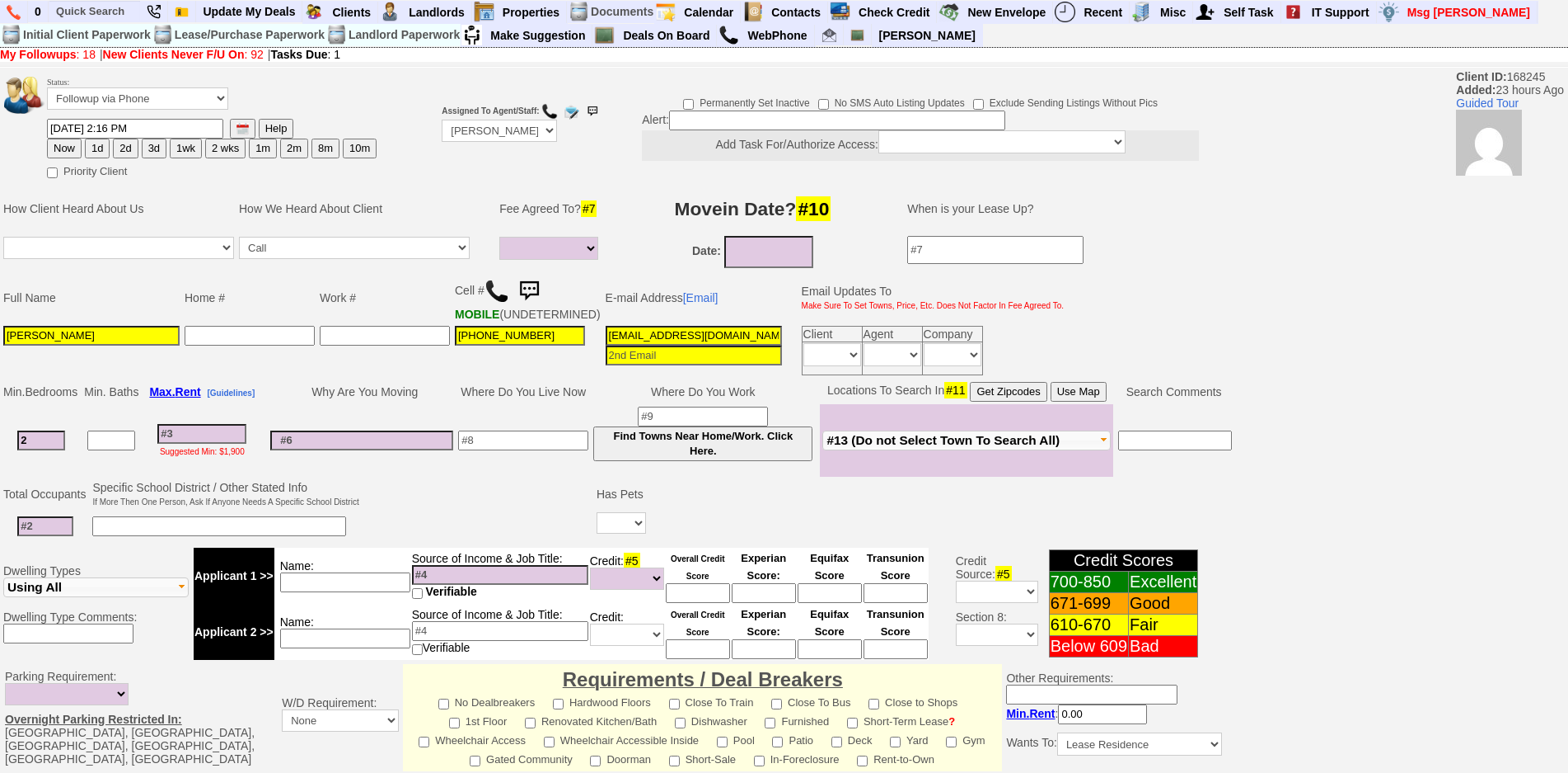
type input "[DATE]"
click at [744, 259] on td "Date: [DATE]" at bounding box center [753, 252] width 277 height 37
select select
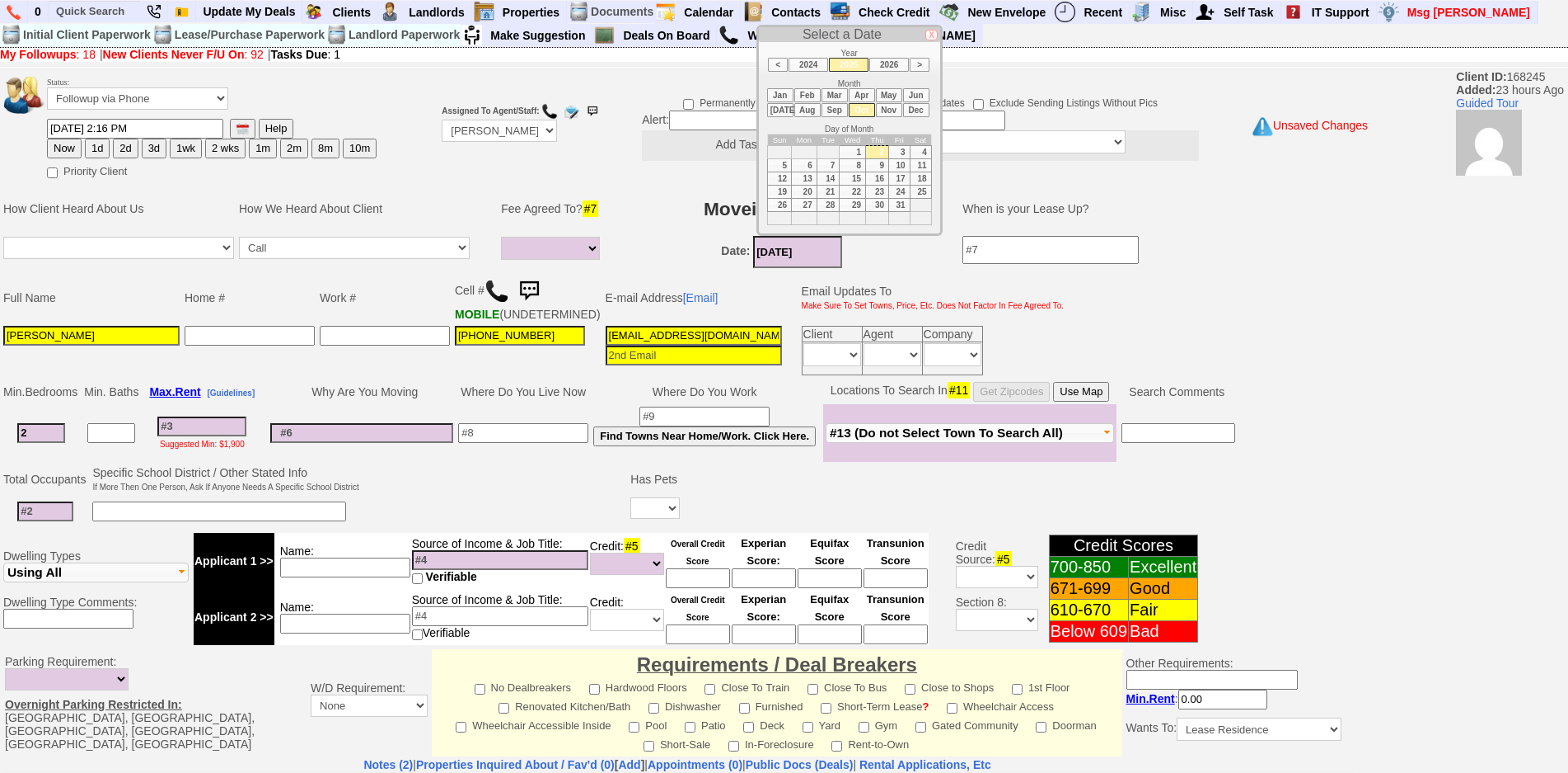
click at [849, 177] on td "15" at bounding box center [853, 178] width 26 height 13
type input "[DATE]"
drag, startPoint x: 682, startPoint y: 241, endPoint x: 664, endPoint y: 248, distance: 19.3
click at [678, 242] on td "Date: [DATE]" at bounding box center [781, 252] width 329 height 37
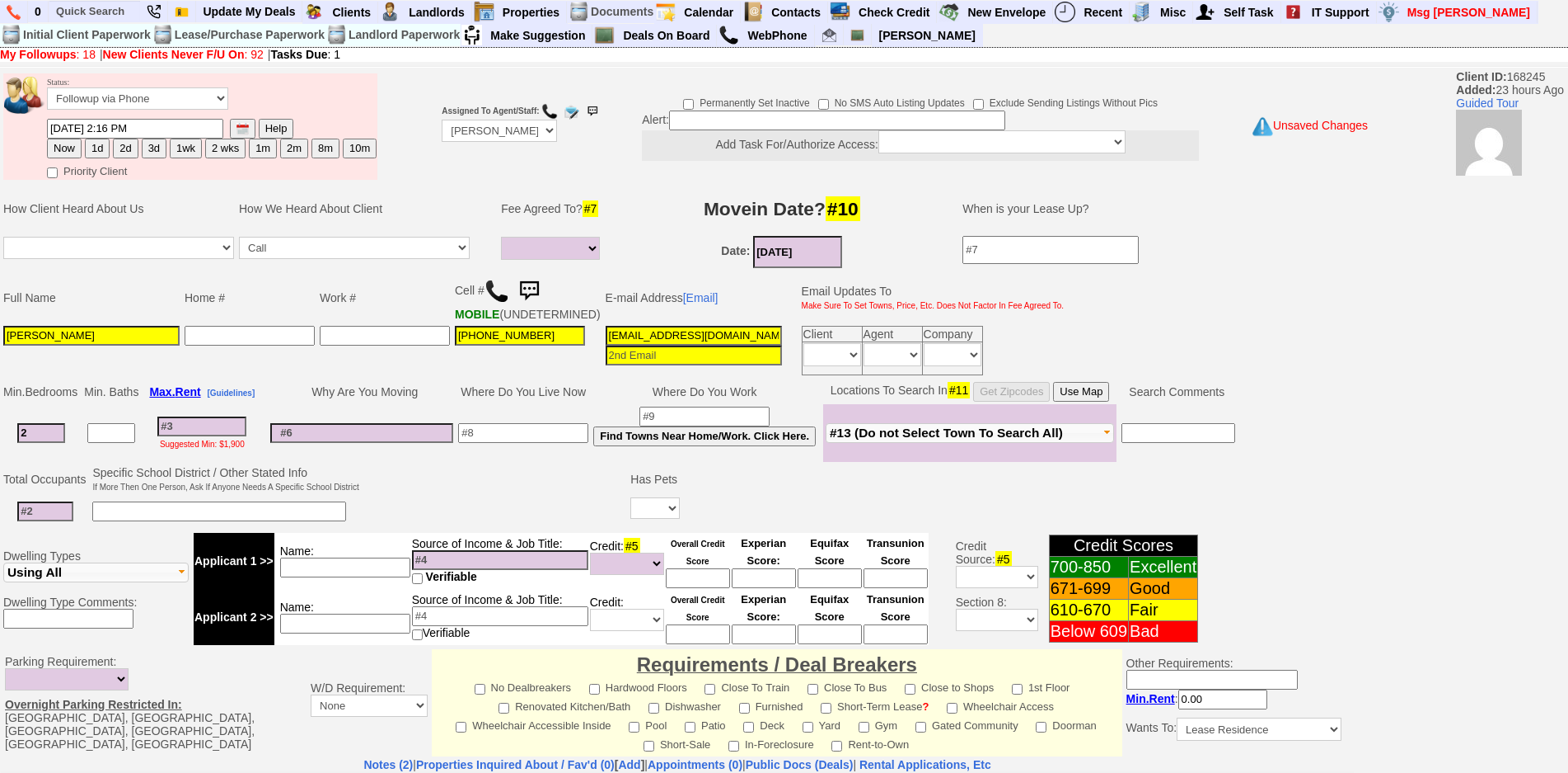
drag, startPoint x: 599, startPoint y: 263, endPoint x: 583, endPoint y: 263, distance: 16.0
click at [585, 263] on td "1 Month 1/2 Month Full Fee None Unknown" at bounding box center [552, 252] width 108 height 37
click at [583, 263] on td "1 Month 1/2 Month Full Fee None Unknown" at bounding box center [552, 252] width 108 height 37
click at [202, 436] on input at bounding box center [202, 427] width 89 height 20
click at [509, 437] on input at bounding box center [523, 433] width 130 height 20
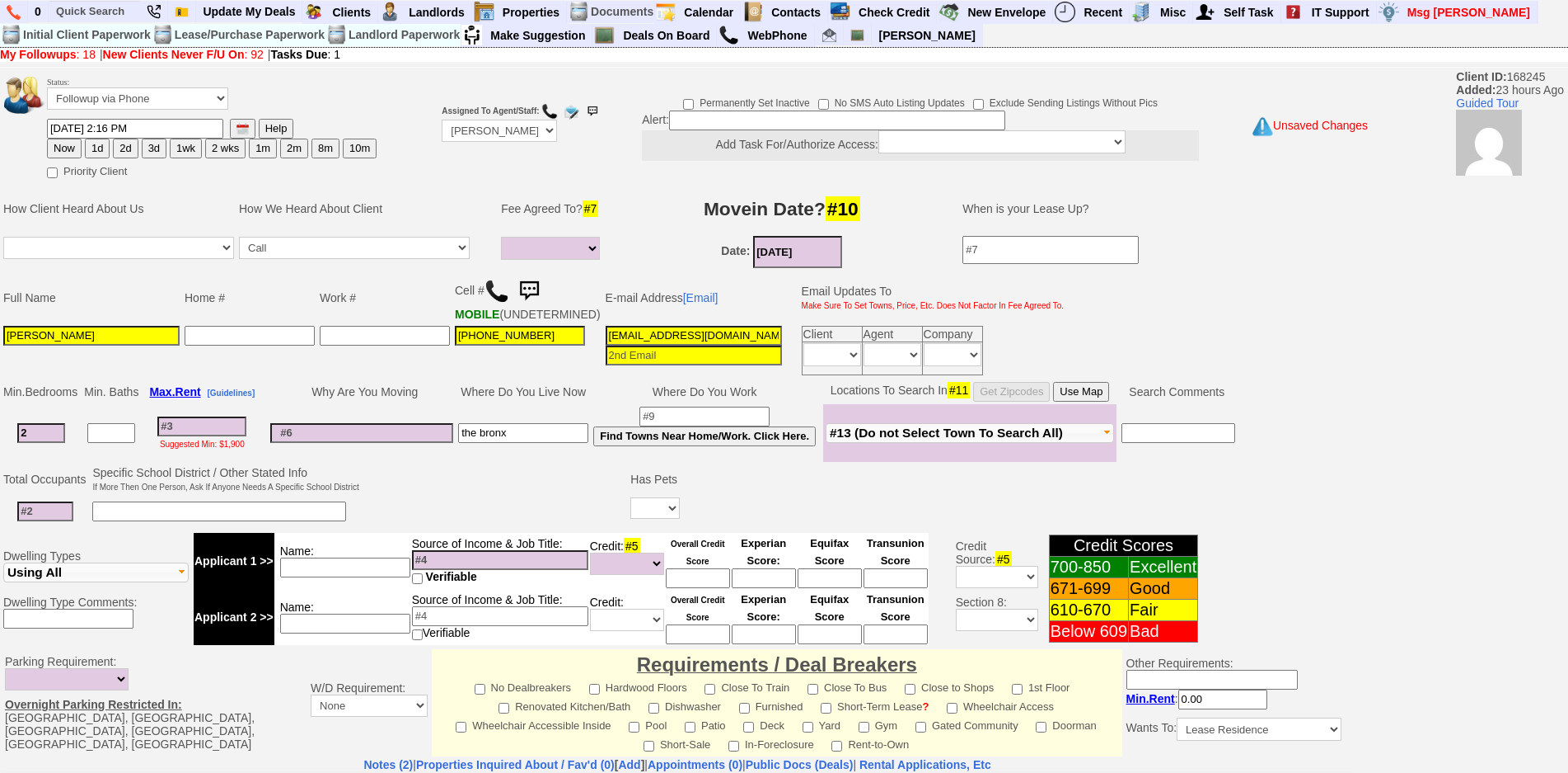
type input "the bronx"
click at [652, 519] on select "Yes No" at bounding box center [655, 508] width 49 height 22
select select "No"
click at [633, 510] on select "Yes No" at bounding box center [655, 508] width 49 height 22
click at [44, 521] on input at bounding box center [46, 511] width 56 height 20
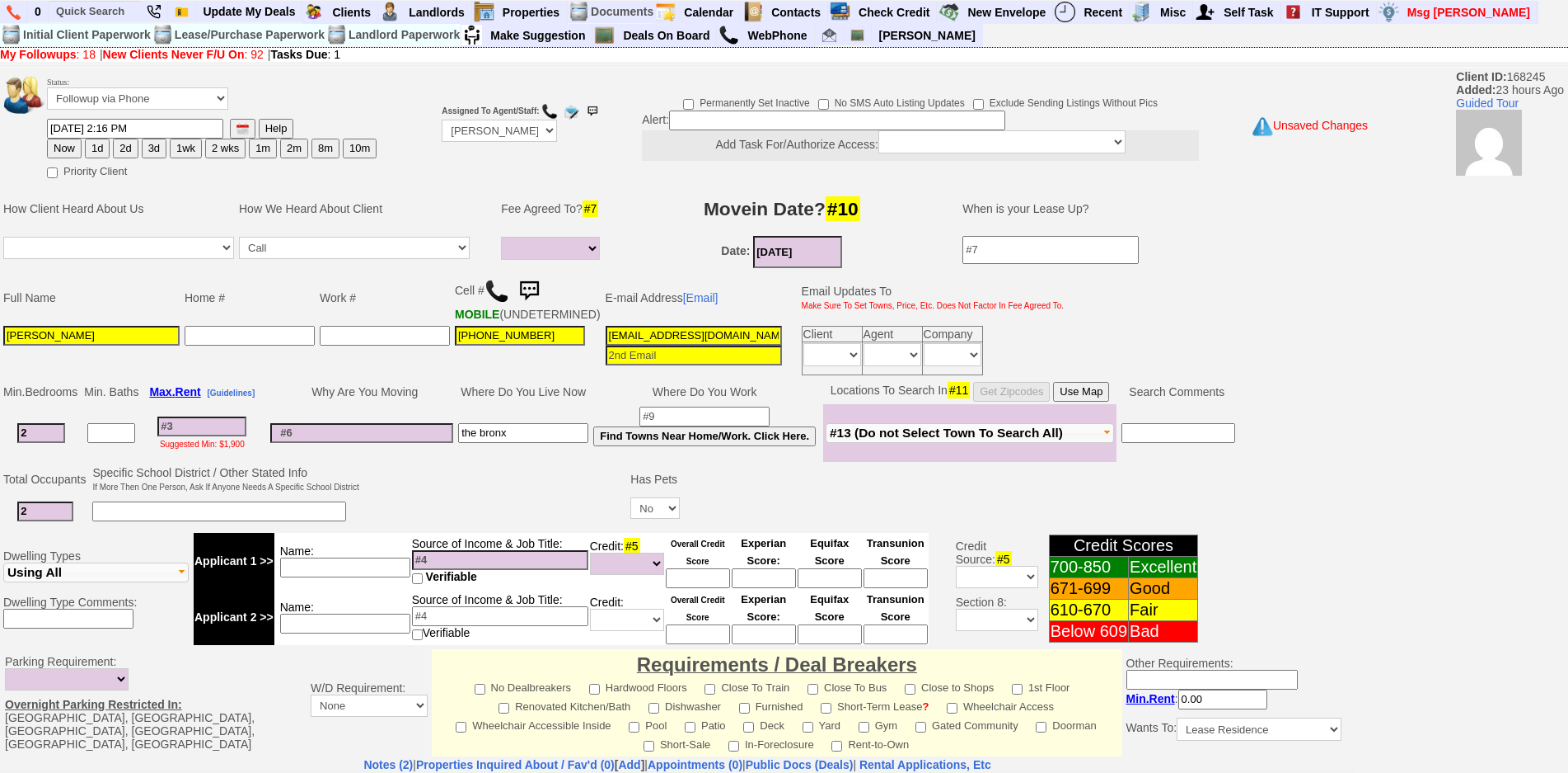
type input "2"
click at [315, 574] on input at bounding box center [345, 567] width 130 height 20
type input "ayoka"
click at [694, 565] on font "Overall Credit Score" at bounding box center [698, 552] width 55 height 26
click at [700, 588] on input at bounding box center [698, 578] width 65 height 20
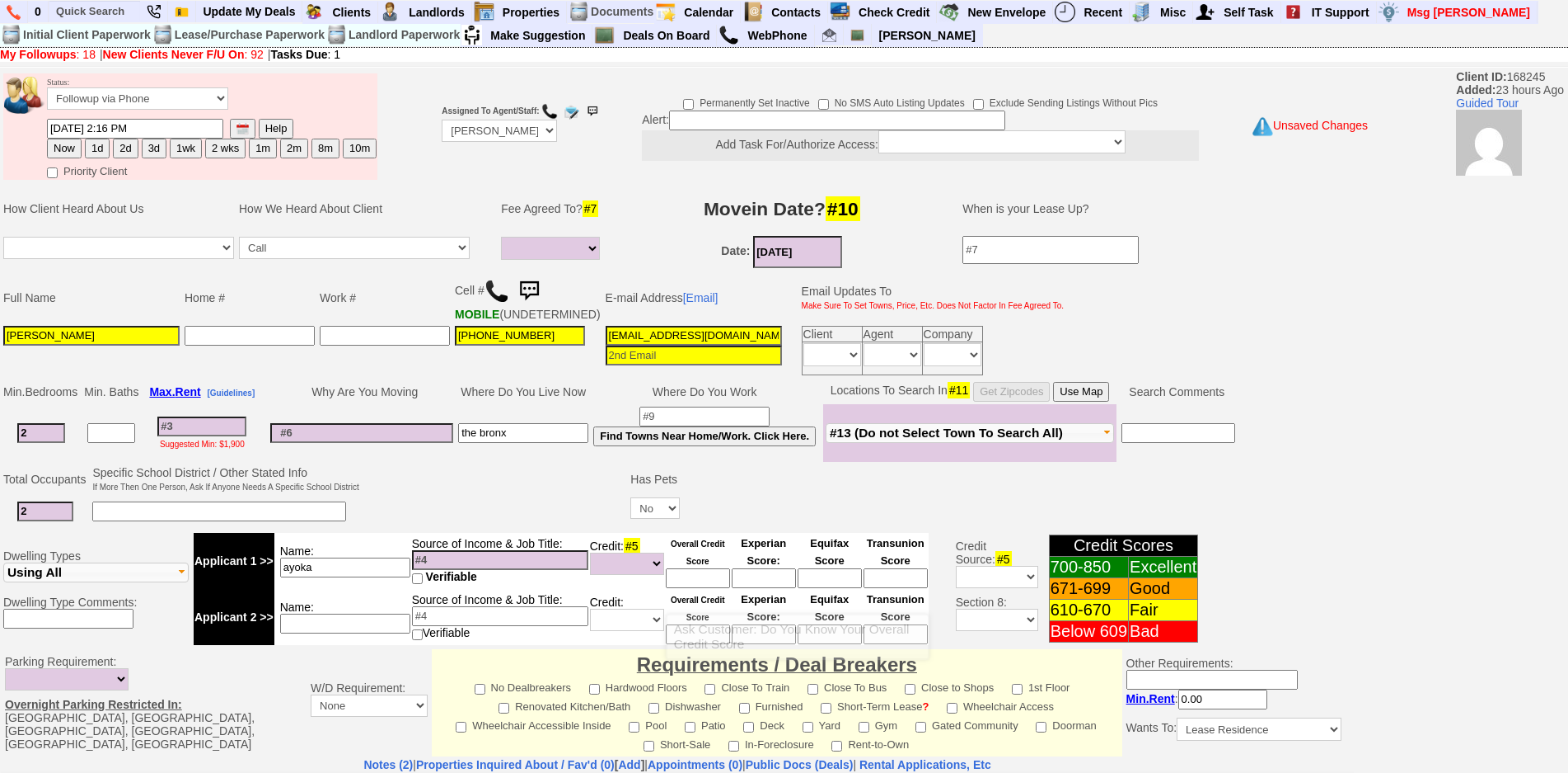
click at [559, 570] on input at bounding box center [500, 560] width 177 height 20
click at [468, 569] on input at bounding box center [500, 560] width 177 height 20
click at [477, 568] on input at bounding box center [500, 560] width 177 height 20
click at [764, 121] on input at bounding box center [836, 120] width 336 height 20
type input "citypheps"
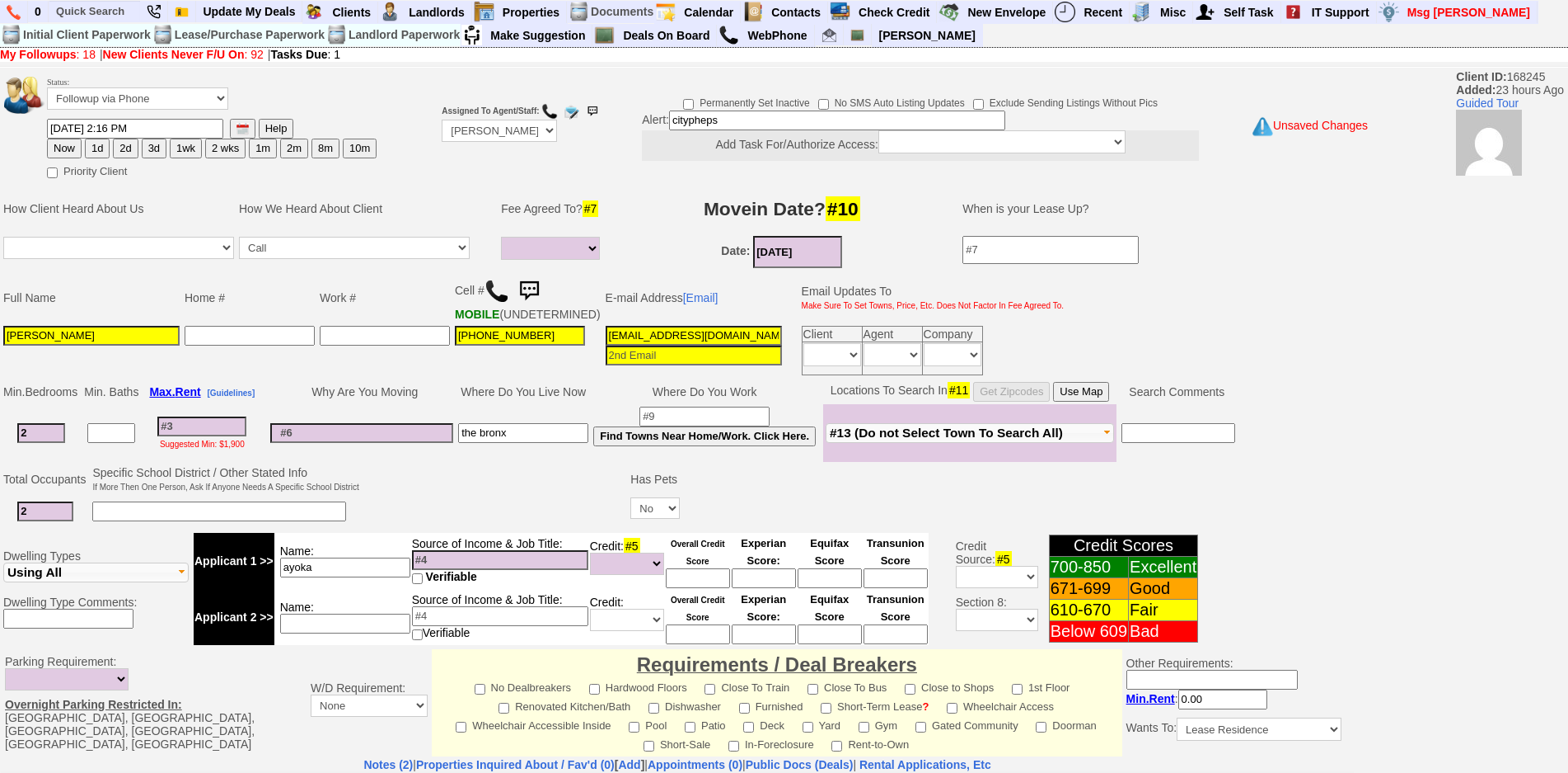
click at [210, 436] on input at bounding box center [202, 427] width 89 height 20
click at [375, 577] on input "ayoka" at bounding box center [345, 567] width 130 height 20
click at [239, 436] on input at bounding box center [202, 427] width 89 height 20
type input "260"
select select
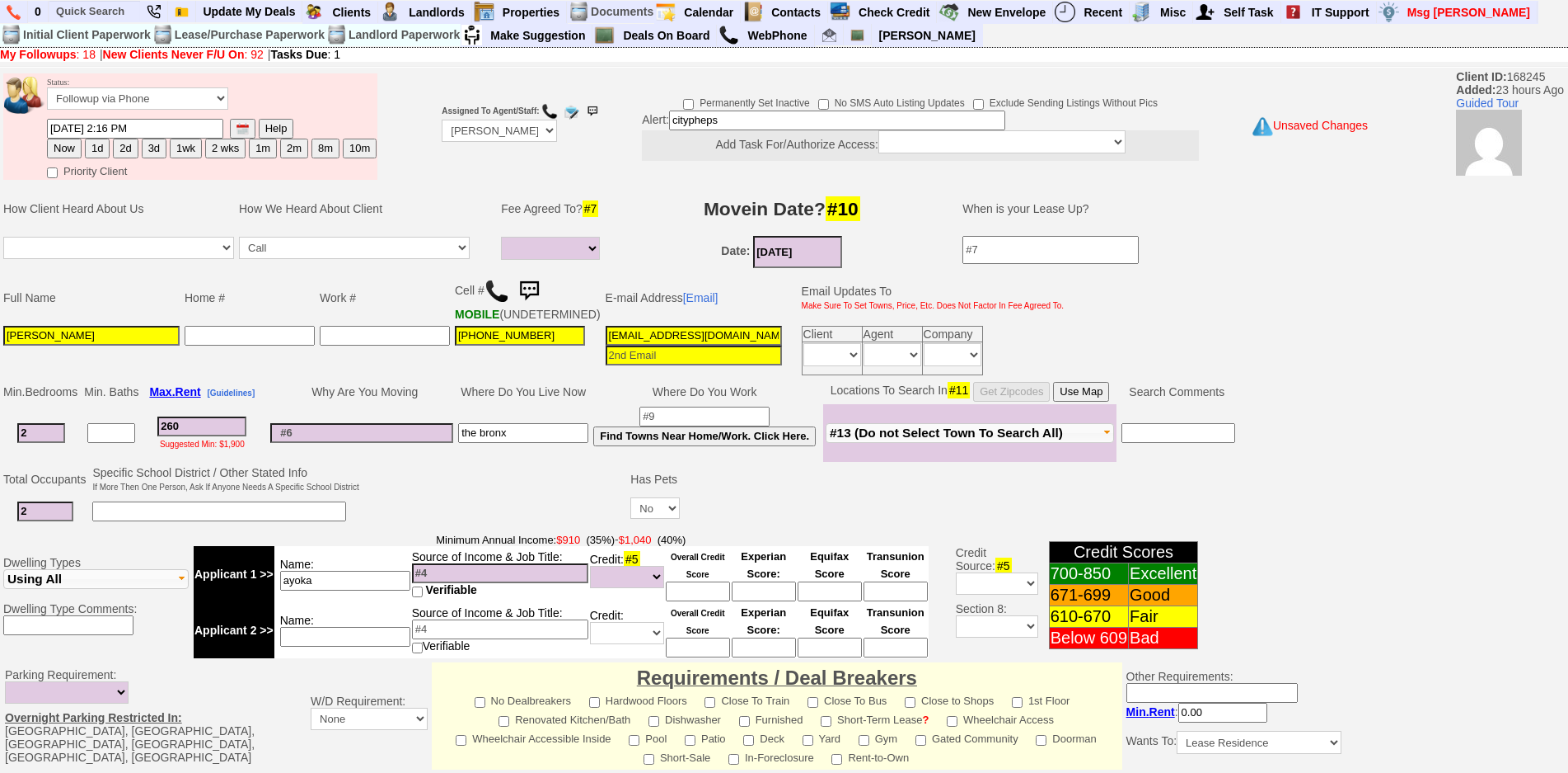
type input "2600"
select select
type input "2600"
click at [354, 404] on td "Why Are You Moving" at bounding box center [362, 391] width 188 height 25
select select
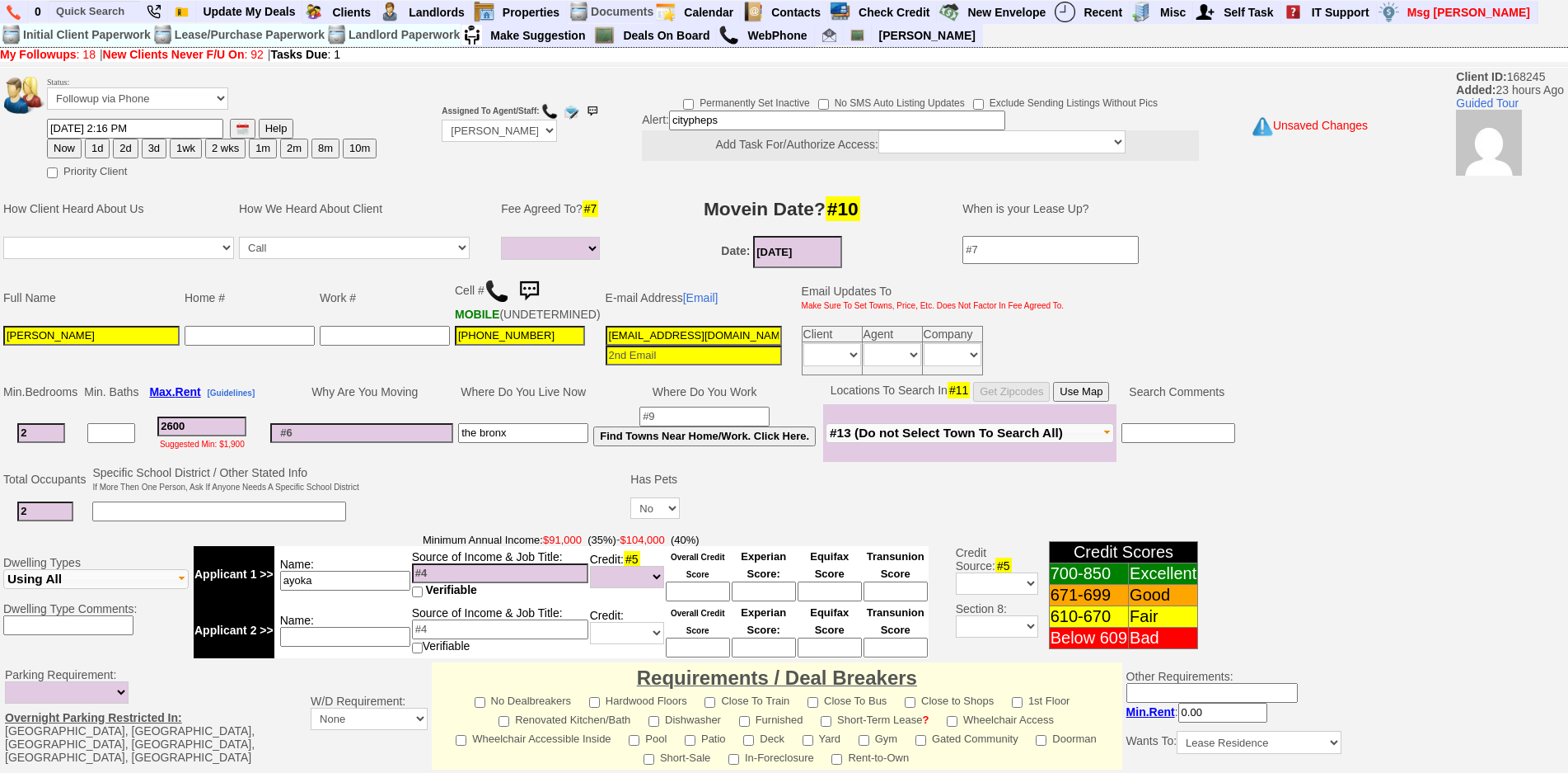
click at [665, 345] on input "yokamac1@gmail.com" at bounding box center [694, 335] width 177 height 20
click at [714, 345] on input "yokamac1@gmail.com" at bounding box center [694, 335] width 177 height 20
drag, startPoint x: 738, startPoint y: 119, endPoint x: 596, endPoint y: 116, distance: 142.0
click at [596, 116] on tr "Status: Followup via Phone Followup via Email Followup When Section 8 Property …" at bounding box center [677, 127] width 1353 height 111
type input "fu when available"
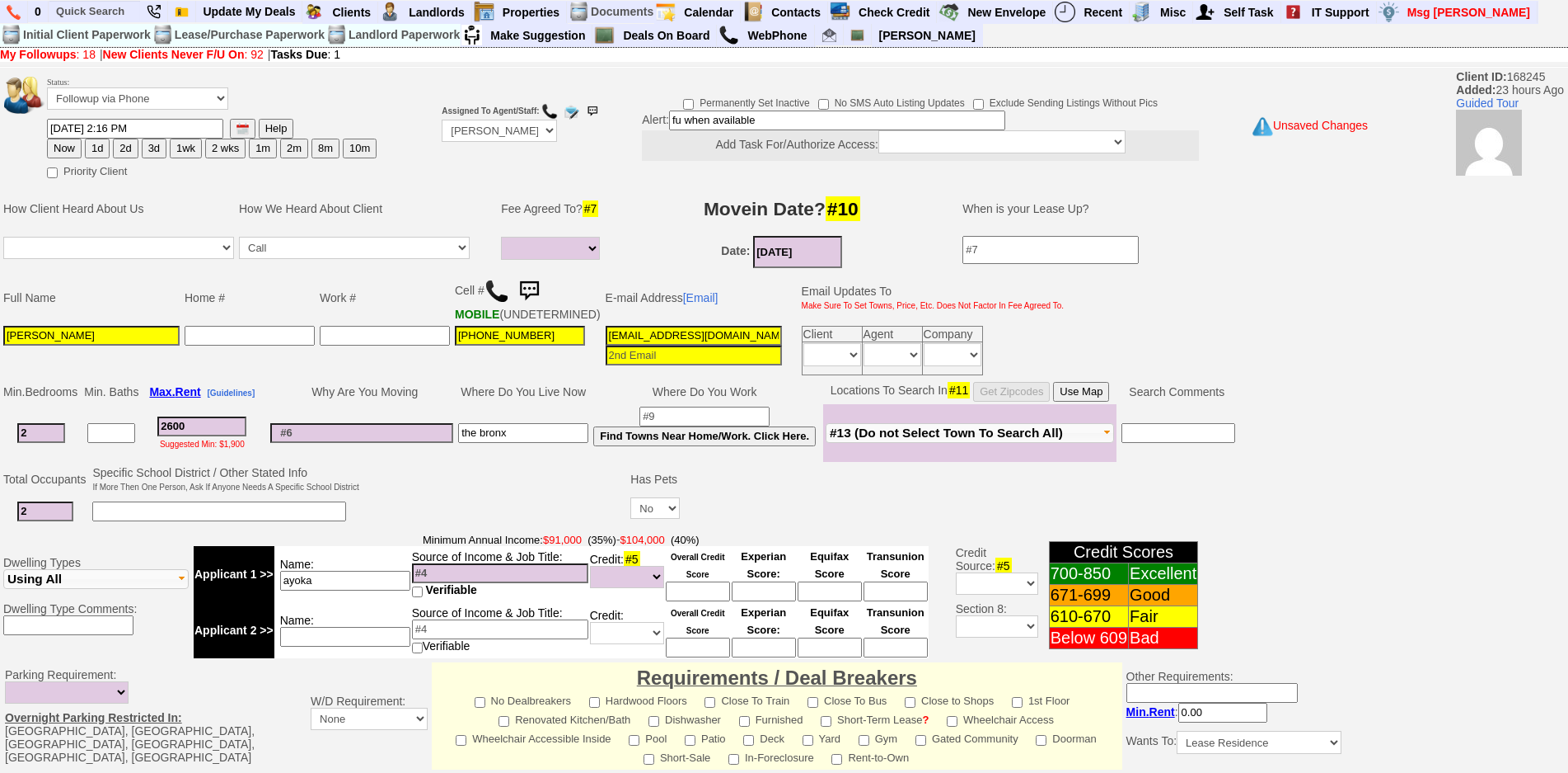
click at [217, 434] on input "2600" at bounding box center [202, 427] width 89 height 20
click at [479, 582] on input at bounding box center [500, 573] width 177 height 20
click at [513, 149] on td "Assigned To Agent/Staff: Up-For-Grabs ***** STAFF ***** Bob Bruno 914-419-3579 …" at bounding box center [499, 127] width 120 height 111
click at [513, 143] on td "Assigned To Agent/Staff: Up-For-Grabs ***** STAFF ***** Bob Bruno 914-419-3579 …" at bounding box center [499, 127] width 120 height 111
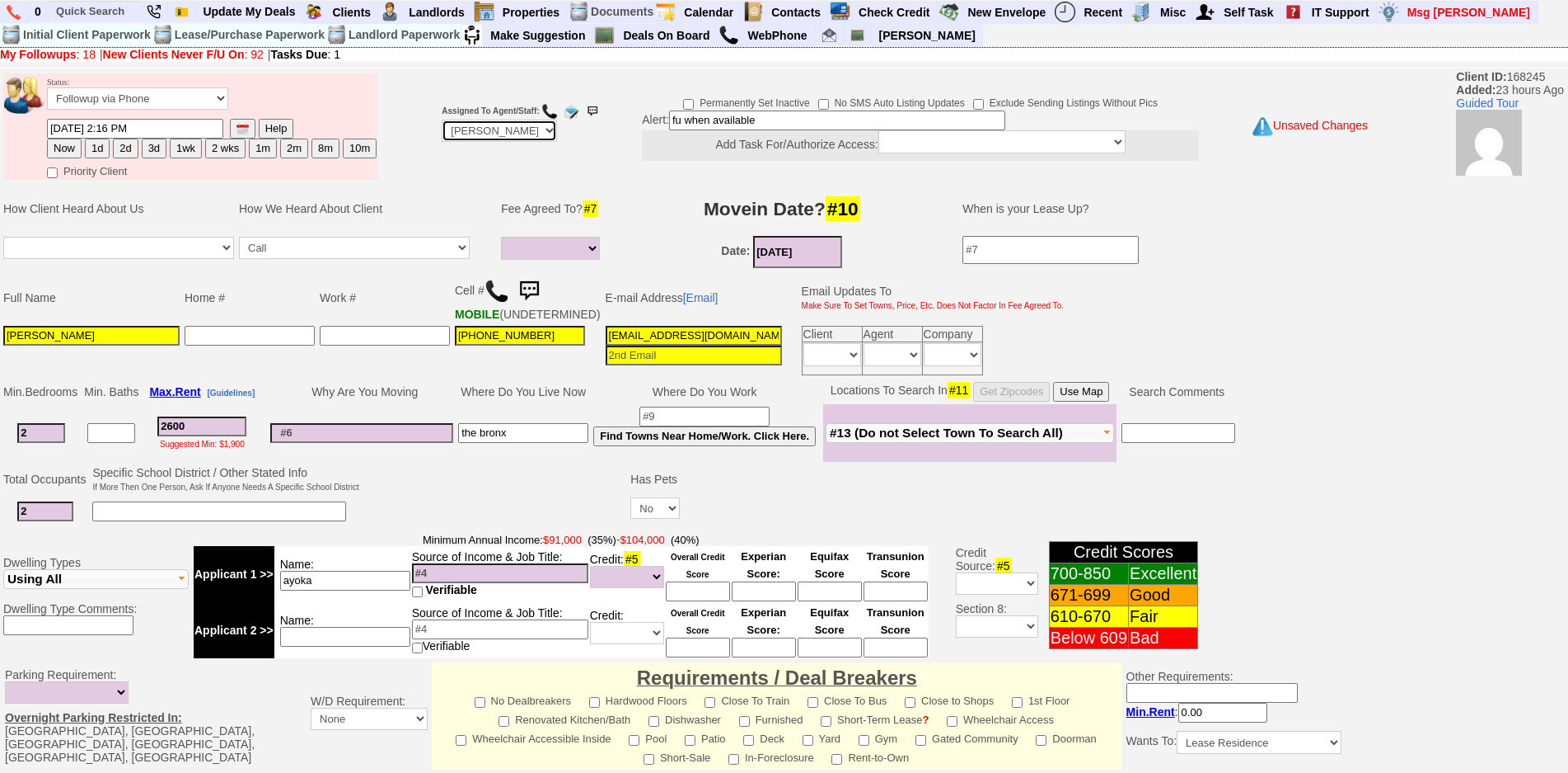
click at [529, 133] on select "Up-For-Grabs ***** STAFF ***** Bob Bruno 914-419-3579 Cristy Liberto 914-486-10…" at bounding box center [499, 130] width 116 height 22
select select "Up-For-Grabs"
click at [442, 119] on select "Up-For-Grabs ***** STAFF ***** Bob Bruno 914-419-3579 Cristy Liberto 914-486-10…" at bounding box center [499, 130] width 116 height 22
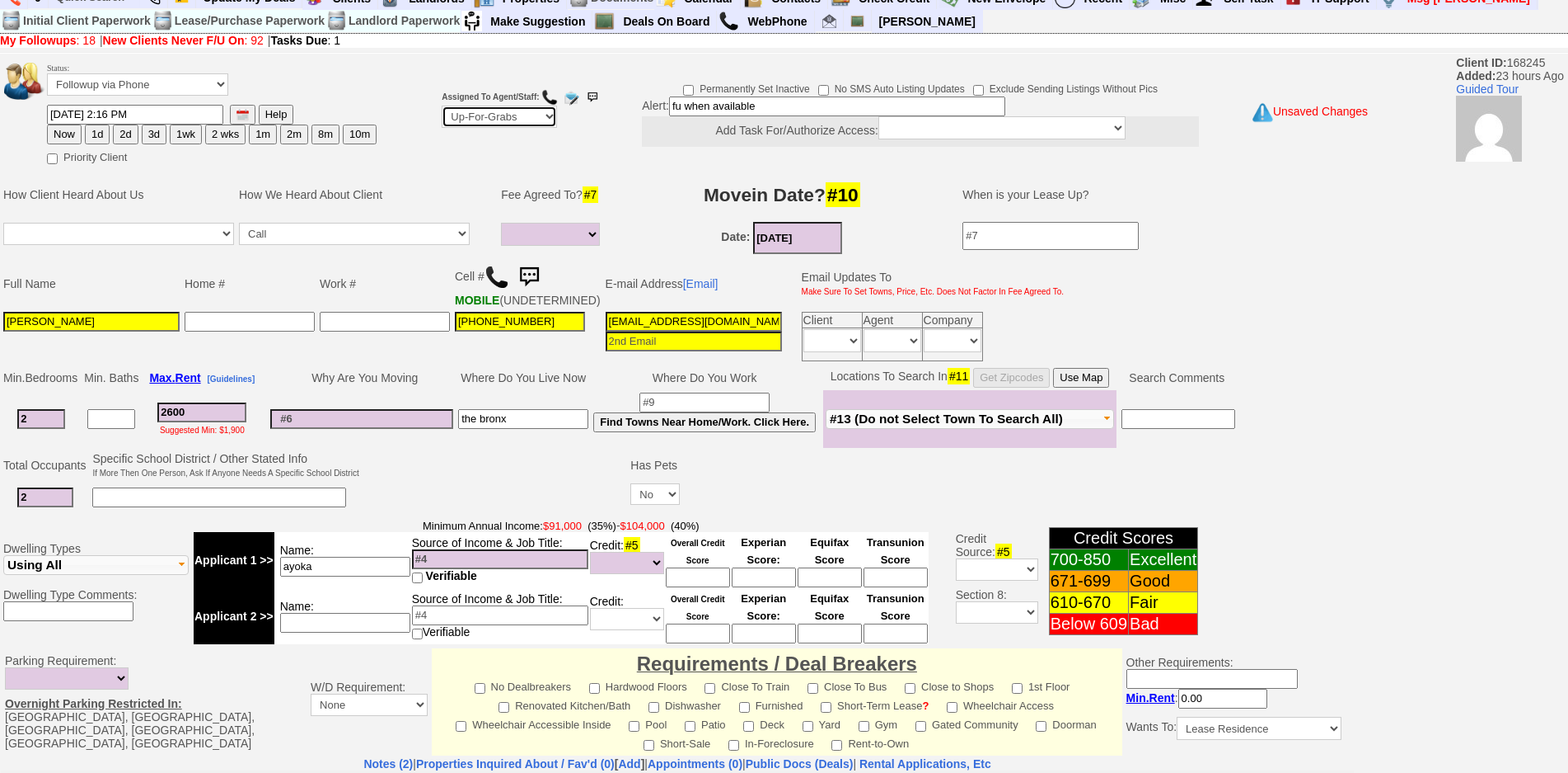
scroll to position [415, 0]
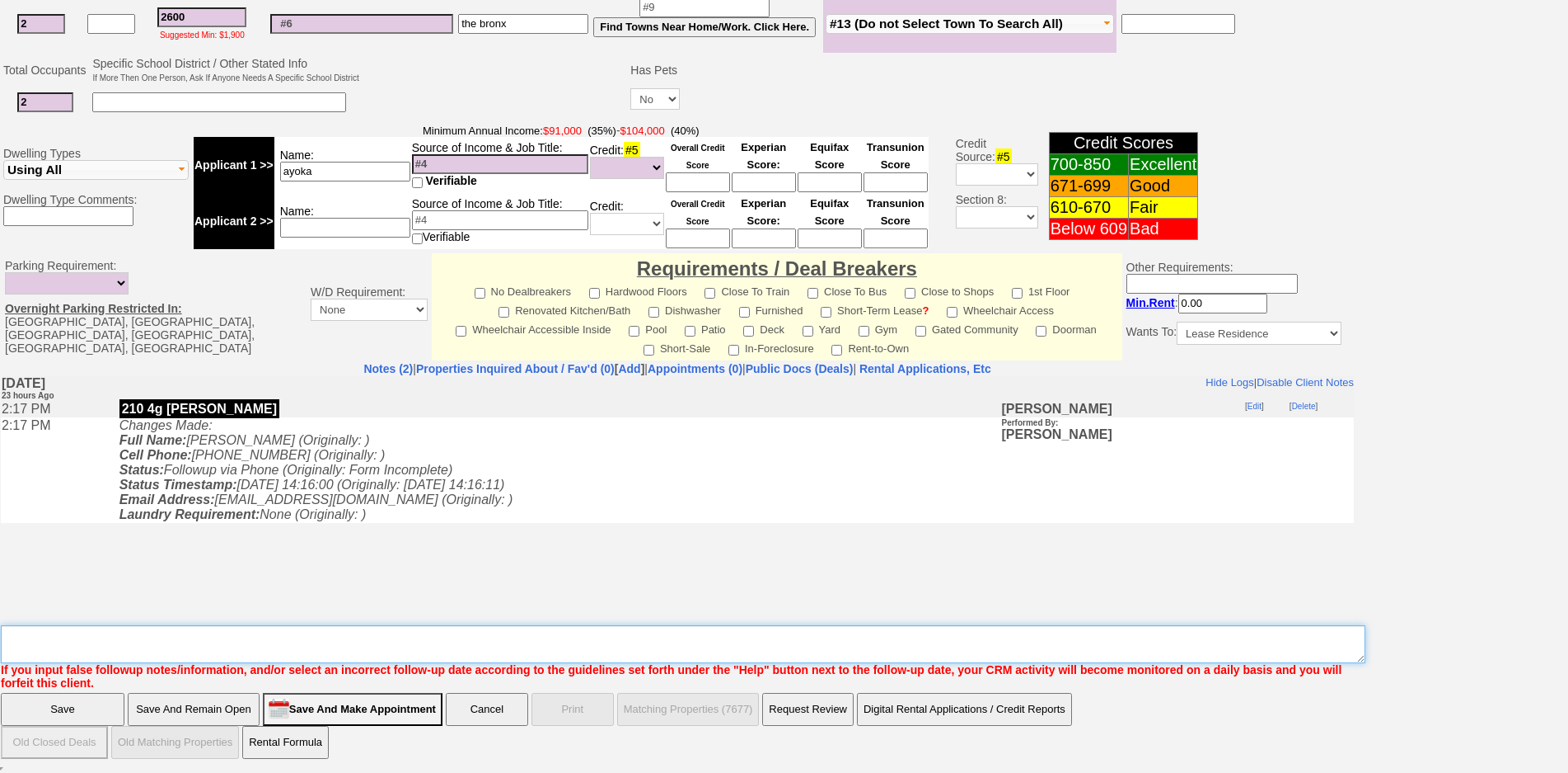
click at [426, 656] on textarea "Insert New Note Here" at bounding box center [683, 644] width 1365 height 38
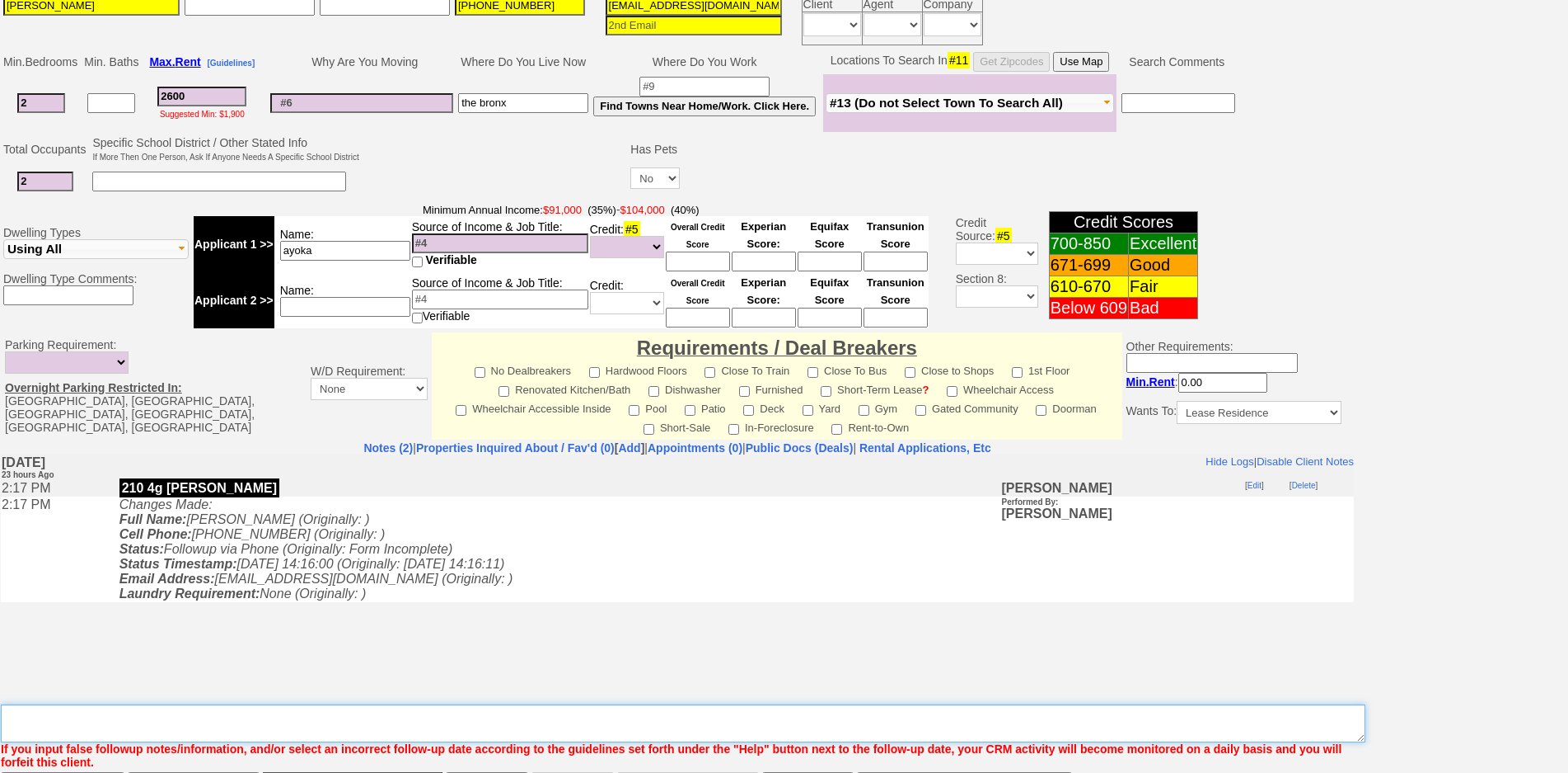
scroll to position [0, 0]
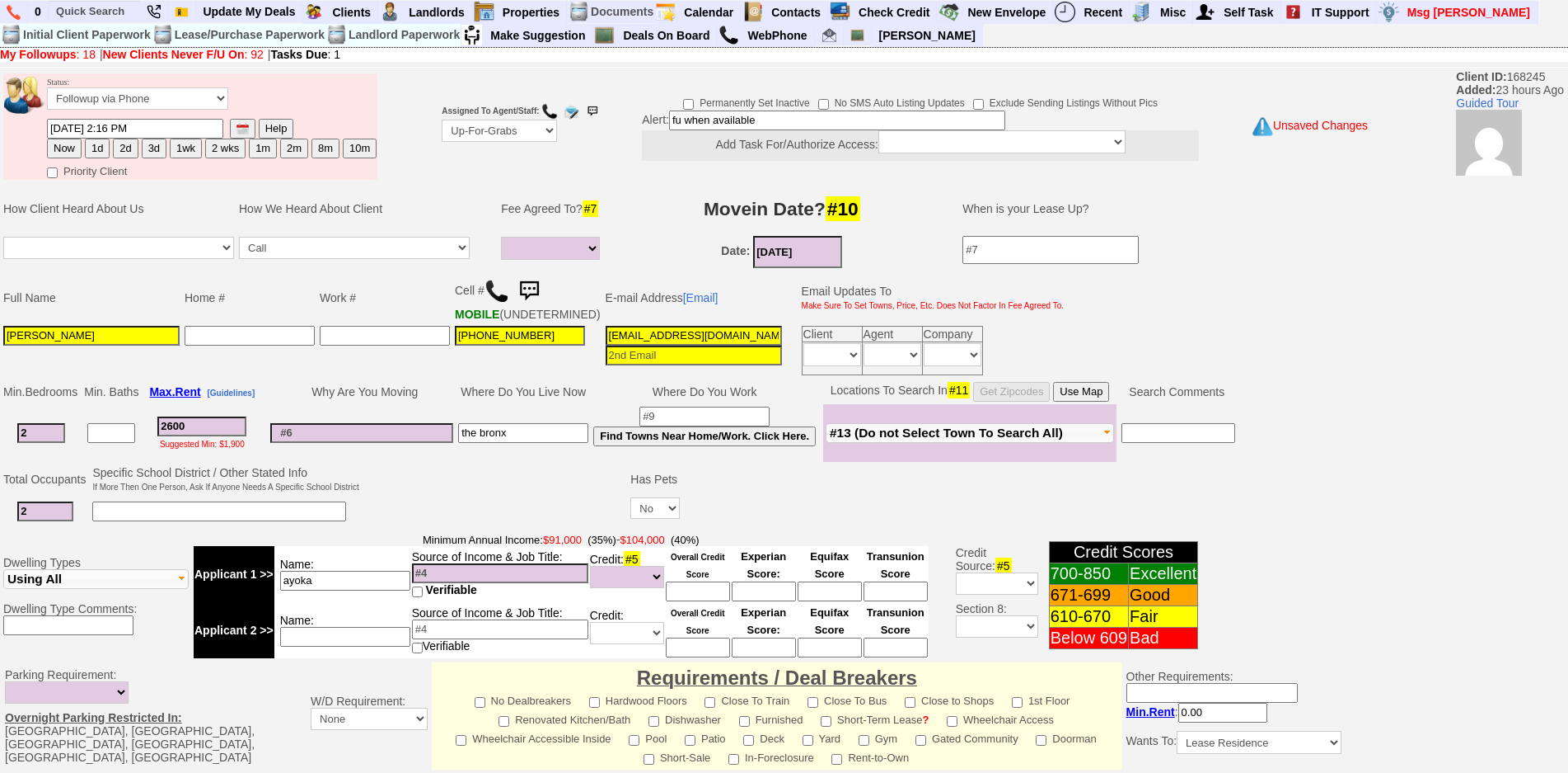
drag, startPoint x: 780, startPoint y: 116, endPoint x: 632, endPoint y: 124, distance: 148.2
click at [632, 124] on td "Permanently Set Inactive No SMS Auto Listing Updates Exclude Sending Listings W…" at bounding box center [900, 126] width 607 height 77
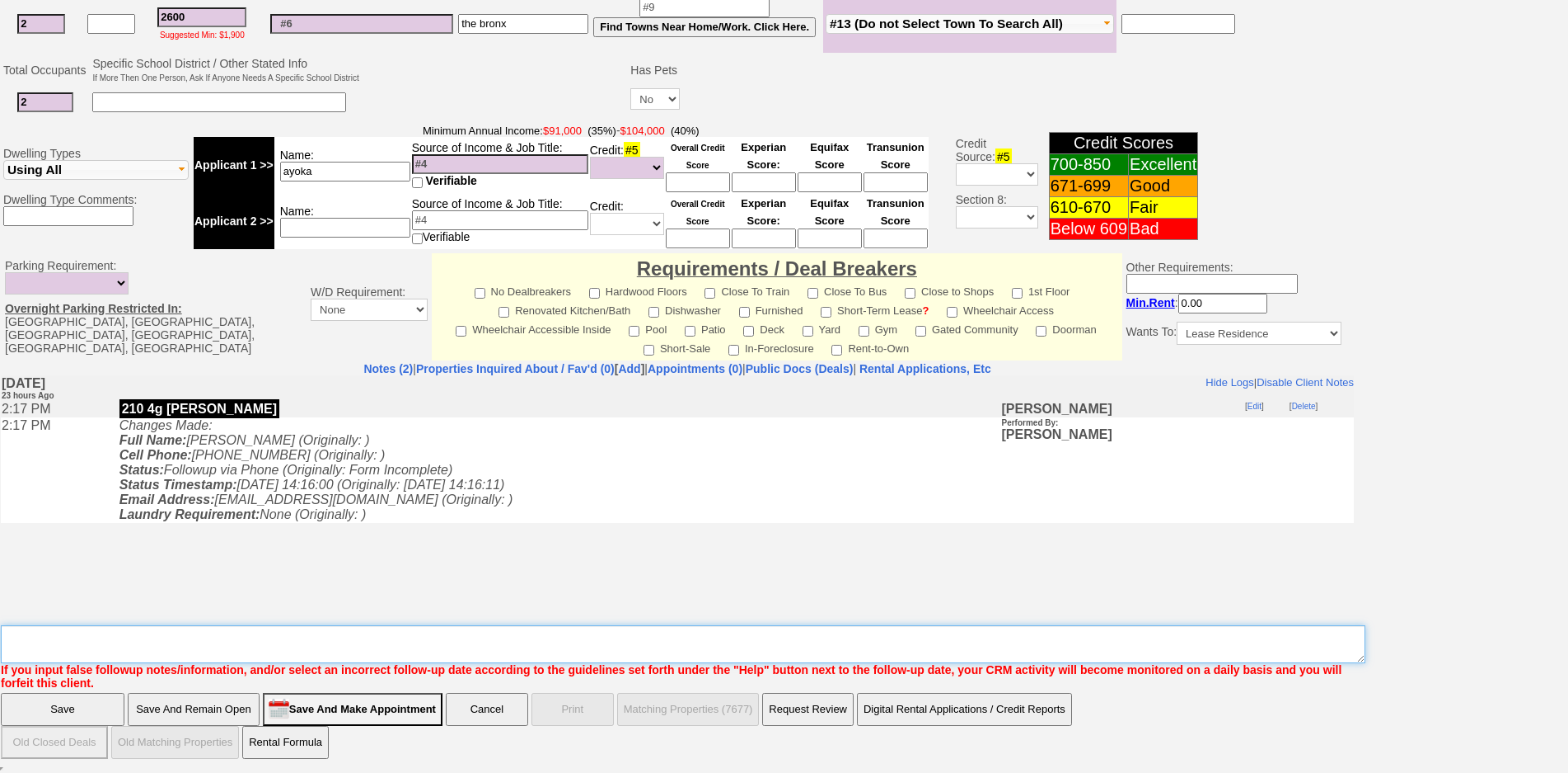
click at [828, 660] on textarea "Insert New Note Here" at bounding box center [683, 644] width 1365 height 38
paste textarea "fu when available"
type textarea "fu when available"
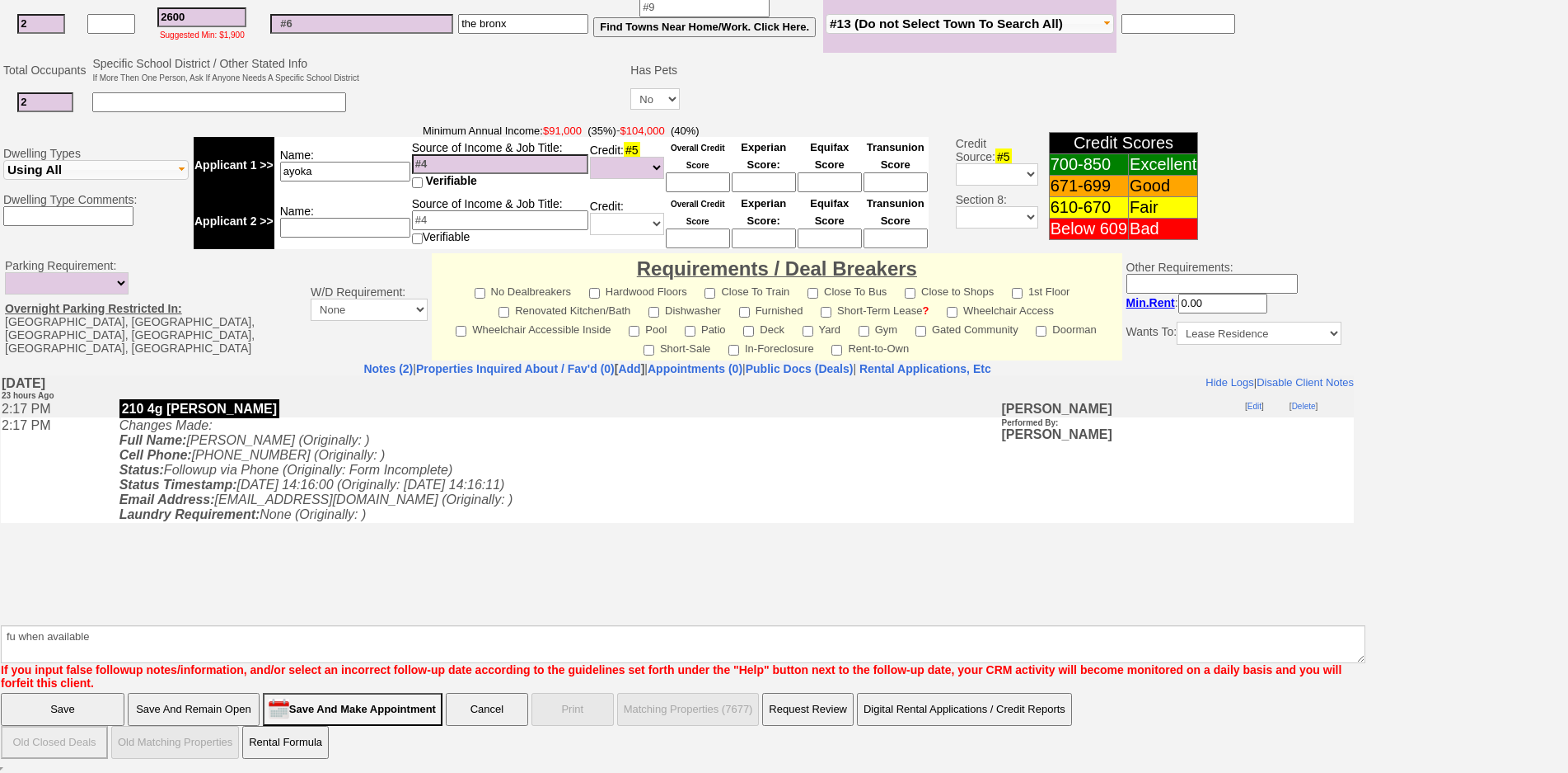
click at [63, 705] on input "Save" at bounding box center [63, 709] width 124 height 33
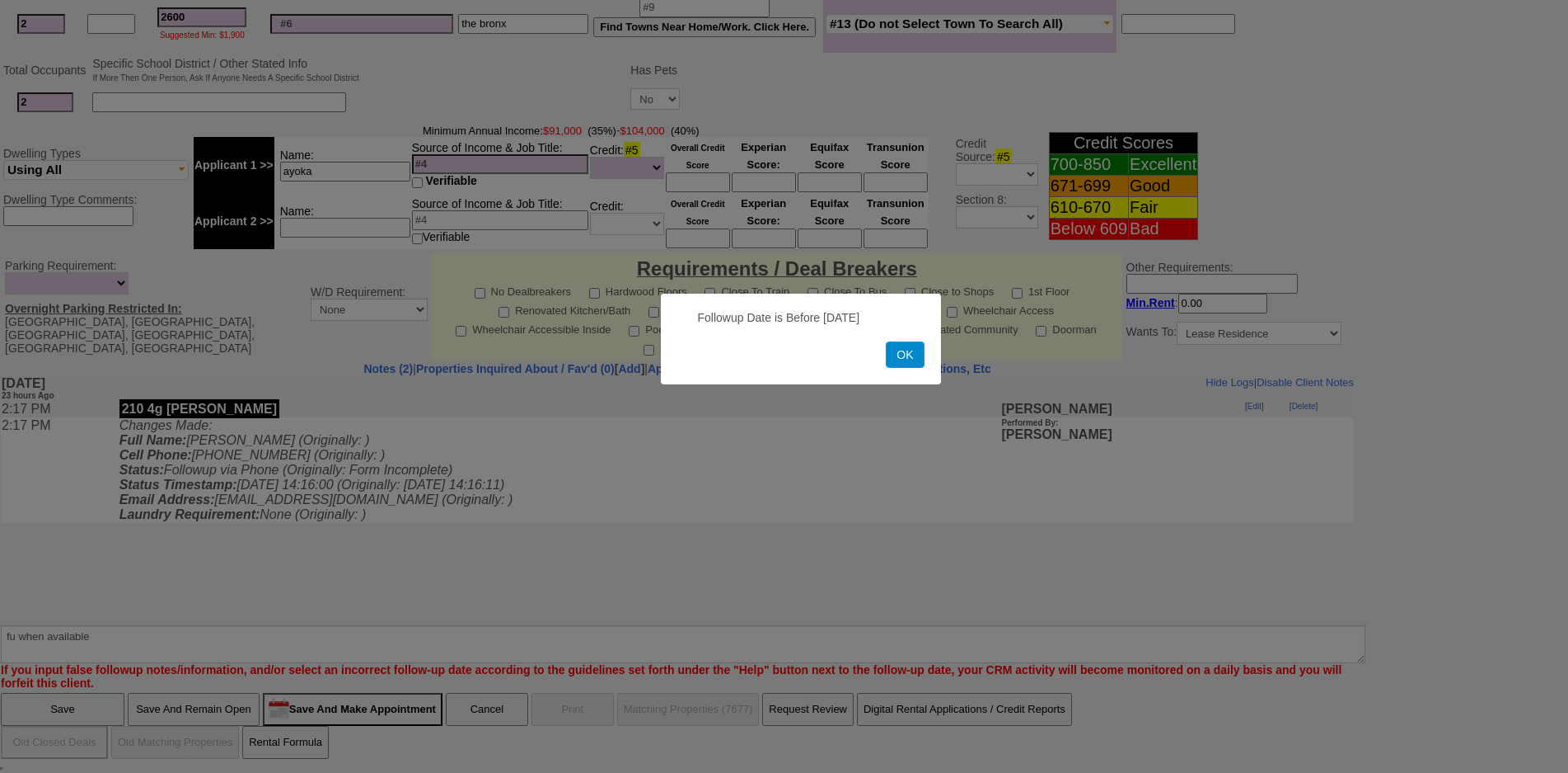
click at [906, 346] on button "OK" at bounding box center [905, 354] width 38 height 26
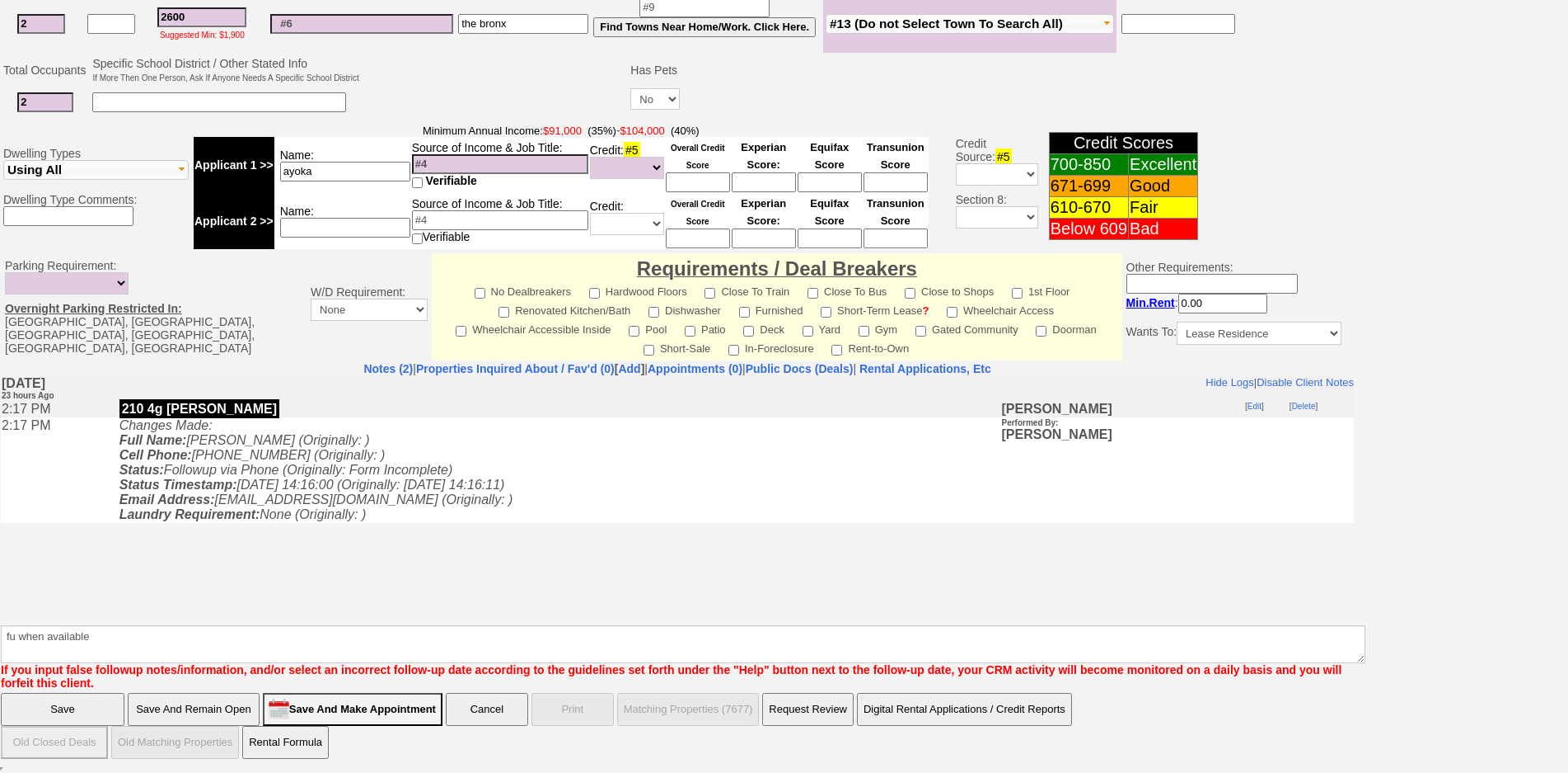
scroll to position [0, 0]
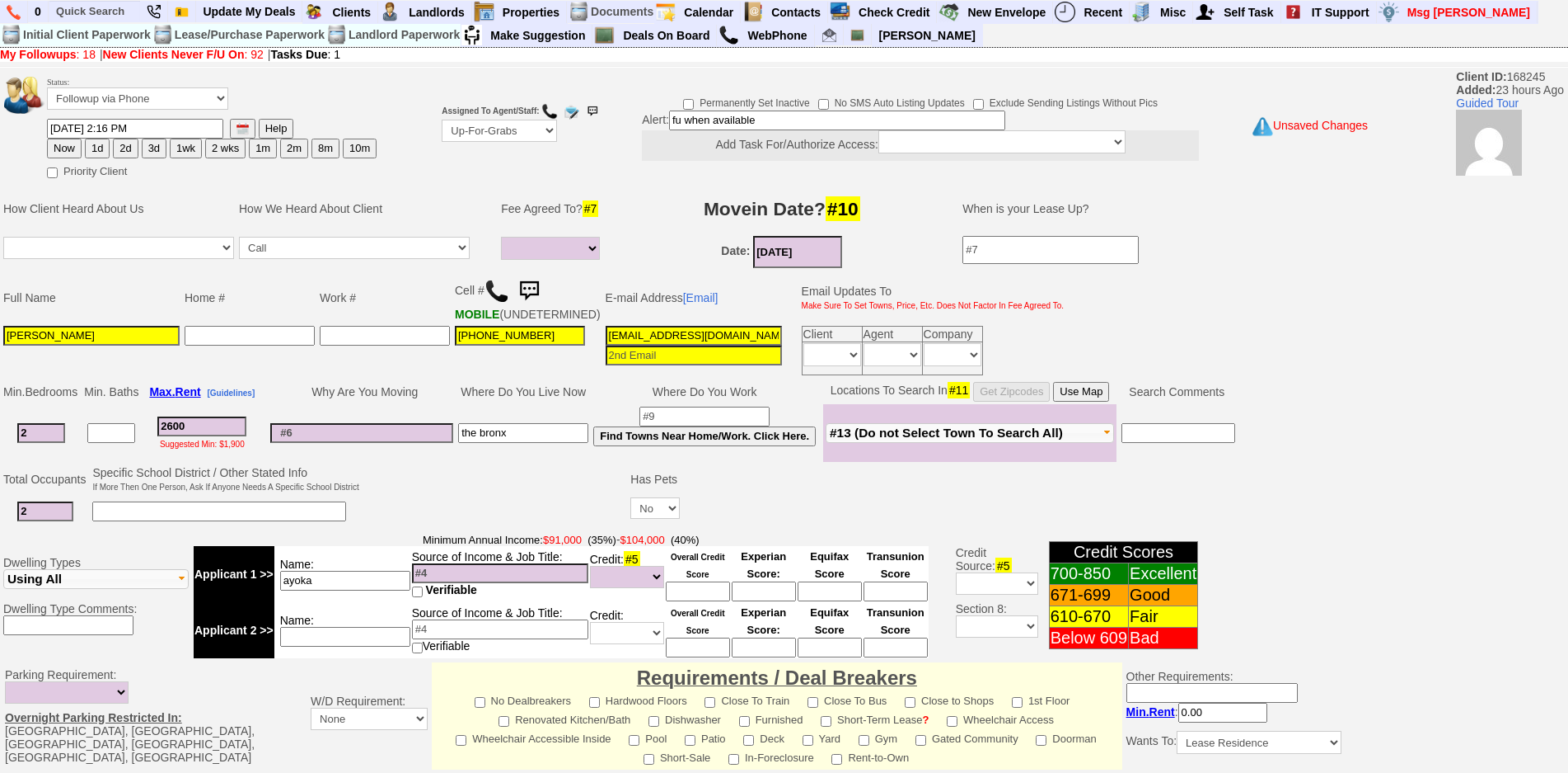
click at [77, 145] on button "Now" at bounding box center [65, 149] width 35 height 20
type input "10/02/2025 01:26 PM"
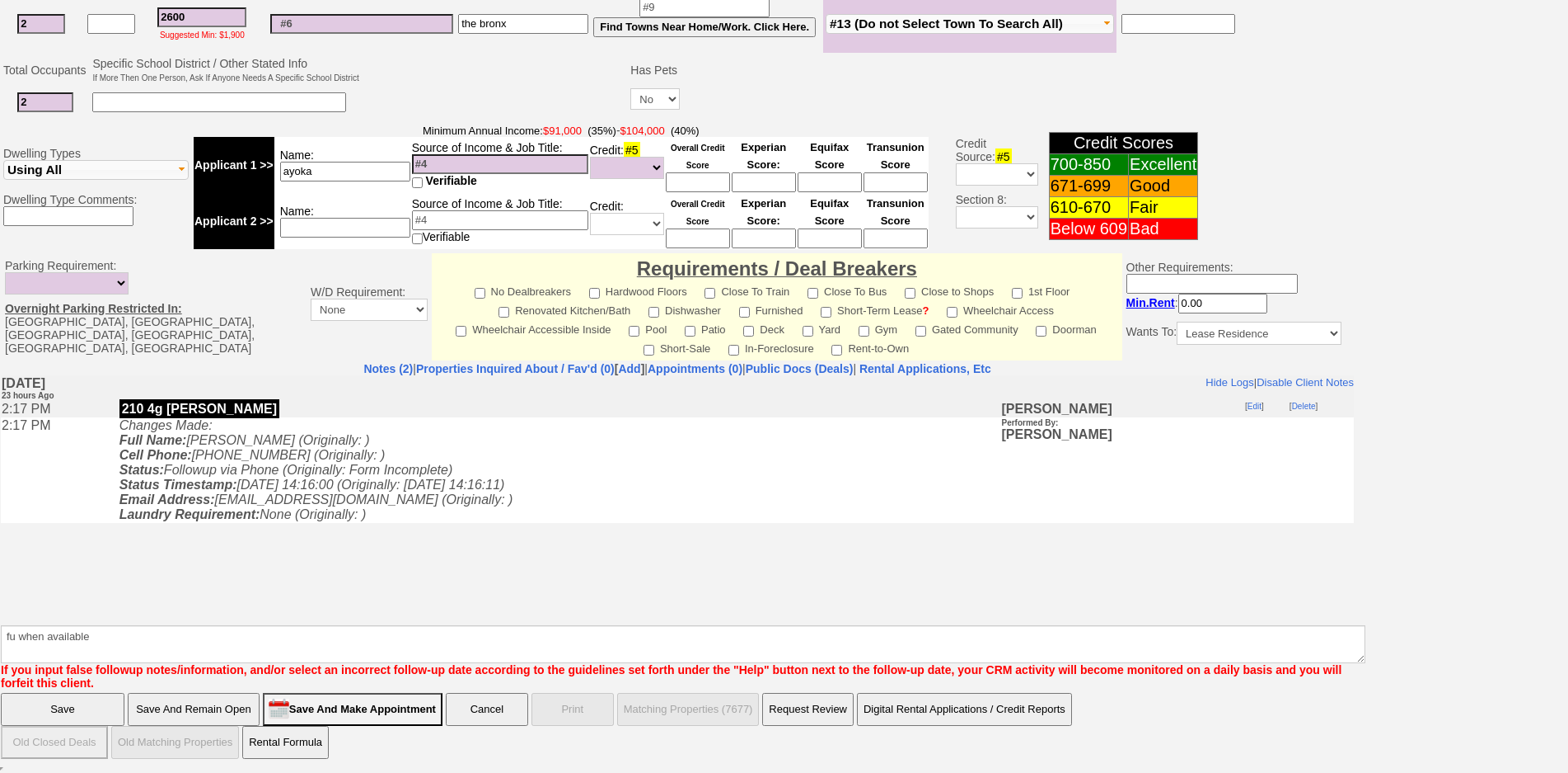
drag, startPoint x: 102, startPoint y: 711, endPoint x: 146, endPoint y: 96, distance: 616.6
click at [102, 711] on input "Save" at bounding box center [63, 709] width 124 height 33
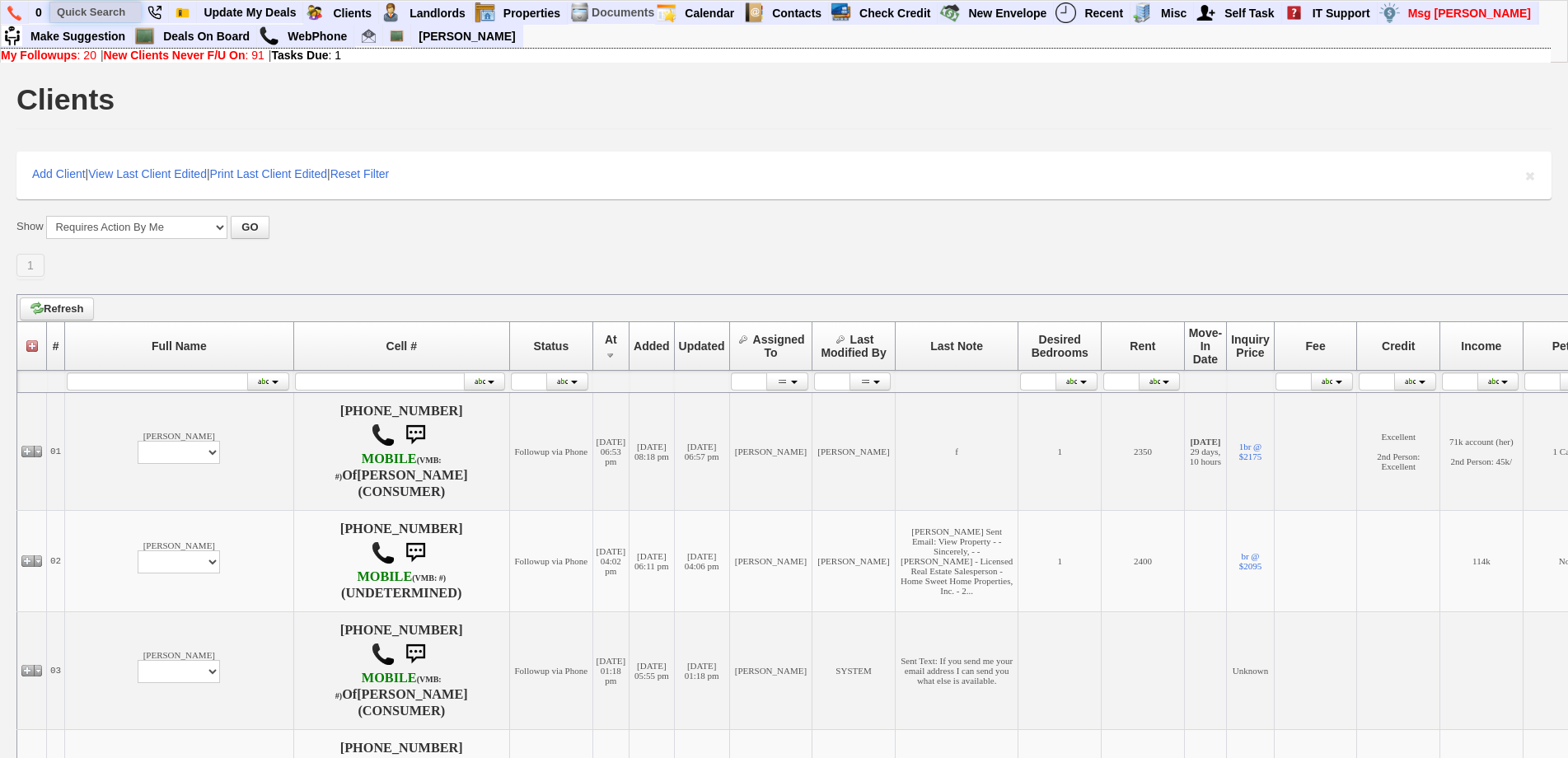
click at [86, 14] on input "text" at bounding box center [95, 12] width 90 height 21
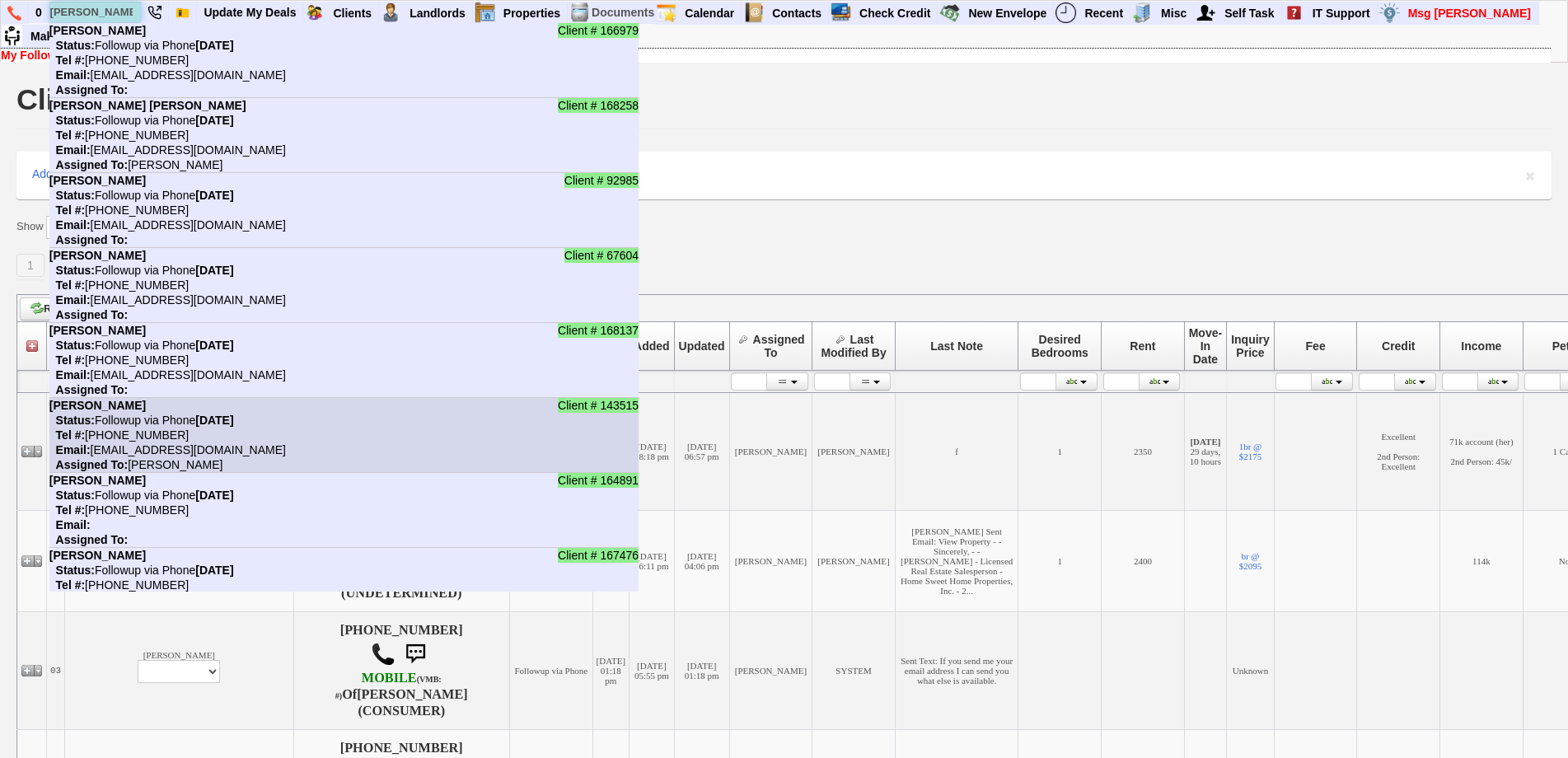
type input "[PERSON_NAME]"
click at [289, 405] on li "Client # 143515 [PERSON_NAME] Status: Followup via Phone [DATE] Tel #: [PHONE_N…" at bounding box center [343, 435] width 589 height 75
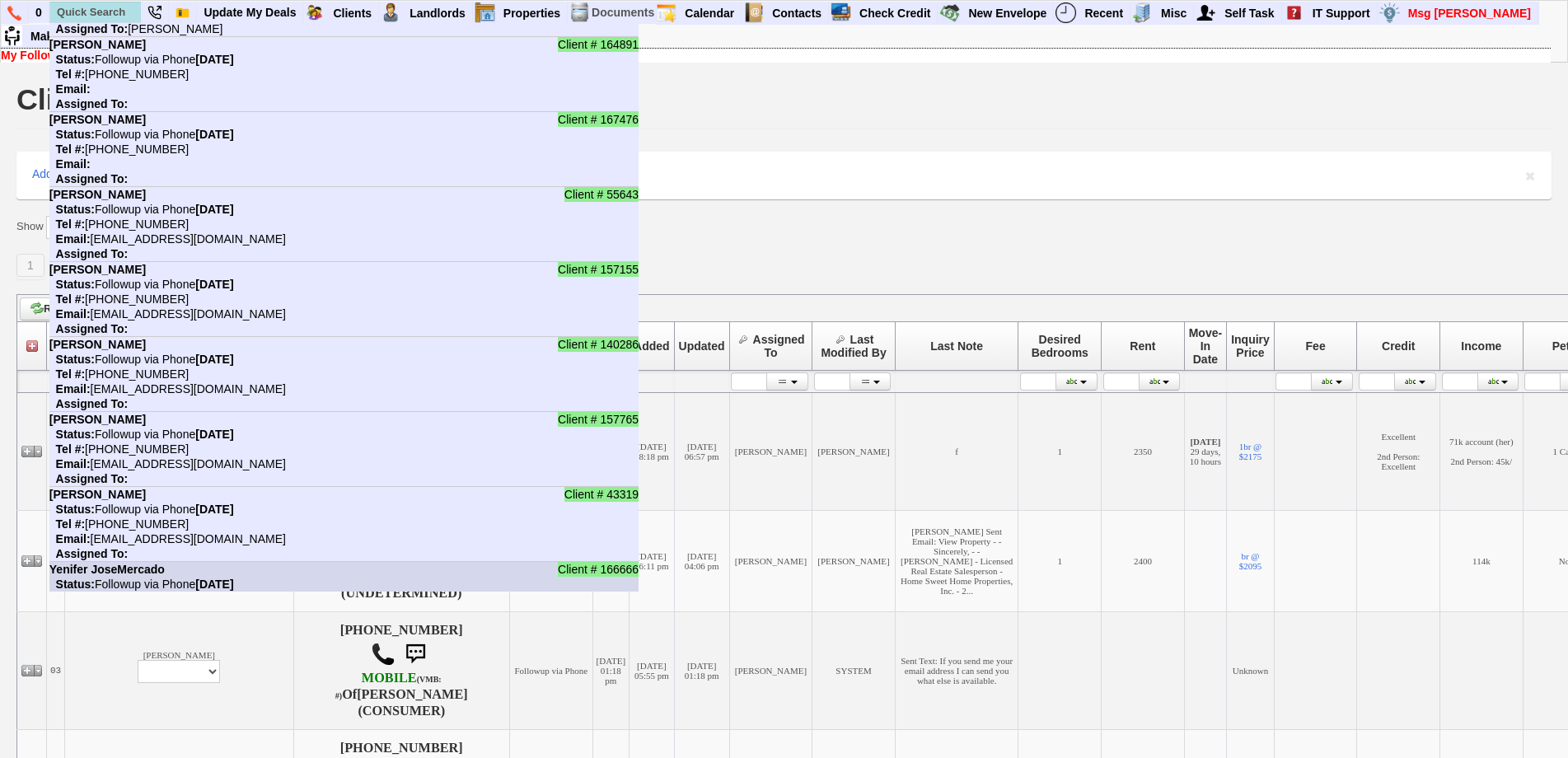
scroll to position [495, 0]
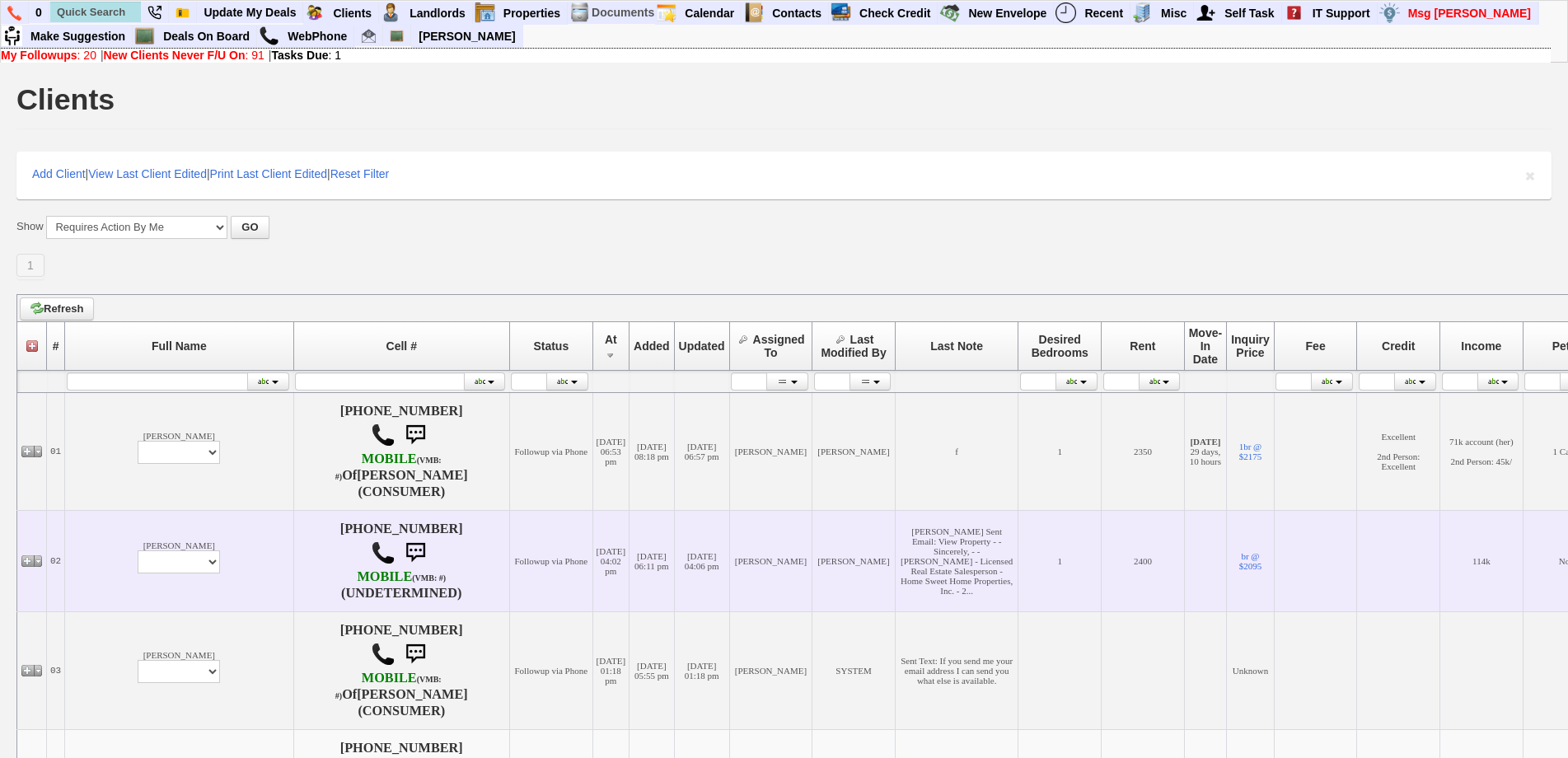
click at [813, 537] on td "[PERSON_NAME]" at bounding box center [854, 560] width 83 height 101
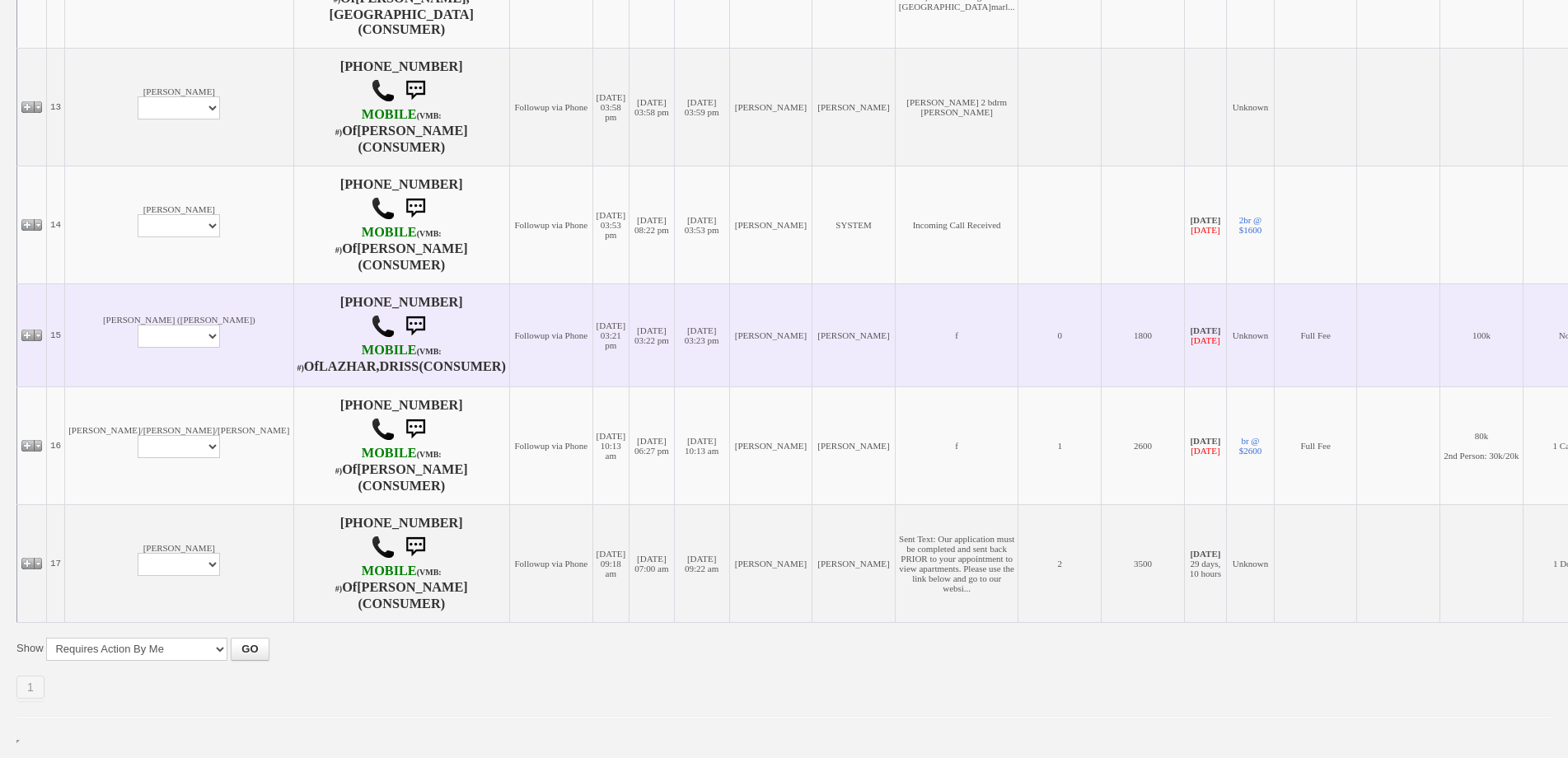
scroll to position [1483, 0]
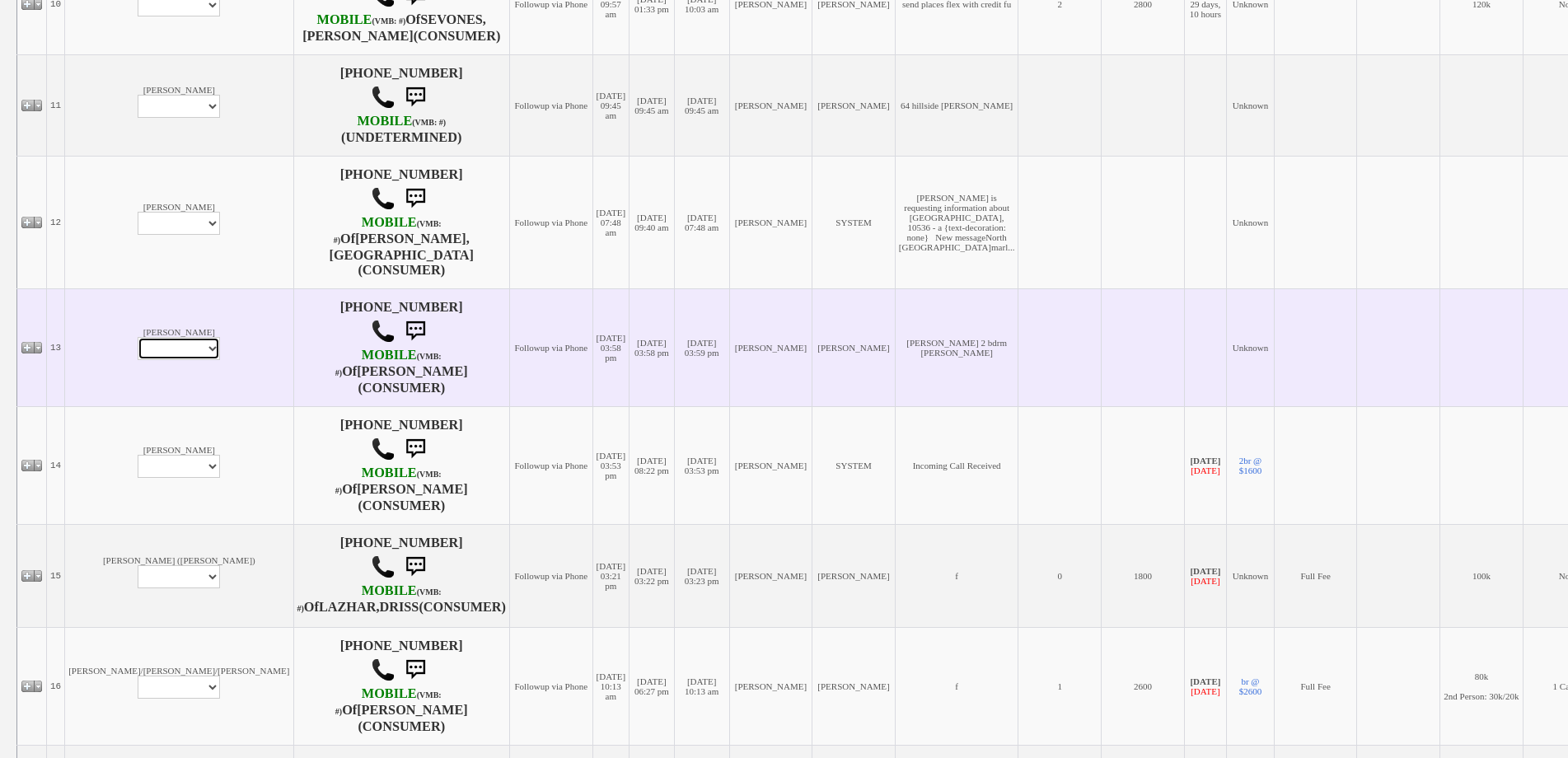
click at [138, 349] on select "Profile Edit Print Closed Deals" at bounding box center [179, 348] width 82 height 23
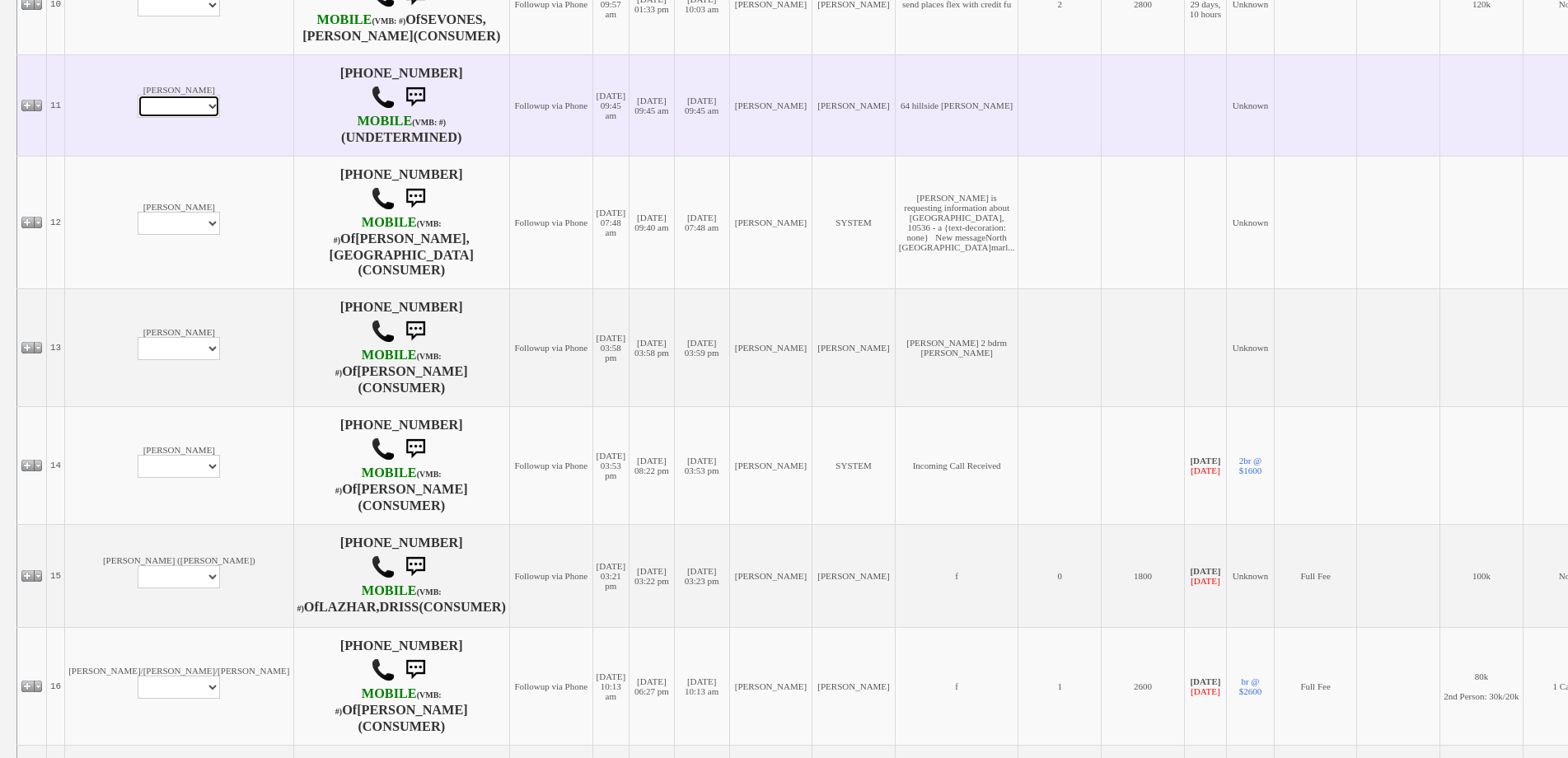
click at [138, 117] on select "Profile Edit Print Email Externally (Will Not Be Tracked In CRM) Closed Deals" at bounding box center [179, 106] width 82 height 23
select select "ChangeURL,/crm/custom/edit_client_form.php?redirect=%2Fcrm%2Fclients.php&id=168…"
click at [138, 111] on select "Profile Edit Print Email Externally (Will Not Be Tracked In CRM) Closed Deals" at bounding box center [179, 106] width 82 height 23
select select
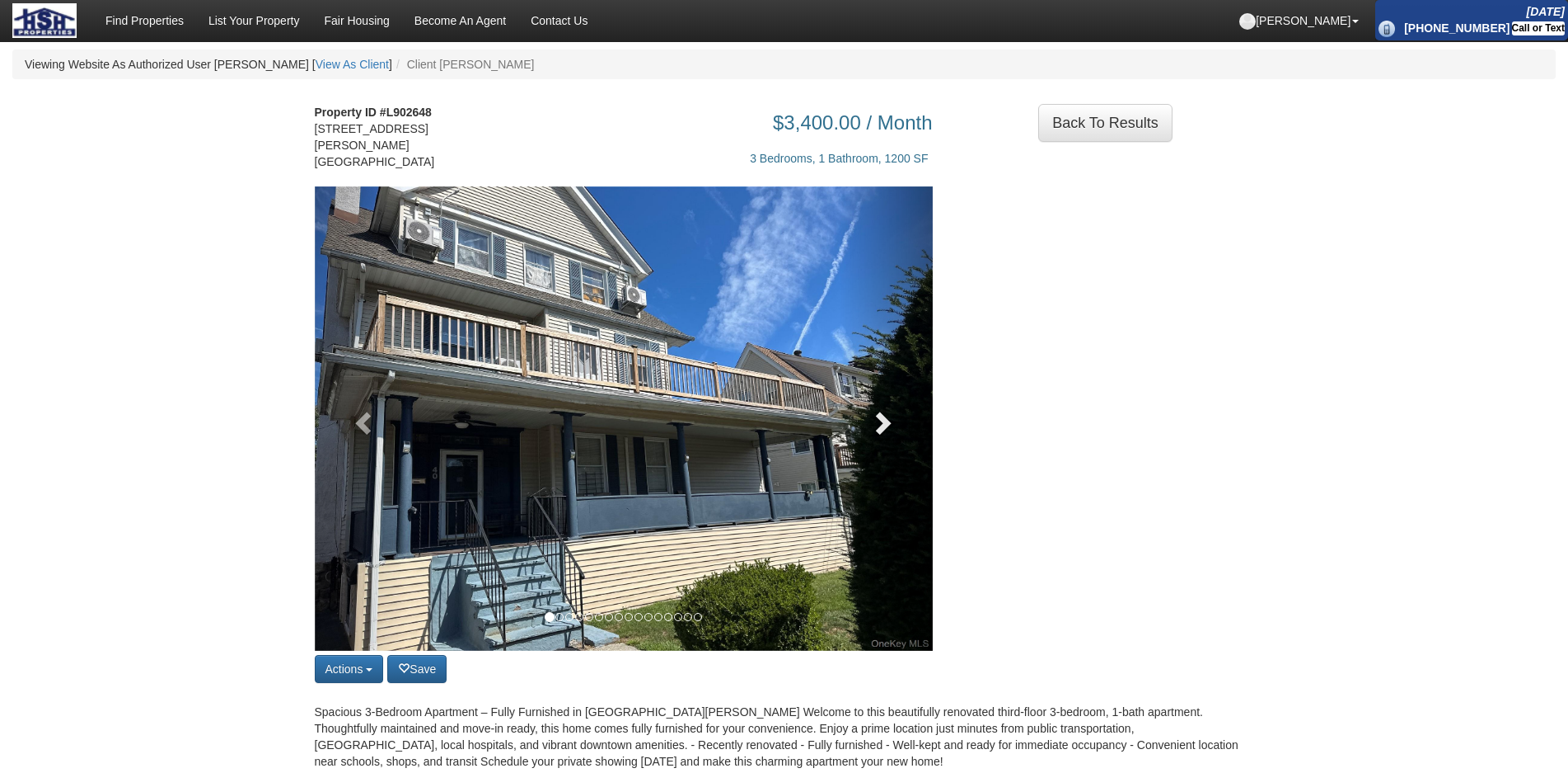
click at [876, 386] on link at bounding box center [886, 417] width 93 height 464
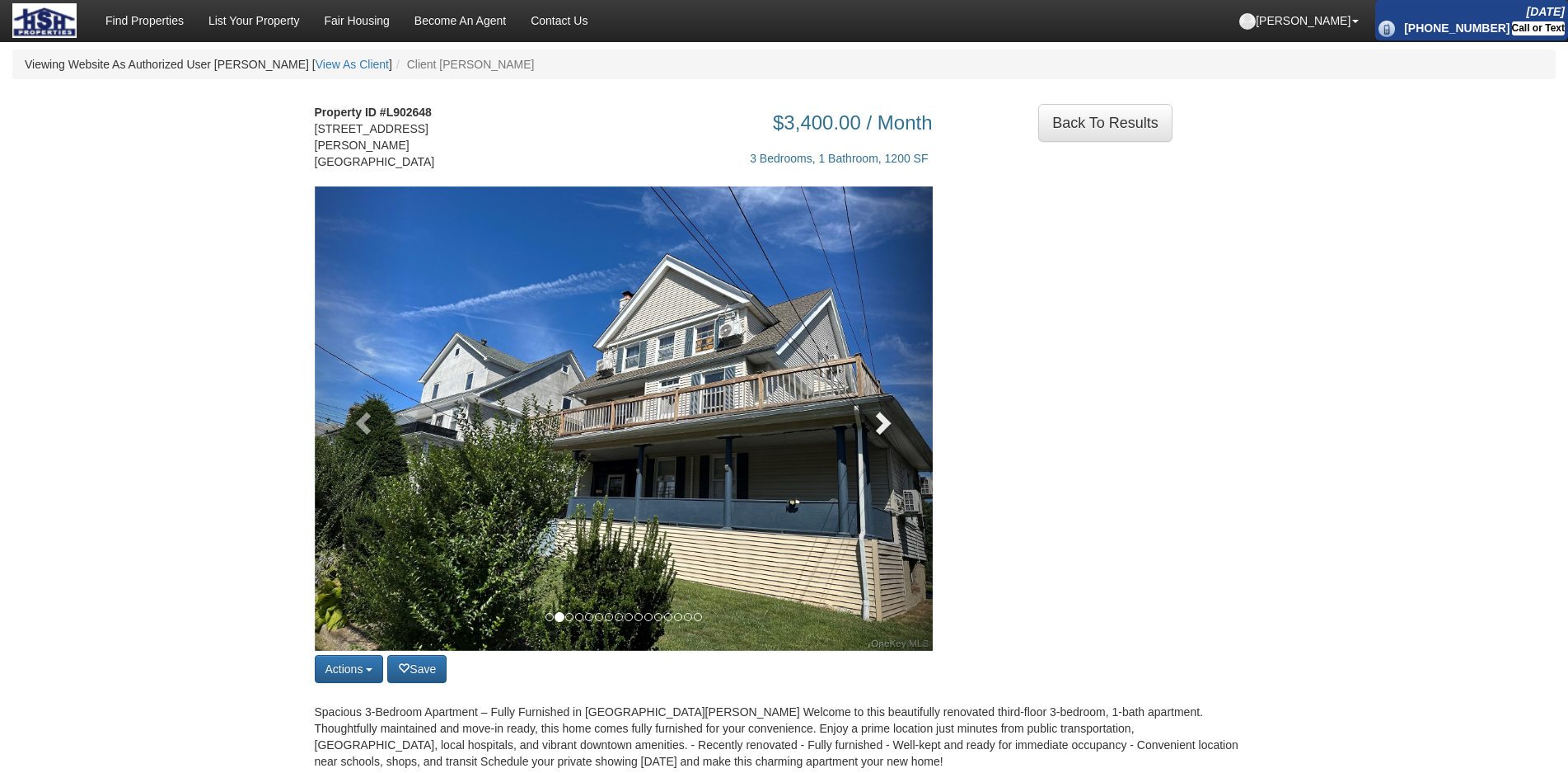
click at [876, 410] on span at bounding box center [881, 422] width 25 height 25
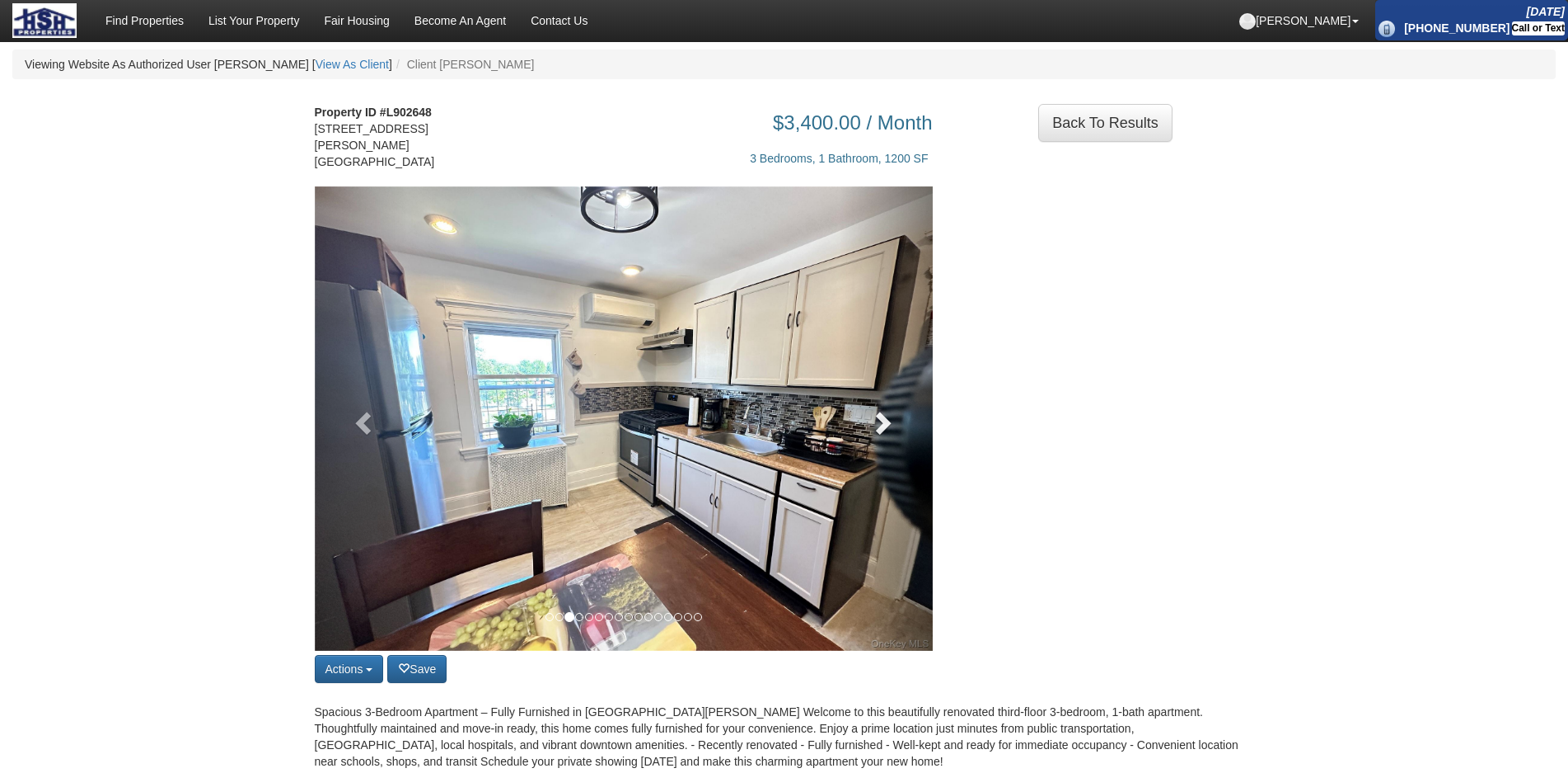
click at [876, 410] on span at bounding box center [881, 422] width 25 height 25
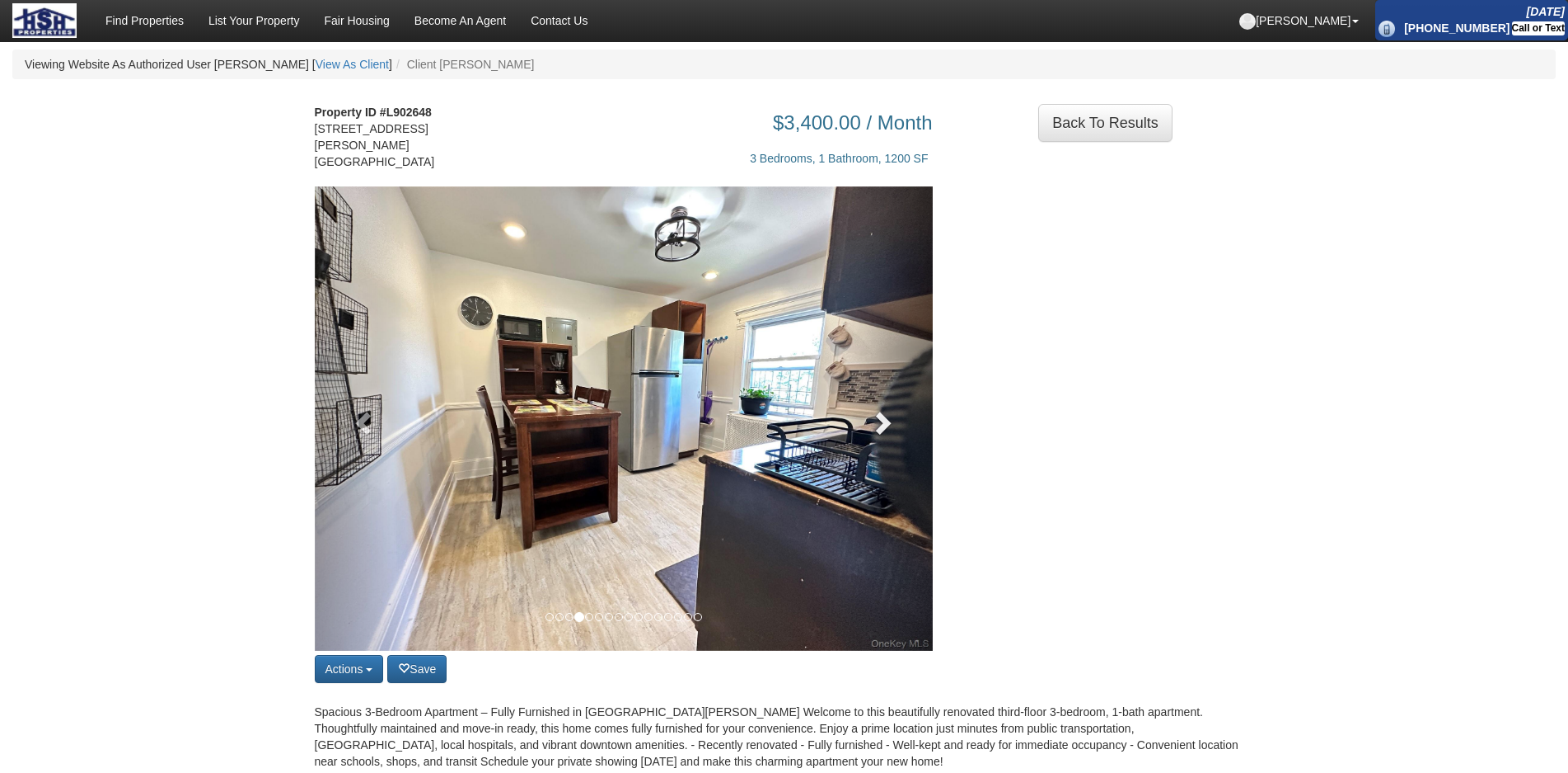
click at [876, 410] on span at bounding box center [881, 422] width 25 height 25
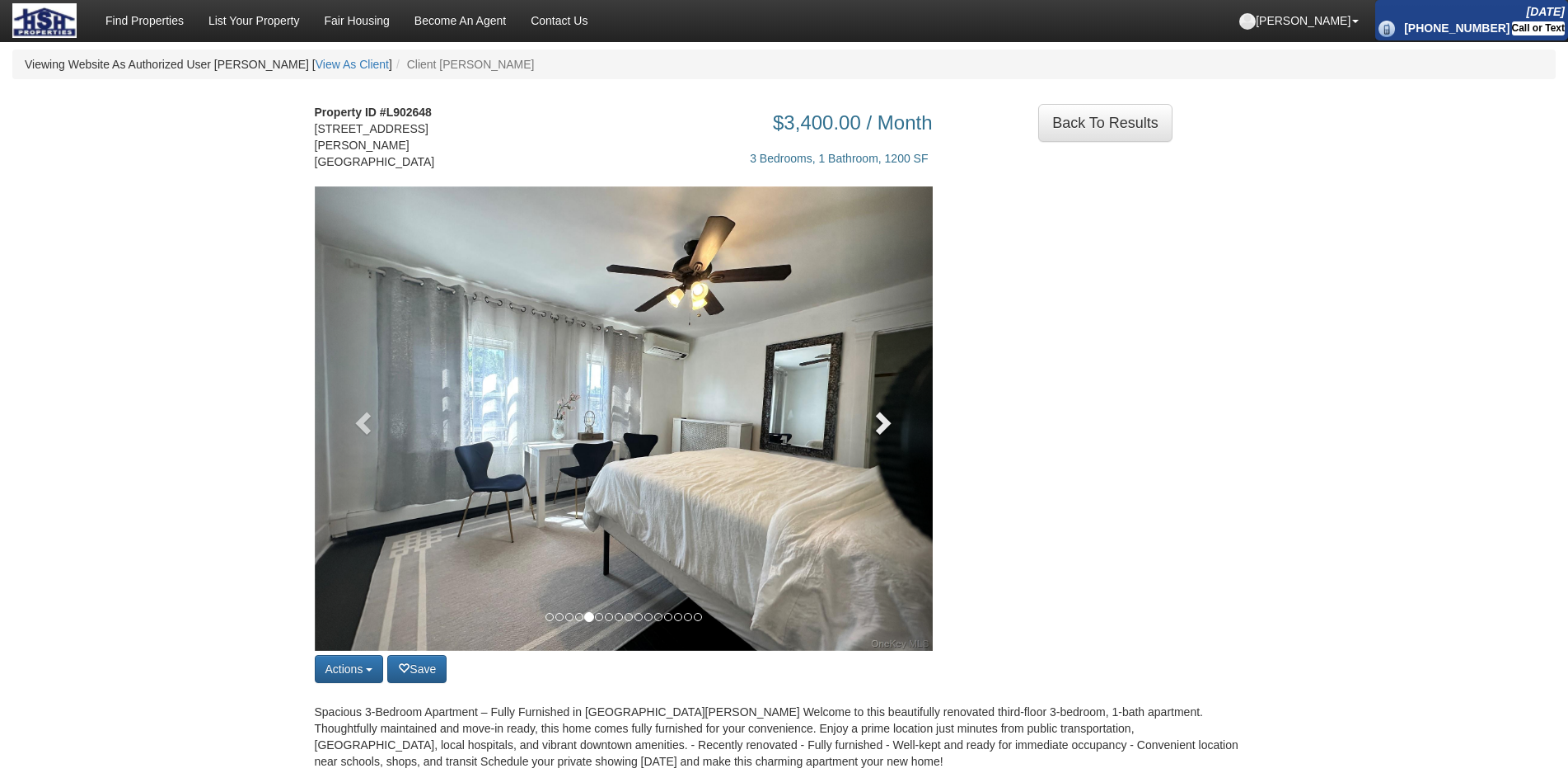
click at [876, 410] on span at bounding box center [881, 422] width 25 height 25
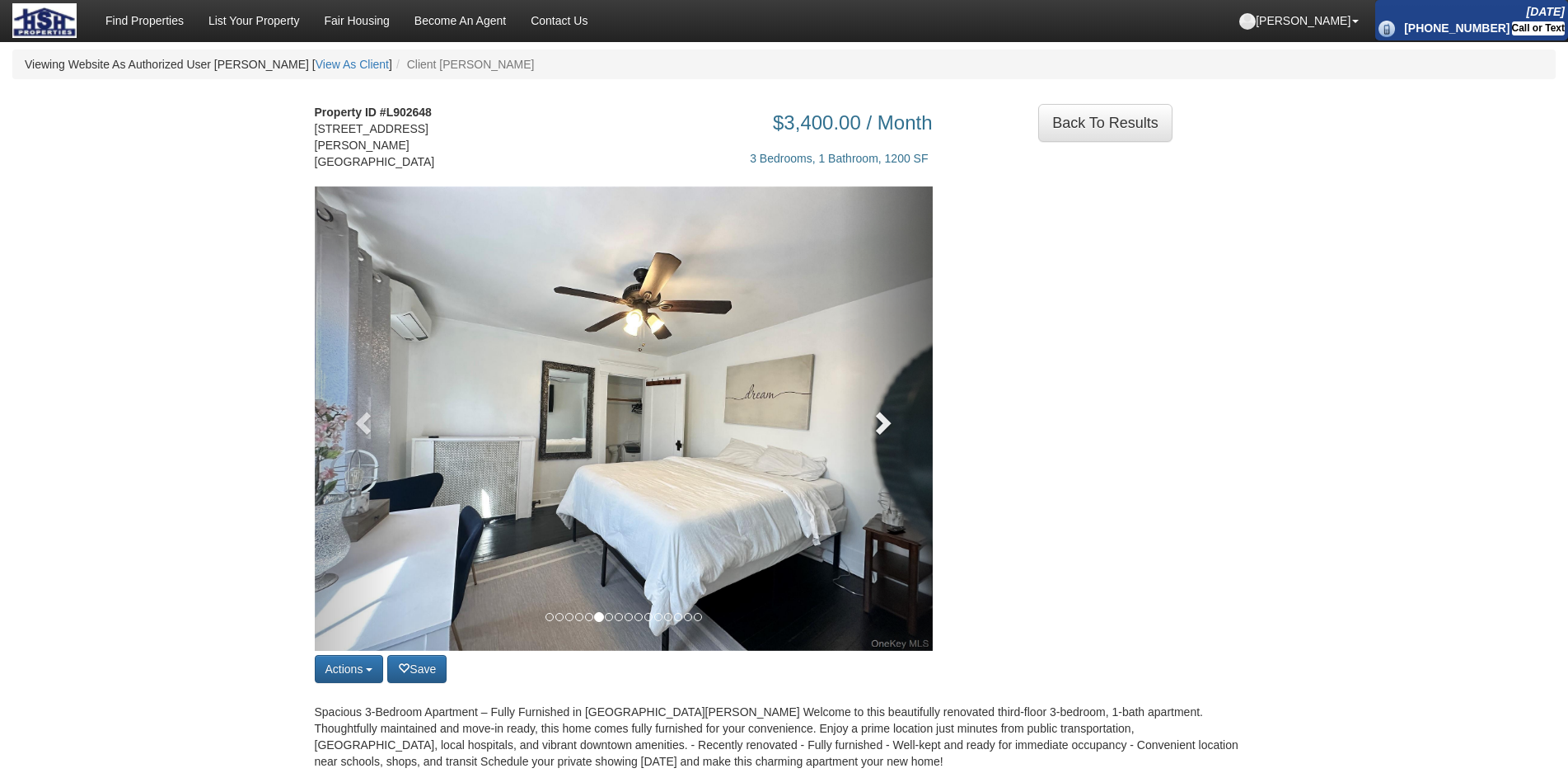
click at [876, 410] on span at bounding box center [881, 422] width 25 height 25
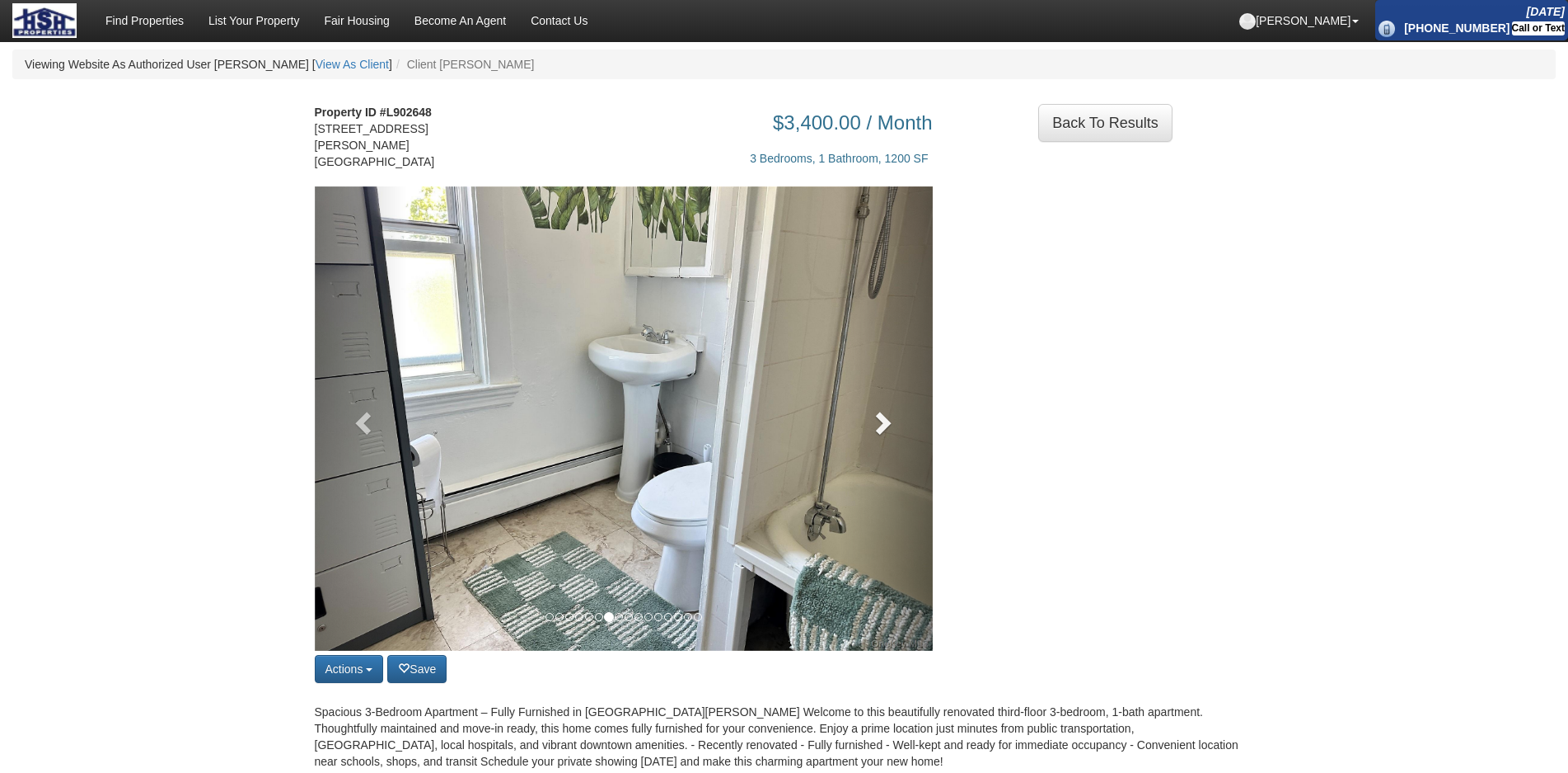
click at [876, 410] on span at bounding box center [881, 422] width 25 height 25
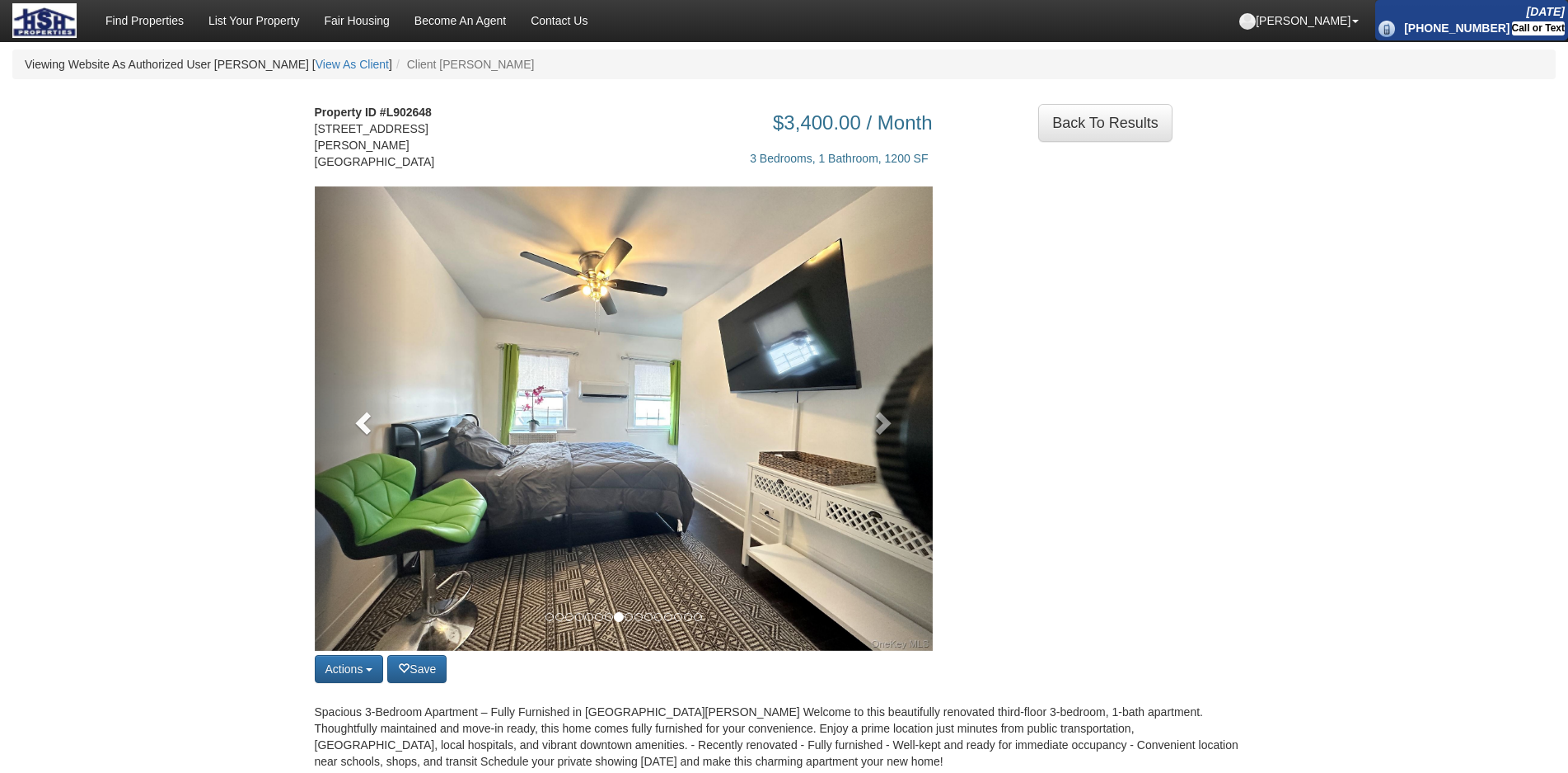
click at [374, 410] on span at bounding box center [364, 422] width 25 height 25
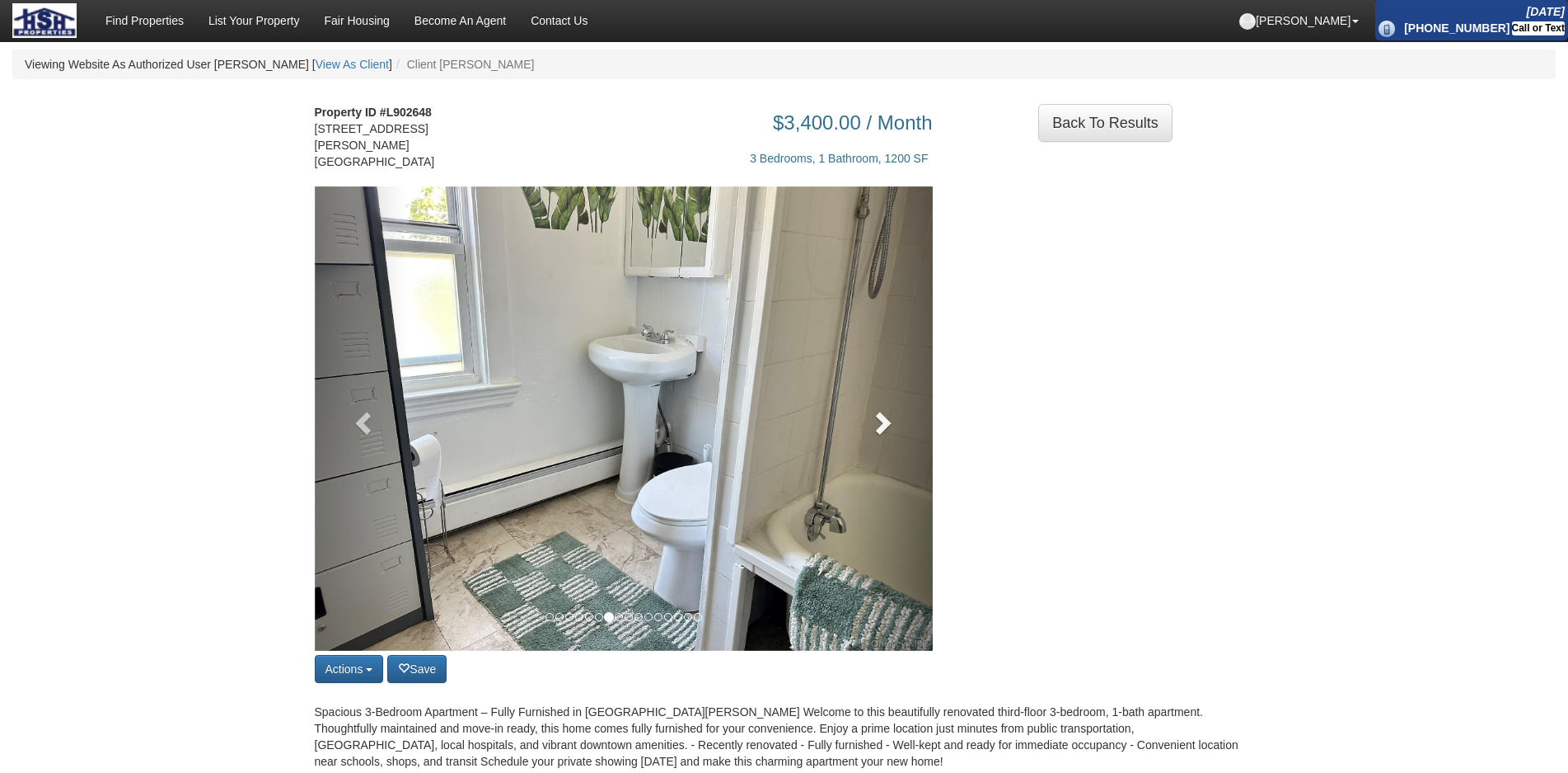
click at [875, 410] on span at bounding box center [881, 422] width 25 height 25
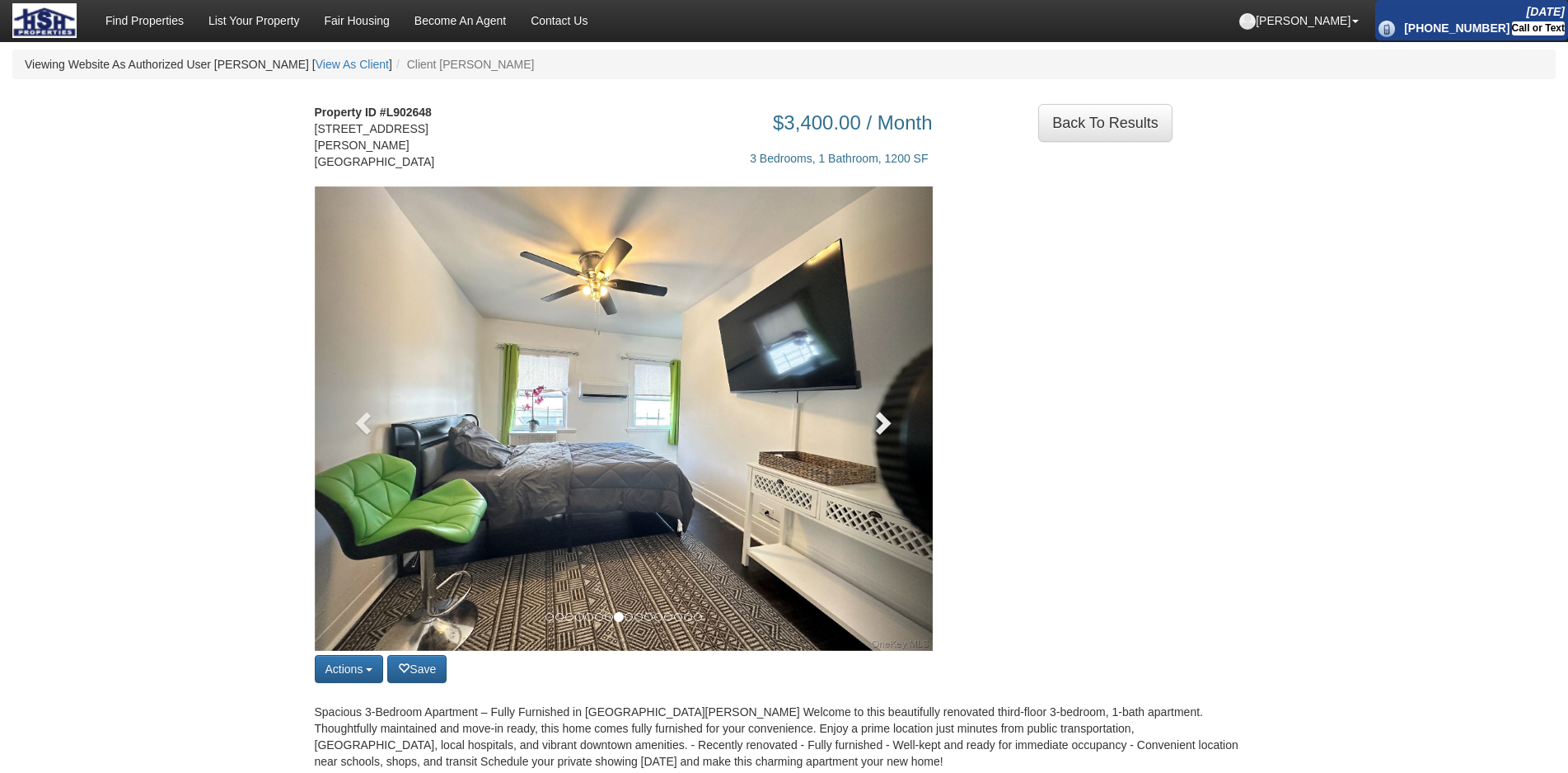
click at [875, 410] on span at bounding box center [881, 422] width 25 height 25
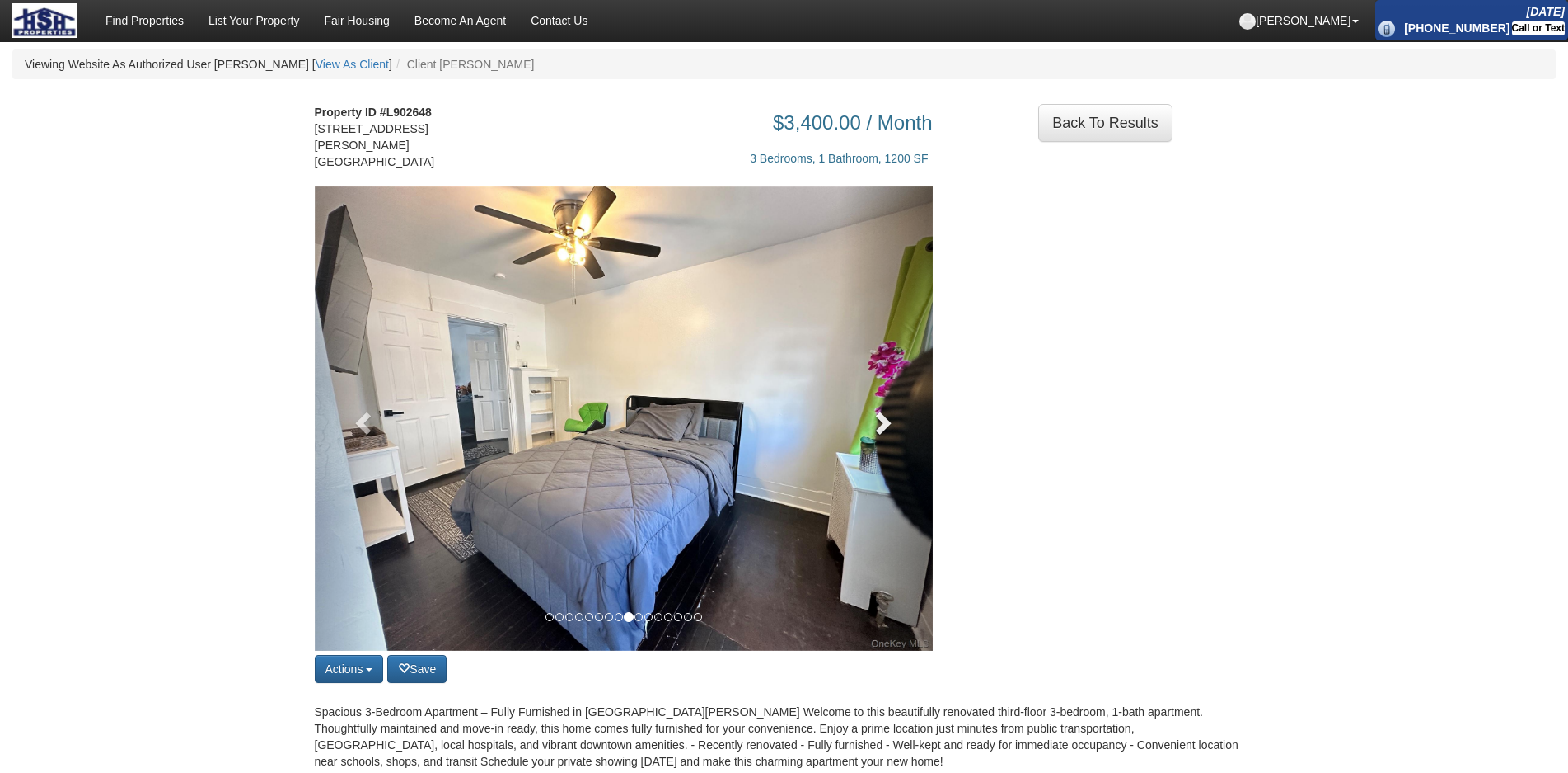
click at [875, 410] on span at bounding box center [881, 422] width 25 height 25
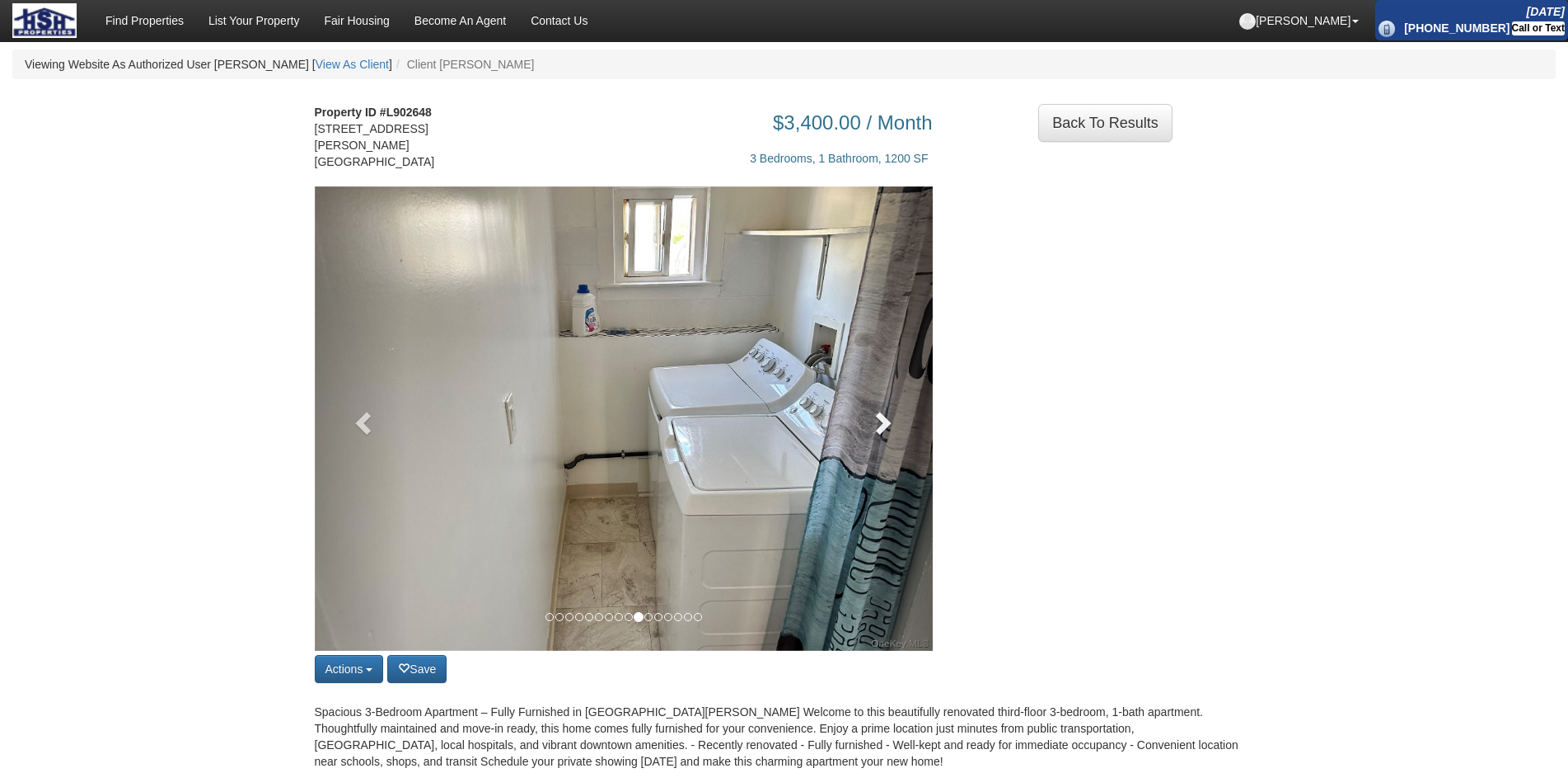
click at [875, 410] on span at bounding box center [881, 422] width 25 height 25
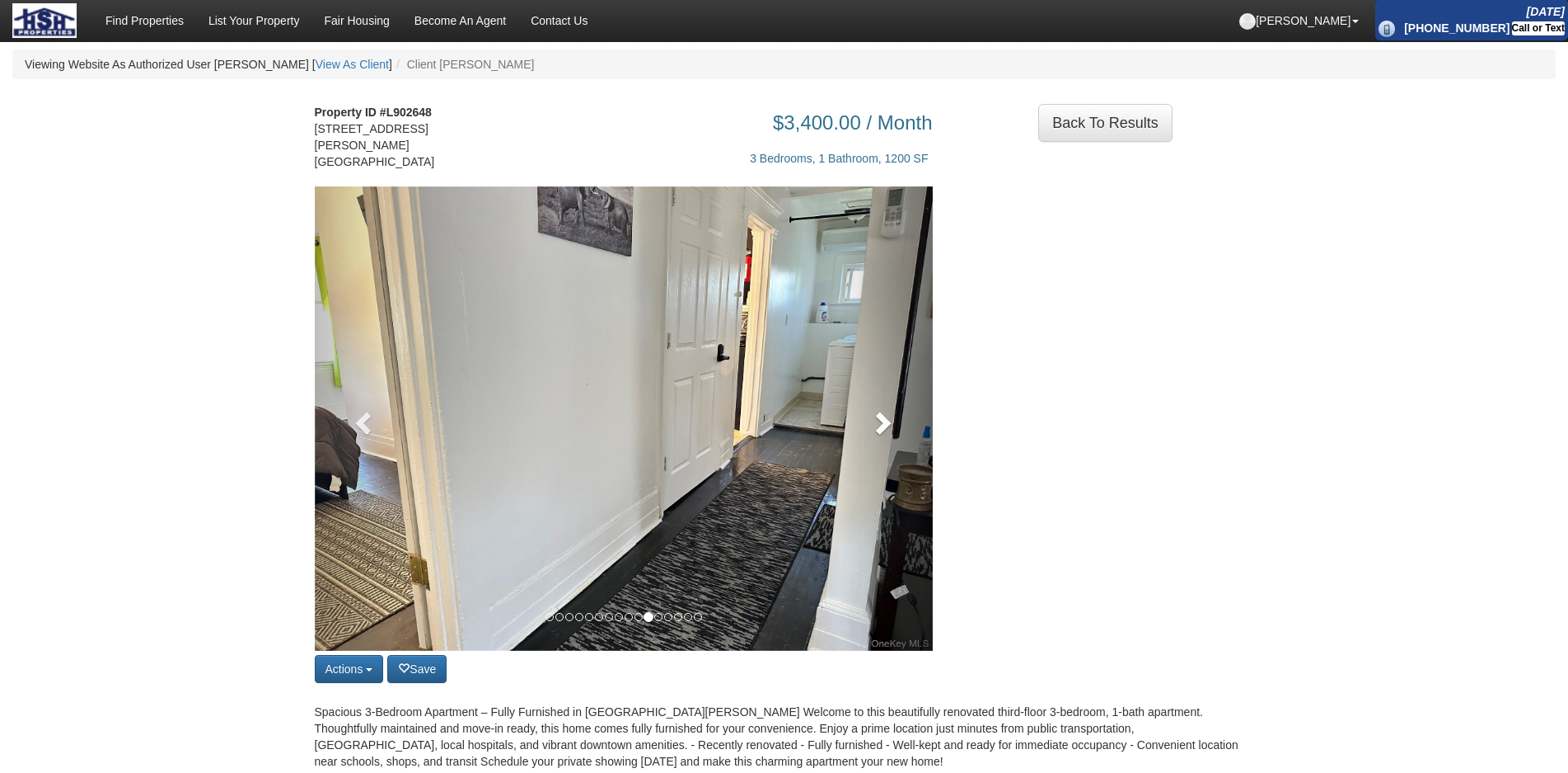
click at [875, 410] on span at bounding box center [881, 422] width 25 height 25
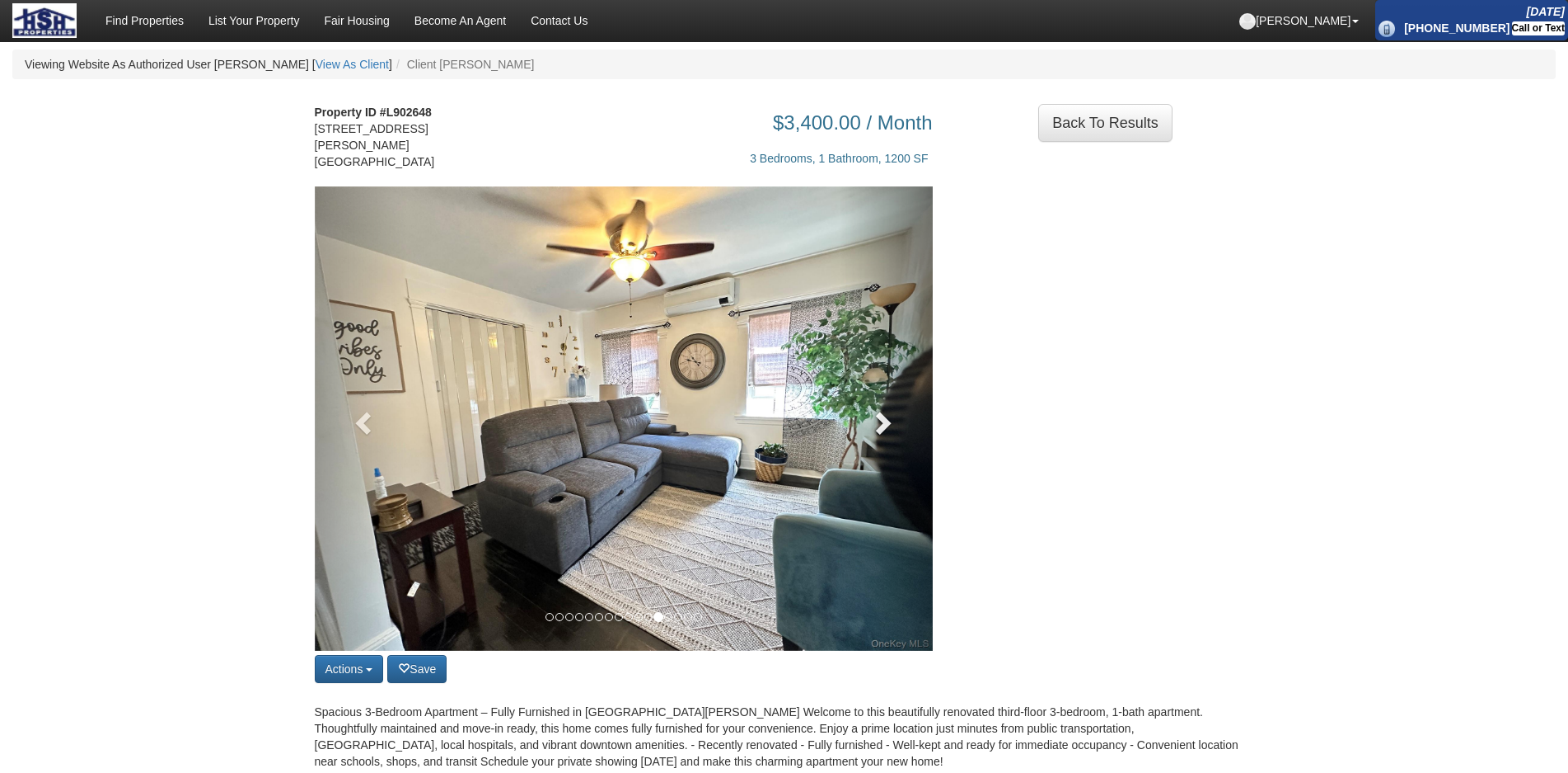
click at [875, 410] on span at bounding box center [881, 422] width 25 height 25
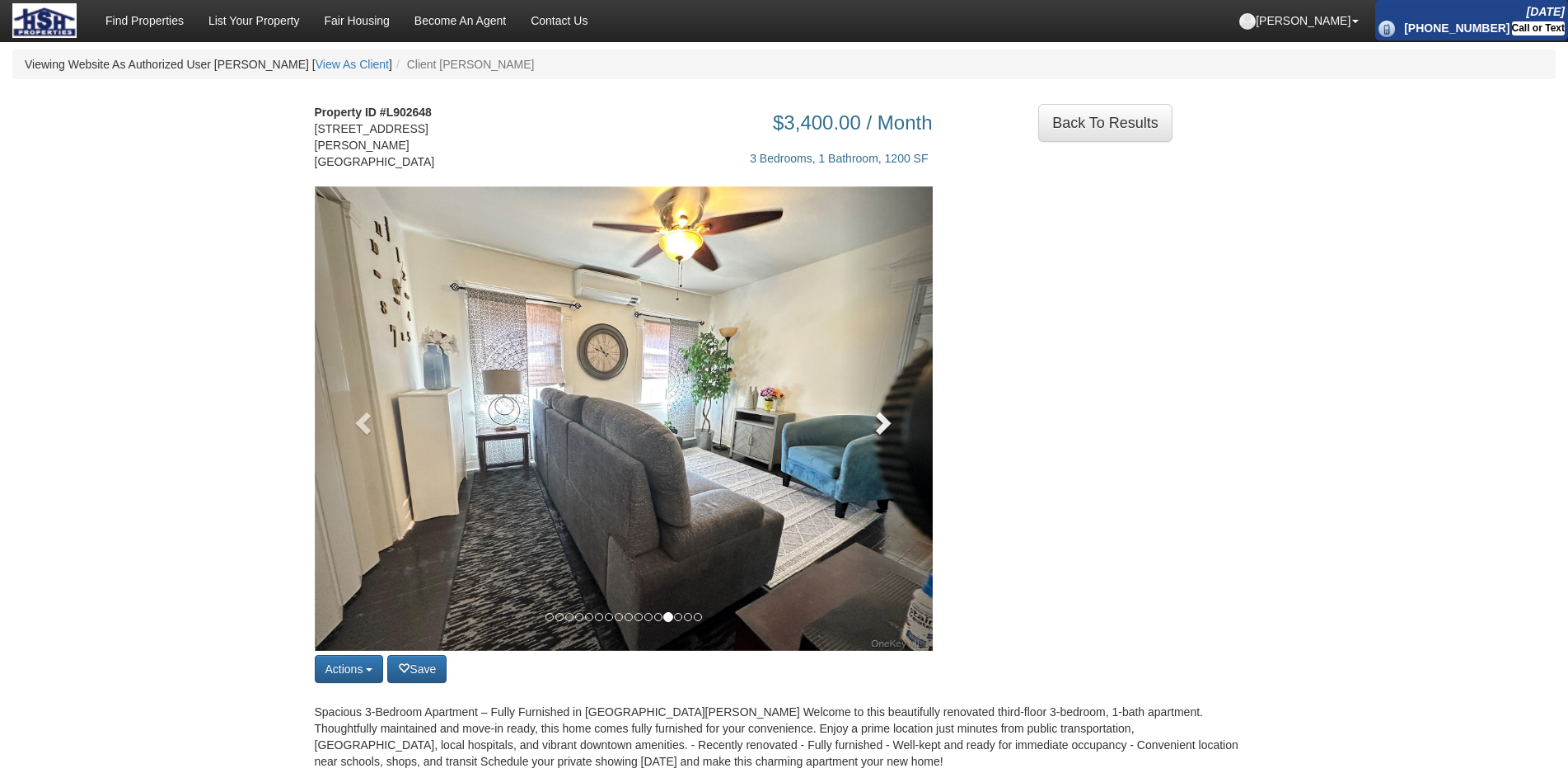
click at [876, 410] on span at bounding box center [881, 422] width 25 height 25
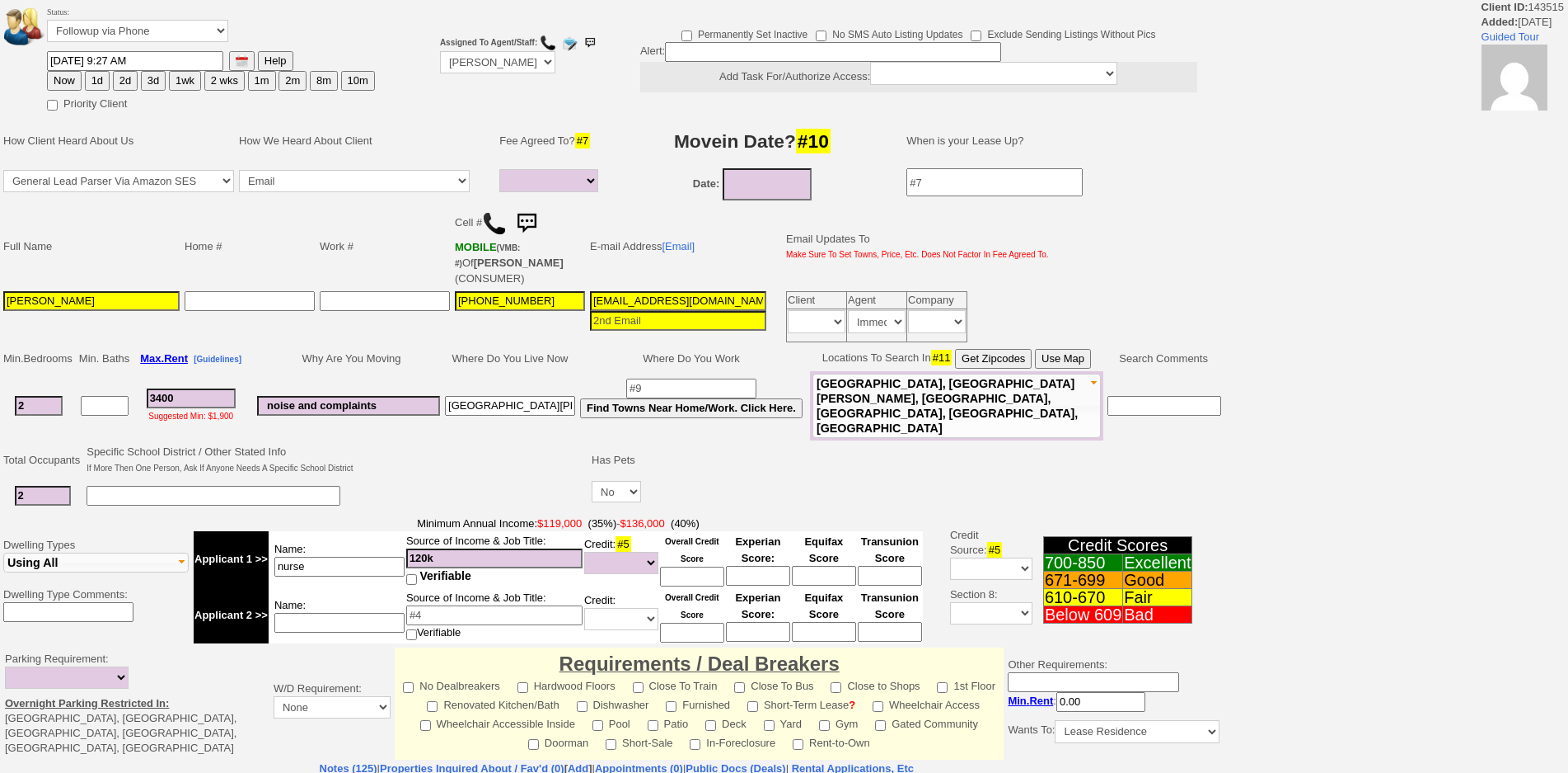
select select
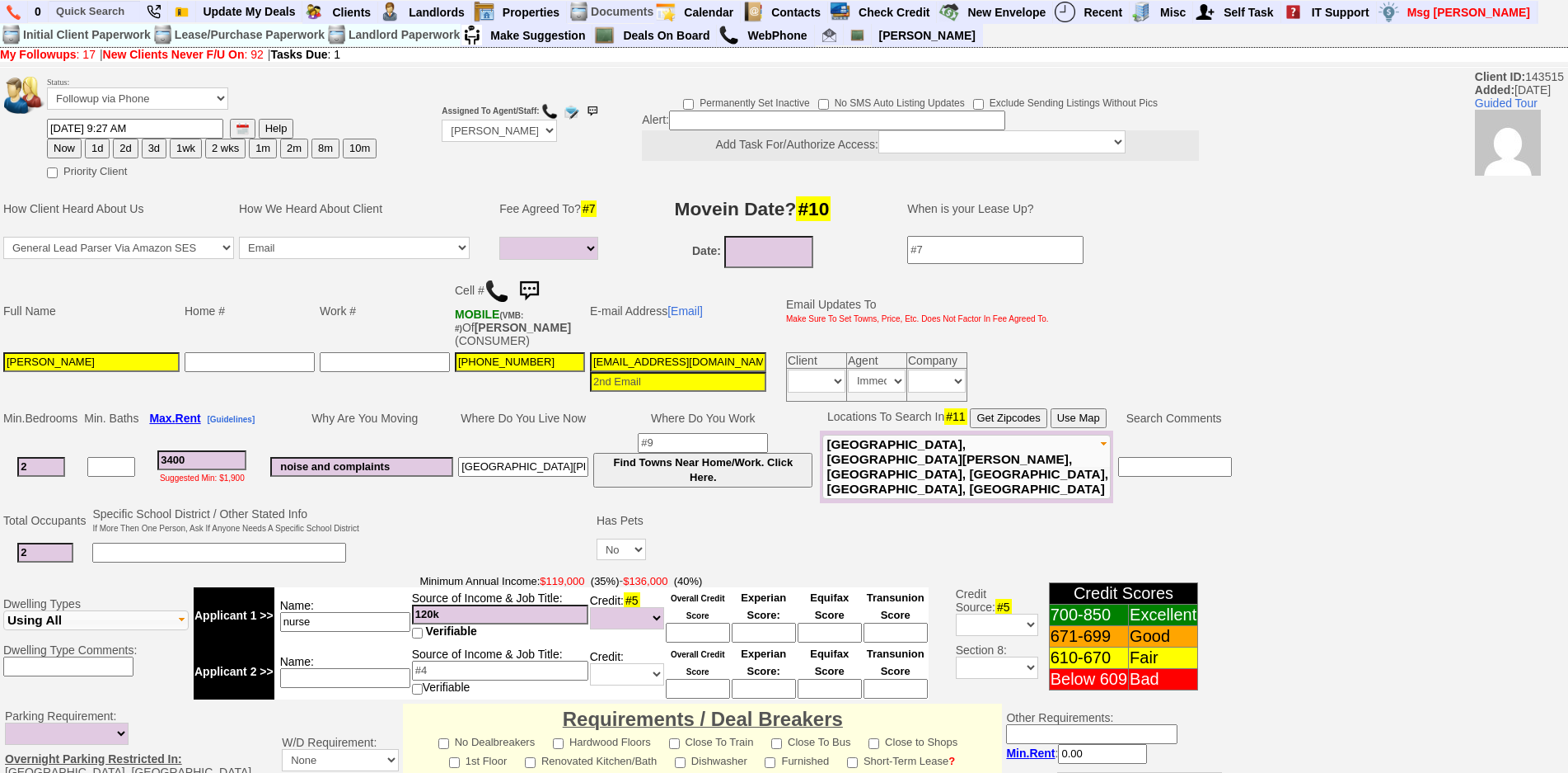
click at [528, 283] on img at bounding box center [529, 291] width 33 height 33
click at [513, 283] on link at bounding box center [529, 289] width 33 height 13
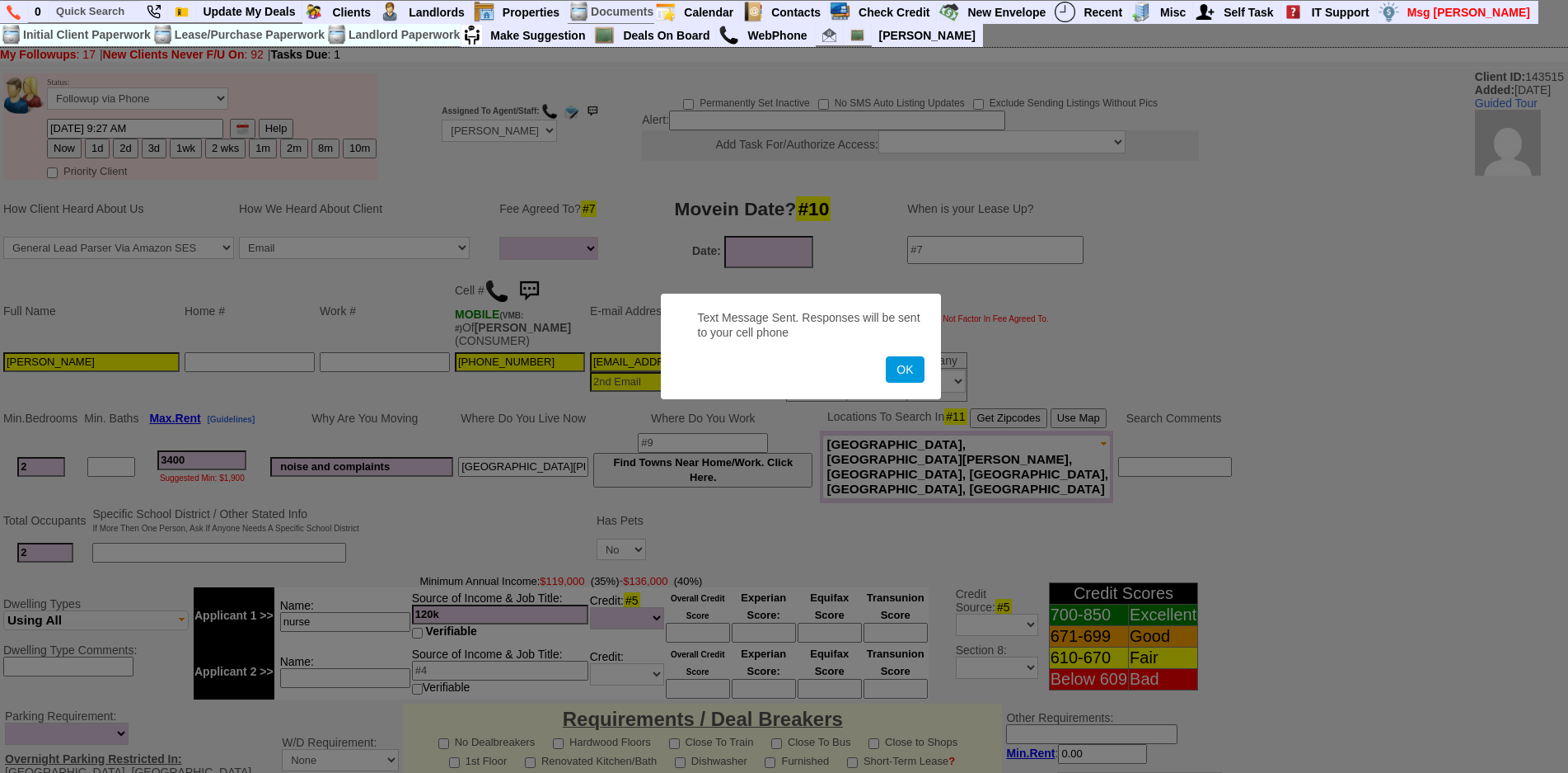
click at [886, 356] on button "OK" at bounding box center [905, 369] width 38 height 26
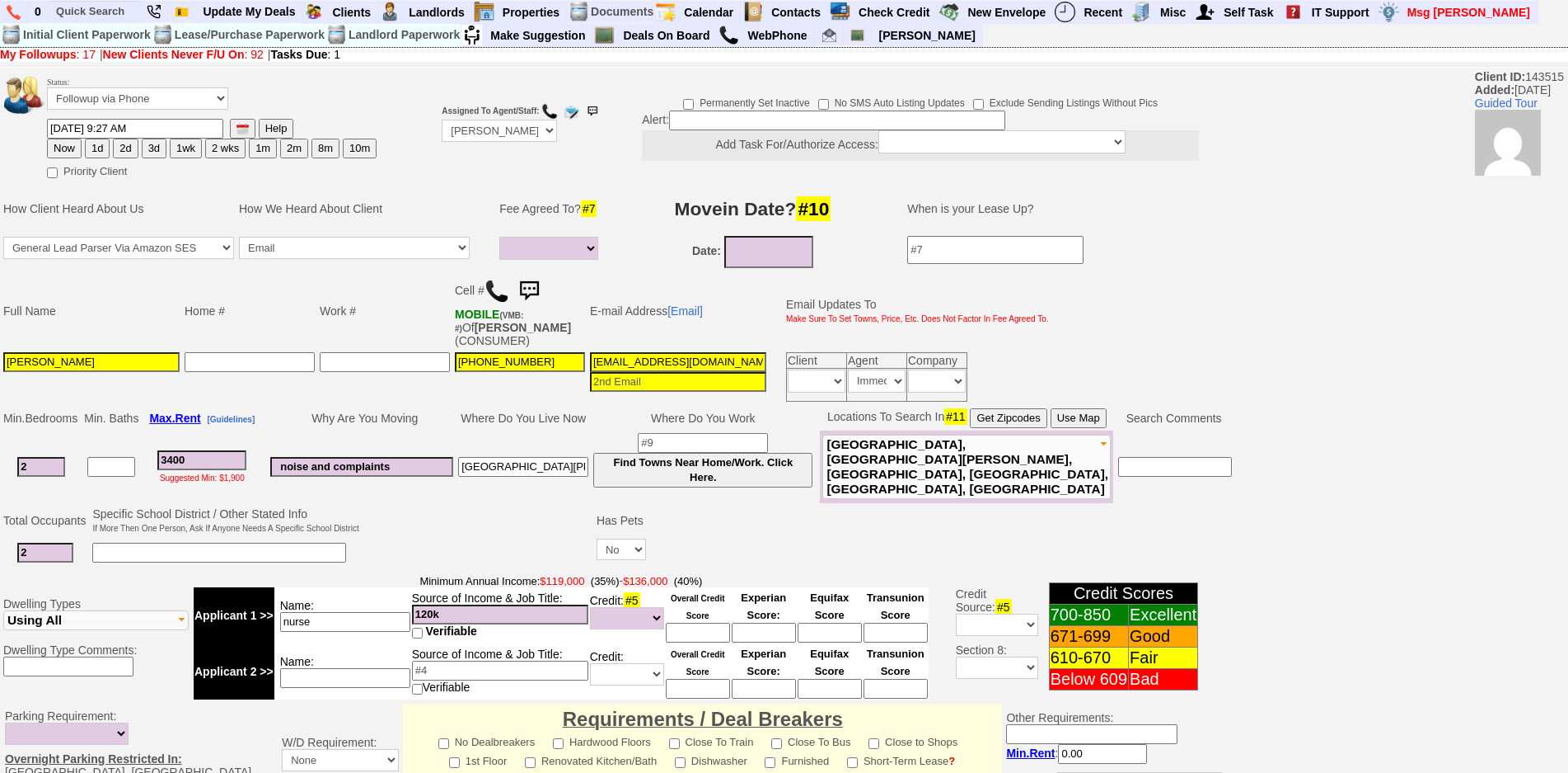
click at [528, 283] on img at bounding box center [529, 291] width 33 height 33
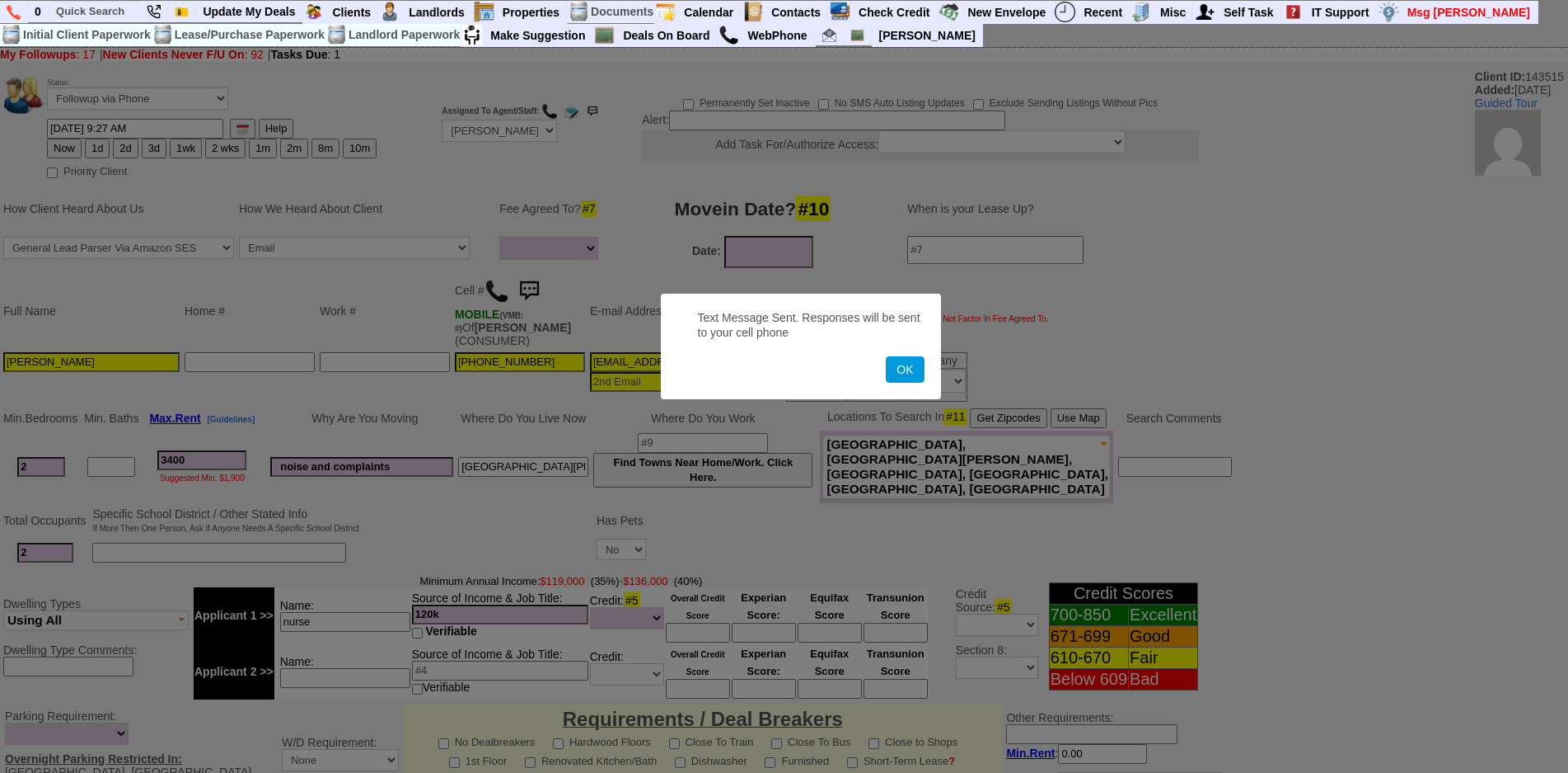
click at [886, 356] on button "OK" at bounding box center [905, 369] width 38 height 26
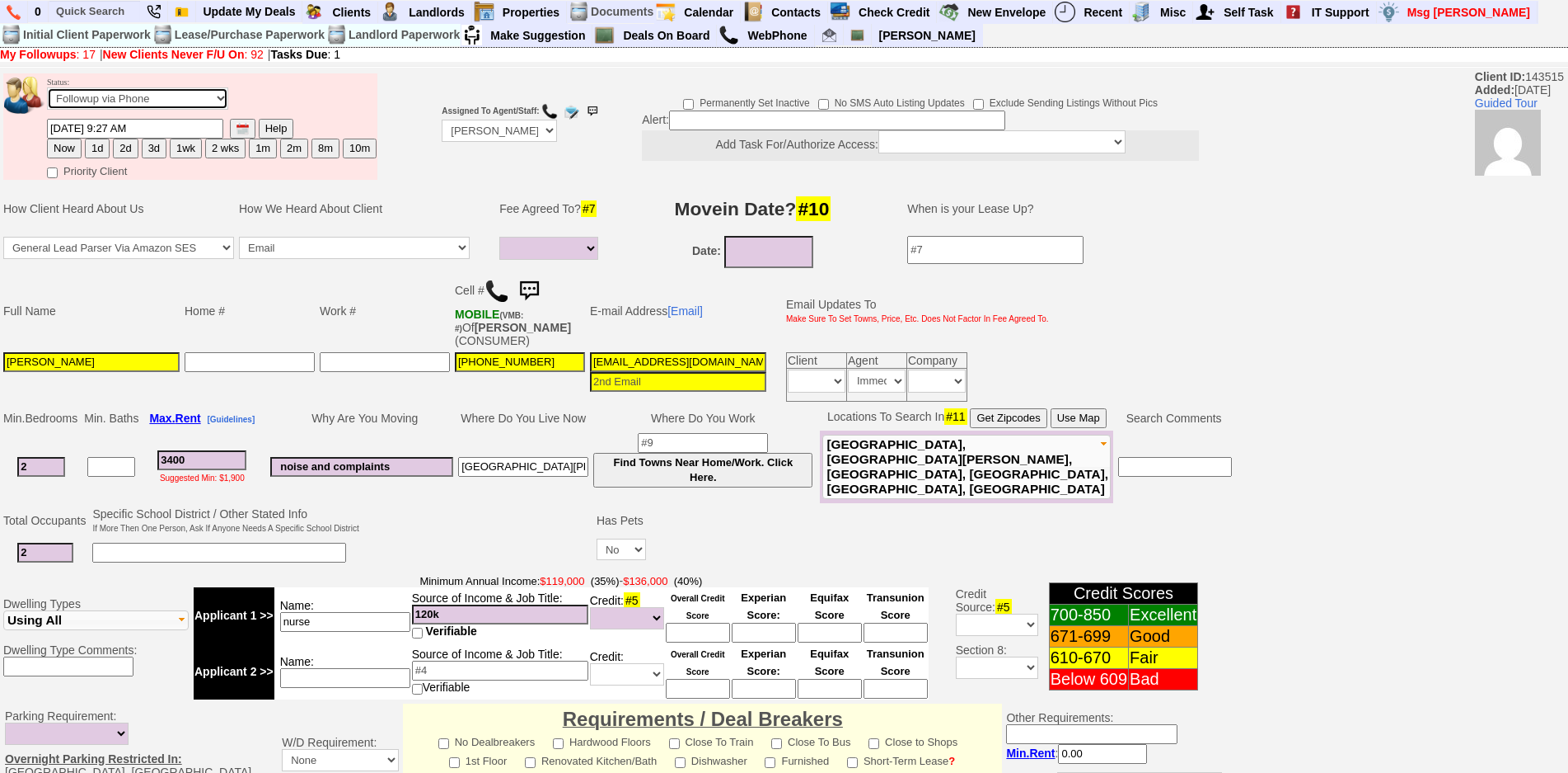
click at [79, 92] on select "Followup via Phone Followup via Email Followup When Section 8 Property Found De…" at bounding box center [138, 98] width 181 height 22
select select "Inactive"
click at [47, 88] on select "Followup via Phone Followup via Email Followup When Section 8 Property Found De…" at bounding box center [138, 98] width 181 height 22
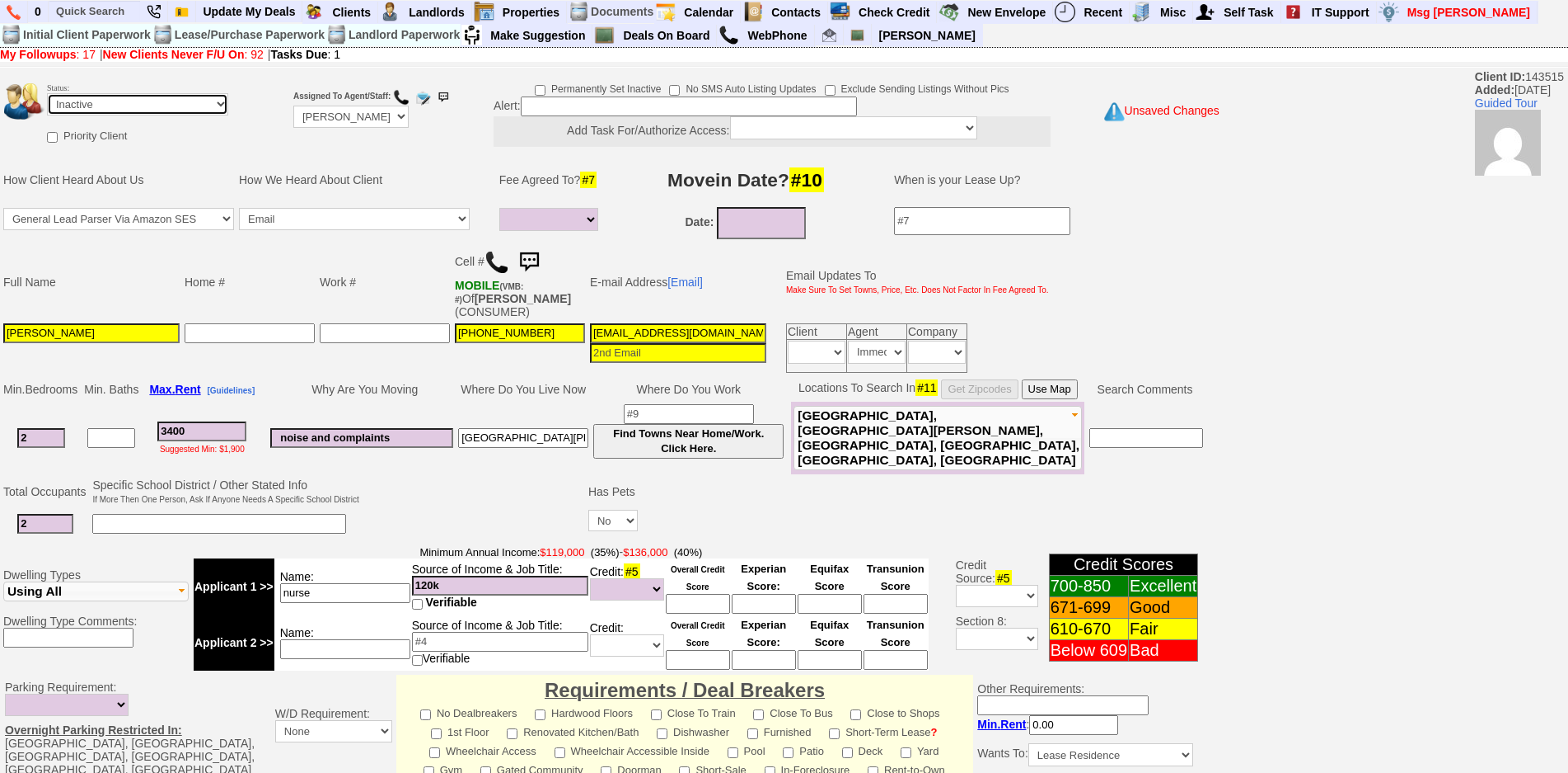
scroll to position [422, 0]
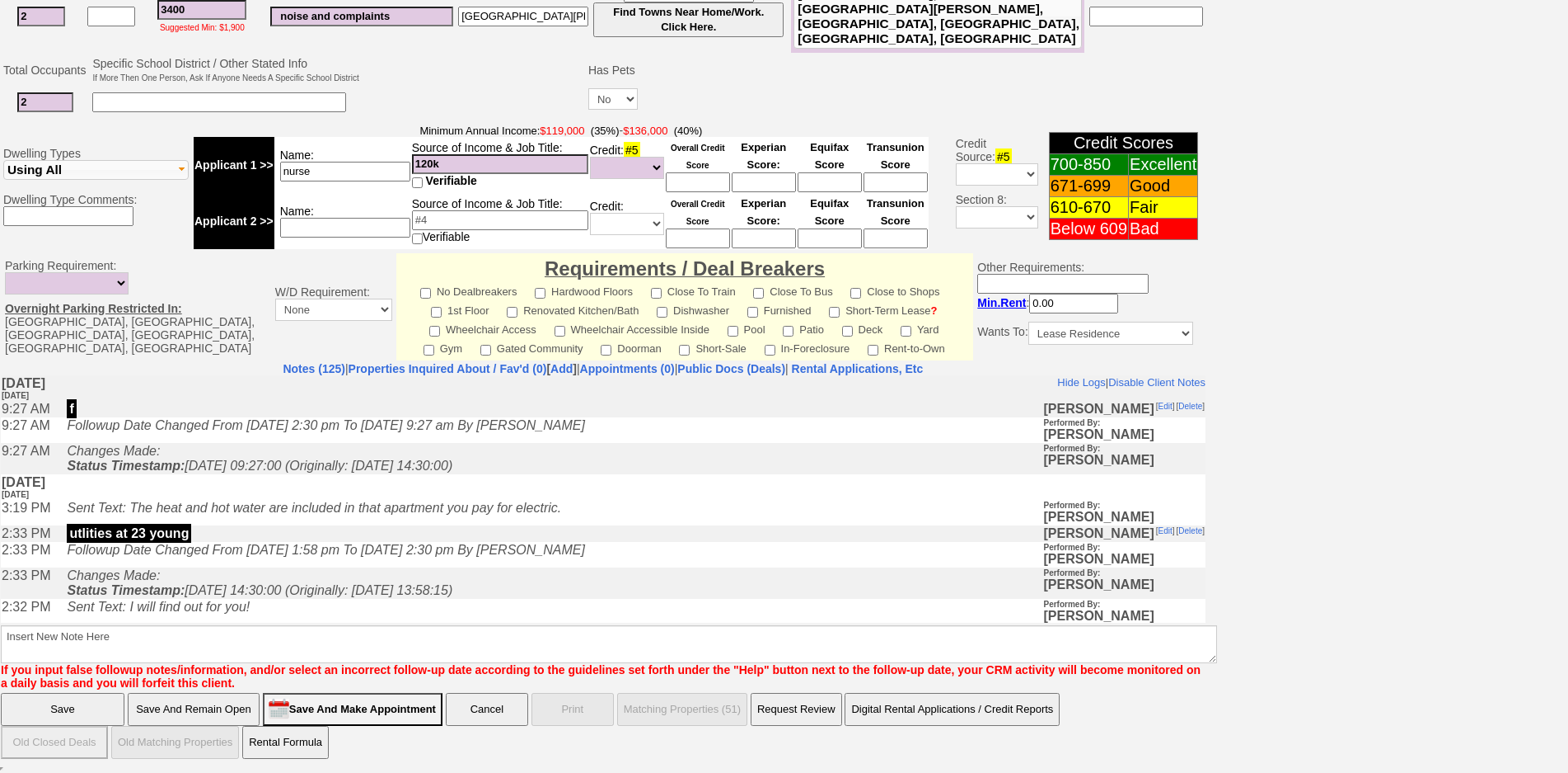
click at [403, 566] on td "Followup Date Changed From [DATE] 1:58 pm To [DATE] 2:30 pm By [PERSON_NAME]" at bounding box center [550, 553] width 984 height 26
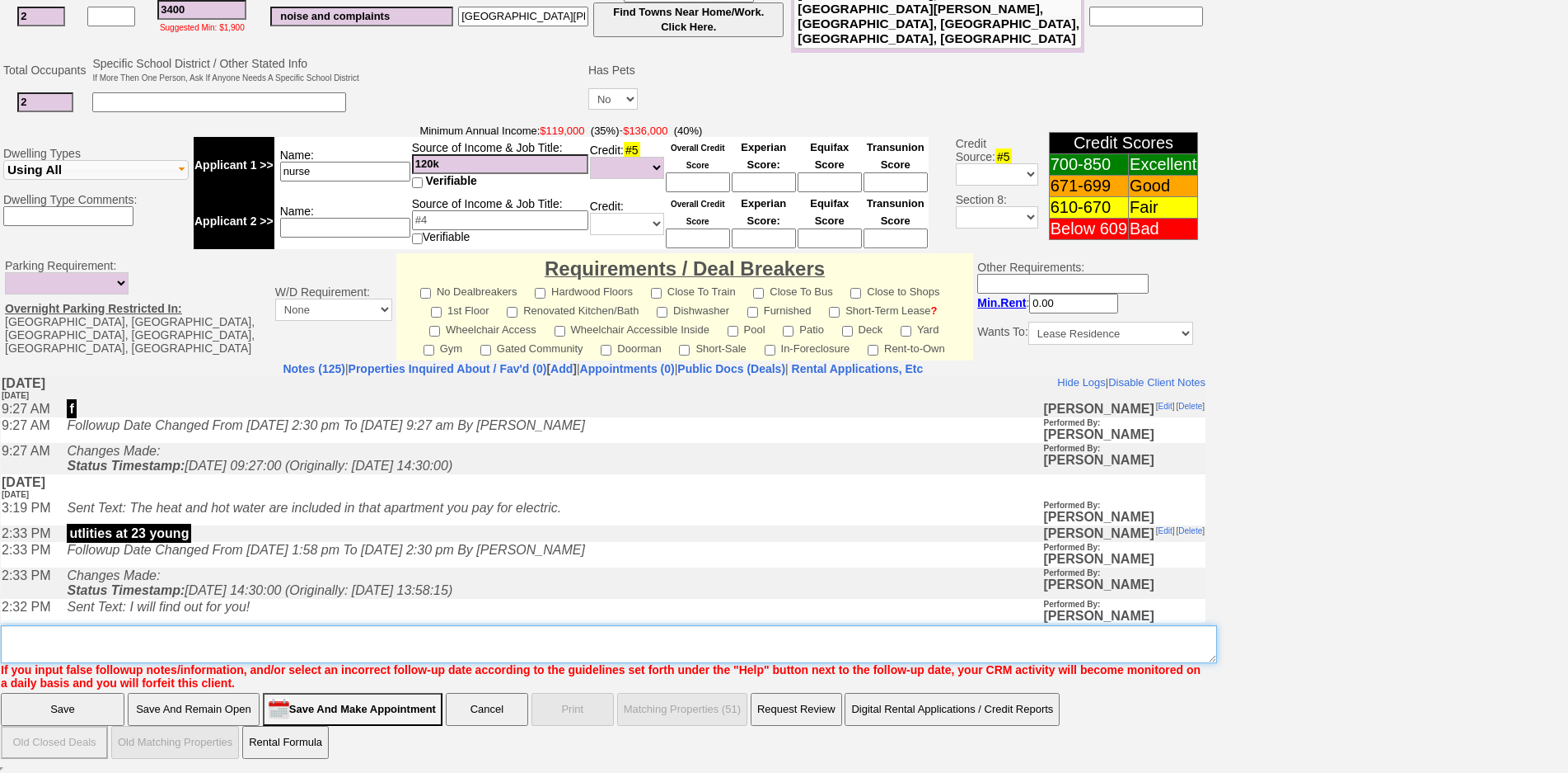
click at [436, 645] on textarea "Insert New Note Here" at bounding box center [609, 644] width 1216 height 38
type textarea "ia"
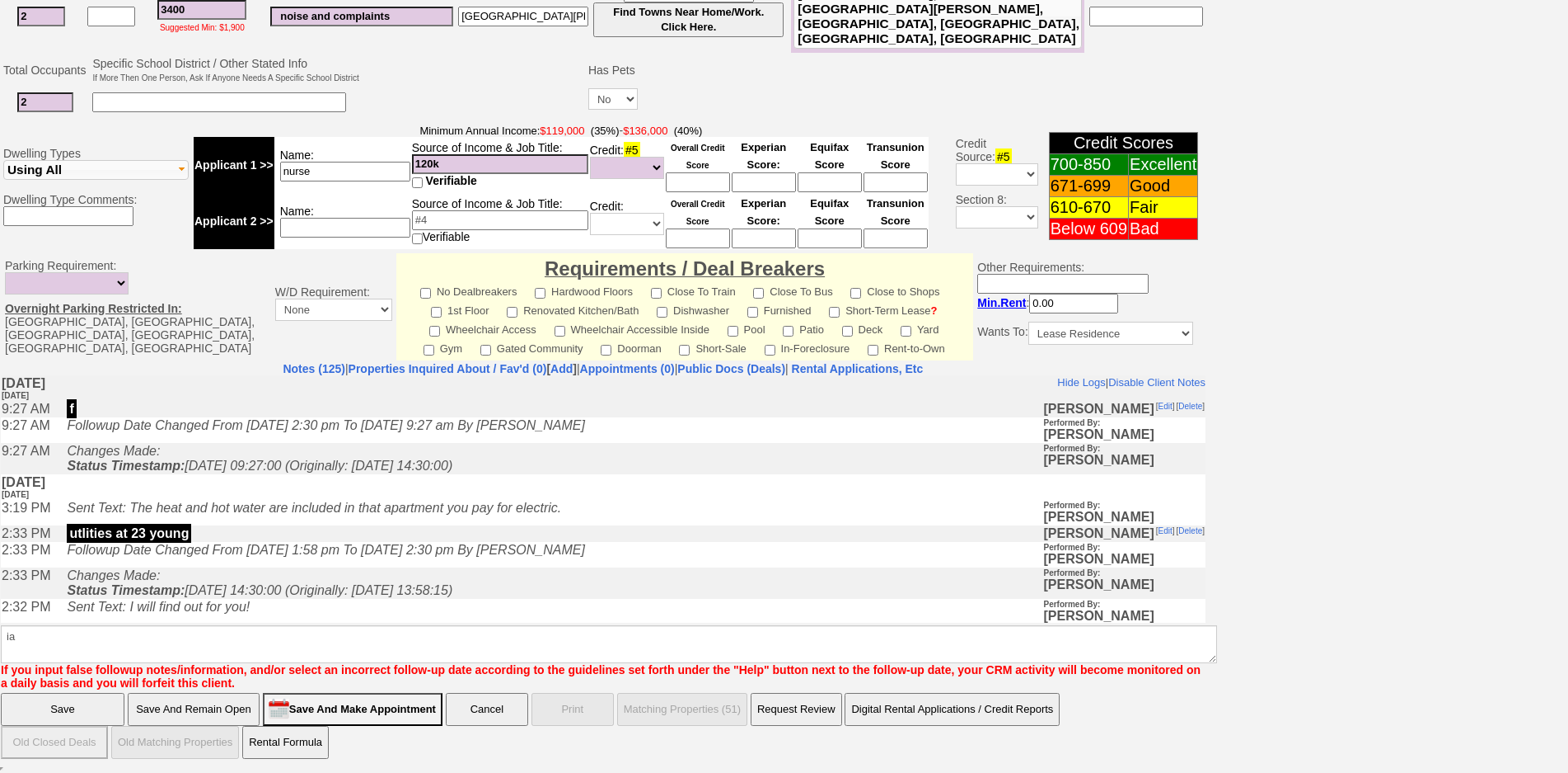
click input "Save" at bounding box center [63, 709] width 124 height 33
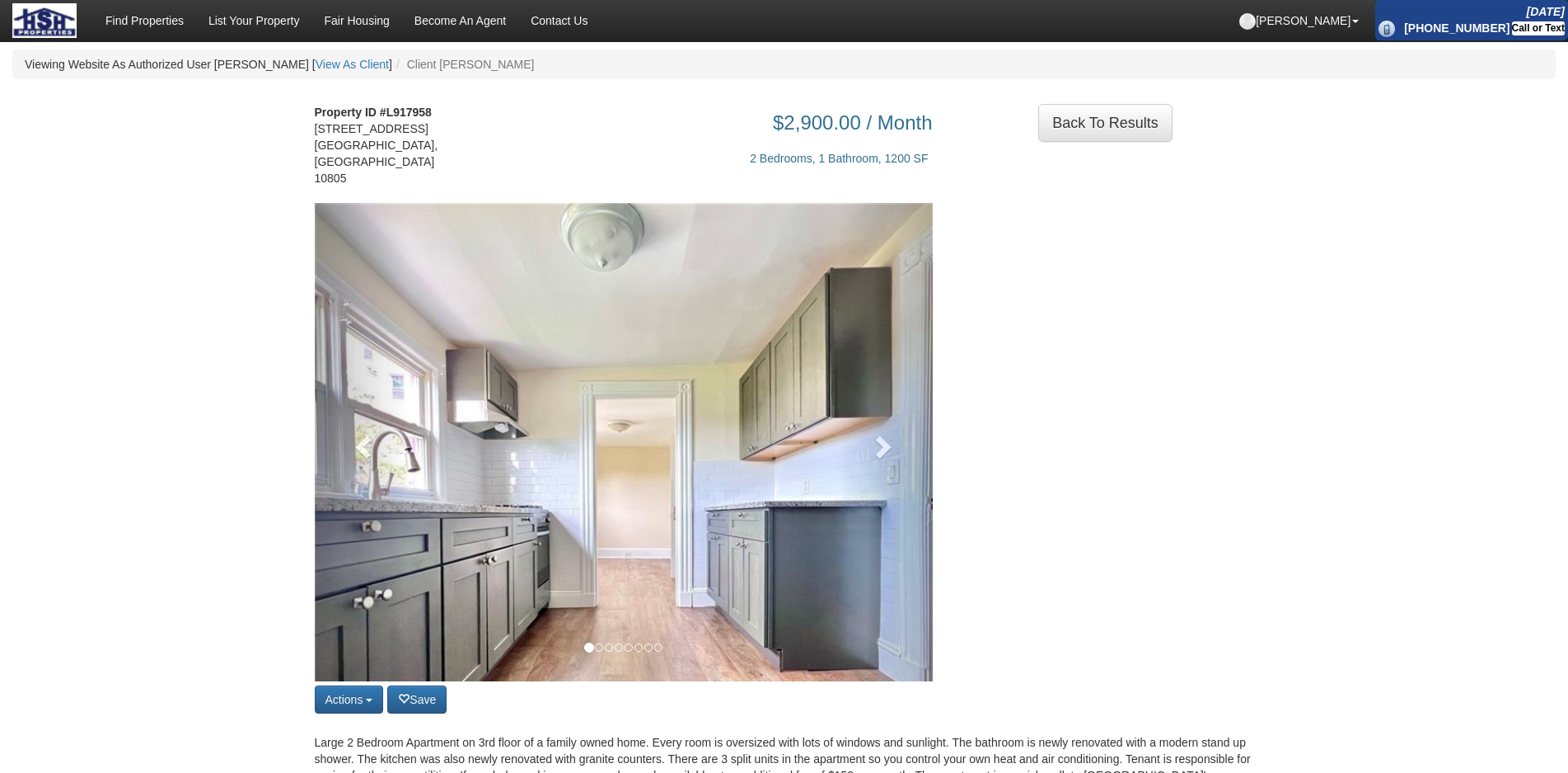
click at [837, 399] on img at bounding box center [624, 512] width 618 height 618
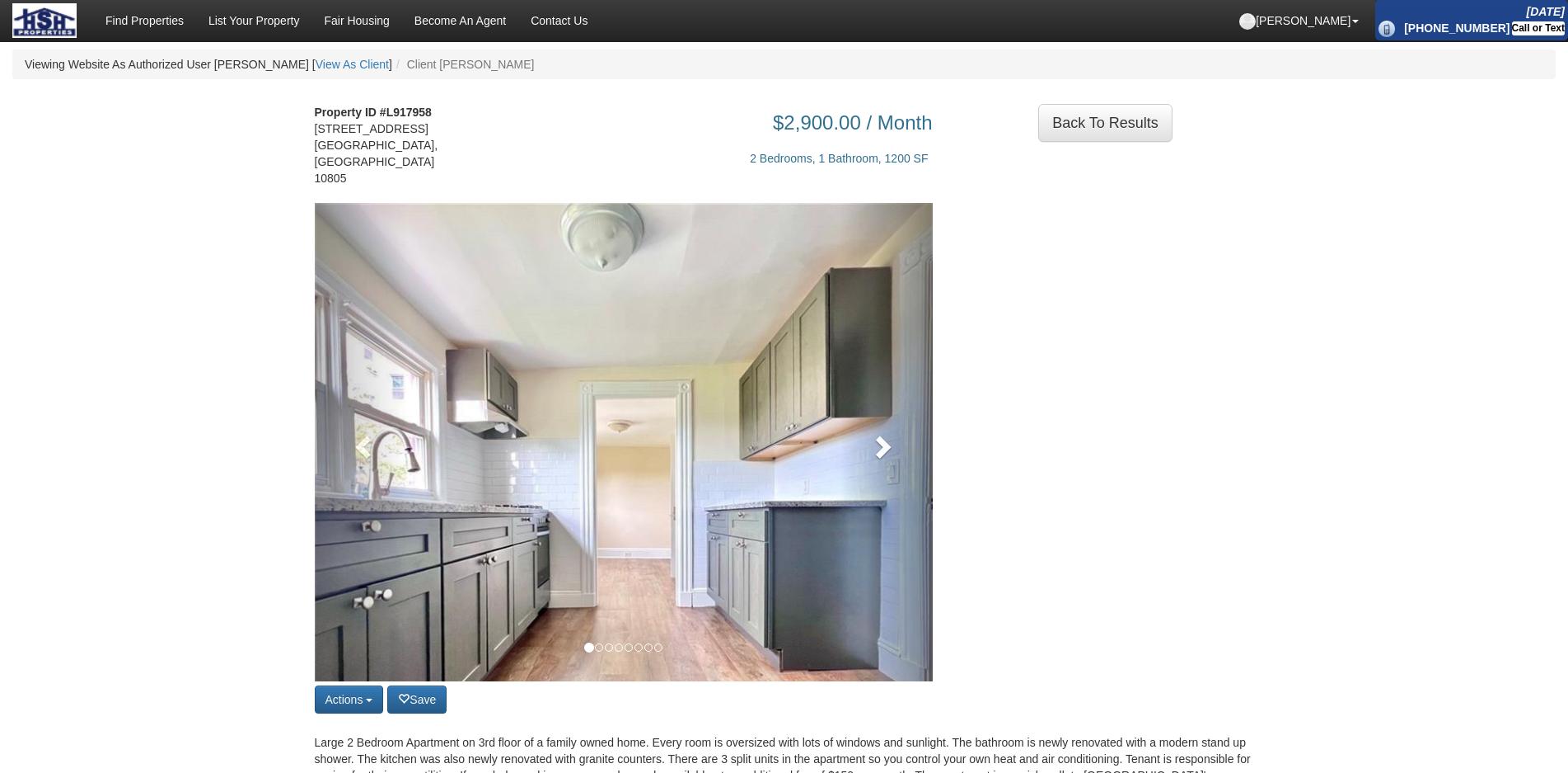
click at [858, 418] on link at bounding box center [886, 442] width 93 height 479
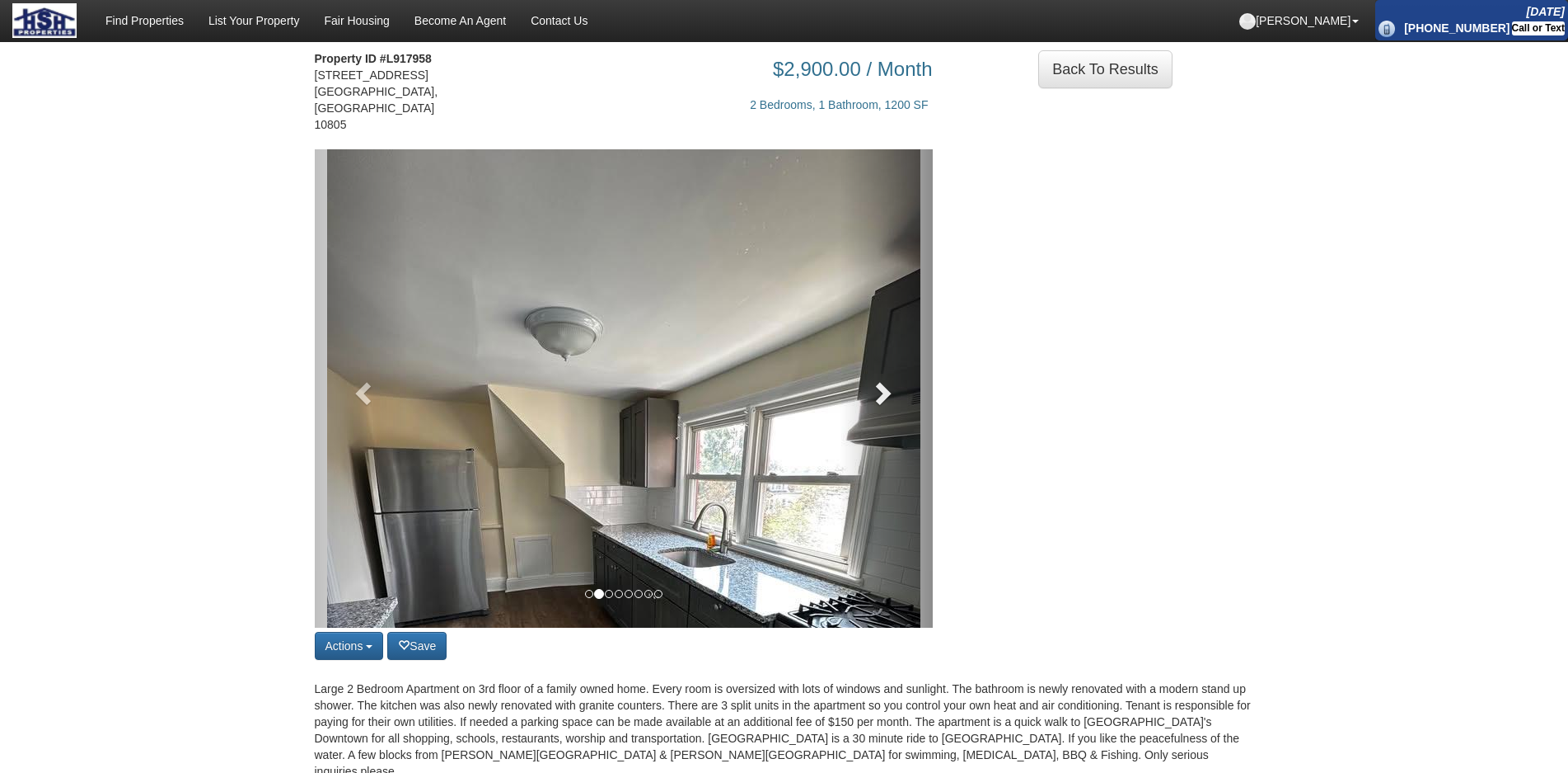
scroll to position [82, 0]
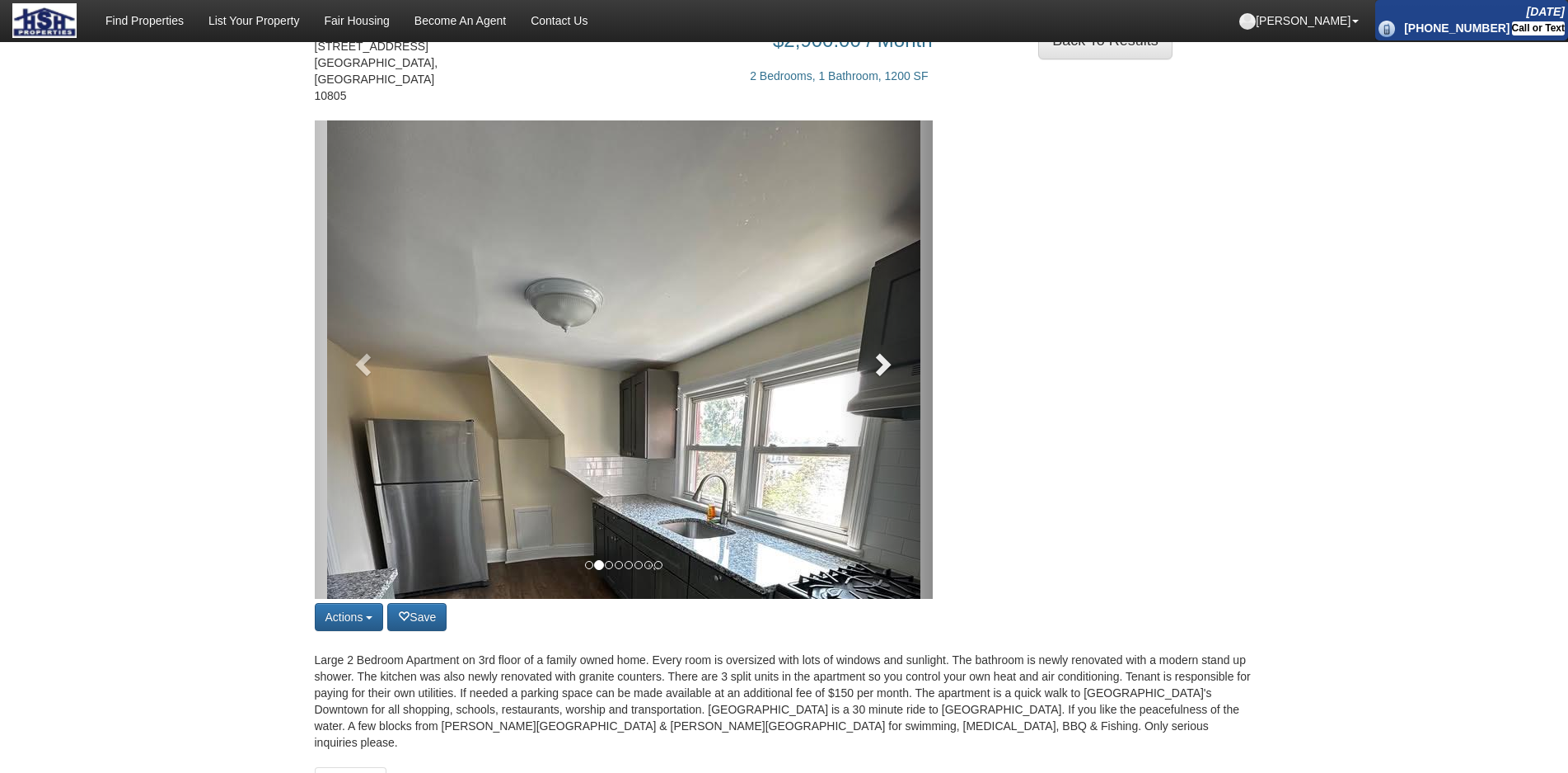
click at [864, 370] on link at bounding box center [886, 359] width 93 height 479
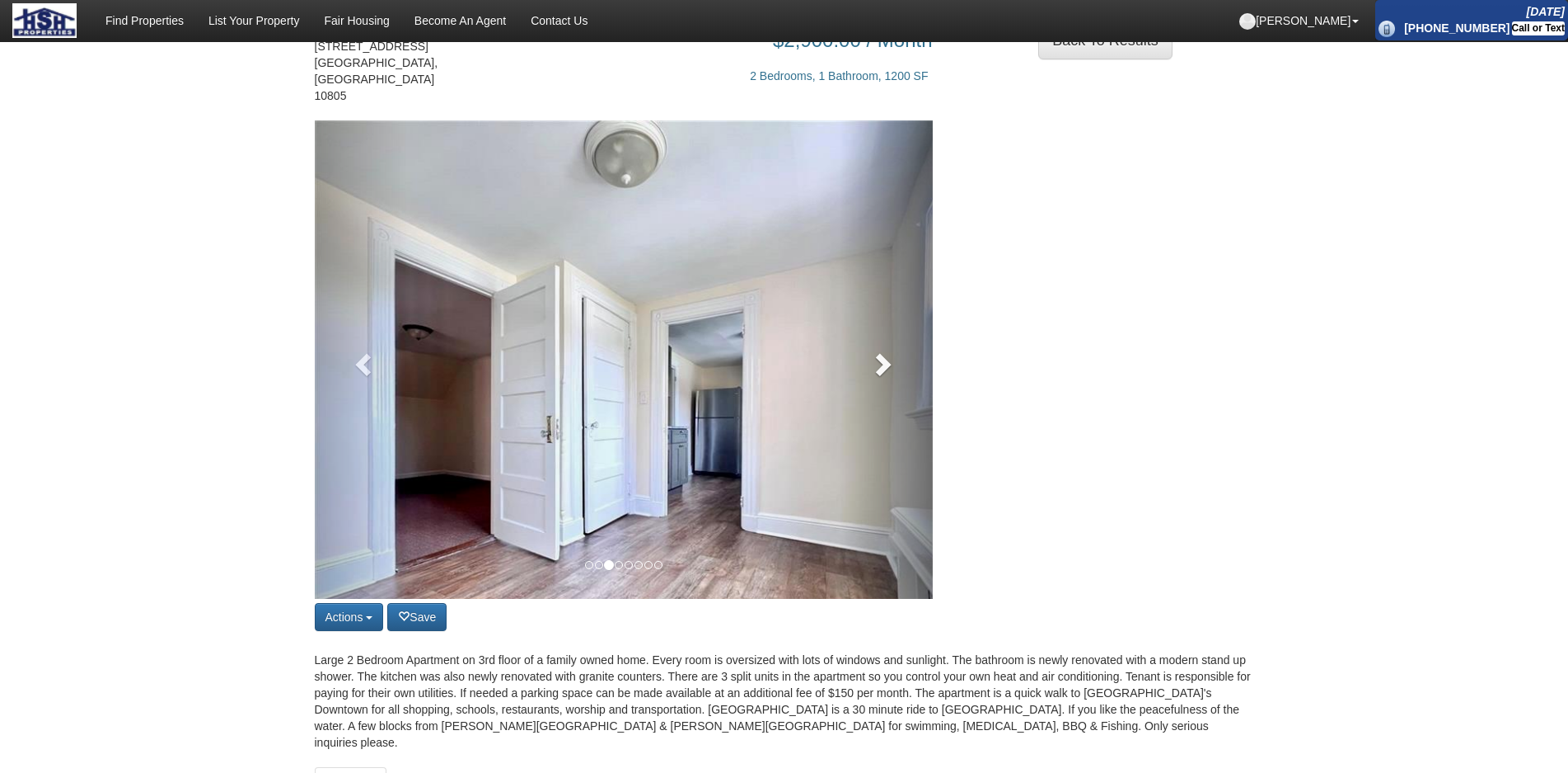
click at [864, 370] on link at bounding box center [886, 359] width 93 height 479
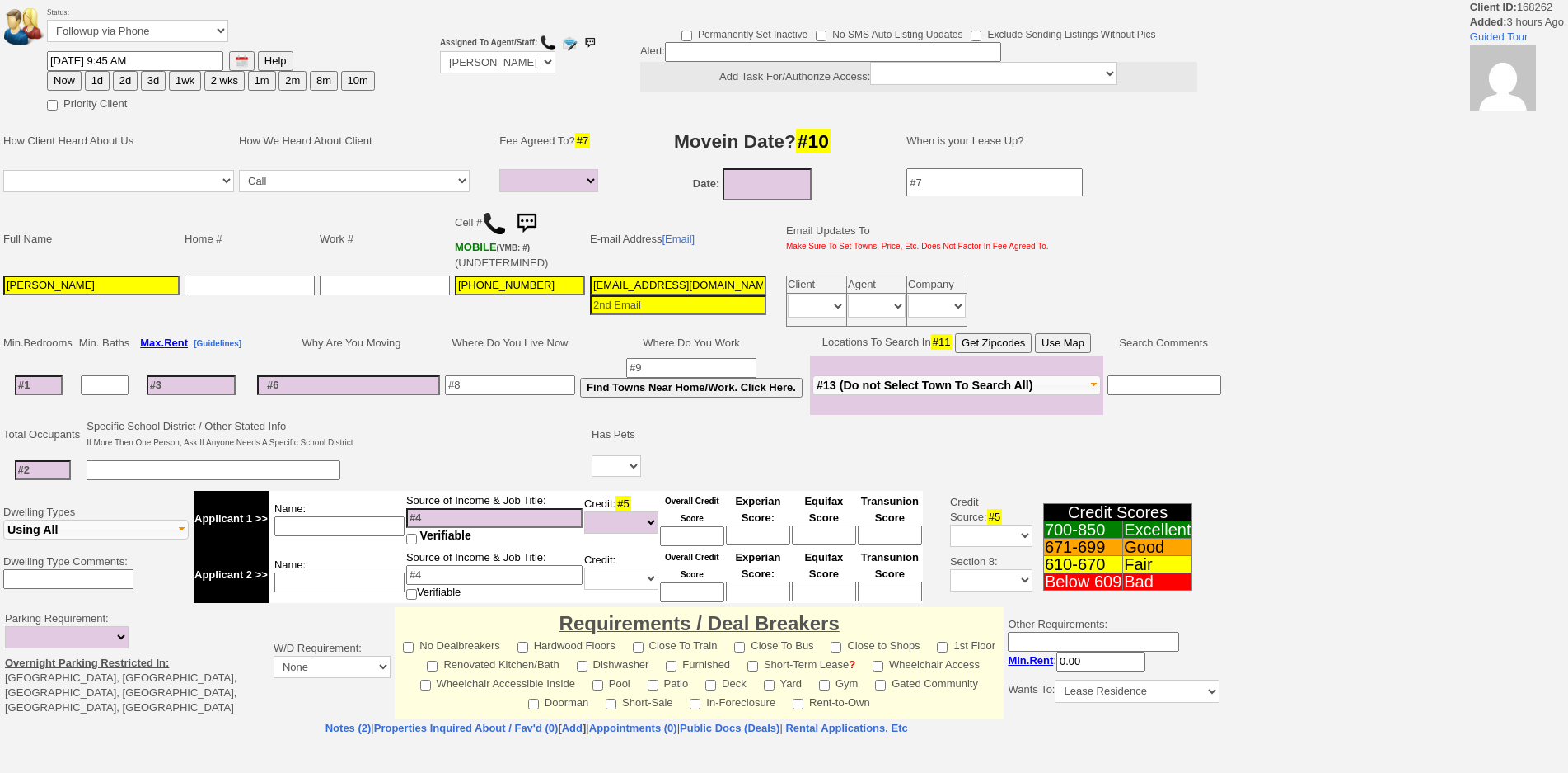
select select
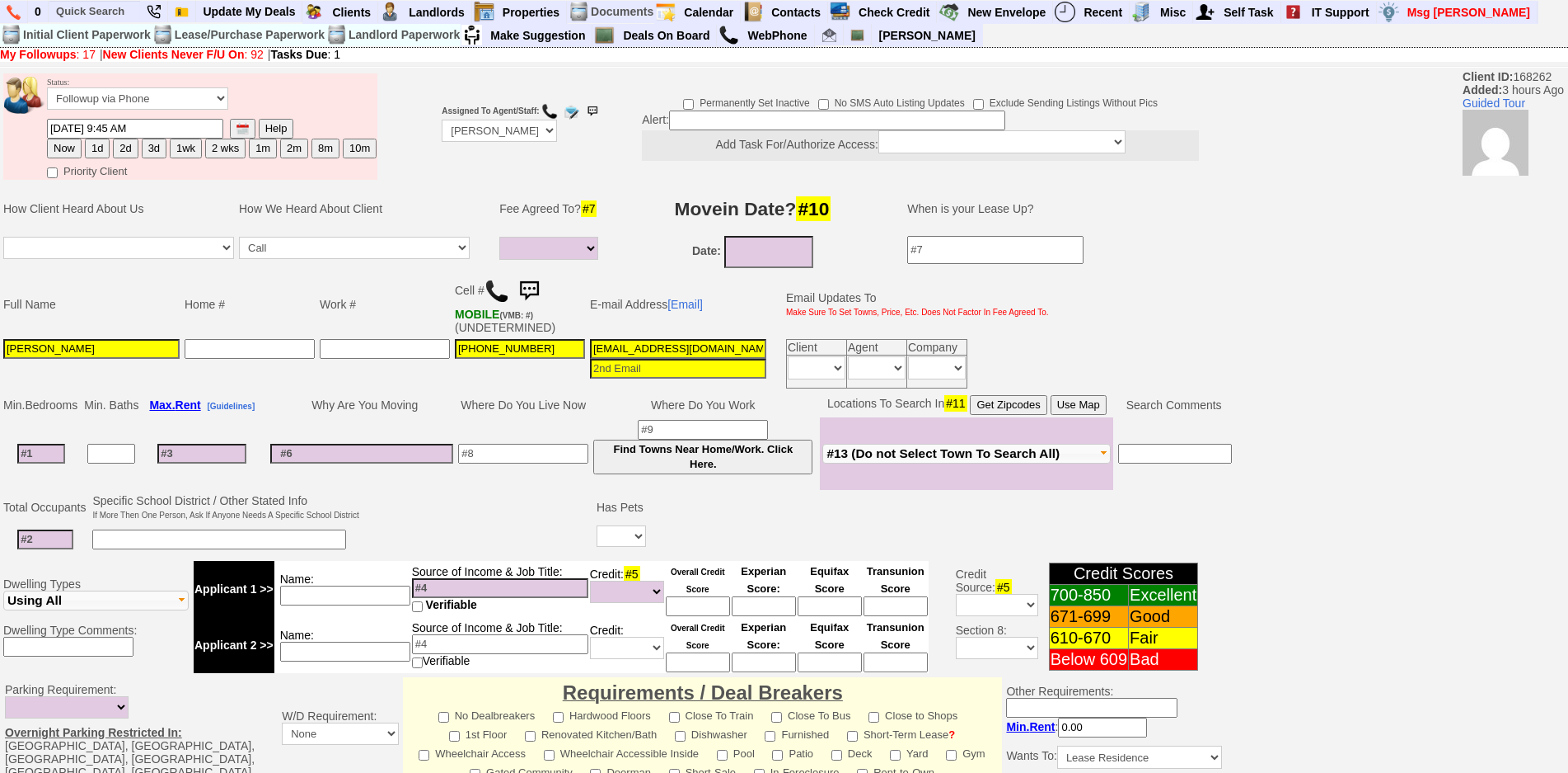
click at [499, 293] on img at bounding box center [497, 291] width 25 height 25
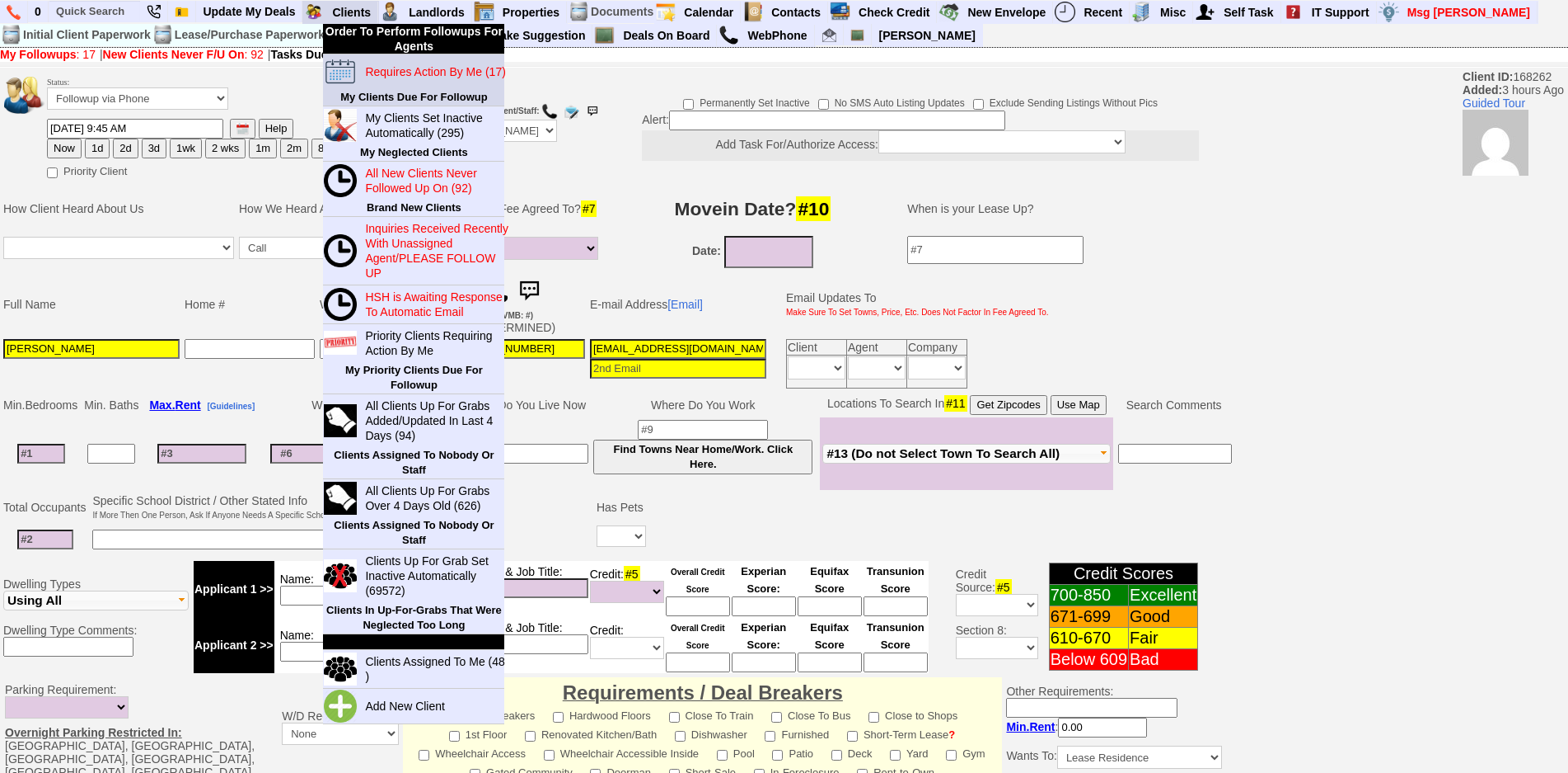
click at [392, 73] on blink "Requires Action By Me (17)" at bounding box center [436, 71] width 140 height 13
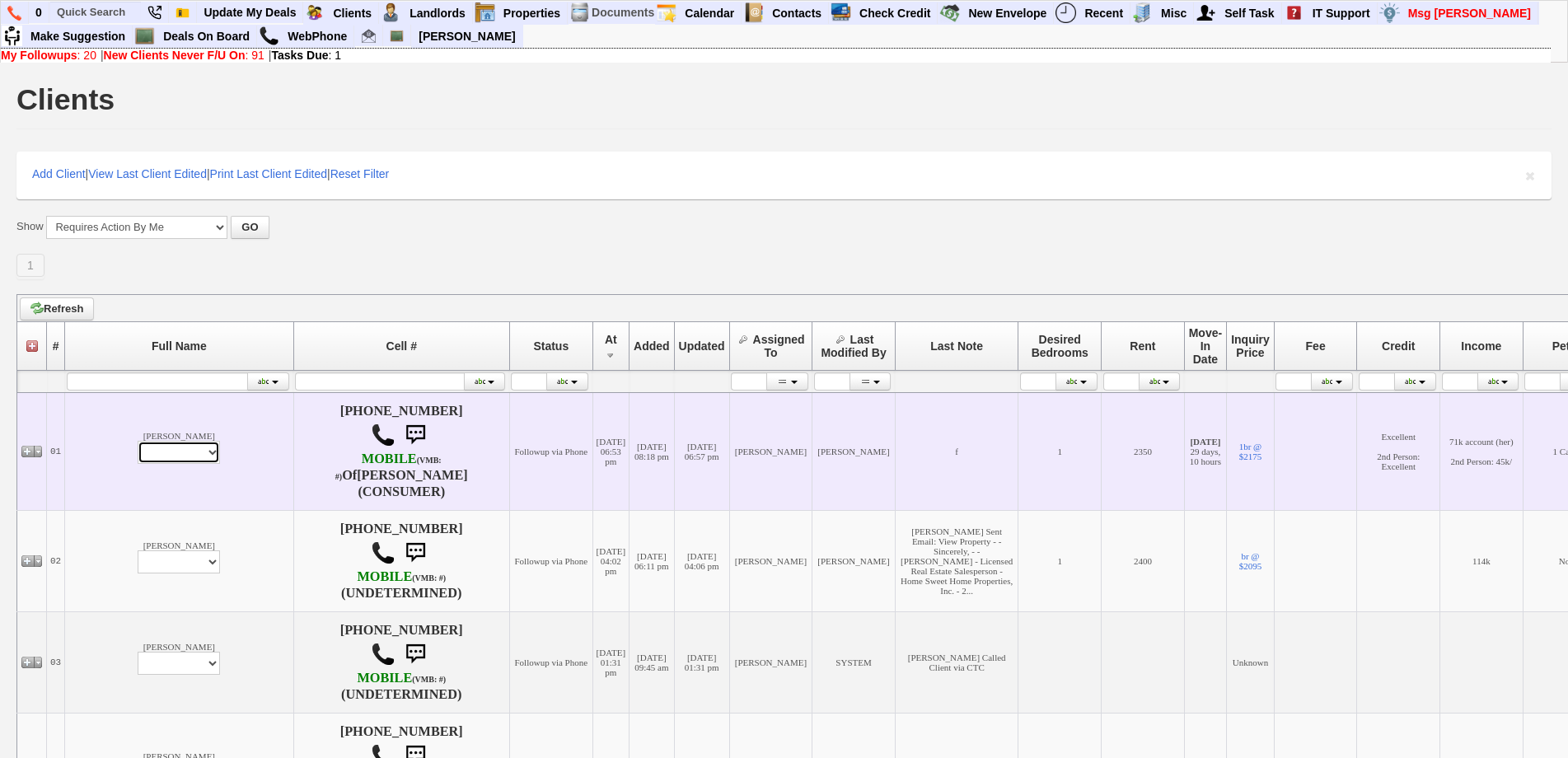
drag, startPoint x: 134, startPoint y: 446, endPoint x: 138, endPoint y: 462, distance: 16.5
click at [138, 446] on select "Profile Edit Print Email Externally (Will Not Be Tracked In CRM) Closed Deals" at bounding box center [179, 452] width 82 height 23
select select "ChangeURL,/crm/custom/edit_client_form.php?redirect=%2Fcrm%2Fclients.php&id=123…"
click at [138, 441] on select "Profile Edit Print Email Externally (Will Not Be Tracked In CRM) Closed Deals" at bounding box center [179, 452] width 82 height 23
select select
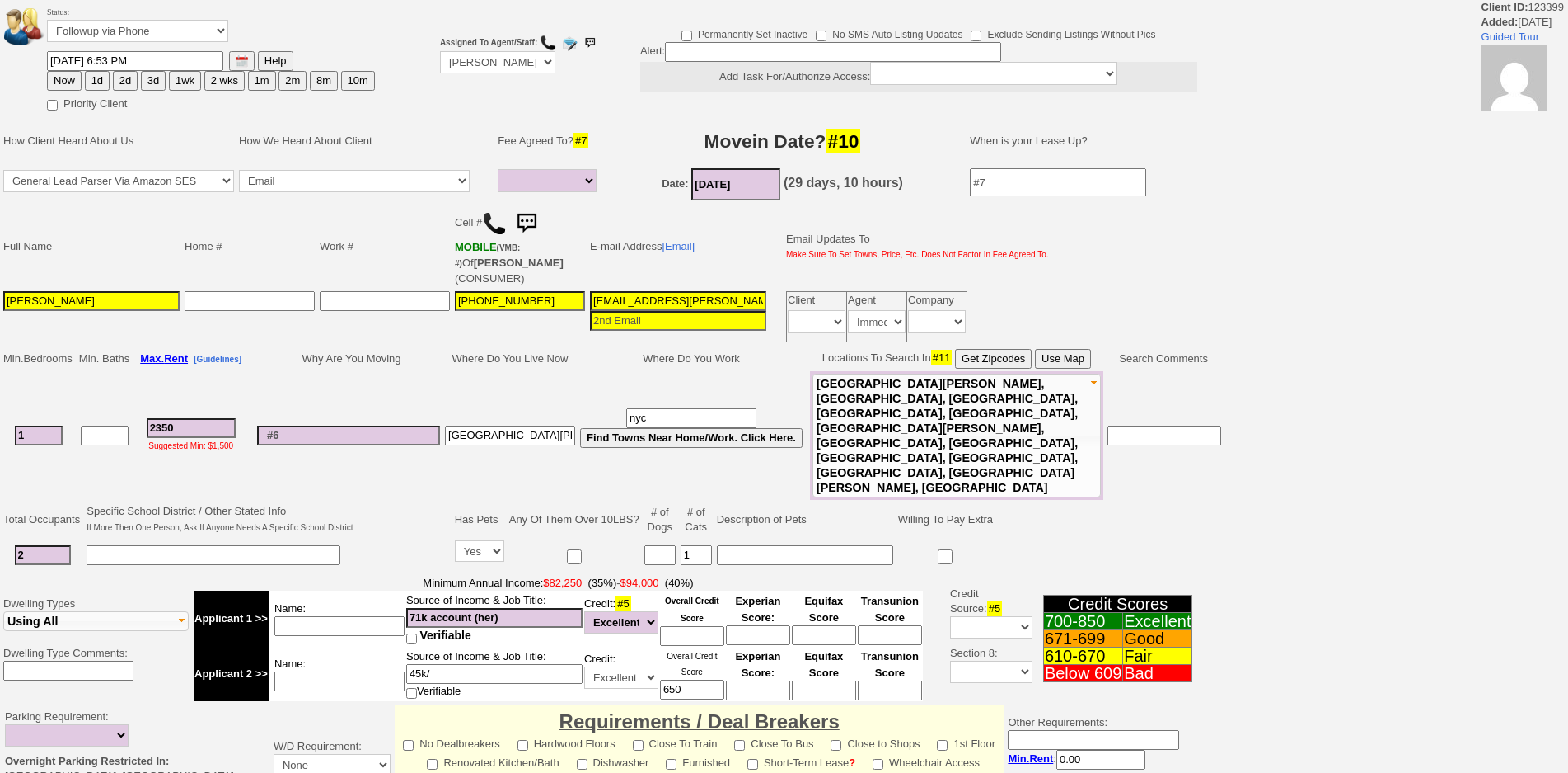
select select
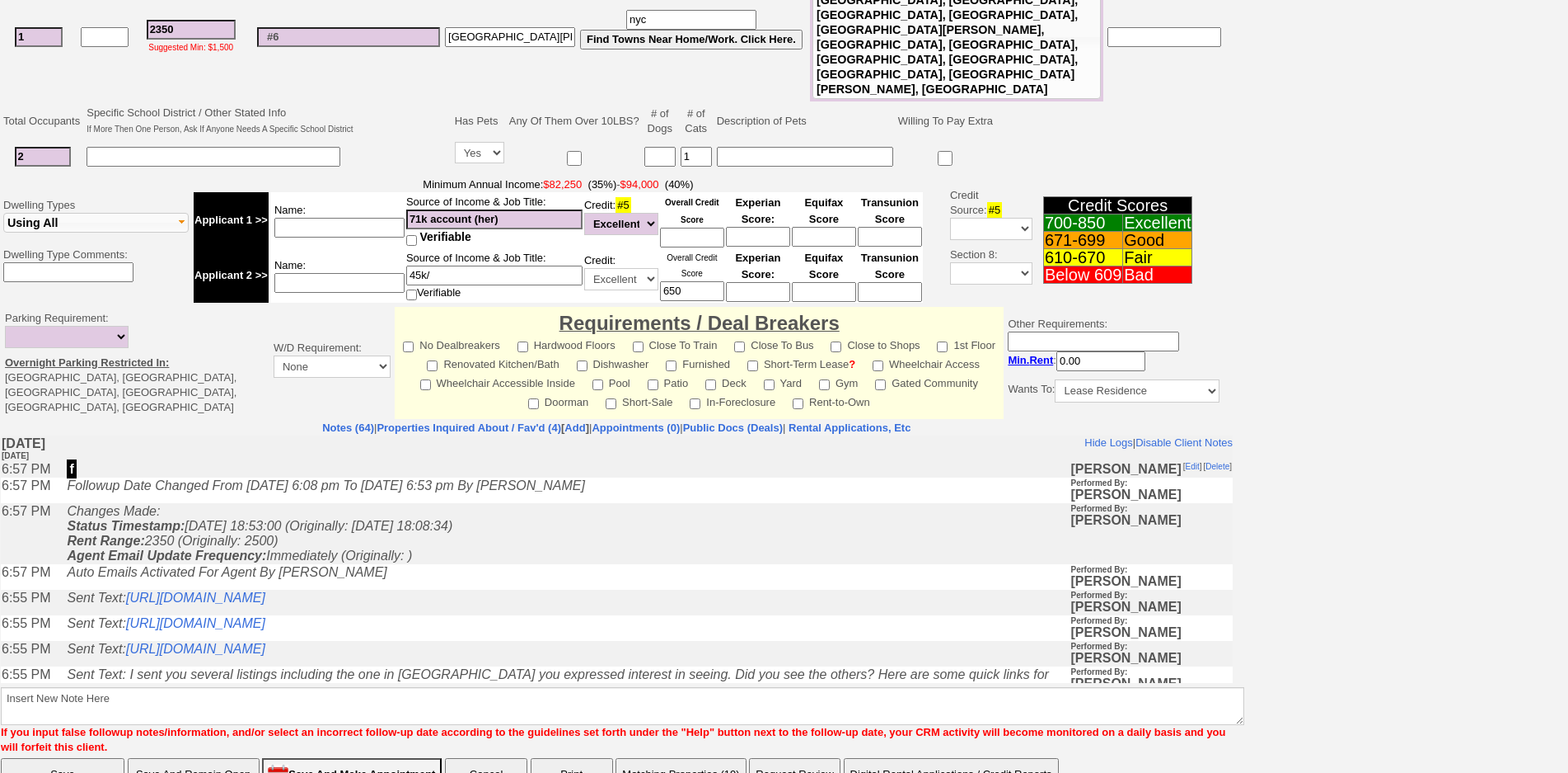
click at [512, 554] on td "Changes Made: Status Timestamp: 2025-10-02 18:53:00 (Originally: 2025-09-29 18:…" at bounding box center [564, 533] width 1011 height 61
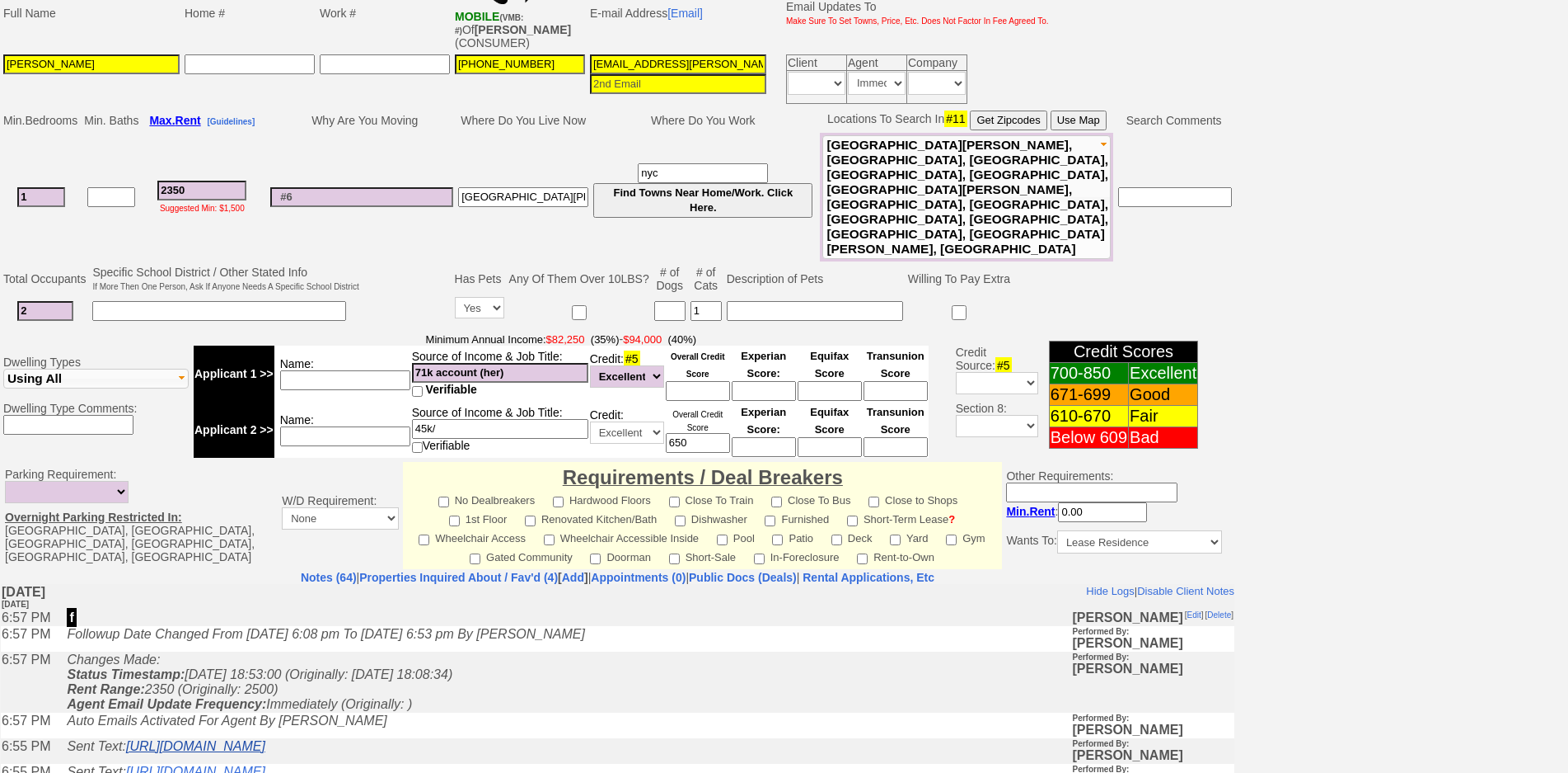
click at [265, 748] on link "https://hshprop.com/?section=view_property&propertyid=12990" at bounding box center [195, 745] width 139 height 14
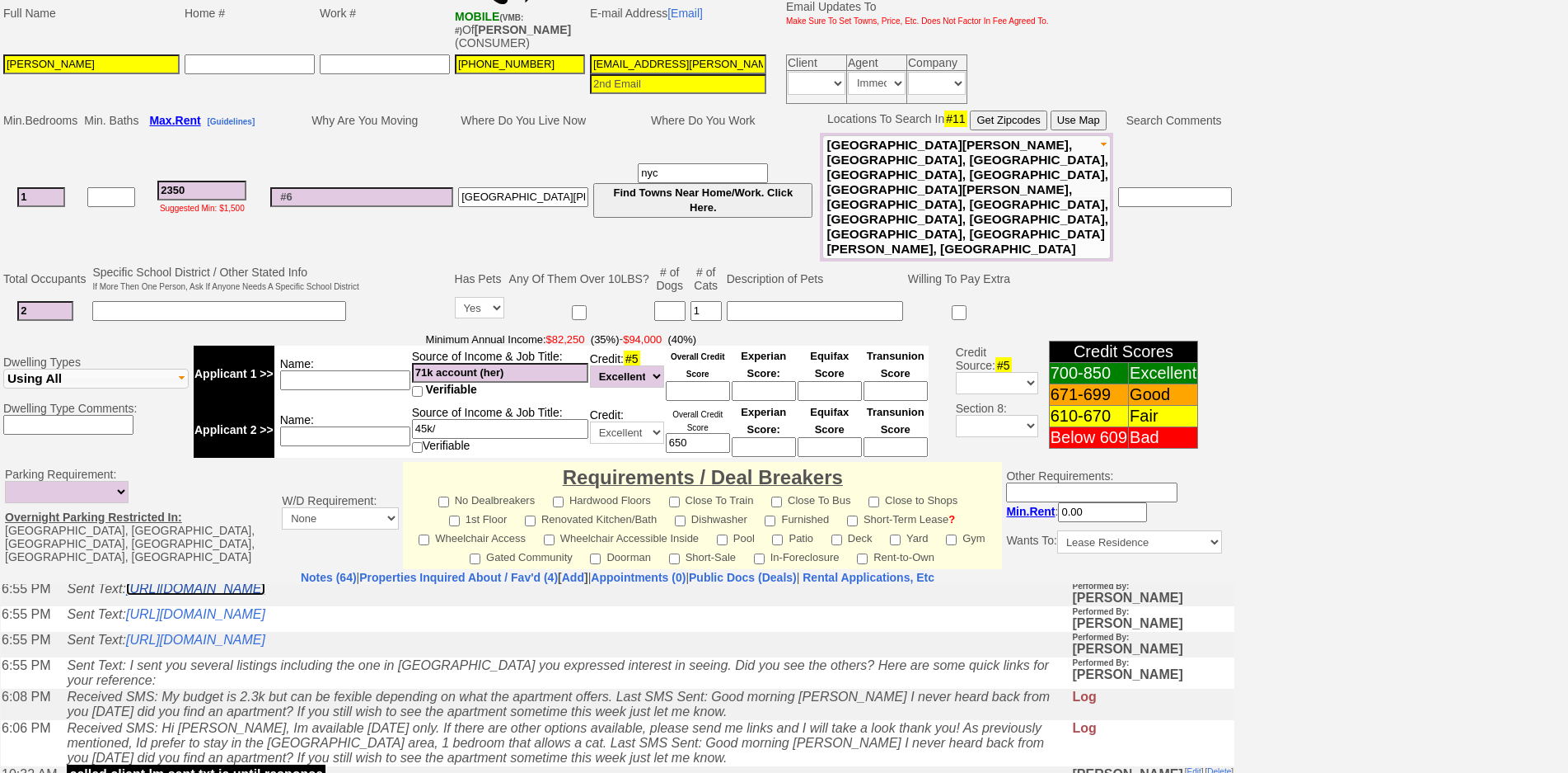
scroll to position [165, 0]
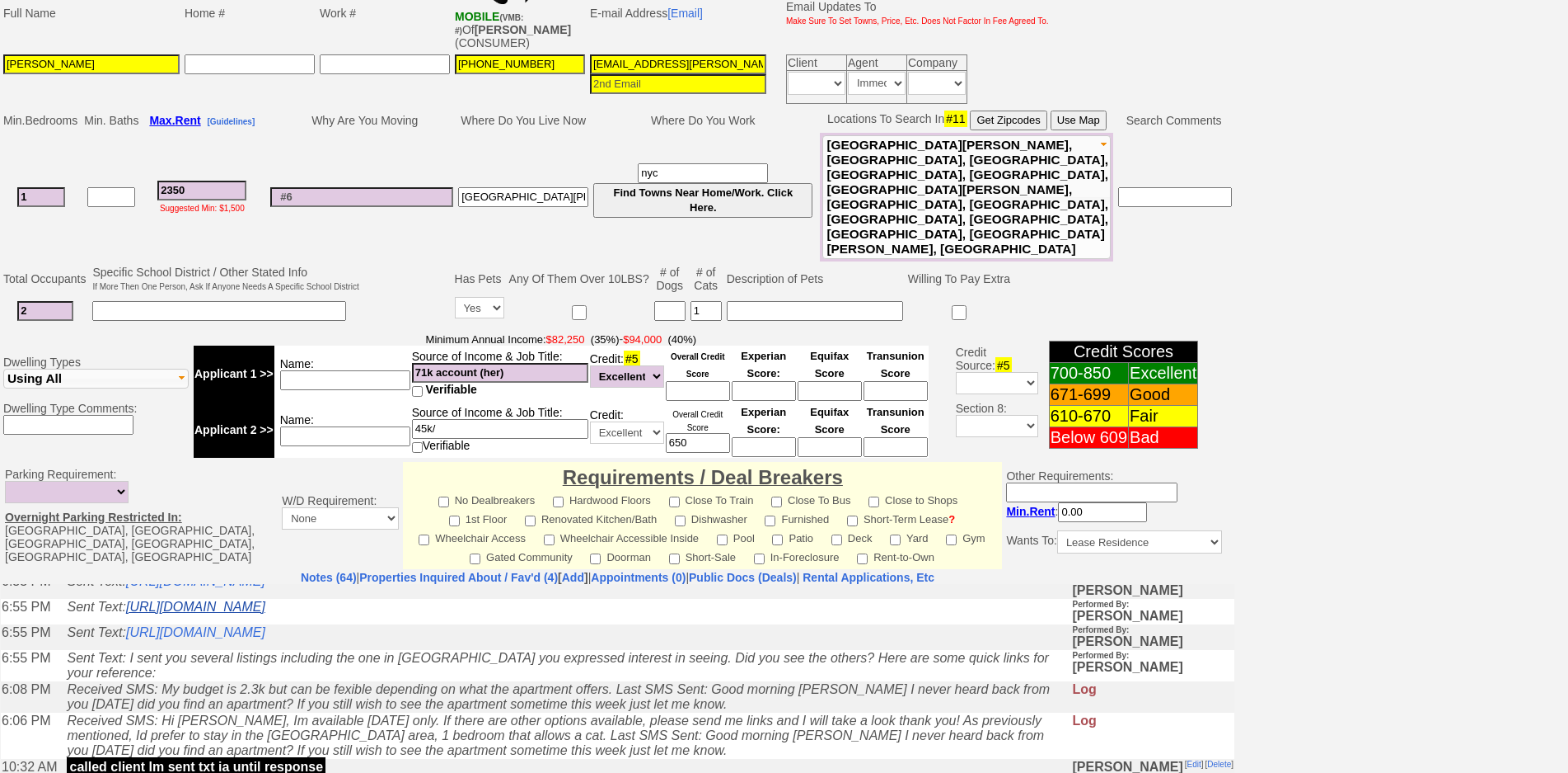
click at [265, 613] on link "https://hshprop.com/?section=view_property&propertyid=L912385" at bounding box center [195, 605] width 139 height 14
click at [265, 638] on link "https://hshprop.com/?section=view_property&propertyid=L909387" at bounding box center [195, 631] width 139 height 14
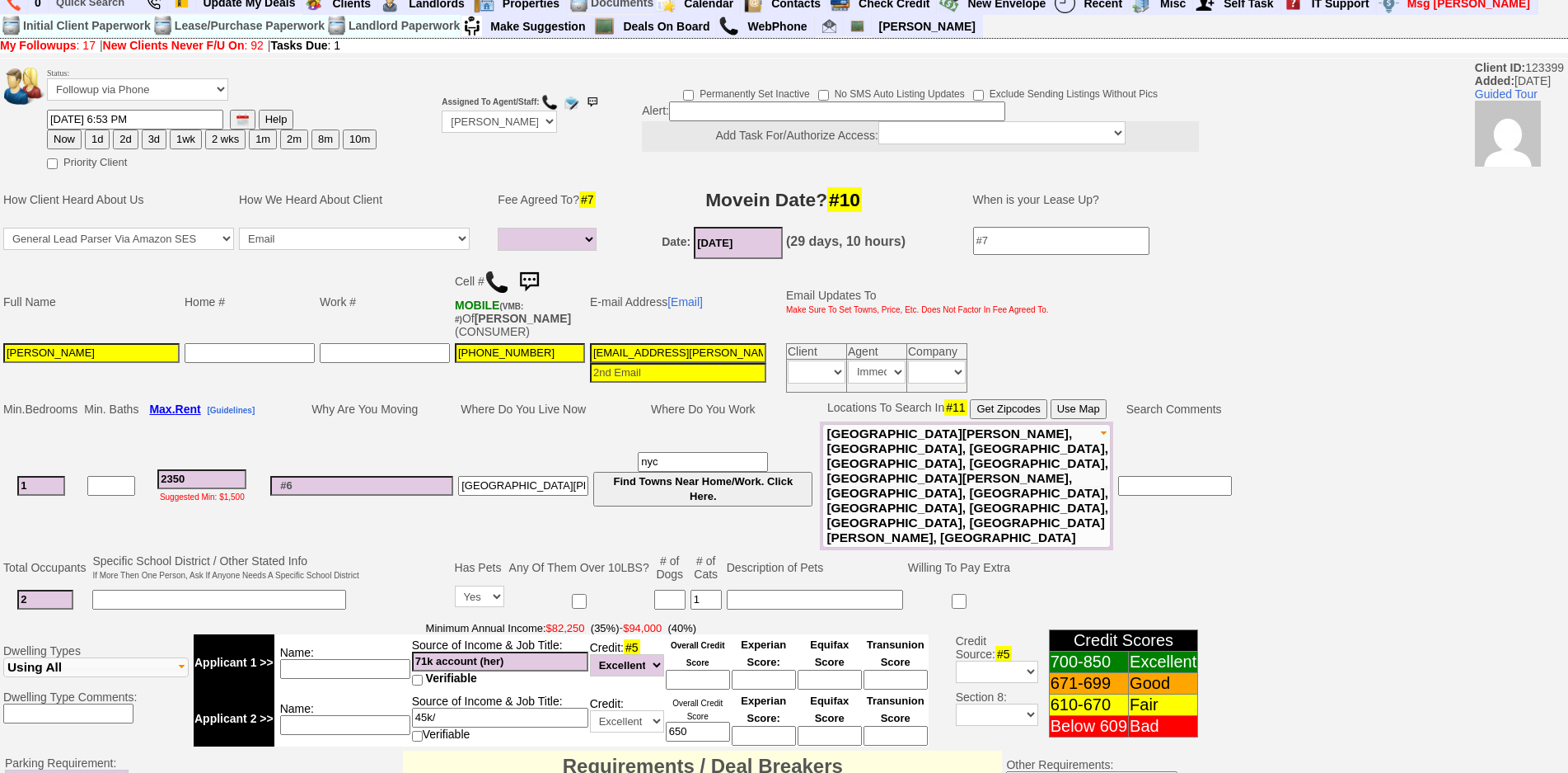
scroll to position [0, 0]
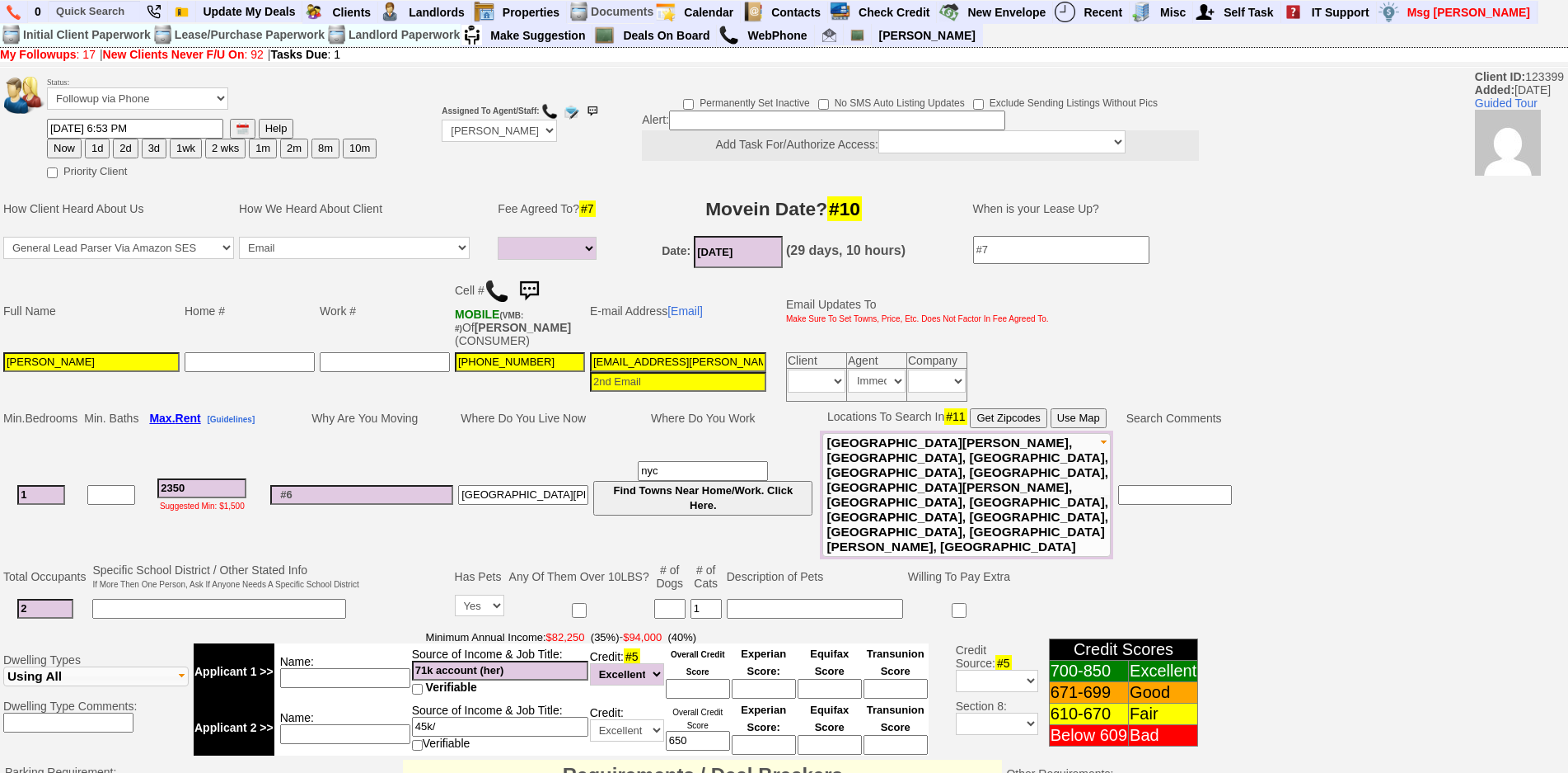
click at [82, 92] on select "Followup via Phone Followup via Email Followup When Section 8 Property Found De…" at bounding box center [138, 98] width 181 height 22
select select "Inactive"
click at [47, 88] on select "Followup via Phone Followup via Email Followup When Section 8 Property Found De…" at bounding box center [138, 98] width 181 height 22
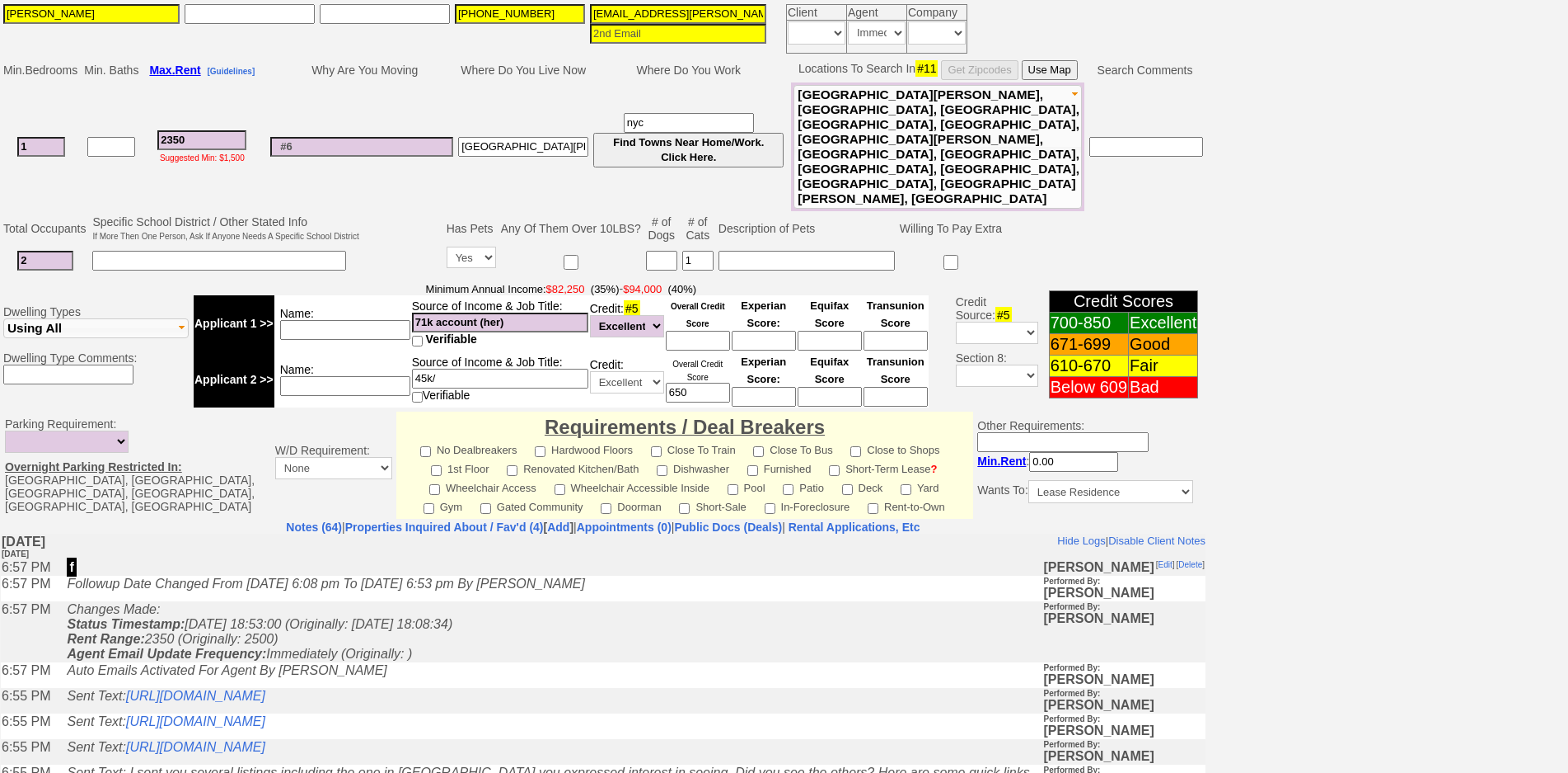
scroll to position [422, 0]
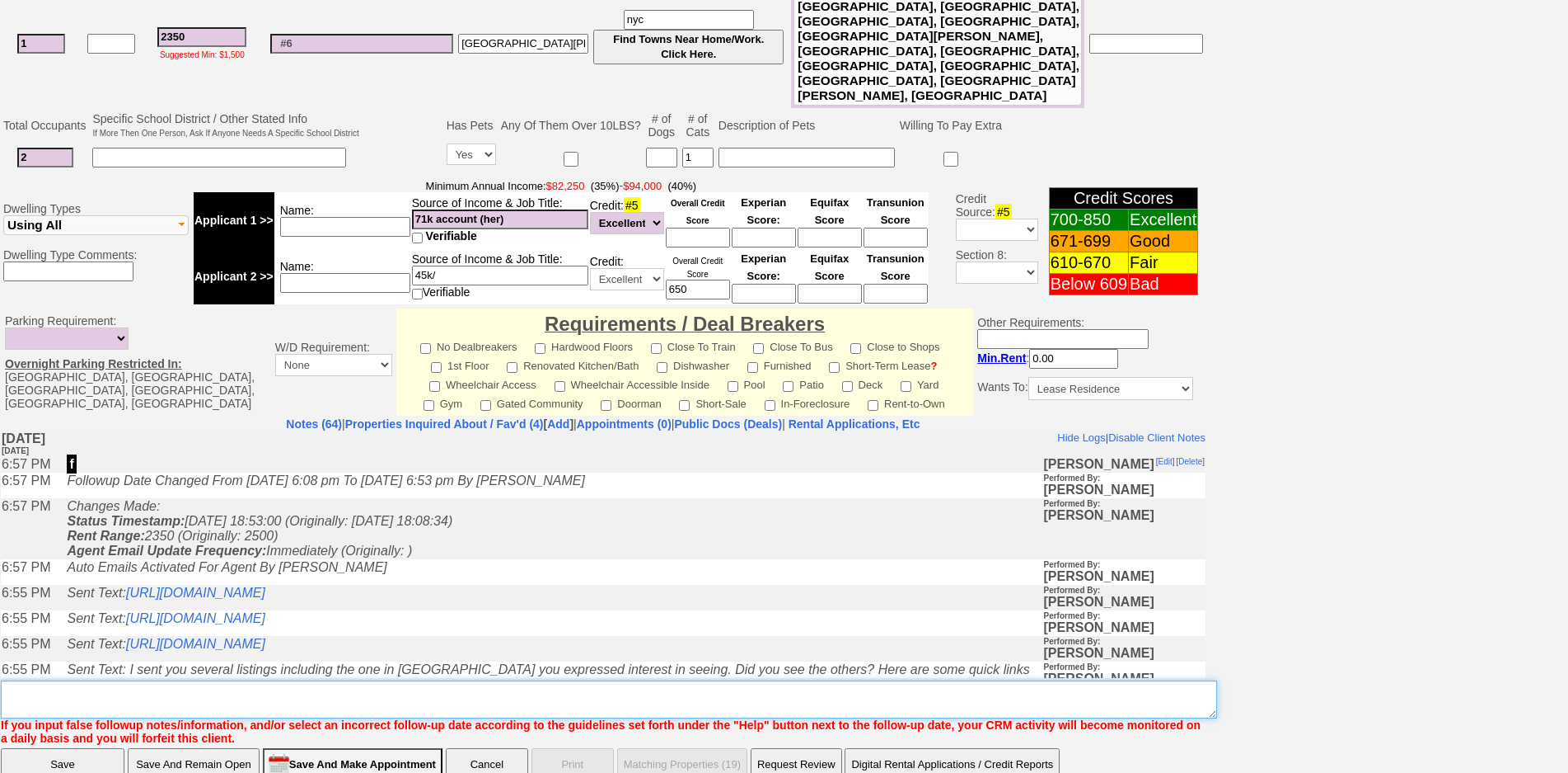
click at [771, 680] on textarea "Insert New Note Here" at bounding box center [609, 699] width 1216 height 38
type textarea "ia"
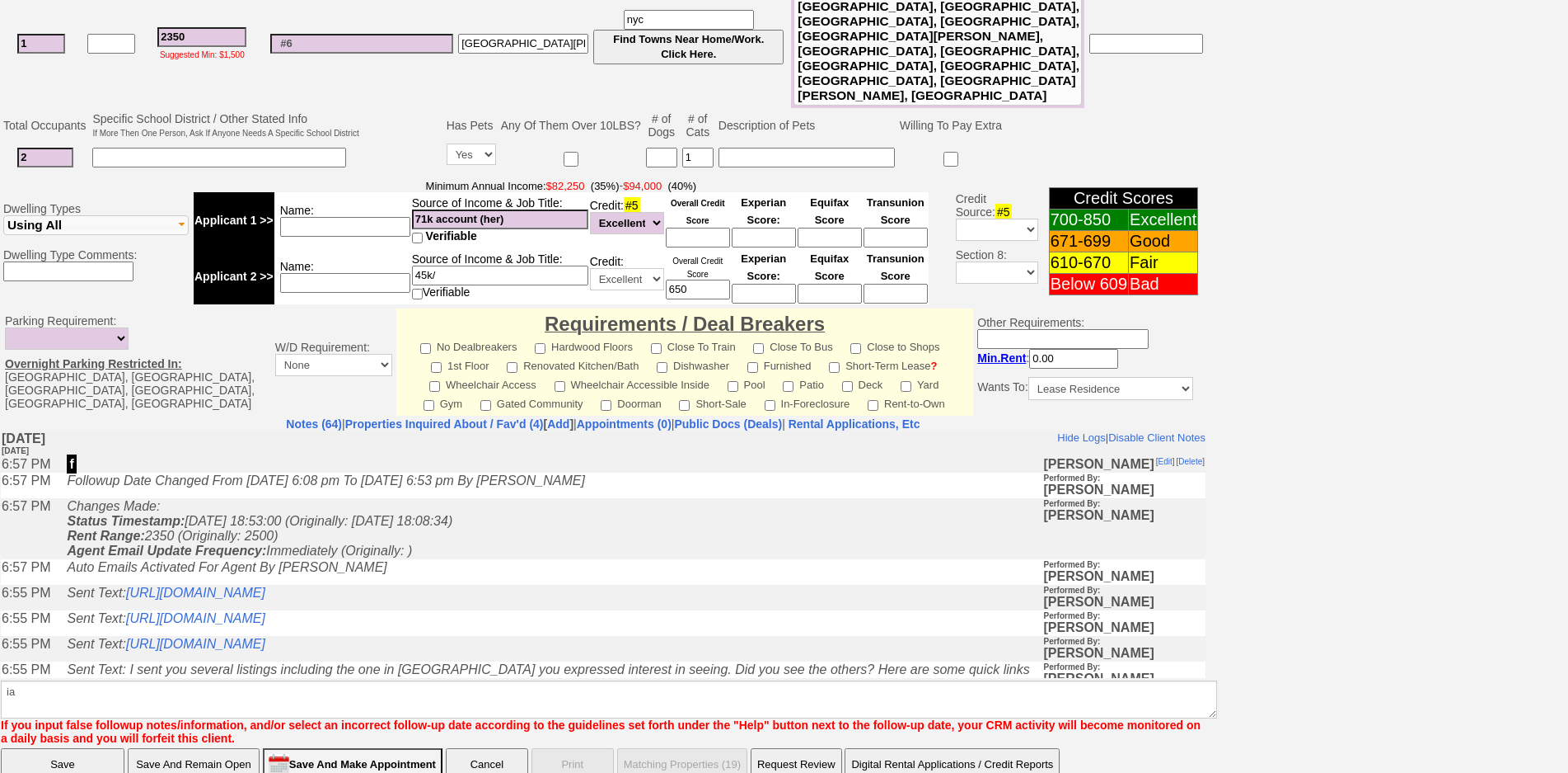
click input "Save" at bounding box center [63, 764] width 124 height 33
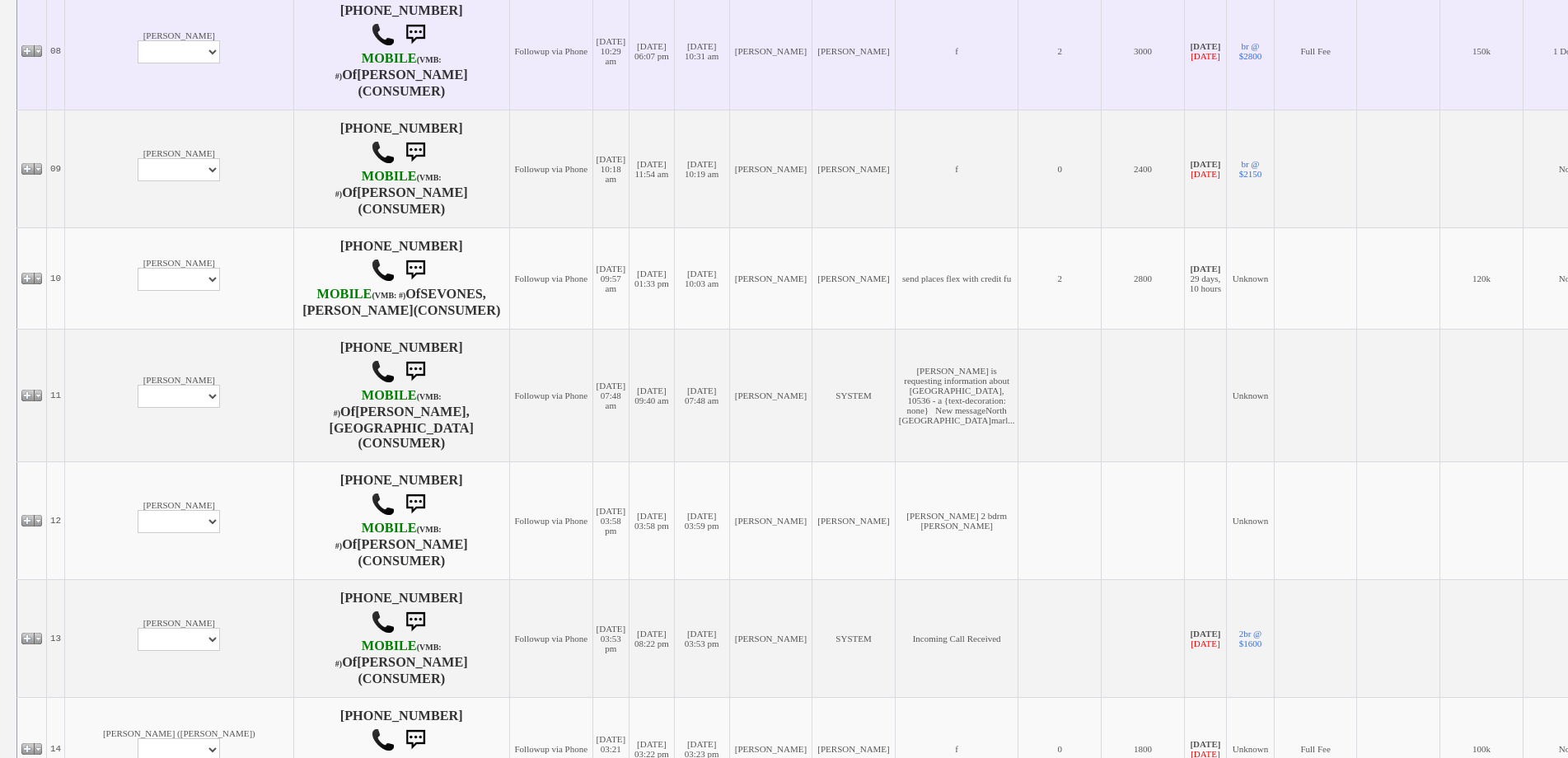
scroll to position [1236, 0]
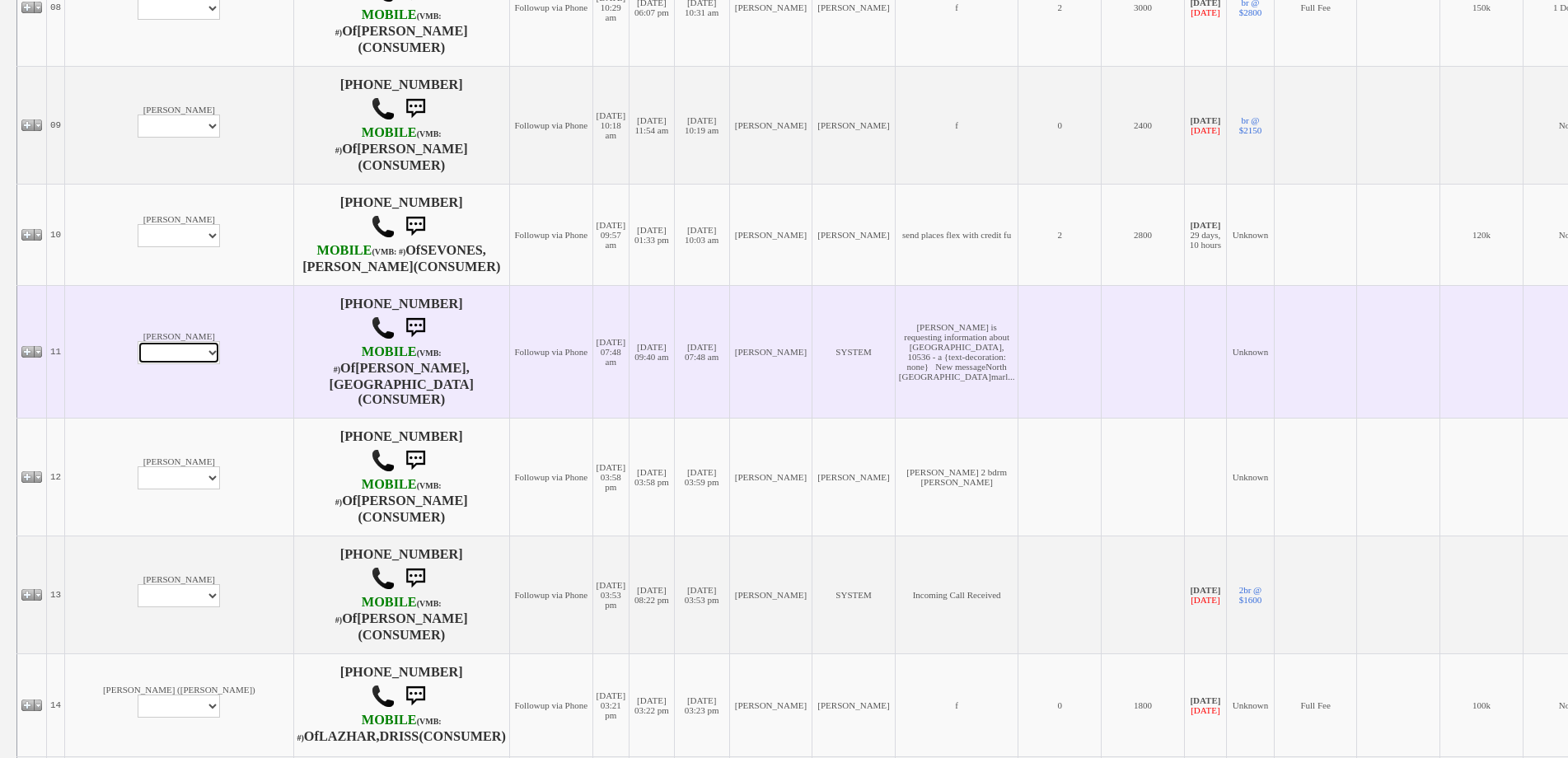
click at [138, 364] on select "Profile Edit Print Email Externally (Will Not Be Tracked In CRM) Closed Deals" at bounding box center [179, 352] width 82 height 23
select select "ChangeURL,/crm/custom/edit_client_form.php?redirect=%2Fcrm%2Fclients.php&id=168…"
click at [138, 351] on select "Profile Edit Print Email Externally (Will Not Be Tracked In CRM) Closed Deals" at bounding box center [179, 352] width 82 height 23
select select
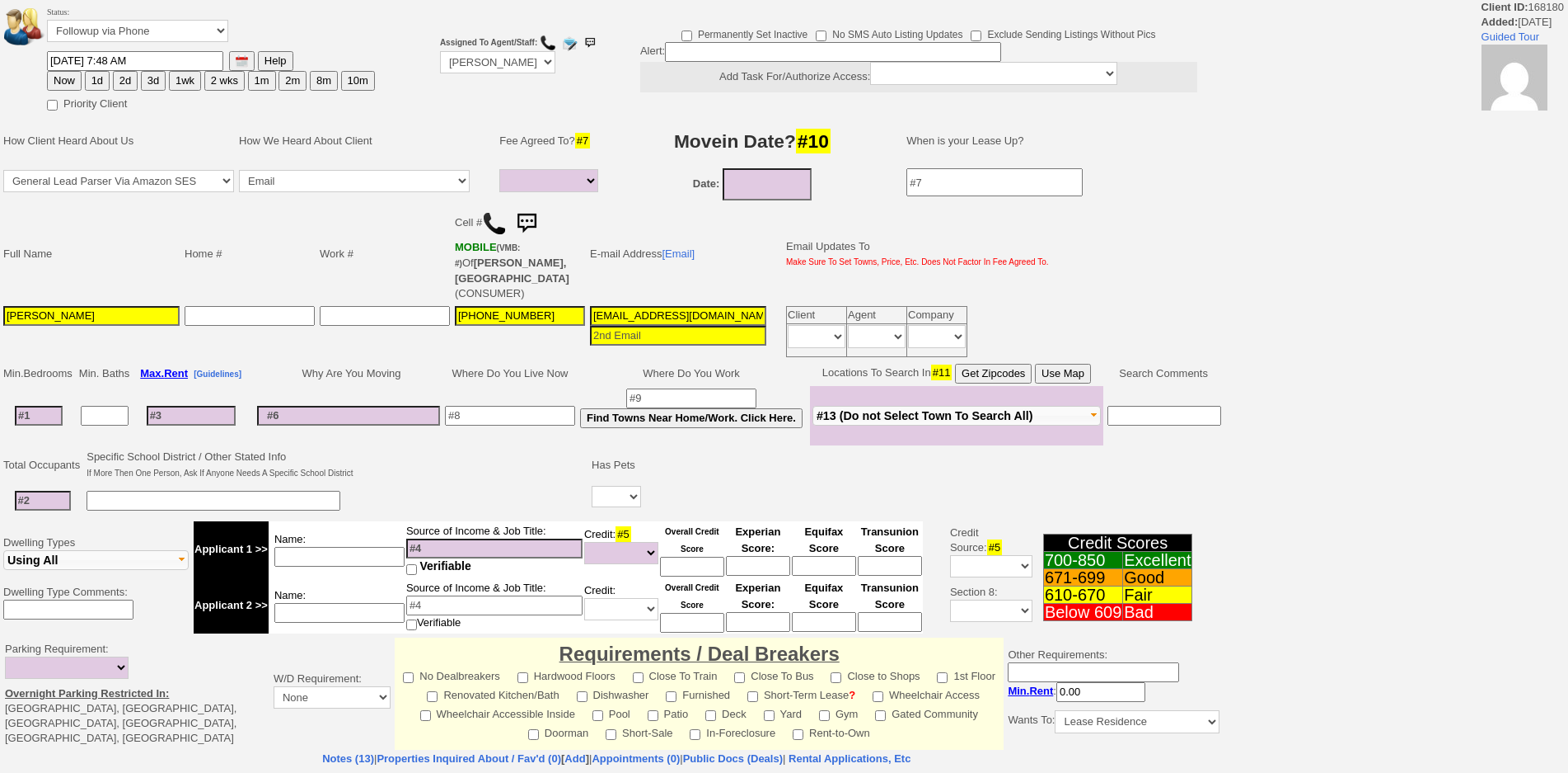
select select
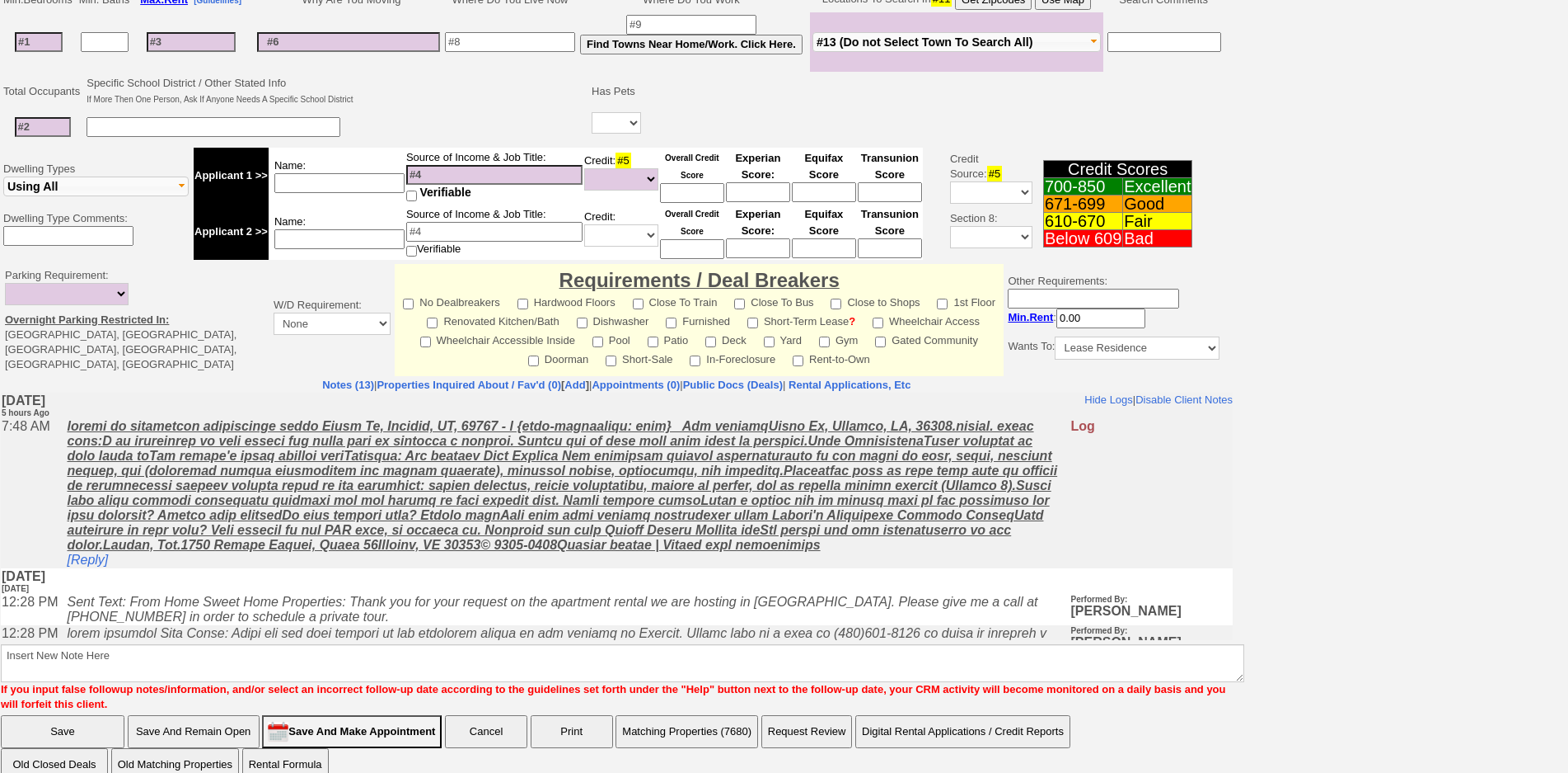
click at [499, 541] on u at bounding box center [561, 485] width 990 height 133
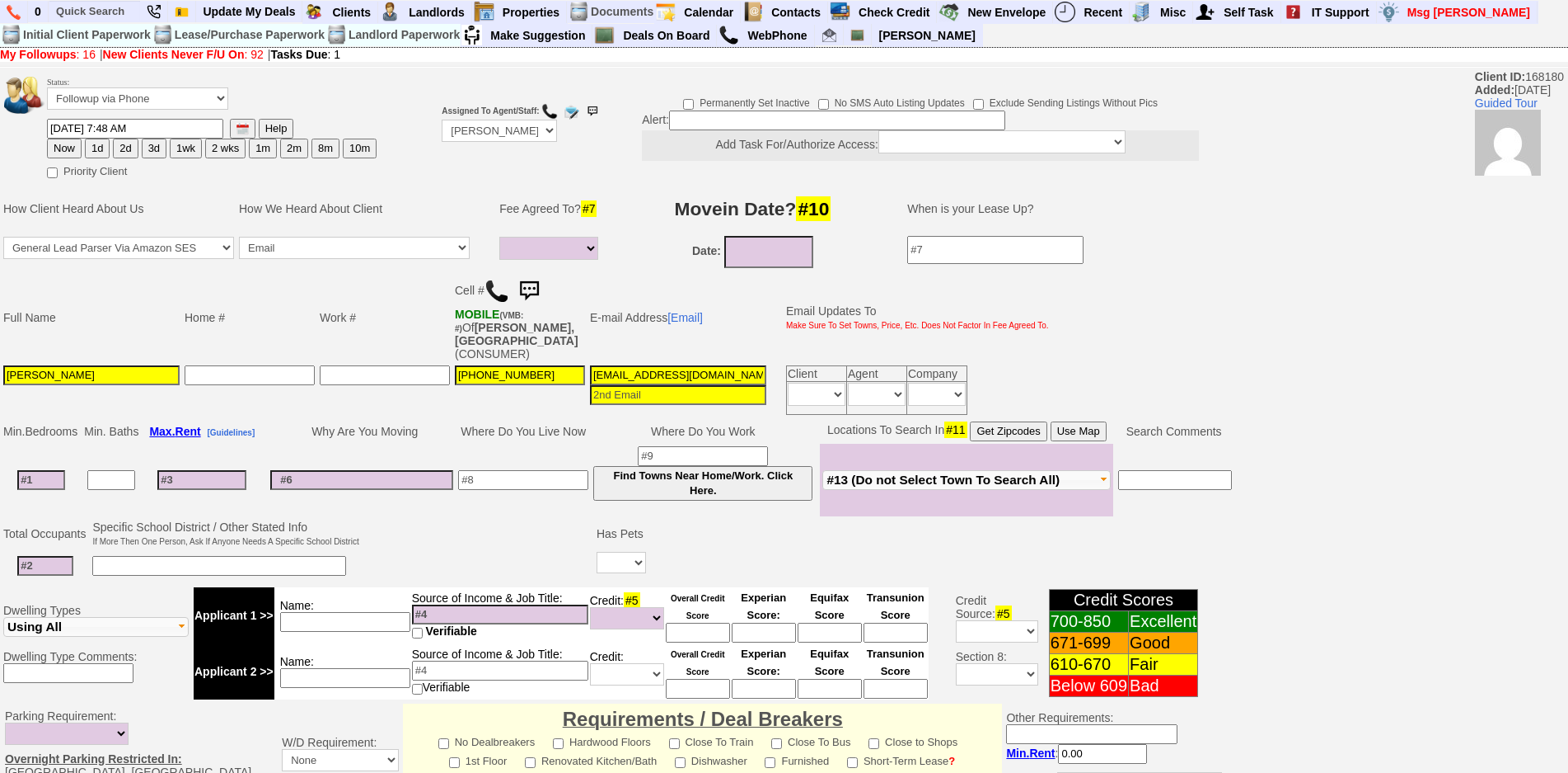
click at [503, 296] on img at bounding box center [497, 291] width 25 height 25
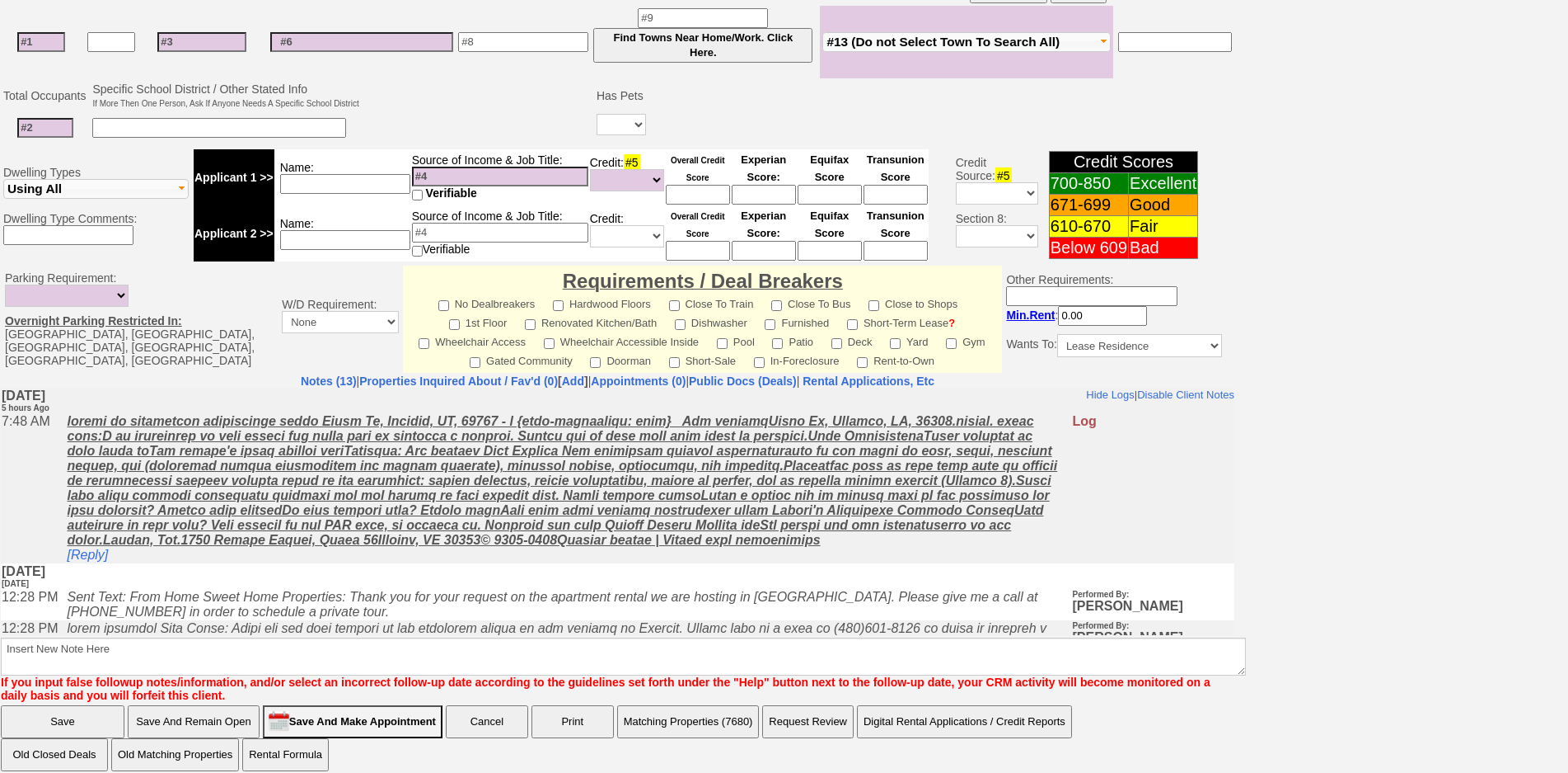
click at [32, 495] on td "7:48 AM" at bounding box center [29, 487] width 57 height 150
click at [272, 562] on td "[Reply]" at bounding box center [565, 487] width 1013 height 150
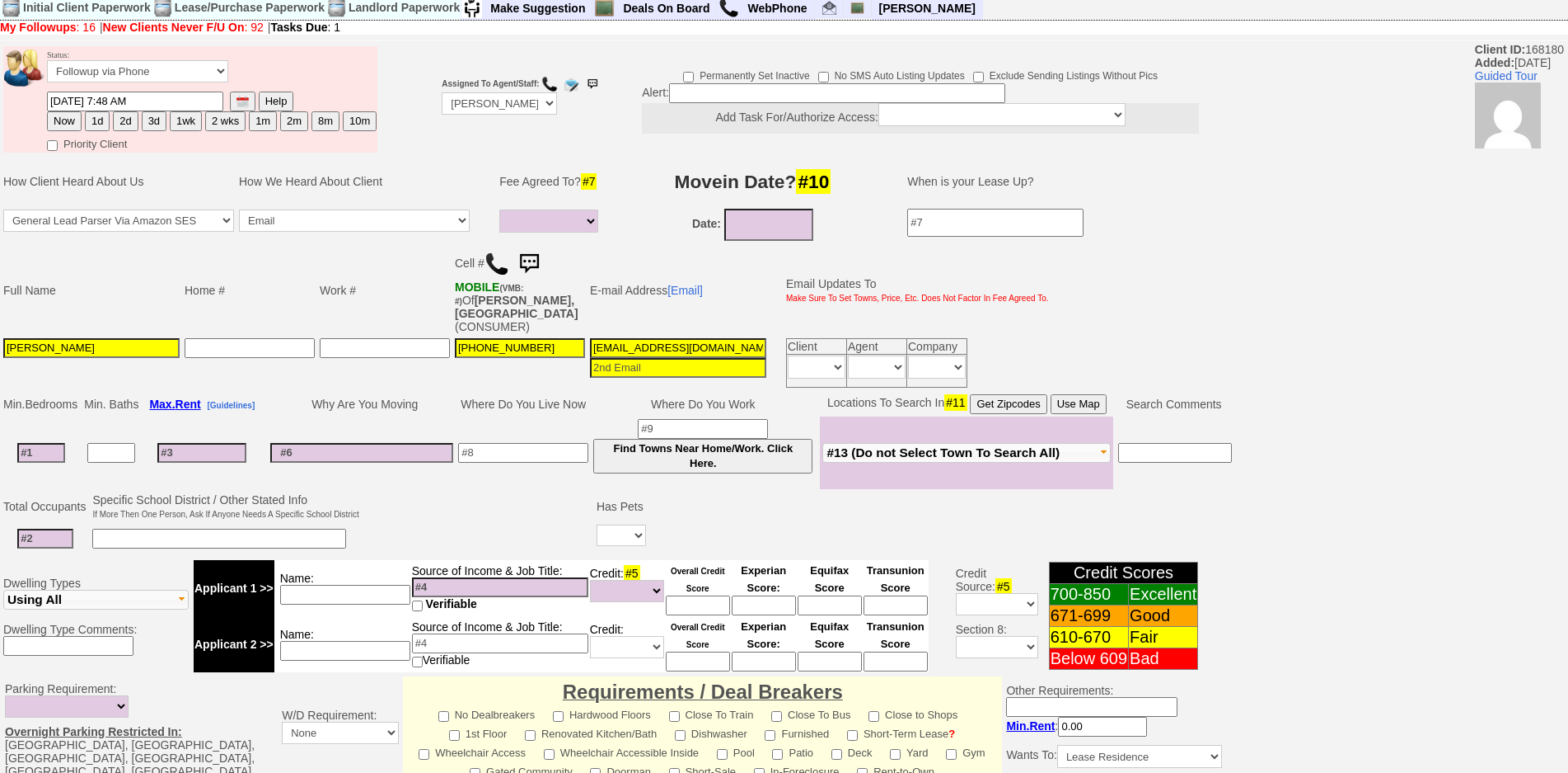
scroll to position [26, 0]
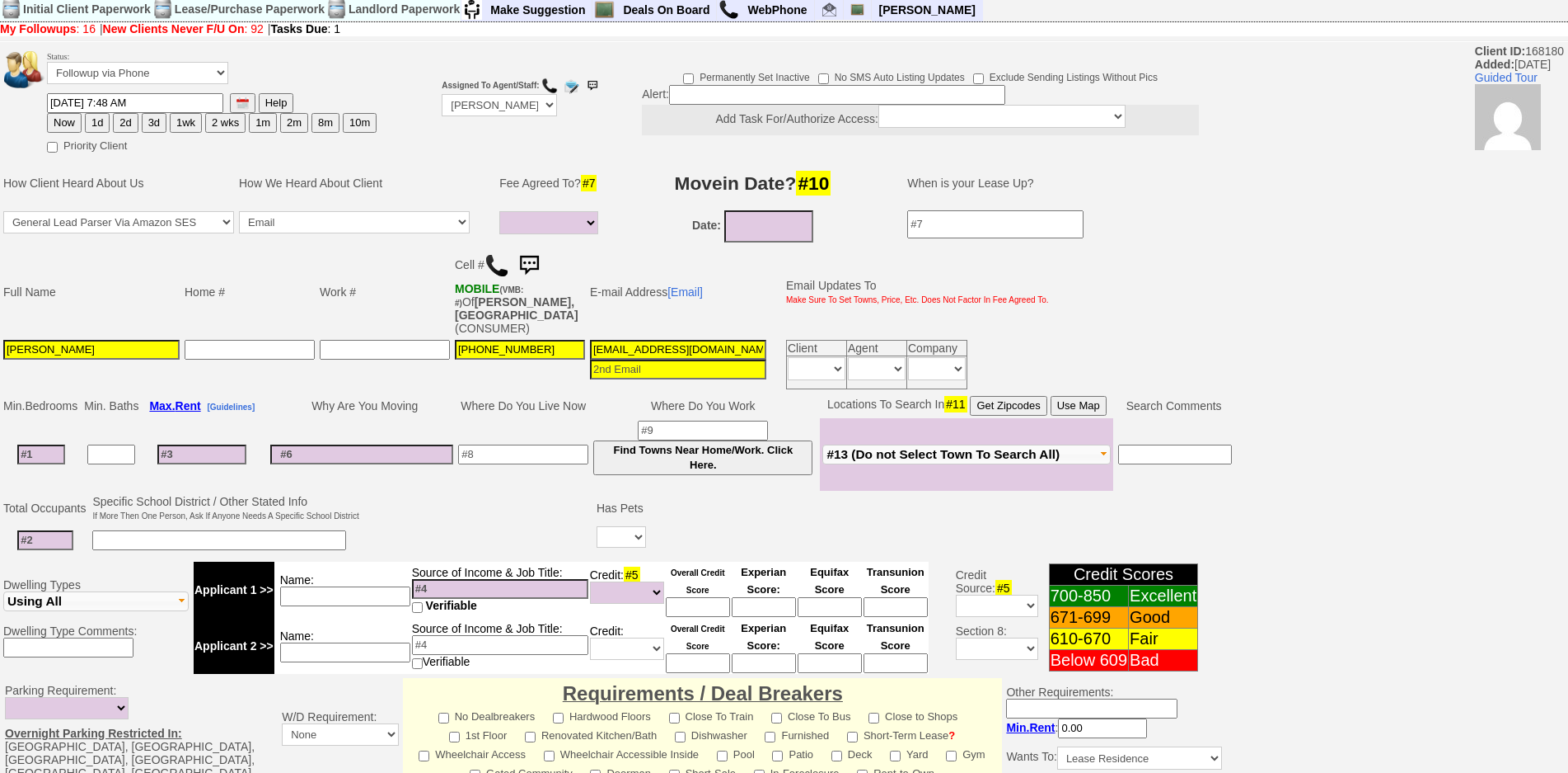
drag, startPoint x: 73, startPoint y: 449, endPoint x: 60, endPoint y: 443, distance: 14.3
click at [60, 444] on td at bounding box center [41, 455] width 81 height 73
click at [60, 445] on input at bounding box center [41, 455] width 47 height 20
type input "2"
select select
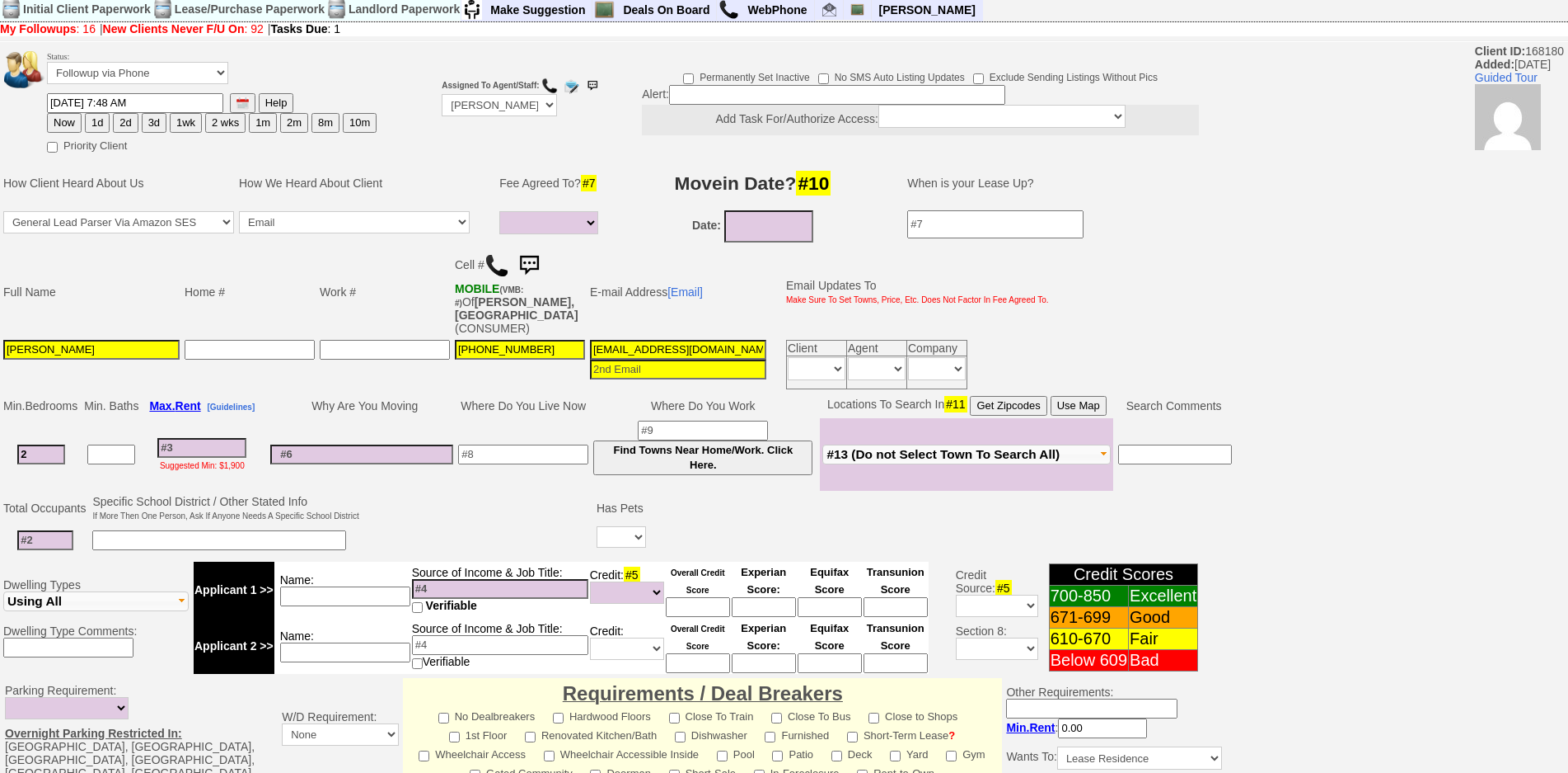
type input "2"
select select
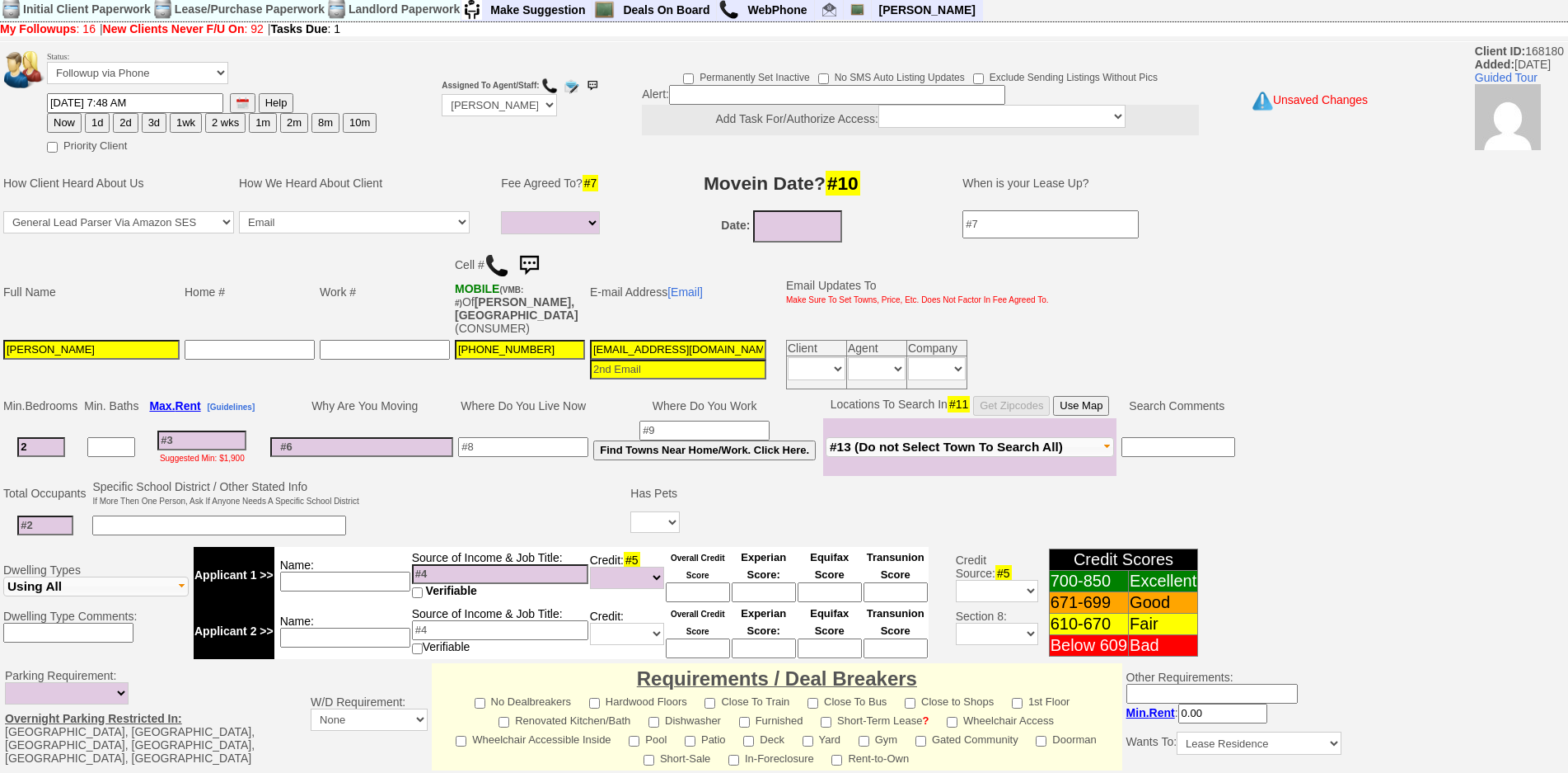
click at [34, 524] on td at bounding box center [46, 525] width 89 height 34
click at [34, 517] on input at bounding box center [46, 525] width 56 height 20
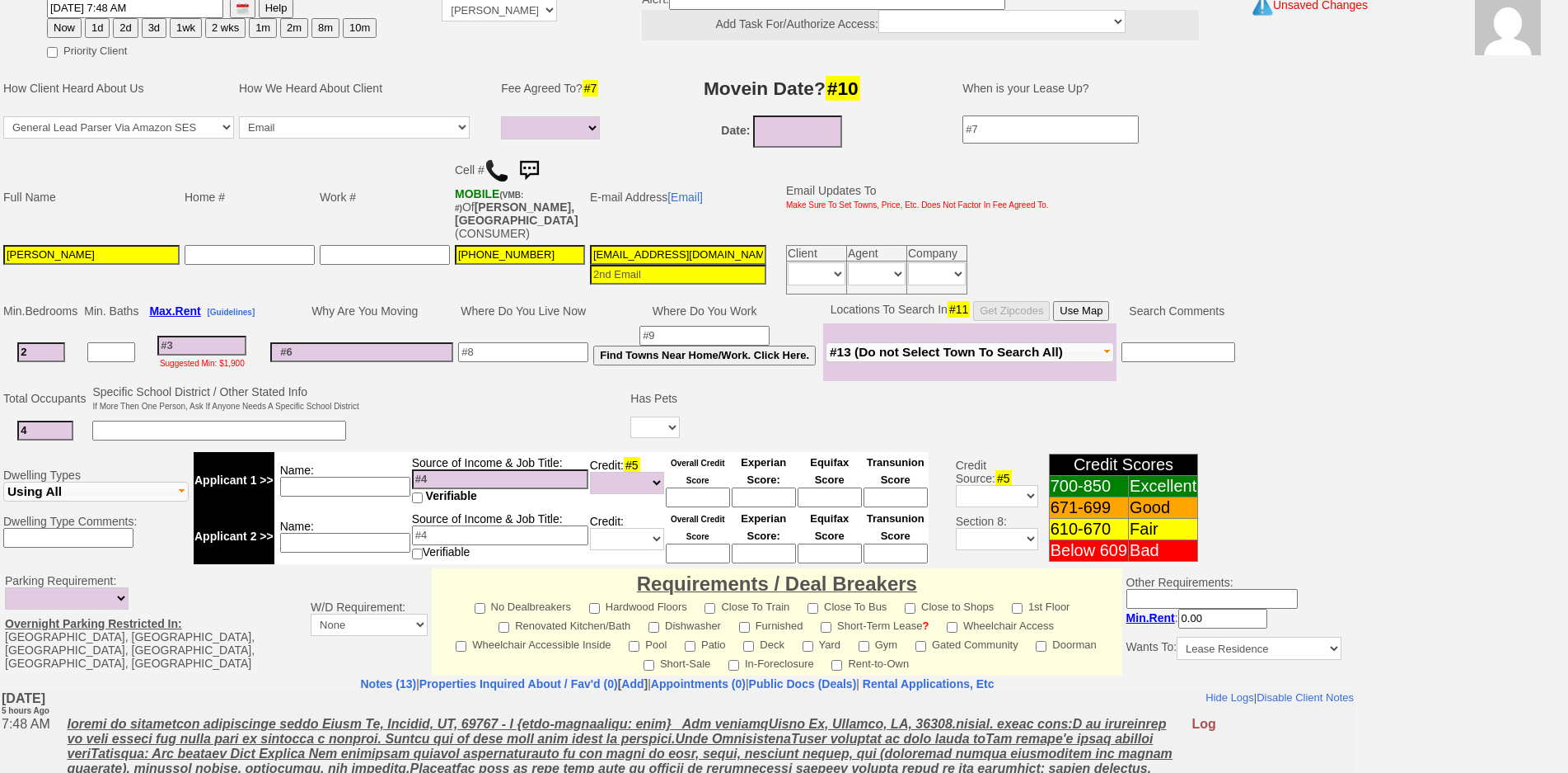
scroll to position [356, 0]
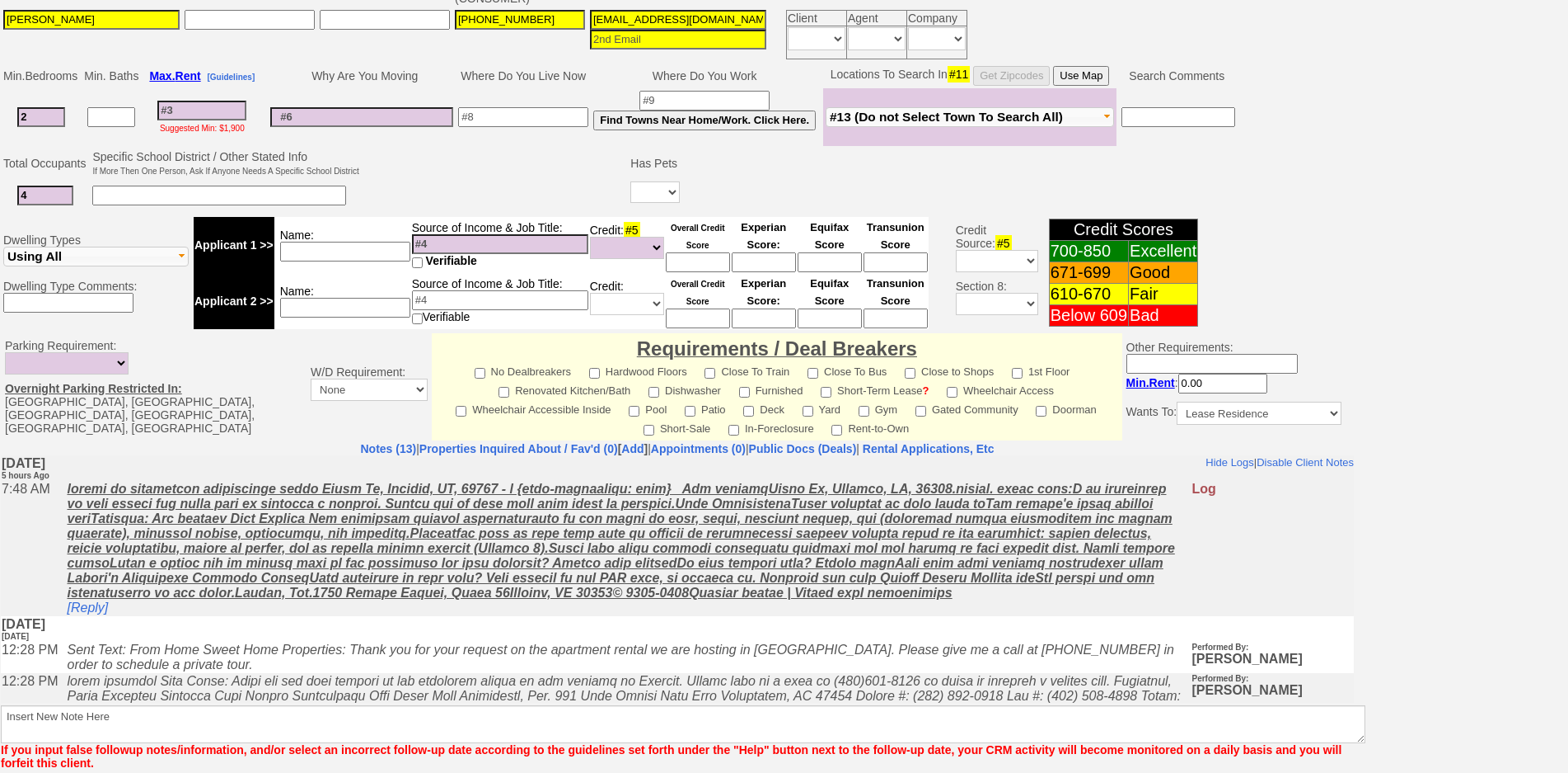
type input "4"
click at [125, 190] on input at bounding box center [219, 196] width 254 height 20
type input "son is in college"
click at [209, 167] on font "If More Then One Person, Ask If Anyone Needs A Specific School District" at bounding box center [225, 171] width 266 height 9
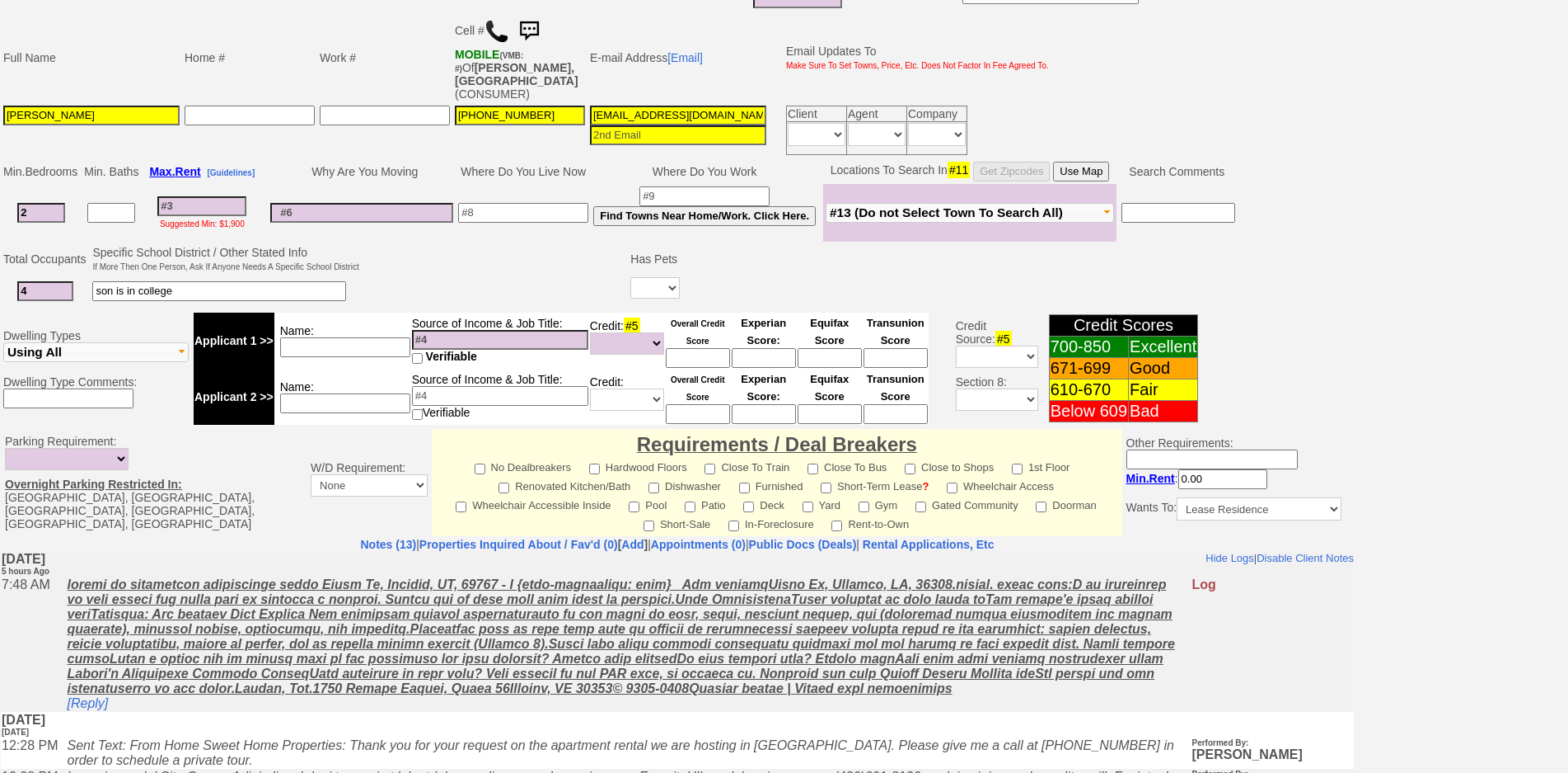
scroll to position [26, 0]
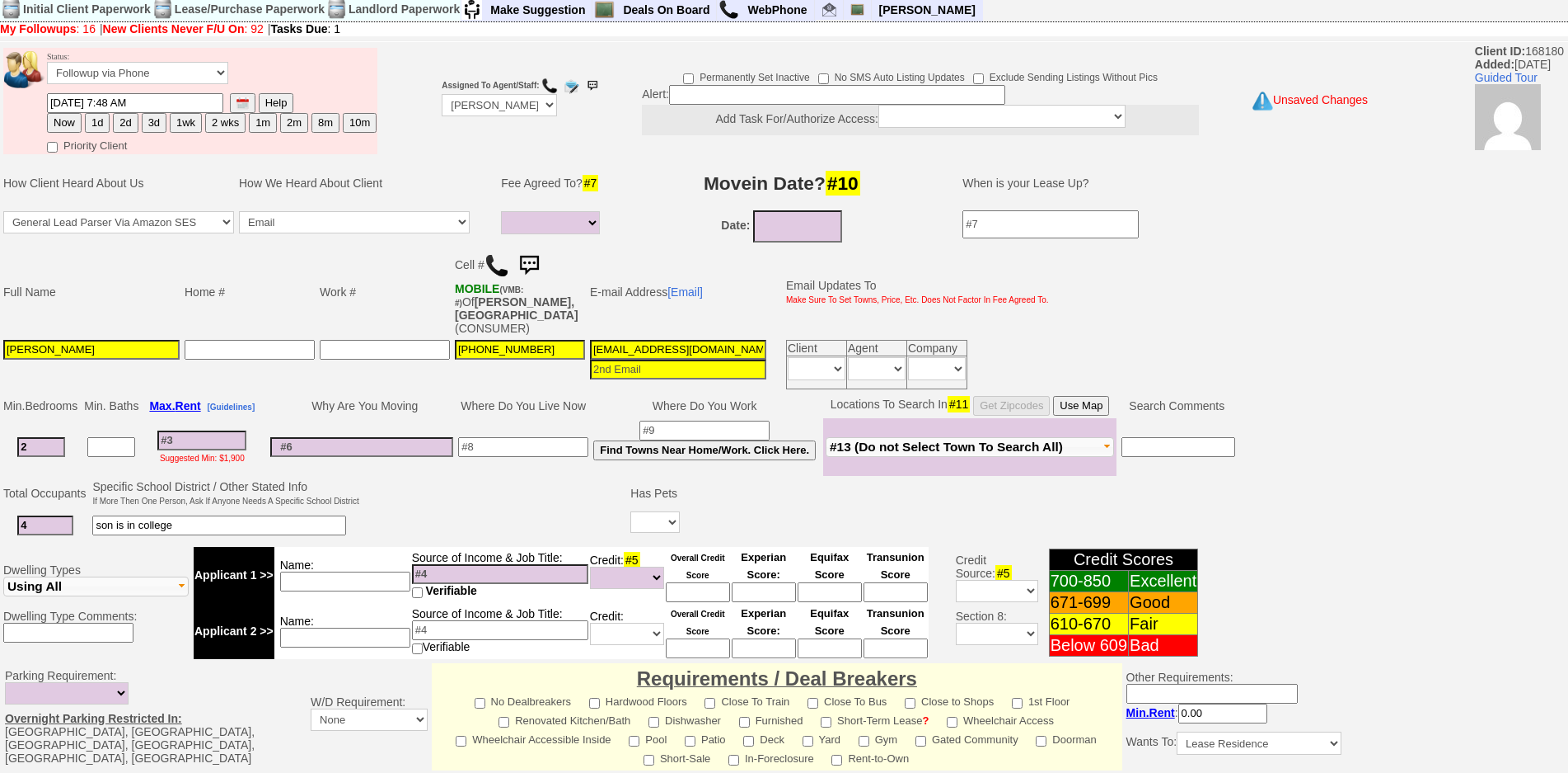
drag, startPoint x: 50, startPoint y: 513, endPoint x: 0, endPoint y: 497, distance: 52.5
click at [0, 497] on td "Total Occupants Specific School District / Other Stated Info If More Then One P…" at bounding box center [677, 510] width 1355 height 67
type input "5"
click at [505, 438] on input at bounding box center [523, 447] width 130 height 20
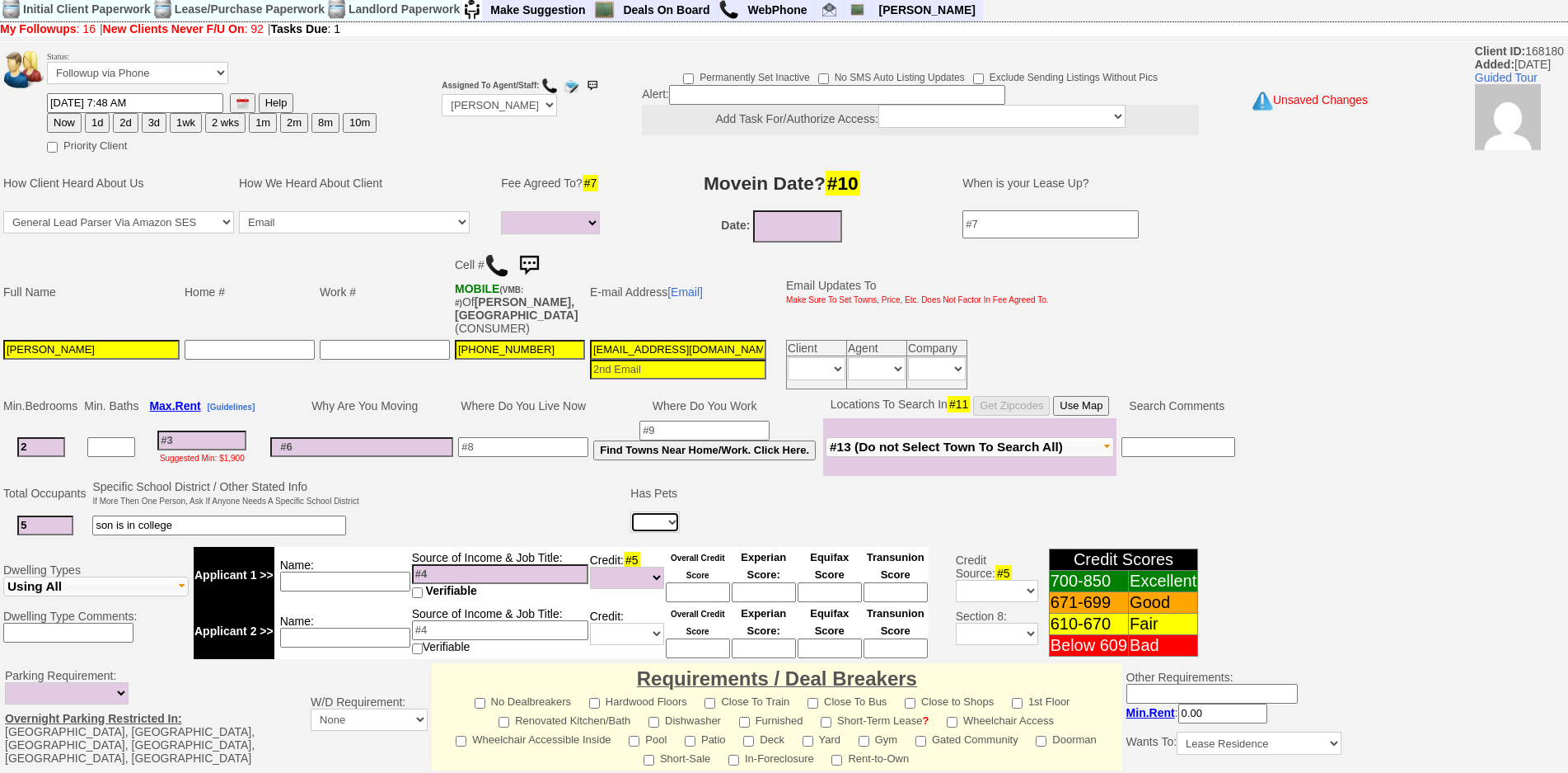
click at [661, 511] on select "Yes No" at bounding box center [655, 522] width 49 height 22
select select "Yes"
click at [633, 511] on select "Yes No" at bounding box center [655, 522] width 49 height 22
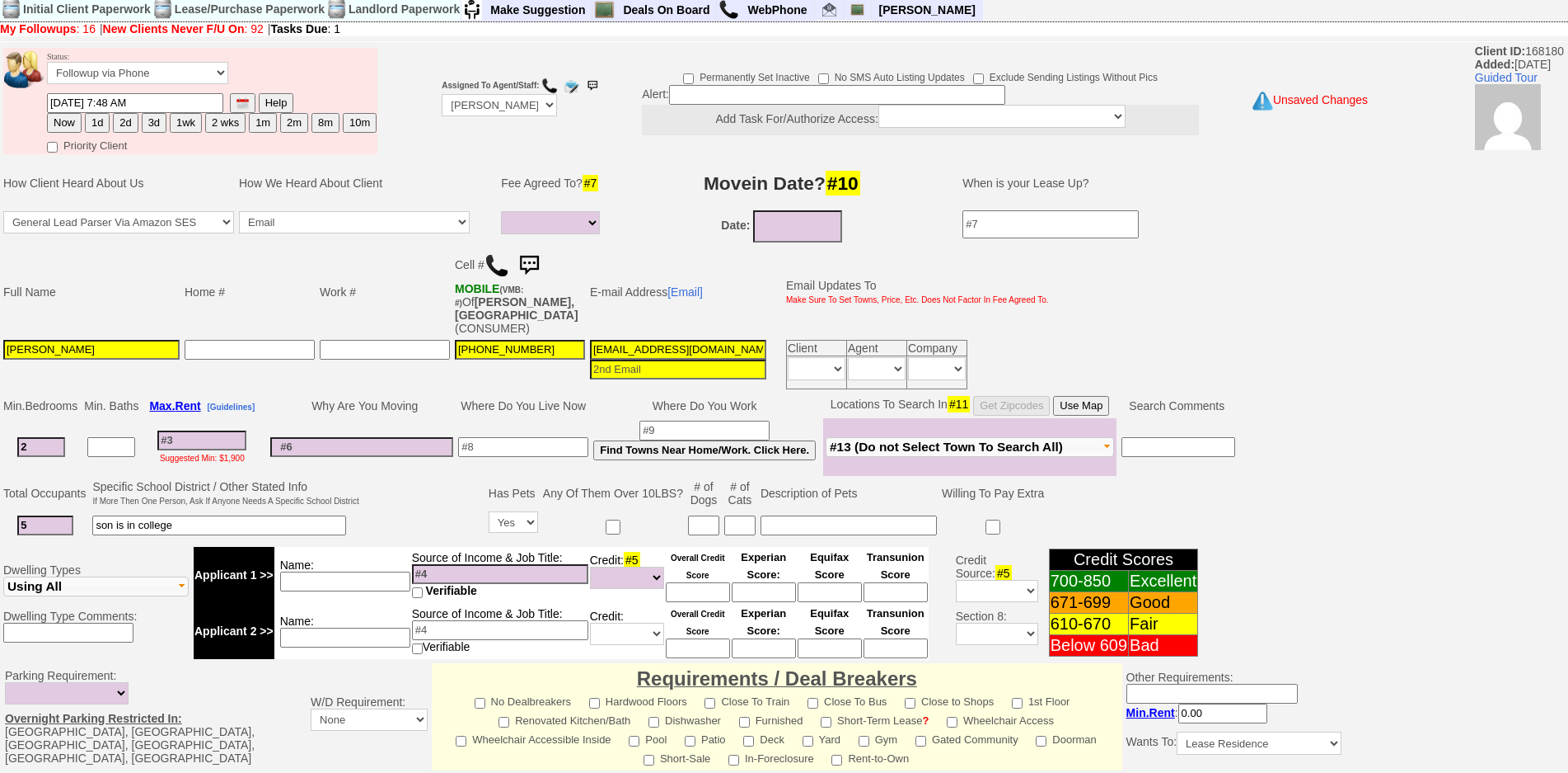
click at [699, 515] on input at bounding box center [703, 525] width 31 height 20
type input "1"
click at [564, 437] on input at bounding box center [523, 447] width 130 height 20
type input "katonah"
click at [548, 376] on td "[PHONE_NUMBER]" at bounding box center [520, 365] width 135 height 55
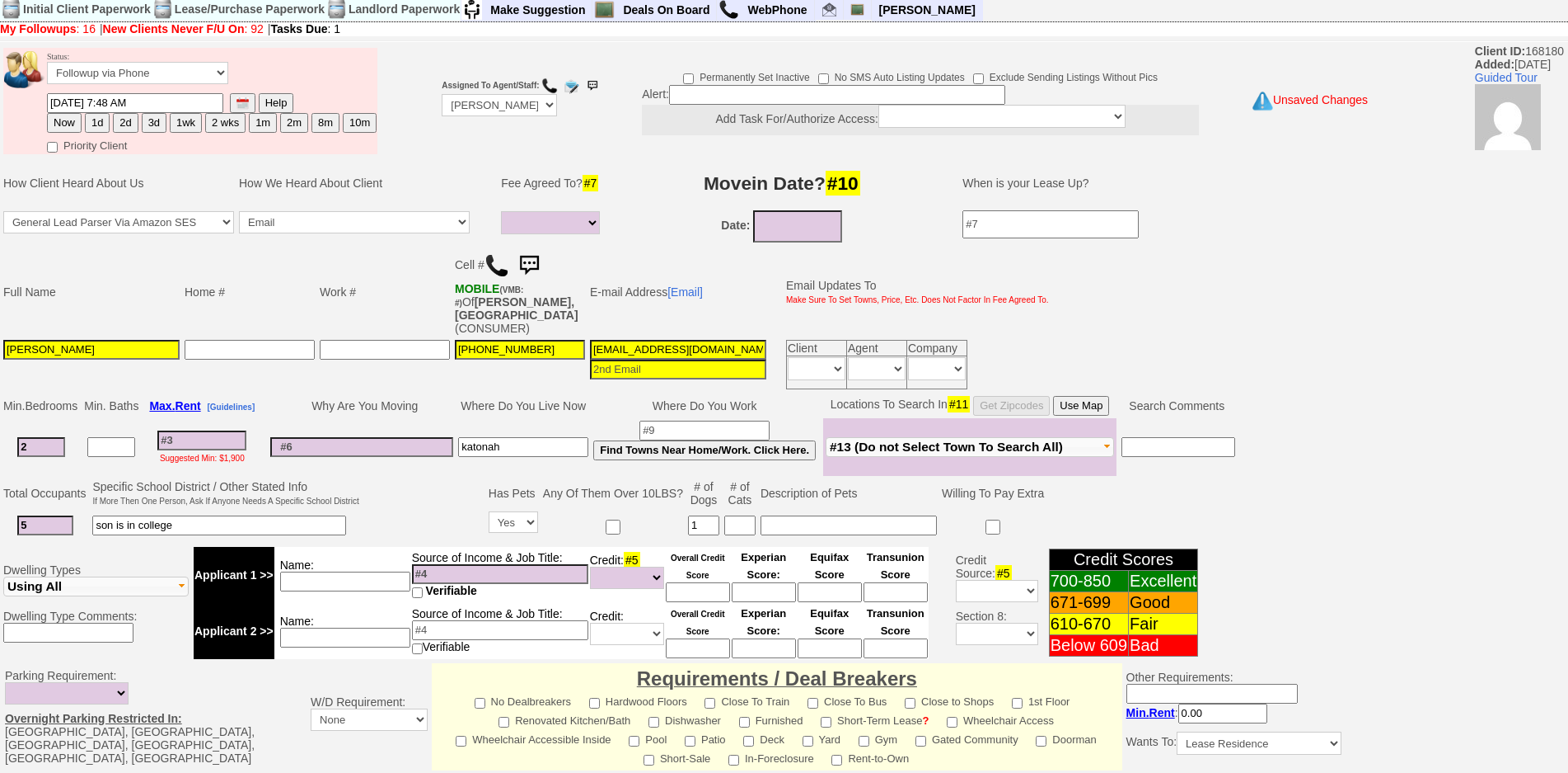
click at [640, 253] on td "E-mail Address [Email]" at bounding box center [678, 291] width 181 height 90
click at [199, 430] on input at bounding box center [202, 440] width 89 height 20
type input "3"
select select
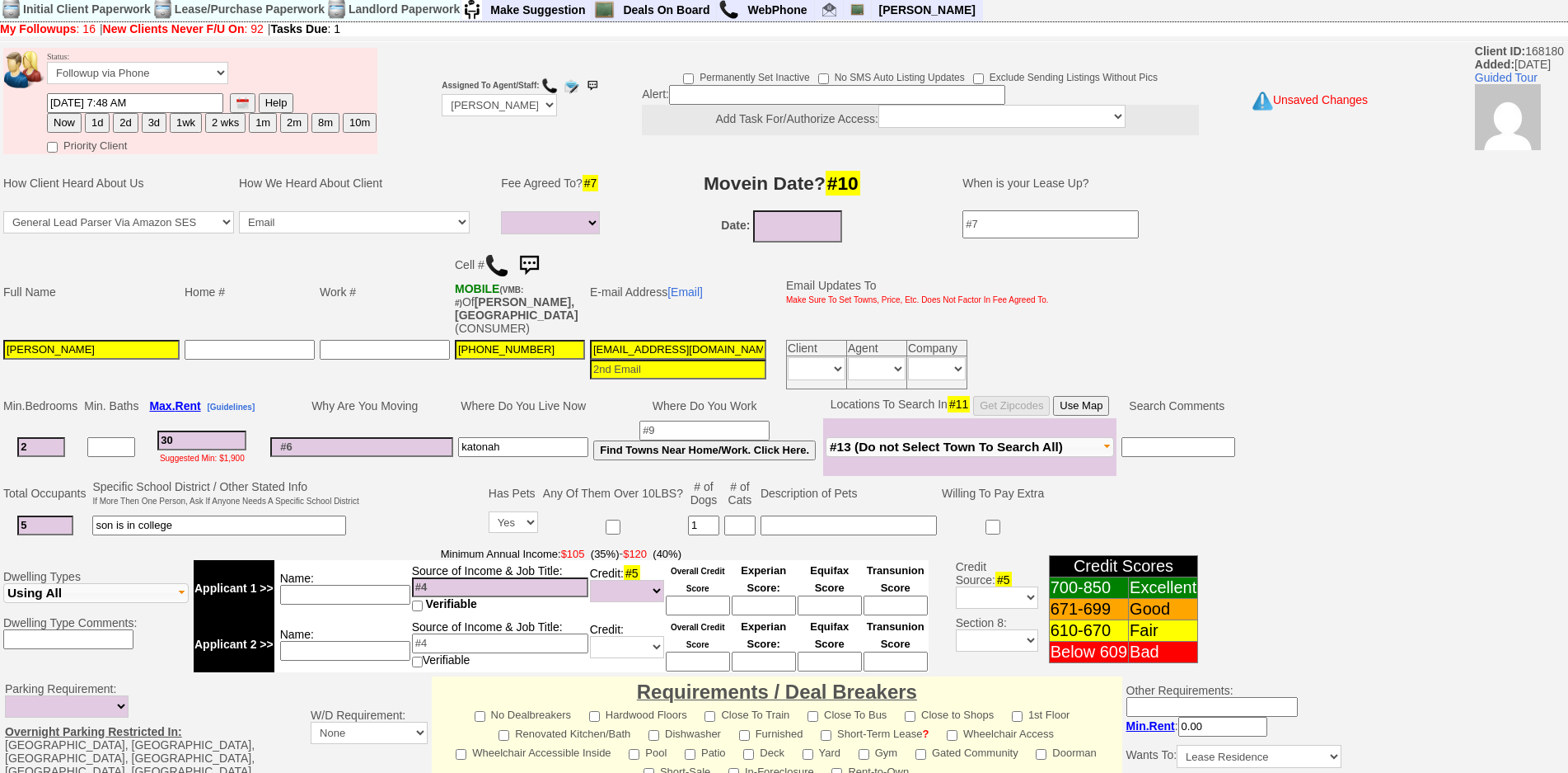
type input "300"
select select
type input "3000"
select select
drag, startPoint x: 208, startPoint y: 430, endPoint x: 15, endPoint y: 415, distance: 193.6
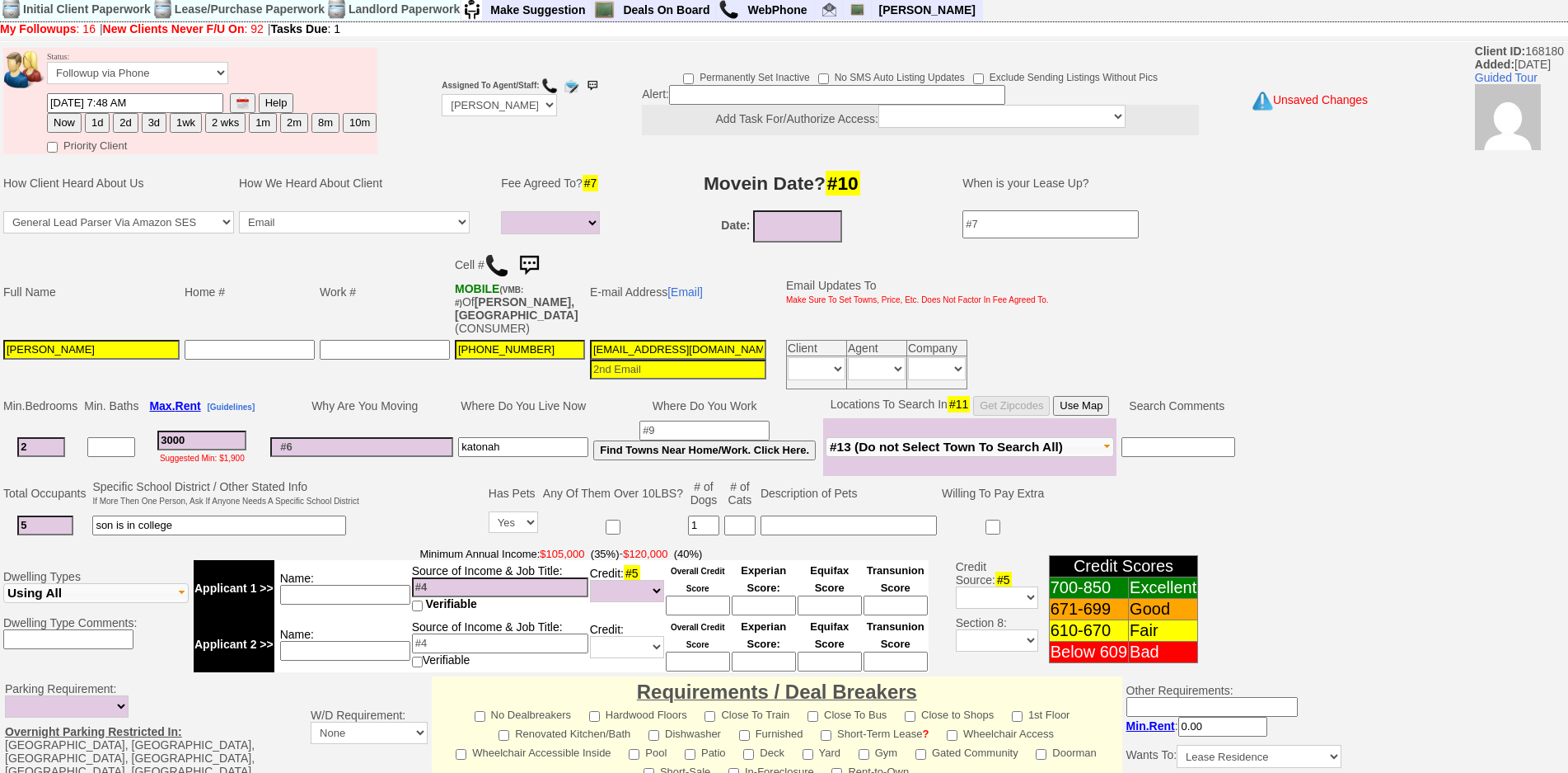
click at [15, 418] on tr "2 3000 Suggested Min: $1,900 katonah Find Towns Near Home/Work. Click Here." at bounding box center [620, 447] width 1237 height 57
type input "3"
select select
type input "35"
select select
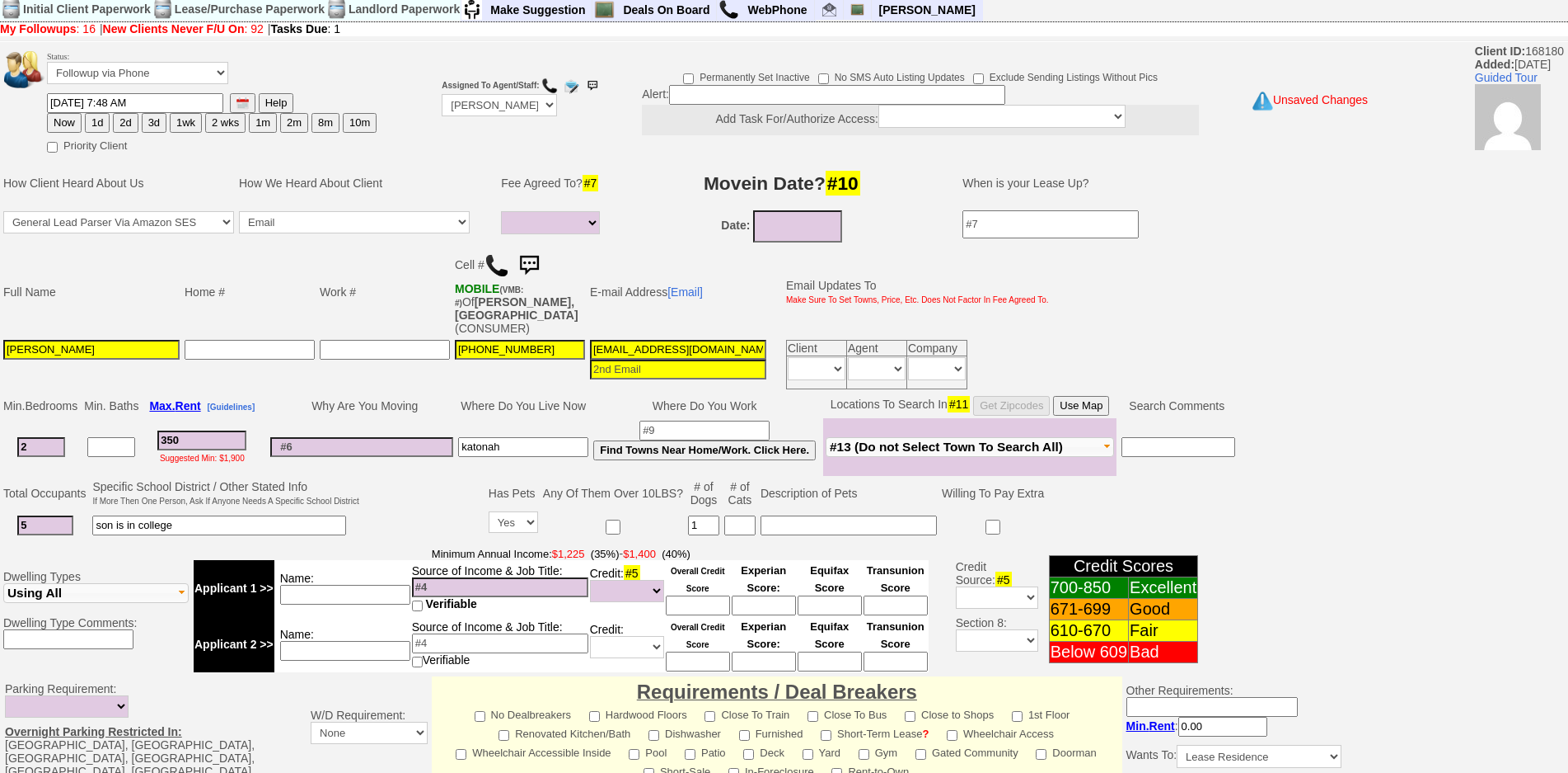
type input "3500"
select select
type input "3500"
type input "[DATE]"
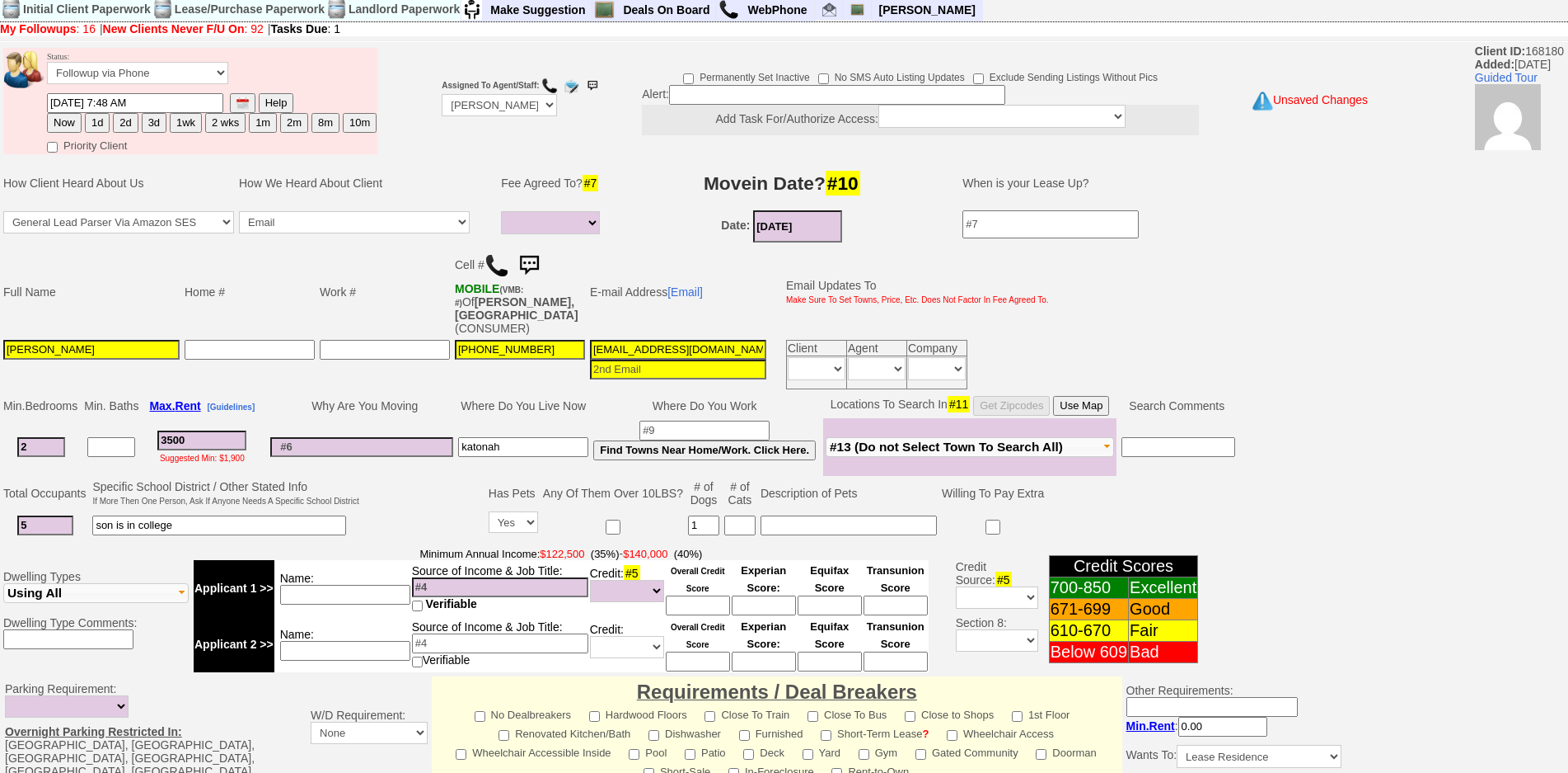
select select
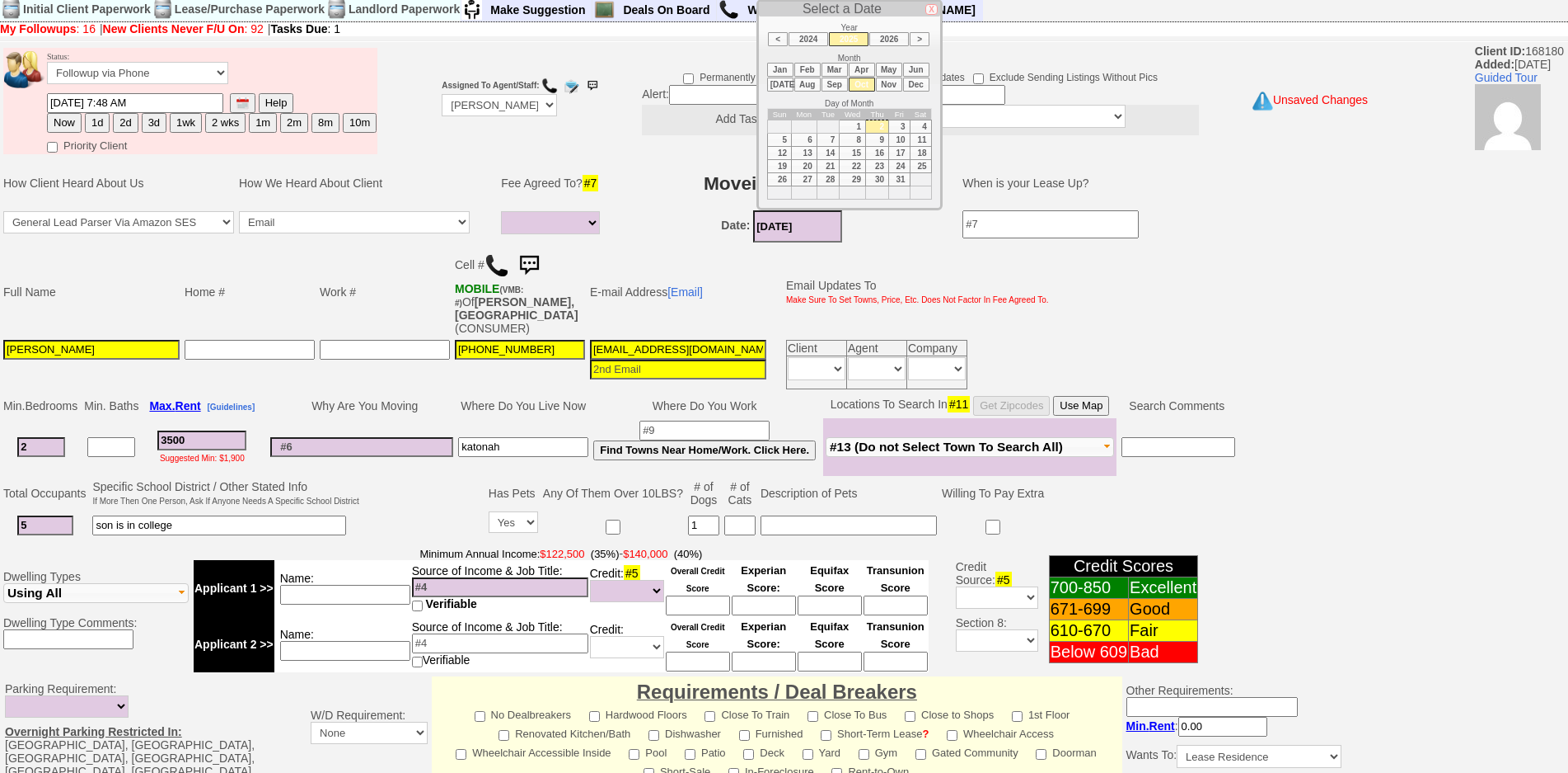
click at [796, 222] on input "[DATE]" at bounding box center [798, 226] width 89 height 32
click at [888, 87] on li "Nov" at bounding box center [888, 84] width 26 height 14
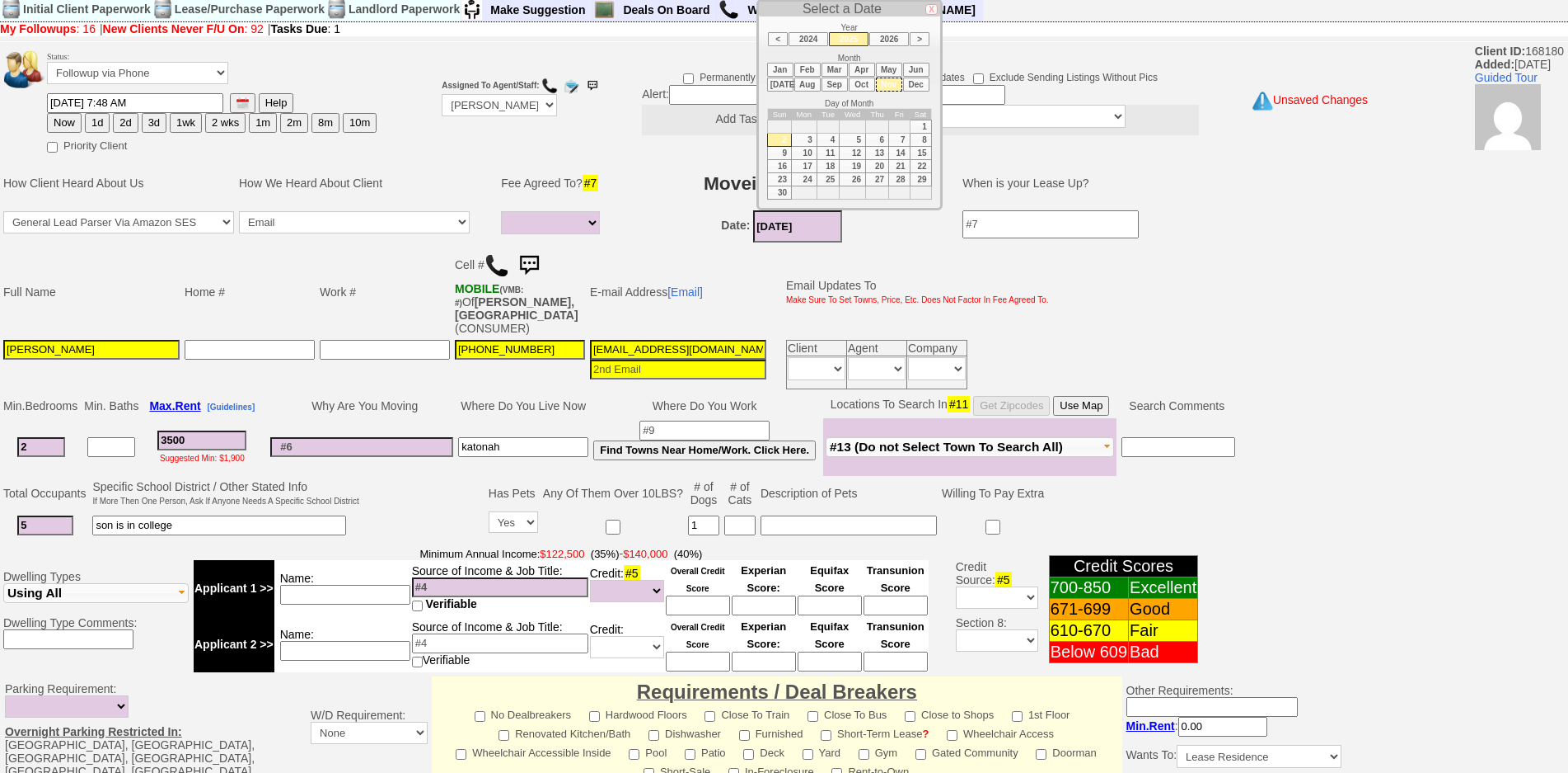
click at [918, 128] on td "1" at bounding box center [921, 126] width 22 height 13
type input "[DATE]"
click at [1101, 396] on button "Use Map" at bounding box center [1081, 406] width 56 height 20
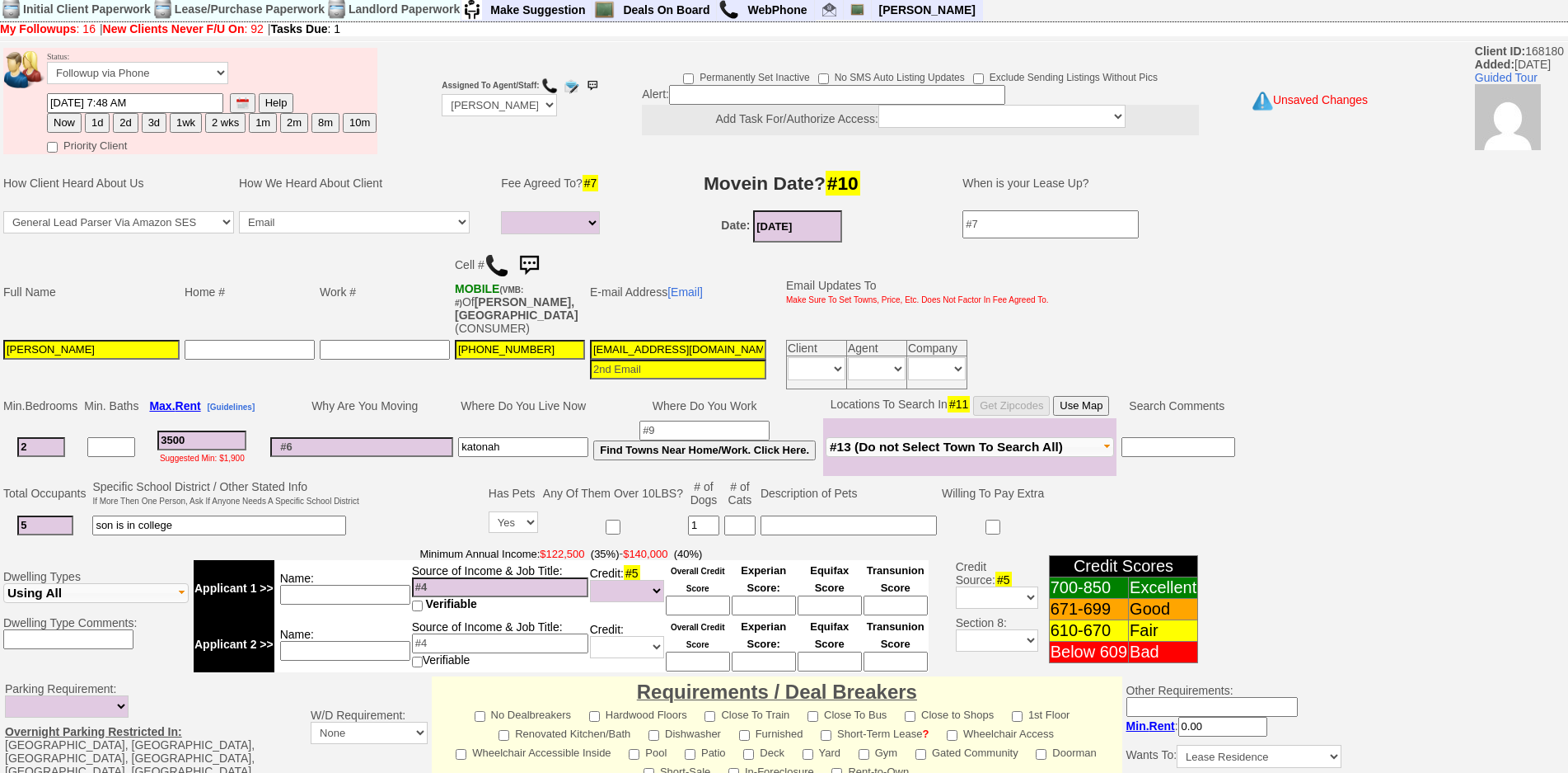
click at [1093, 396] on button "Use Map" at bounding box center [1081, 406] width 56 height 20
click at [958, 439] on span "#13 (Do not Select Town To Search All)" at bounding box center [947, 446] width 233 height 14
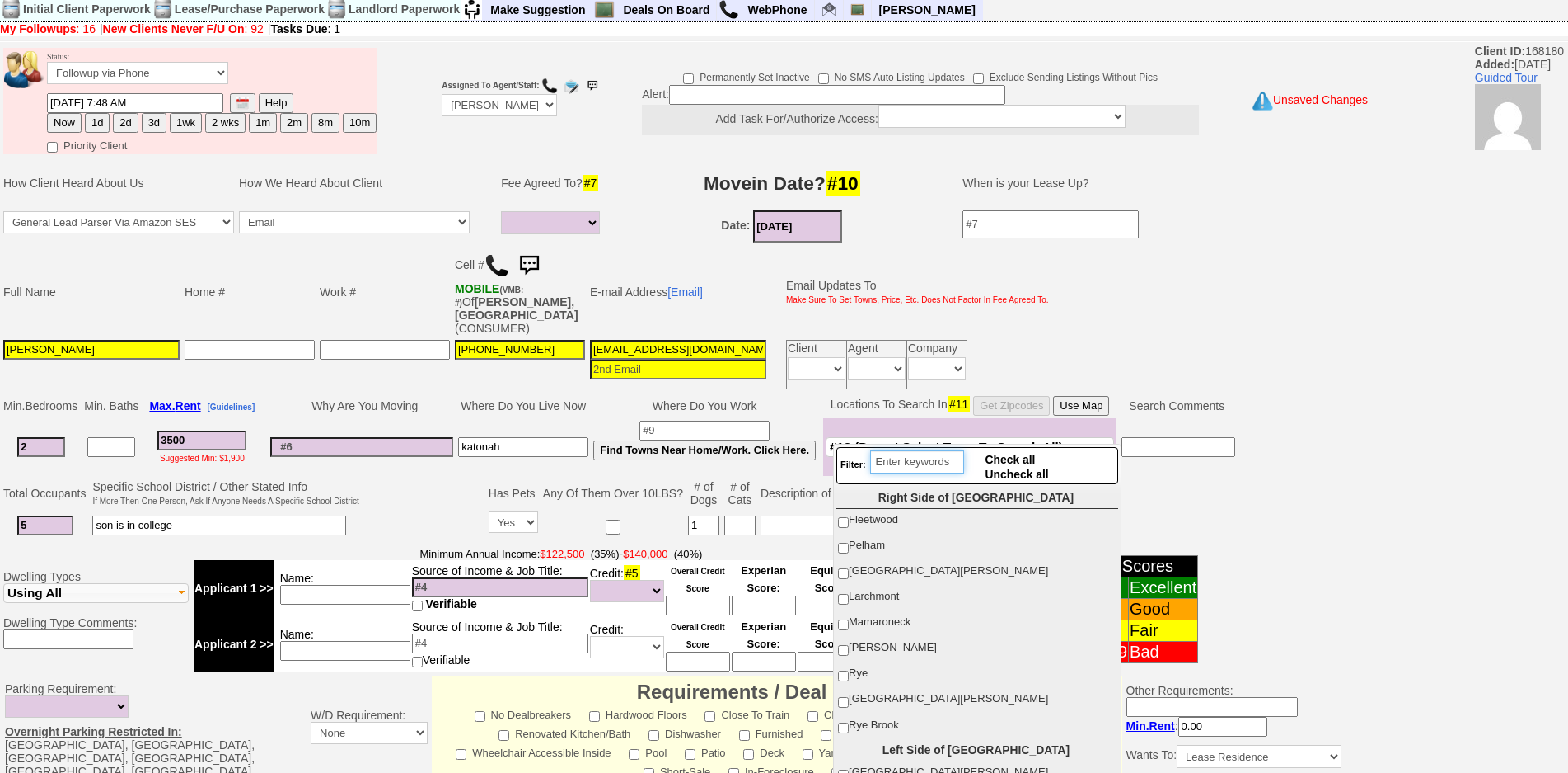
click at [901, 460] on input "search" at bounding box center [917, 461] width 94 height 23
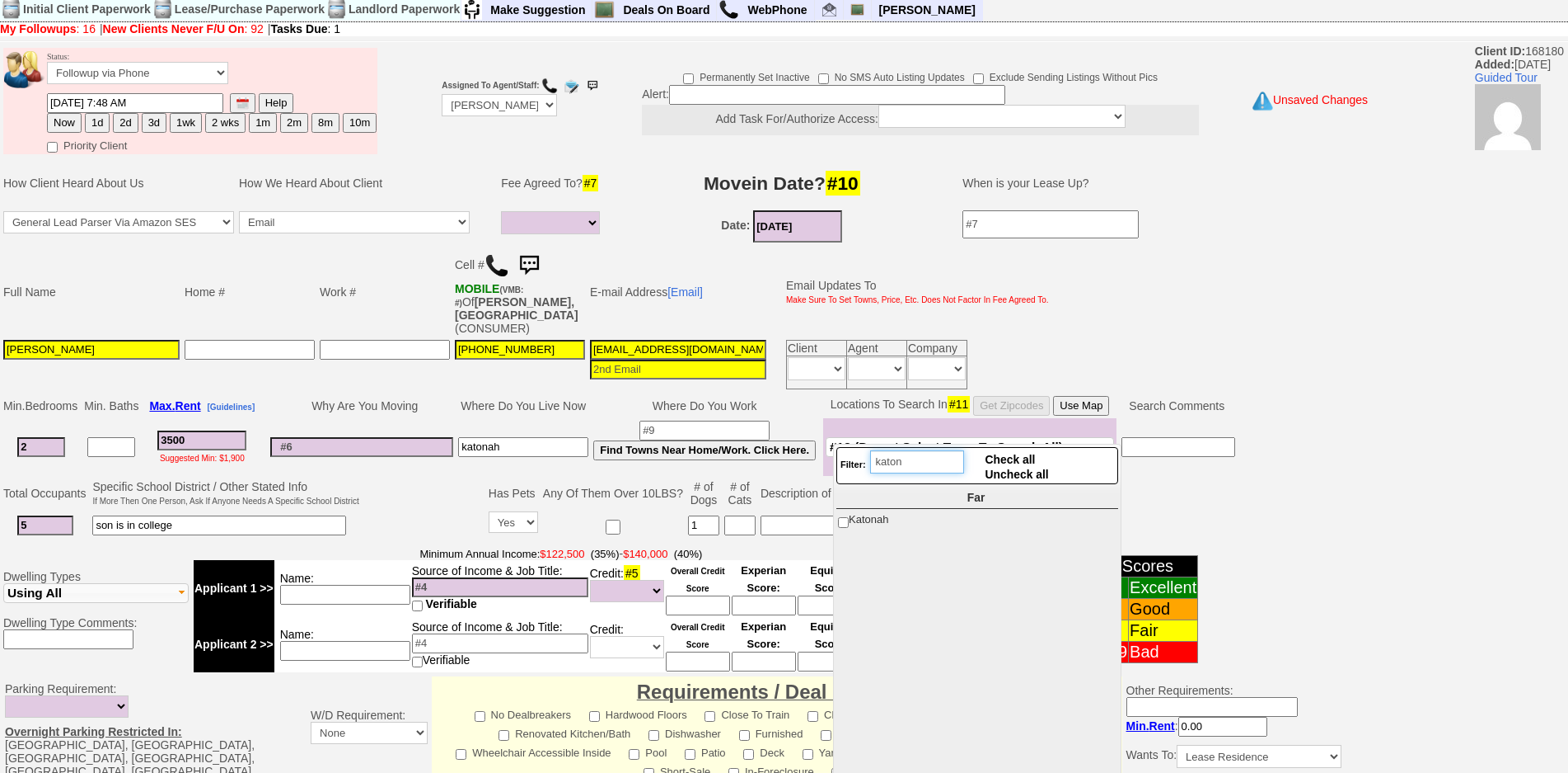
type input "katon"
click at [875, 513] on span "Katonah" at bounding box center [868, 520] width 39 height 13
click at [849, 517] on input "Katonah" at bounding box center [844, 522] width 11 height 11
checkbox input "true"
click at [920, 470] on input "katon" at bounding box center [917, 461] width 94 height 23
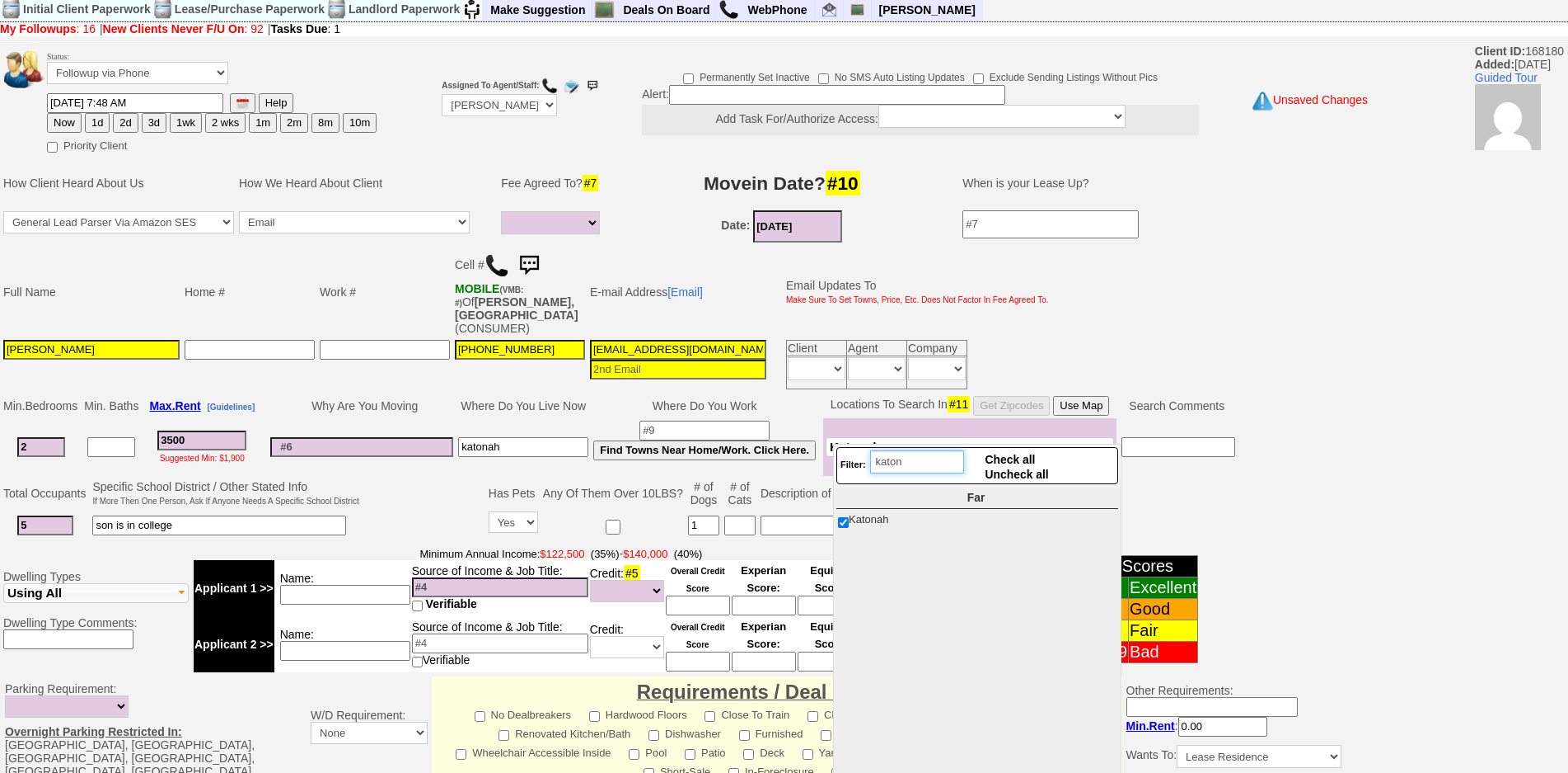
drag, startPoint x: 920, startPoint y: 465, endPoint x: 808, endPoint y: 448, distance: 113.3
click at [808, 448] on body "0 Bookmark This Page Organize Update My Deals Clients My Neglected Clients" at bounding box center [784, 585] width 1568 height 1221
type input "gol"
click at [847, 528] on input "Goldens Bridge" at bounding box center [844, 522] width 11 height 11
checkbox input "true"
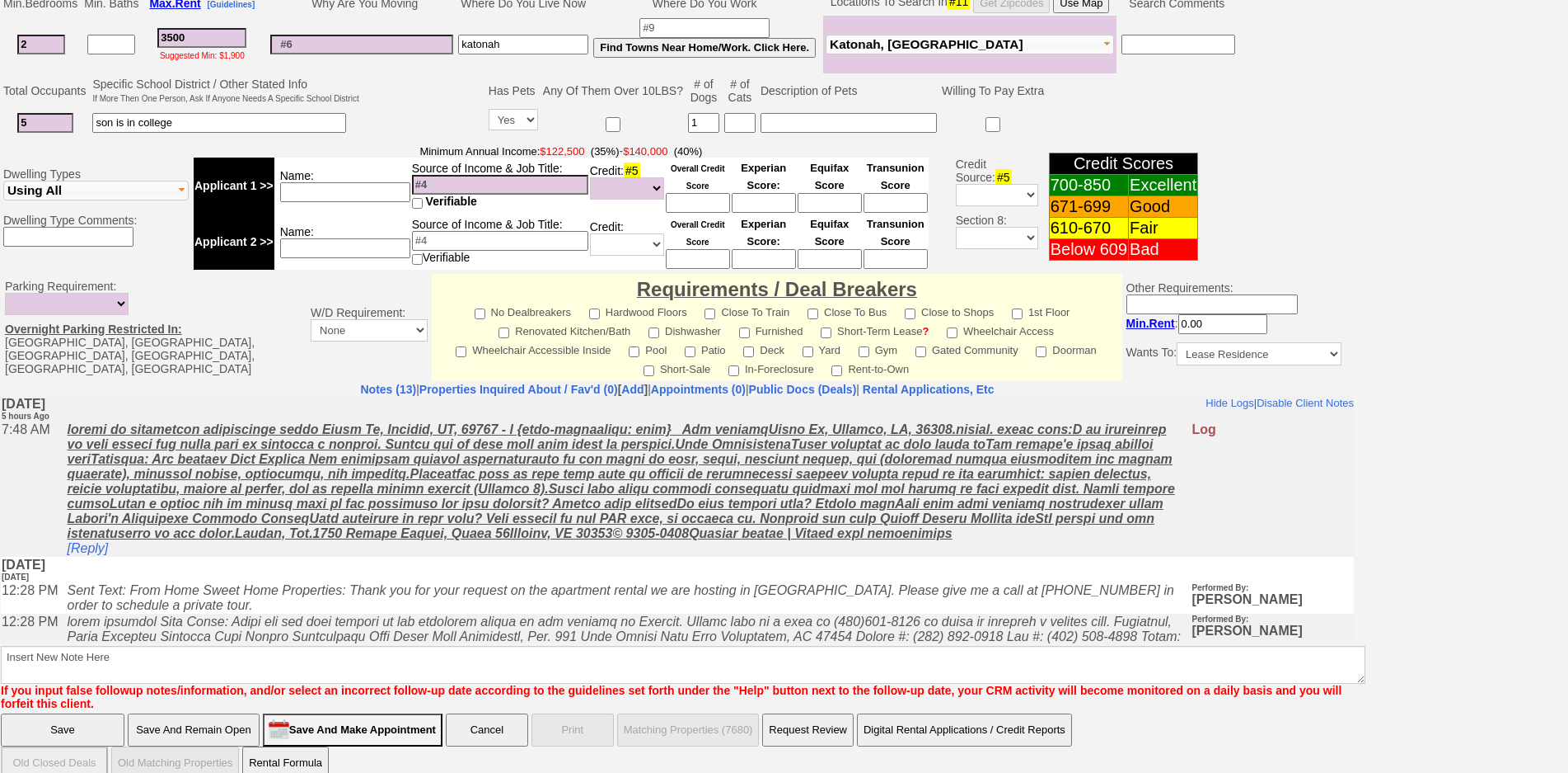
click at [223, 713] on input "Save And Remain Open" at bounding box center [193, 729] width 132 height 33
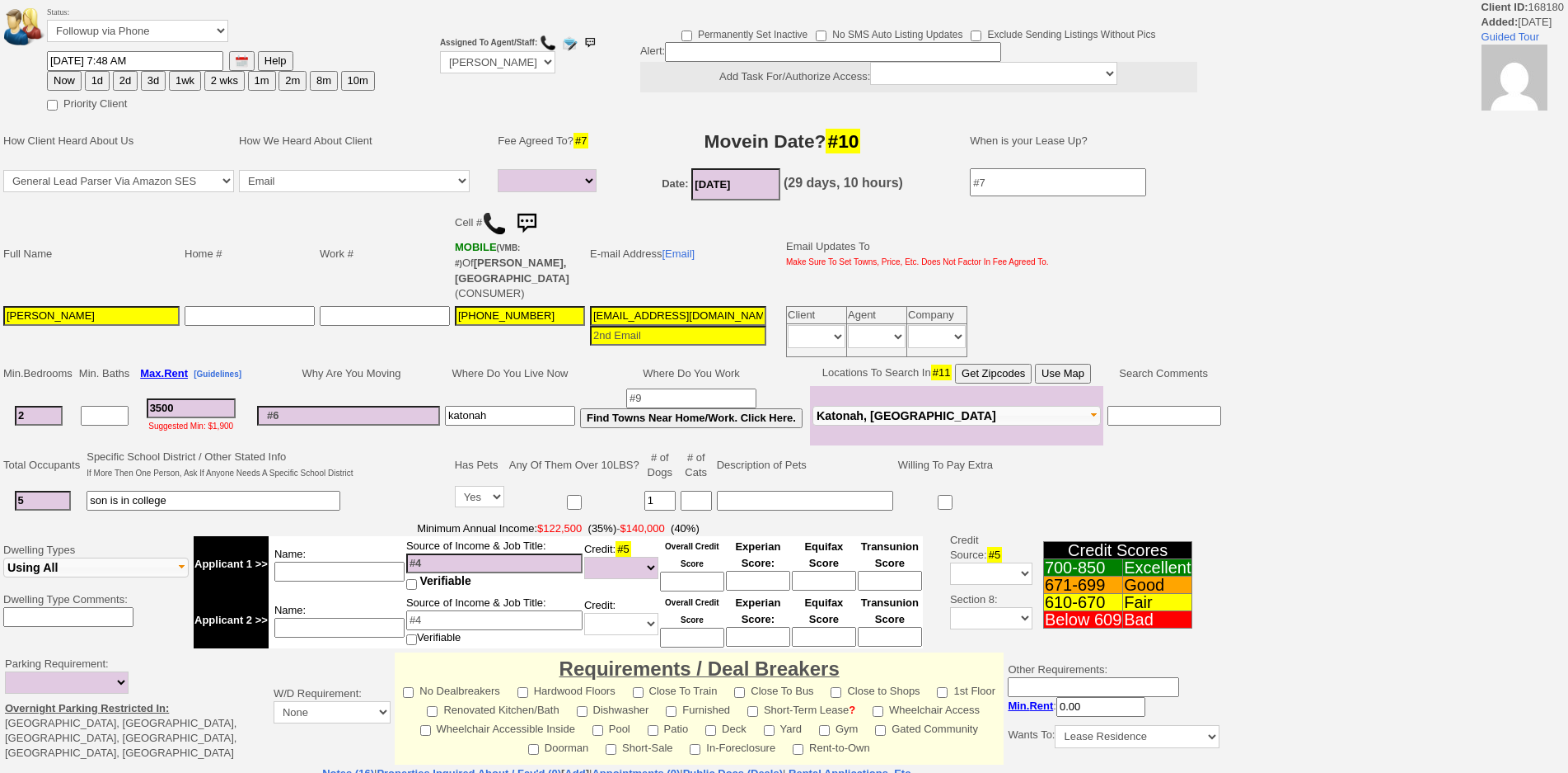
select select
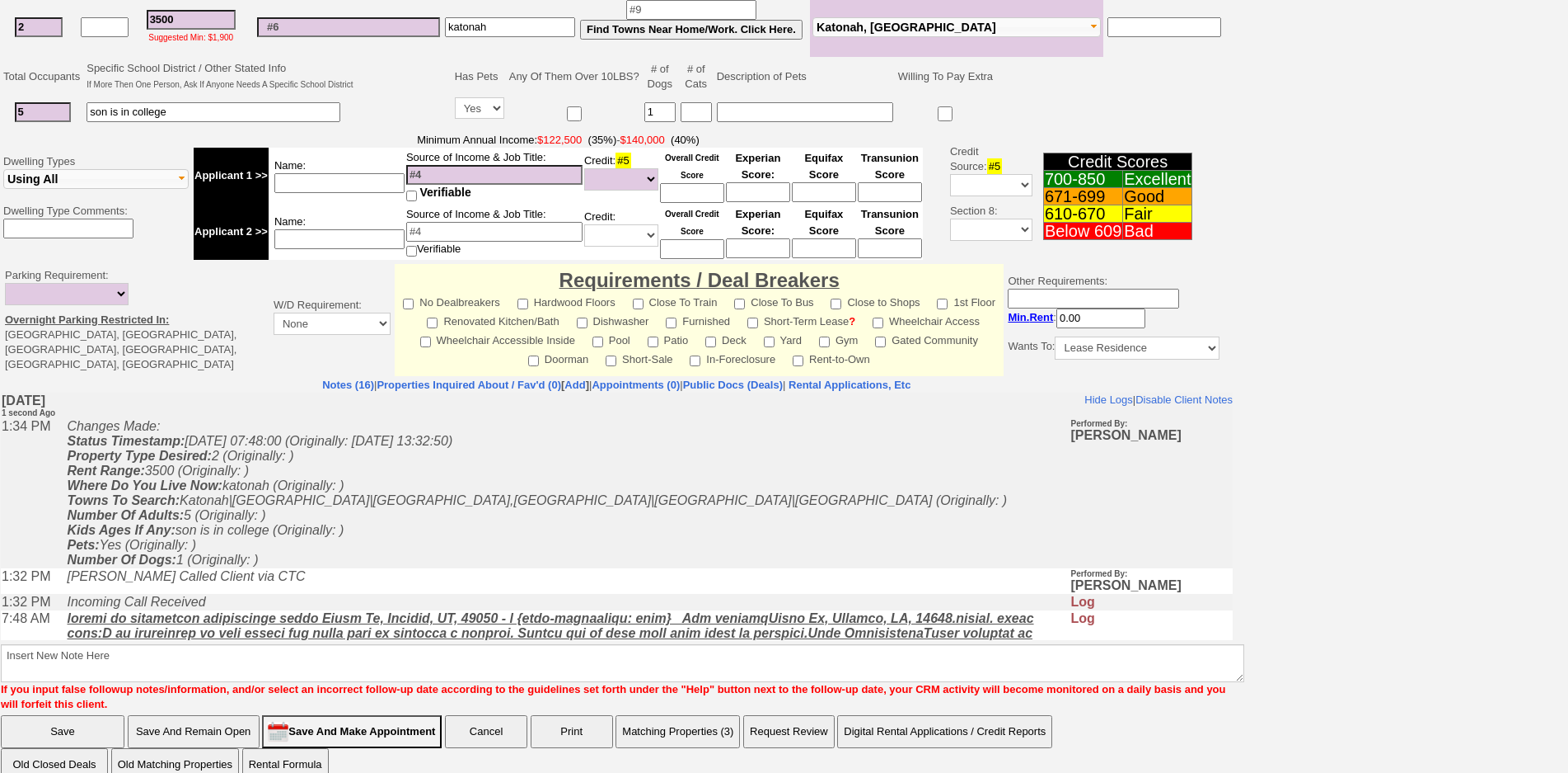
click at [713, 718] on button "Matching Properties (3)" at bounding box center [678, 731] width 125 height 33
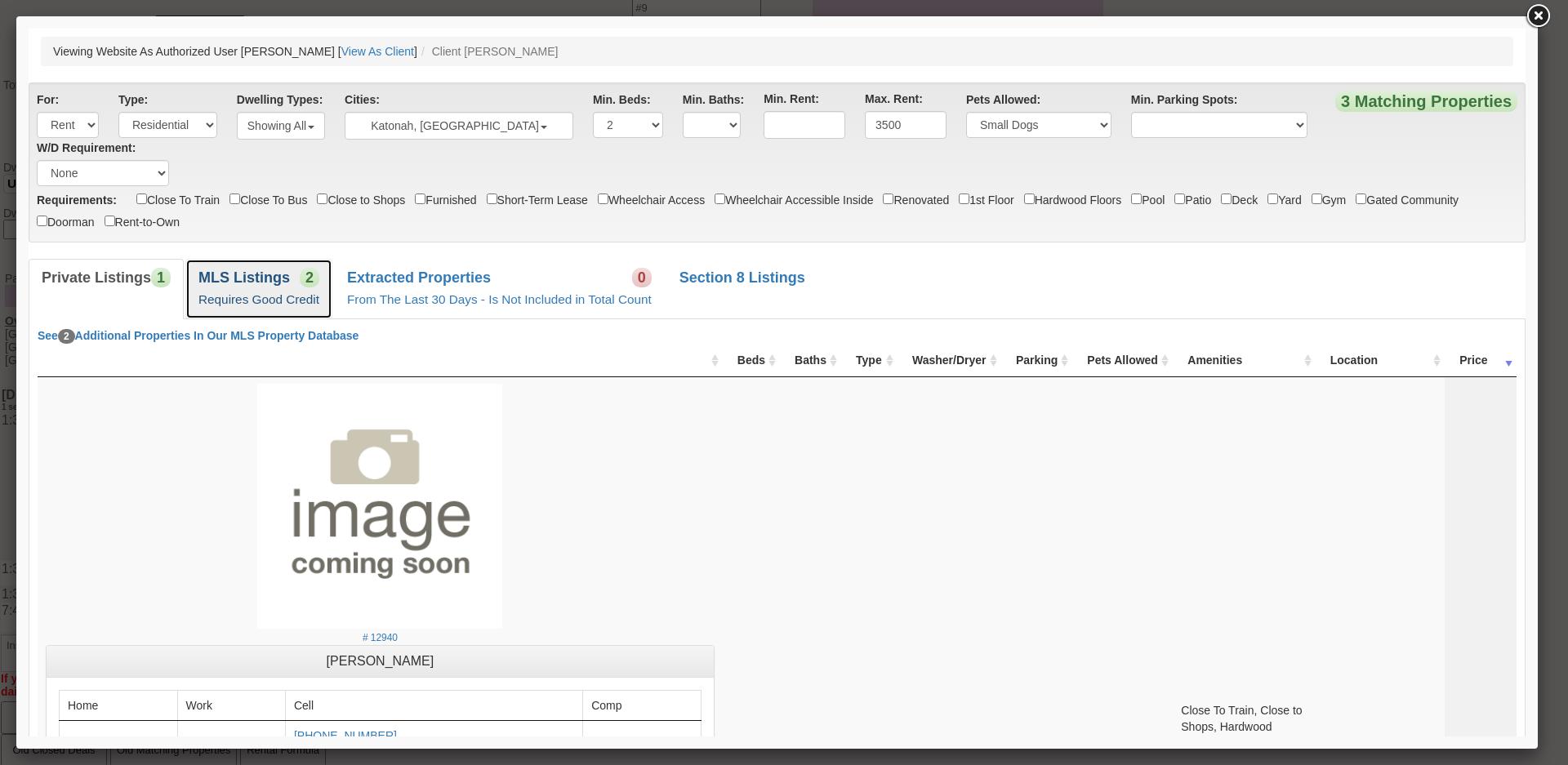
click at [227, 276] on b "MLS Listings" at bounding box center [244, 277] width 91 height 16
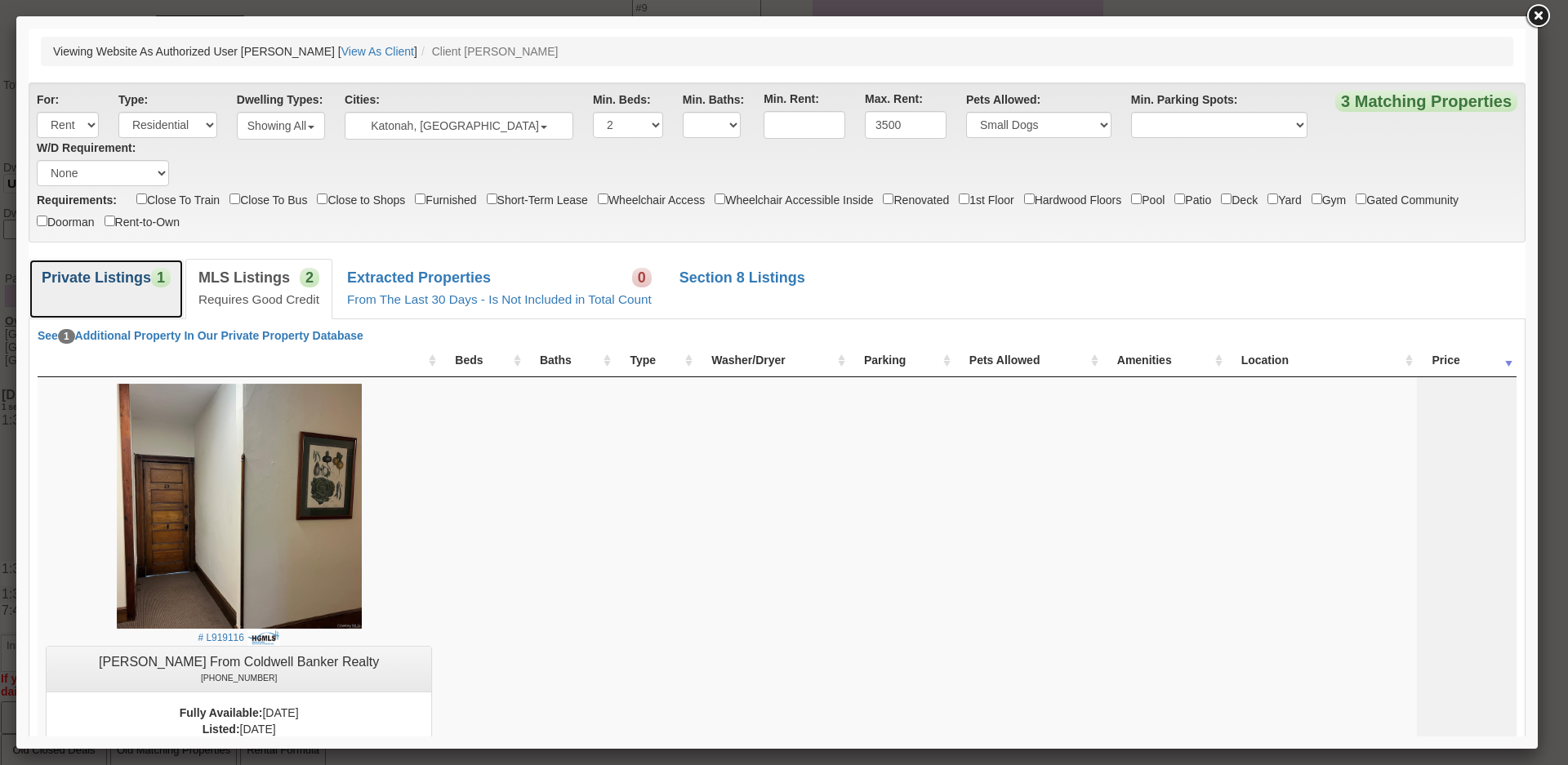
click at [113, 269] on link "Private Listings 1" at bounding box center [107, 289] width 155 height 60
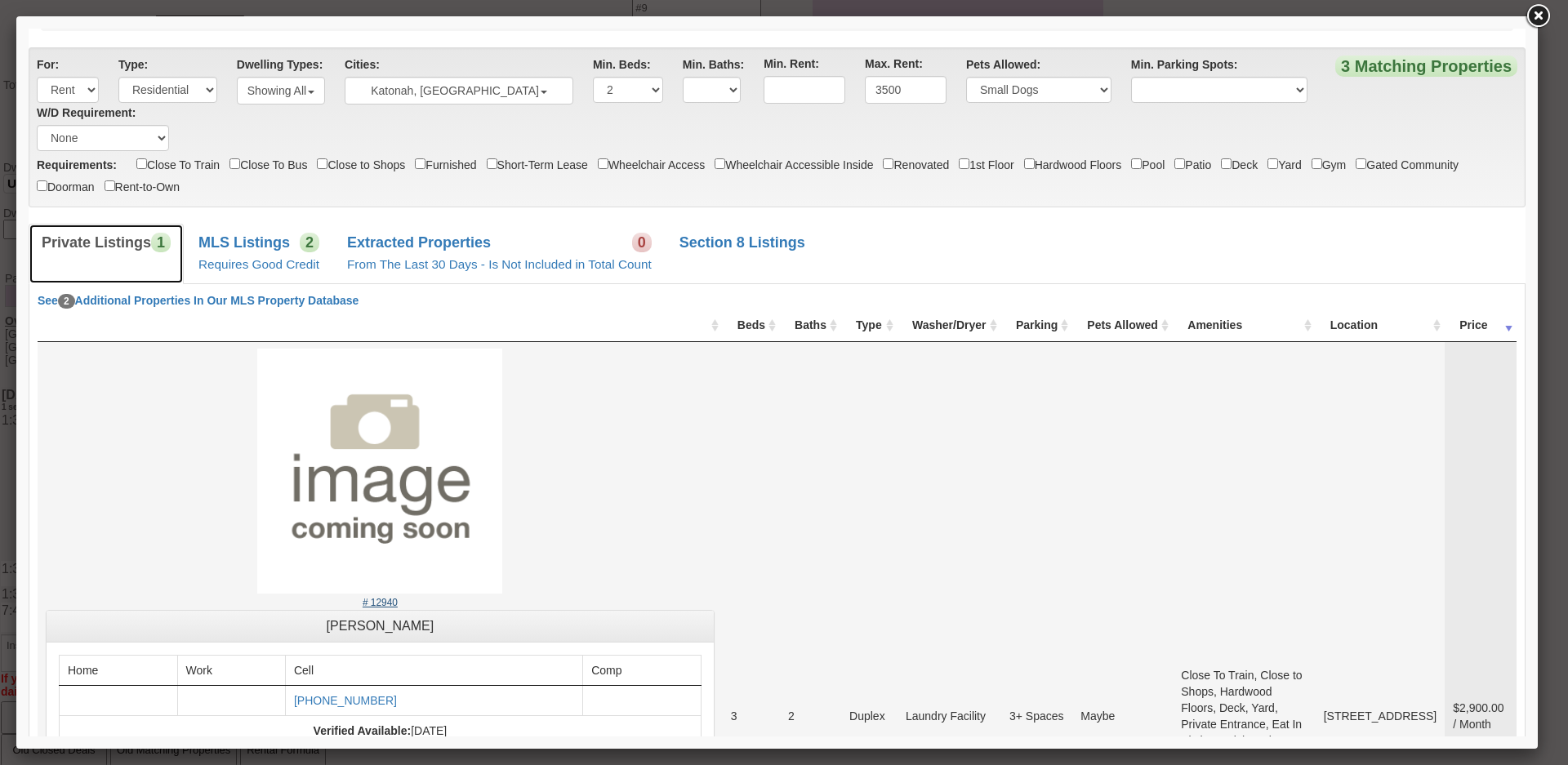
scroll to position [81, 0]
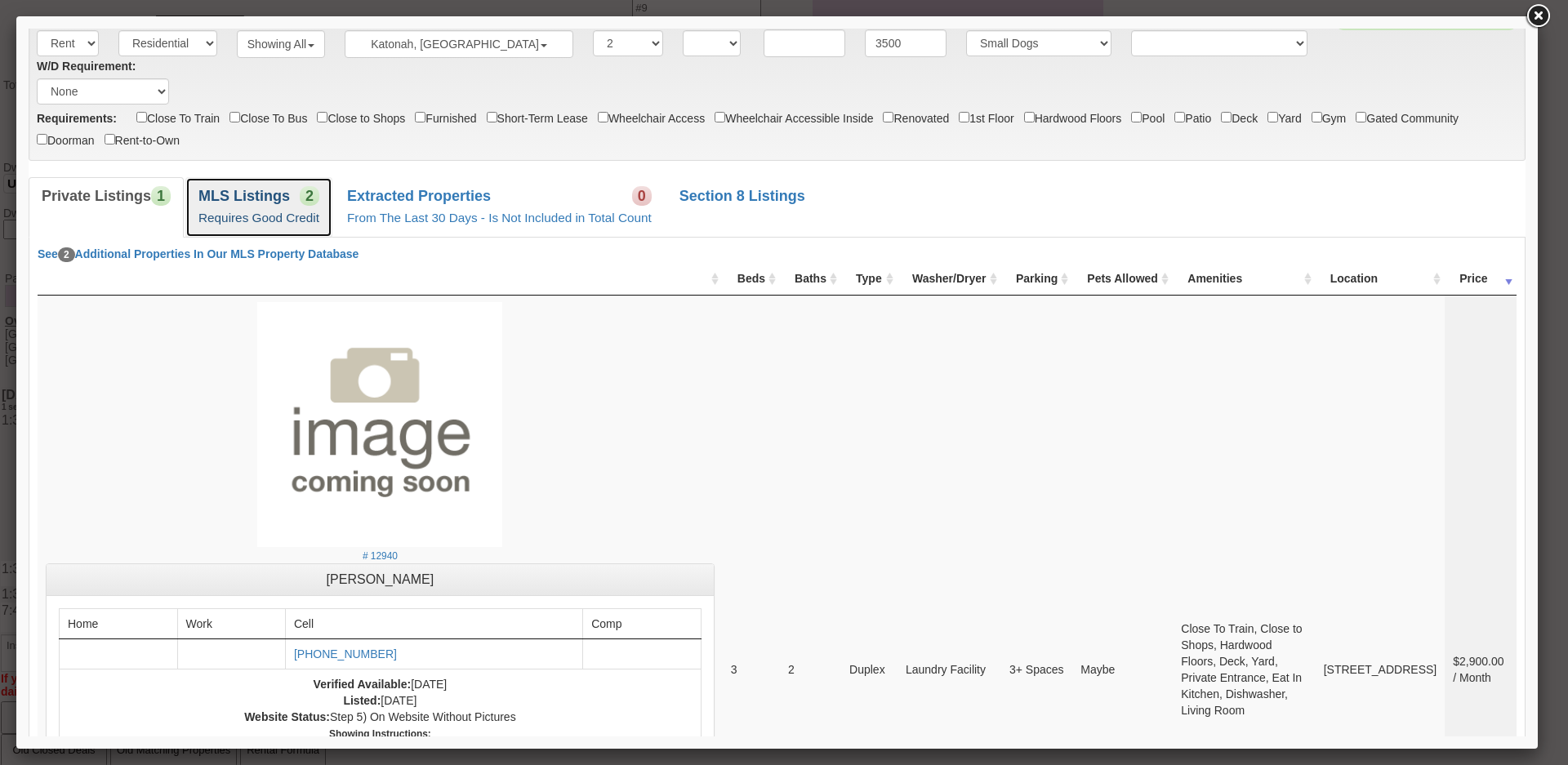
click at [229, 226] on link "MLS Listings 2 Requires Good Credit" at bounding box center [258, 207] width 147 height 60
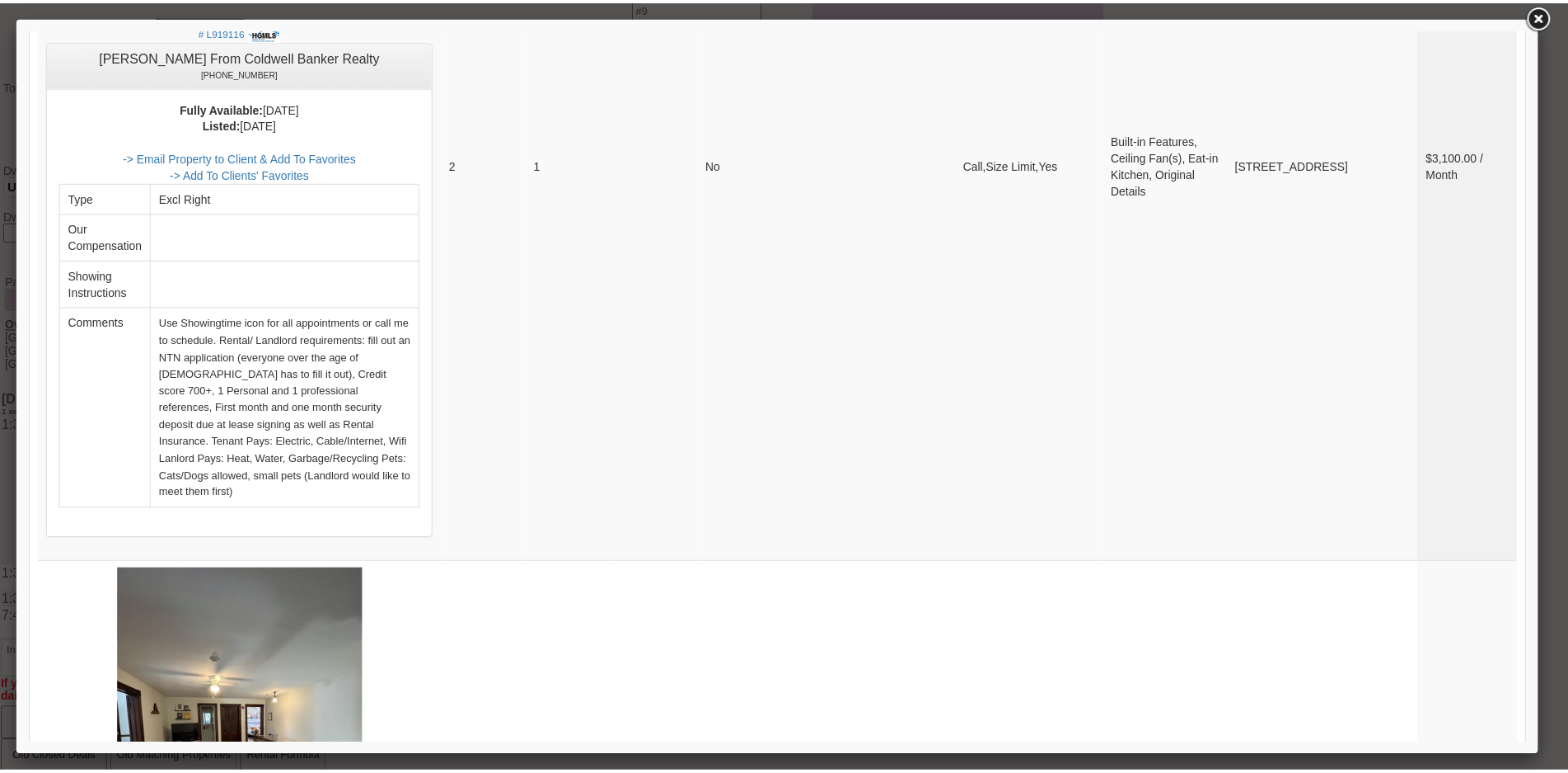
scroll to position [348, 0]
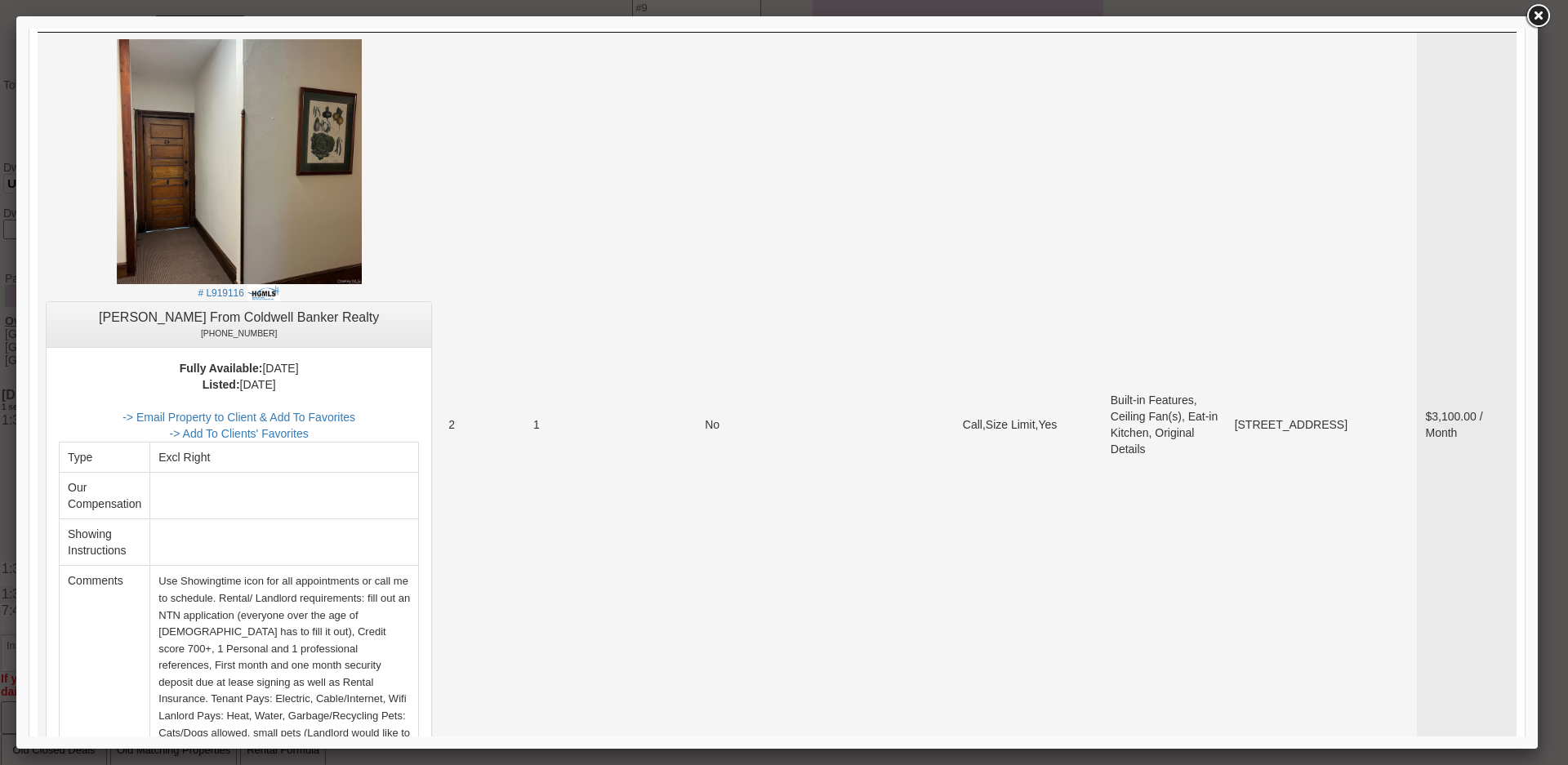
click at [103, 153] on center "# L919116 Sandra Ramos-Martins From Coldwell Banker Realty 914-980-6820 Fully A…" at bounding box center [239, 416] width 386 height 755
click at [141, 158] on img at bounding box center [238, 161] width 245 height 244
click at [1538, 20] on link at bounding box center [1537, 16] width 30 height 30
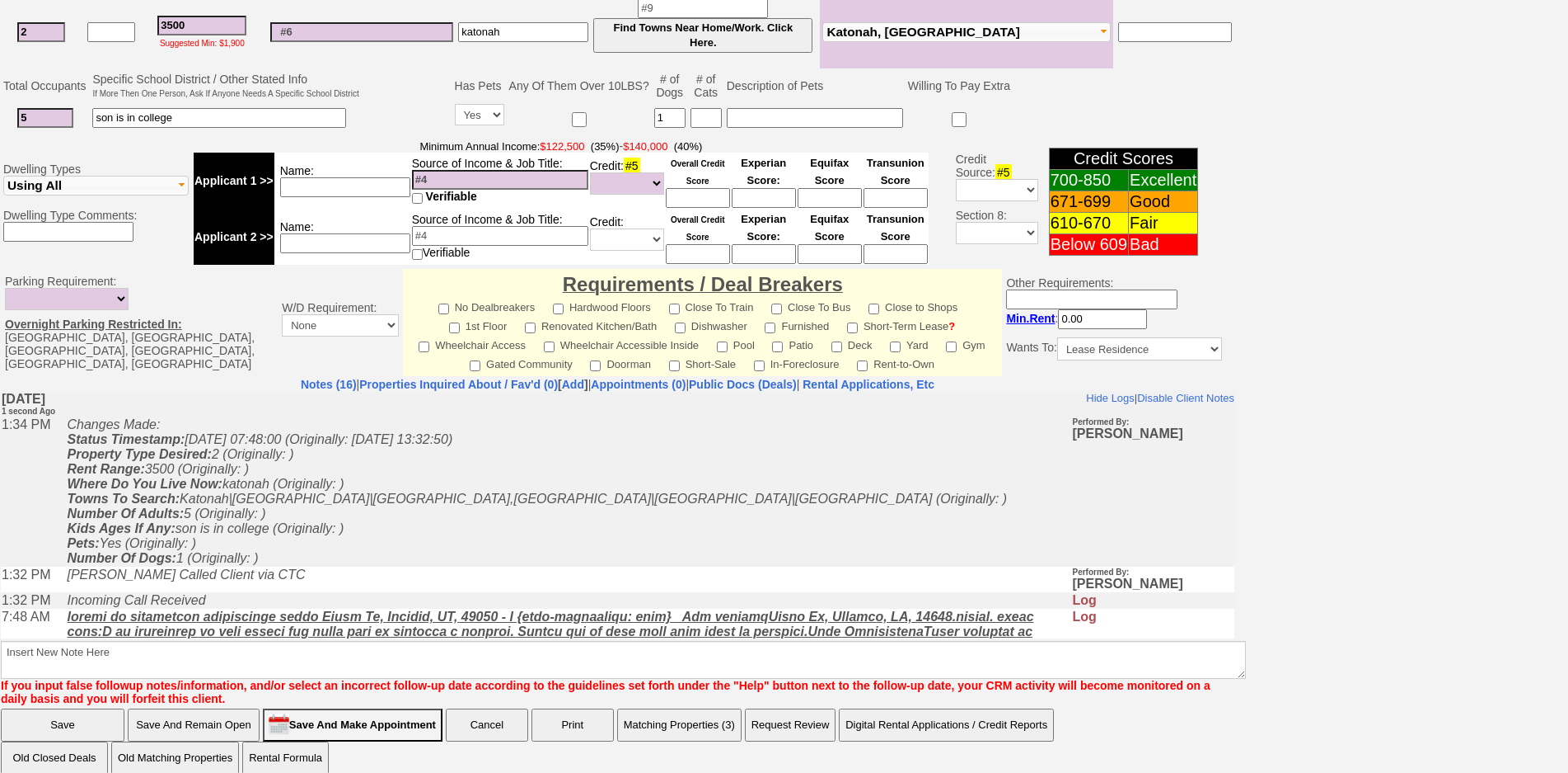
scroll to position [201, 0]
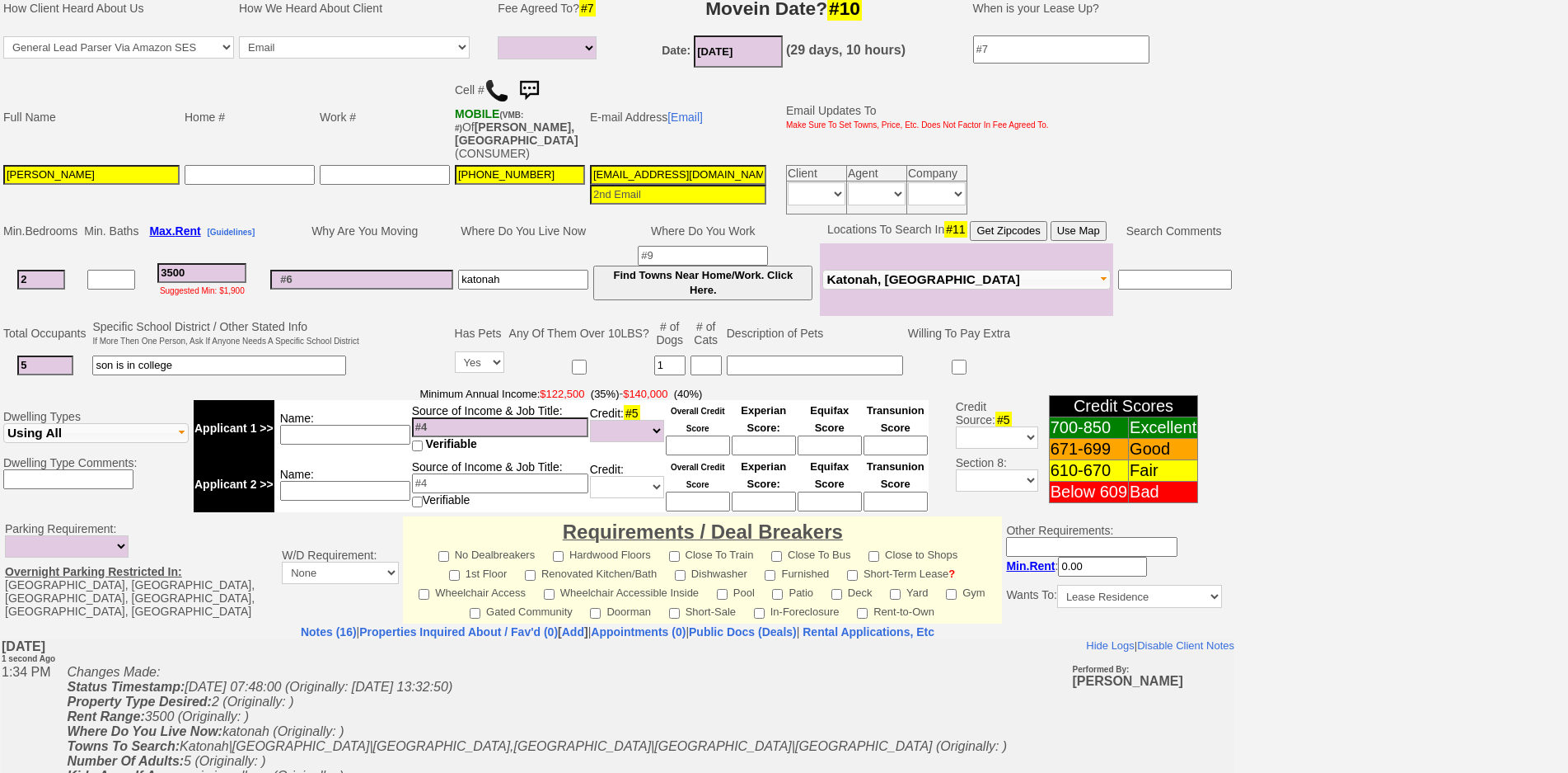
click at [373, 425] on input at bounding box center [345, 435] width 130 height 20
type input "marlyn housekeeper"
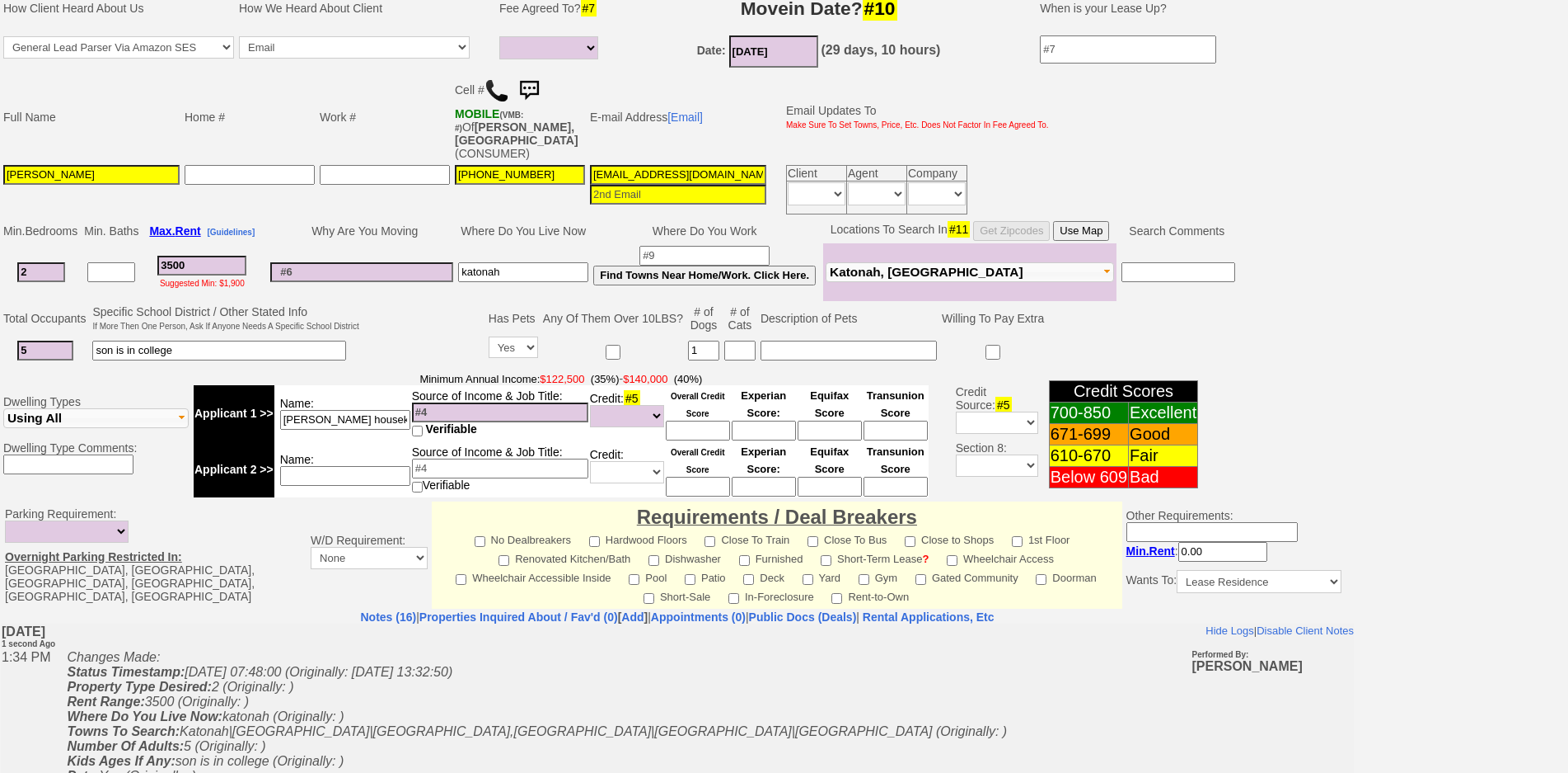
click at [358, 484] on td "Minimum Annual Income: $122,500 (35%) - $140,000 (40%) Applicant 1 >> Name: mar…" at bounding box center [561, 434] width 740 height 130
click at [357, 468] on input at bounding box center [345, 476] width 130 height 20
click at [432, 402] on input at bounding box center [500, 412] width 177 height 20
click at [392, 410] on input "marlyn housekeeper" at bounding box center [345, 420] width 130 height 20
click at [425, 402] on input at bounding box center [500, 412] width 177 height 20
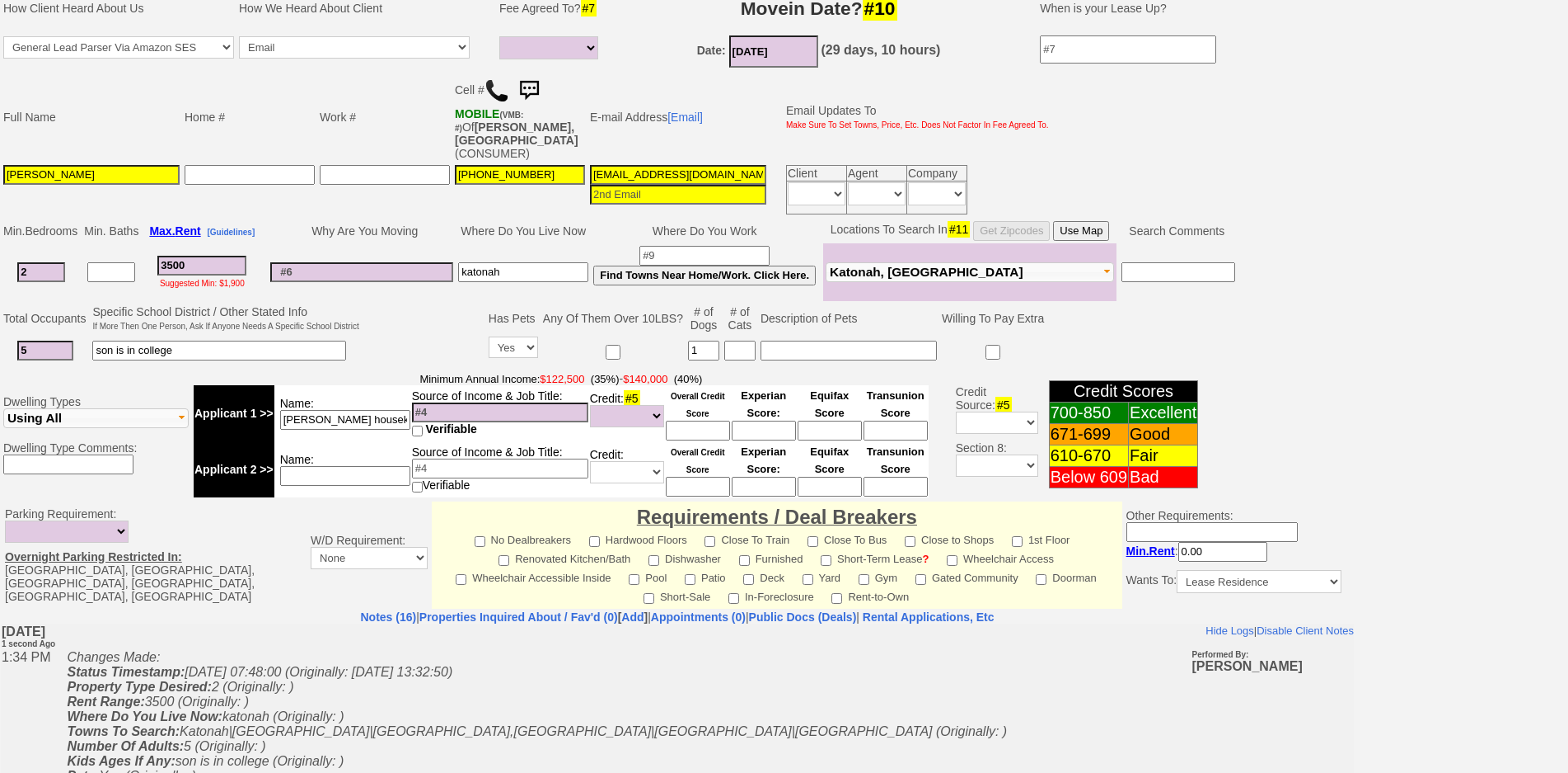
click at [433, 402] on input at bounding box center [500, 412] width 177 height 20
click at [432, 402] on input at bounding box center [500, 412] width 177 height 20
click at [453, 402] on input at bounding box center [500, 412] width 177 height 20
type input "1"
type input "55k cash"
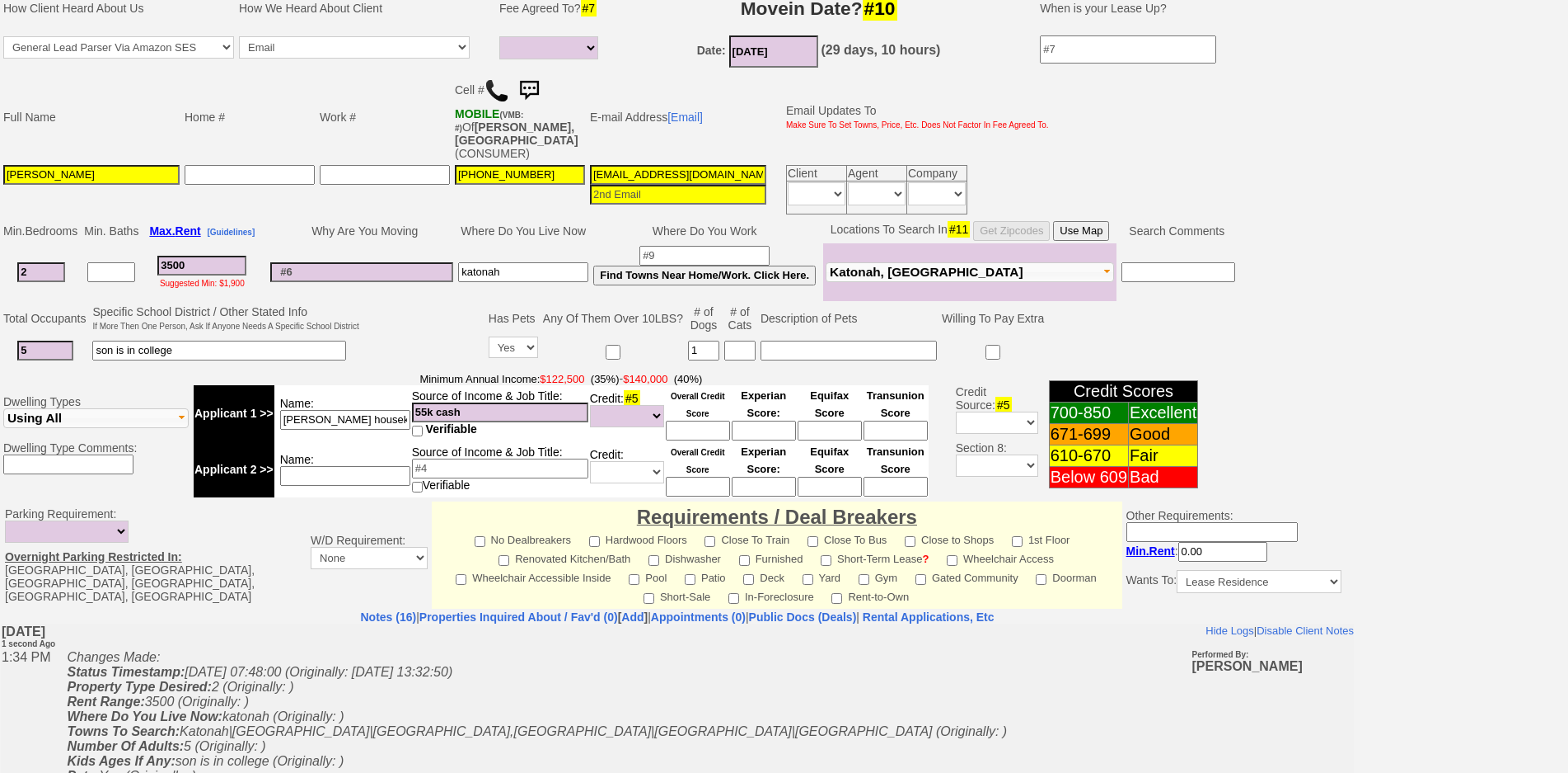
click at [390, 466] on input at bounding box center [345, 476] width 130 height 20
type input "husband construction"
click at [462, 459] on input at bounding box center [500, 469] width 177 height 20
click at [416, 263] on input at bounding box center [362, 273] width 183 height 20
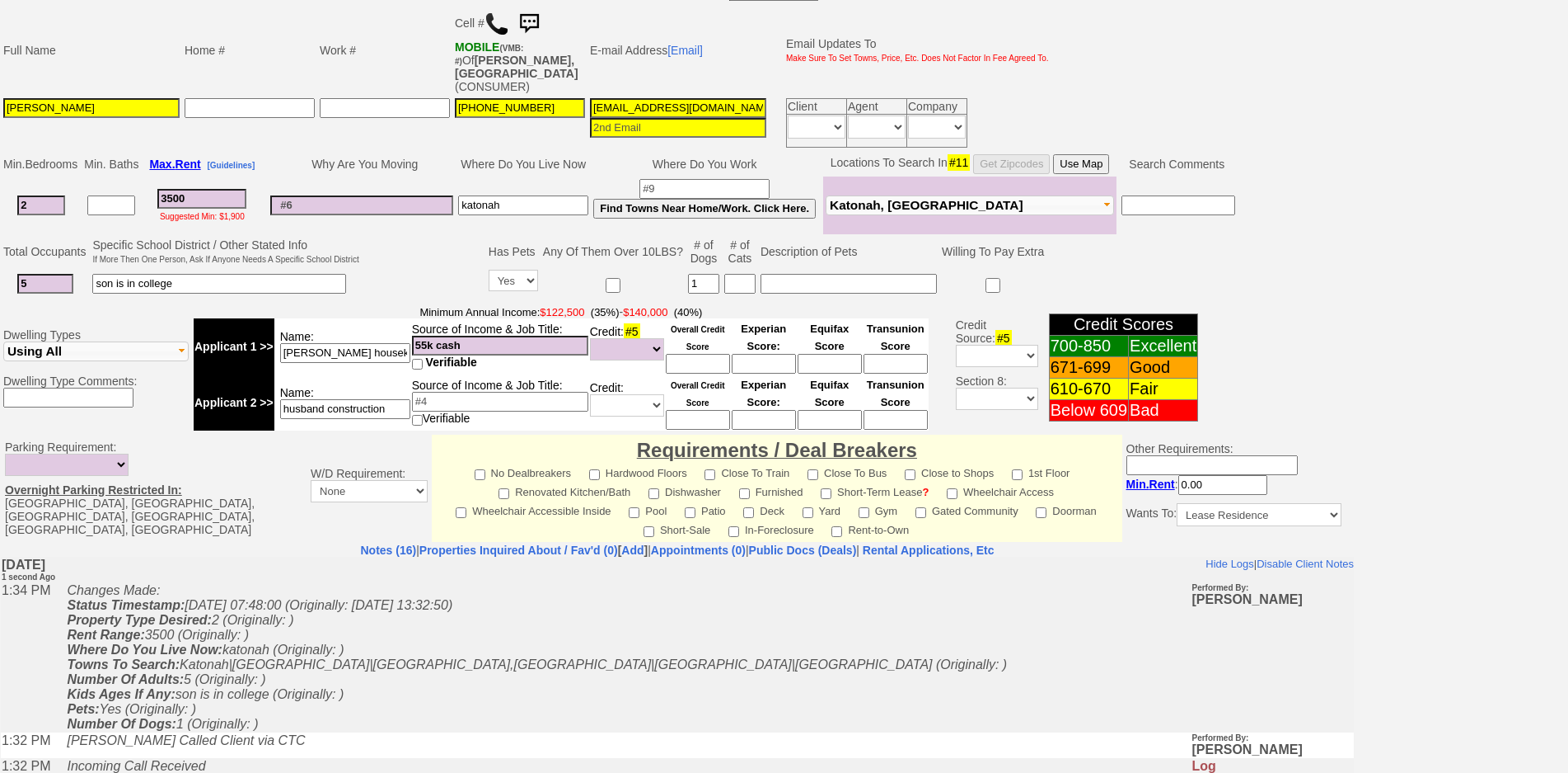
scroll to position [98, 0]
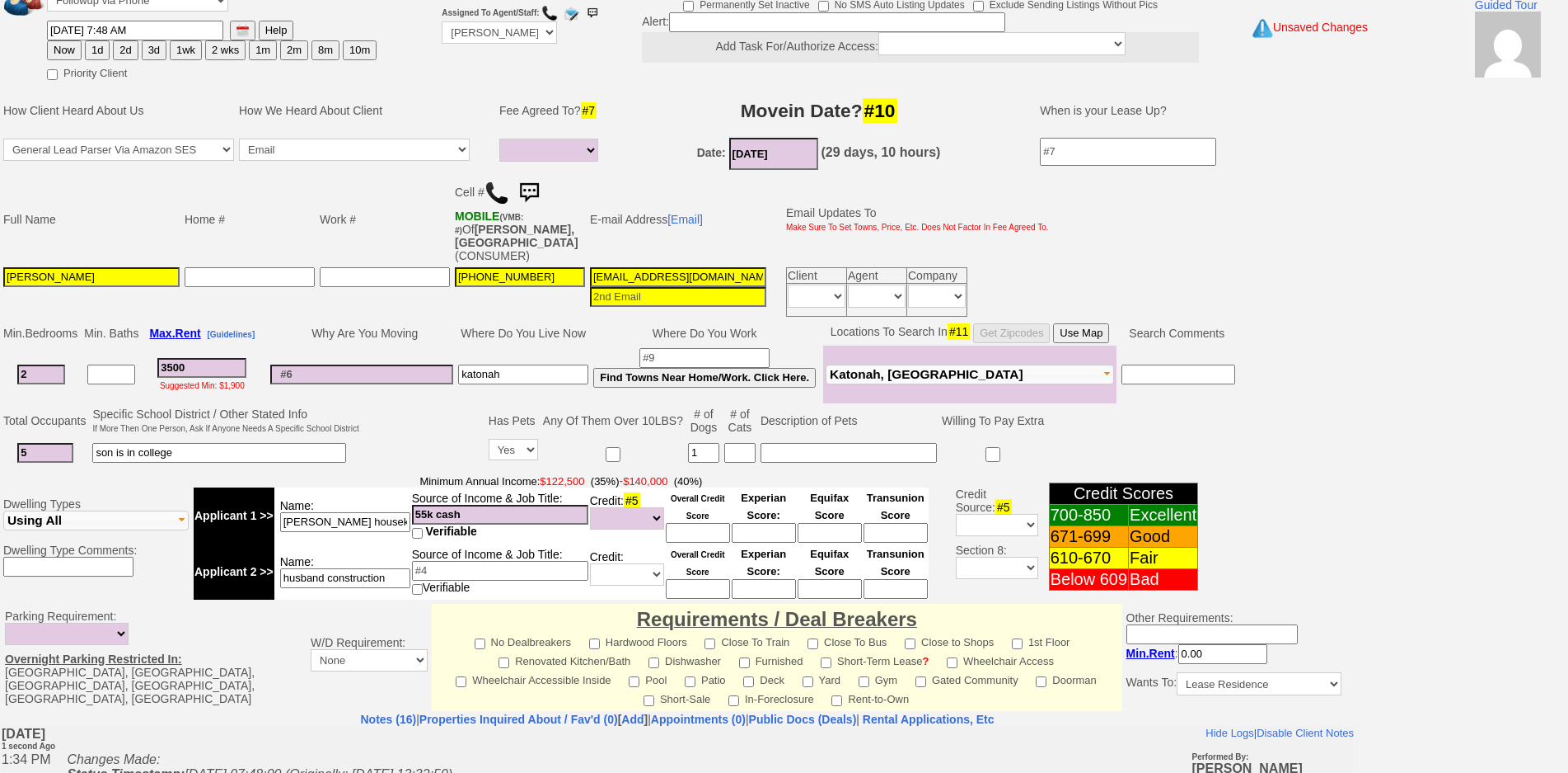
click at [463, 19] on td "Assigned To Agent/Staff: Up-For-Grabs ***** STAFF ***** Bob Bruno 914-419-3579 …" at bounding box center [499, 28] width 120 height 111
click at [475, 36] on select "Up-For-Grabs ***** STAFF ***** Bob Bruno 914-419-3579 Cristy Liberto 914-486-10…" at bounding box center [499, 33] width 116 height 22
select select "Up-For-Grabs"
click at [442, 22] on select "Up-For-Grabs ***** STAFF ***** Bob Bruno 914-419-3579 Cristy Liberto 914-486-10…" at bounding box center [499, 33] width 116 height 22
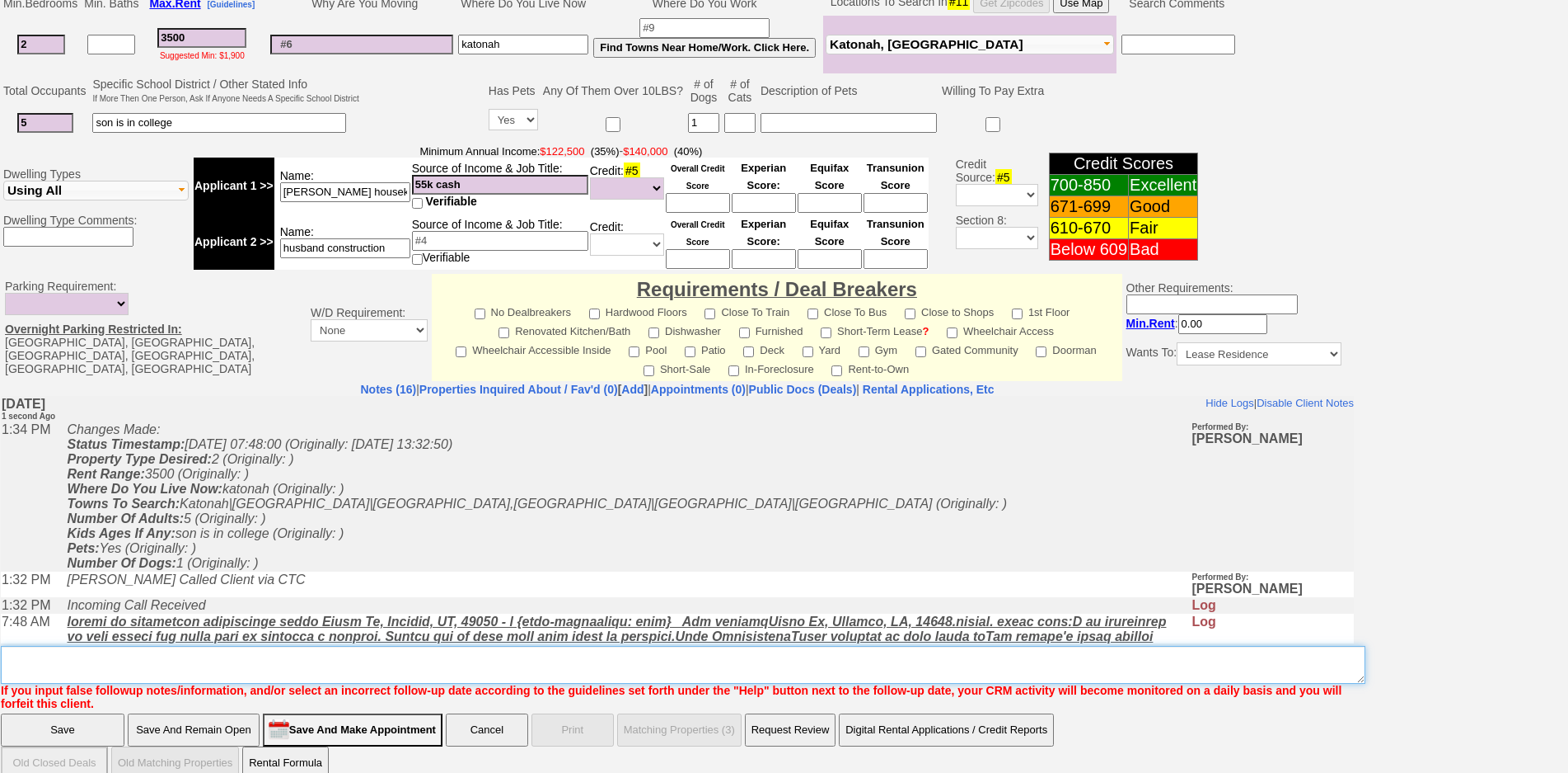
click at [97, 660] on textarea "Insert New Note Here" at bounding box center [683, 665] width 1365 height 38
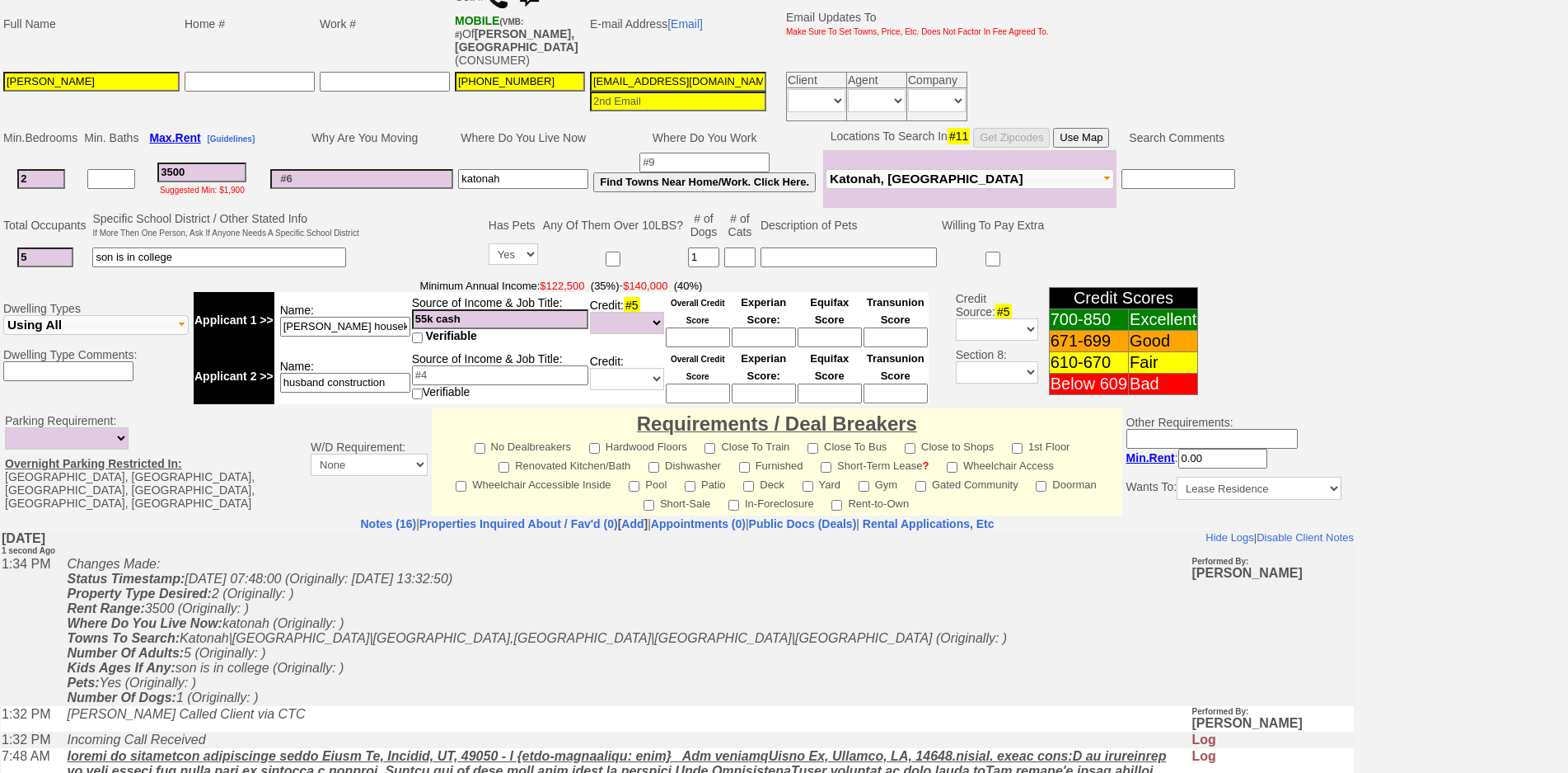
scroll to position [0, 0]
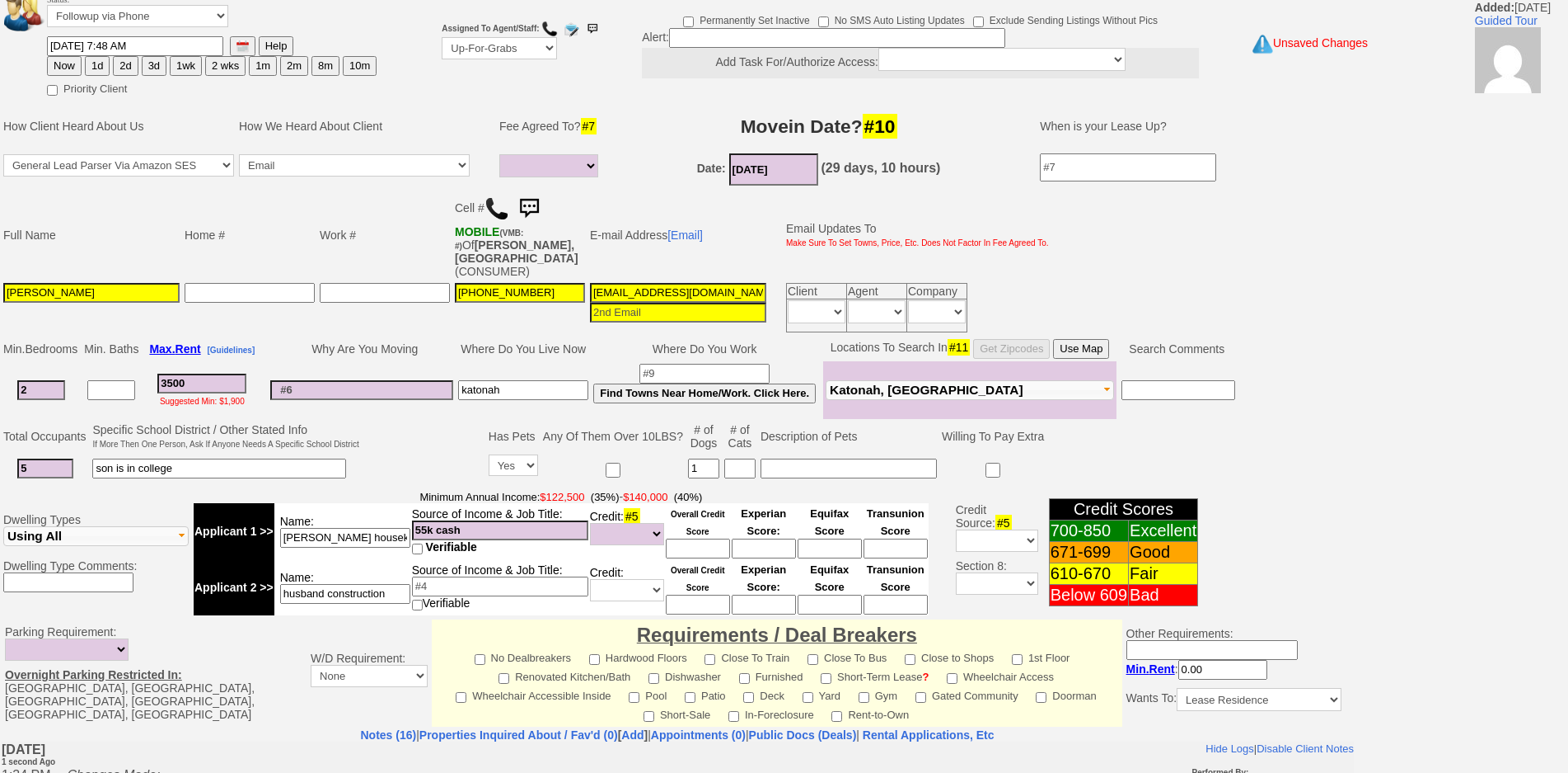
type textarea "nonverifiable income ia"
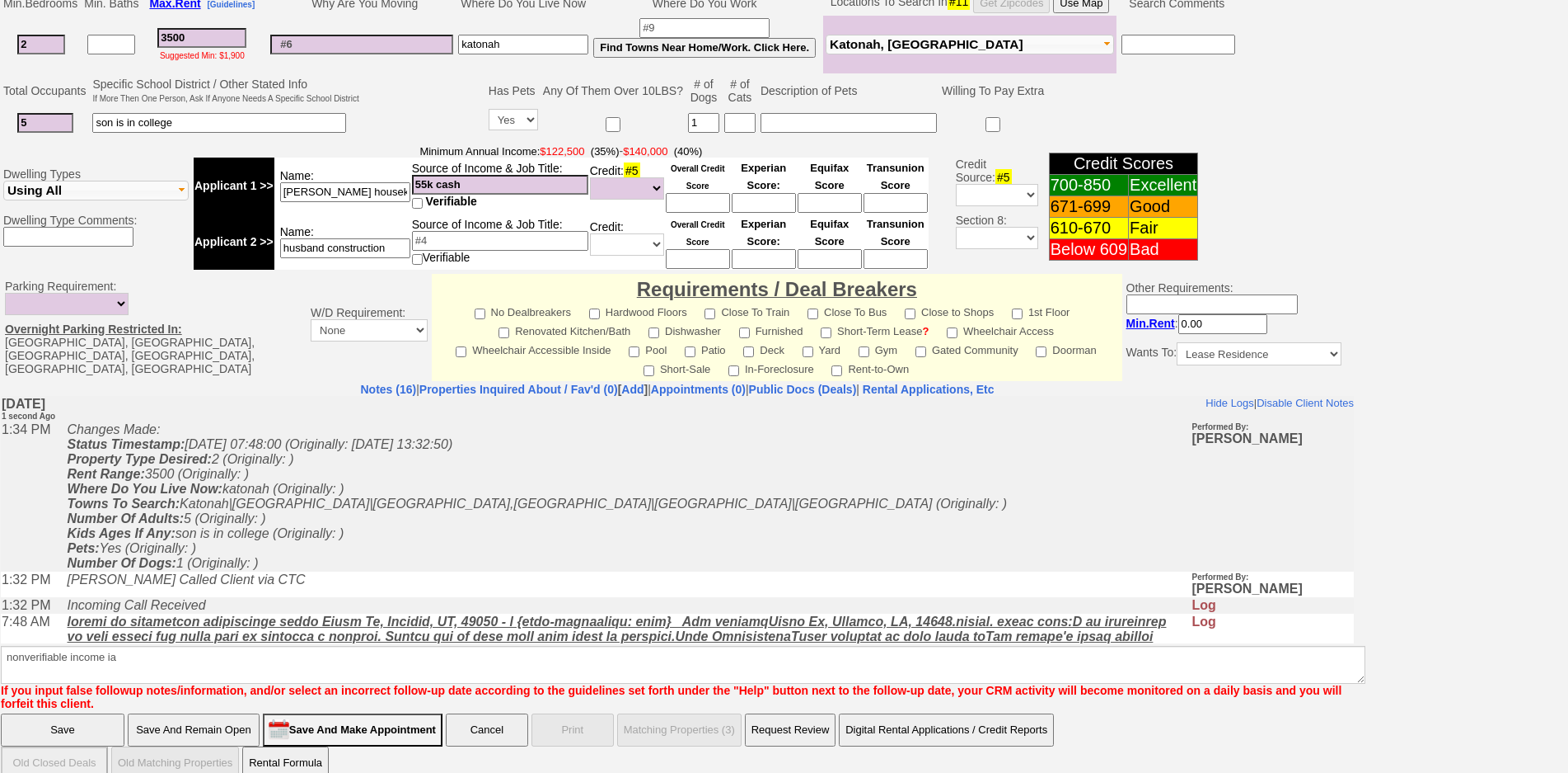
click input "Save" at bounding box center [63, 729] width 124 height 33
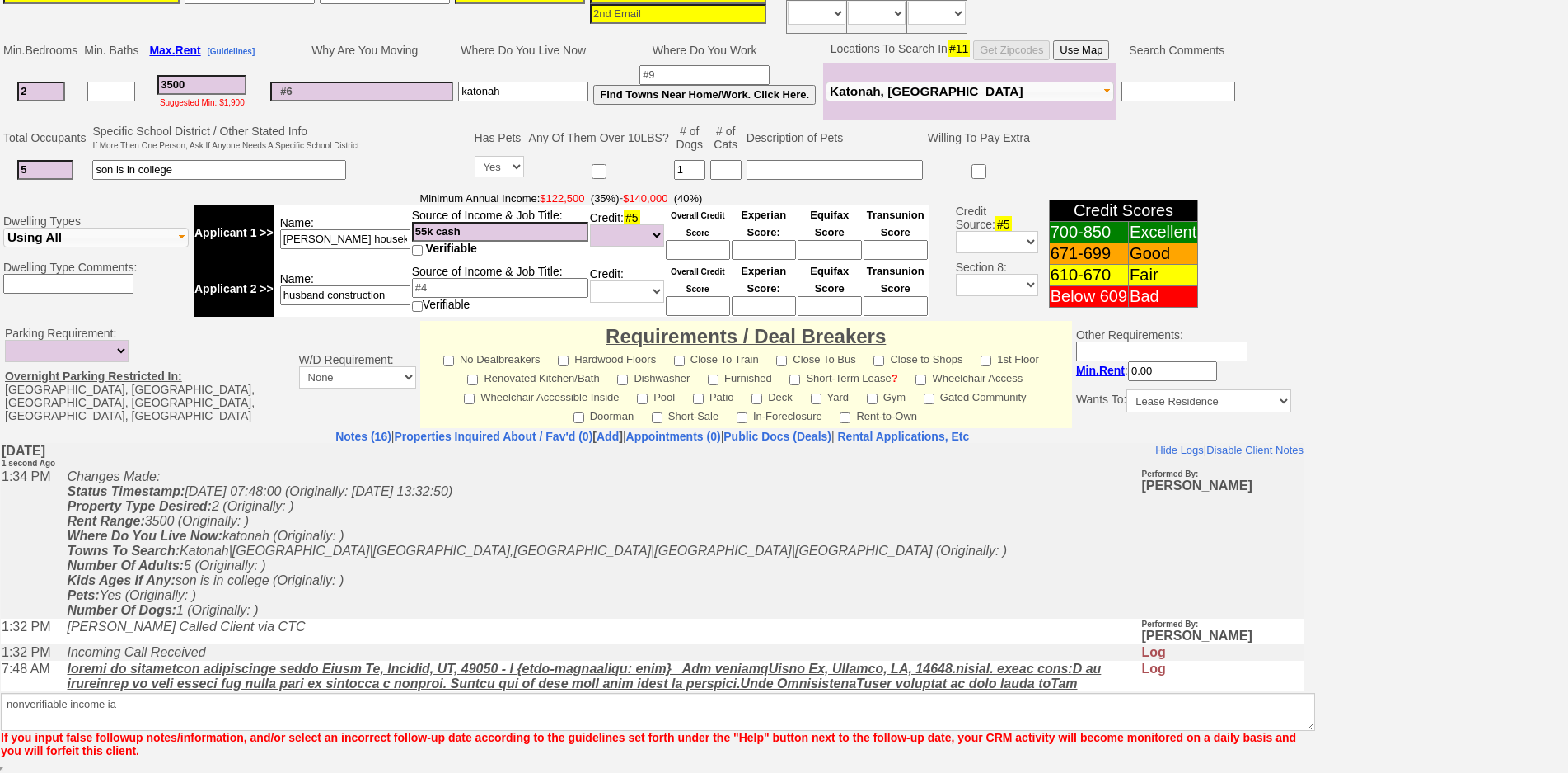
scroll to position [368, 0]
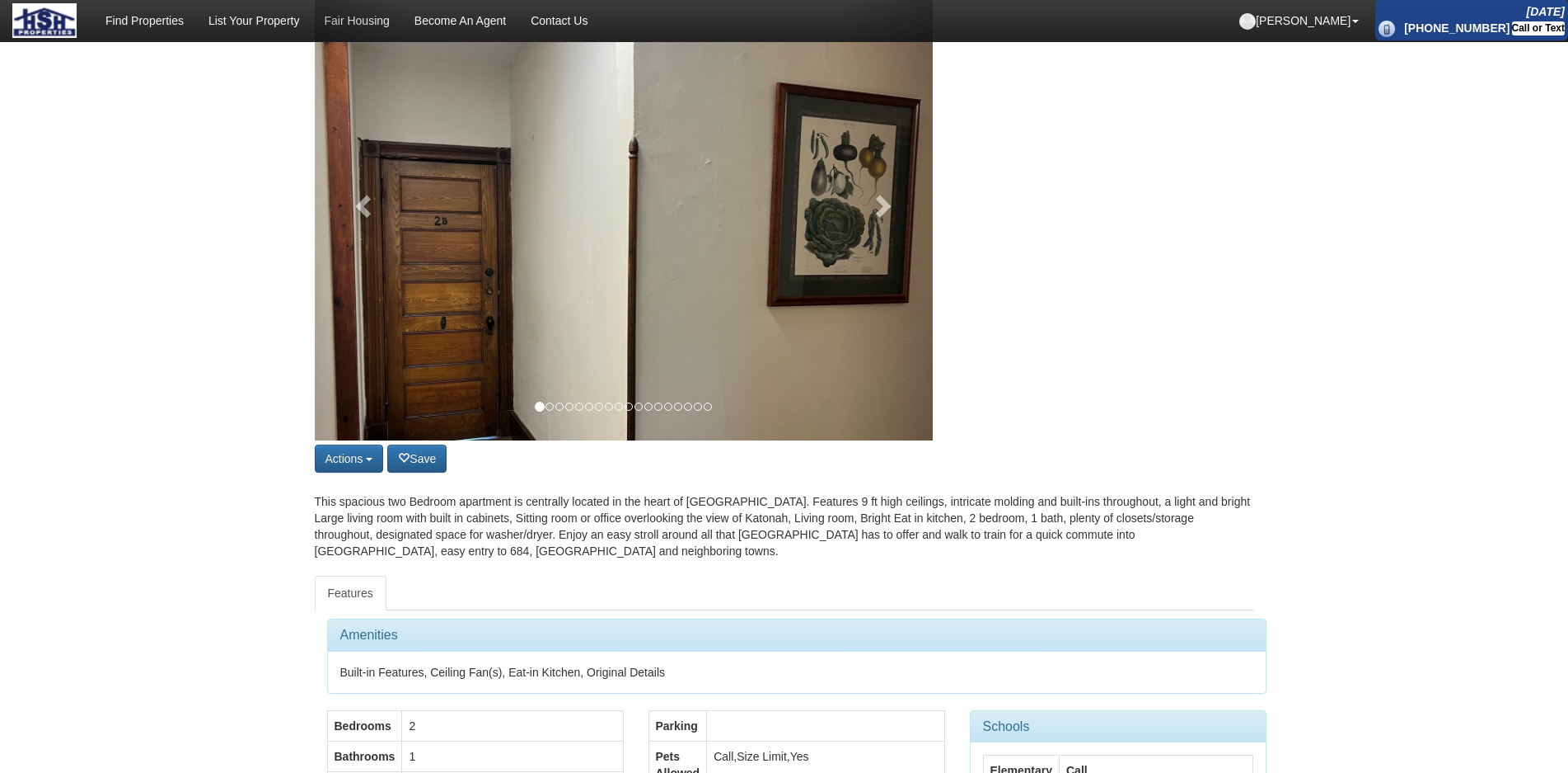
scroll to position [577, 0]
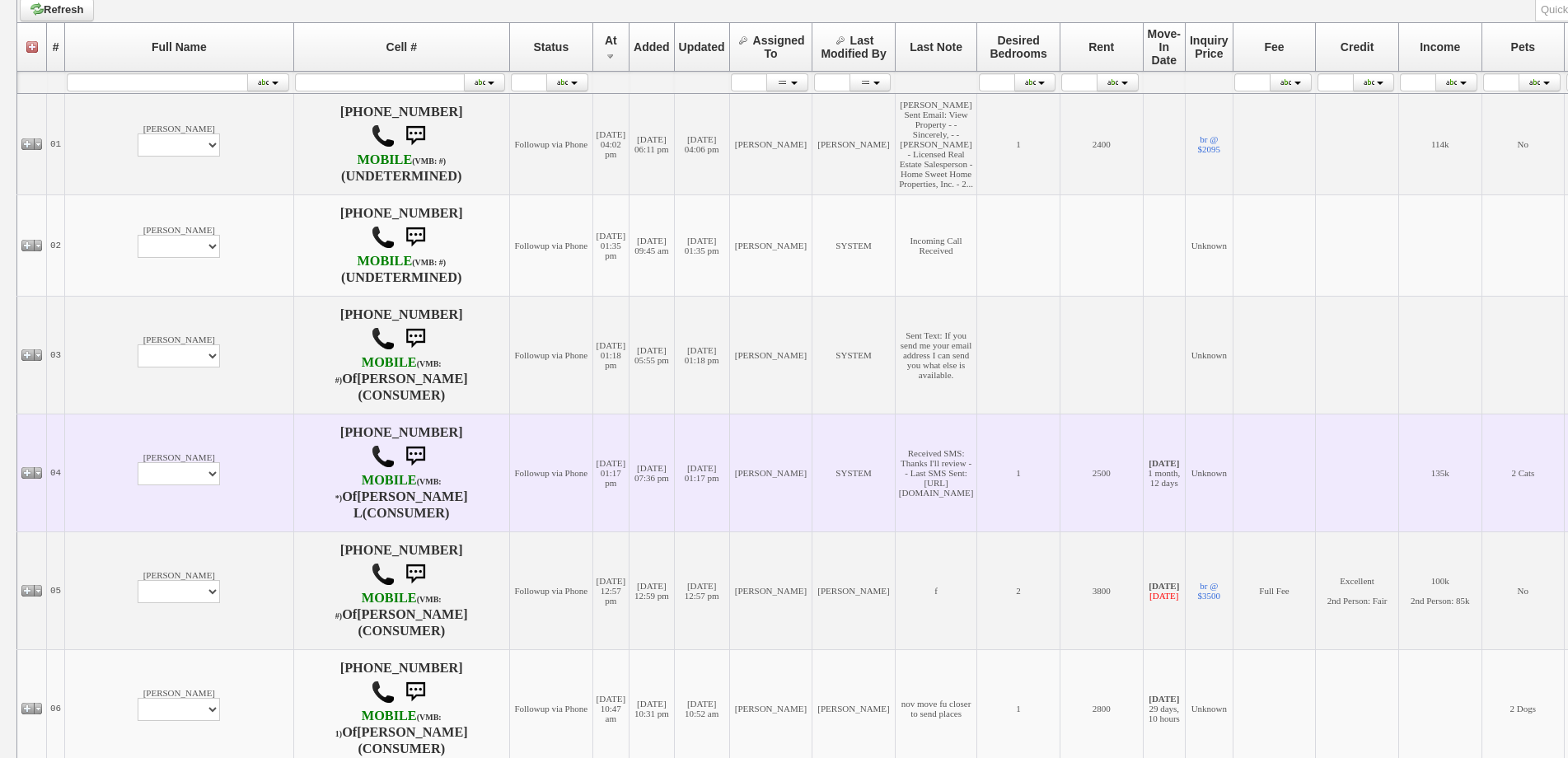
scroll to position [412, 0]
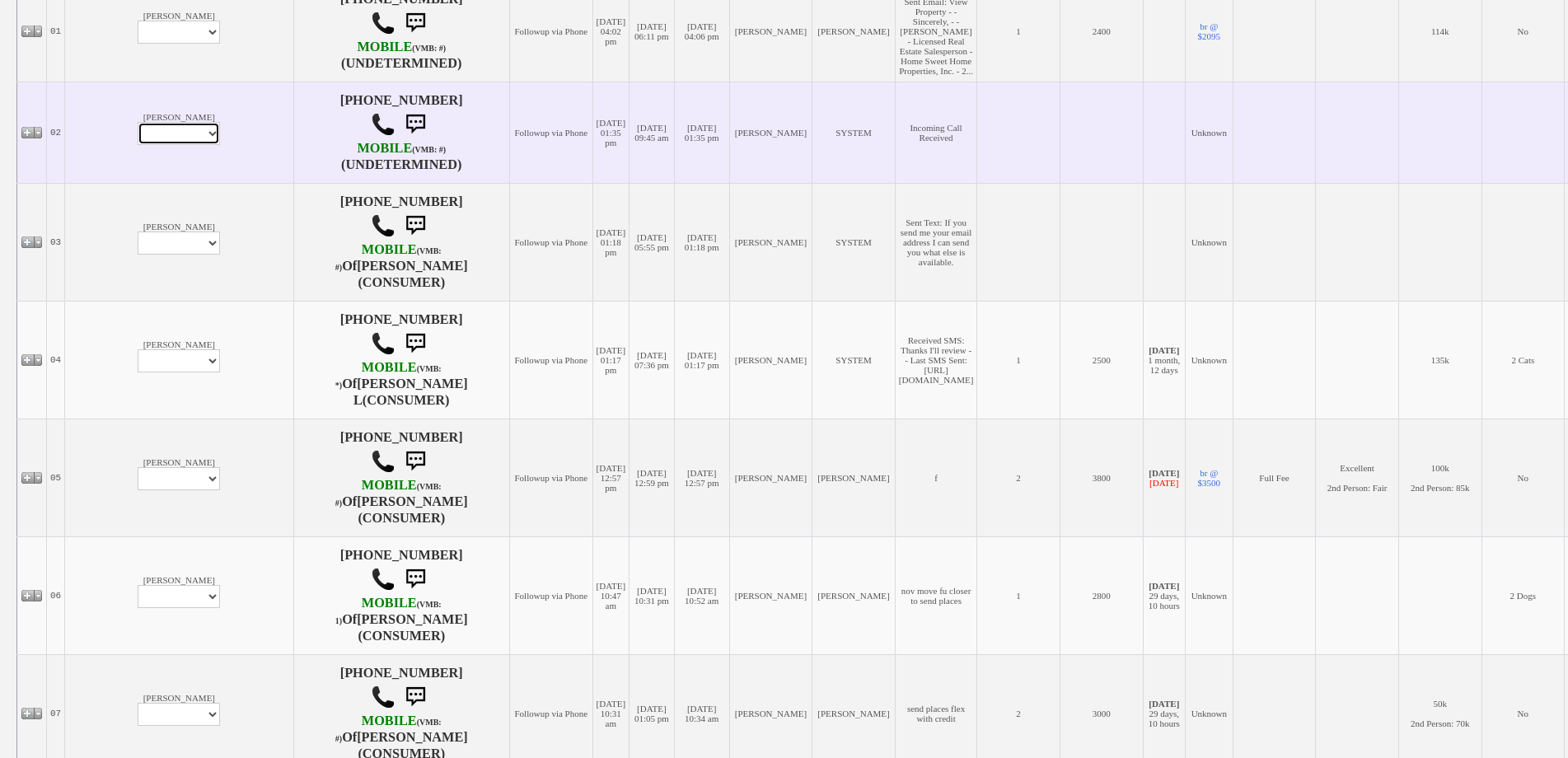
click at [138, 123] on select "Profile Edit Print Email Externally (Will Not Be Tracked In CRM) Closed Deals" at bounding box center [179, 133] width 82 height 23
select select "ChangeURL,/crm/custom/edit_client_form.php?redirect=%2Fcrm%2Fclients.php&id=168…"
click at [138, 122] on select "Profile Edit Print Email Externally (Will Not Be Tracked In CRM) Closed Deals" at bounding box center [179, 133] width 82 height 23
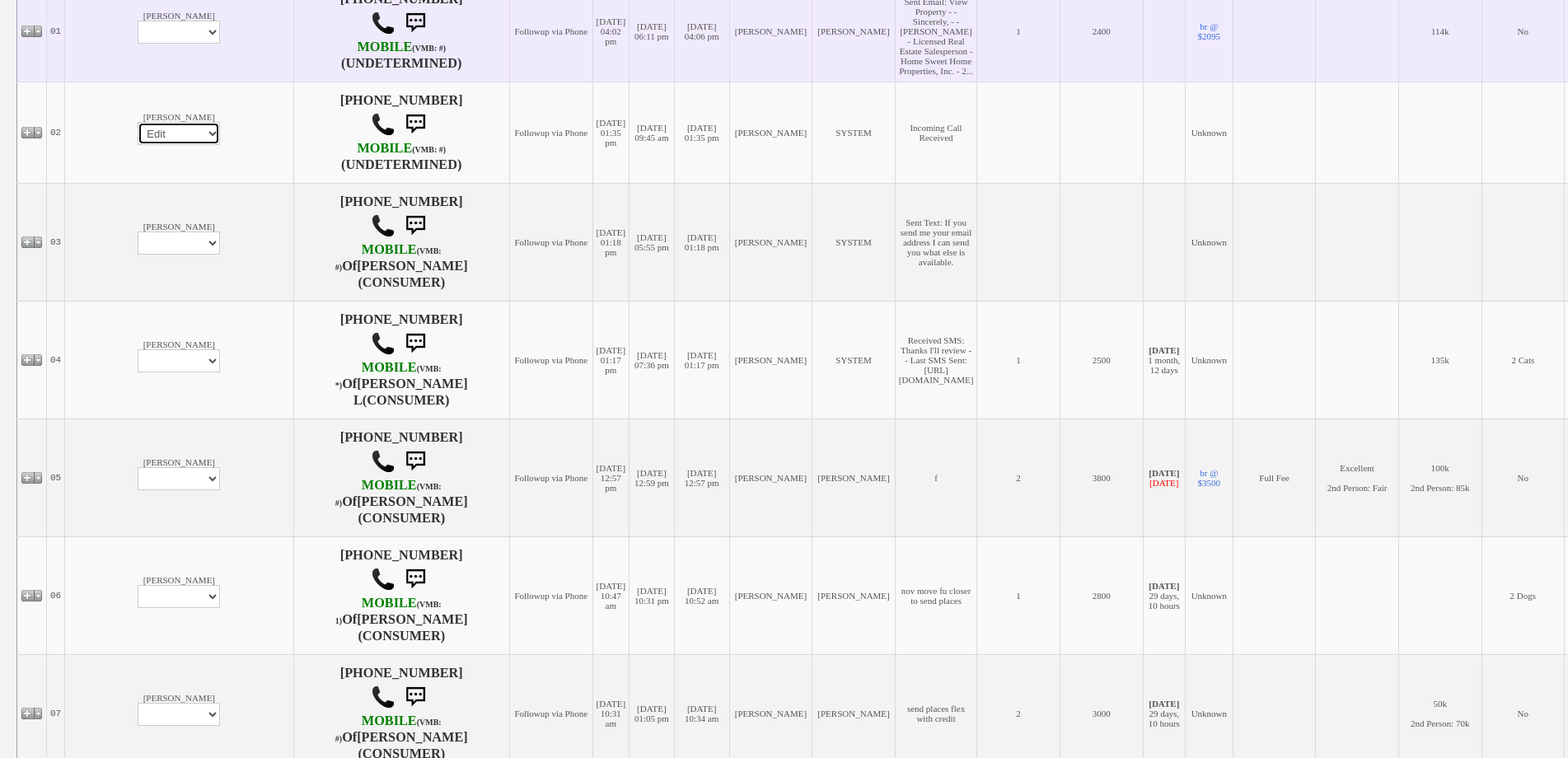
select select
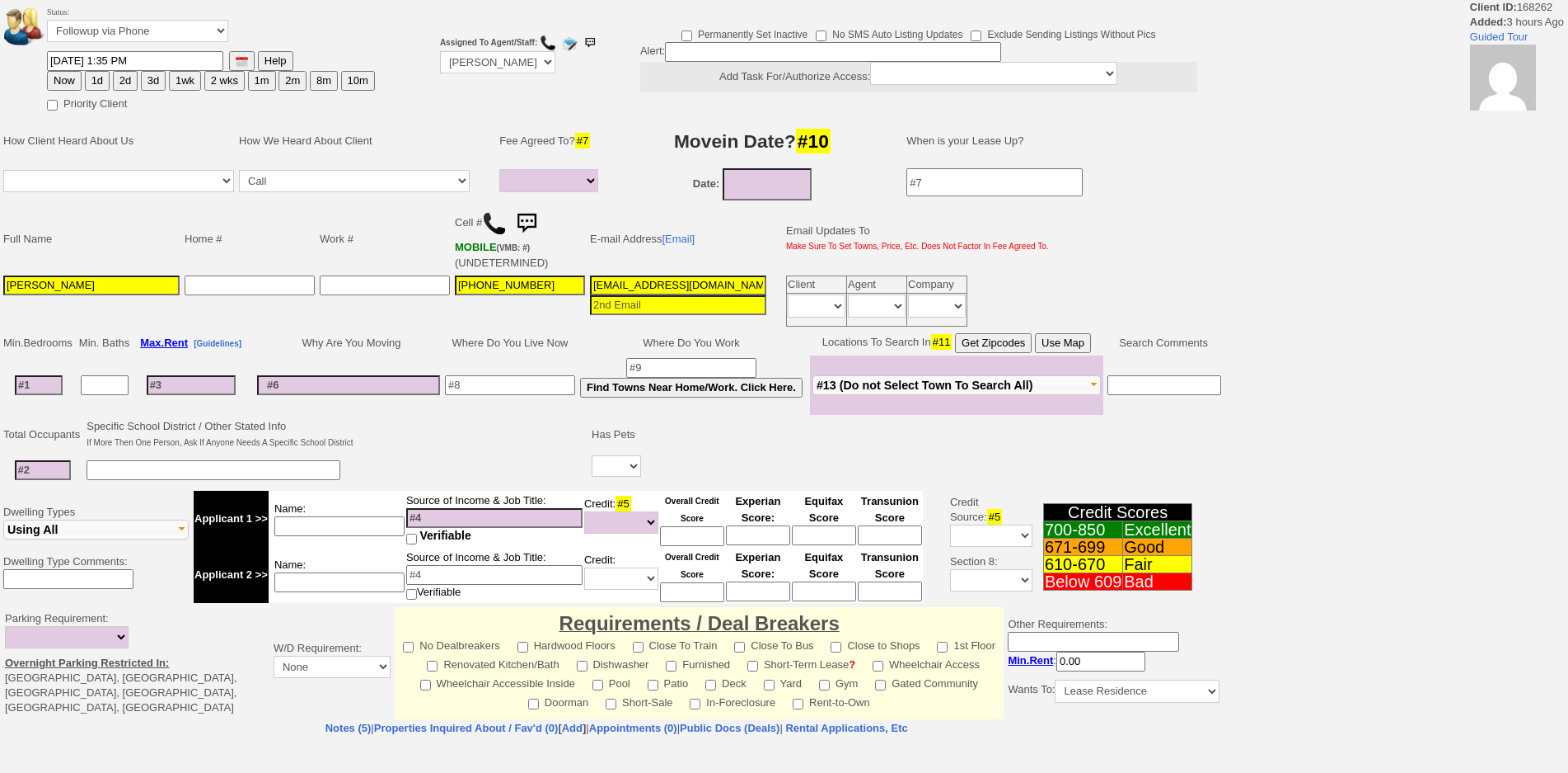
select select
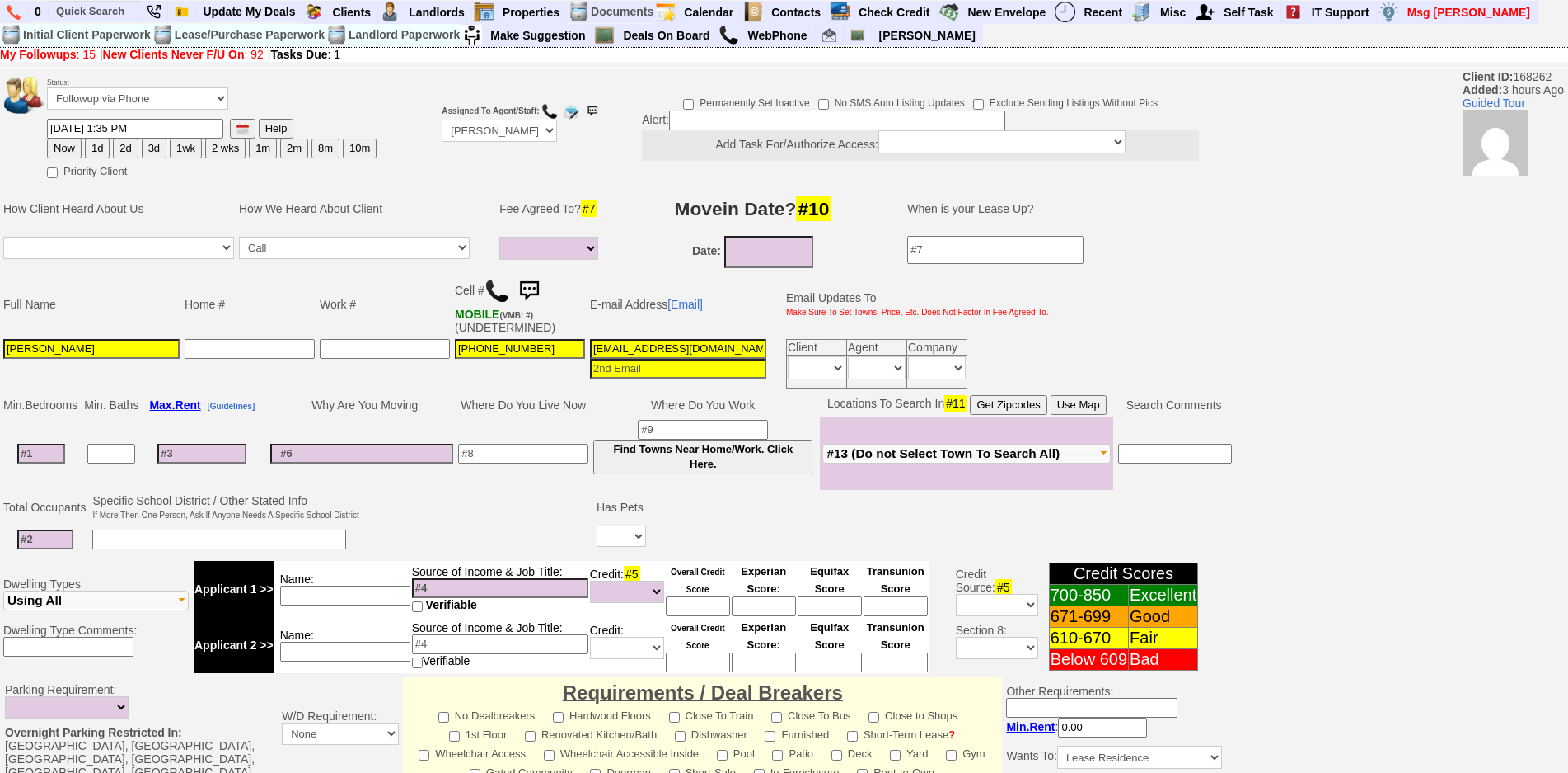
click at [499, 294] on img at bounding box center [497, 291] width 25 height 25
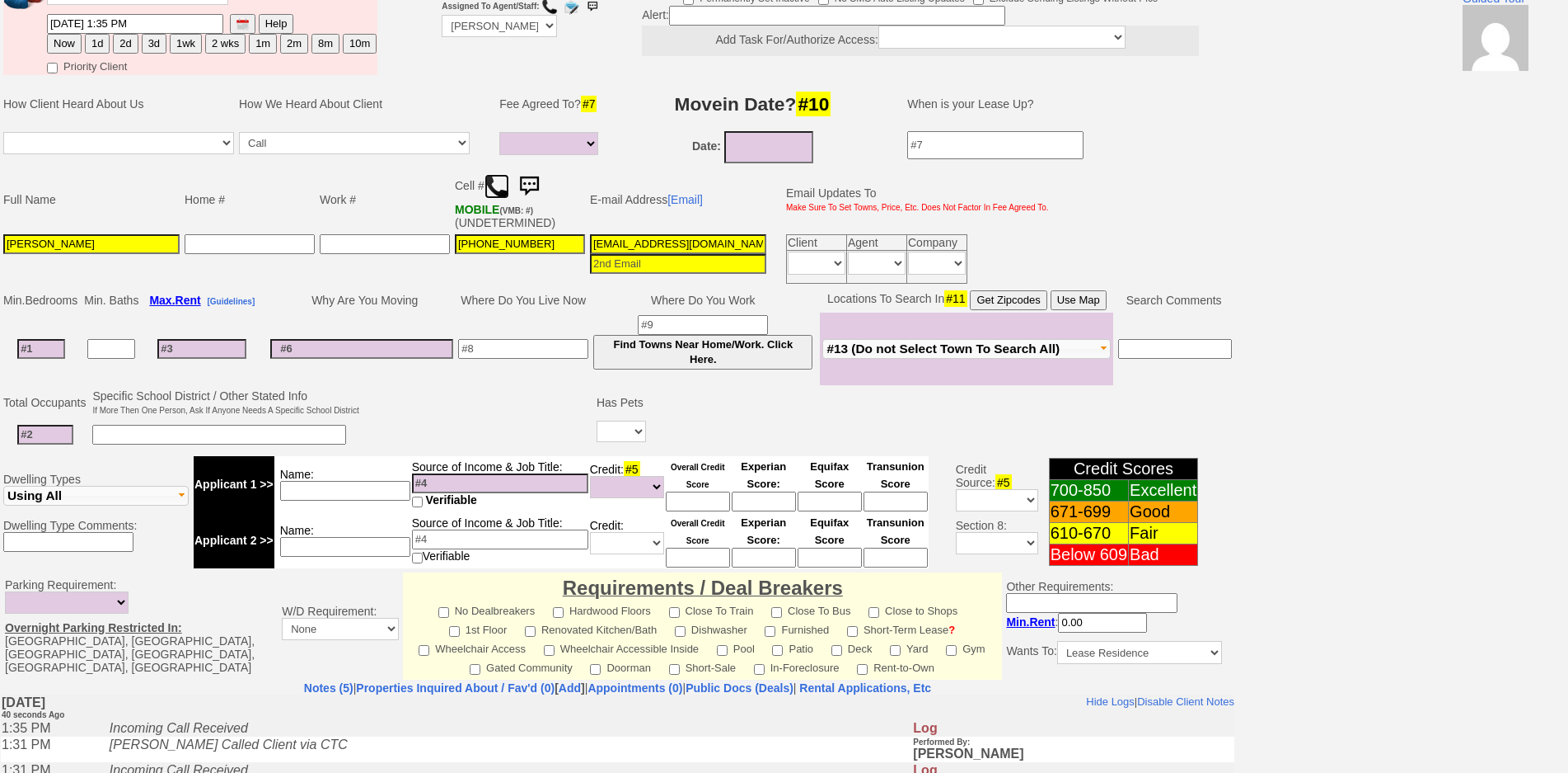
scroll to position [425, 0]
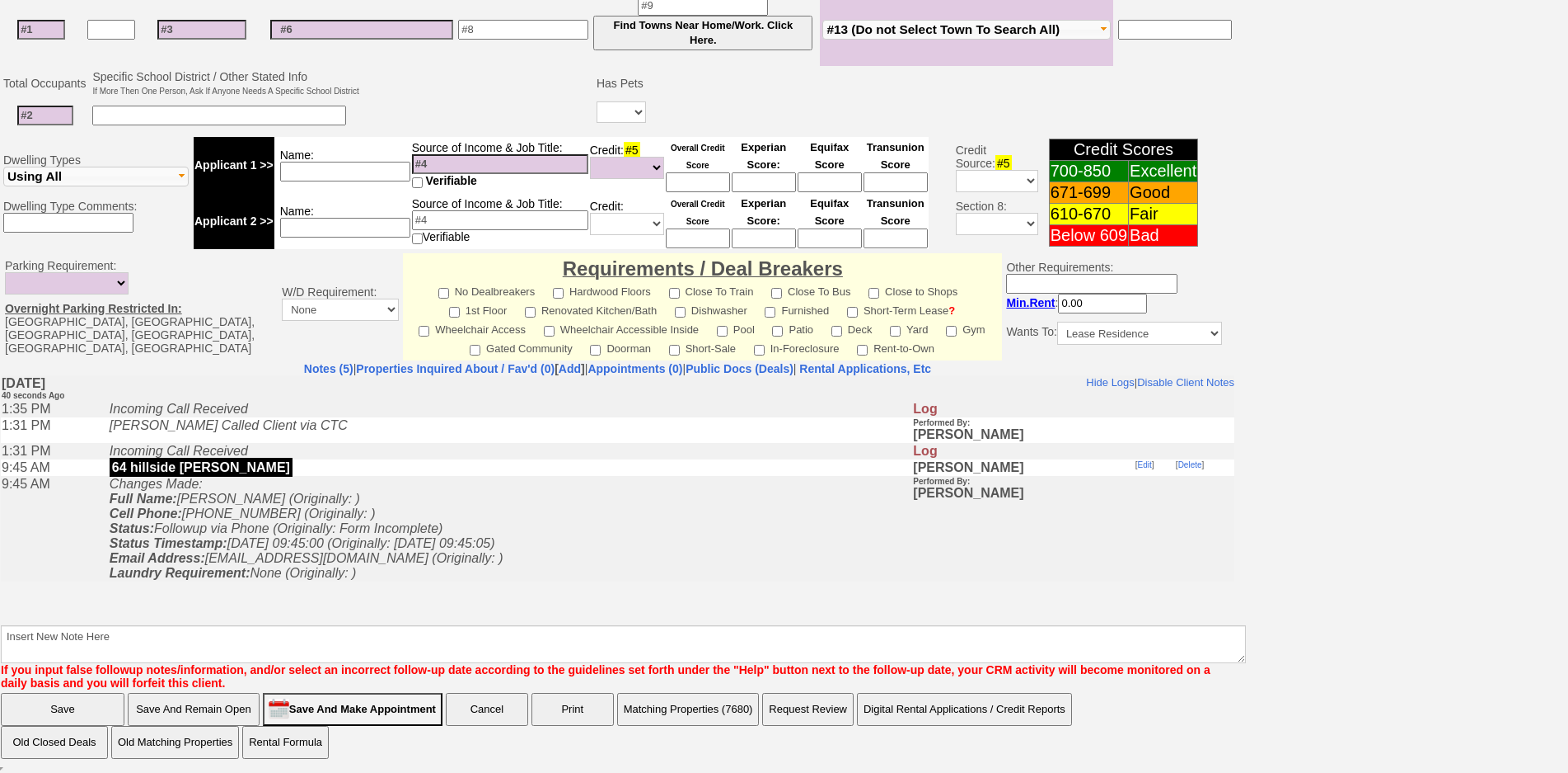
click at [483, 516] on td "Changes Made: Full Name: [PERSON_NAME] (Originally: ) Cell Phone: [PHONE_NUMBER…" at bounding box center [507, 528] width 812 height 106
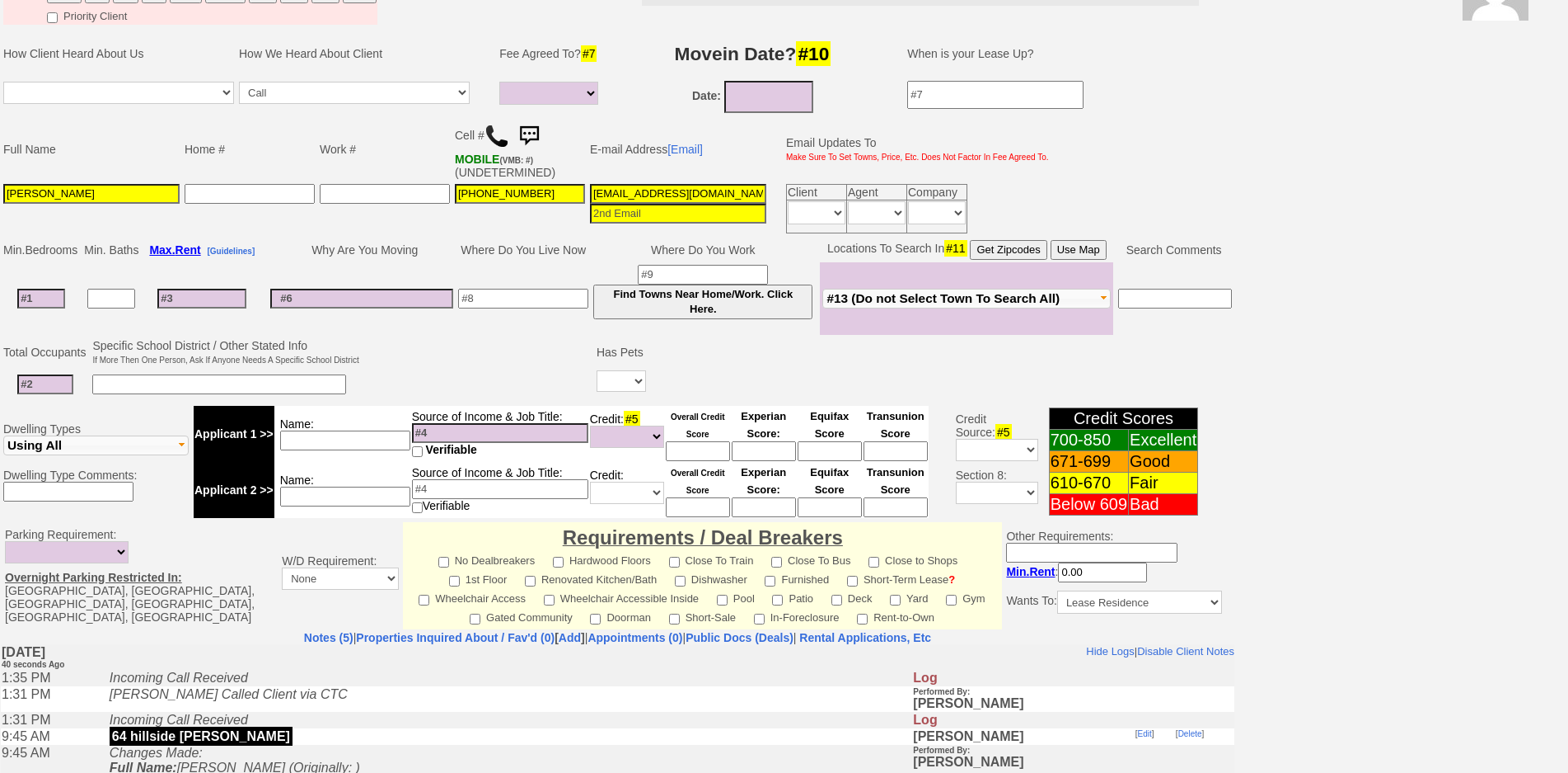
scroll to position [0, 0]
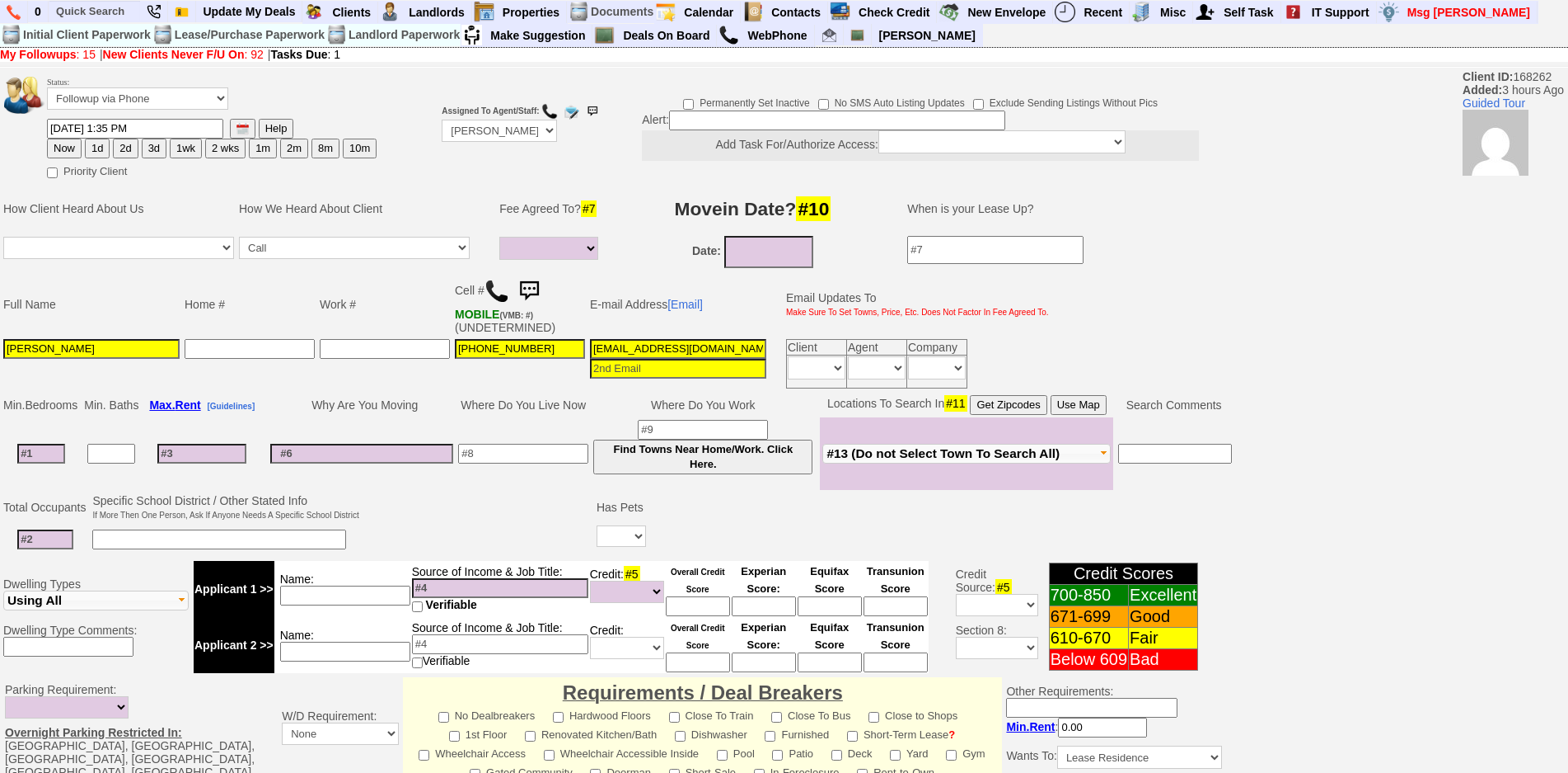
click at [49, 453] on input at bounding box center [41, 454] width 47 height 20
type input "3"
select select
type input "3"
select select
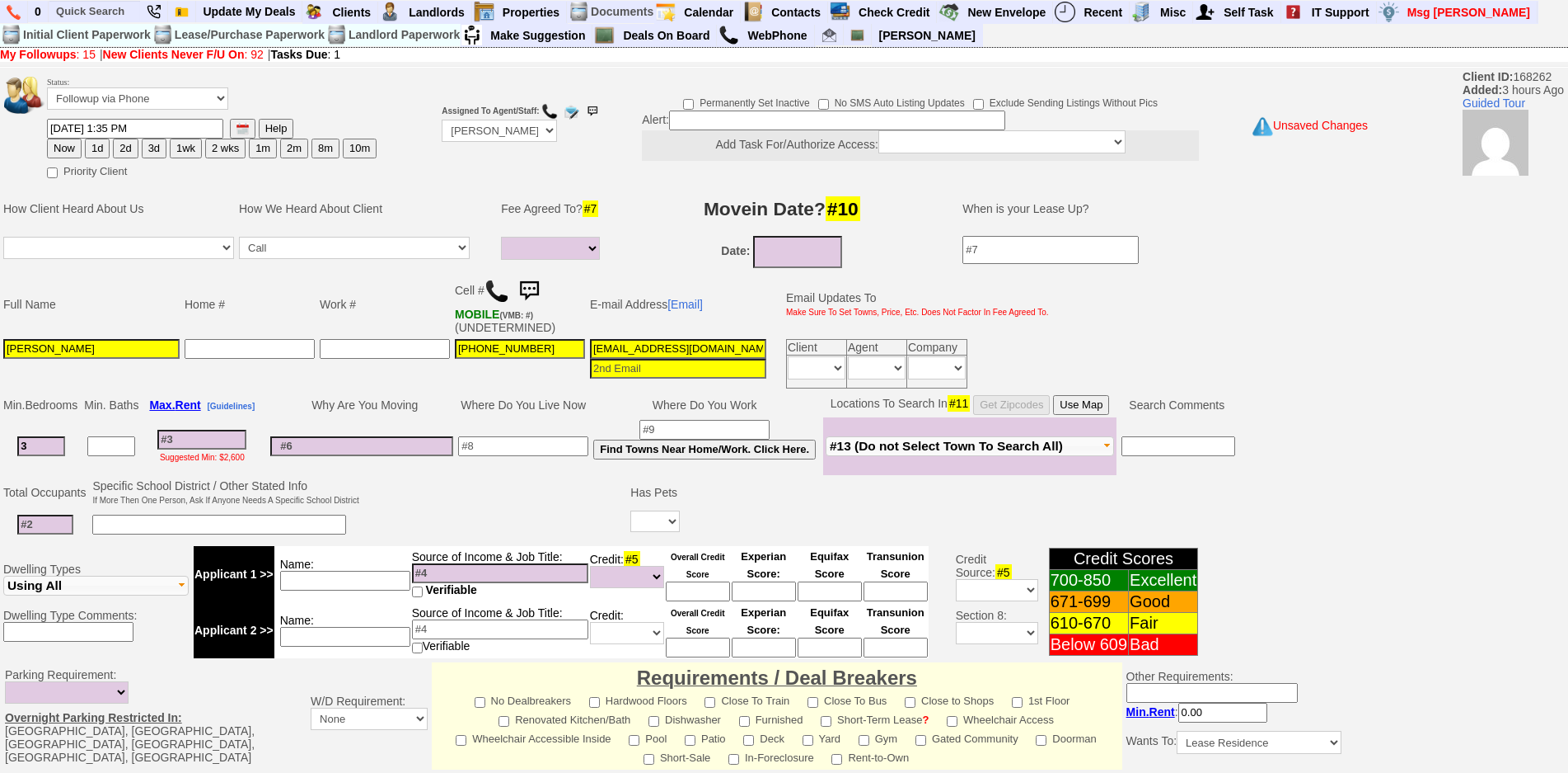
click at [246, 417] on td "Suggested Min: $2,600" at bounding box center [202, 446] width 122 height 57
click at [213, 436] on input at bounding box center [202, 439] width 89 height 20
click at [777, 261] on input "10/02/2025" at bounding box center [798, 252] width 89 height 32
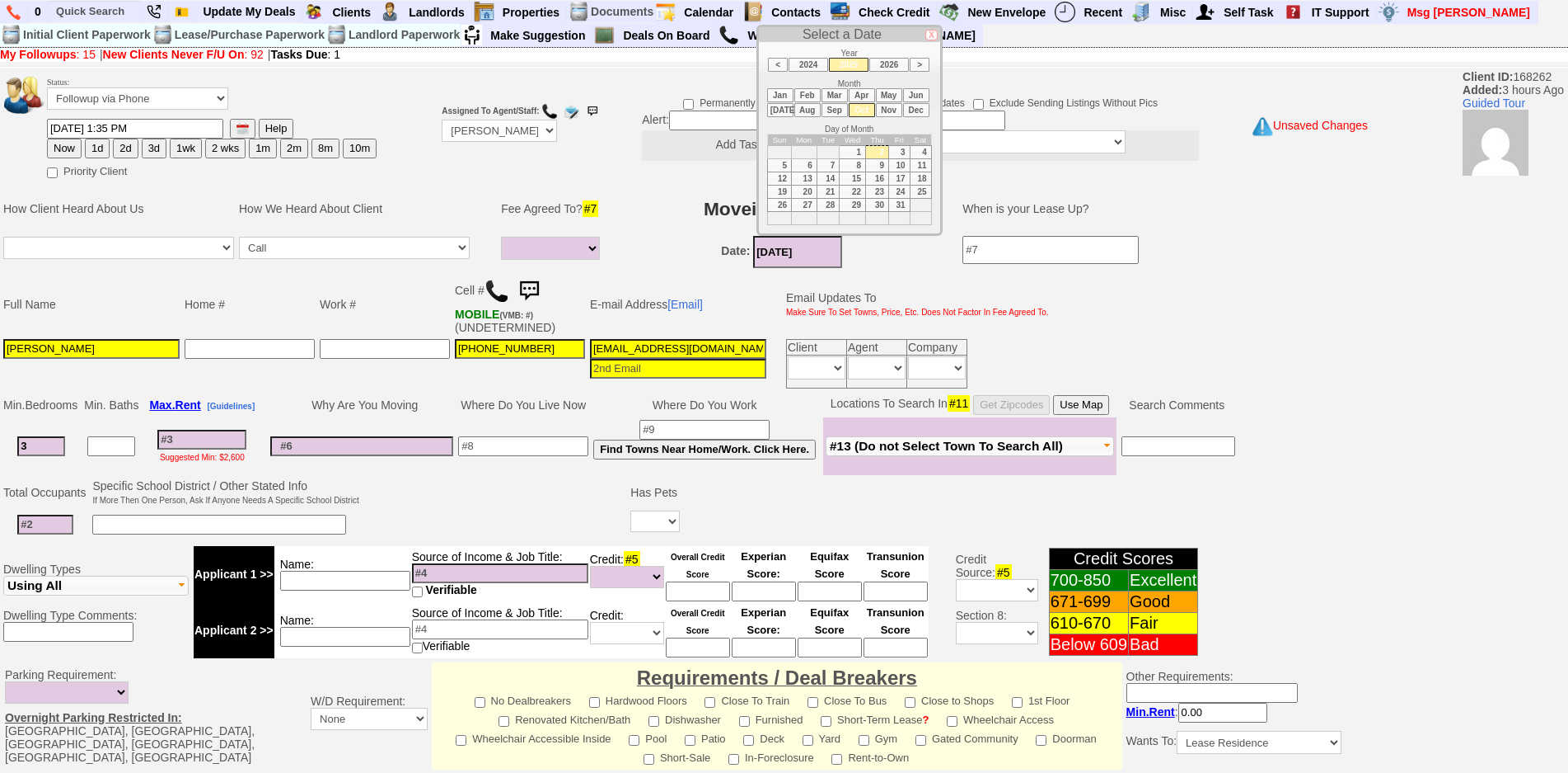
click at [889, 108] on li "Nov" at bounding box center [888, 109] width 26 height 14
click at [867, 113] on li "Oct" at bounding box center [862, 109] width 26 height 14
click at [878, 109] on li "Nov" at bounding box center [888, 109] width 26 height 14
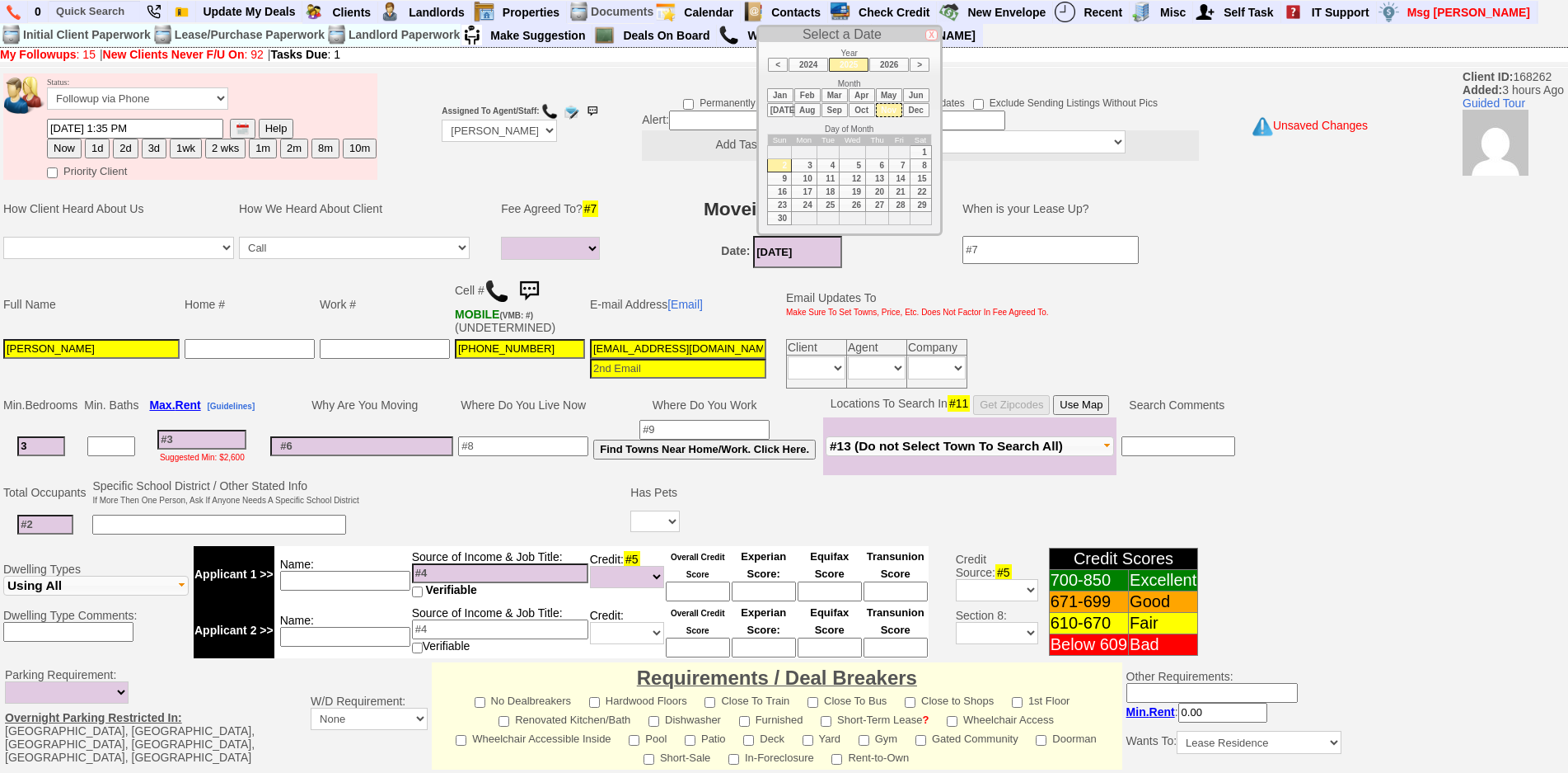
click at [866, 111] on li "Oct" at bounding box center [862, 109] width 26 height 14
click at [880, 108] on li "Nov" at bounding box center [888, 109] width 26 height 14
click at [867, 109] on li "Oct" at bounding box center [862, 109] width 26 height 14
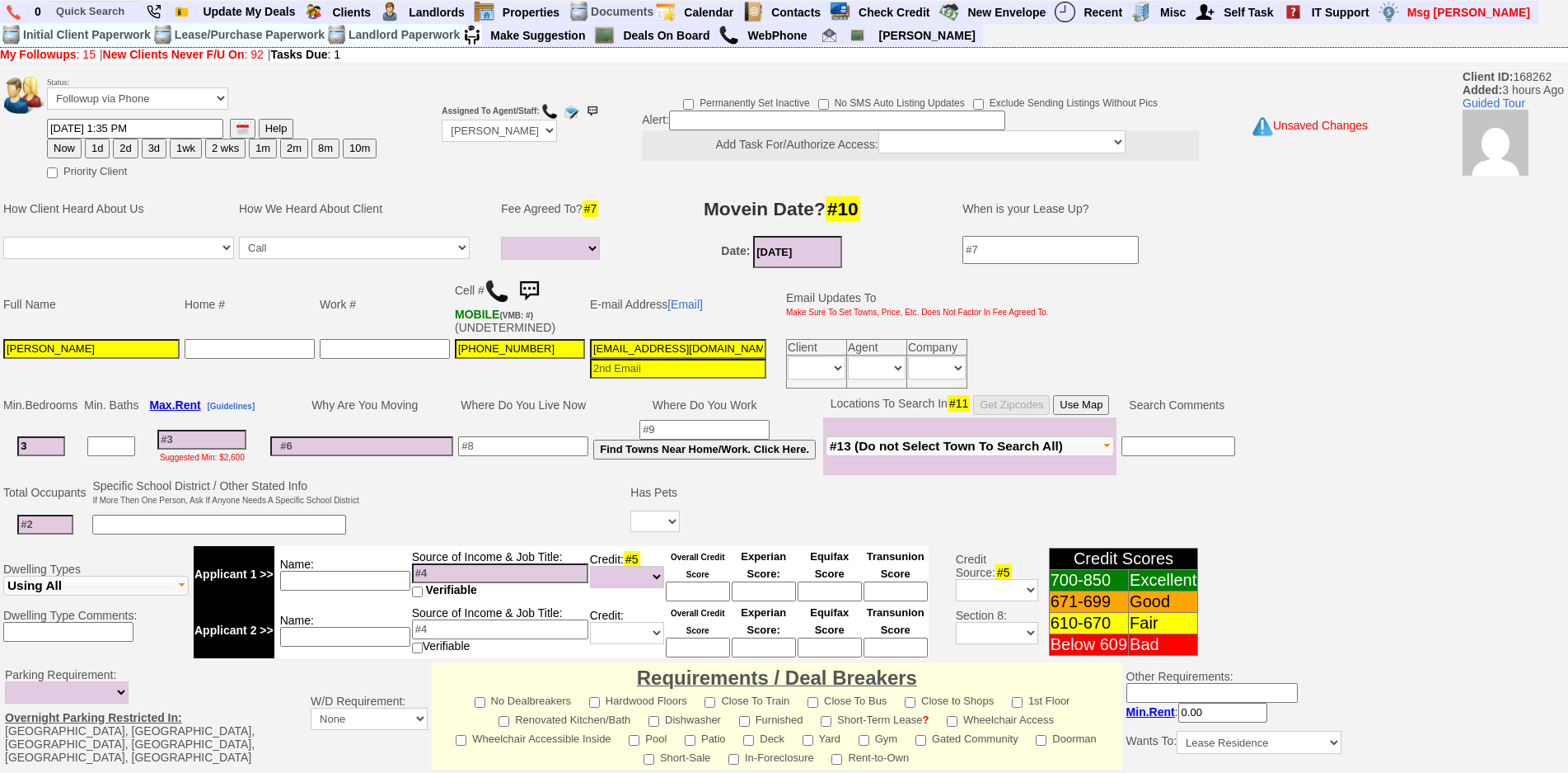
click at [893, 110] on body "0 Bookmark This Page Organize Update My Deals Clients My Neglected Clients" at bounding box center [784, 591] width 1568 height 1180
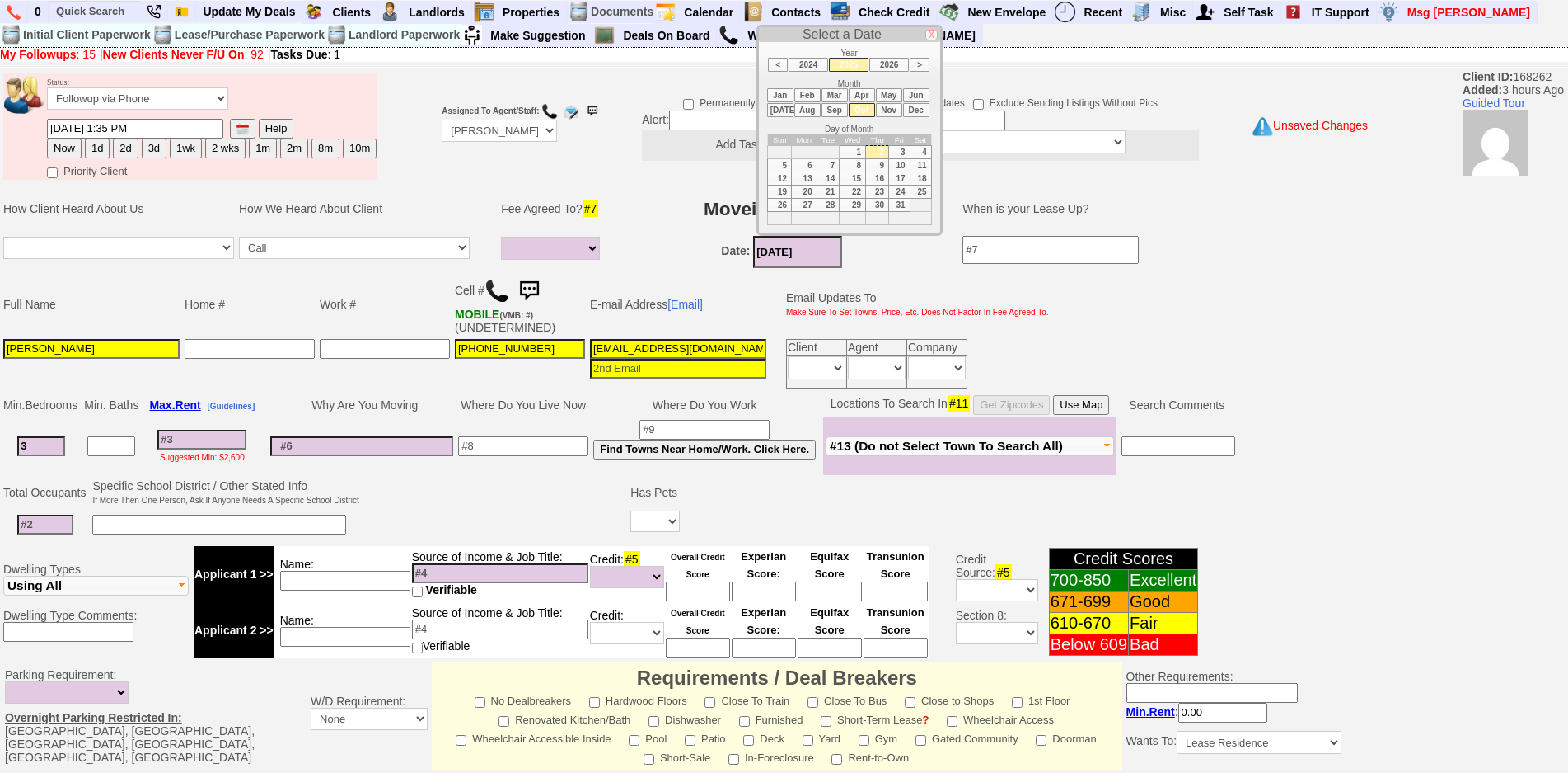
click at [796, 256] on input "10/02/2025" at bounding box center [798, 252] width 89 height 32
click at [897, 110] on li "Nov" at bounding box center [888, 109] width 26 height 14
type input "11/02/2025"
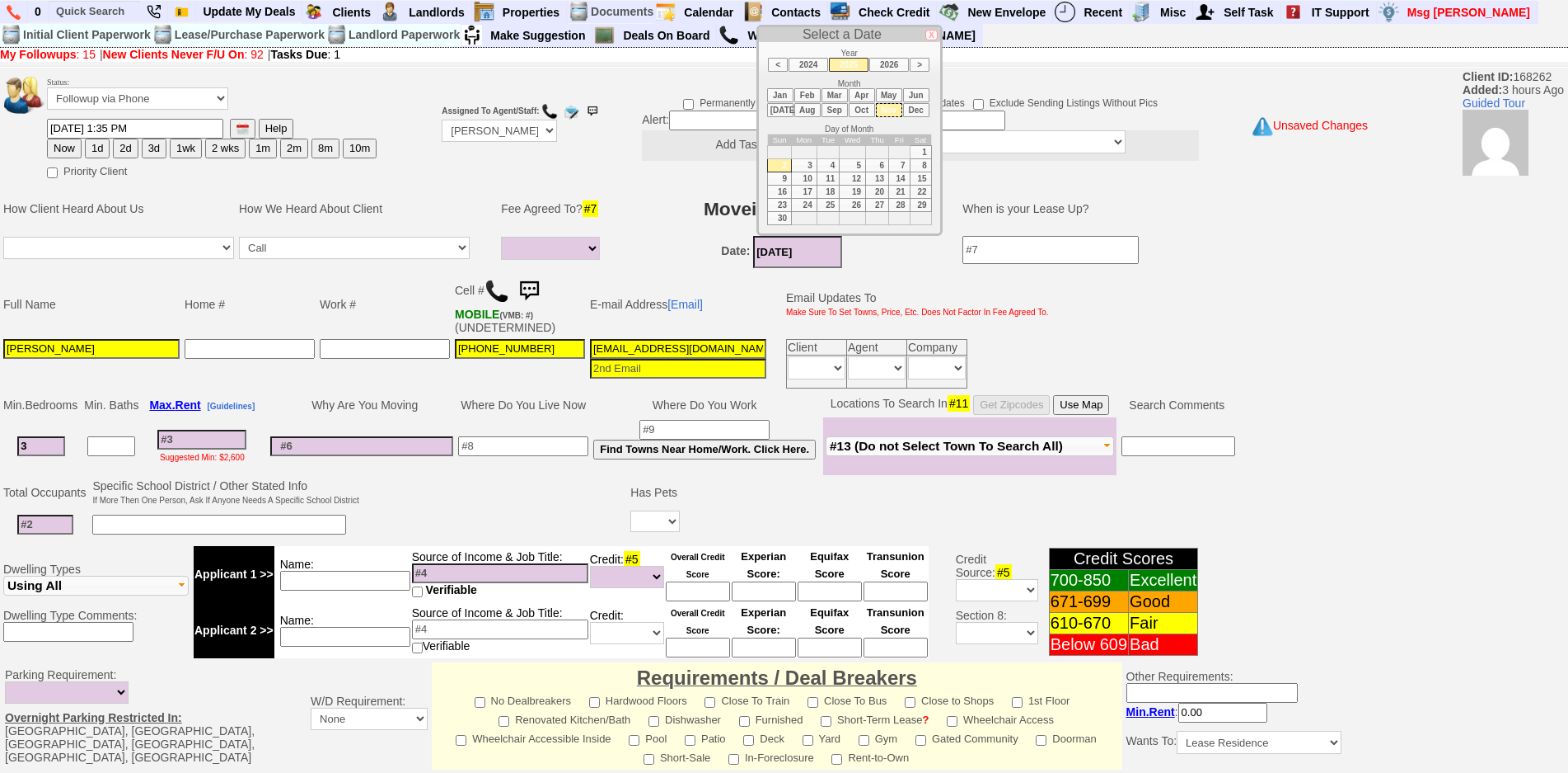
click at [190, 430] on input at bounding box center [202, 439] width 89 height 20
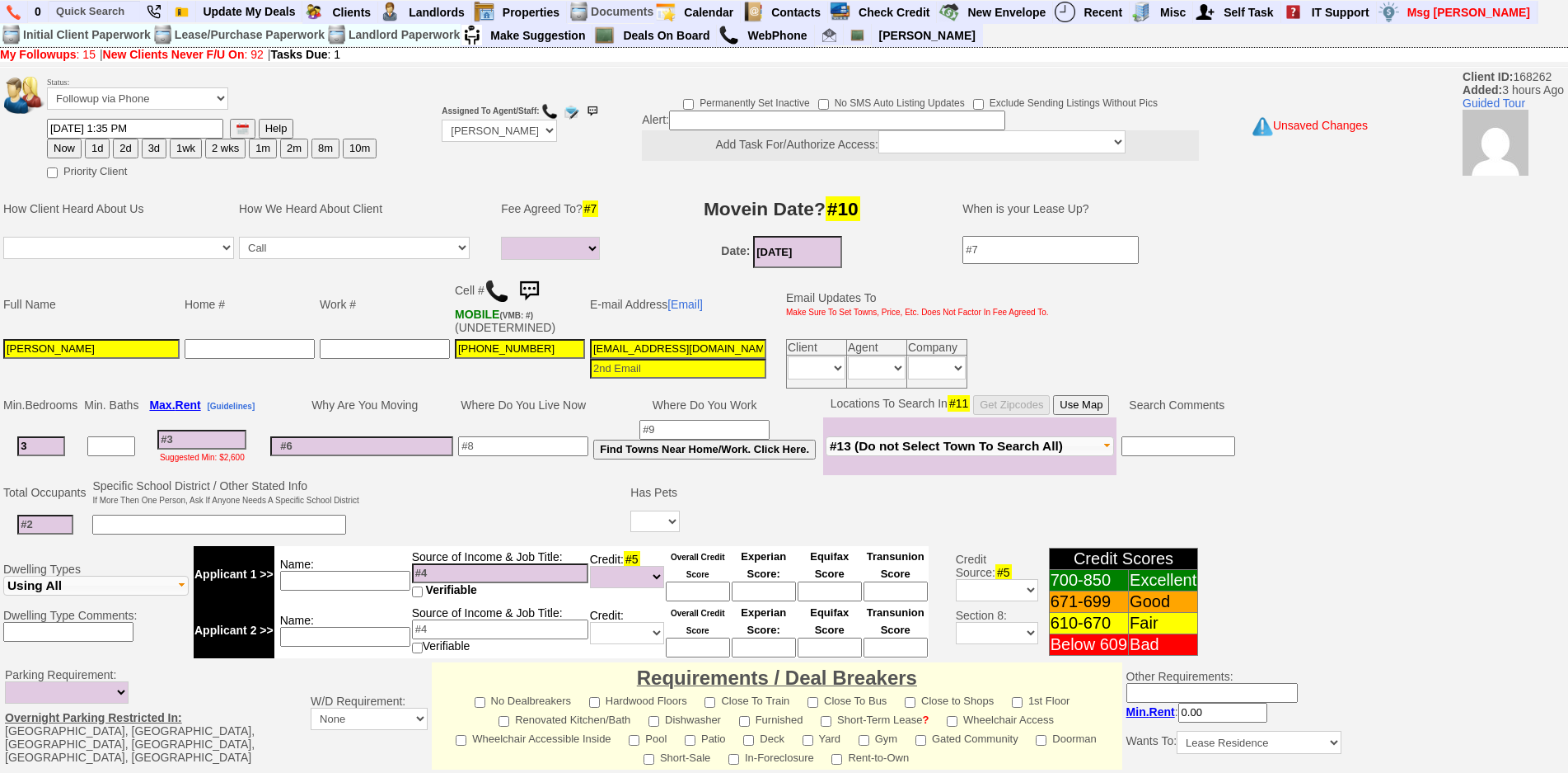
click at [784, 269] on td "Date: 11/02/2025" at bounding box center [781, 252] width 329 height 37
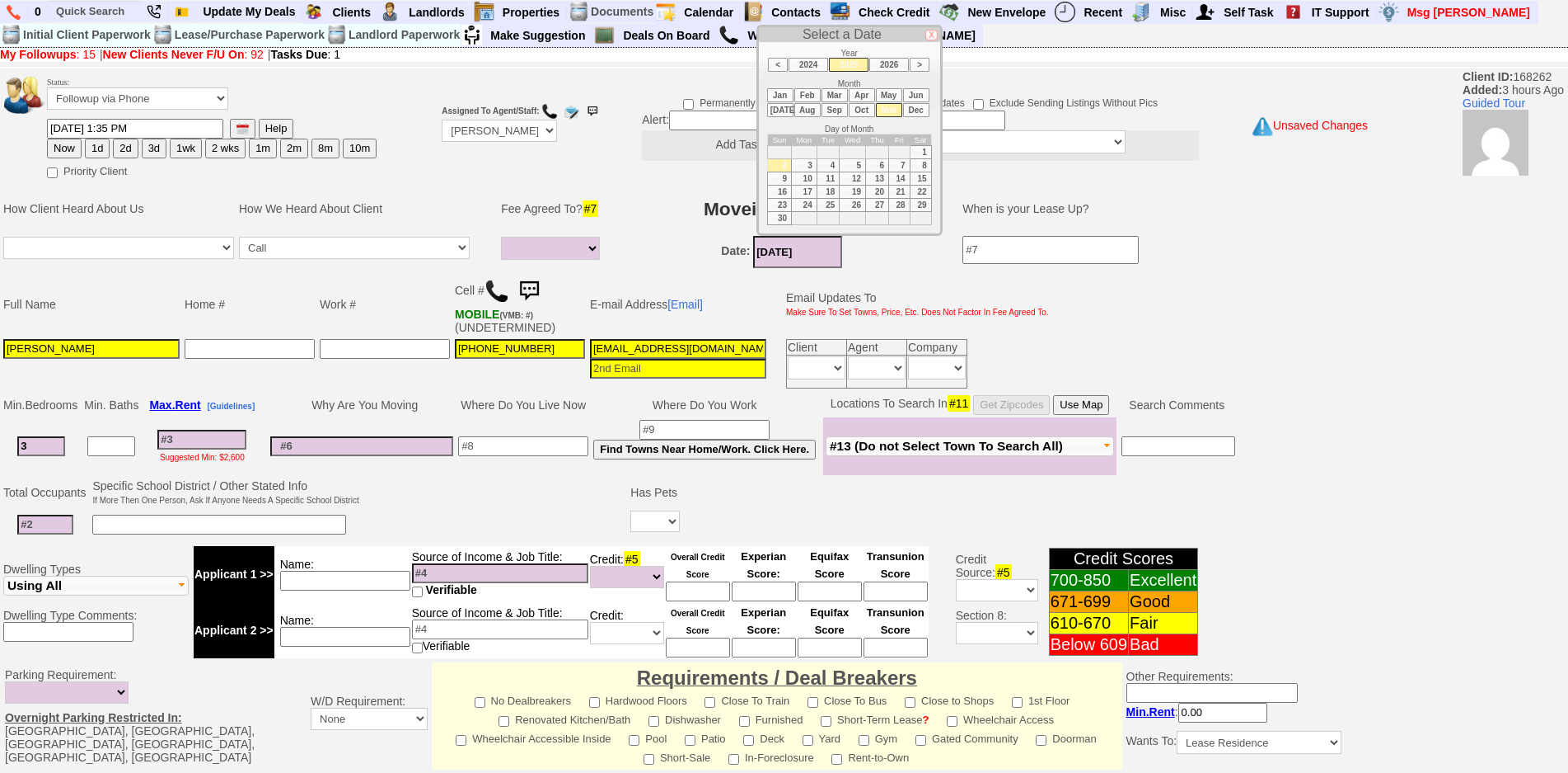
click at [786, 245] on input "11/02/2025" at bounding box center [798, 252] width 89 height 32
click at [212, 443] on input at bounding box center [202, 439] width 89 height 20
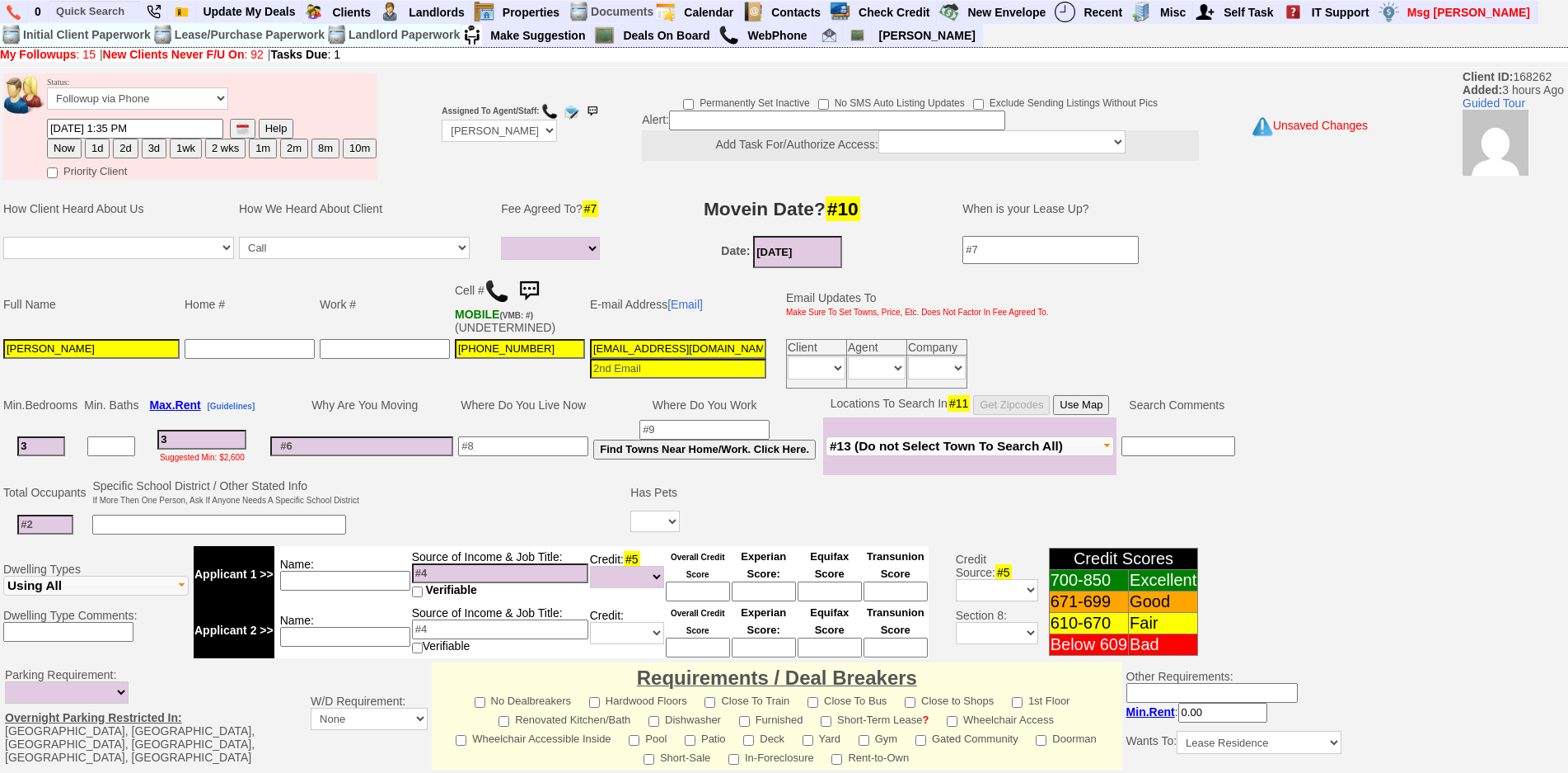
type input "35"
select select
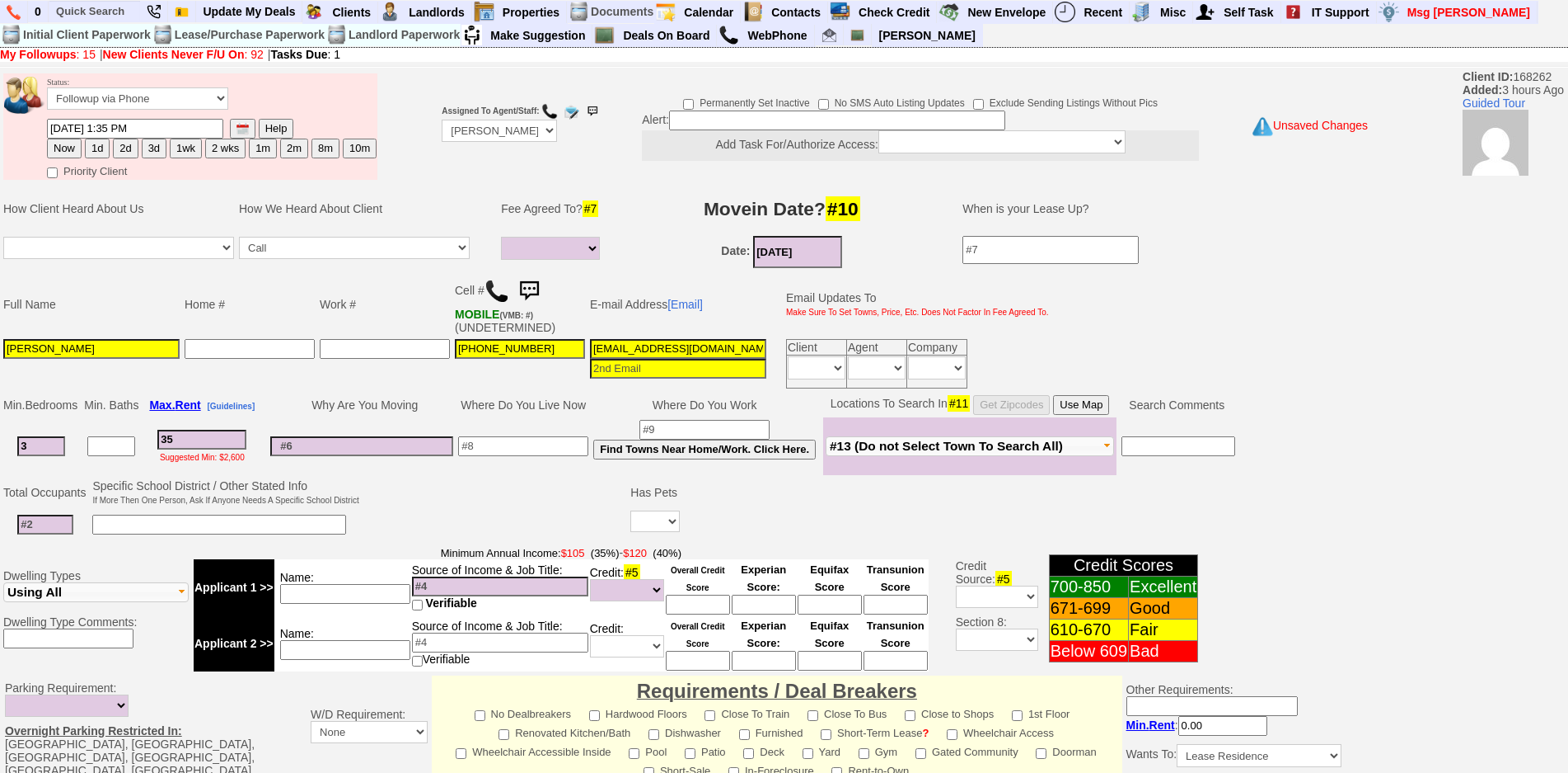
type input "350"
select select
type input "3500"
select select
type input "3500"
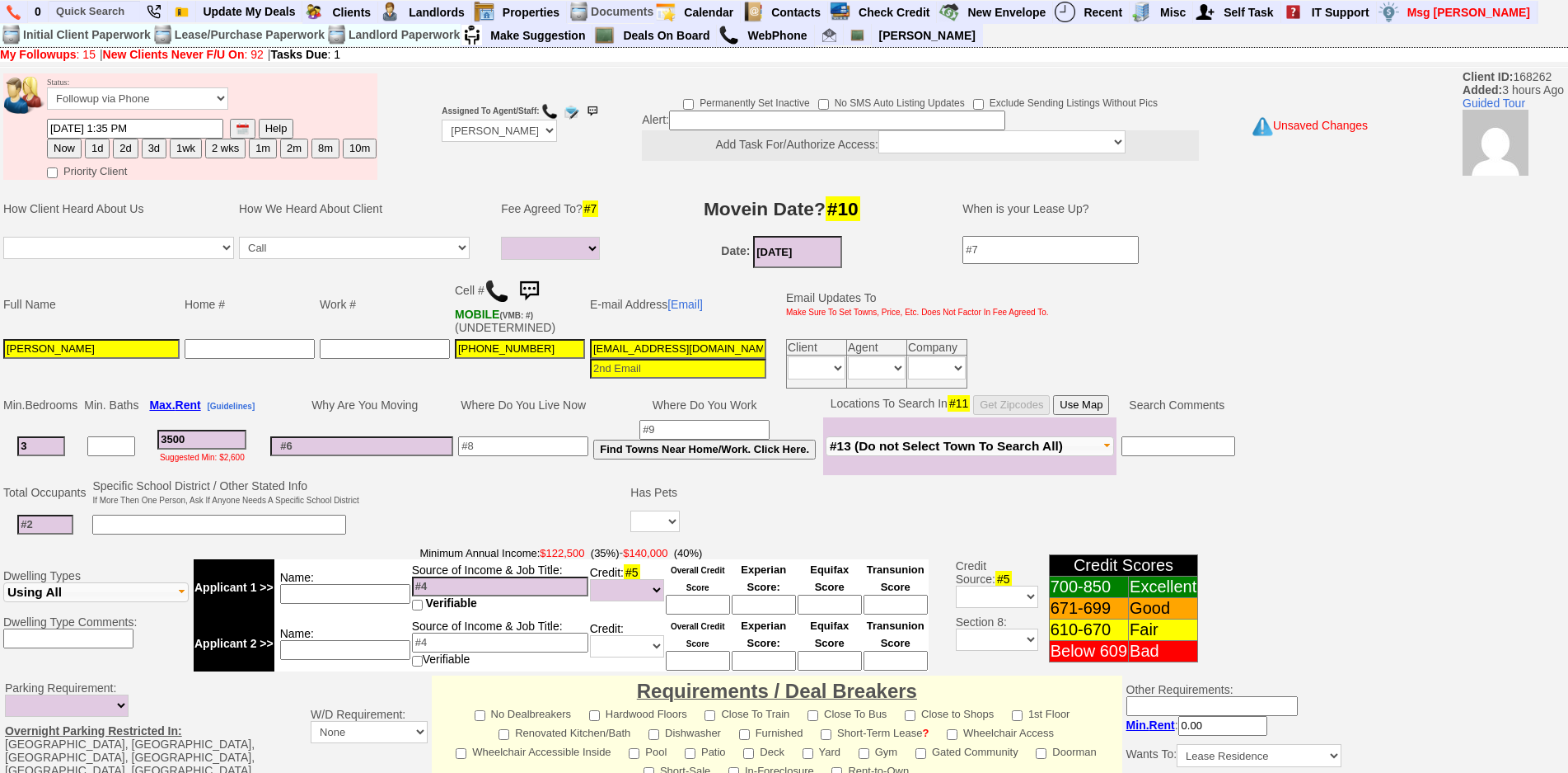
click at [1100, 416] on td "Locations To Search In #11 Get Zipcodes Use Map" at bounding box center [970, 405] width 293 height 25
select select
click at [1099, 404] on button "Use Map" at bounding box center [1081, 405] width 56 height 20
click at [532, 436] on input at bounding box center [523, 446] width 130 height 20
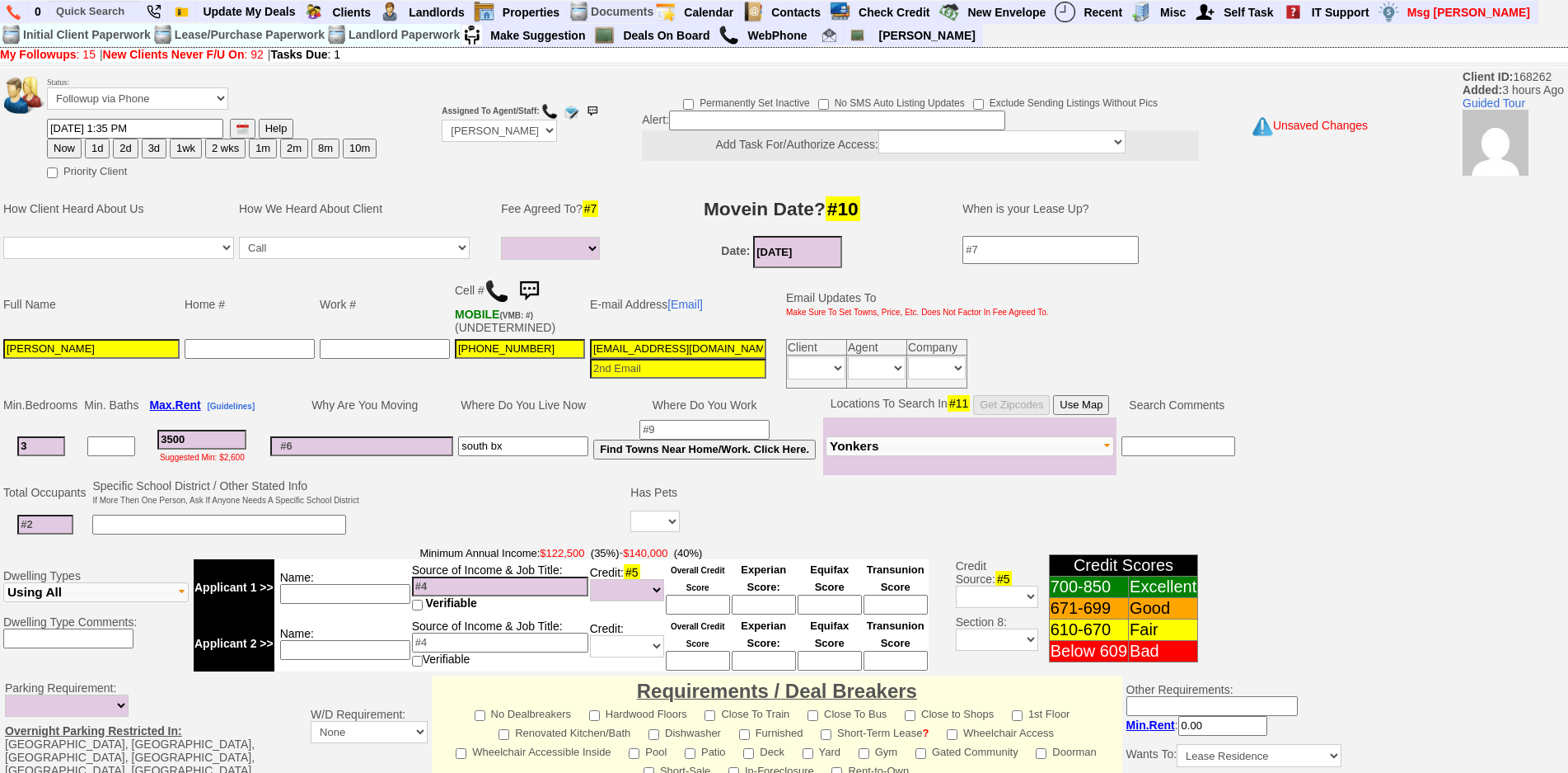
type input "south bx"
click at [445, 401] on td "Why Are You Moving" at bounding box center [362, 405] width 188 height 25
click at [48, 517] on input at bounding box center [46, 524] width 56 height 20
click at [46, 530] on input at bounding box center [46, 524] width 56 height 20
click at [46, 527] on input at bounding box center [46, 524] width 56 height 20
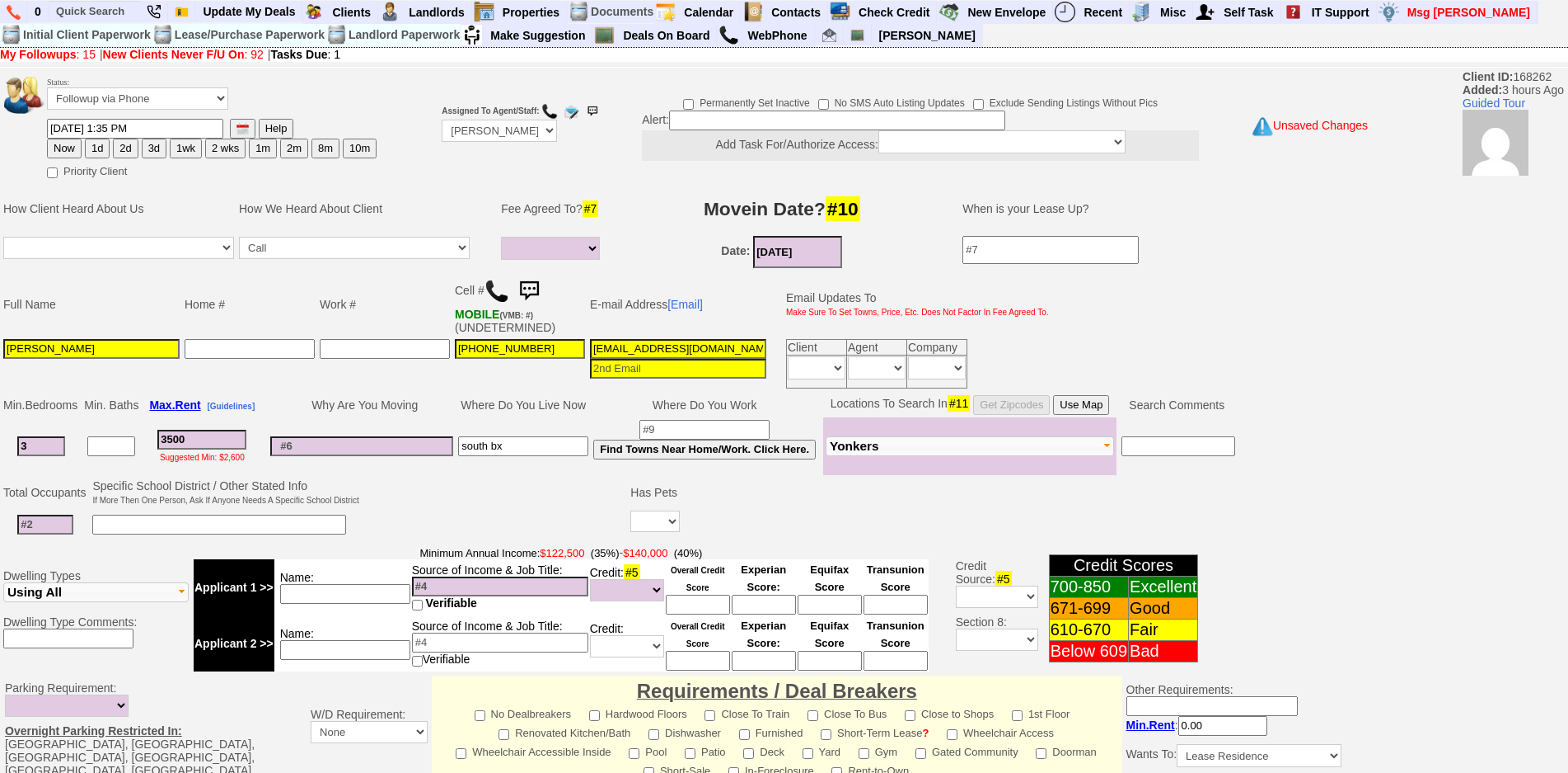
click at [296, 441] on input at bounding box center [362, 446] width 183 height 20
click at [669, 529] on select "Yes No" at bounding box center [655, 521] width 49 height 22
select select "No"
click at [633, 510] on select "Yes No" at bounding box center [655, 521] width 49 height 22
click at [57, 526] on input at bounding box center [46, 524] width 56 height 20
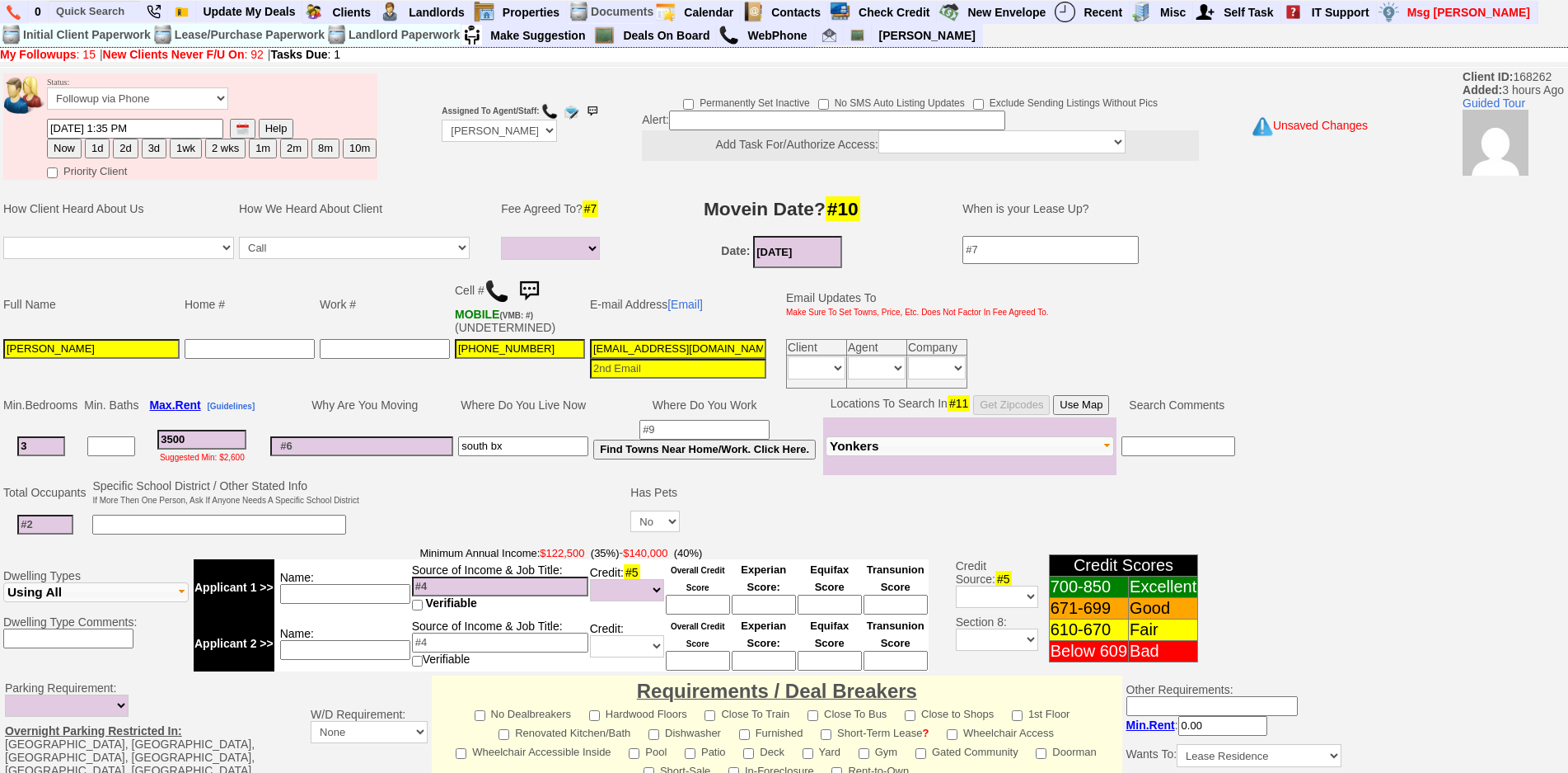
click at [410, 512] on td at bounding box center [495, 509] width 267 height 65
click at [46, 527] on input at bounding box center [46, 524] width 56 height 20
click at [49, 530] on input at bounding box center [46, 524] width 56 height 20
type input "4"
click at [426, 459] on td at bounding box center [362, 446] width 188 height 57
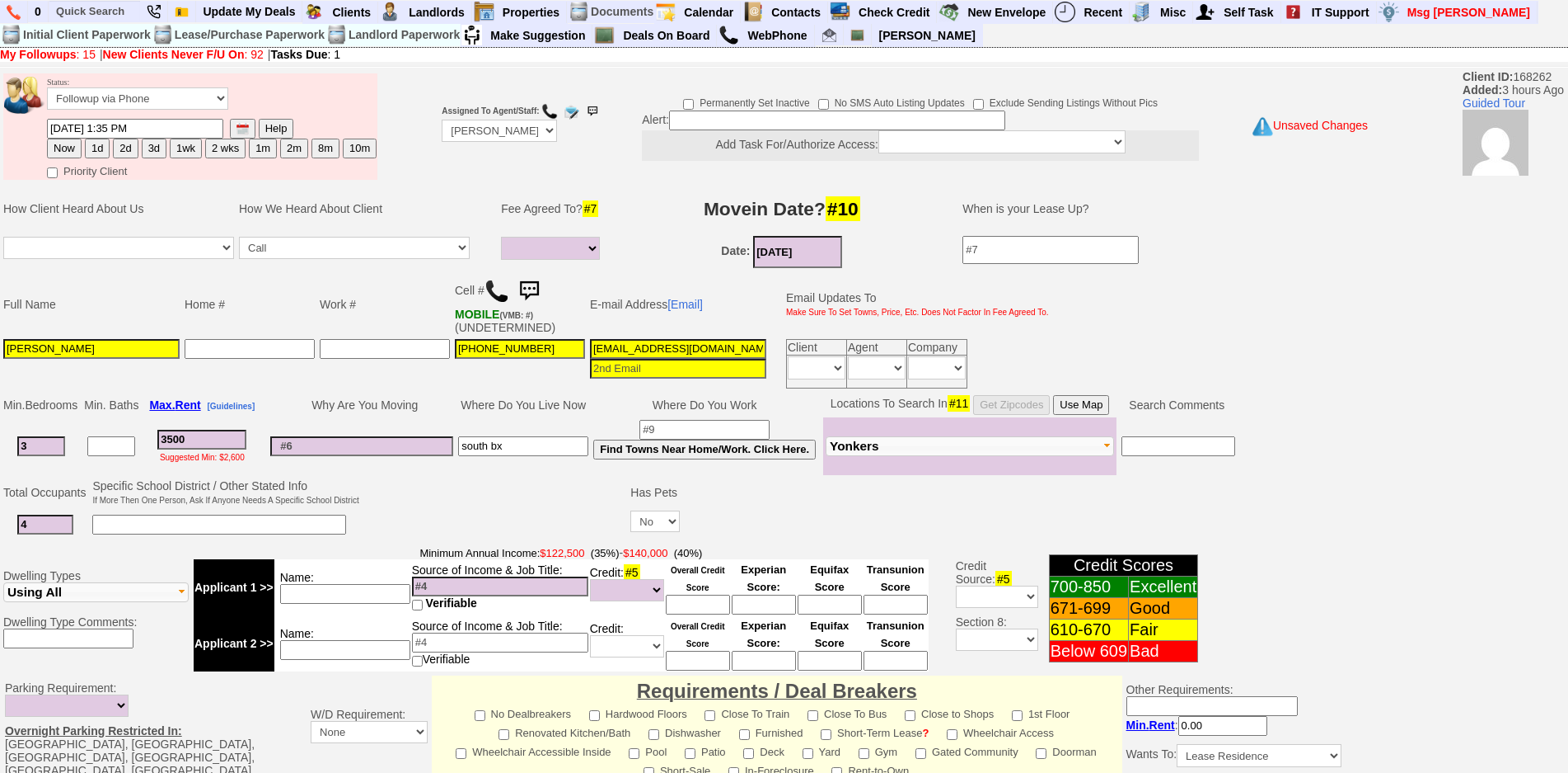
click at [436, 438] on input at bounding box center [362, 446] width 183 height 20
click at [374, 587] on input at bounding box center [345, 593] width 130 height 20
type input "mamue"
click at [477, 591] on input at bounding box center [500, 586] width 177 height 20
type input "78k"
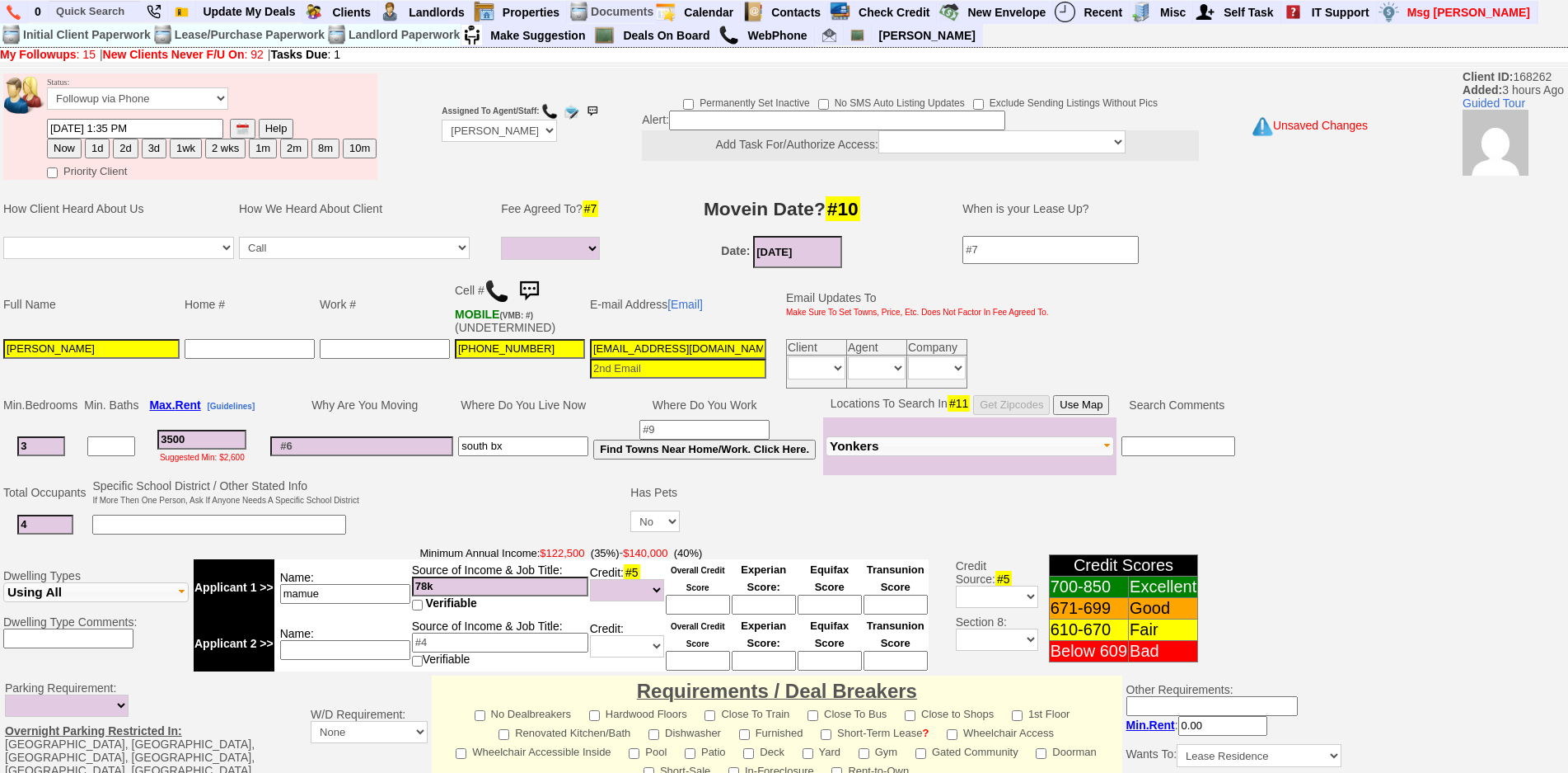
click at [318, 652] on input at bounding box center [345, 650] width 130 height 20
type input "p"
click at [391, 647] on input "daughter works" at bounding box center [345, 650] width 130 height 20
type input "daughter works pt"
click at [501, 500] on td at bounding box center [495, 509] width 267 height 65
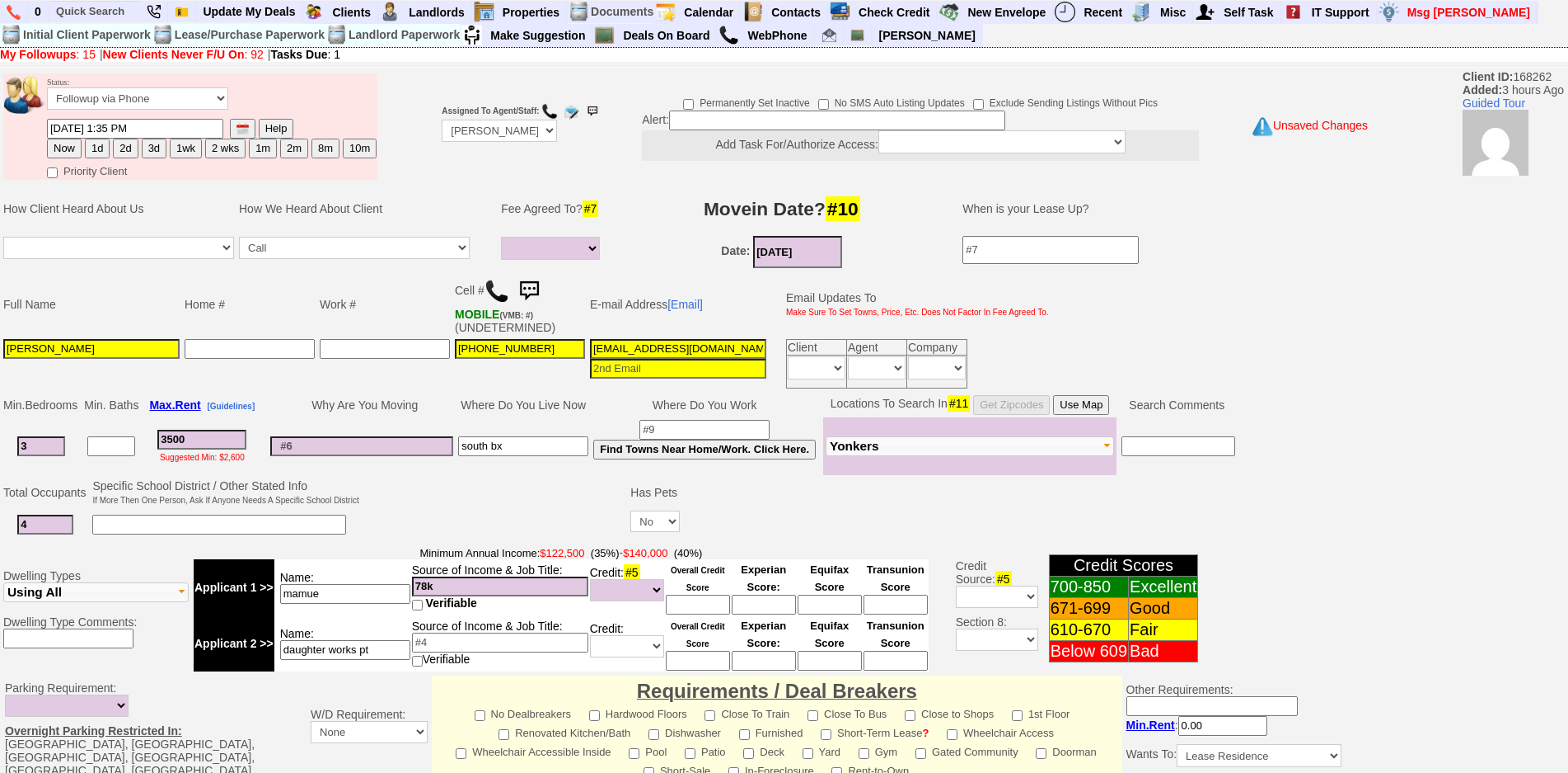
drag, startPoint x: 206, startPoint y: 440, endPoint x: 106, endPoint y: 424, distance: 101.3
click at [106, 424] on tr "3 3500 Suggested Min: $2,600 south bx Find Towns Near Home/Work. Click Here." at bounding box center [620, 446] width 1237 height 57
click at [274, 397] on td "Why Are You Moving" at bounding box center [362, 405] width 188 height 25
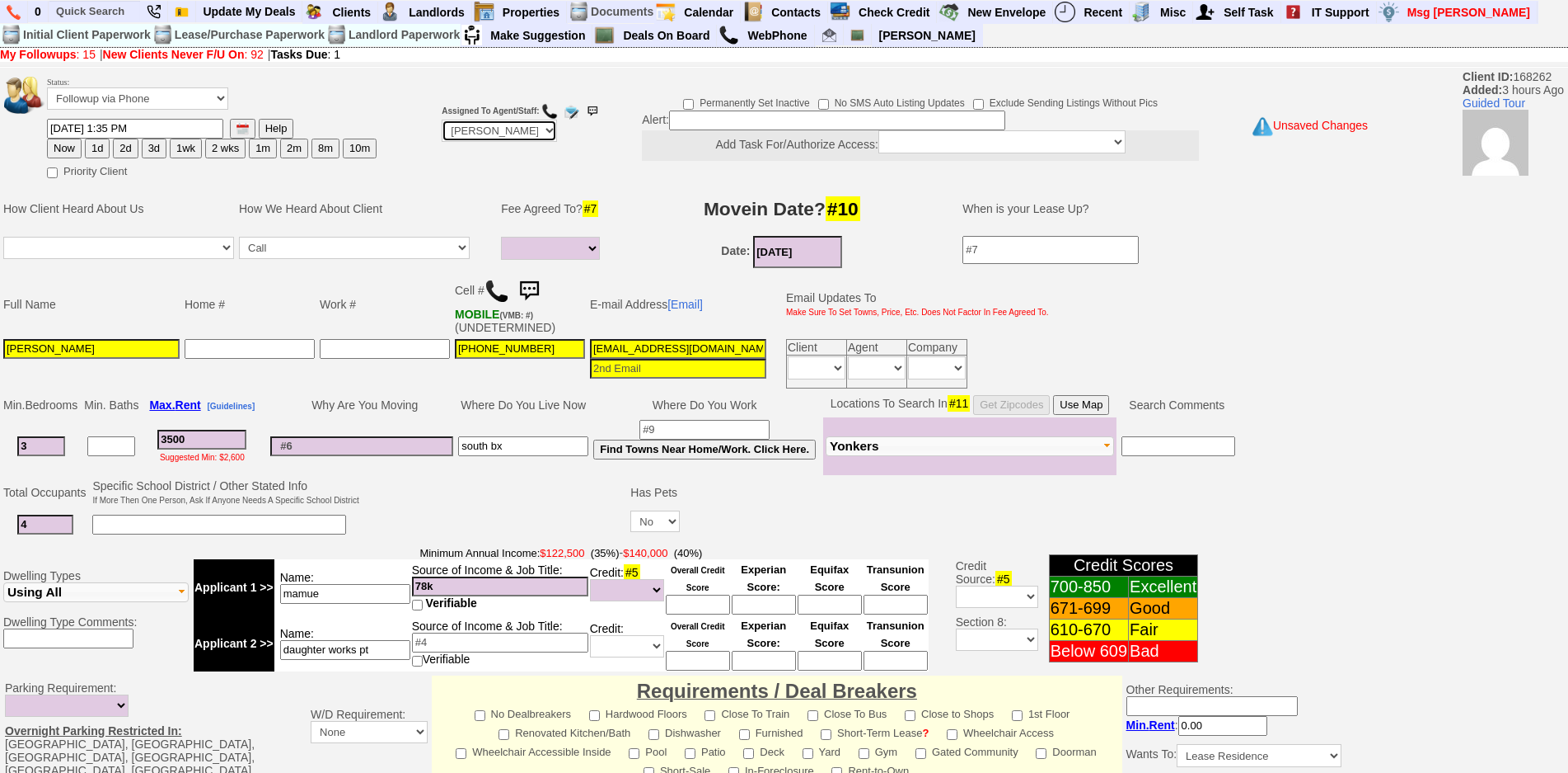
click at [492, 125] on select "Up-For-Grabs ***** STAFF ***** Bob Bruno 914-419-3579 Cristy Liberto 914-486-10…" at bounding box center [499, 130] width 116 height 22
select select "Up-For-Grabs"
click at [442, 119] on select "Up-For-Grabs ***** STAFF ***** Bob Bruno 914-419-3579 Cristy Liberto 914-486-10…" at bounding box center [499, 130] width 116 height 22
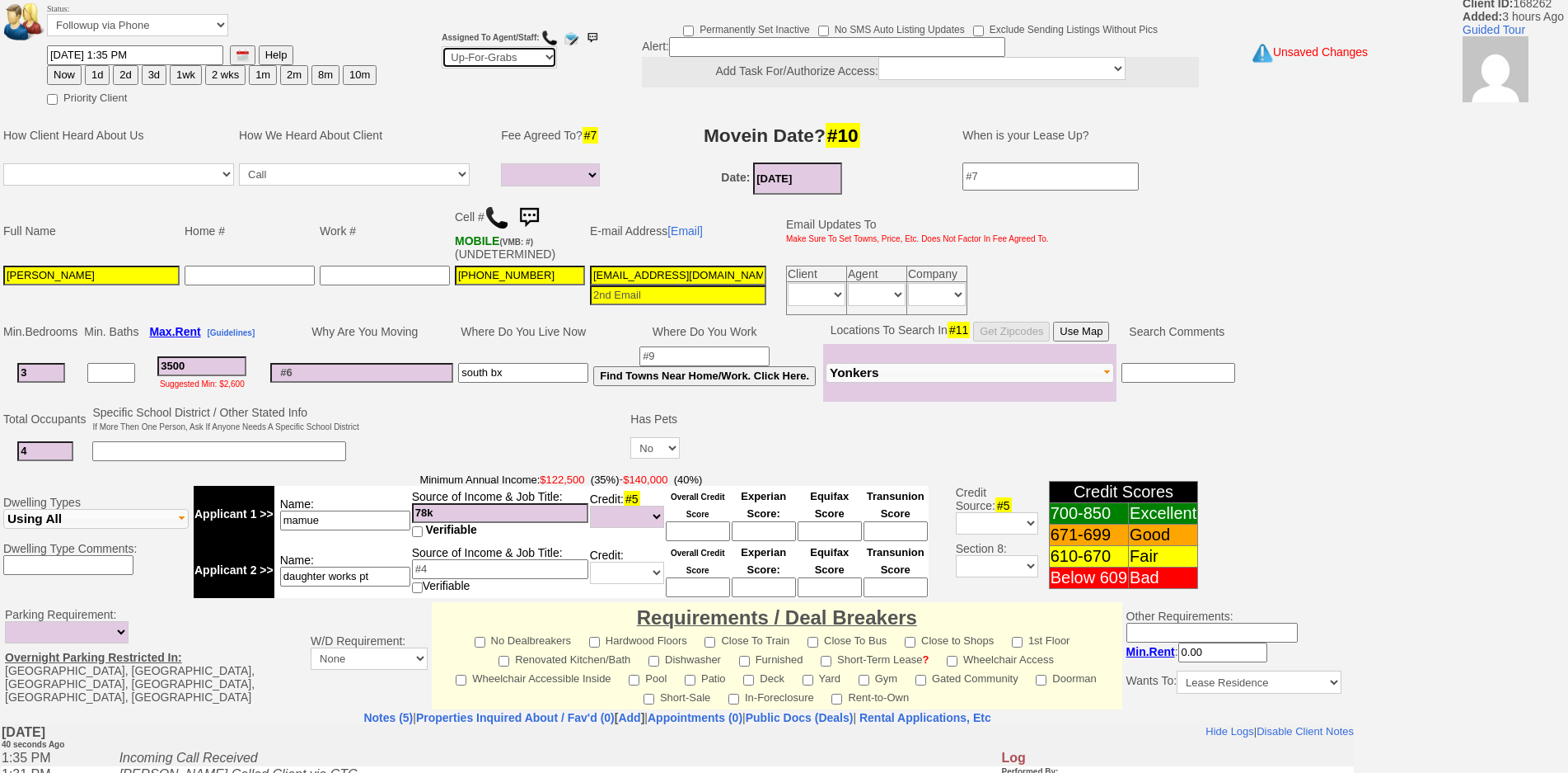
scroll to position [415, 0]
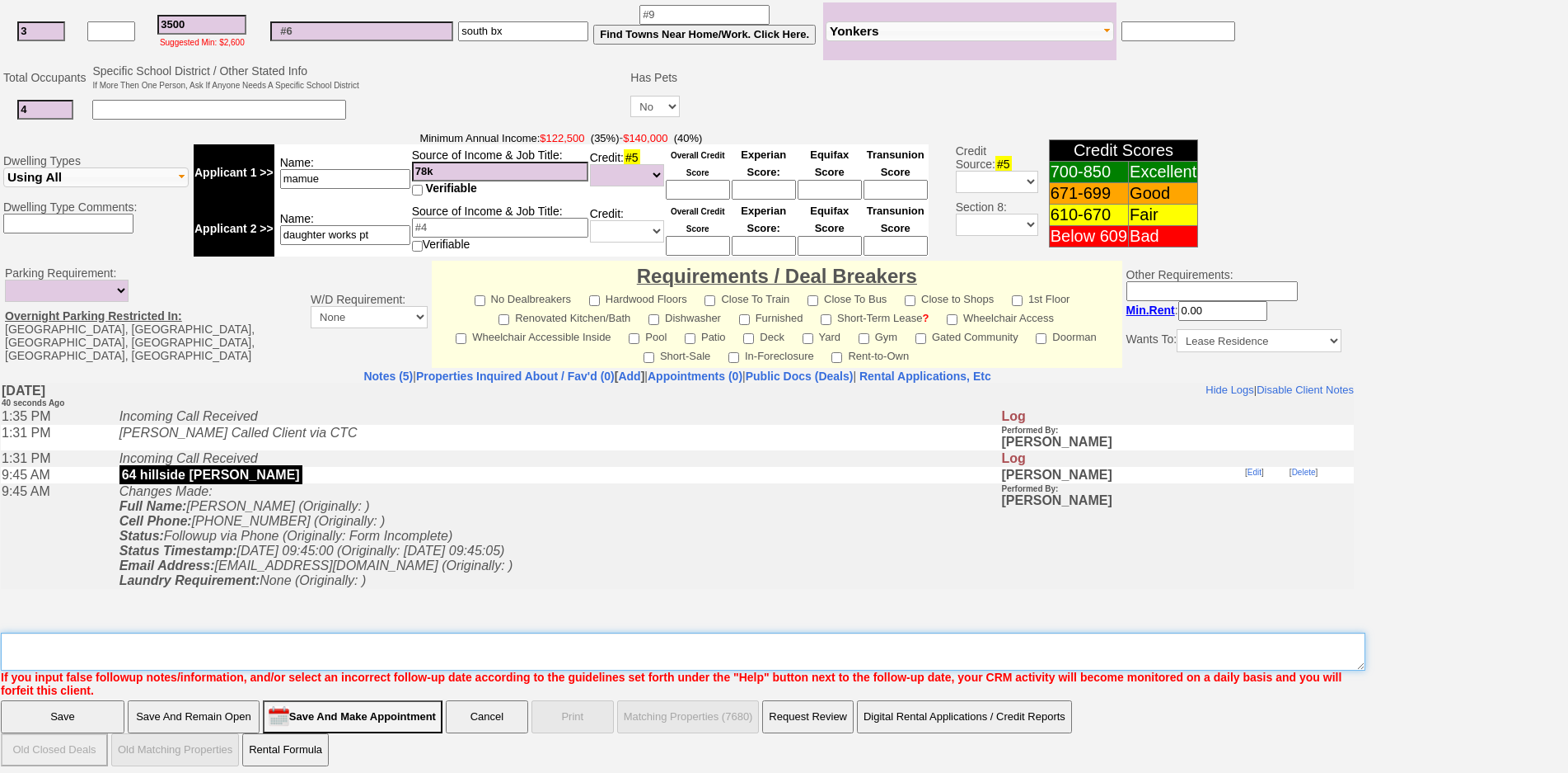
click at [517, 633] on textarea "Insert New Note Here" at bounding box center [683, 652] width 1365 height 38
click at [528, 633] on textarea "Insert New Note Here" at bounding box center [683, 652] width 1365 height 38
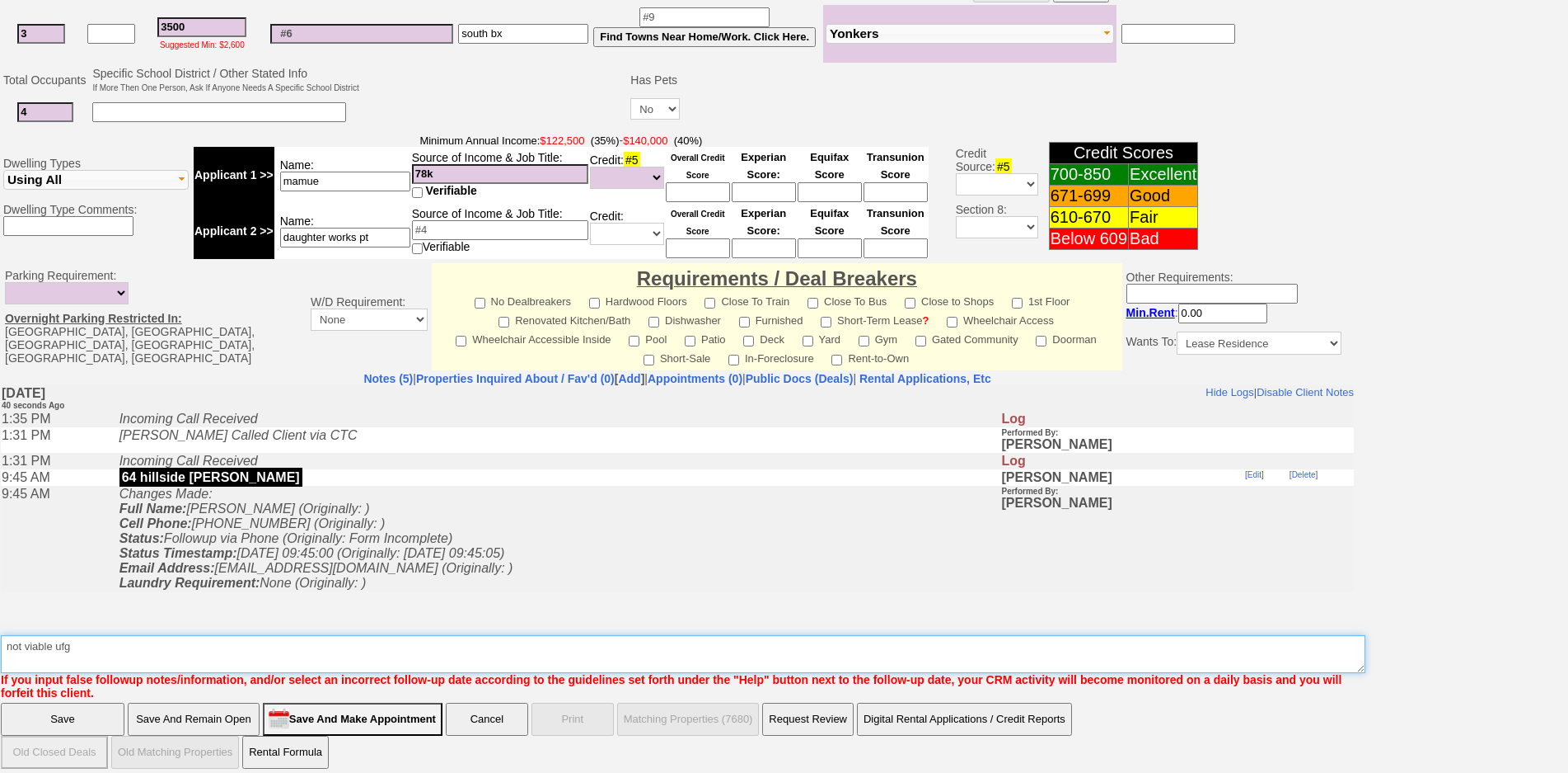
type textarea "not viable ufg"
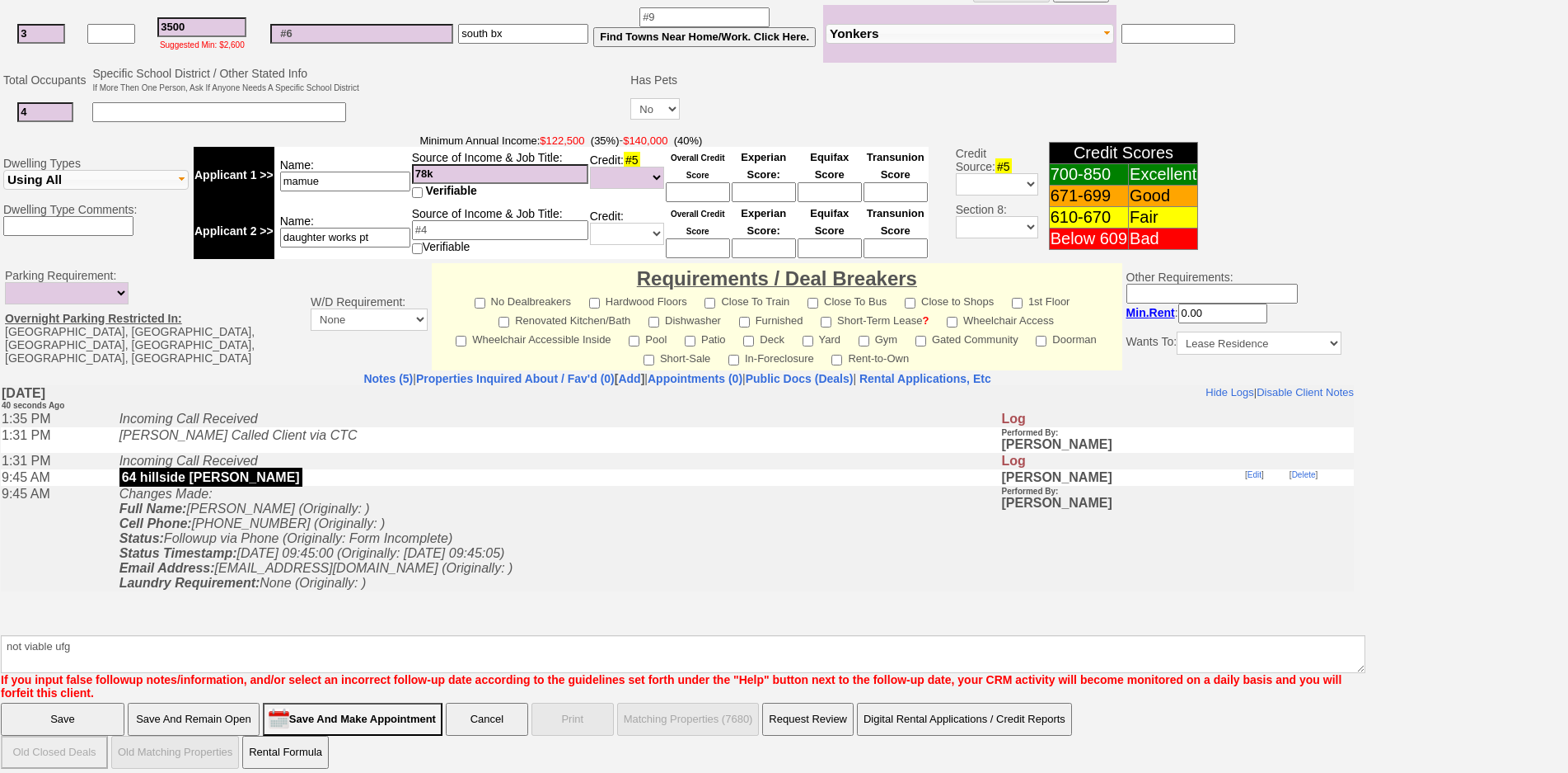
click input "Save" at bounding box center [63, 719] width 124 height 33
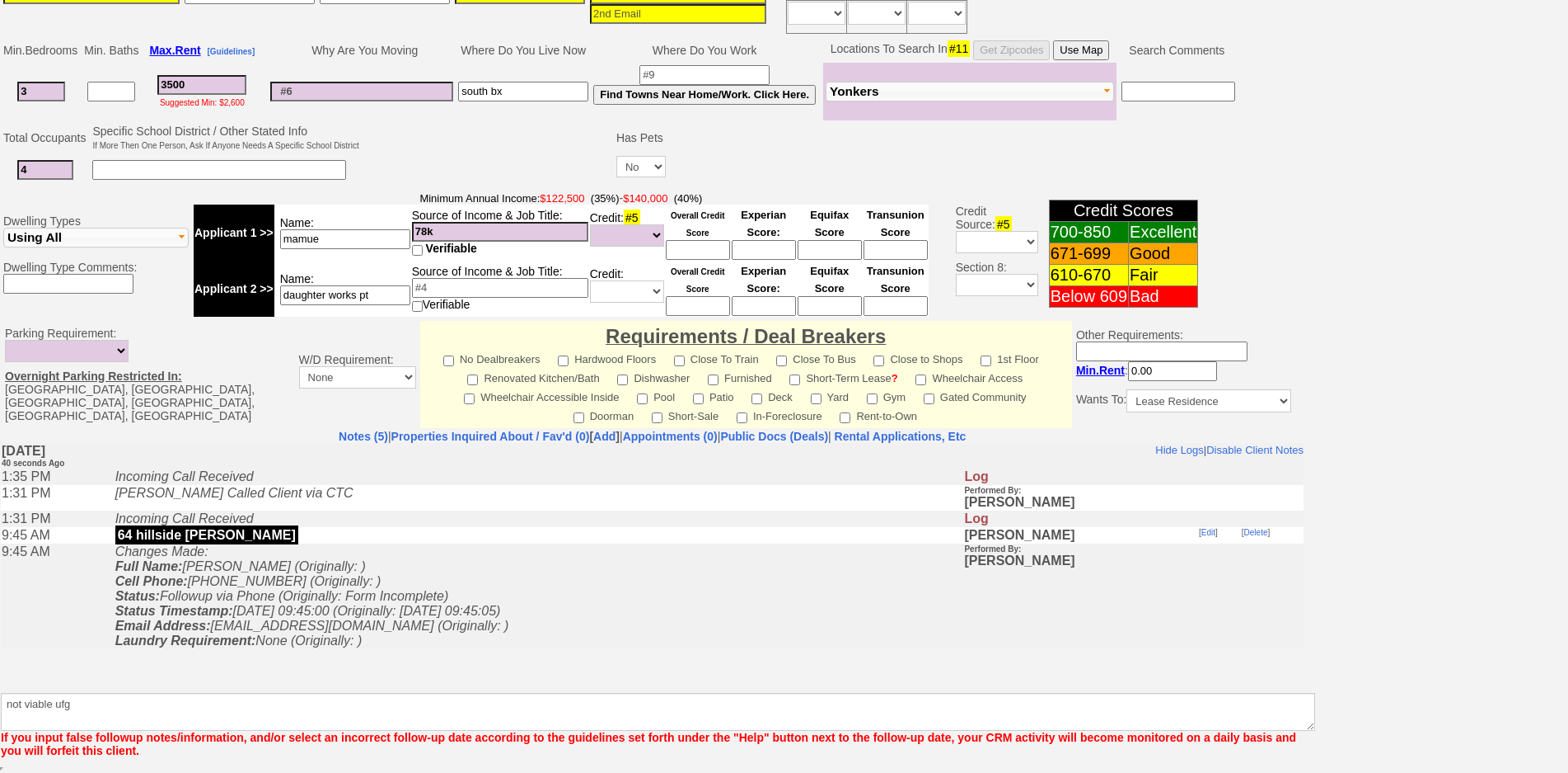
scroll to position [356, 0]
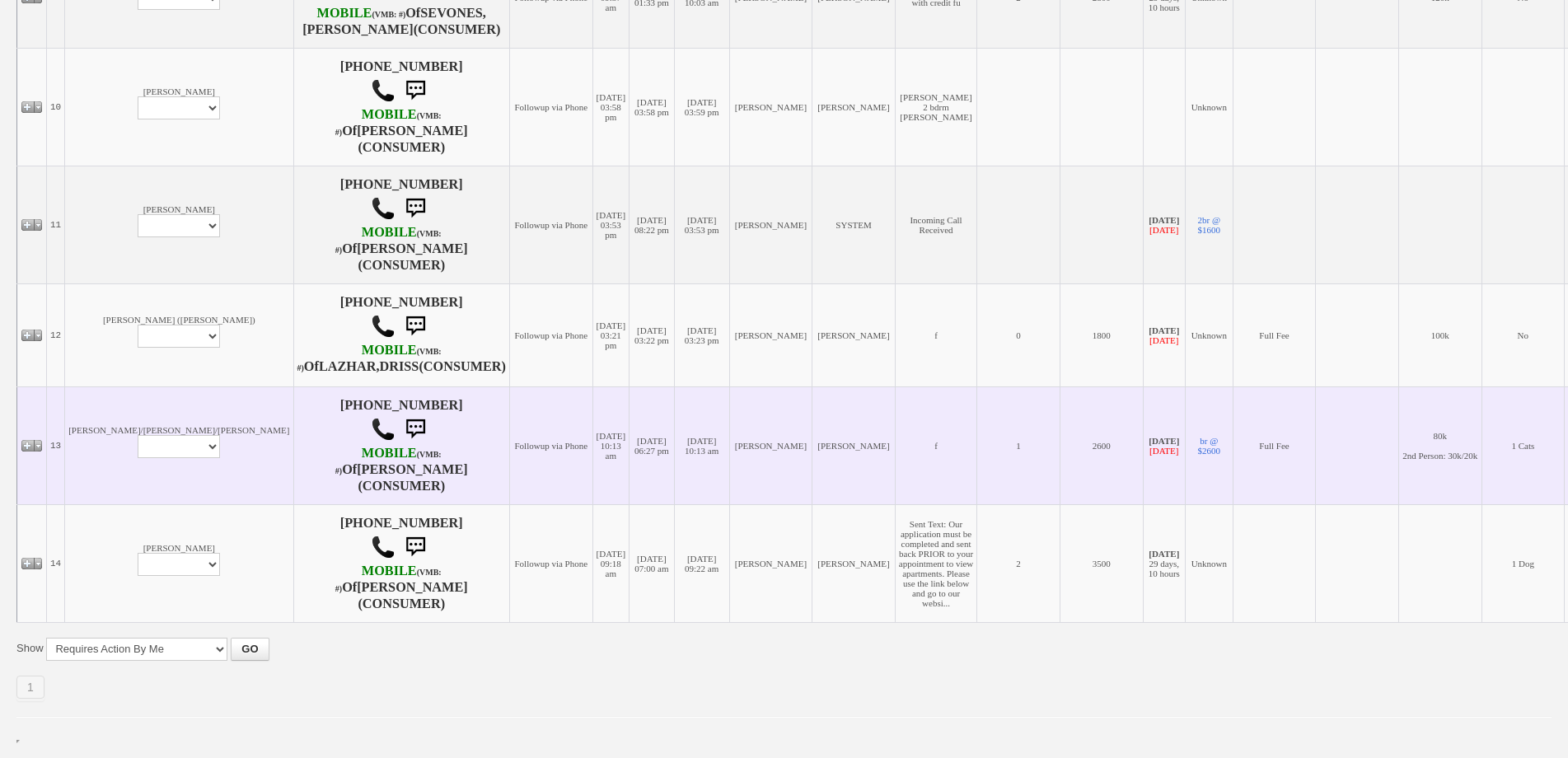
scroll to position [1397, 0]
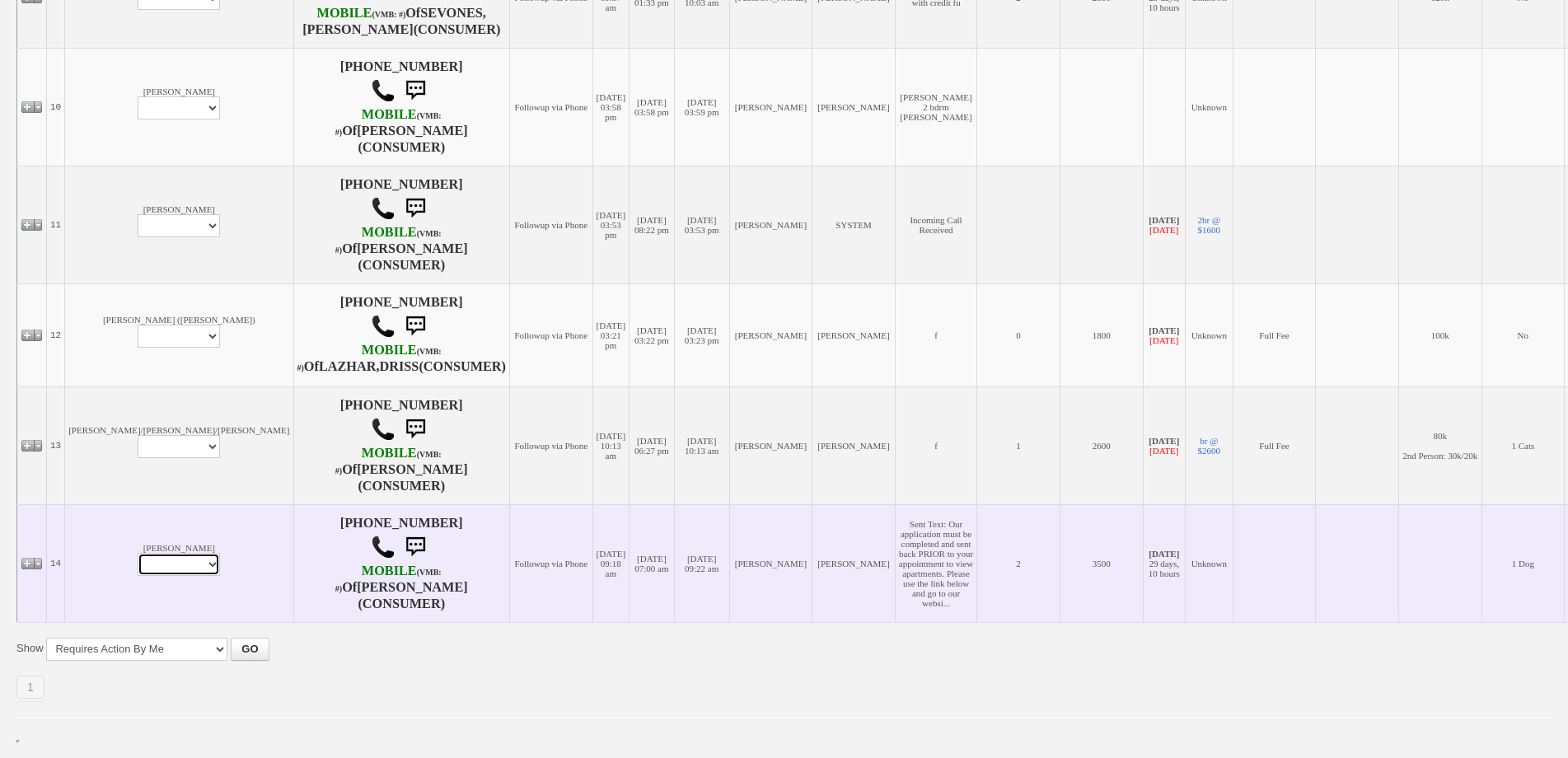
click at [138, 564] on select "Profile Edit Print Email Externally (Will Not Be Tracked In CRM) Closed Deals" at bounding box center [179, 564] width 82 height 23
select select "ChangeURL,/crm/custom/edit_client_form.php?redirect=%2Fcrm%2Fclients.php&id=168…"
click at [138, 554] on select "Profile Edit Print Email Externally (Will Not Be Tracked In CRM) Closed Deals" at bounding box center [179, 564] width 82 height 23
select select
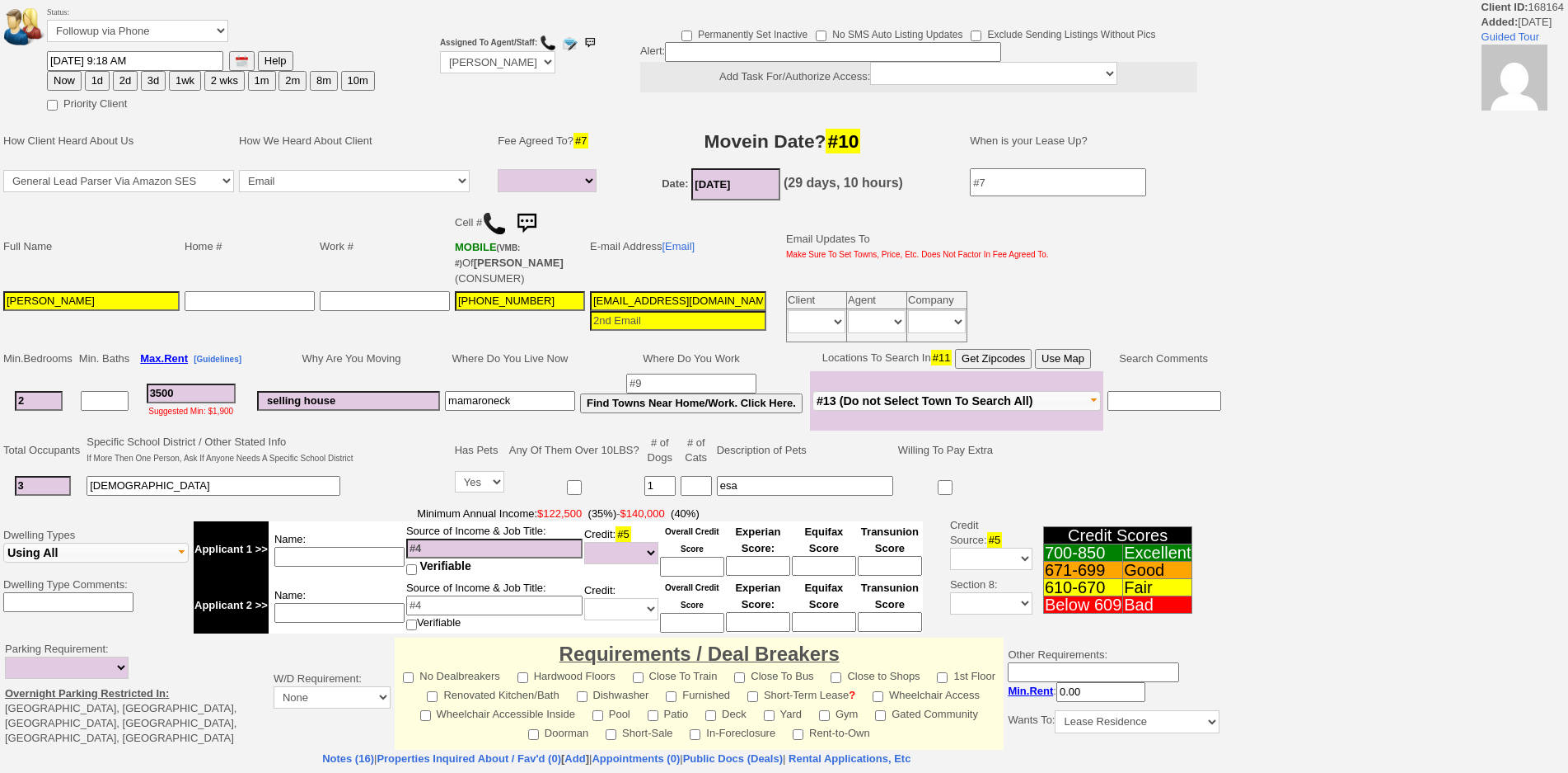
select select
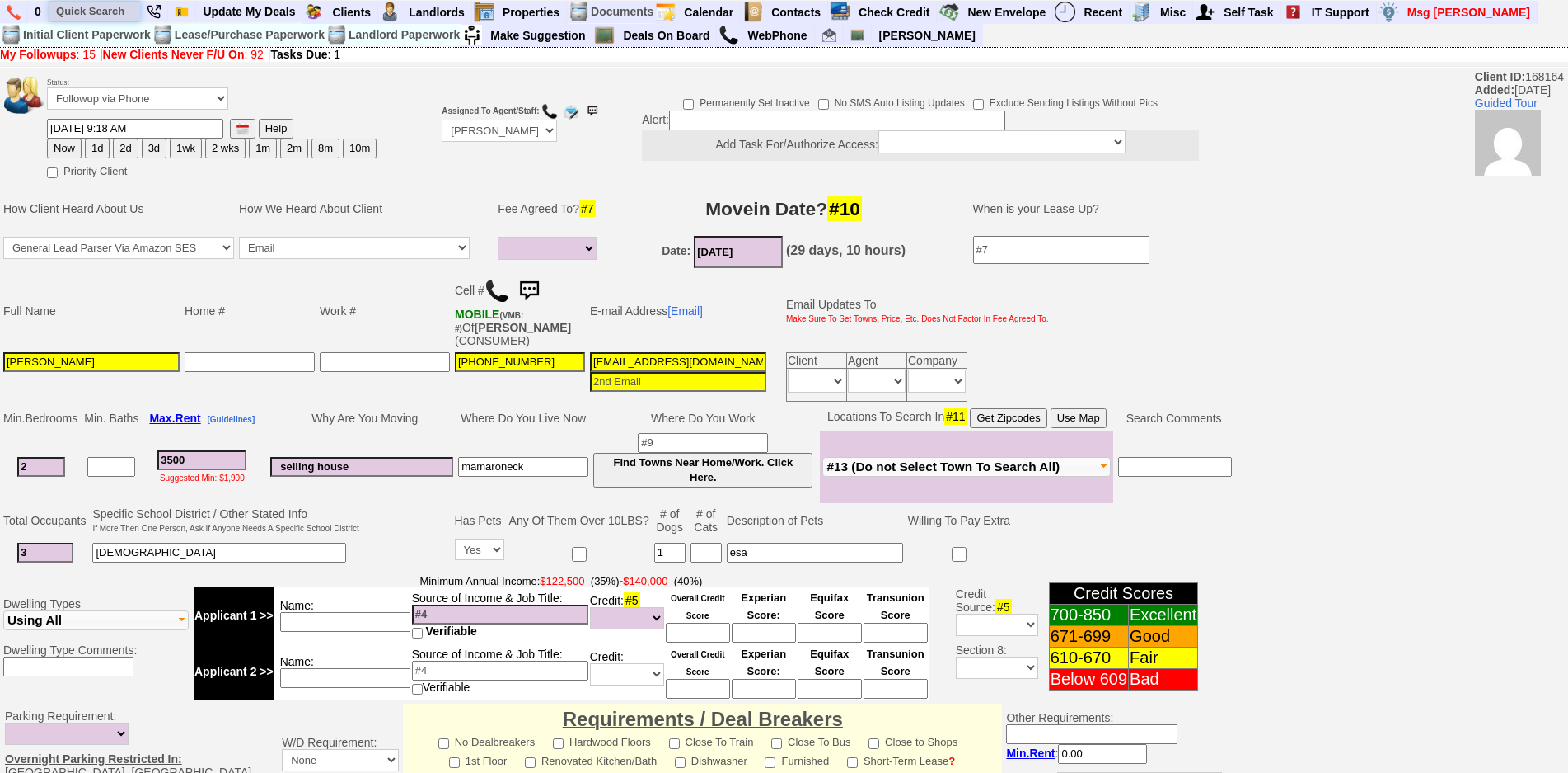
click at [104, 12] on input "text" at bounding box center [94, 11] width 90 height 21
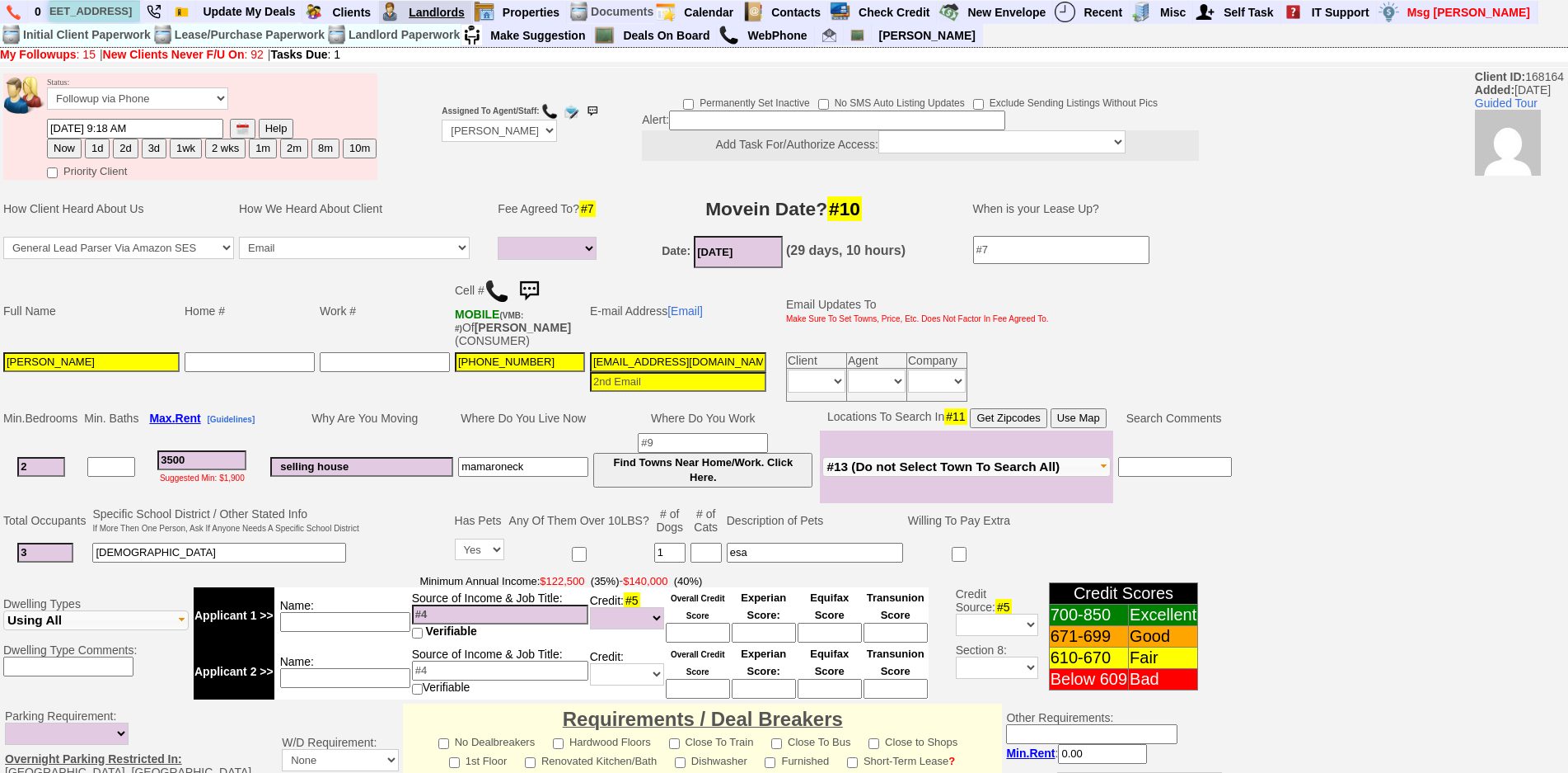
type input "[STREET_ADDRESS]"
click at [123, 14] on input "[STREET_ADDRESS]" at bounding box center [94, 11] width 90 height 21
click at [128, 12] on input "[STREET_ADDRESS]" at bounding box center [94, 11] width 90 height 21
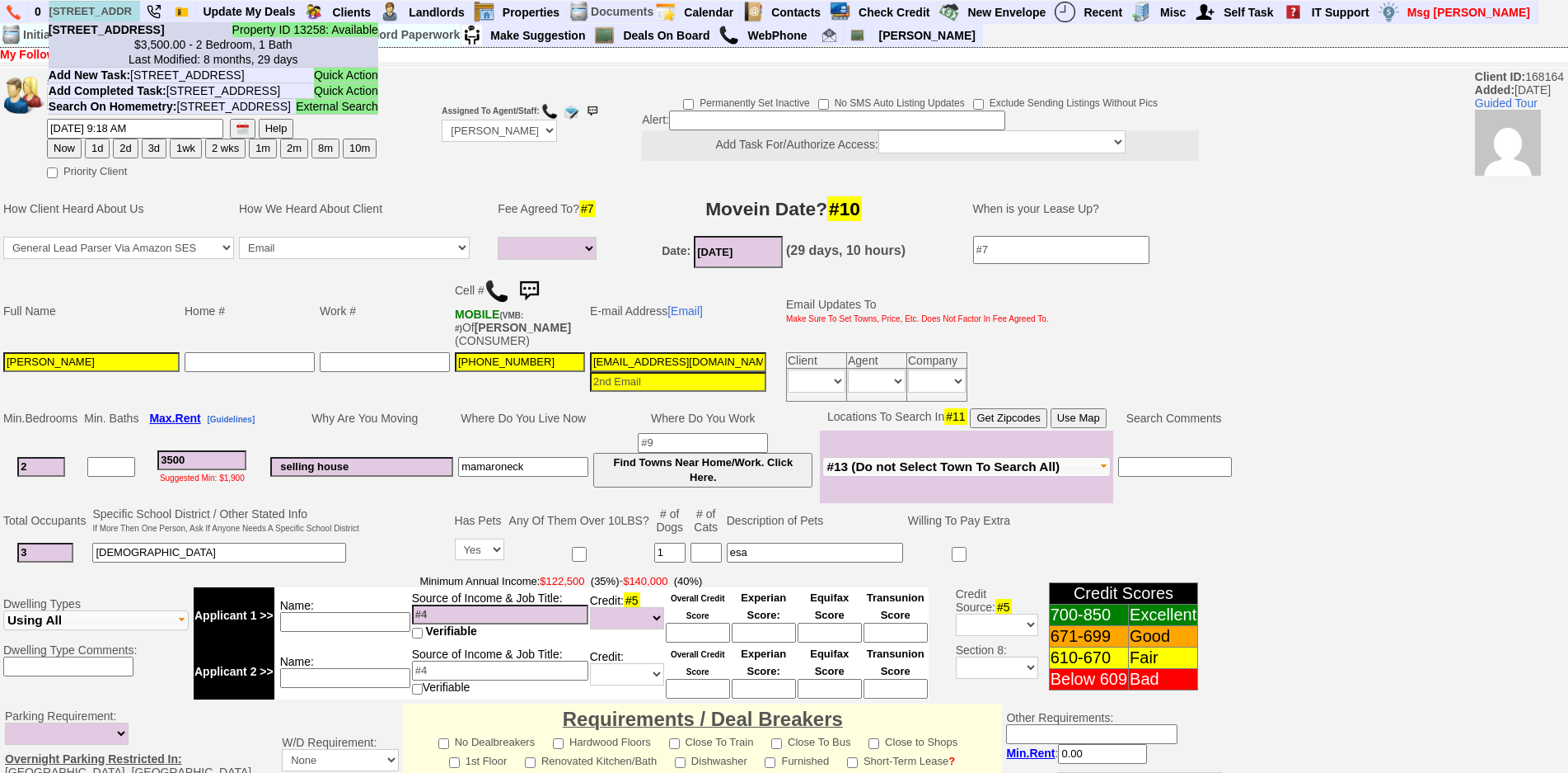
click at [141, 32] on li "Property ID 13258: Available [STREET_ADDRESS] - Floor: 1st in [GEOGRAPHIC_DATA]…" at bounding box center [213, 45] width 330 height 46
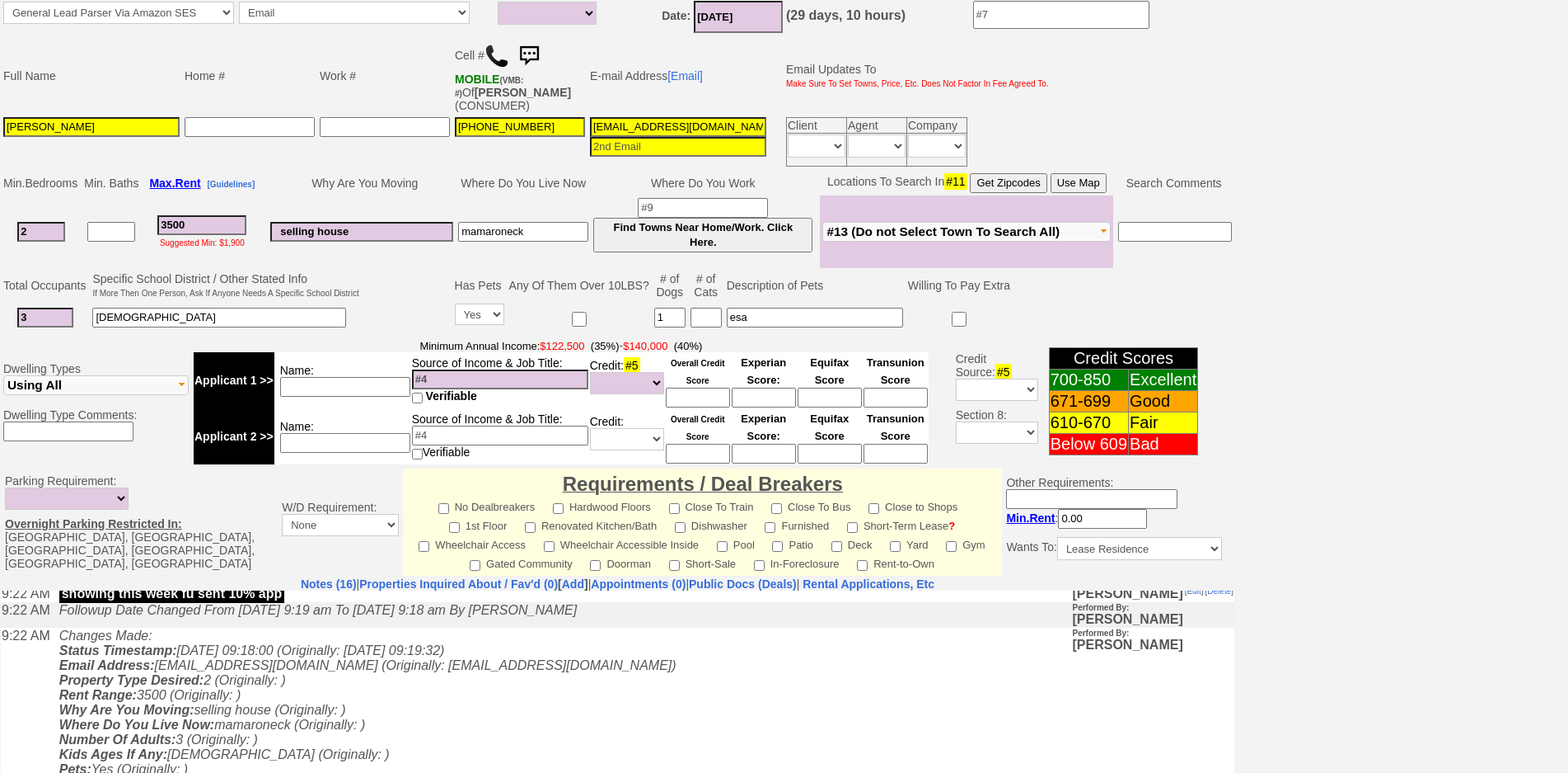
scroll to position [451, 0]
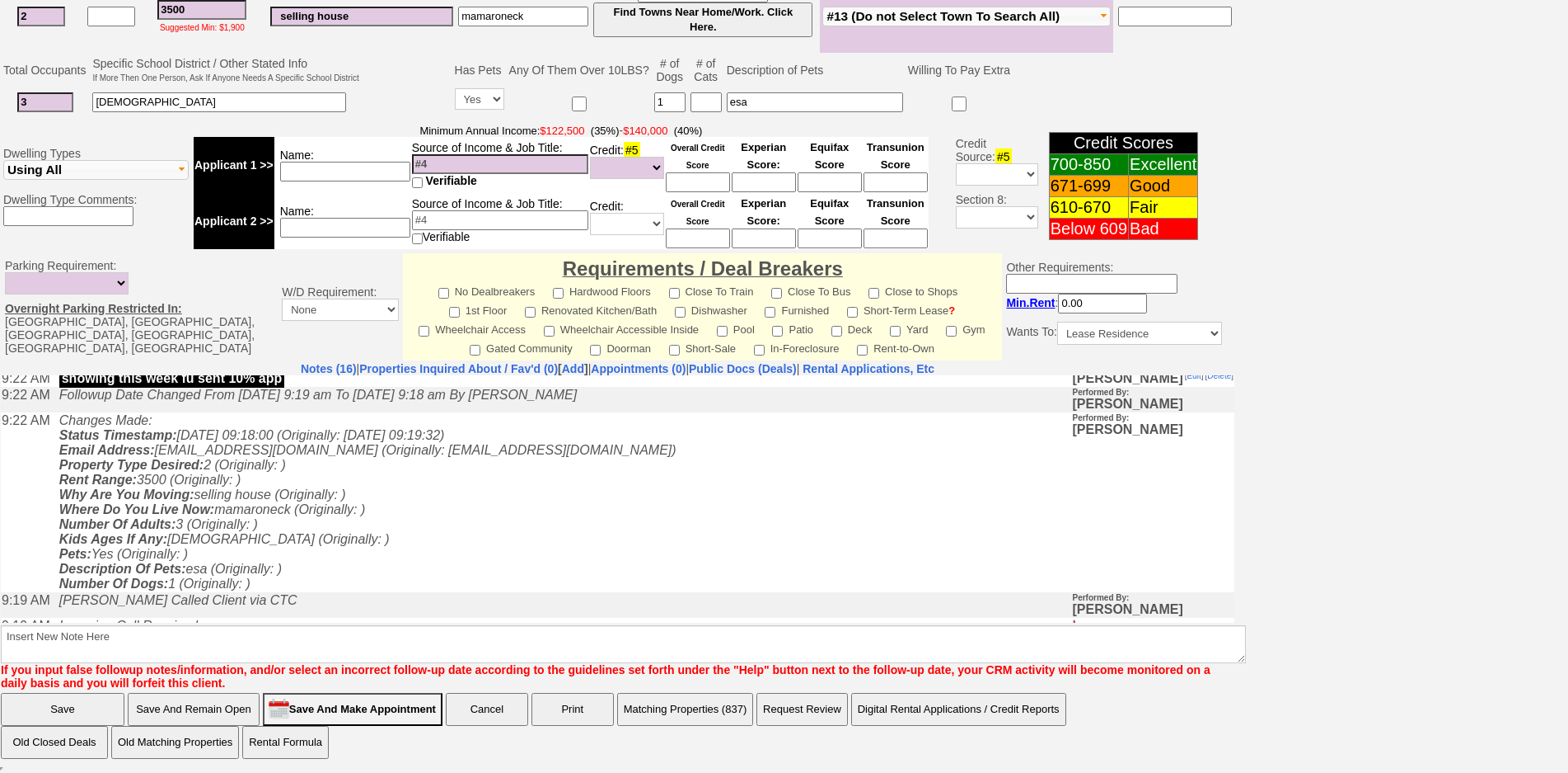
click at [452, 526] on td "Changes Made: Status Timestamp: [DATE] 09:18:00 (Originally: [DATE] 09:19:32) E…" at bounding box center [561, 500] width 1021 height 180
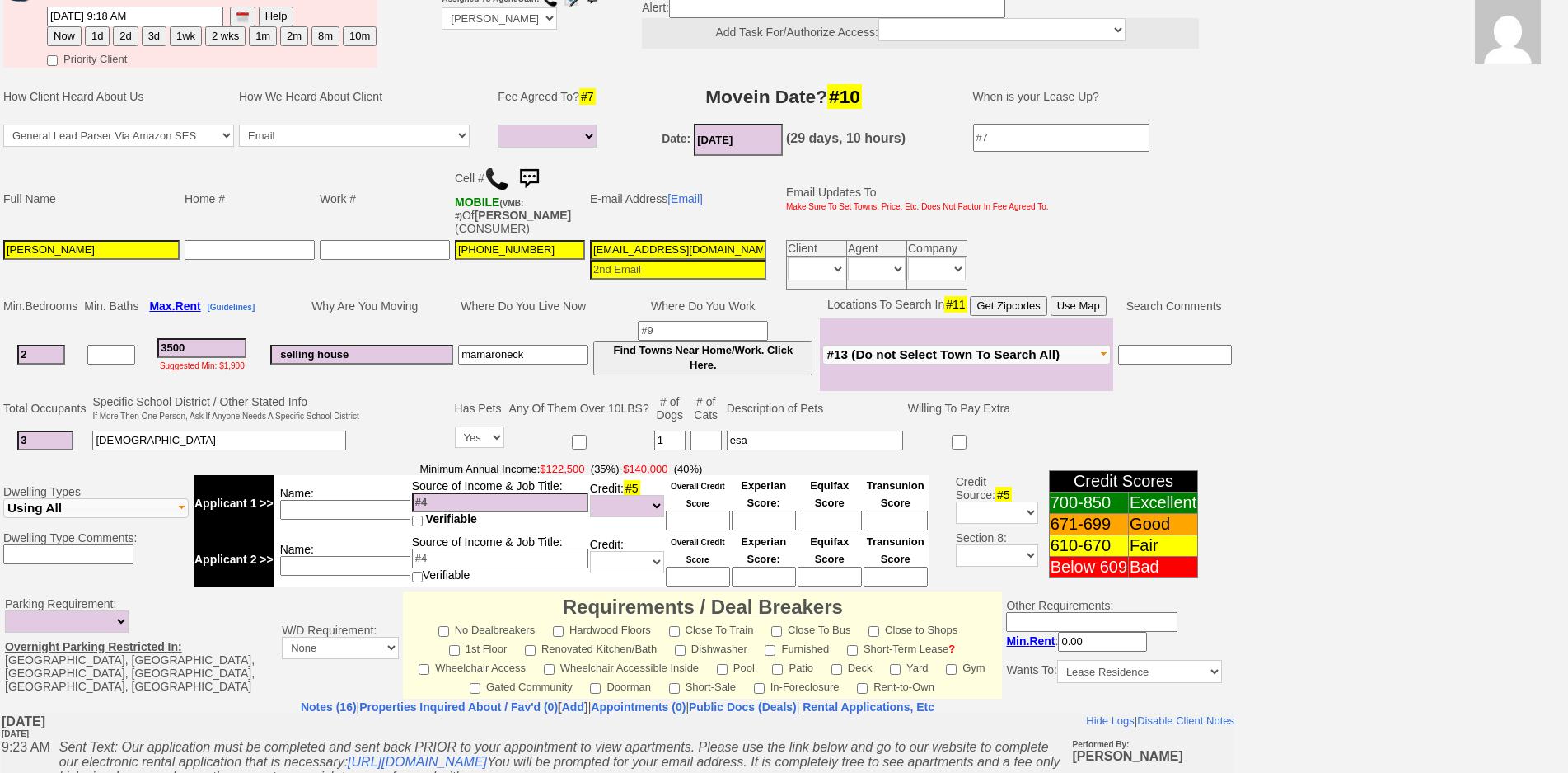
scroll to position [0, 0]
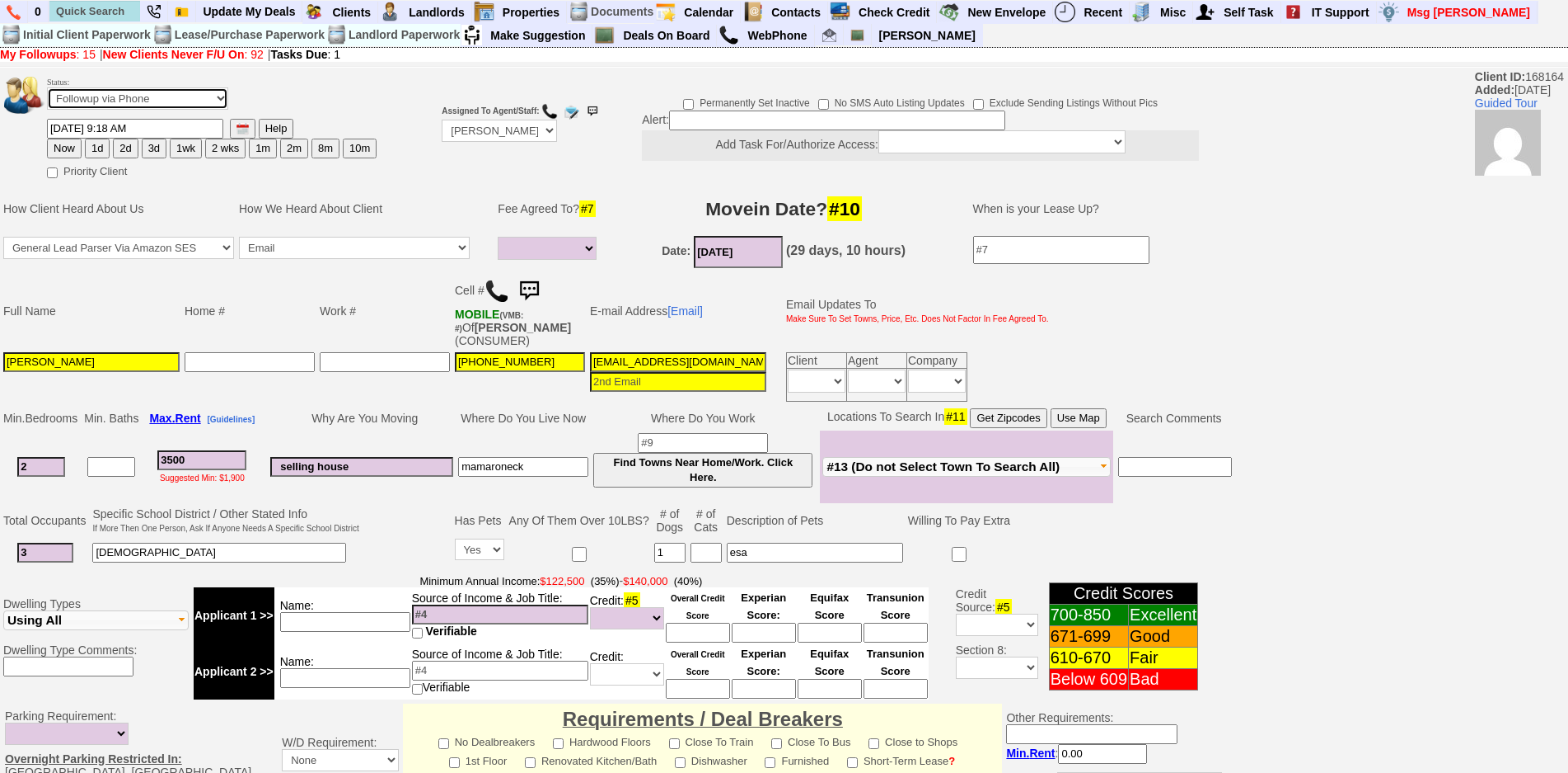
click at [103, 102] on select "Followup via Phone Followup via Email Followup When Section 8 Property Found De…" at bounding box center [138, 98] width 181 height 22
select select "Inactive"
click at [47, 88] on select "Followup via Phone Followup via Email Followup When Section 8 Property Found De…" at bounding box center [138, 98] width 181 height 22
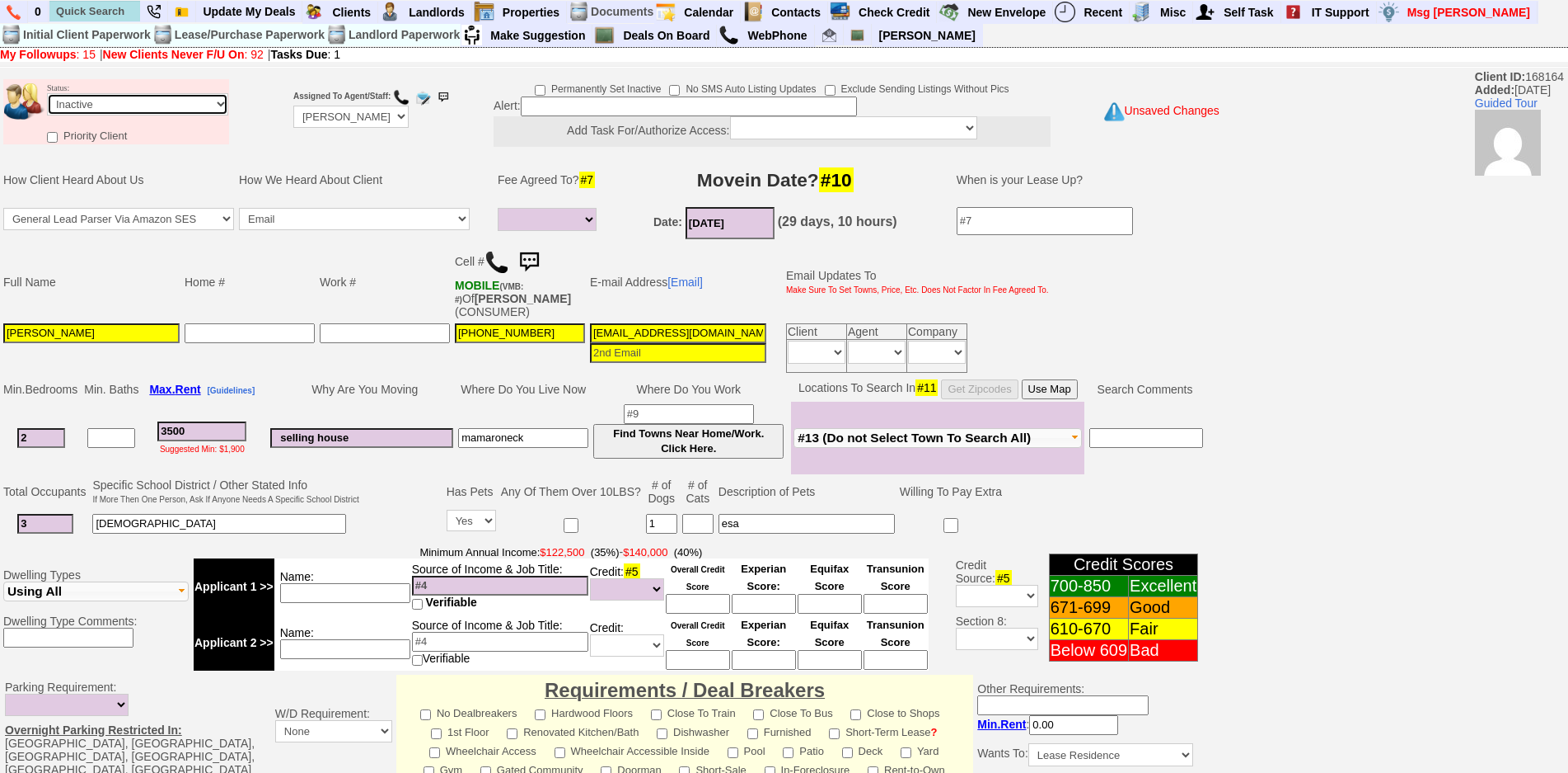
scroll to position [422, 0]
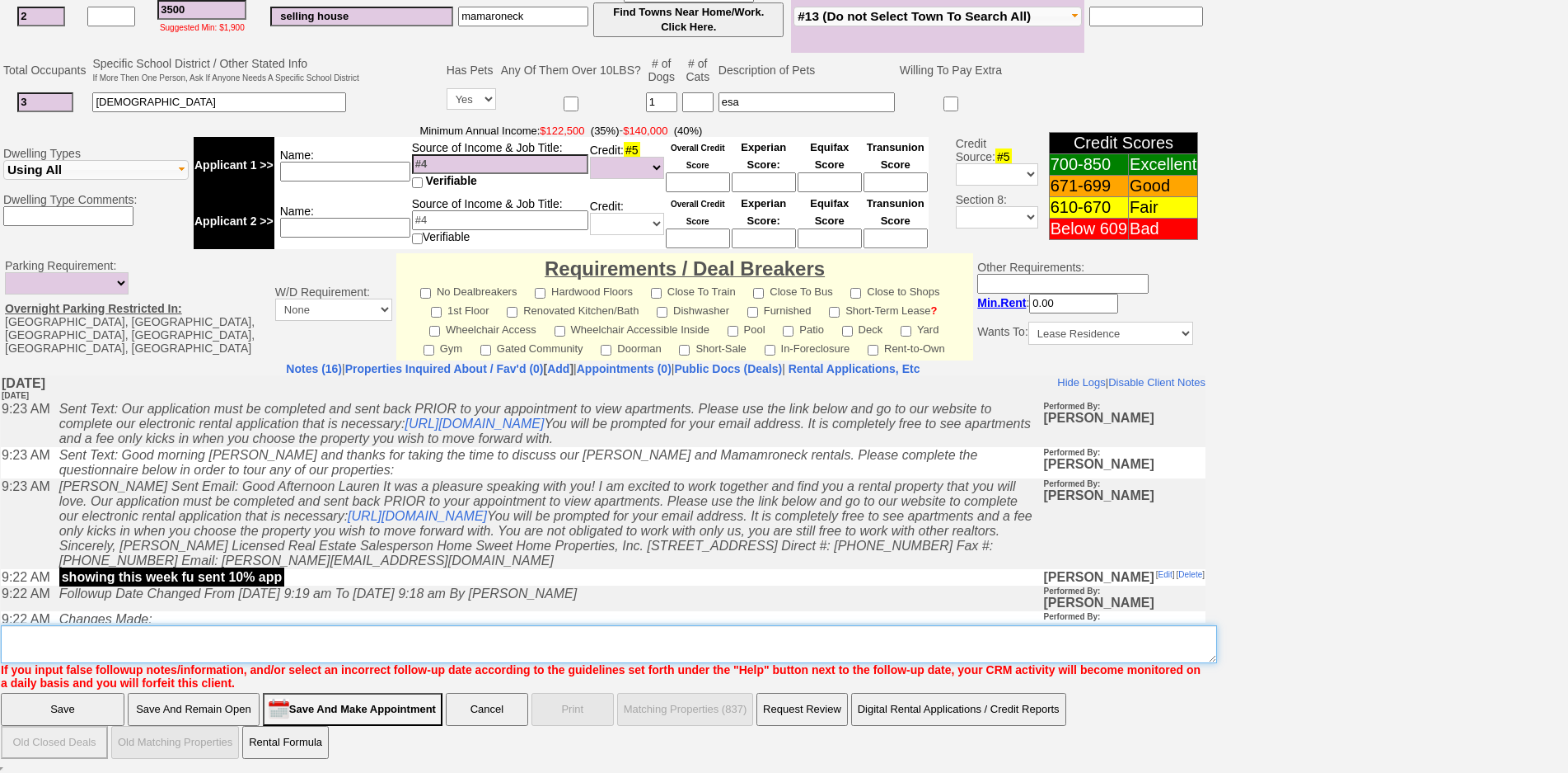
click at [603, 635] on textarea "Insert New Note Here" at bounding box center [609, 644] width 1216 height 38
type textarea "no app ia"
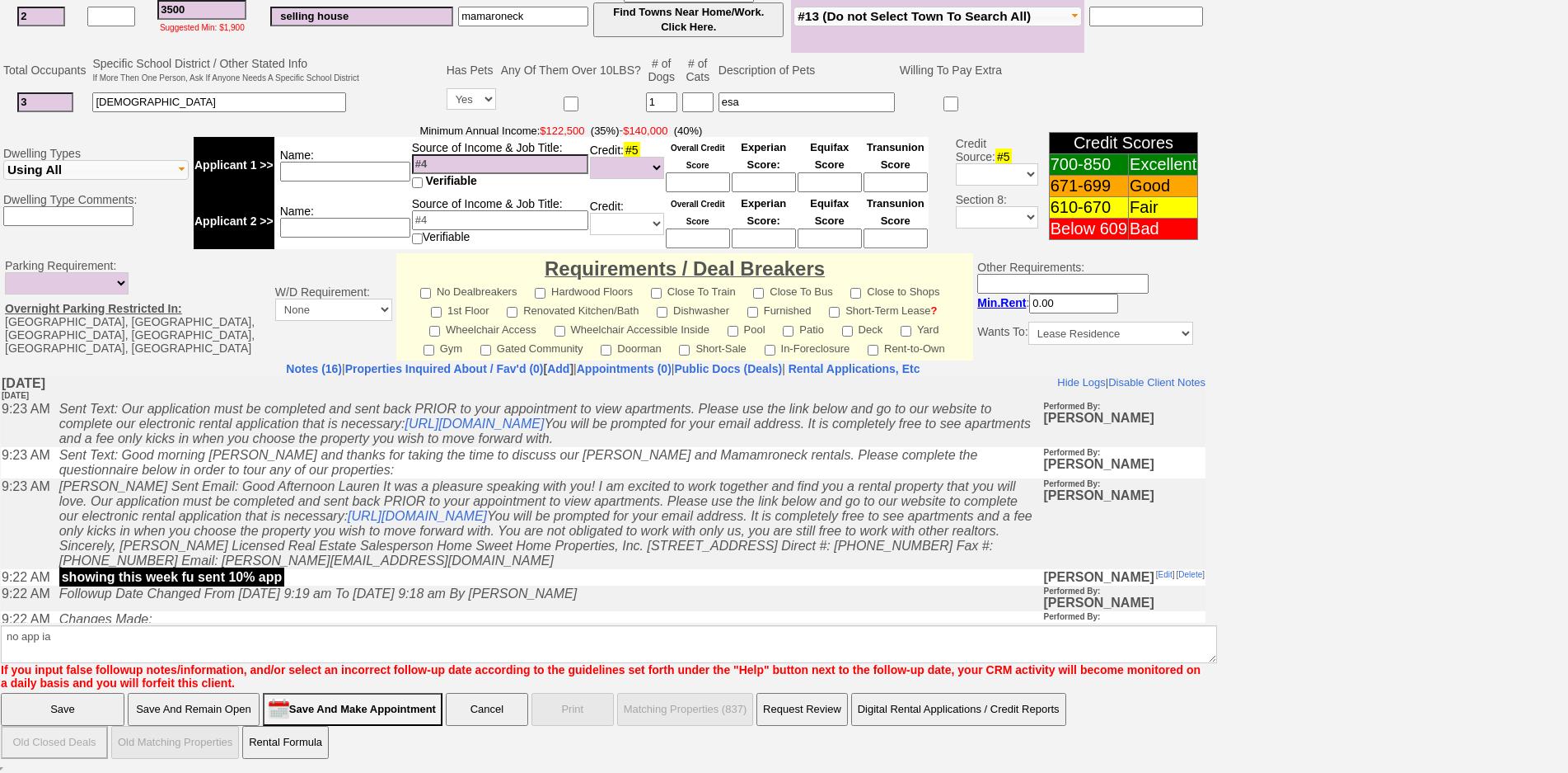
click input "Save" at bounding box center [63, 709] width 124 height 33
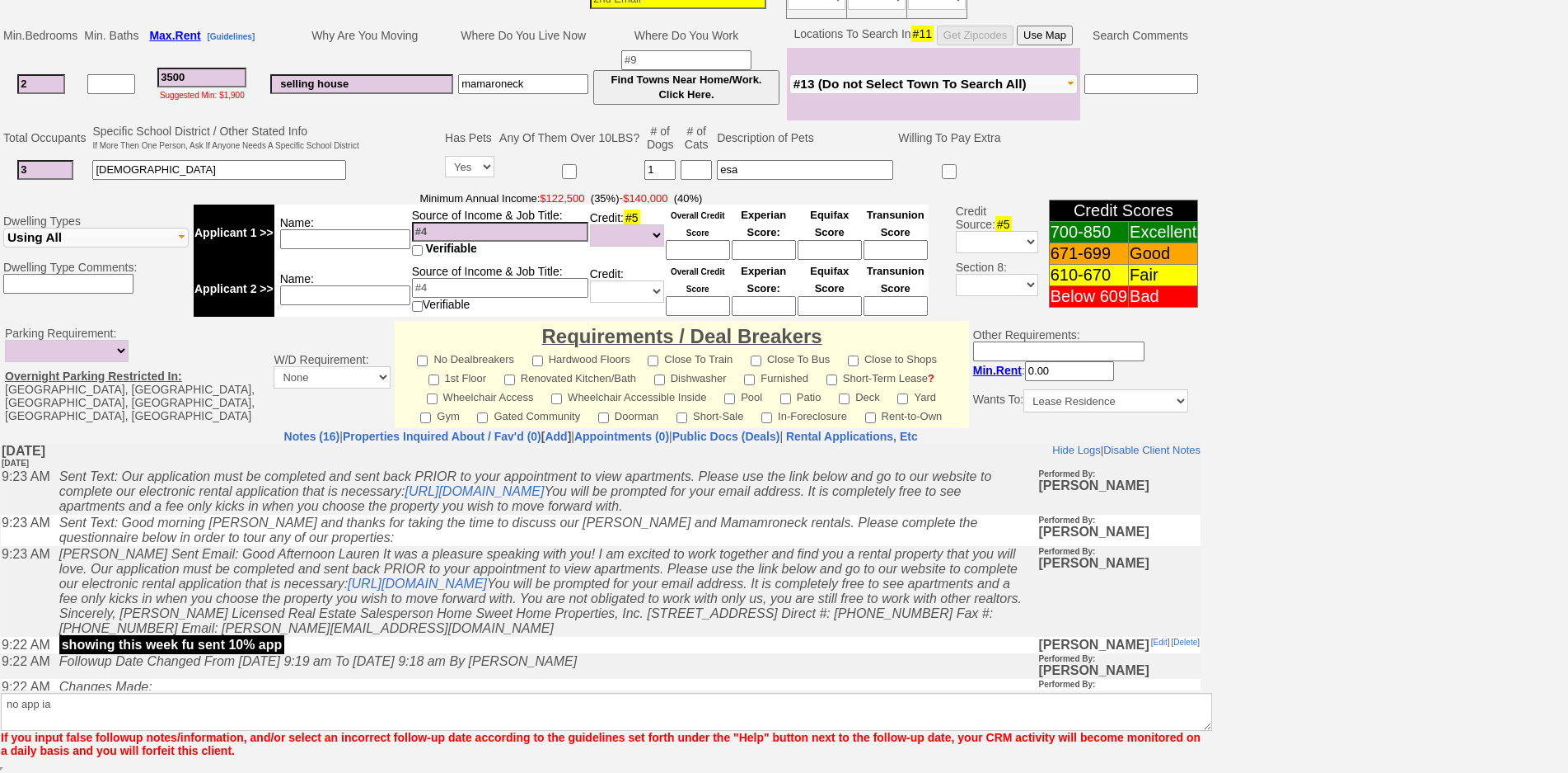
scroll to position [355, 0]
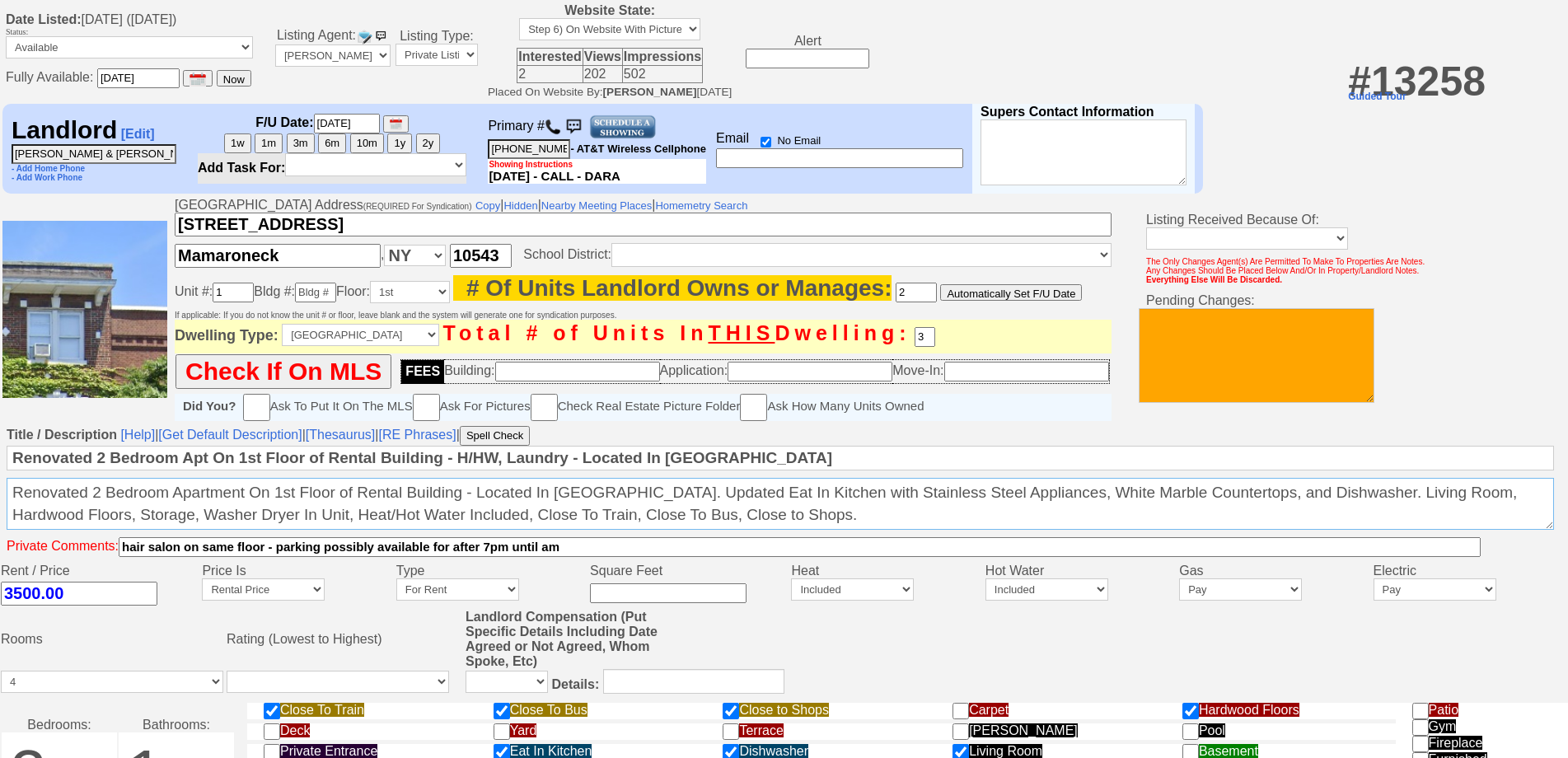
drag, startPoint x: 818, startPoint y: 529, endPoint x: 0, endPoint y: 473, distance: 819.9
click at [0, 473] on td "Title / Description [Help] | [Get Default Description] | [Thesaurus] | [RE Phra…" at bounding box center [784, 493] width 1568 height 139
click at [793, 516] on textarea "Renovated 2 Bedroom Apartment On 1st Floor of Rental Building - Located In [GEO…" at bounding box center [780, 504] width 1548 height 52
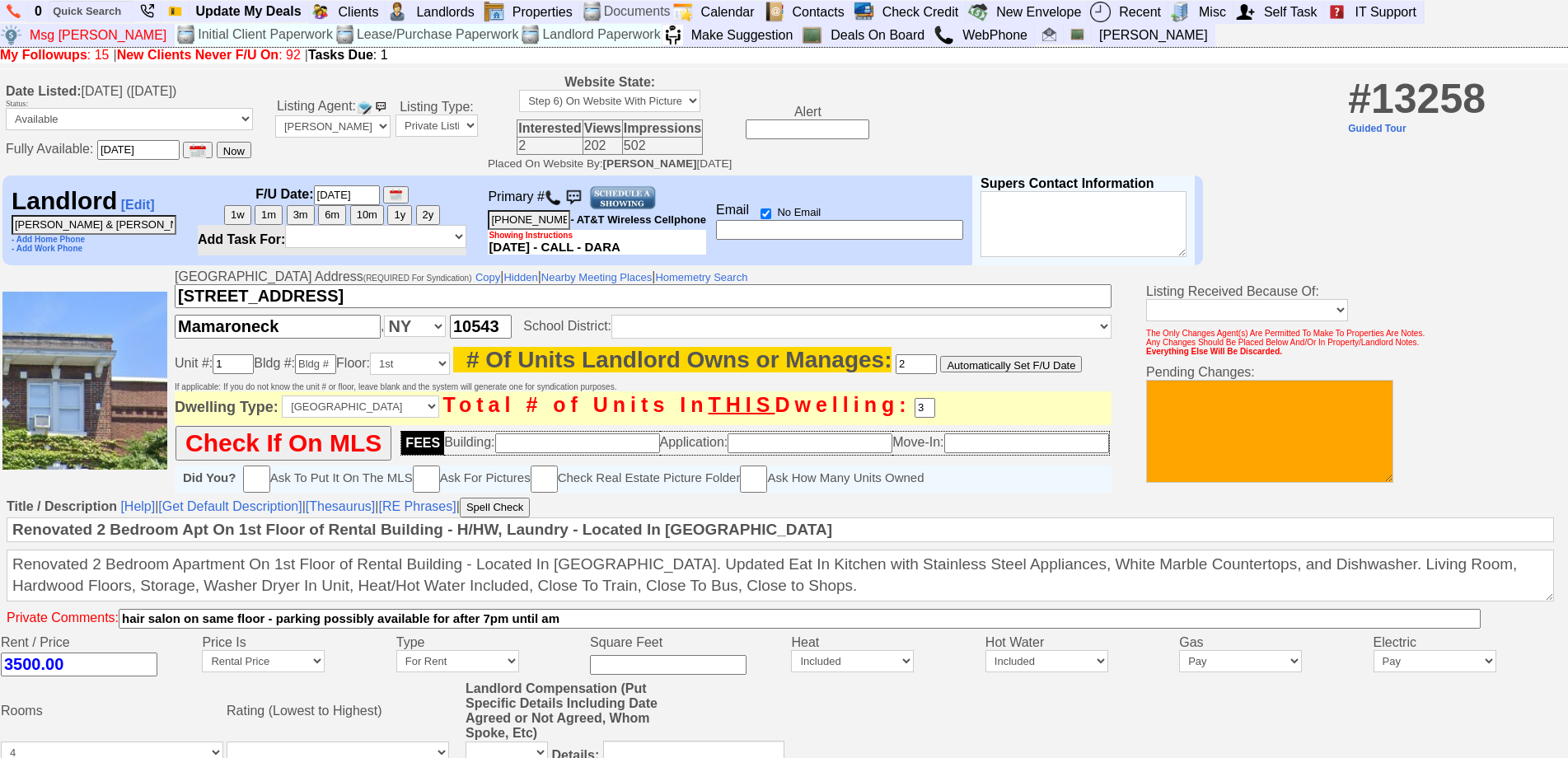
click at [558, 206] on img at bounding box center [553, 198] width 16 height 16
drag, startPoint x: 825, startPoint y: 607, endPoint x: 0, endPoint y: 560, distance: 826.3
click at [0, 560] on td "Title / Description [Help] | [Get Default Description] | [Thesaurus] | [RE Phra…" at bounding box center [784, 565] width 1568 height 139
click at [378, 301] on input "259 Mamaroneck Ave" at bounding box center [643, 296] width 937 height 24
click at [356, 339] on input "Mamaroneck" at bounding box center [278, 327] width 206 height 24
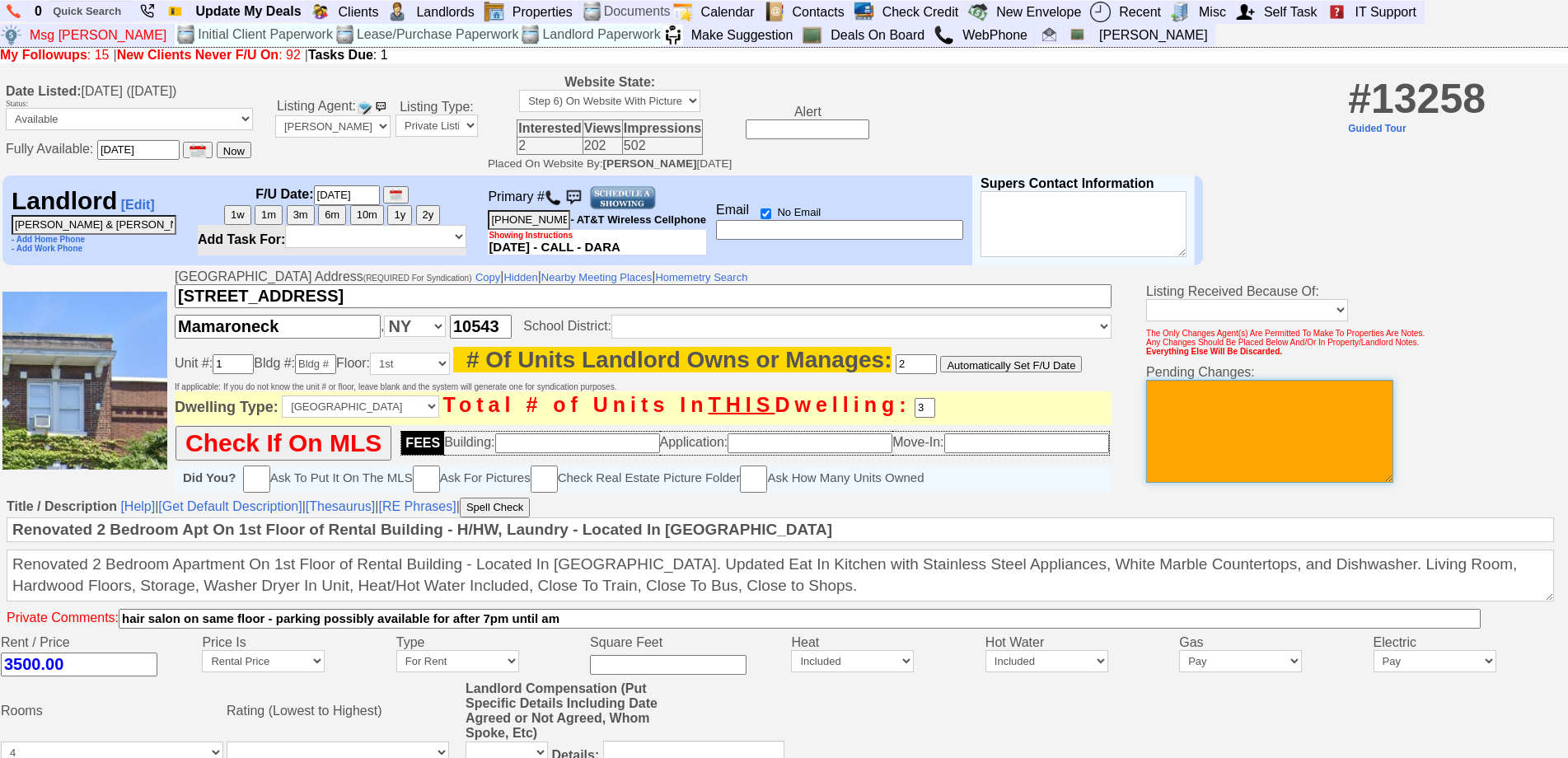
click at [1278, 422] on textarea at bounding box center [1269, 431] width 247 height 103
click at [1235, 448] on textarea at bounding box center [1269, 431] width 247 height 103
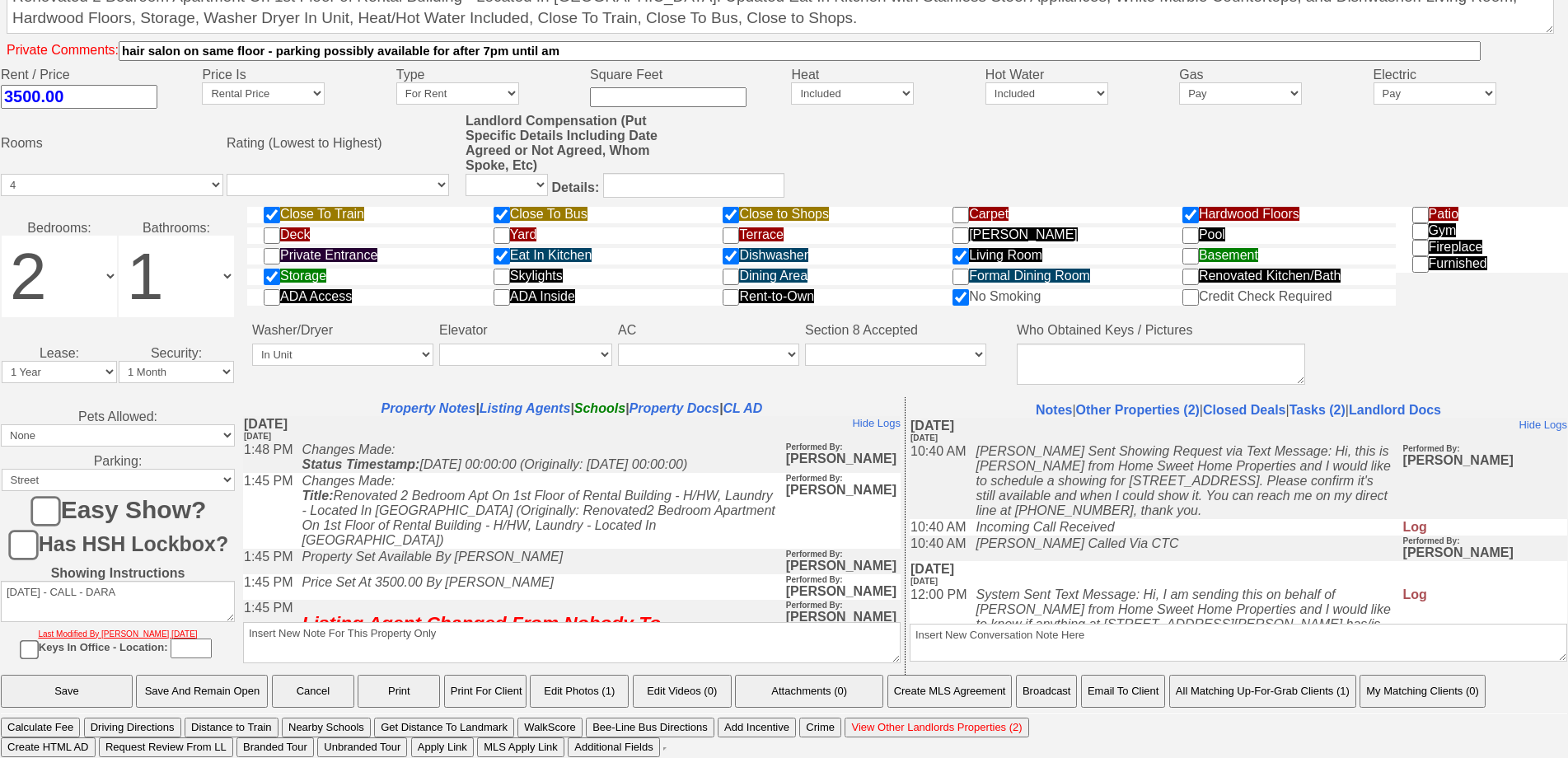
type textarea "not available per ll 10/2"
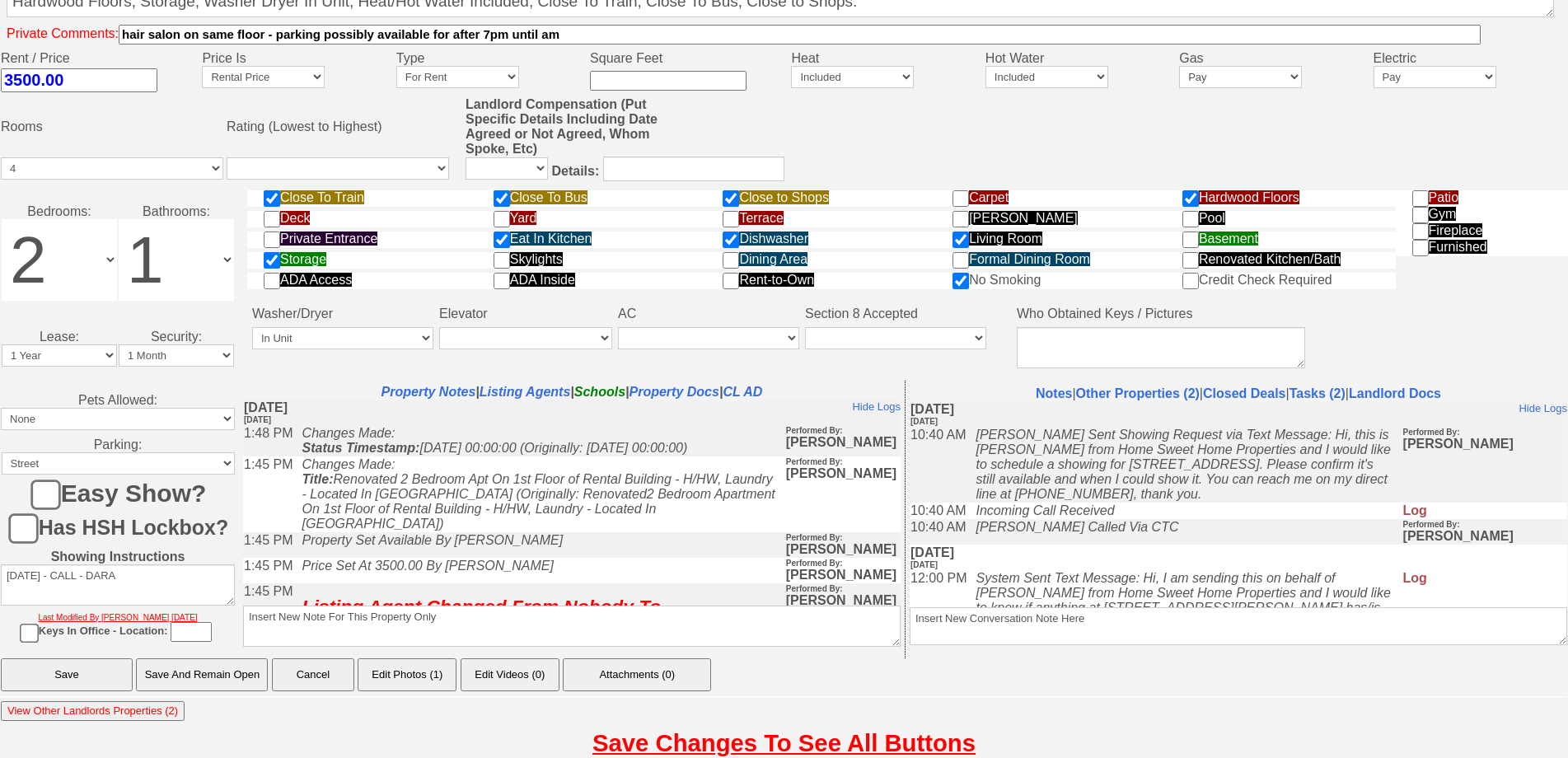
click at [210, 686] on input "Save And Remain Open" at bounding box center [201, 675] width 132 height 33
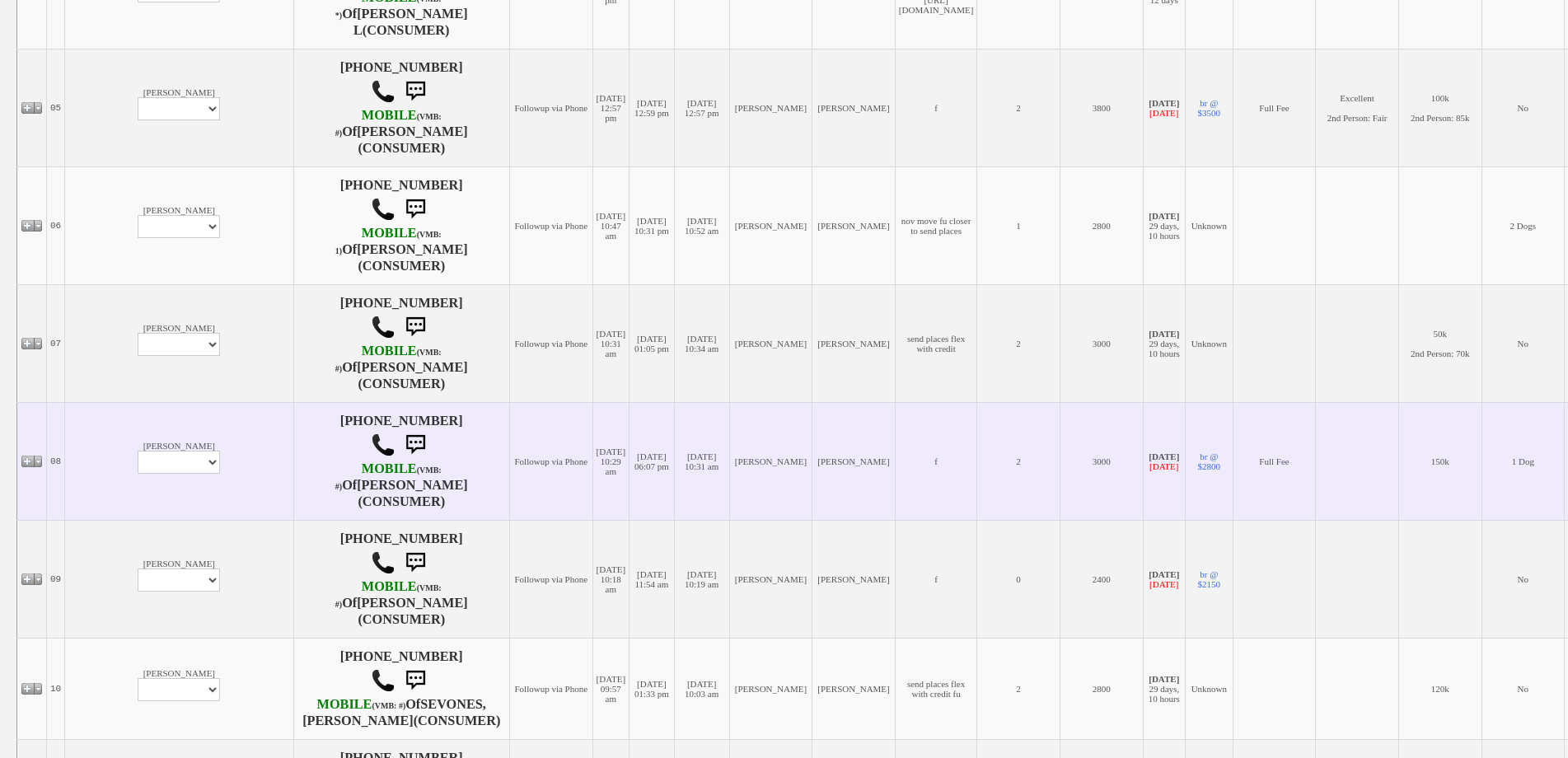
scroll to position [738, 0]
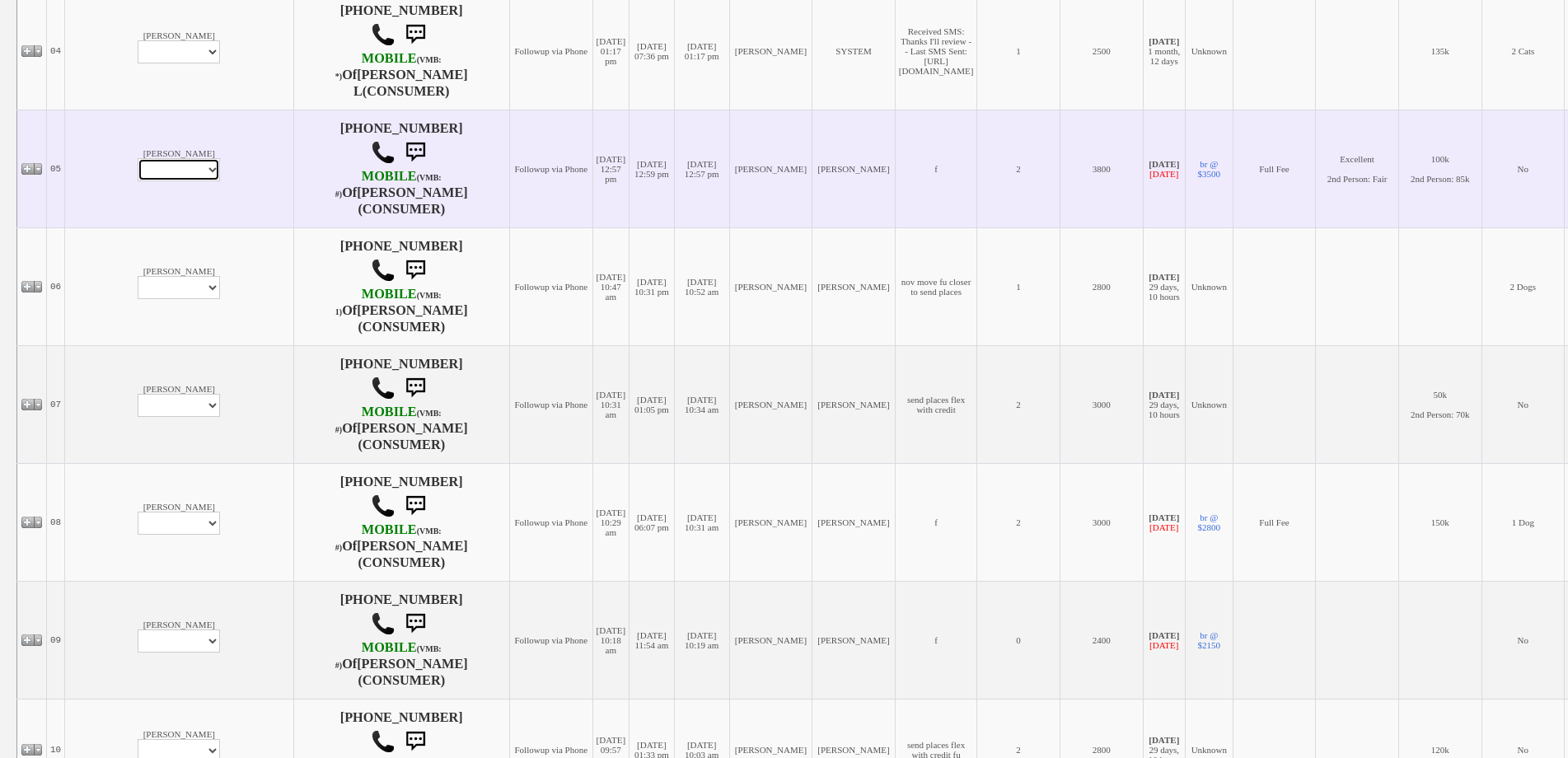
click at [138, 169] on select "Profile Edit Print Email Externally (Will Not Be Tracked In CRM) Closed Deals" at bounding box center [179, 169] width 82 height 23
select select "ChangeURL,/crm/custom/edit_client_form.php?redirect=%2Fcrm%2Fclients.php&id=995…"
click at [138, 159] on select "Profile Edit Print Email Externally (Will Not Be Tracked In CRM) Closed Deals" at bounding box center [179, 169] width 82 height 23
select select
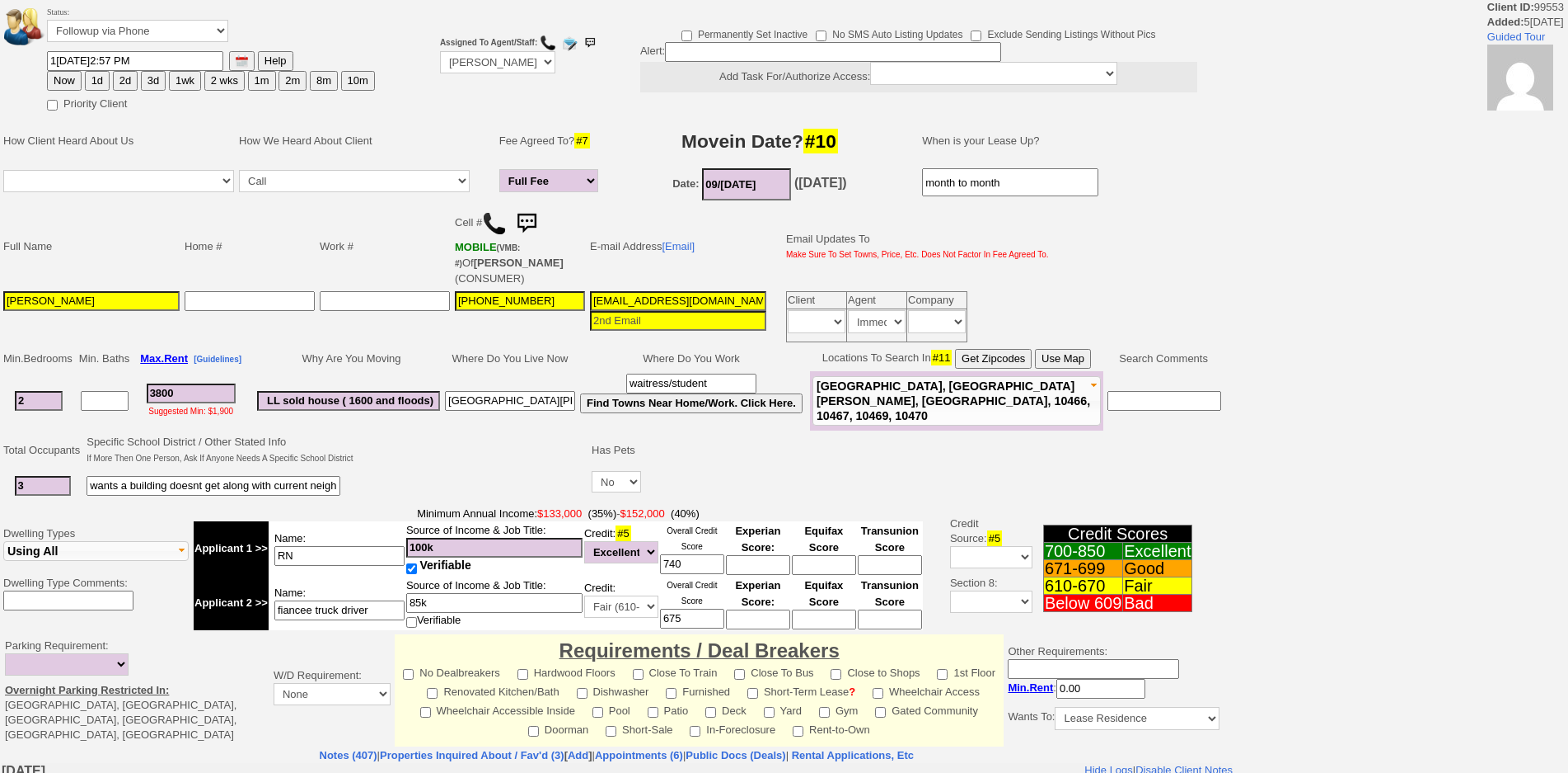
click at [189, 79] on button "1wk" at bounding box center [184, 81] width 32 height 20
type input "1[DATE]1:42 PM"
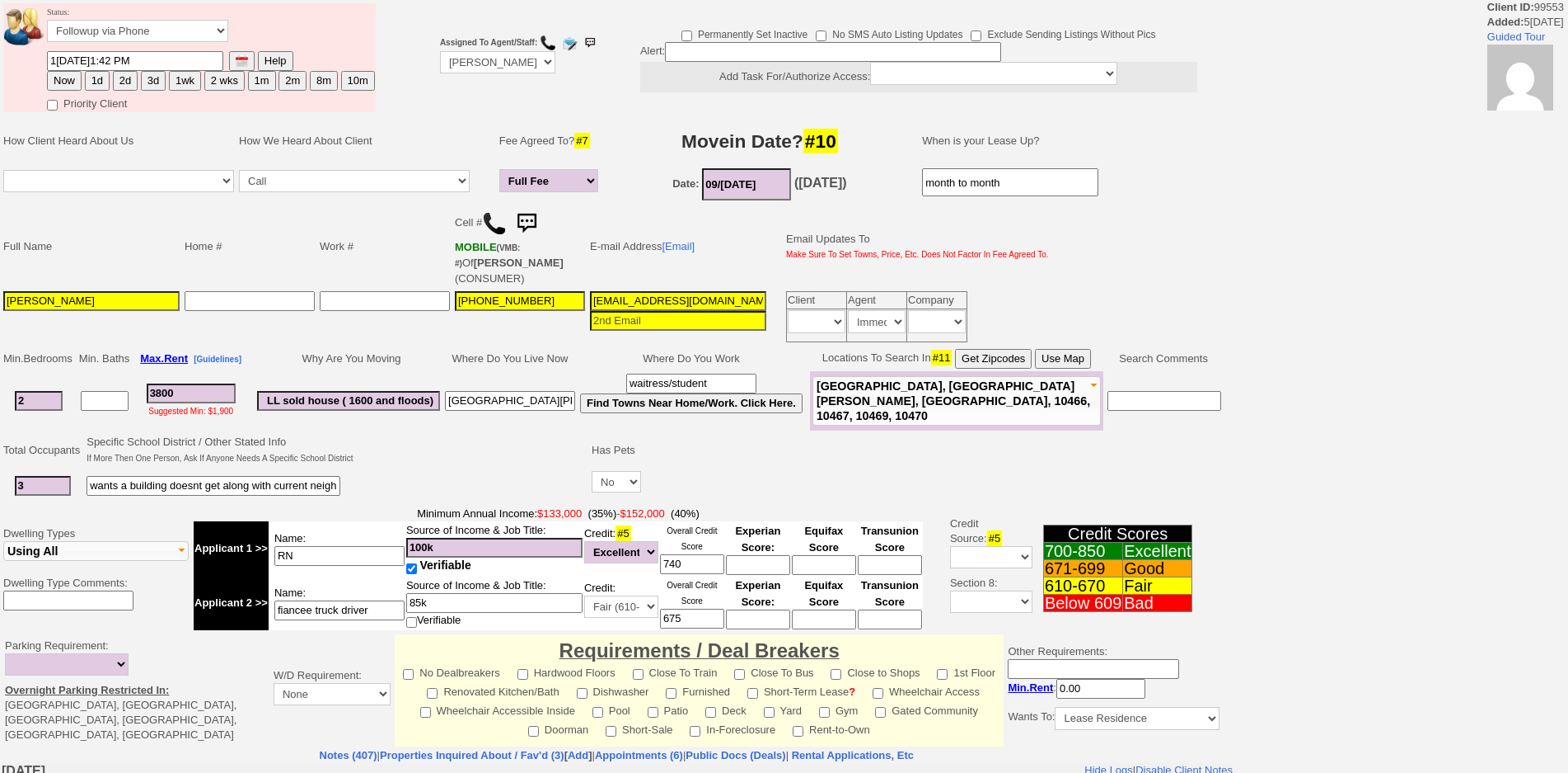
scroll to position [388, 0]
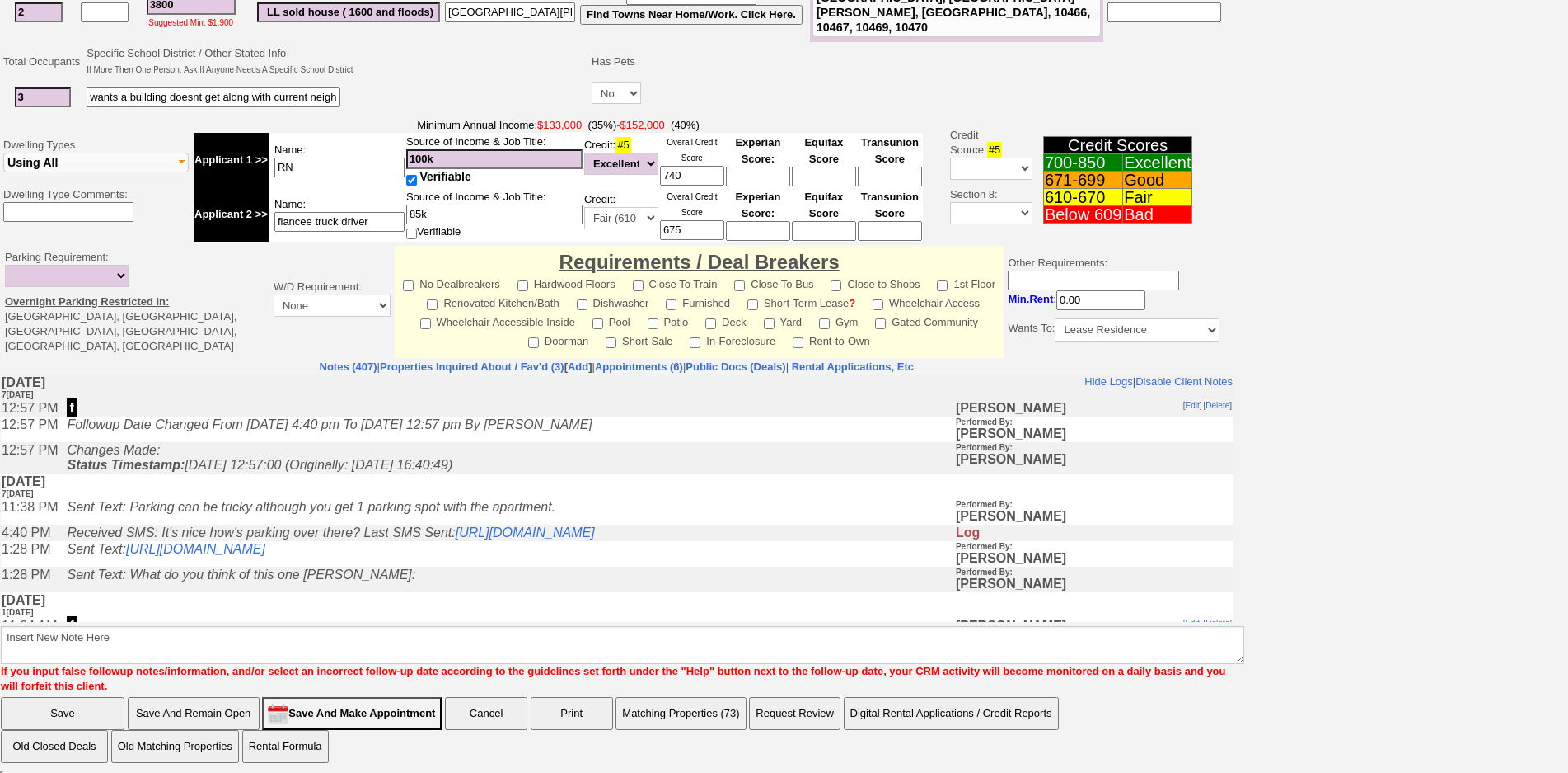
click at [401, 499] on td "W[DATE] 7[DATE]" at bounding box center [617, 486] width 1232 height 26
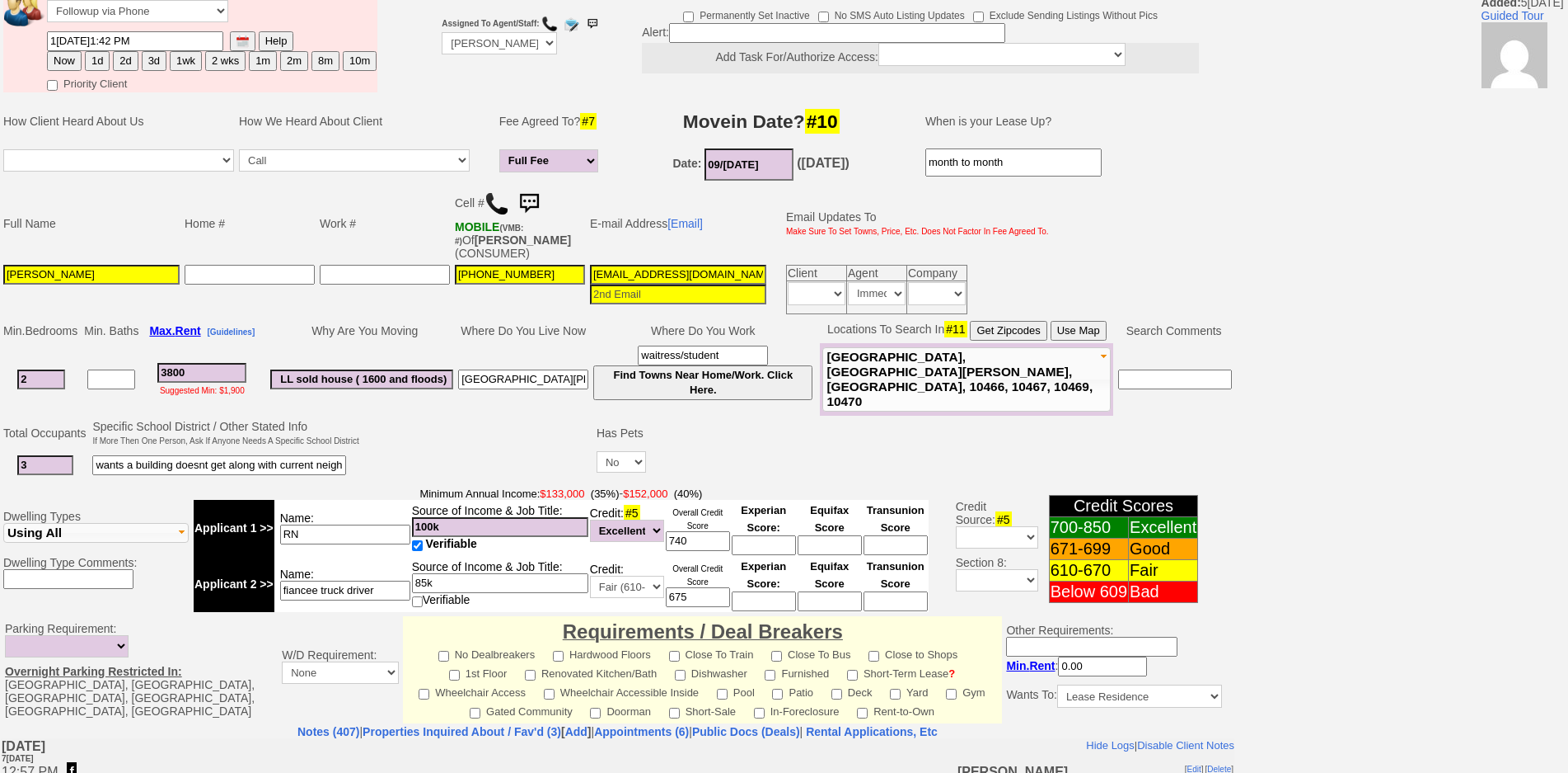
scroll to position [0, 0]
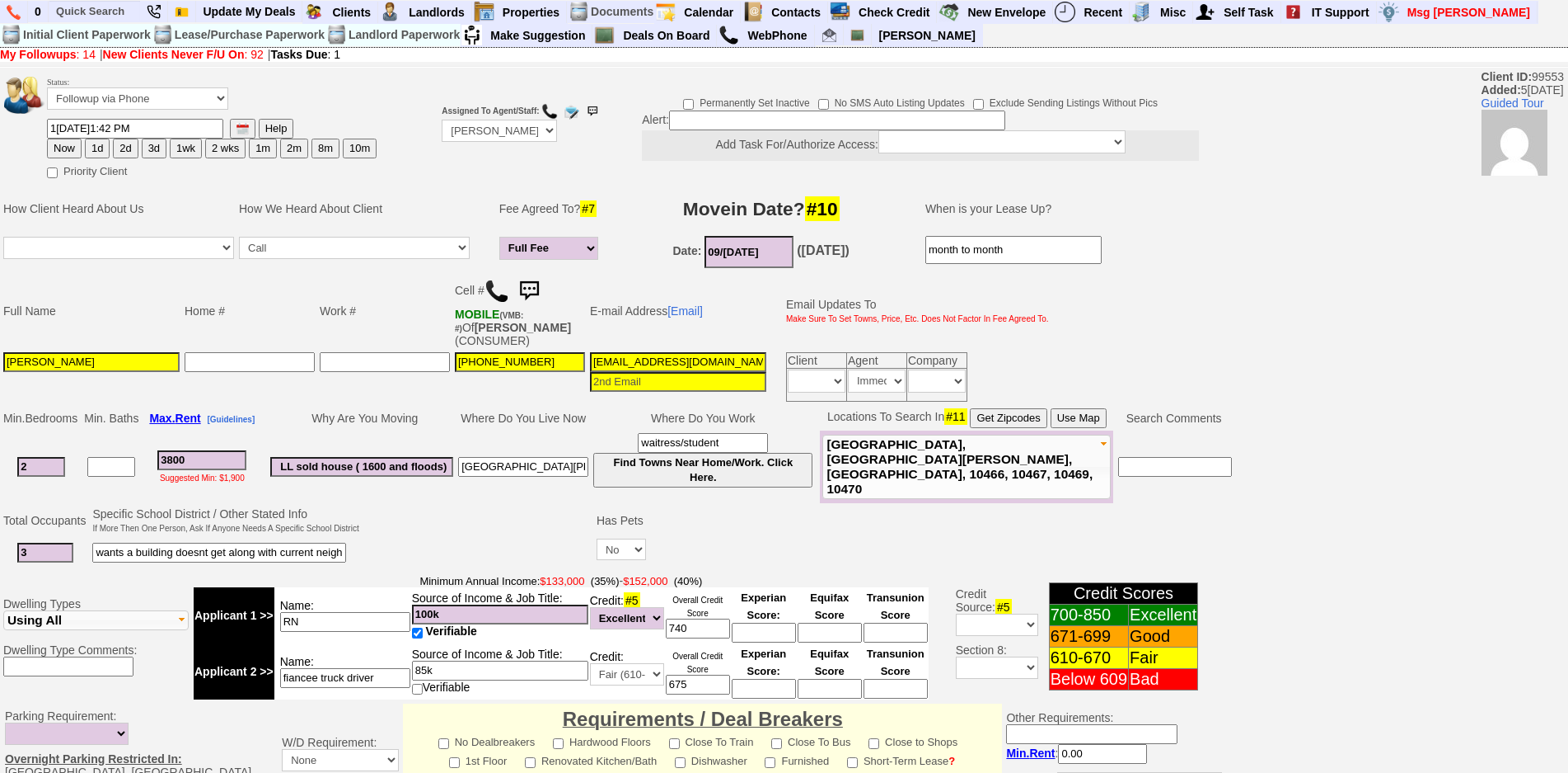
click at [542, 290] on img at bounding box center [529, 291] width 33 height 33
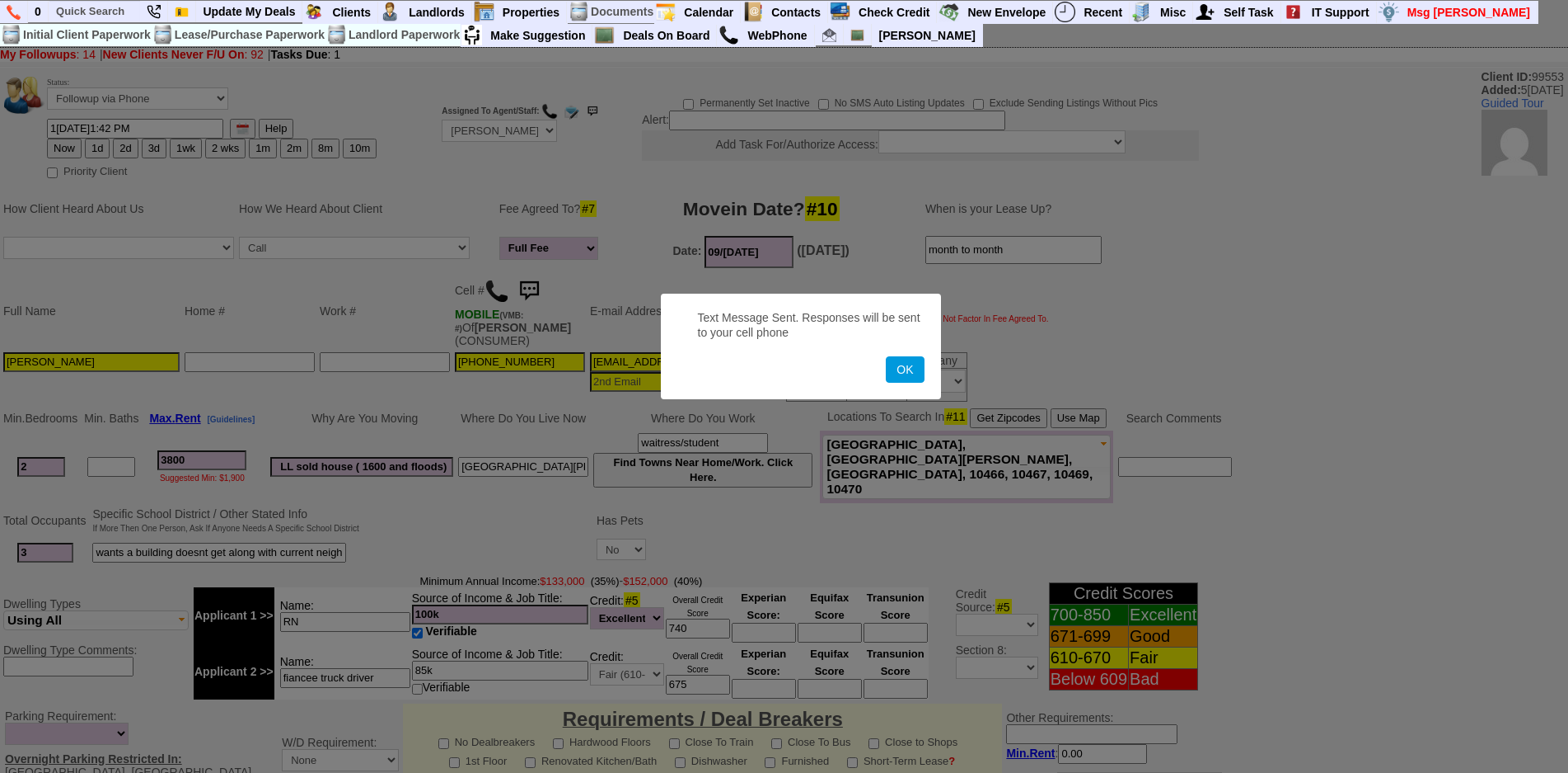
click at [886, 356] on button "OK" at bounding box center [905, 369] width 38 height 26
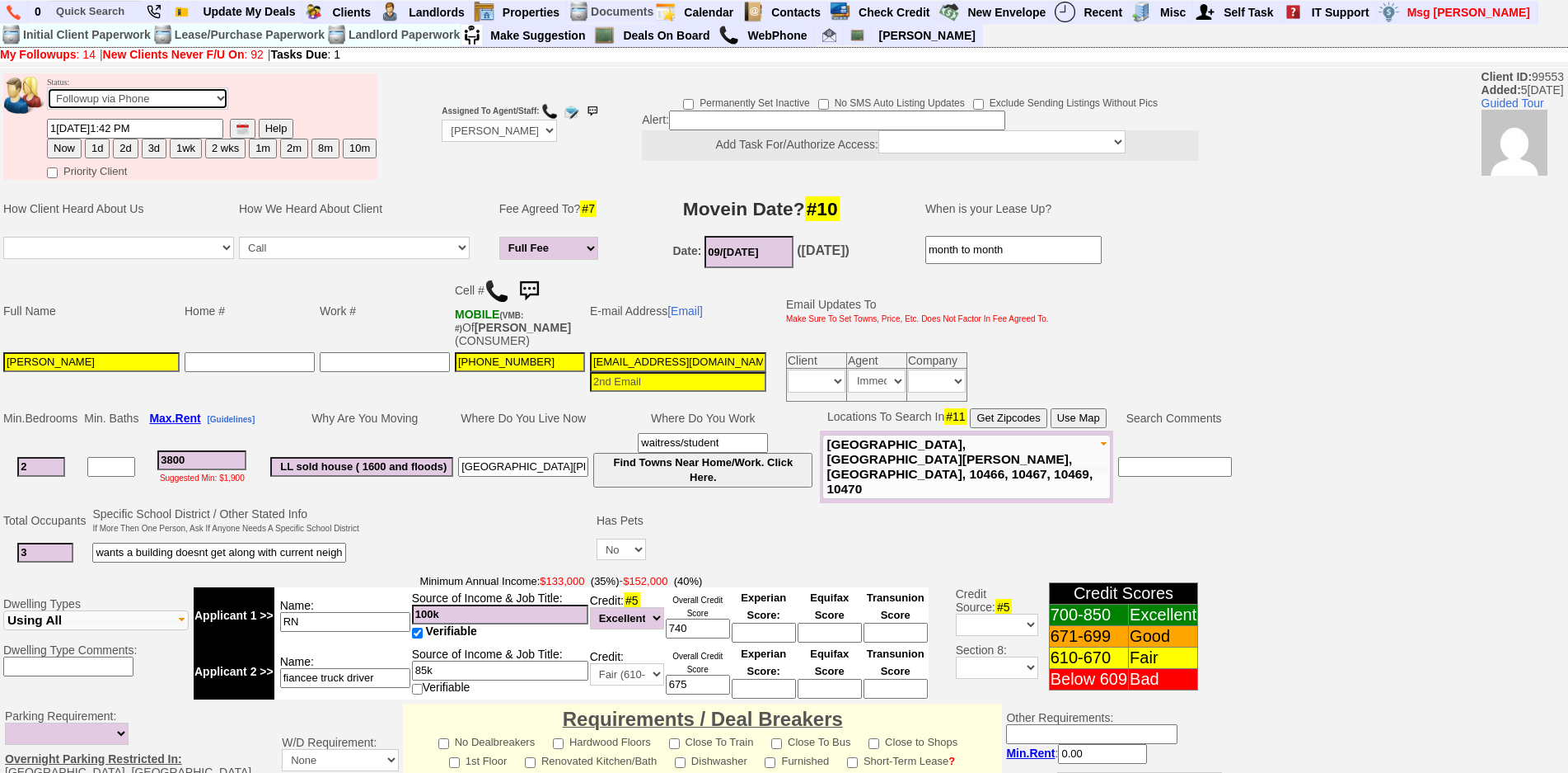
click at [117, 107] on select "Followup via Phone Followup via Email Followup When Section 8 Property Found De…" at bounding box center [138, 98] width 181 height 22
select select "Inactive"
click at [47, 88] on select "Followup via Phone Followup via Email Followup When Section 8 Property Found De…" at bounding box center [138, 98] width 181 height 22
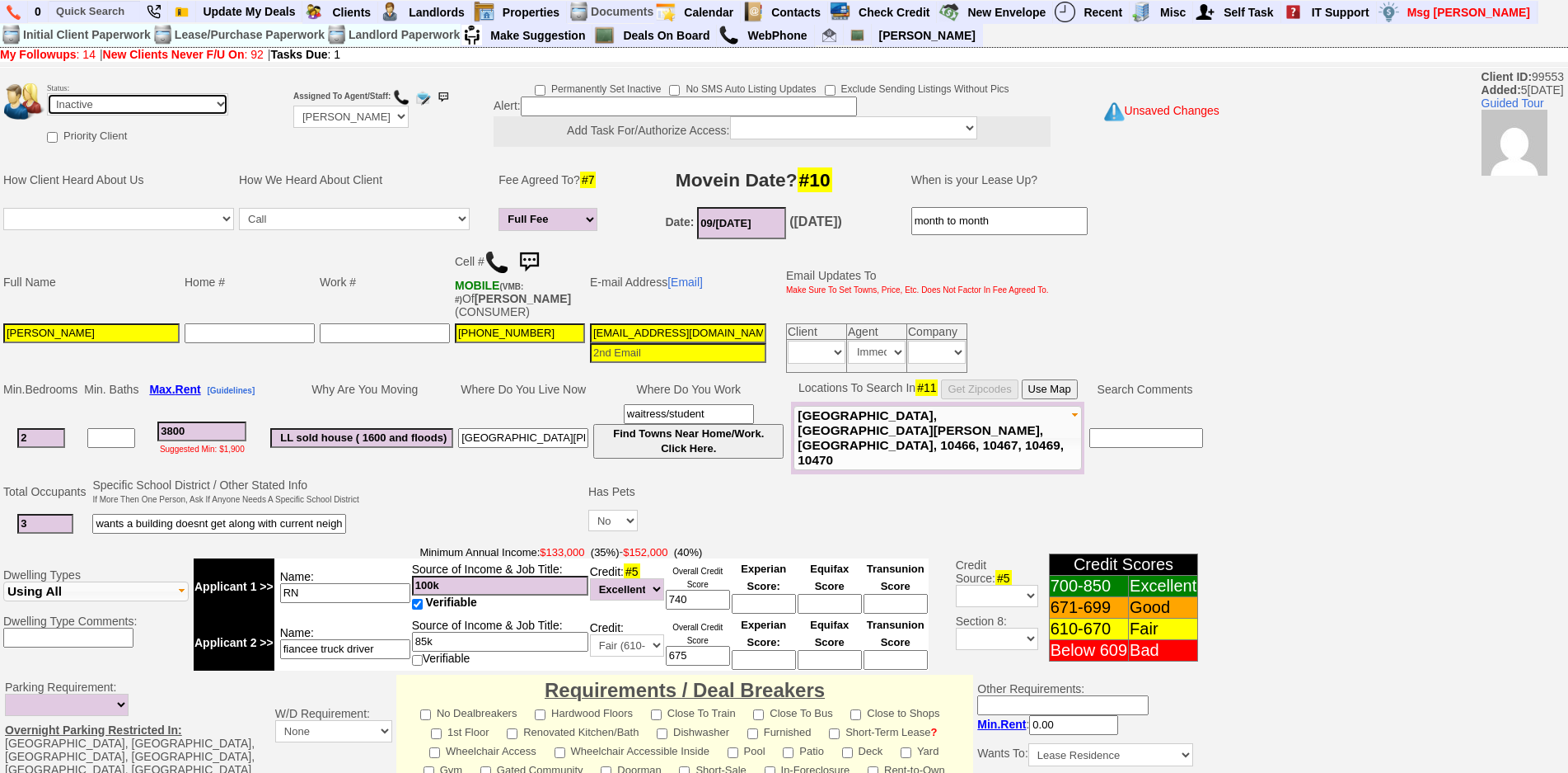
scroll to position [422, 0]
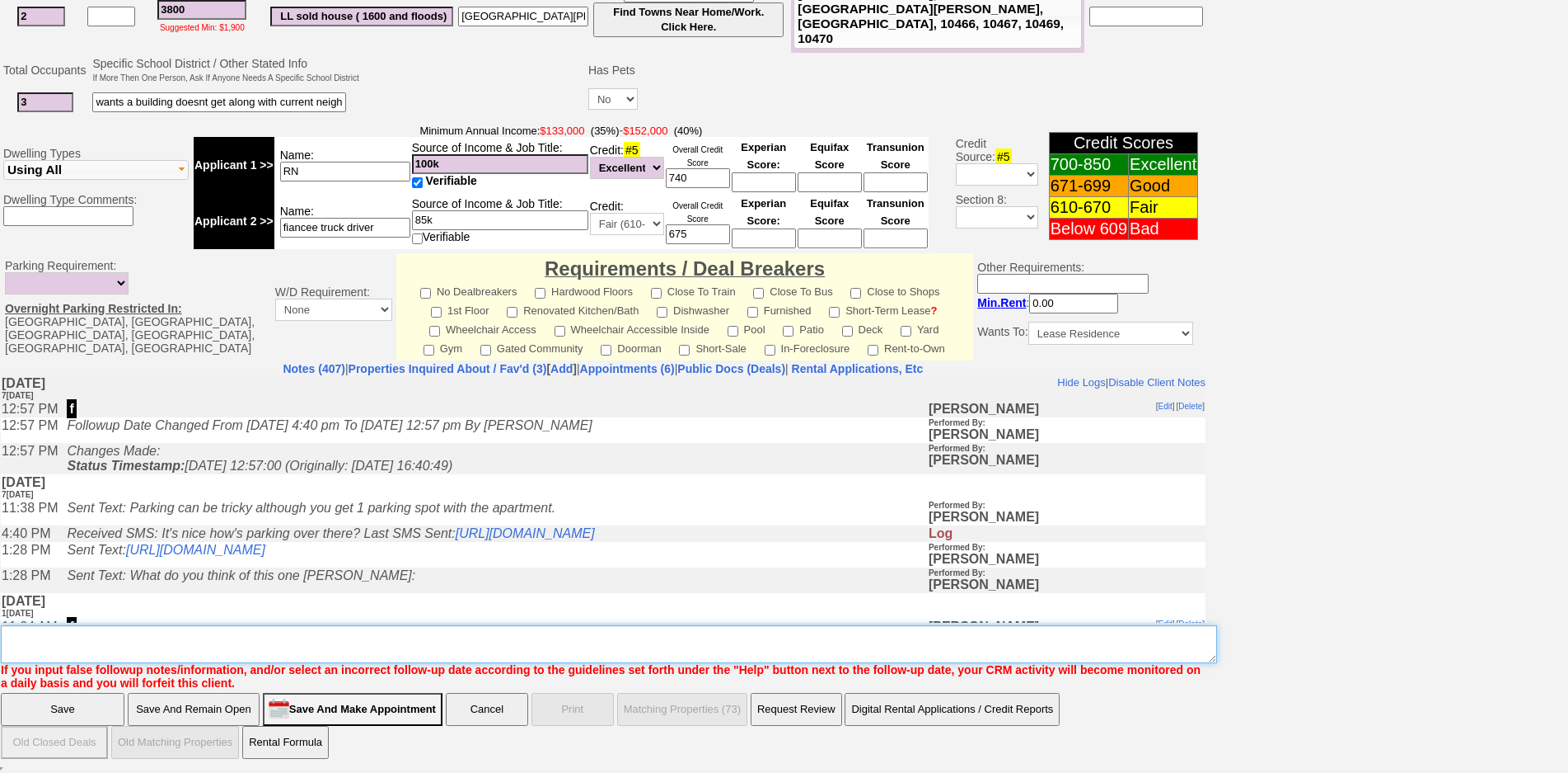
click at [623, 632] on textarea "Insert New Note Here" at bounding box center [609, 644] width 1216 height 38
type textarea "ia"
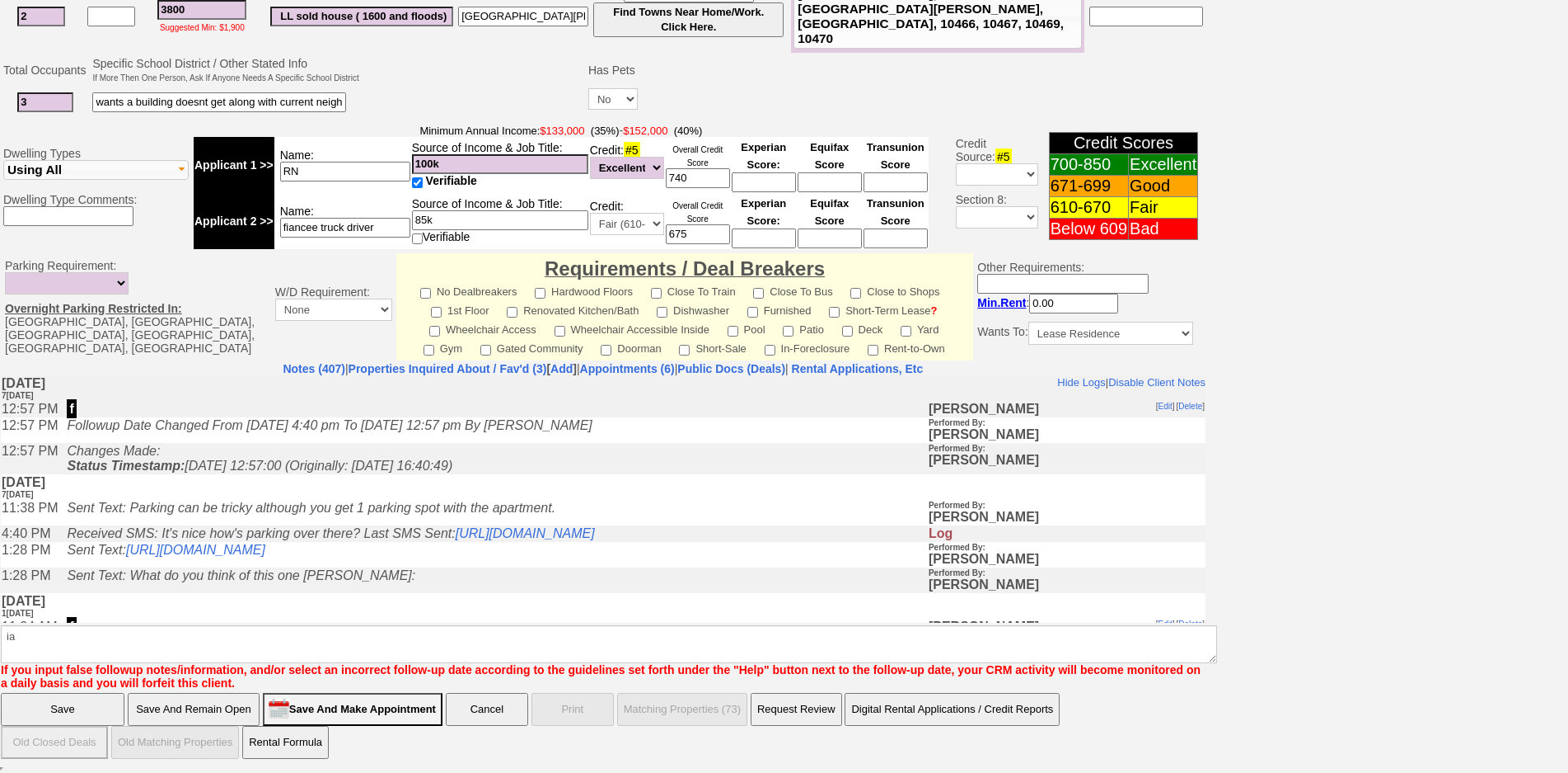
click input "Save" at bounding box center [63, 709] width 124 height 33
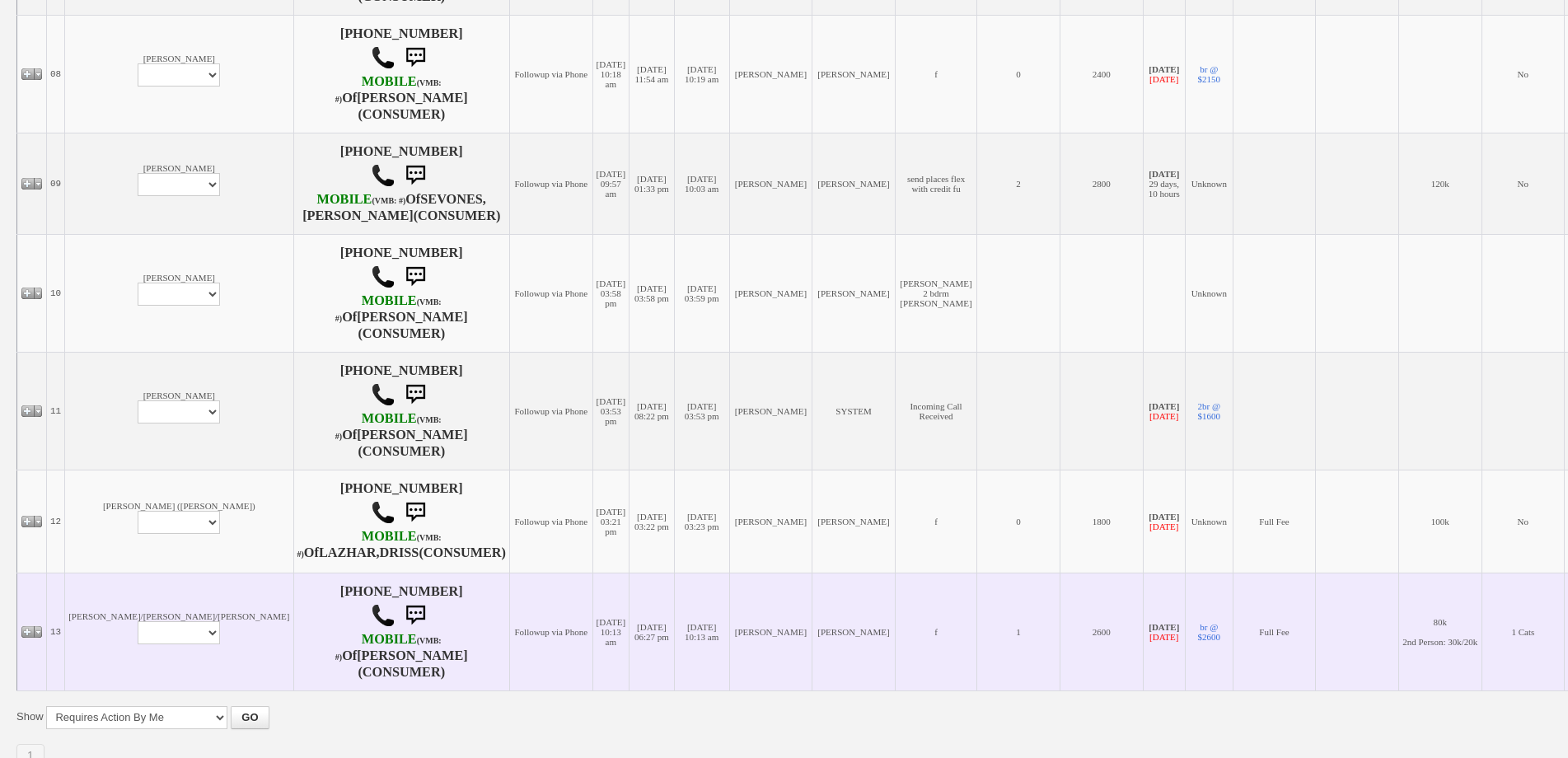
scroll to position [1281, 0]
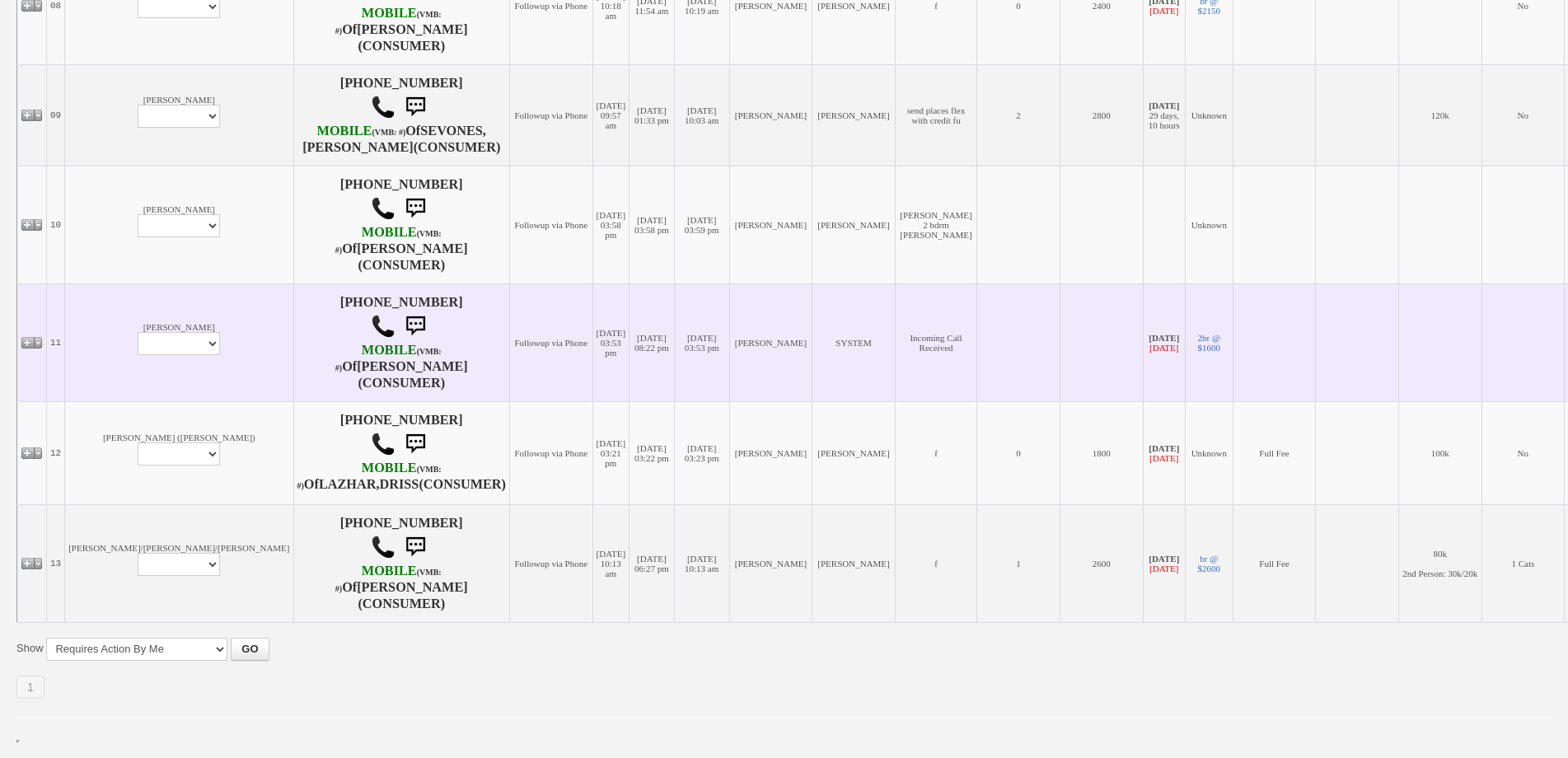
click at [88, 283] on td "[PERSON_NAME] Profile Edit Print Email Externally (Will Not Be Tracked In CRM) …" at bounding box center [179, 342] width 229 height 118
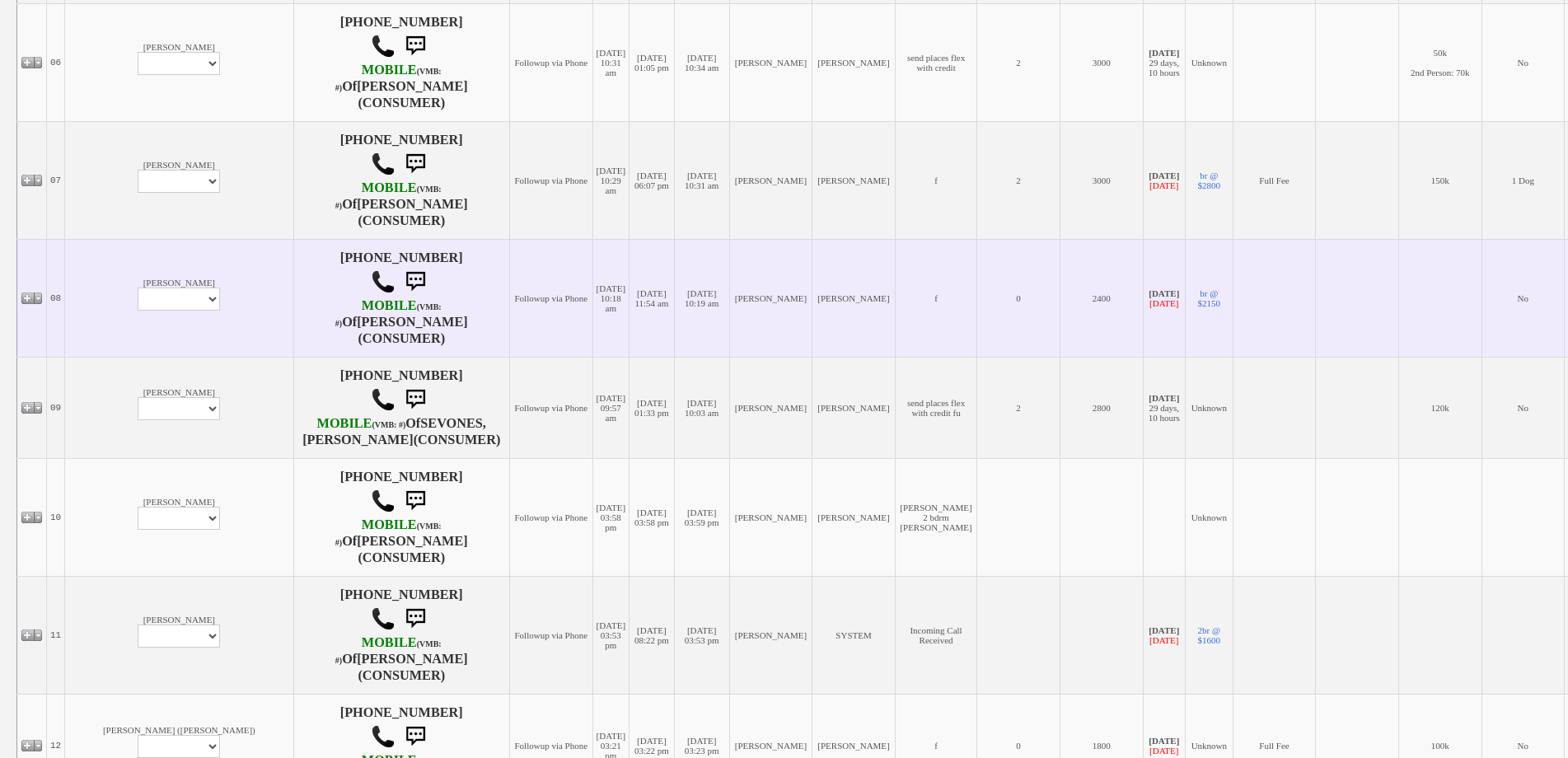
scroll to position [868, 0]
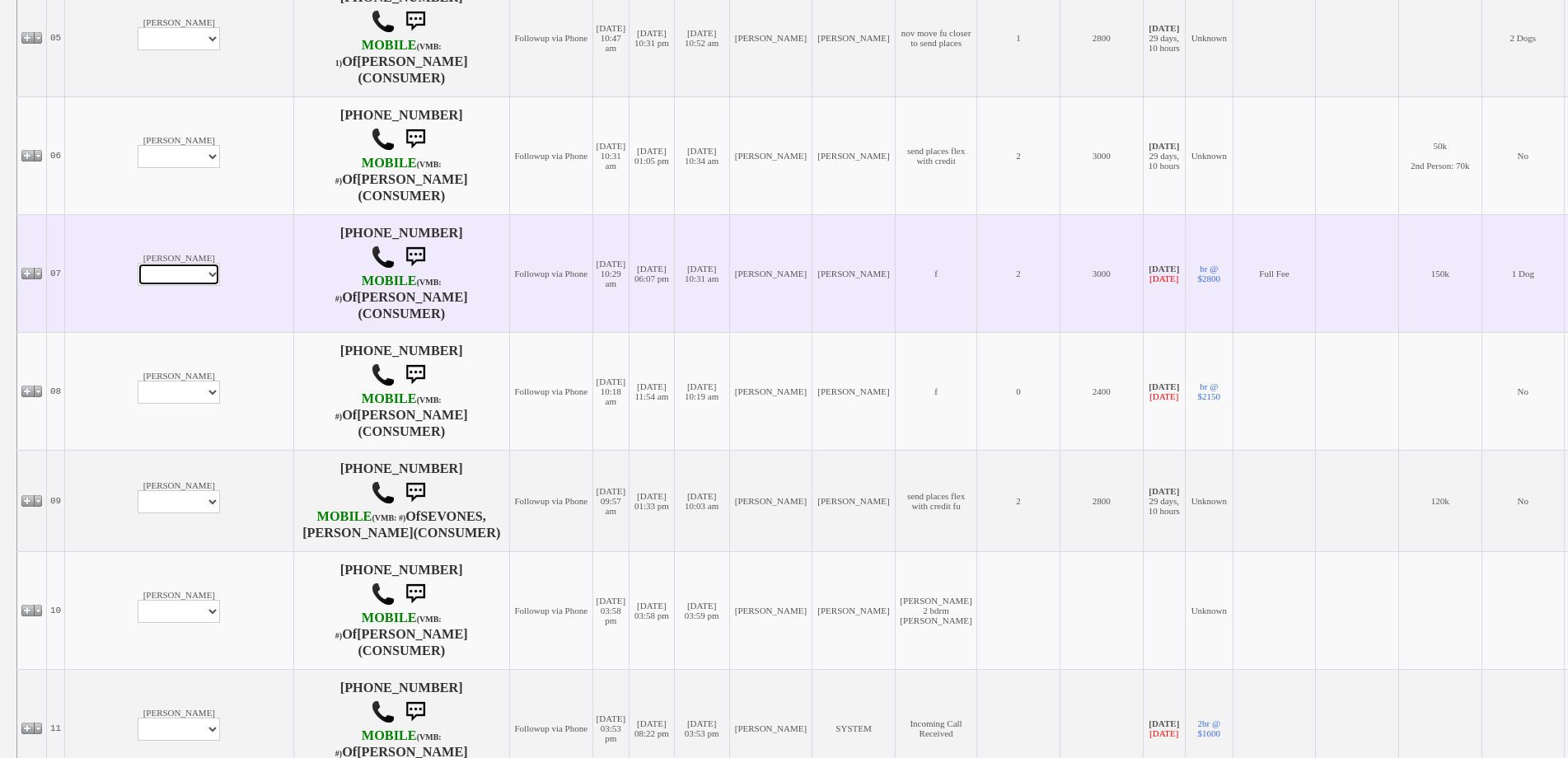
click at [139, 268] on select "Profile Edit Print Email Externally (Will Not Be Tracked In CRM) Closed Deals" at bounding box center [179, 274] width 82 height 23
select select "ChangeURL,/crm/custom/edit_client_form.php?redirect=%2Fcrm%2Fclients.php&id=118…"
click at [138, 263] on select "Profile Edit Print Email Externally (Will Not Be Tracked In CRM) Closed Deals" at bounding box center [179, 274] width 82 height 23
select select
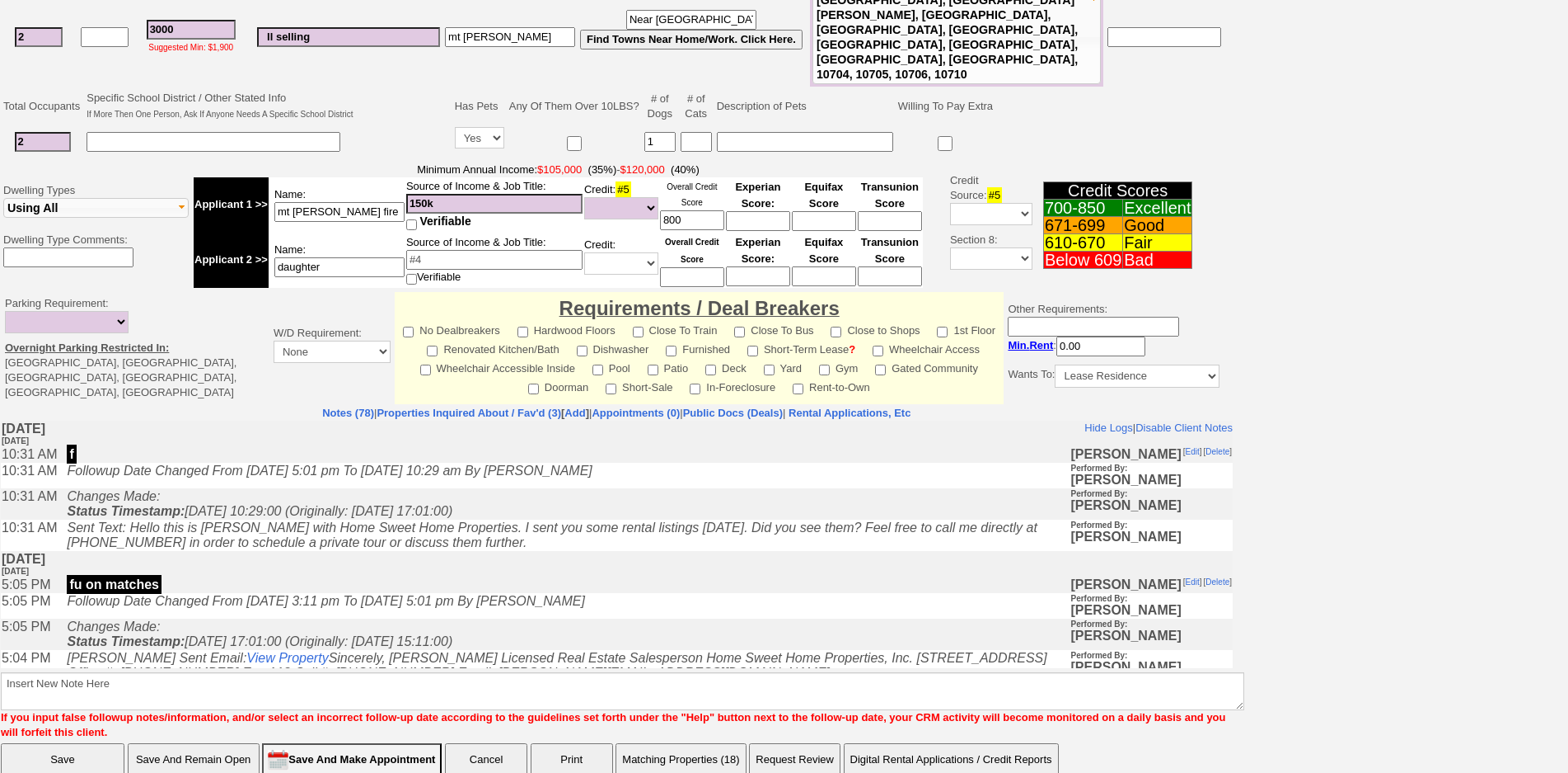
click at [425, 543] on icon "Sent Text: Hello this is Jorge with Home Sweet Home Properties. I sent you some…" at bounding box center [551, 535] width 970 height 29
click at [390, 585] on td "fu on matches" at bounding box center [564, 584] width 1011 height 16
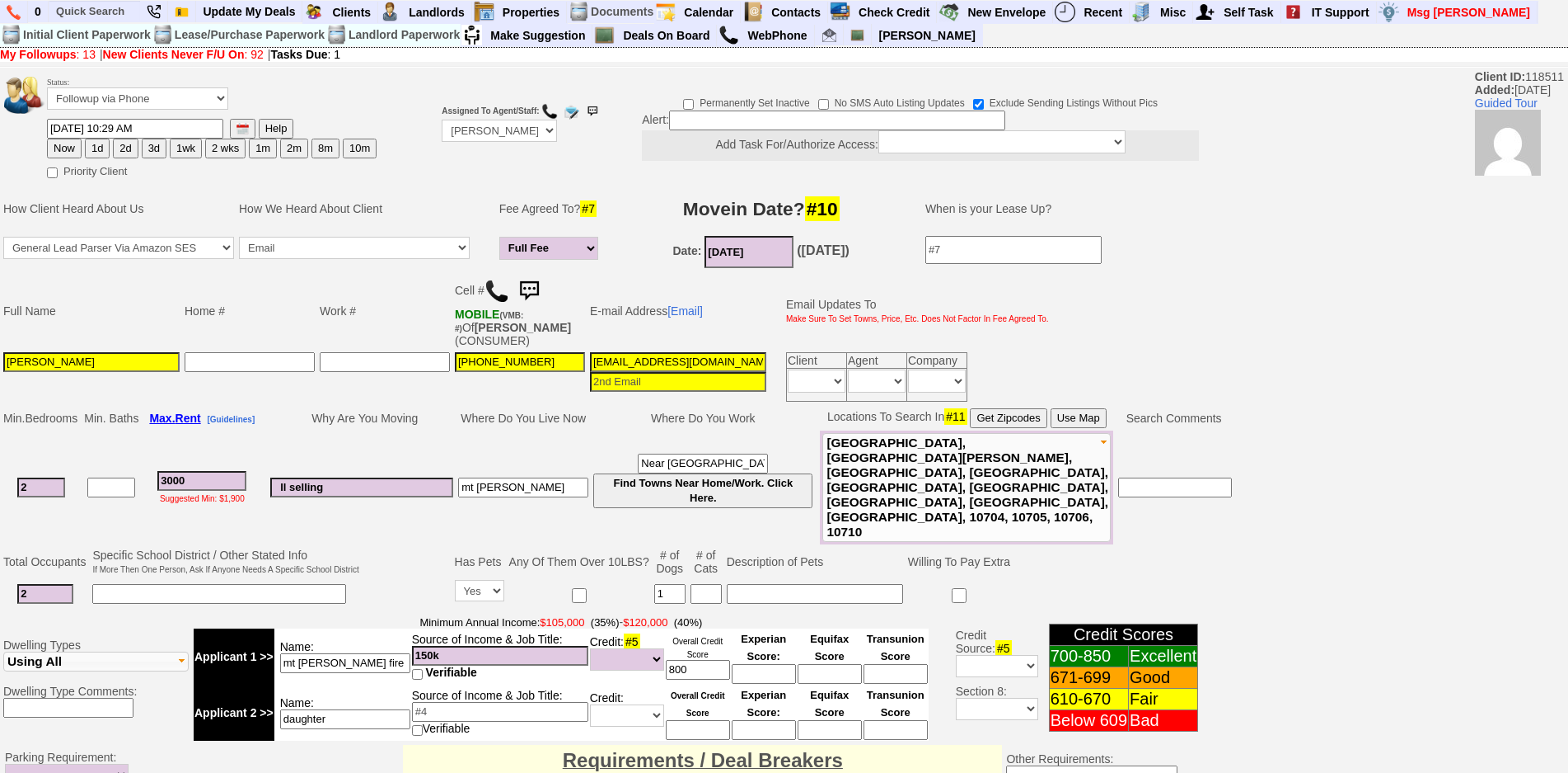
click at [499, 284] on img at bounding box center [497, 291] width 25 height 25
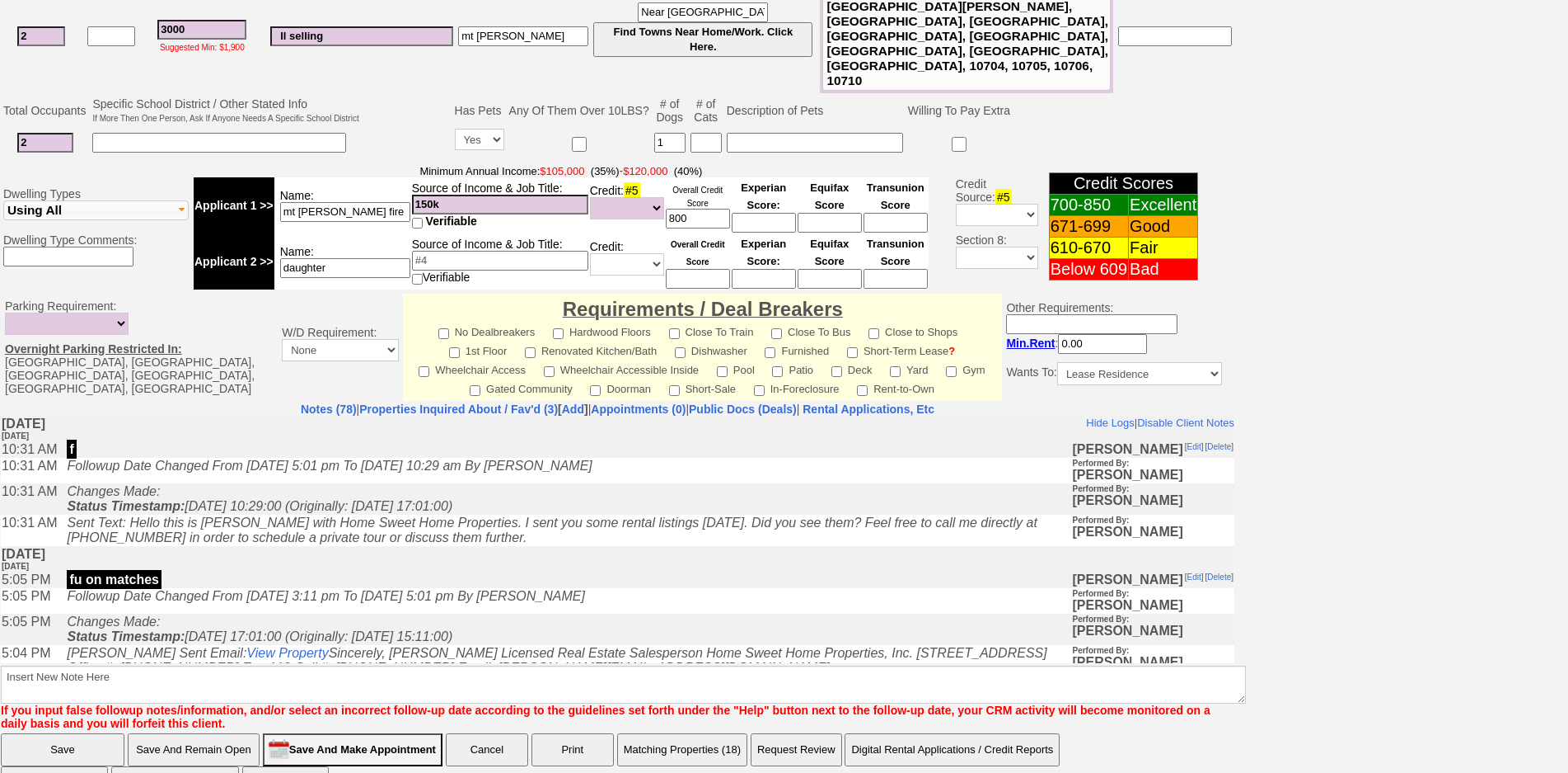
scroll to position [247, 0]
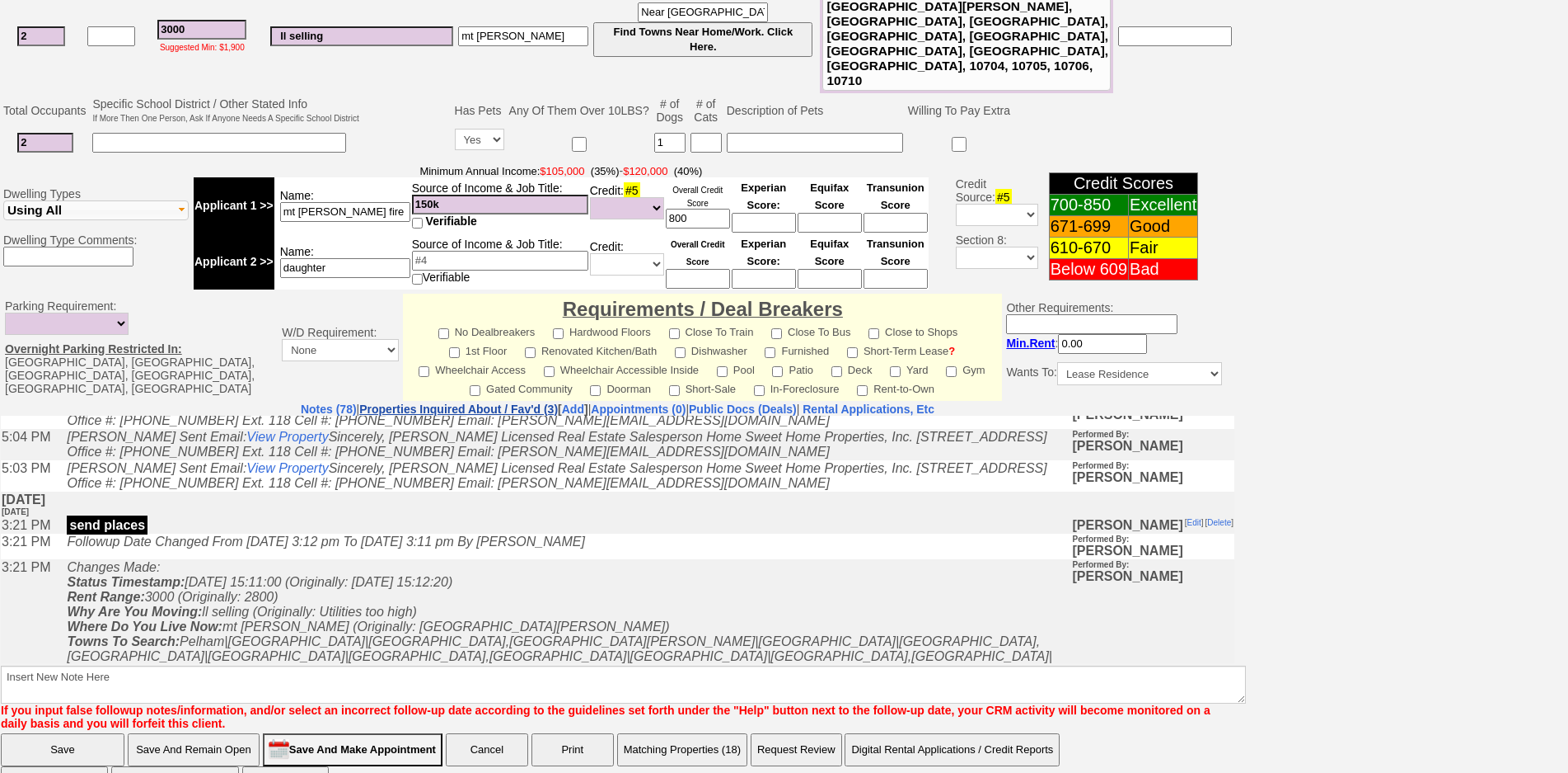
click at [415, 402] on link "Properties Inquired About / Fav'd (3)" at bounding box center [458, 408] width 199 height 13
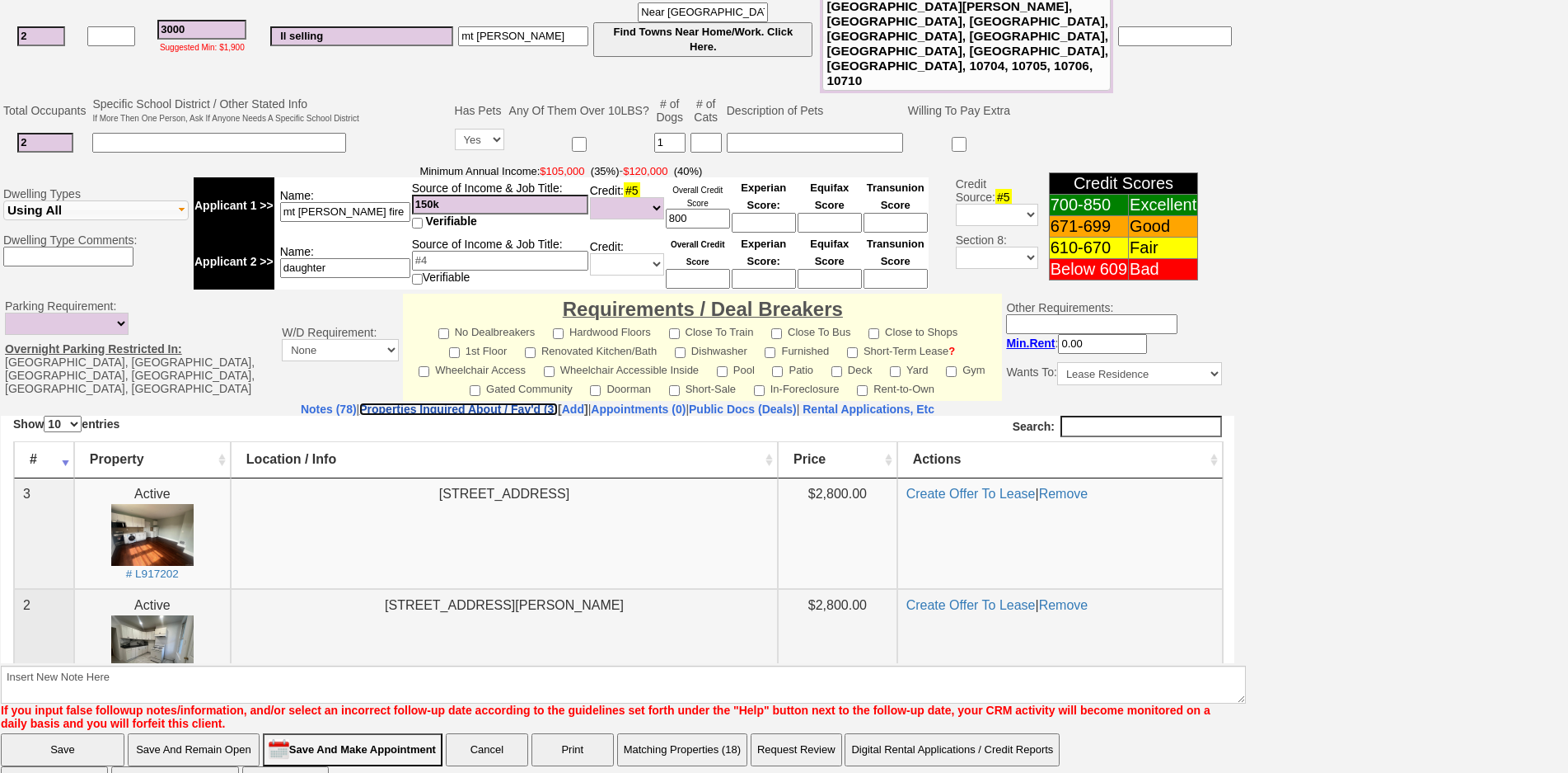
scroll to position [286, 0]
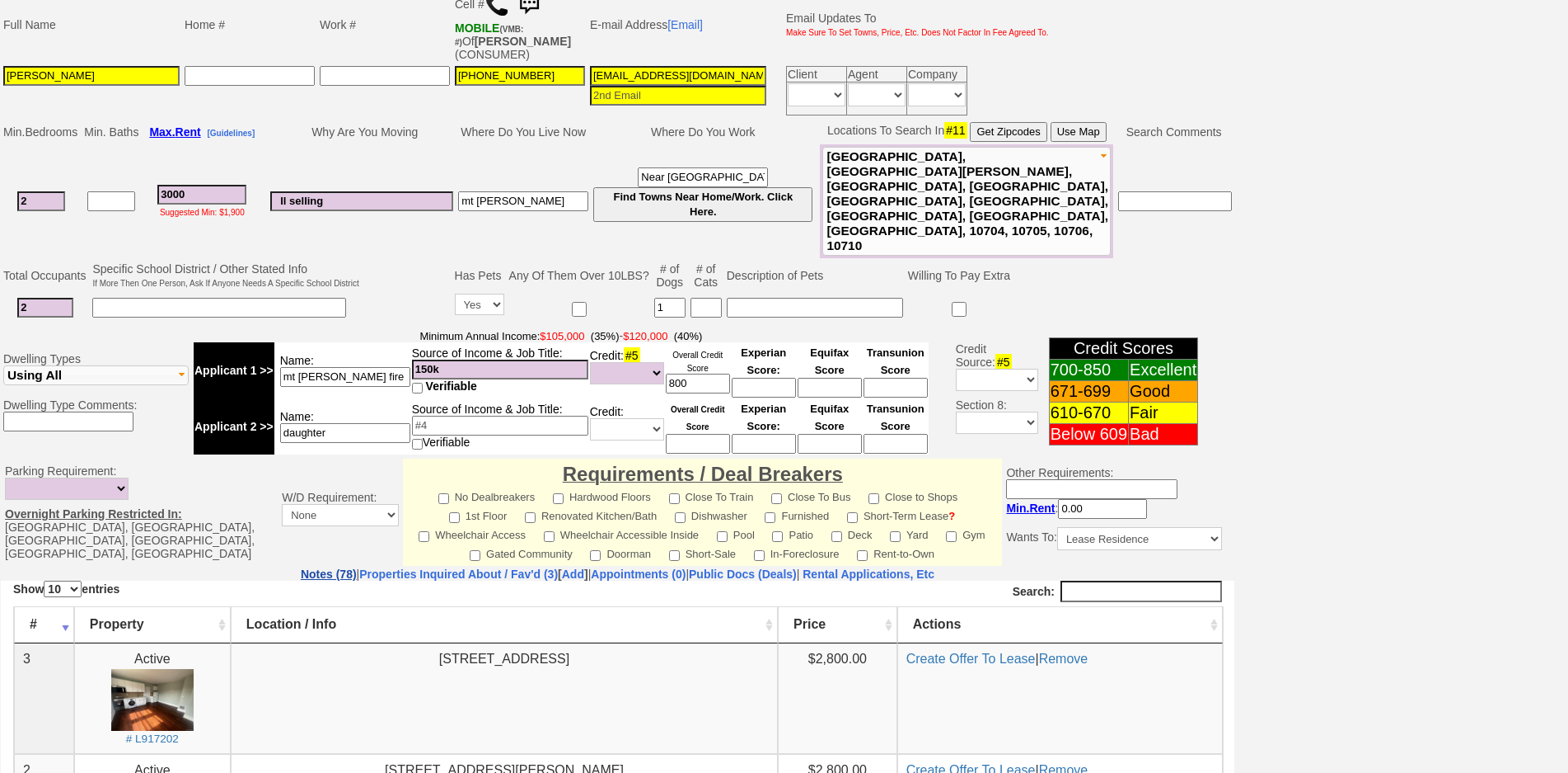
click at [301, 567] on link "Notes (78)" at bounding box center [329, 573] width 56 height 13
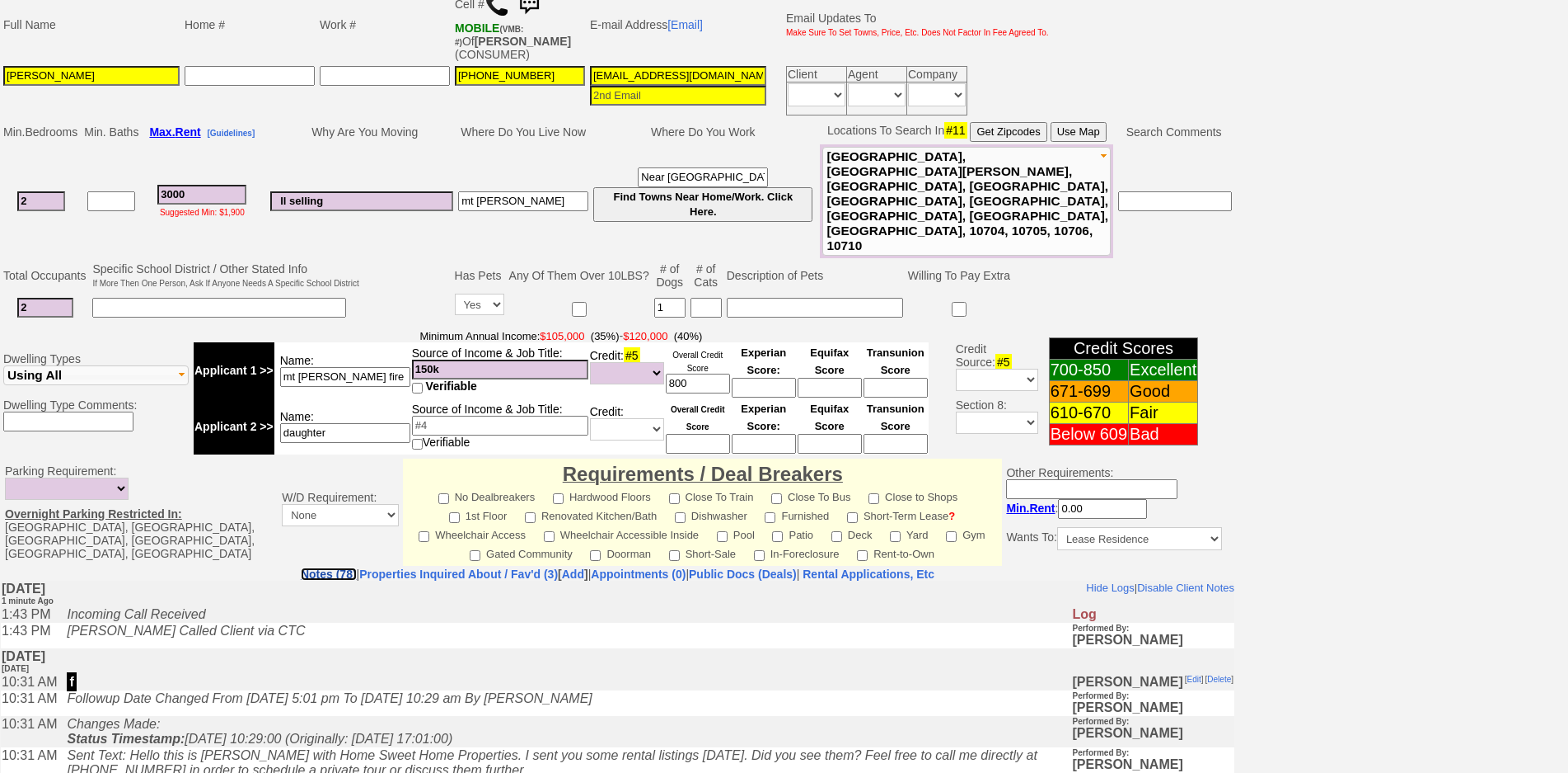
scroll to position [0, 0]
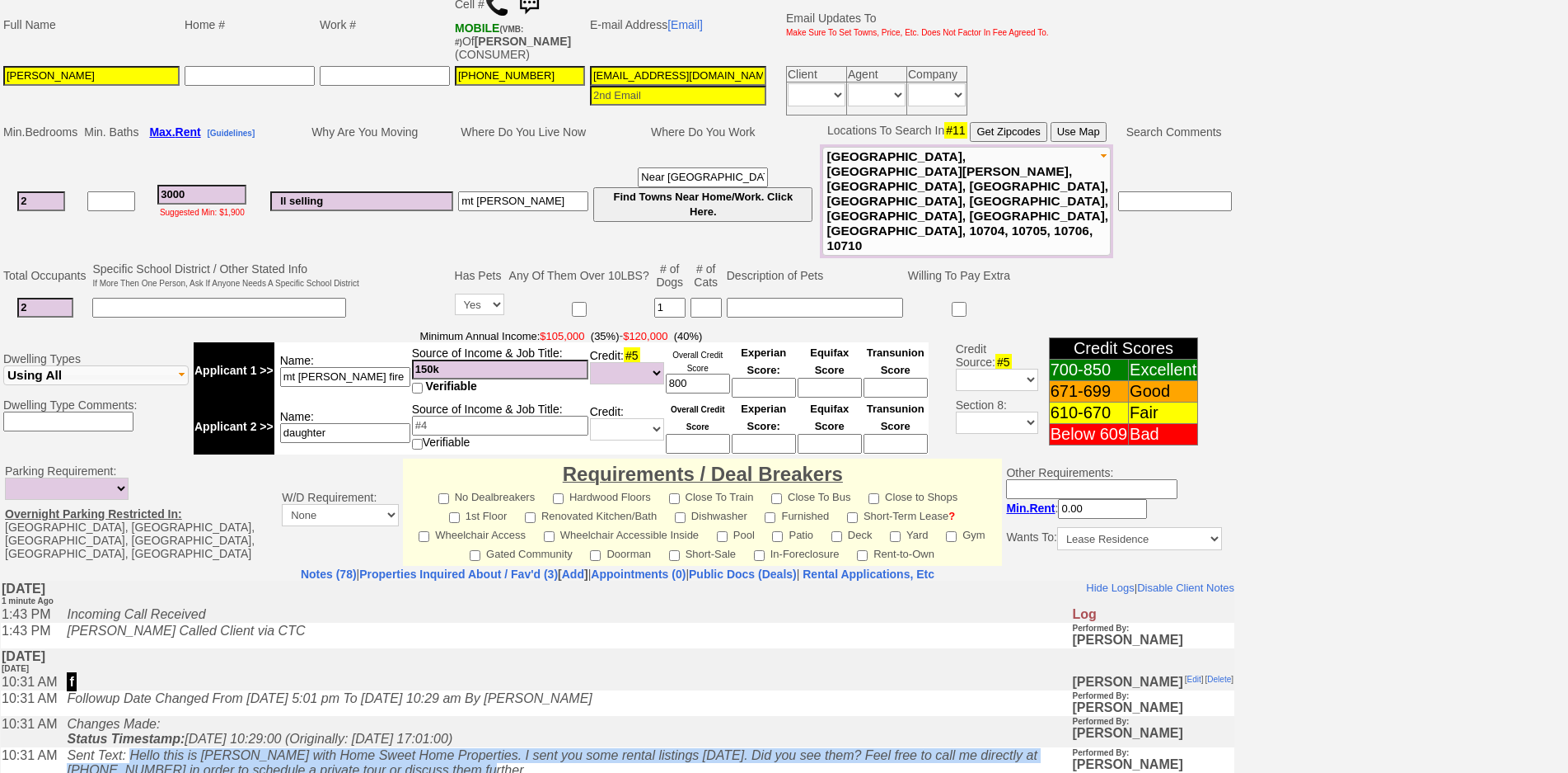
drag, startPoint x: 456, startPoint y: 776, endPoint x: 141, endPoint y: 764, distance: 315.2
click at [141, 764] on td "Sent Text: Hello this is Jorge with Home Sweet Home Properties. I sent you some…" at bounding box center [565, 762] width 1013 height 31
copy icon "Hello this is Jorge with Home Sweet Home Properties. I sent you some rental lis…"
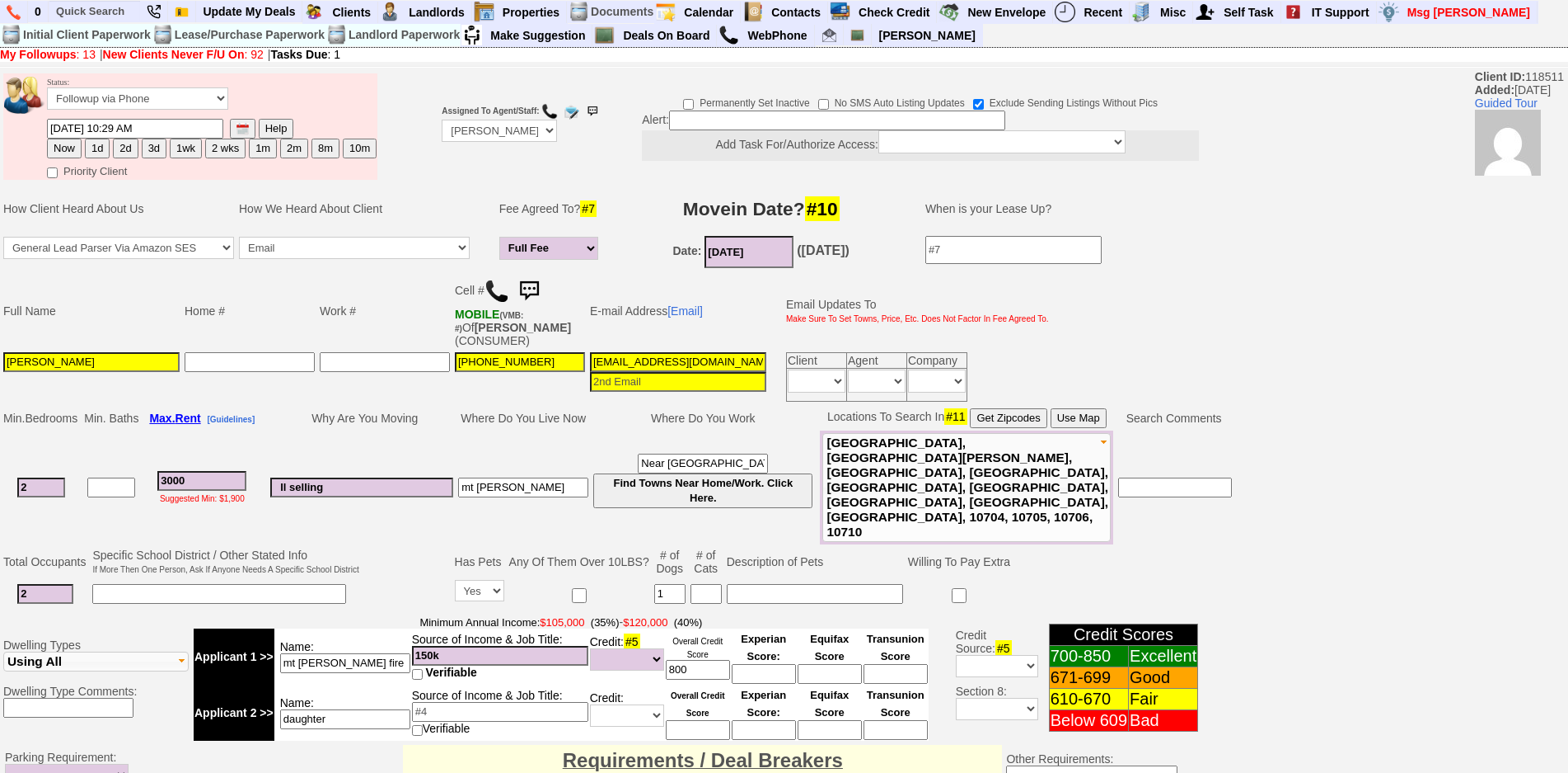
click at [542, 294] on img at bounding box center [529, 291] width 33 height 33
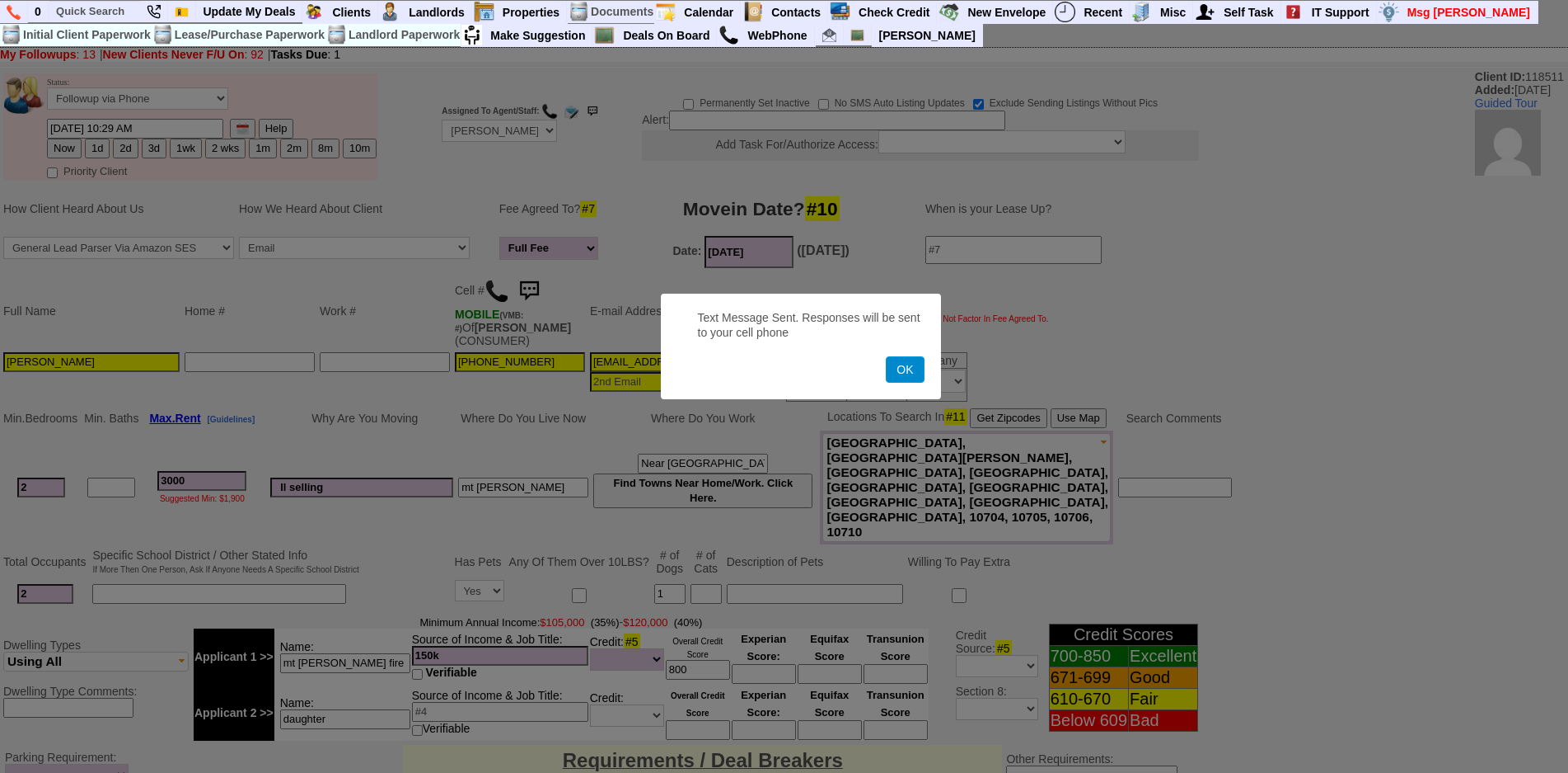
click at [893, 366] on button "OK" at bounding box center [905, 369] width 38 height 26
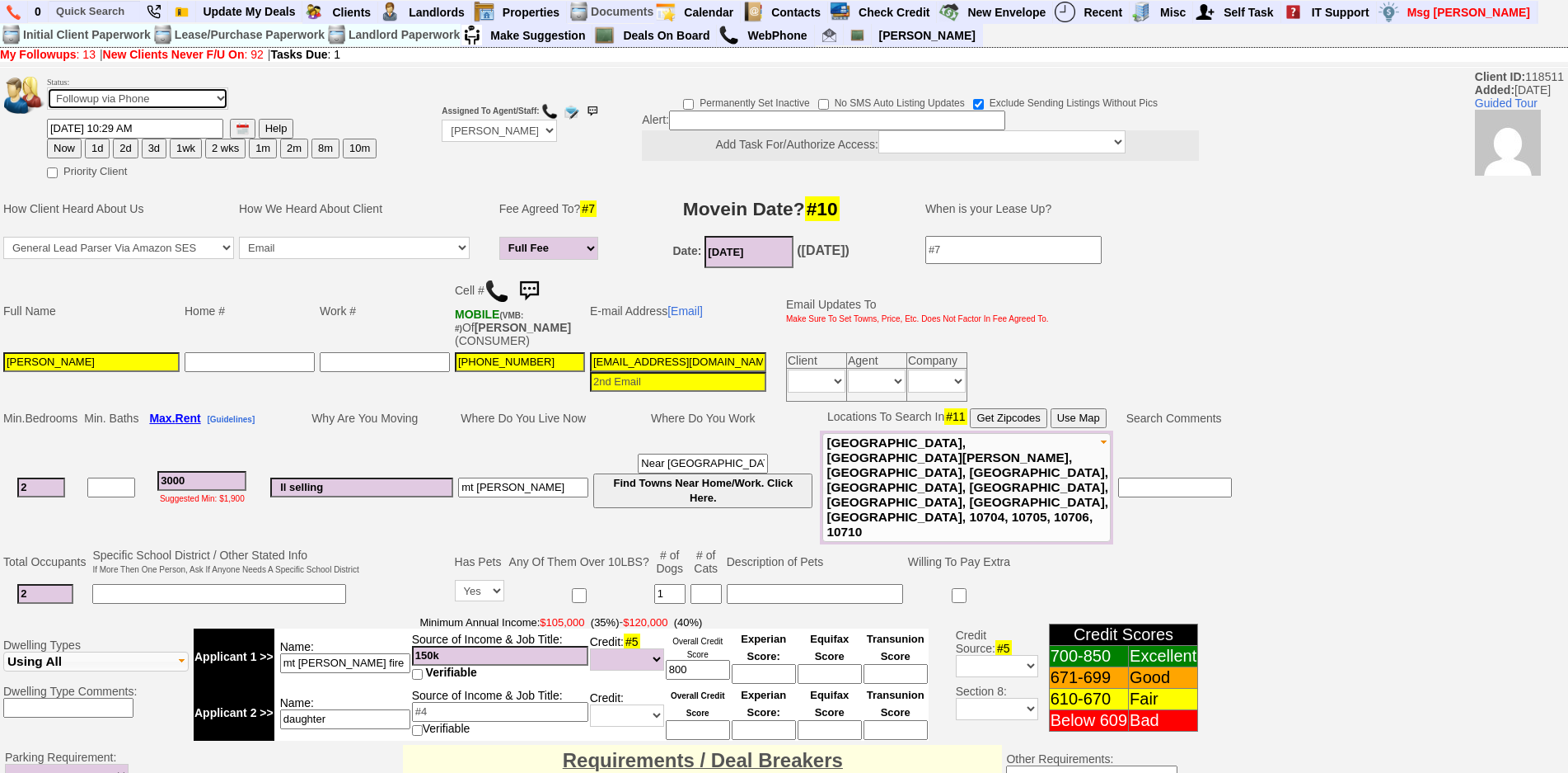
click at [210, 101] on select "Followup via Phone Followup via Email Followup When Section 8 Property Found De…" at bounding box center [138, 98] width 181 height 22
select select "Inactive"
click at [47, 88] on select "Followup via Phone Followup via Email Followup When Section 8 Property Found De…" at bounding box center [138, 98] width 181 height 22
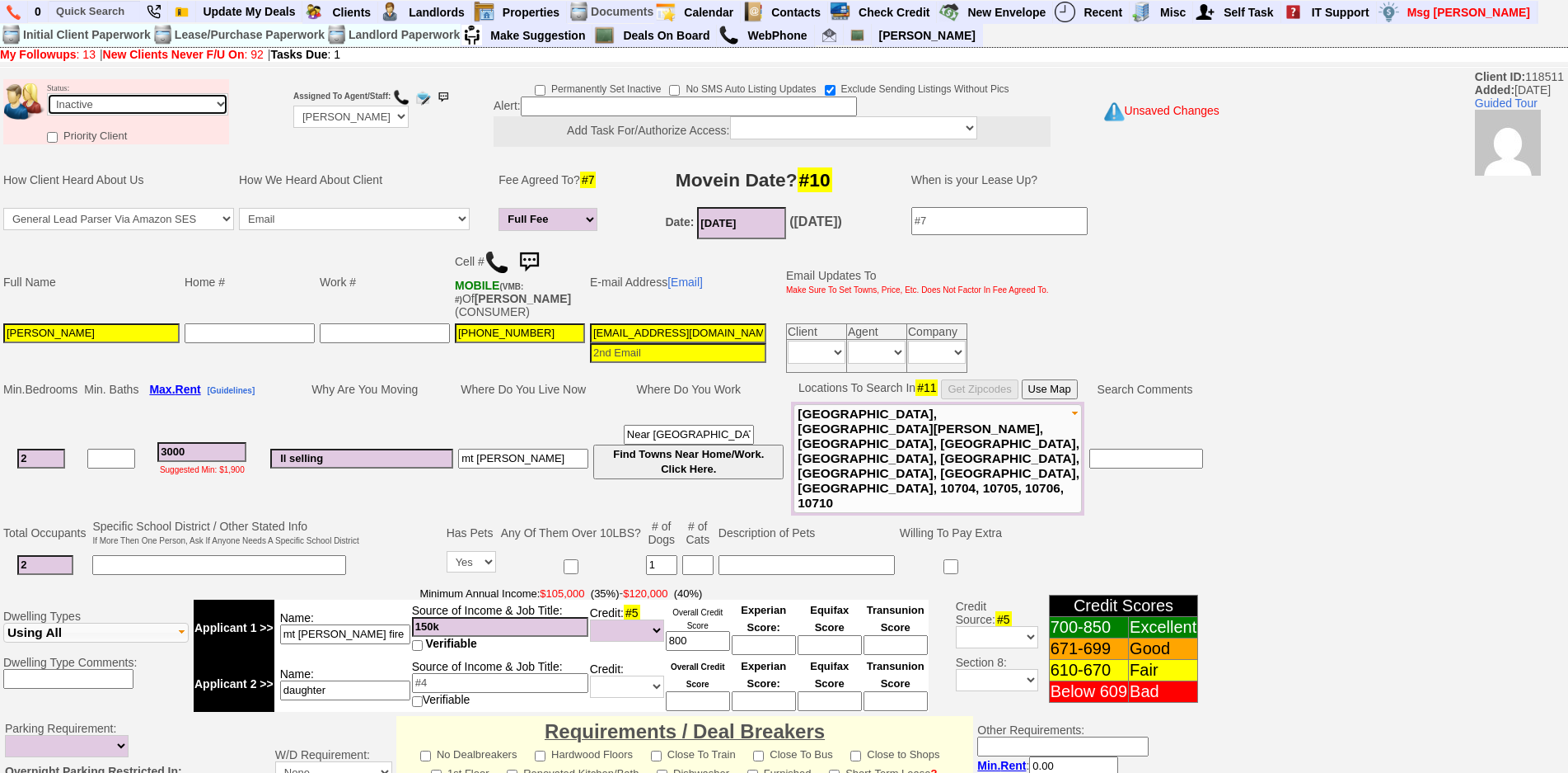
scroll to position [422, 0]
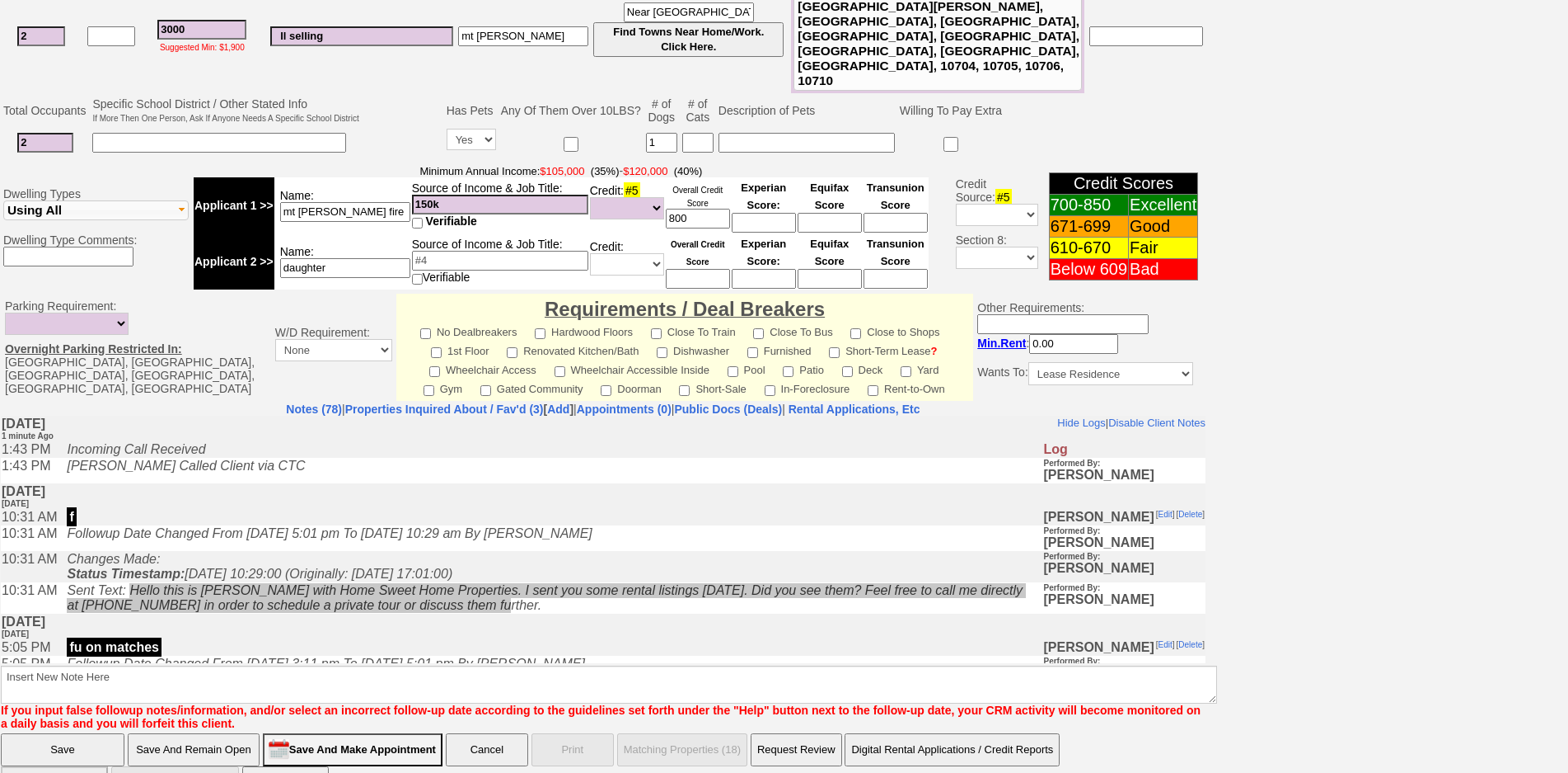
drag, startPoint x: 1582, startPoint y: 304, endPoint x: 584, endPoint y: 196, distance: 1003.8
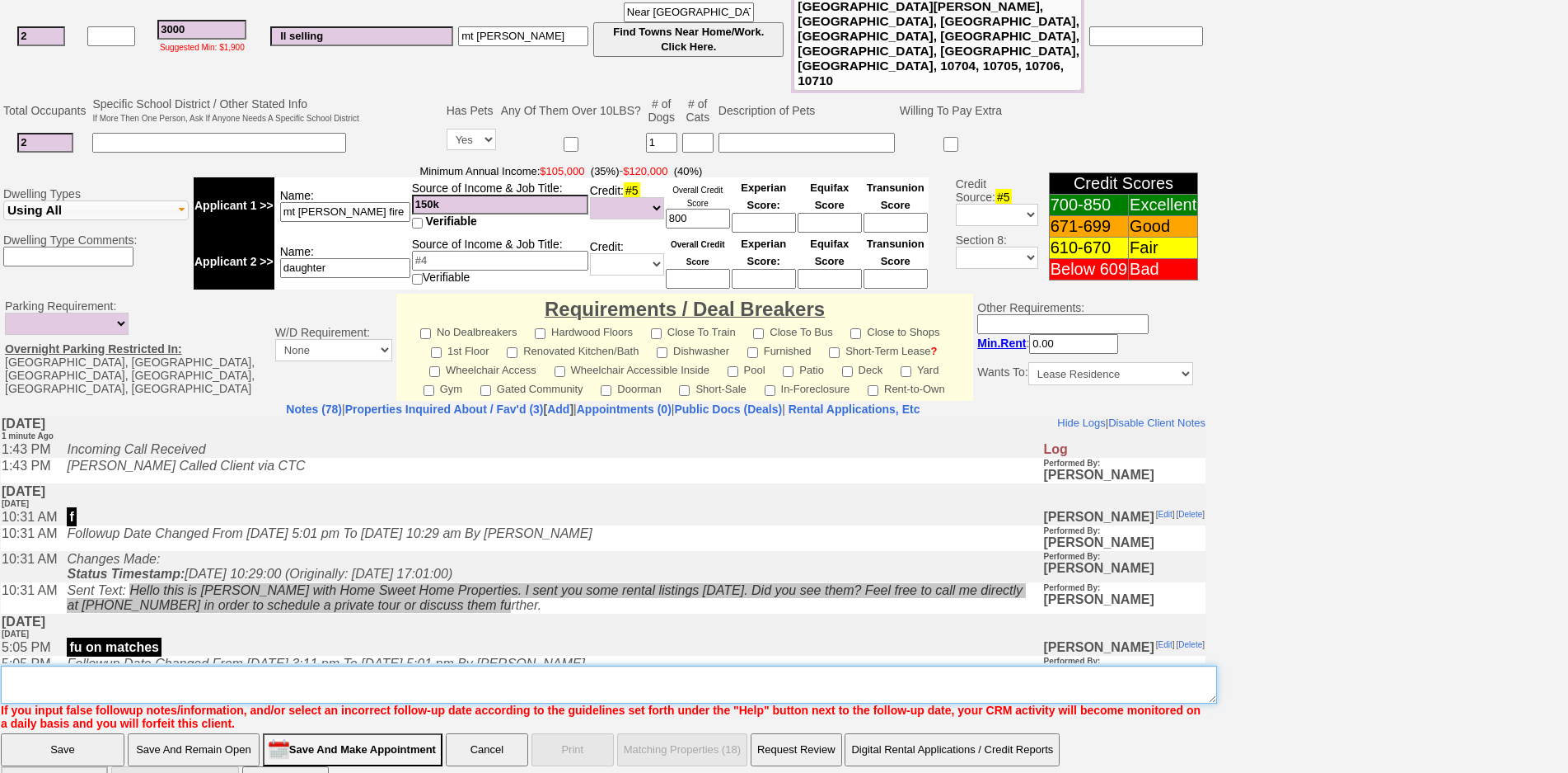
click at [596, 665] on textarea "Insert New Note Here" at bounding box center [609, 685] width 1216 height 38
type textarea "called client lm sent txt ia until response"
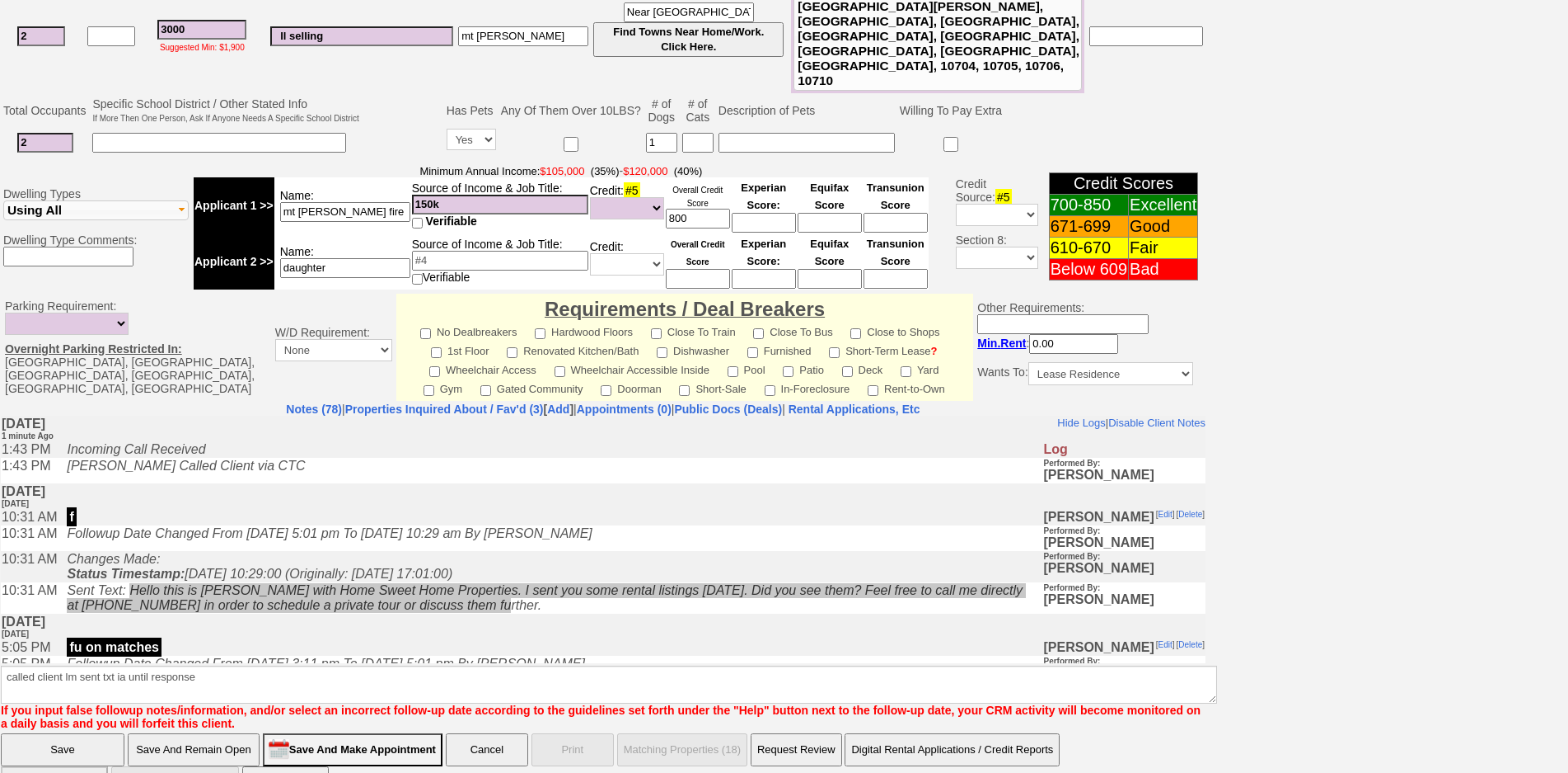
click input "Save" at bounding box center [63, 749] width 124 height 33
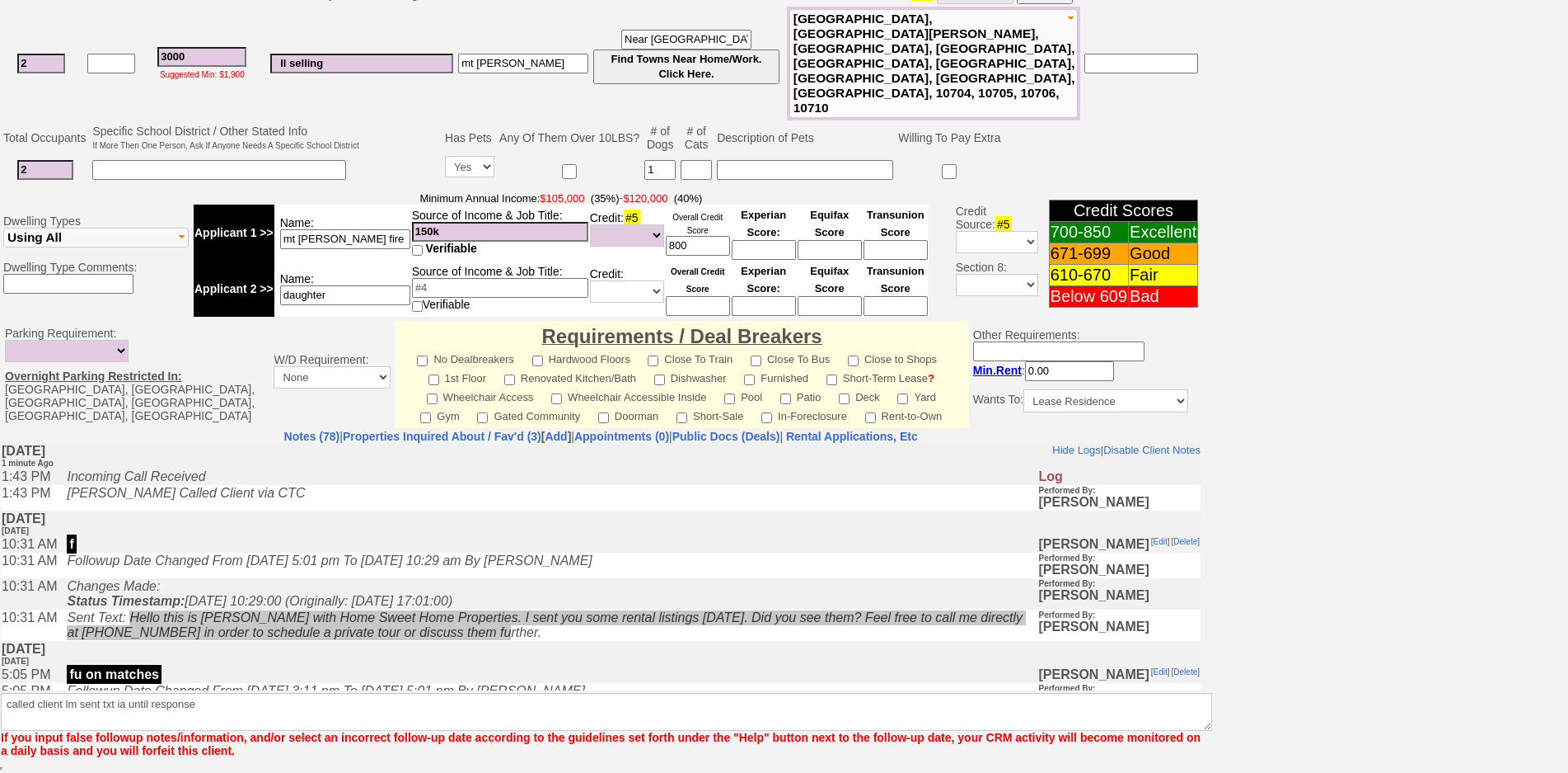
scroll to position [355, 0]
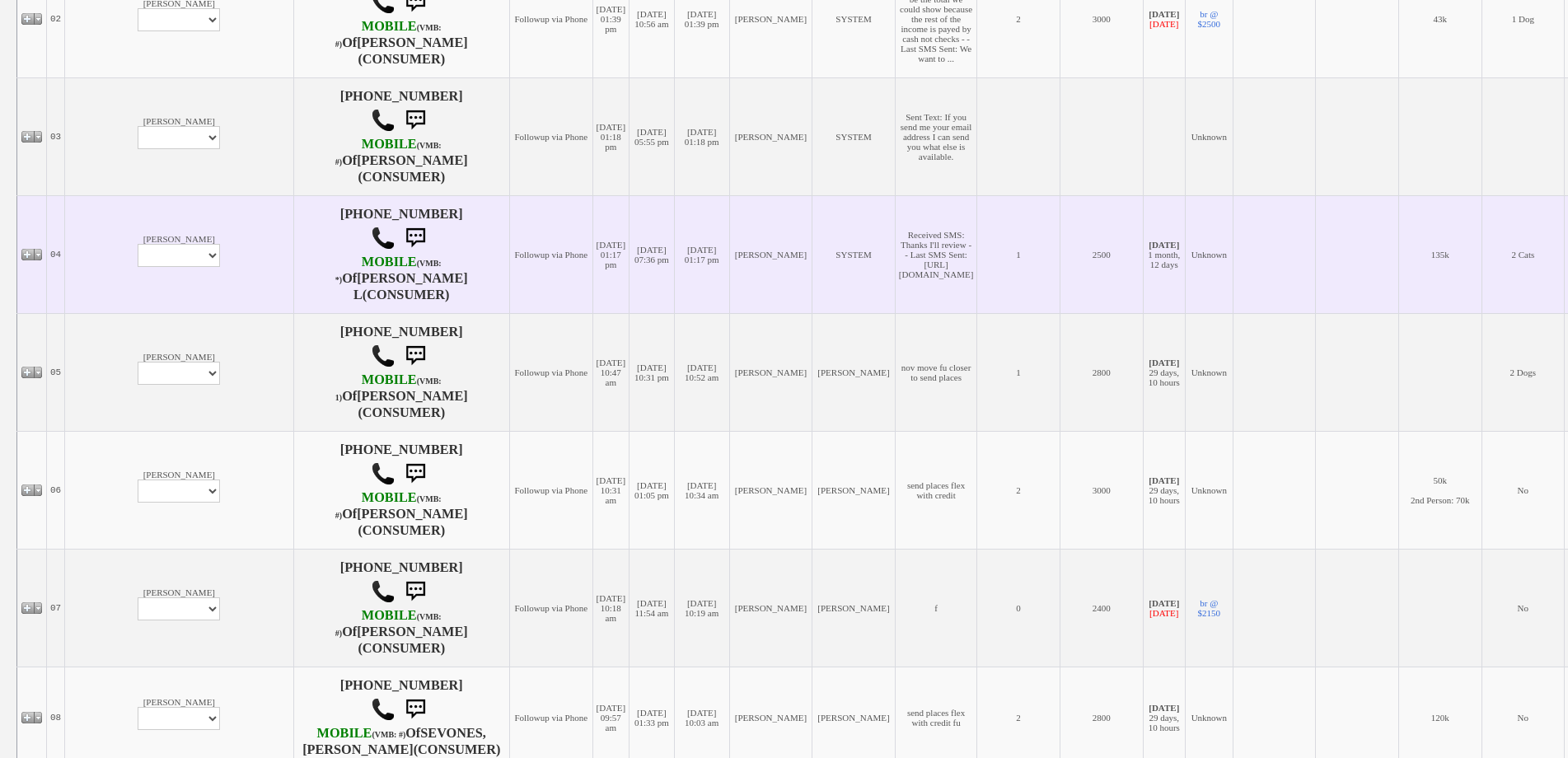
scroll to position [495, 0]
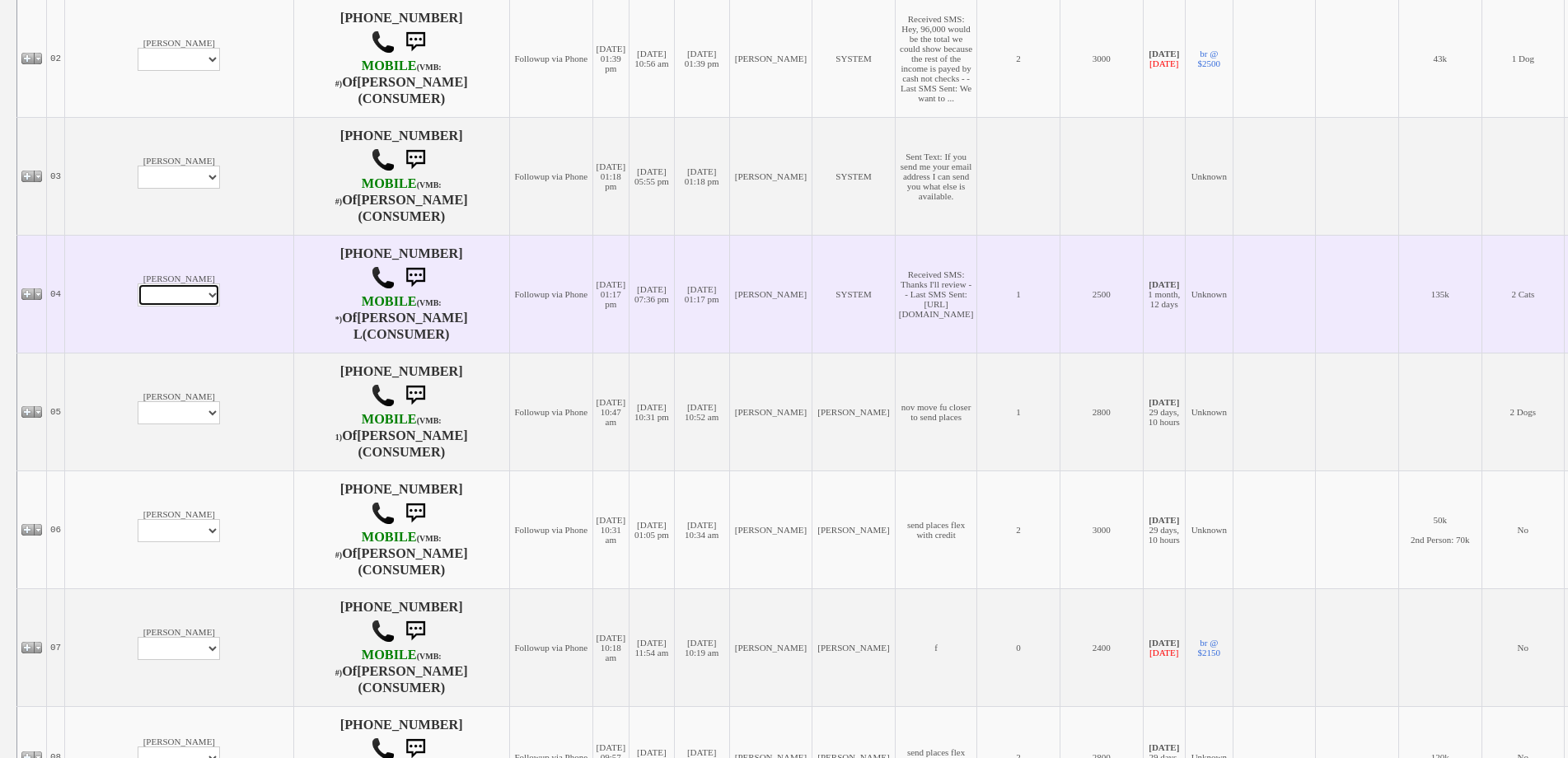
click at [138, 290] on select "Profile Edit Print Email Externally (Will Not Be Tracked In CRM) Closed Deals" at bounding box center [179, 294] width 82 height 23
select select "ChangeURL,/crm/custom/edit_client_form.php?redirect=%2Fcrm%2Fclients.php&id=168…"
click at [138, 283] on select "Profile Edit Print Email Externally (Will Not Be Tracked In CRM) Closed Deals" at bounding box center [179, 294] width 82 height 23
select select
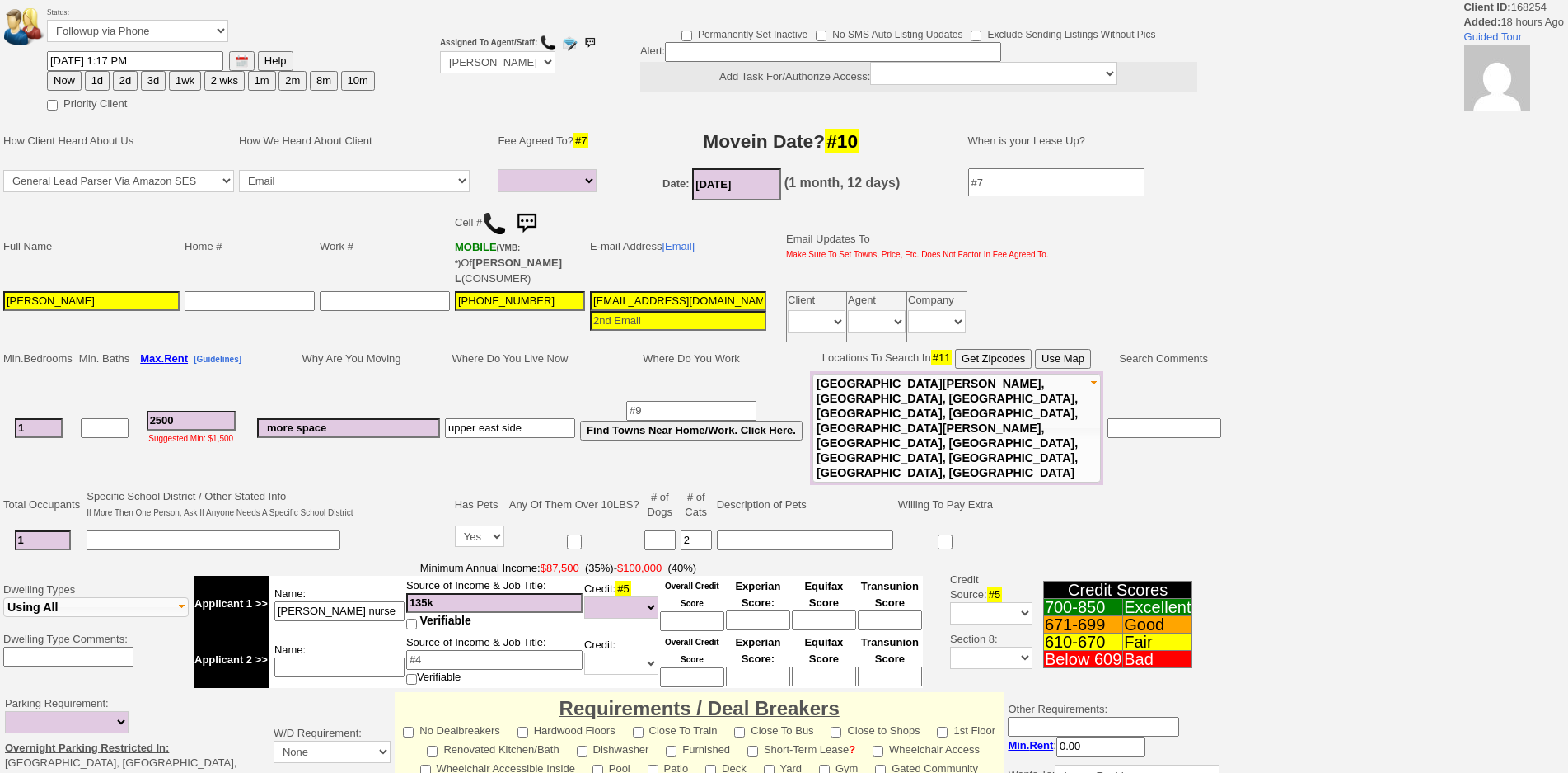
select select
click at [95, 74] on button "1d" at bounding box center [97, 81] width 25 height 20
type input "10/03/2025 01:46 PM"
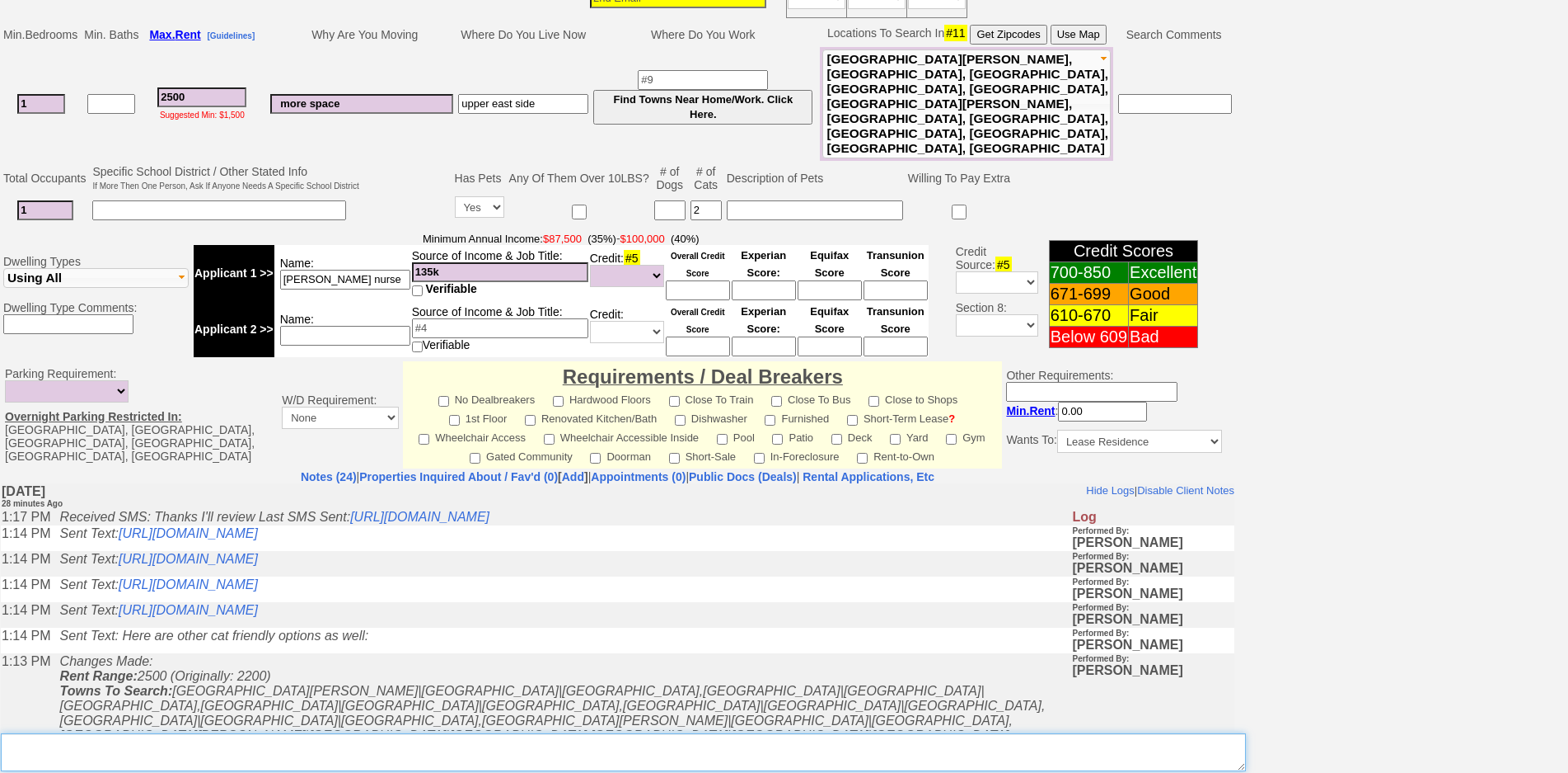
click at [633, 733] on textarea "Insert New Note Here" at bounding box center [623, 752] width 1245 height 38
type textarea "f"
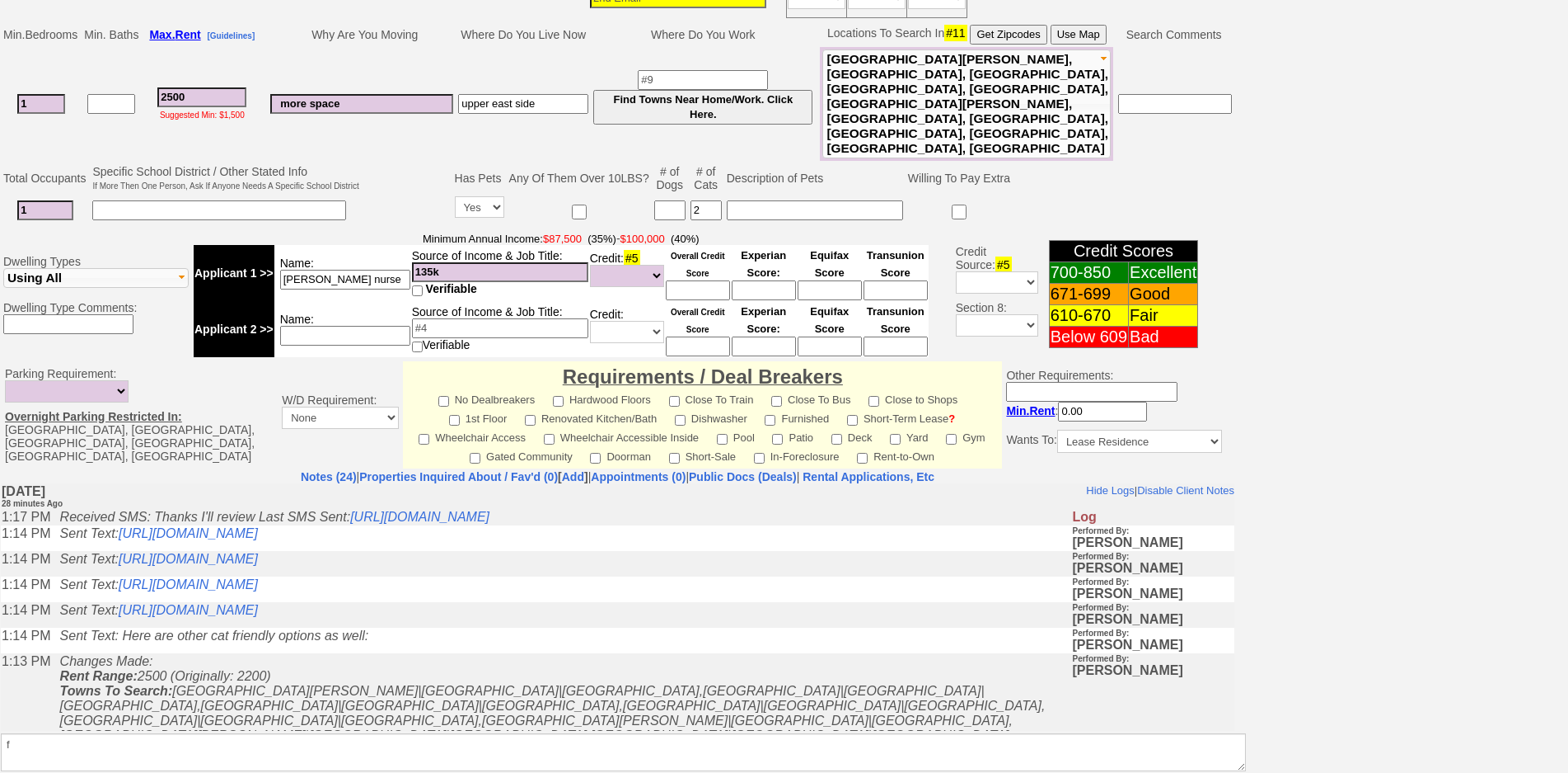
scroll to position [380, 0]
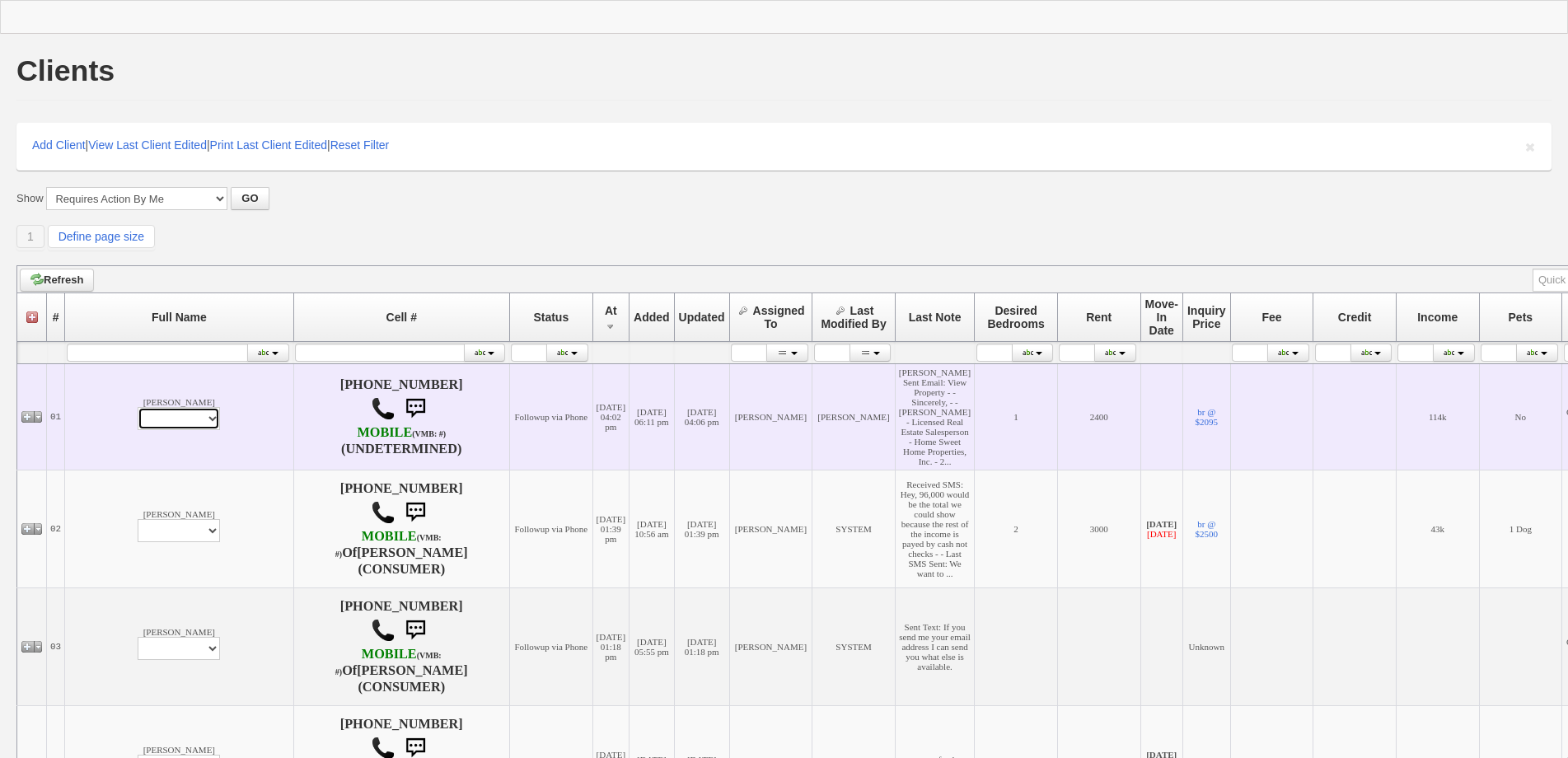
click at [138, 430] on select "Profile Edit Print Email Externally (Will Not Be Tracked In CRM) Closed Deals" at bounding box center [179, 418] width 82 height 23
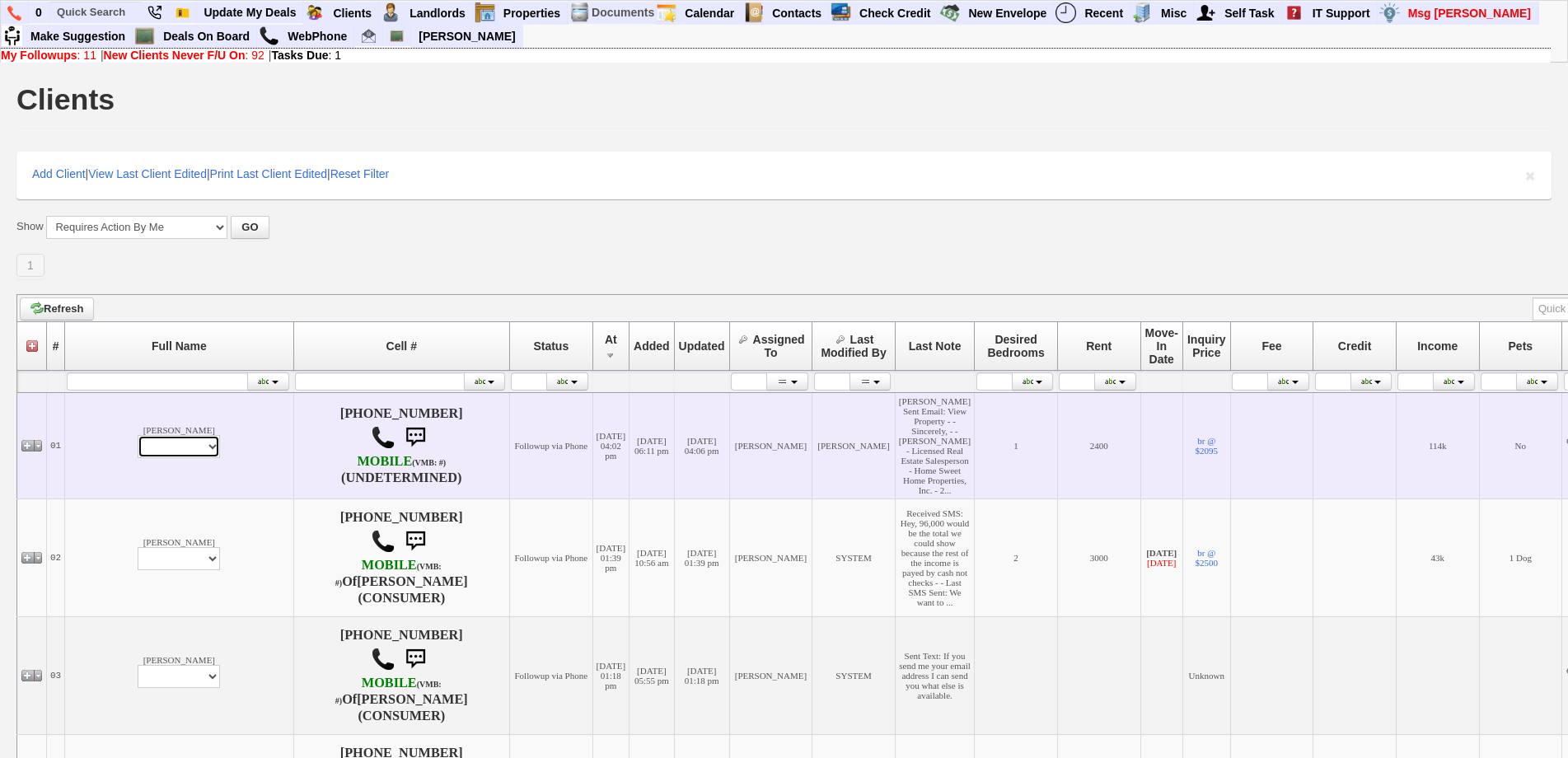
select select "ChangeURL,/crm/custom/edit_client_form.php?redirect=%2Fcrm%2Fclients.php&id=168…"
click at [138, 458] on select "Profile Edit Print Email Externally (Will Not Be Tracked In CRM) Closed Deals" at bounding box center [179, 446] width 82 height 23
select select
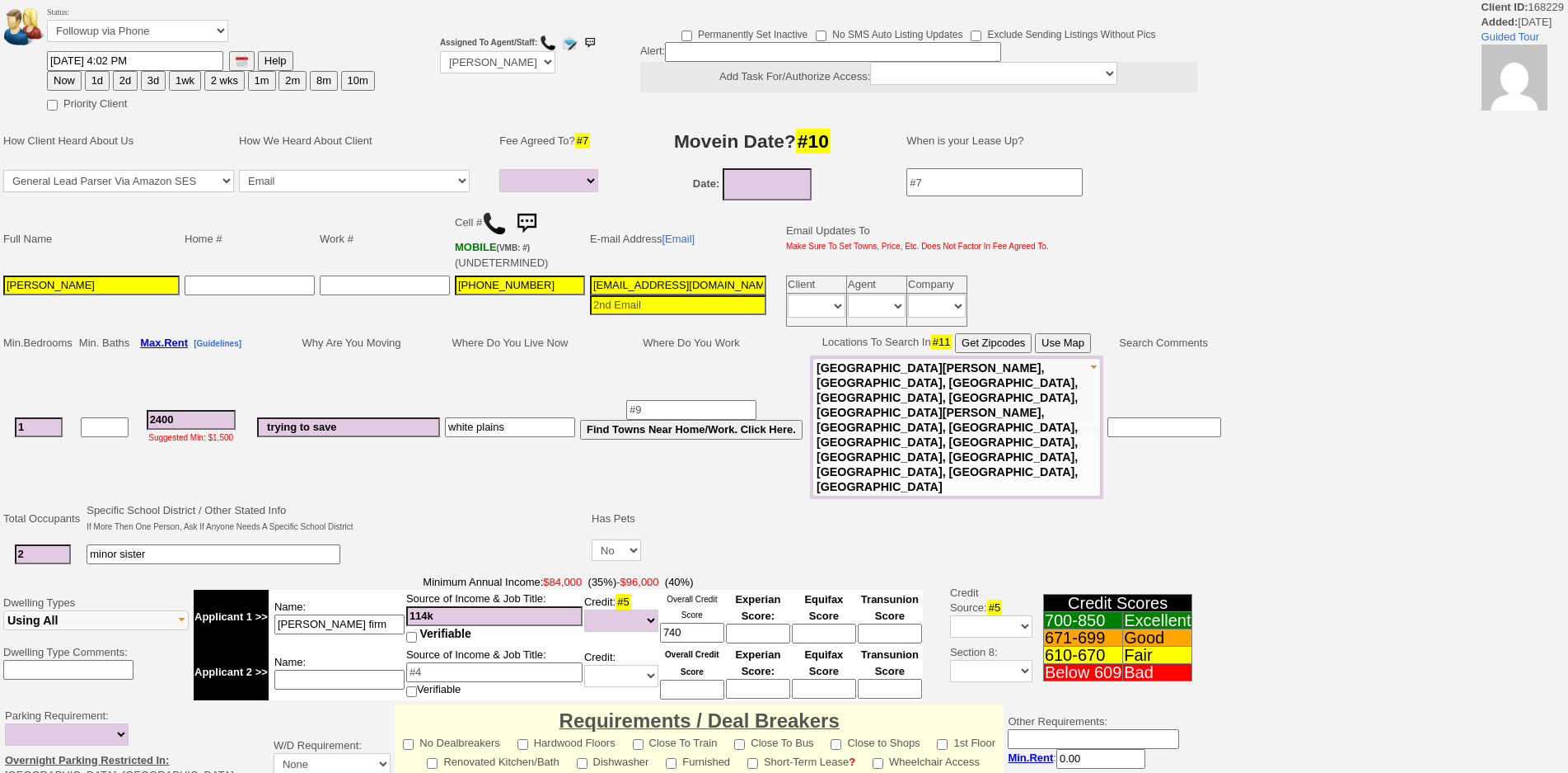
select select
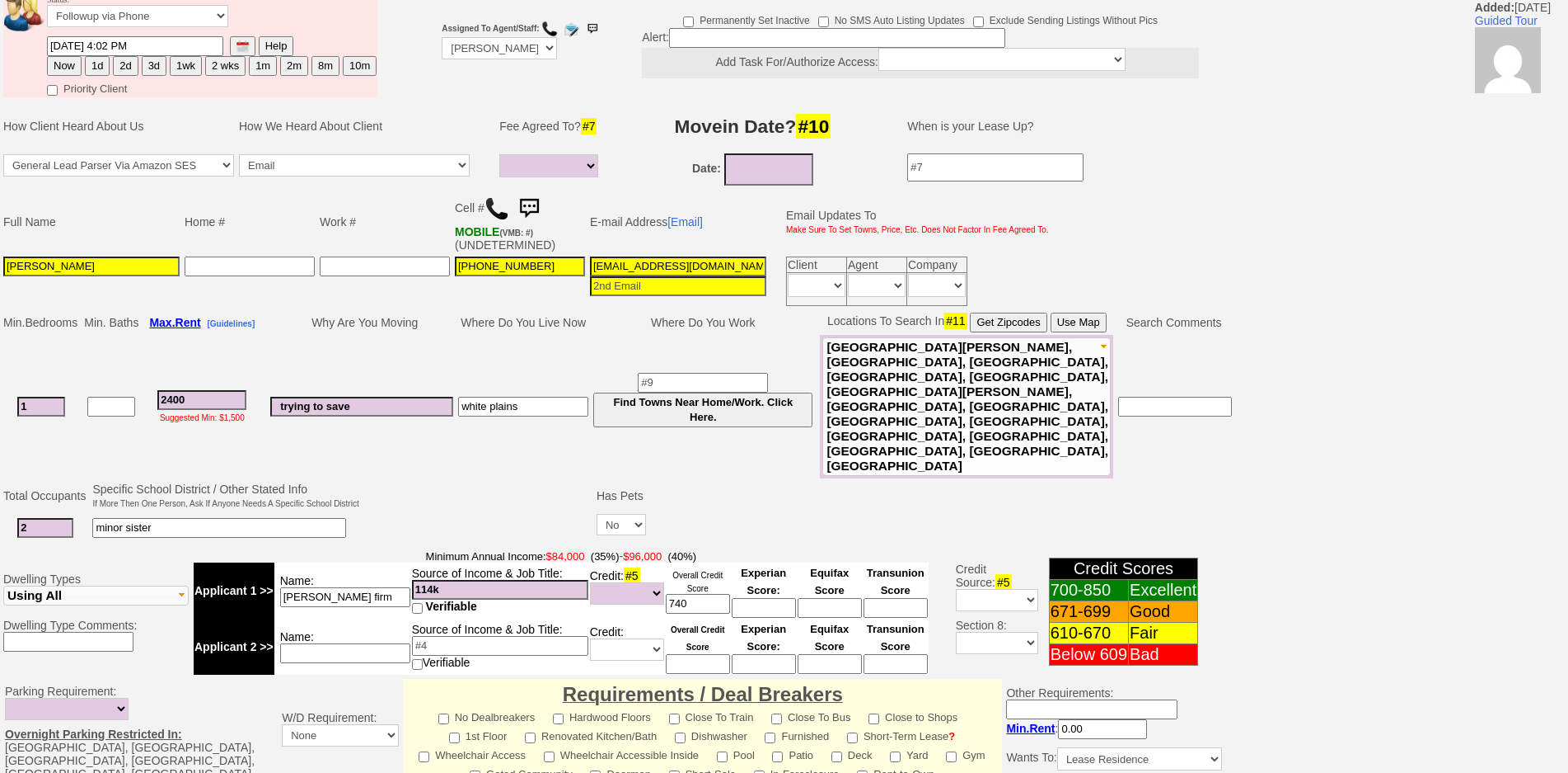
scroll to position [146, 0]
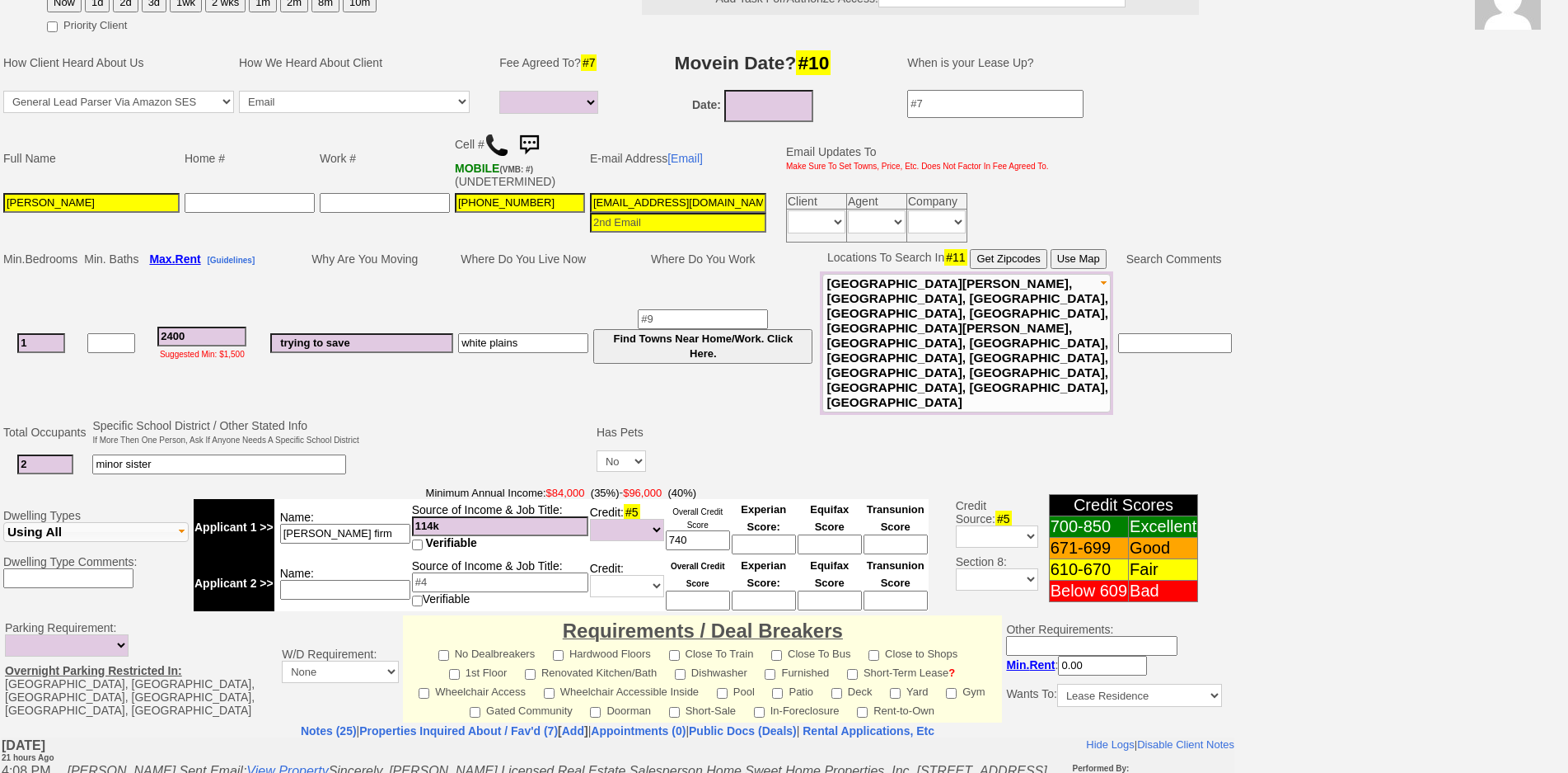
click at [503, 148] on img at bounding box center [497, 145] width 25 height 25
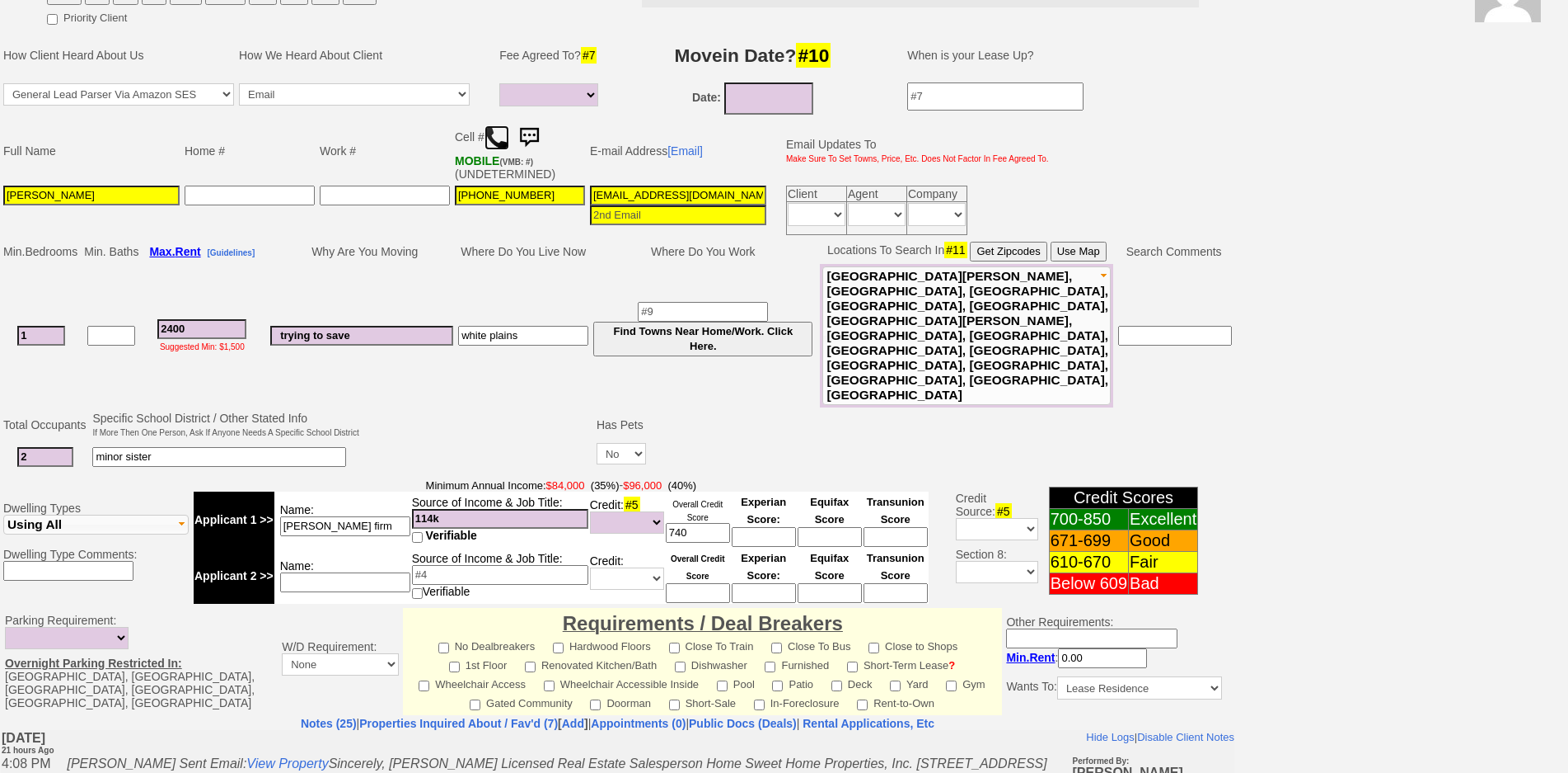
scroll to position [152, 0]
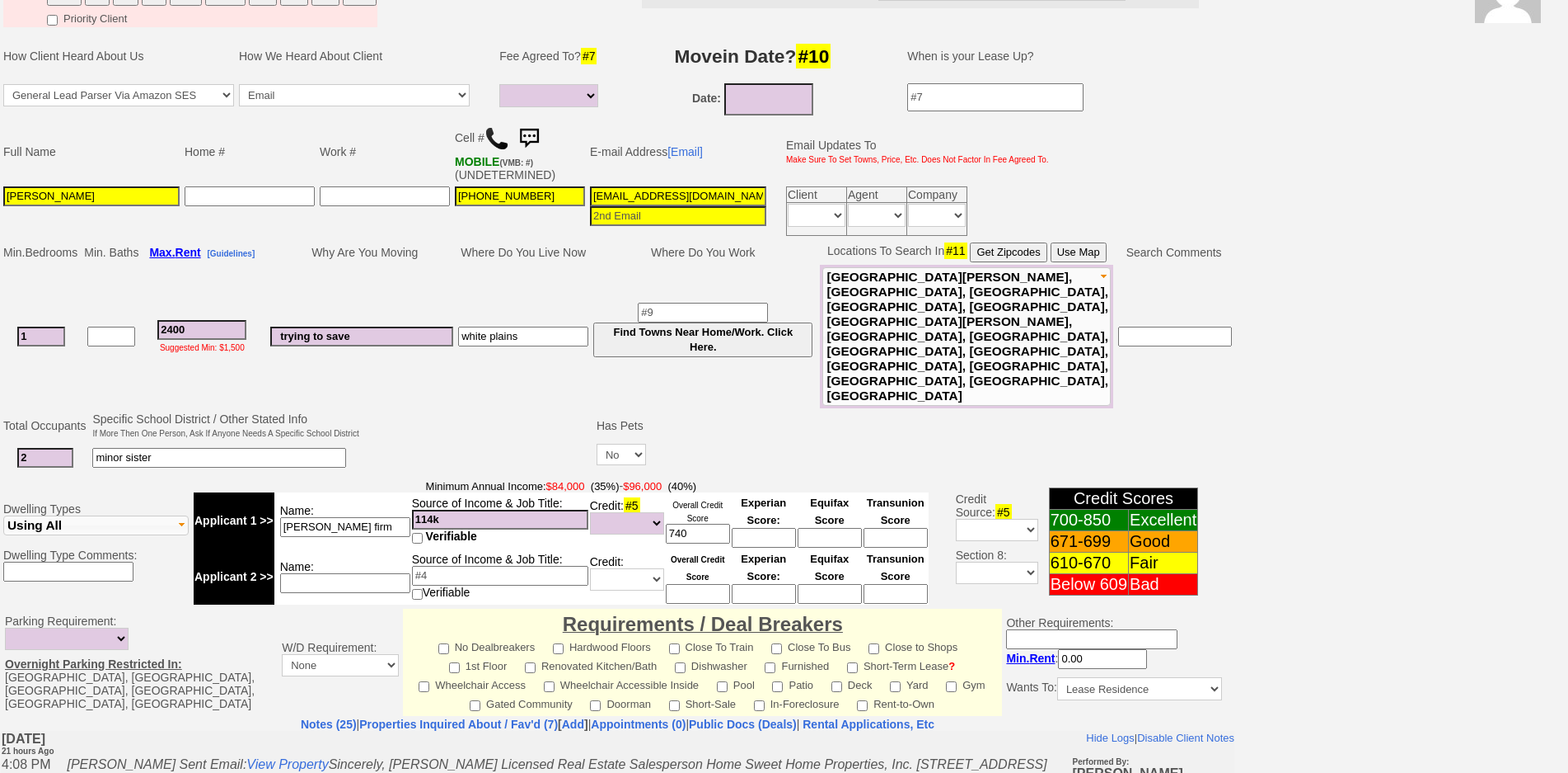
click at [472, 413] on td at bounding box center [477, 442] width 232 height 65
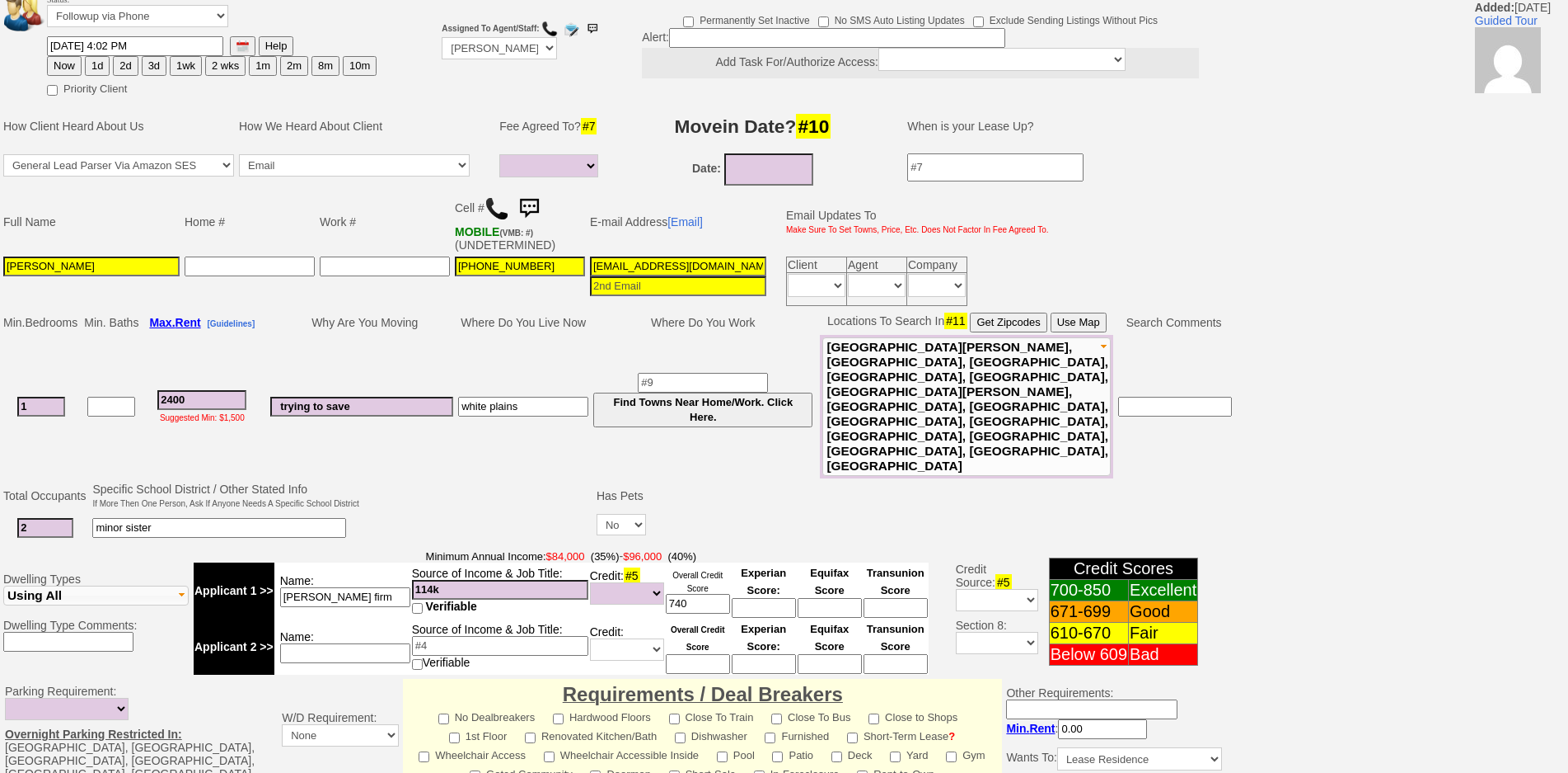
click at [494, 550] on font "Minimum Annual Income: $84,000 (35%)" at bounding box center [523, 556] width 194 height 13
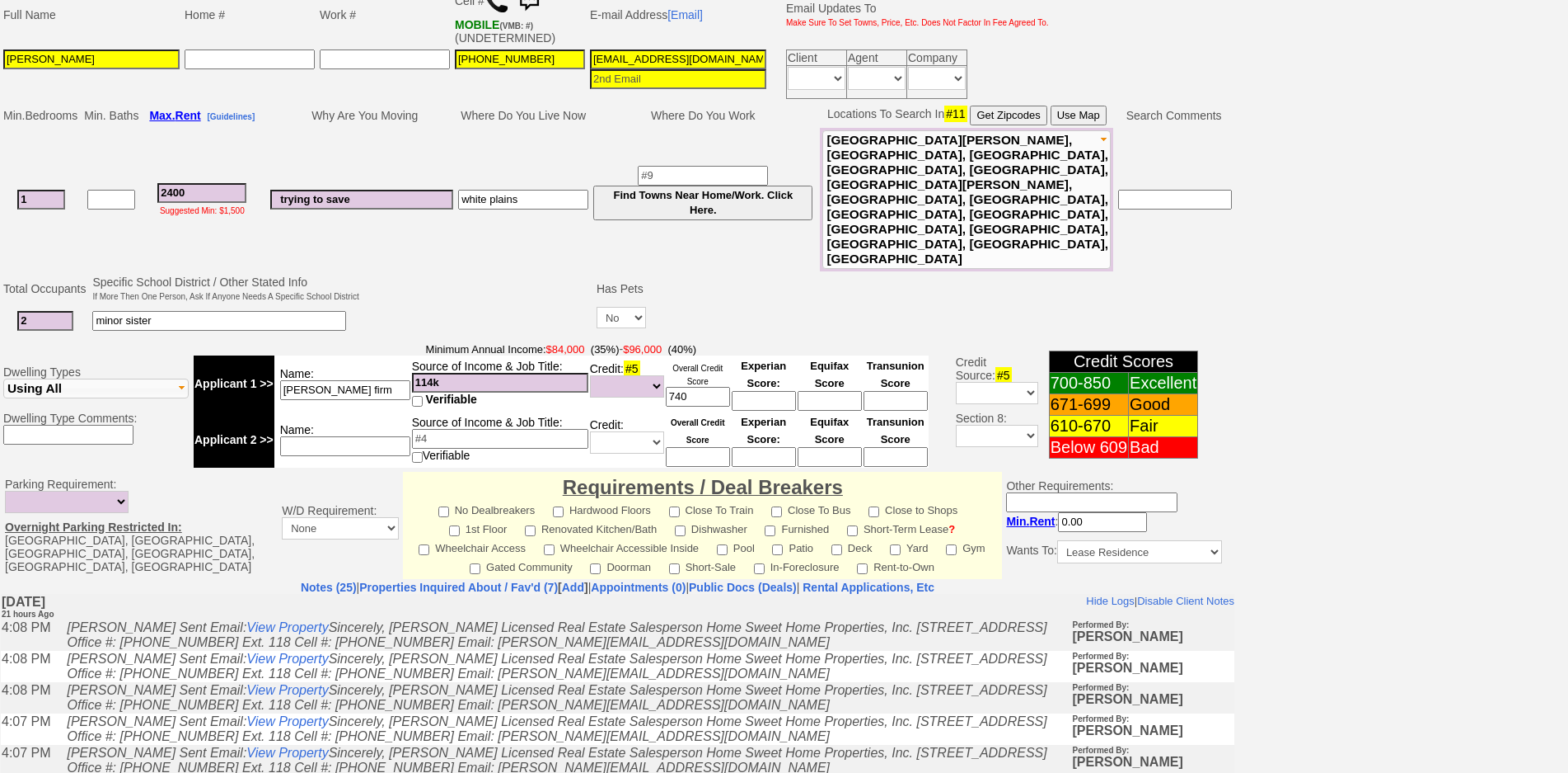
scroll to position [0, 0]
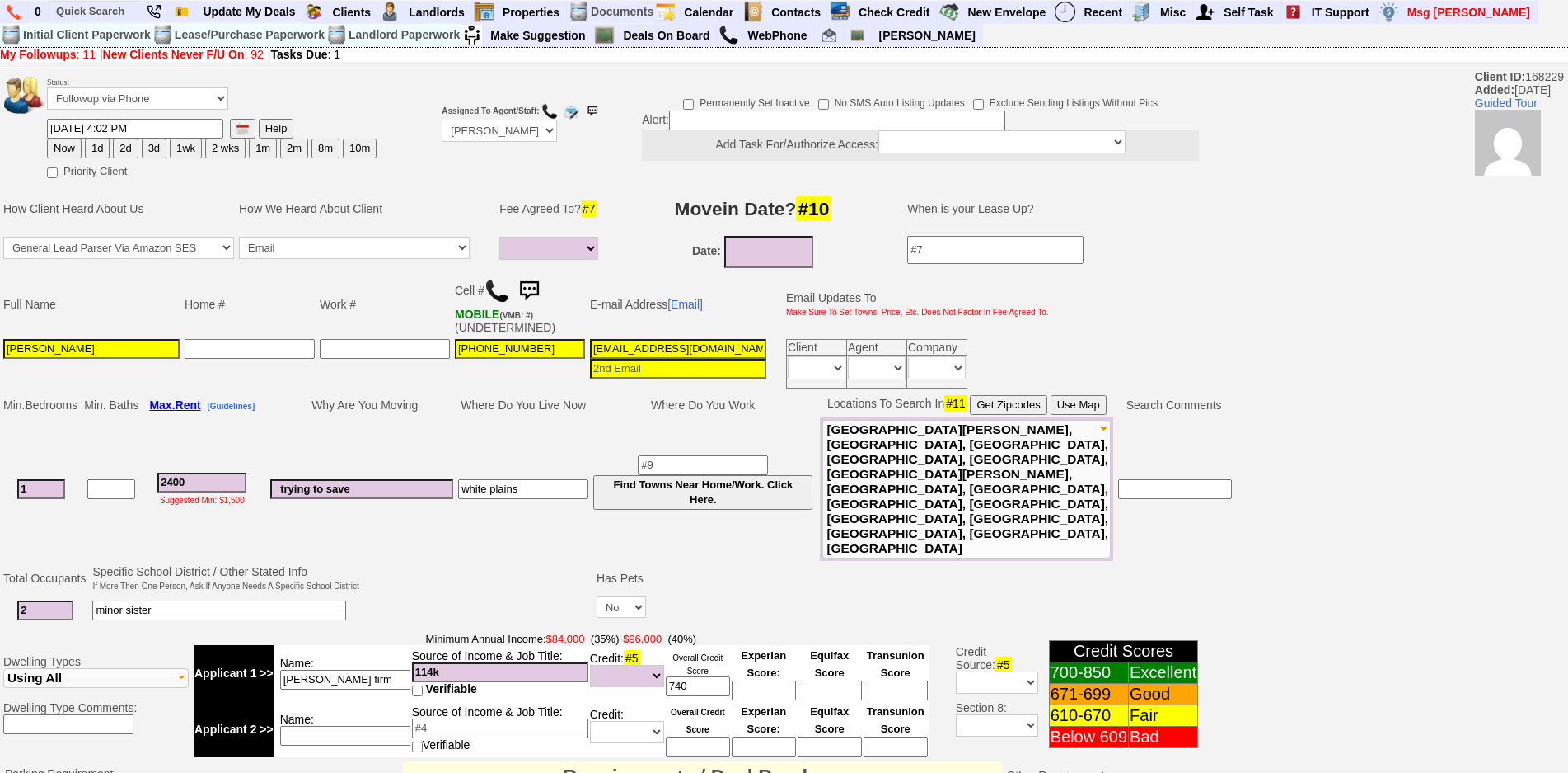
click at [539, 283] on img at bounding box center [529, 291] width 33 height 33
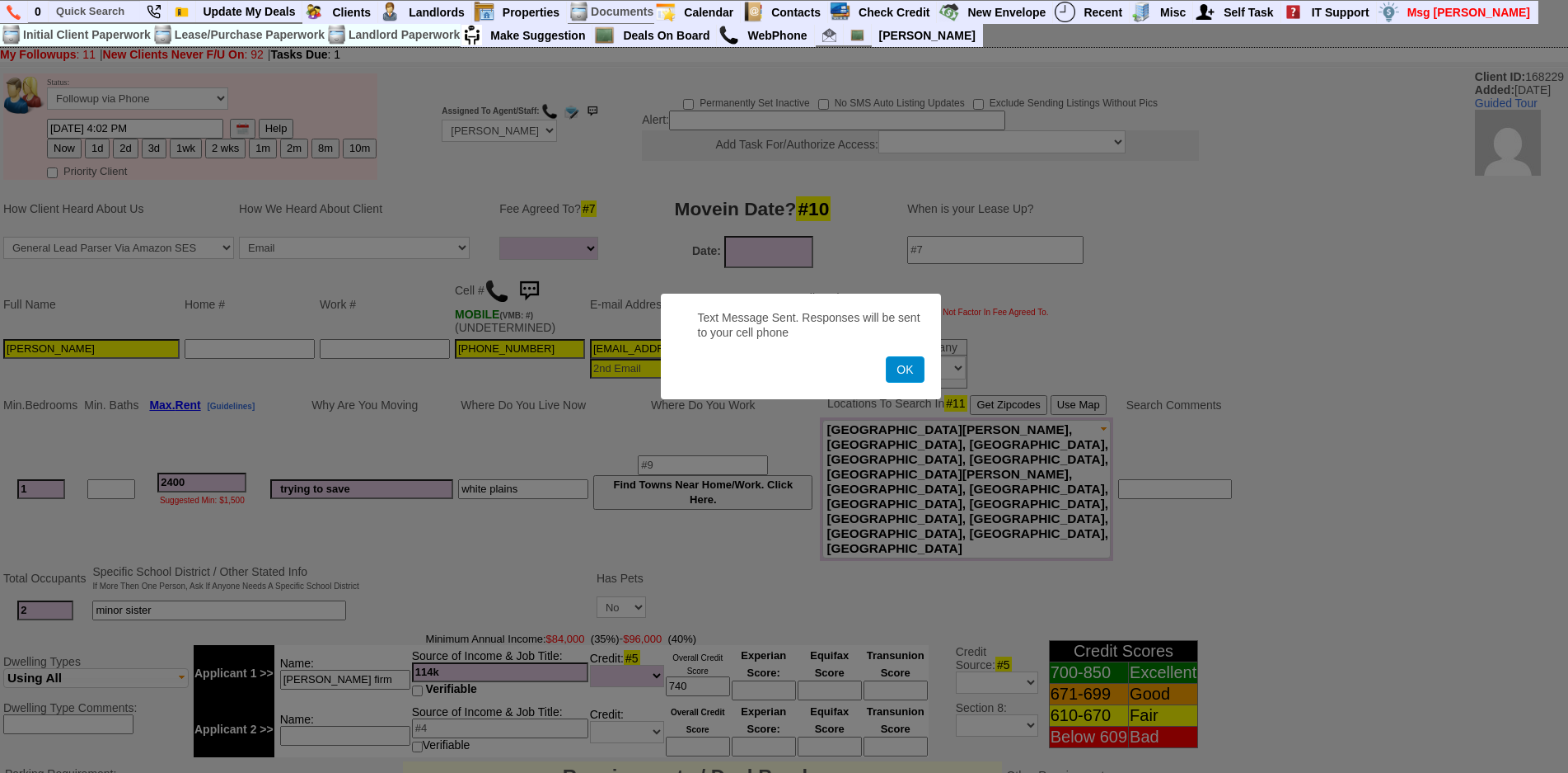
click at [917, 363] on button "OK" at bounding box center [905, 369] width 38 height 26
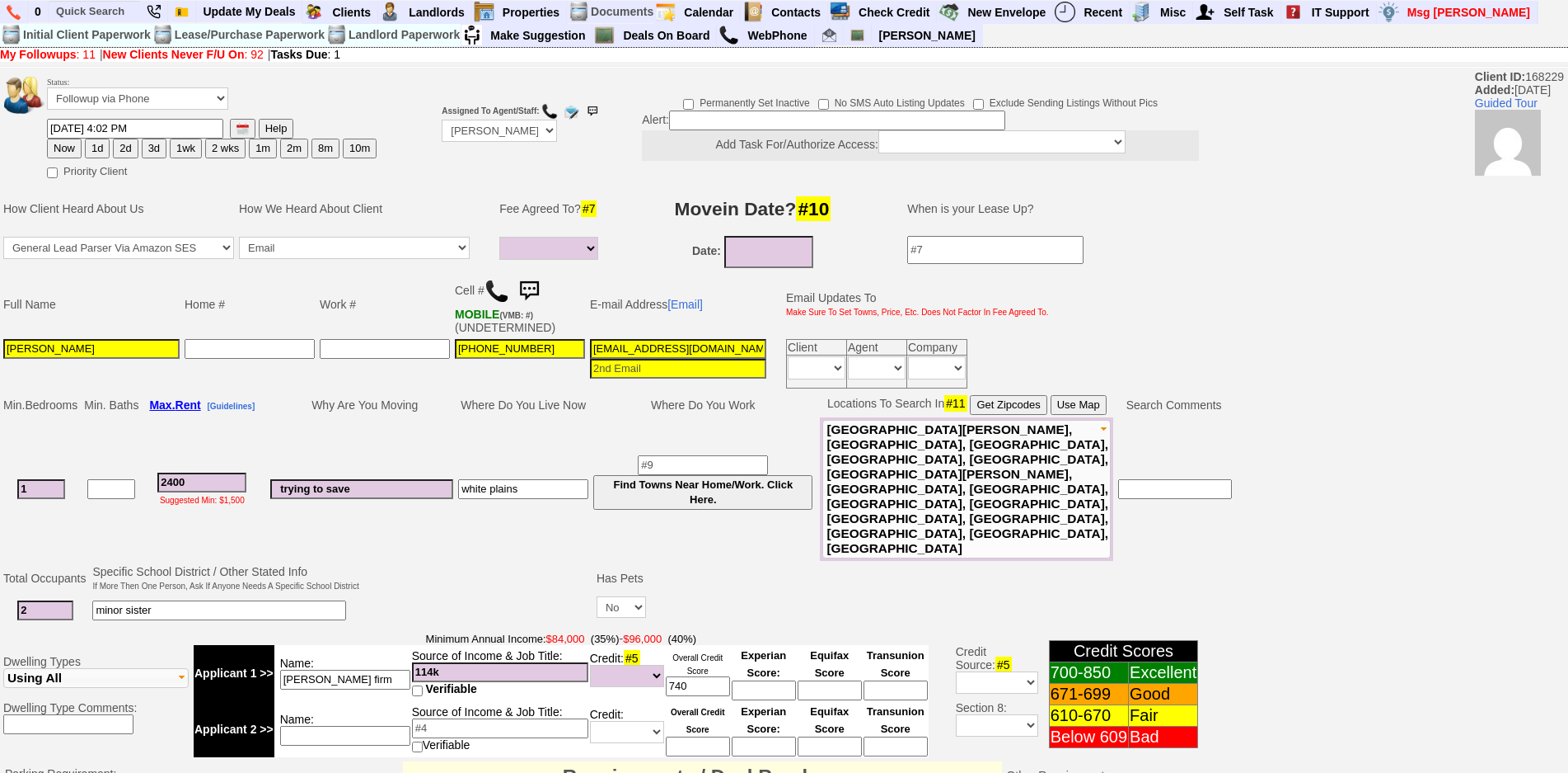
click at [881, 214] on h3 "Movein Date? #10" at bounding box center [753, 209] width 272 height 30
click at [118, 14] on input "text" at bounding box center [94, 11] width 90 height 21
click at [118, 14] on input "5 winans" at bounding box center [94, 11] width 90 height 21
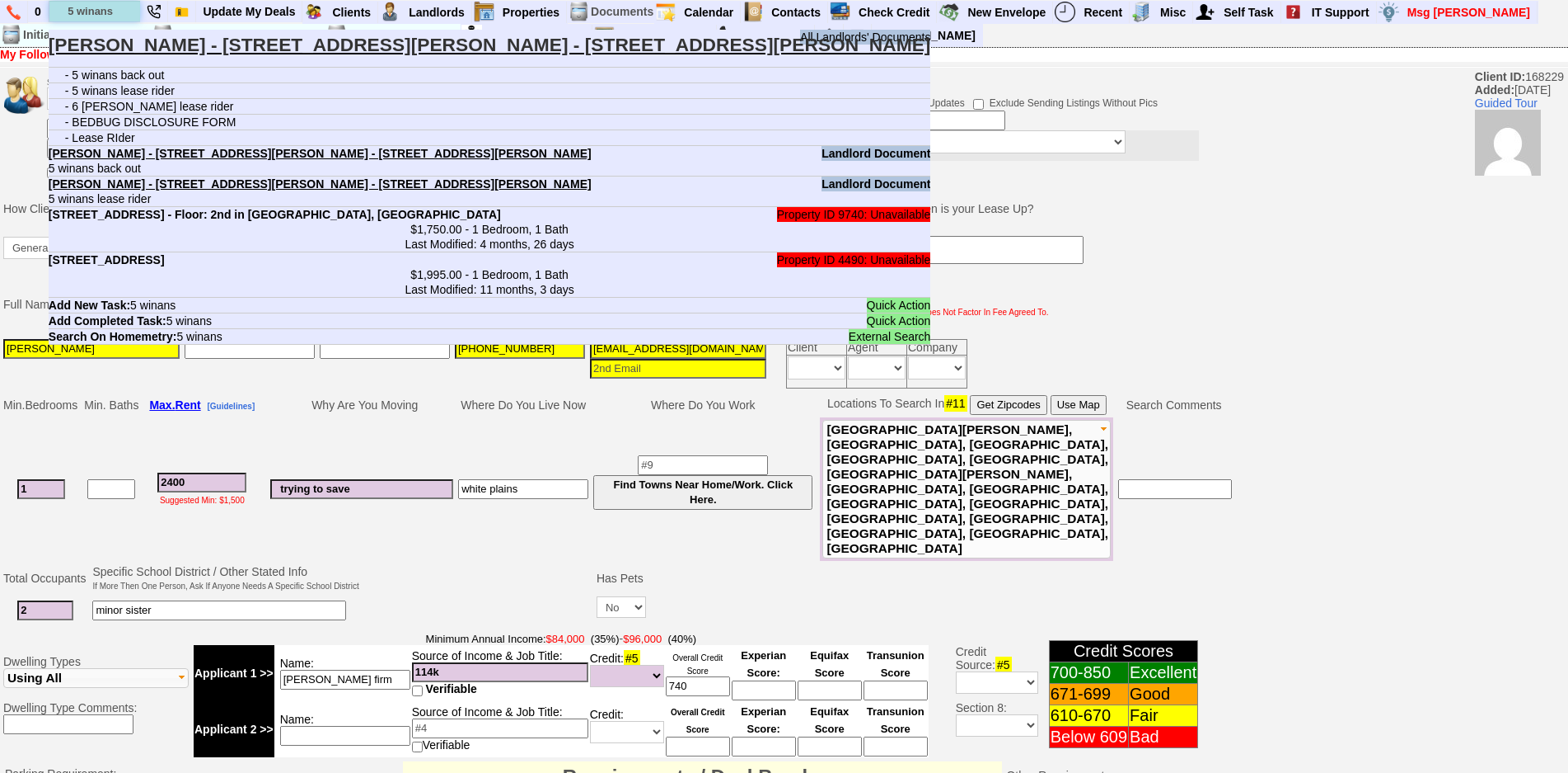
click at [123, 14] on input "5 winans" at bounding box center [94, 11] width 90 height 21
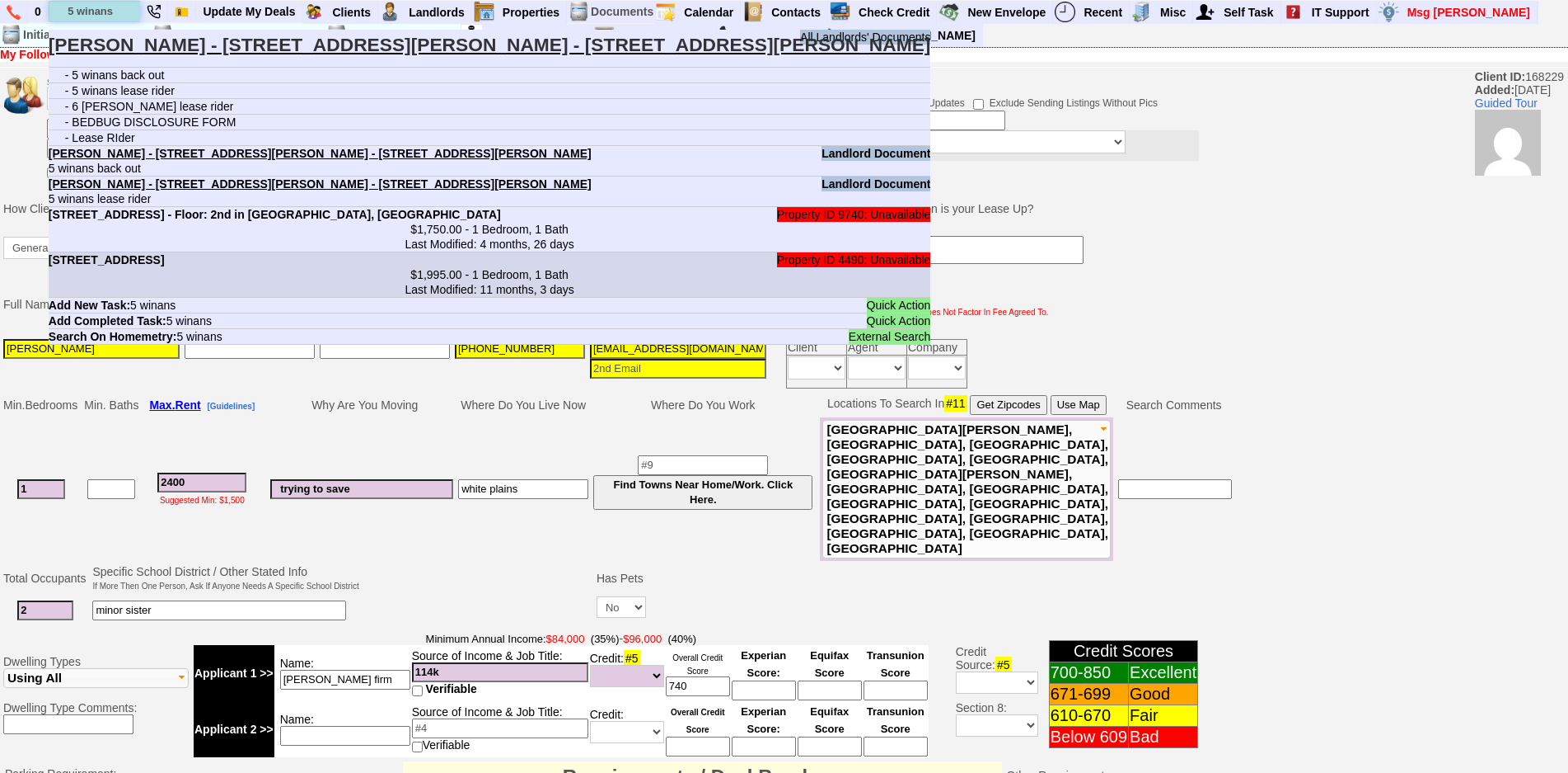
type input "5 winans"
click at [354, 271] on center "$1,995.00 - 1 Bedroom, 1 Bath Last Modified: 11 months, 3 days" at bounding box center [489, 282] width 883 height 30
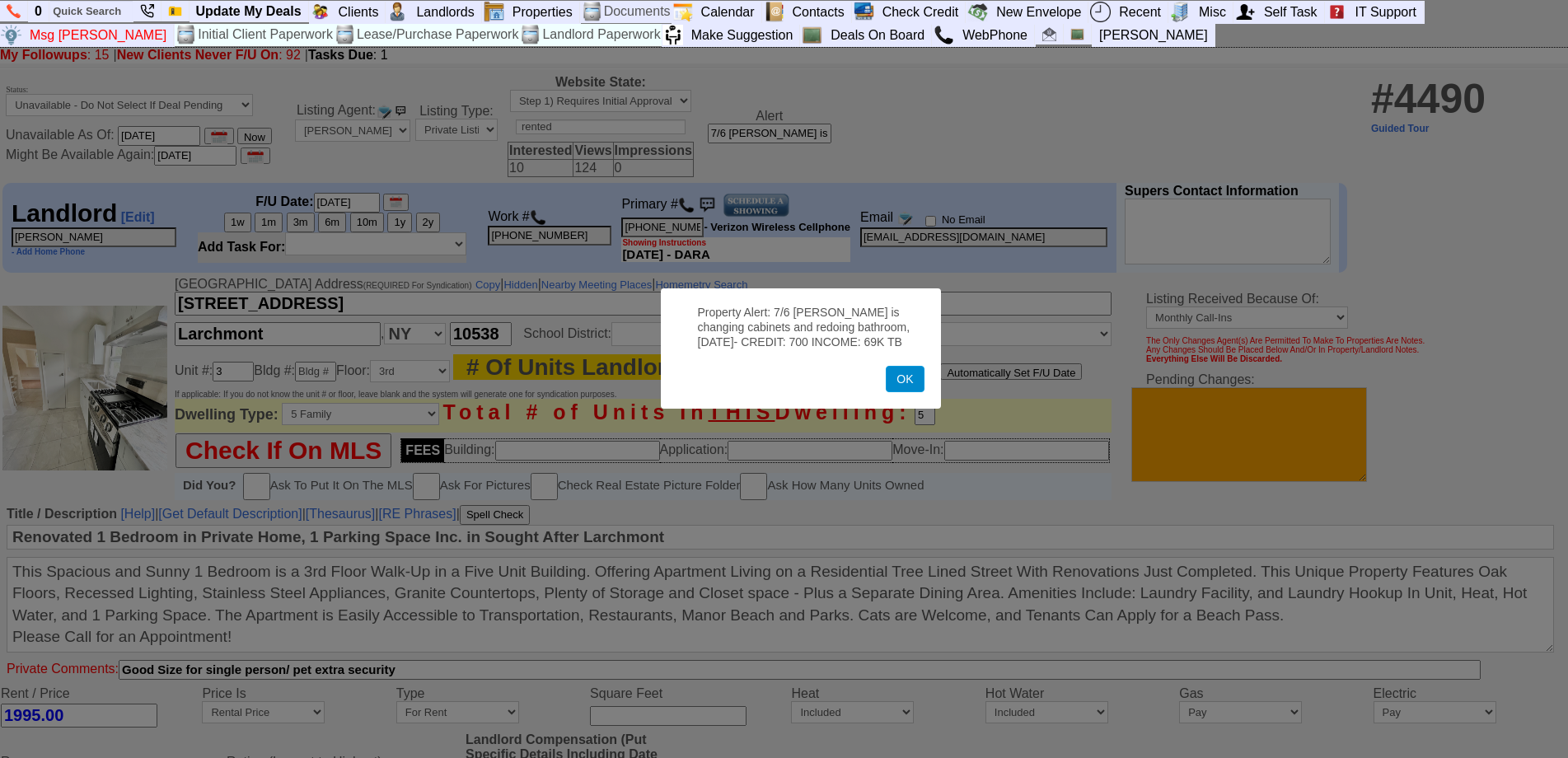
click at [918, 391] on button "OK" at bounding box center [905, 379] width 38 height 26
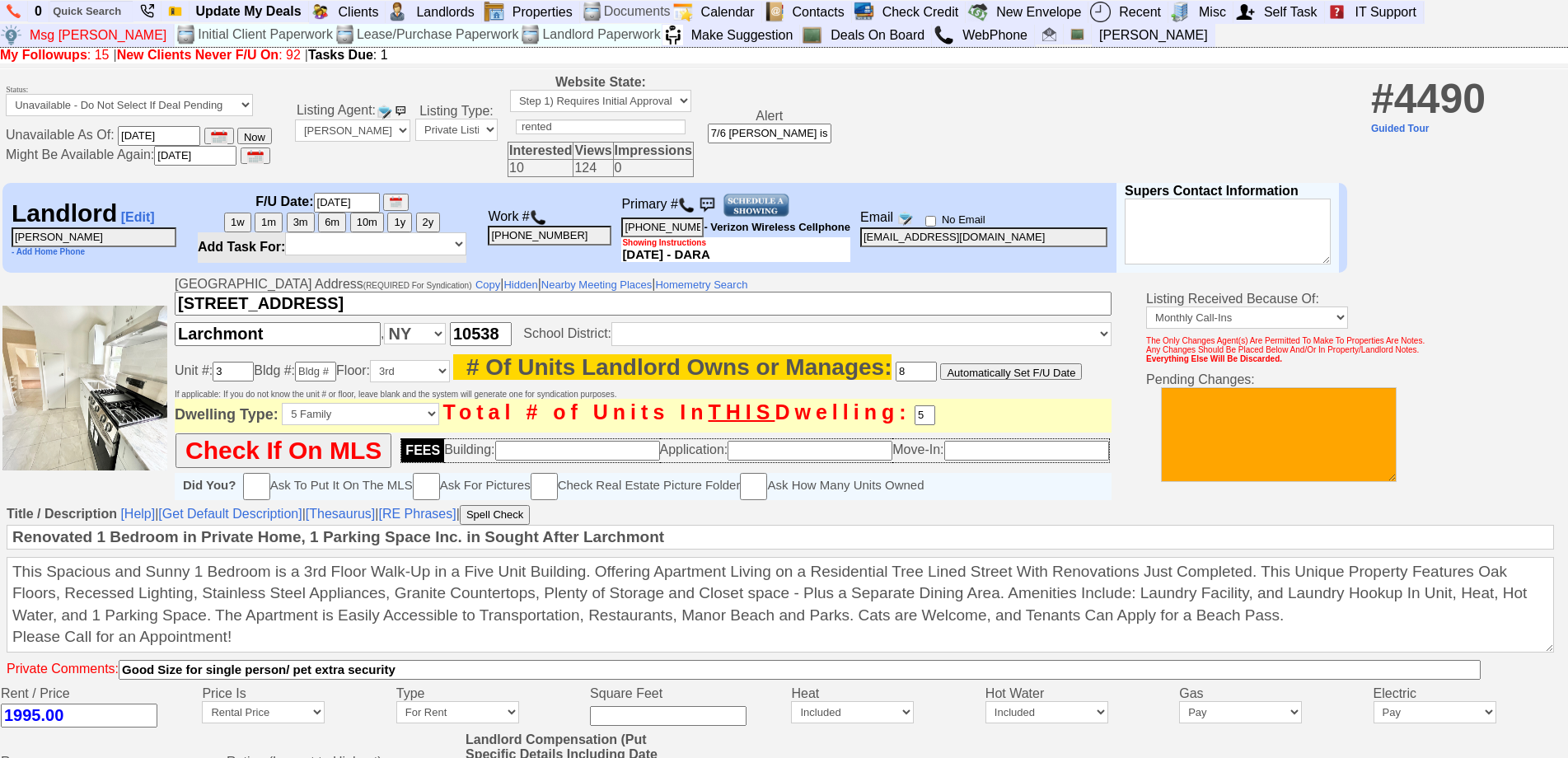
scroll to position [634, 0]
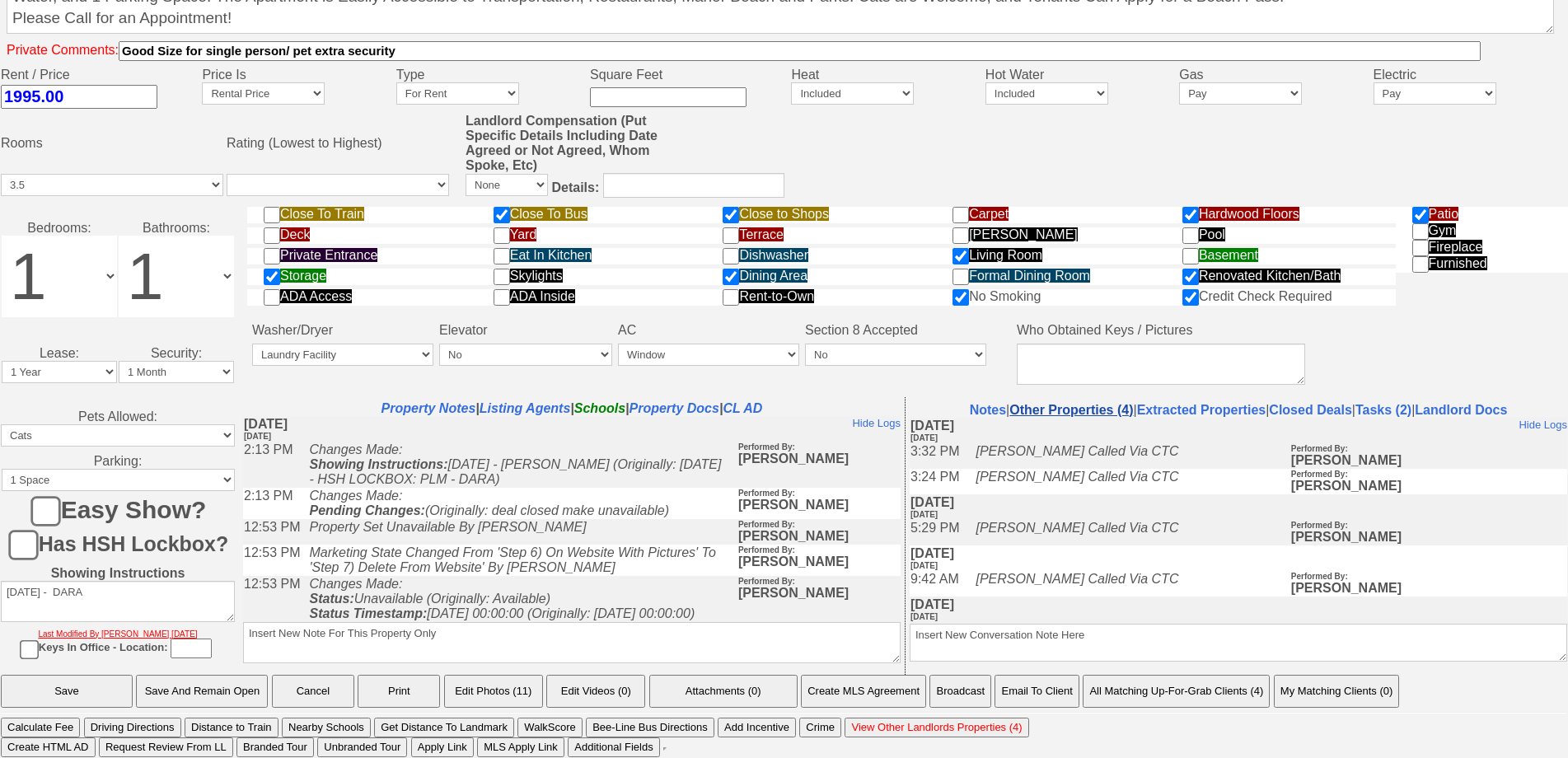
click at [1099, 410] on link "Other Properties (4)" at bounding box center [1071, 409] width 124 height 14
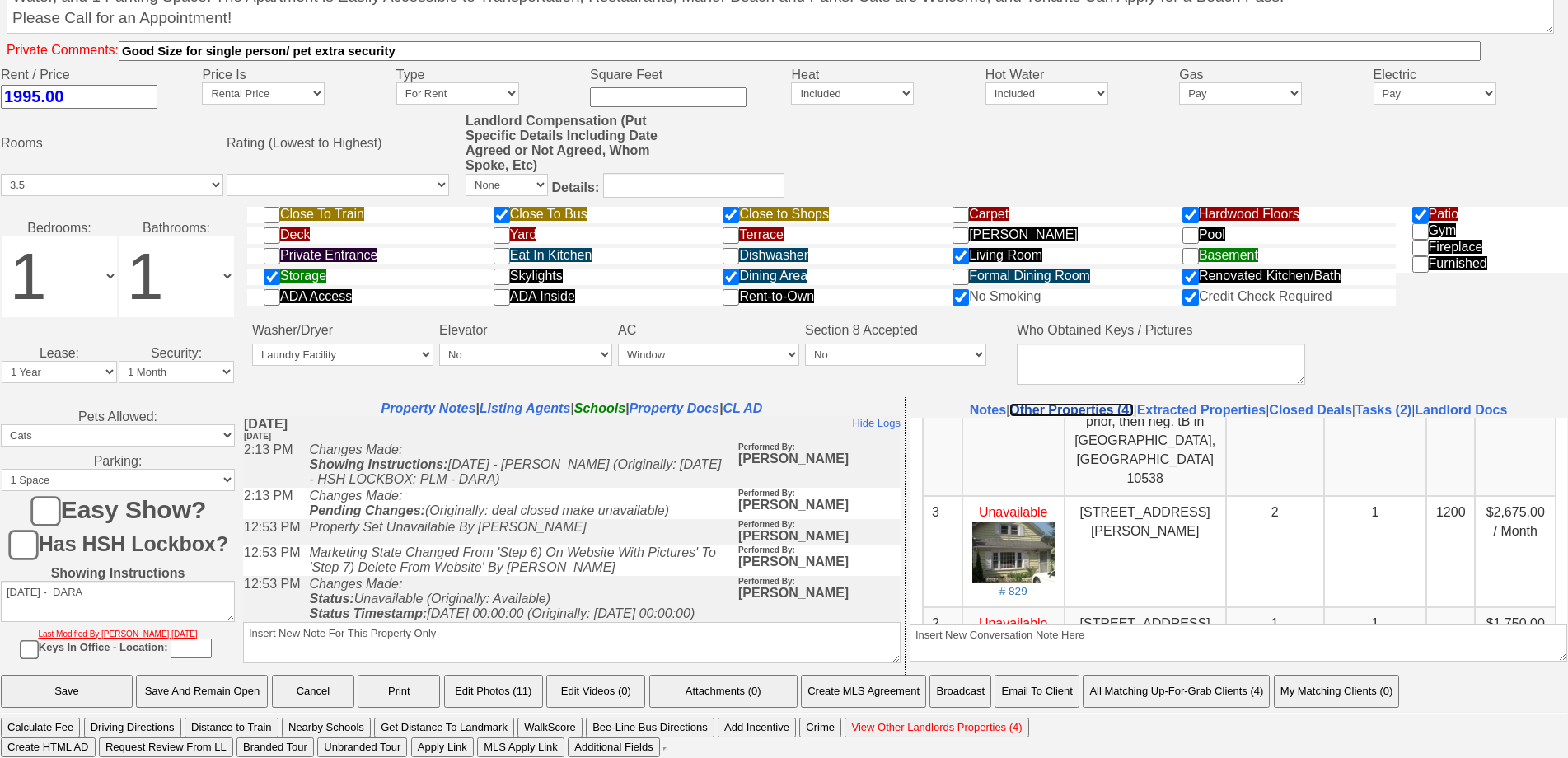
scroll to position [330, 0]
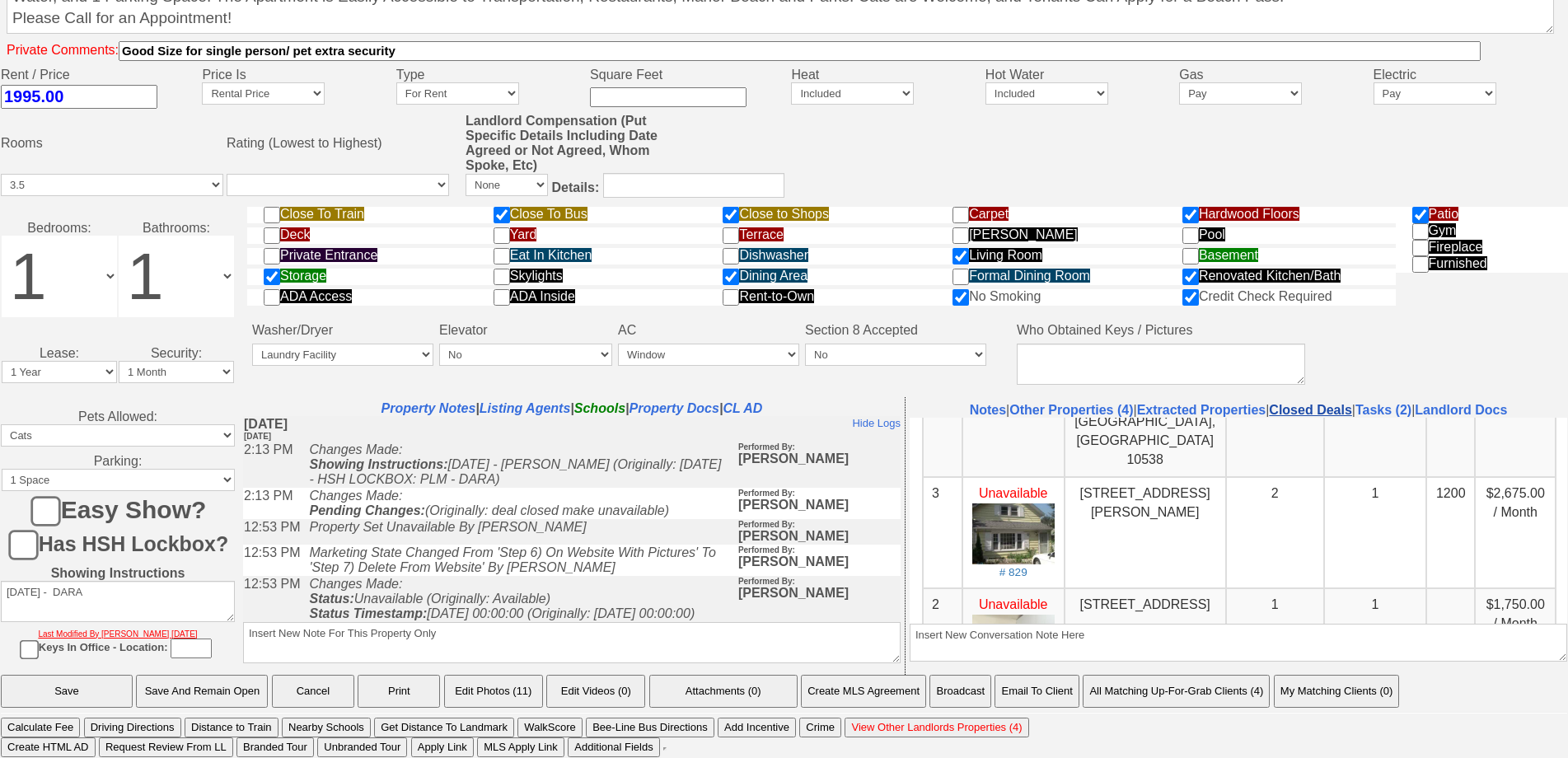
click at [1296, 406] on link "Closed Deals" at bounding box center [1310, 409] width 82 height 14
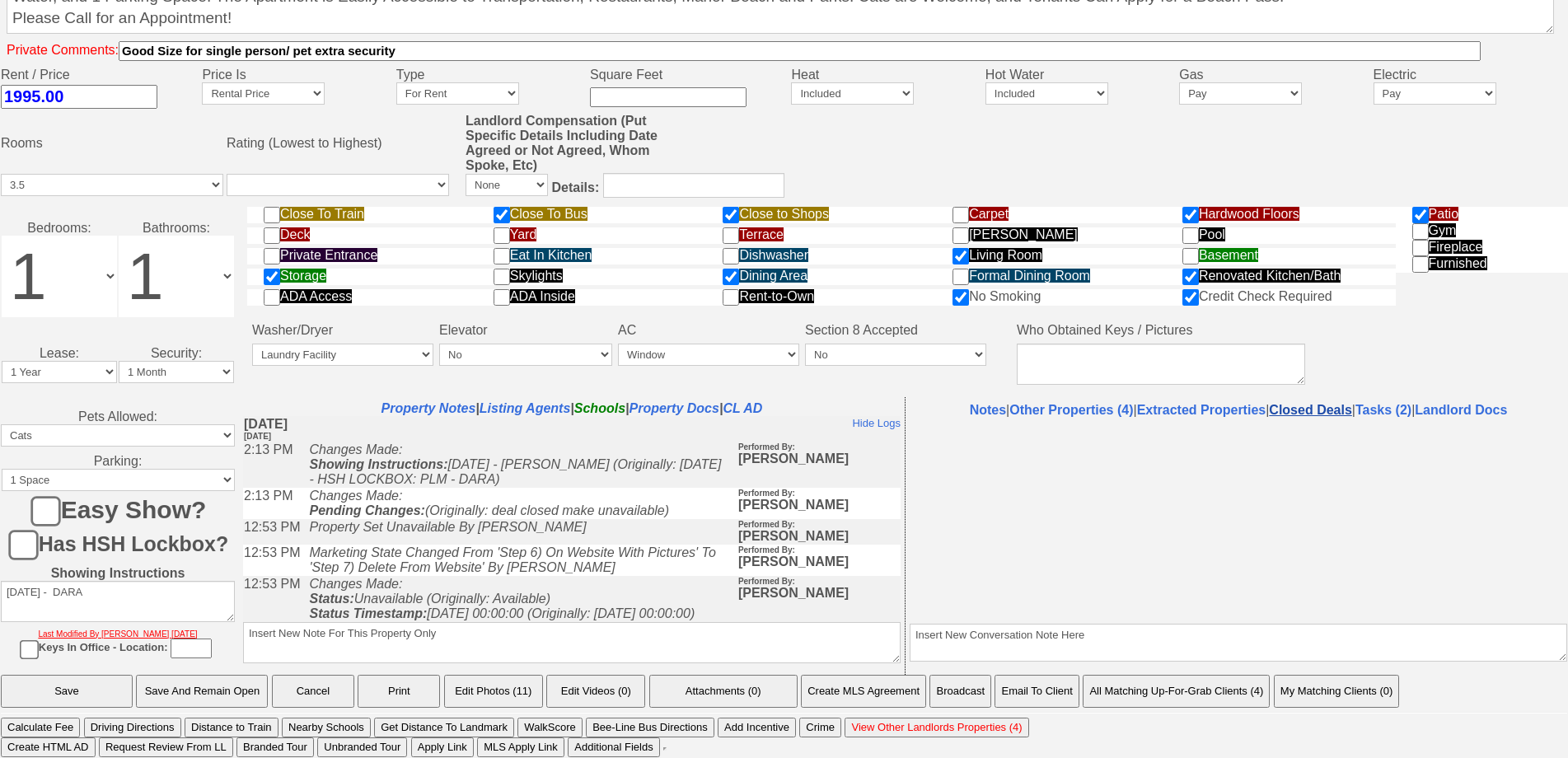
select select "50"
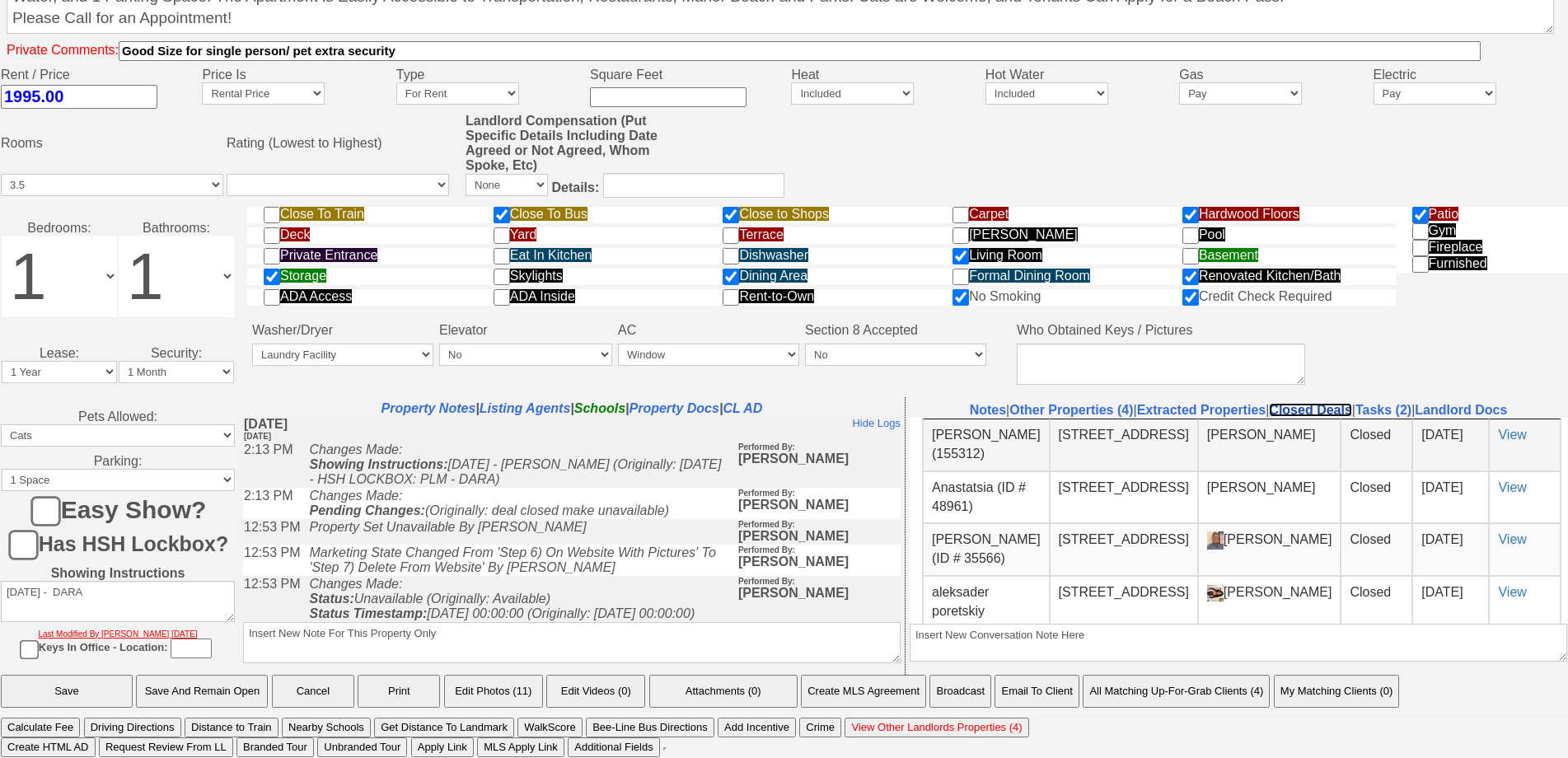
scroll to position [82, 0]
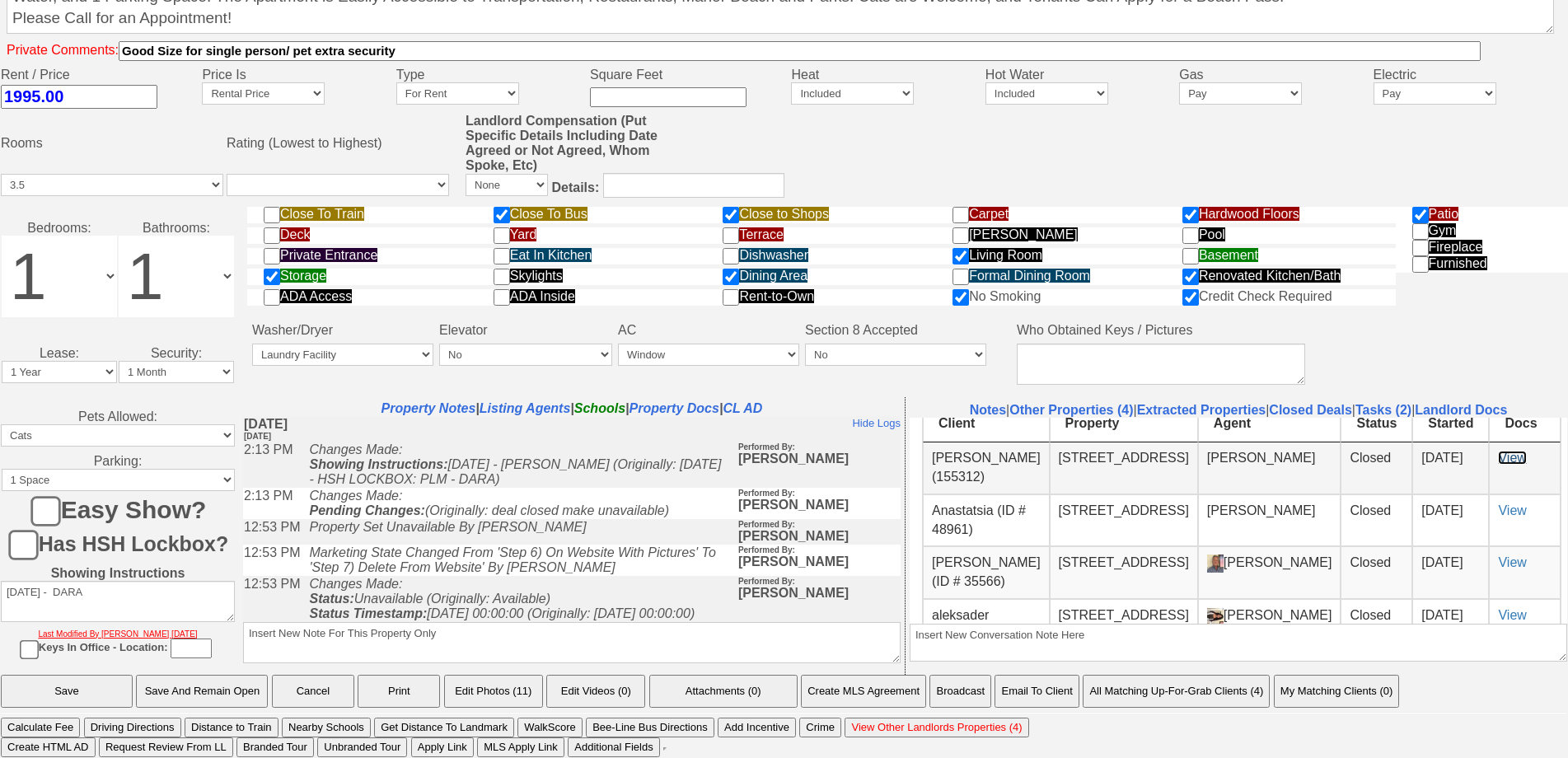
click at [1498, 450] on link "View" at bounding box center [1512, 456] width 28 height 14
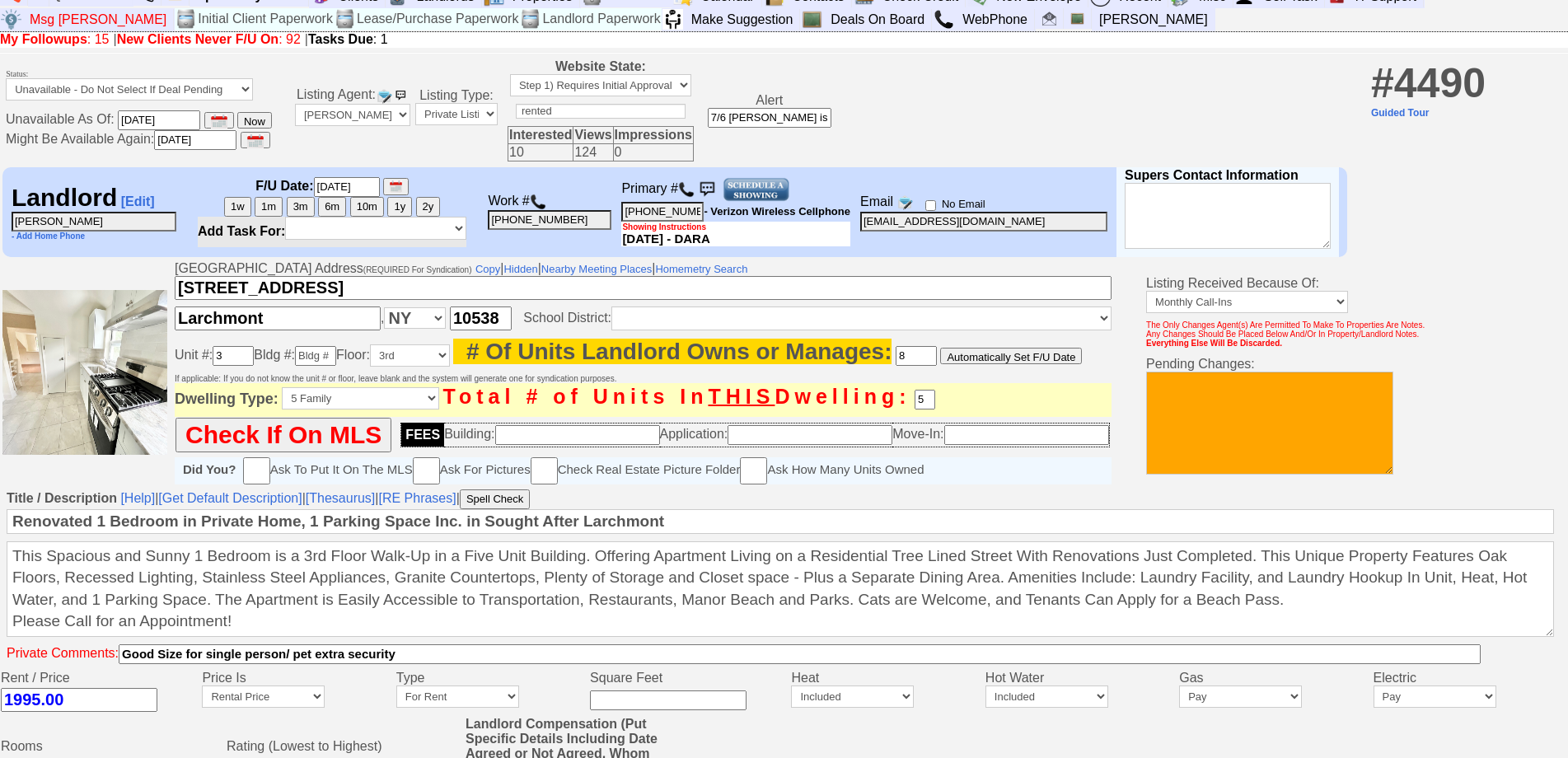
scroll to position [0, 0]
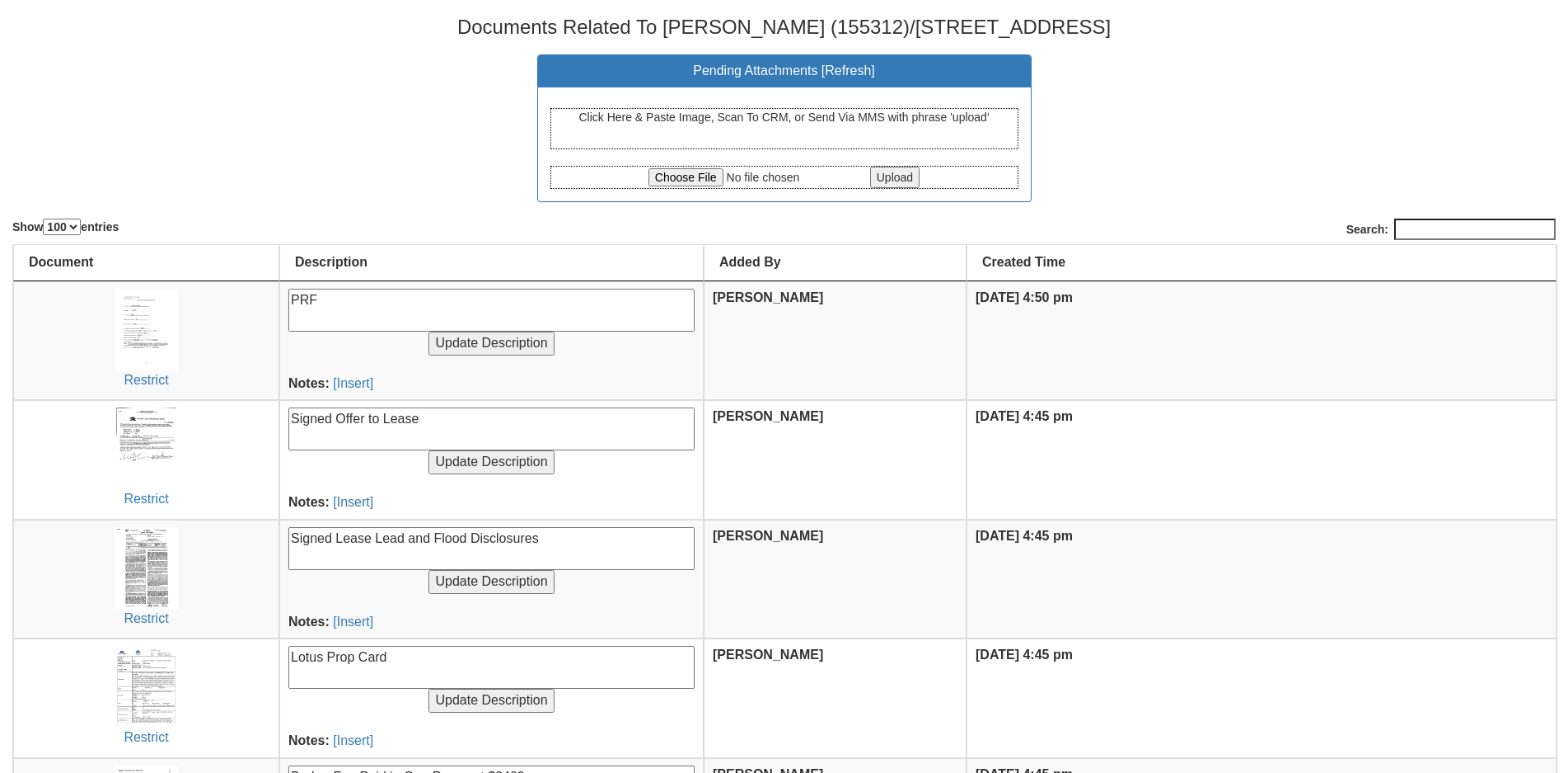
select select "100"
click at [171, 568] on img at bounding box center [147, 568] width 64 height 82
select select "100"
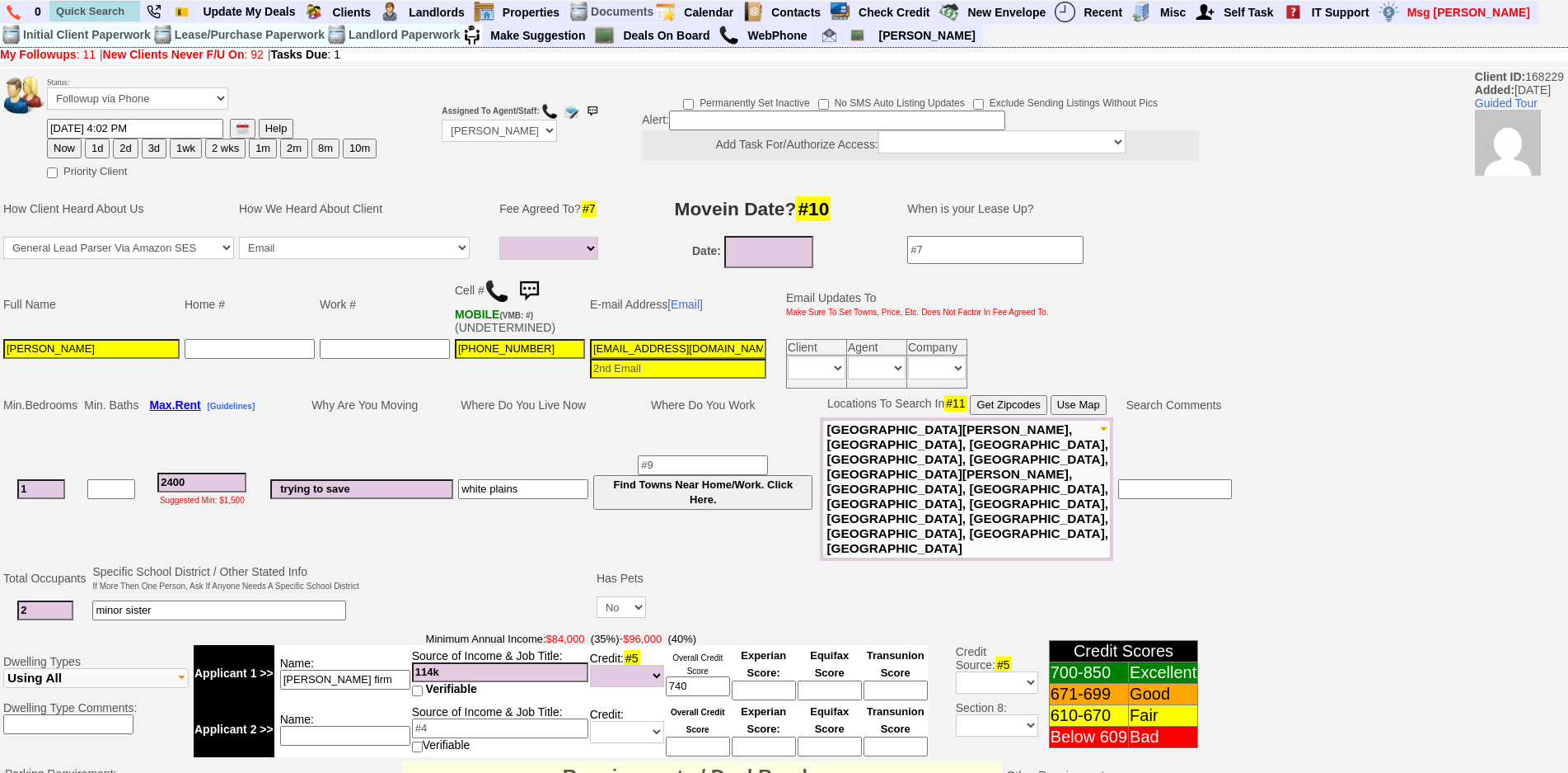
select select
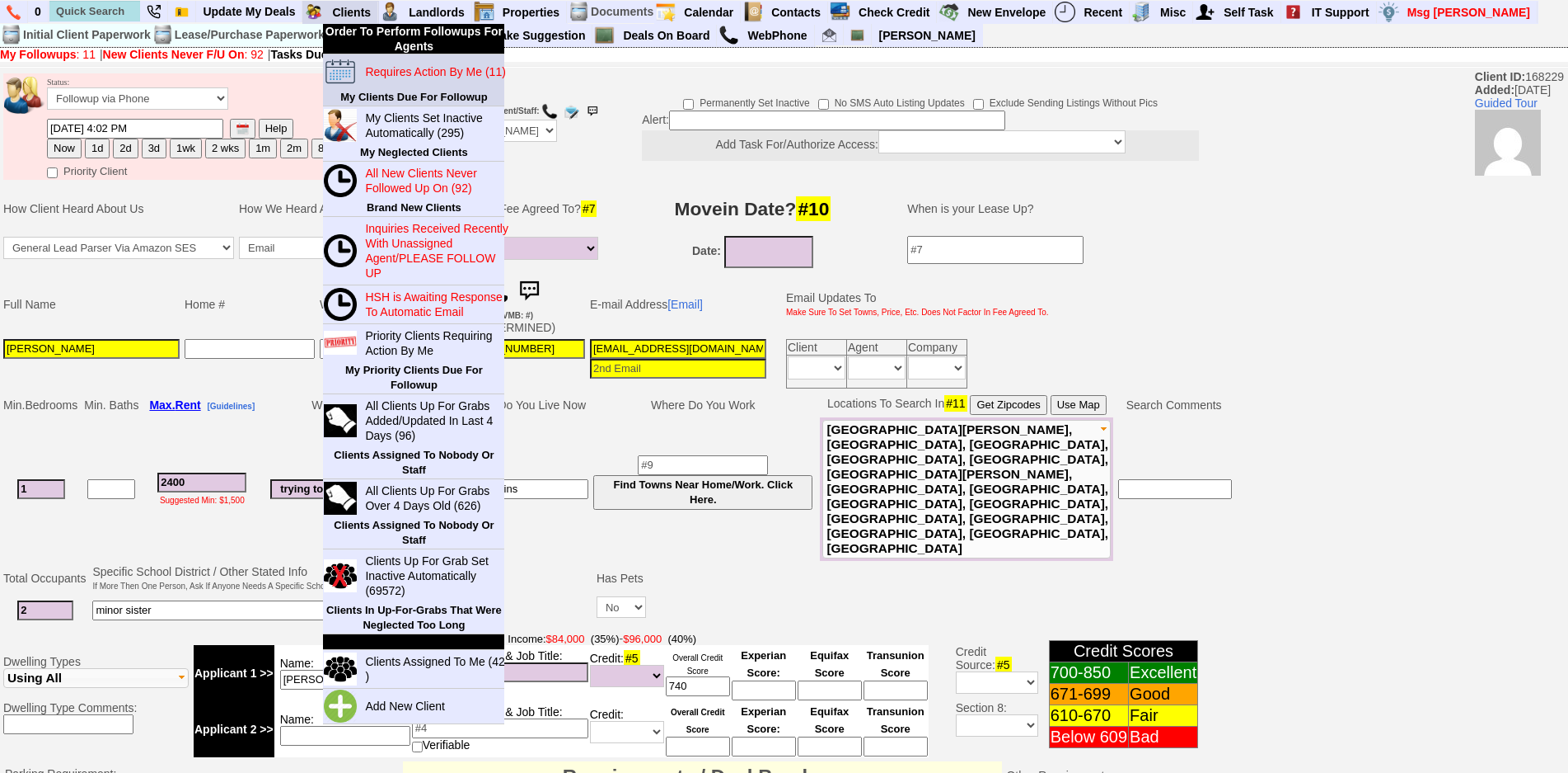
click at [374, 62] on link "Requires Action By Me (11)" at bounding box center [437, 72] width 159 height 22
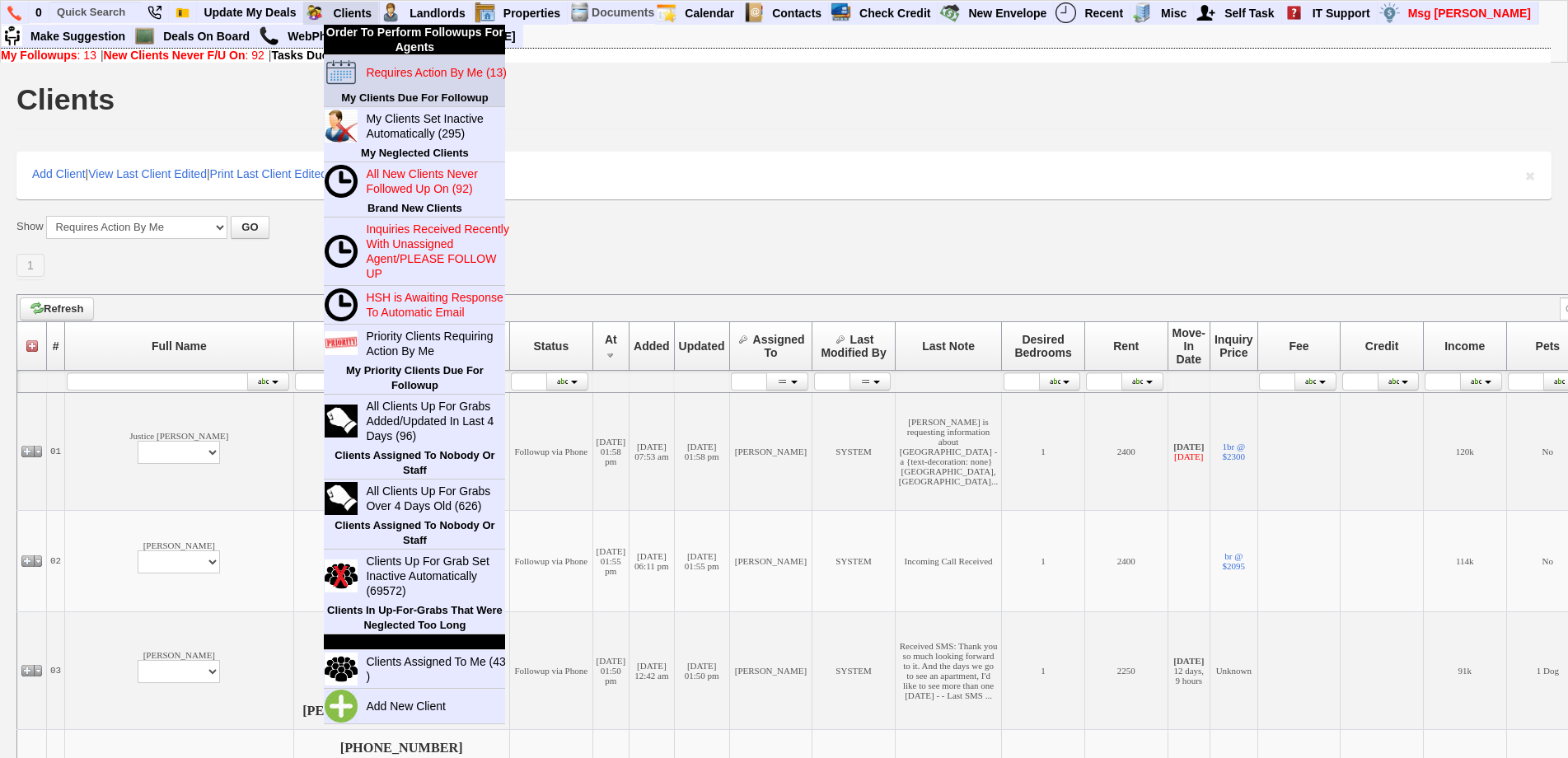
click at [404, 80] on link "Requires Action By Me (13)" at bounding box center [438, 73] width 159 height 22
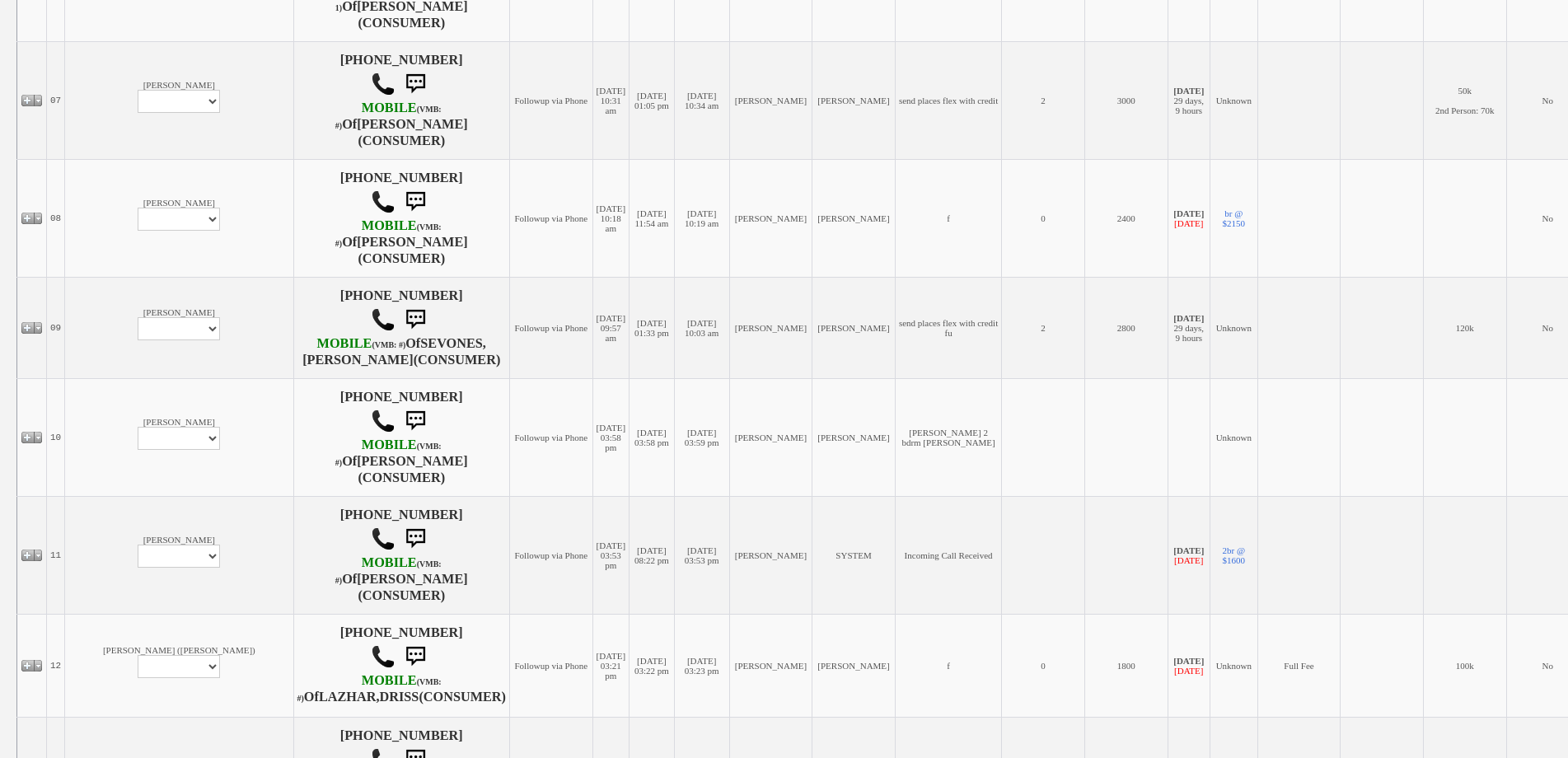
scroll to position [1071, 0]
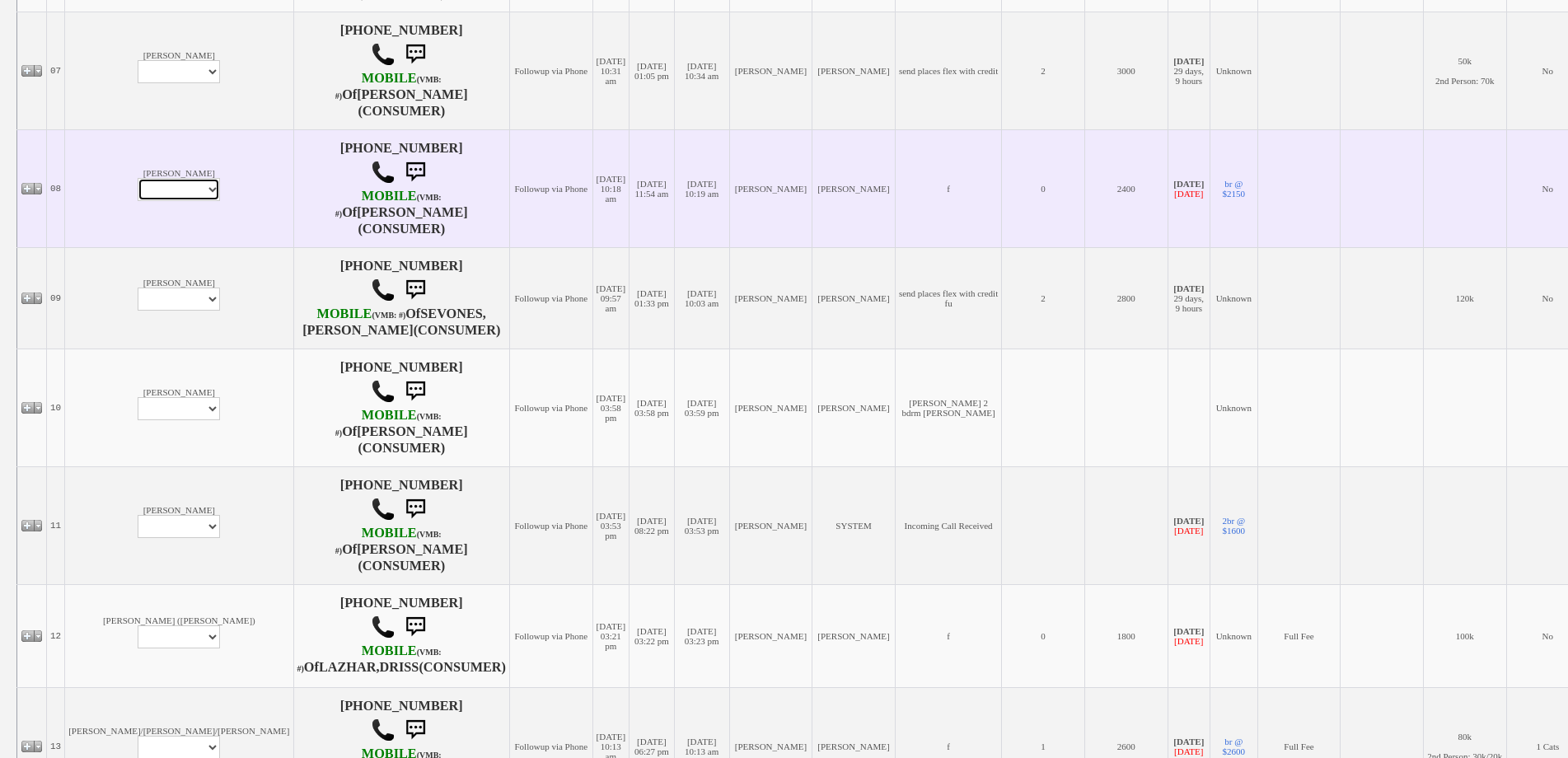
click at [138, 201] on select "Profile Edit Print Email Externally (Will Not Be Tracked In CRM) Closed Deals" at bounding box center [179, 189] width 82 height 23
select select "ChangeURL,/crm/custom/edit_client_form.php?redirect=%2Fcrm%2Fclients.php&id=167…"
click at [138, 201] on select "Profile Edit Print Email Externally (Will Not Be Tracked In CRM) Closed Deals" at bounding box center [179, 189] width 82 height 23
select select
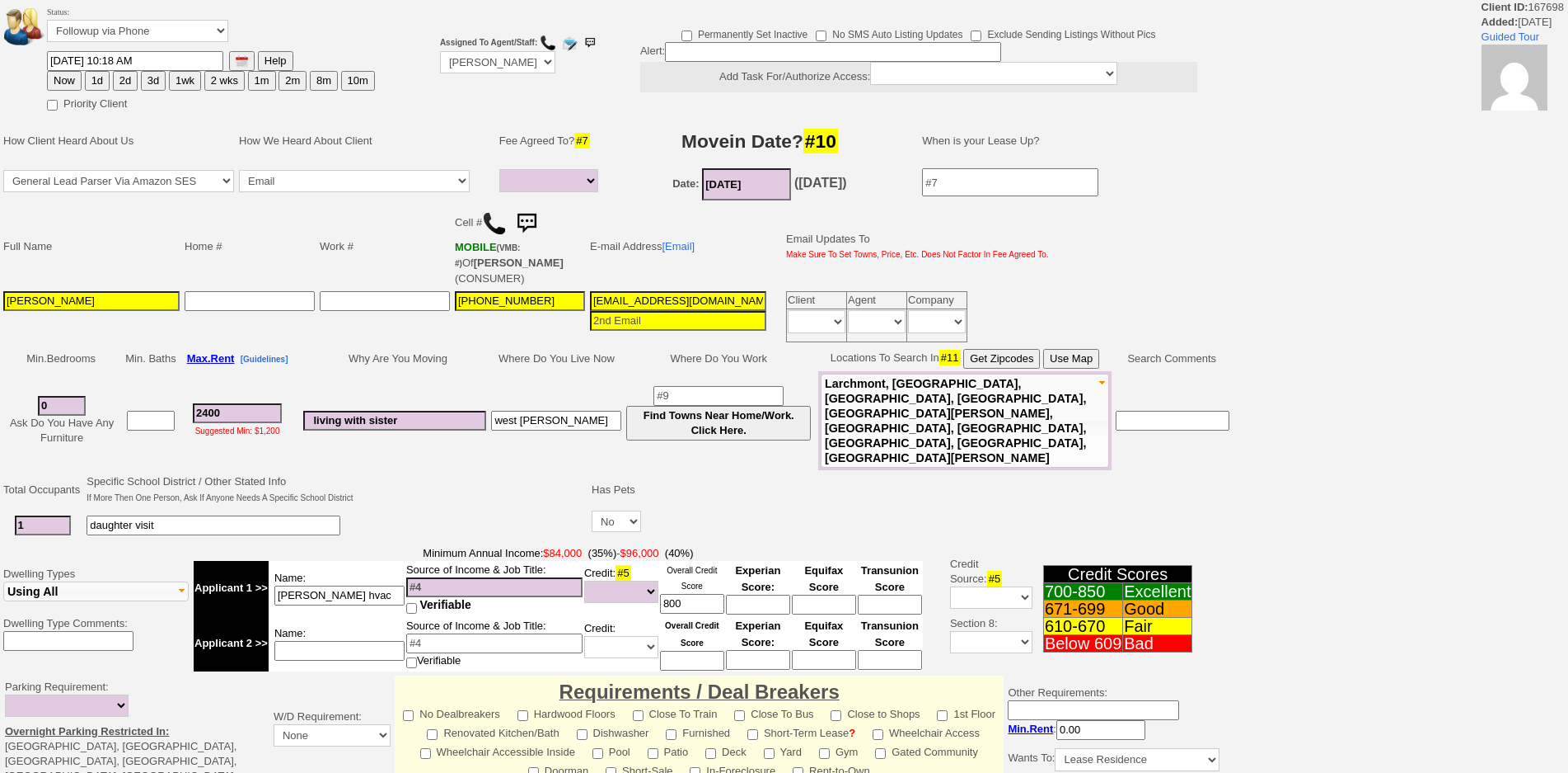
select select
click at [150, 81] on button "3d" at bounding box center [153, 81] width 25 height 20
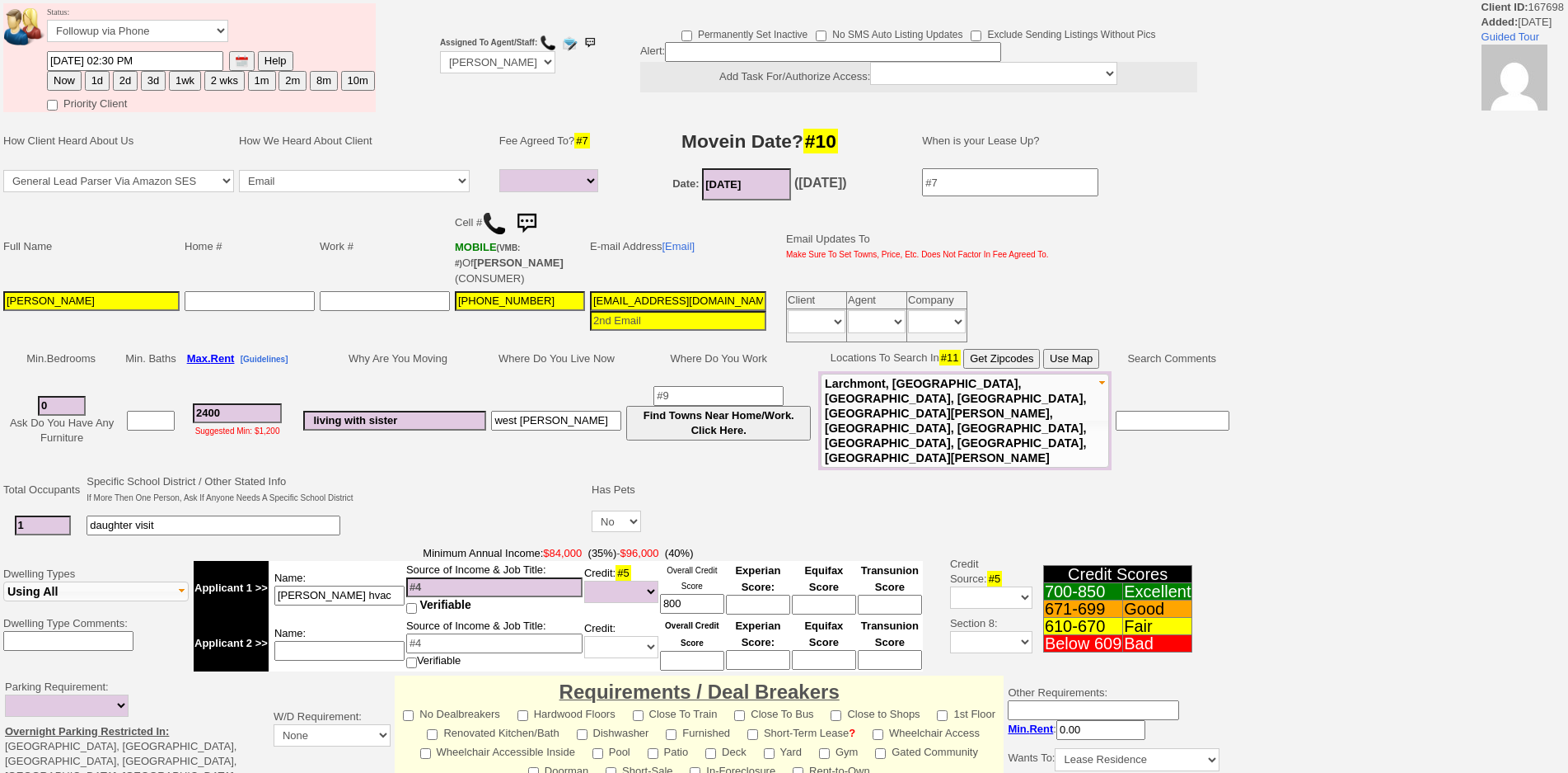
click at [74, 58] on input "10/05/2025 02:30 PM" at bounding box center [136, 61] width 177 height 20
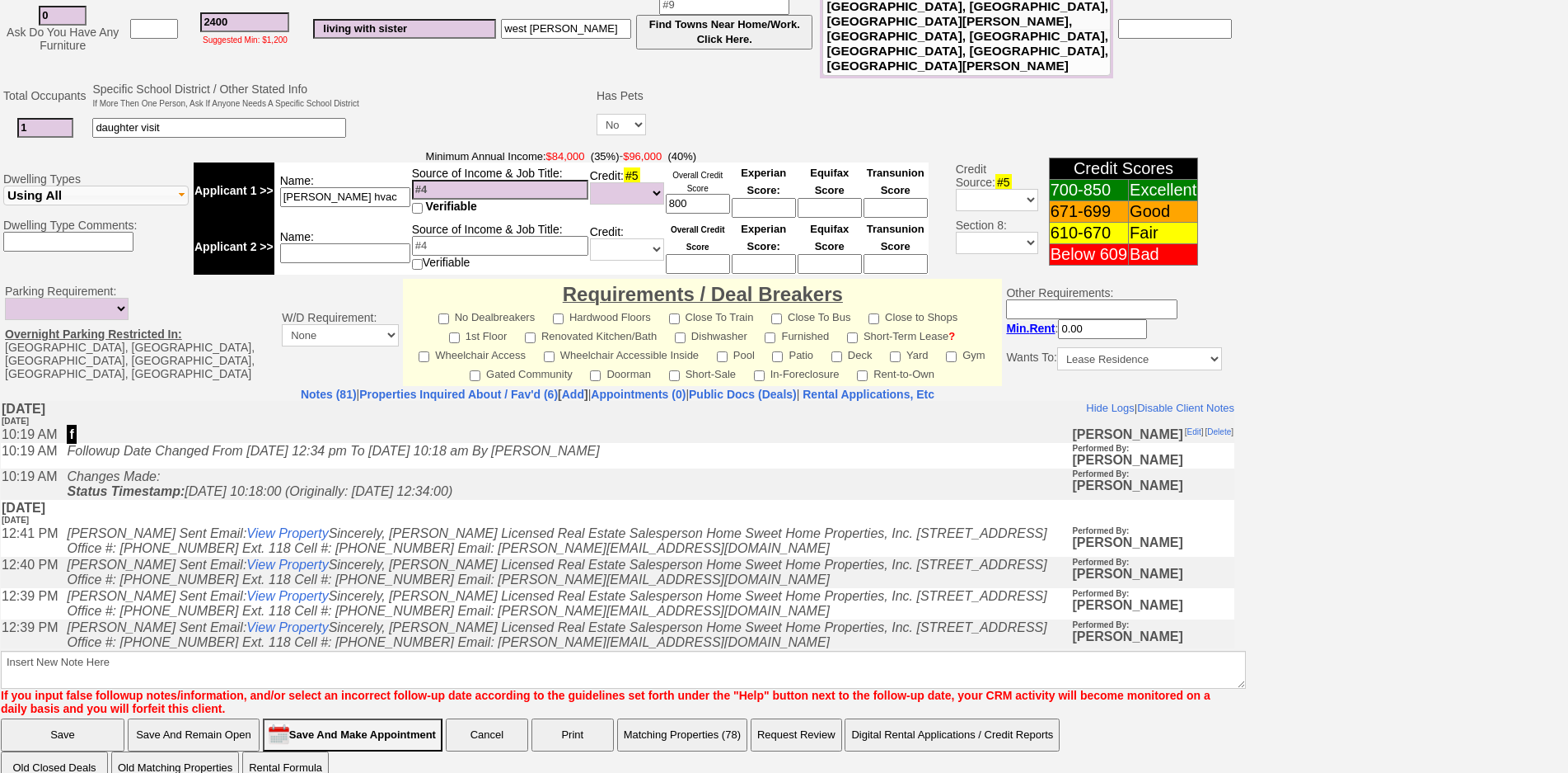
type input "10/06/2025 02:30 PM"
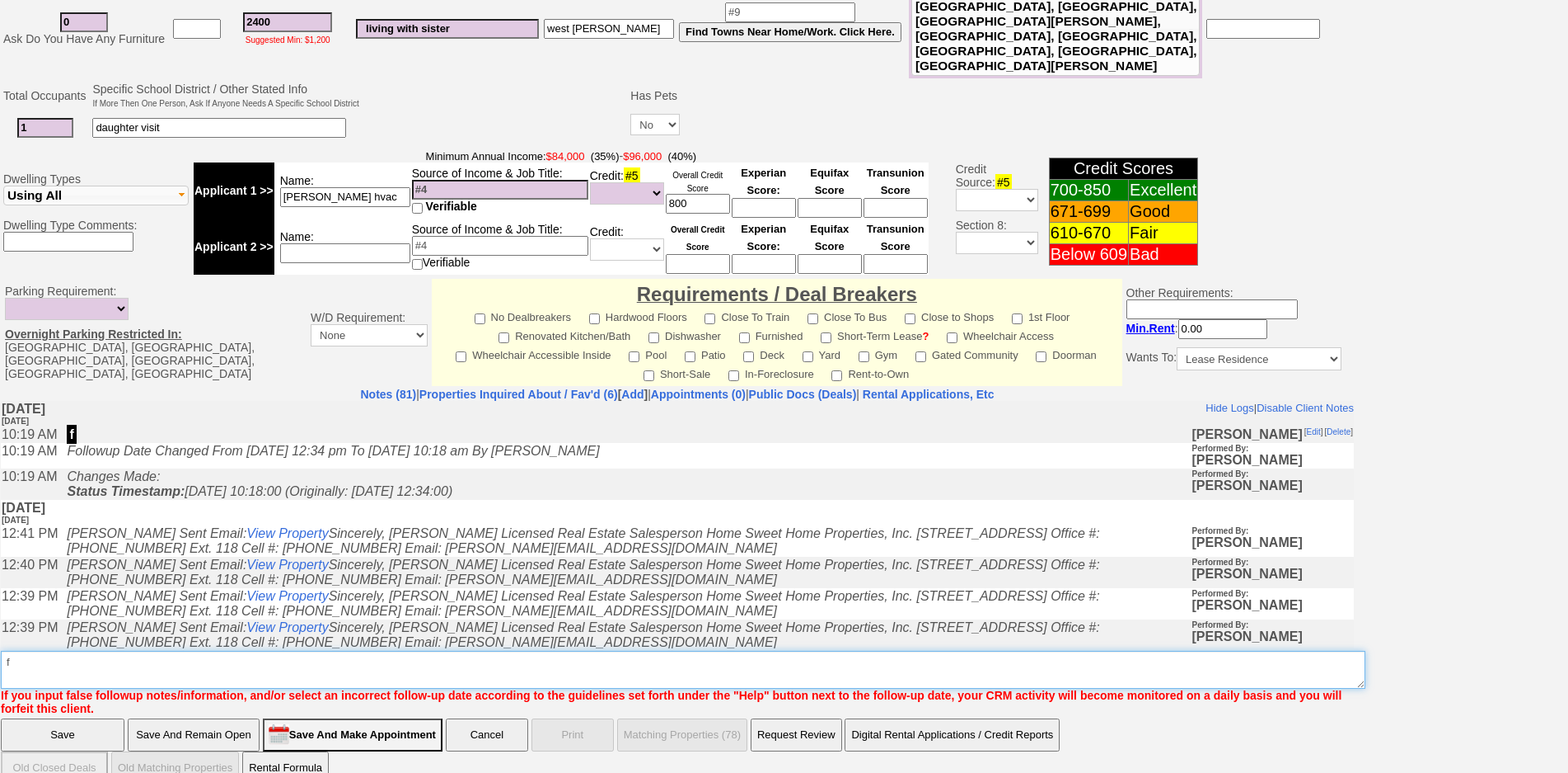
click at [887, 651] on textarea "Insert New Note Here" at bounding box center [683, 670] width 1365 height 38
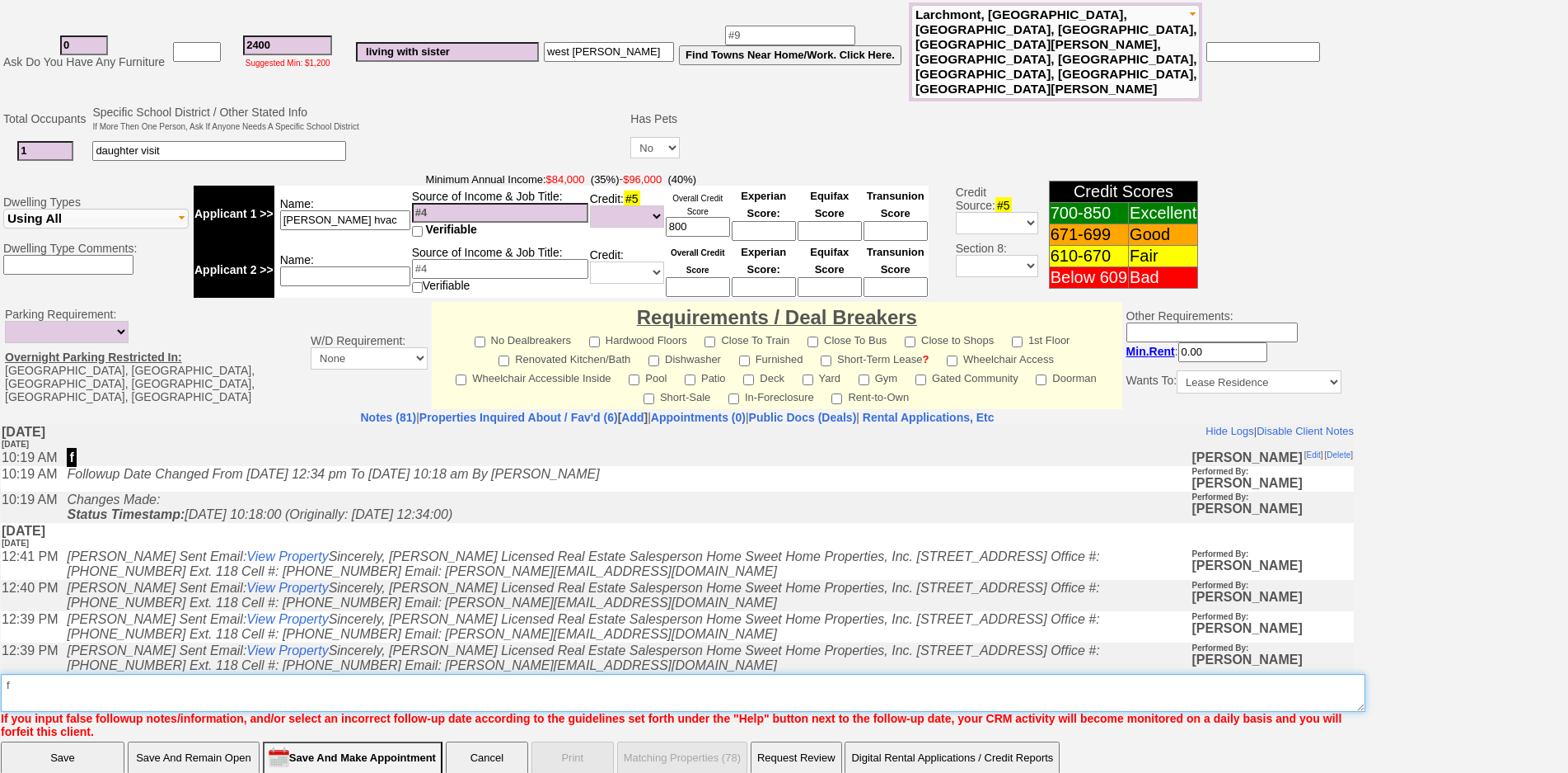
type textarea "f"
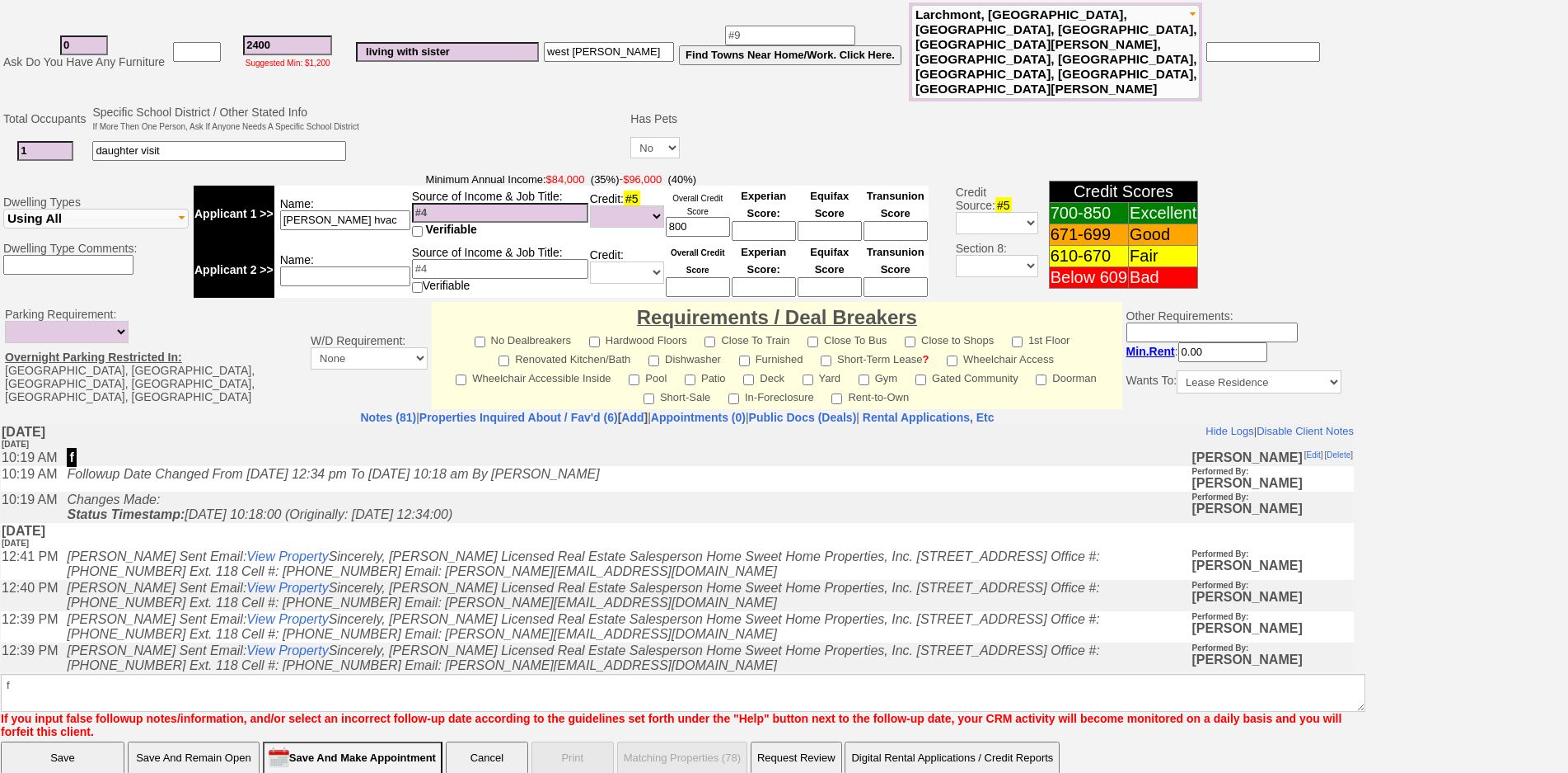
click input "Save" at bounding box center [63, 758] width 124 height 33
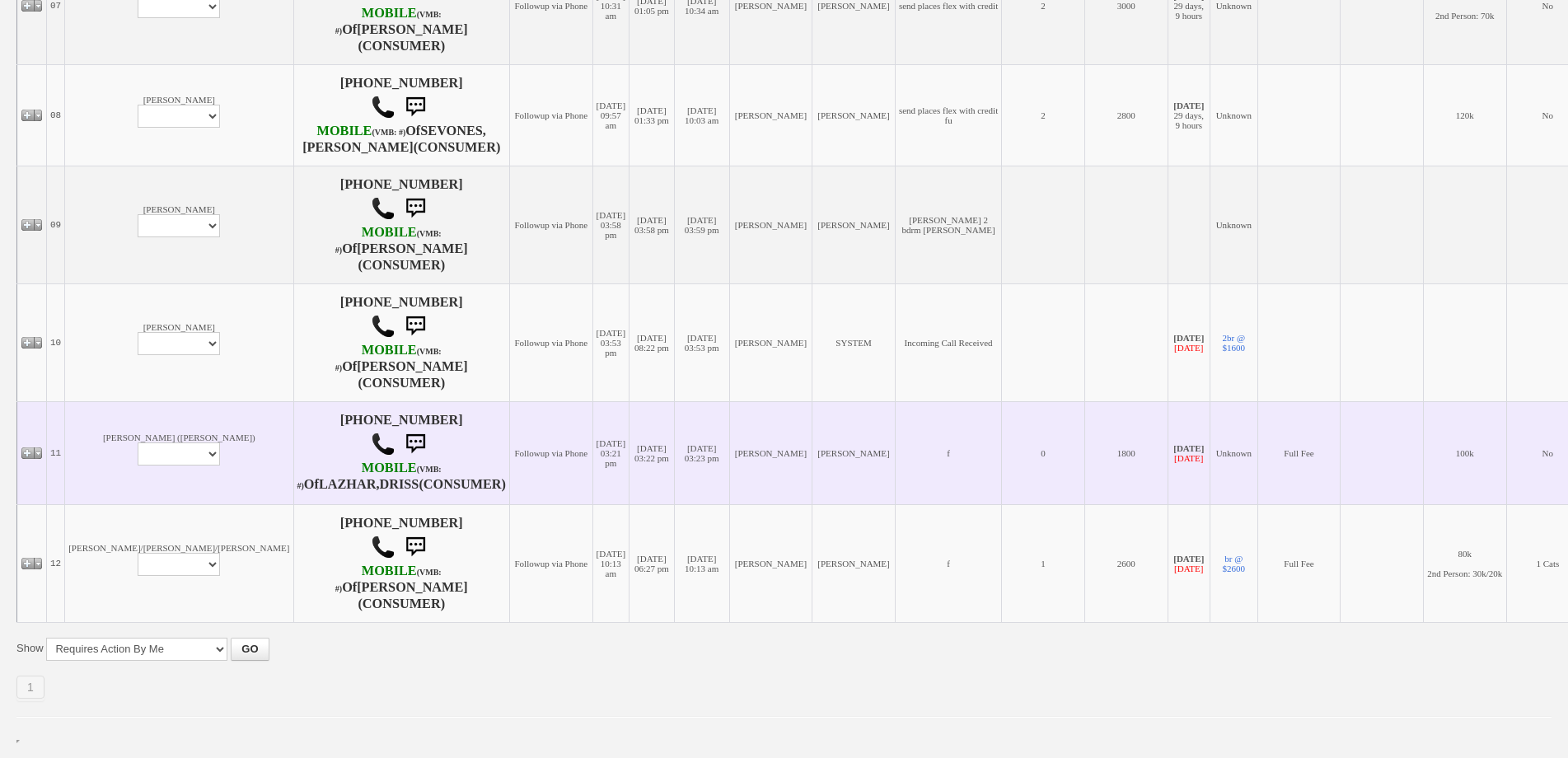
scroll to position [1116, 0]
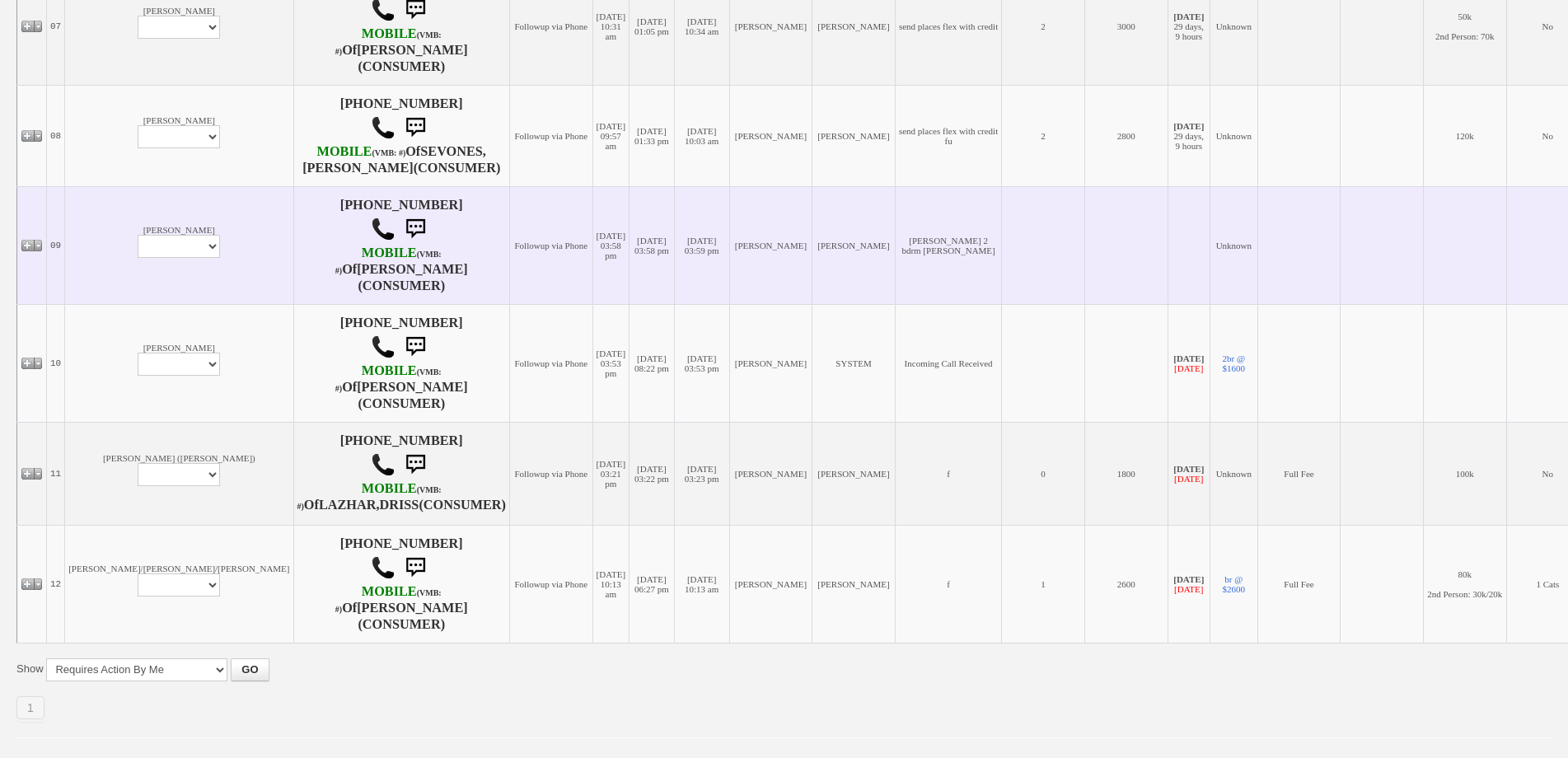
click at [122, 287] on td "Sharon Profile Edit Print Closed Deals" at bounding box center [179, 244] width 229 height 118
